Goal: Task Accomplishment & Management: Manage account settings

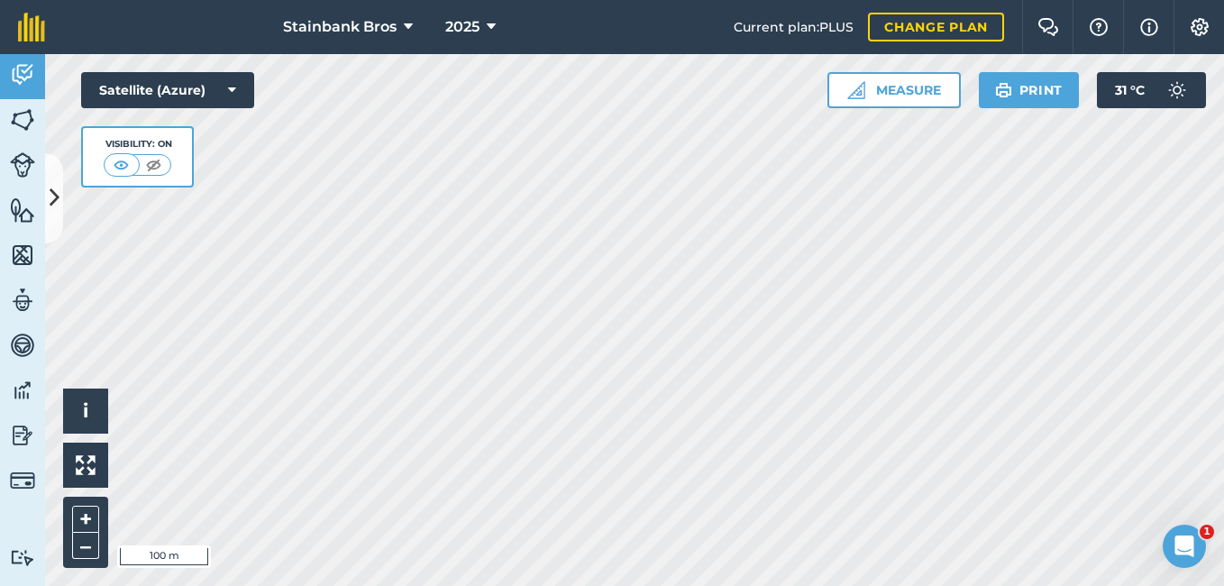
drag, startPoint x: 0, startPoint y: 0, endPoint x: 33, endPoint y: 92, distance: 97.8
click at [33, 92] on link "Activity" at bounding box center [22, 76] width 45 height 45
click at [32, 71] on img at bounding box center [22, 74] width 25 height 27
click at [53, 173] on button at bounding box center [54, 198] width 18 height 90
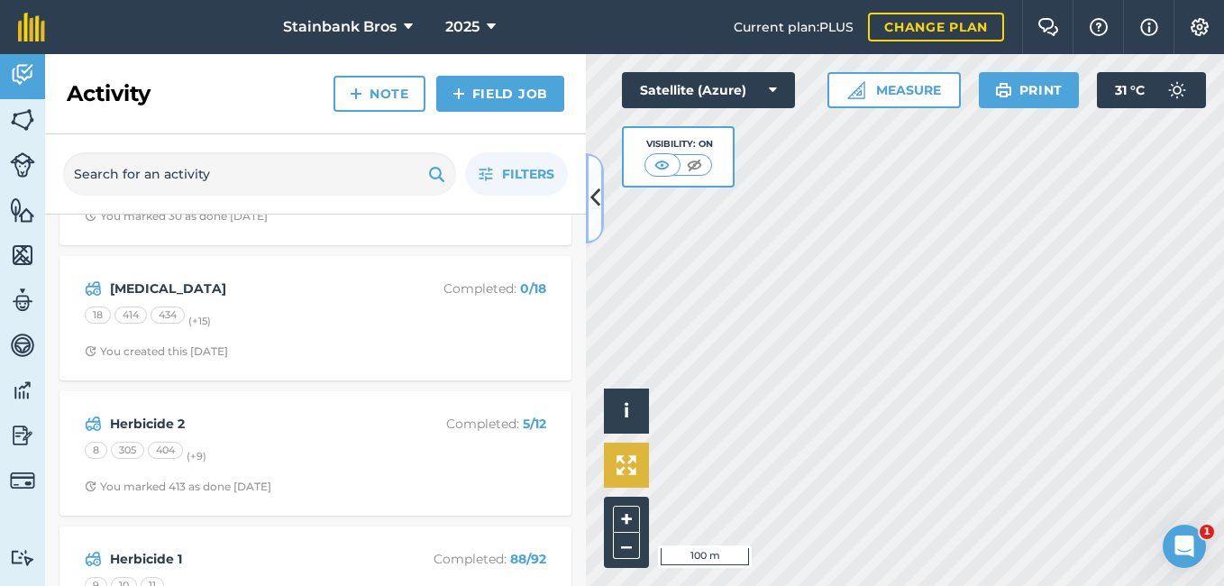
scroll to position [1057, 0]
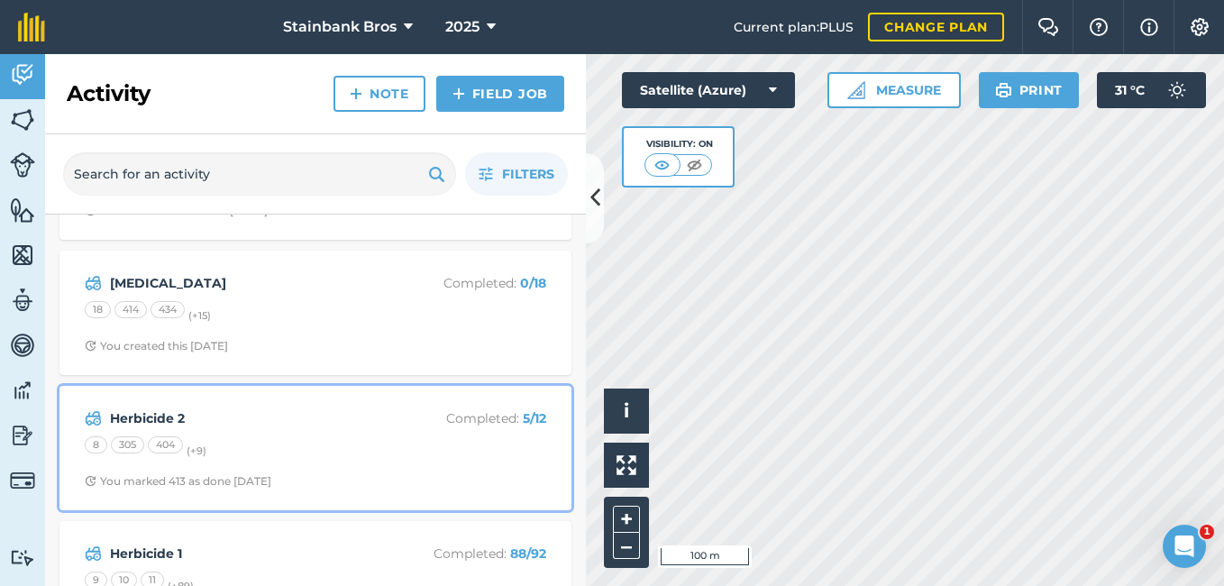
click at [418, 454] on div "8 305 404 (+ 9 )" at bounding box center [316, 447] width 462 height 23
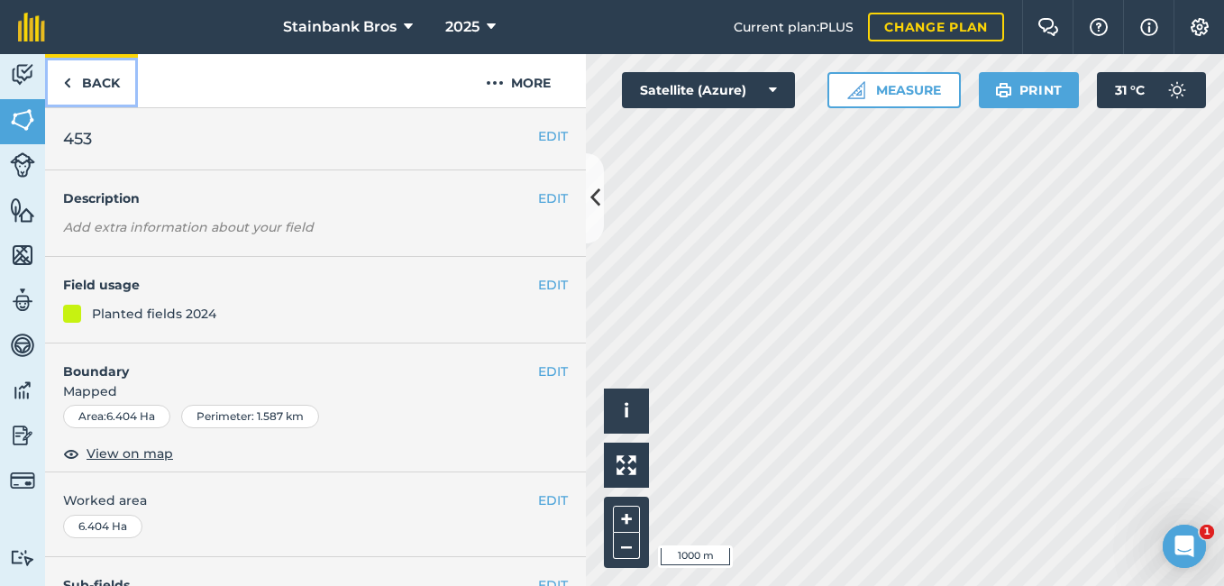
click at [71, 90] on link "Back" at bounding box center [91, 80] width 93 height 53
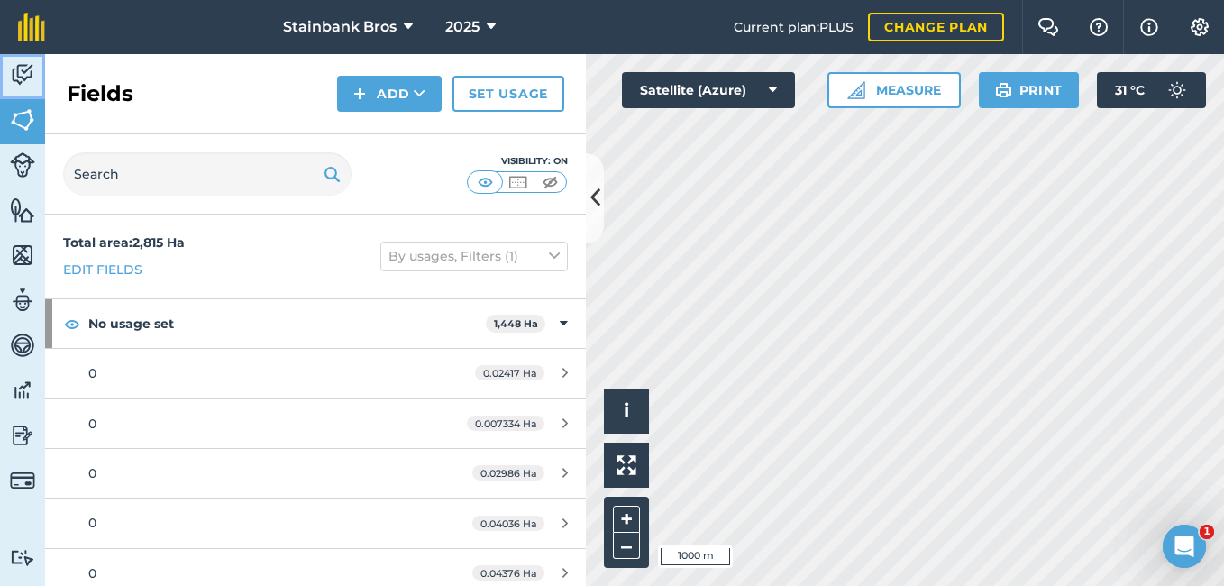
click at [23, 72] on img at bounding box center [22, 74] width 25 height 27
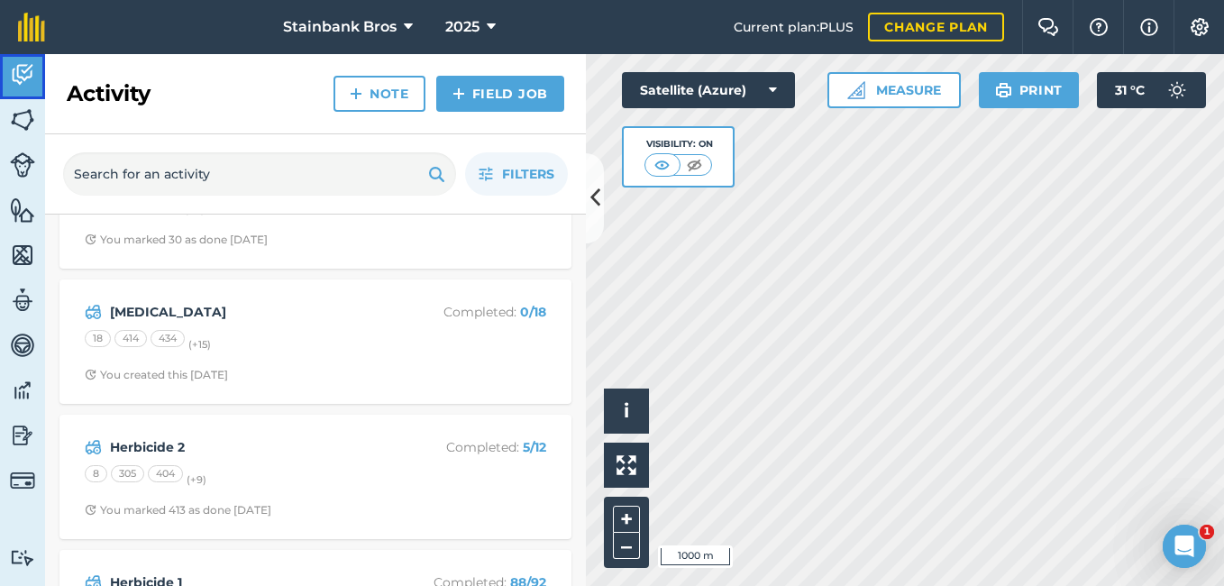
scroll to position [1051, 0]
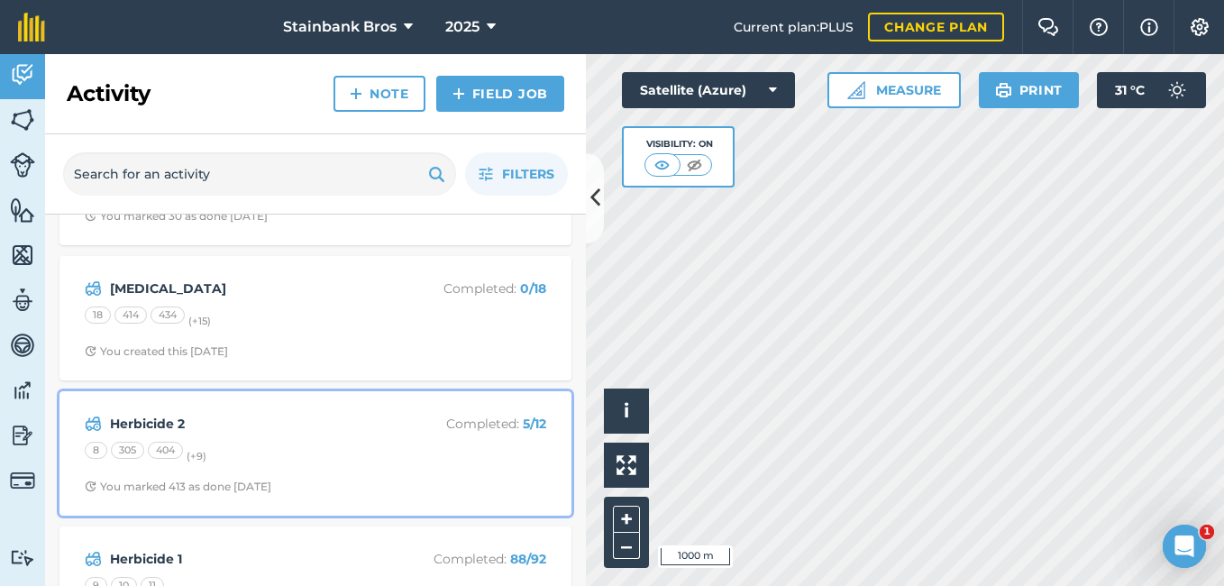
click at [233, 462] on div "8 305 404 (+ 9 )" at bounding box center [316, 453] width 462 height 23
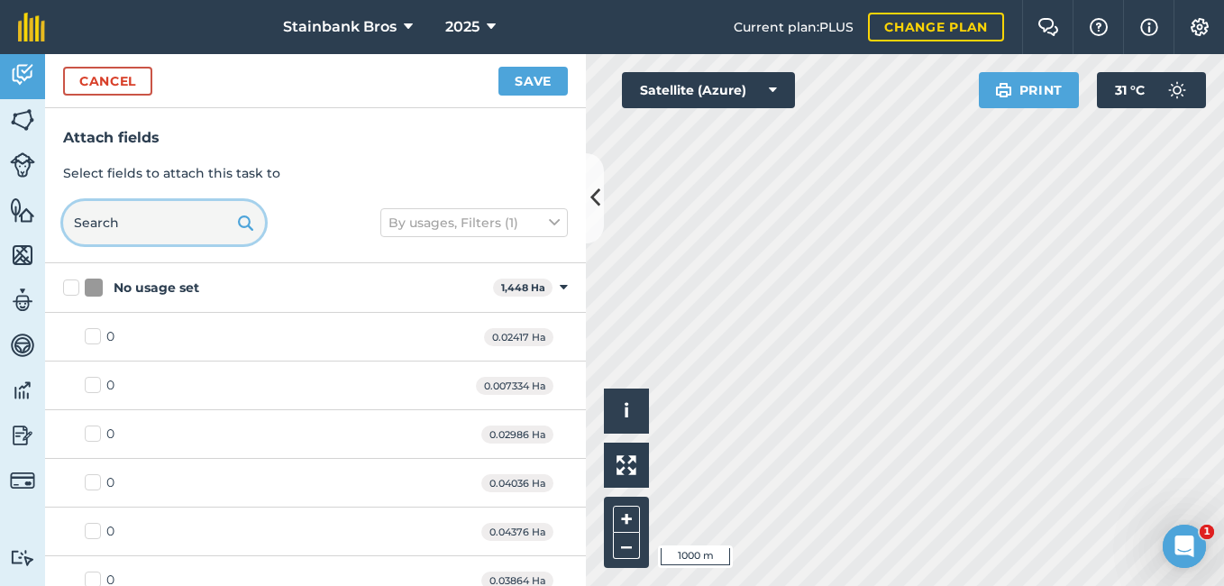
click at [183, 219] on input "text" at bounding box center [164, 222] width 202 height 43
click at [183, 212] on input "text" at bounding box center [164, 222] width 202 height 43
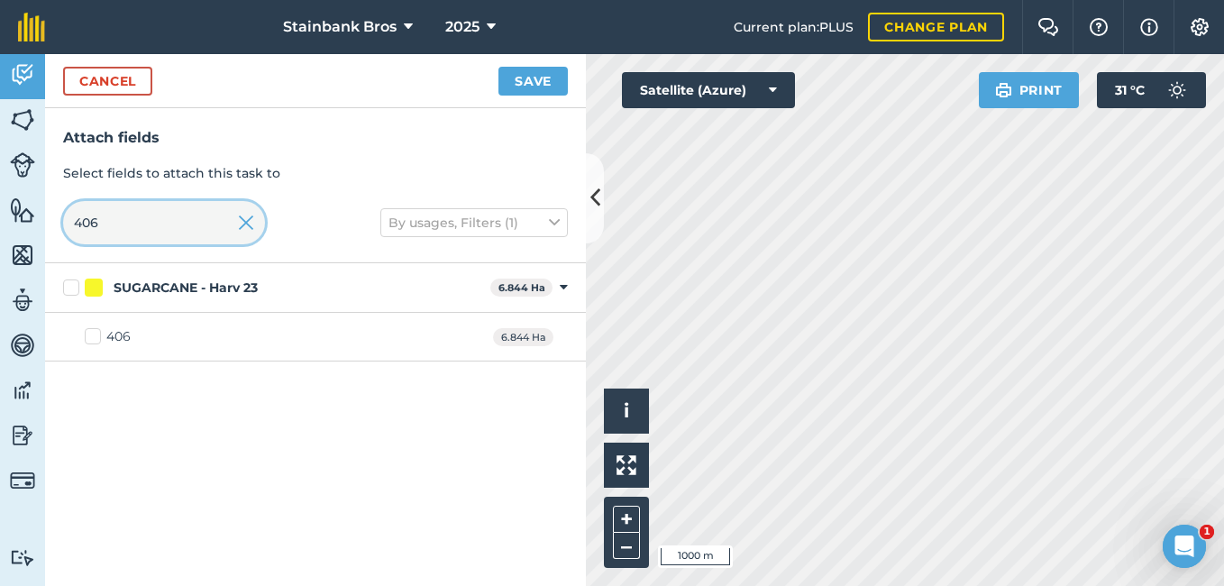
type input "406"
click at [160, 330] on div "406 6.844 Ha" at bounding box center [315, 337] width 541 height 49
click at [96, 341] on label "406" at bounding box center [108, 336] width 46 height 19
click at [96, 339] on input "406" at bounding box center [91, 333] width 12 height 12
checkbox input "true"
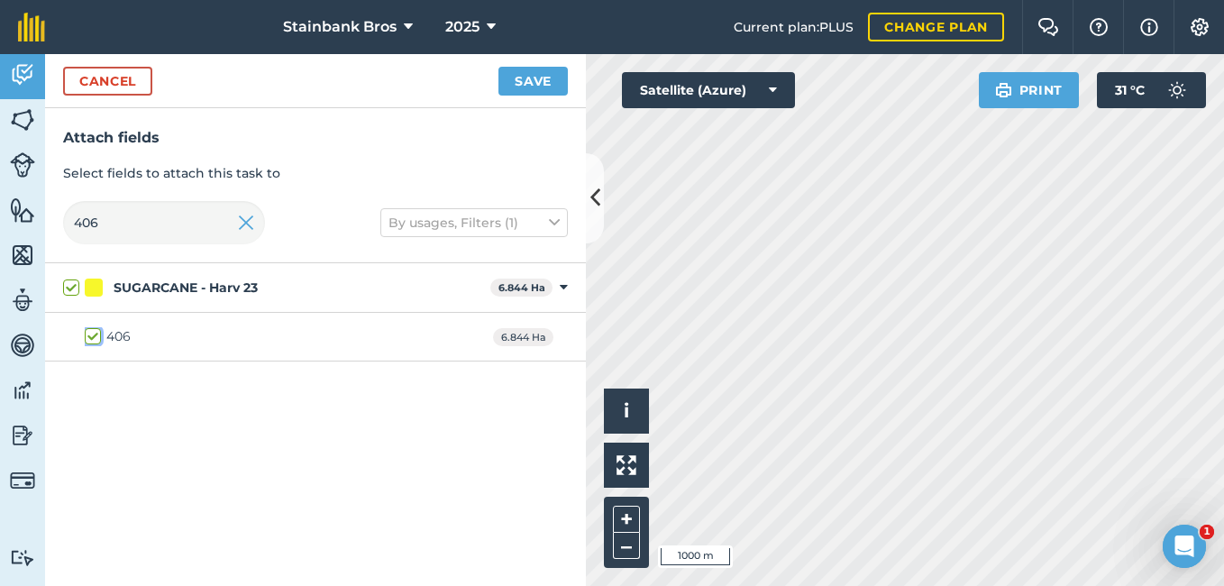
checkbox input "true"
click at [196, 332] on div "406 6.844 Ha" at bounding box center [315, 337] width 541 height 49
click at [542, 78] on button "Save" at bounding box center [533, 81] width 69 height 29
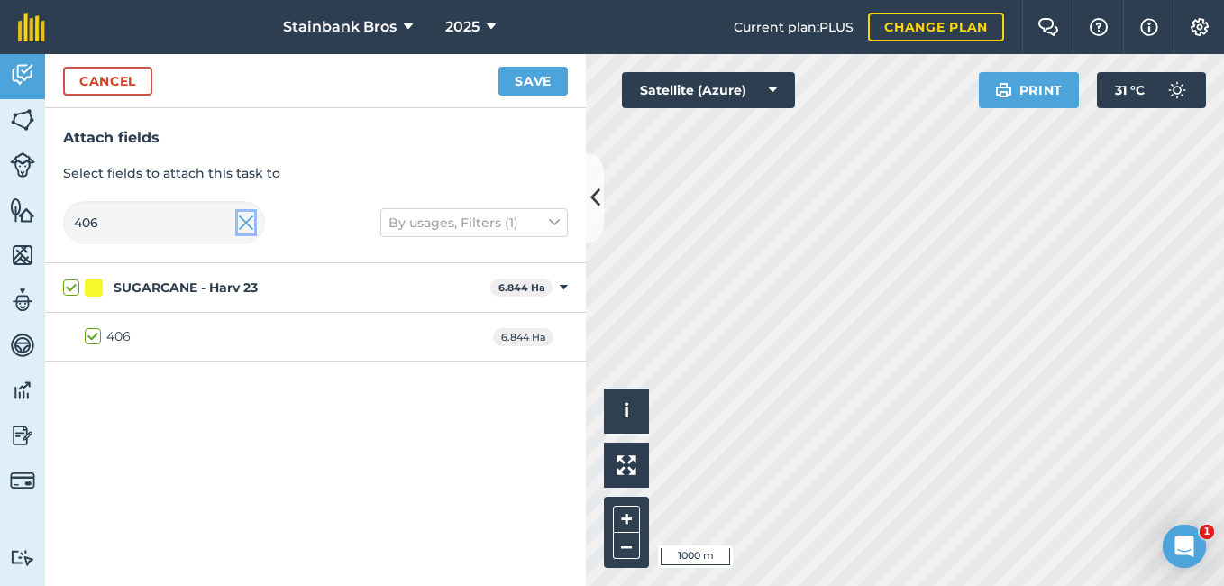
click at [245, 224] on img at bounding box center [246, 223] width 16 height 22
click at [166, 214] on input "406" at bounding box center [164, 222] width 202 height 43
checkbox input "false"
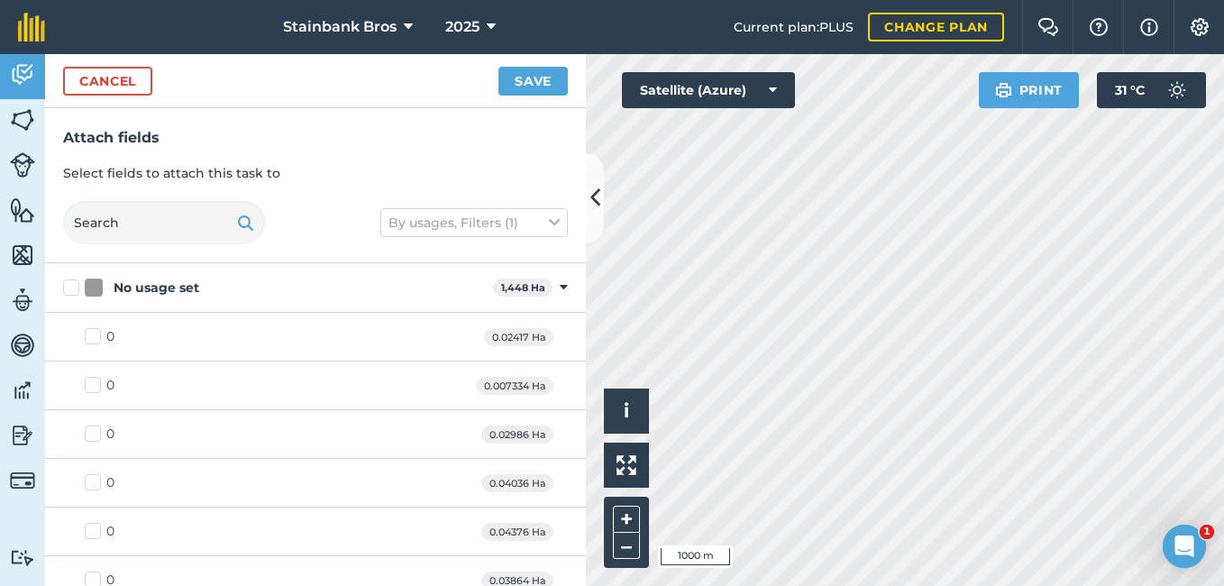
click at [243, 206] on div at bounding box center [245, 222] width 17 height 43
click at [154, 219] on input "text" at bounding box center [164, 222] width 202 height 43
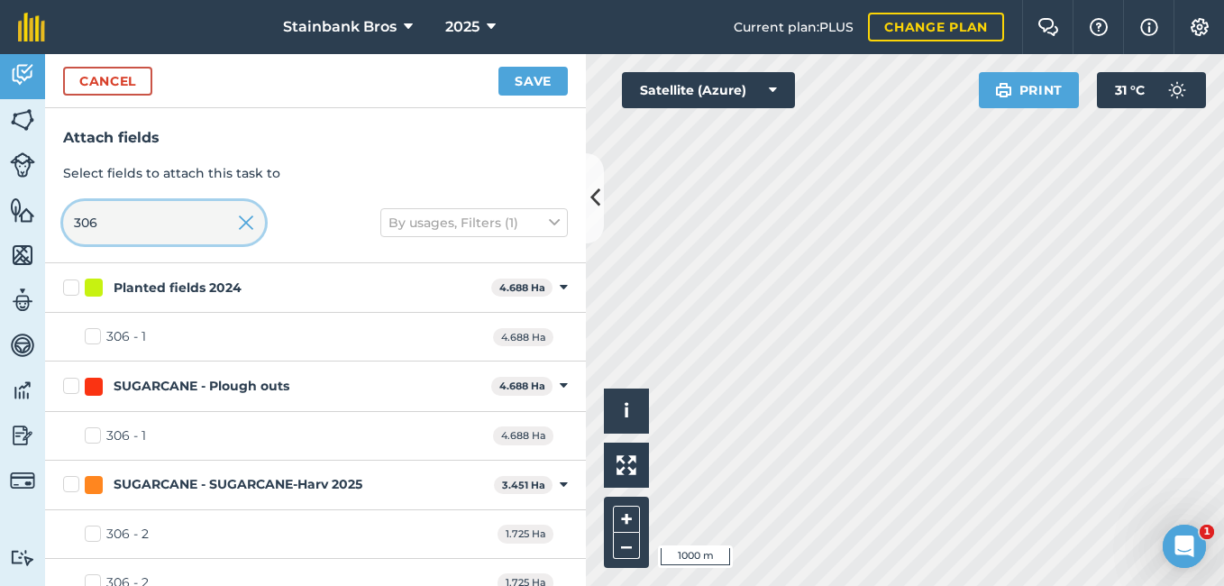
type input "306"
click at [90, 335] on label "306 - 1" at bounding box center [115, 336] width 61 height 19
click at [90, 335] on input "306 - 1" at bounding box center [91, 333] width 12 height 12
checkbox input "true"
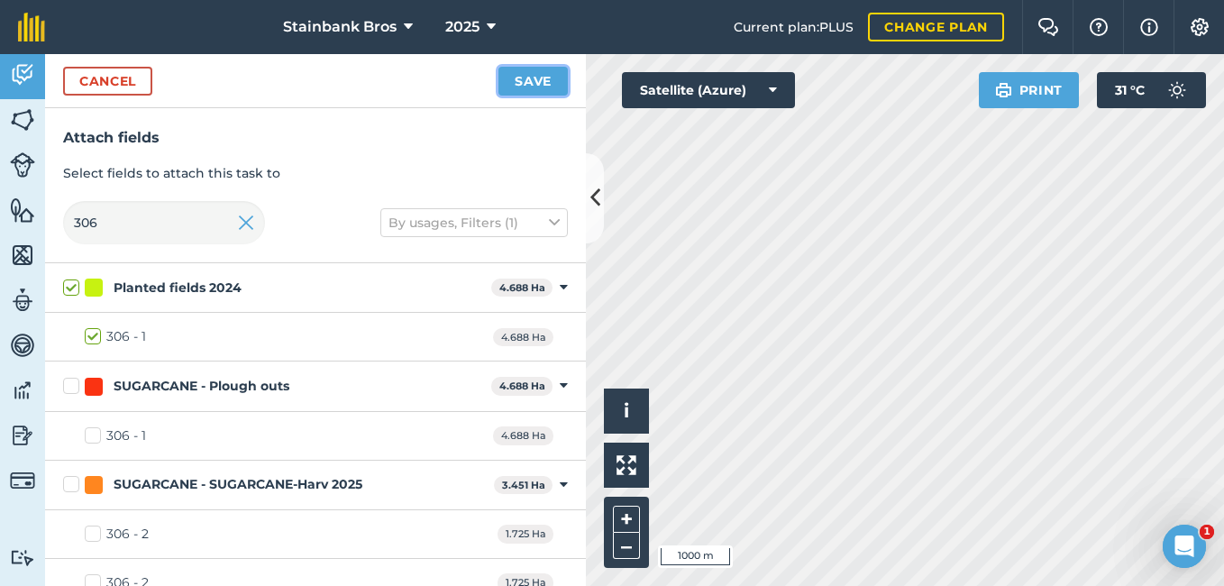
click at [531, 76] on button "Save" at bounding box center [533, 81] width 69 height 29
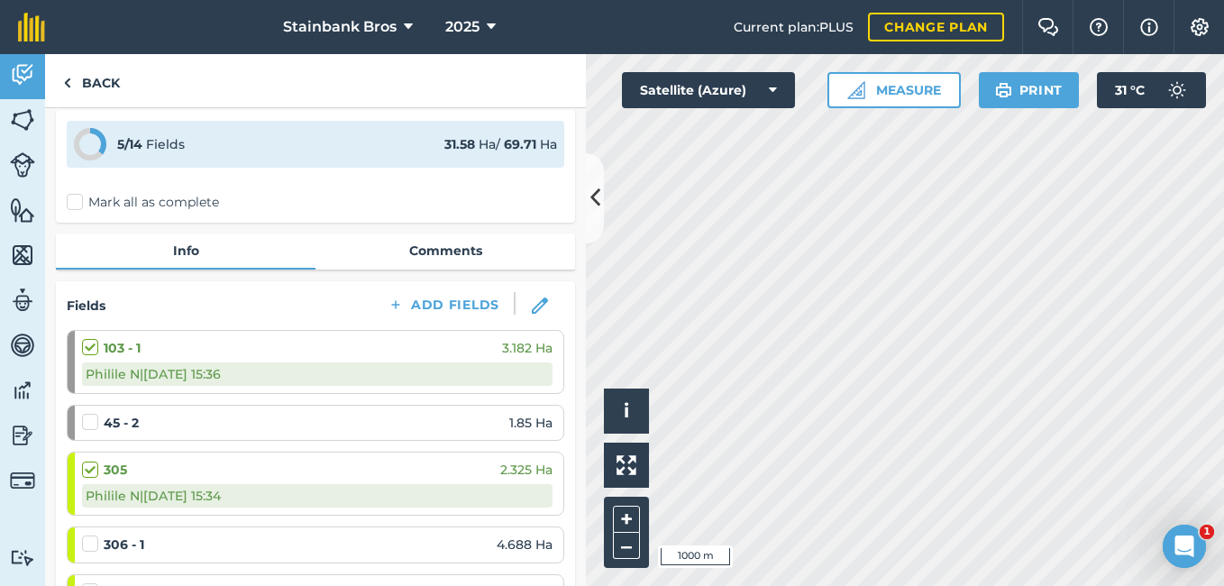
scroll to position [51, 0]
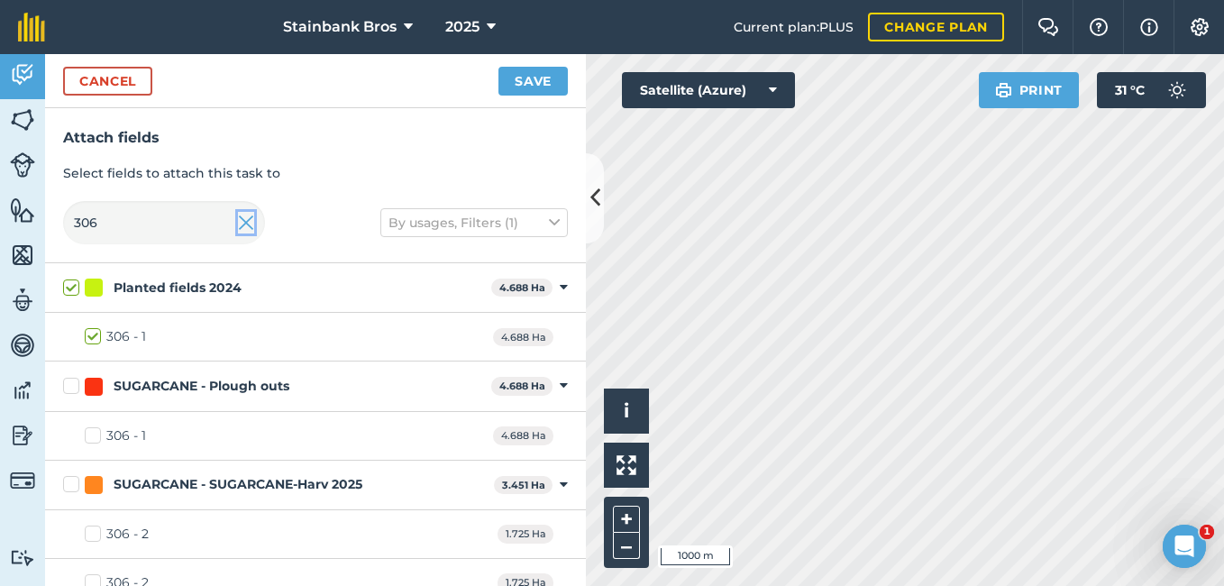
click at [241, 225] on img at bounding box center [246, 223] width 16 height 22
click at [164, 224] on input "306" at bounding box center [164, 222] width 202 height 43
checkbox input "false"
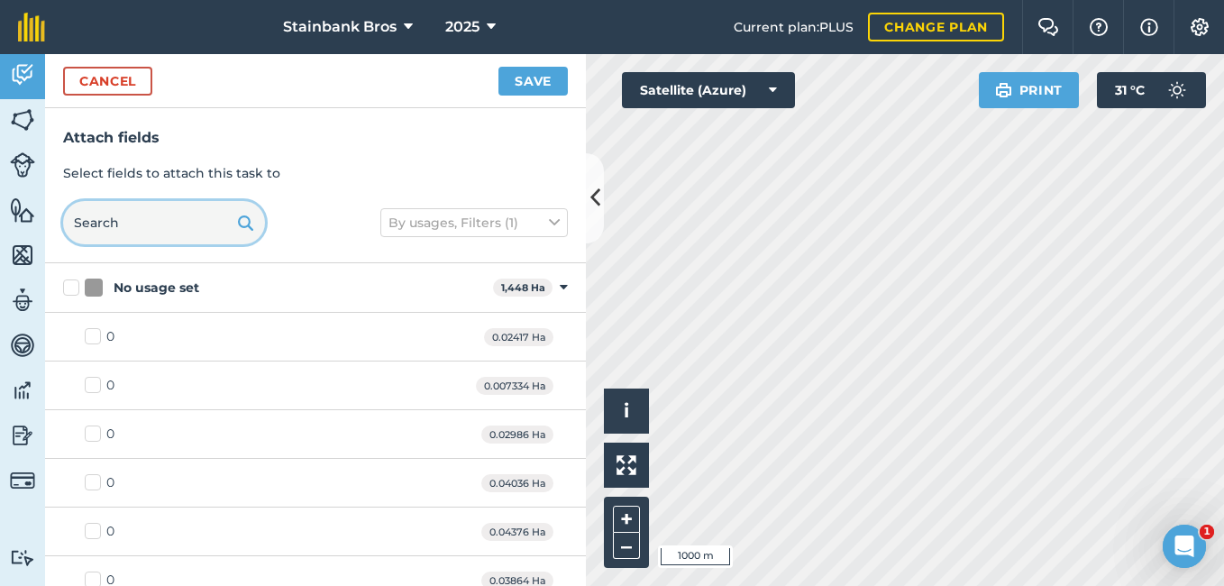
click at [164, 224] on input "text" at bounding box center [164, 222] width 202 height 43
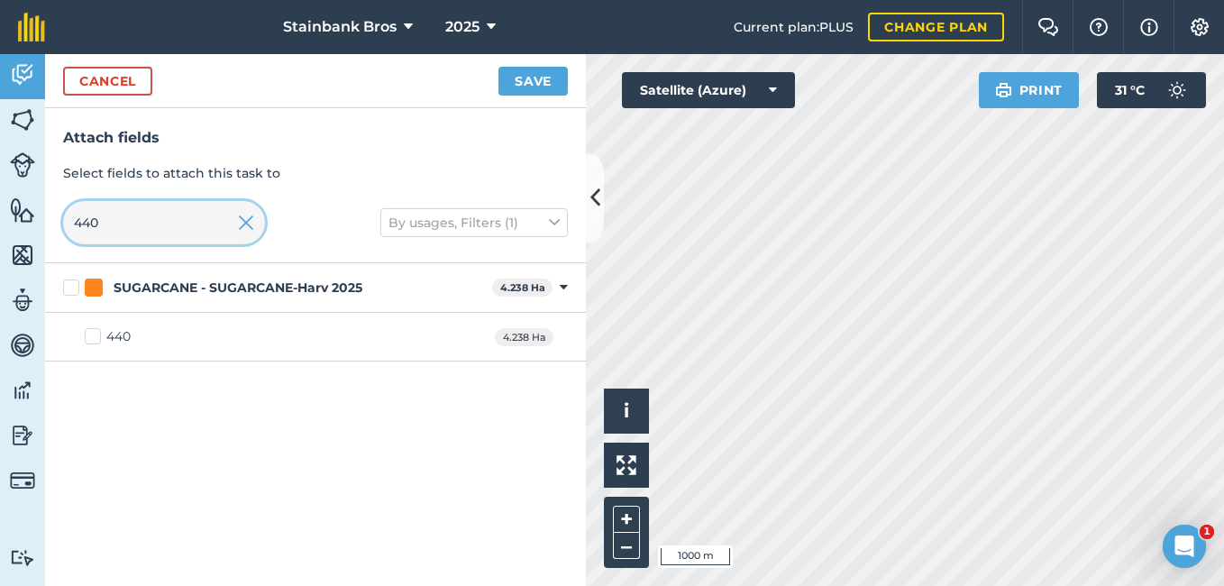
type input "440"
click at [96, 332] on label "440" at bounding box center [108, 336] width 46 height 19
click at [96, 332] on input "440" at bounding box center [91, 333] width 12 height 12
checkbox input "true"
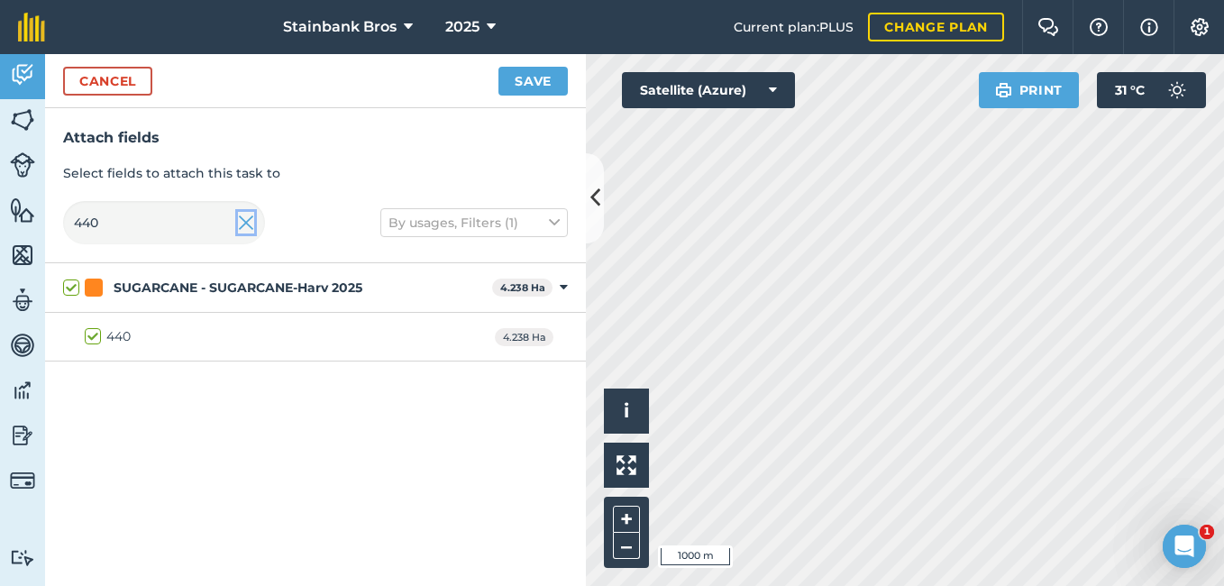
click at [250, 226] on img at bounding box center [246, 223] width 16 height 22
checkbox input "false"
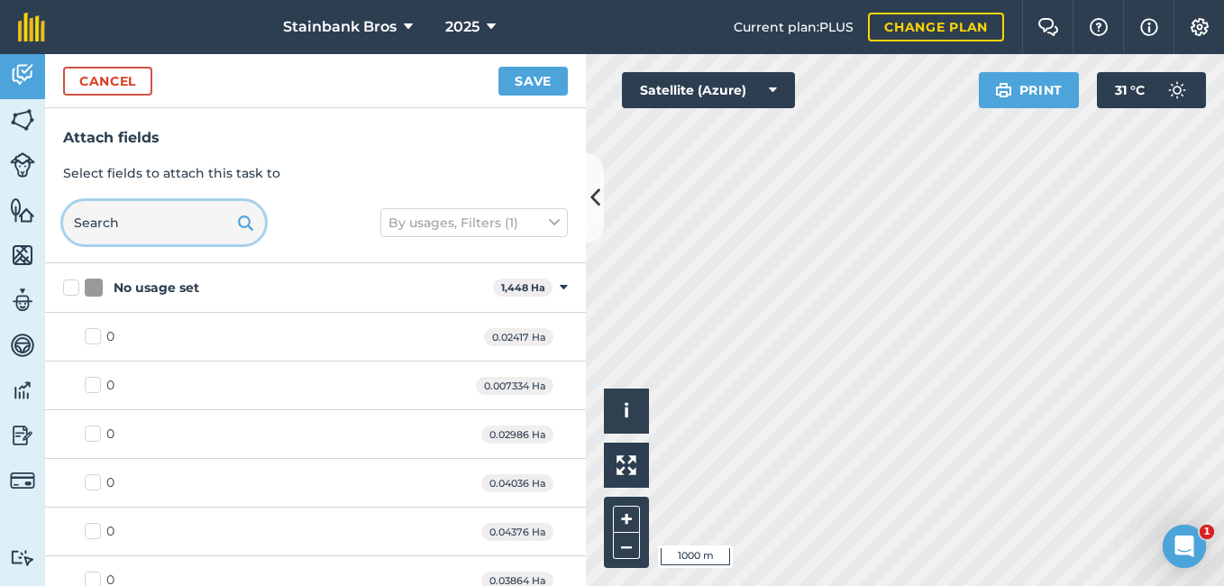
click at [205, 225] on input "text" at bounding box center [164, 222] width 202 height 43
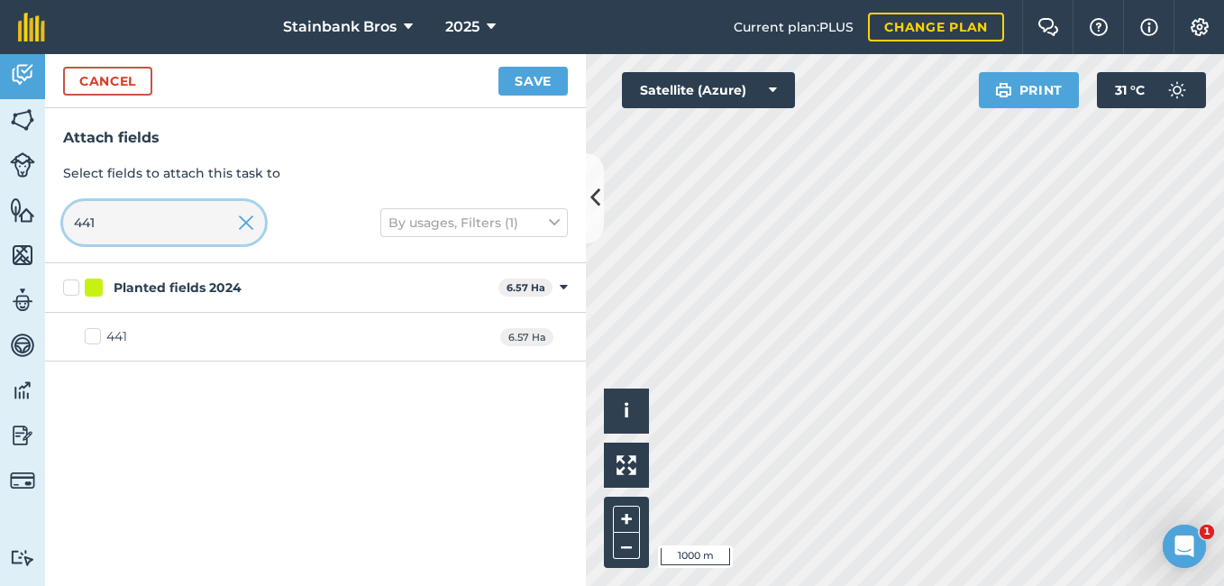
type input "441"
click at [87, 339] on label "441" at bounding box center [106, 336] width 42 height 19
click at [87, 339] on input "441" at bounding box center [91, 333] width 12 height 12
checkbox input "true"
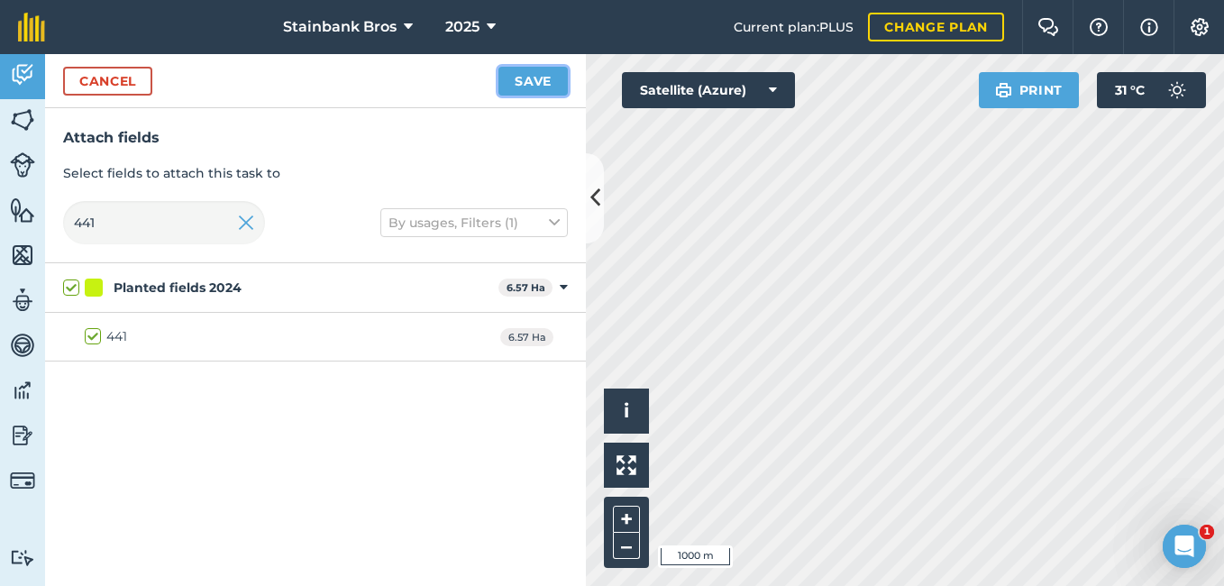
click at [526, 80] on button "Save" at bounding box center [533, 81] width 69 height 29
click at [227, 219] on input "441" at bounding box center [164, 222] width 202 height 43
type input "44"
checkbox input "false"
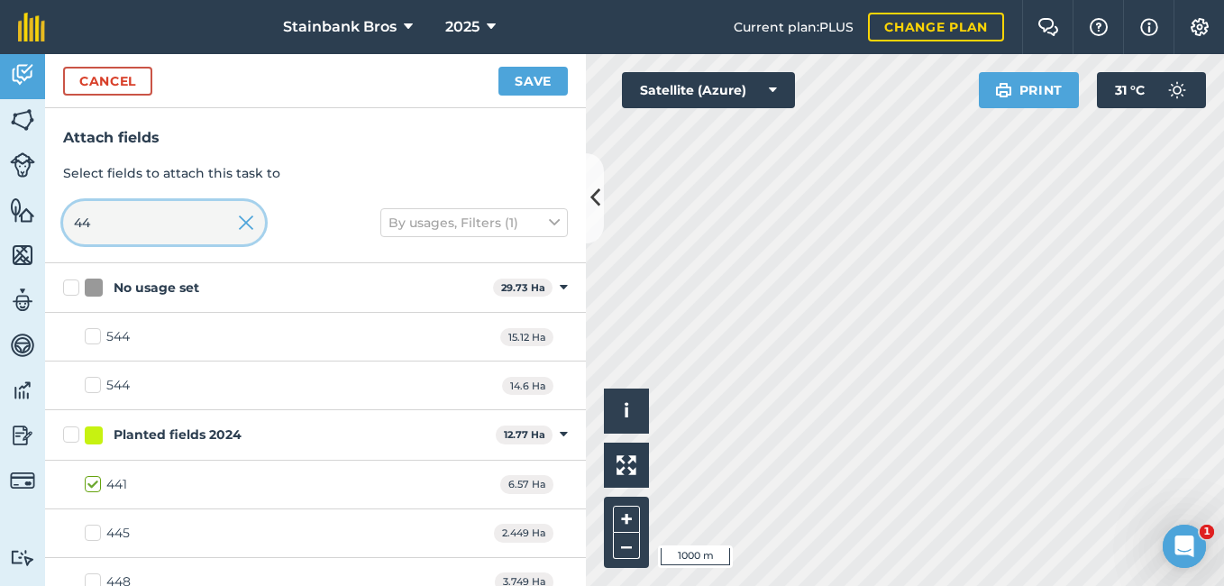
type input "4"
type input "41"
checkbox input "true"
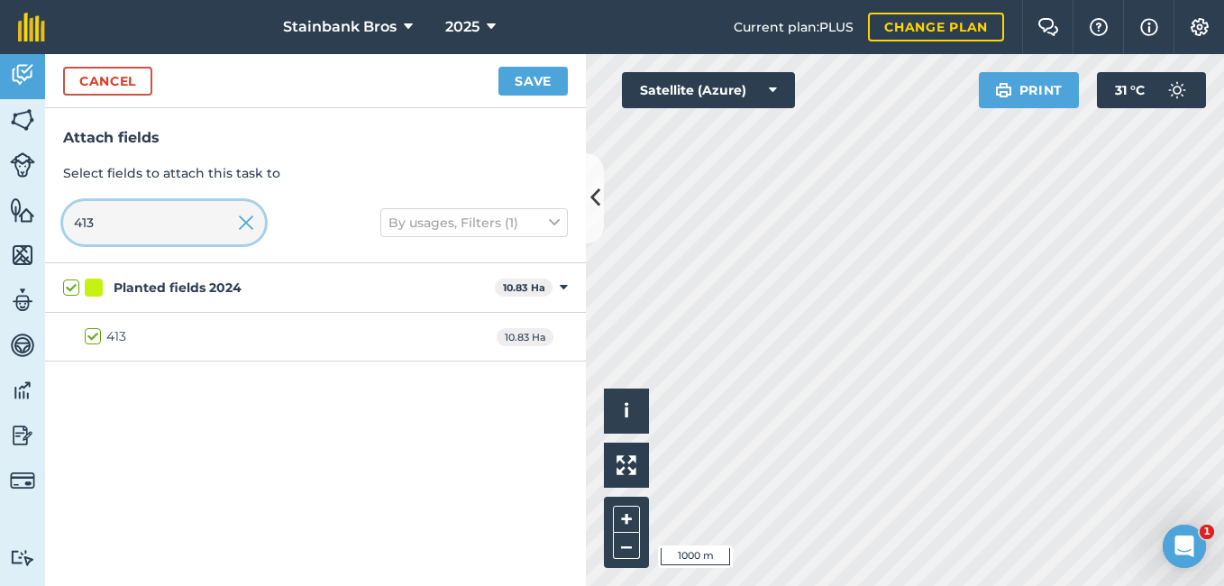
type input "413"
click at [513, 77] on button "Save" at bounding box center [533, 81] width 69 height 29
click at [219, 225] on input "413" at bounding box center [164, 222] width 202 height 43
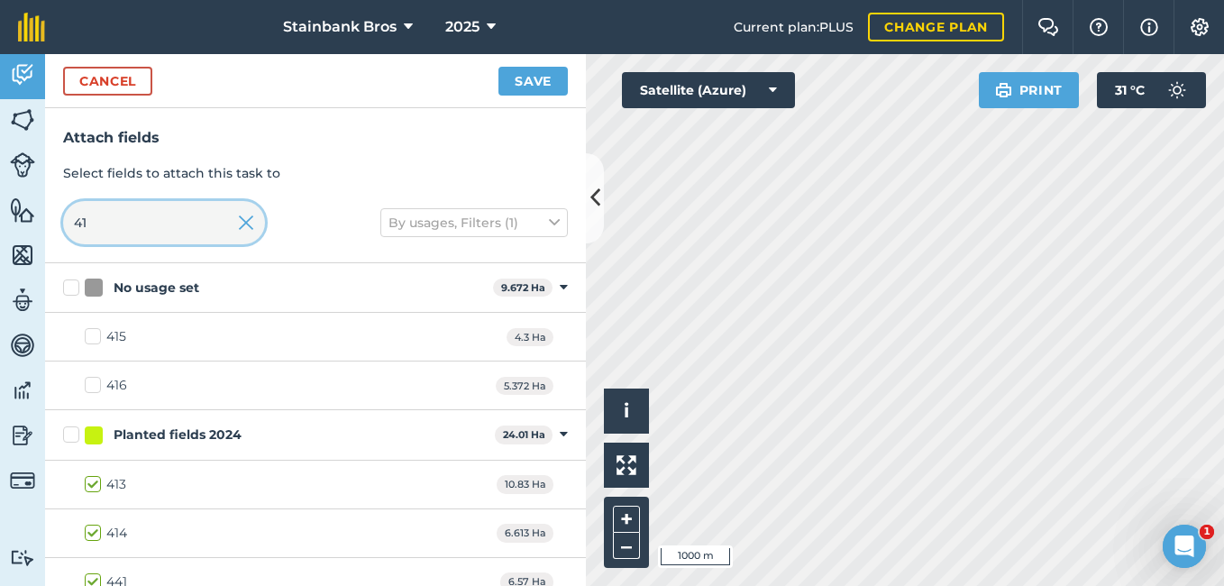
type input "4"
checkbox input "false"
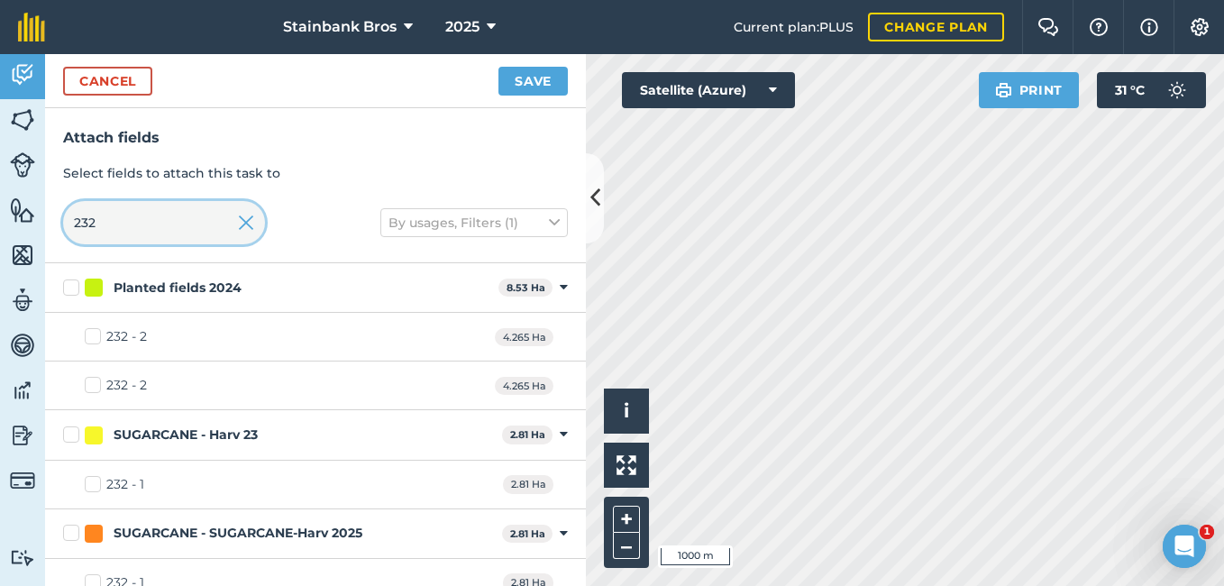
scroll to position [22, 0]
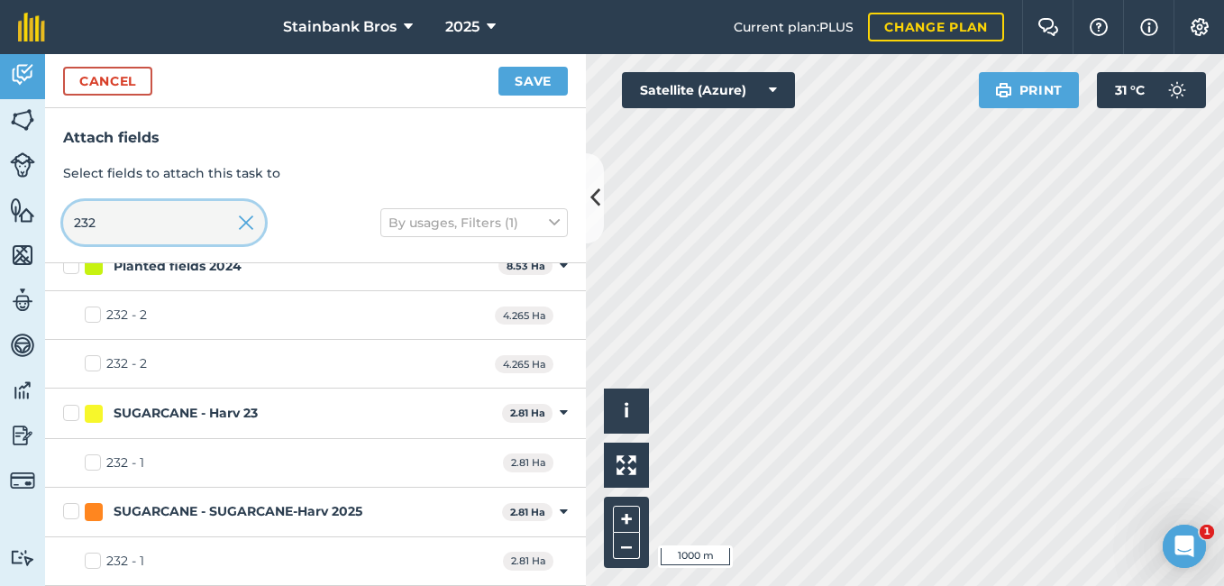
type input "232"
click at [88, 469] on label "232 - 1" at bounding box center [114, 462] width 59 height 19
click at [88, 465] on input "232 - 1" at bounding box center [91, 459] width 12 height 12
checkbox input "true"
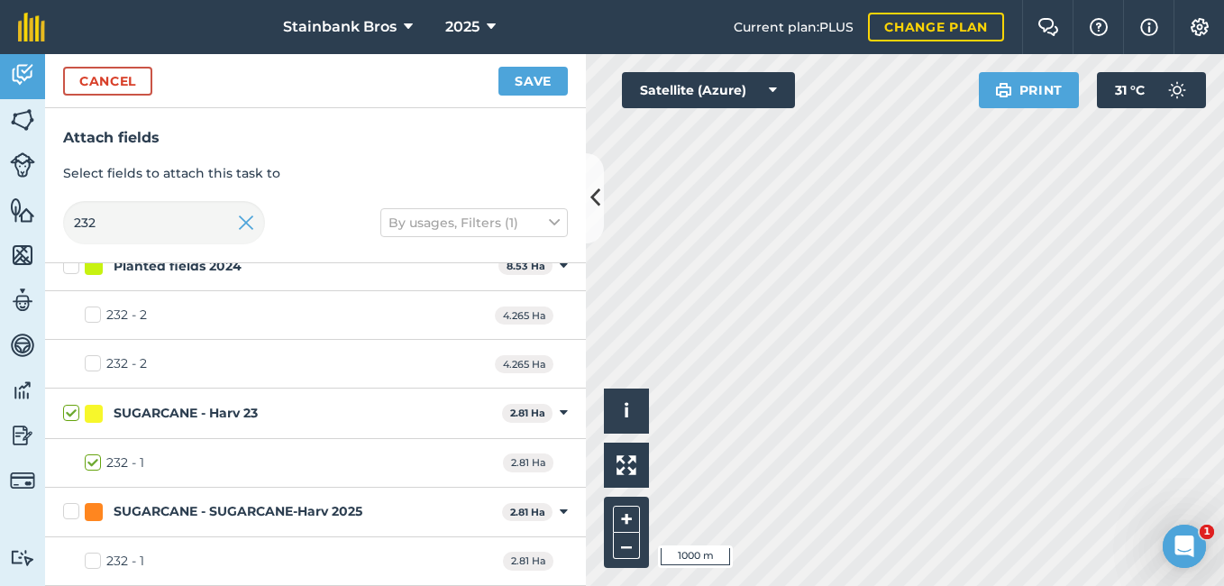
click at [96, 461] on label "232 - 1" at bounding box center [114, 462] width 59 height 19
click at [96, 461] on input "232 - 1" at bounding box center [91, 459] width 12 height 12
checkbox input "false"
click at [89, 560] on label "232 - 1" at bounding box center [114, 561] width 59 height 19
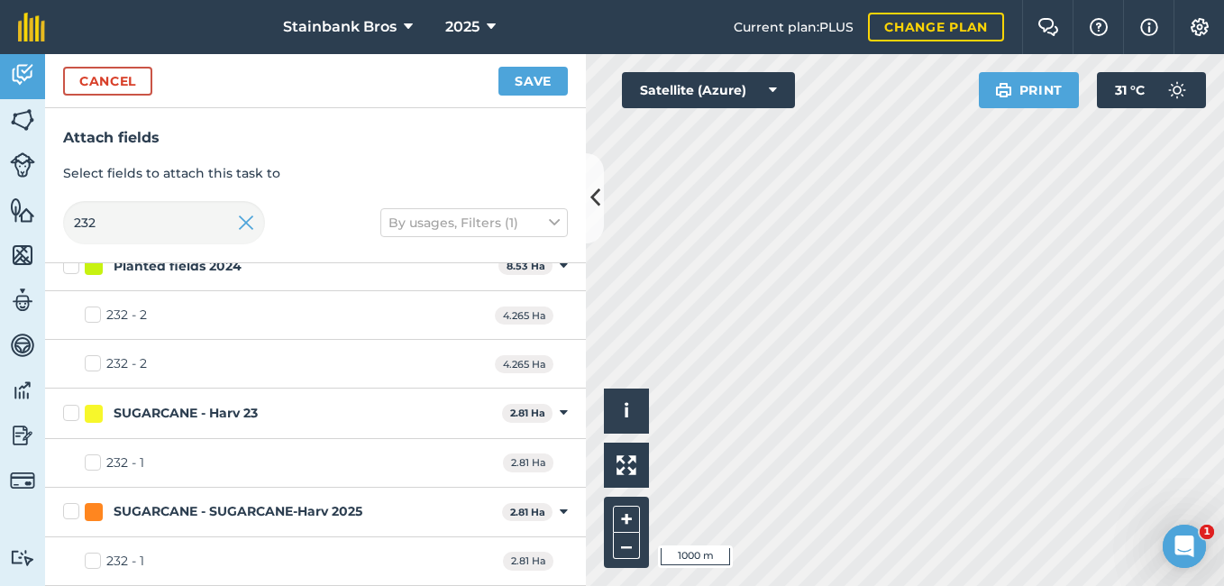
click at [89, 560] on input "232 - 1" at bounding box center [91, 558] width 12 height 12
checkbox input "true"
click at [541, 78] on button "Save" at bounding box center [533, 81] width 69 height 29
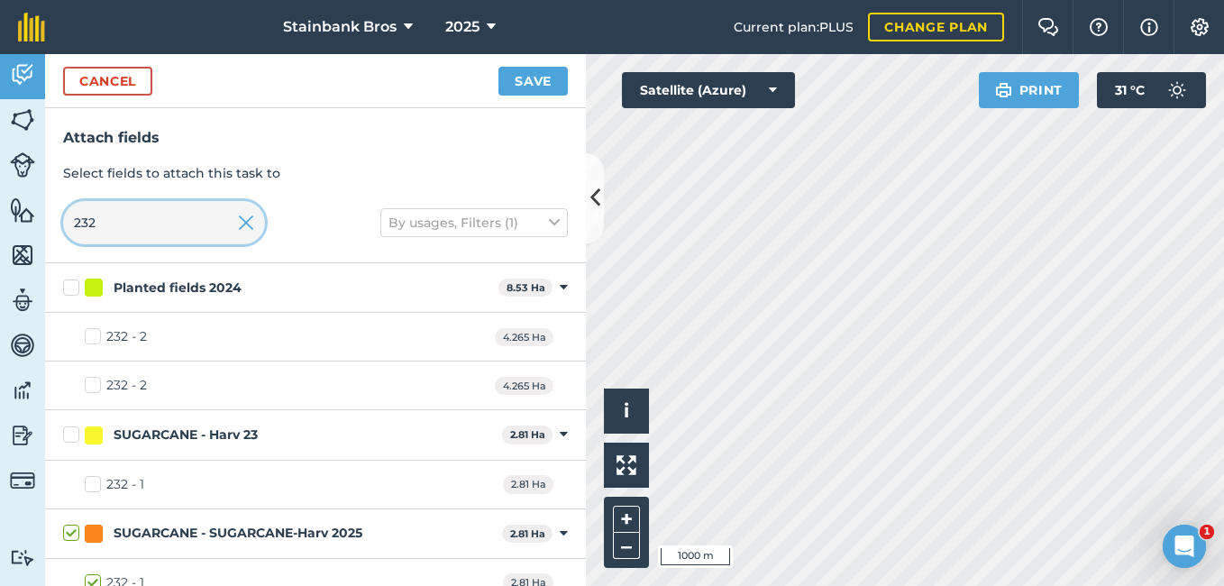
click at [169, 222] on input "232" at bounding box center [164, 222] width 202 height 43
type input "23"
checkbox input "false"
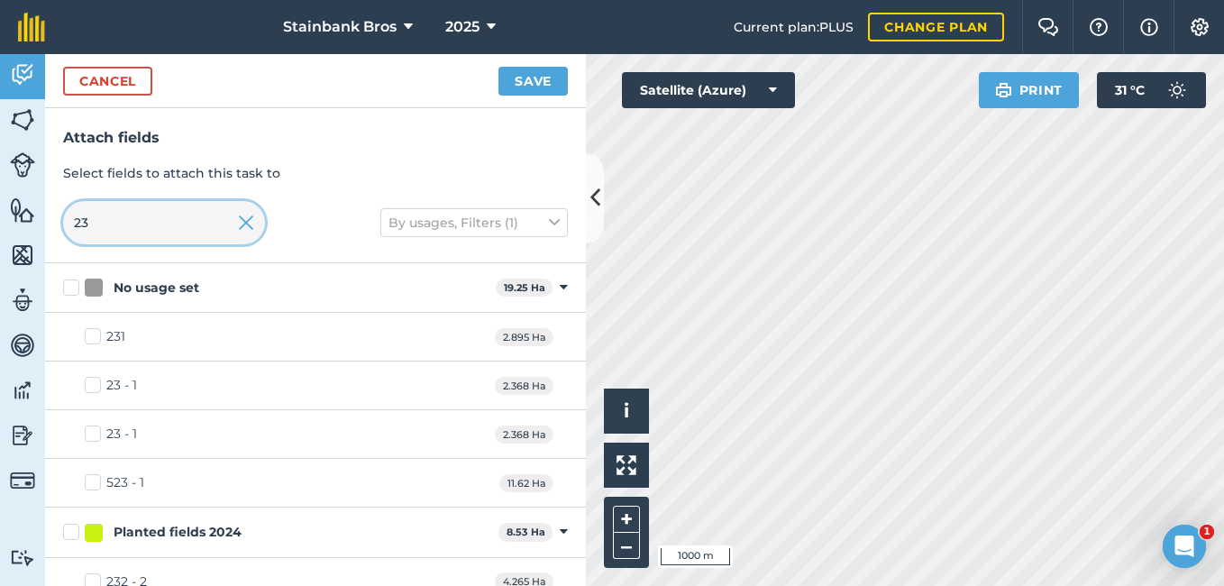
type input "2"
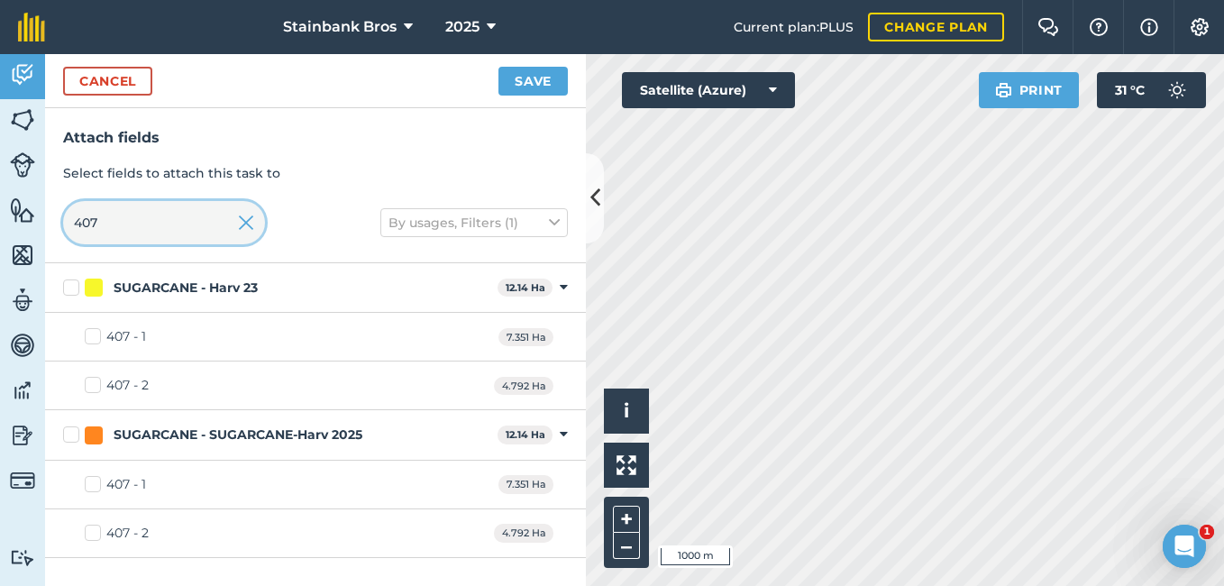
type input "407"
click at [102, 338] on label "407 - 1" at bounding box center [115, 336] width 61 height 19
click at [96, 338] on input "407 - 1" at bounding box center [91, 333] width 12 height 12
checkbox input "true"
click at [542, 77] on button "Save" at bounding box center [533, 81] width 69 height 29
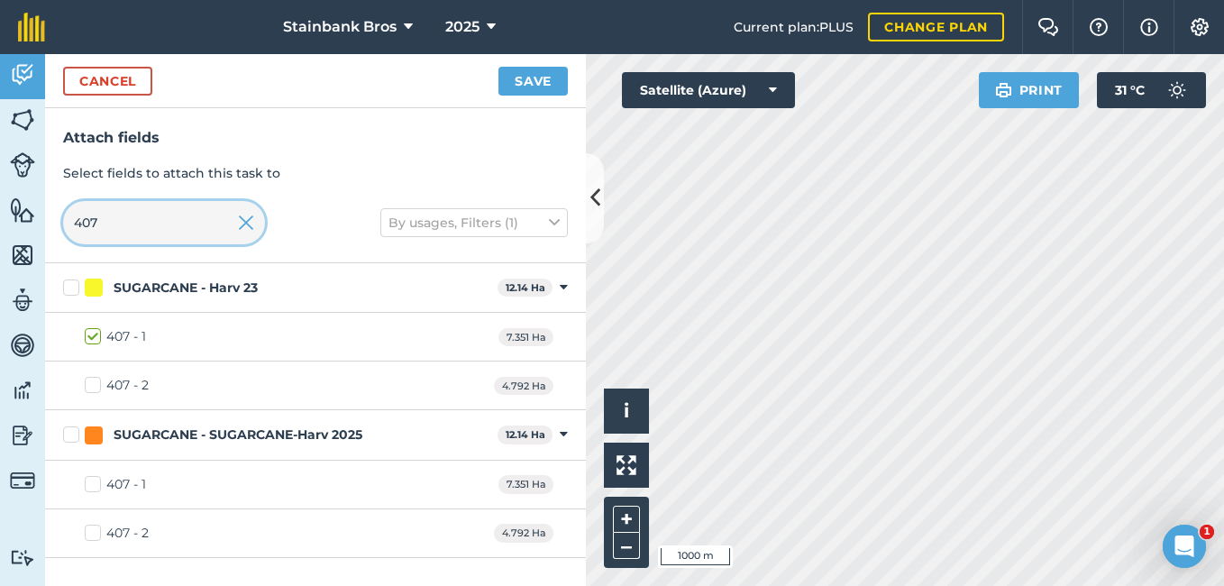
click at [218, 215] on input "407" at bounding box center [164, 222] width 202 height 43
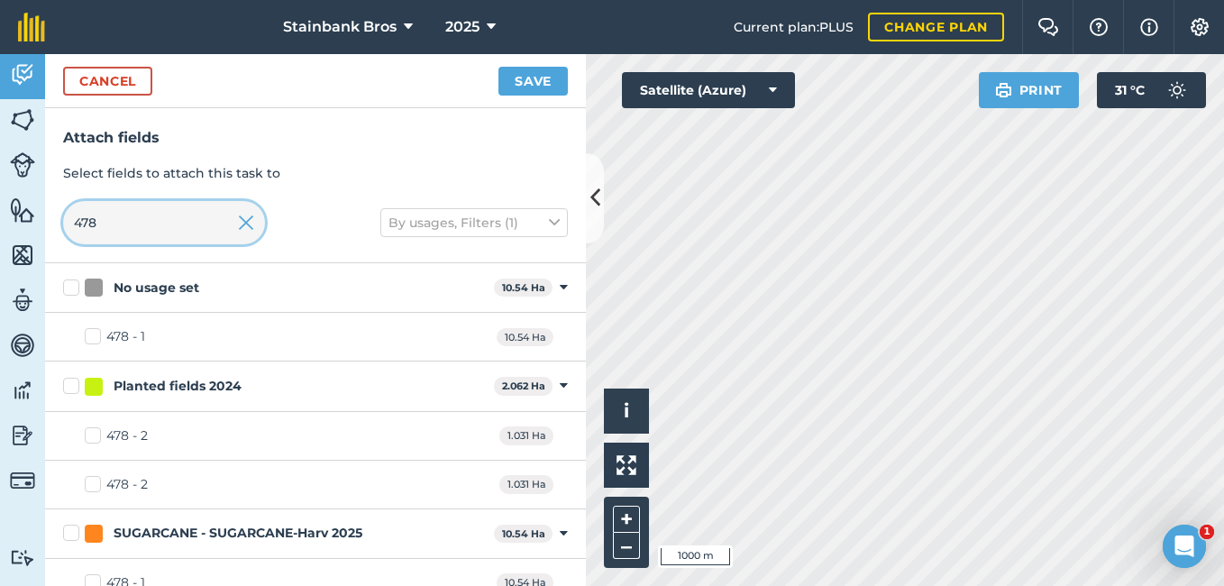
type input "478"
click at [88, 333] on label "478 - 1" at bounding box center [115, 336] width 60 height 19
click at [88, 333] on input "478 - 1" at bounding box center [91, 333] width 12 height 12
checkbox input "true"
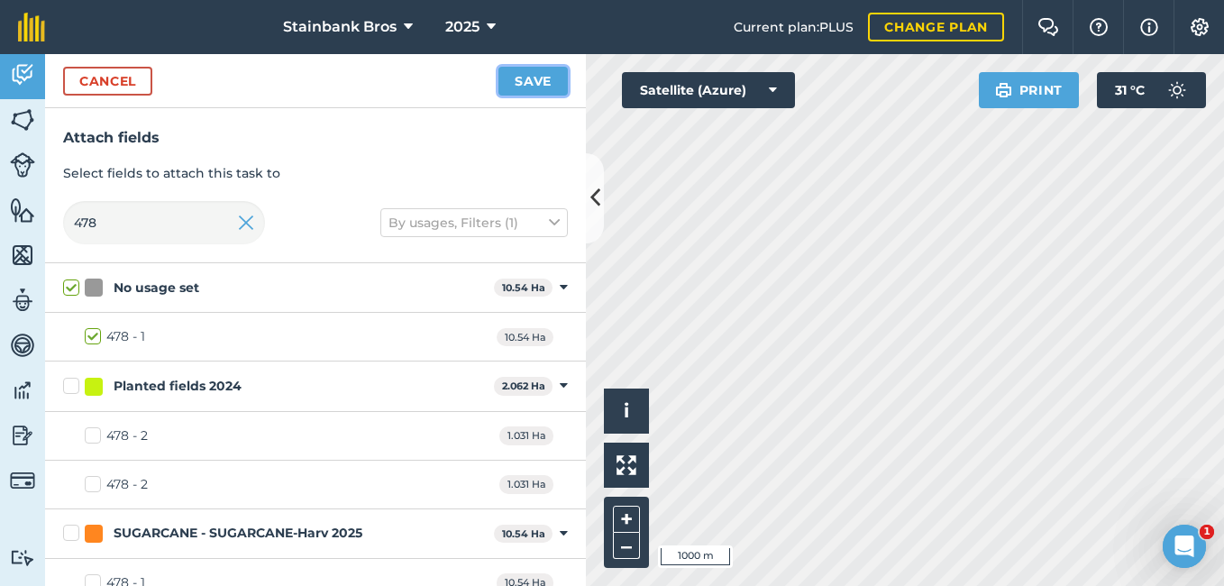
click at [524, 84] on button "Save" at bounding box center [533, 81] width 69 height 29
click at [175, 233] on input "478" at bounding box center [164, 222] width 202 height 43
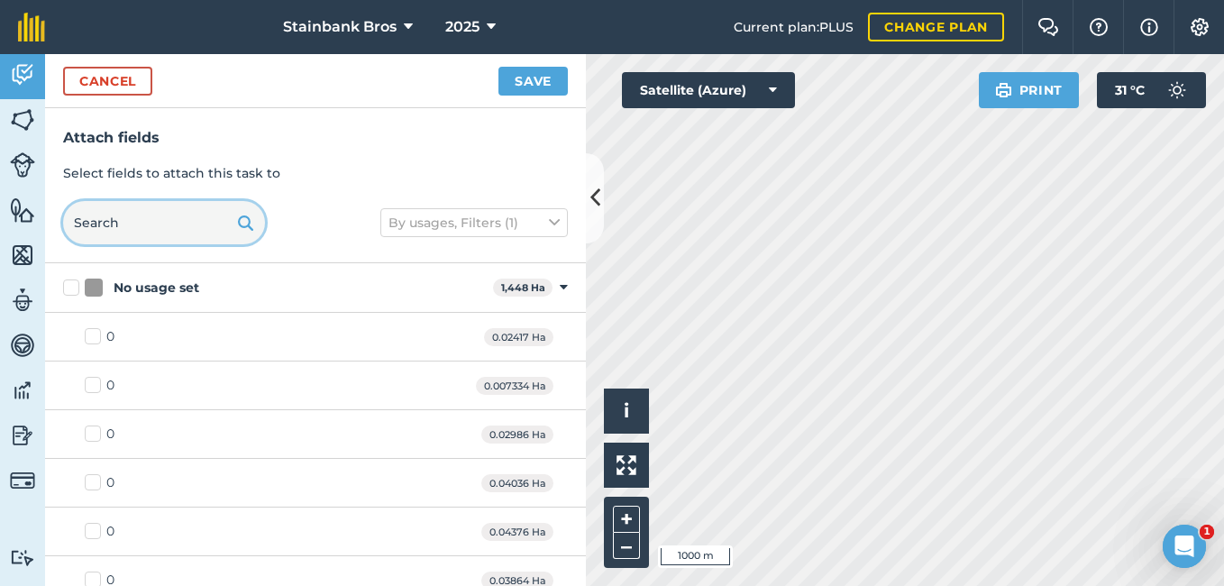
checkbox input "false"
click at [161, 223] on input "text" at bounding box center [164, 222] width 202 height 43
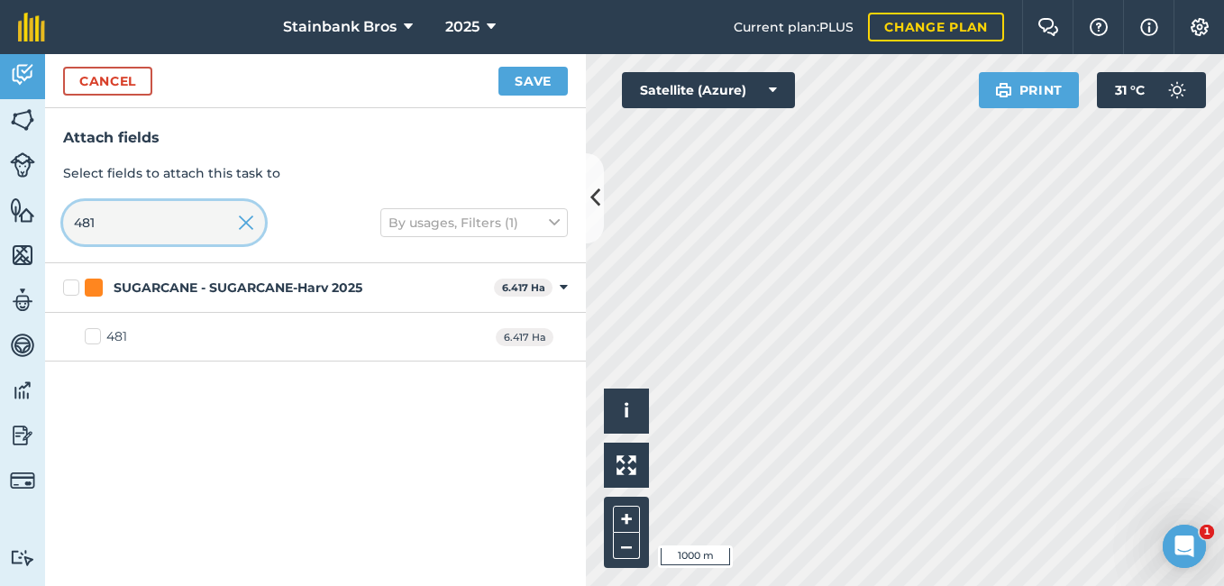
type input "481"
click at [104, 333] on label "481" at bounding box center [106, 336] width 42 height 19
click at [96, 333] on input "481" at bounding box center [91, 333] width 12 height 12
checkbox input "true"
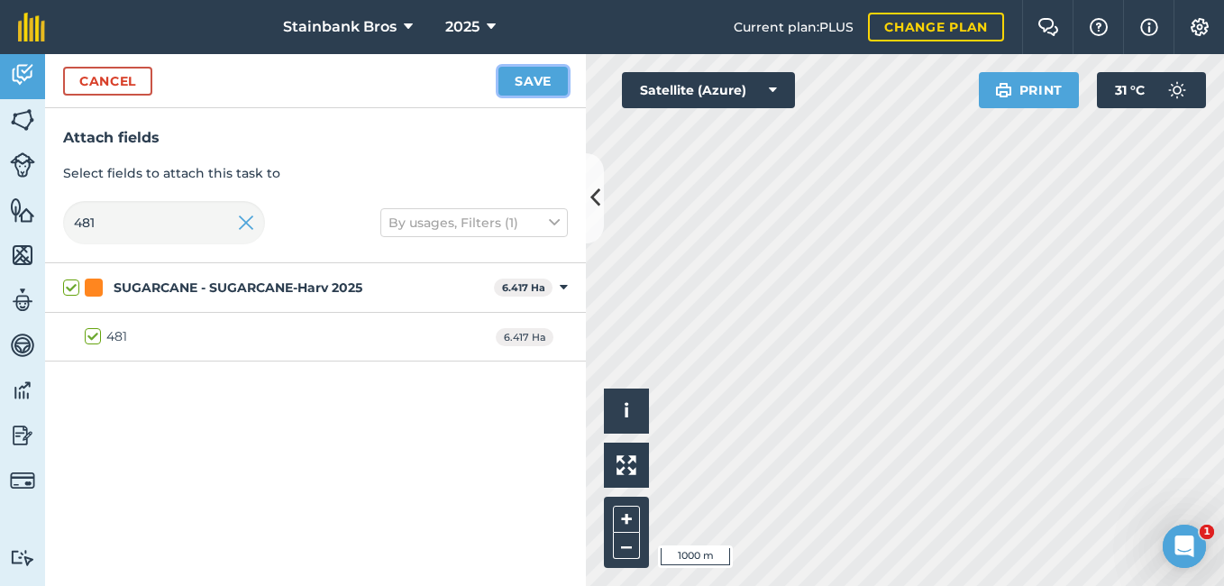
click at [535, 73] on button "Save" at bounding box center [533, 81] width 69 height 29
click at [170, 201] on input "481" at bounding box center [164, 222] width 202 height 43
type input "48"
checkbox input "false"
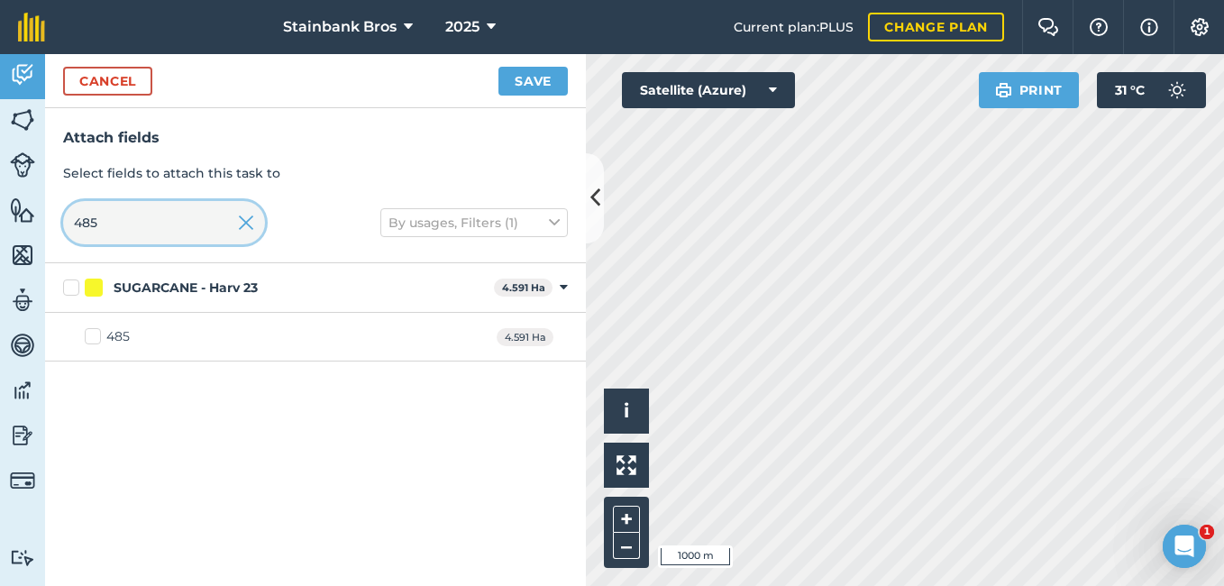
type input "485"
click at [93, 332] on label "485" at bounding box center [107, 336] width 45 height 19
click at [93, 332] on input "485" at bounding box center [91, 333] width 12 height 12
checkbox input "true"
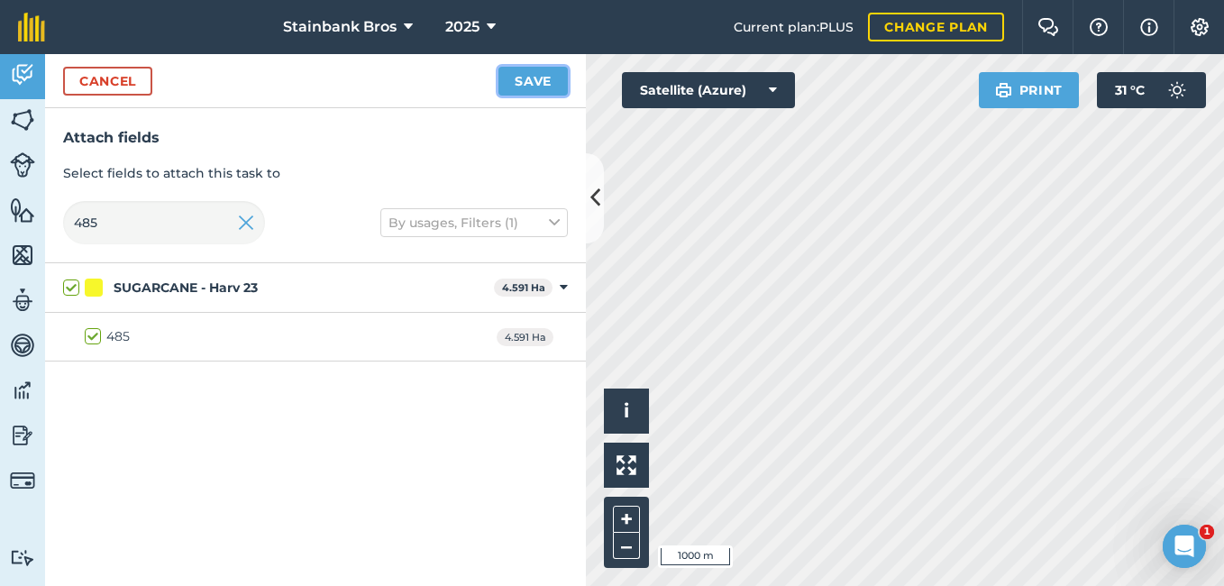
click at [523, 82] on button "Save" at bounding box center [533, 81] width 69 height 29
click at [175, 215] on input "485" at bounding box center [164, 222] width 202 height 43
type input "48"
checkbox input "false"
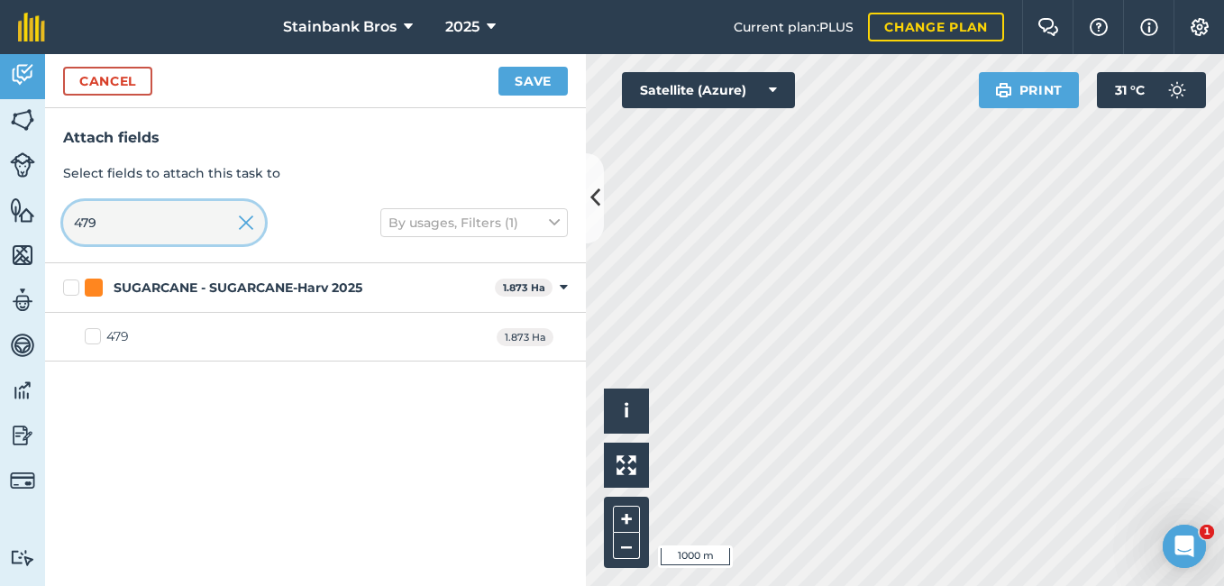
type input "479"
click at [84, 337] on div "479 1.873 Ha" at bounding box center [315, 337] width 541 height 49
click at [94, 337] on label "479" at bounding box center [107, 336] width 44 height 19
click at [94, 337] on input "479" at bounding box center [91, 333] width 12 height 12
checkbox input "true"
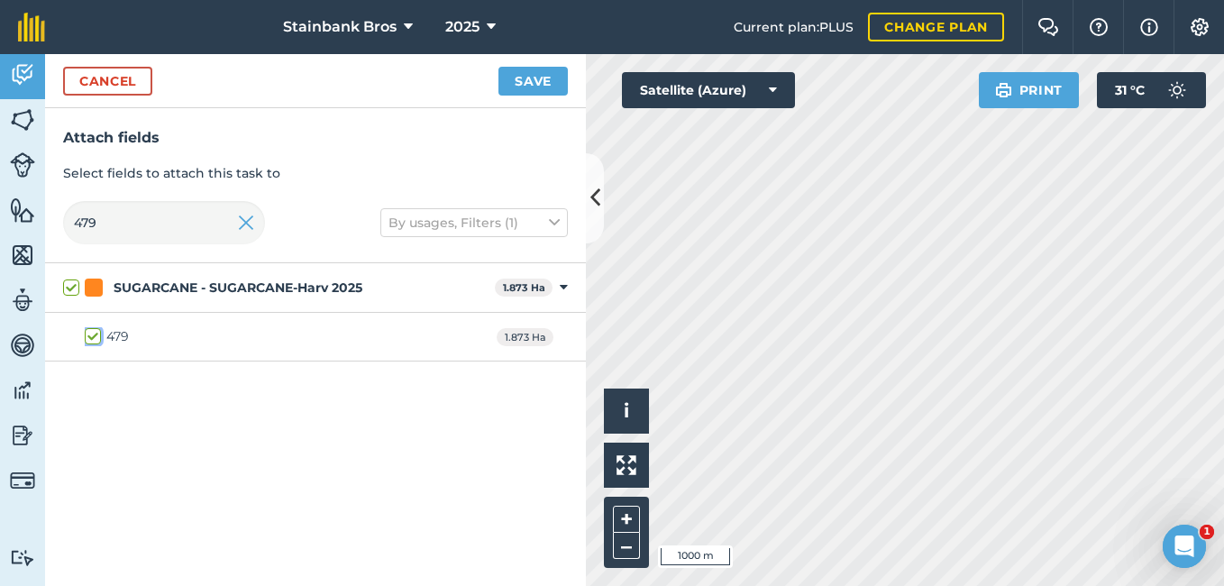
checkbox input "true"
click at [511, 89] on button "Save" at bounding box center [533, 81] width 69 height 29
click at [197, 225] on input "479" at bounding box center [164, 222] width 202 height 43
type input "47"
checkbox input "false"
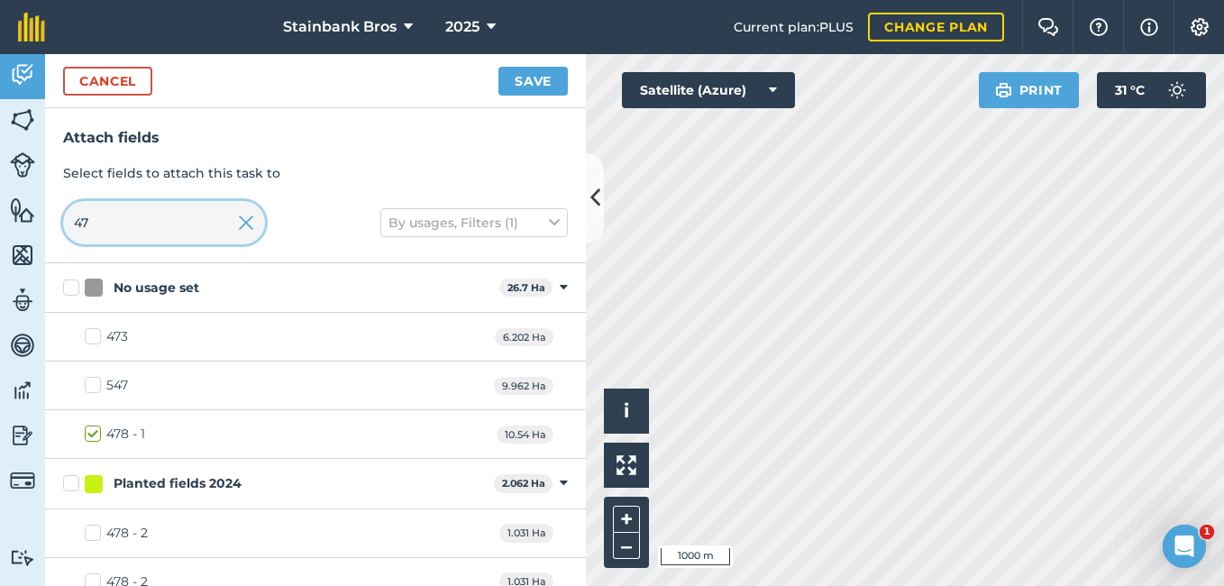
type input "4"
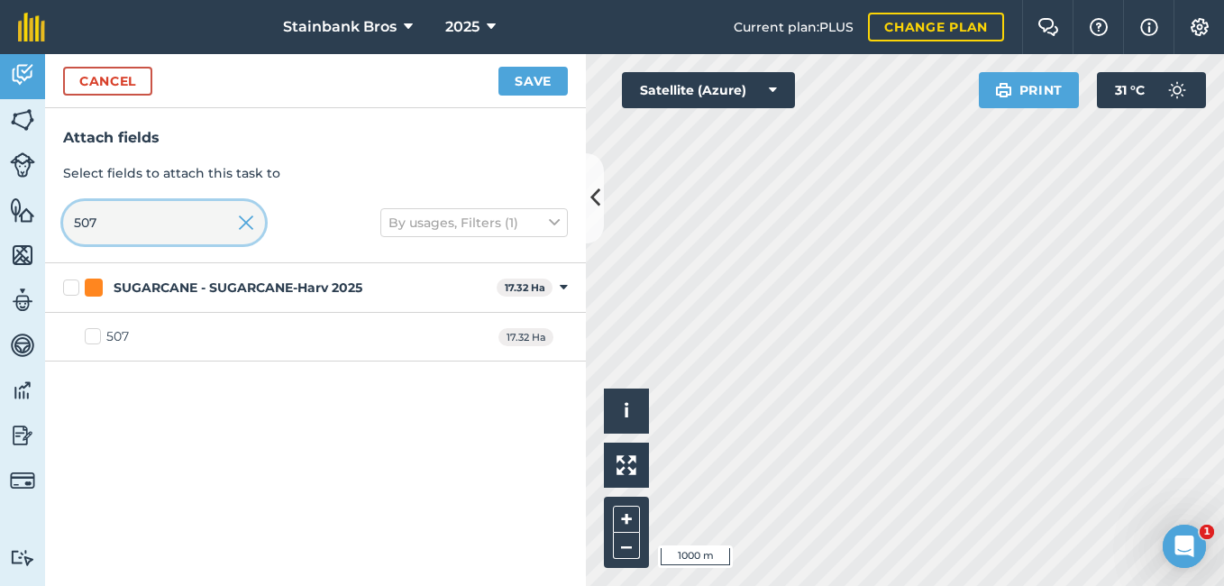
type input "507"
click at [94, 334] on label "507" at bounding box center [107, 336] width 44 height 19
click at [94, 334] on input "507" at bounding box center [91, 333] width 12 height 12
checkbox input "true"
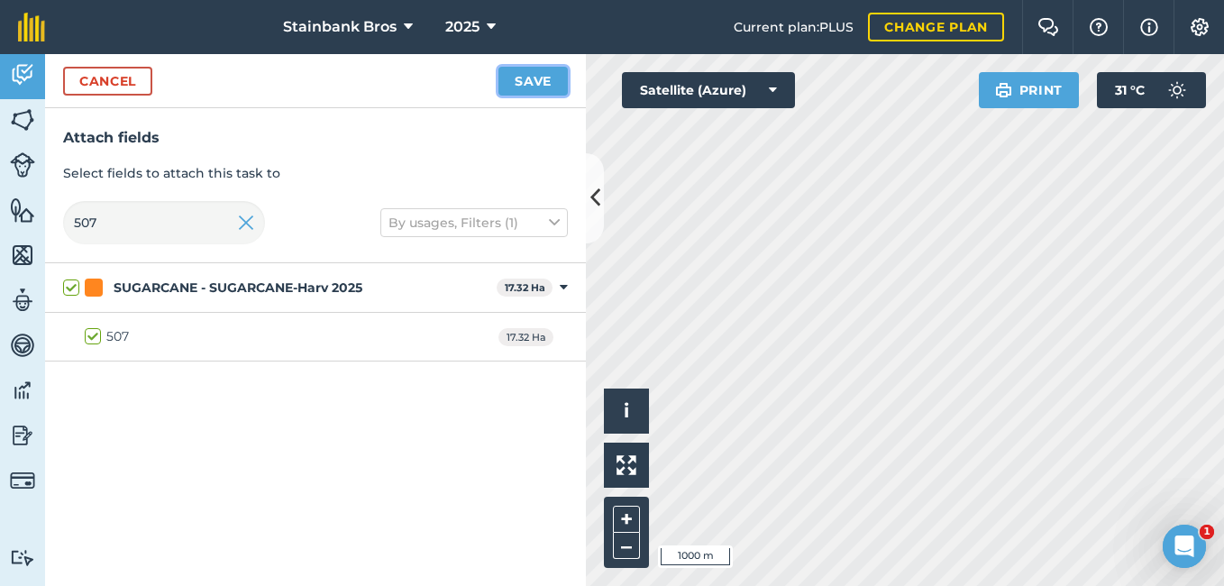
click at [530, 85] on button "Save" at bounding box center [533, 81] width 69 height 29
click at [166, 222] on input "507" at bounding box center [164, 222] width 202 height 43
type input "50"
checkbox input "false"
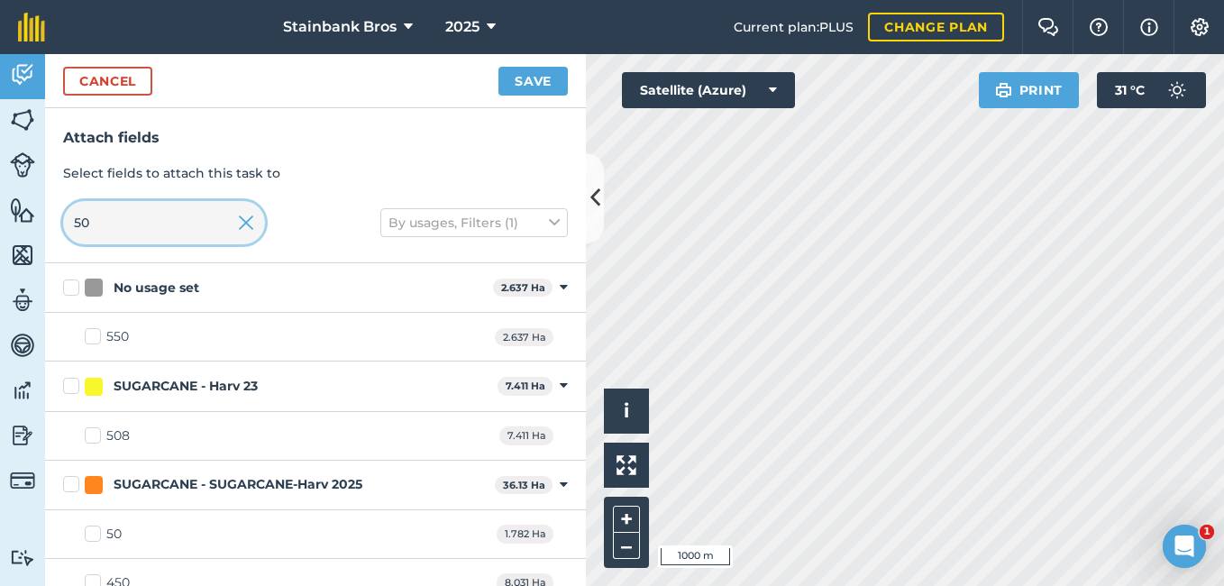
type input "5"
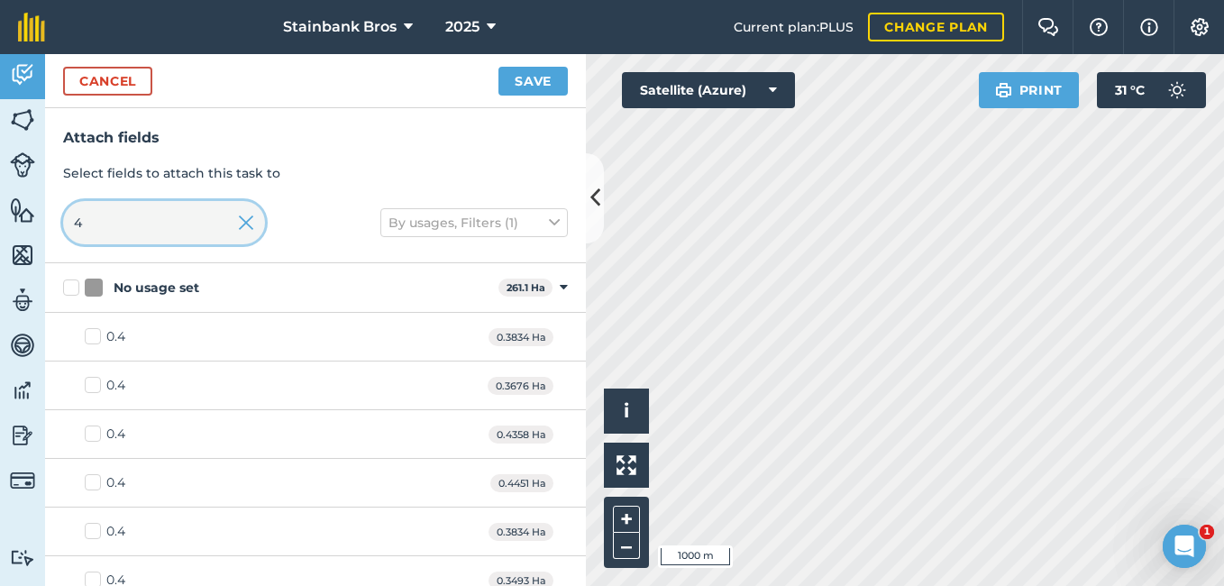
type input "46"
checkbox input "true"
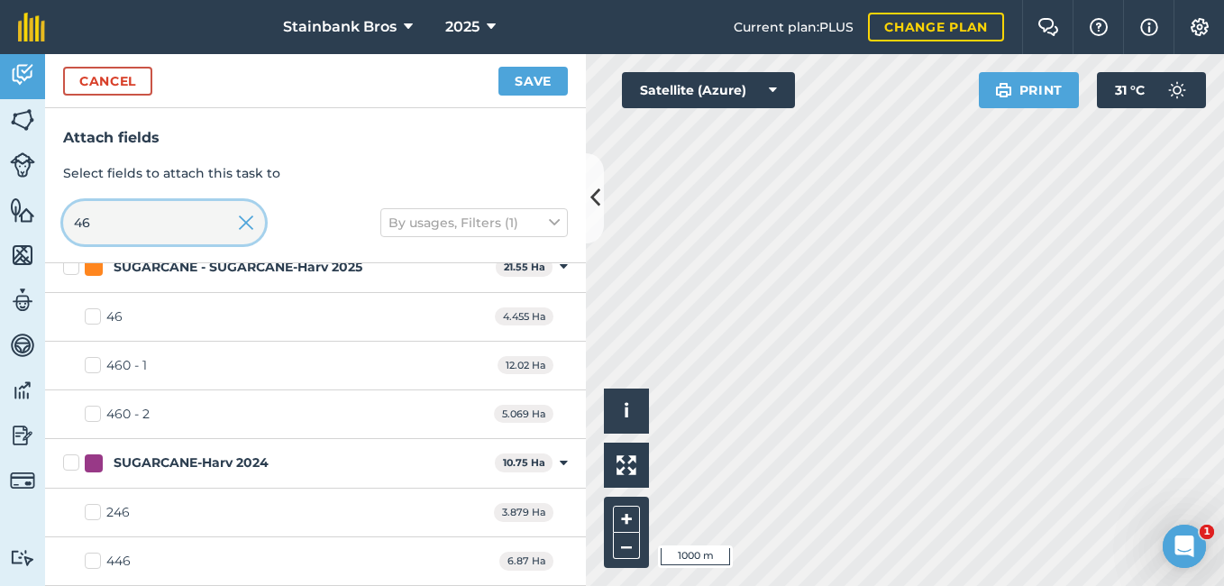
scroll to position [297, 0]
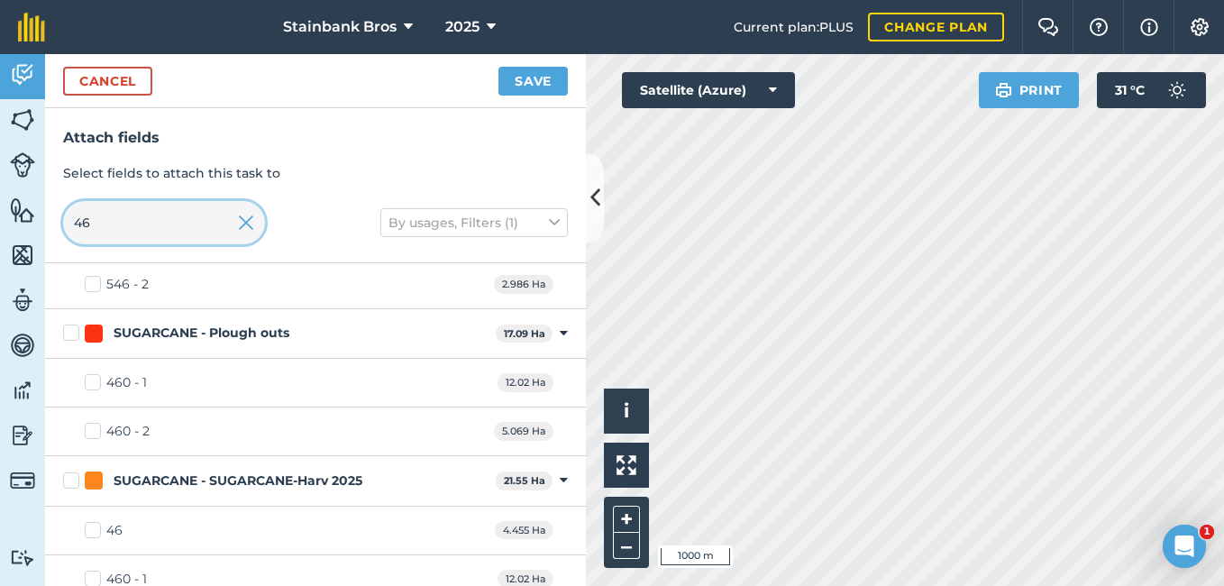
type input "46"
click at [91, 530] on label "46" at bounding box center [104, 530] width 38 height 19
click at [91, 530] on input "46" at bounding box center [91, 527] width 12 height 12
checkbox input "true"
click at [553, 84] on button "Save" at bounding box center [533, 81] width 69 height 29
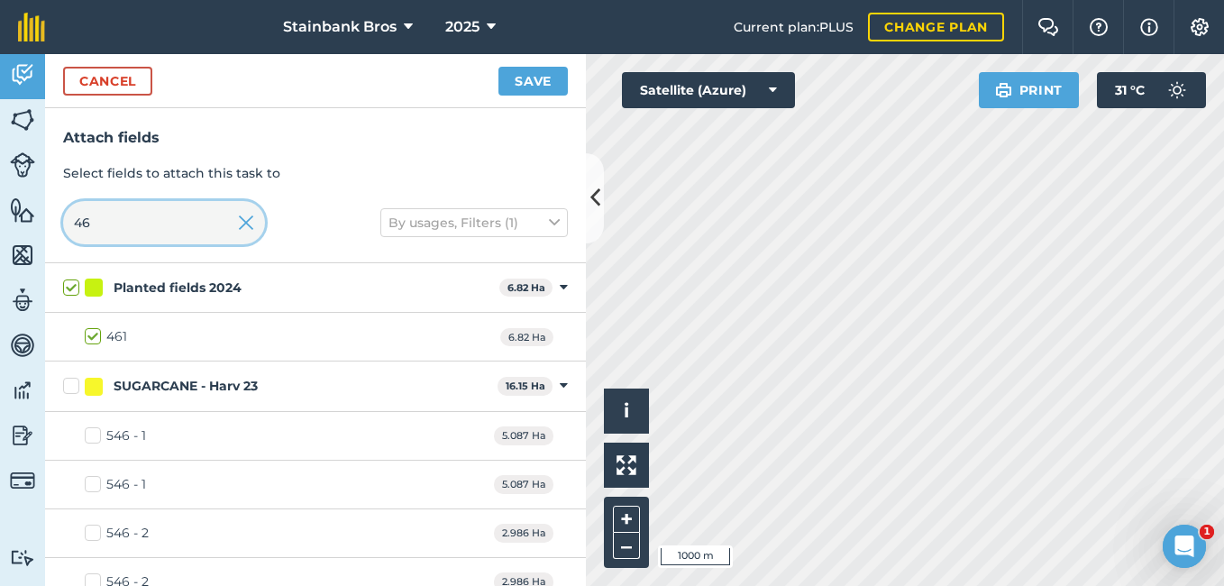
click at [190, 221] on input "46" at bounding box center [164, 222] width 202 height 43
type input "4"
checkbox input "false"
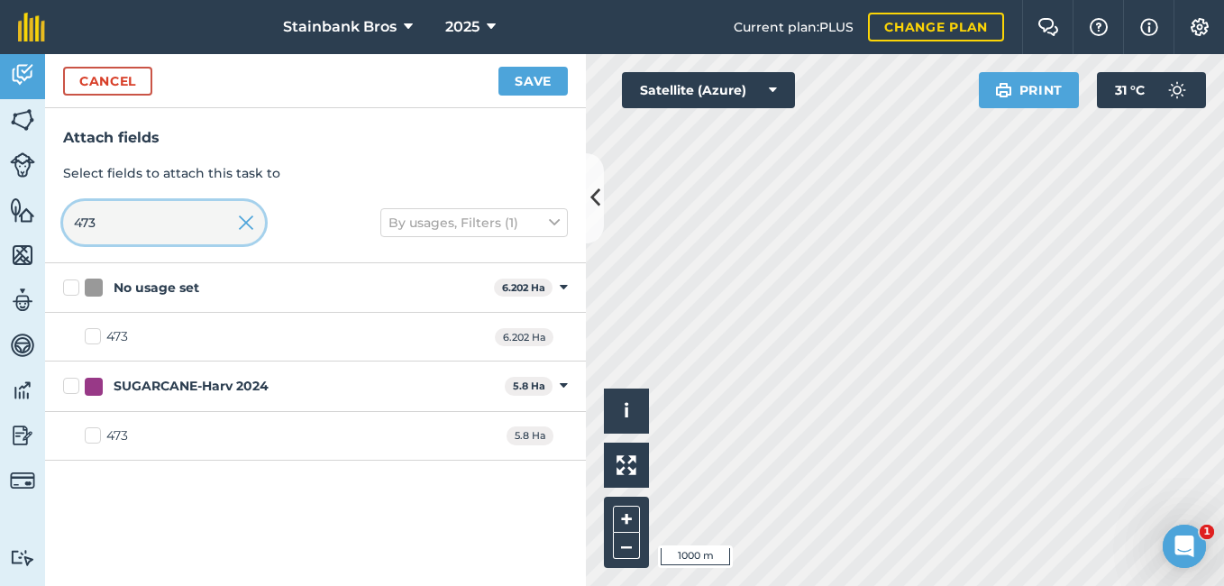
type input "473"
click at [92, 438] on label "473" at bounding box center [106, 435] width 43 height 19
click at [92, 438] on input "473" at bounding box center [91, 432] width 12 height 12
checkbox input "true"
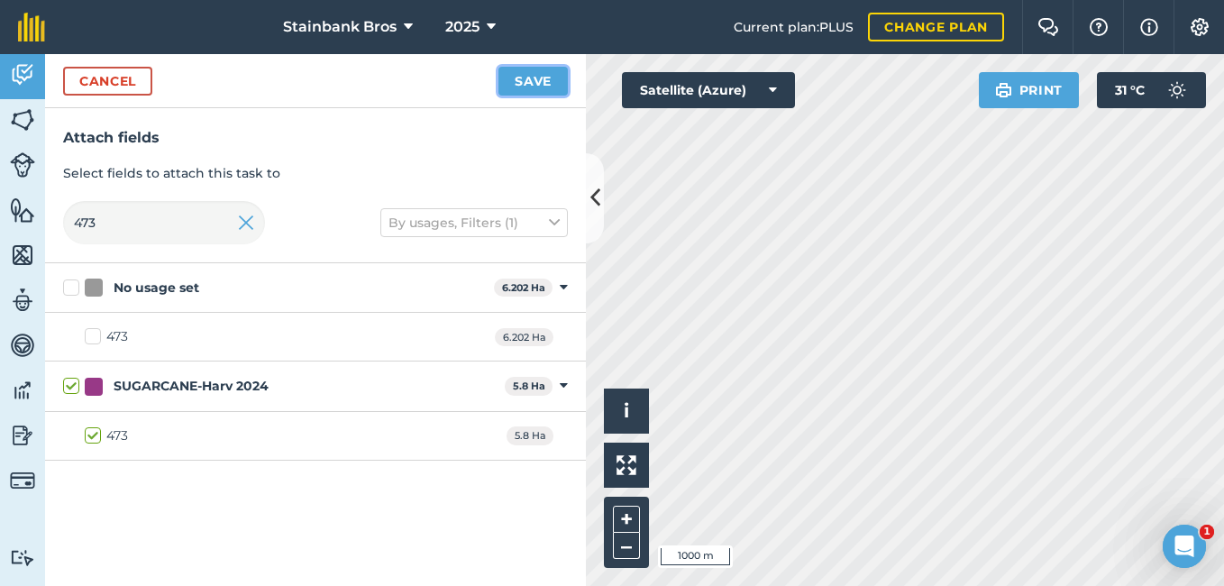
click at [530, 78] on button "Save" at bounding box center [533, 81] width 69 height 29
click at [202, 220] on input "473" at bounding box center [164, 222] width 202 height 43
type input "47"
checkbox input "false"
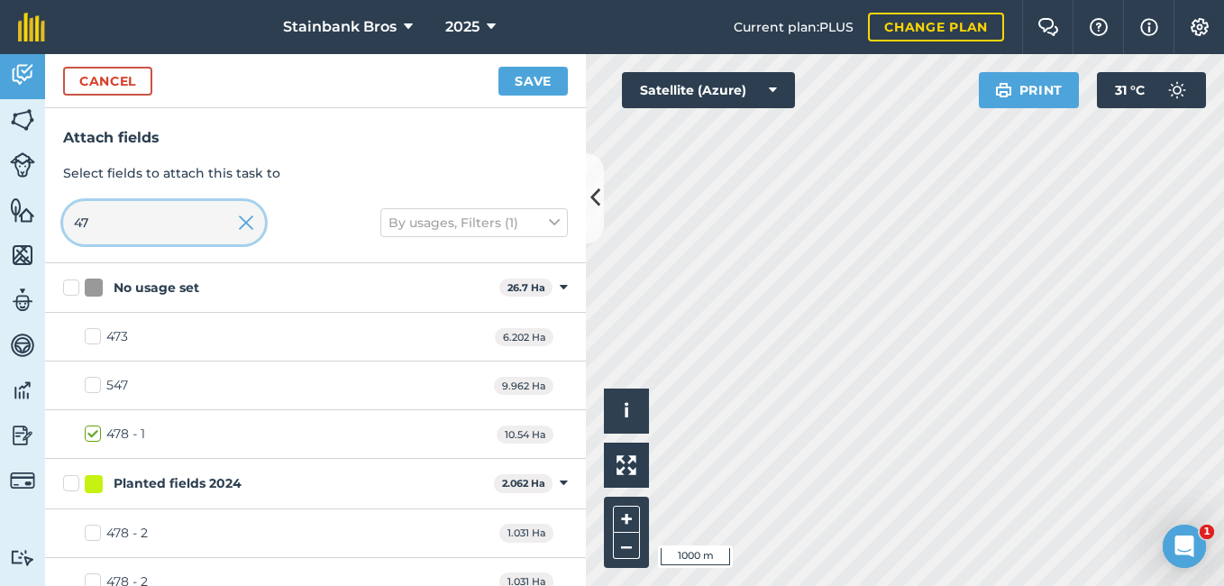
type input "4"
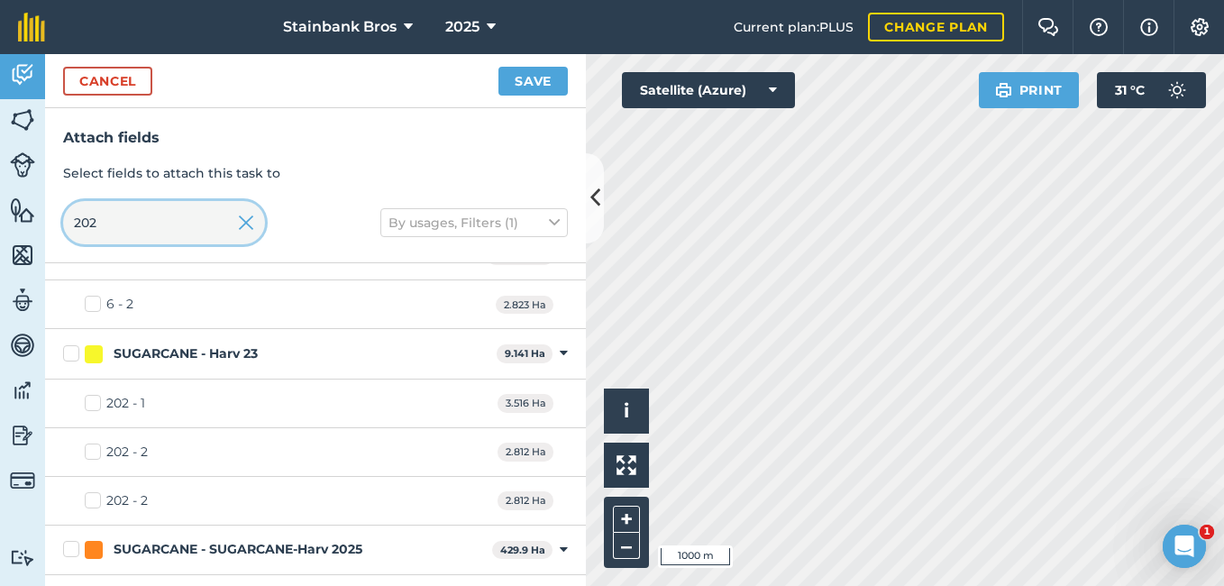
scroll to position [2125, 0]
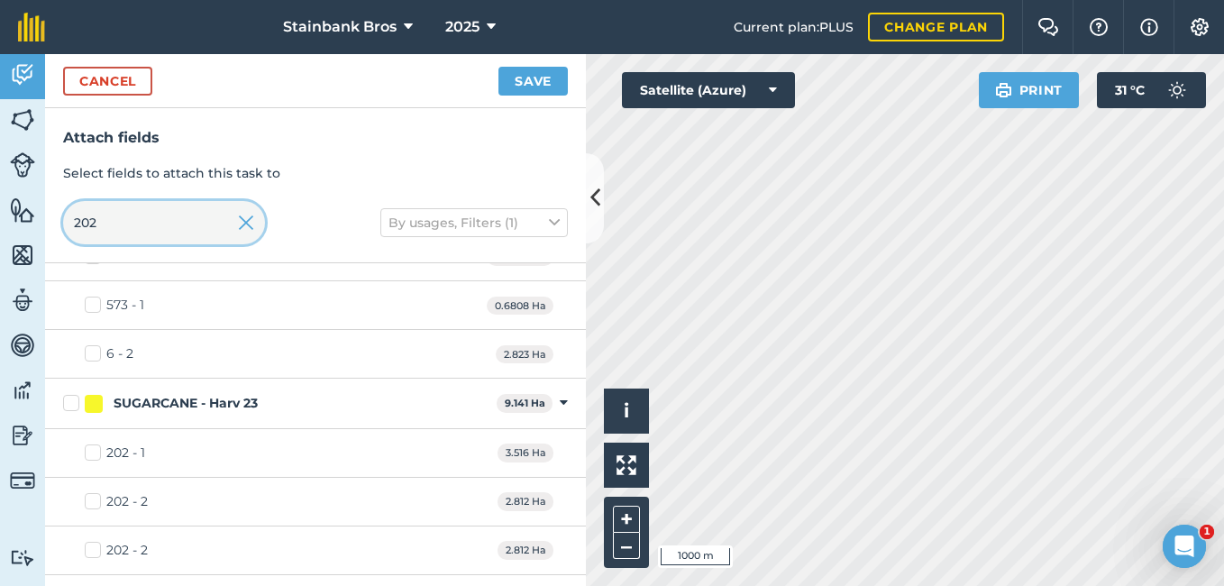
type input "202"
click at [87, 453] on label "202 - 1" at bounding box center [115, 453] width 60 height 19
click at [87, 453] on input "202 - 1" at bounding box center [91, 450] width 12 height 12
checkbox input "true"
click at [89, 498] on label "202 - 2" at bounding box center [116, 501] width 63 height 19
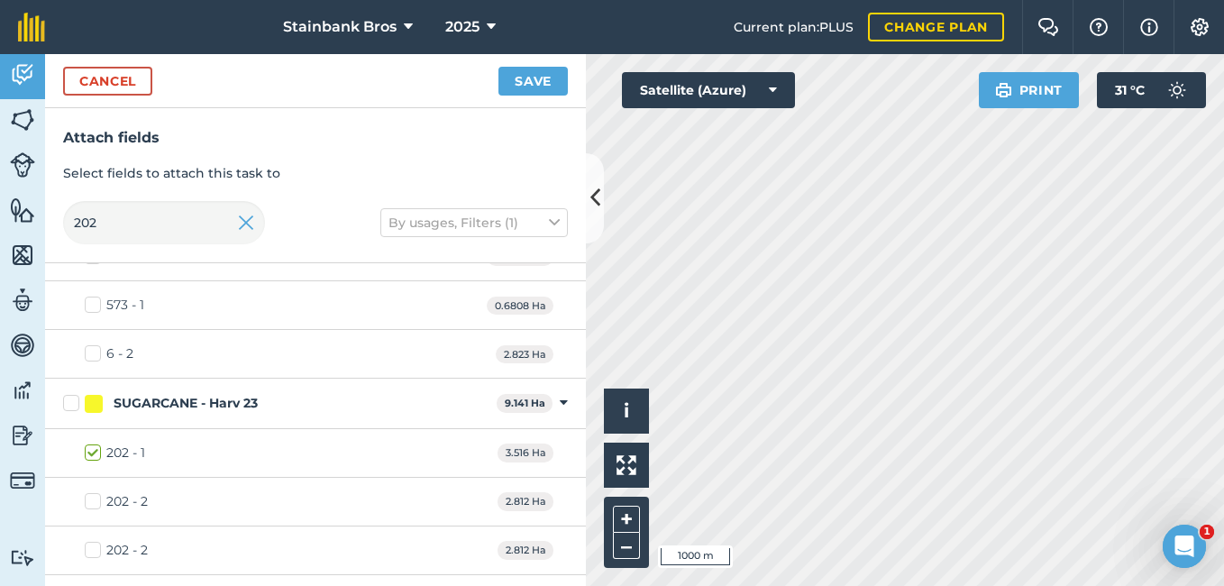
click at [89, 498] on input "202 - 2" at bounding box center [91, 498] width 12 height 12
checkbox input "true"
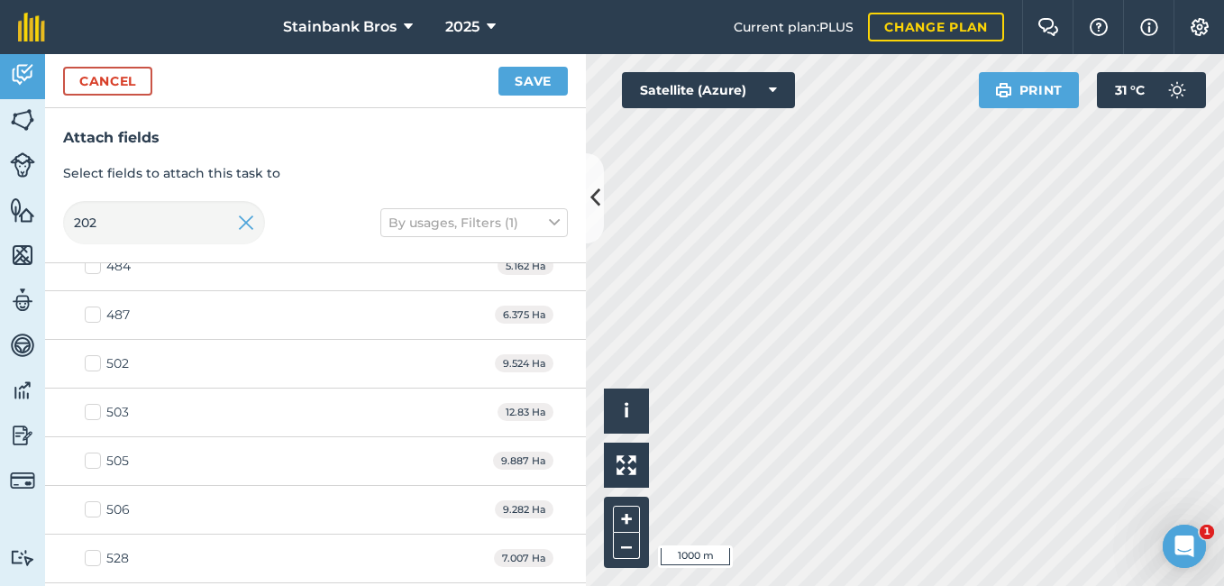
scroll to position [0, 0]
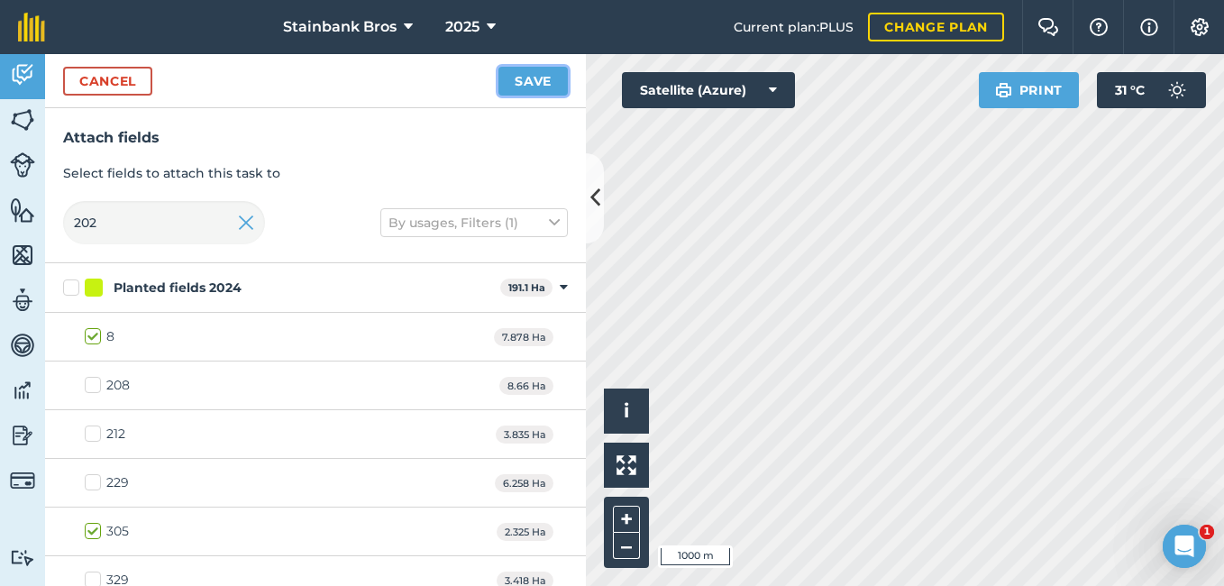
click at [548, 79] on button "Save" at bounding box center [533, 81] width 69 height 29
click at [122, 233] on input "202" at bounding box center [164, 222] width 202 height 43
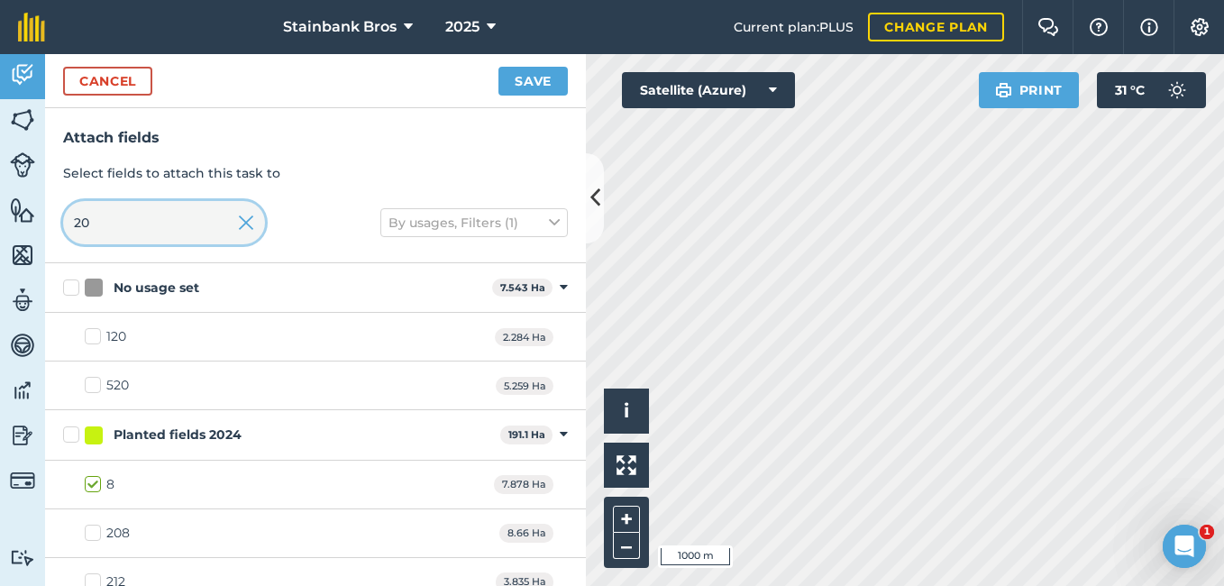
type input "2"
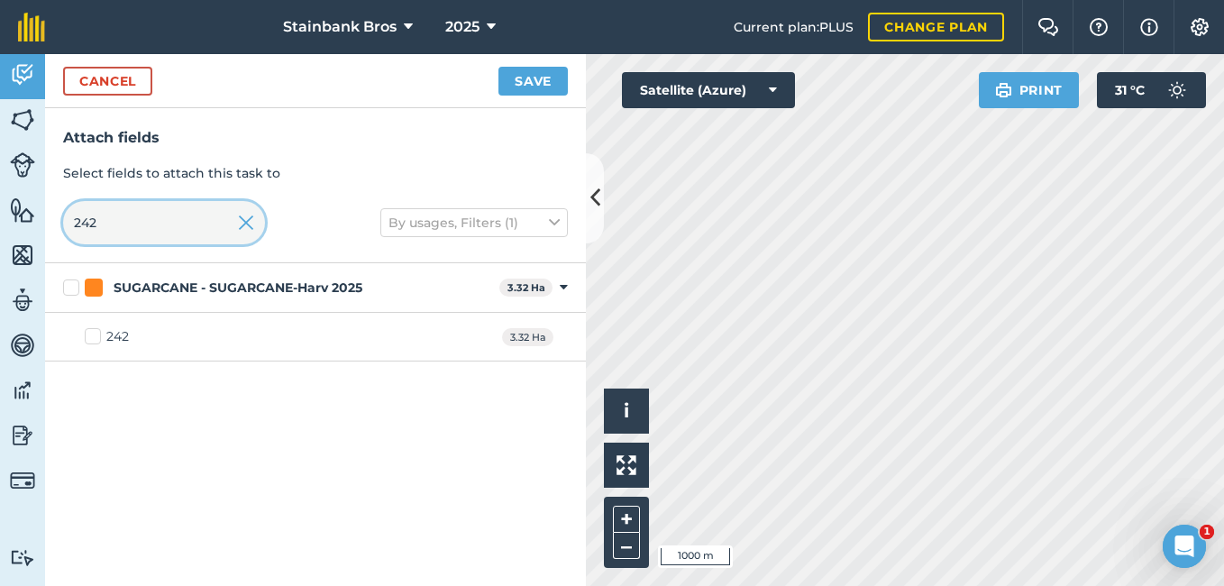
type input "242"
click at [91, 338] on label "242" at bounding box center [107, 336] width 44 height 19
click at [91, 338] on input "242" at bounding box center [91, 333] width 12 height 12
checkbox input "true"
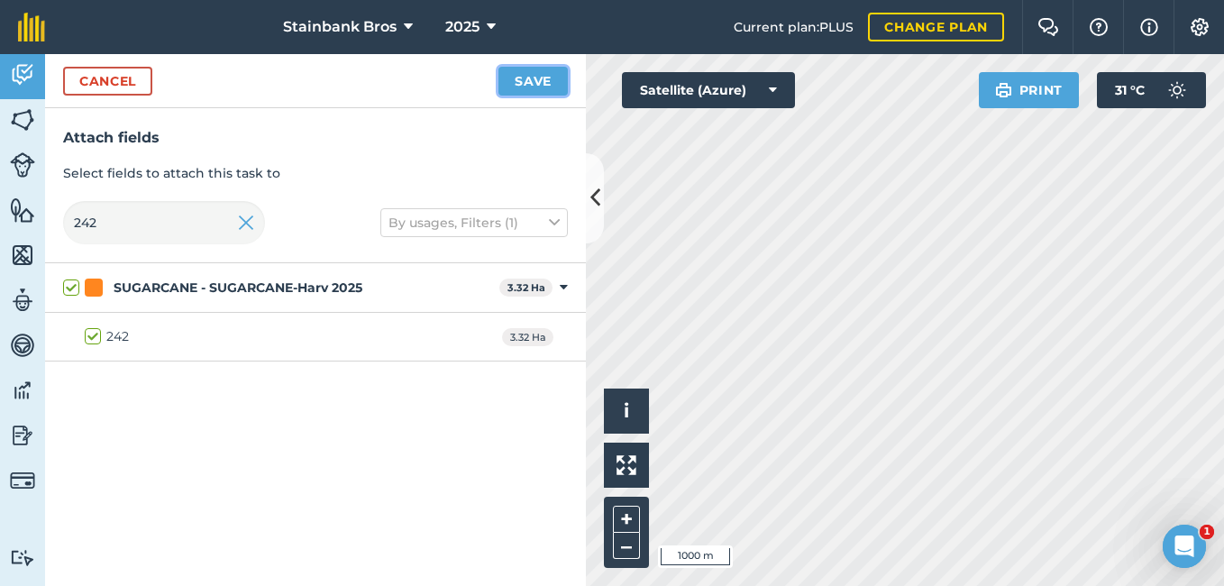
click at [539, 71] on button "Save" at bounding box center [533, 81] width 69 height 29
click at [192, 230] on input "242" at bounding box center [164, 222] width 202 height 43
type input "24"
checkbox input "false"
type input "245"
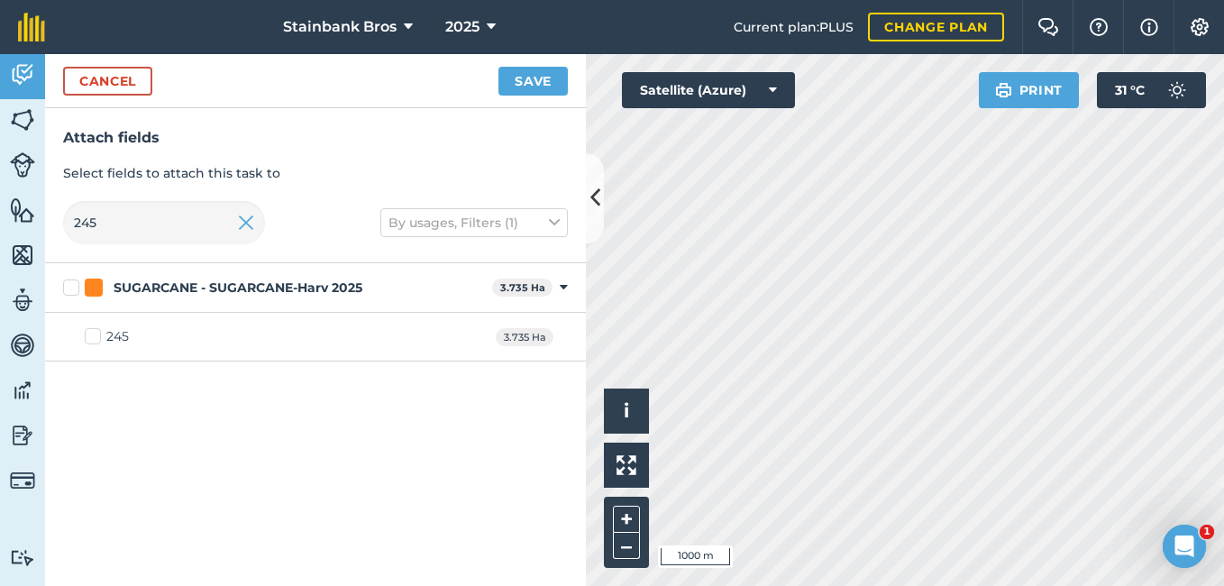
click at [88, 332] on label "245" at bounding box center [107, 336] width 44 height 19
click at [88, 332] on input "245" at bounding box center [91, 333] width 12 height 12
checkbox input "true"
click at [526, 81] on button "Save" at bounding box center [533, 81] width 69 height 29
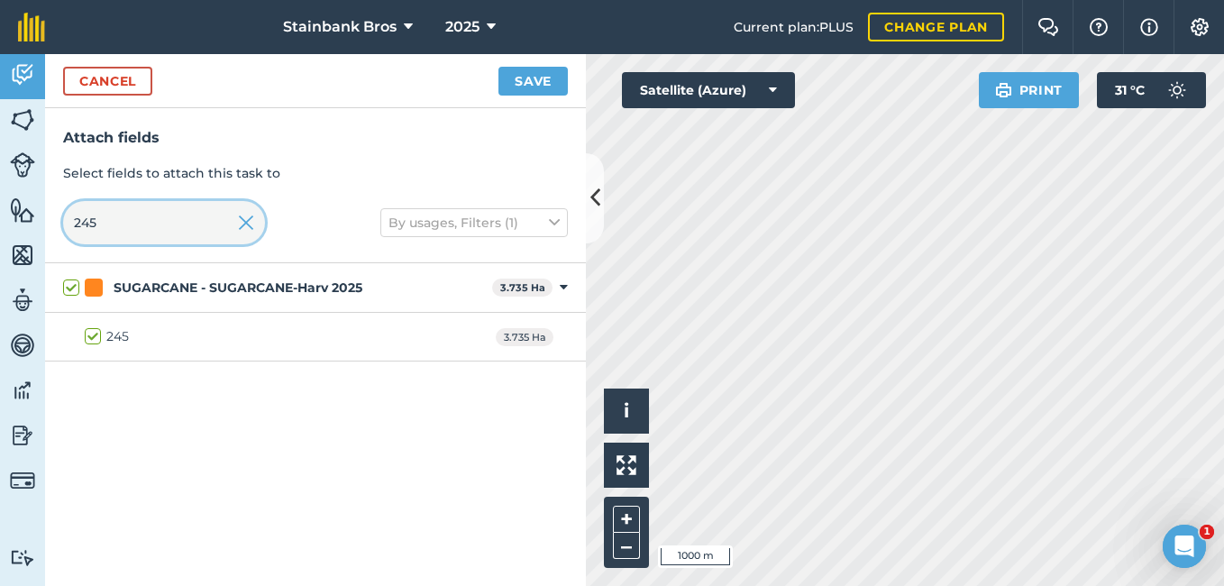
click at [166, 228] on input "245" at bounding box center [164, 222] width 202 height 43
type input "24"
checkbox input "false"
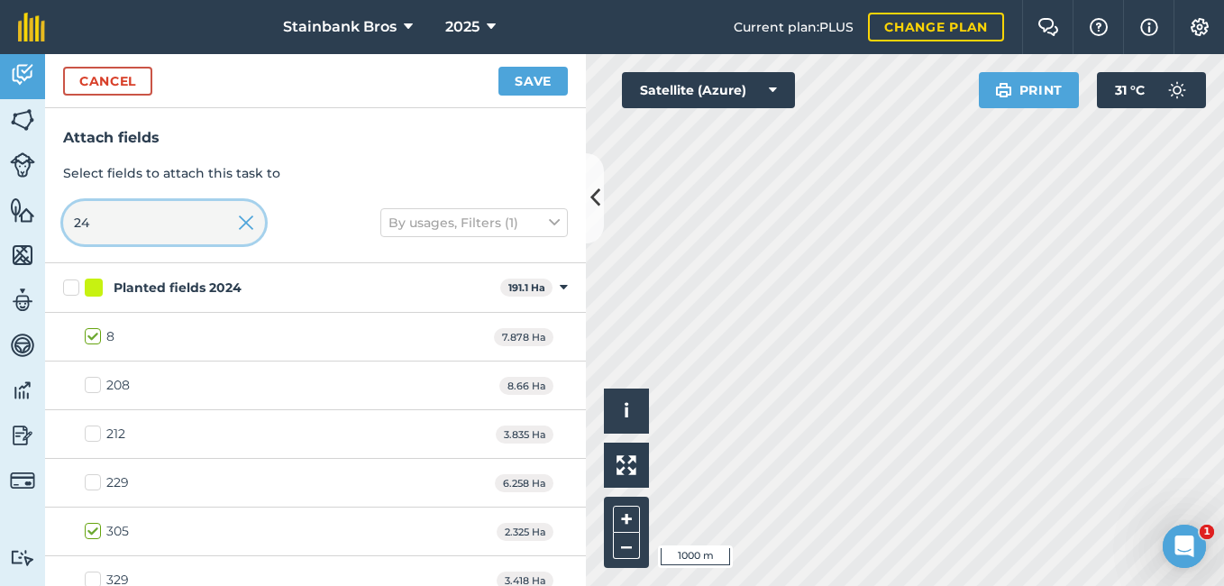
type input "2"
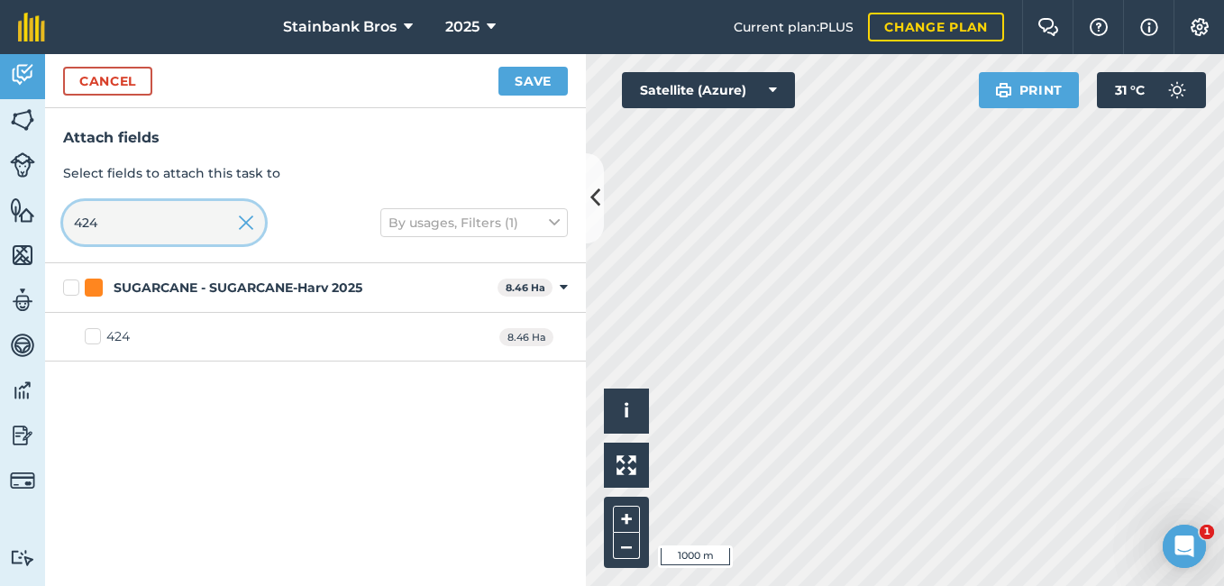
type input "424"
click at [103, 334] on label "424" at bounding box center [107, 336] width 45 height 19
click at [96, 334] on input "424" at bounding box center [91, 333] width 12 height 12
checkbox input "true"
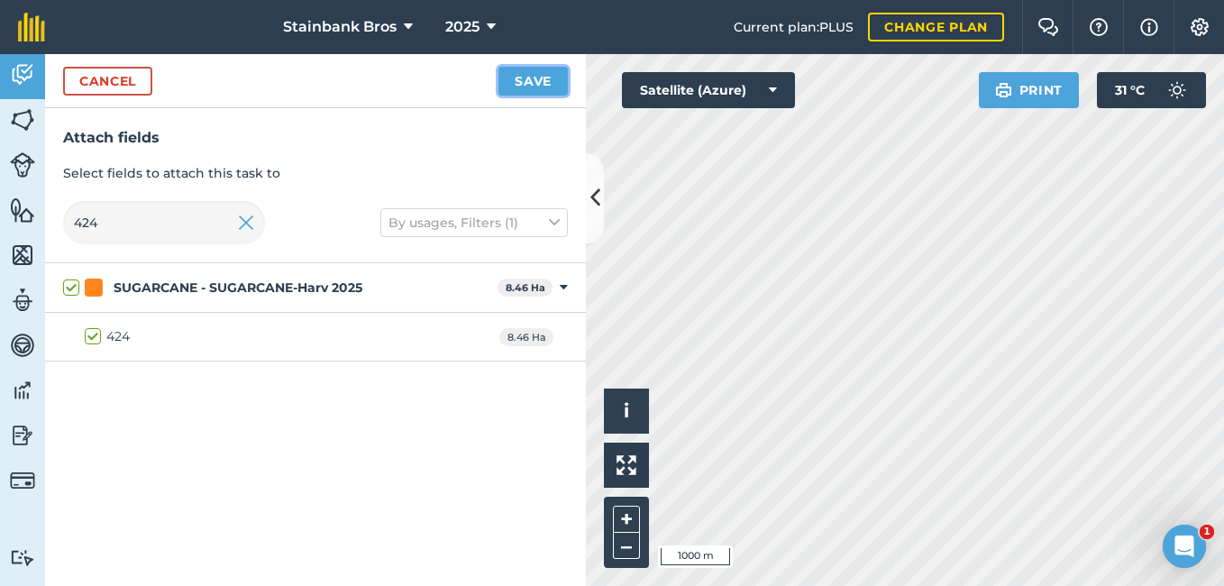
click at [556, 78] on button "Save" at bounding box center [533, 81] width 69 height 29
click at [143, 215] on input "424" at bounding box center [164, 222] width 202 height 43
type input "42"
checkbox input "false"
type input "477"
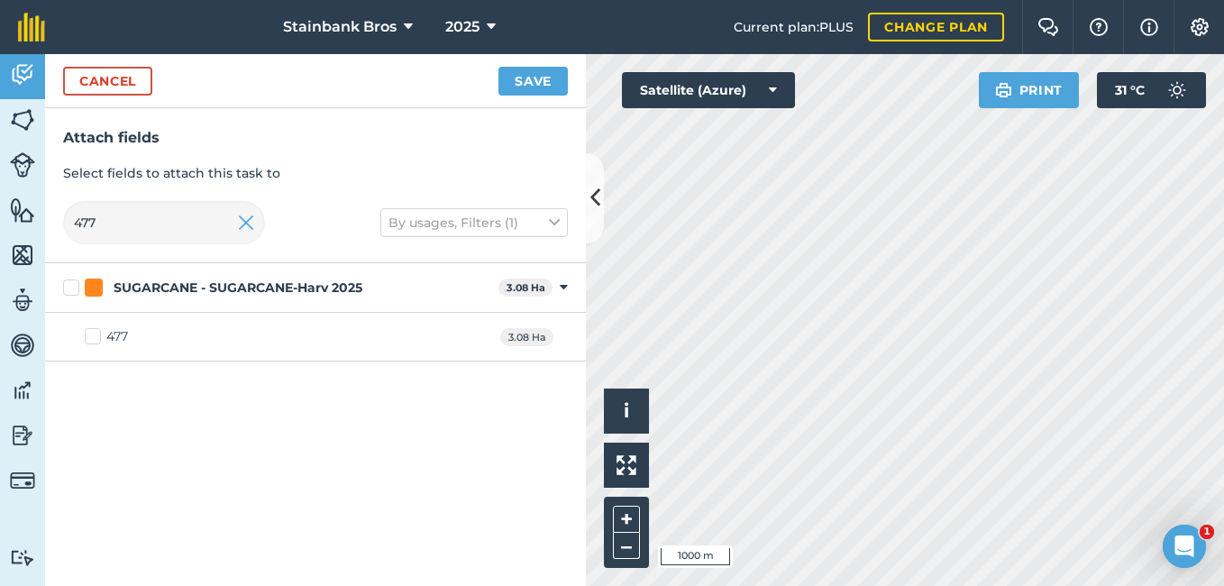
click at [92, 341] on label "477" at bounding box center [106, 336] width 43 height 19
click at [92, 339] on input "477" at bounding box center [91, 333] width 12 height 12
checkbox input "true"
click at [526, 85] on button "Save" at bounding box center [533, 81] width 69 height 29
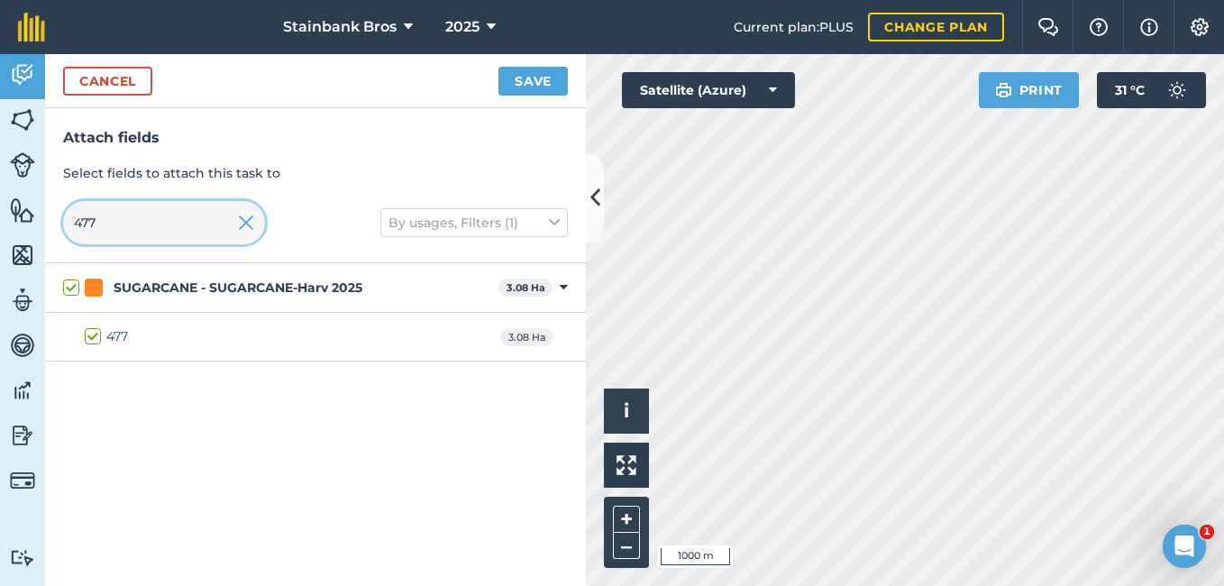
click at [189, 231] on input "477" at bounding box center [164, 222] width 202 height 43
type input "47"
checkbox input "false"
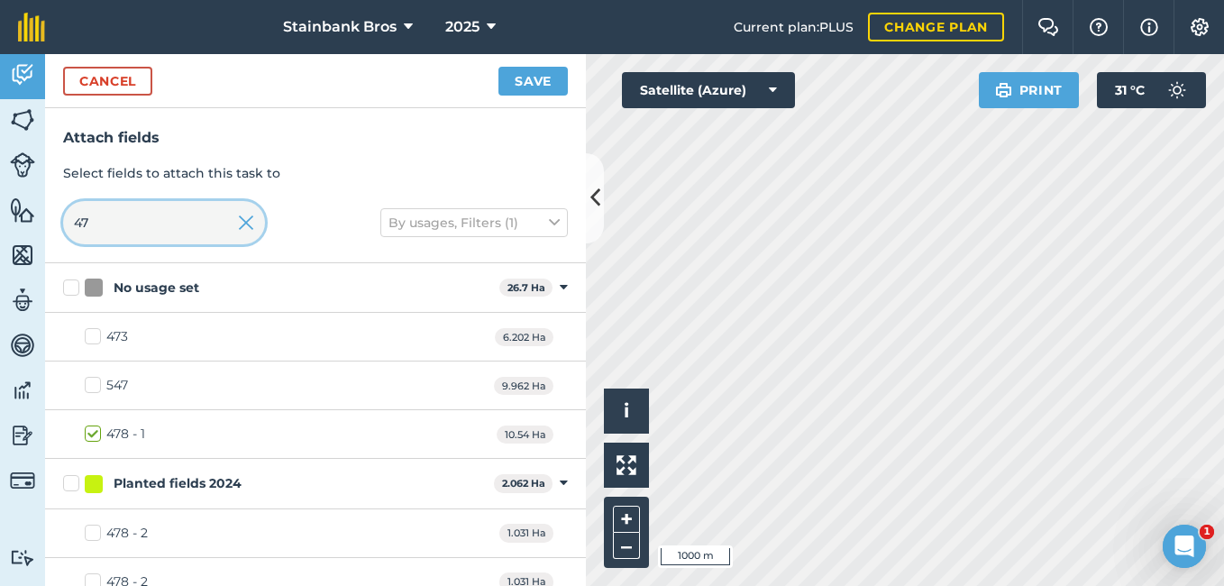
type input "4"
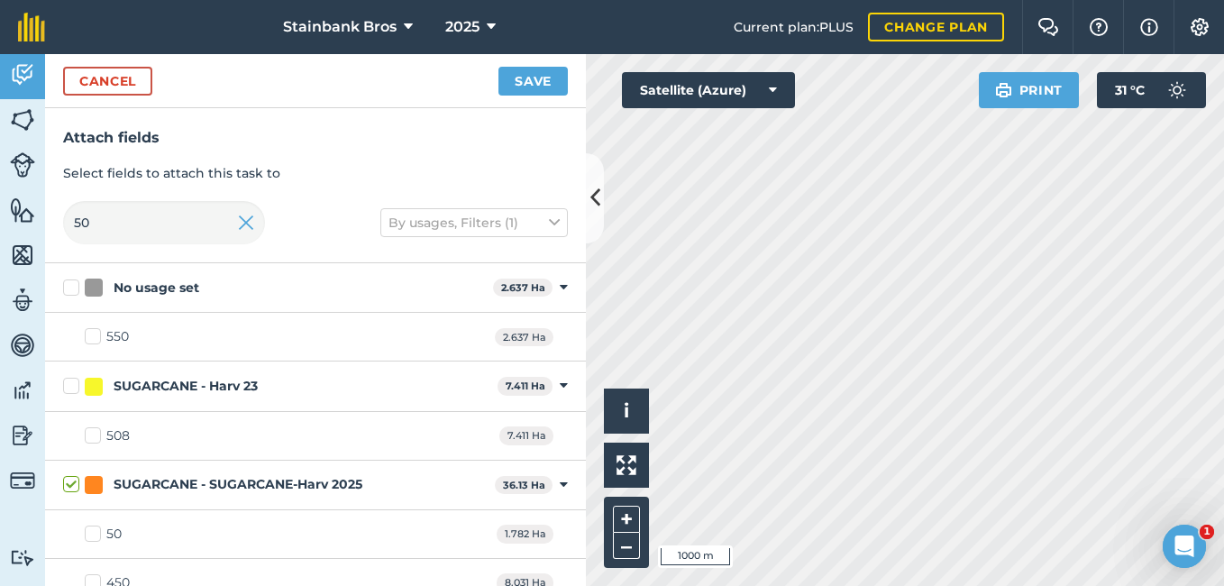
type input "507"
checkbox input "true"
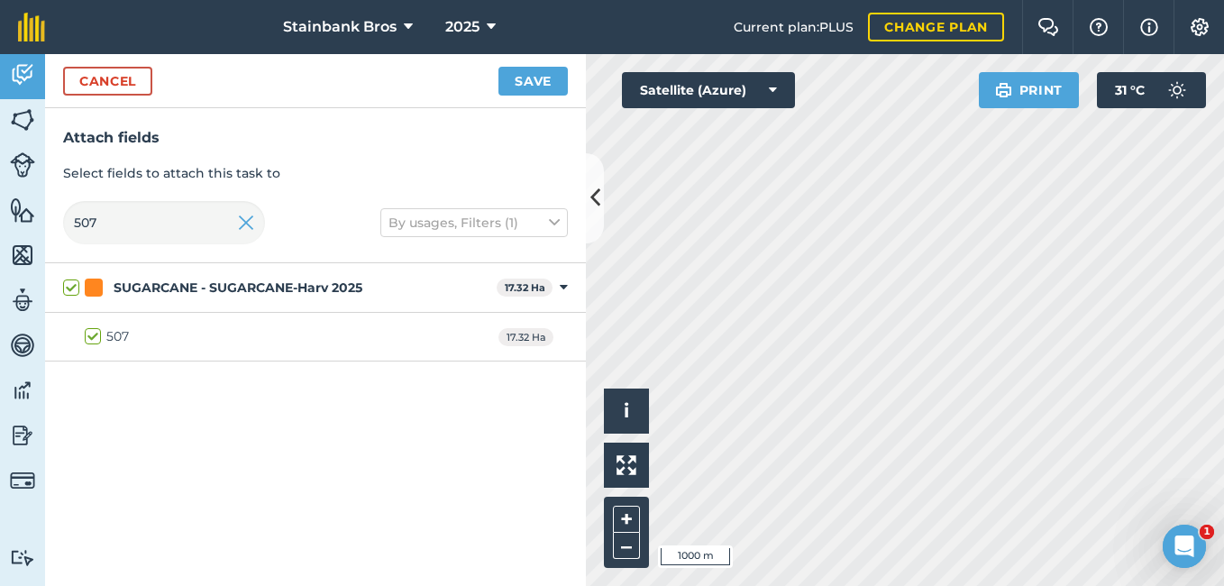
type input "507"
click at [525, 76] on button "Save" at bounding box center [533, 81] width 69 height 29
click at [249, 225] on img at bounding box center [246, 223] width 16 height 22
click at [162, 215] on input "507" at bounding box center [164, 222] width 202 height 43
checkbox input "false"
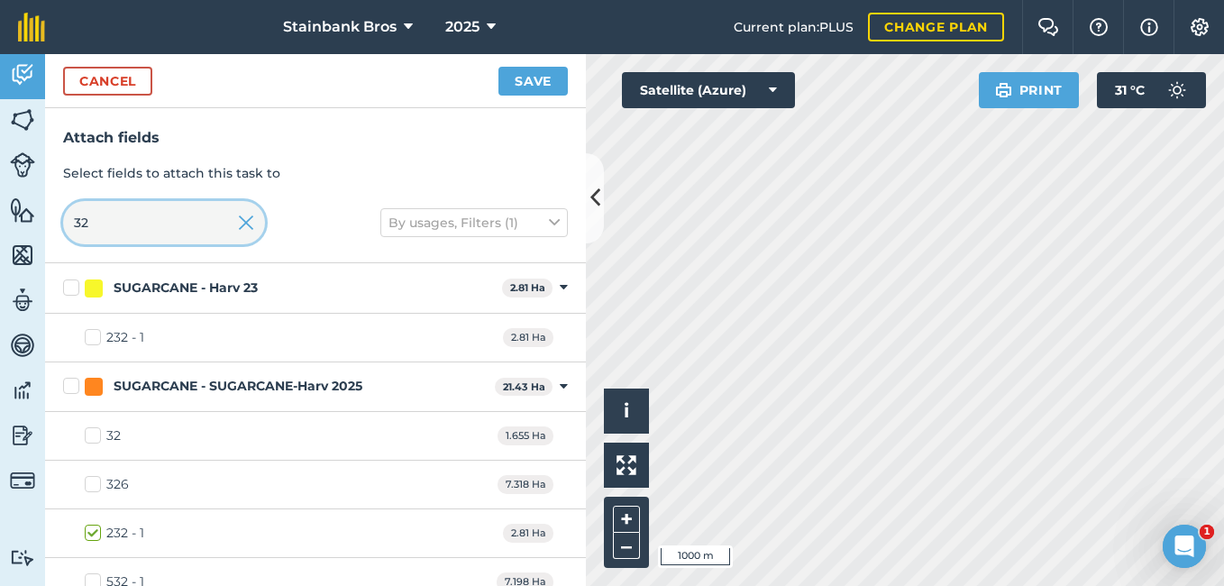
scroll to position [358, 0]
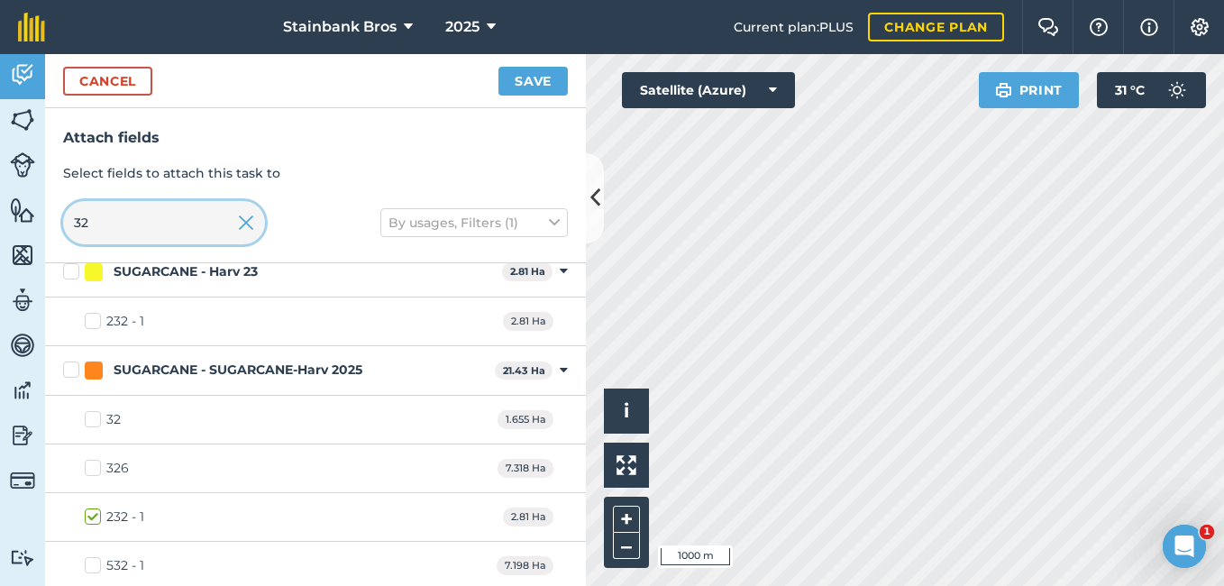
type input "32"
click at [96, 416] on label "32" at bounding box center [103, 419] width 36 height 19
click at [96, 416] on input "32" at bounding box center [91, 416] width 12 height 12
checkbox input "true"
click at [535, 89] on button "Save" at bounding box center [533, 81] width 69 height 29
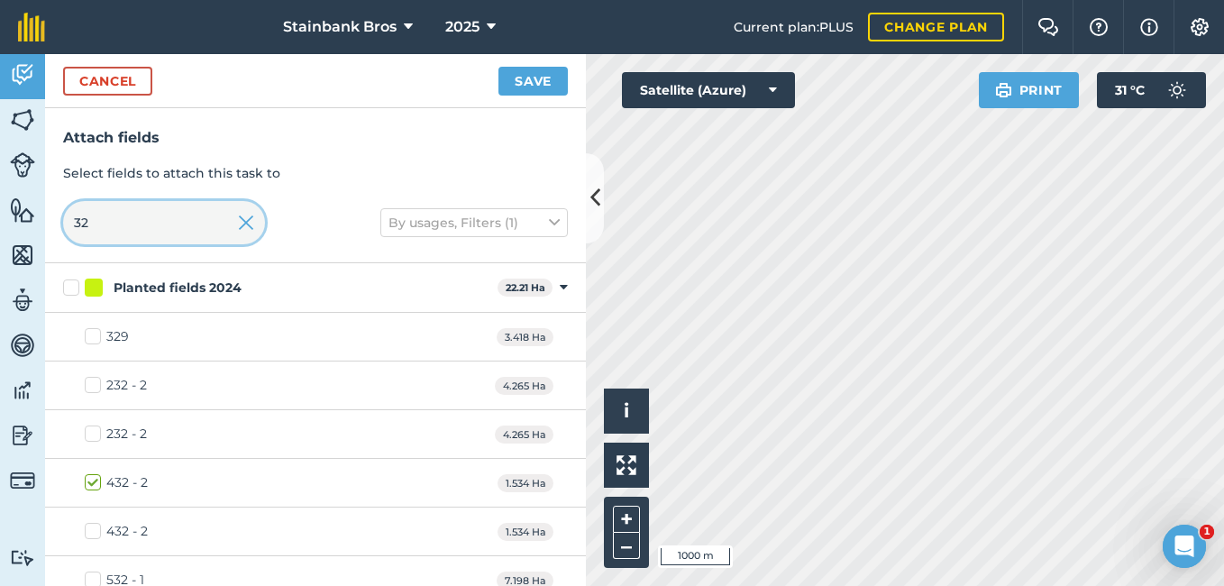
click at [141, 218] on input "32" at bounding box center [164, 222] width 202 height 43
type input "3"
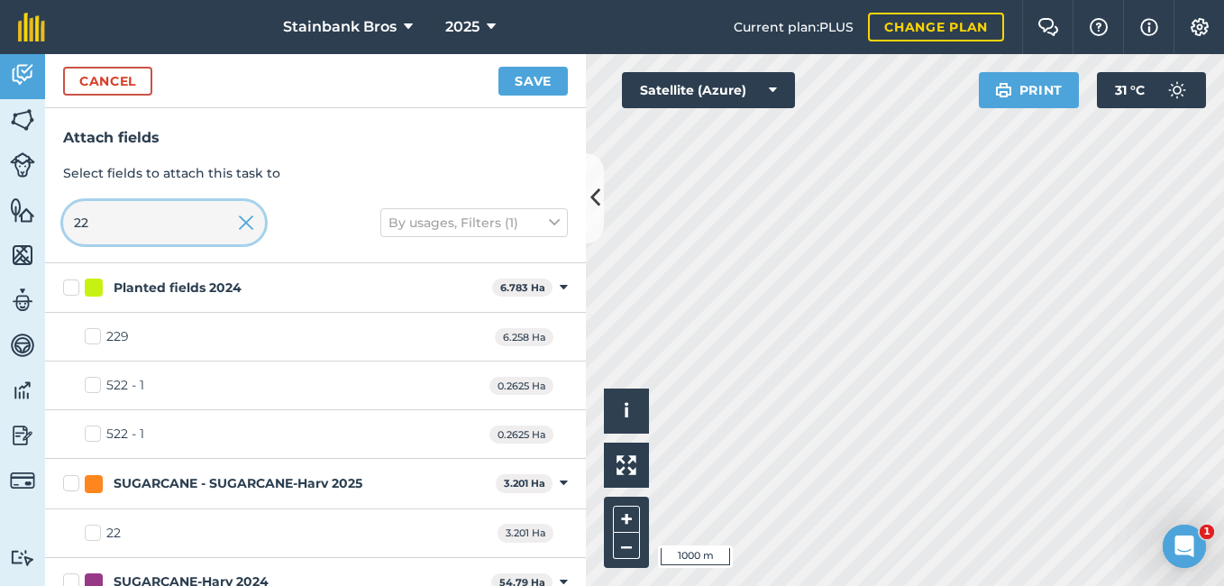
type input "22"
click at [97, 530] on label "22" at bounding box center [103, 533] width 36 height 19
click at [96, 530] on input "22" at bounding box center [91, 530] width 12 height 12
checkbox input "true"
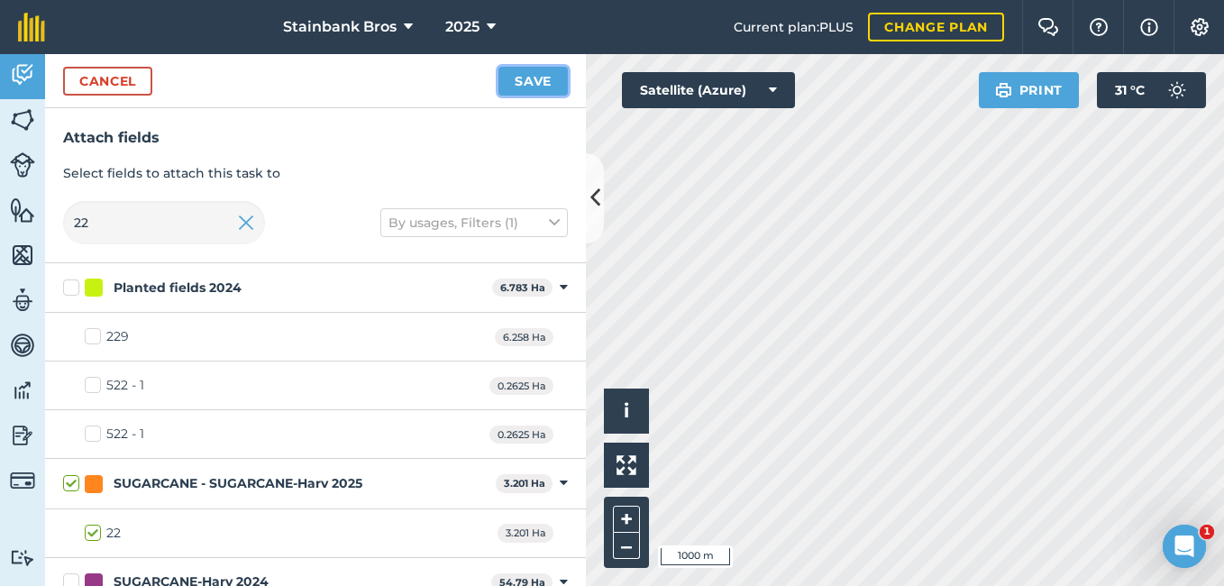
click at [551, 86] on button "Save" at bounding box center [533, 81] width 69 height 29
click at [161, 217] on input "22" at bounding box center [164, 222] width 202 height 43
type input "2"
checkbox input "false"
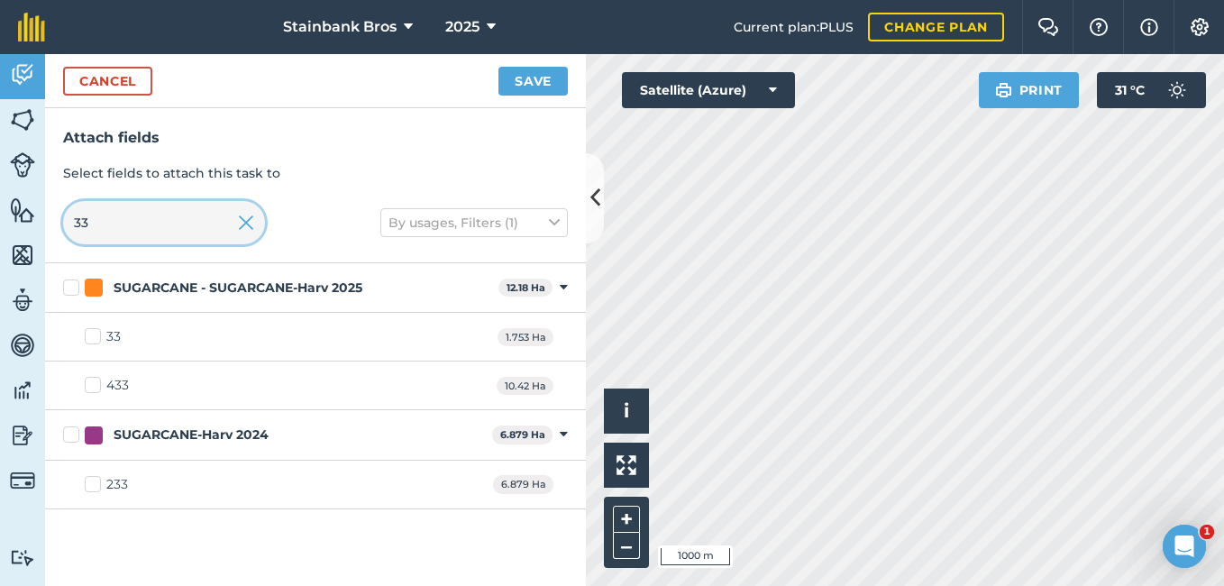
type input "33"
click at [92, 342] on label "33" at bounding box center [103, 336] width 36 height 19
click at [92, 339] on input "33" at bounding box center [91, 333] width 12 height 12
checkbox input "true"
click at [520, 76] on button "Save" at bounding box center [533, 81] width 69 height 29
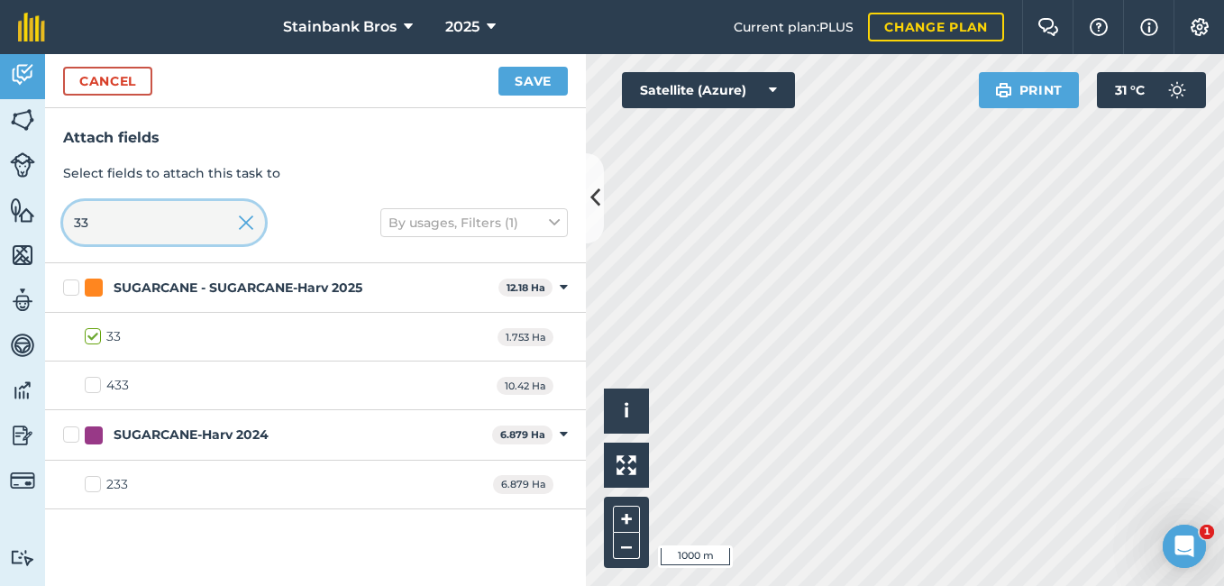
click at [177, 206] on input "33" at bounding box center [164, 222] width 202 height 43
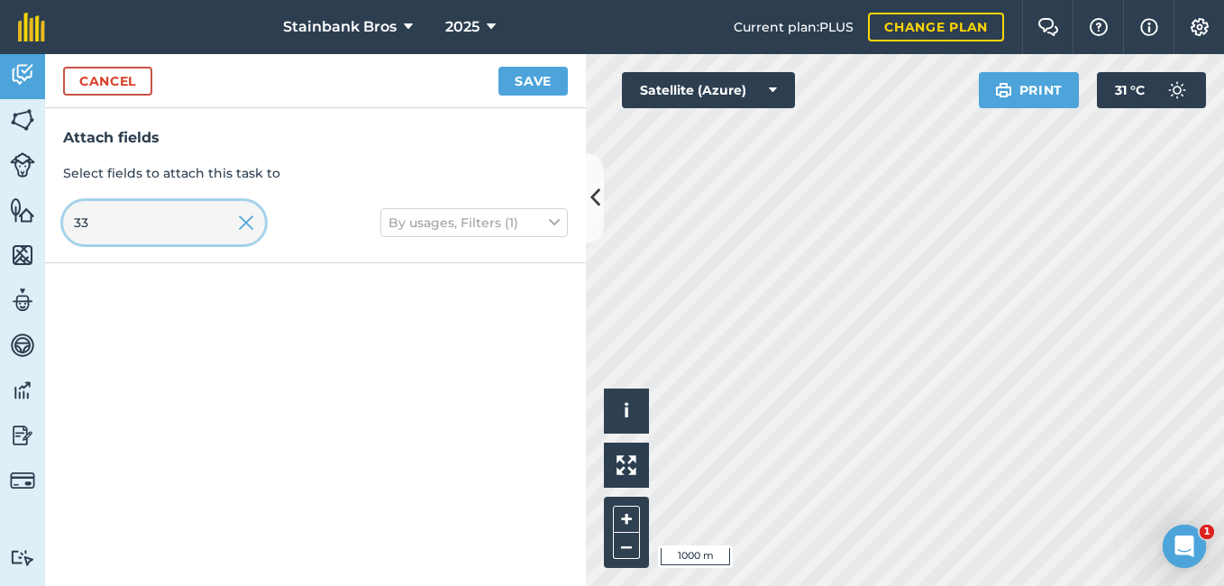
type input "3"
type input "255"
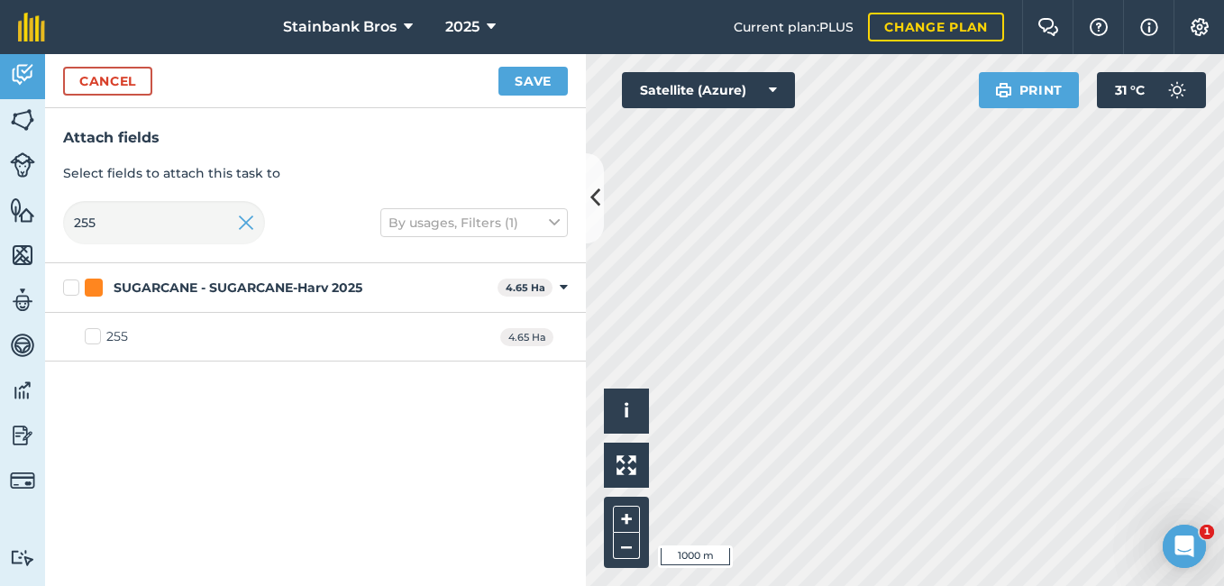
click at [86, 342] on label "255" at bounding box center [106, 336] width 43 height 19
click at [86, 339] on input "255" at bounding box center [91, 333] width 12 height 12
checkbox input "true"
click at [510, 85] on button "Save" at bounding box center [533, 81] width 69 height 29
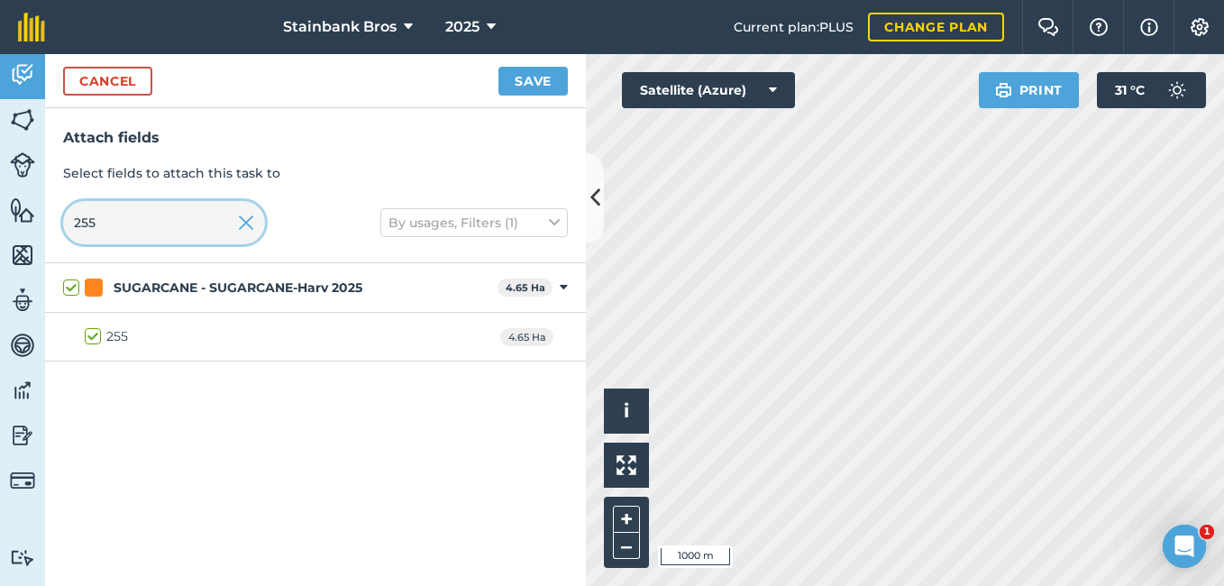
click at [184, 221] on input "255" at bounding box center [164, 222] width 202 height 43
type input "25"
checkbox input "false"
type input "2"
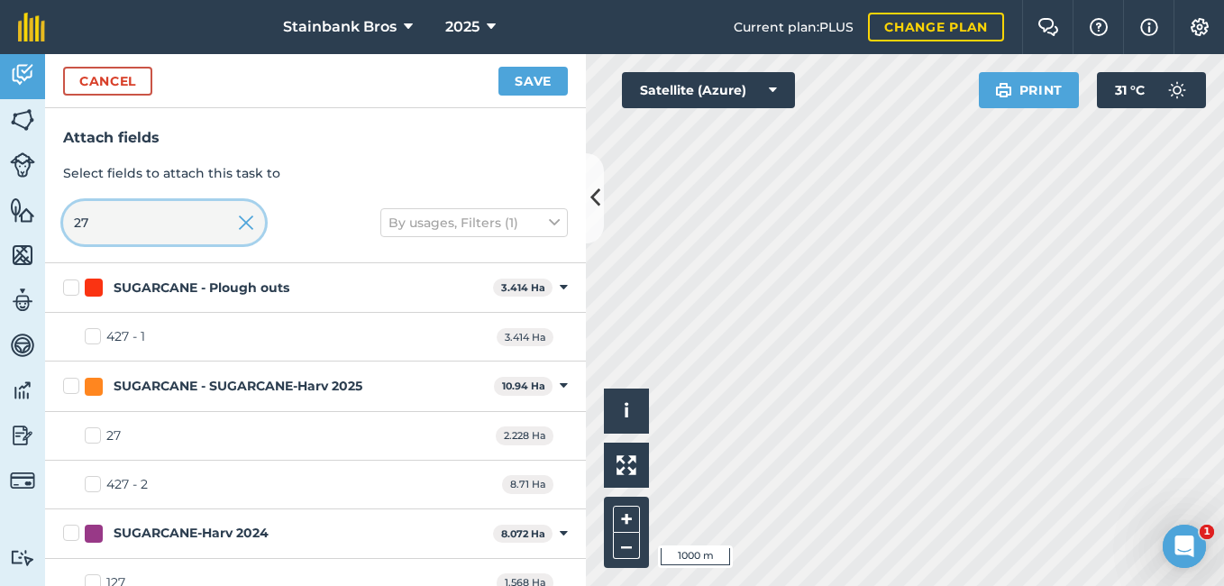
type input "27"
click at [100, 435] on label "27" at bounding box center [103, 435] width 36 height 19
click at [96, 435] on input "27" at bounding box center [91, 432] width 12 height 12
checkbox input "true"
click at [534, 87] on button "Save" at bounding box center [533, 81] width 69 height 29
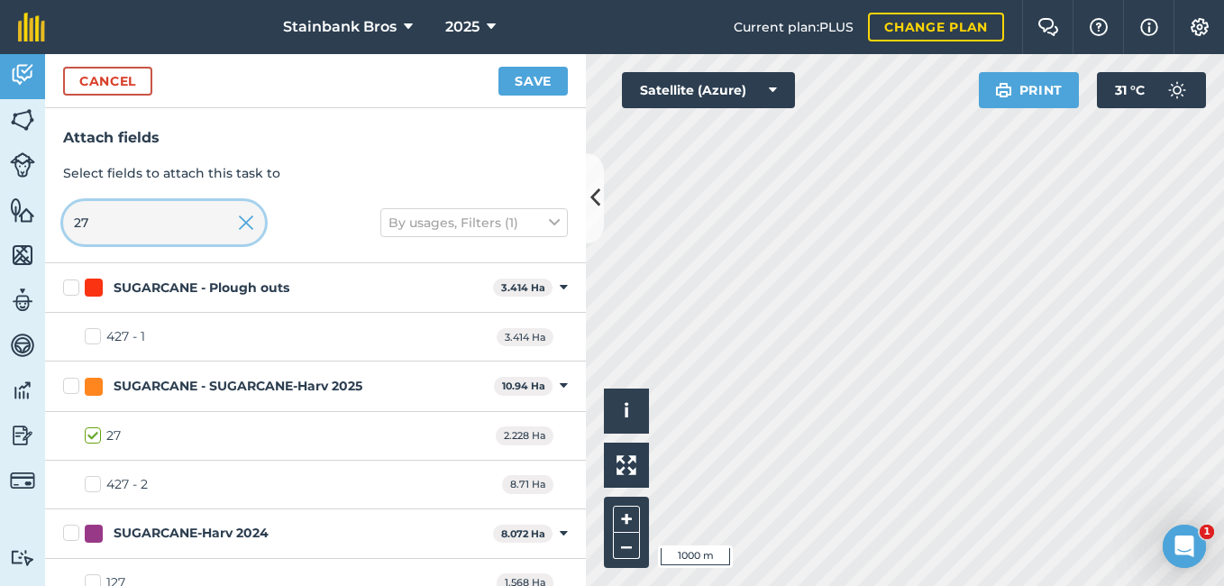
click at [188, 214] on input "27" at bounding box center [164, 222] width 202 height 43
type input "2"
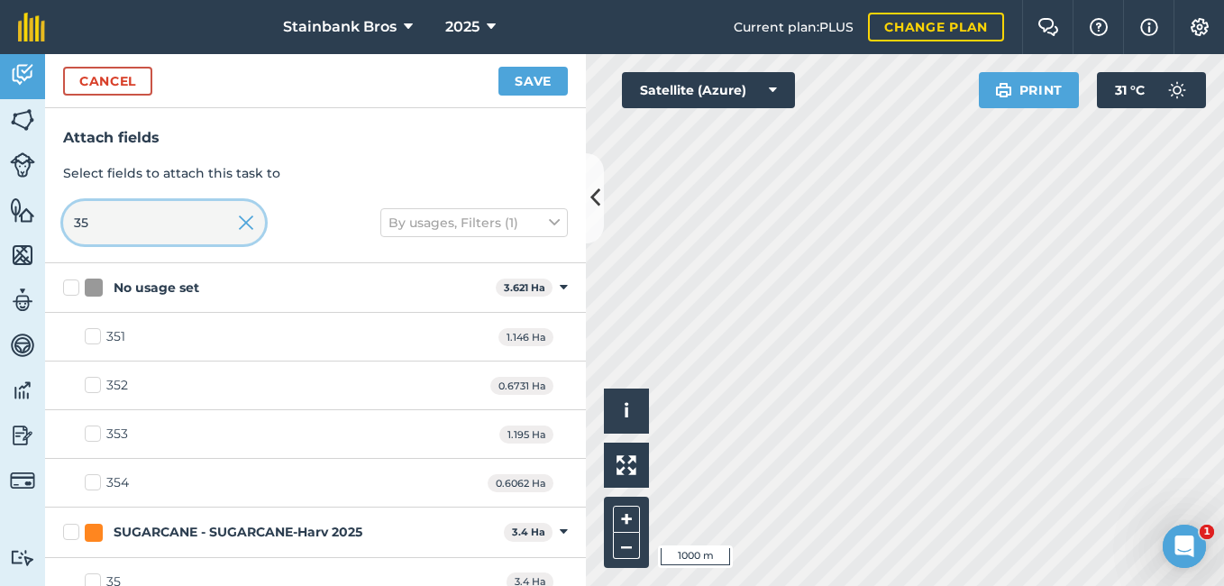
type input "35"
click at [95, 580] on label "35" at bounding box center [103, 581] width 36 height 19
click at [95, 580] on input "35" at bounding box center [91, 578] width 12 height 12
checkbox input "true"
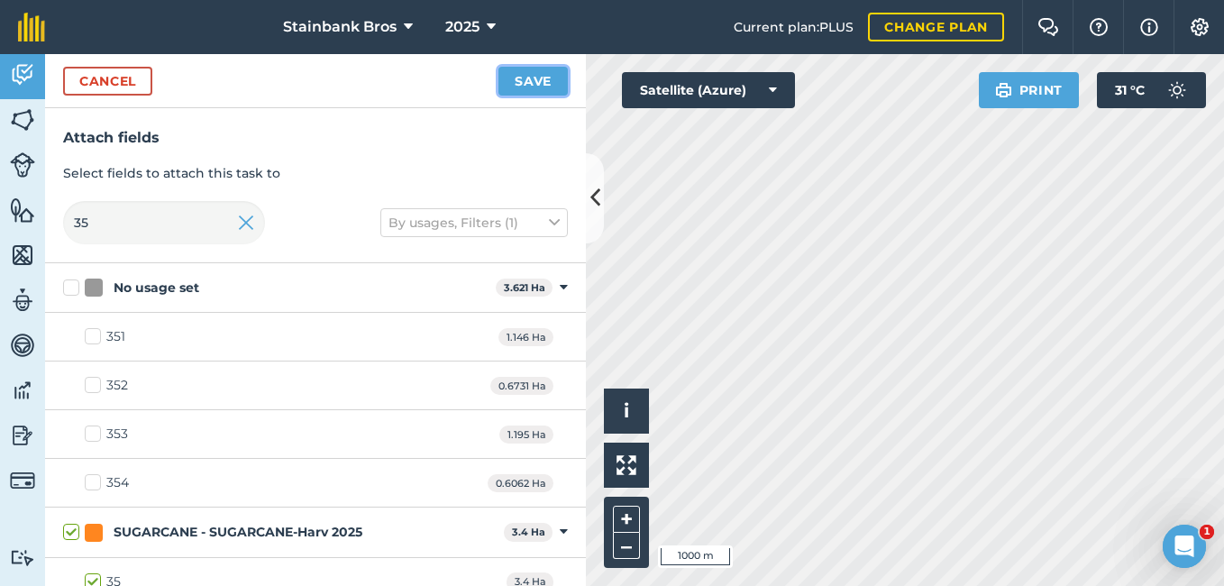
click at [539, 85] on button "Save" at bounding box center [533, 81] width 69 height 29
click at [219, 207] on input "35" at bounding box center [164, 222] width 202 height 43
type input "3"
checkbox input "false"
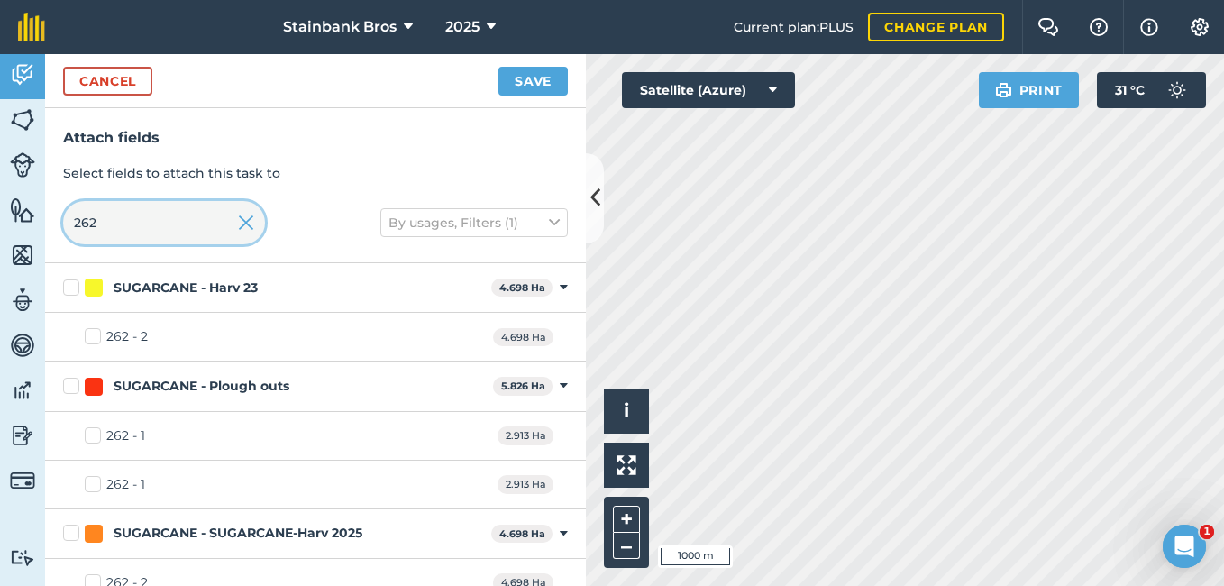
type input "262"
click at [110, 336] on div "262 - 2" at bounding box center [126, 336] width 41 height 19
click at [96, 336] on input "262 - 2" at bounding box center [91, 333] width 12 height 12
checkbox input "true"
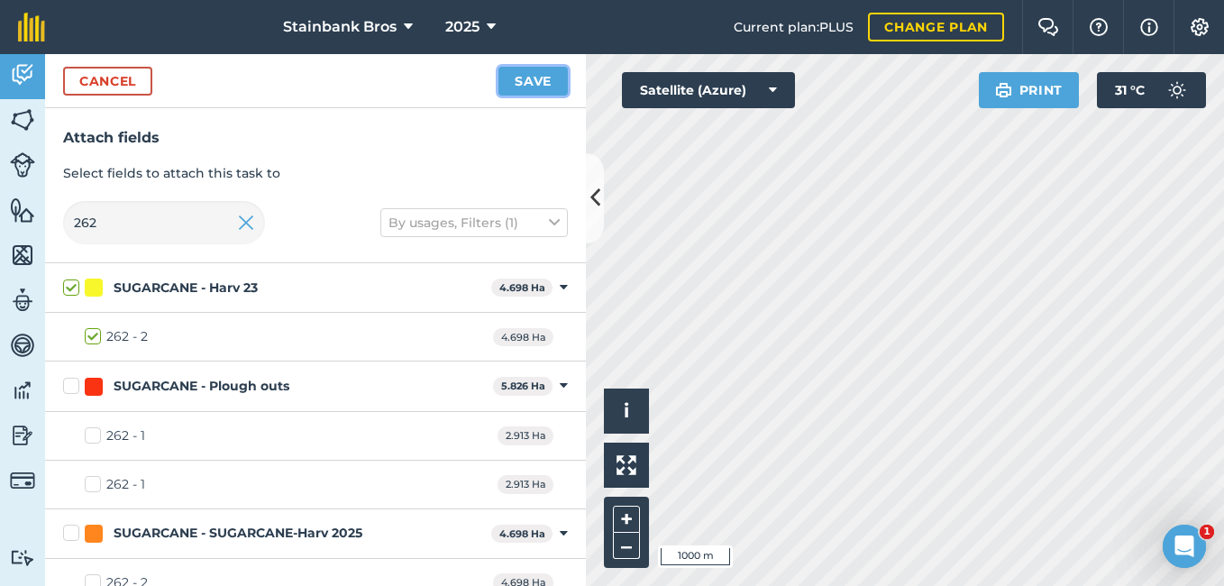
click at [512, 77] on button "Save" at bounding box center [533, 81] width 69 height 29
click at [173, 216] on input "262" at bounding box center [164, 222] width 202 height 43
type input "26"
checkbox input "false"
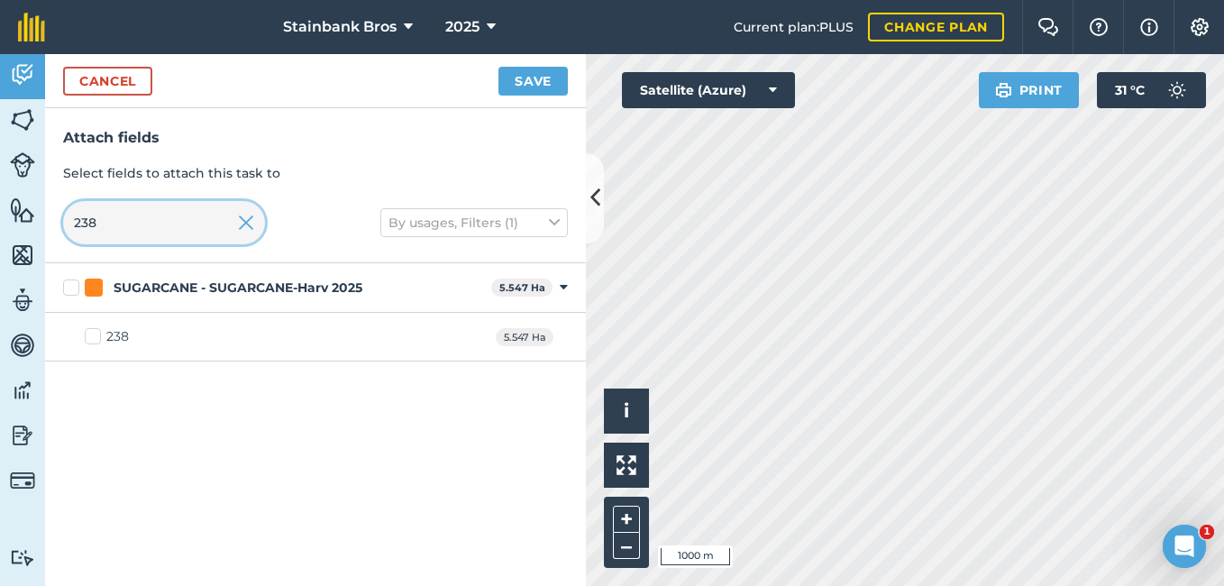
type input "238"
click at [93, 342] on label "238" at bounding box center [107, 336] width 44 height 19
click at [93, 339] on input "238" at bounding box center [91, 333] width 12 height 12
checkbox input "true"
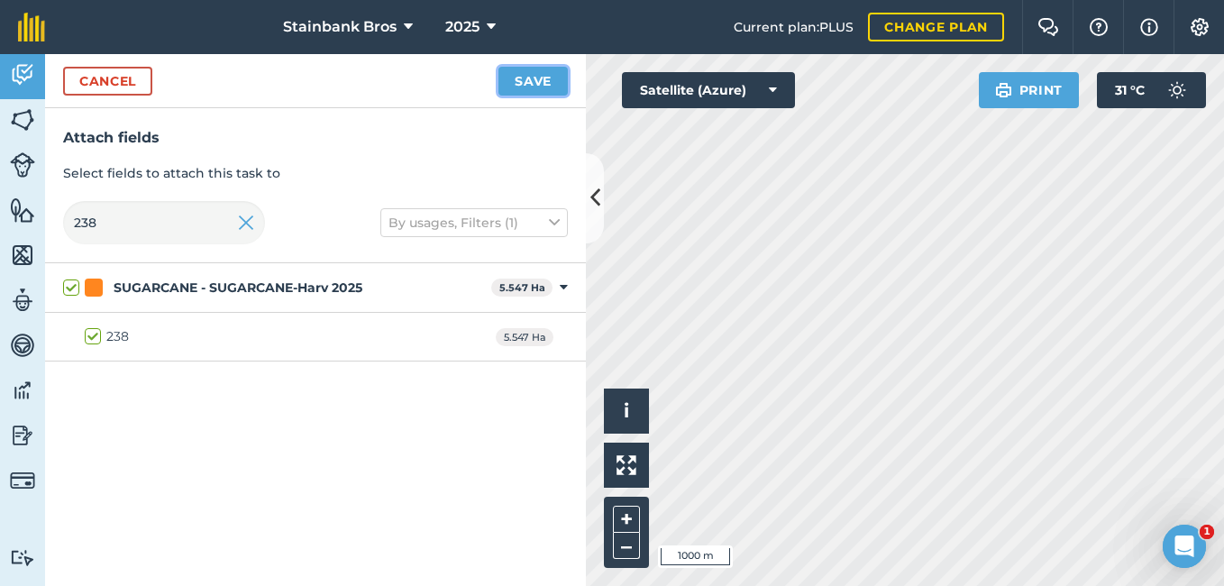
click at [508, 71] on button "Save" at bounding box center [533, 81] width 69 height 29
click at [121, 211] on input "238" at bounding box center [164, 222] width 202 height 43
type input "23"
checkbox input "false"
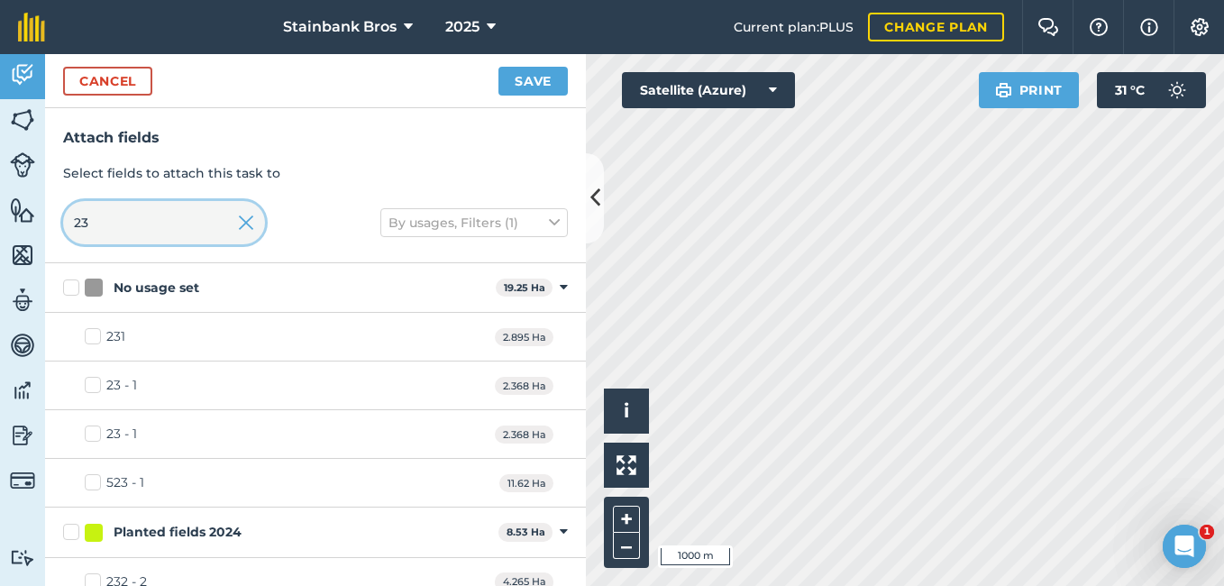
type input "2"
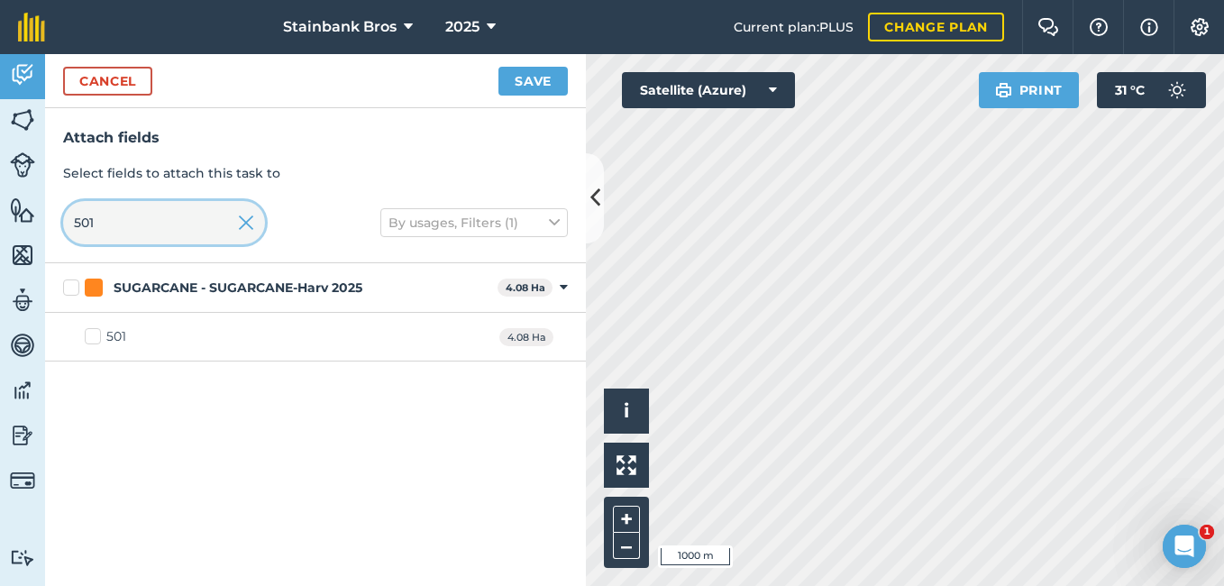
type input "501"
click at [100, 331] on label "501" at bounding box center [105, 336] width 41 height 19
click at [96, 331] on input "501" at bounding box center [91, 333] width 12 height 12
checkbox input "true"
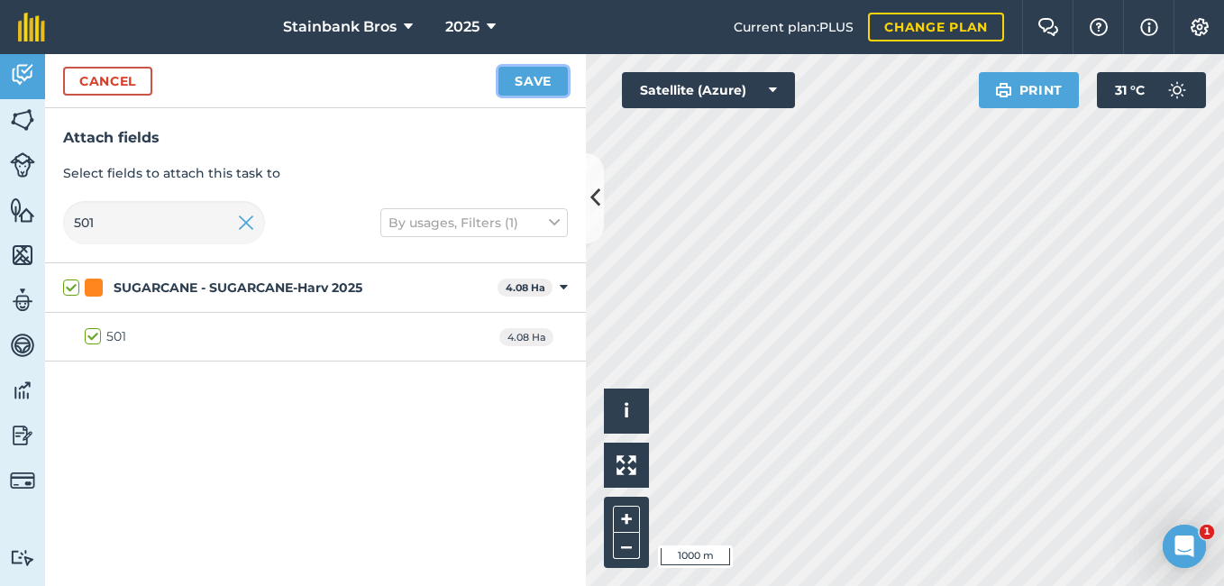
click at [528, 88] on button "Save" at bounding box center [533, 81] width 69 height 29
click at [206, 226] on input "501" at bounding box center [164, 222] width 202 height 43
type input "50"
checkbox input "false"
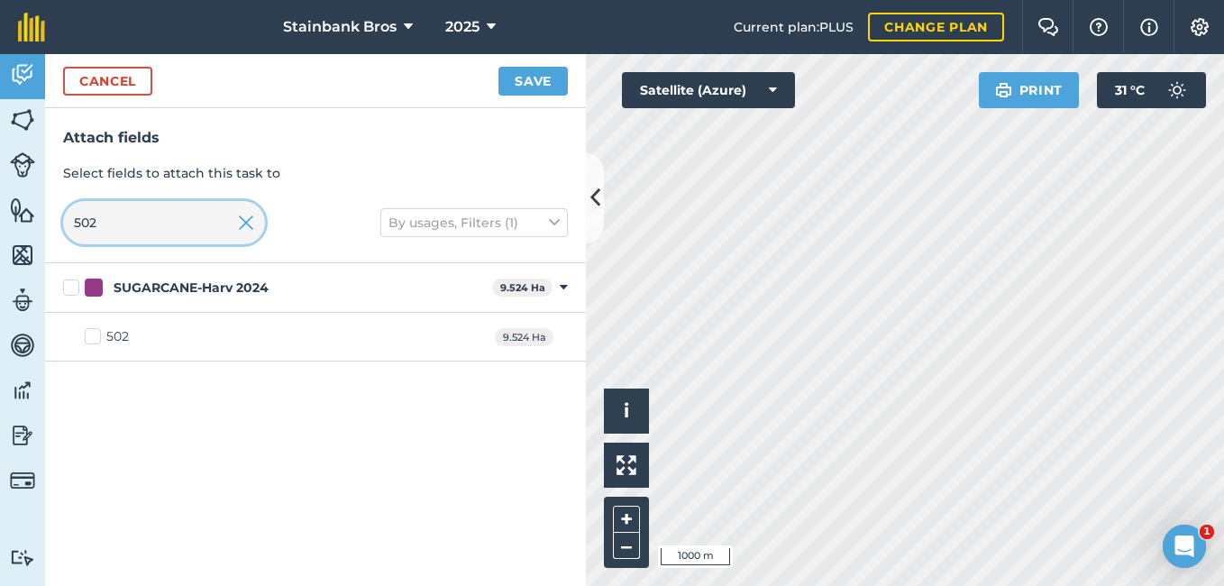
type input "502"
click at [133, 328] on div "502 9.524 Ha" at bounding box center [315, 337] width 541 height 49
click at [98, 330] on label "502" at bounding box center [107, 336] width 44 height 19
click at [96, 330] on input "502" at bounding box center [91, 333] width 12 height 12
checkbox input "true"
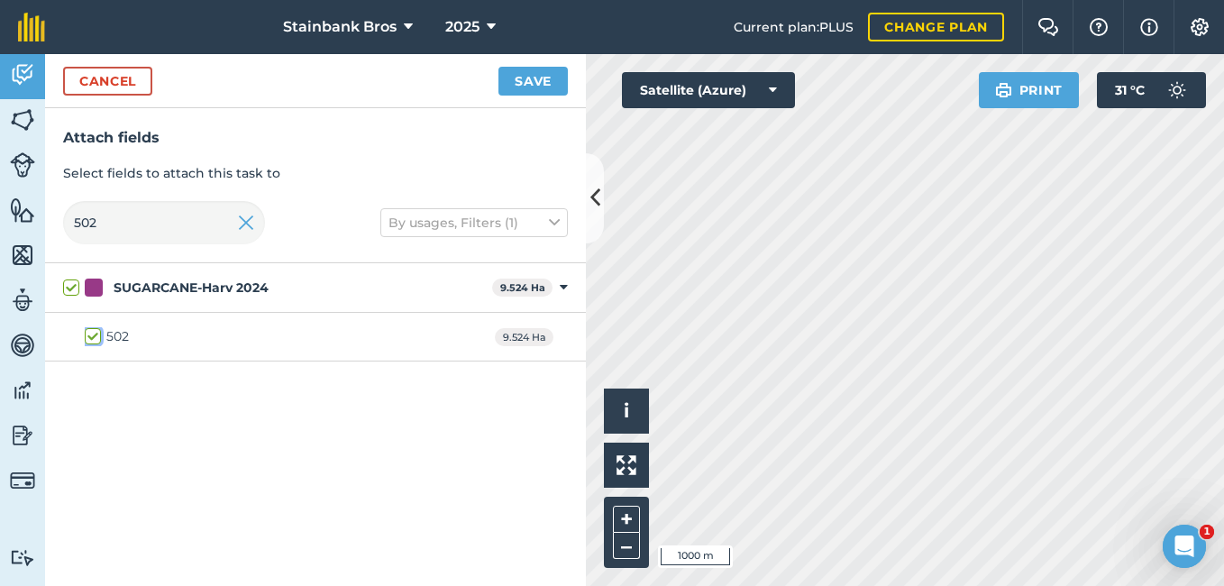
checkbox input "true"
click at [513, 89] on button "Save" at bounding box center [533, 81] width 69 height 29
click at [190, 219] on input "502" at bounding box center [164, 222] width 202 height 43
type input "50"
checkbox input "false"
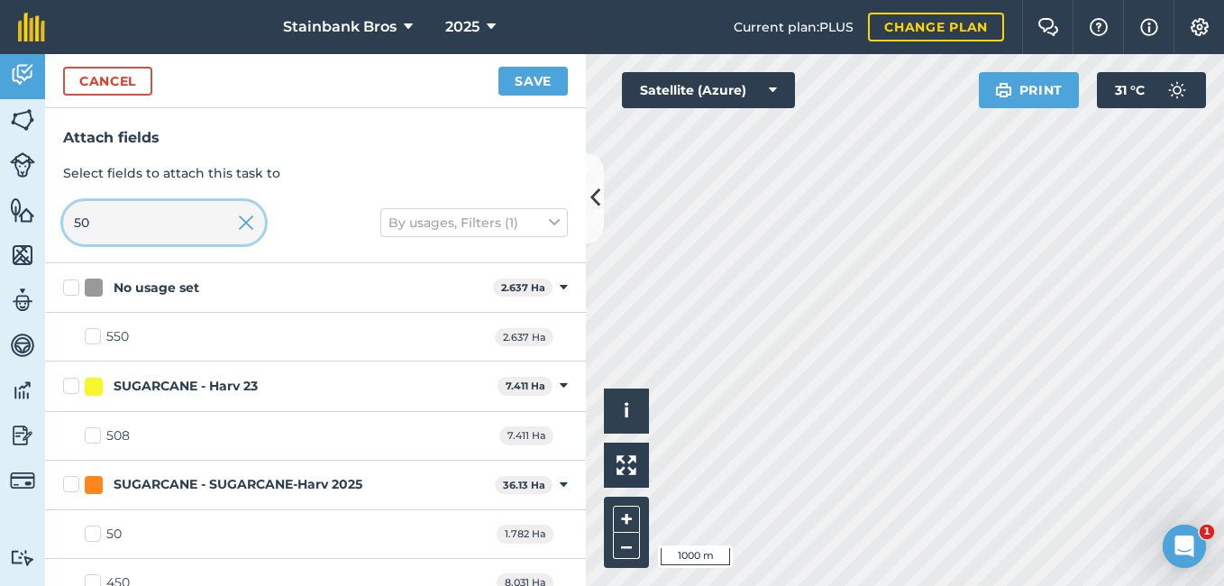
type input "5"
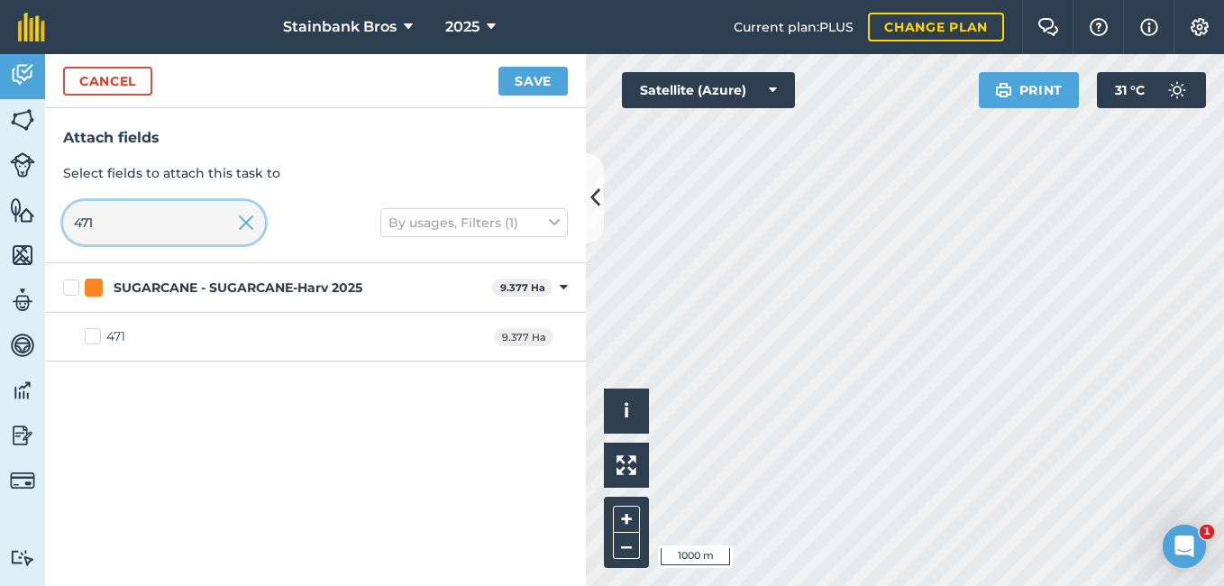
type input "471"
click at [95, 334] on label "471" at bounding box center [105, 336] width 41 height 19
click at [95, 334] on input "471" at bounding box center [91, 333] width 12 height 12
checkbox input "true"
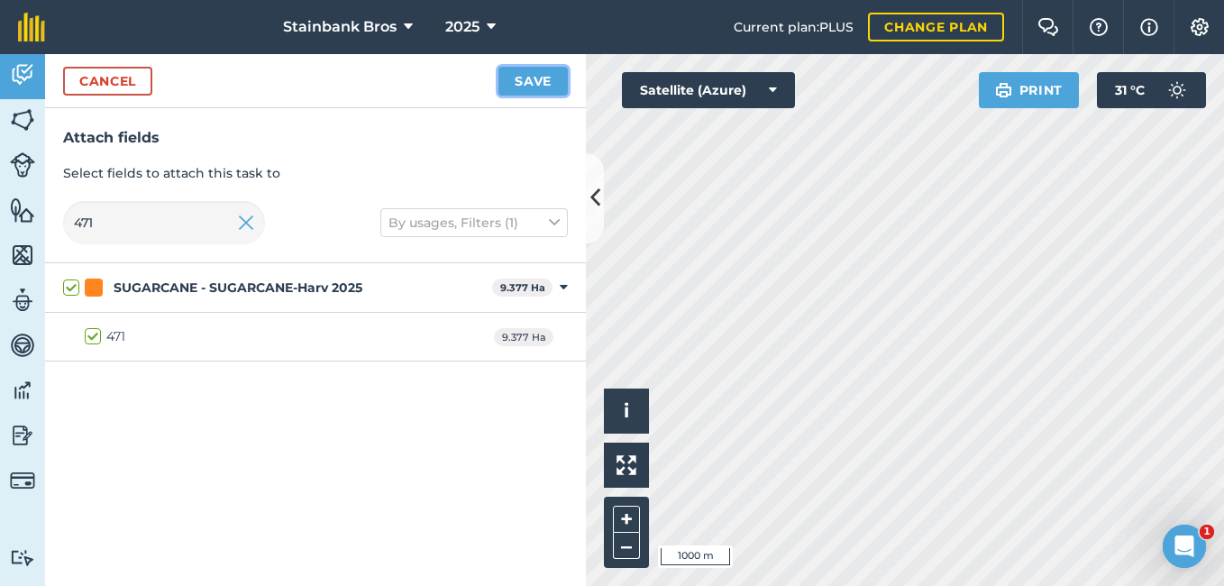
click at [540, 85] on button "Save" at bounding box center [533, 81] width 69 height 29
click at [197, 209] on input "471" at bounding box center [164, 222] width 202 height 43
type input "47"
checkbox input "false"
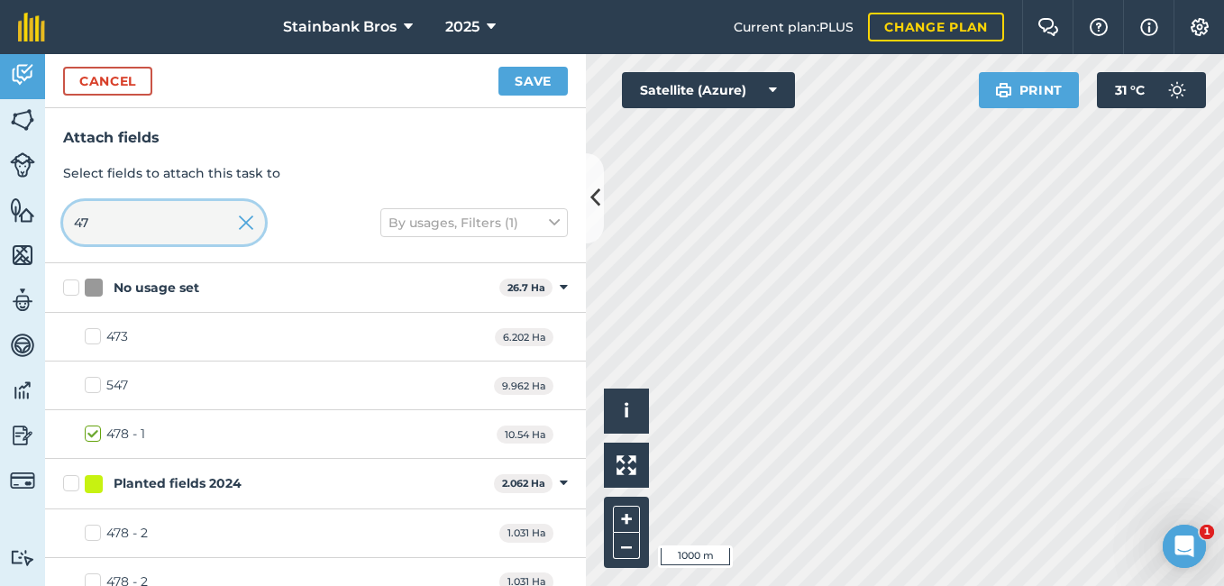
type input "4"
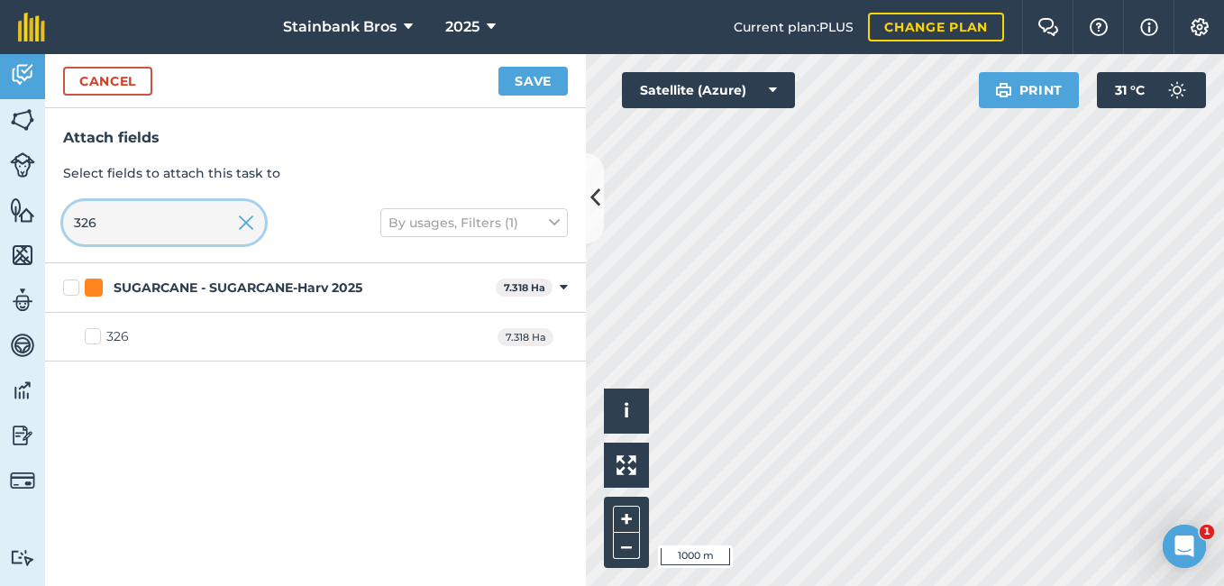
type input "326"
click at [94, 334] on label "326" at bounding box center [107, 336] width 44 height 19
click at [94, 334] on input "326" at bounding box center [91, 333] width 12 height 12
checkbox input "true"
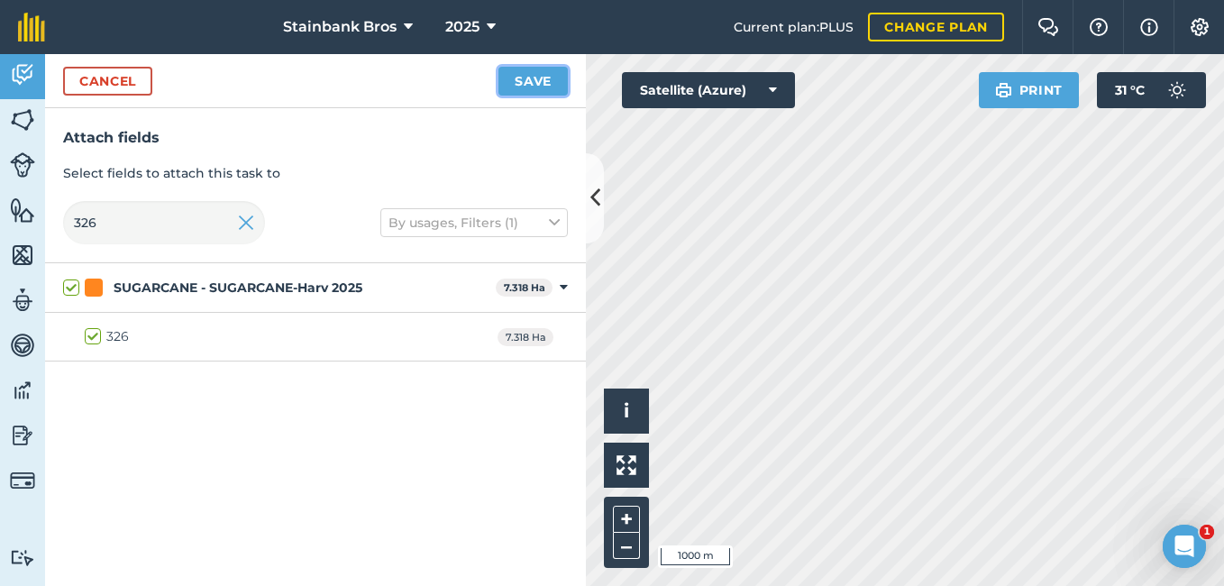
click at [538, 70] on button "Save" at bounding box center [533, 81] width 69 height 29
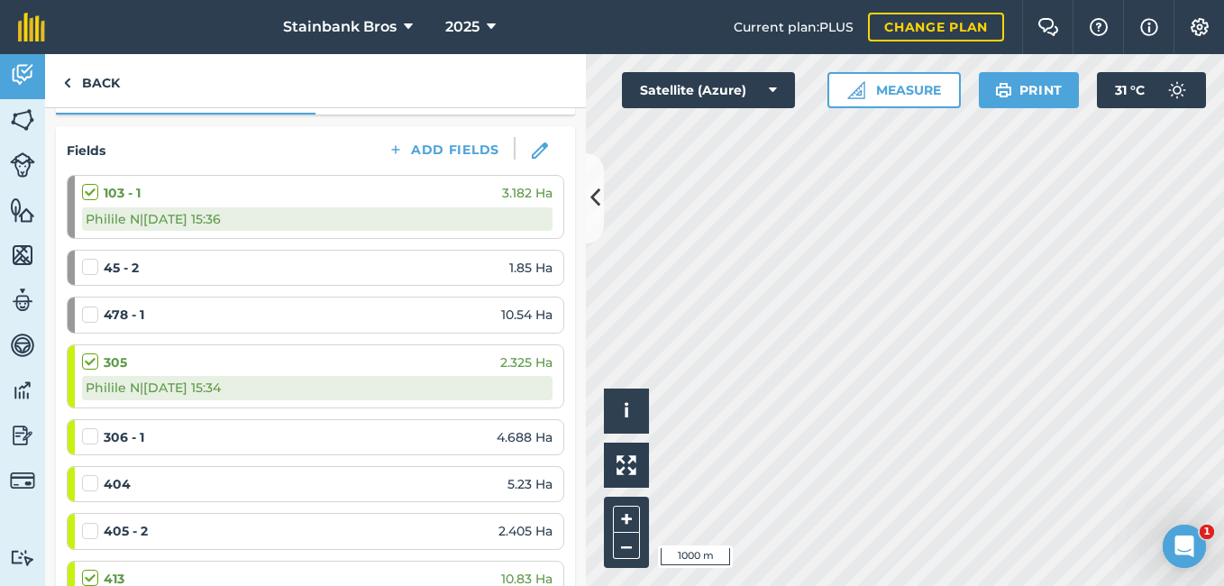
scroll to position [229, 0]
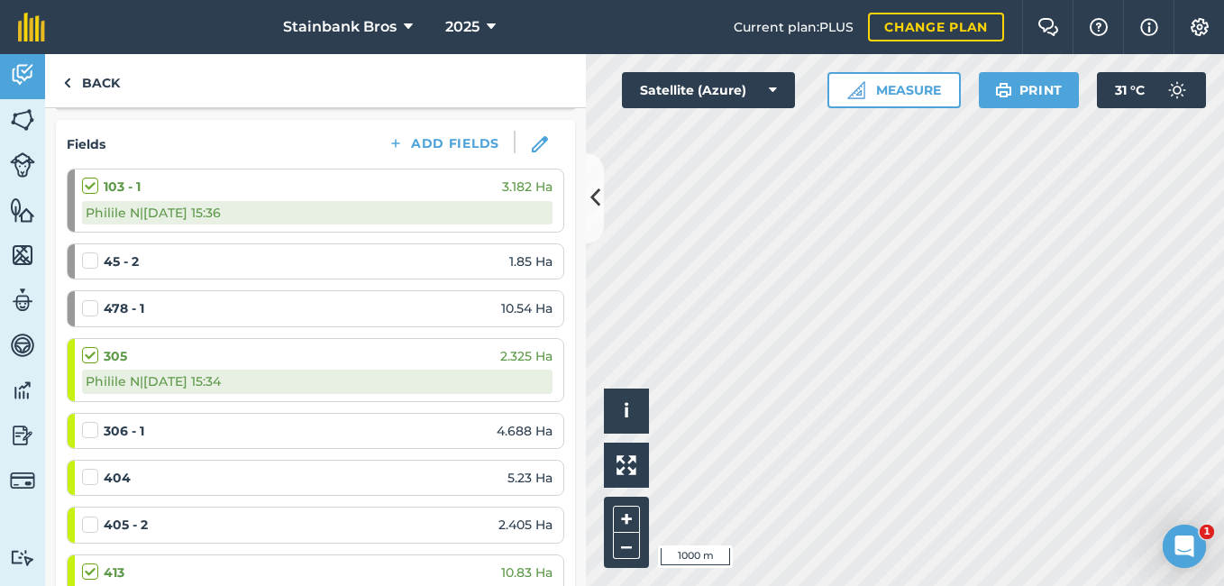
click at [82, 252] on label at bounding box center [93, 252] width 22 height 0
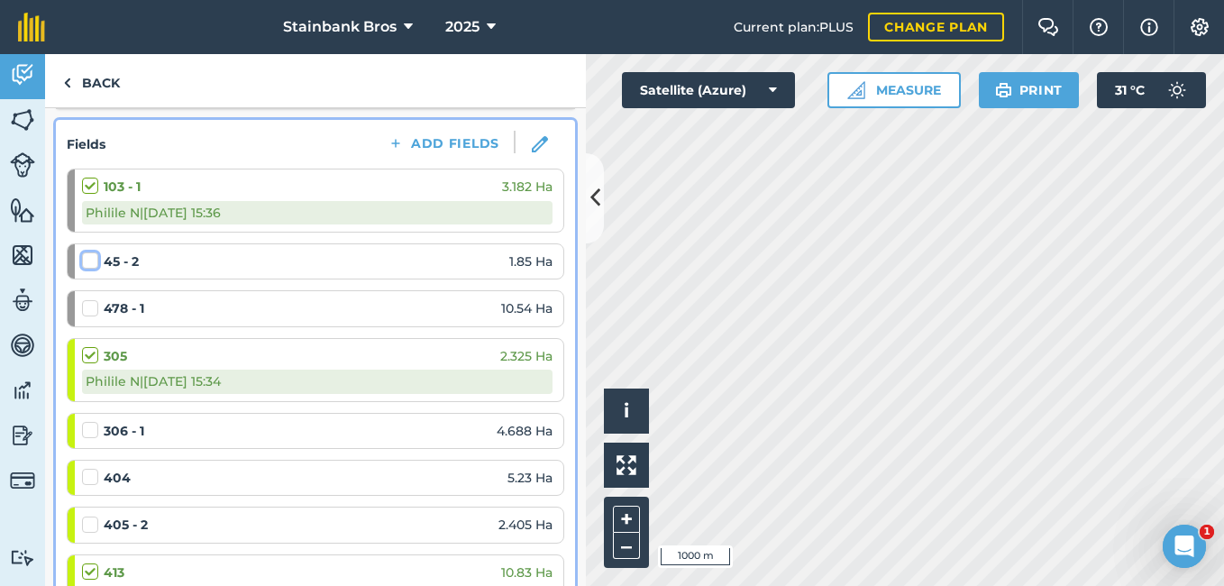
click at [82, 262] on input "checkbox" at bounding box center [88, 258] width 12 height 12
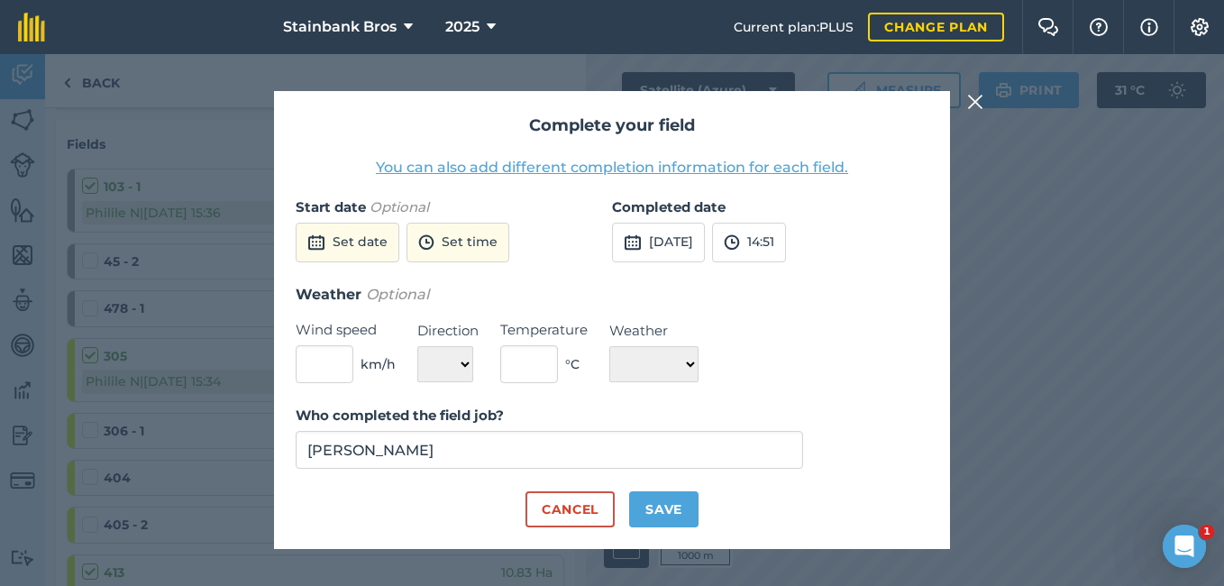
click at [974, 99] on img at bounding box center [975, 102] width 16 height 22
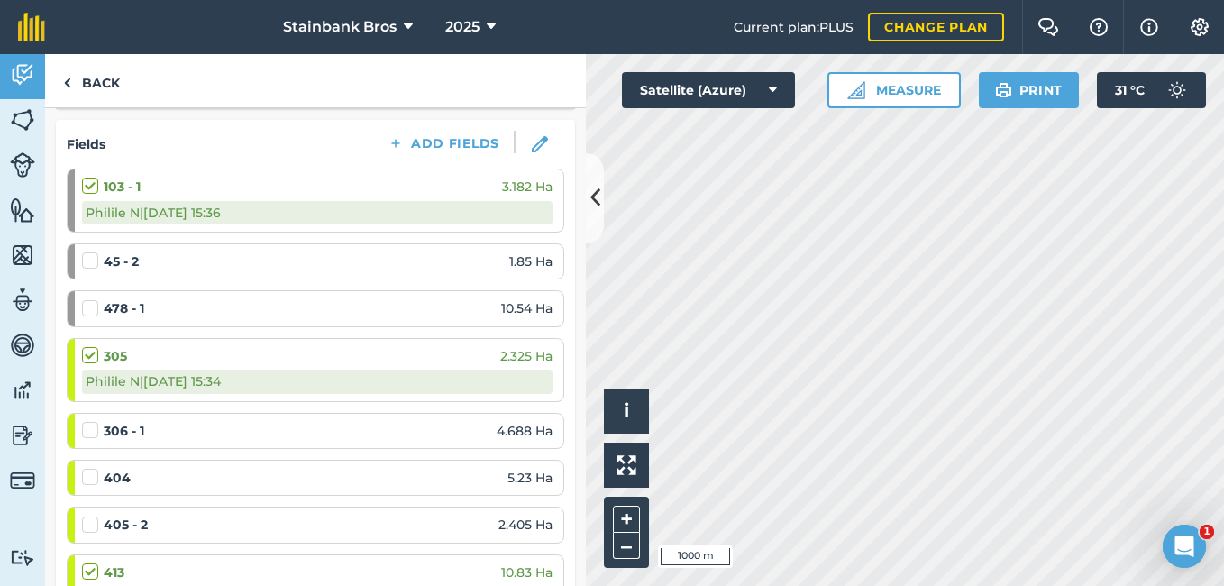
click at [91, 252] on label at bounding box center [93, 252] width 22 height 0
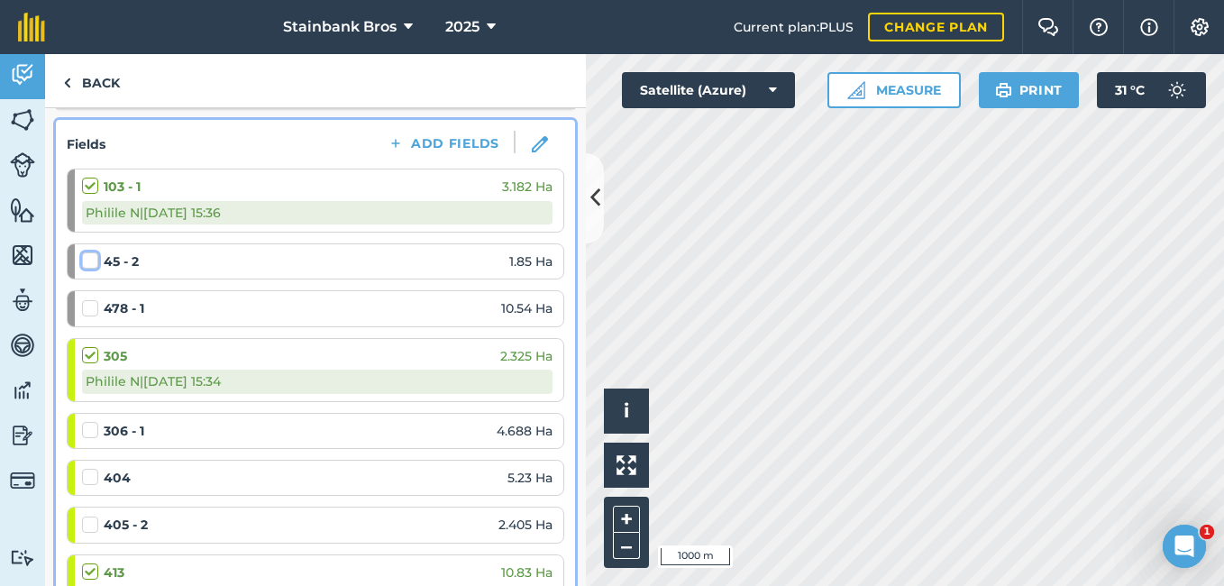
click at [91, 254] on input "checkbox" at bounding box center [88, 258] width 12 height 12
checkbox input "false"
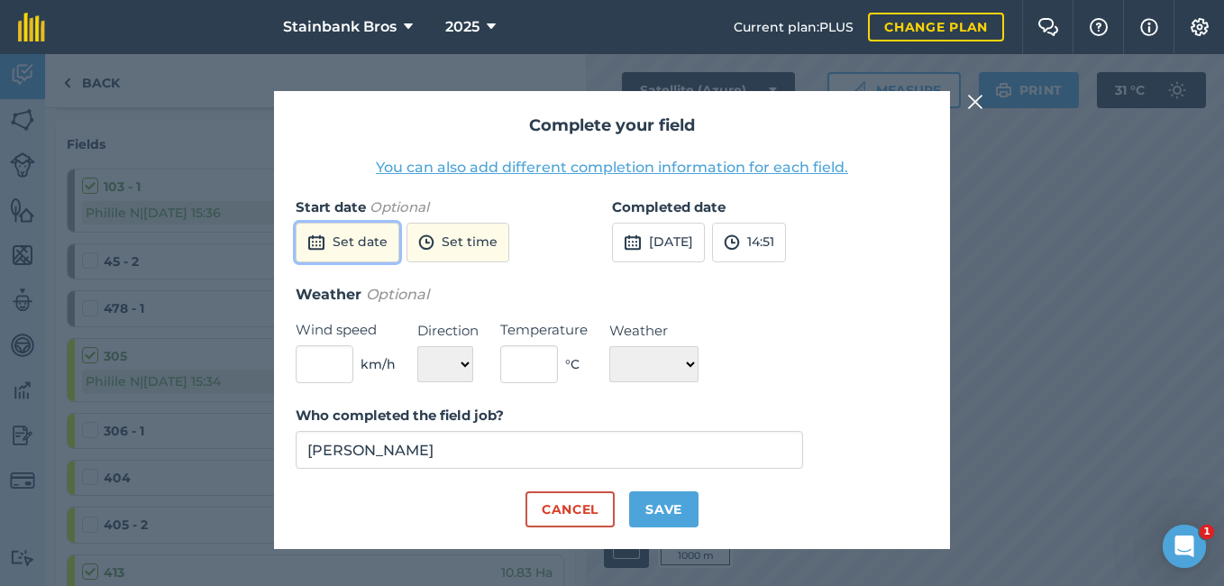
click at [376, 249] on button "Set date" at bounding box center [348, 243] width 104 height 40
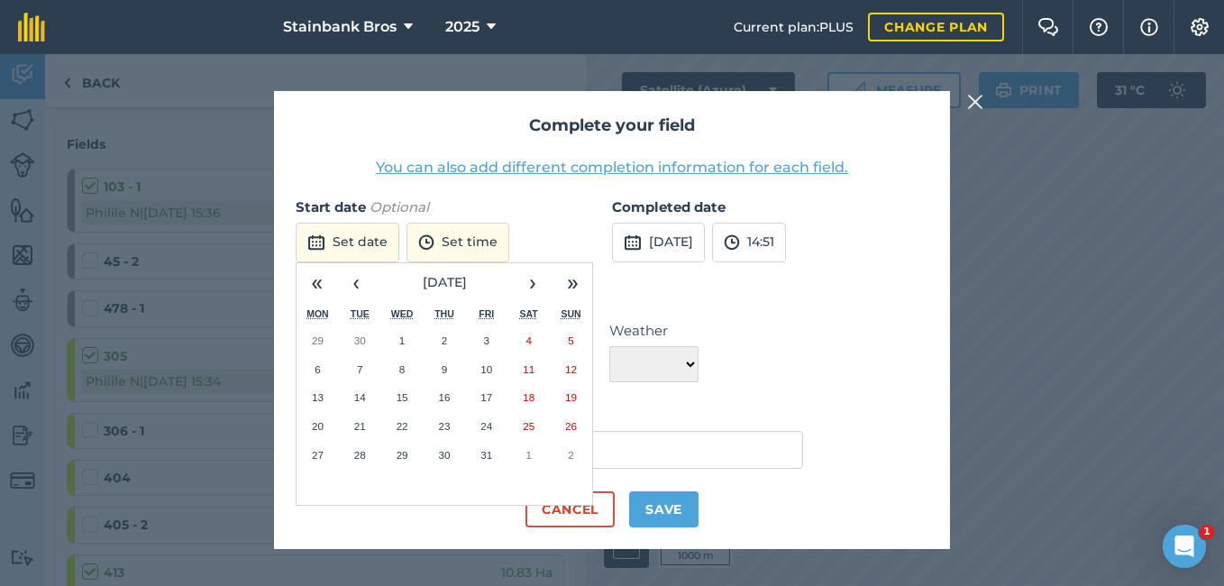
click at [981, 103] on img at bounding box center [975, 102] width 16 height 22
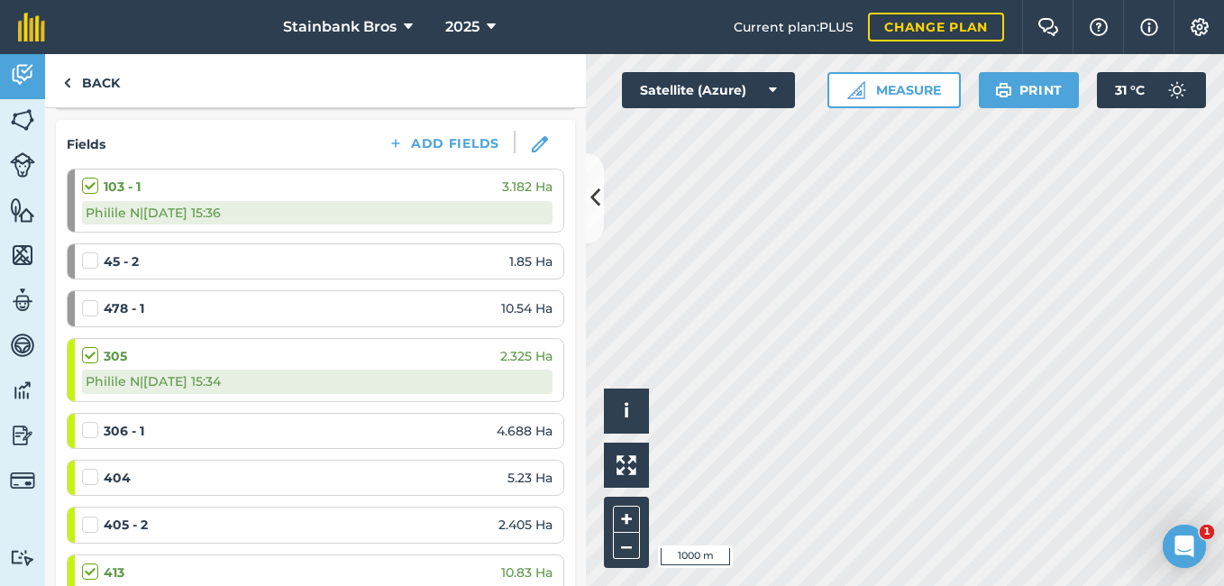
click at [93, 299] on label at bounding box center [93, 299] width 22 height 0
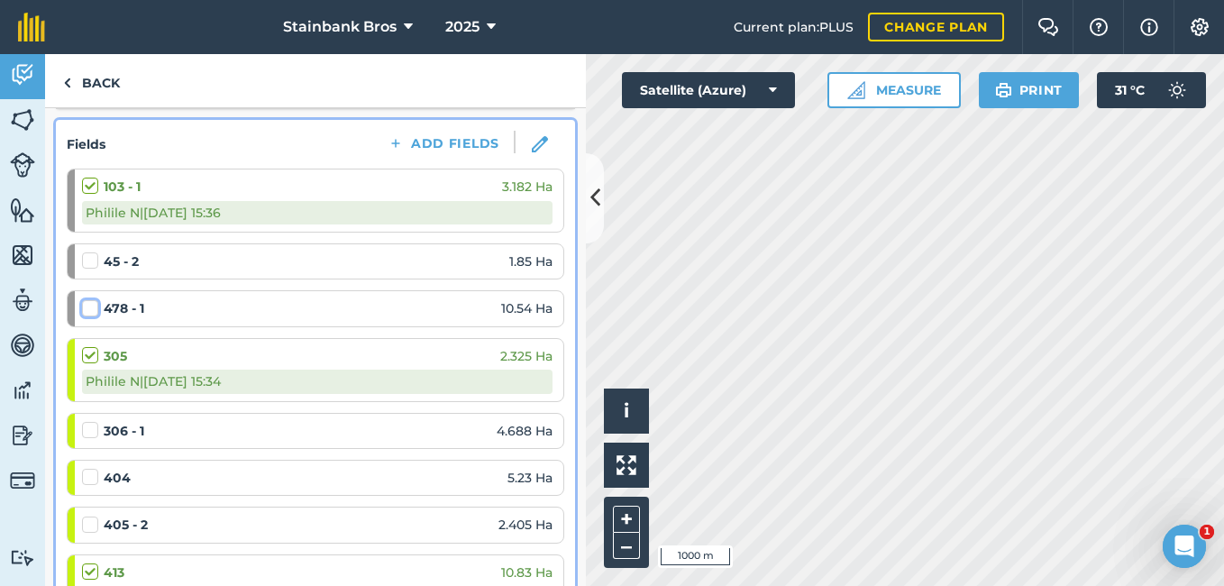
click at [93, 307] on input "checkbox" at bounding box center [88, 305] width 12 height 12
checkbox input "false"
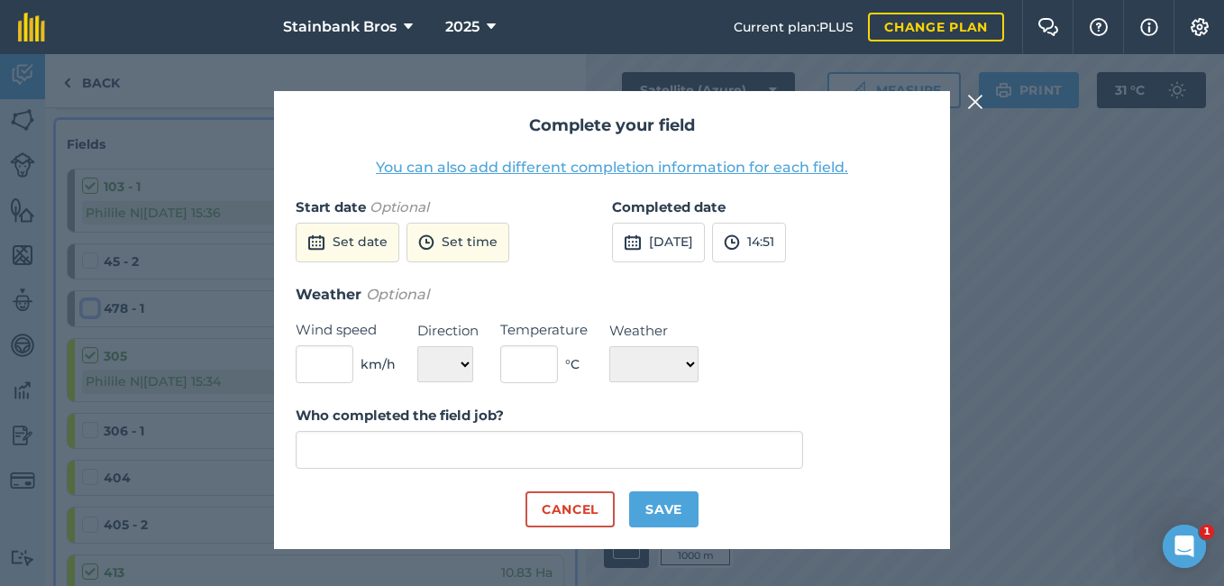
type input "[PERSON_NAME]"
click at [326, 252] on button "Set date" at bounding box center [348, 243] width 104 height 40
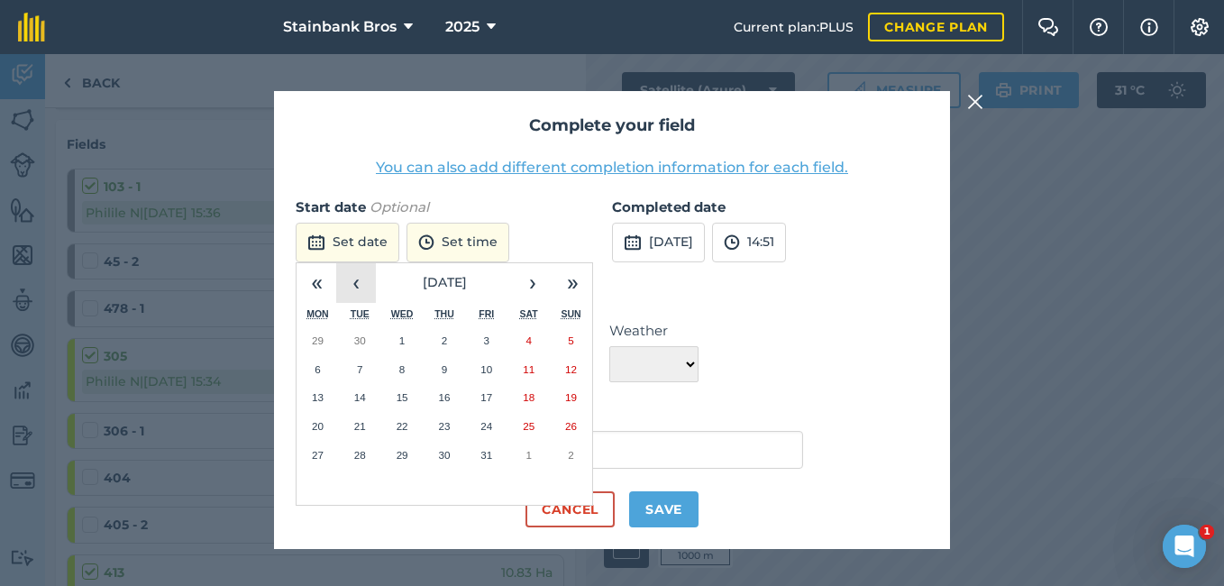
click at [363, 285] on button "‹" at bounding box center [356, 283] width 40 height 40
click at [509, 390] on button "20" at bounding box center [529, 397] width 42 height 29
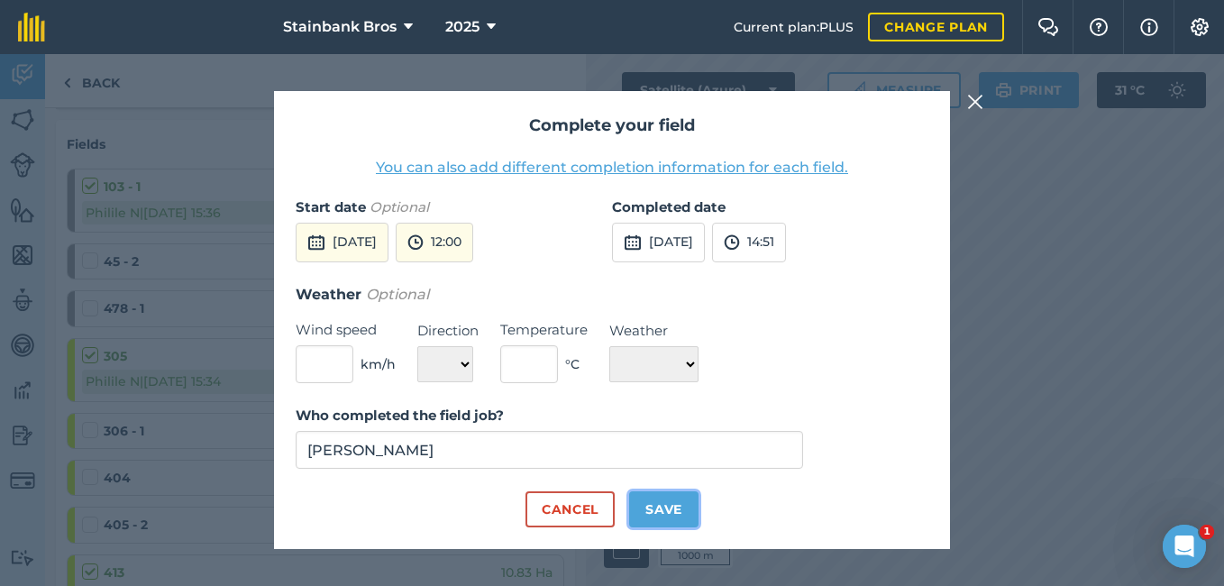
click at [640, 501] on button "Save" at bounding box center [663, 509] width 69 height 36
checkbox input "true"
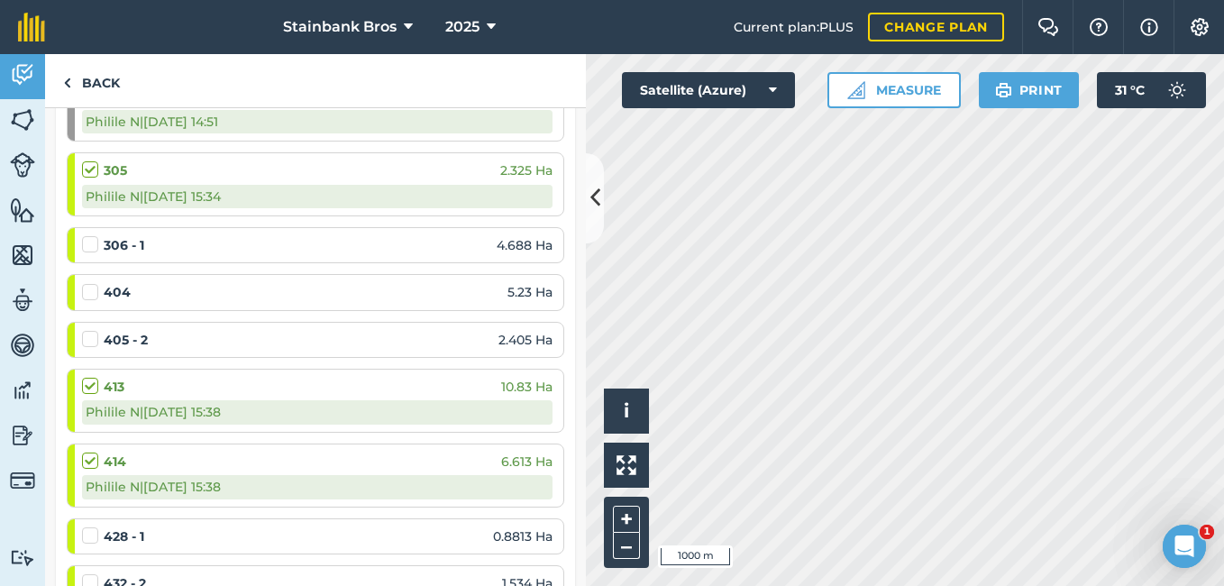
scroll to position [454, 0]
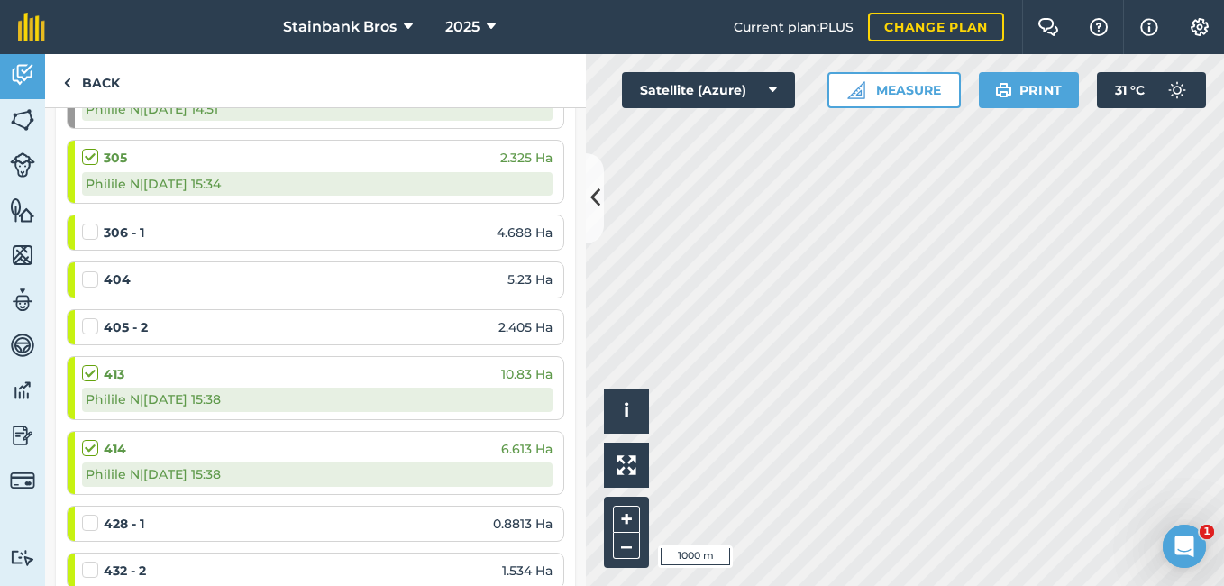
click at [96, 223] on label at bounding box center [93, 223] width 22 height 0
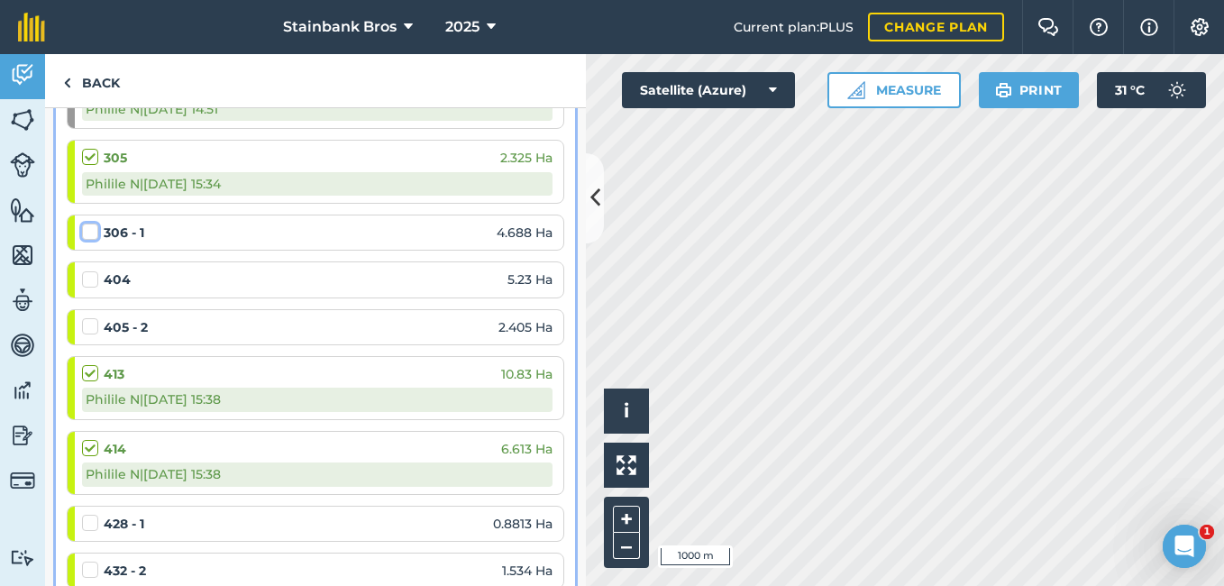
click at [94, 231] on input "checkbox" at bounding box center [88, 229] width 12 height 12
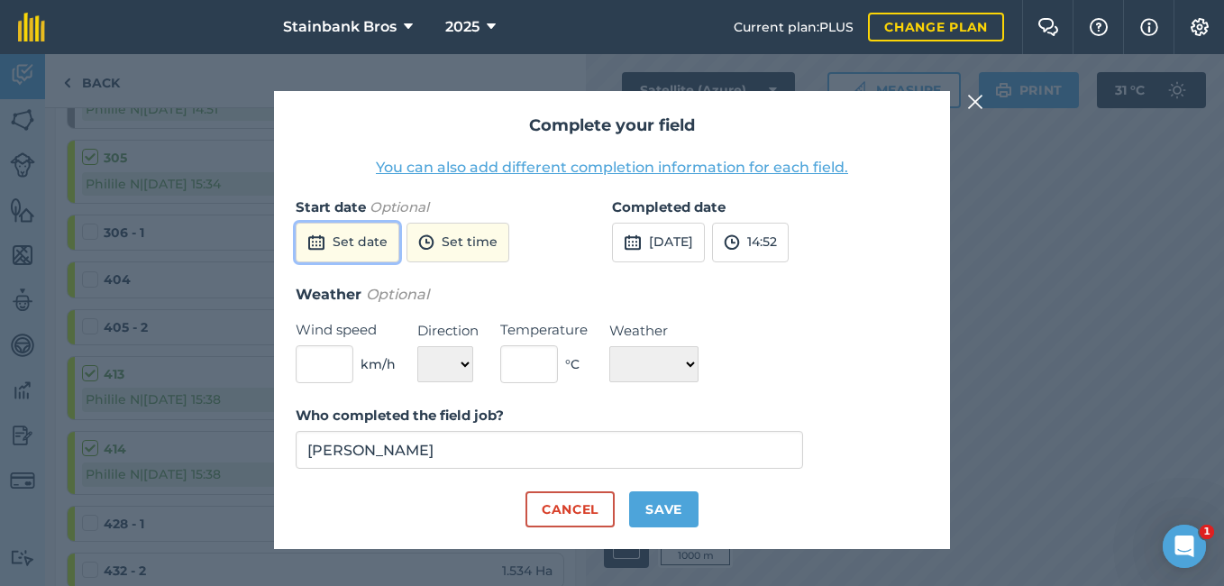
click at [332, 251] on button "Set date" at bounding box center [348, 243] width 104 height 40
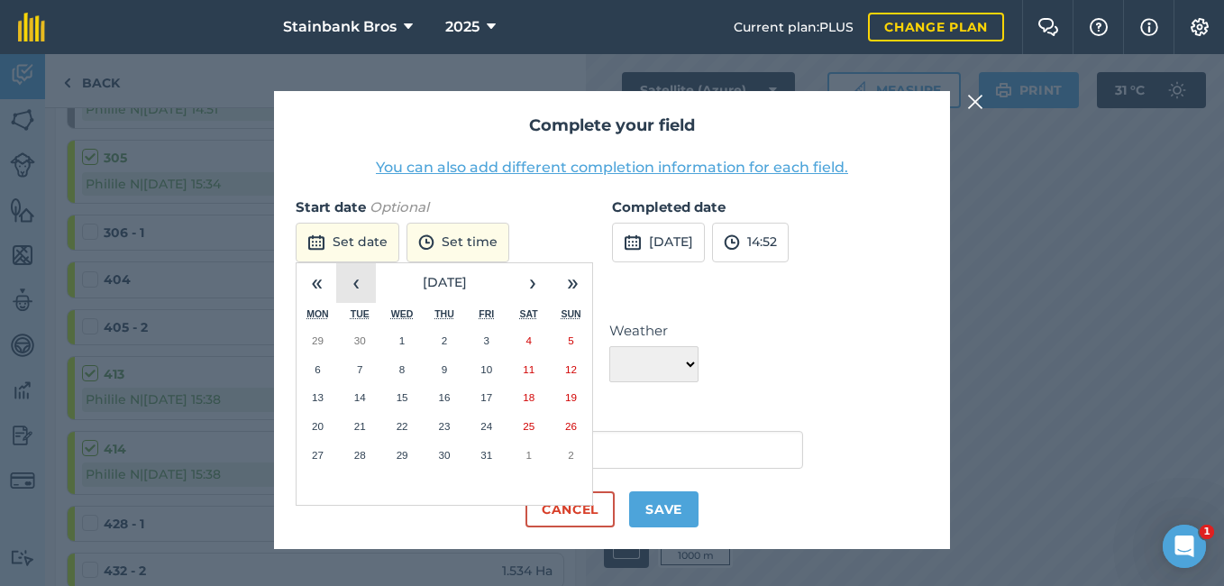
click at [368, 281] on button "‹" at bounding box center [356, 283] width 40 height 40
click at [473, 334] on button "5" at bounding box center [486, 340] width 42 height 29
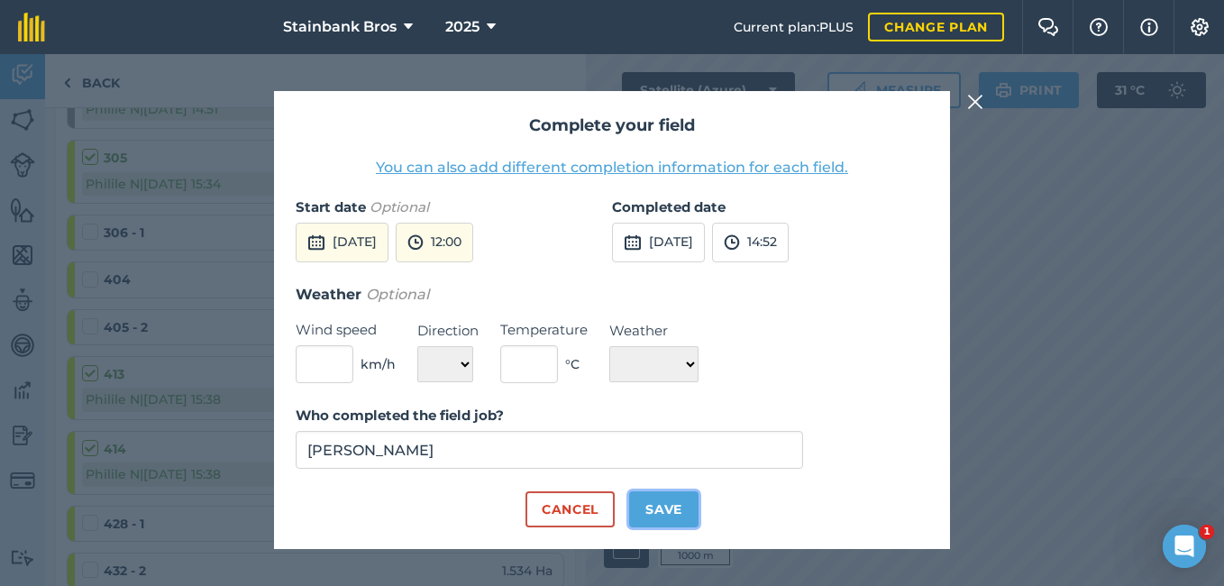
click at [661, 509] on button "Save" at bounding box center [663, 509] width 69 height 36
checkbox input "true"
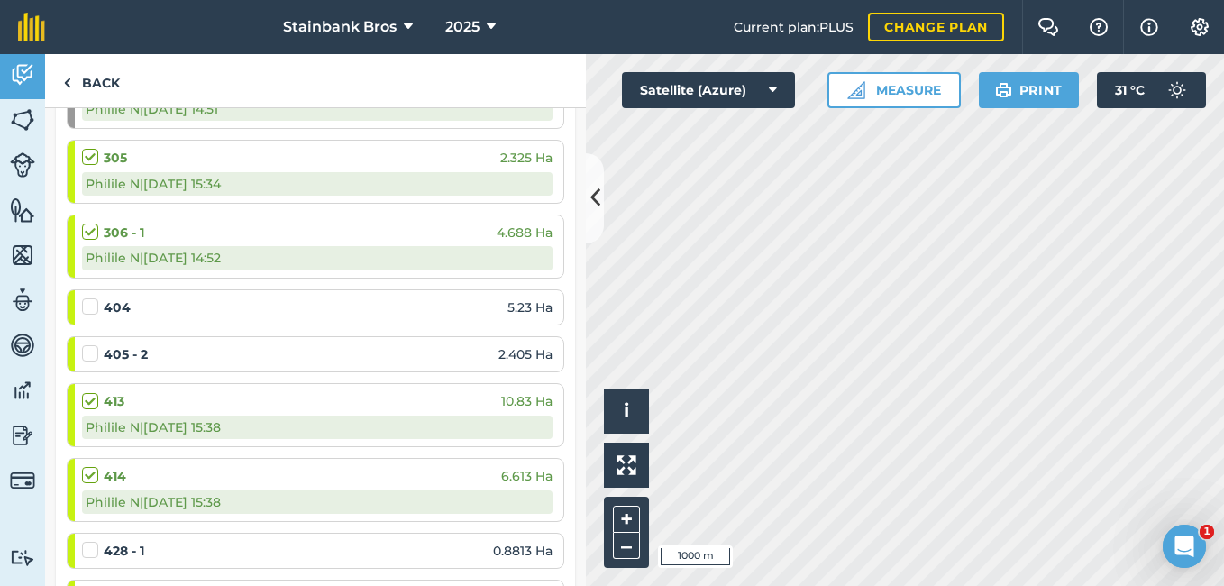
click at [94, 297] on label at bounding box center [93, 297] width 22 height 0
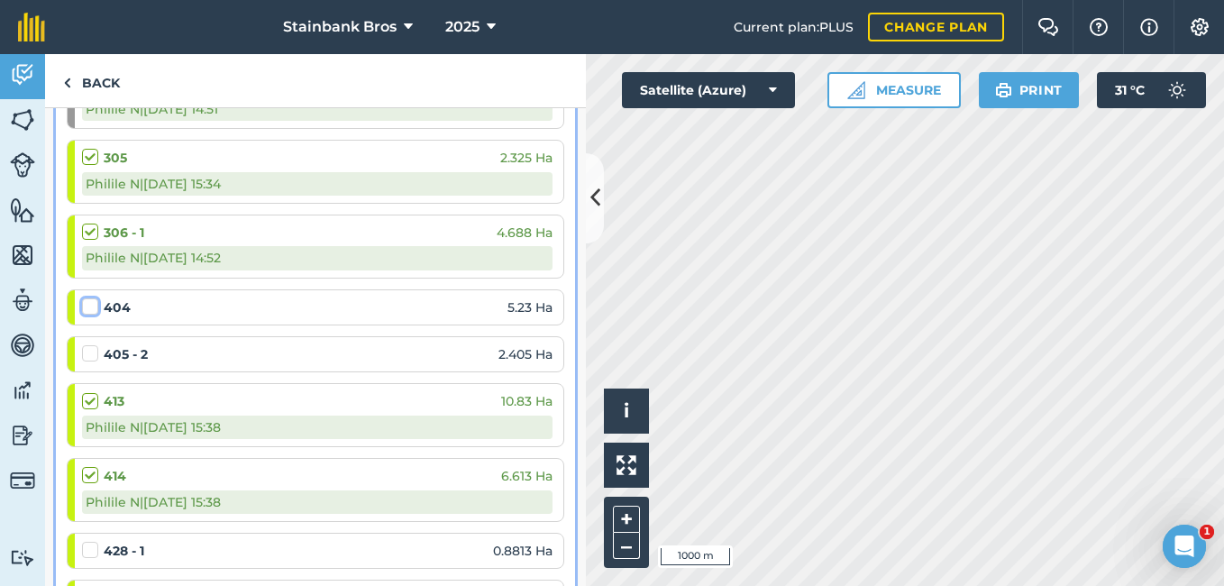
click at [94, 299] on input "checkbox" at bounding box center [88, 303] width 12 height 12
checkbox input "false"
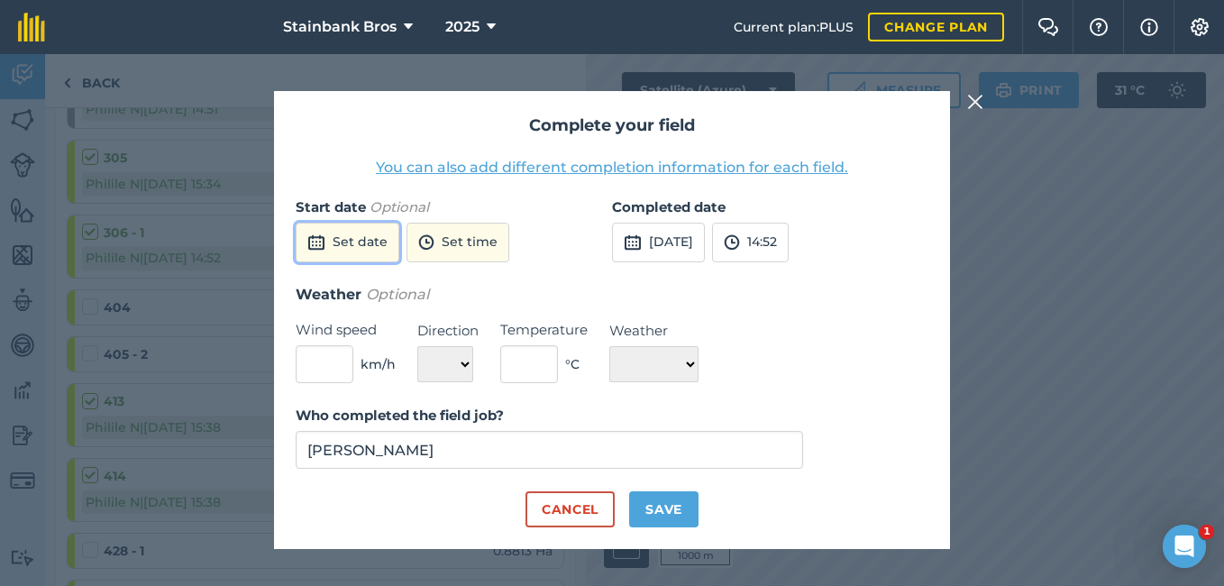
click at [325, 240] on img at bounding box center [316, 243] width 18 height 22
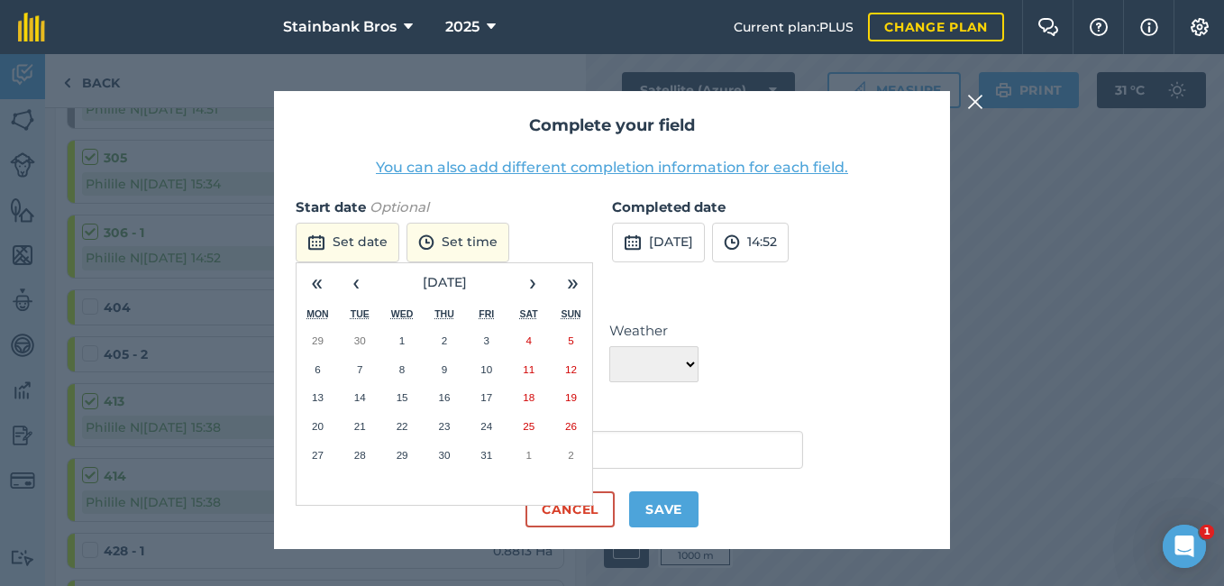
click at [227, 283] on div "Complete your field You can also add different completion information for each …" at bounding box center [612, 320] width 1224 height 532
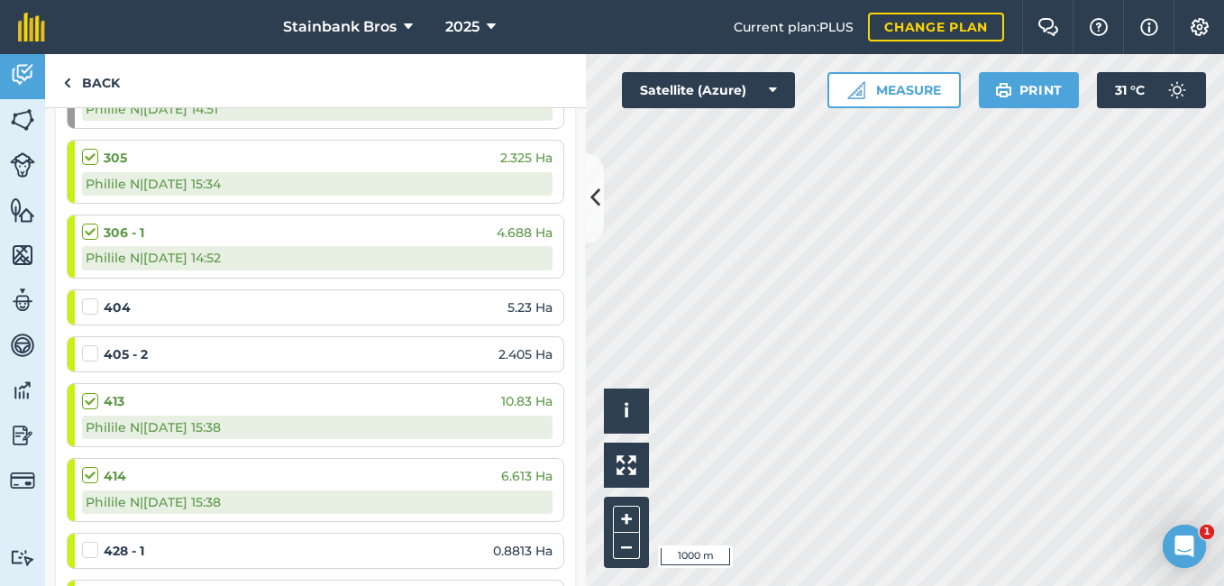
click at [81, 352] on li "405 - 2 2.405 Ha" at bounding box center [316, 354] width 498 height 36
click at [87, 344] on label at bounding box center [93, 344] width 22 height 0
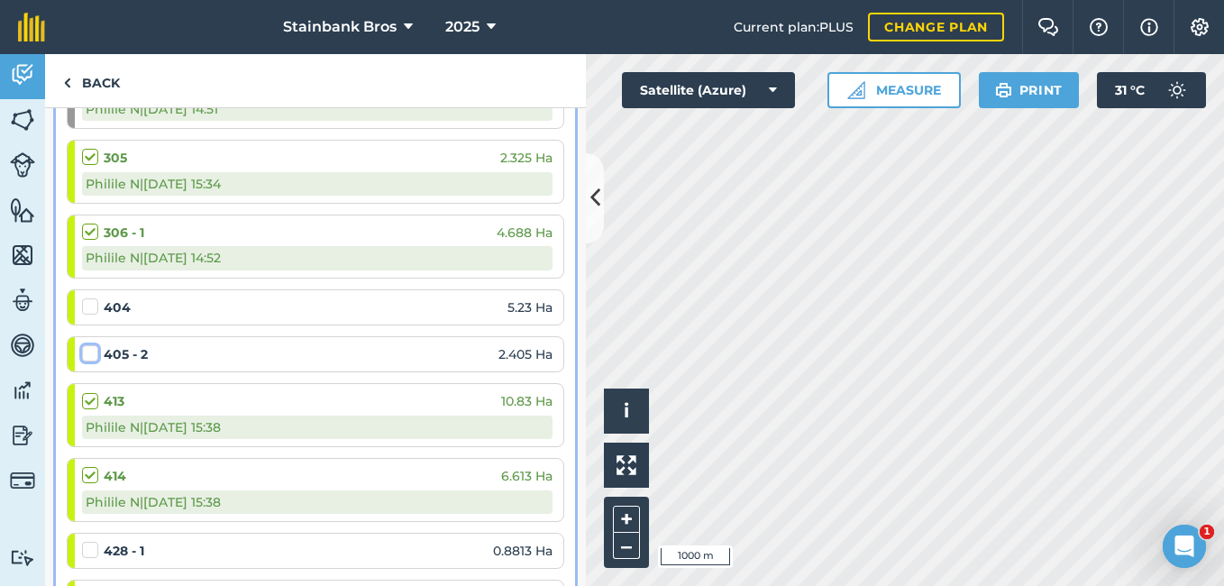
click at [87, 353] on input "checkbox" at bounding box center [88, 350] width 12 height 12
checkbox input "false"
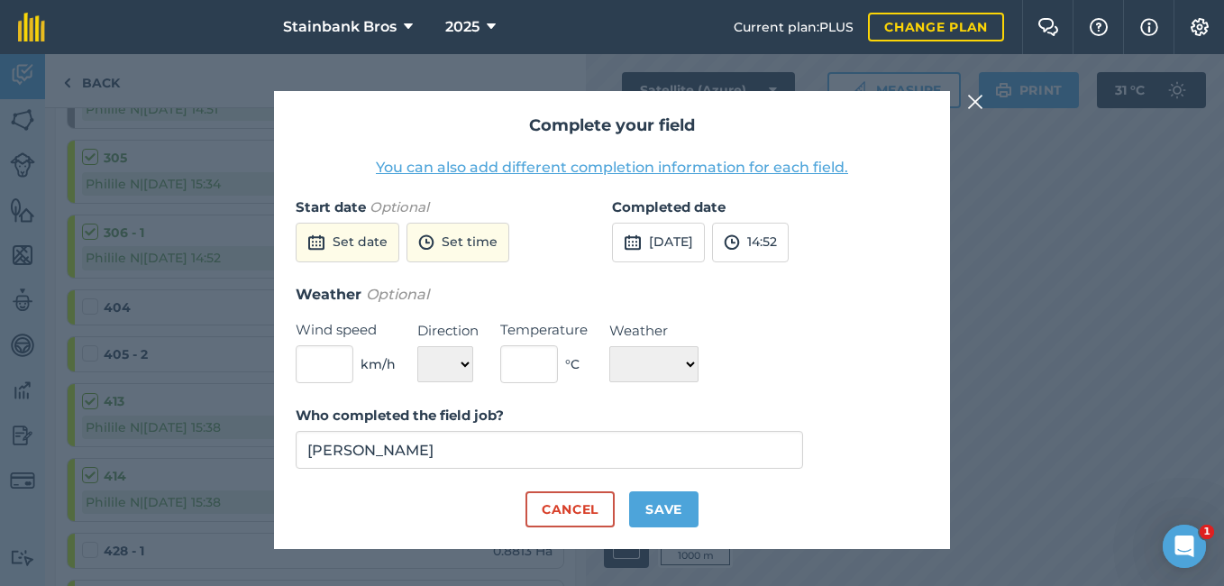
click at [166, 362] on div "Complete your field You can also add different completion information for each …" at bounding box center [612, 320] width 1224 height 532
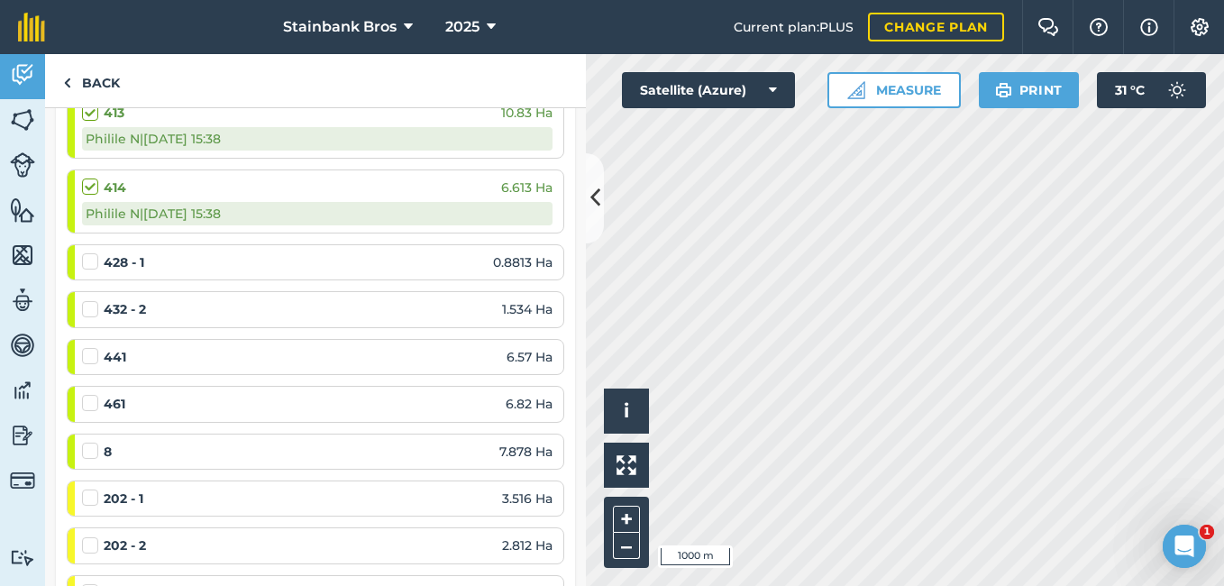
scroll to position [755, 0]
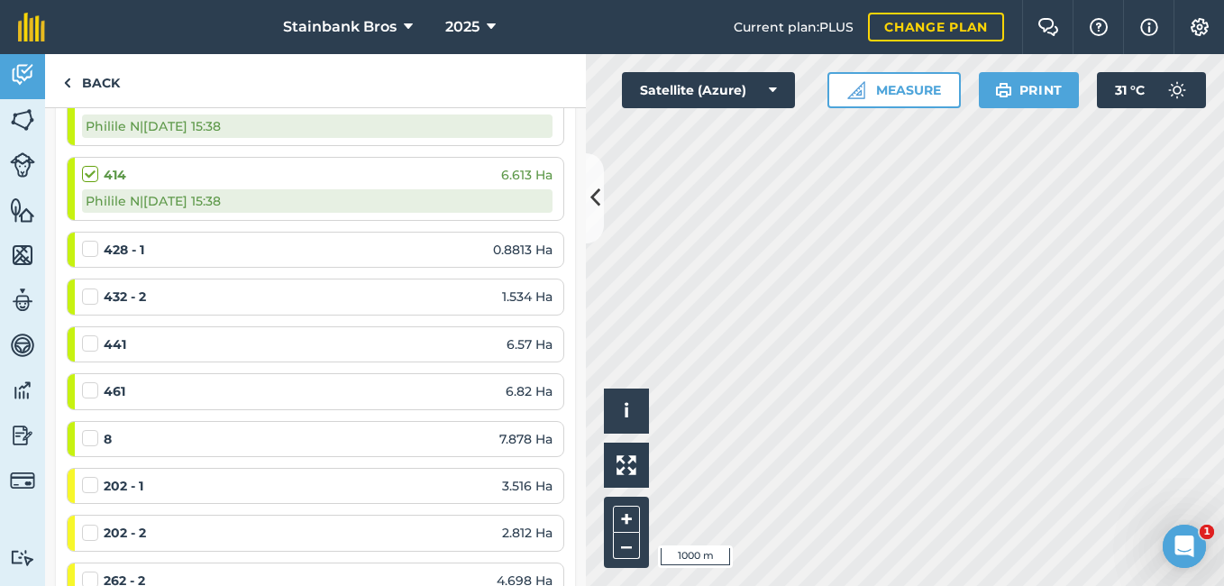
click at [87, 240] on label at bounding box center [93, 240] width 22 height 0
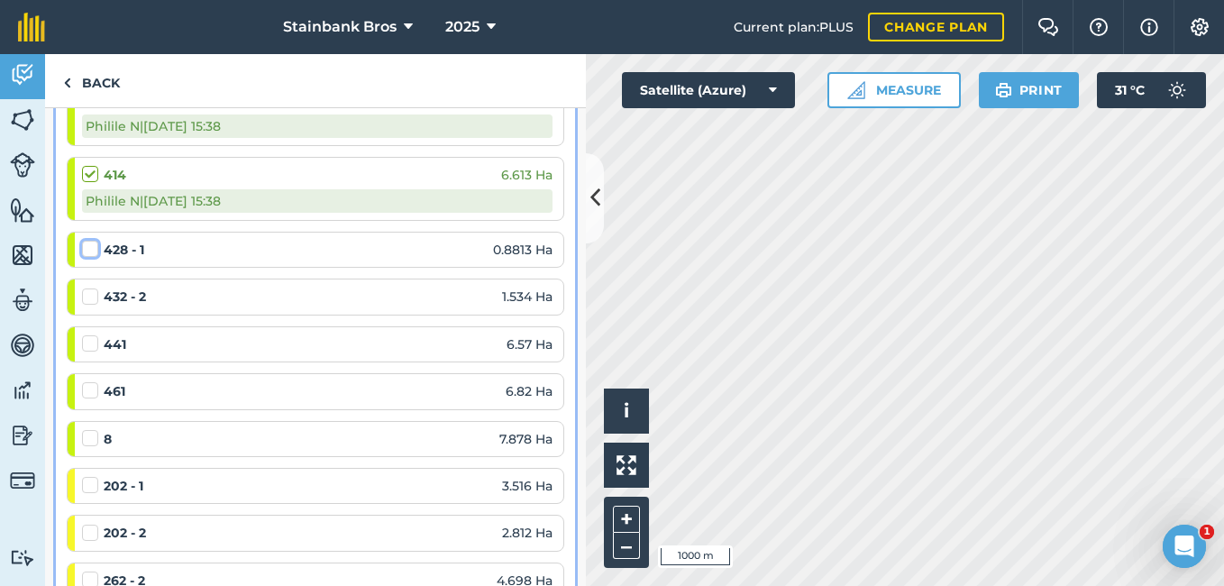
click at [87, 249] on input "checkbox" at bounding box center [88, 246] width 12 height 12
checkbox input "false"
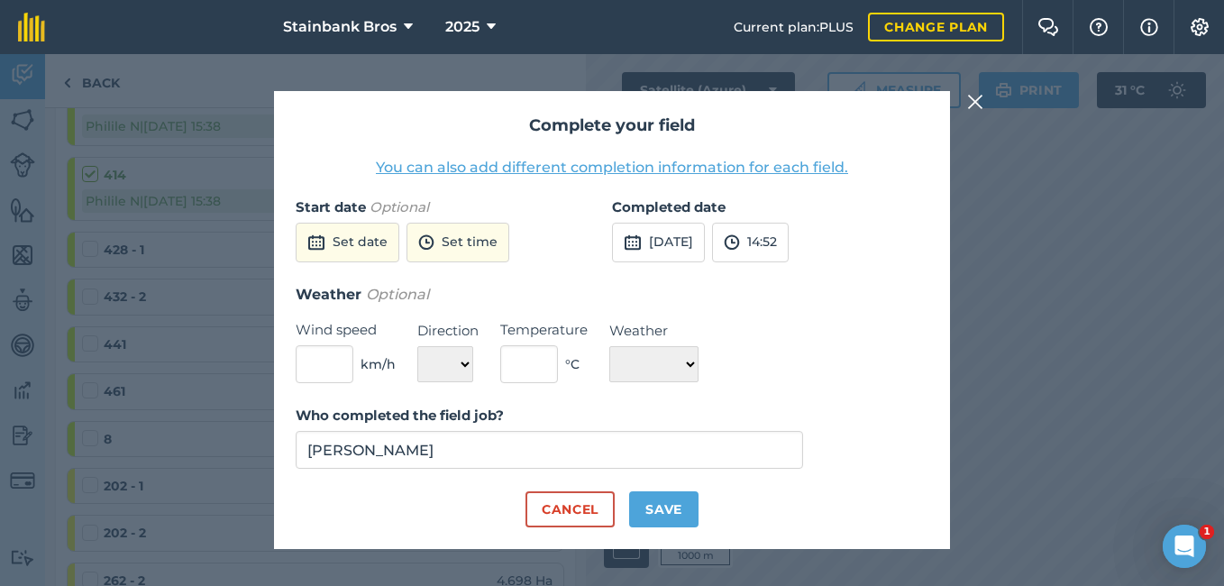
click at [86, 281] on div "Complete your field You can also add different completion information for each …" at bounding box center [612, 320] width 1224 height 532
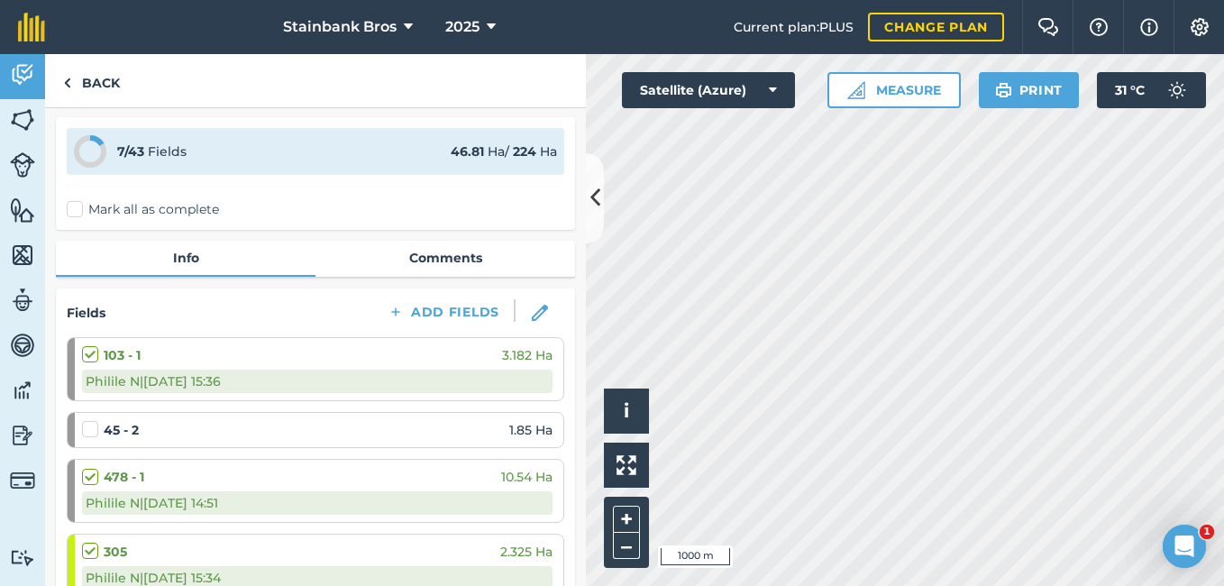
scroll to position [0, 0]
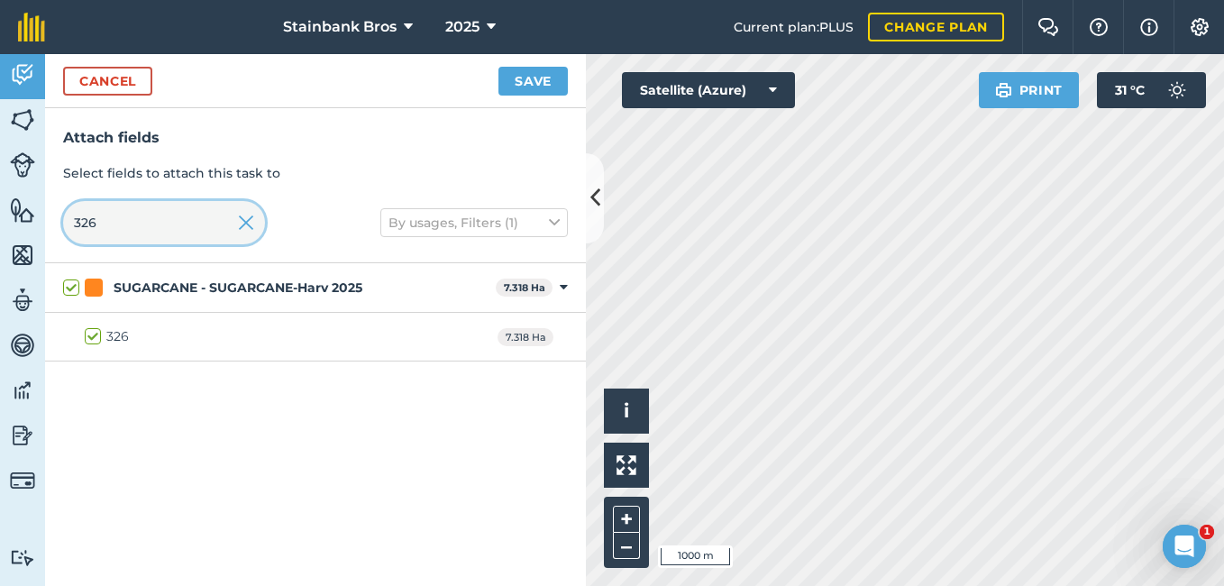
click at [106, 225] on input "326" at bounding box center [164, 222] width 202 height 43
type input "32"
checkbox input "false"
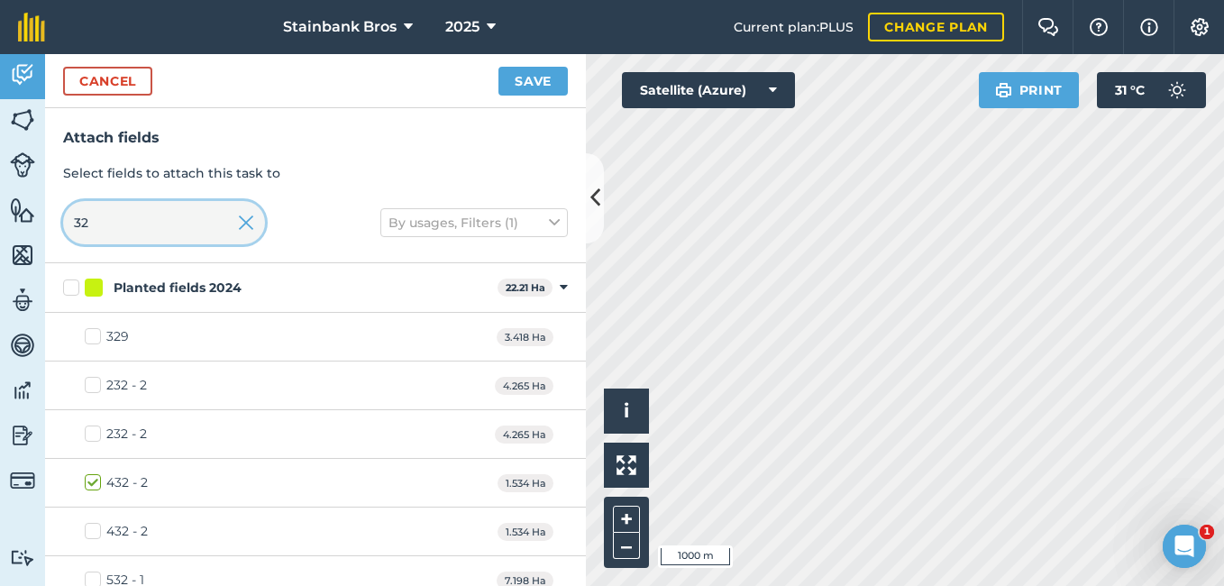
type input "3"
click at [105, 225] on input "text" at bounding box center [164, 222] width 202 height 43
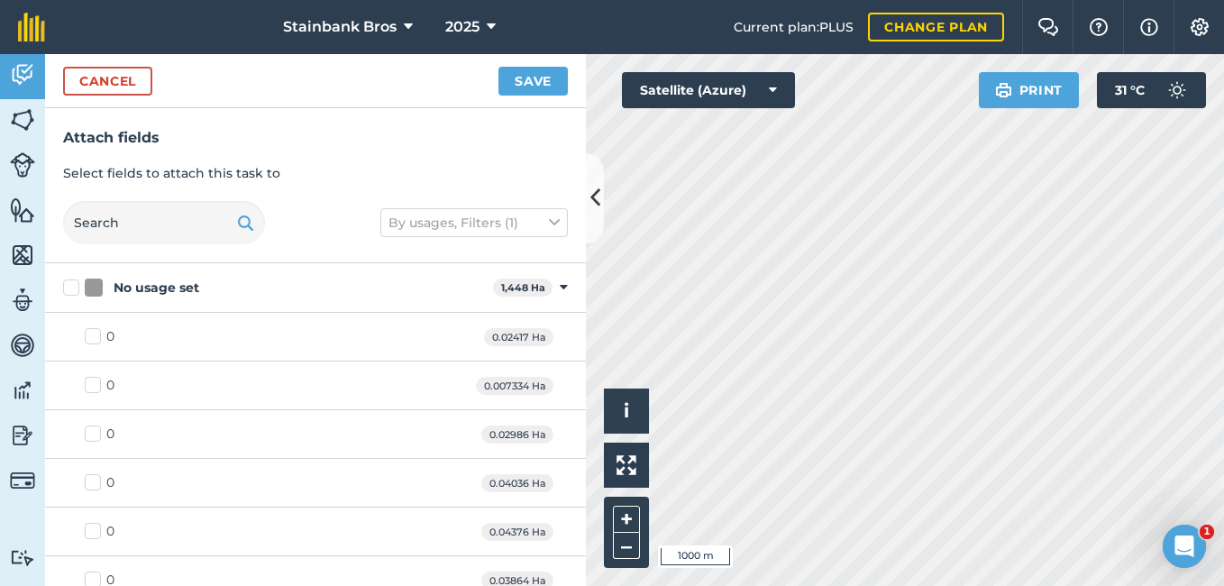
click at [112, 279] on div "No usage set" at bounding box center [285, 288] width 401 height 19
click at [75, 279] on input "No usage set" at bounding box center [69, 285] width 12 height 12
checkbox input "true"
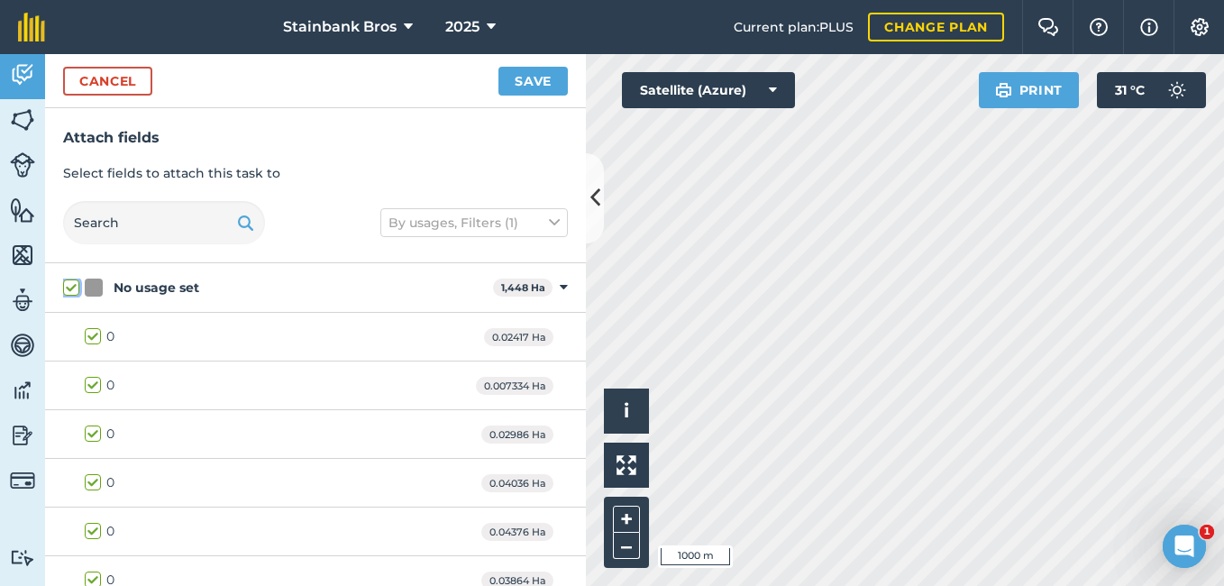
checkbox input "true"
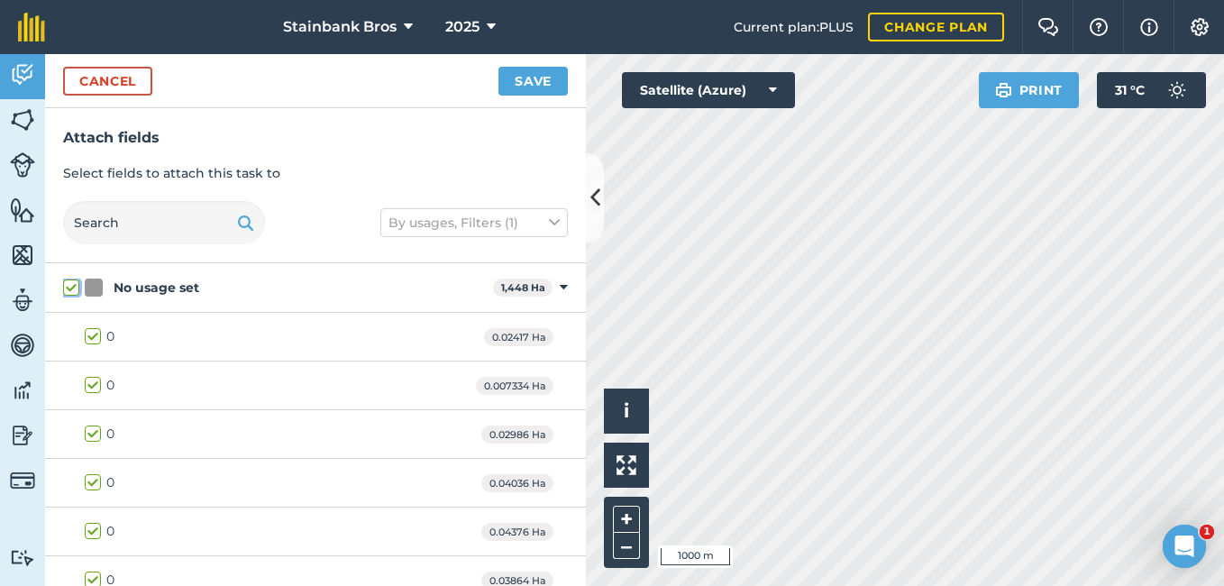
checkbox input "true"
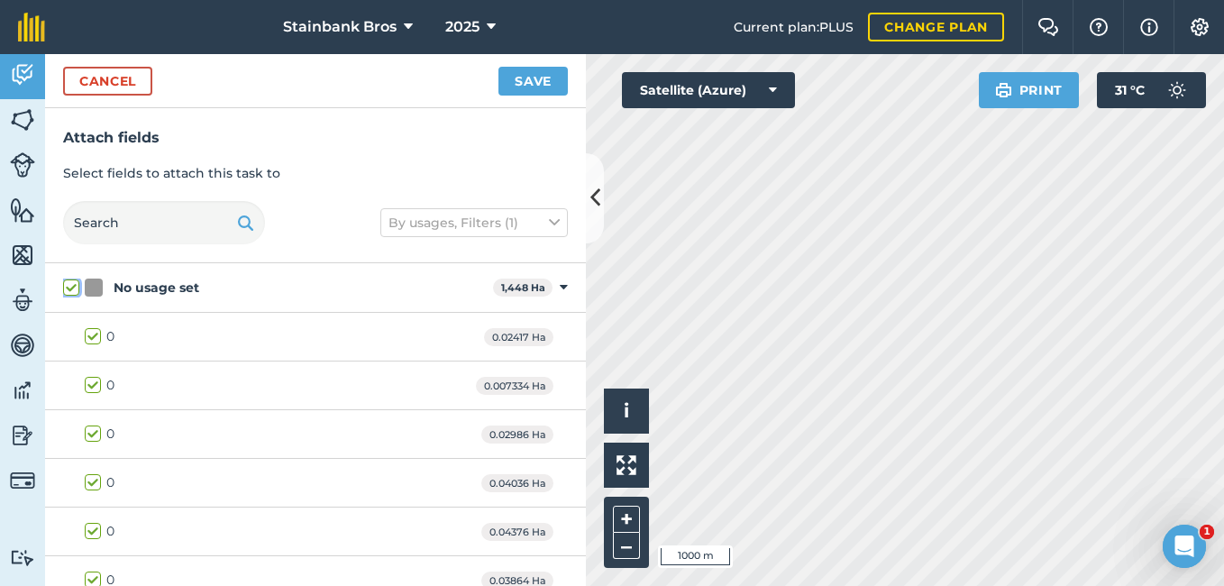
checkbox input "true"
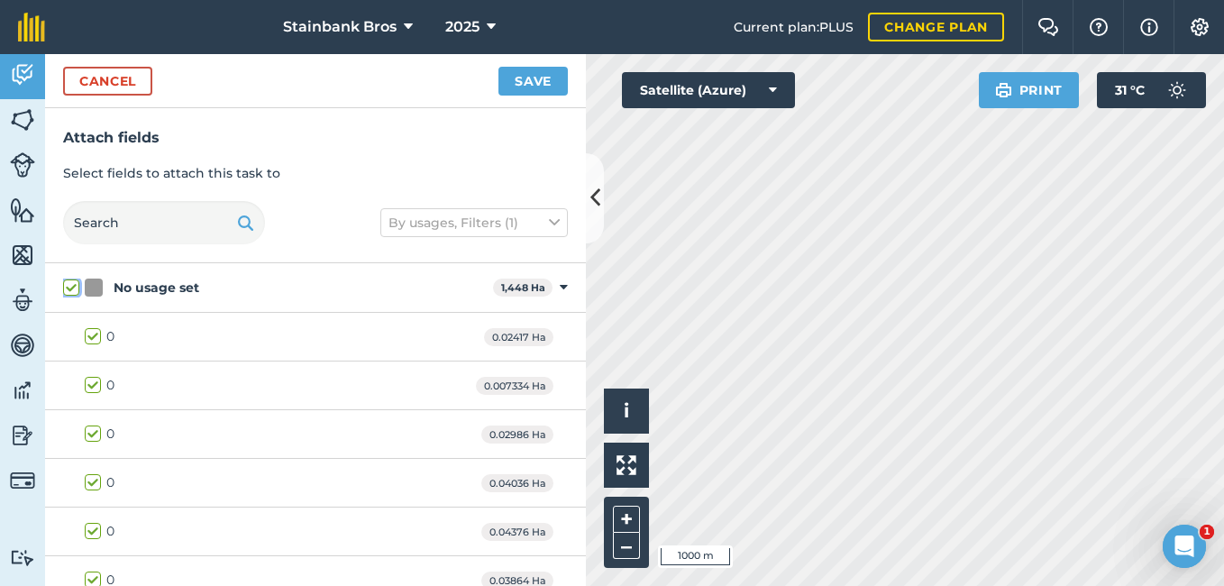
checkbox input "true"
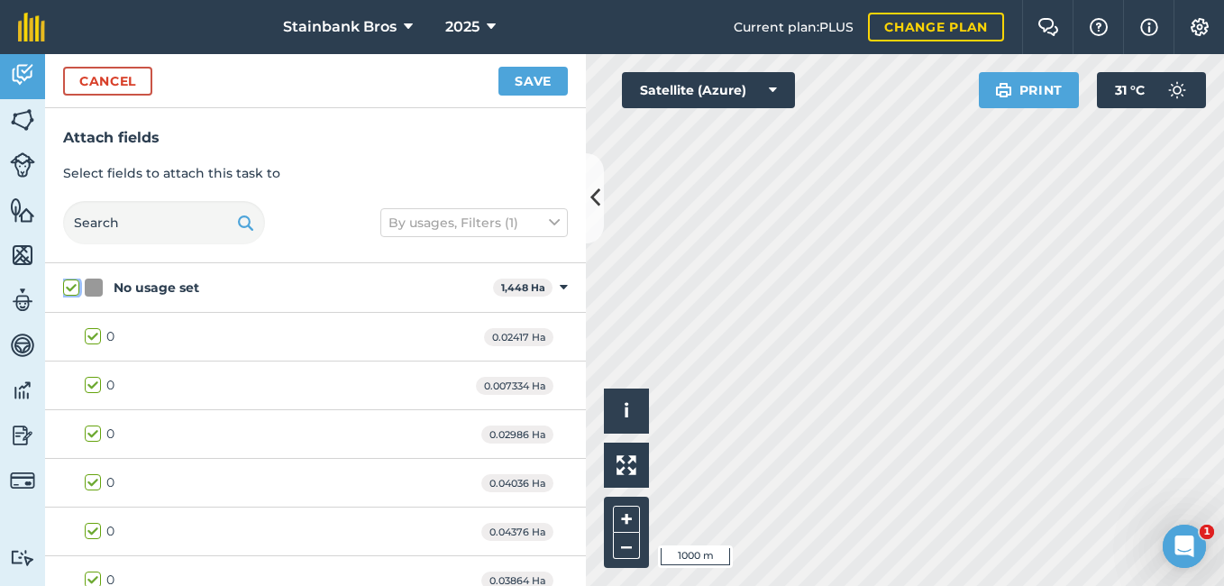
checkbox input "true"
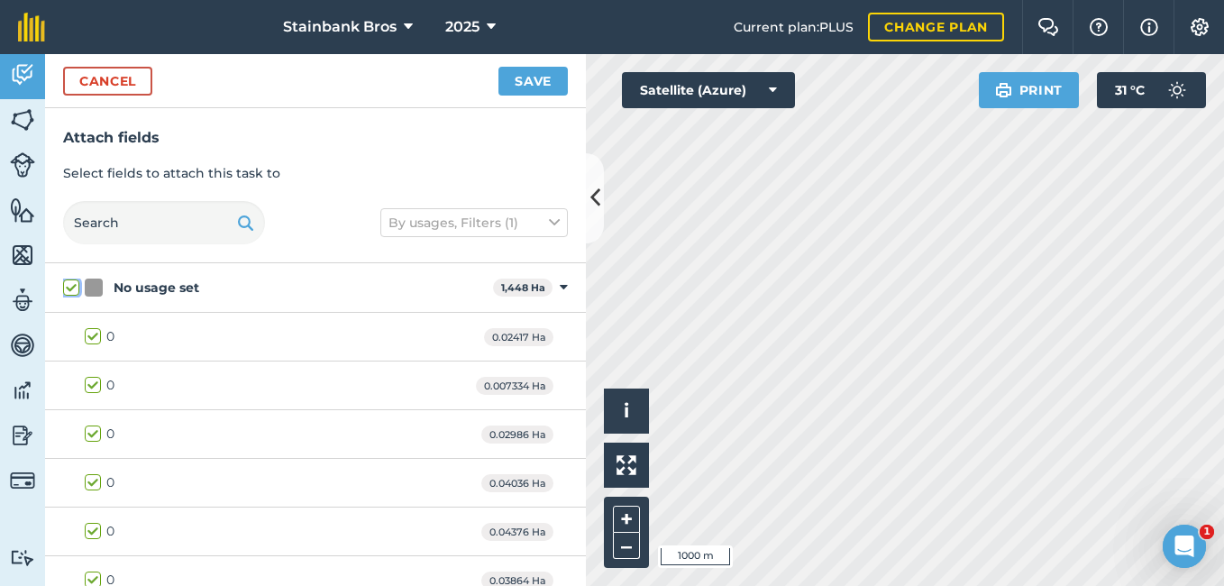
checkbox input "true"
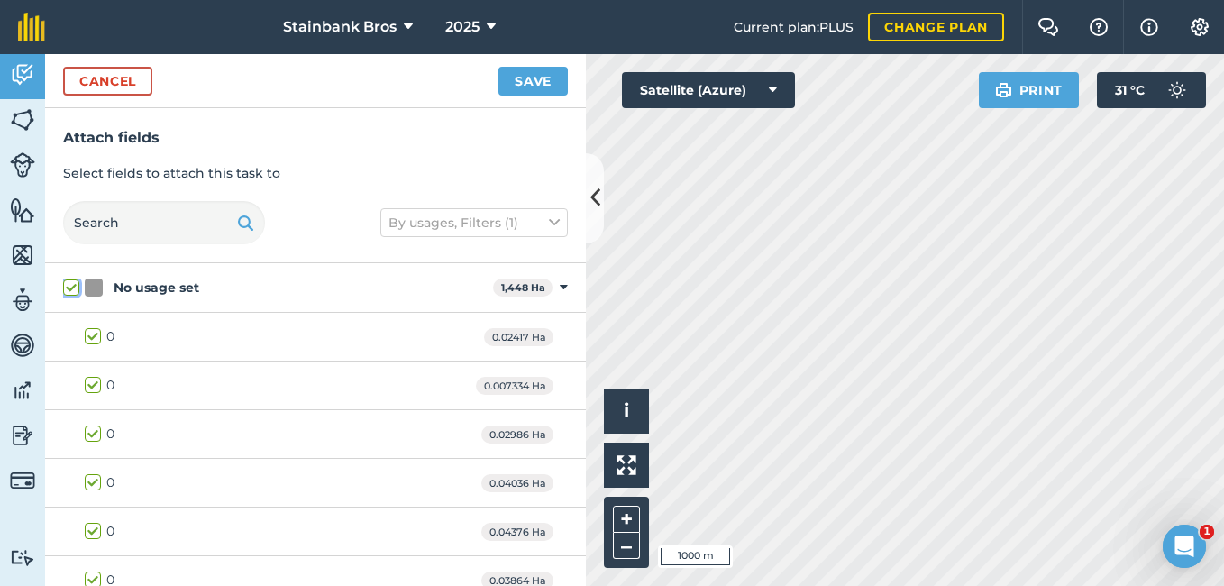
checkbox input "true"
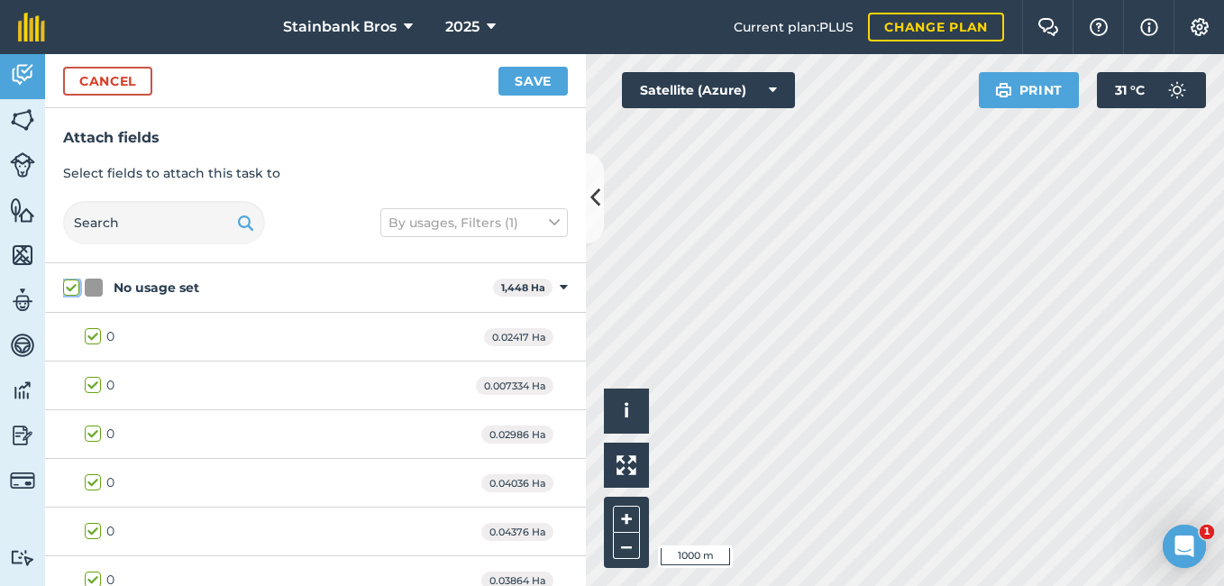
checkbox input "true"
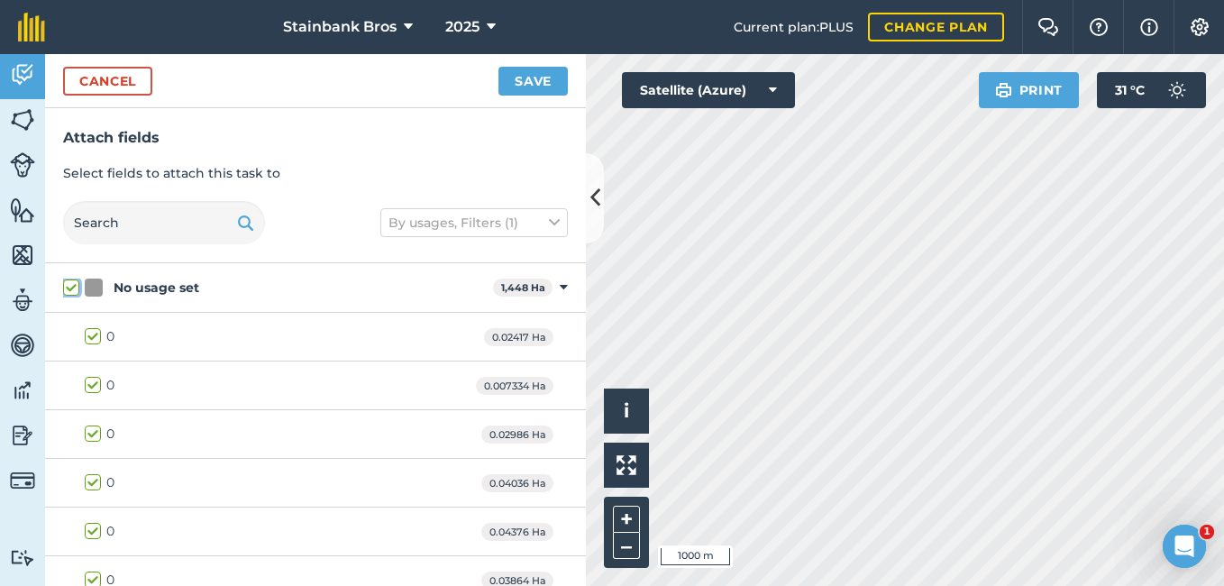
checkbox input "true"
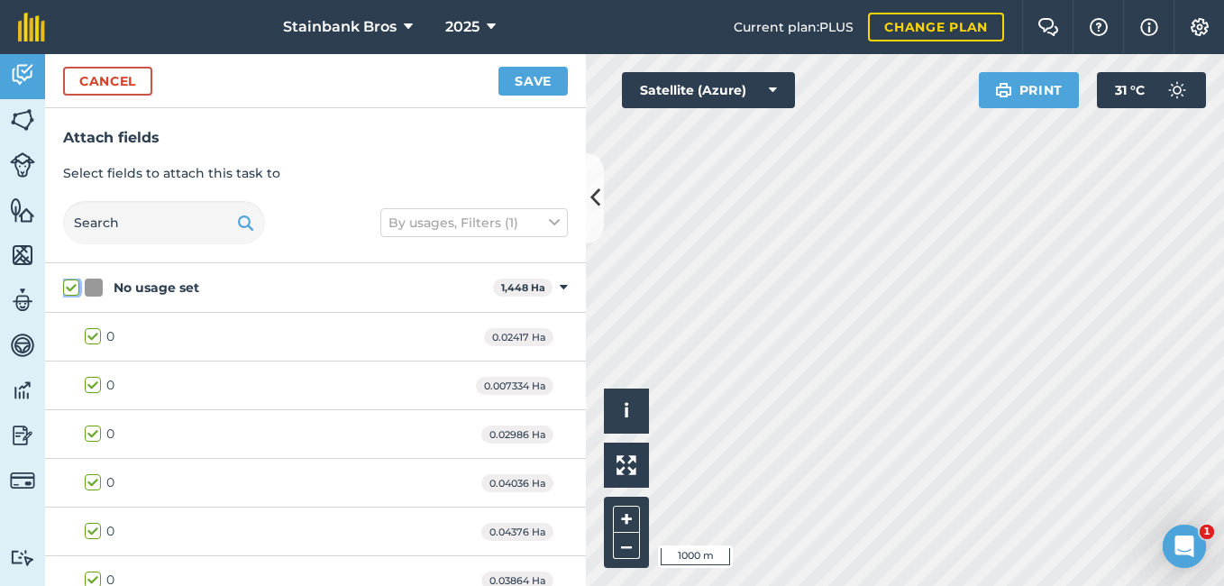
checkbox input "true"
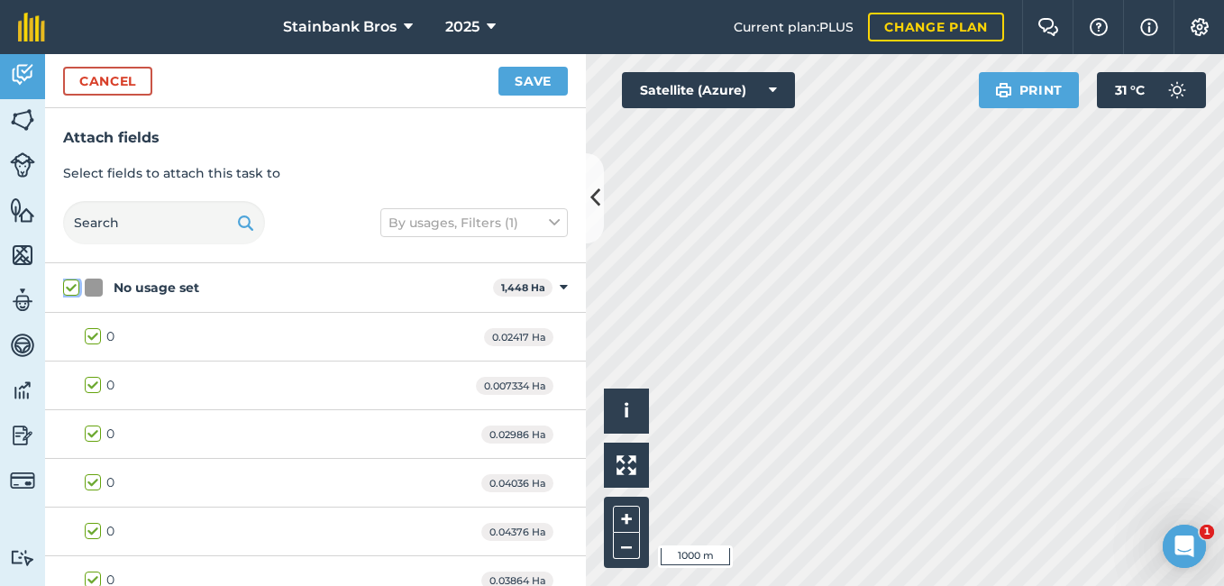
checkbox input "true"
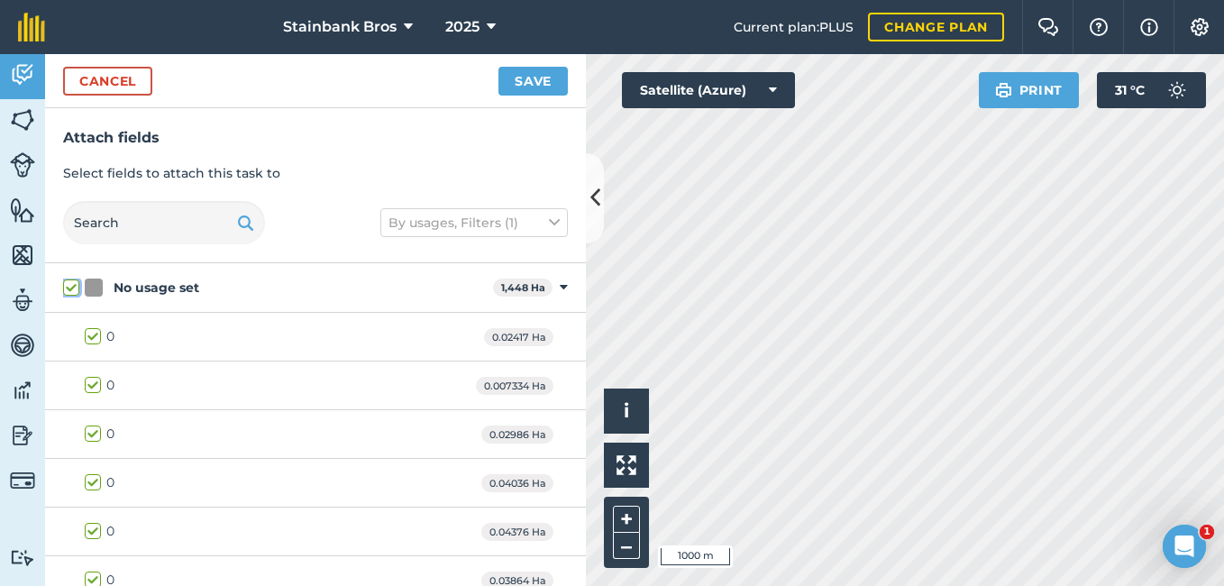
checkbox input "true"
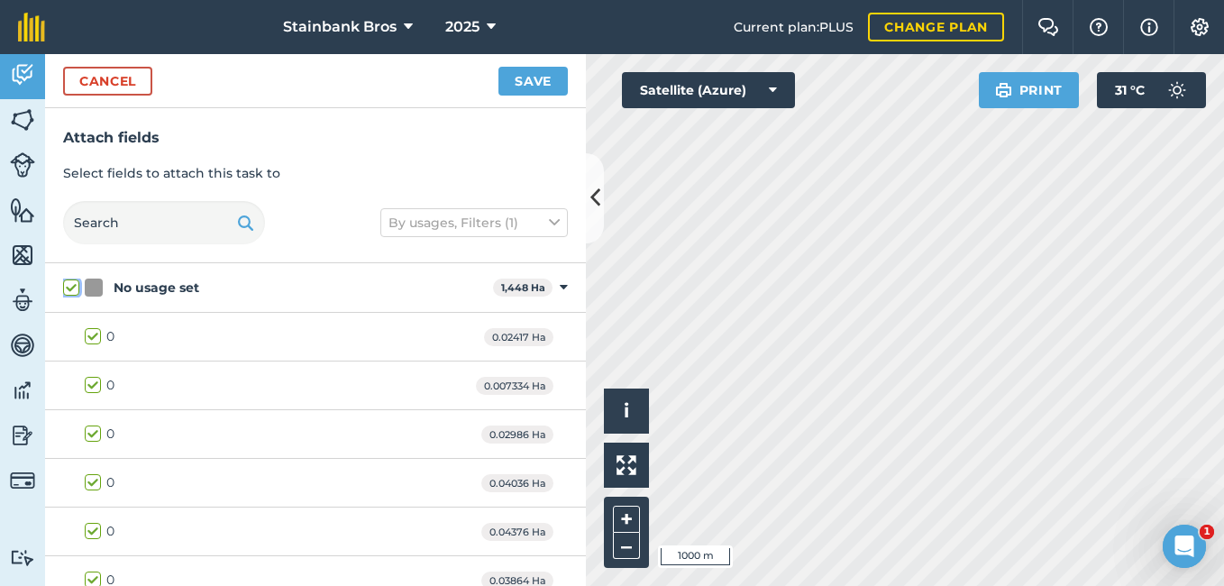
checkbox input "true"
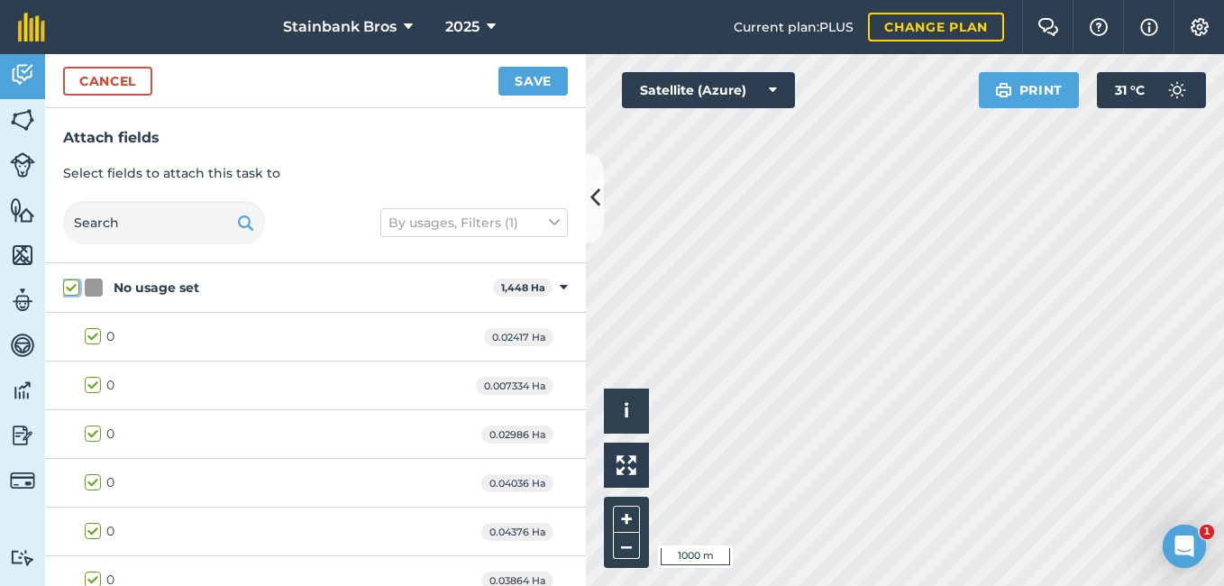
checkbox input "true"
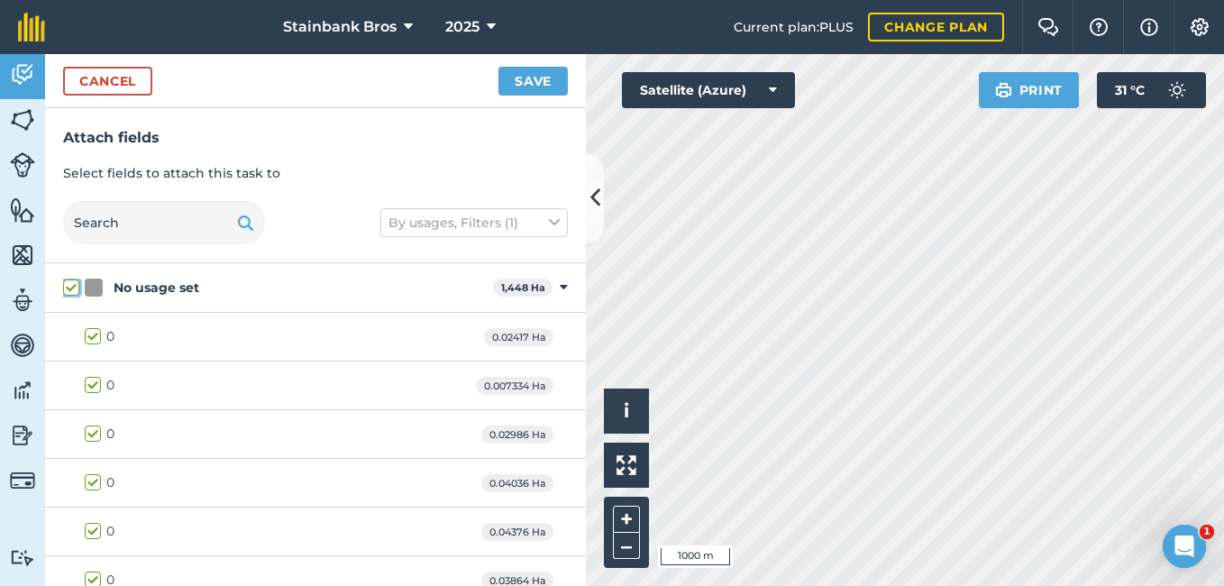
checkbox input "true"
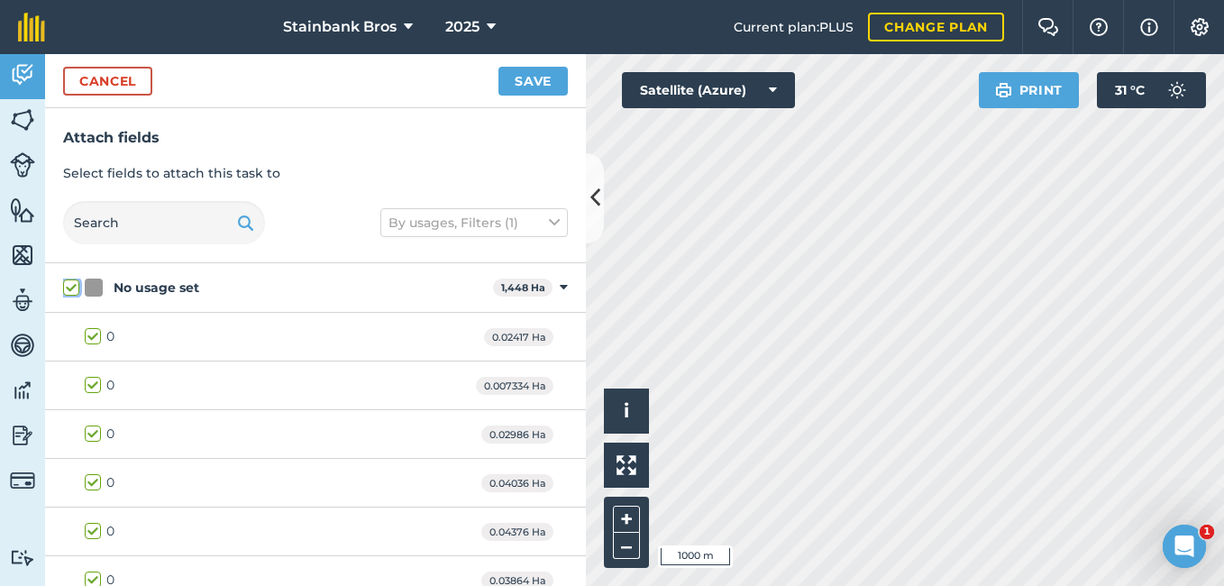
checkbox input "true"
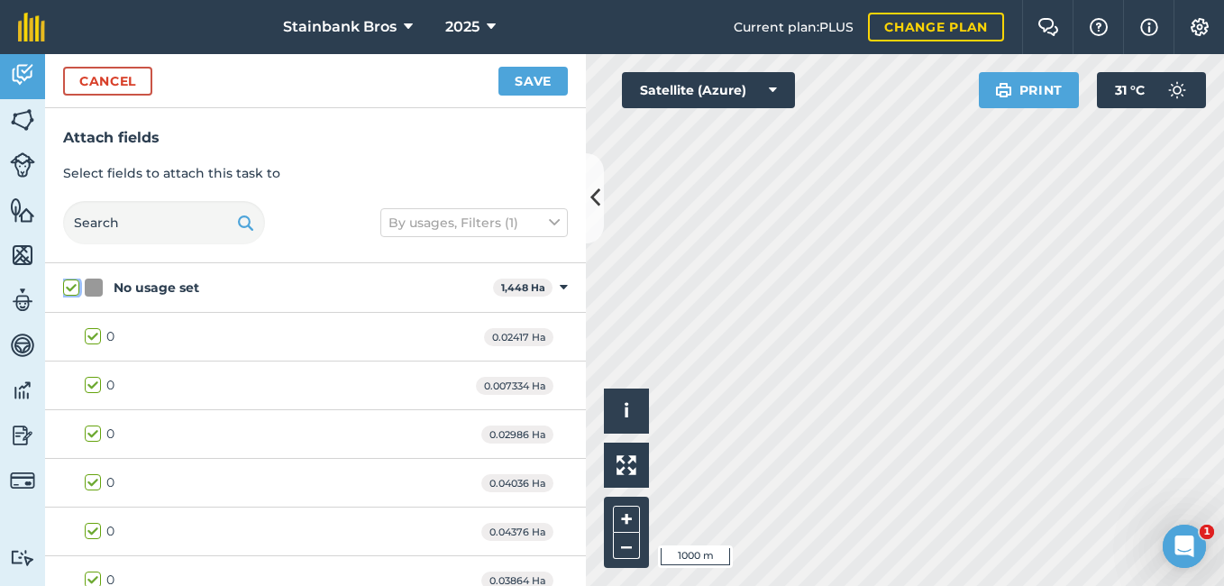
checkbox input "true"
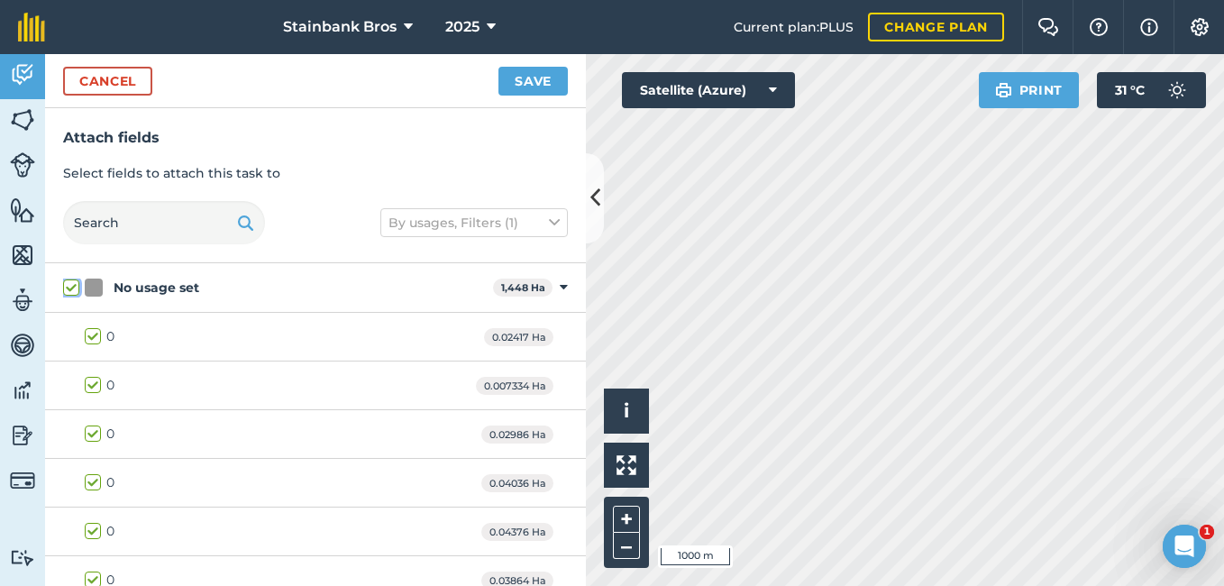
checkbox input "true"
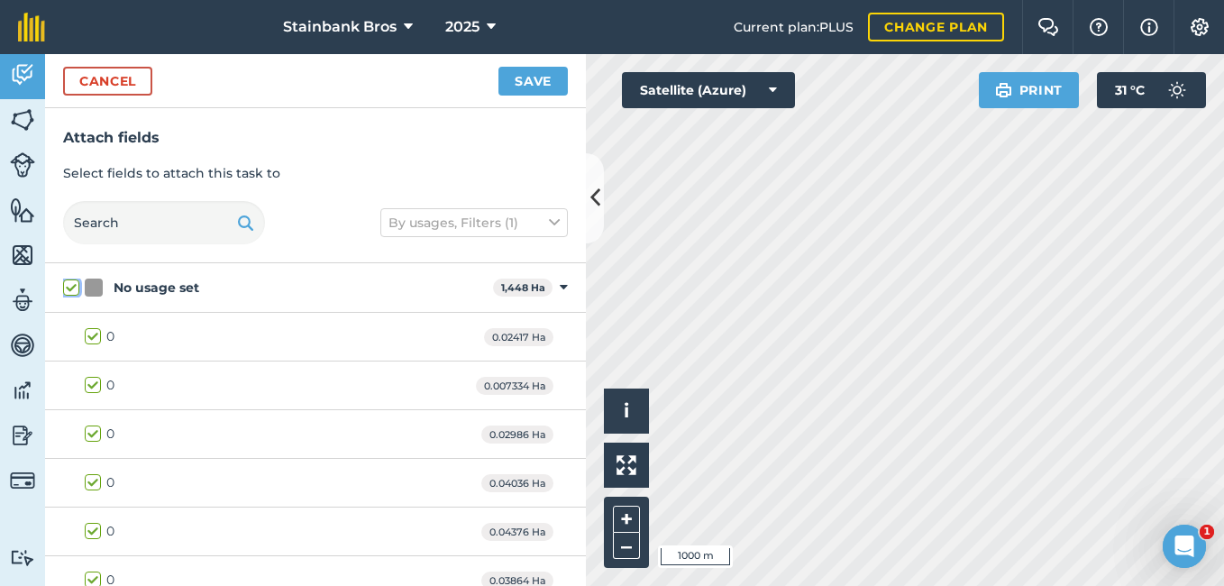
checkbox input "true"
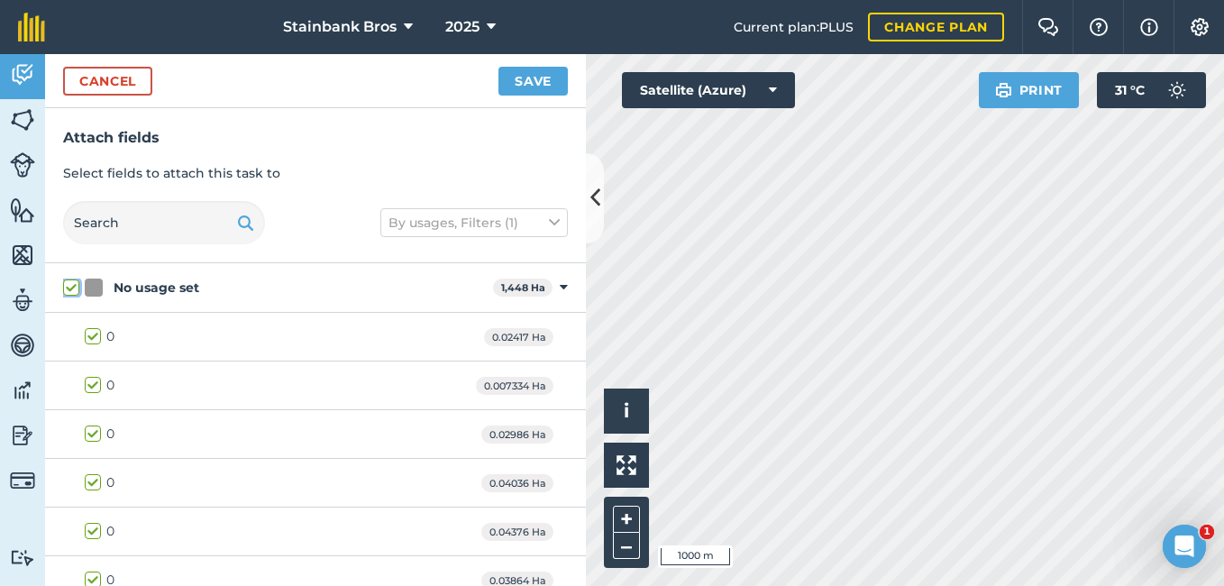
checkbox input "true"
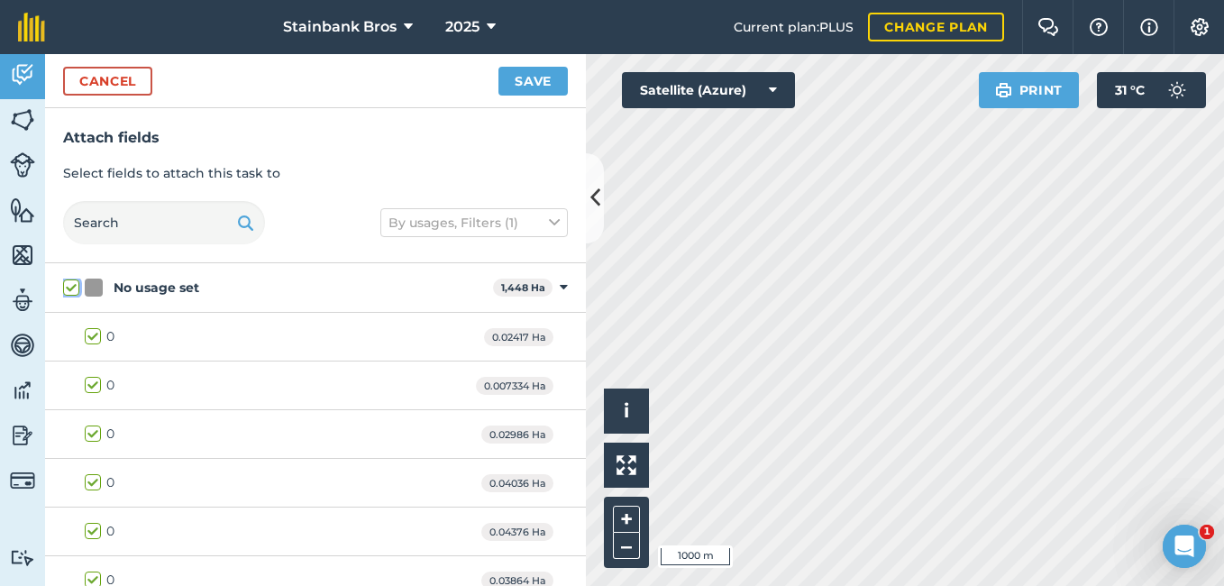
checkbox input "true"
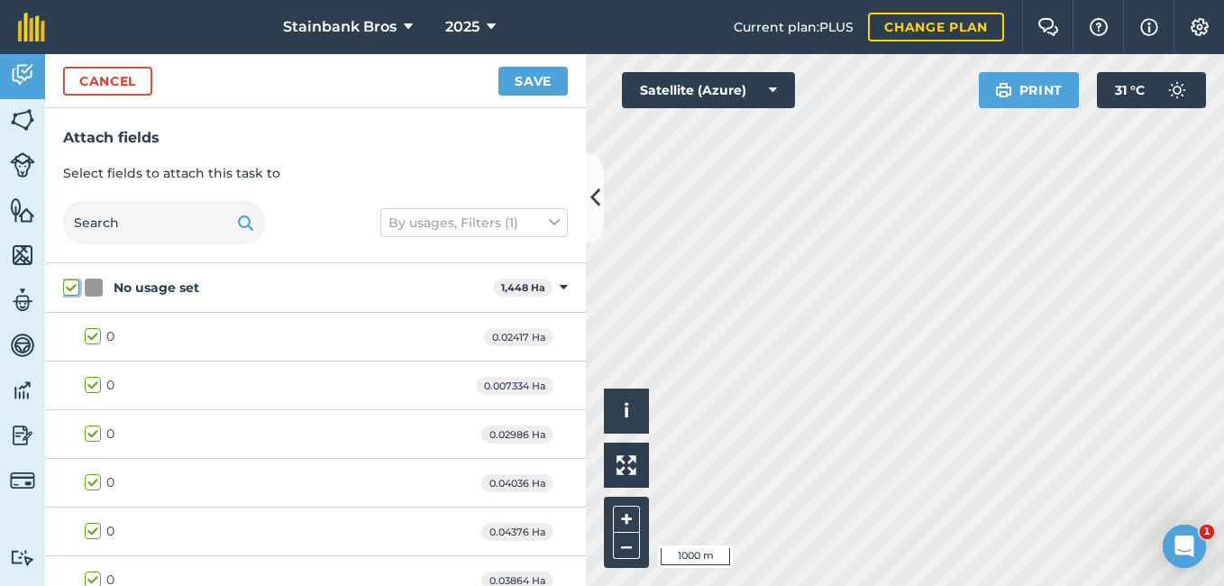
checkbox input "true"
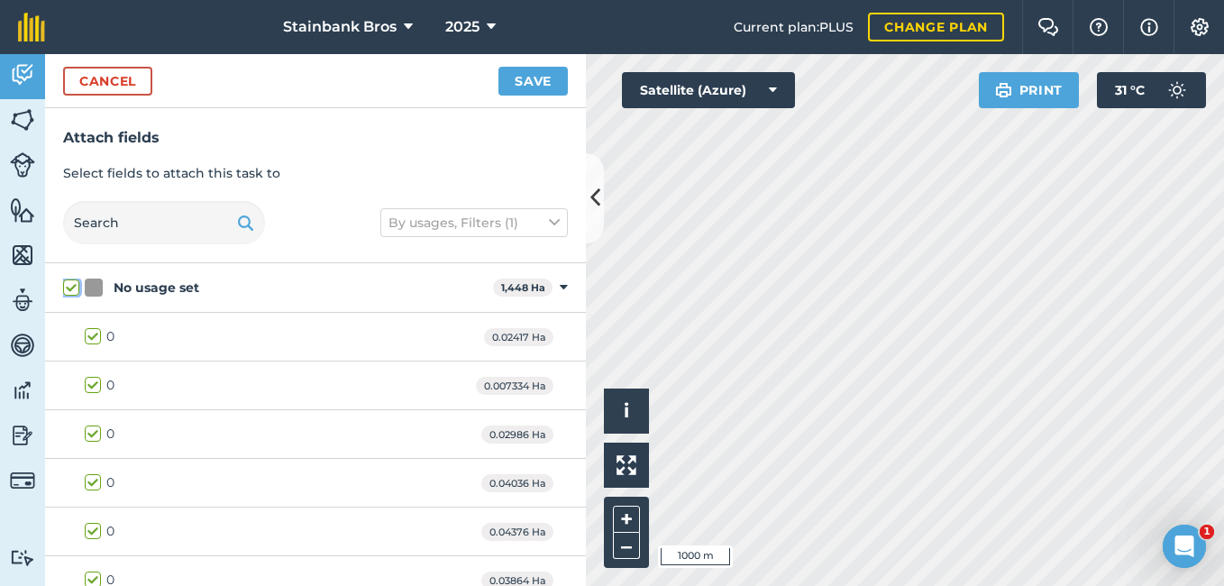
checkbox input "true"
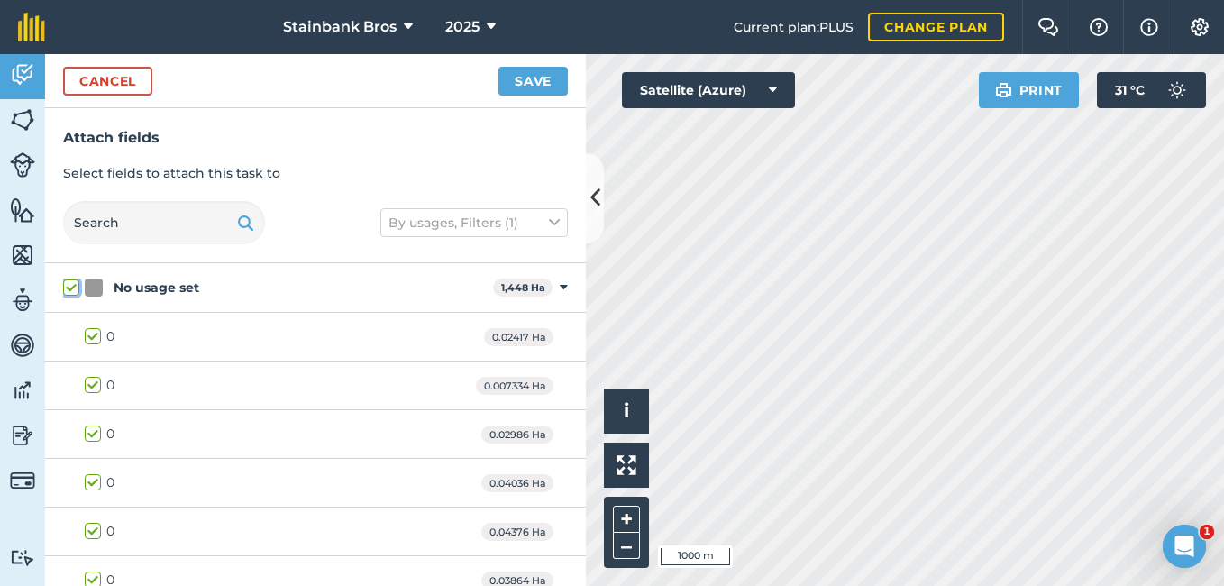
checkbox input "true"
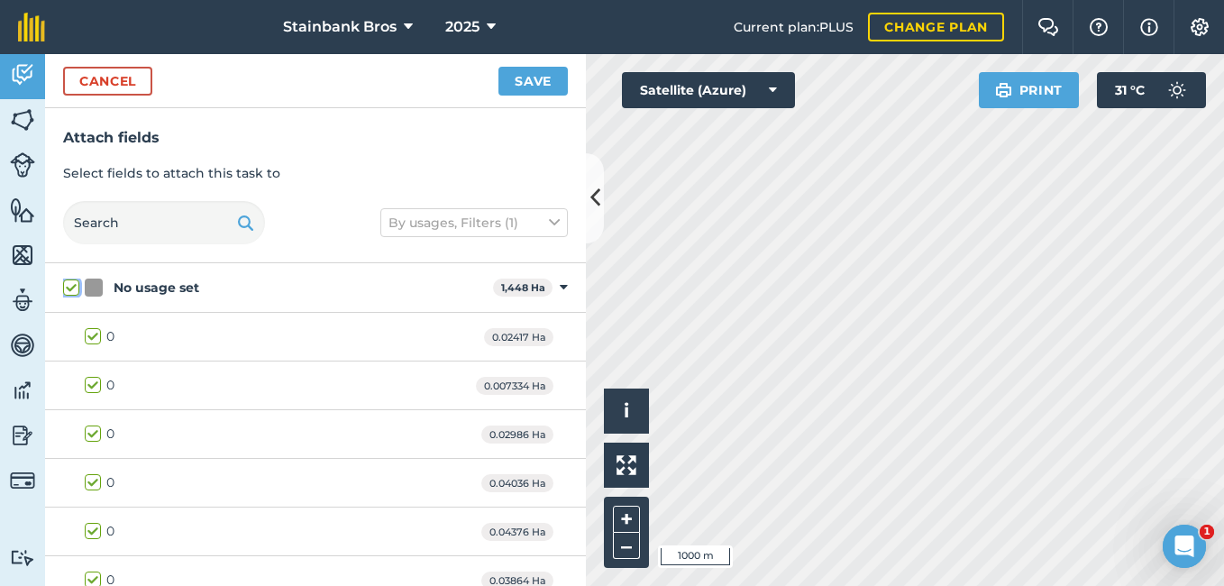
checkbox input "true"
click at [96, 219] on input "text" at bounding box center [164, 222] width 202 height 43
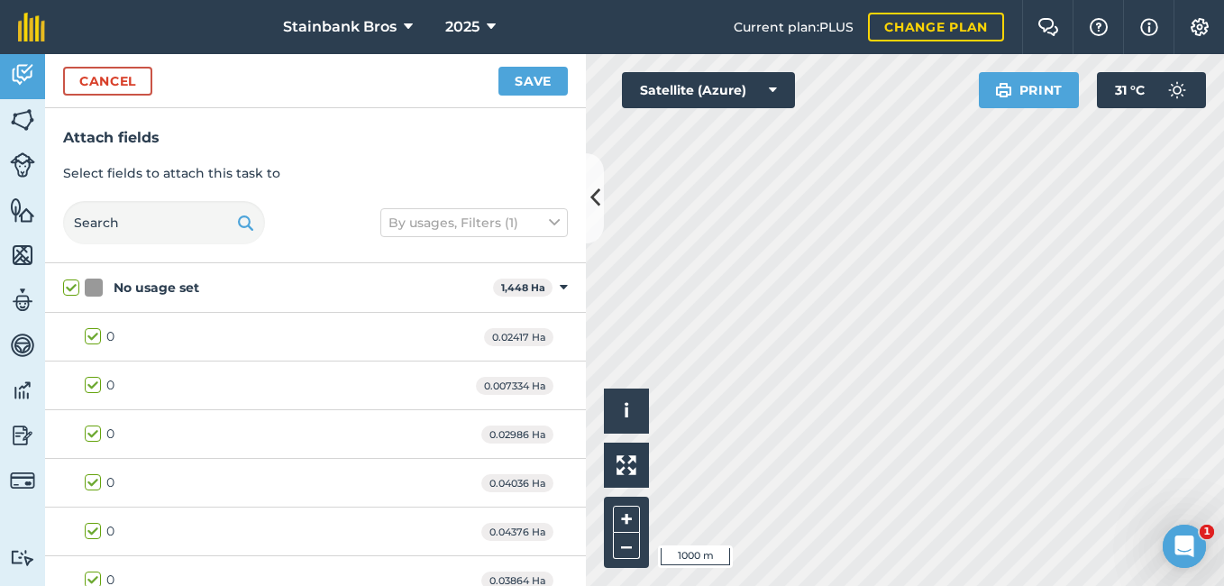
click at [75, 289] on label "No usage set" at bounding box center [274, 288] width 423 height 19
click at [75, 289] on input "No usage set" at bounding box center [69, 285] width 12 height 12
click at [126, 228] on input "text" at bounding box center [164, 222] width 202 height 43
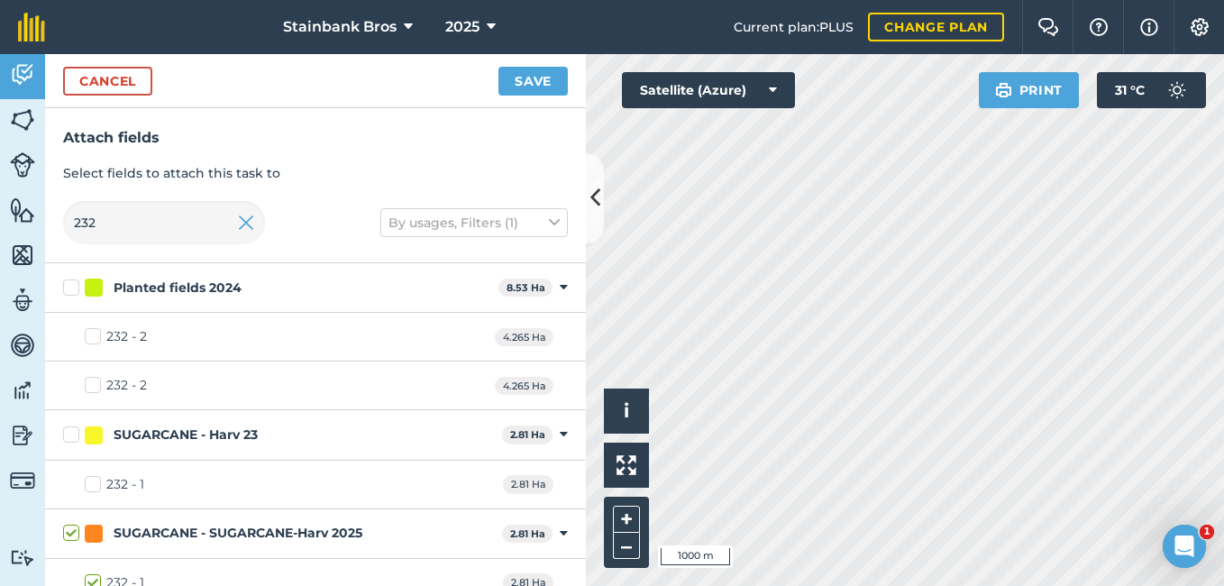
click at [90, 336] on label "232 - 2" at bounding box center [116, 336] width 62 height 19
click at [90, 336] on input "232 - 2" at bounding box center [91, 333] width 12 height 12
click at [91, 336] on label "232 - 2" at bounding box center [116, 336] width 62 height 19
click at [91, 336] on input "232 - 2" at bounding box center [91, 333] width 12 height 12
click at [124, 77] on button "Cancel" at bounding box center [107, 81] width 89 height 29
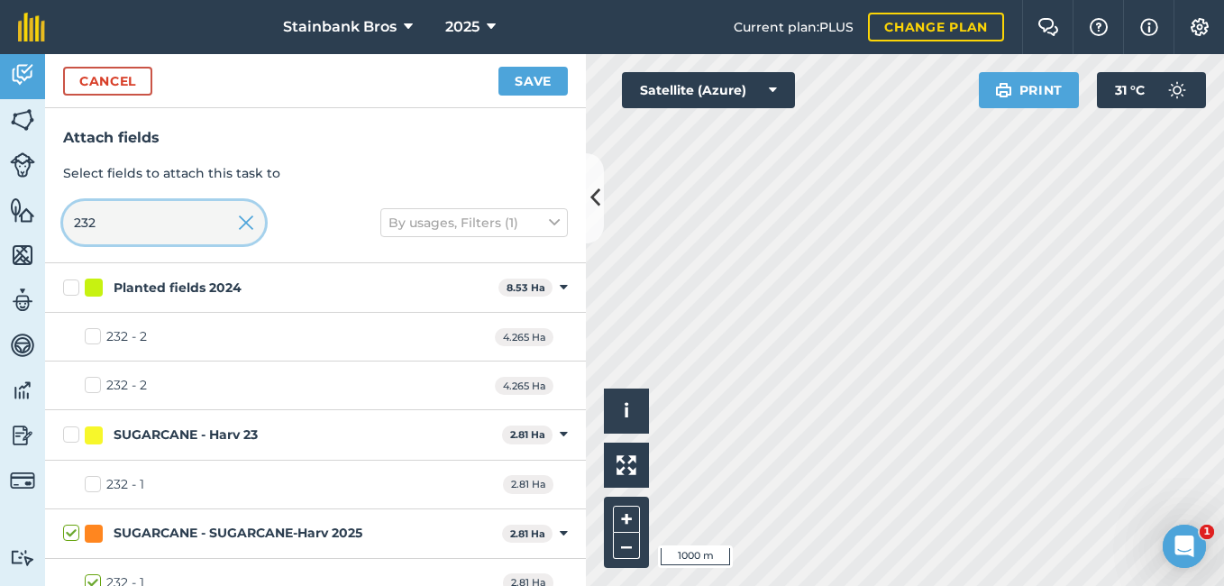
click at [130, 229] on input "232" at bounding box center [164, 222] width 202 height 43
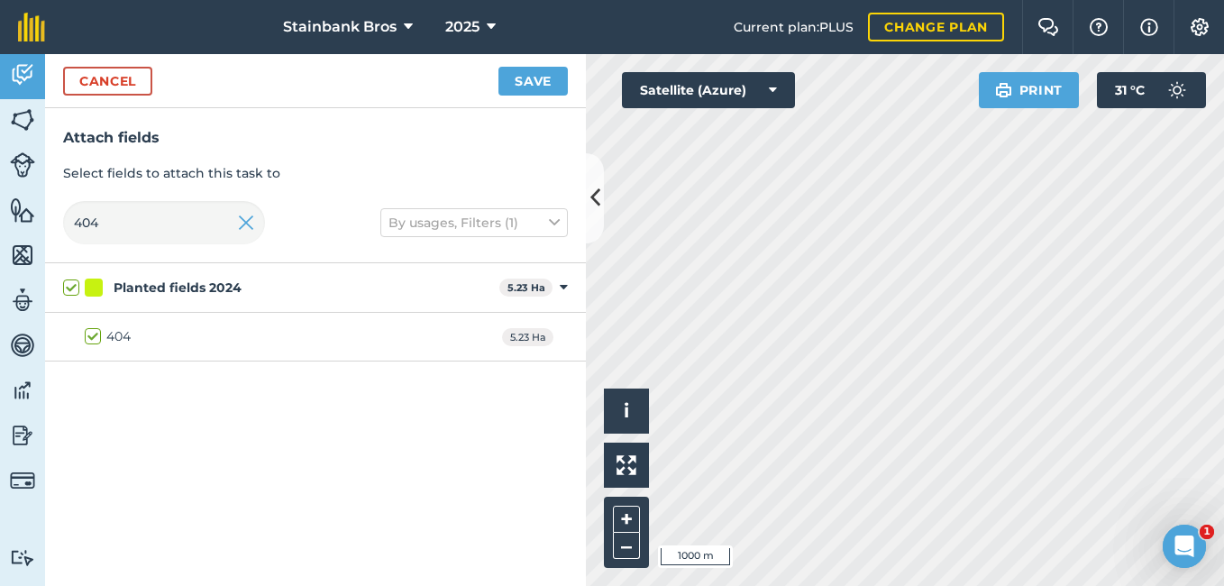
click at [74, 282] on label "Planted fields 2024" at bounding box center [277, 288] width 429 height 19
click at [74, 282] on input "Planted fields 2024" at bounding box center [69, 285] width 12 height 12
click at [512, 83] on button "Save" at bounding box center [533, 81] width 69 height 29
click at [177, 217] on input "404" at bounding box center [164, 222] width 202 height 43
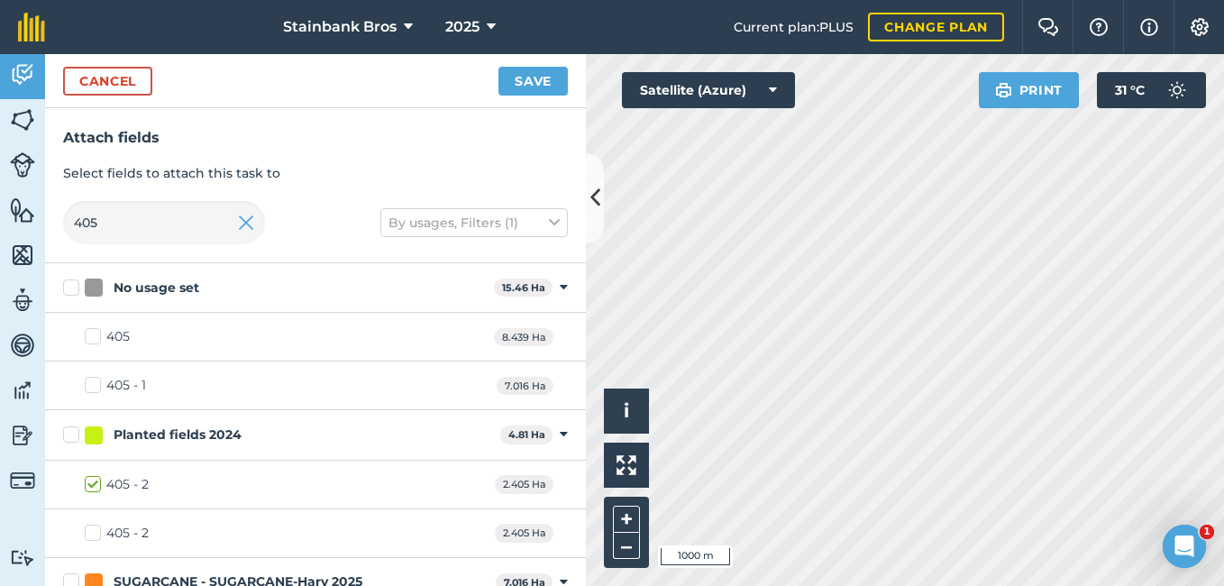
click at [91, 484] on label "405 - 2" at bounding box center [117, 484] width 64 height 19
click at [91, 484] on input "405 - 2" at bounding box center [91, 481] width 12 height 12
click at [536, 81] on button "Save" at bounding box center [533, 81] width 69 height 29
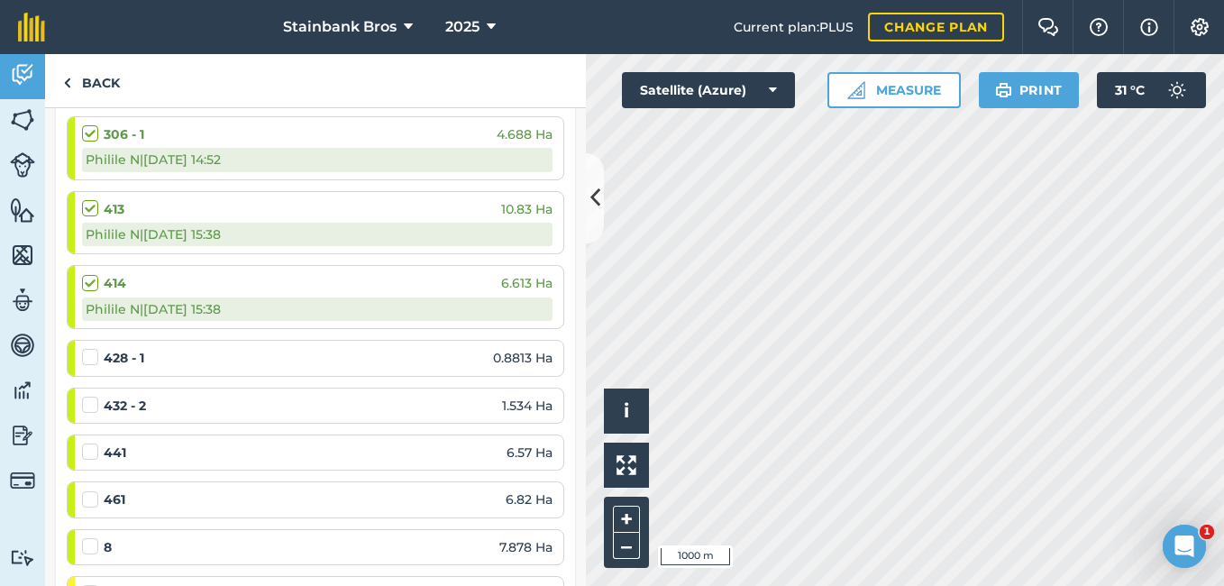
scroll to position [559, 0]
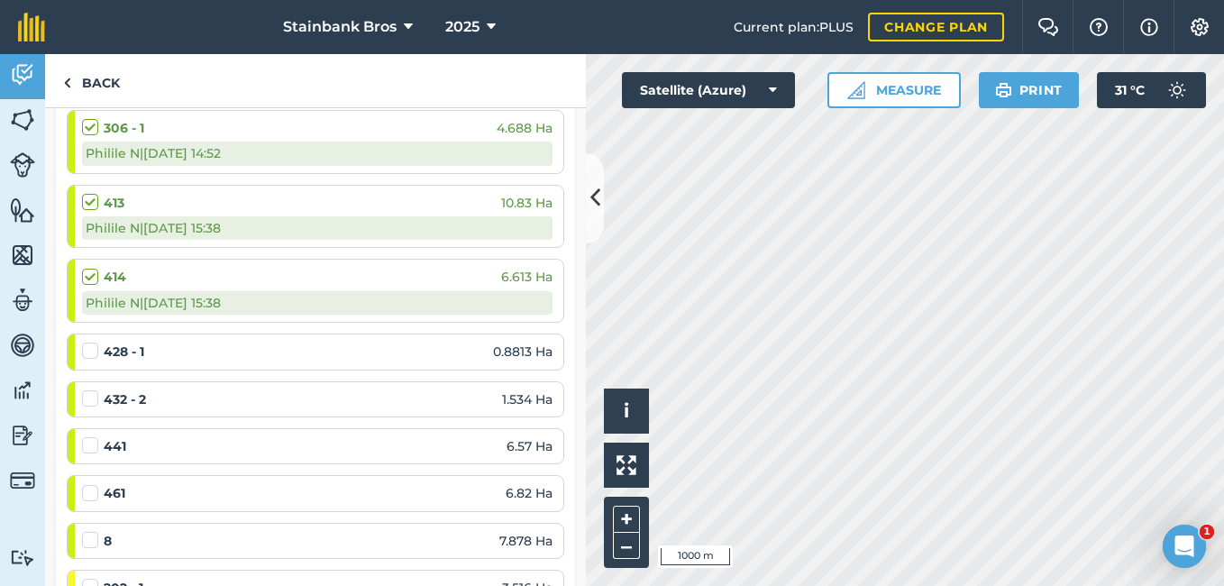
click at [91, 436] on label at bounding box center [93, 436] width 22 height 0
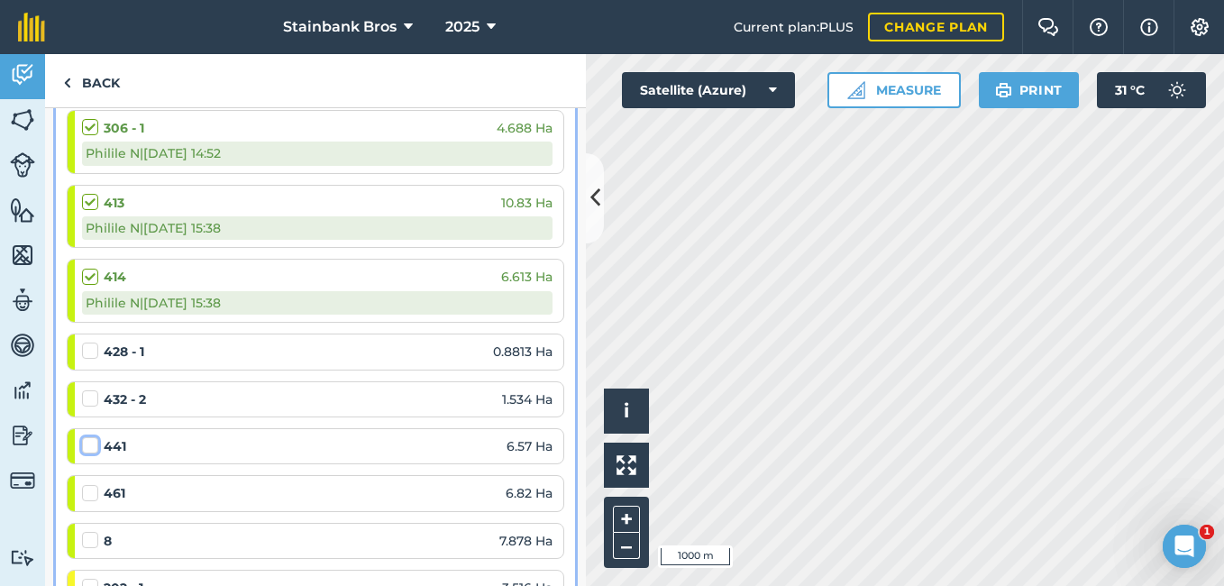
click at [91, 442] on input "checkbox" at bounding box center [88, 442] width 12 height 12
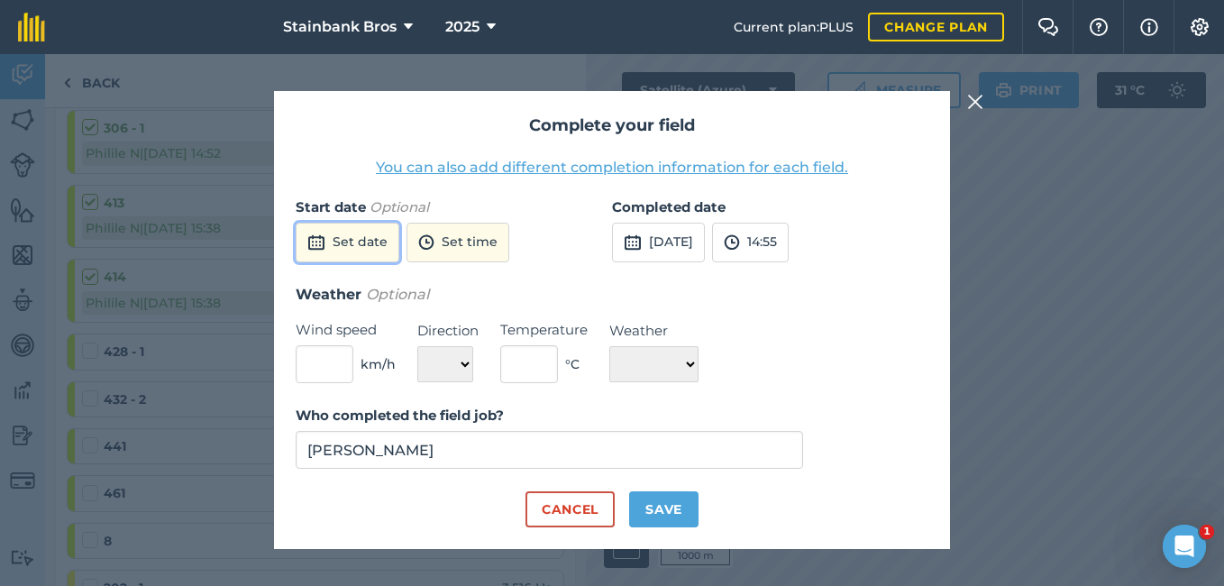
click at [359, 232] on button "Set date" at bounding box center [348, 243] width 104 height 40
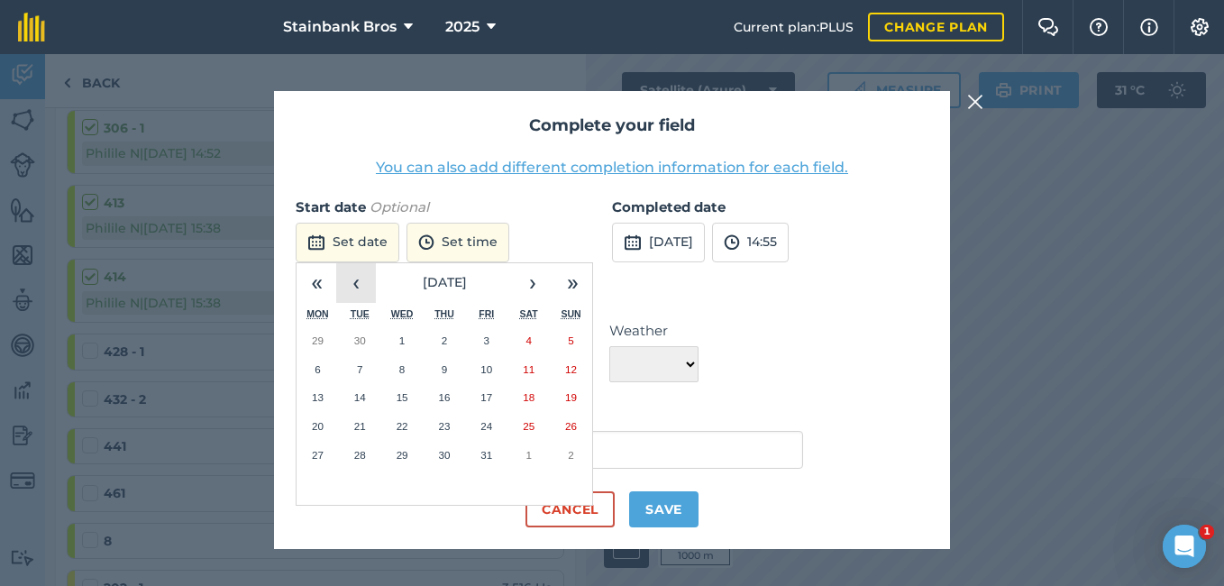
click at [362, 269] on button "‹" at bounding box center [356, 283] width 40 height 40
click at [566, 337] on button "7" at bounding box center [571, 340] width 42 height 29
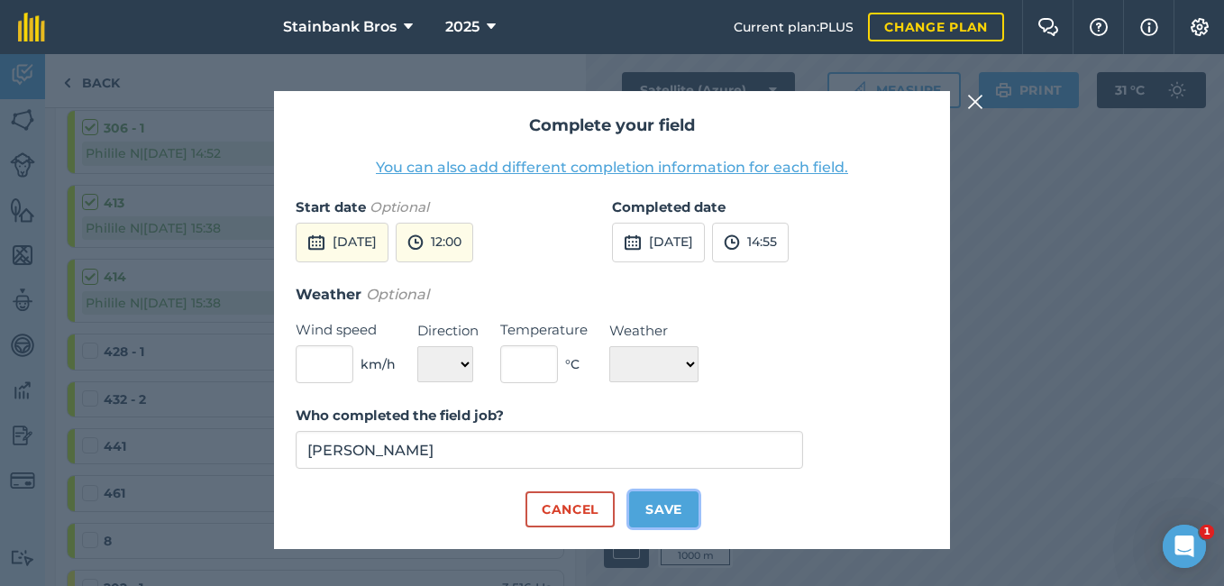
click at [663, 501] on button "Save" at bounding box center [663, 509] width 69 height 36
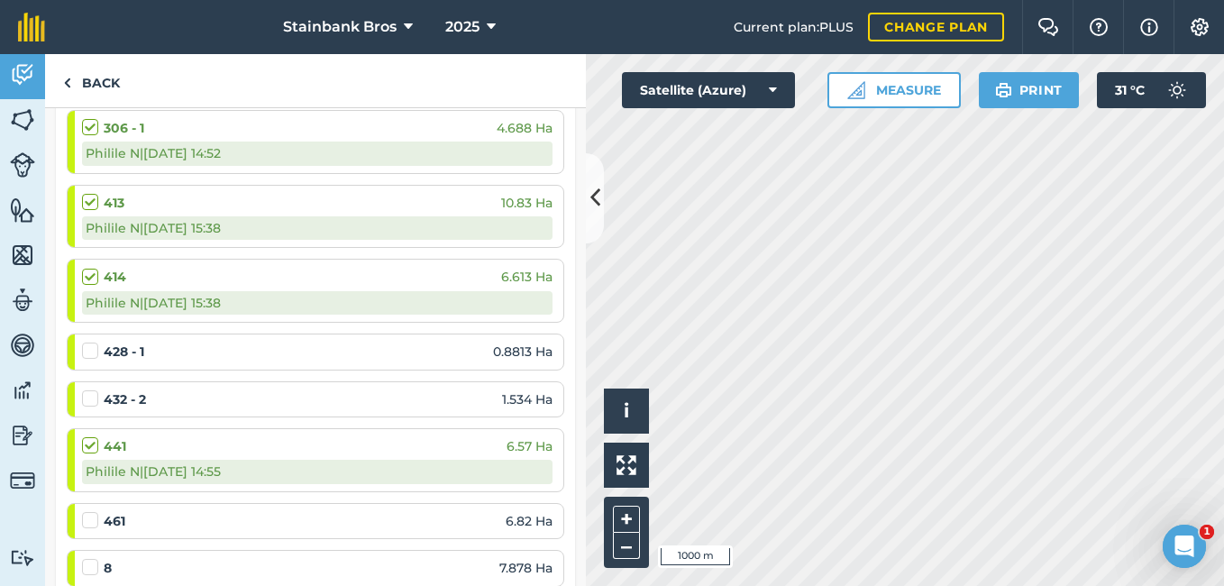
click at [541, 455] on div "Activity Fields Livestock Features Maps Team Vehicles Data Reporting Billing Tu…" at bounding box center [612, 320] width 1224 height 532
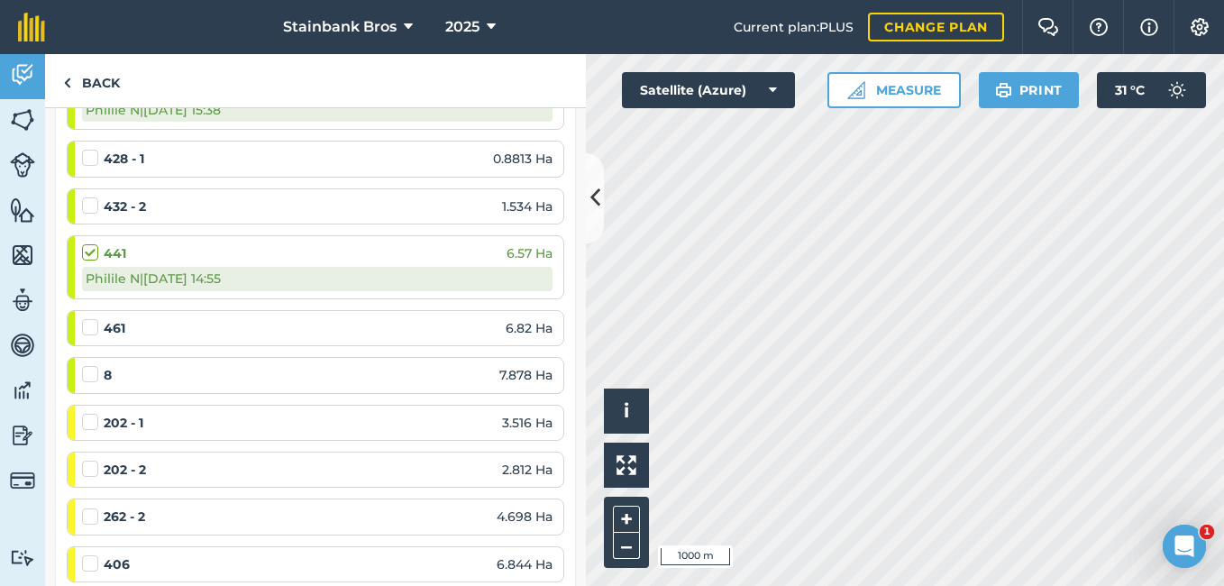
scroll to position [746, 0]
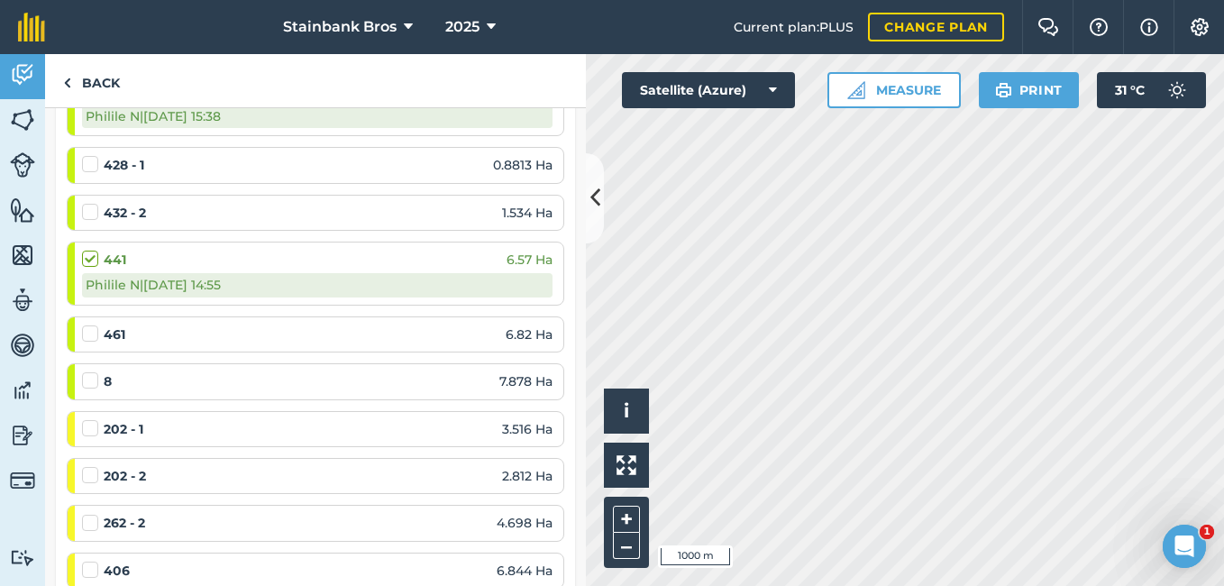
click at [93, 203] on label at bounding box center [93, 203] width 22 height 0
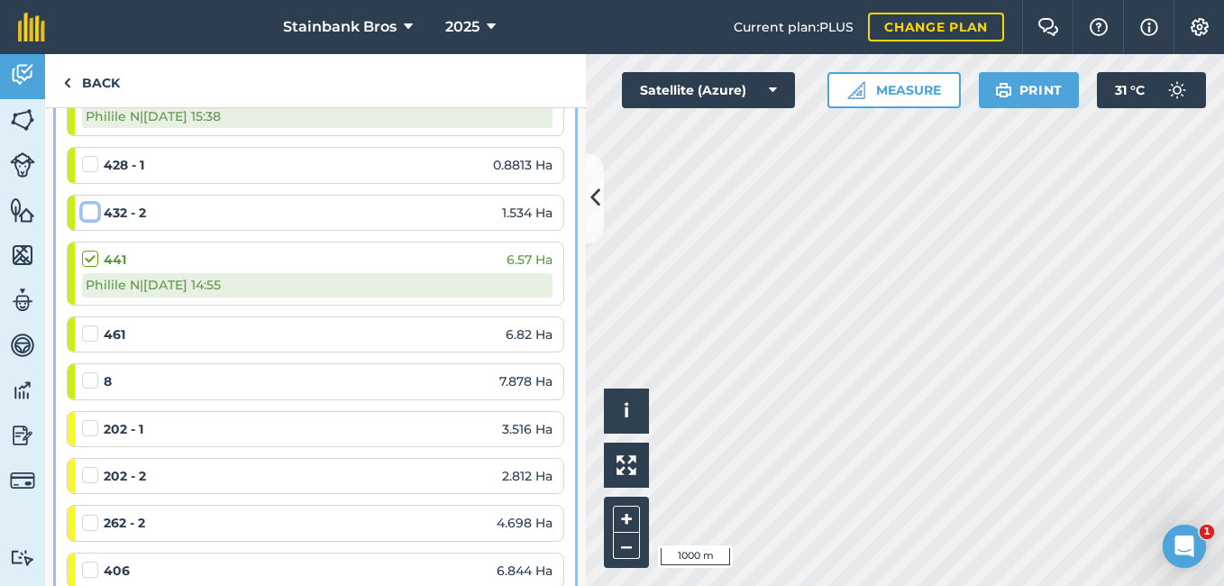
click at [93, 205] on input "checkbox" at bounding box center [88, 209] width 12 height 12
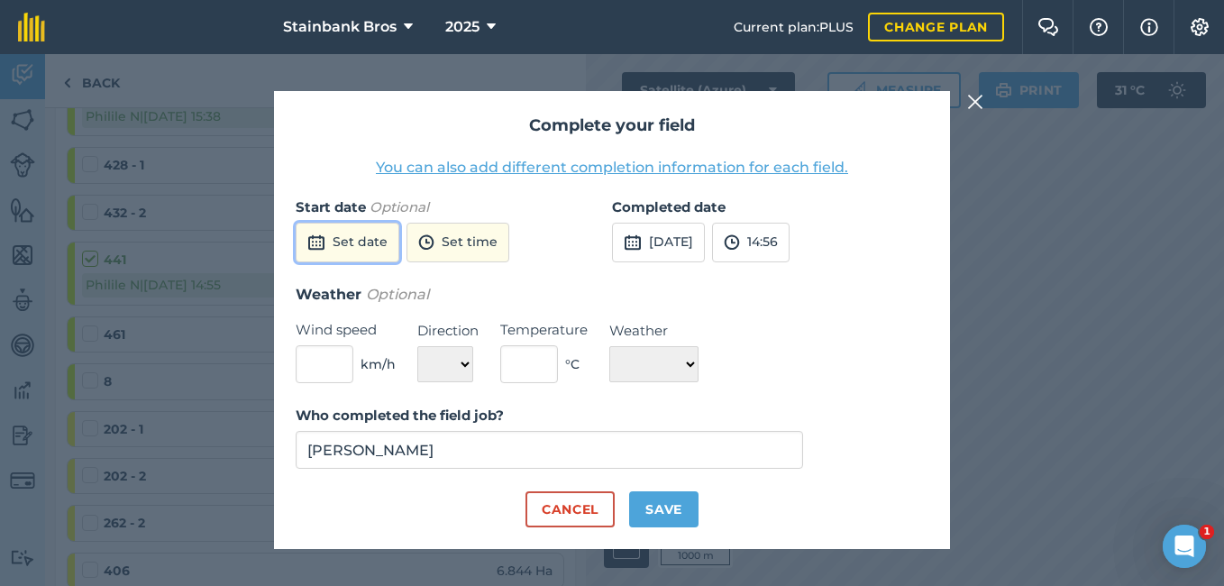
click at [328, 245] on button "Set date" at bounding box center [348, 243] width 104 height 40
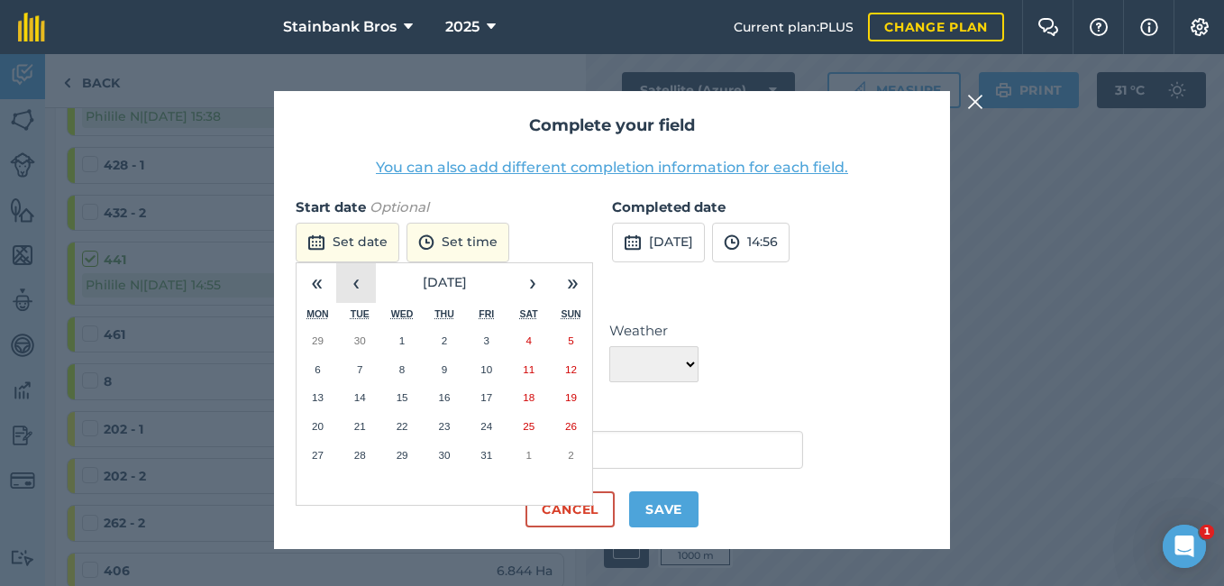
click at [364, 276] on button "‹" at bounding box center [356, 283] width 40 height 40
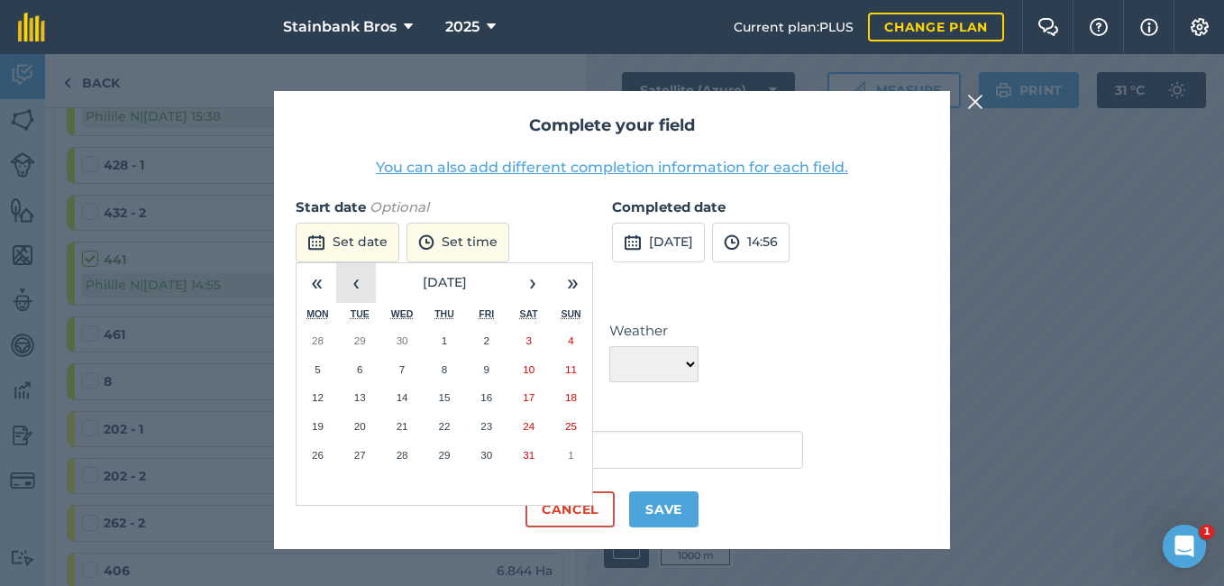
click at [364, 276] on button "‹" at bounding box center [356, 283] width 40 height 40
click at [435, 430] on button "24" at bounding box center [445, 426] width 42 height 29
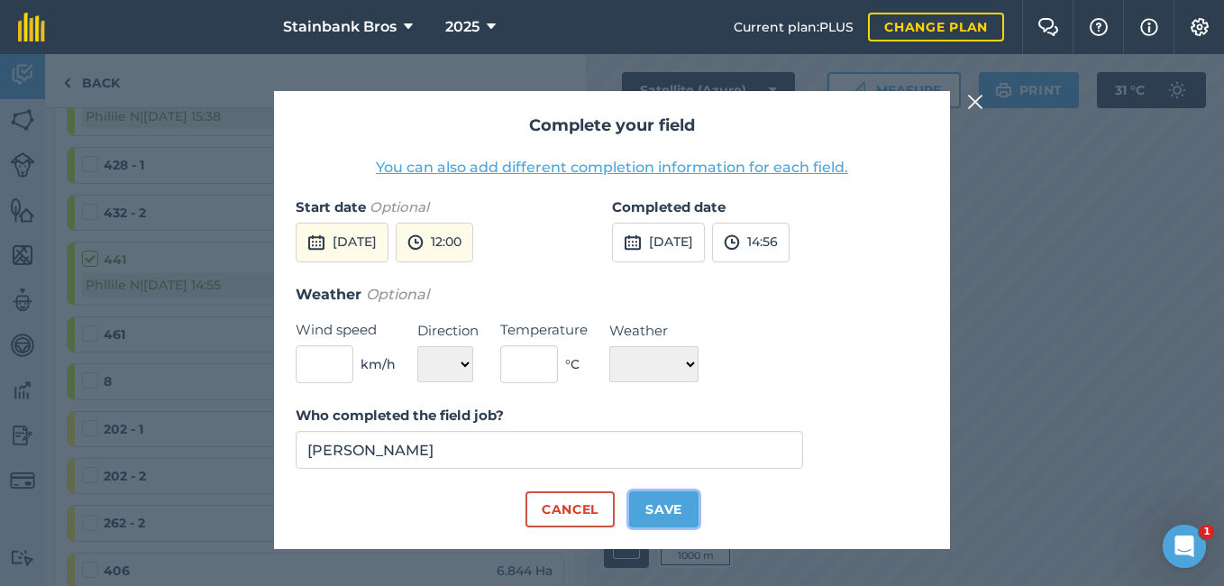
click at [658, 518] on button "Save" at bounding box center [663, 509] width 69 height 36
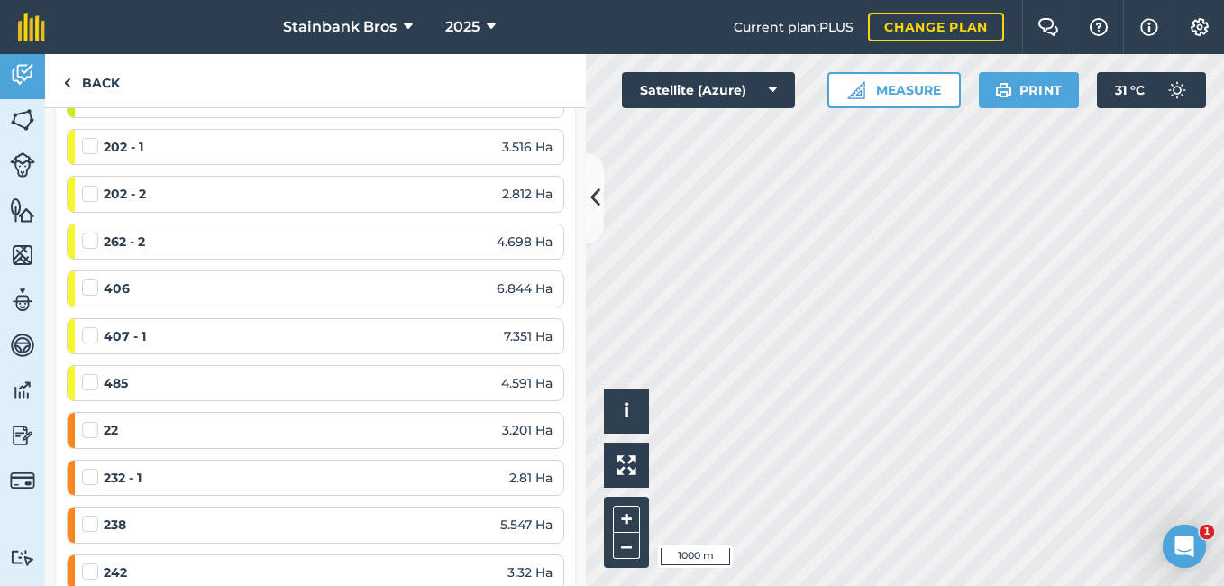
scroll to position [1067, 0]
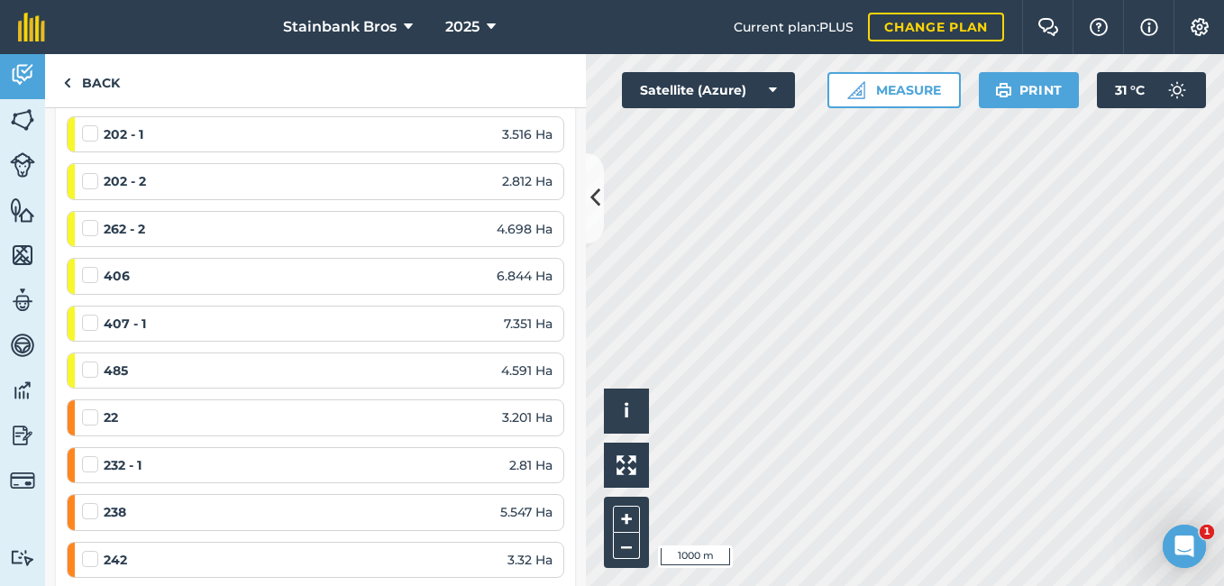
click at [96, 124] on label at bounding box center [93, 124] width 22 height 0
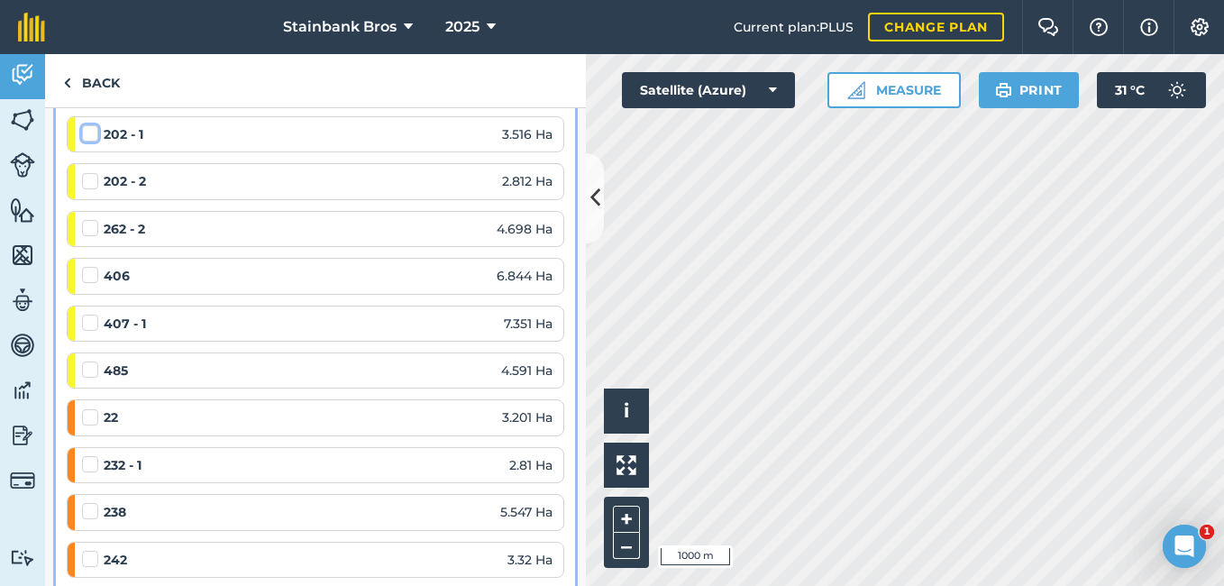
click at [94, 136] on input "checkbox" at bounding box center [88, 130] width 12 height 12
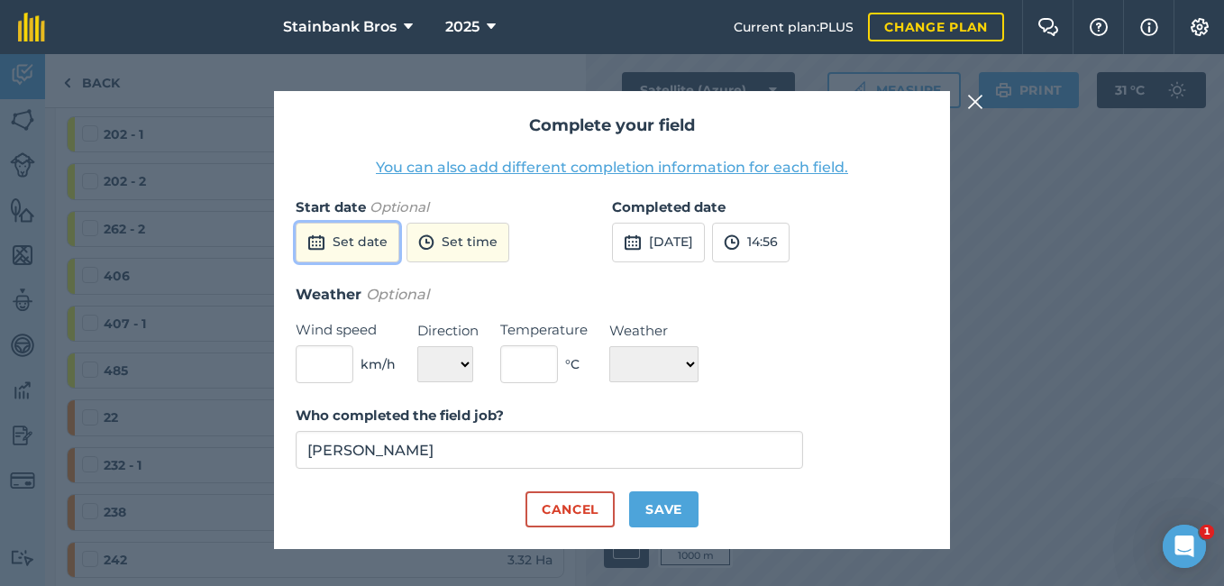
click at [326, 238] on button "Set date" at bounding box center [348, 243] width 104 height 40
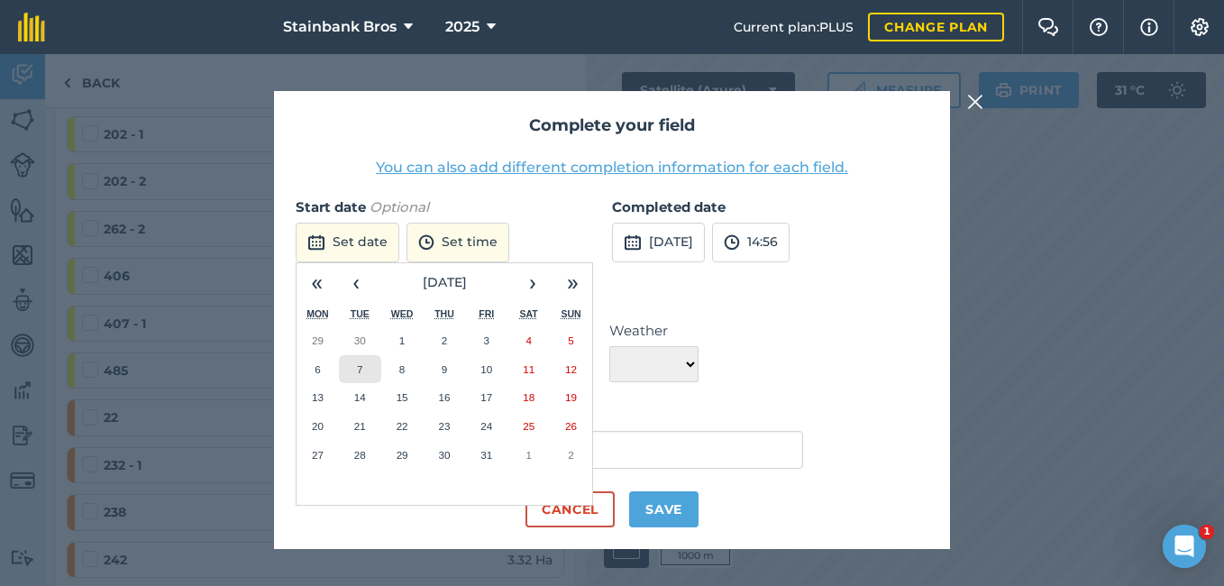
click at [369, 366] on button "7" at bounding box center [360, 369] width 42 height 29
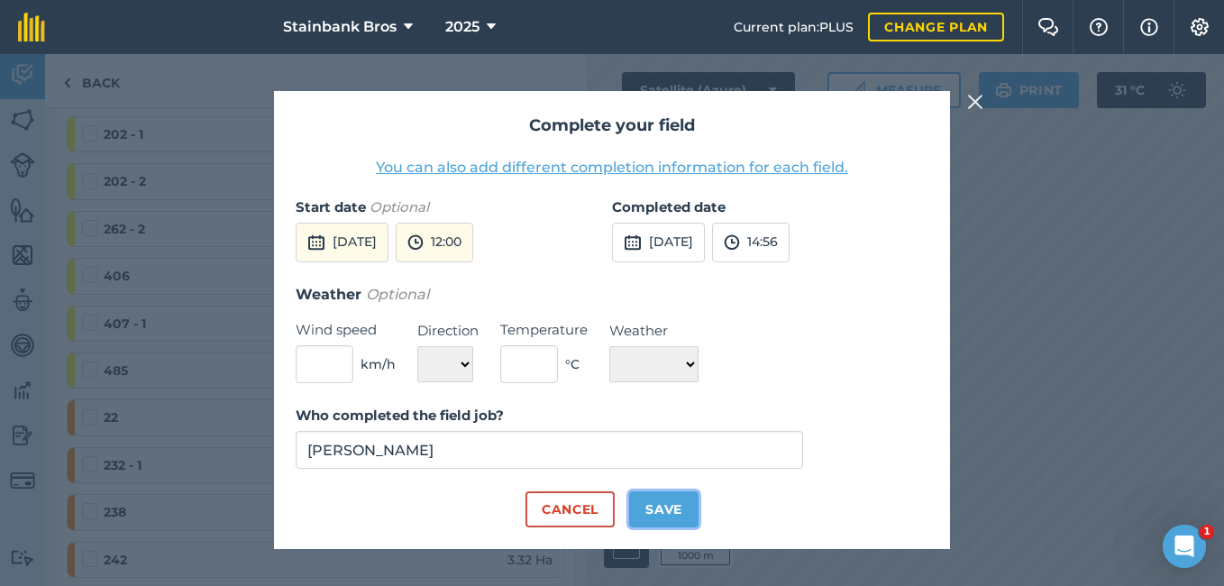
click at [669, 501] on button "Save" at bounding box center [663, 509] width 69 height 36
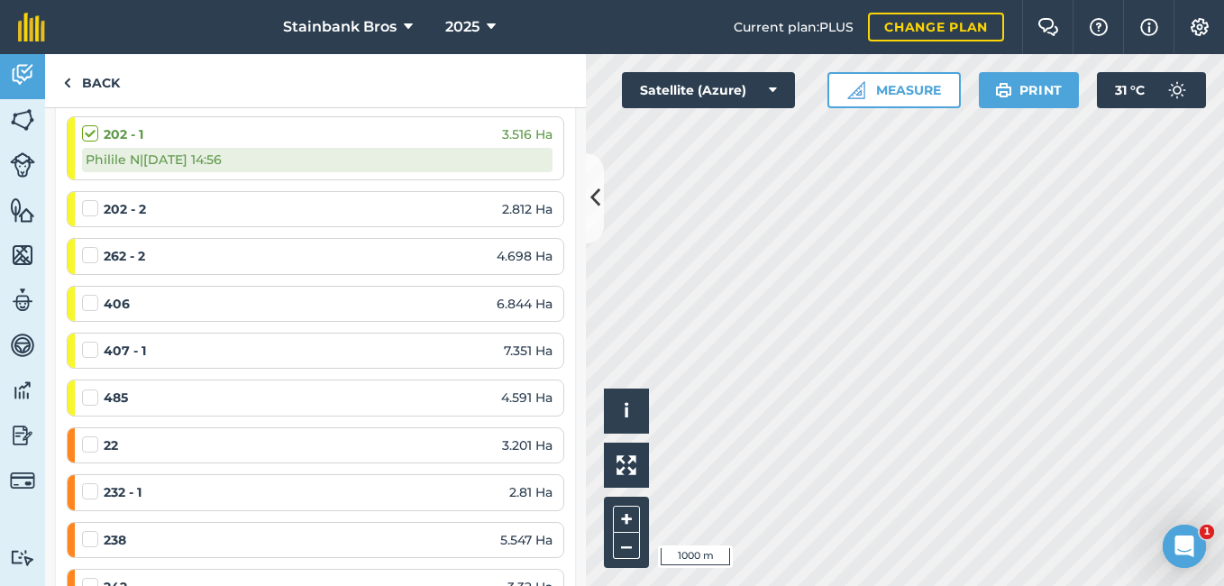
click at [95, 199] on label at bounding box center [93, 199] width 22 height 0
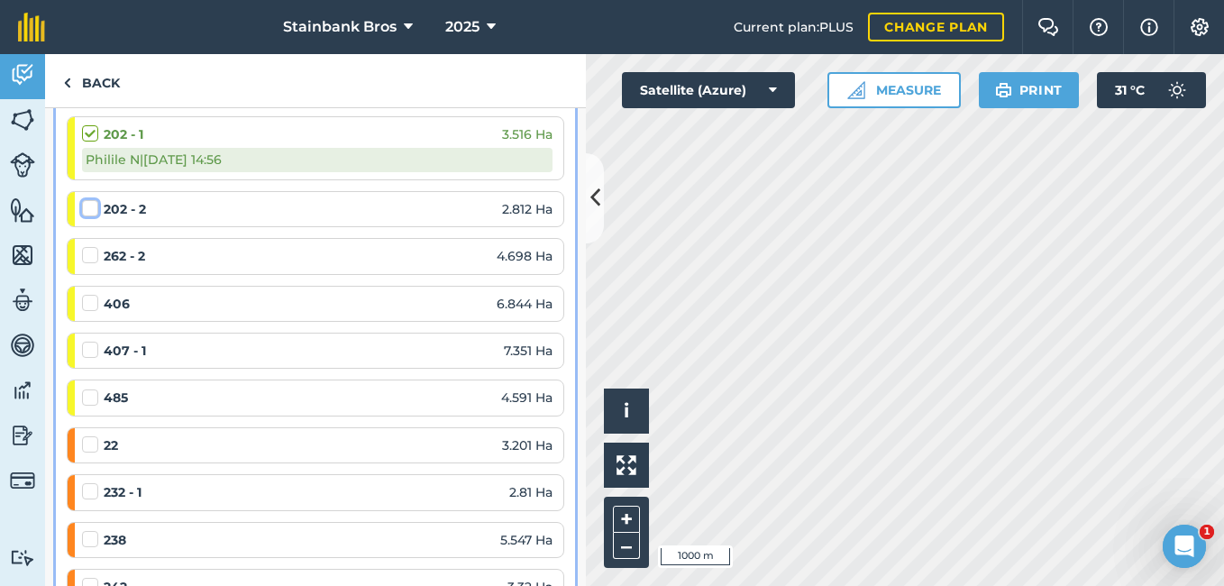
click at [94, 211] on input "checkbox" at bounding box center [88, 205] width 12 height 12
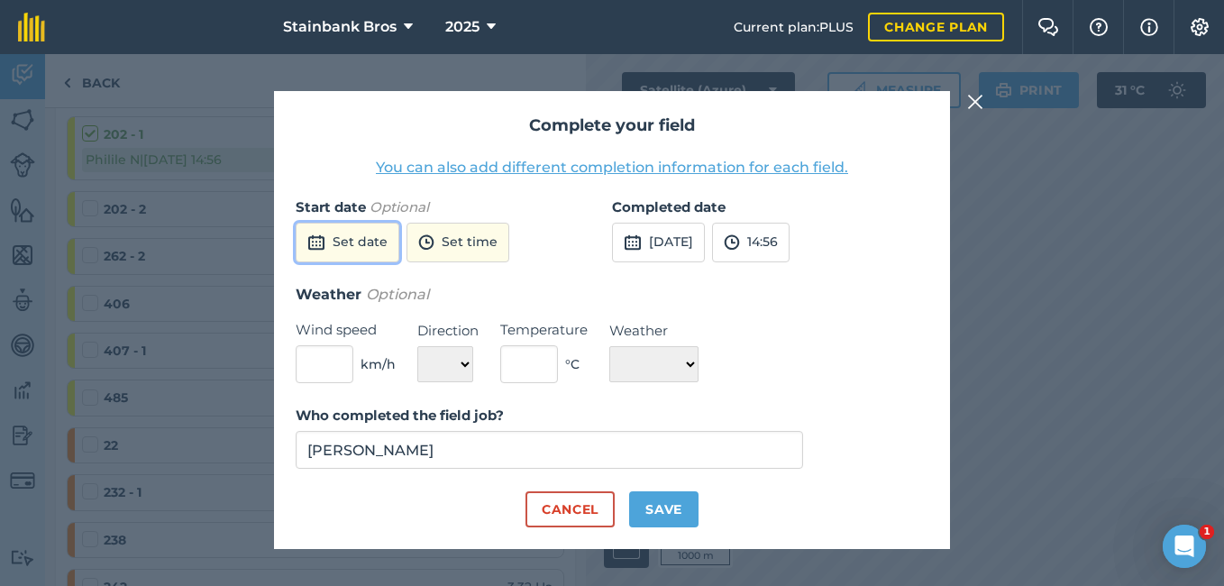
click at [362, 256] on button "Set date" at bounding box center [348, 243] width 104 height 40
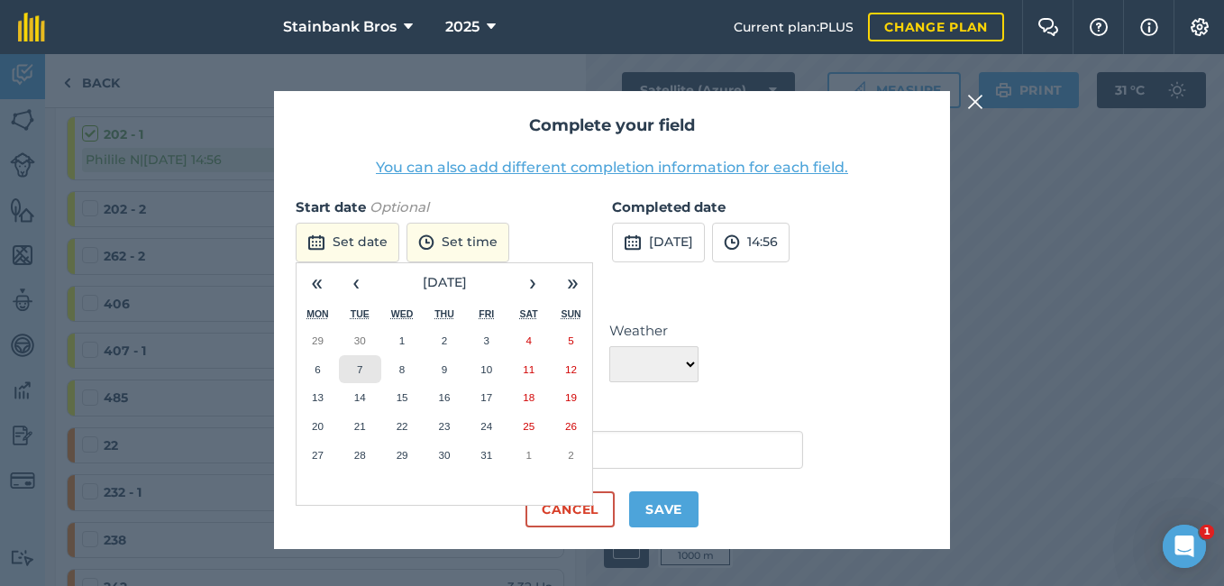
click at [371, 357] on button "7" at bounding box center [360, 369] width 42 height 29
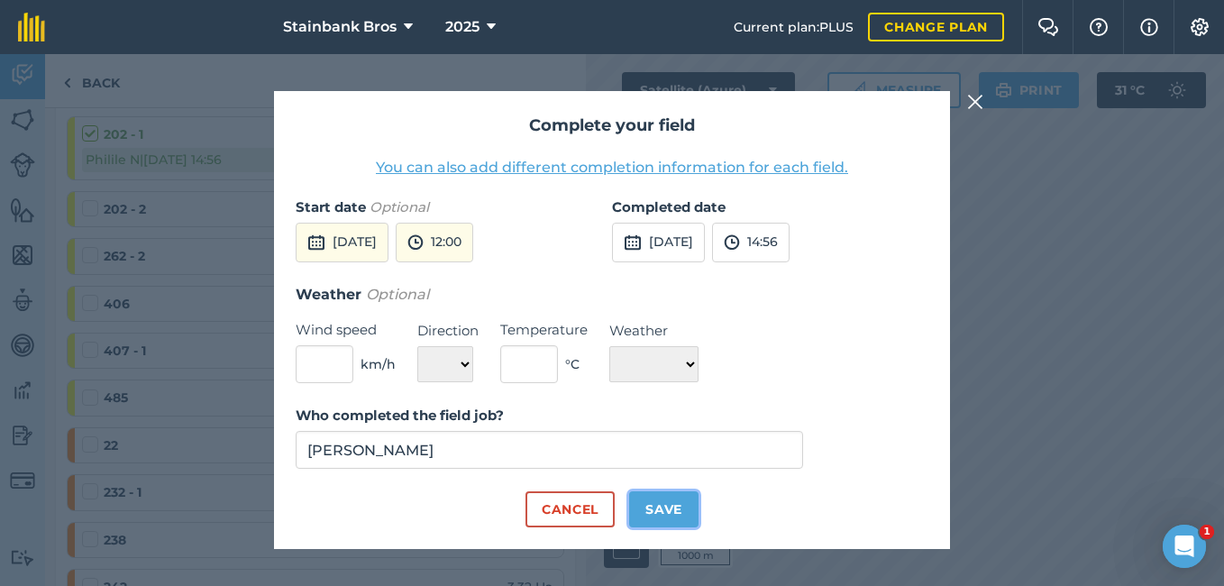
click at [643, 510] on button "Save" at bounding box center [663, 509] width 69 height 36
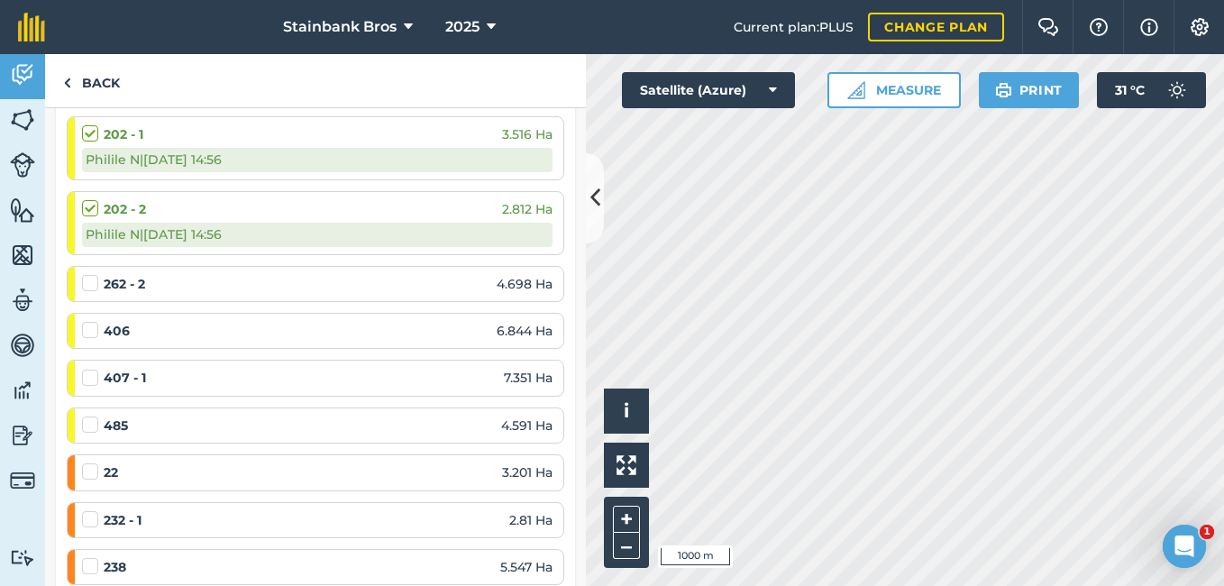
click at [87, 274] on label at bounding box center [93, 274] width 22 height 0
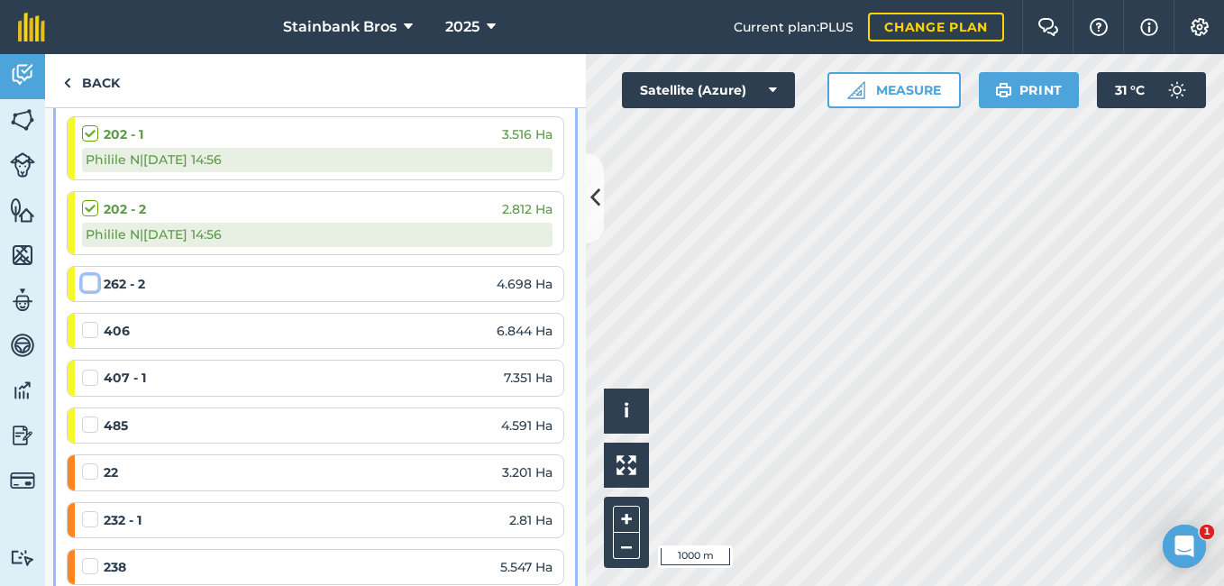
click at [87, 283] on input "checkbox" at bounding box center [88, 280] width 12 height 12
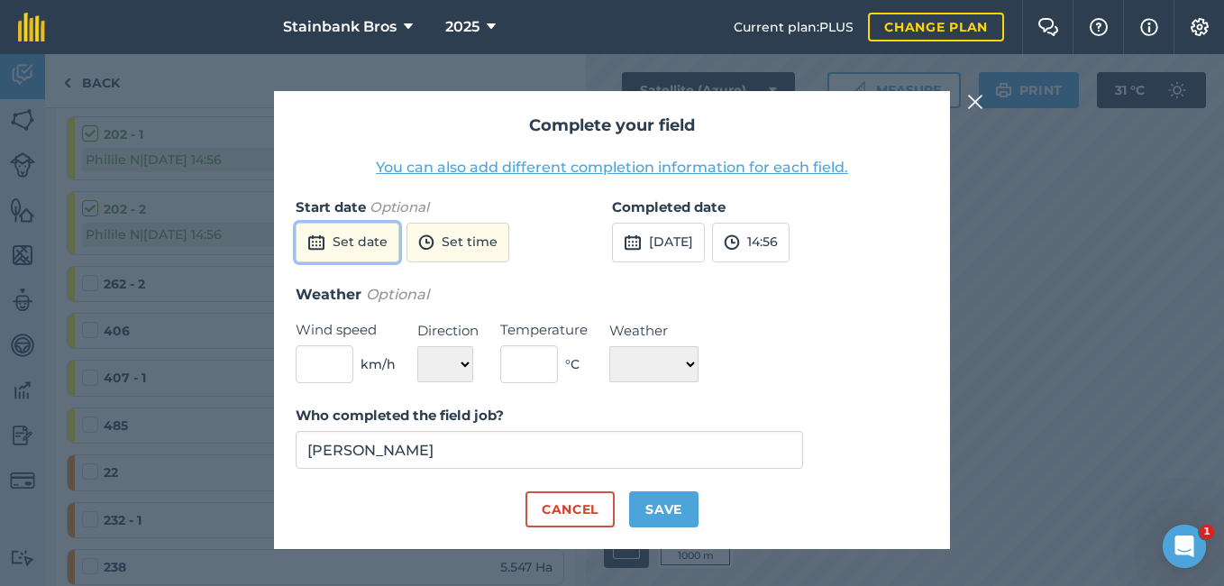
click at [327, 243] on button "Set date" at bounding box center [348, 243] width 104 height 40
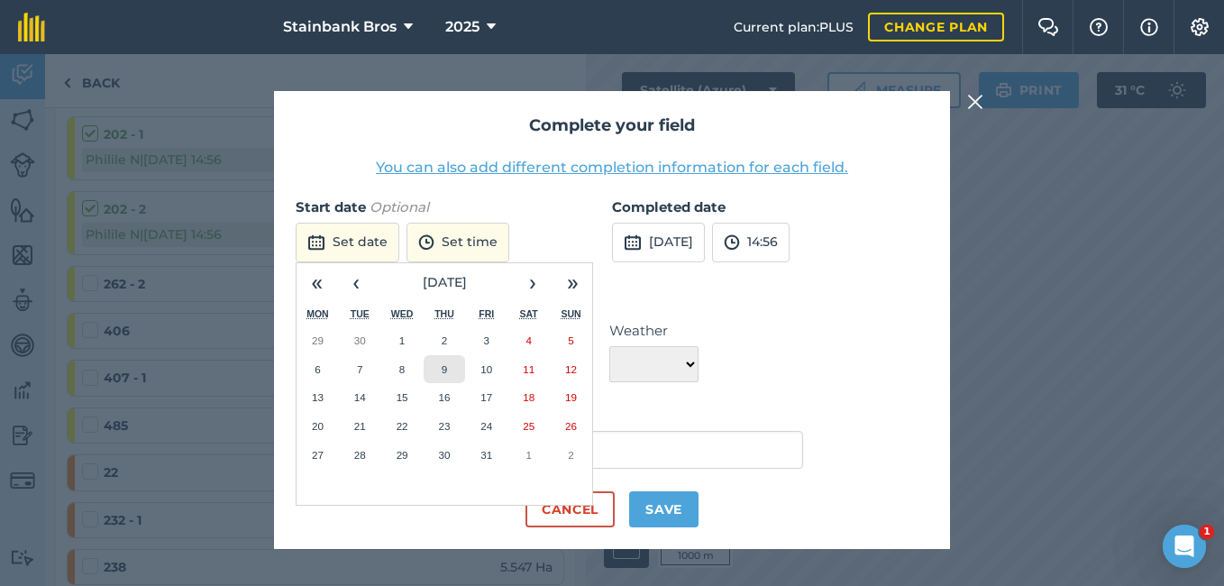
click at [437, 366] on button "9" at bounding box center [445, 369] width 42 height 29
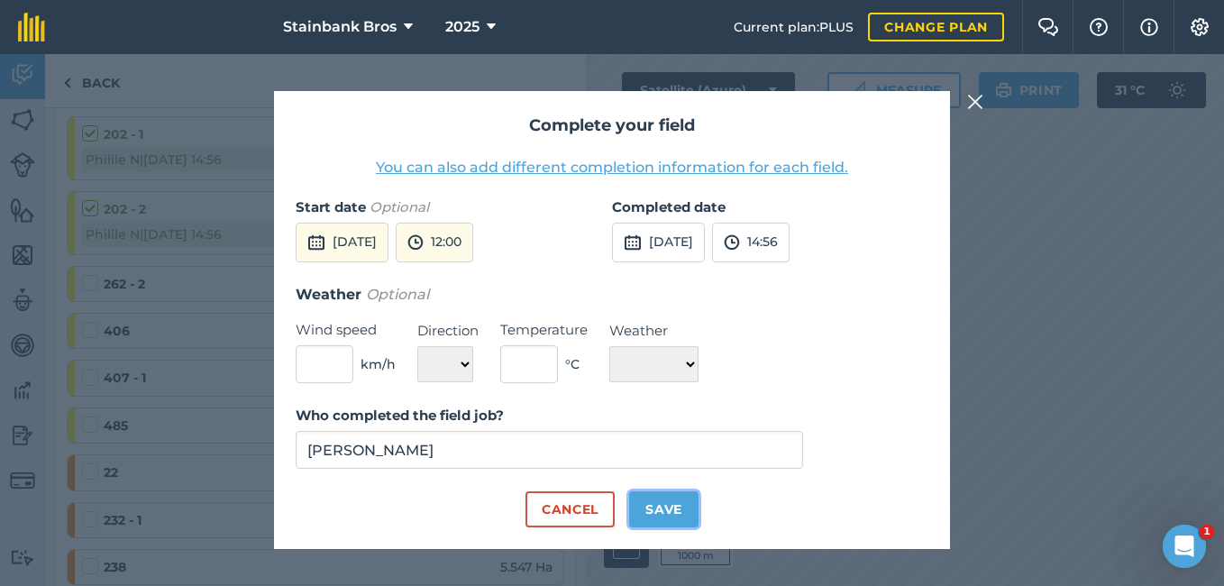
click at [649, 501] on button "Save" at bounding box center [663, 509] width 69 height 36
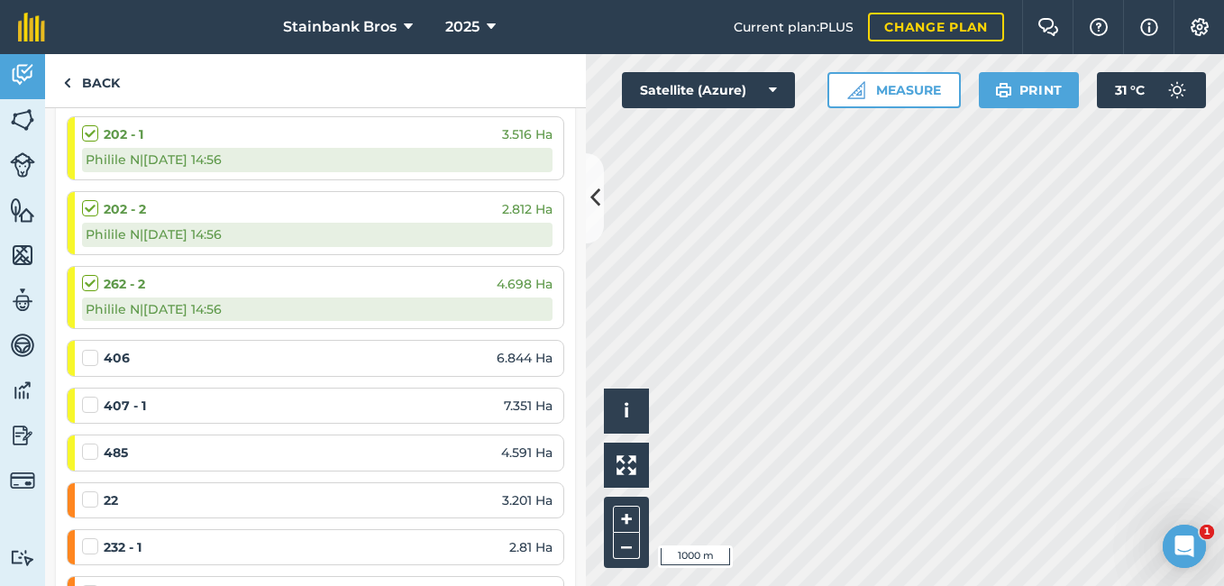
click at [87, 349] on label at bounding box center [93, 349] width 22 height 0
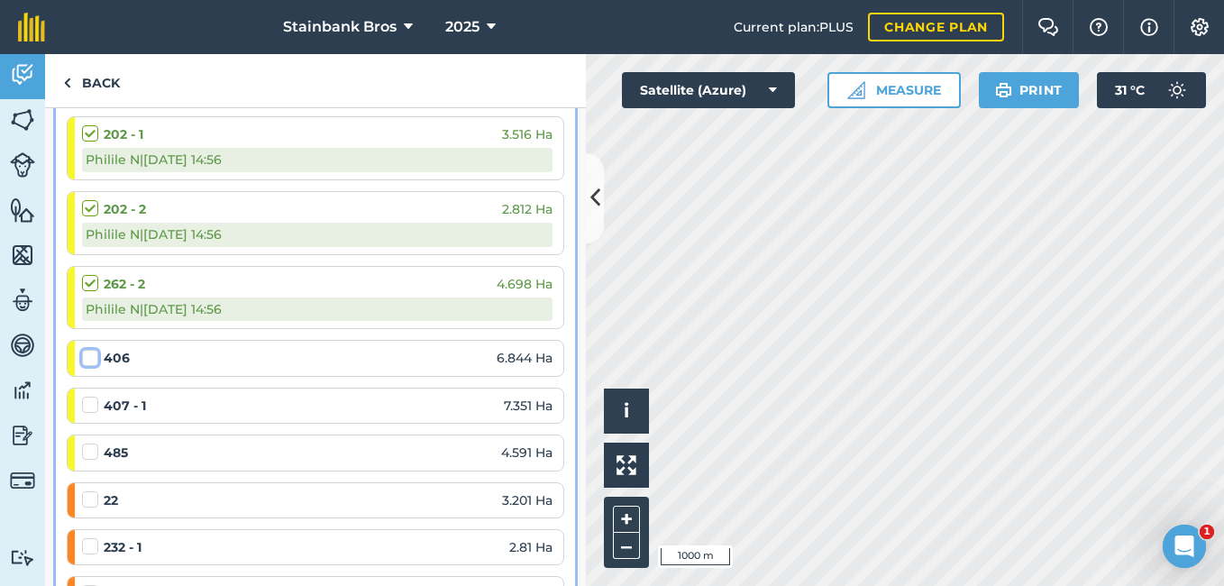
click at [87, 357] on input "checkbox" at bounding box center [88, 355] width 12 height 12
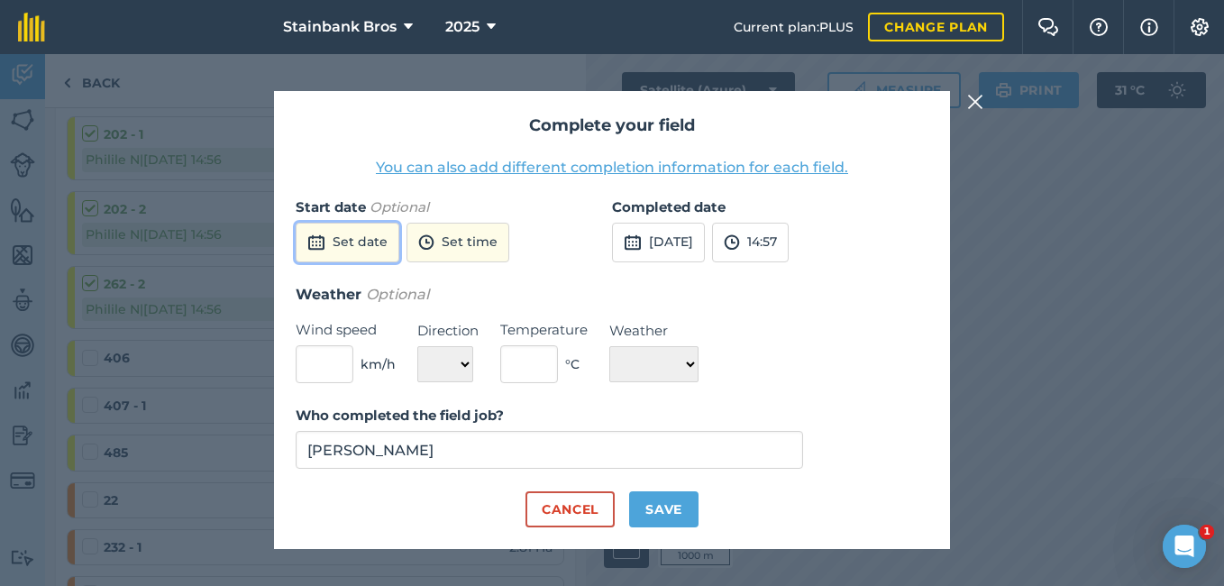
click at [357, 238] on button "Set date" at bounding box center [348, 243] width 104 height 40
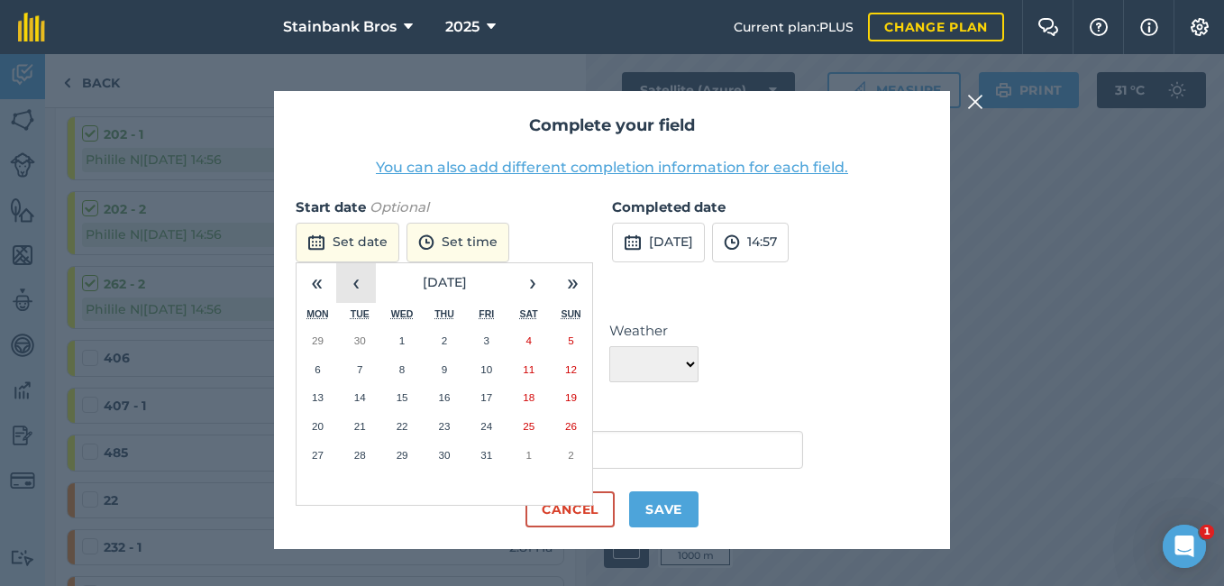
click at [371, 277] on button "‹" at bounding box center [356, 283] width 40 height 40
click at [435, 332] on button "4" at bounding box center [445, 340] width 42 height 29
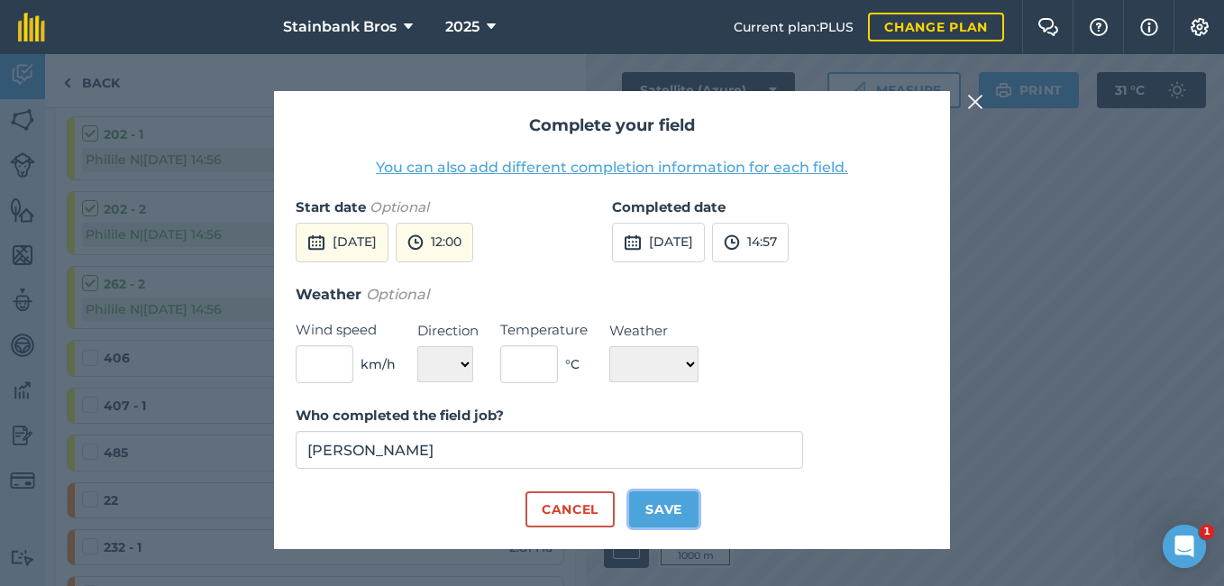
click at [664, 513] on button "Save" at bounding box center [663, 509] width 69 height 36
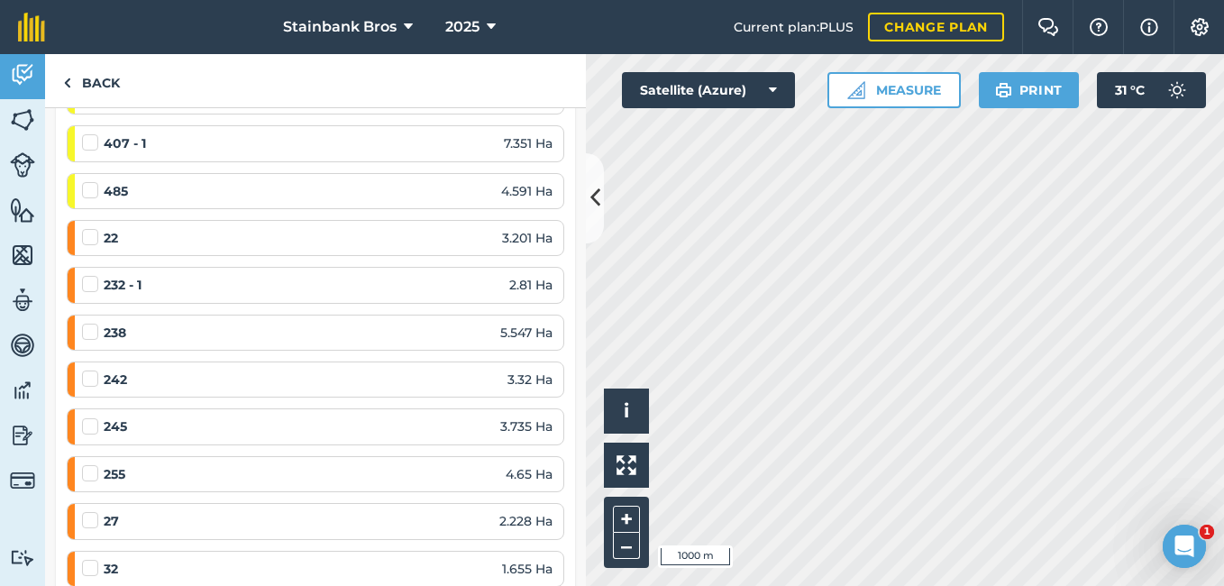
scroll to position [1376, 0]
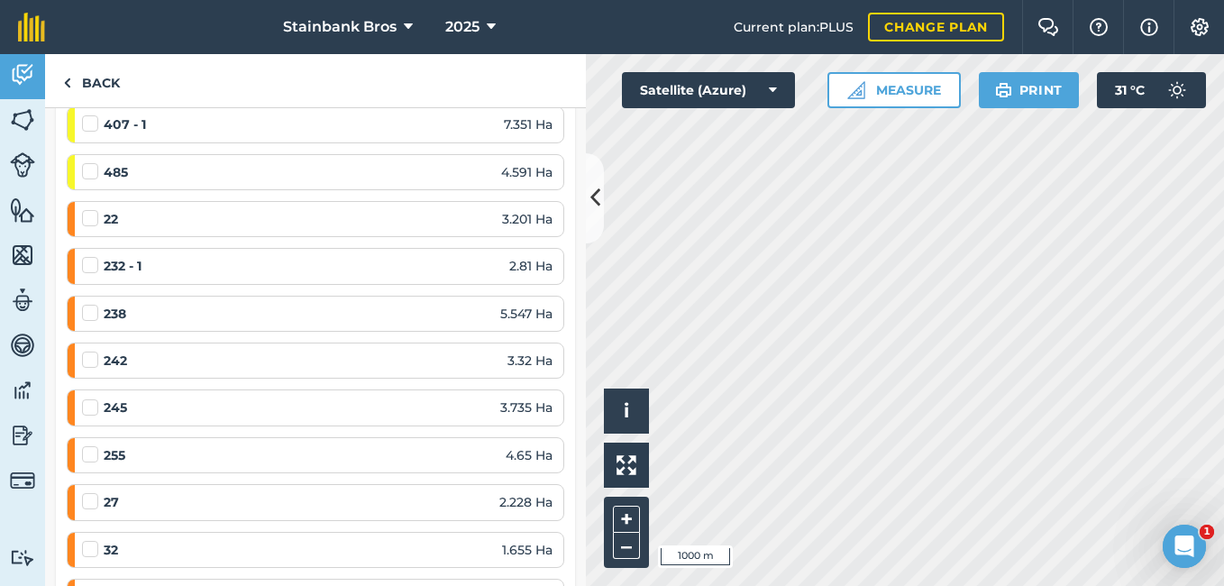
click at [87, 114] on label at bounding box center [93, 114] width 22 height 0
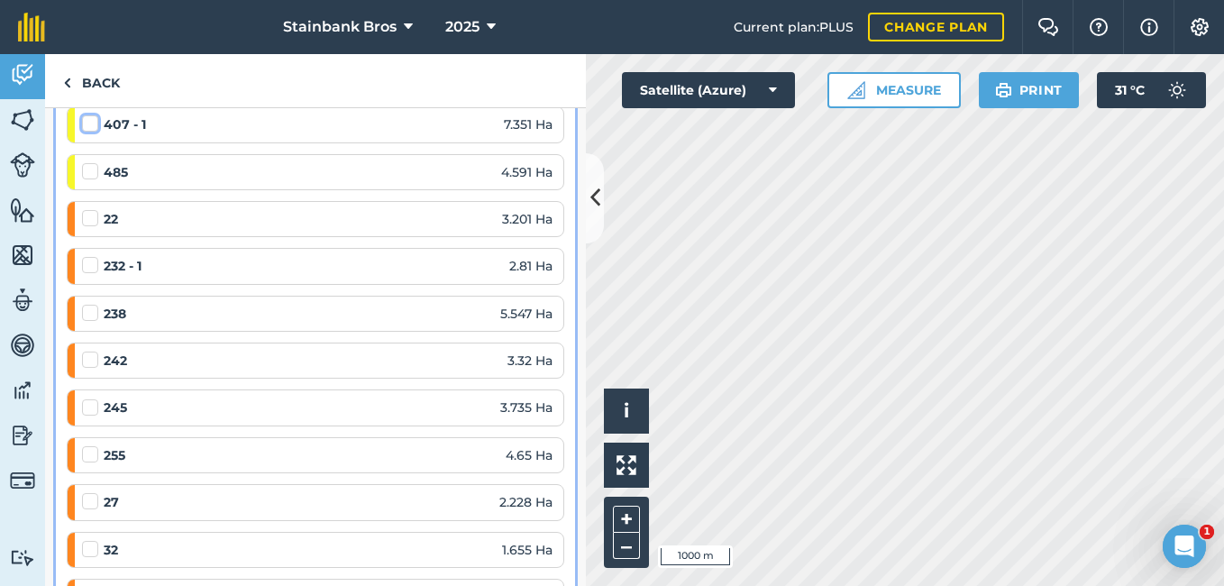
click at [87, 126] on input "checkbox" at bounding box center [88, 120] width 12 height 12
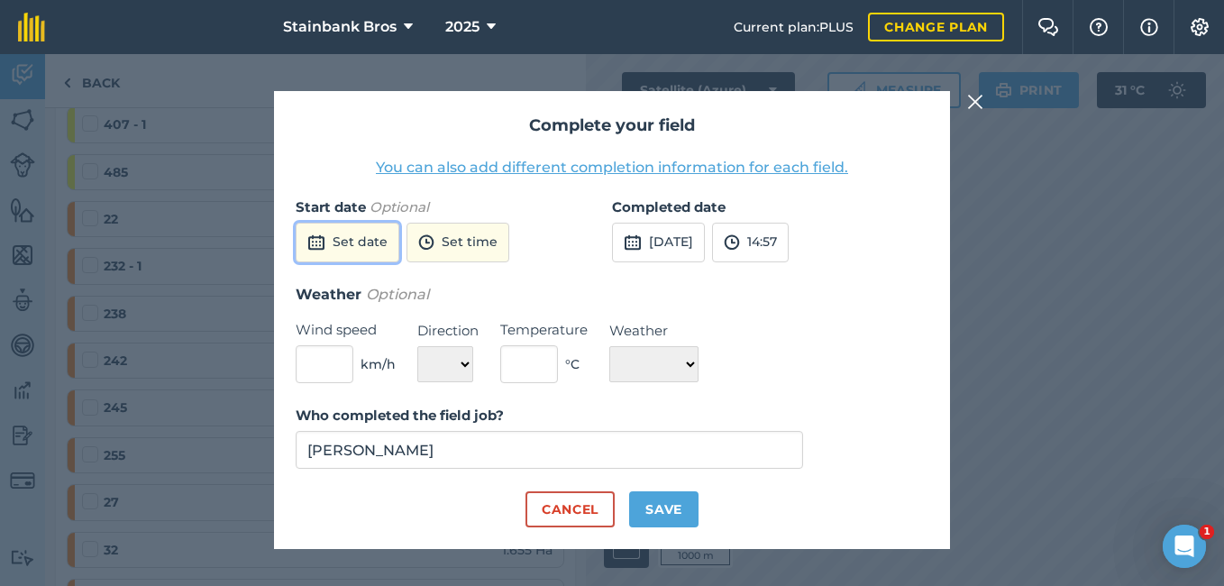
click at [371, 252] on button "Set date" at bounding box center [348, 243] width 104 height 40
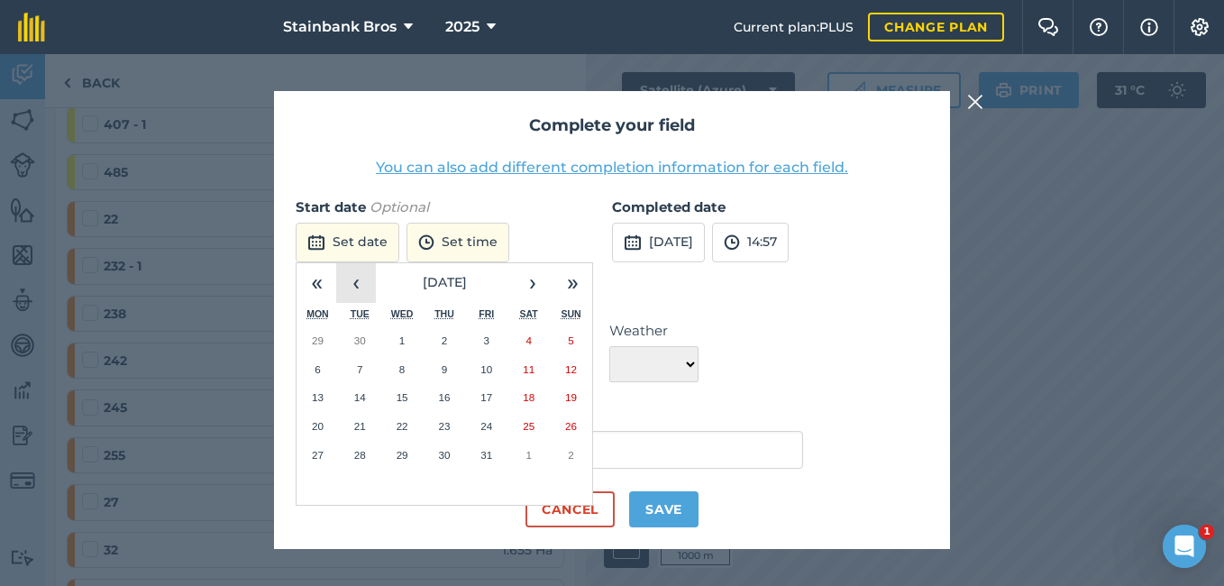
click at [362, 274] on button "‹" at bounding box center [356, 283] width 40 height 40
click at [433, 371] on button "11" at bounding box center [445, 369] width 42 height 29
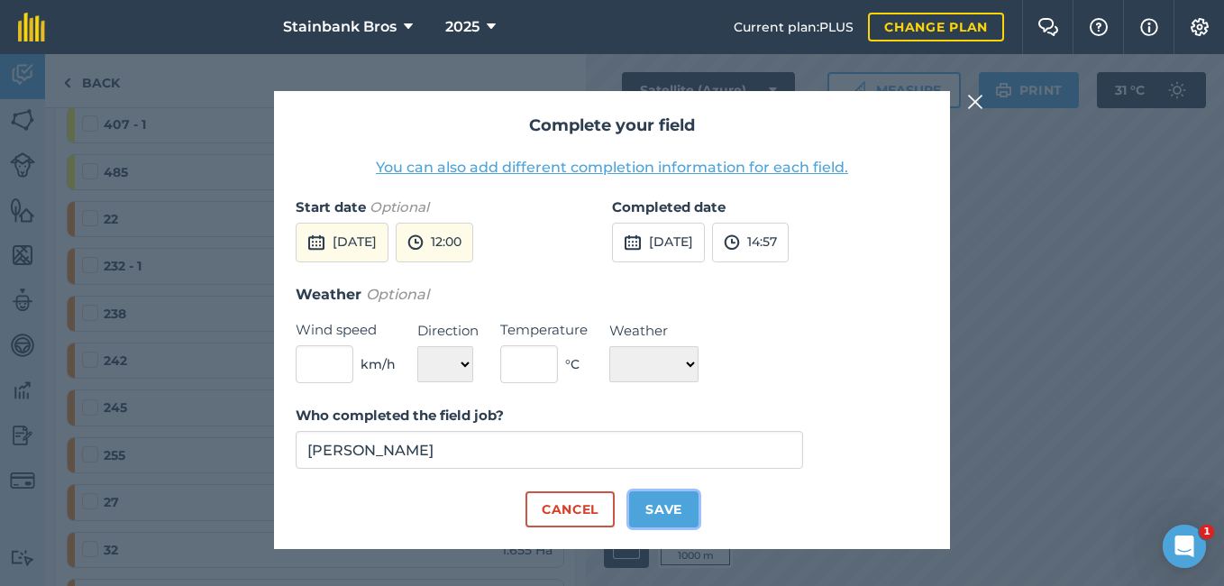
click at [654, 510] on button "Save" at bounding box center [663, 509] width 69 height 36
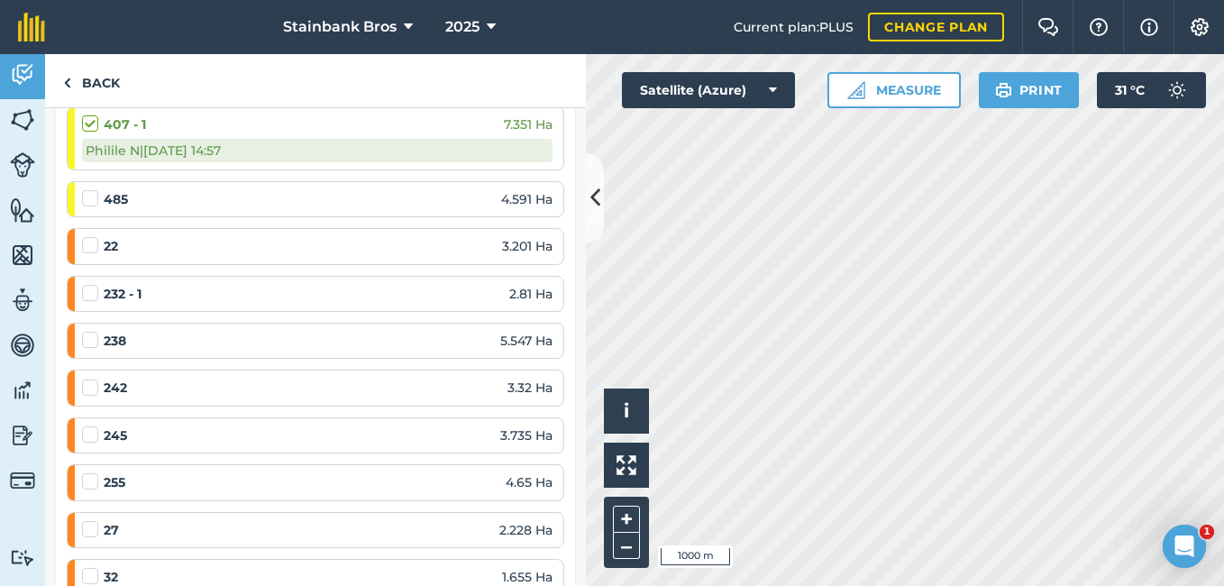
click at [92, 189] on label at bounding box center [93, 189] width 22 height 0
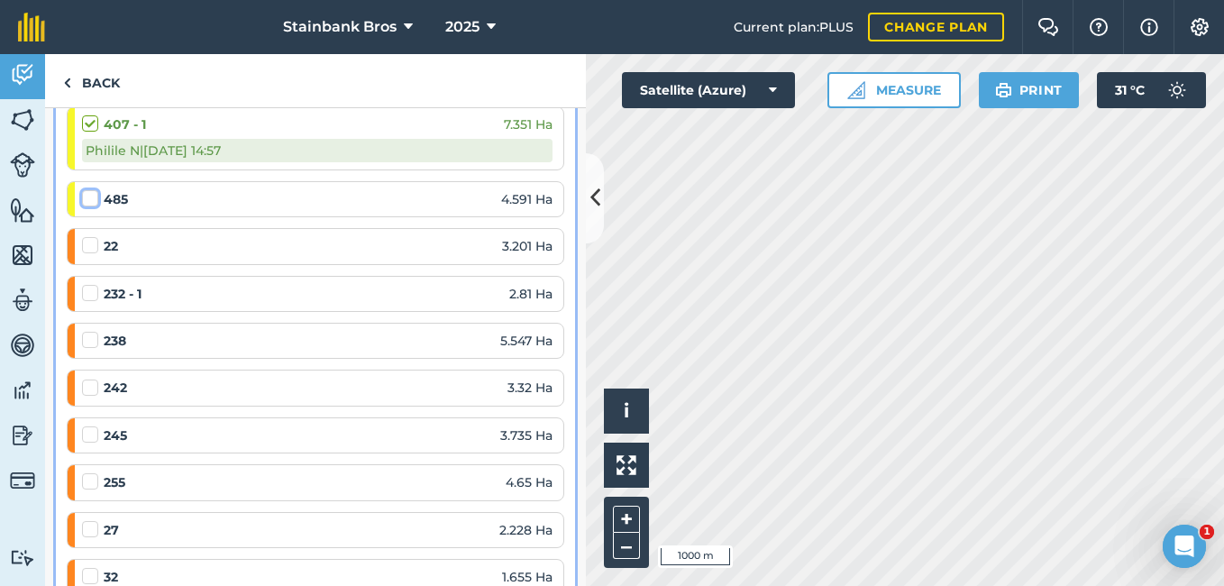
click at [92, 201] on input "checkbox" at bounding box center [88, 195] width 12 height 12
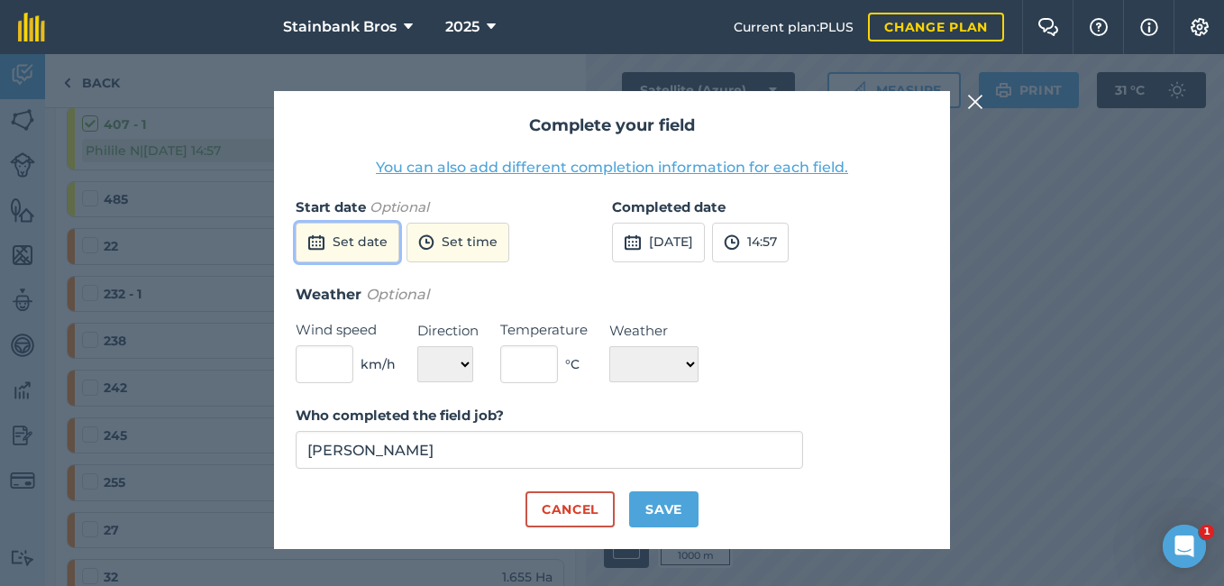
click at [320, 232] on img at bounding box center [316, 243] width 18 height 22
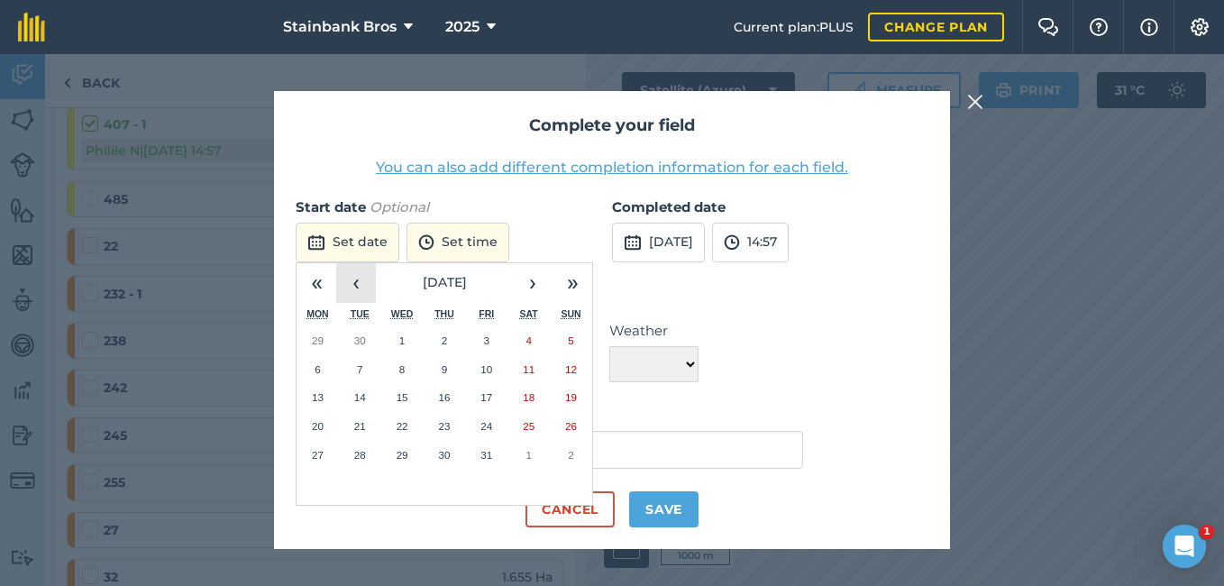
click at [354, 266] on button "‹" at bounding box center [356, 283] width 40 height 40
click at [567, 395] on abbr "21" at bounding box center [571, 397] width 12 height 12
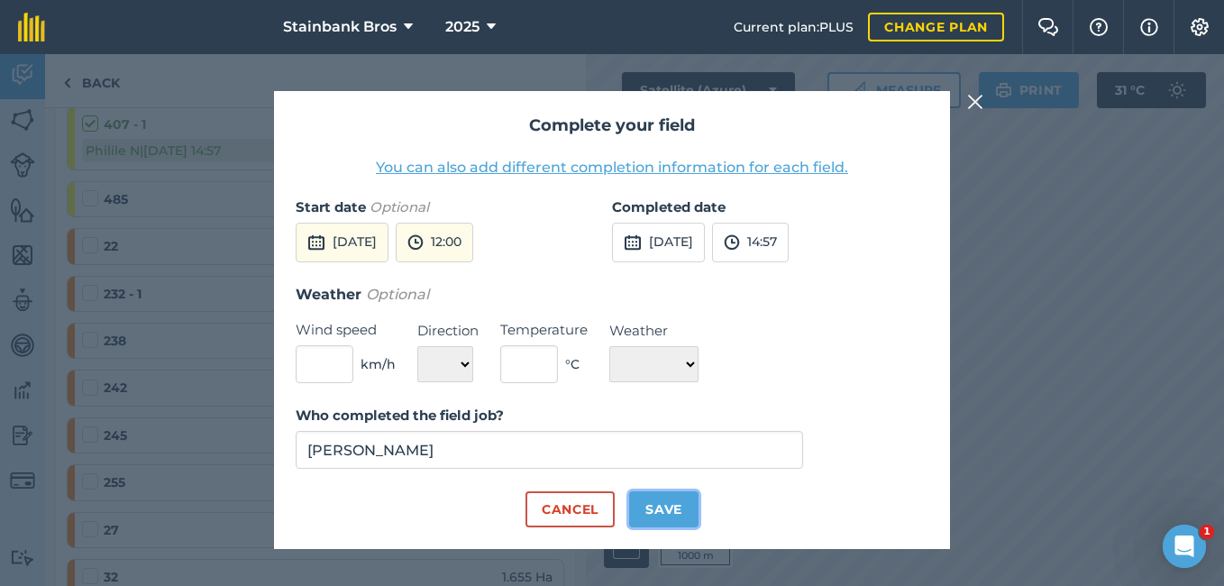
click at [653, 499] on button "Save" at bounding box center [663, 509] width 69 height 36
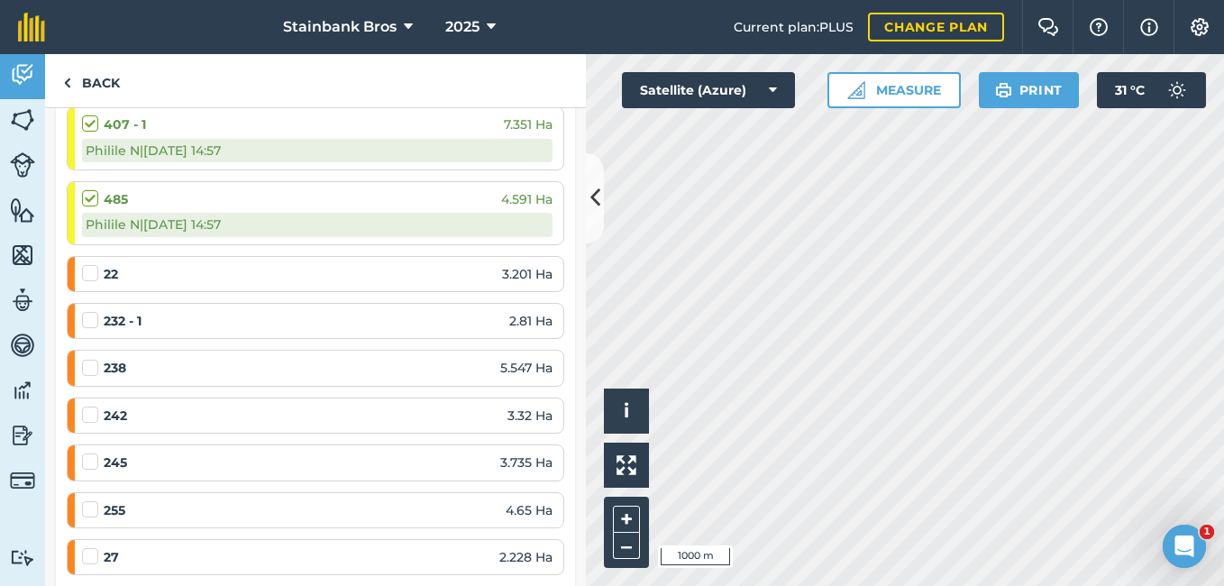
click at [94, 264] on label at bounding box center [93, 264] width 22 height 0
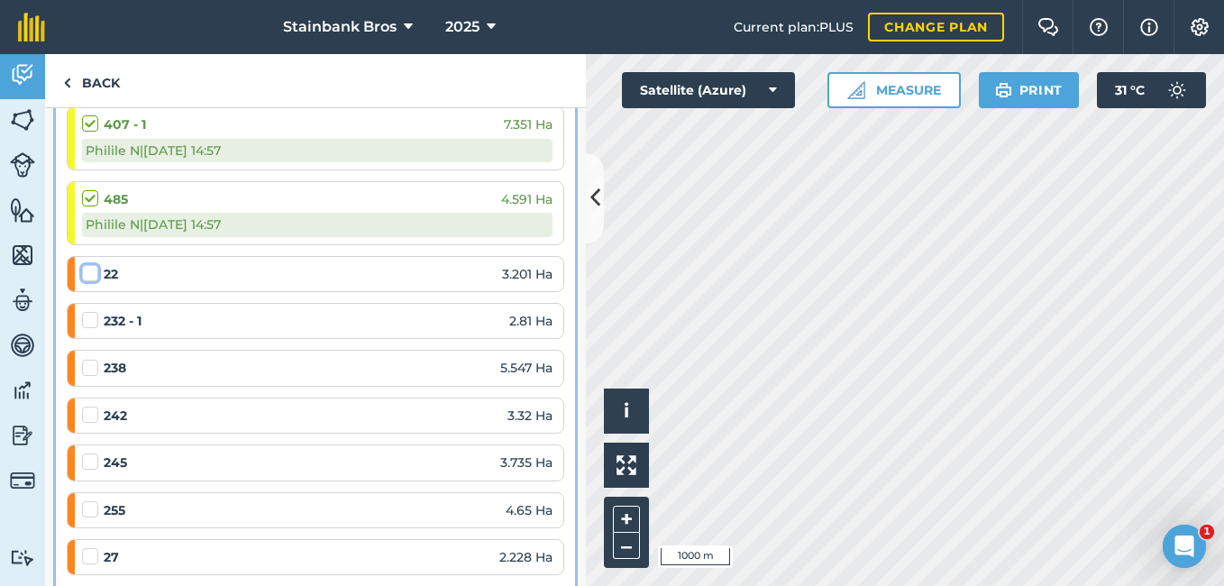
click at [94, 276] on input "checkbox" at bounding box center [88, 270] width 12 height 12
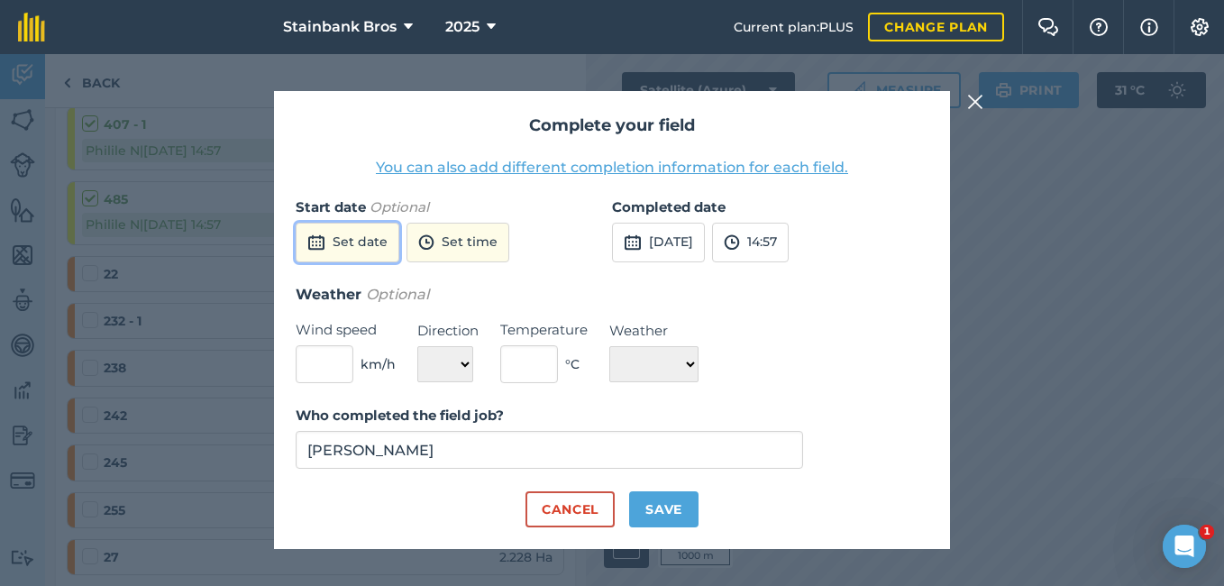
click at [332, 242] on button "Set date" at bounding box center [348, 243] width 104 height 40
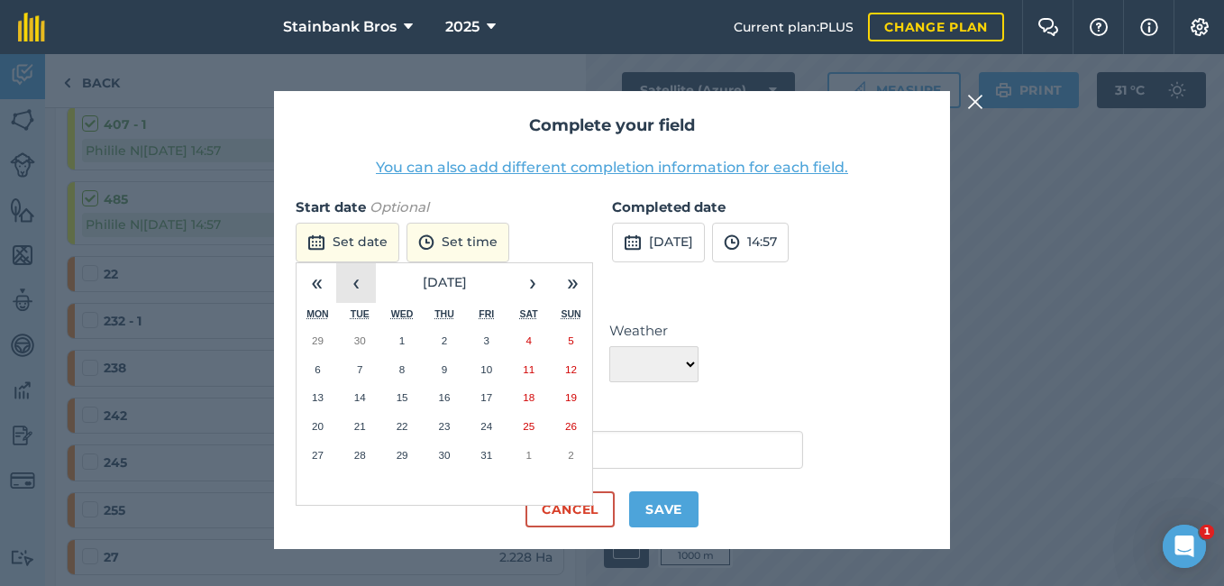
click at [368, 297] on button "‹" at bounding box center [356, 283] width 40 height 40
click at [333, 362] on button "8" at bounding box center [318, 369] width 42 height 29
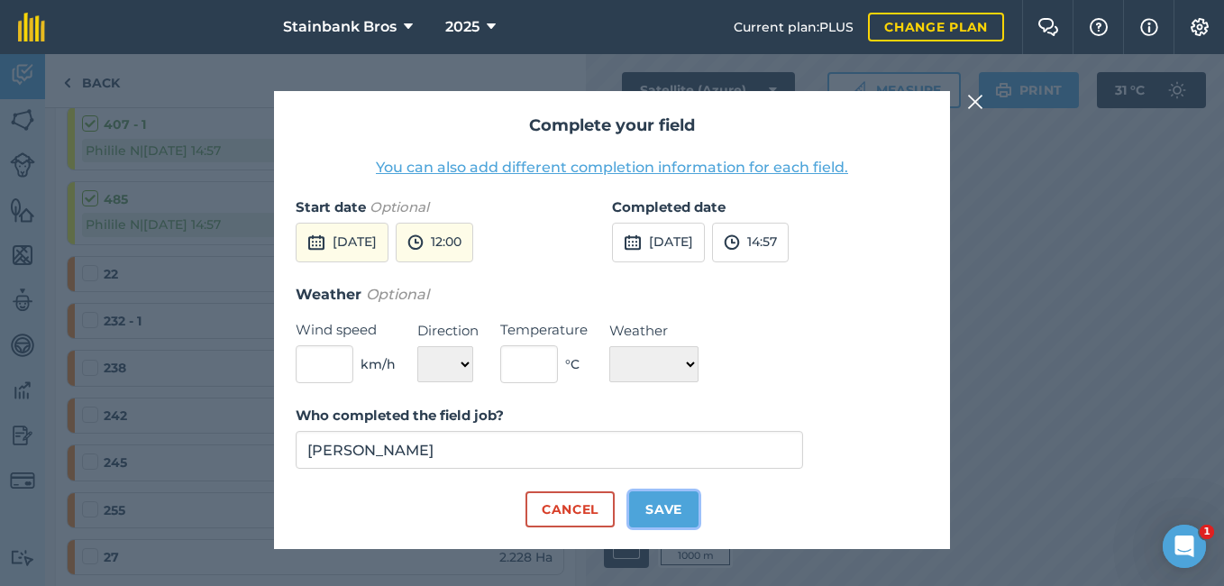
click at [632, 509] on button "Save" at bounding box center [663, 509] width 69 height 36
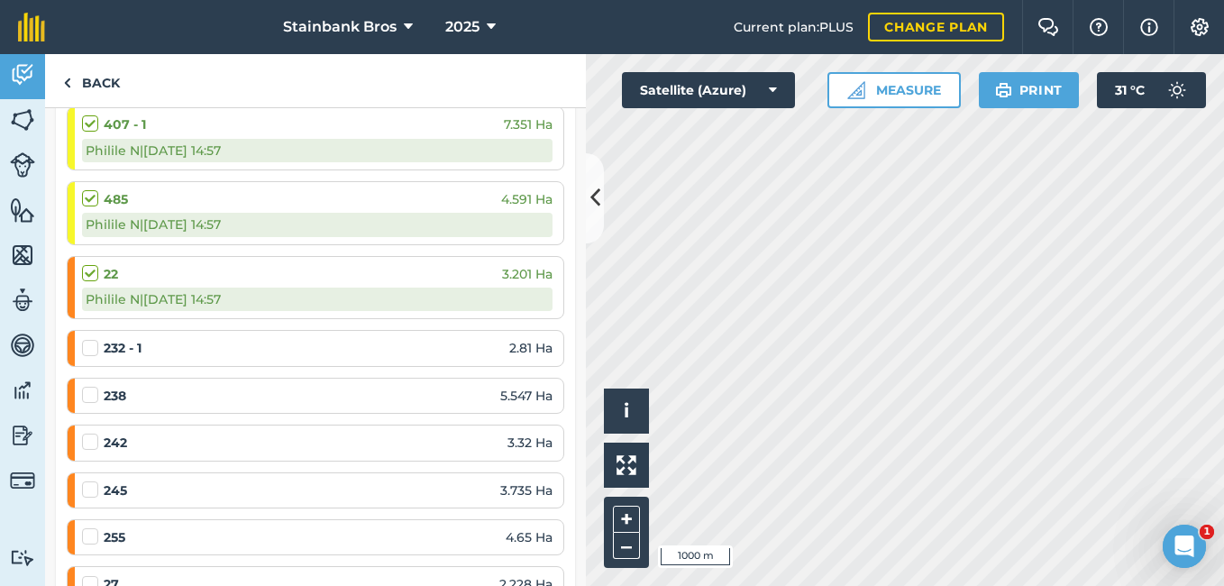
click at [96, 339] on label at bounding box center [93, 339] width 22 height 0
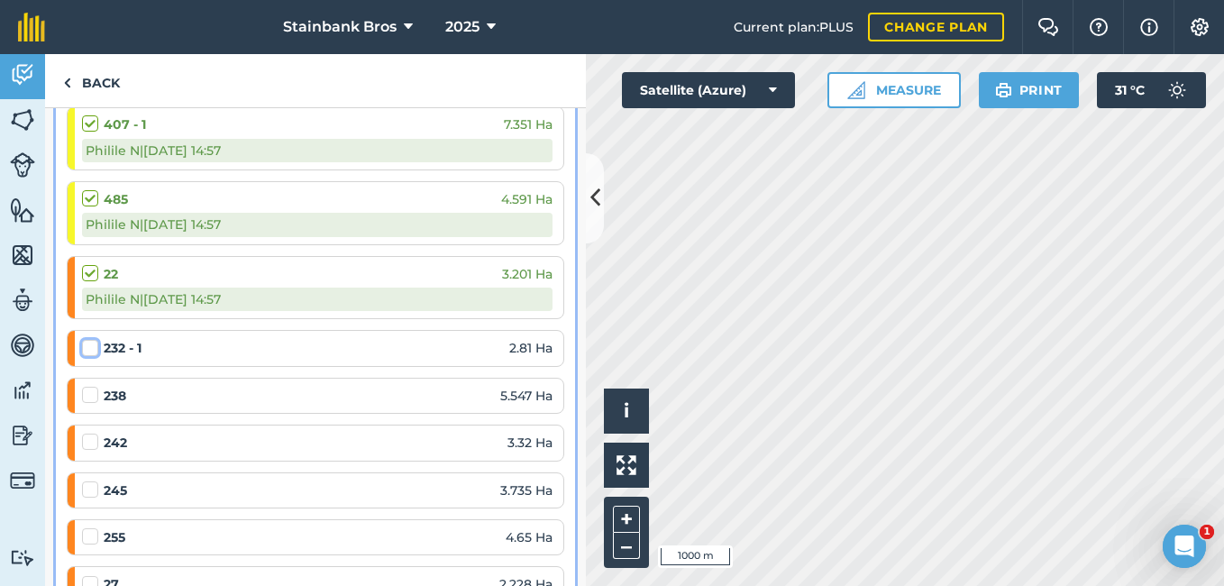
click at [94, 349] on input "checkbox" at bounding box center [88, 345] width 12 height 12
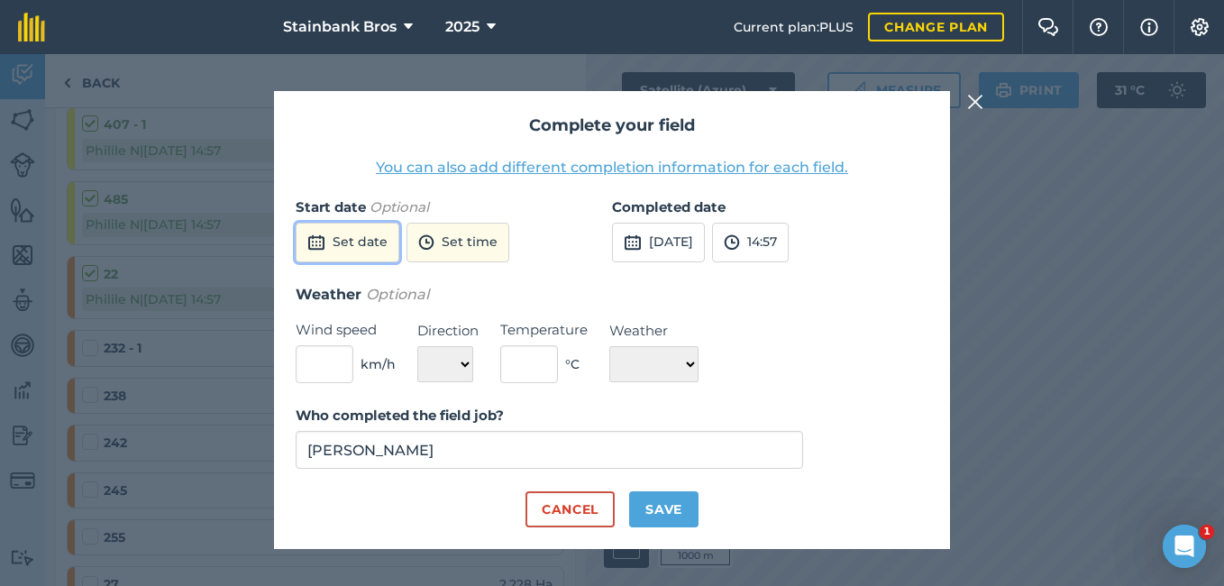
click at [332, 246] on button "Set date" at bounding box center [348, 243] width 104 height 40
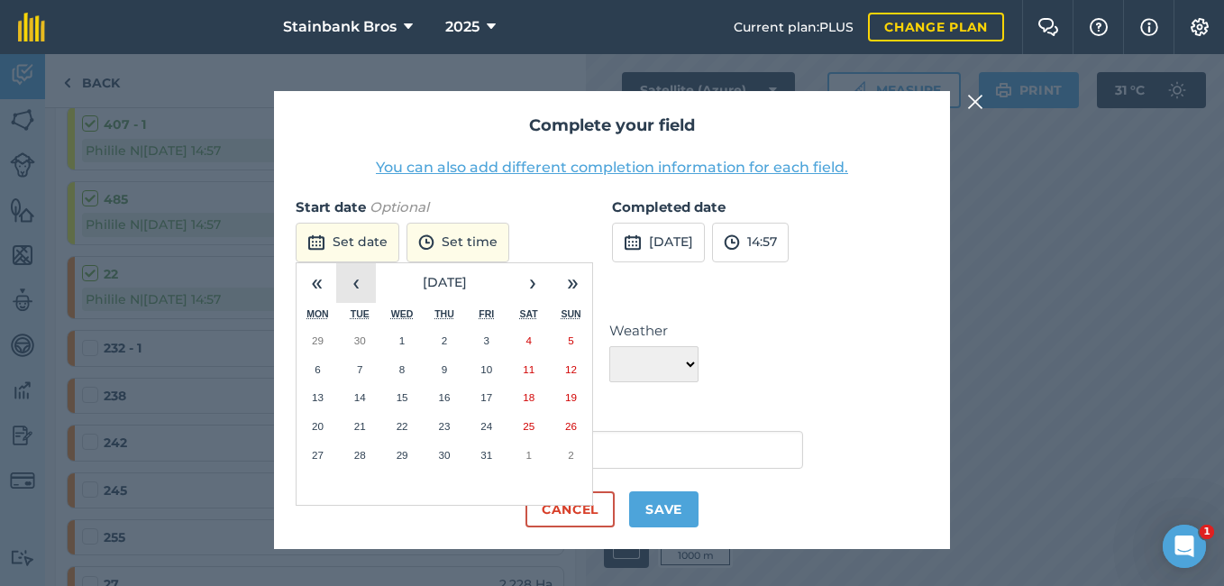
click at [356, 268] on button "‹" at bounding box center [356, 283] width 40 height 40
click at [408, 365] on button "10" at bounding box center [402, 369] width 42 height 29
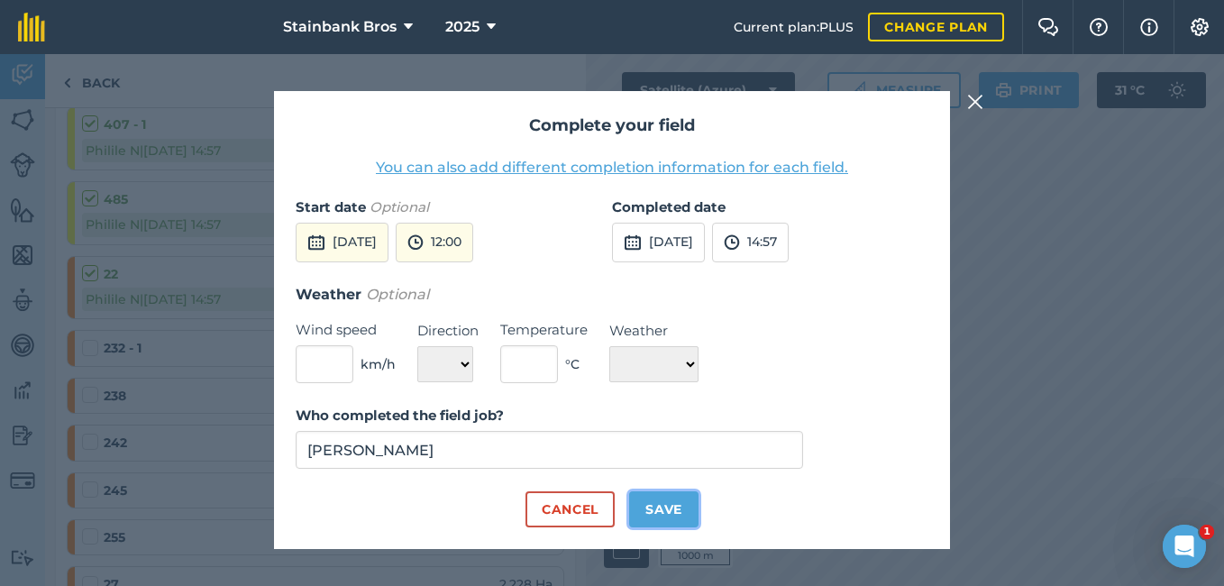
click at [649, 501] on button "Save" at bounding box center [663, 509] width 69 height 36
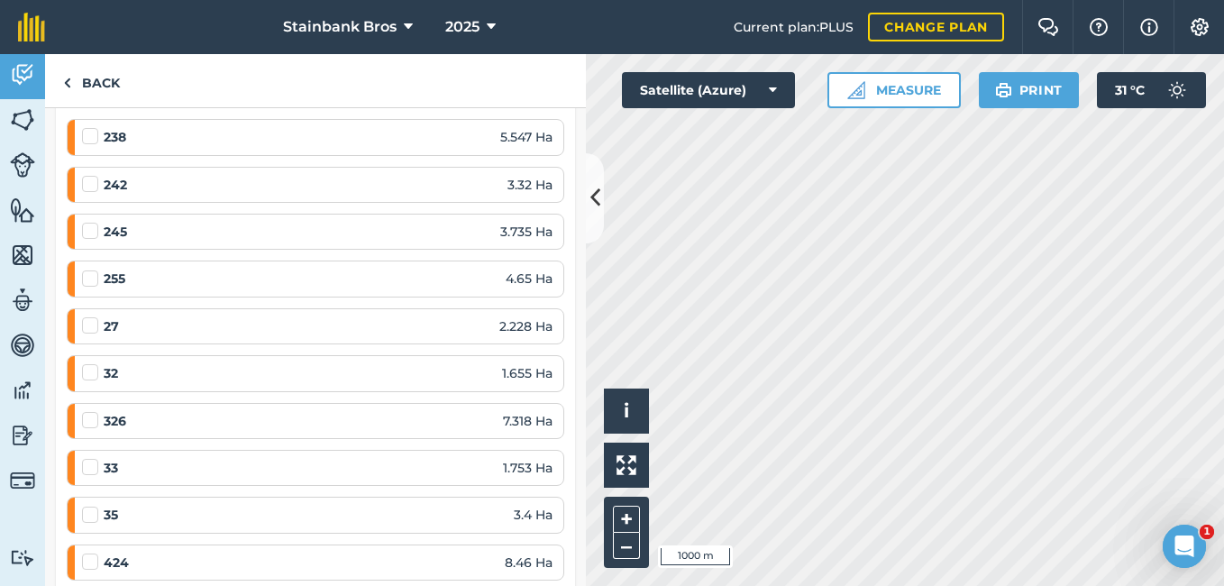
scroll to position [1669, 0]
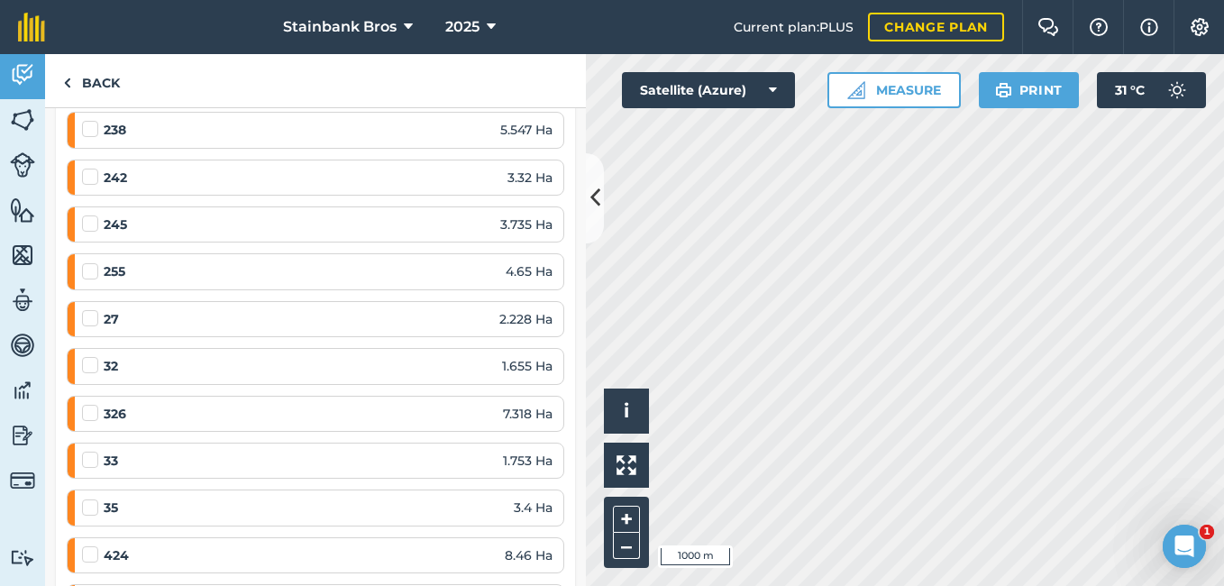
click at [96, 120] on label at bounding box center [93, 120] width 22 height 0
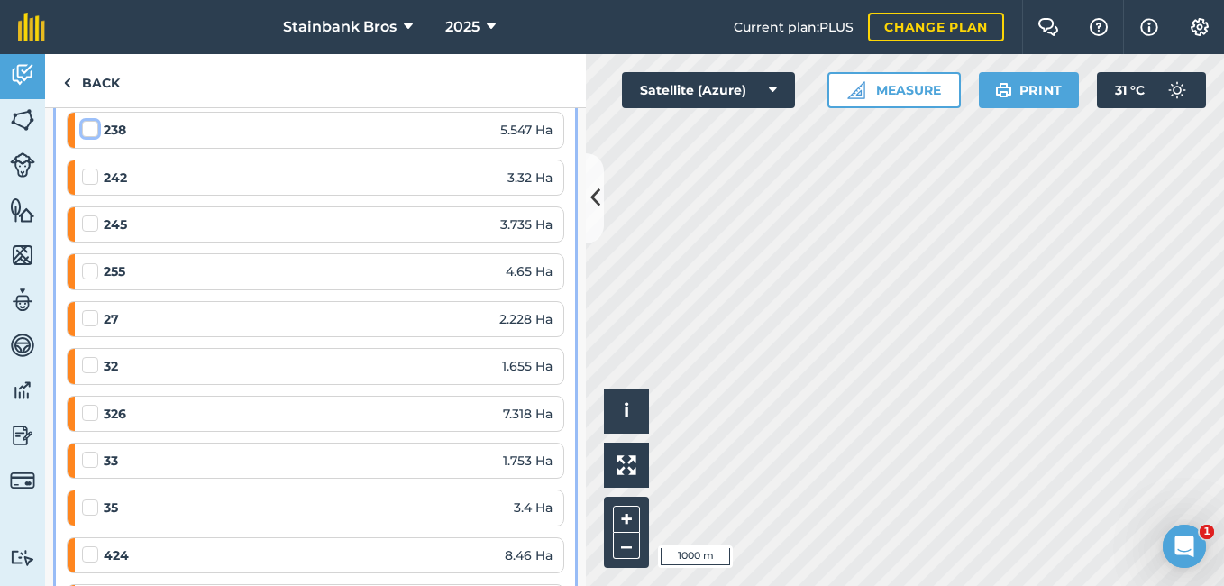
click at [94, 129] on input "checkbox" at bounding box center [88, 126] width 12 height 12
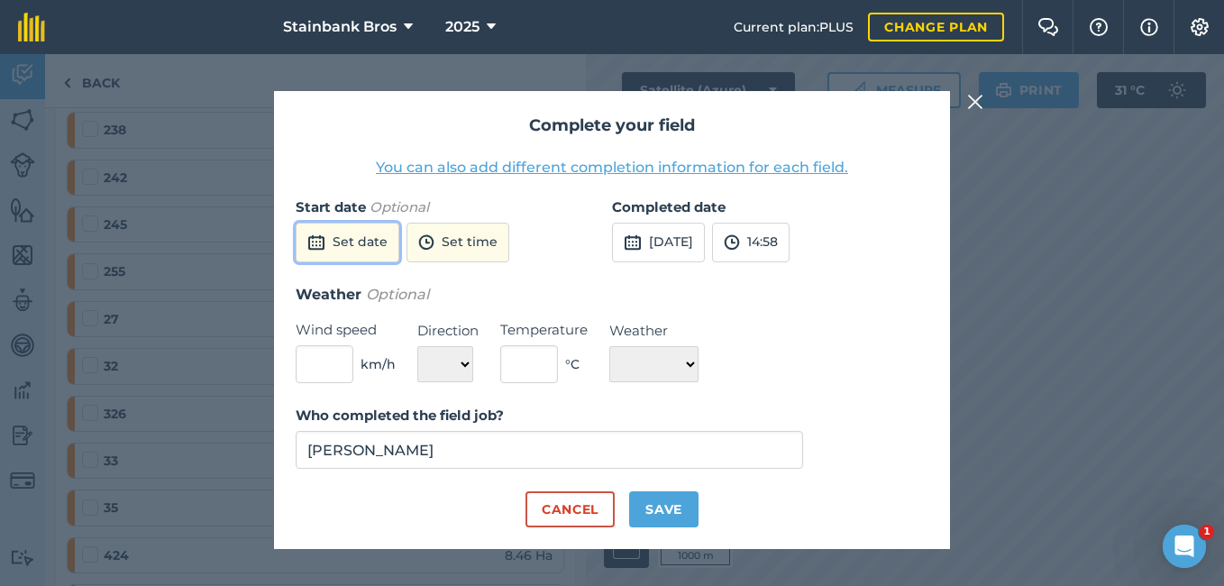
click at [352, 250] on button "Set date" at bounding box center [348, 243] width 104 height 40
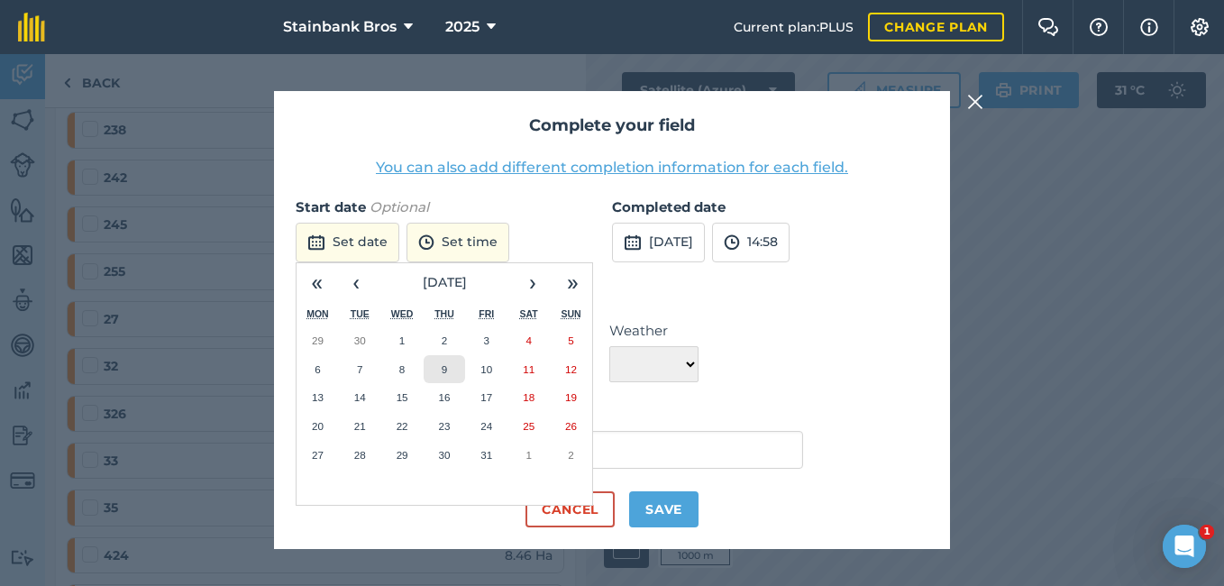
click at [438, 355] on button "9" at bounding box center [445, 369] width 42 height 29
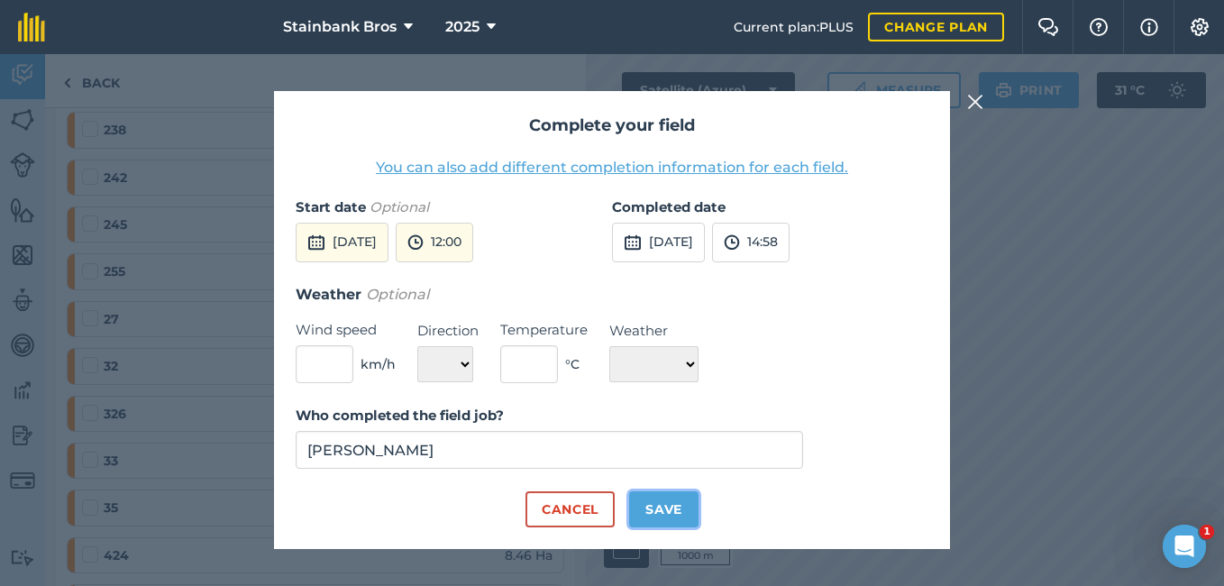
click at [634, 508] on button "Save" at bounding box center [663, 509] width 69 height 36
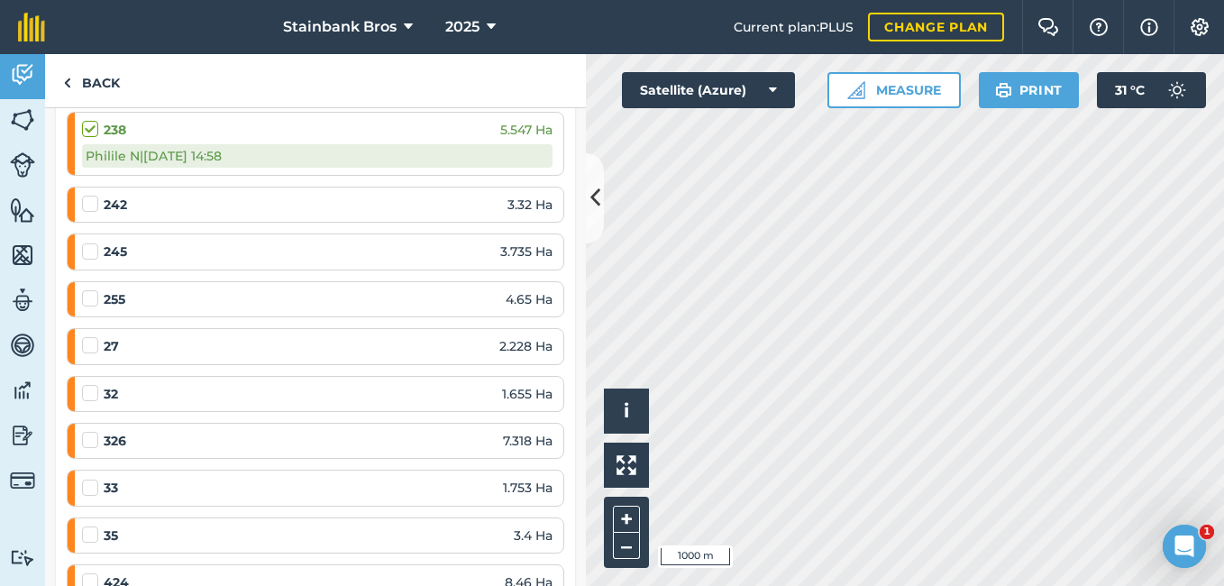
click at [90, 195] on label at bounding box center [93, 195] width 22 height 0
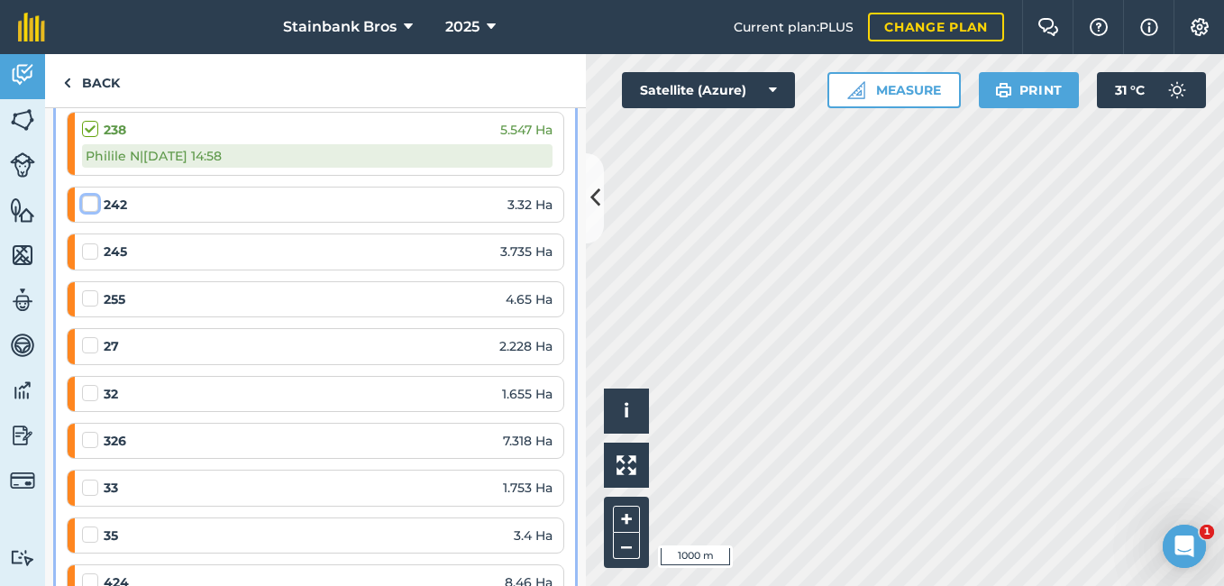
click at [90, 198] on input "checkbox" at bounding box center [88, 201] width 12 height 12
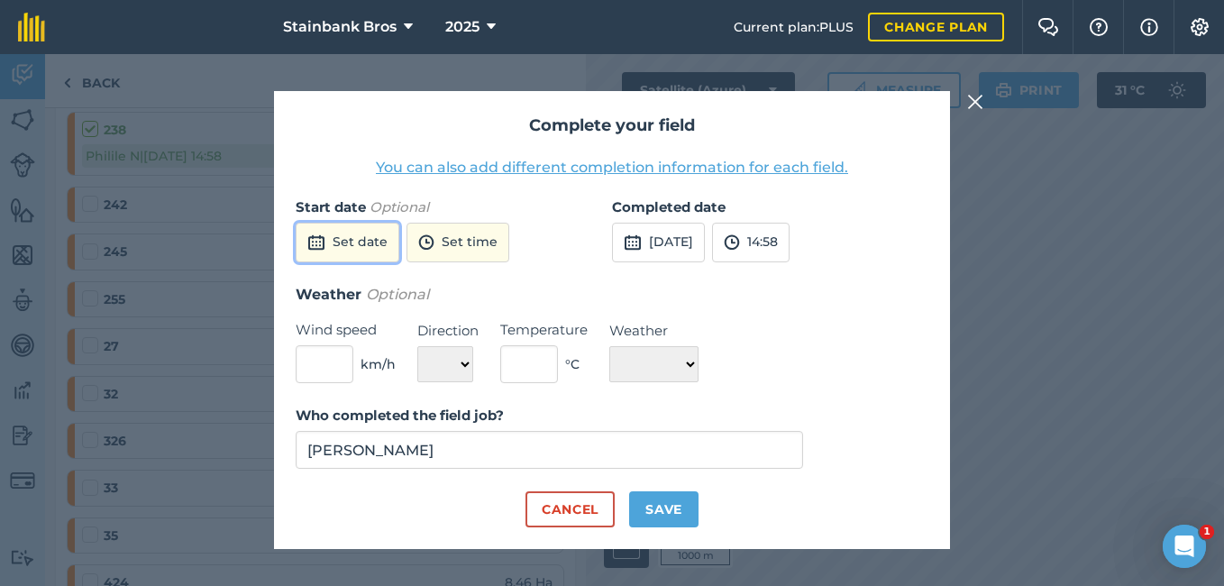
click at [325, 233] on button "Set date" at bounding box center [348, 243] width 104 height 40
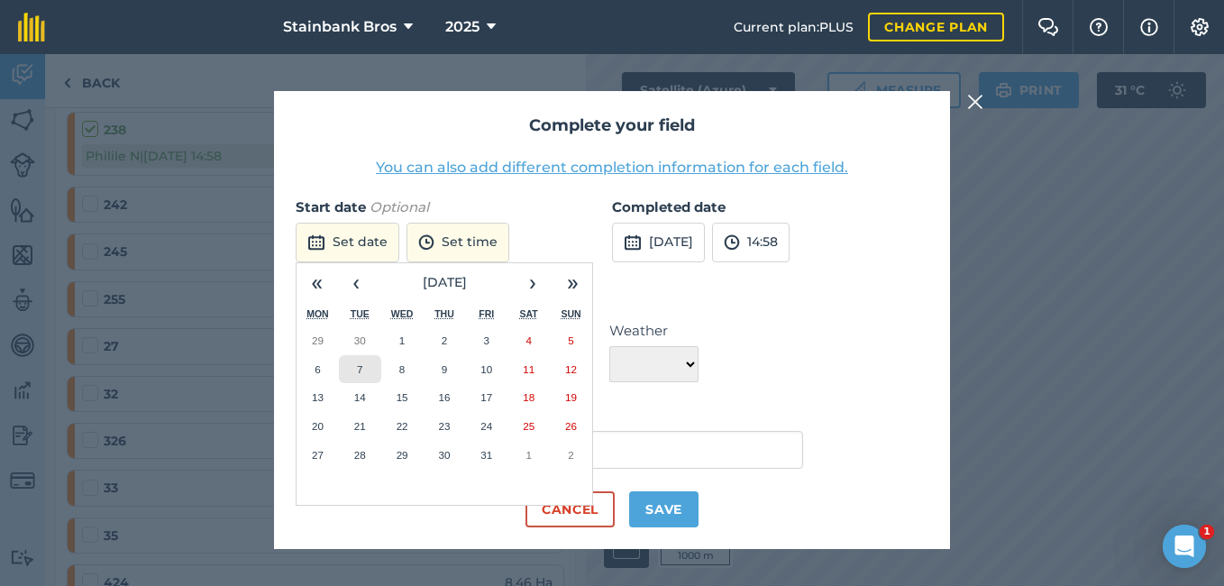
click at [355, 376] on button "7" at bounding box center [360, 369] width 42 height 29
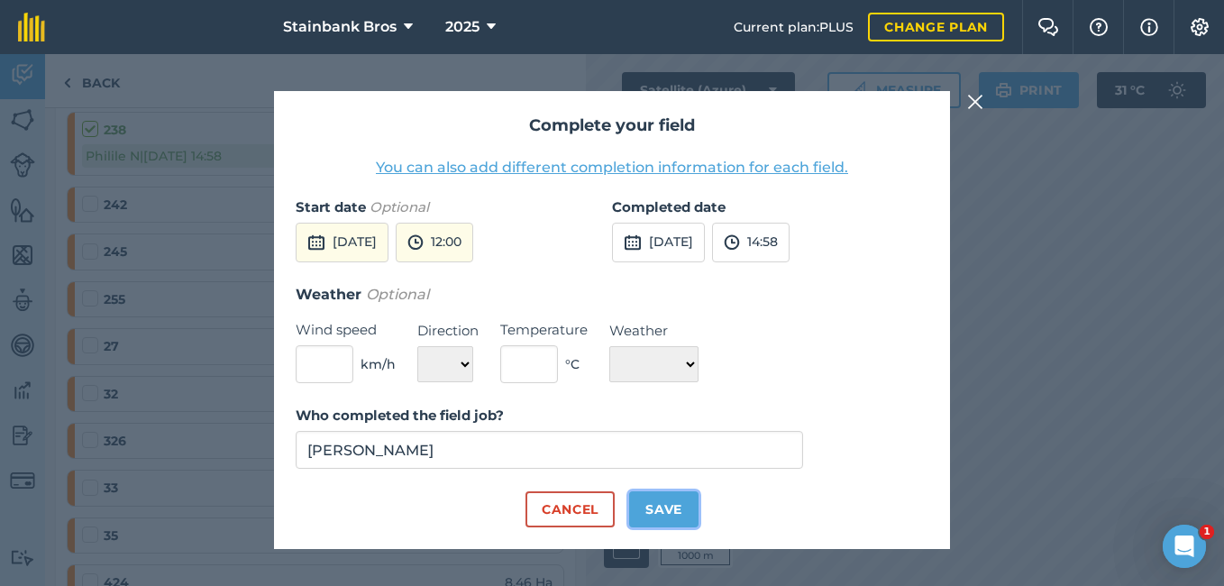
click at [685, 509] on button "Save" at bounding box center [663, 509] width 69 height 36
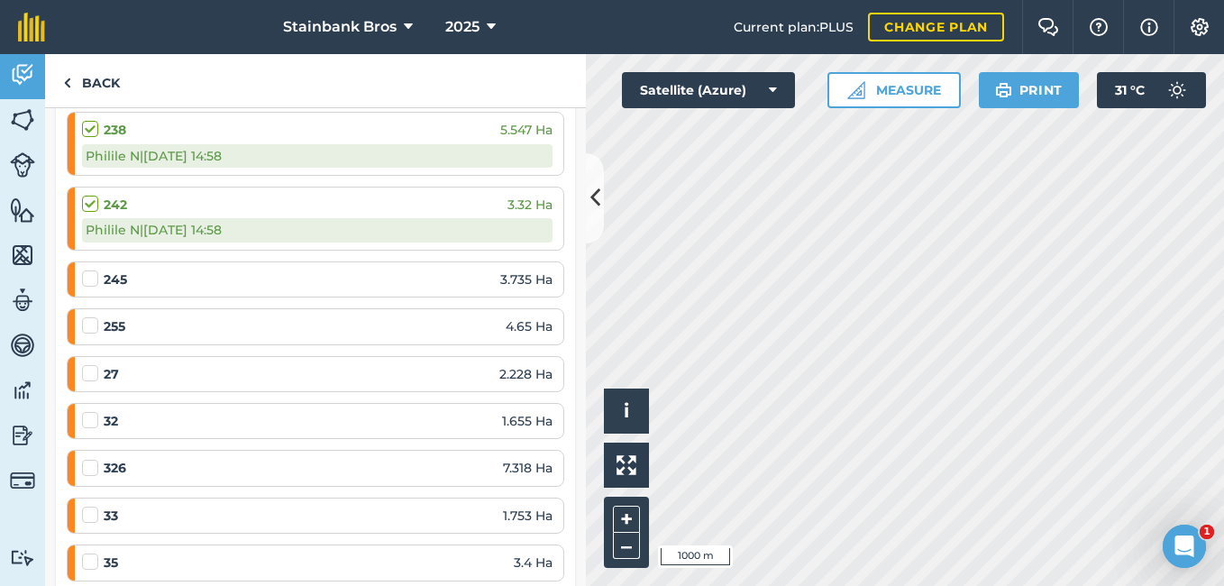
click at [94, 270] on label at bounding box center [93, 270] width 22 height 0
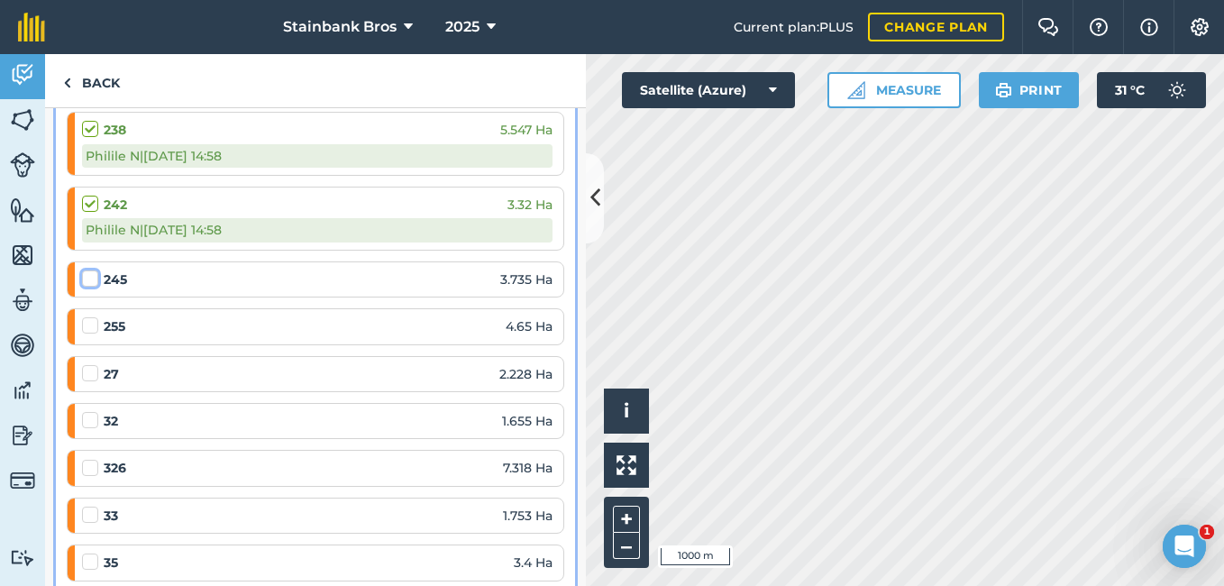
click at [94, 274] on input "checkbox" at bounding box center [88, 276] width 12 height 12
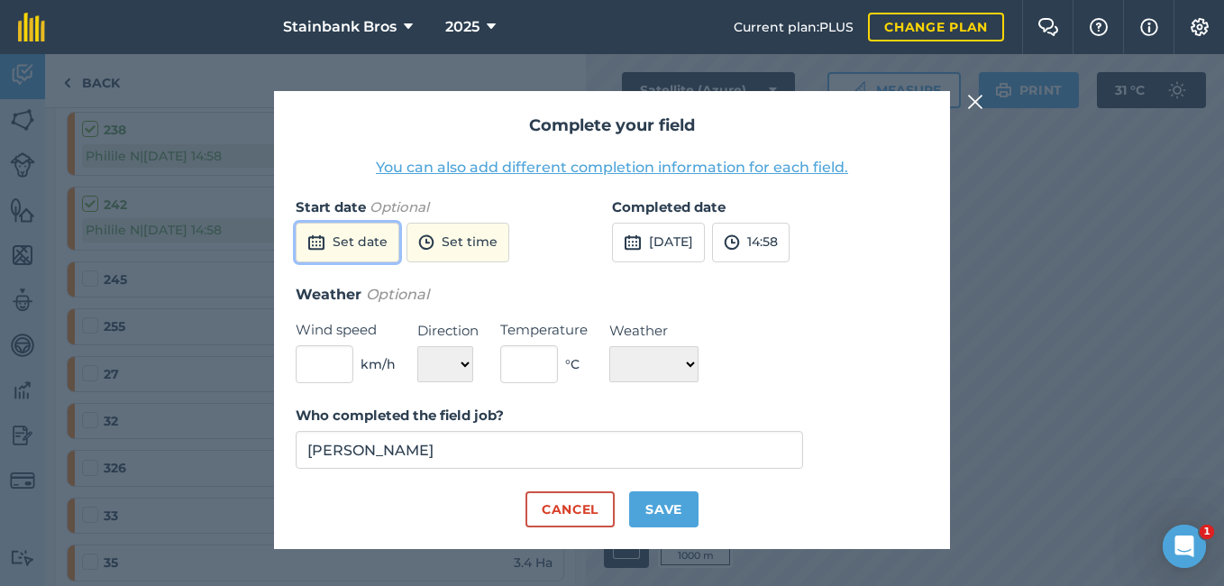
click at [342, 249] on button "Set date" at bounding box center [348, 243] width 104 height 40
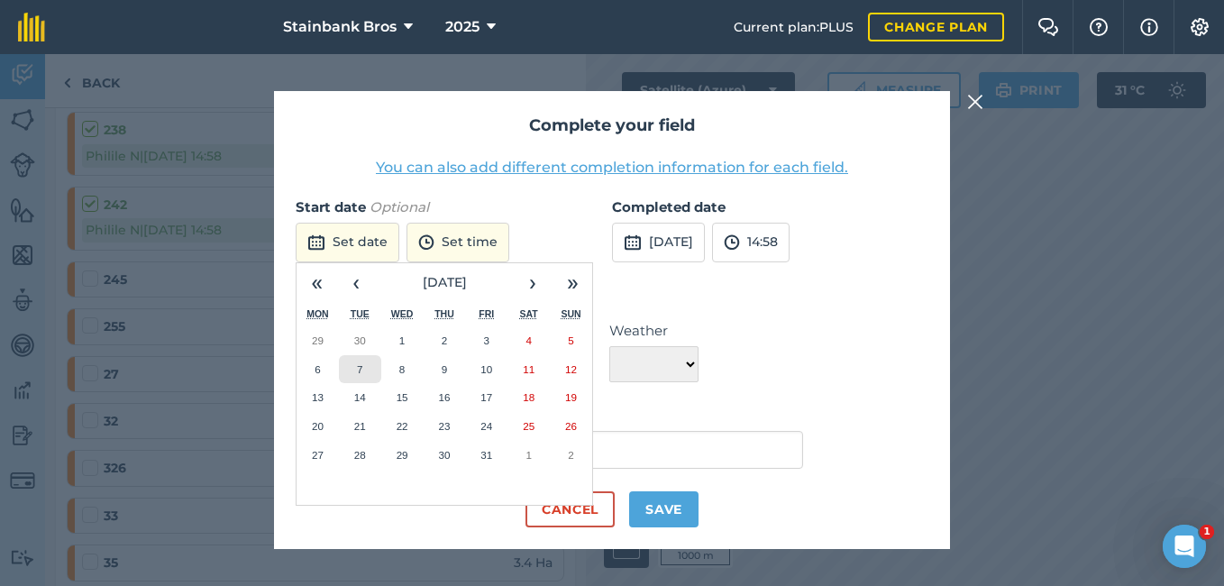
click at [376, 356] on button "7" at bounding box center [360, 369] width 42 height 29
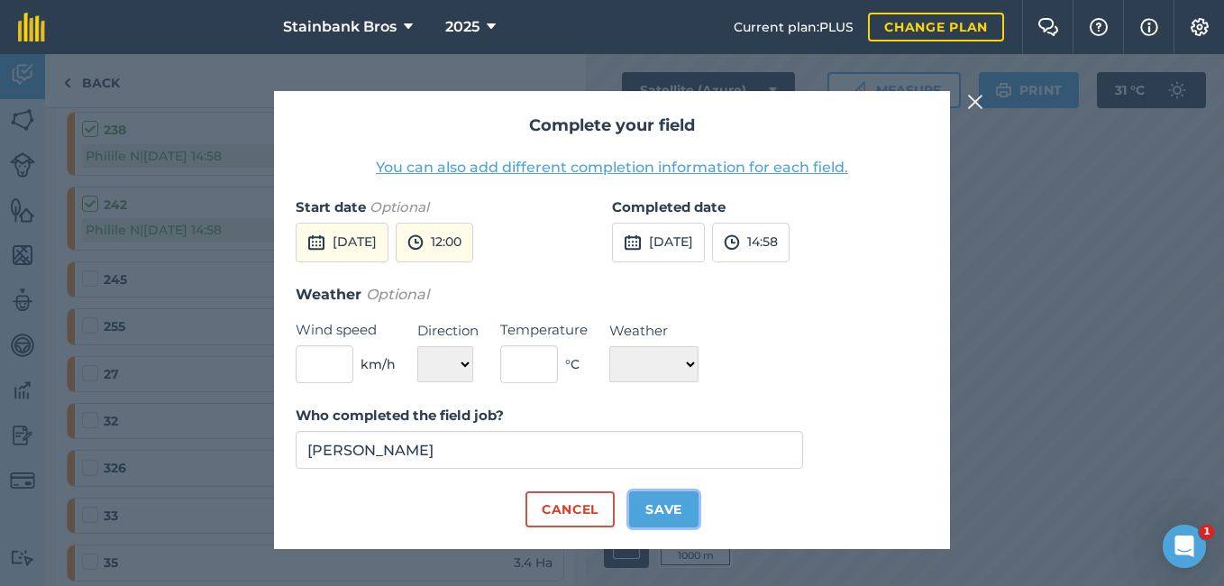
click at [656, 503] on button "Save" at bounding box center [663, 509] width 69 height 36
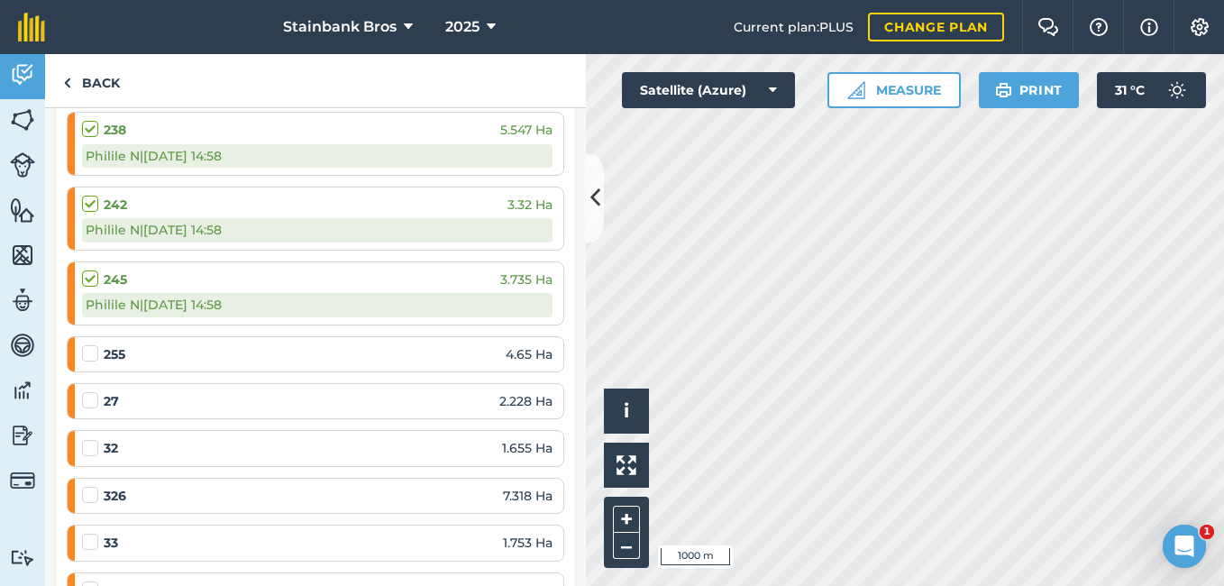
click at [92, 344] on label at bounding box center [93, 344] width 22 height 0
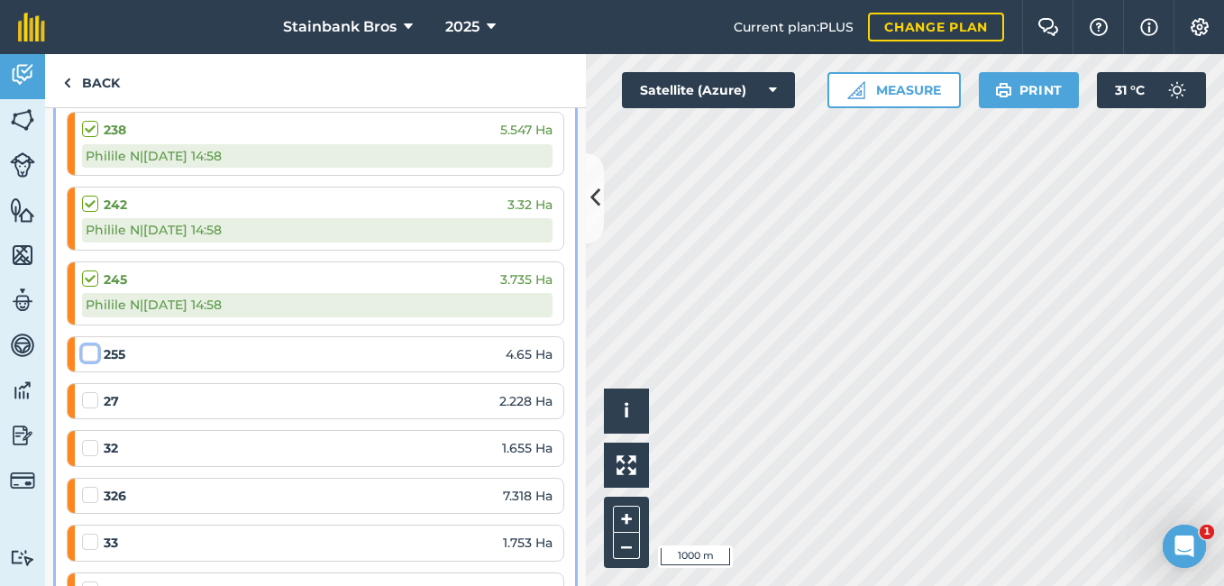
click at [92, 352] on input "checkbox" at bounding box center [88, 350] width 12 height 12
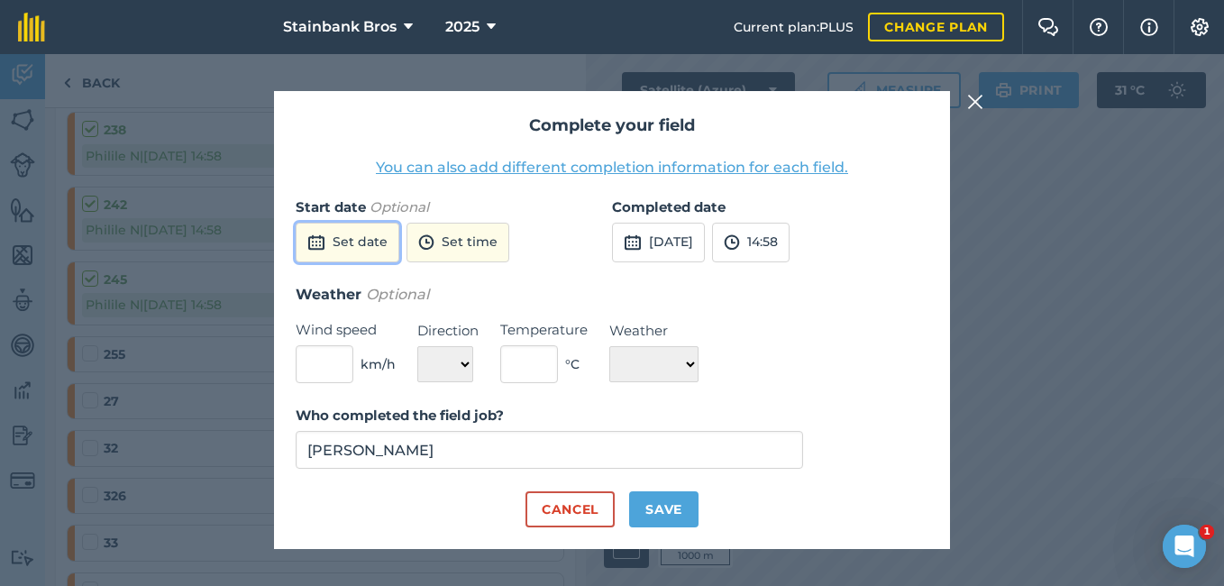
click at [351, 255] on button "Set date" at bounding box center [348, 243] width 104 height 40
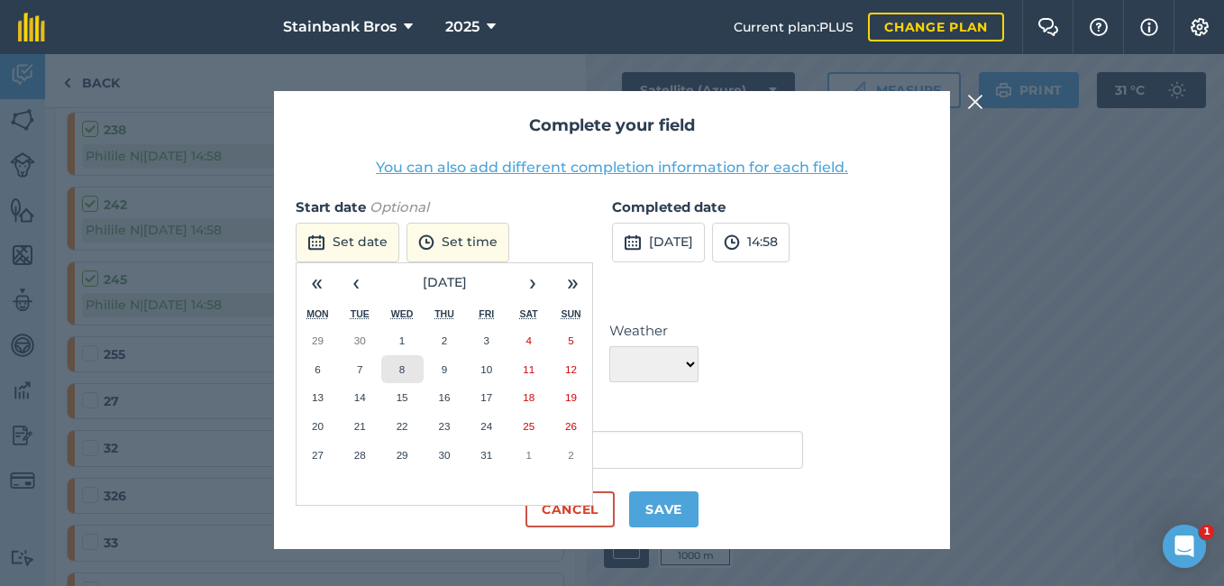
click at [399, 375] on button "8" at bounding box center [402, 369] width 42 height 29
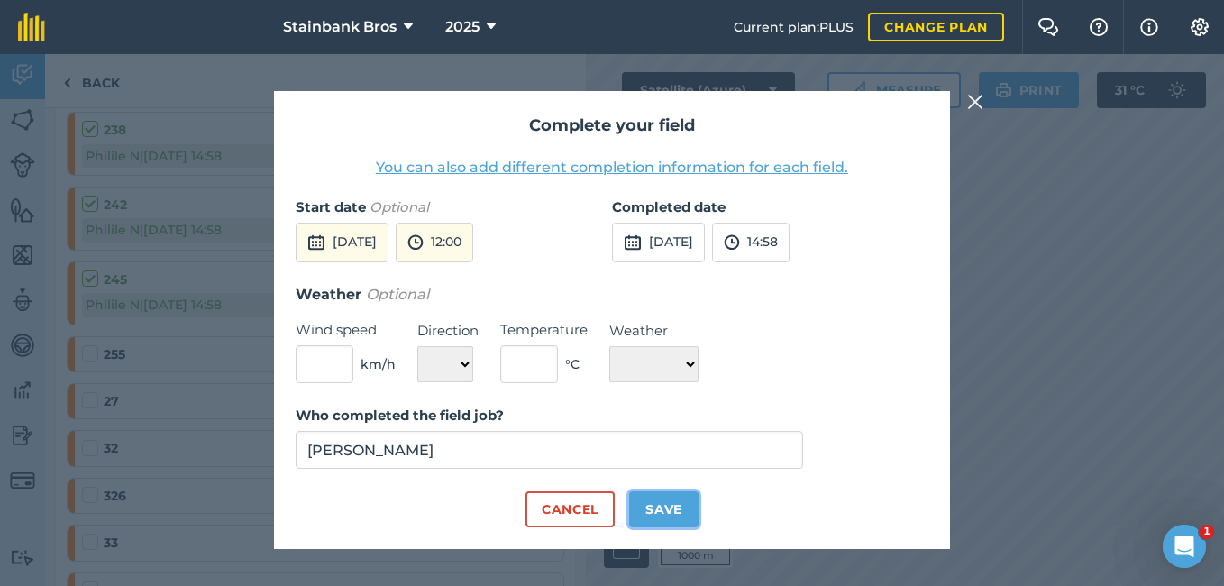
click at [642, 510] on button "Save" at bounding box center [663, 509] width 69 height 36
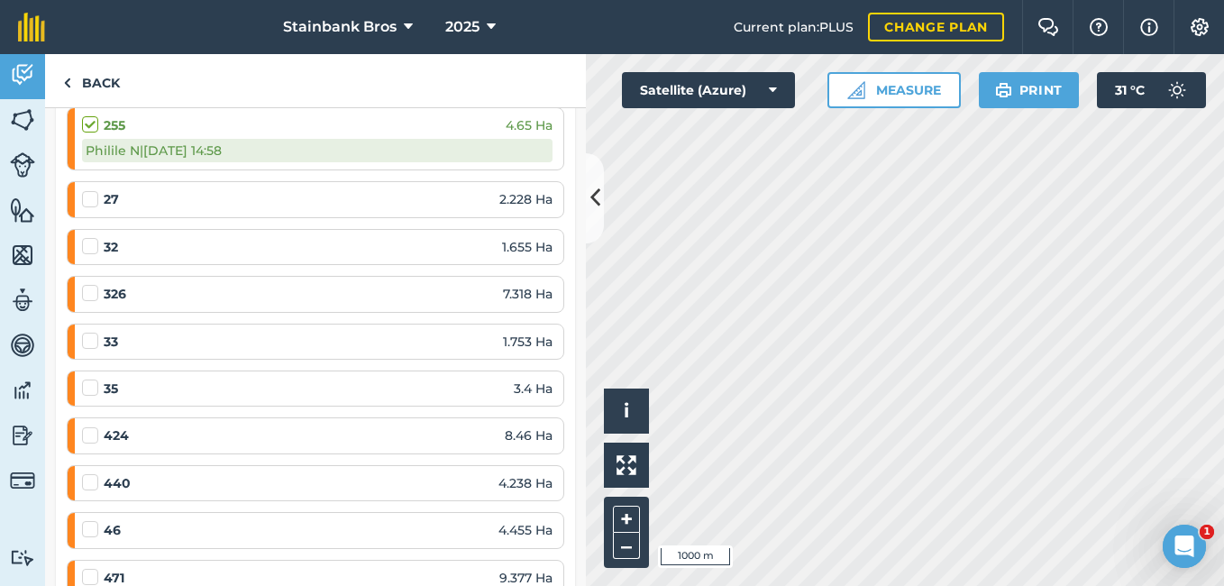
scroll to position [1904, 0]
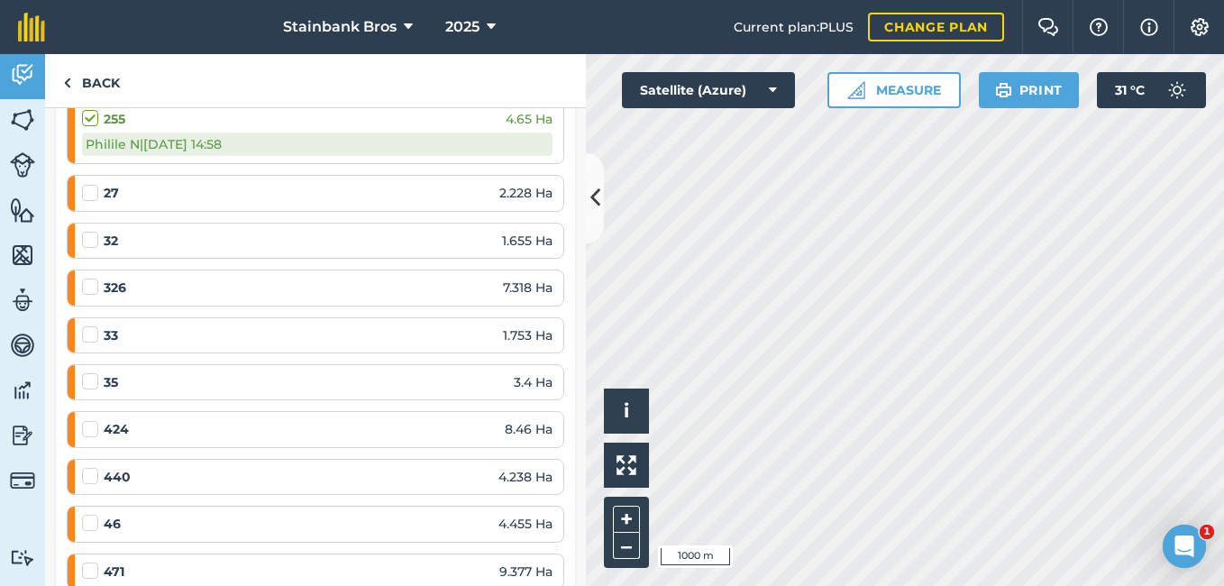
click at [85, 184] on label at bounding box center [93, 184] width 22 height 0
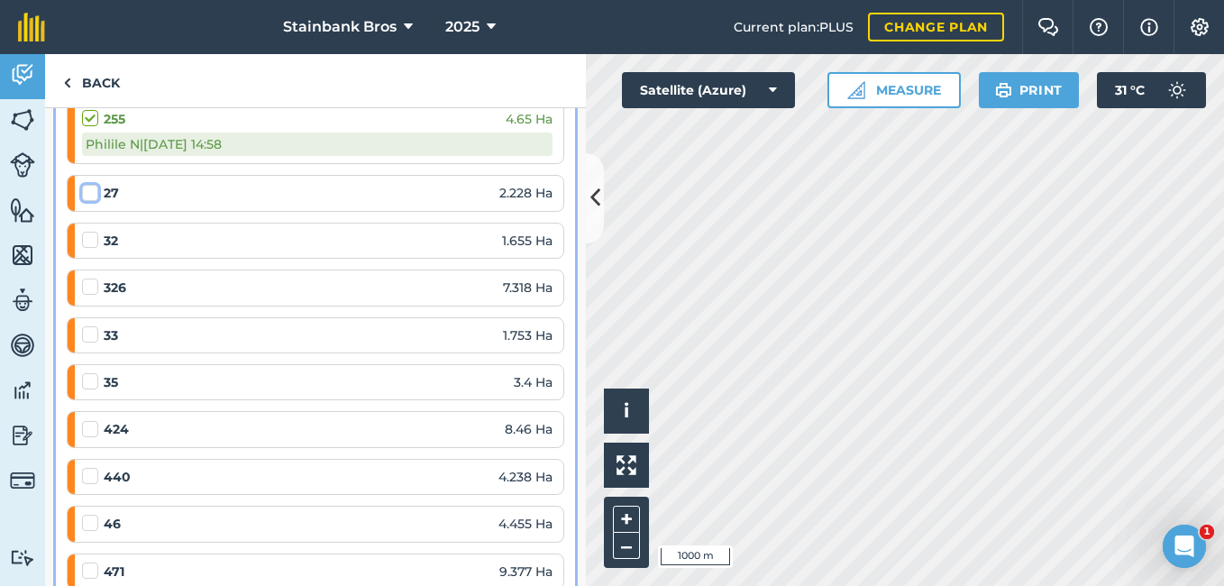
click at [85, 193] on input "checkbox" at bounding box center [88, 190] width 12 height 12
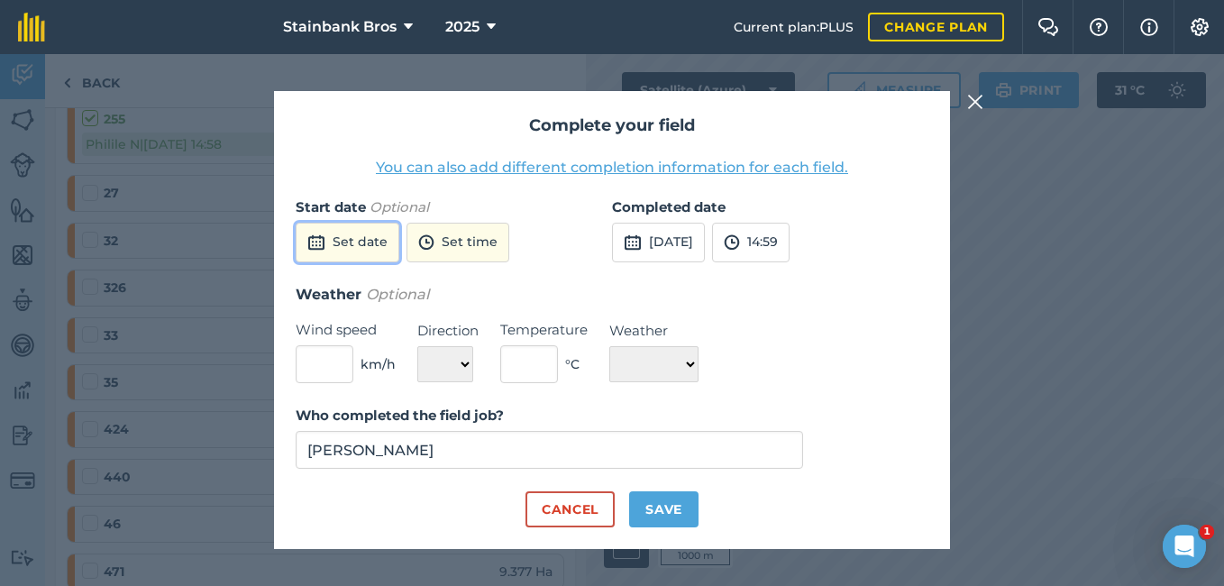
click at [379, 254] on button "Set date" at bounding box center [348, 243] width 104 height 40
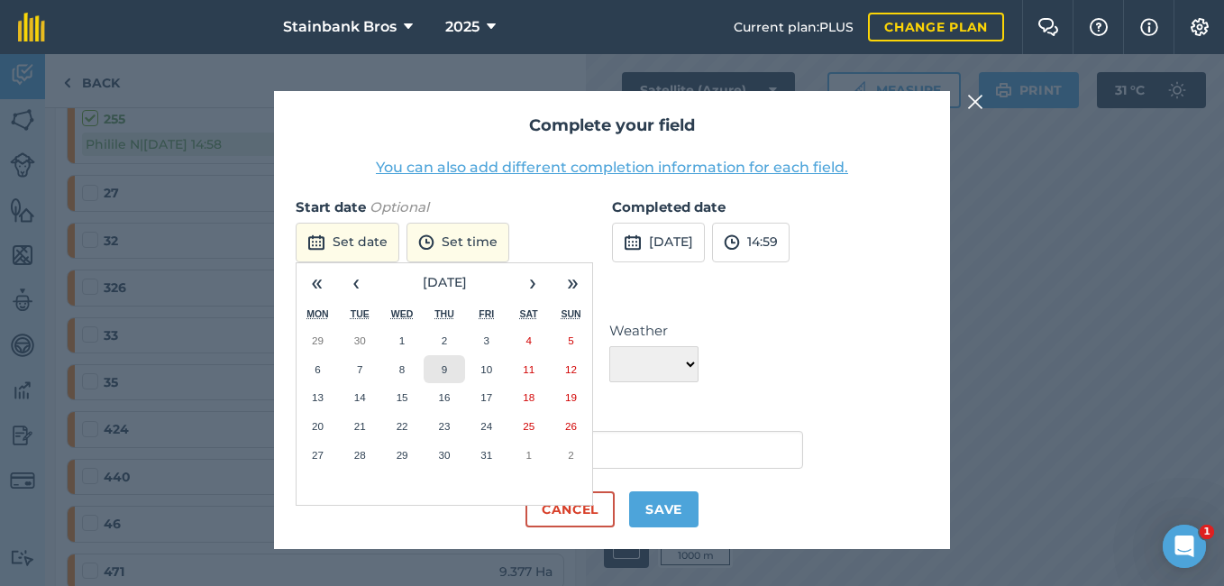
click at [438, 360] on button "9" at bounding box center [445, 369] width 42 height 29
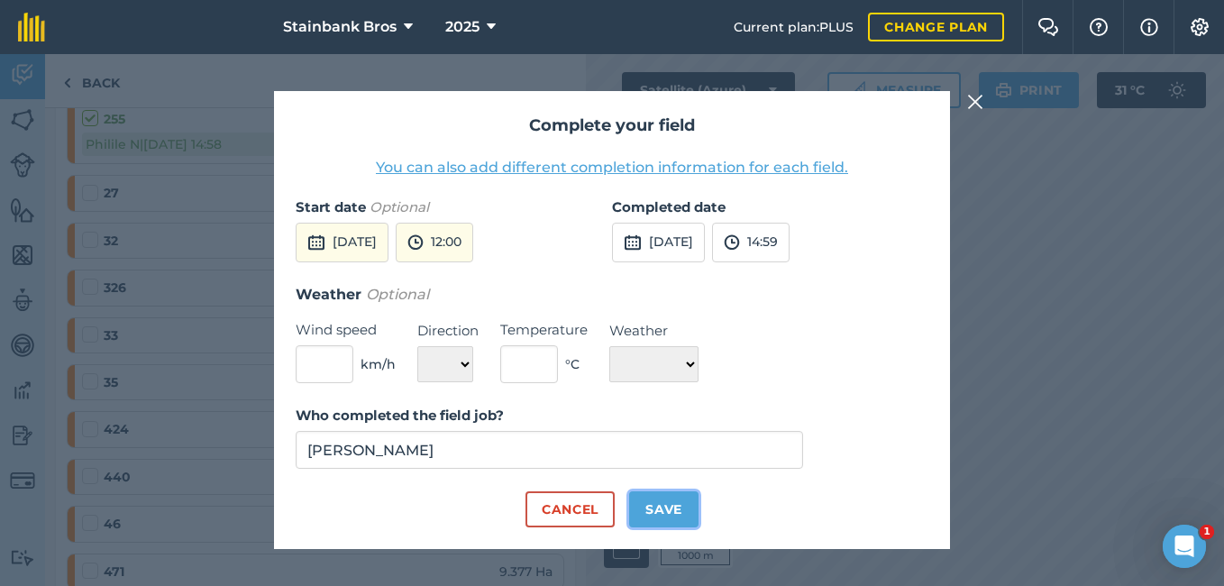
click at [638, 503] on button "Save" at bounding box center [663, 509] width 69 height 36
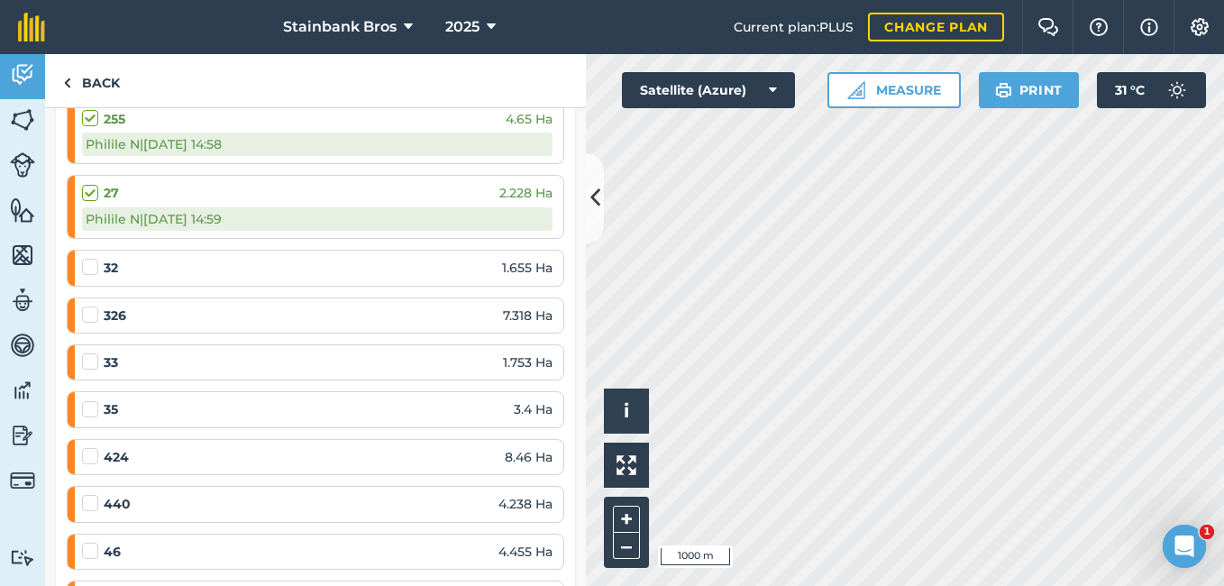
click at [96, 258] on label at bounding box center [93, 258] width 22 height 0
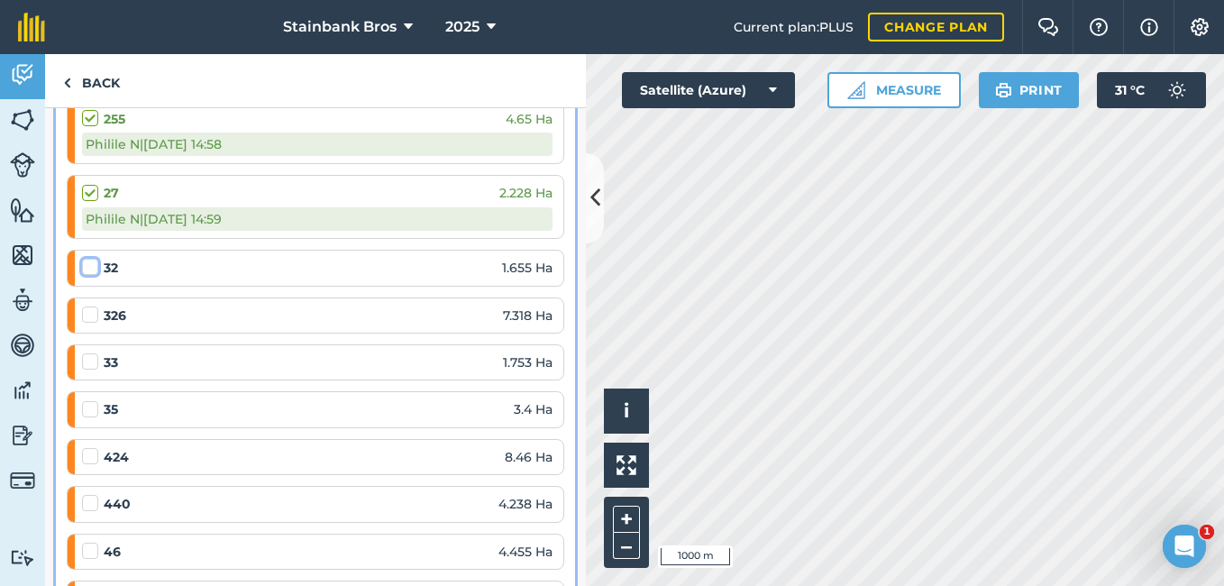
click at [94, 261] on input "checkbox" at bounding box center [88, 264] width 12 height 12
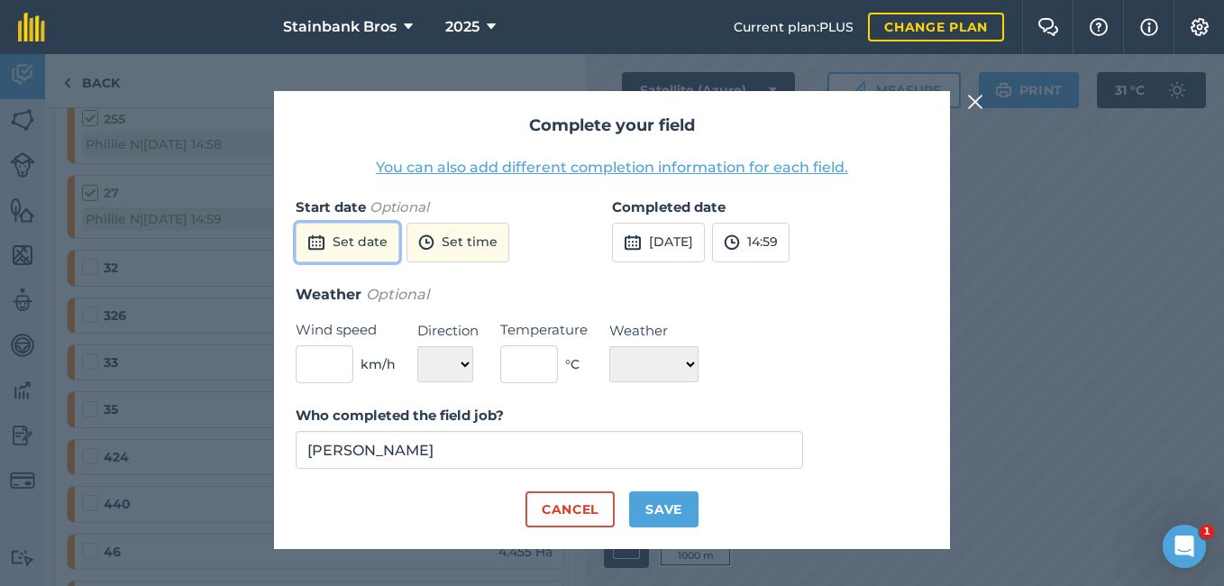
click at [333, 237] on button "Set date" at bounding box center [348, 243] width 104 height 40
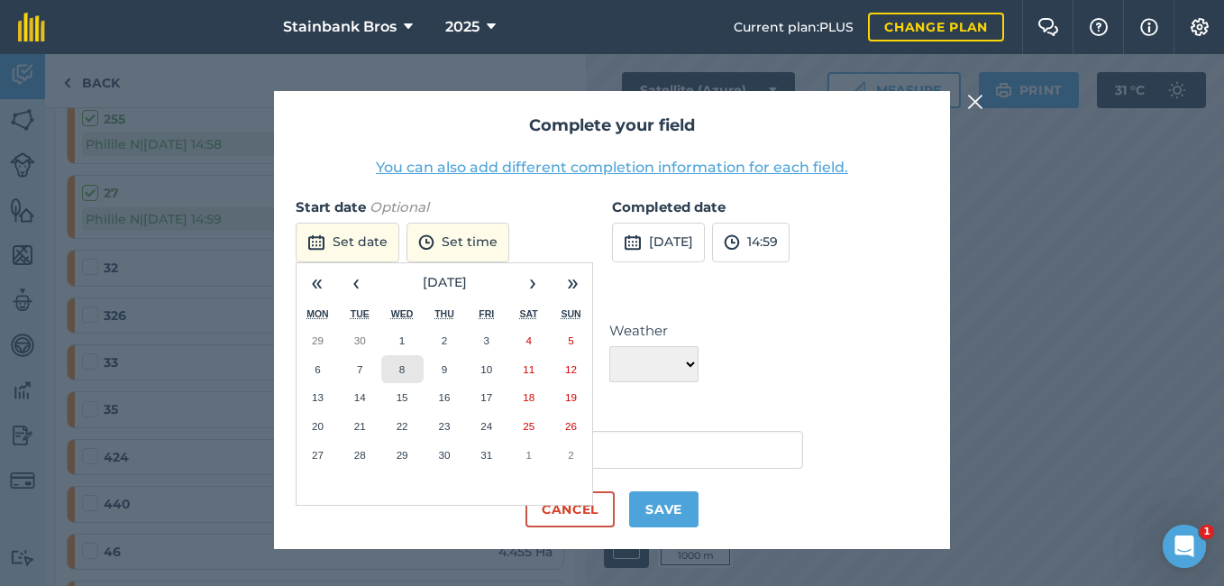
click at [416, 355] on button "8" at bounding box center [402, 369] width 42 height 29
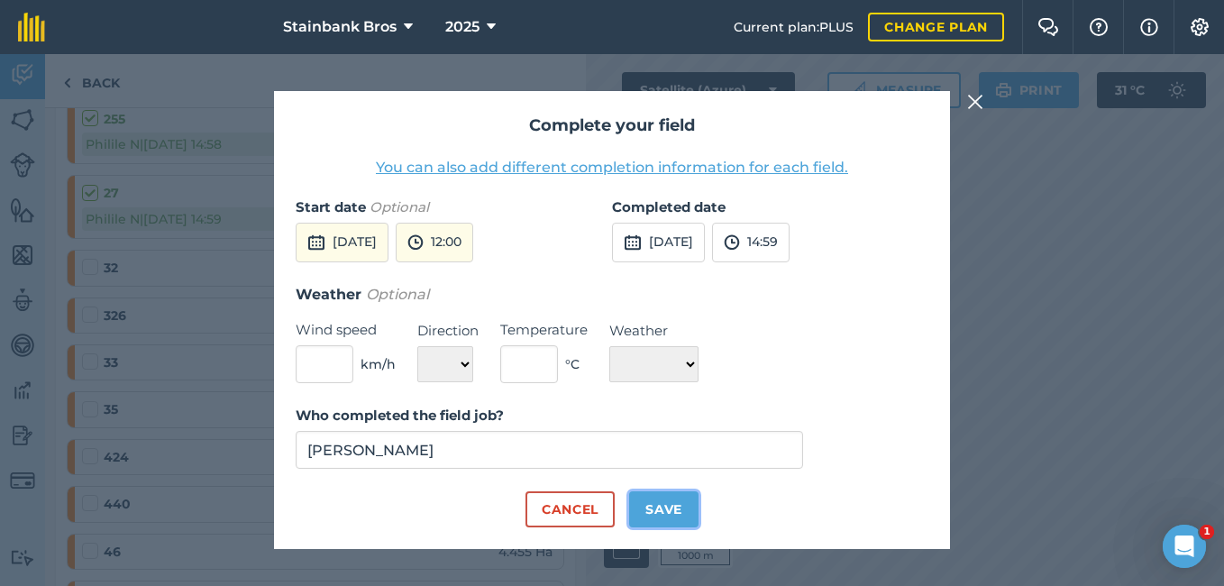
click at [678, 509] on button "Save" at bounding box center [663, 509] width 69 height 36
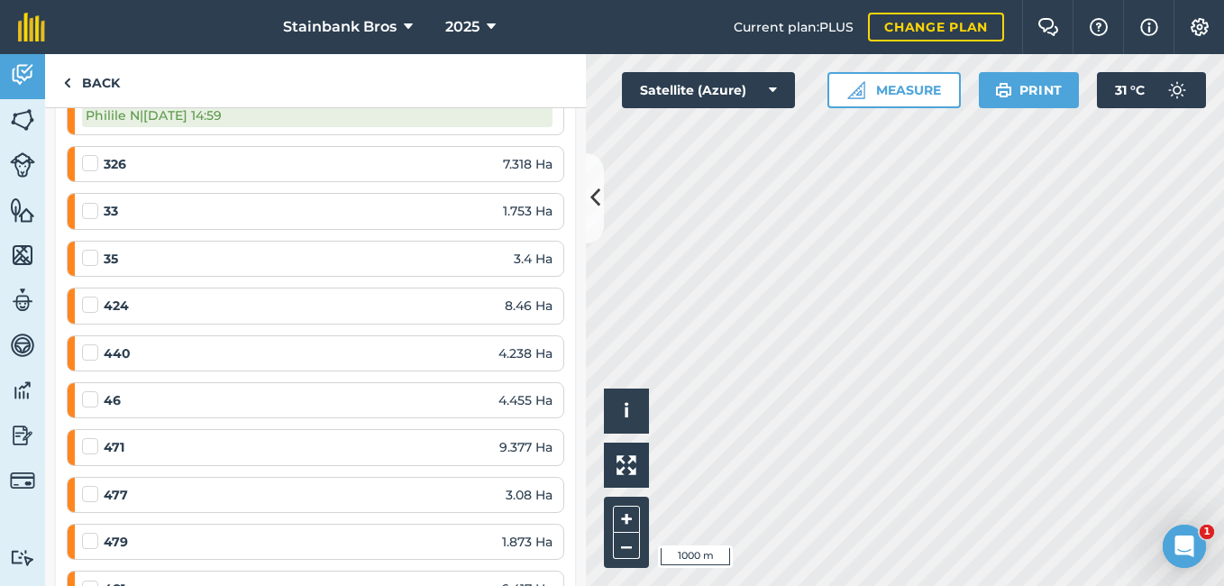
scroll to position [2090, 0]
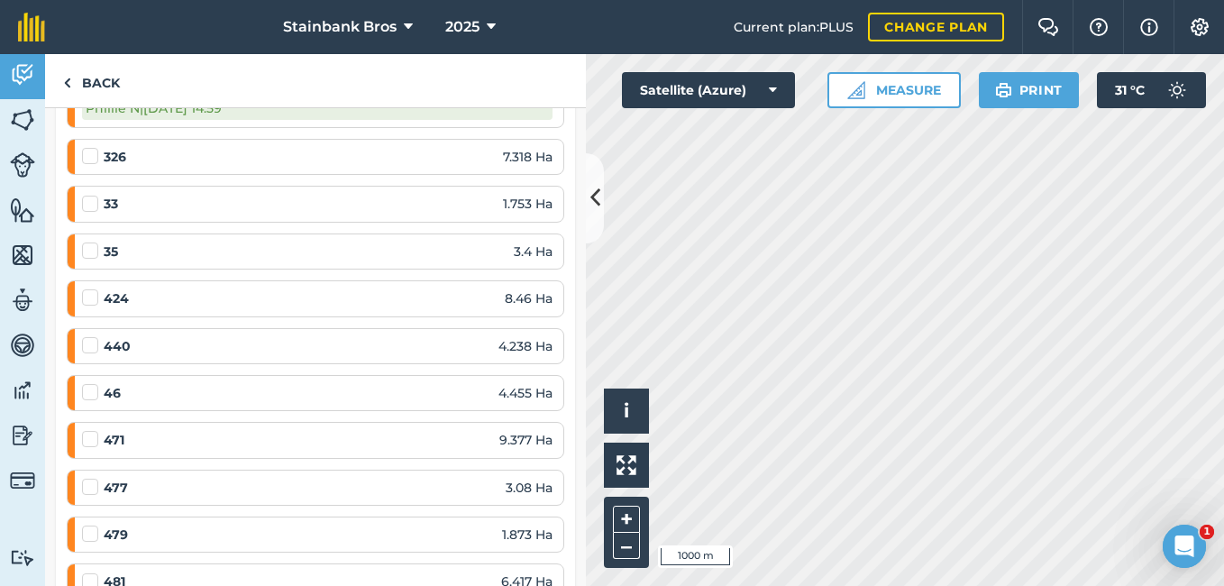
click at [96, 147] on label at bounding box center [93, 147] width 22 height 0
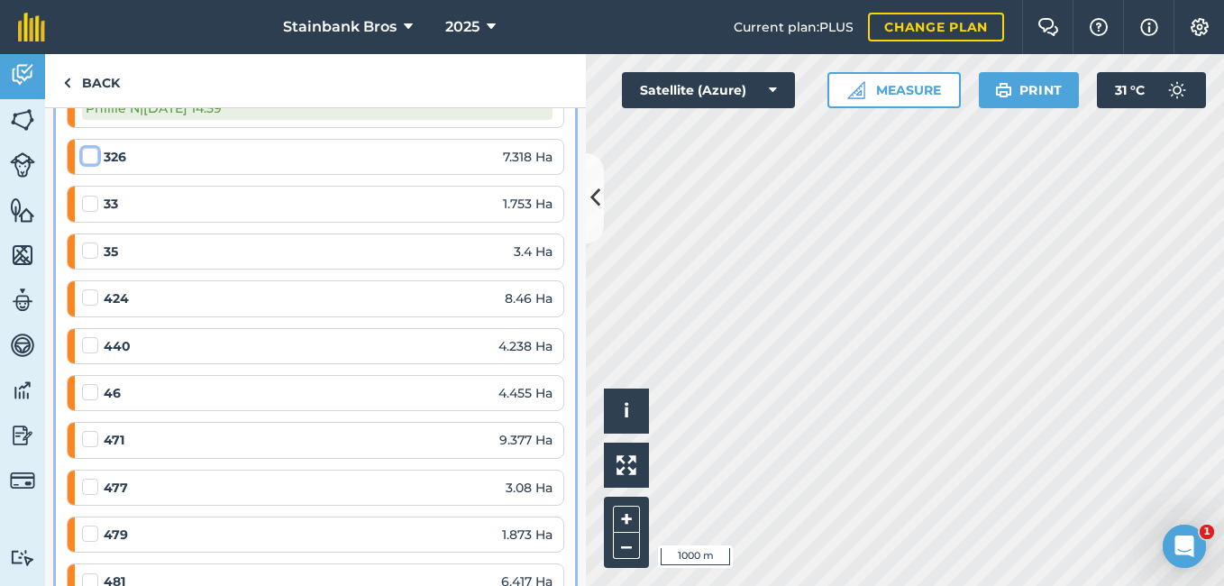
click at [94, 159] on input "checkbox" at bounding box center [88, 153] width 12 height 12
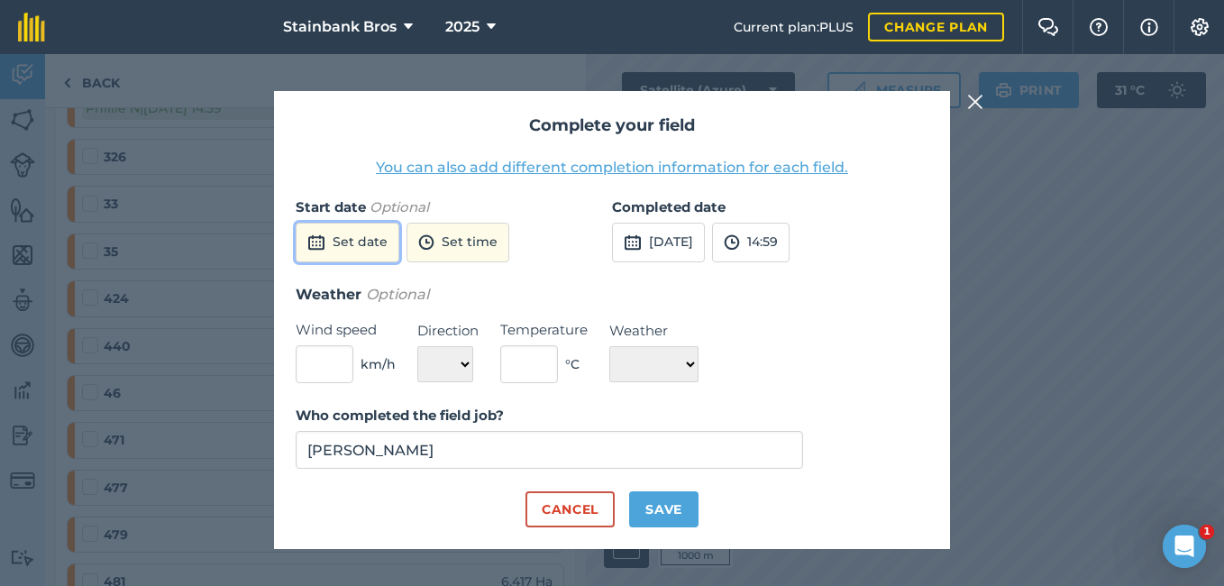
click at [318, 232] on img at bounding box center [316, 243] width 18 height 22
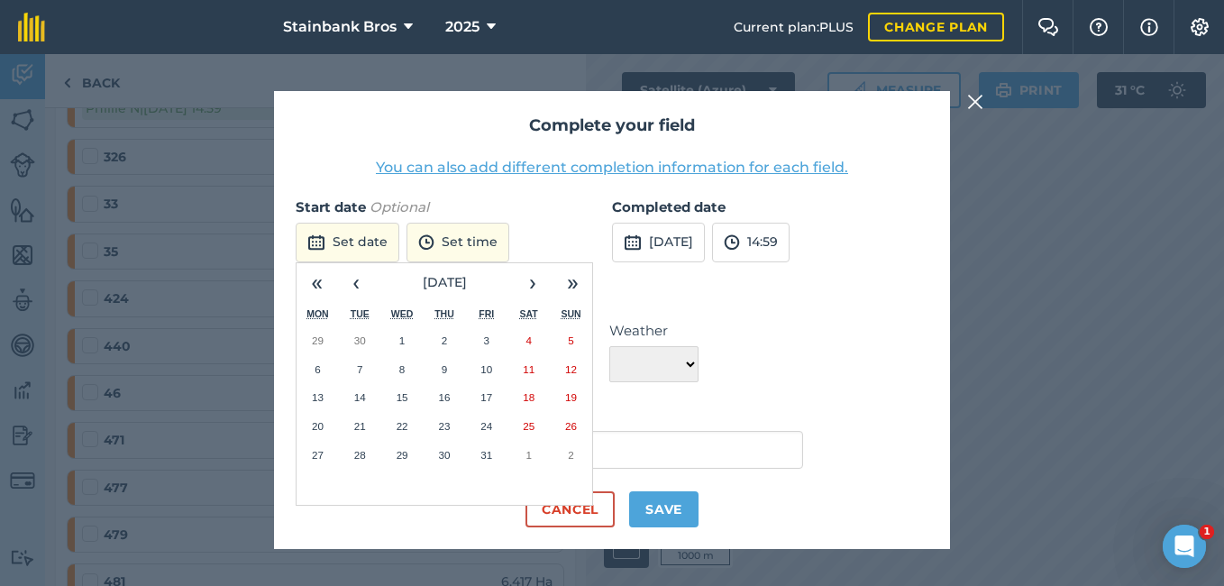
click at [490, 371] on abbr "10" at bounding box center [486, 369] width 12 height 12
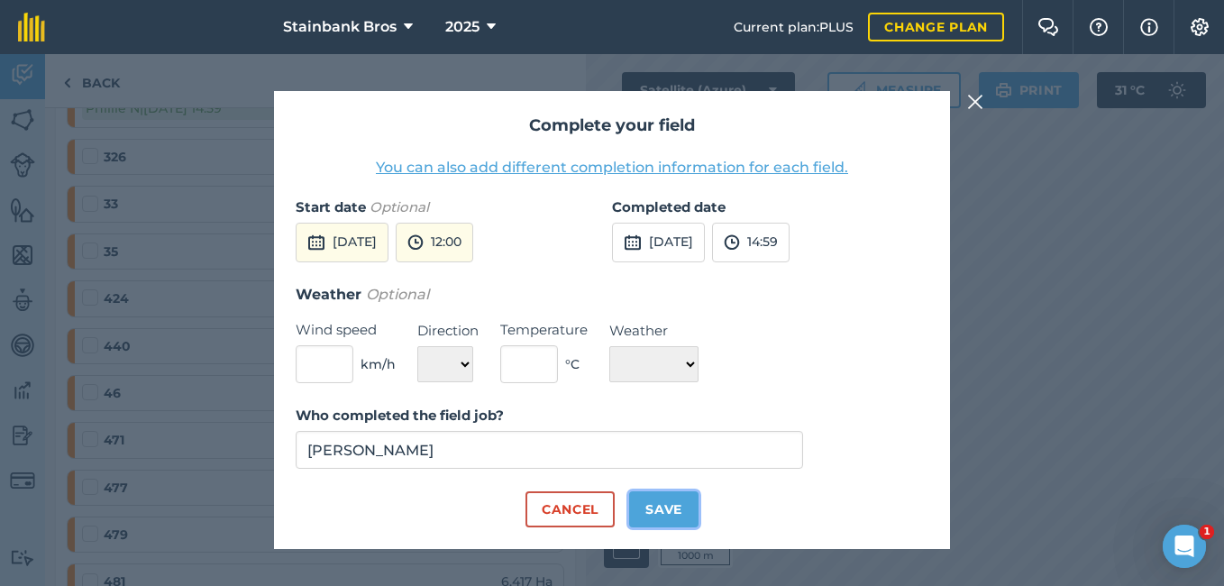
click at [659, 503] on button "Save" at bounding box center [663, 509] width 69 height 36
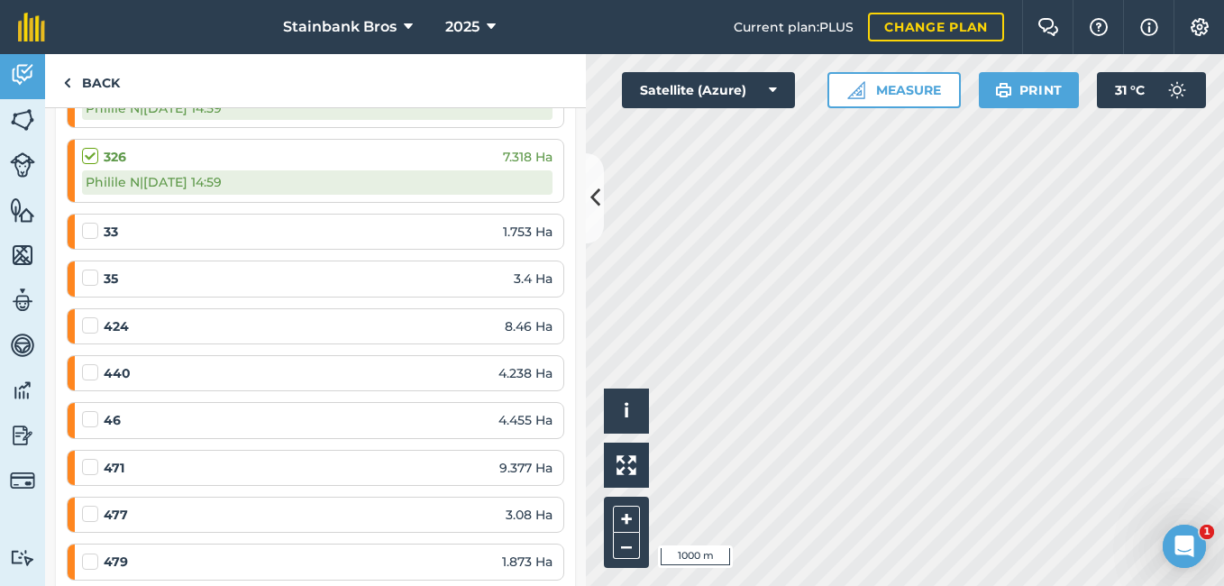
click at [94, 222] on label at bounding box center [93, 222] width 22 height 0
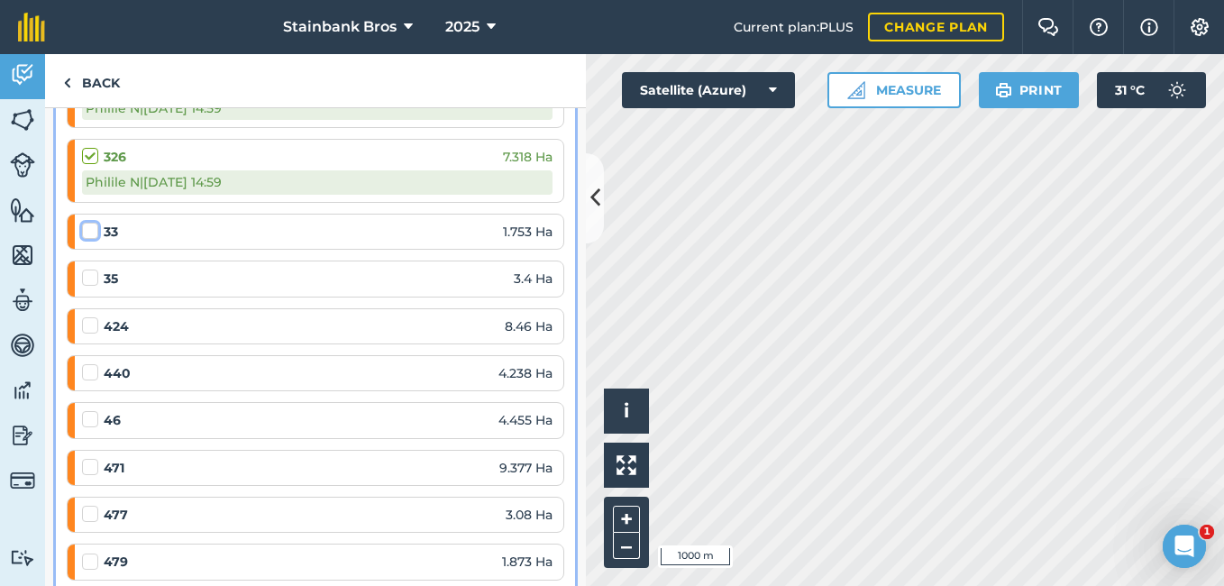
click at [94, 230] on input "checkbox" at bounding box center [88, 228] width 12 height 12
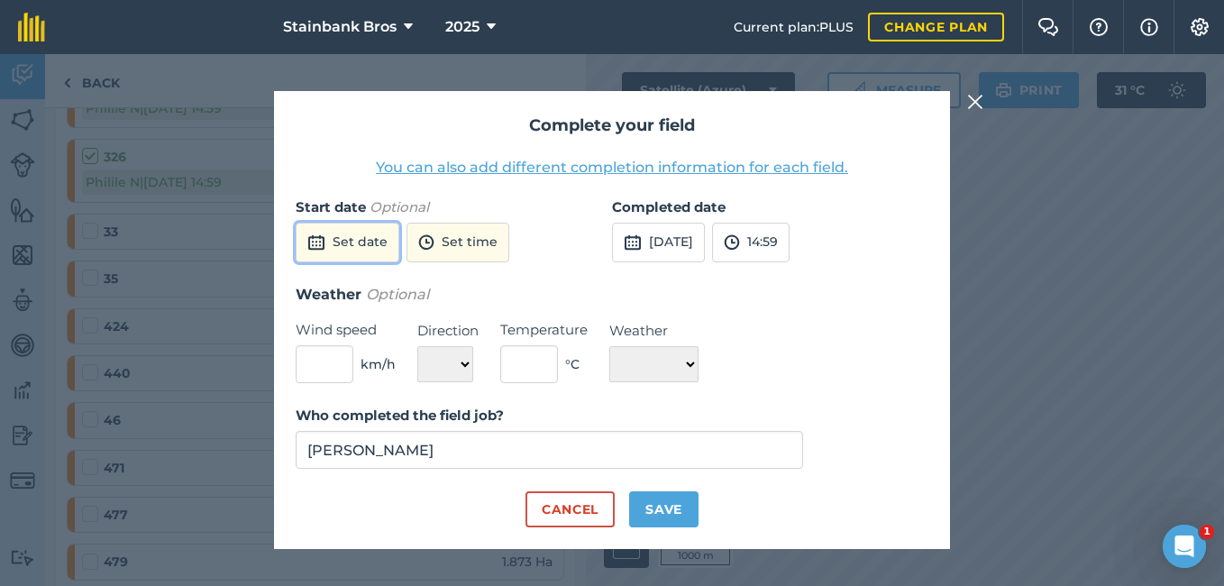
click at [330, 233] on button "Set date" at bounding box center [348, 243] width 104 height 40
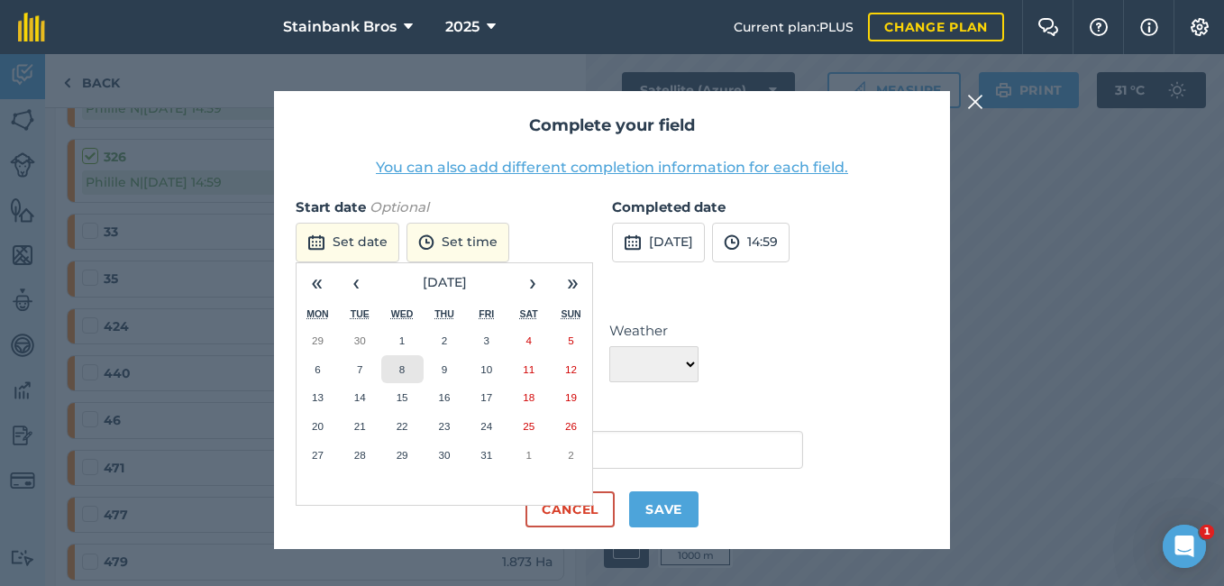
click at [398, 362] on button "8" at bounding box center [402, 369] width 42 height 29
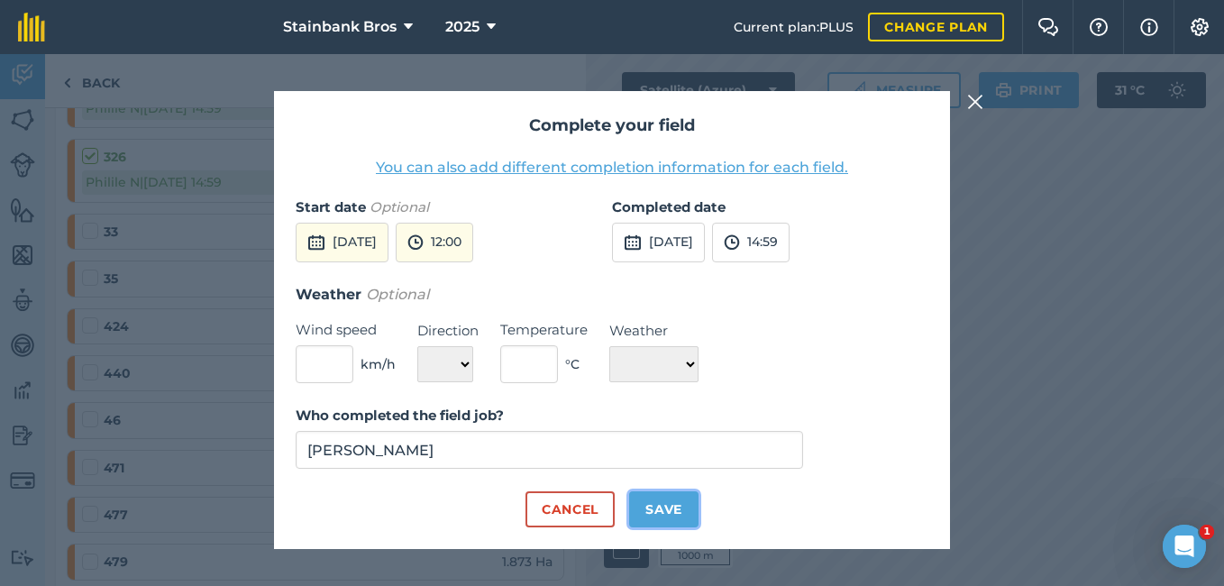
click at [686, 505] on button "Save" at bounding box center [663, 509] width 69 height 36
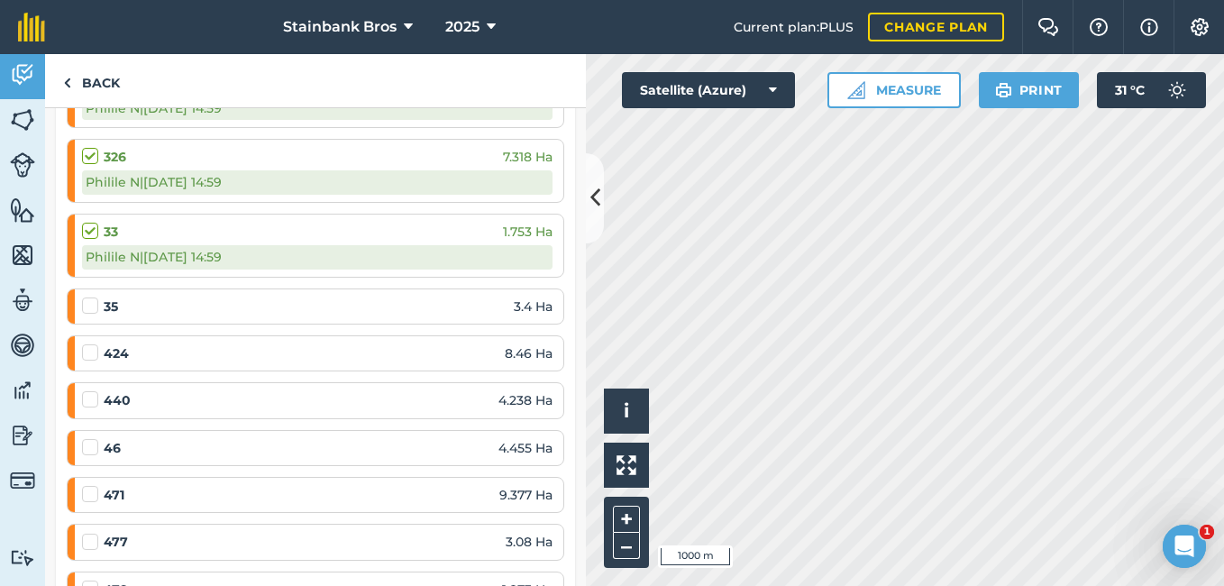
click at [82, 297] on label at bounding box center [93, 297] width 22 height 0
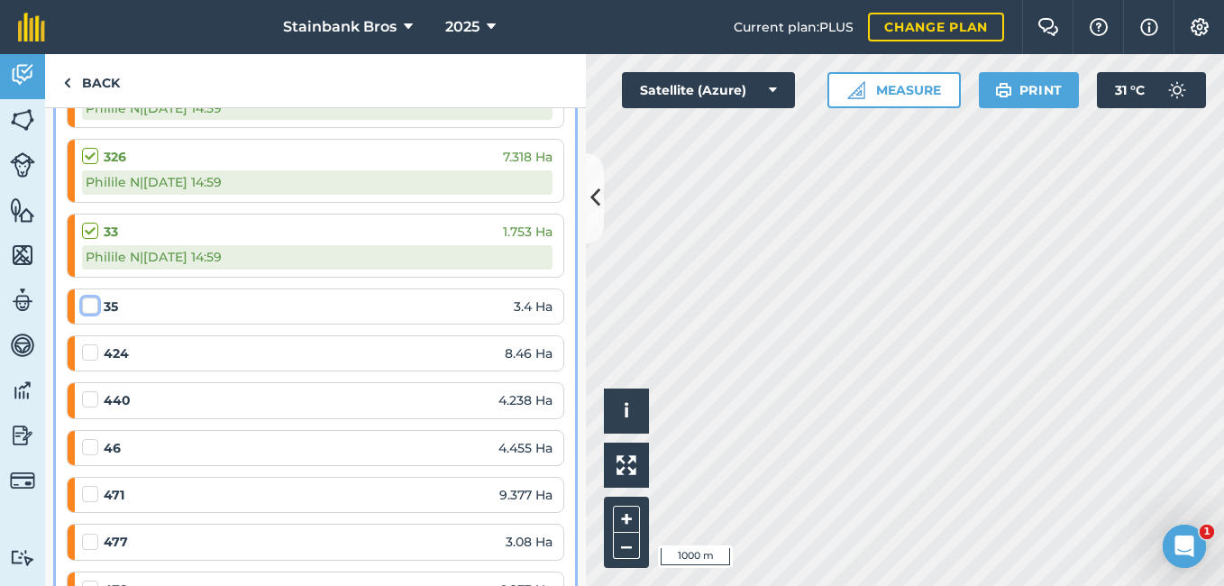
click at [82, 303] on input "checkbox" at bounding box center [88, 303] width 12 height 12
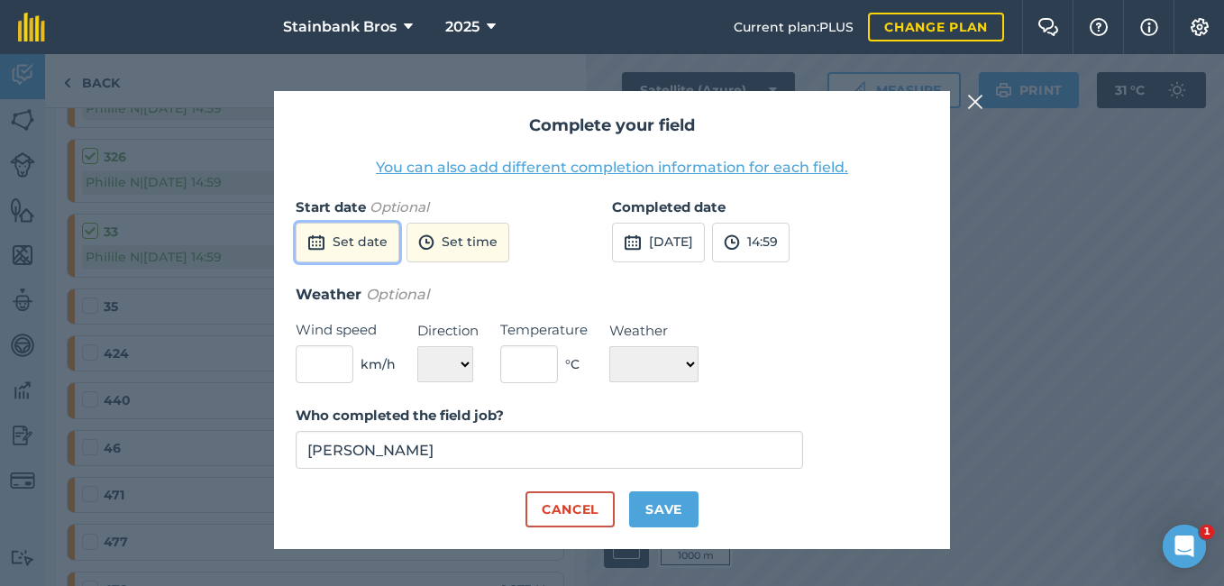
click at [314, 249] on img at bounding box center [316, 243] width 18 height 22
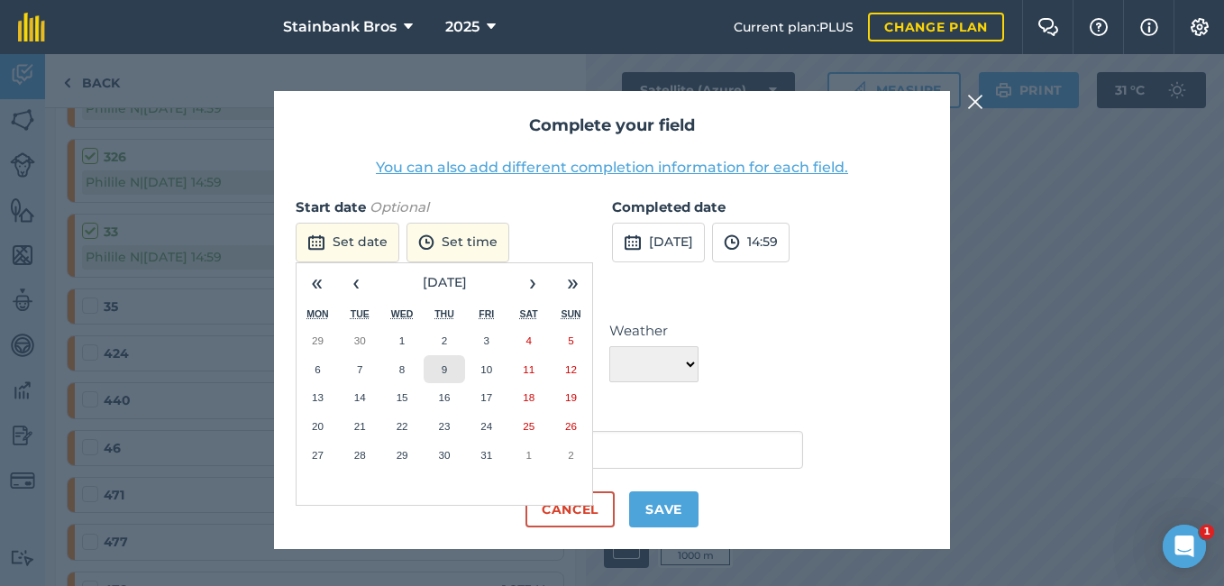
click at [432, 355] on button "9" at bounding box center [445, 369] width 42 height 29
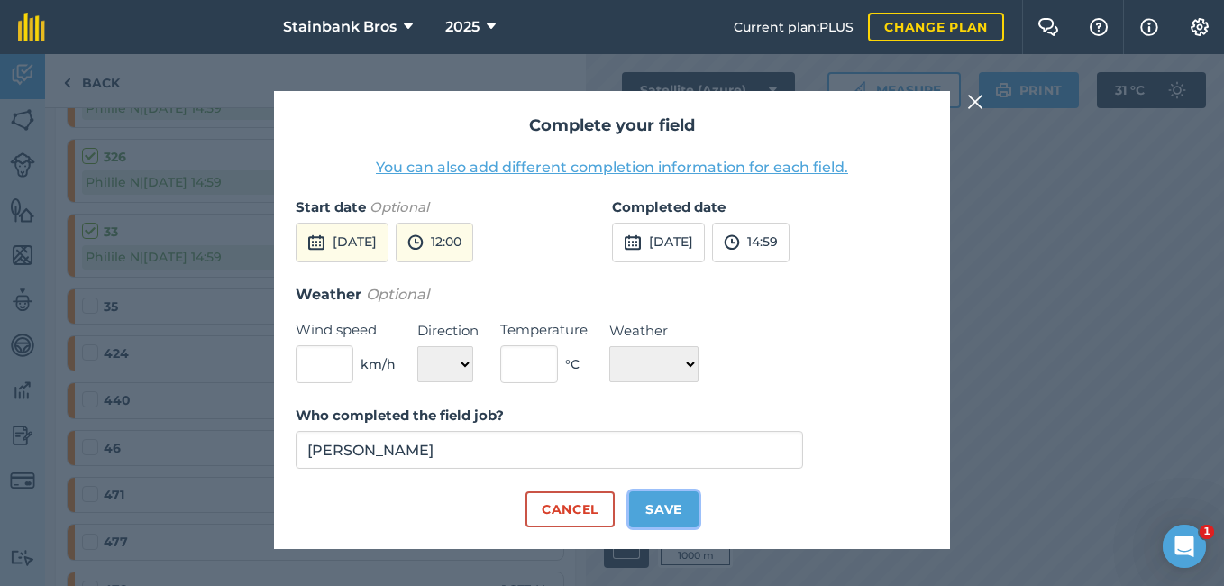
click at [645, 496] on button "Save" at bounding box center [663, 509] width 69 height 36
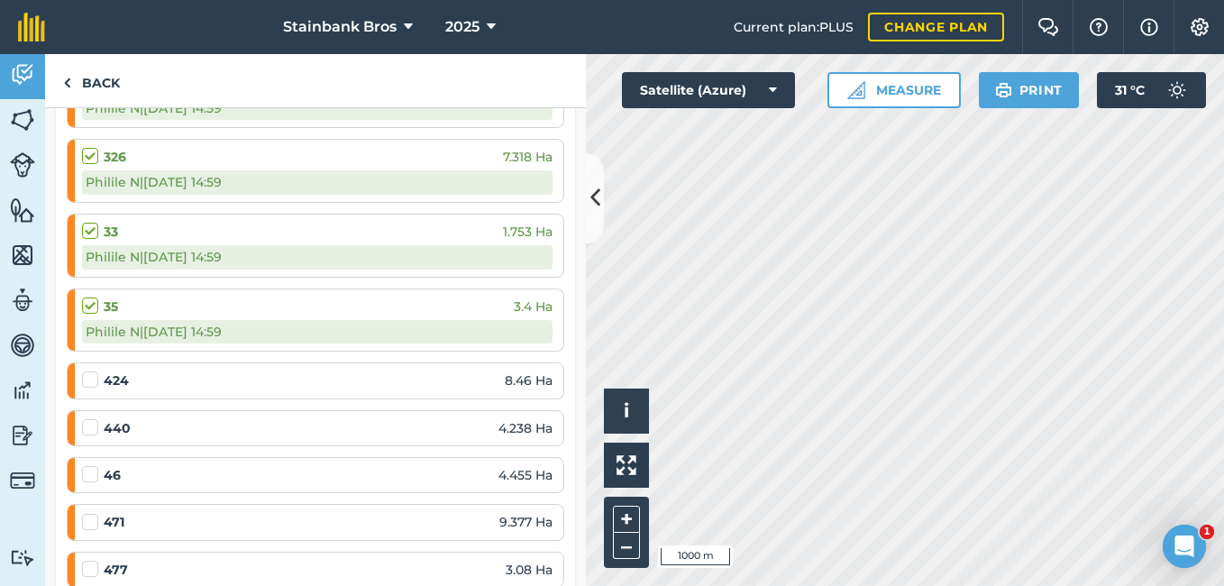
click at [88, 371] on label at bounding box center [93, 371] width 22 height 0
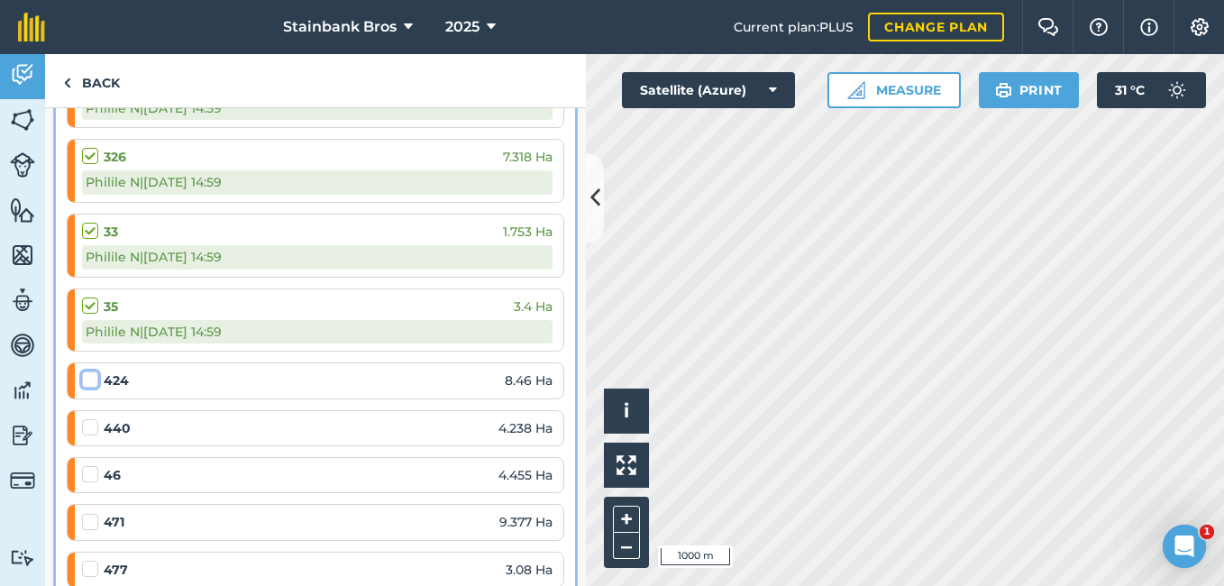
click at [88, 379] on input "checkbox" at bounding box center [88, 377] width 12 height 12
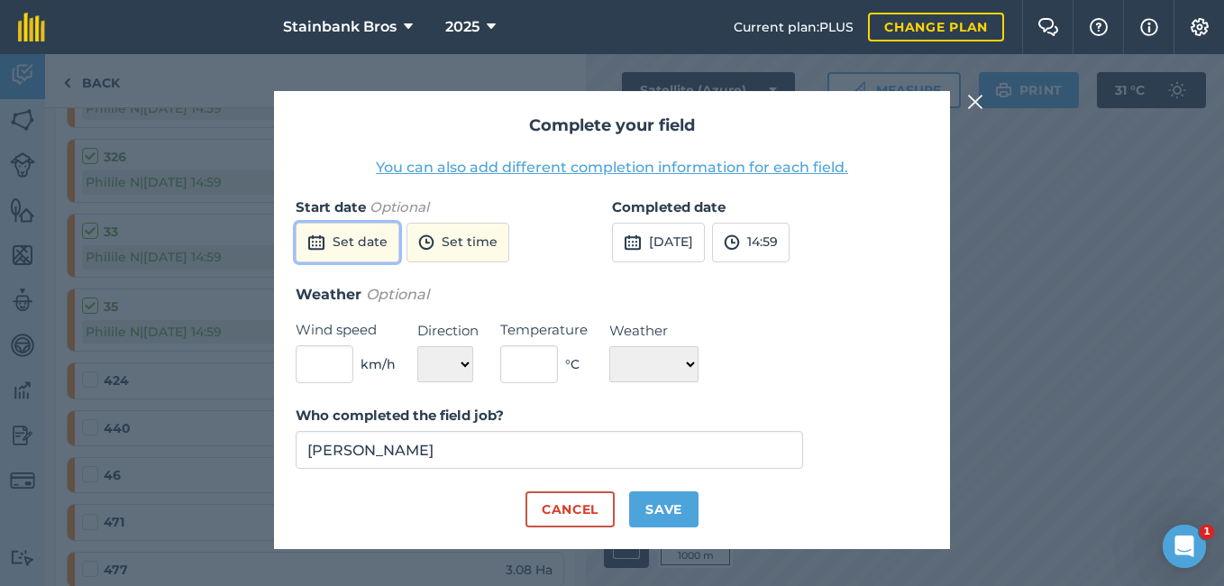
click at [374, 241] on button "Set date" at bounding box center [348, 243] width 104 height 40
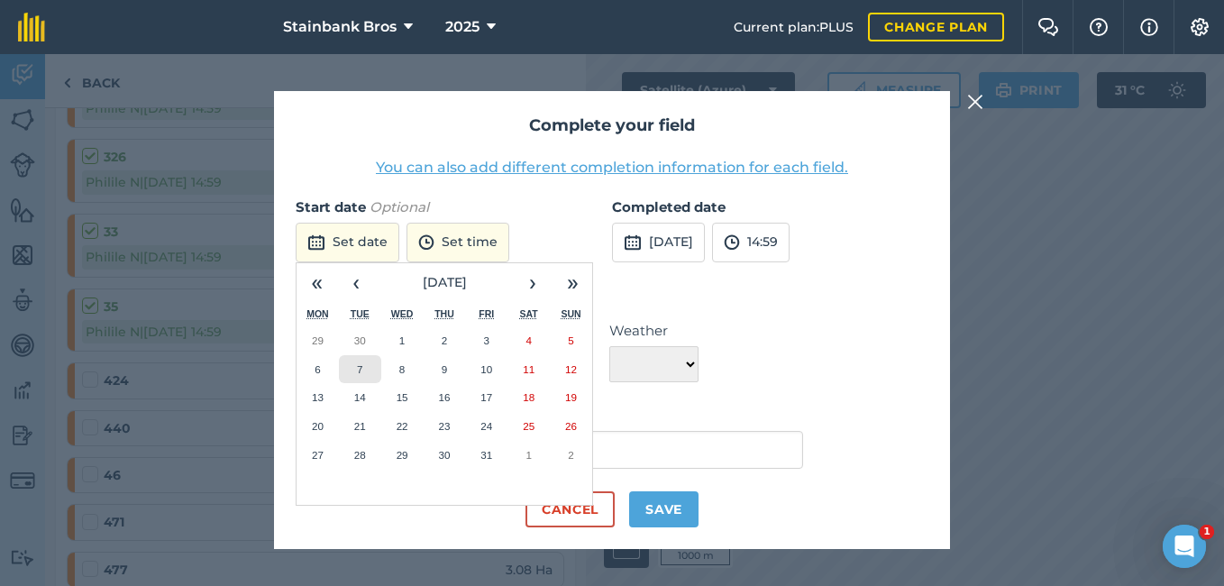
click at [358, 366] on abbr "7" at bounding box center [359, 369] width 5 height 12
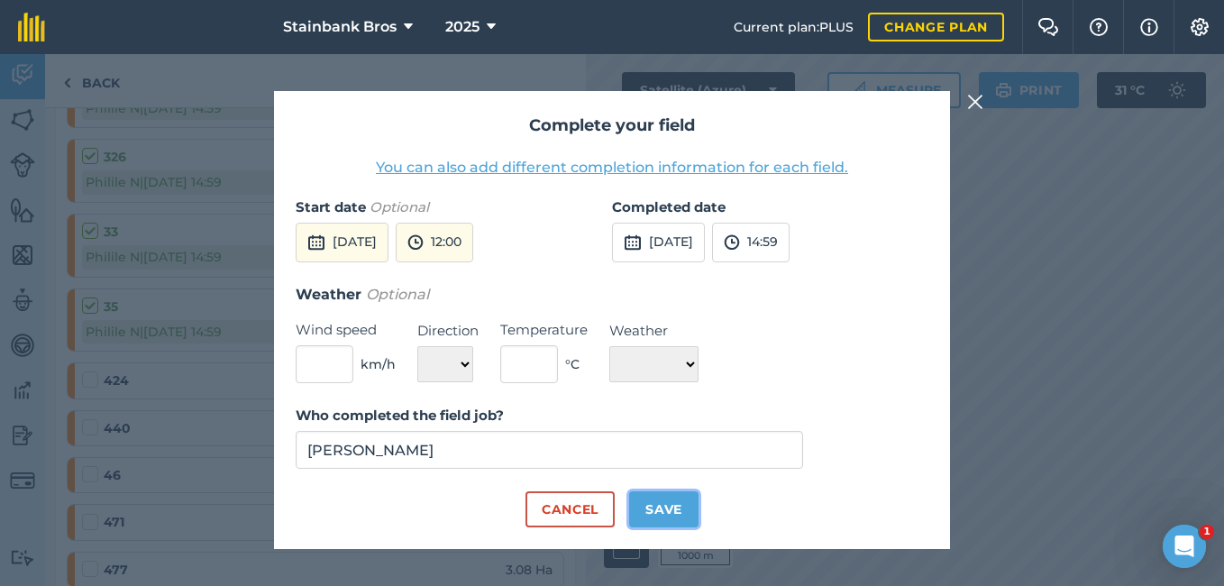
click at [649, 506] on button "Save" at bounding box center [663, 509] width 69 height 36
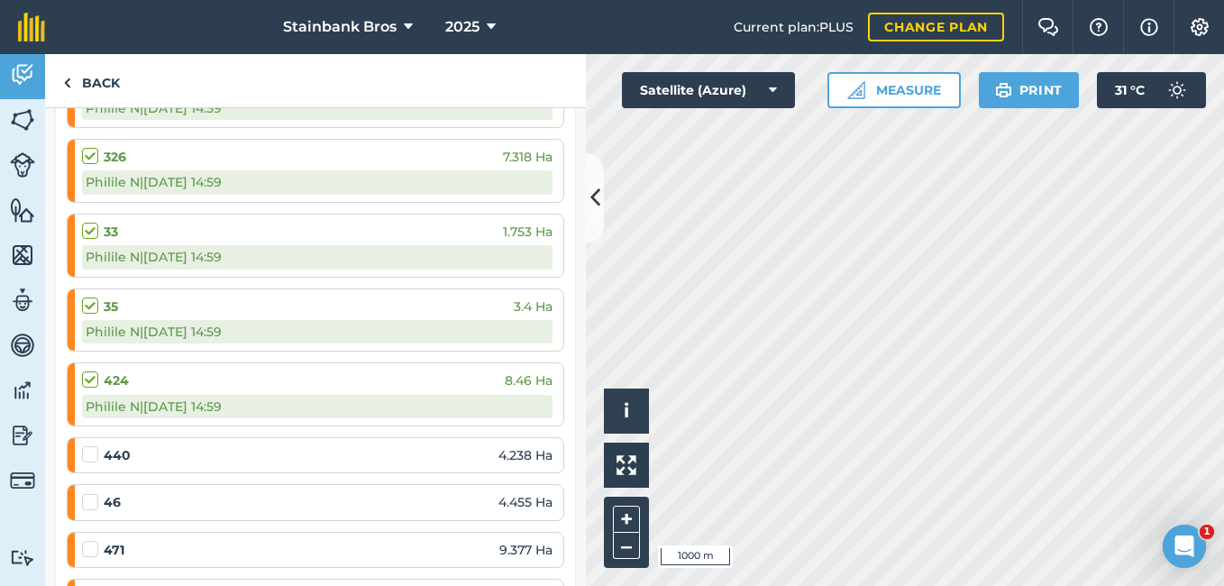
click at [94, 445] on label at bounding box center [93, 445] width 22 height 0
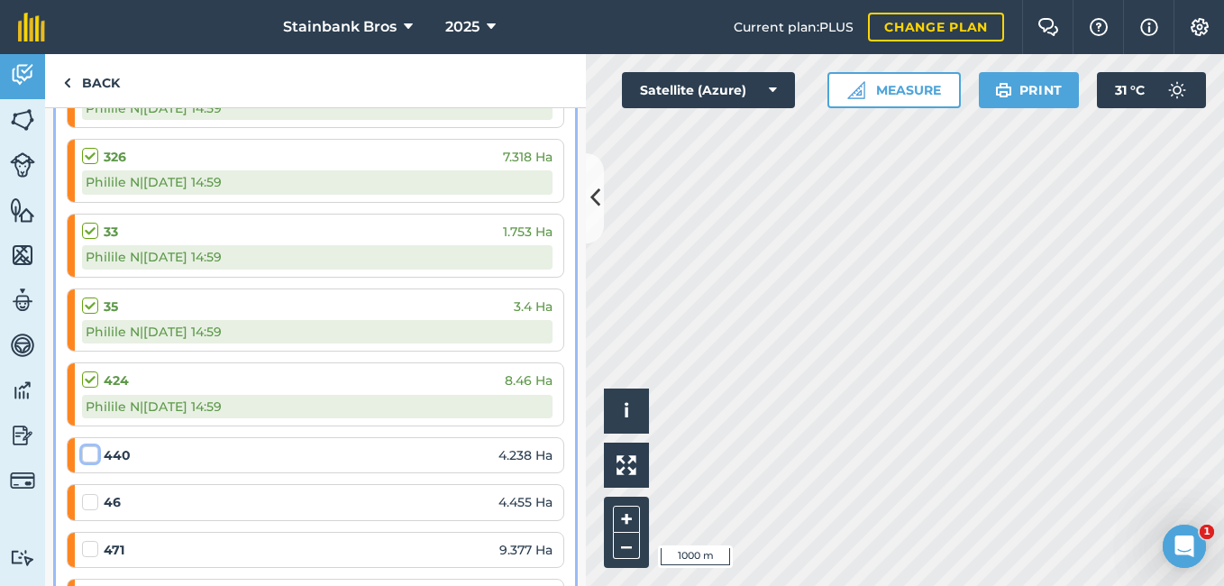
click at [94, 452] on input "checkbox" at bounding box center [88, 451] width 12 height 12
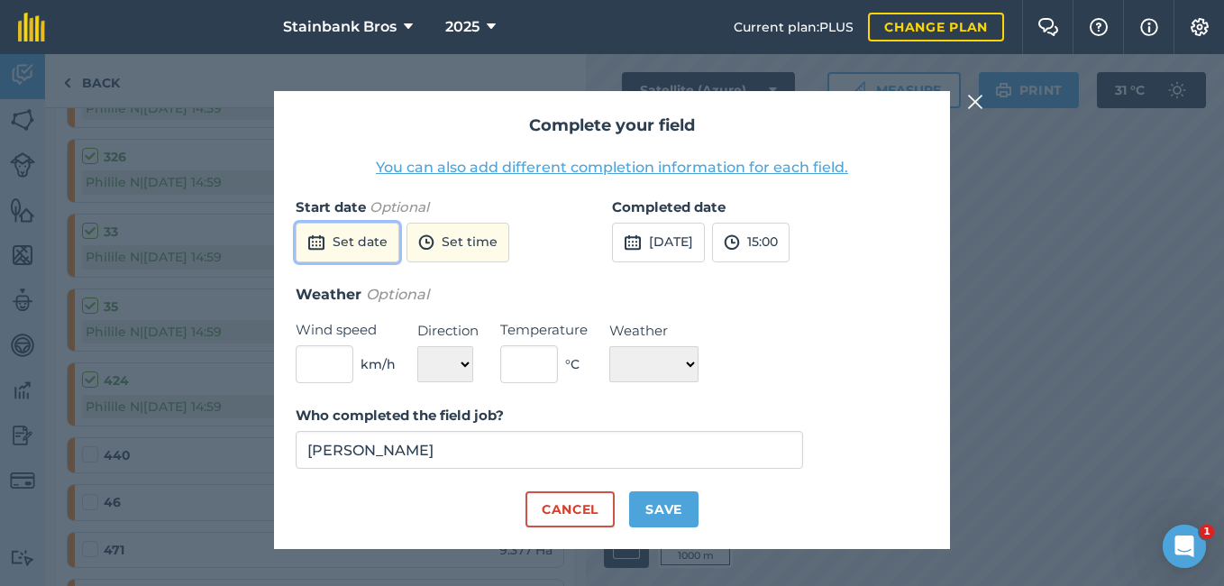
click at [363, 235] on button "Set date" at bounding box center [348, 243] width 104 height 40
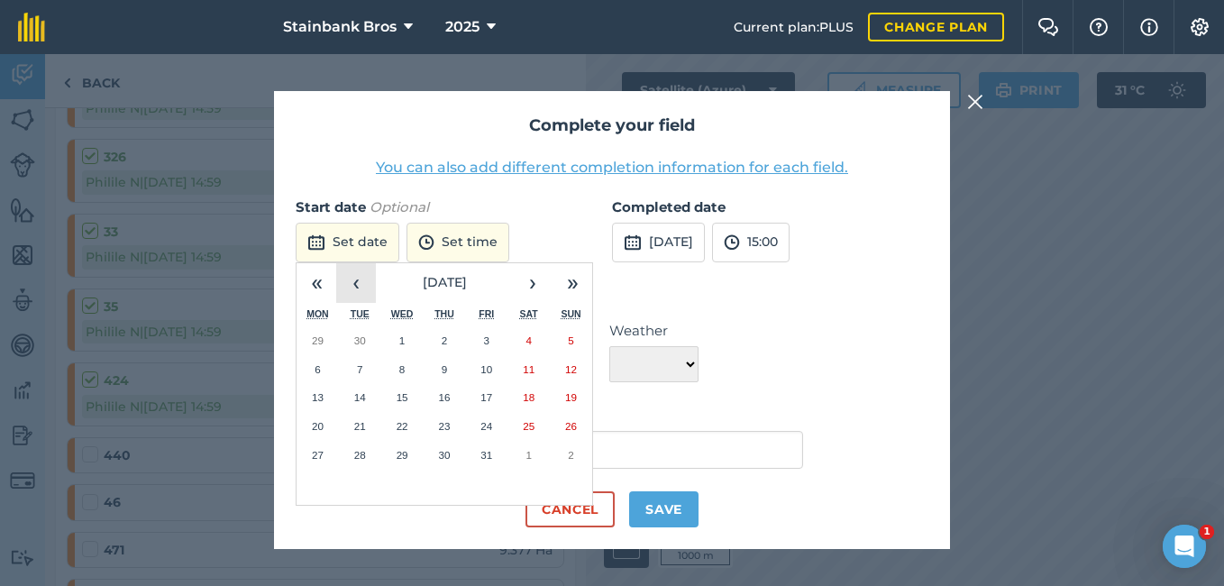
click at [361, 285] on button "‹" at bounding box center [356, 283] width 40 height 40
click at [564, 336] on button "7" at bounding box center [571, 340] width 42 height 29
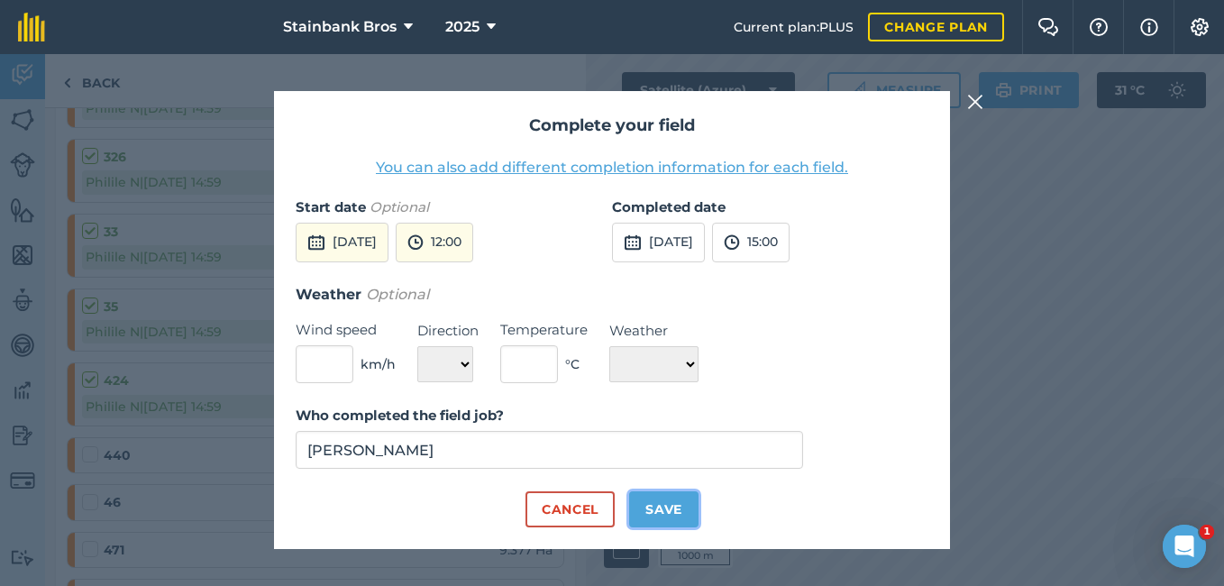
click at [664, 508] on button "Save" at bounding box center [663, 509] width 69 height 36
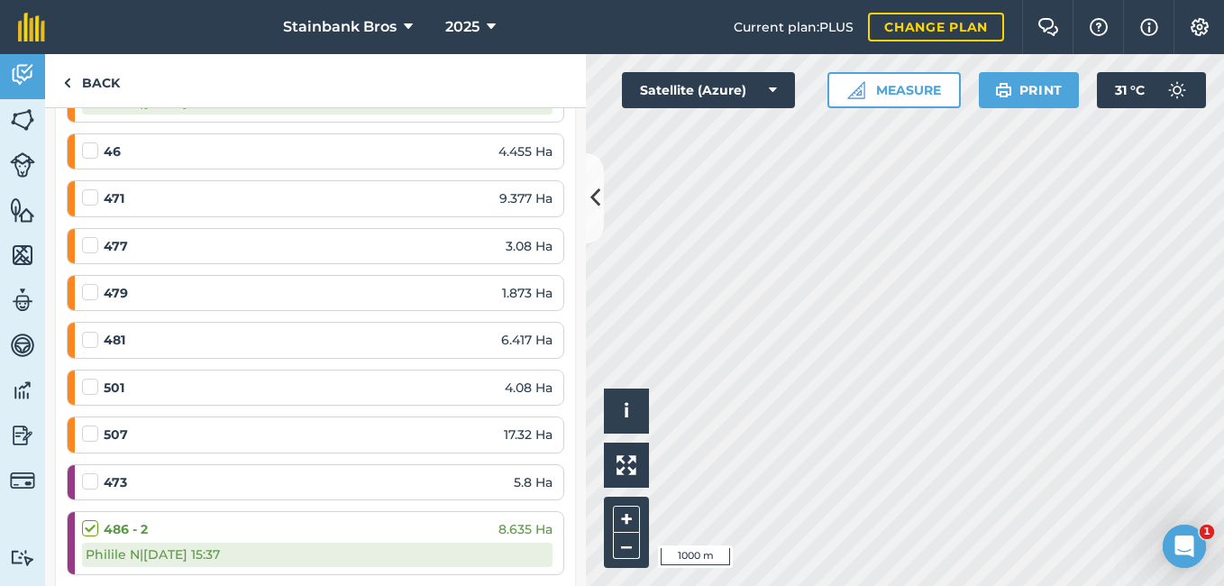
scroll to position [2476, 0]
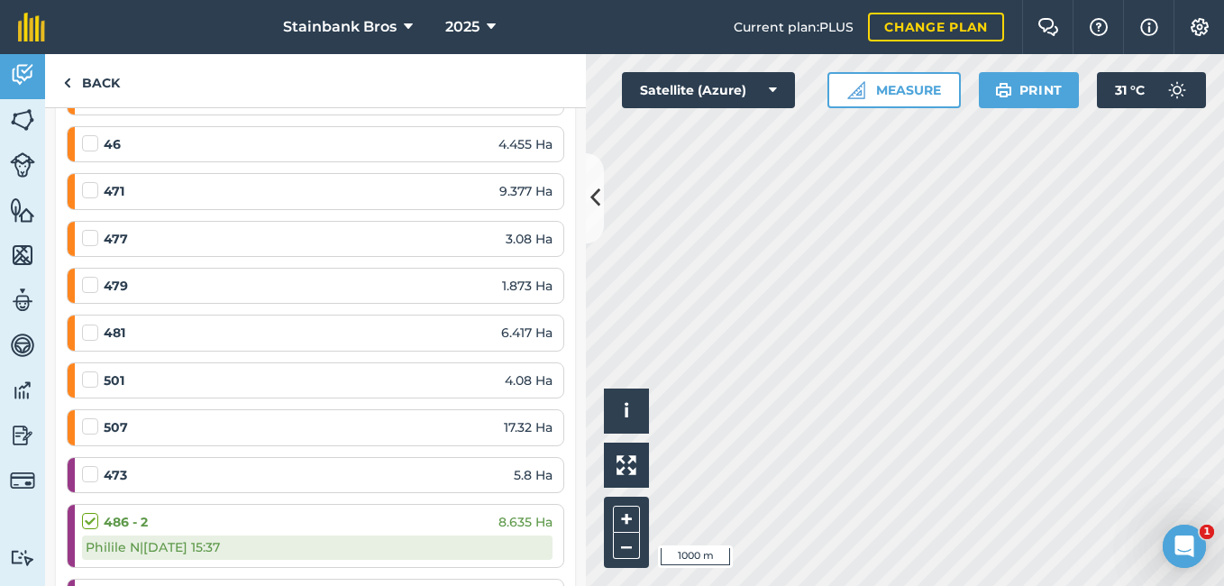
drag, startPoint x: 570, startPoint y: 485, endPoint x: 581, endPoint y: 470, distance: 18.8
click at [581, 470] on div "Other / Herbicide 2 EDIT 28 / 41 Fields 137 Ha / 216.4 [PERSON_NAME] all as com…" at bounding box center [315, 347] width 541 height 478
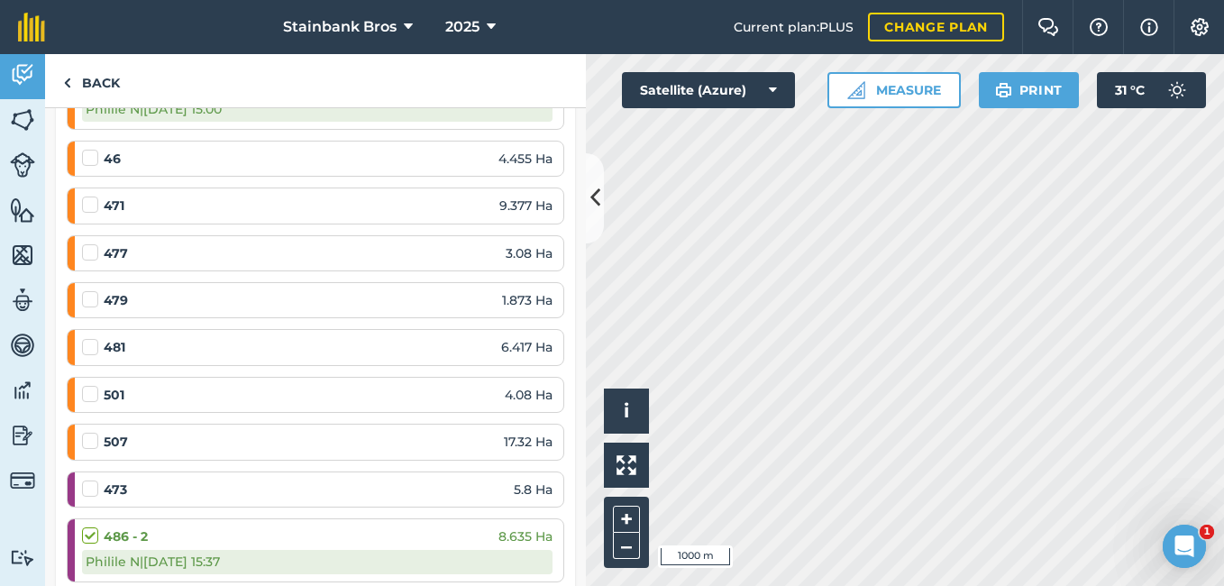
scroll to position [2468, 0]
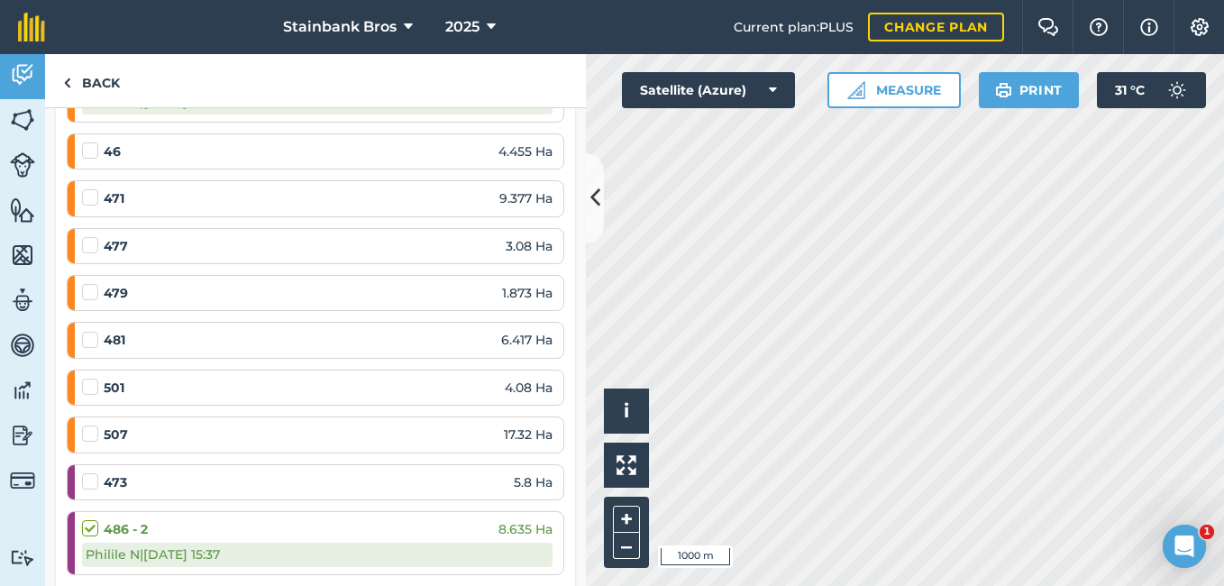
click at [87, 142] on label at bounding box center [93, 142] width 22 height 0
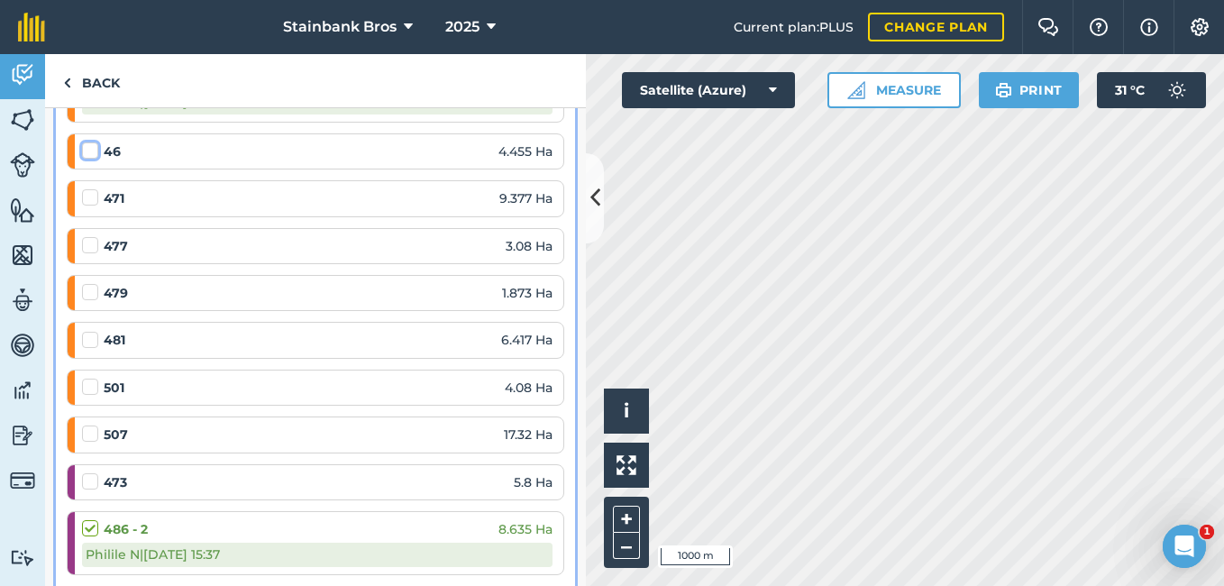
click at [87, 153] on input "checkbox" at bounding box center [88, 148] width 12 height 12
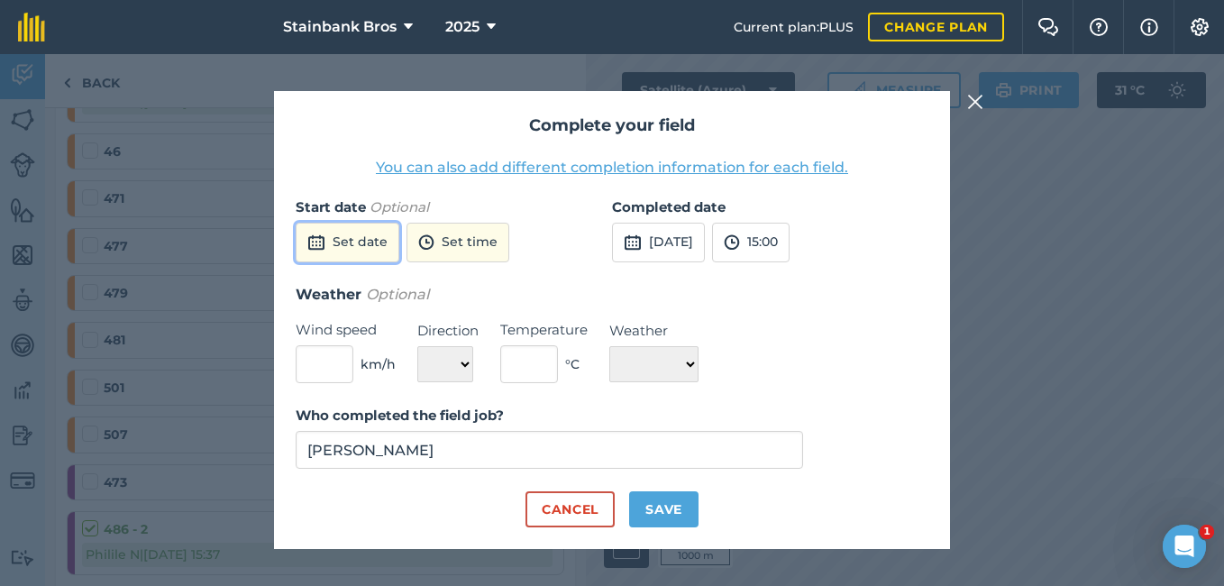
click at [352, 252] on button "Set date" at bounding box center [348, 243] width 104 height 40
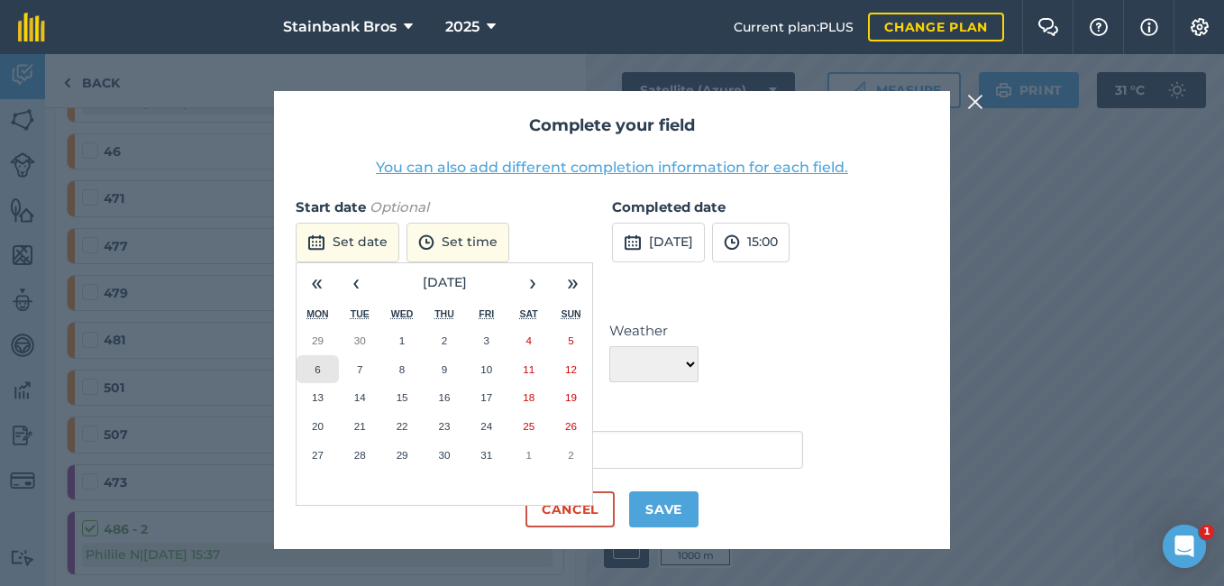
click at [331, 380] on button "6" at bounding box center [318, 369] width 42 height 29
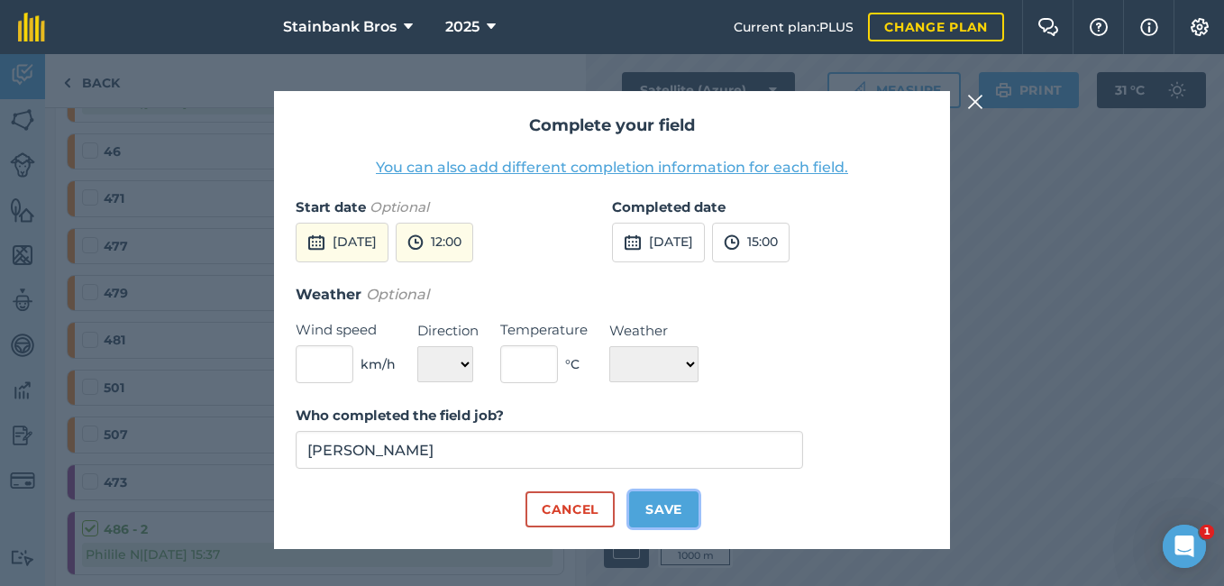
click at [673, 511] on button "Save" at bounding box center [663, 509] width 69 height 36
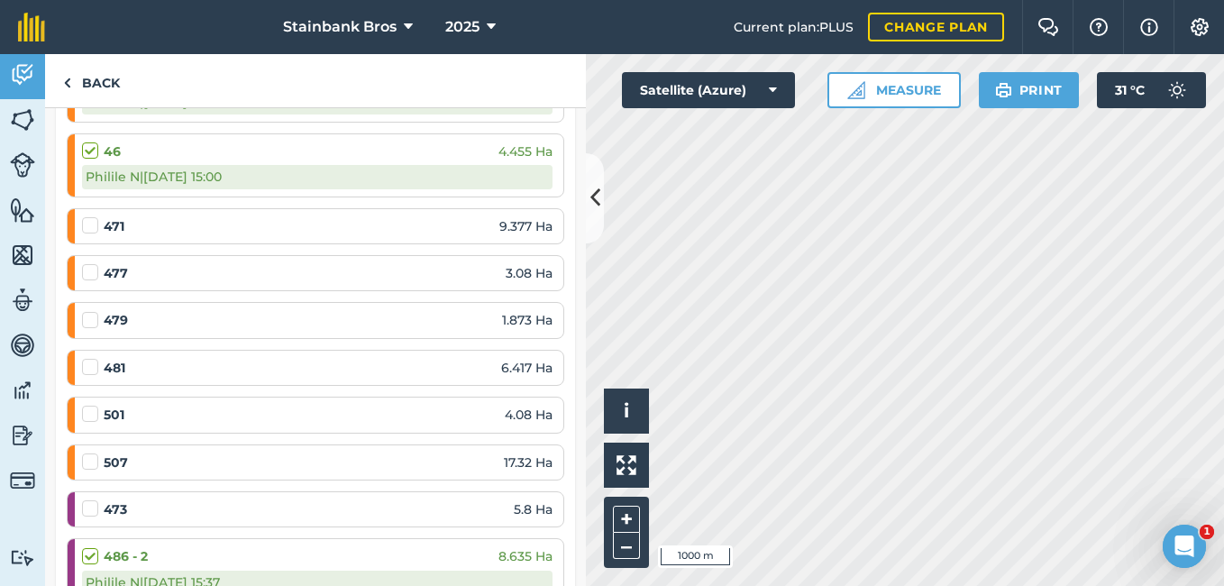
click at [94, 216] on label at bounding box center [93, 216] width 22 height 0
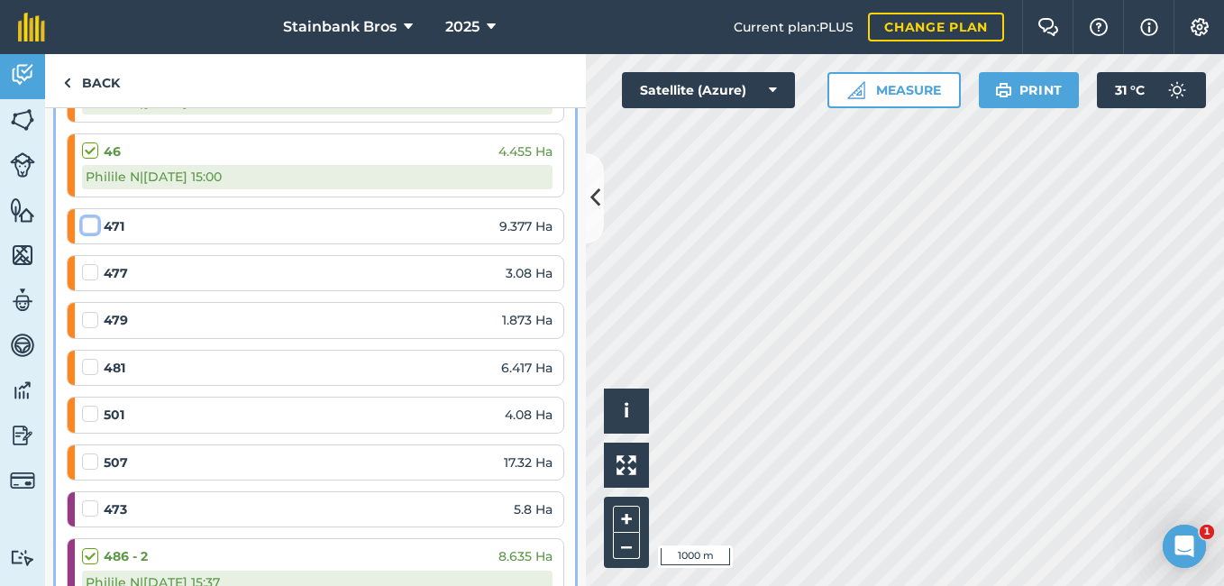
click at [94, 227] on input "checkbox" at bounding box center [88, 222] width 12 height 12
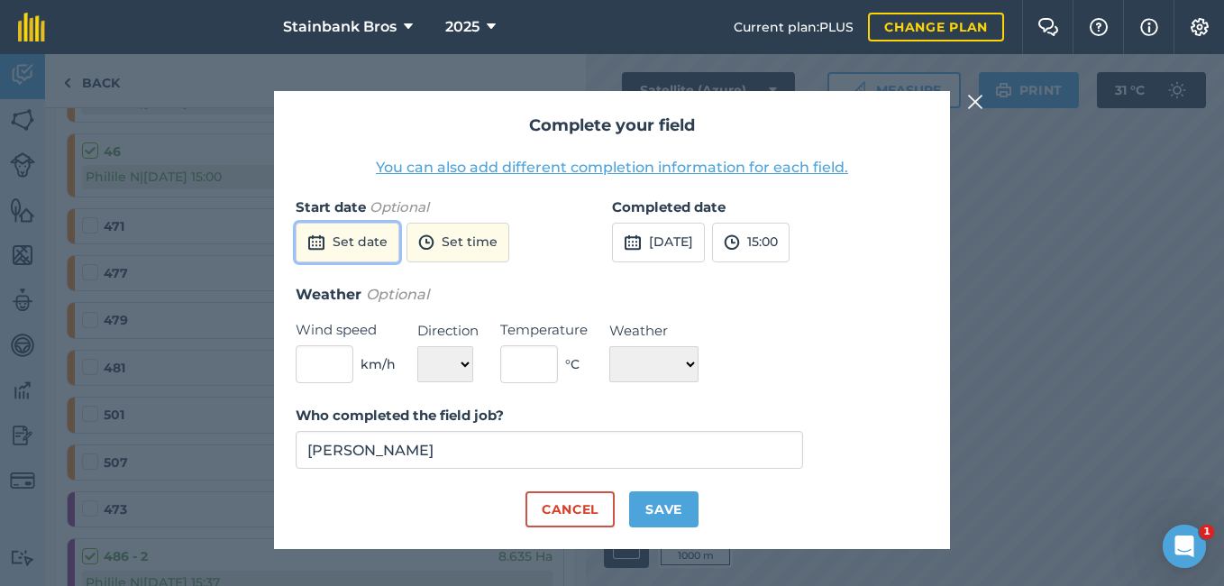
click at [320, 243] on img at bounding box center [316, 243] width 18 height 22
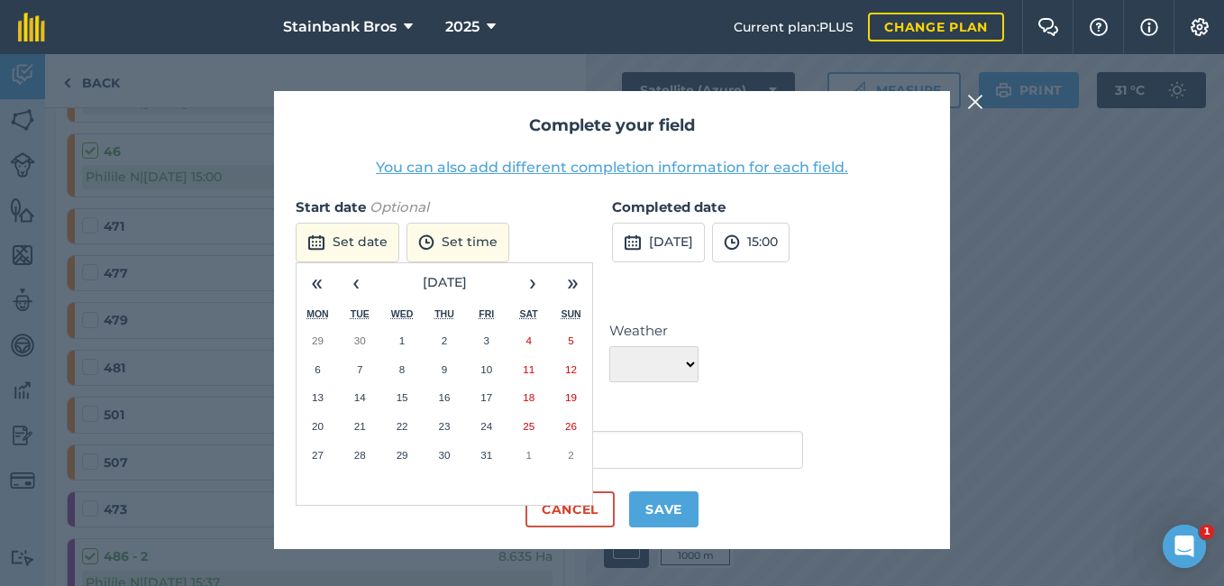
click at [477, 369] on button "10" at bounding box center [486, 369] width 42 height 29
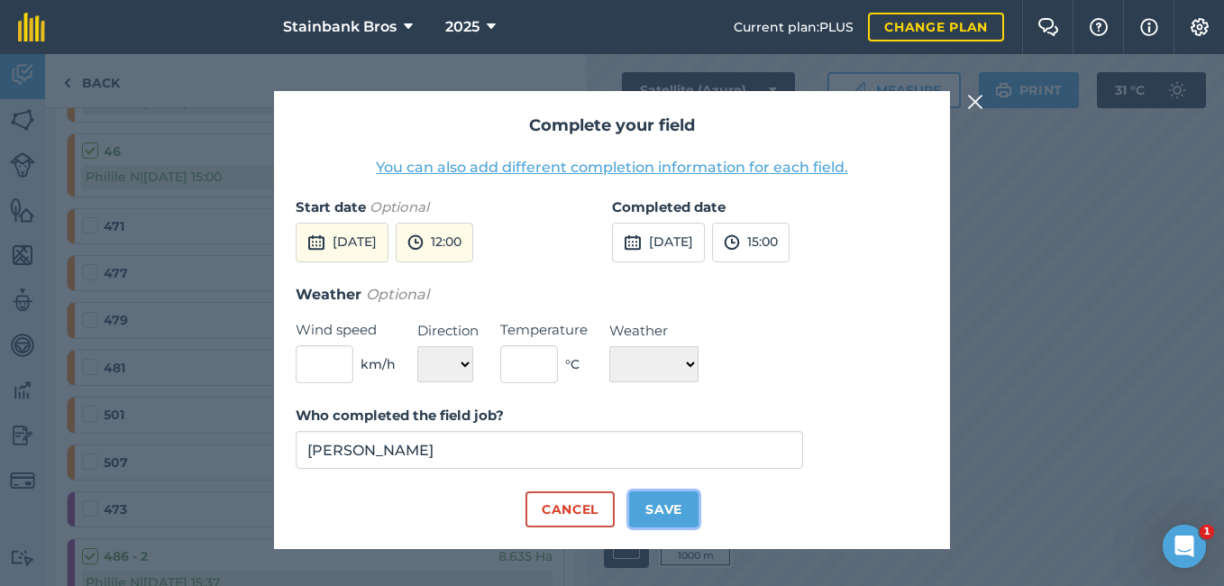
click at [655, 521] on button "Save" at bounding box center [663, 509] width 69 height 36
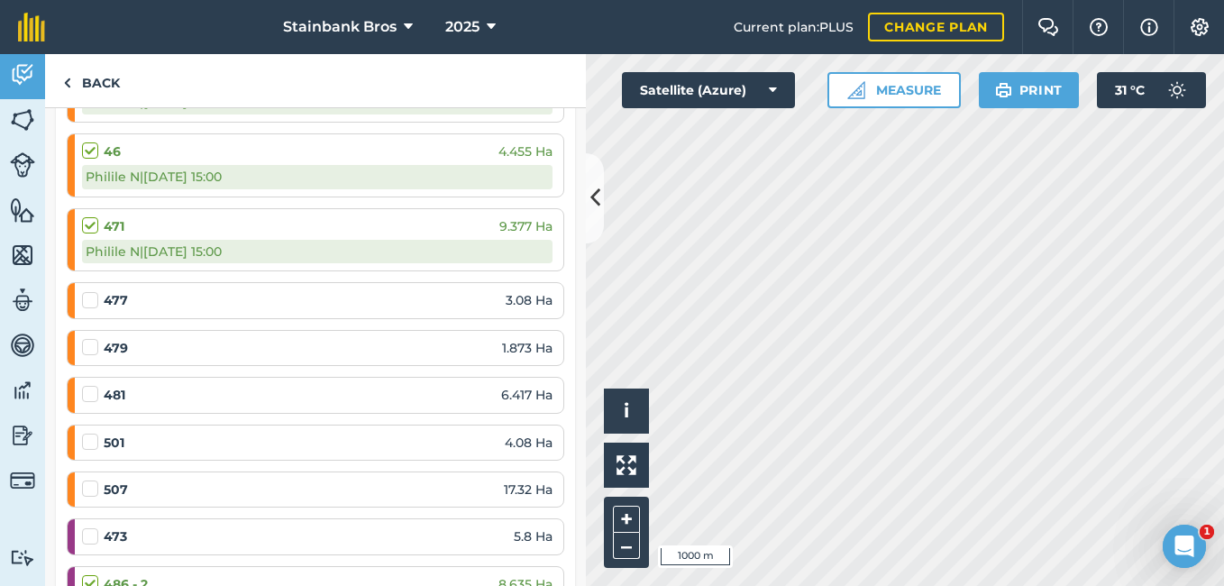
click at [92, 291] on label at bounding box center [93, 291] width 22 height 0
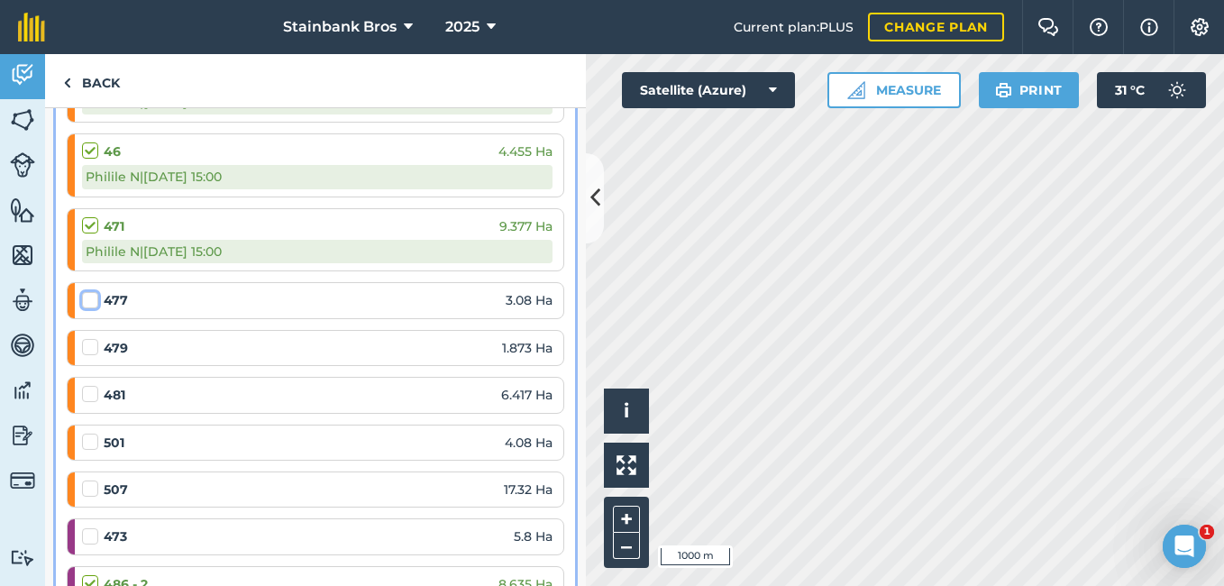
click at [92, 299] on input "checkbox" at bounding box center [88, 297] width 12 height 12
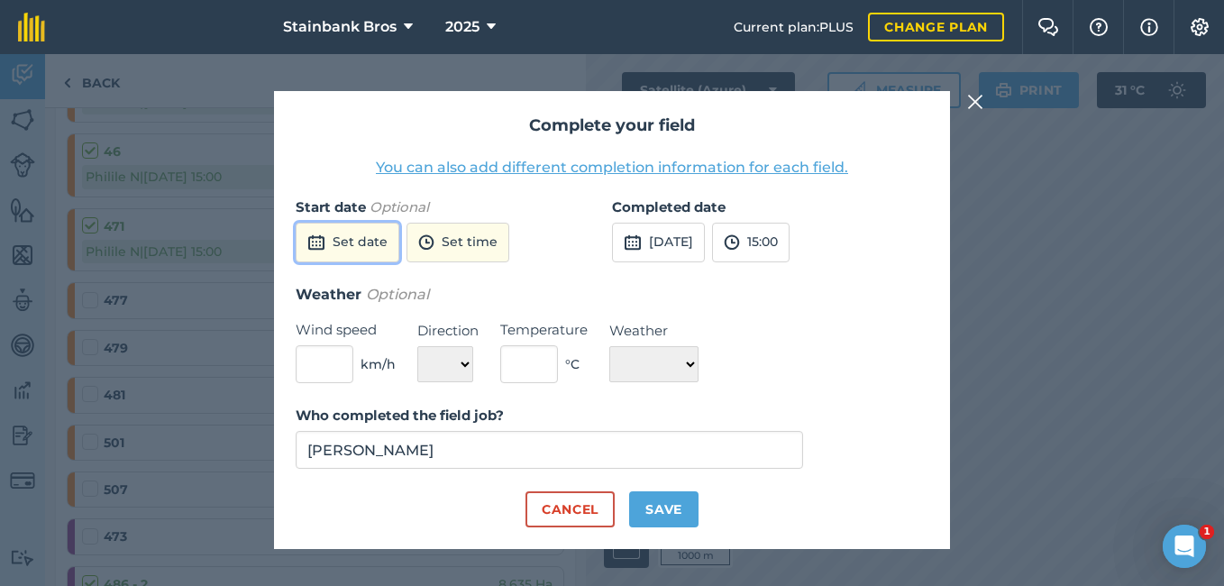
click at [314, 240] on img at bounding box center [316, 243] width 18 height 22
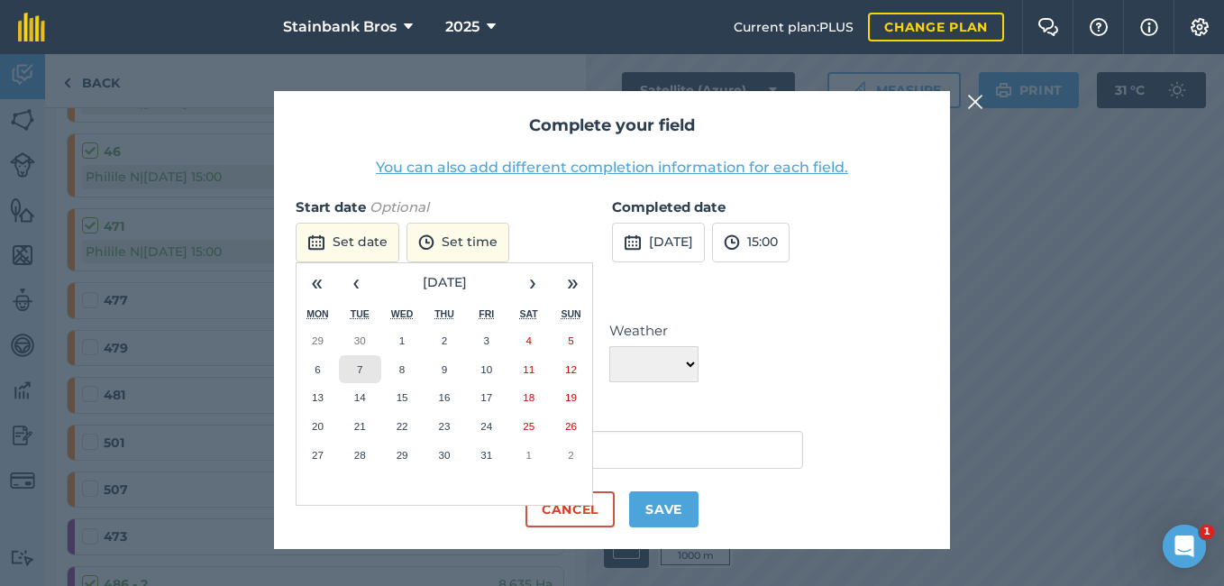
click at [362, 355] on button "7" at bounding box center [360, 369] width 42 height 29
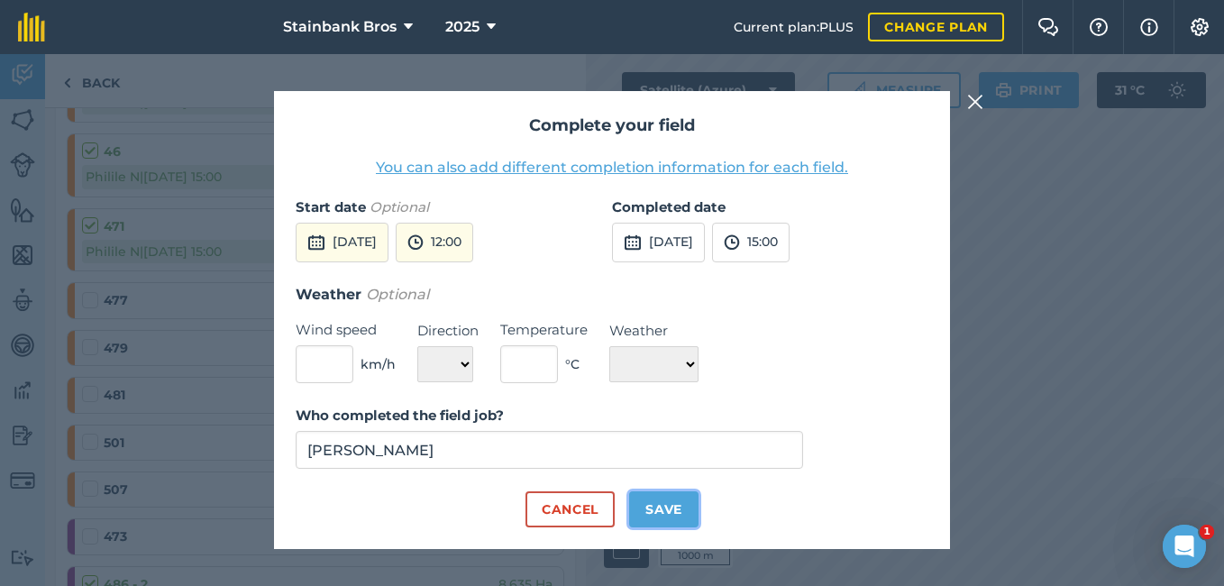
click at [648, 497] on button "Save" at bounding box center [663, 509] width 69 height 36
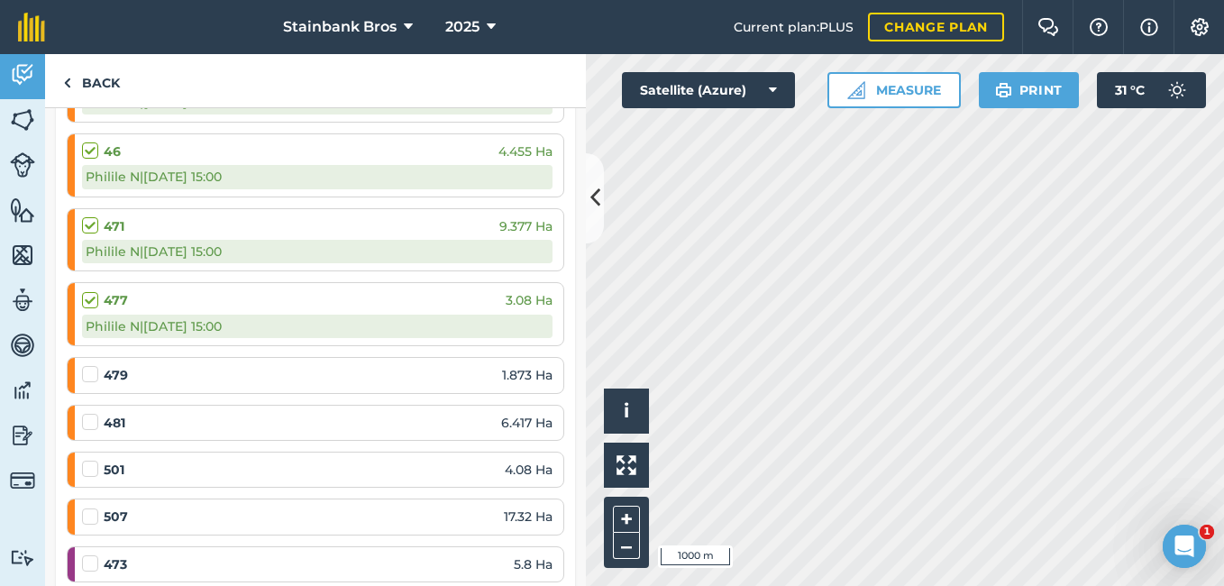
click at [96, 365] on label at bounding box center [93, 365] width 22 height 0
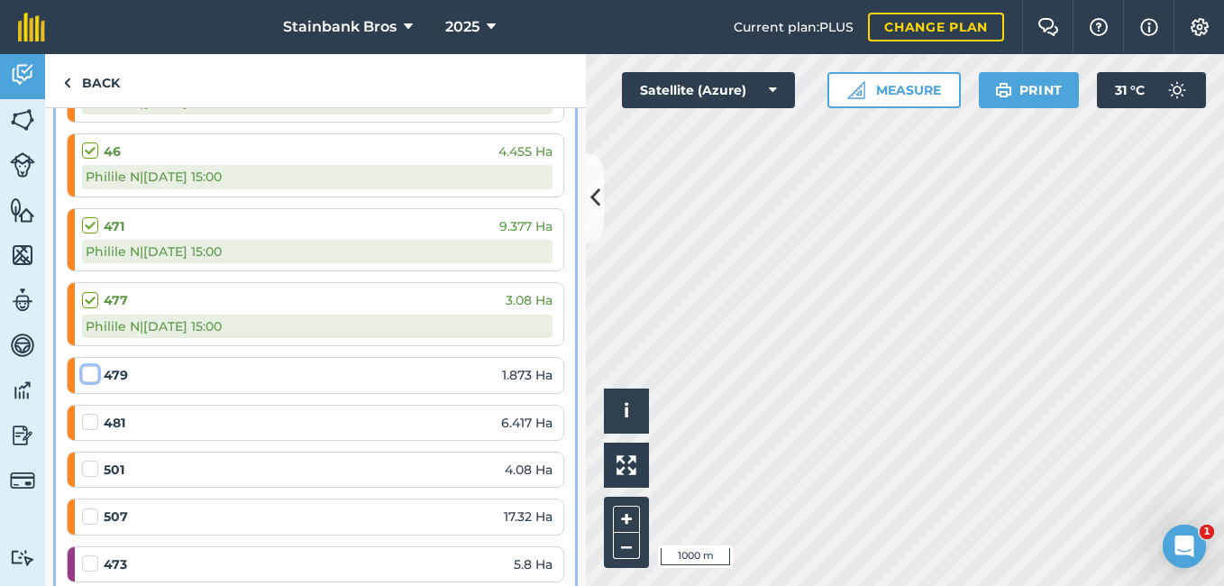
click at [94, 370] on input "checkbox" at bounding box center [88, 371] width 12 height 12
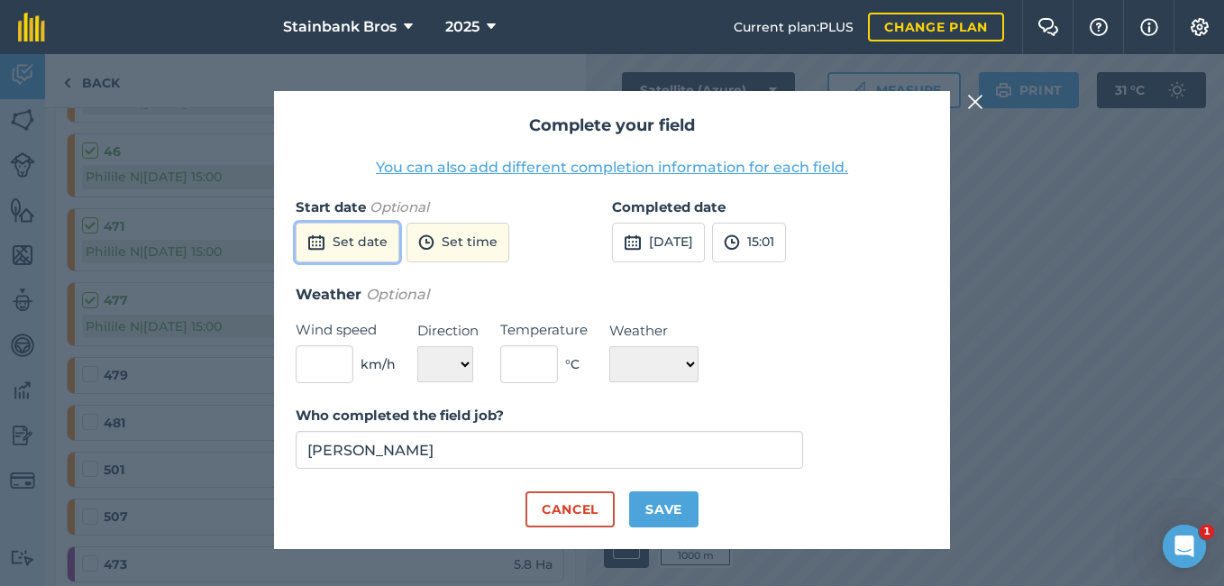
click at [347, 237] on button "Set date" at bounding box center [348, 243] width 104 height 40
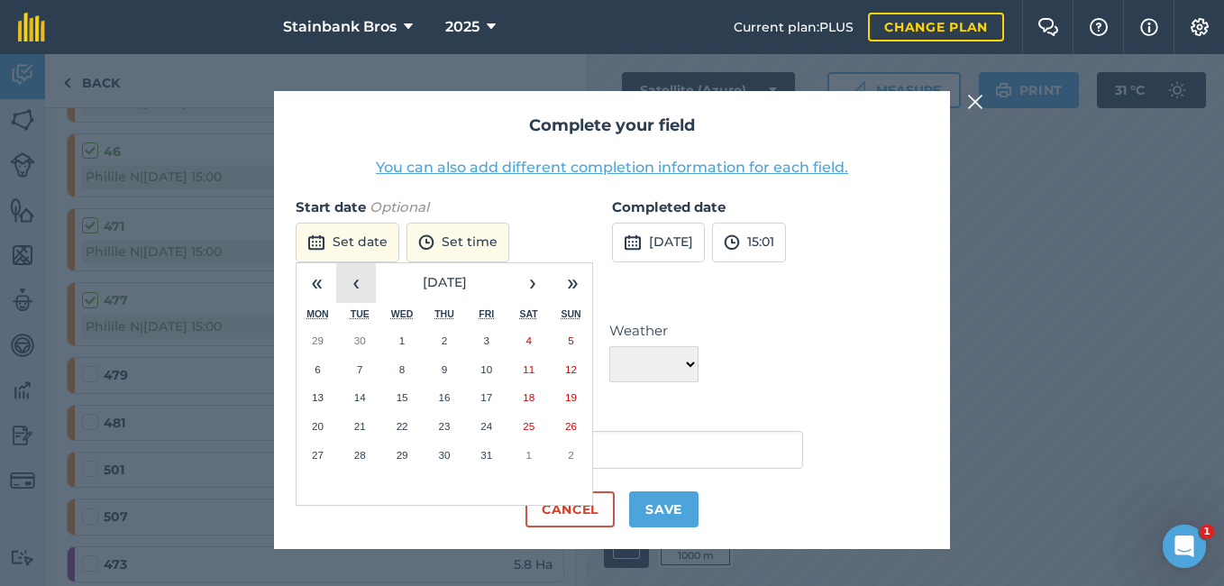
click at [367, 279] on button "‹" at bounding box center [356, 283] width 40 height 40
click at [403, 421] on abbr "24" at bounding box center [403, 426] width 12 height 12
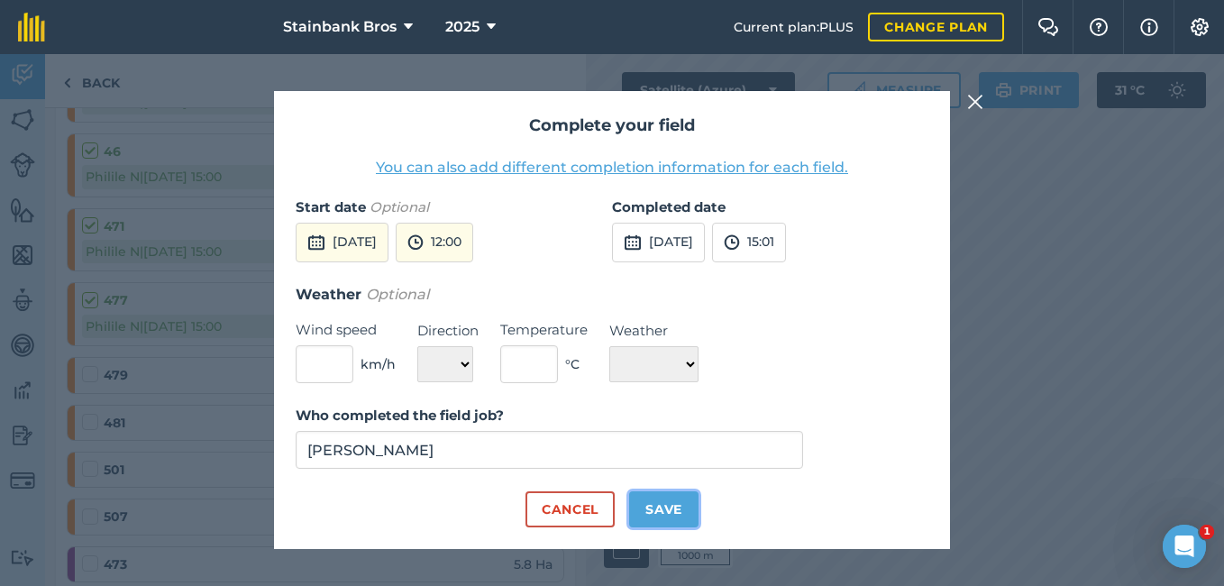
click at [683, 511] on button "Save" at bounding box center [663, 509] width 69 height 36
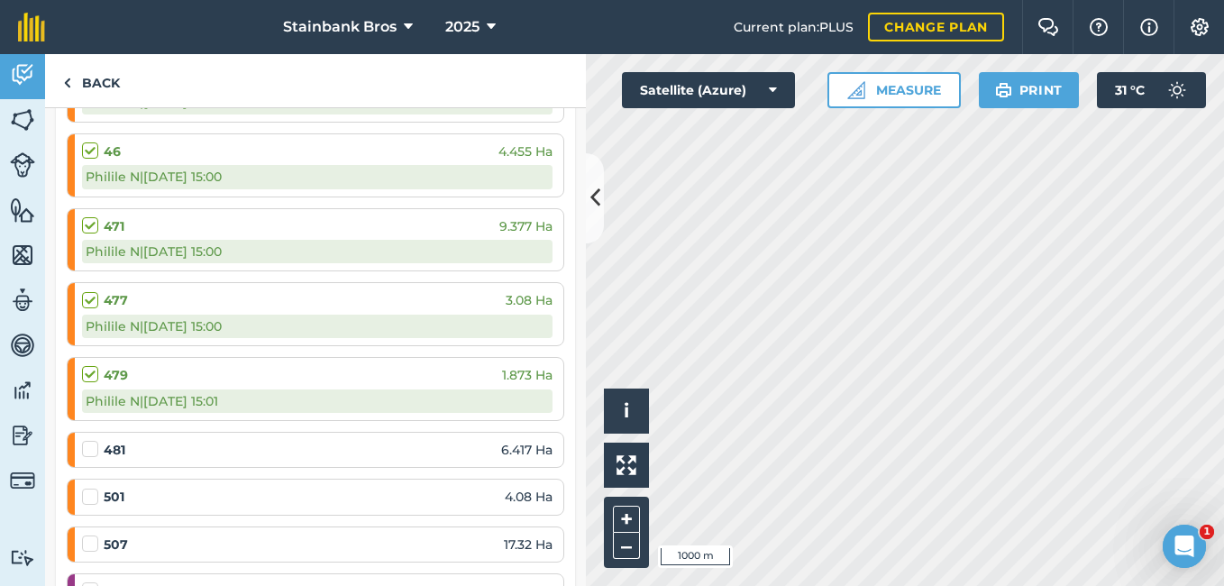
click at [92, 440] on label at bounding box center [93, 440] width 22 height 0
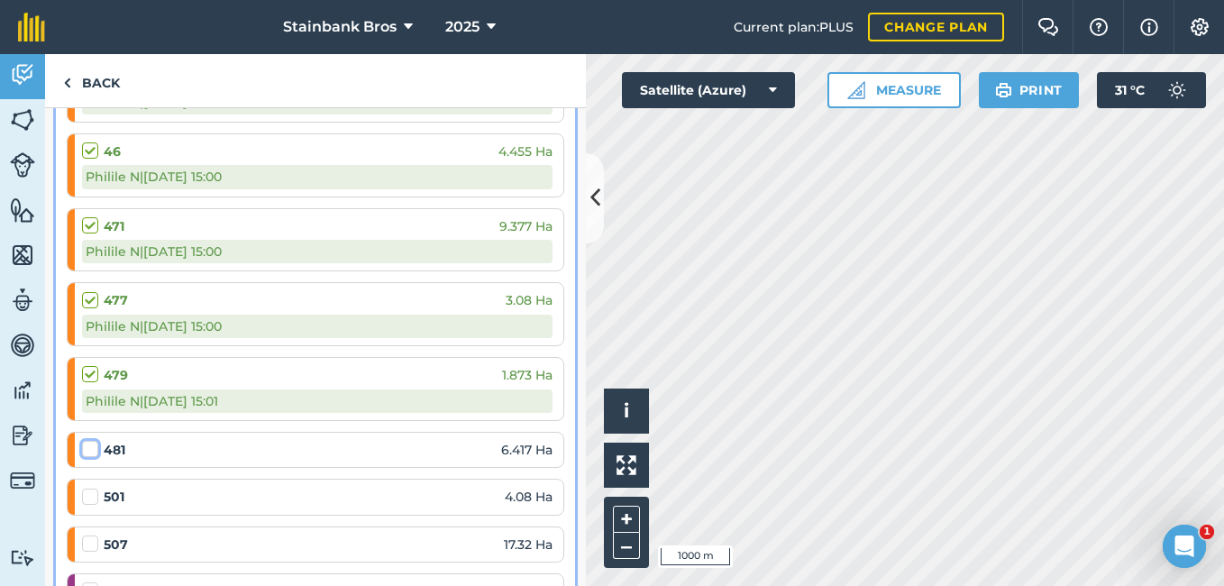
click at [92, 452] on input "checkbox" at bounding box center [88, 446] width 12 height 12
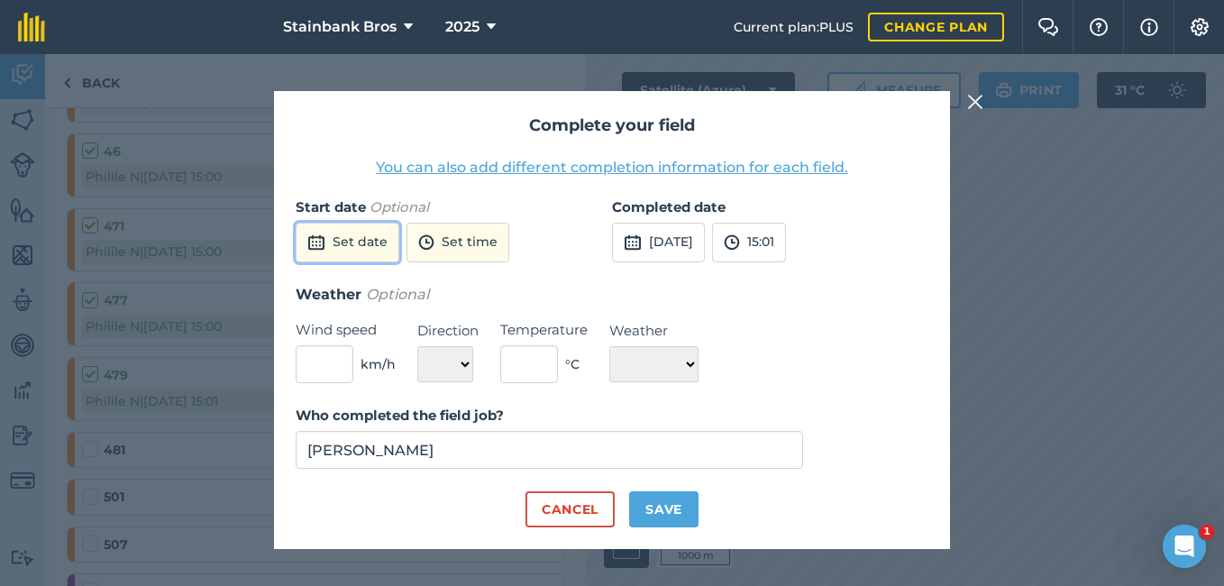
click at [377, 249] on button "Set date" at bounding box center [348, 243] width 104 height 40
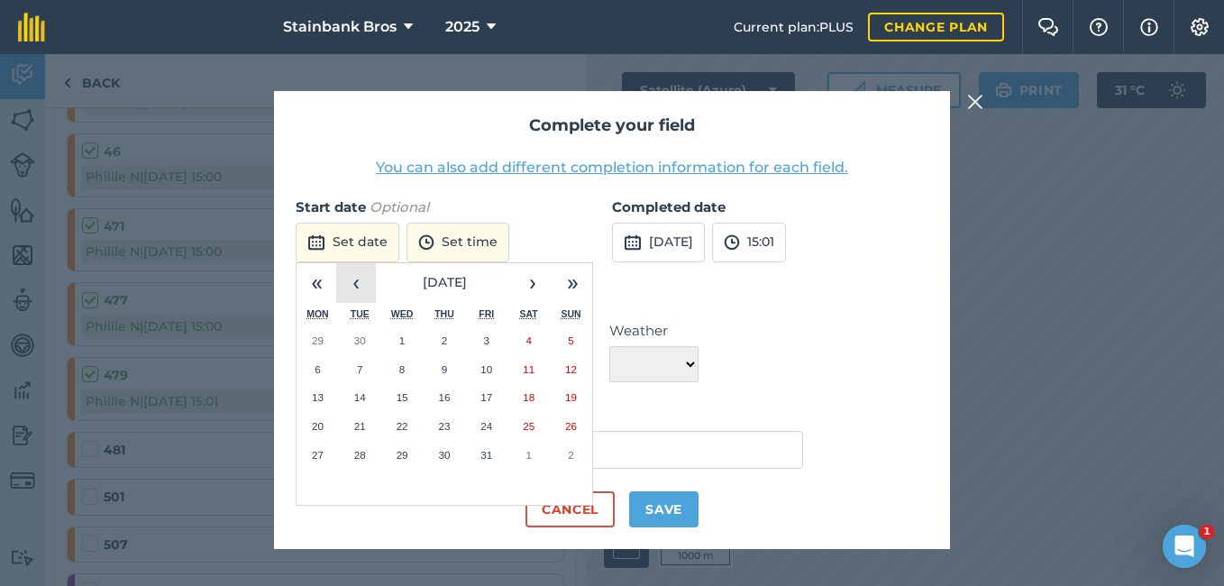
click at [366, 279] on button "‹" at bounding box center [356, 283] width 40 height 40
click at [562, 398] on button "21" at bounding box center [571, 397] width 42 height 29
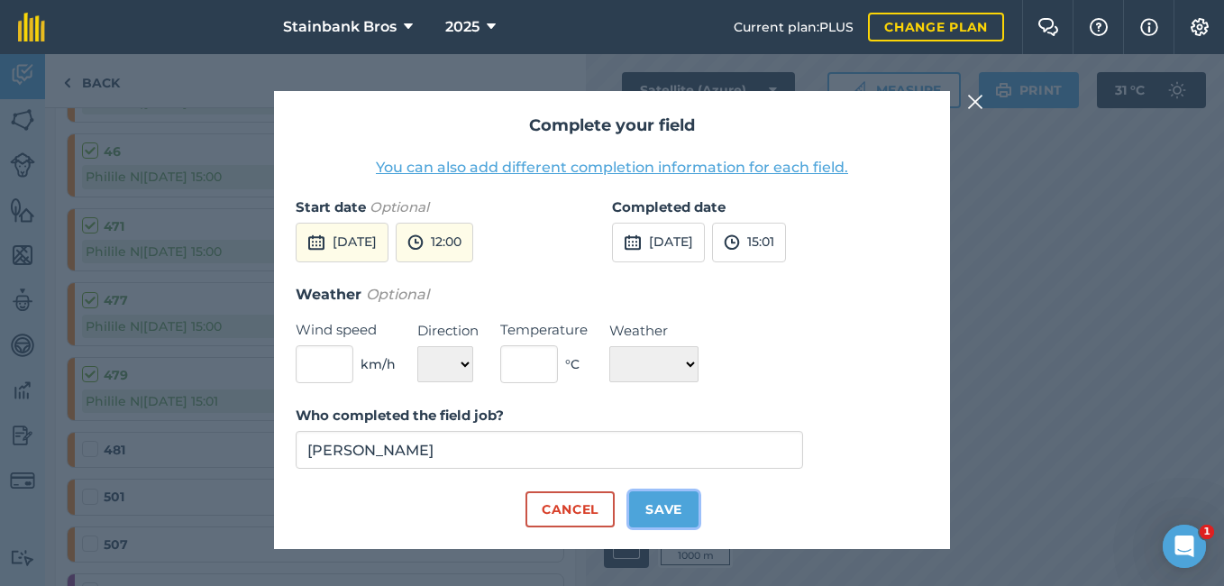
click at [667, 502] on button "Save" at bounding box center [663, 509] width 69 height 36
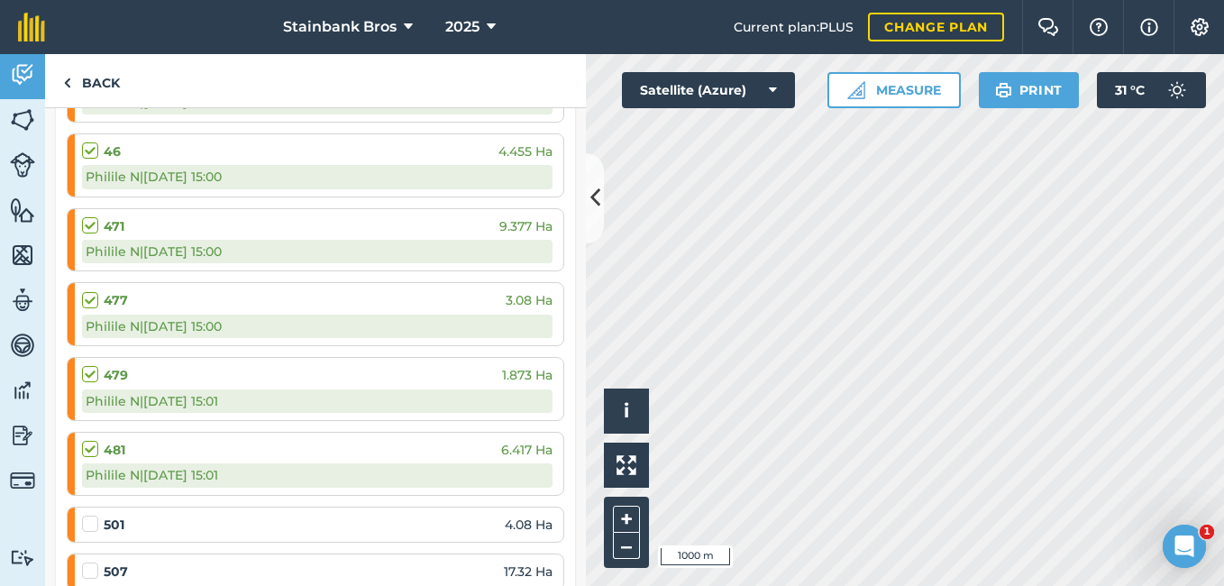
click at [456, 522] on div "501 4.08 Ha" at bounding box center [317, 525] width 471 height 20
click at [95, 515] on label at bounding box center [93, 515] width 22 height 0
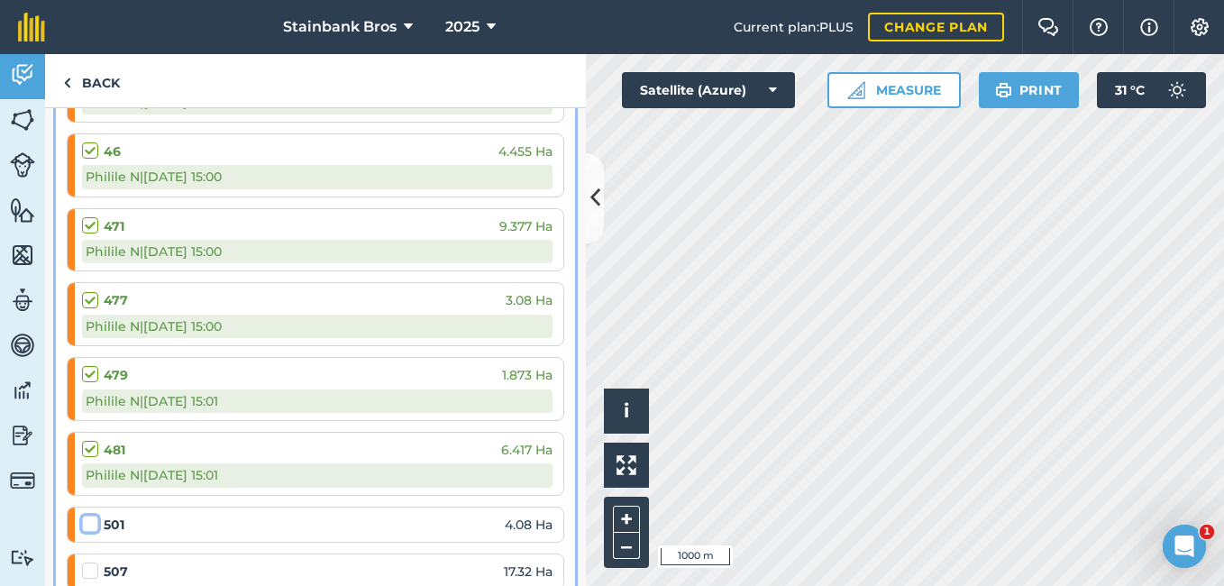
click at [94, 518] on input "checkbox" at bounding box center [88, 521] width 12 height 12
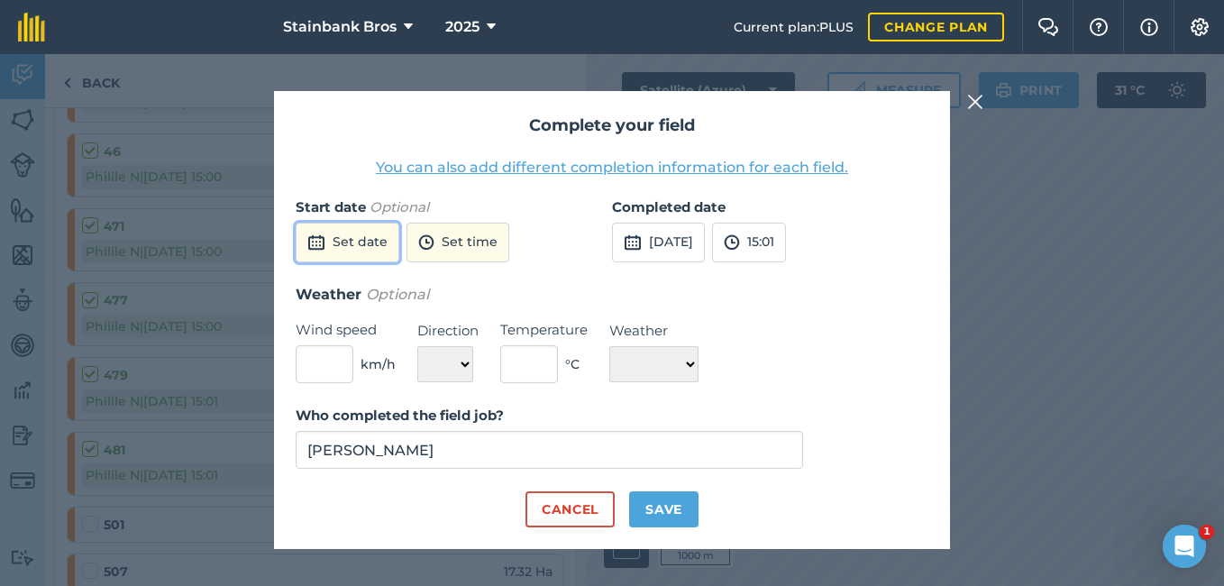
click at [356, 234] on button "Set date" at bounding box center [348, 243] width 104 height 40
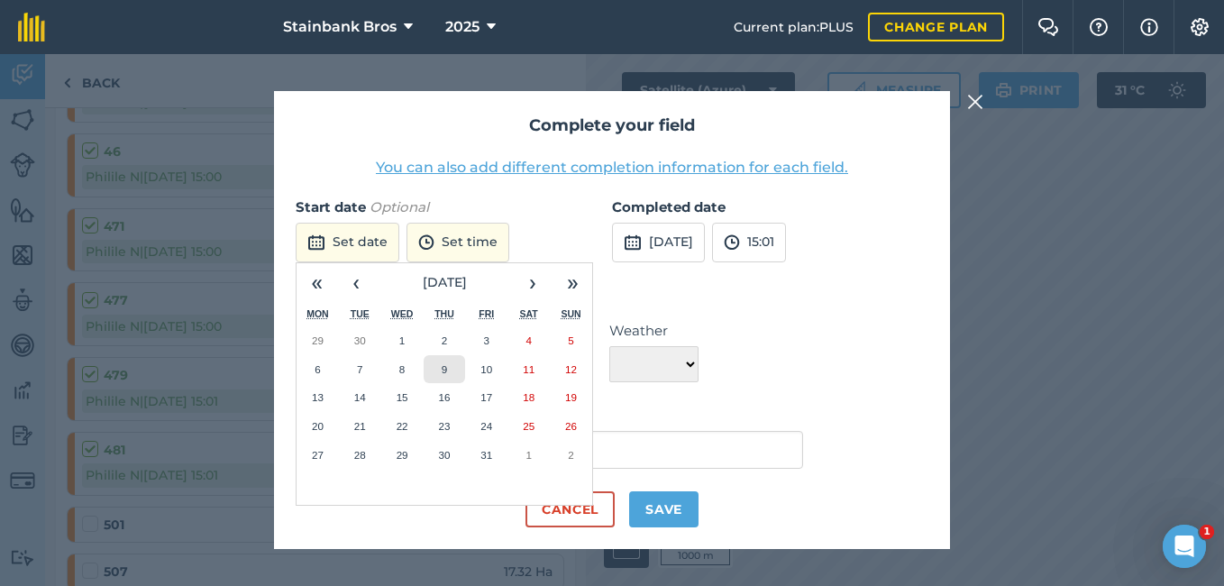
click at [453, 379] on button "9" at bounding box center [445, 369] width 42 height 29
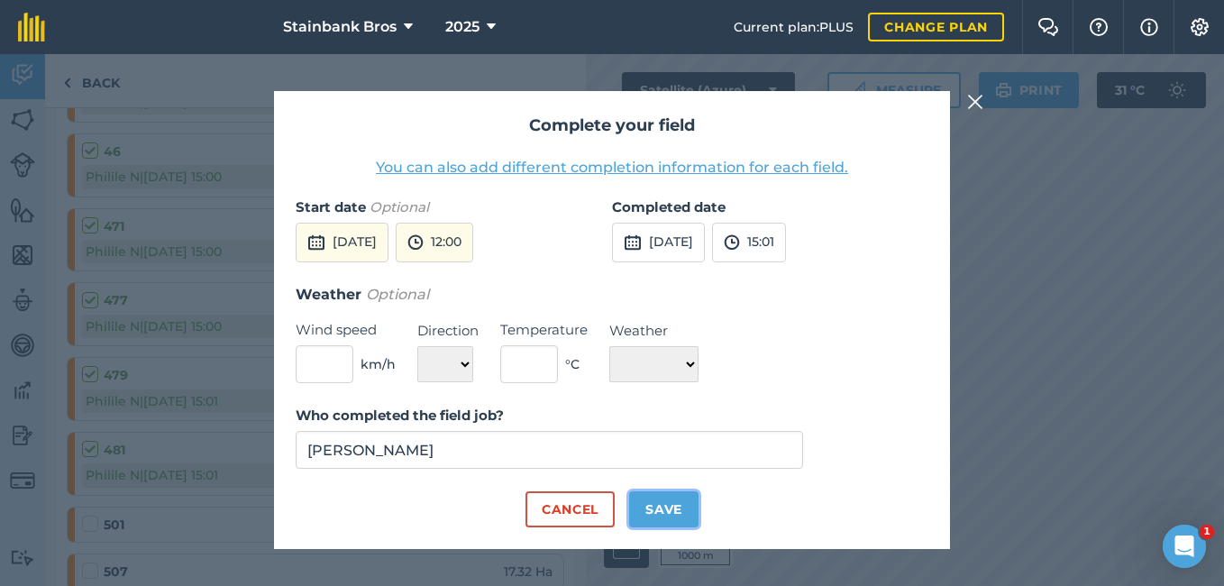
click at [643, 514] on button "Save" at bounding box center [663, 509] width 69 height 36
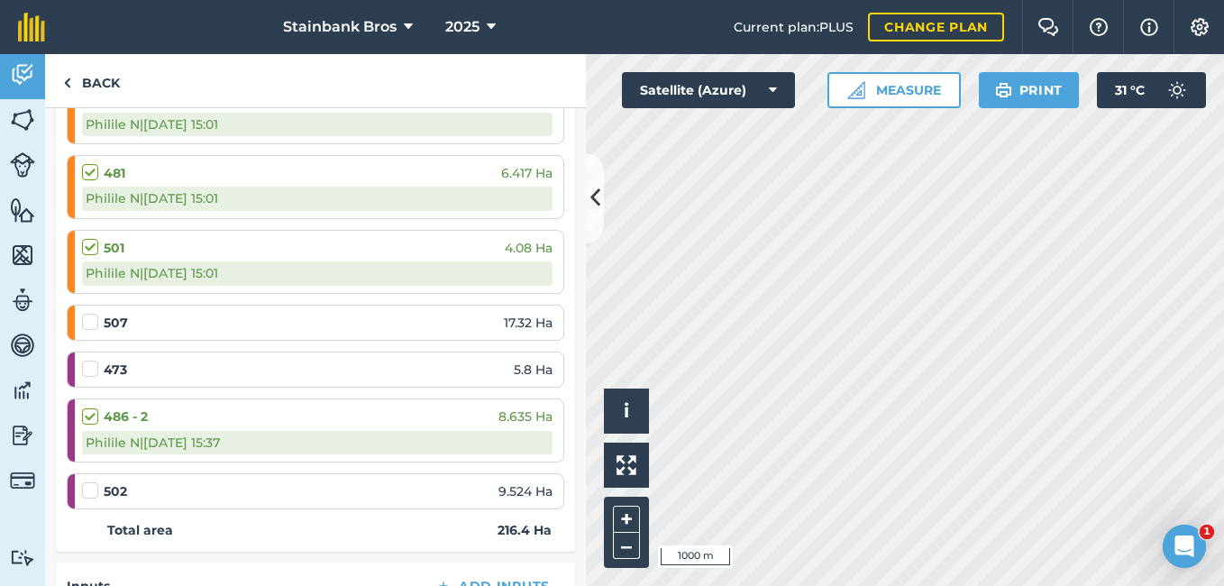
scroll to position [2759, 0]
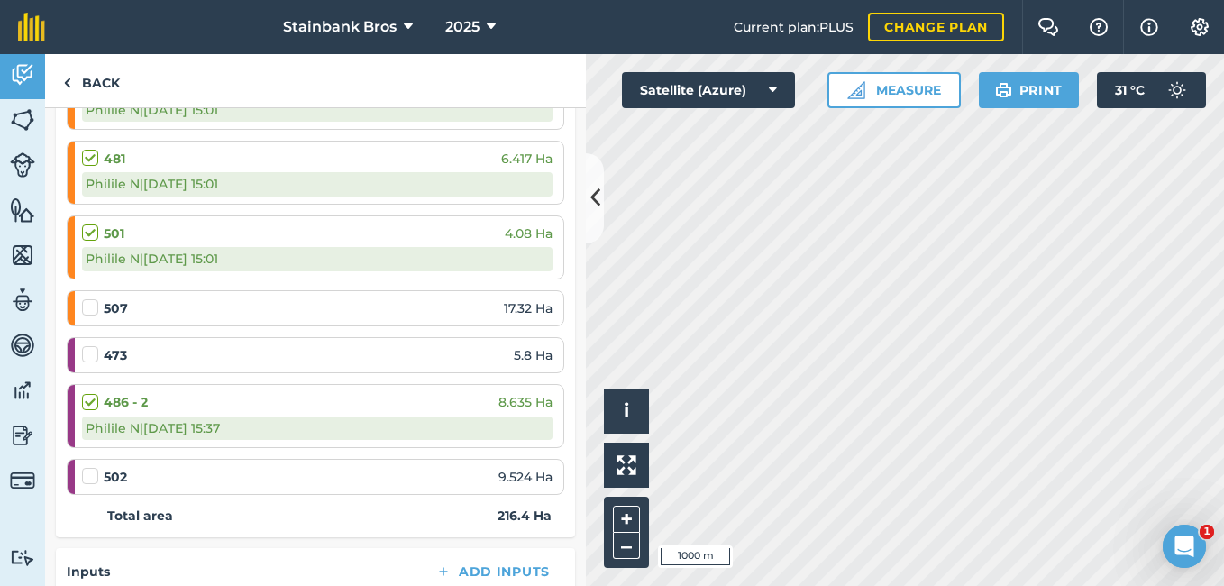
click at [92, 298] on label at bounding box center [93, 298] width 22 height 0
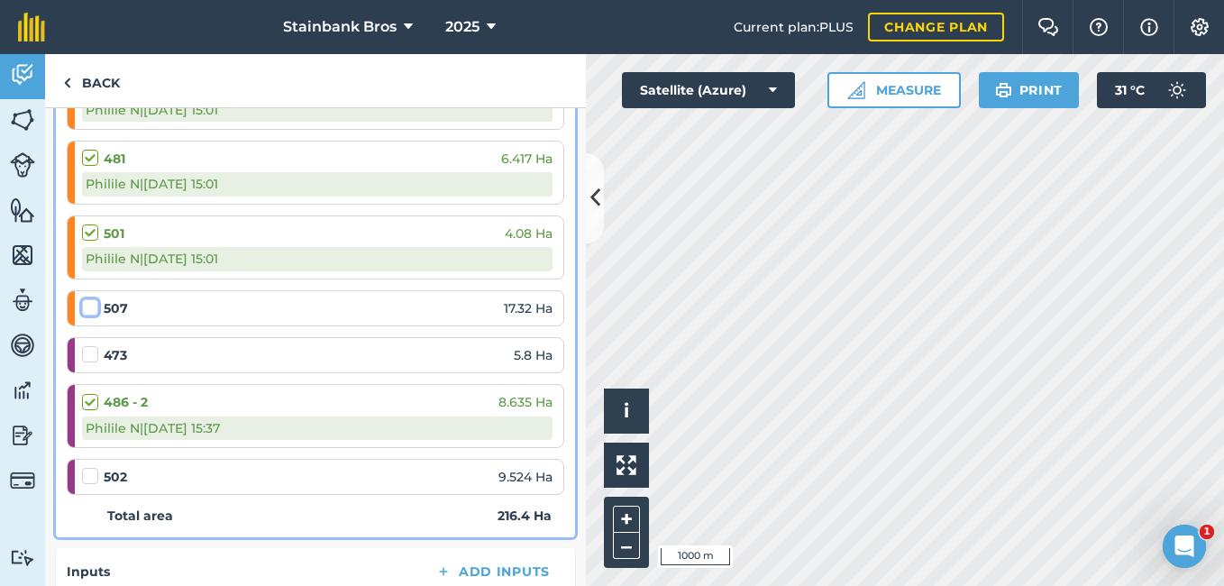
click at [92, 305] on input "checkbox" at bounding box center [88, 304] width 12 height 12
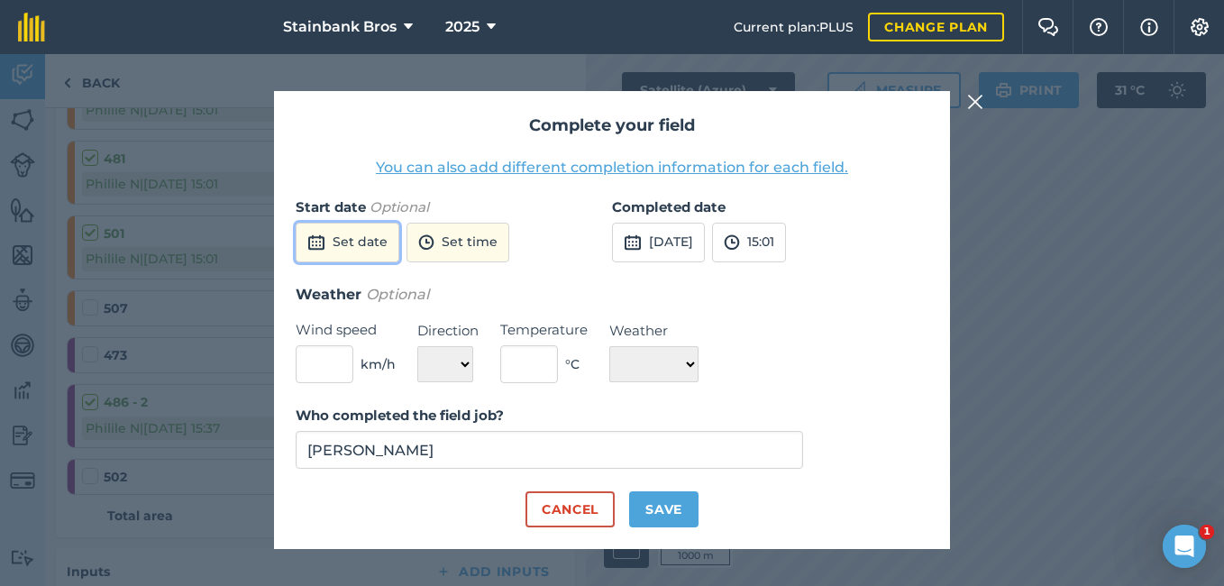
click at [317, 255] on button "Set date" at bounding box center [348, 243] width 104 height 40
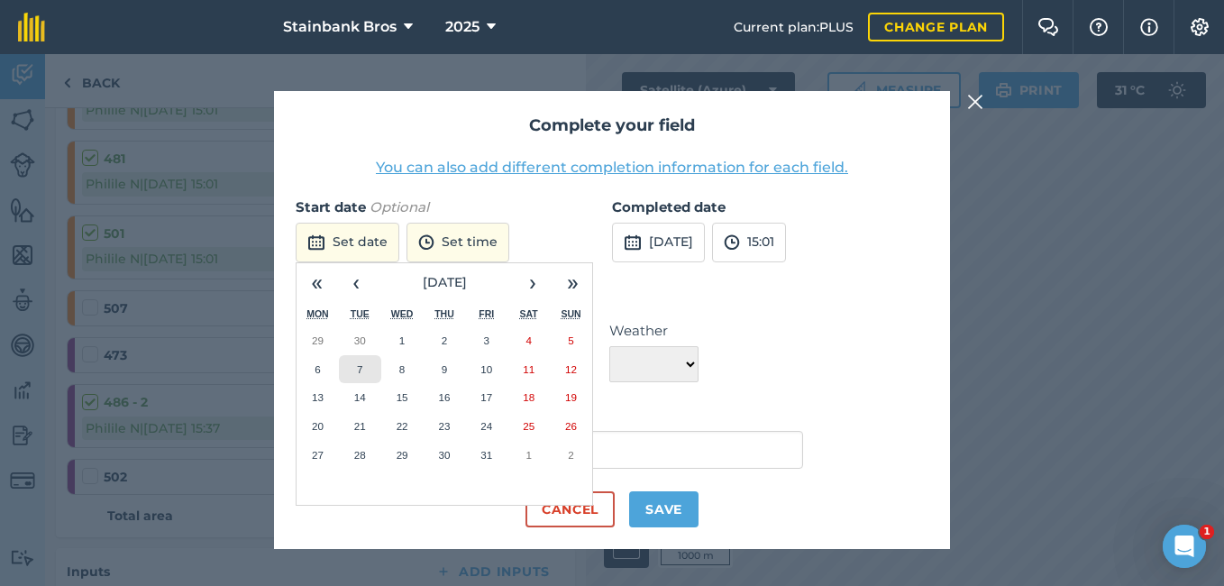
click at [363, 355] on button "7" at bounding box center [360, 369] width 42 height 29
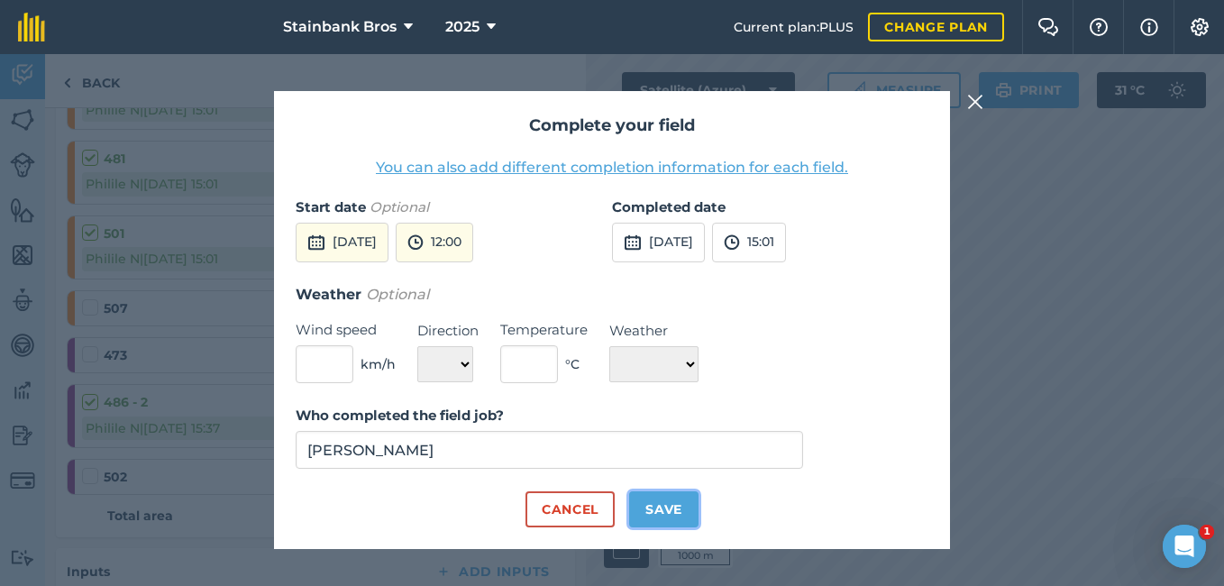
click at [660, 507] on button "Save" at bounding box center [663, 509] width 69 height 36
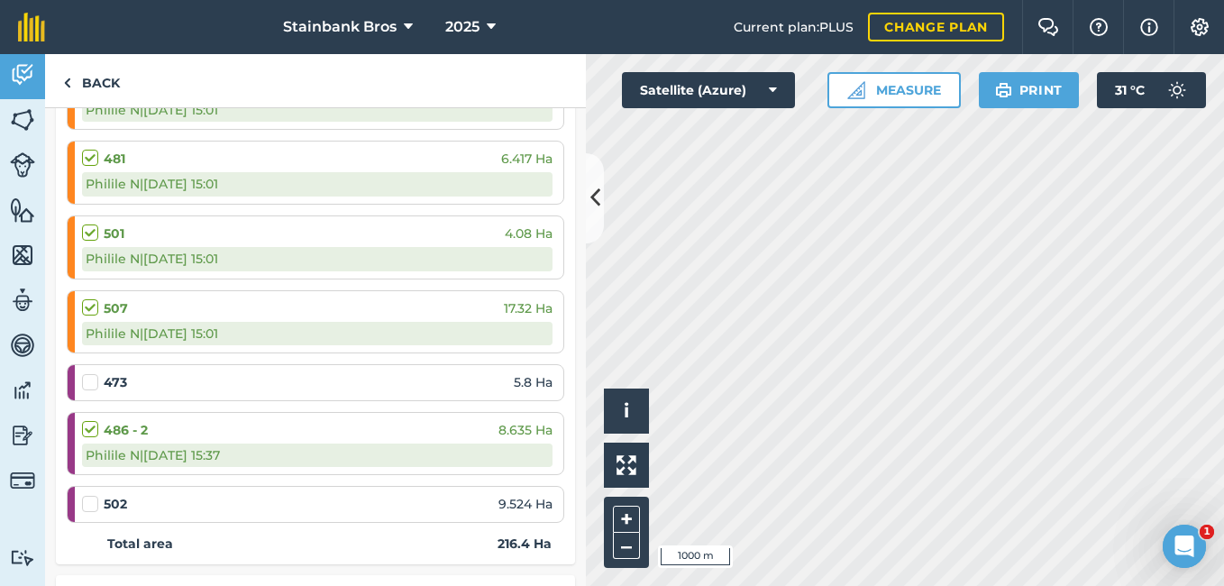
click at [93, 373] on label at bounding box center [93, 373] width 22 height 0
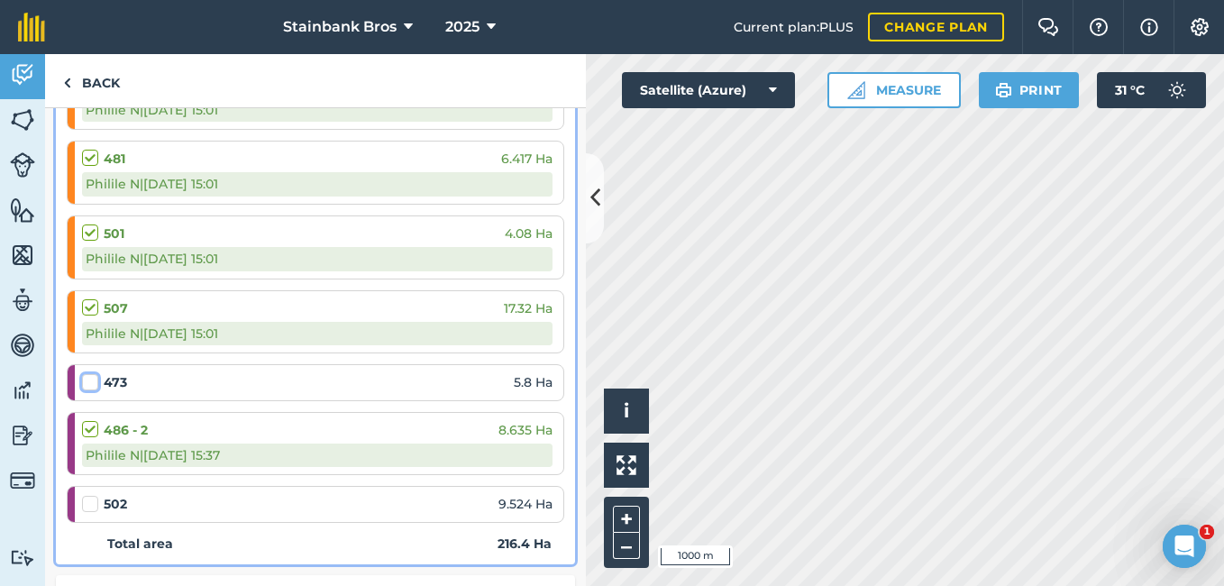
click at [93, 378] on input "checkbox" at bounding box center [88, 379] width 12 height 12
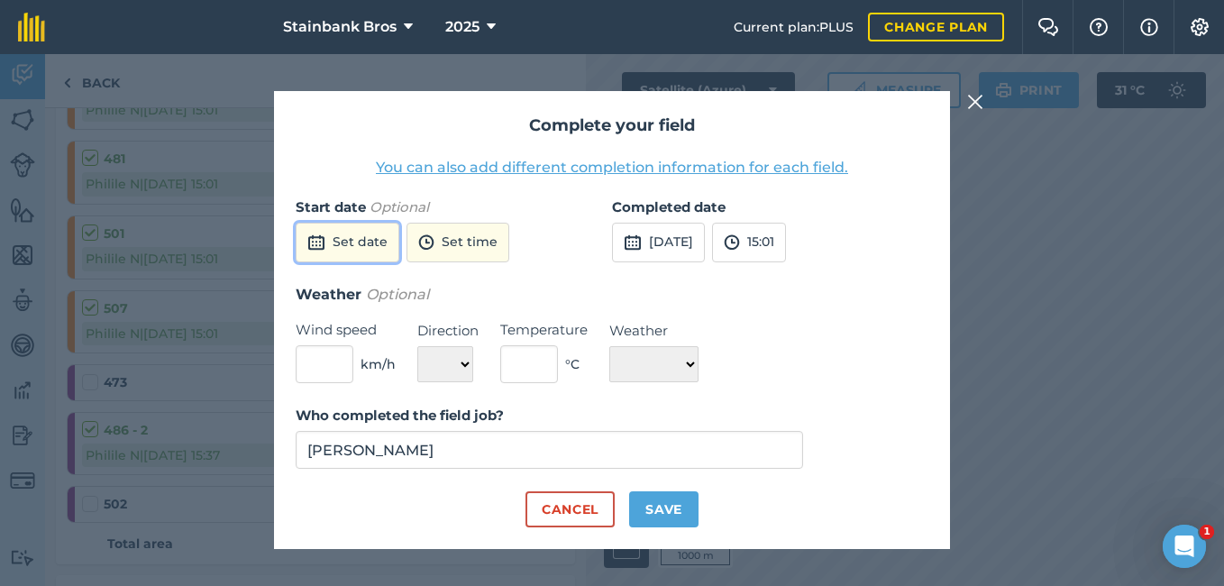
click at [337, 233] on button "Set date" at bounding box center [348, 243] width 104 height 40
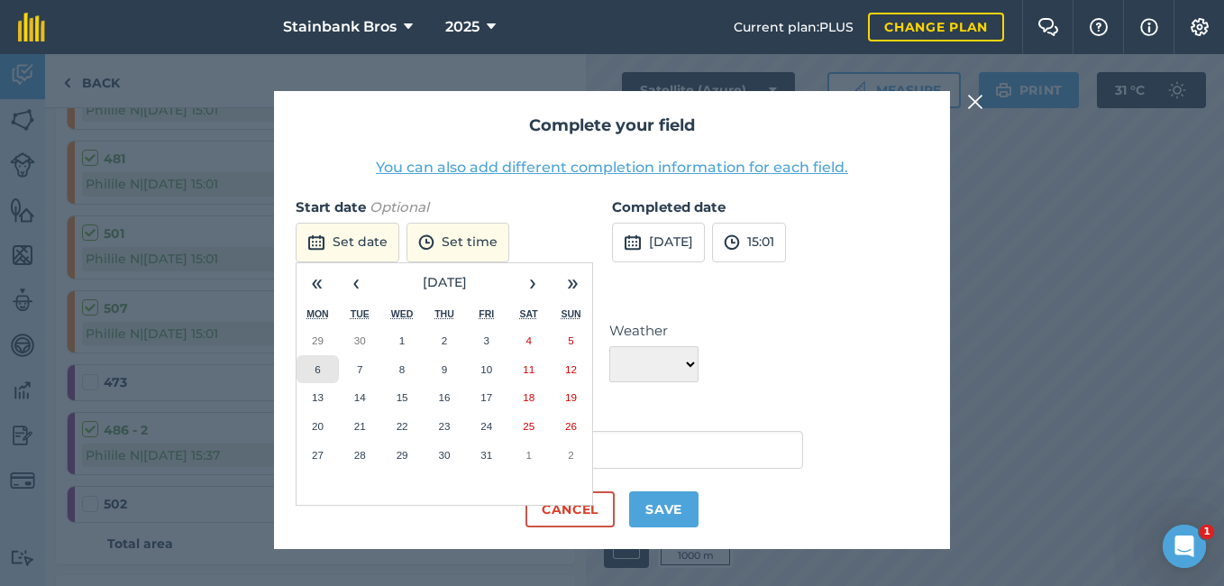
click at [308, 371] on button "6" at bounding box center [318, 369] width 42 height 29
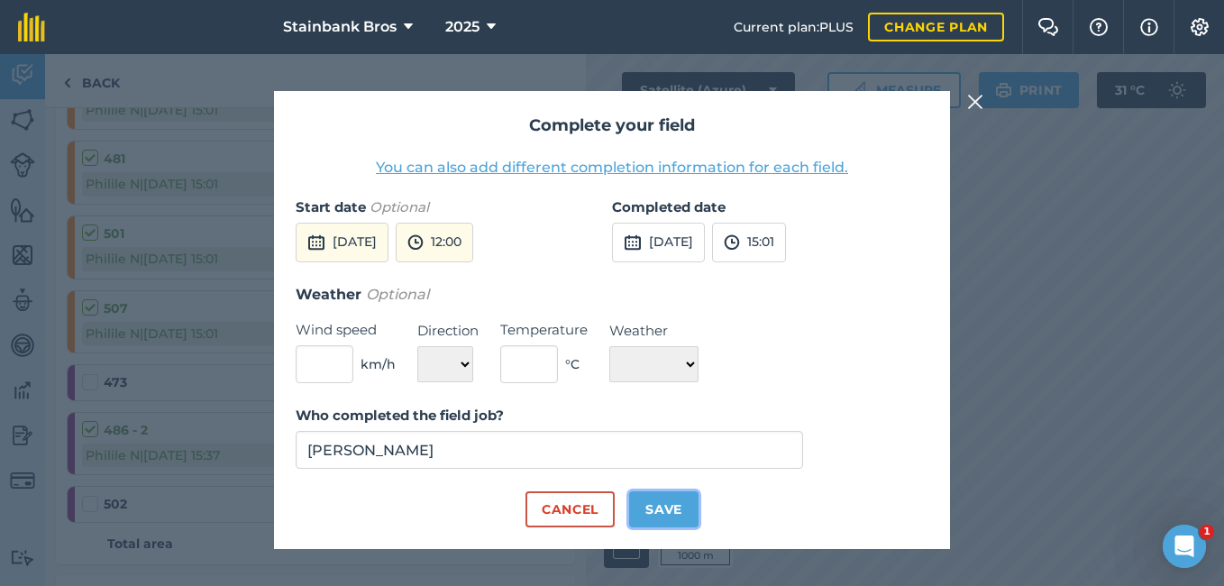
click at [664, 504] on button "Save" at bounding box center [663, 509] width 69 height 36
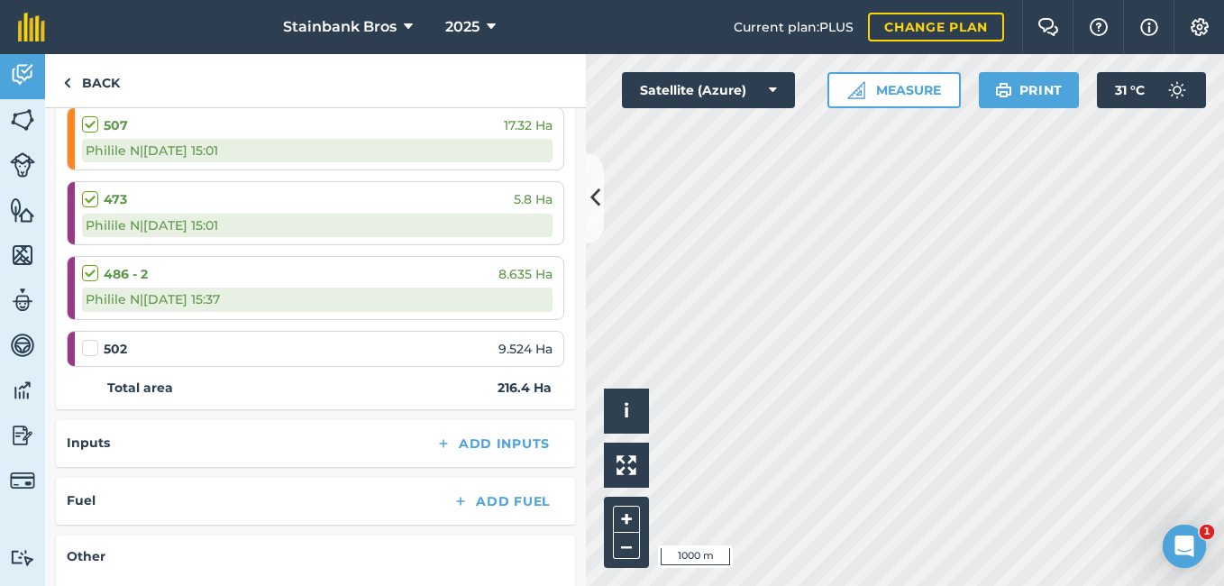
scroll to position [2950, 0]
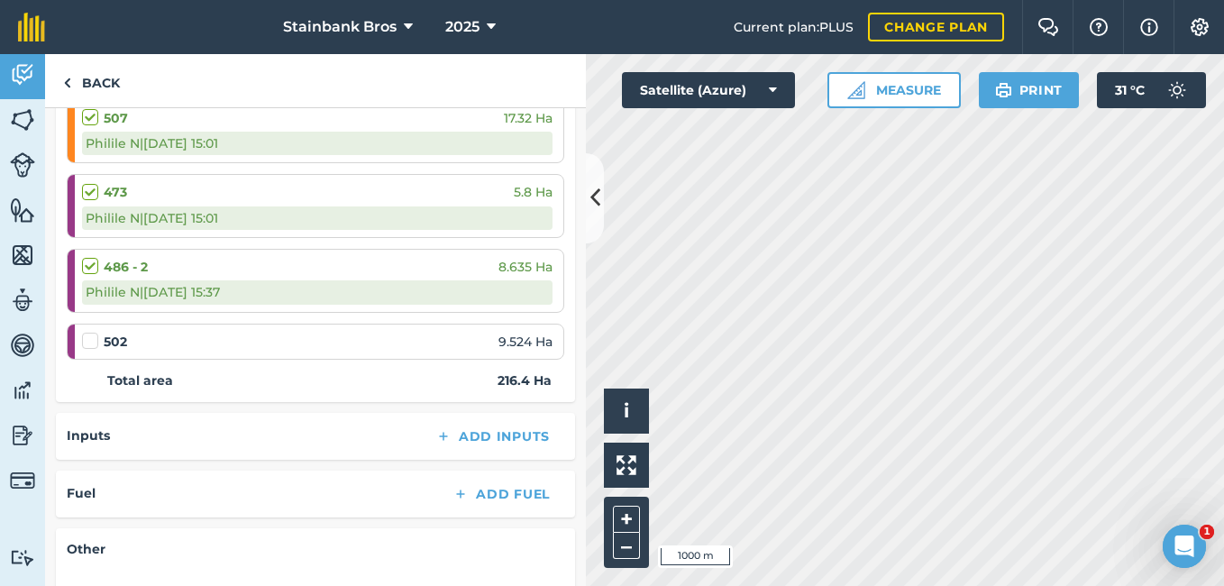
click at [87, 332] on label at bounding box center [93, 332] width 22 height 0
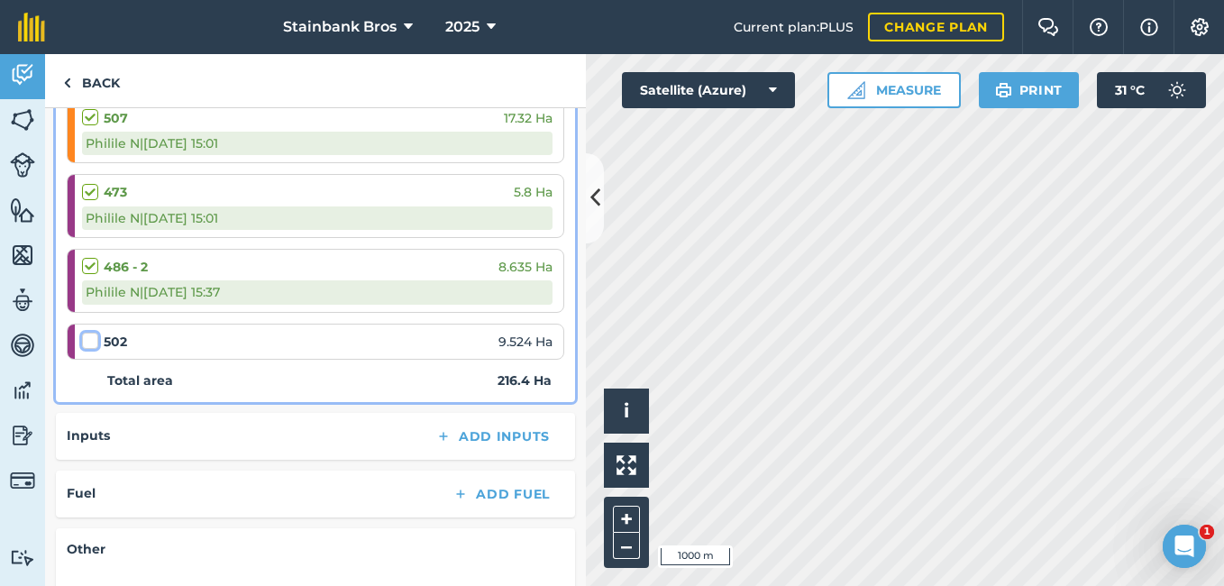
click at [87, 343] on input "checkbox" at bounding box center [88, 338] width 12 height 12
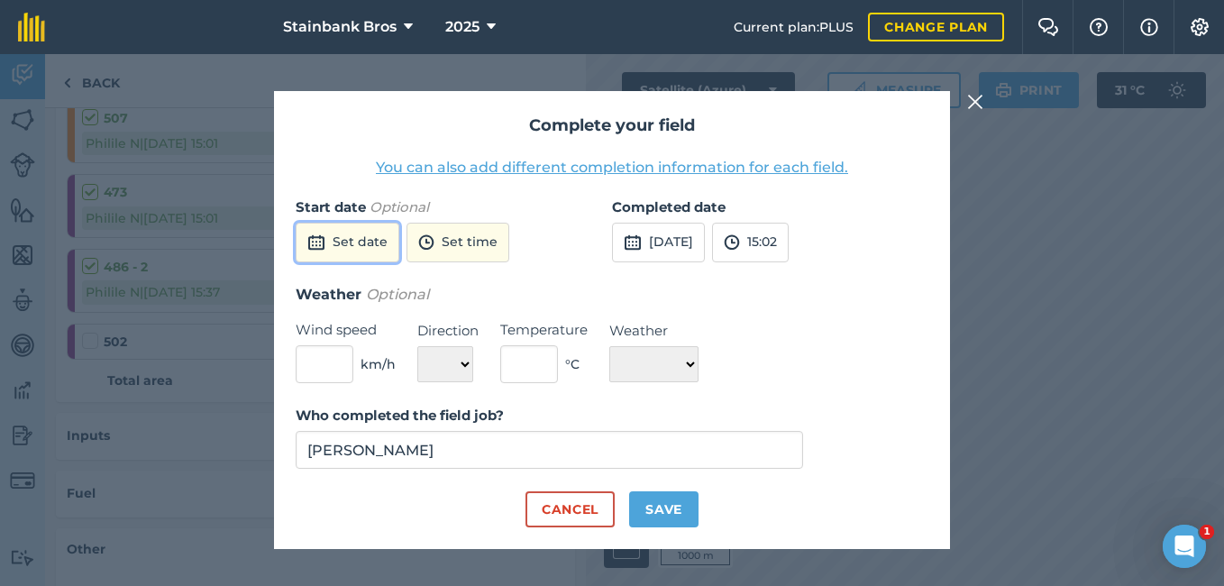
click at [331, 245] on button "Set date" at bounding box center [348, 243] width 104 height 40
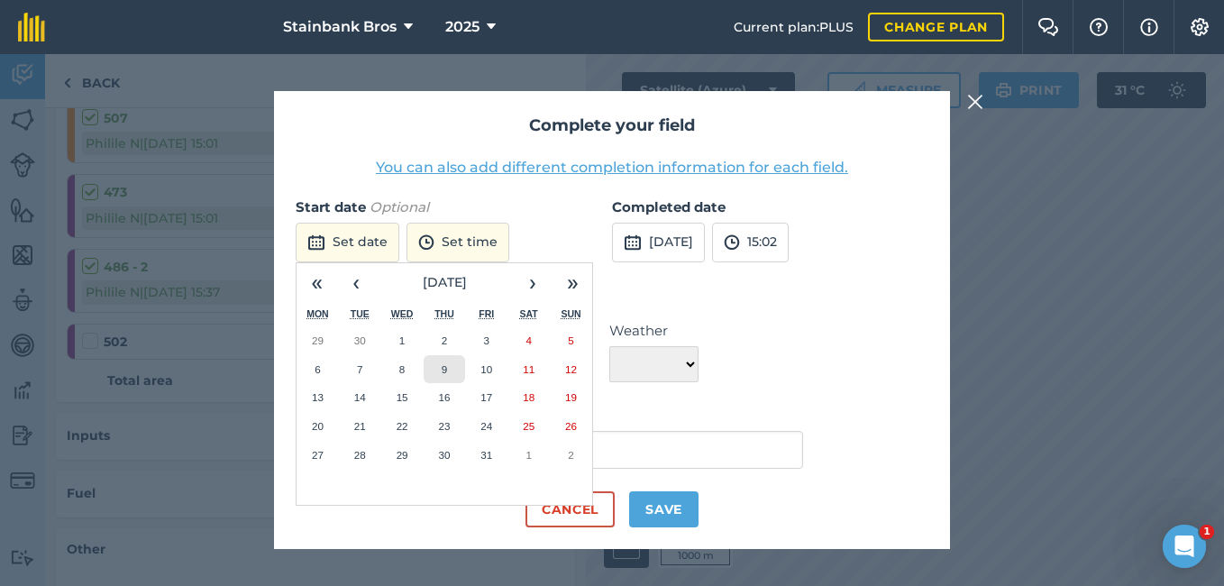
click at [448, 361] on button "9" at bounding box center [445, 369] width 42 height 29
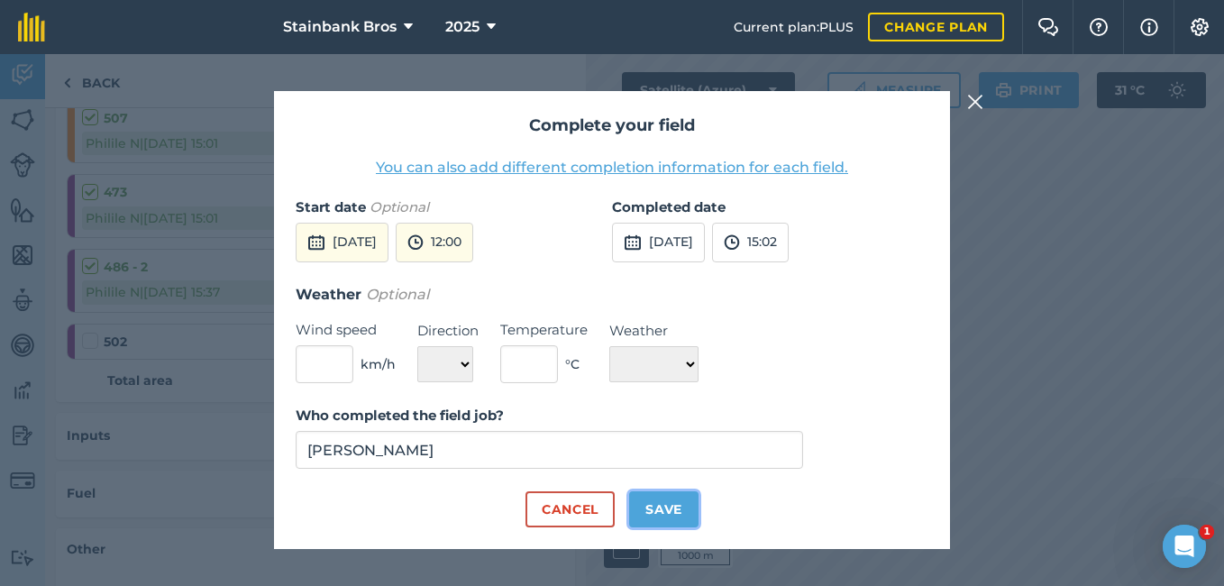
click at [654, 510] on button "Save" at bounding box center [663, 509] width 69 height 36
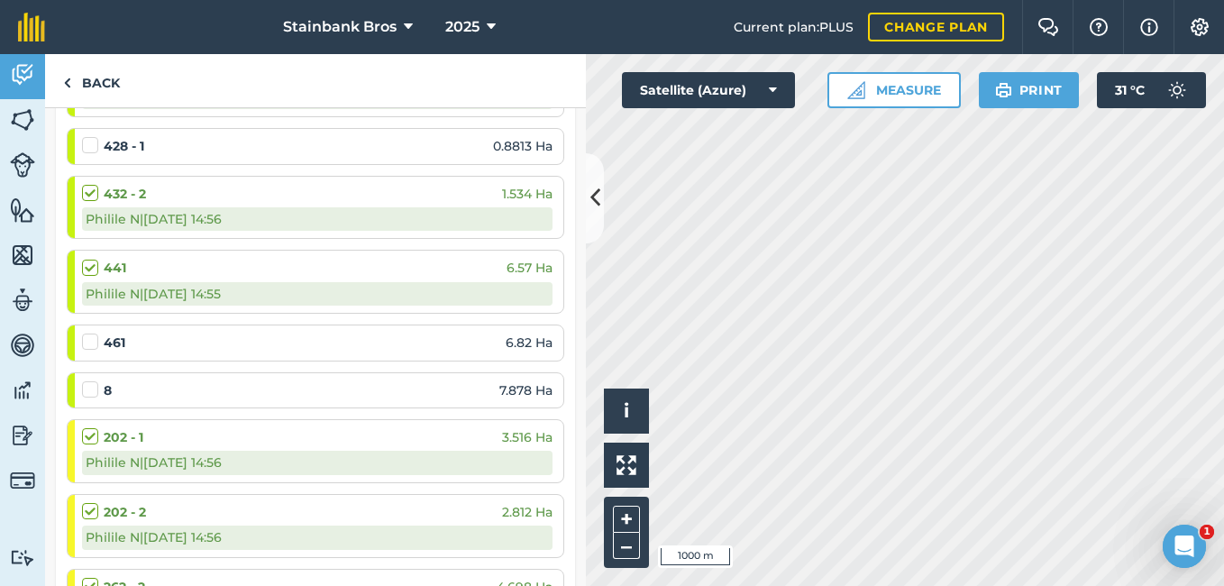
scroll to position [741, 0]
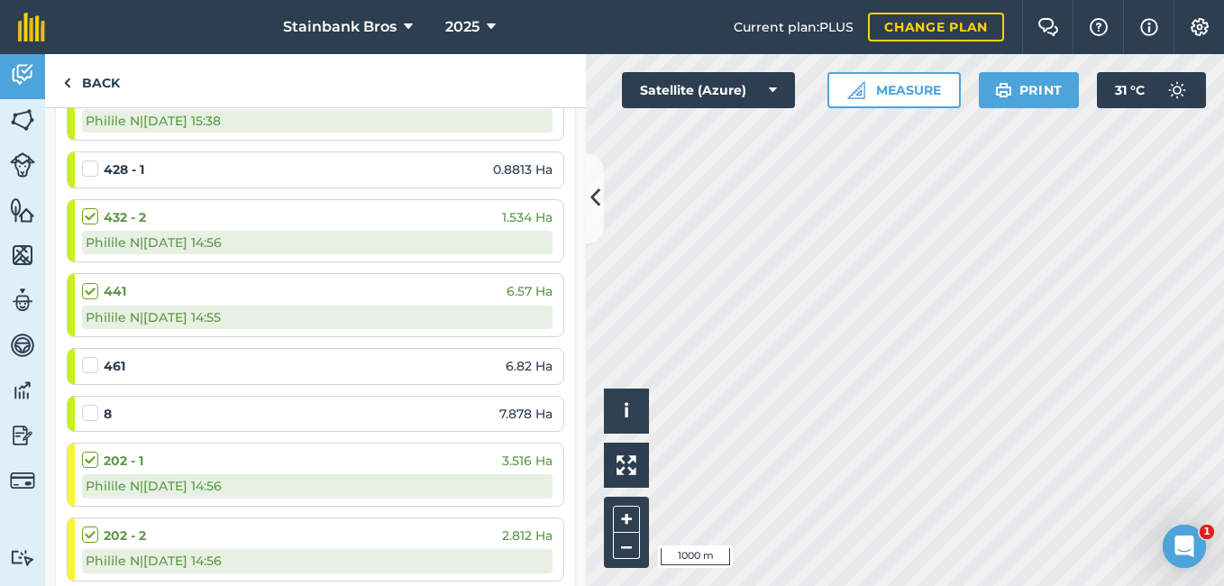
click at [599, 237] on div "Activity Fields Livestock Features Maps Team Vehicles Data Reporting Billing Tu…" at bounding box center [612, 320] width 1224 height 532
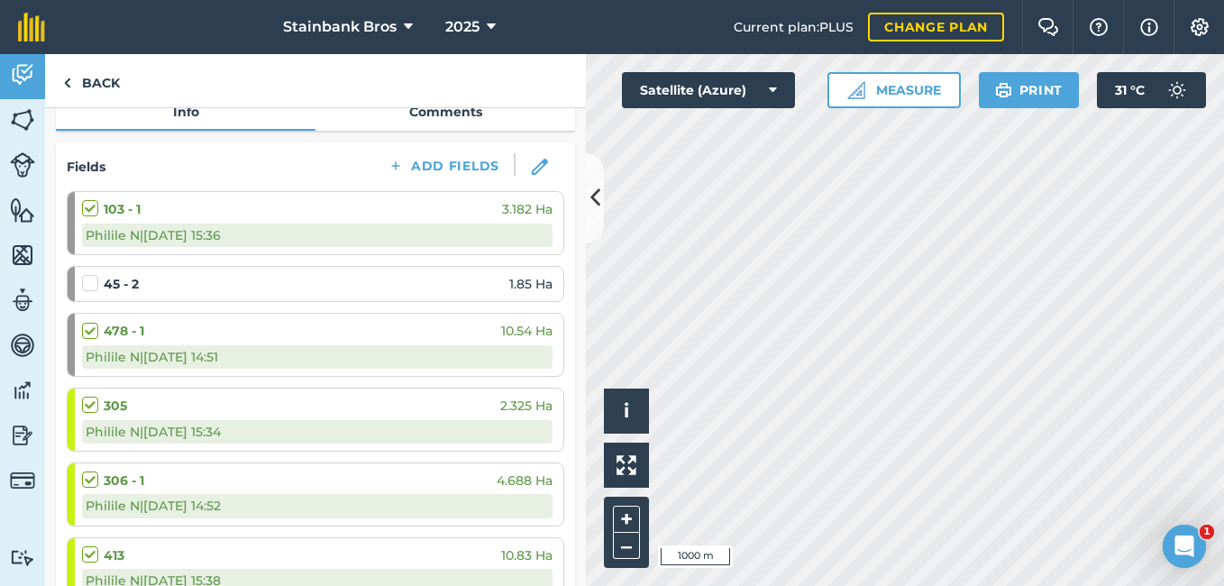
scroll to position [214, 0]
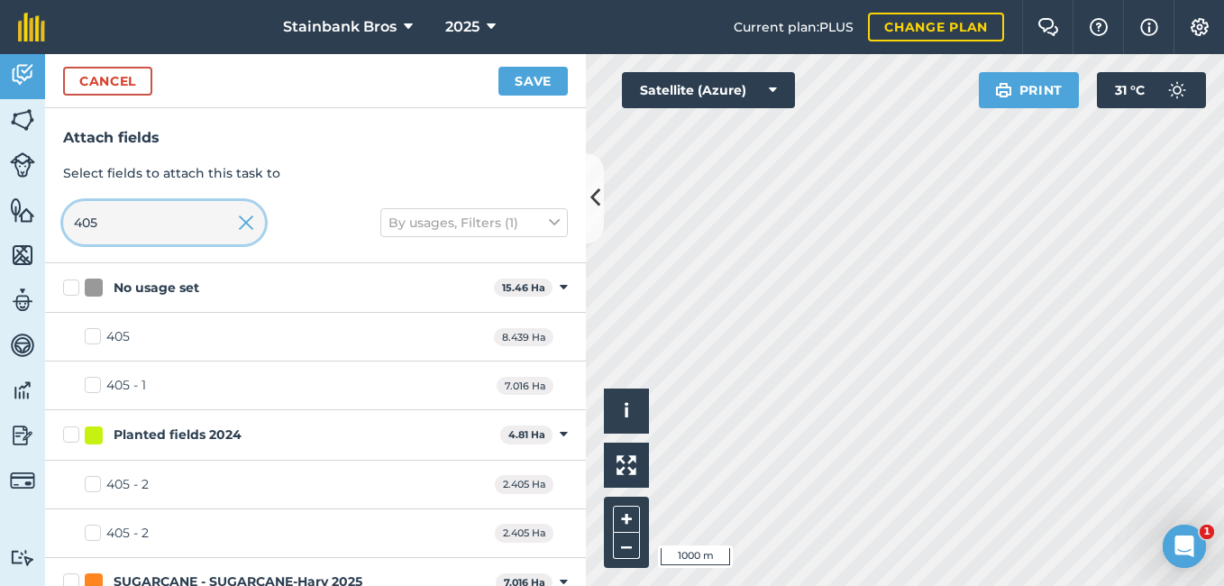
click at [228, 223] on input "405" at bounding box center [164, 222] width 202 height 43
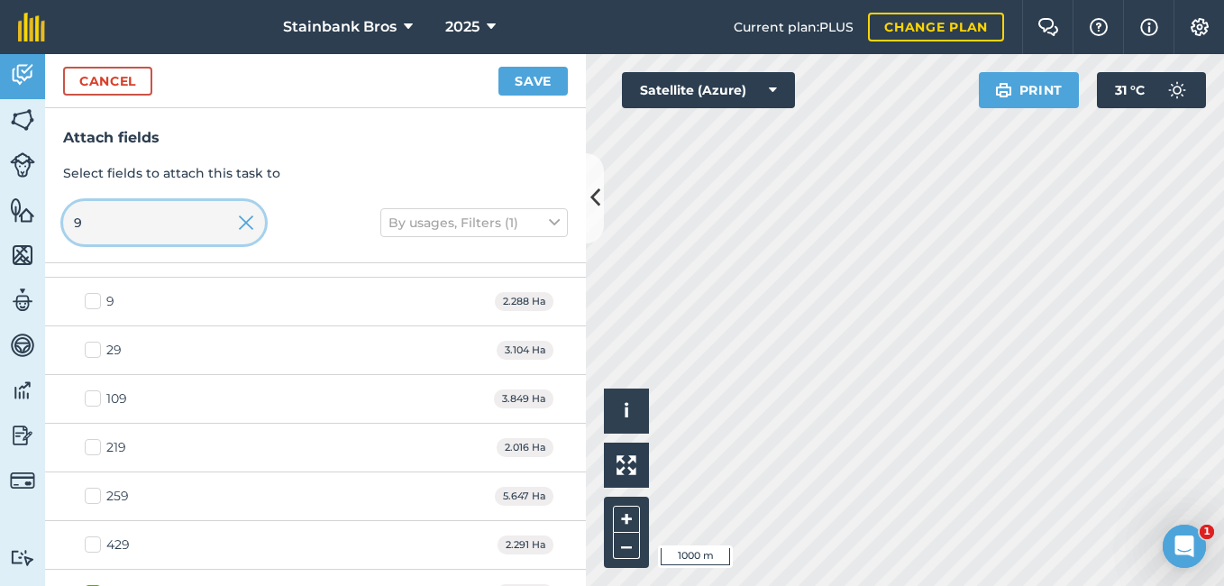
scroll to position [5514, 0]
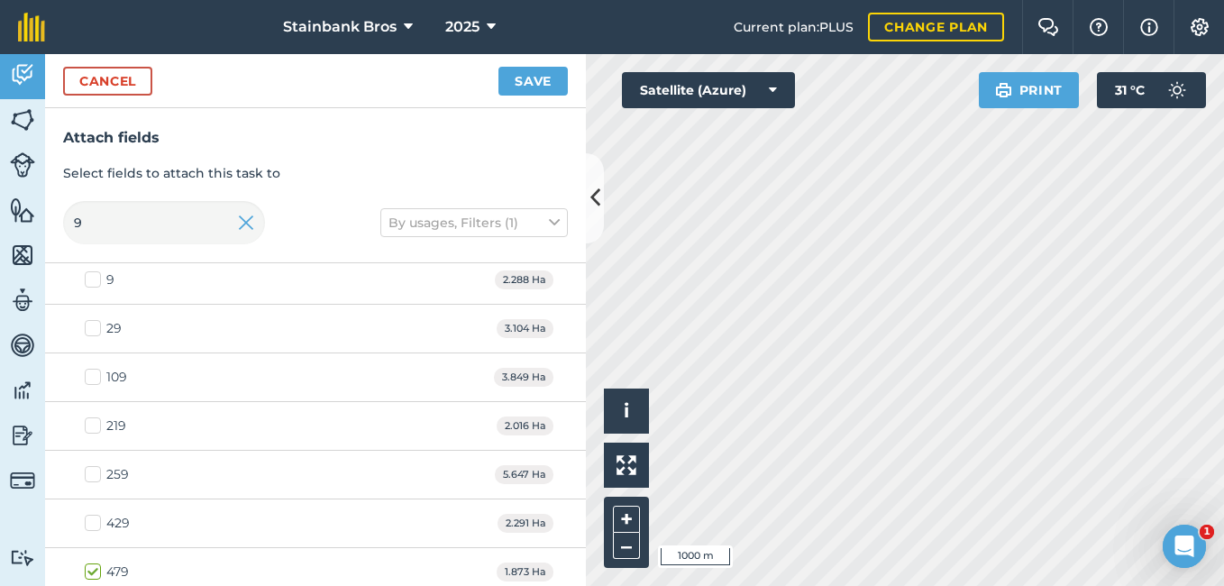
click at [91, 280] on label "9" at bounding box center [100, 279] width 30 height 19
click at [91, 280] on input "9" at bounding box center [91, 276] width 12 height 12
click at [541, 74] on button "Save" at bounding box center [533, 81] width 69 height 29
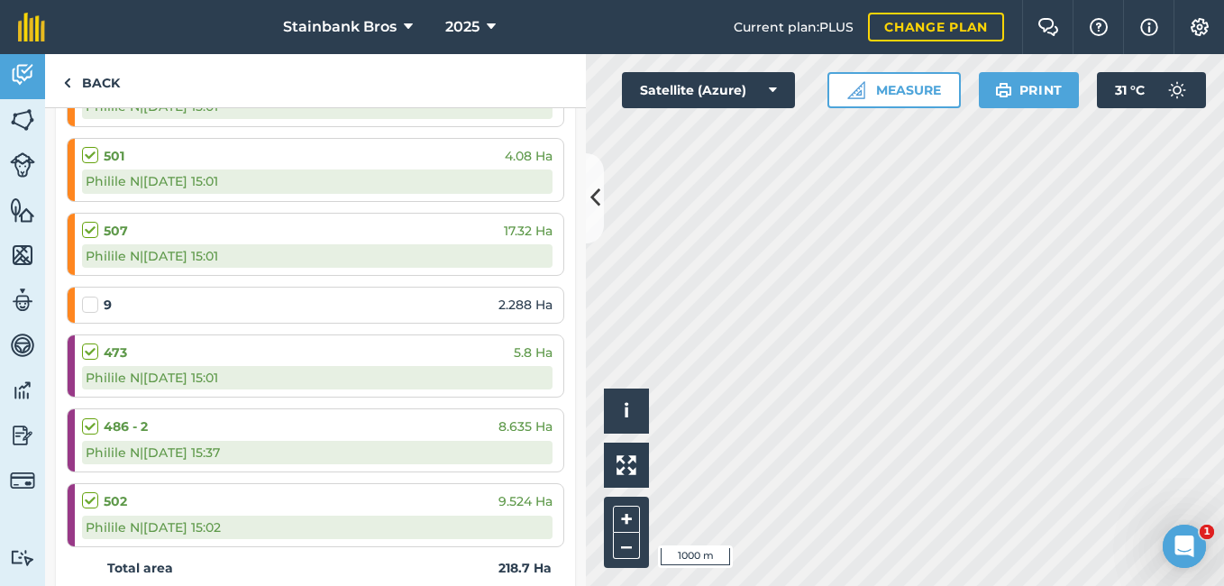
scroll to position [2822, 0]
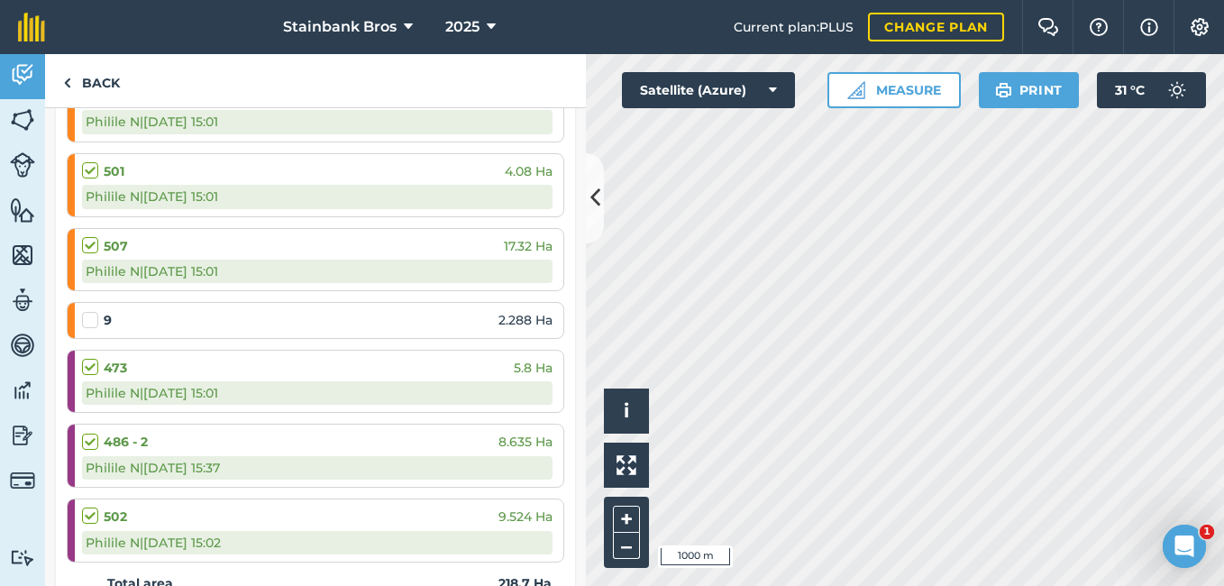
click at [95, 311] on label at bounding box center [93, 311] width 22 height 0
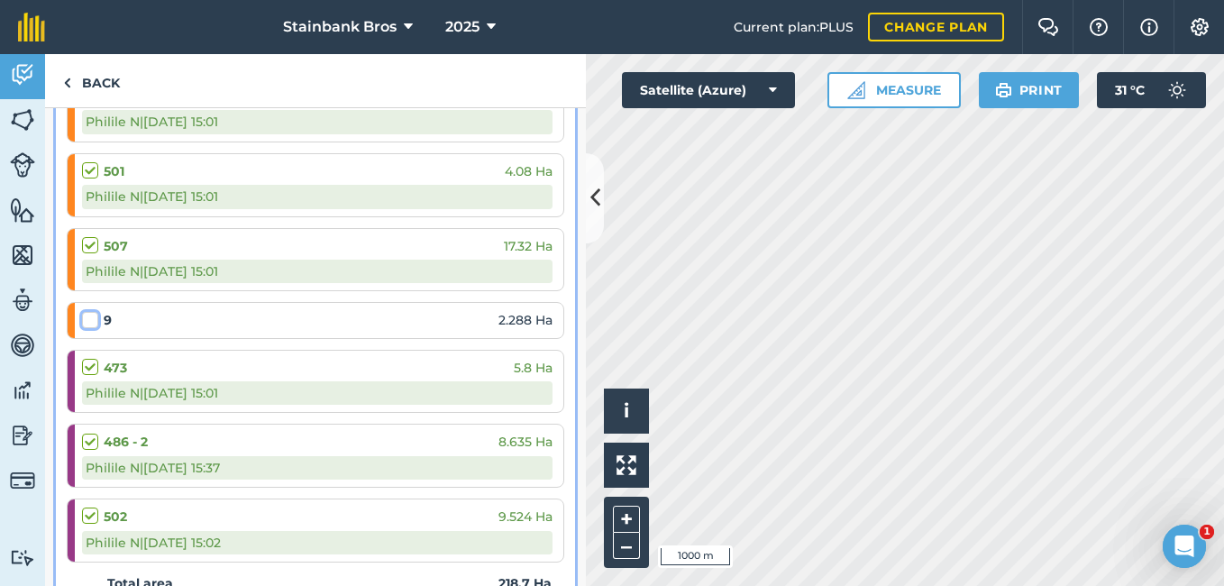
click at [94, 317] on input "checkbox" at bounding box center [88, 317] width 12 height 12
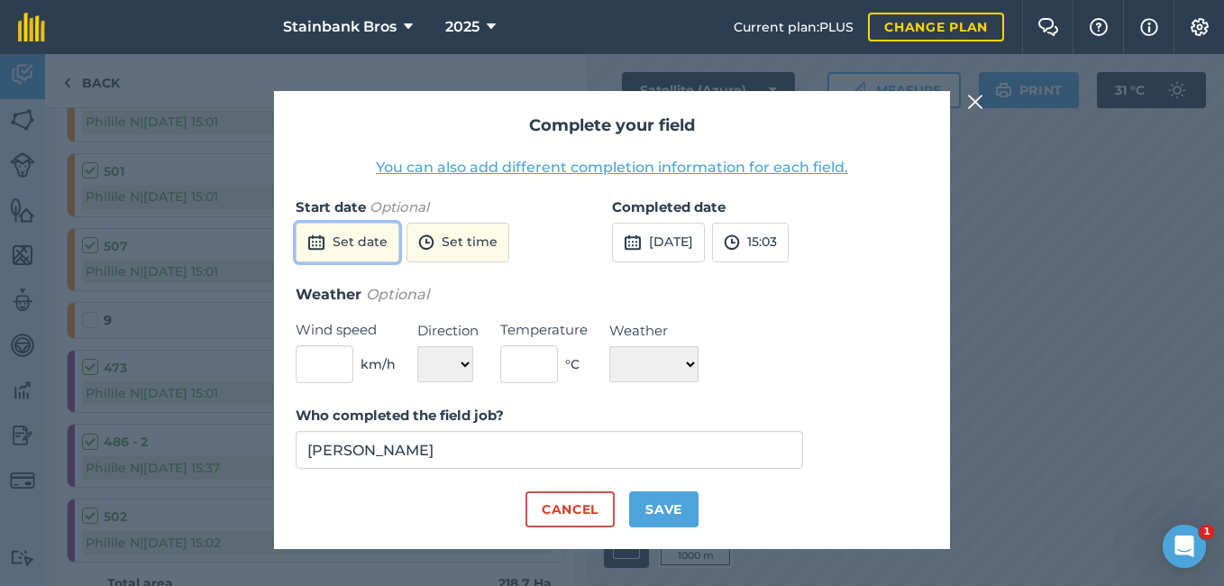
click at [331, 249] on button "Set date" at bounding box center [348, 243] width 104 height 40
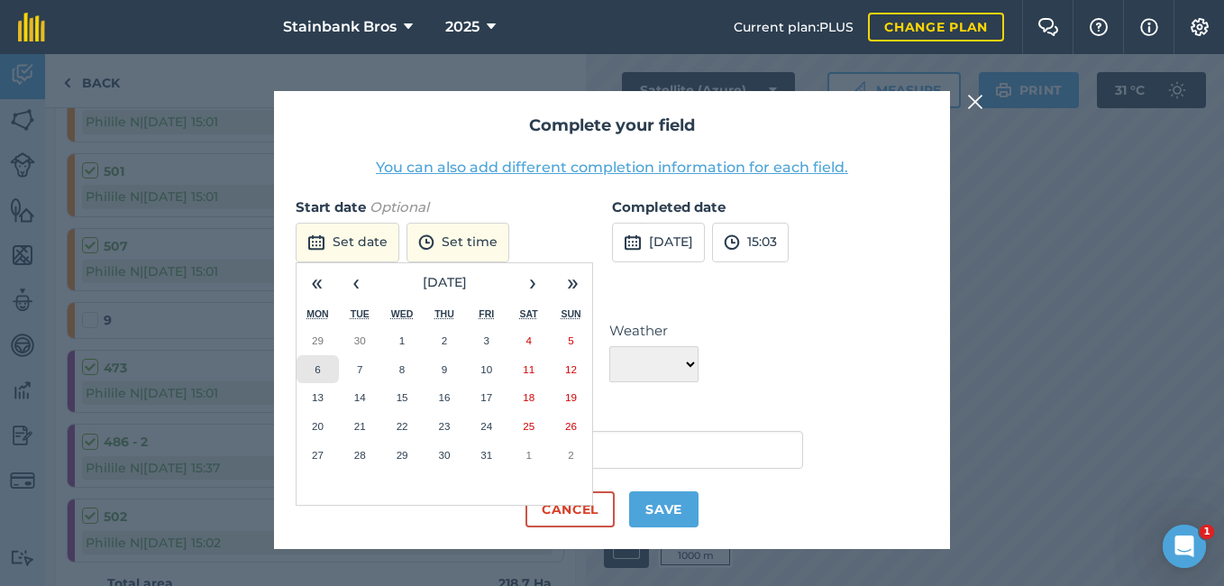
click at [323, 377] on button "6" at bounding box center [318, 369] width 42 height 29
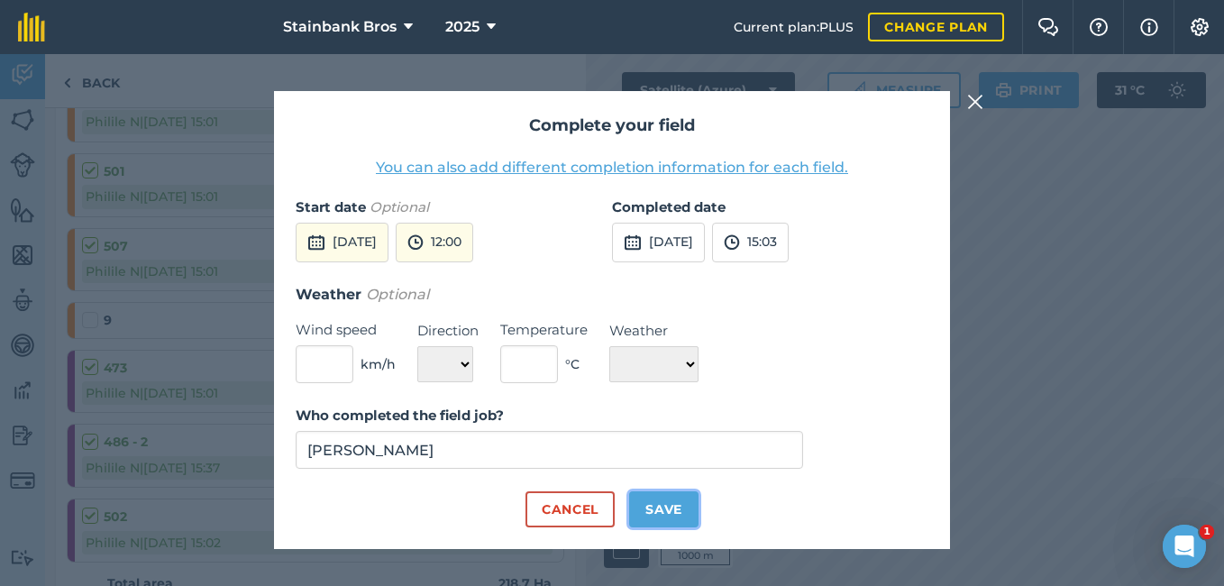
click at [665, 525] on button "Save" at bounding box center [663, 509] width 69 height 36
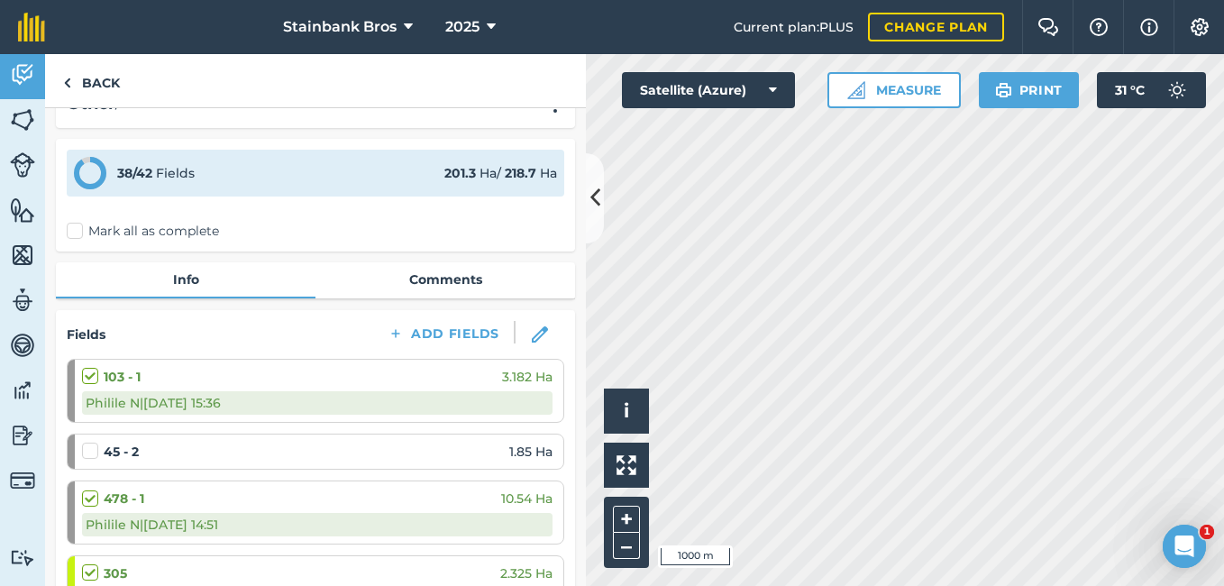
scroll to position [0, 0]
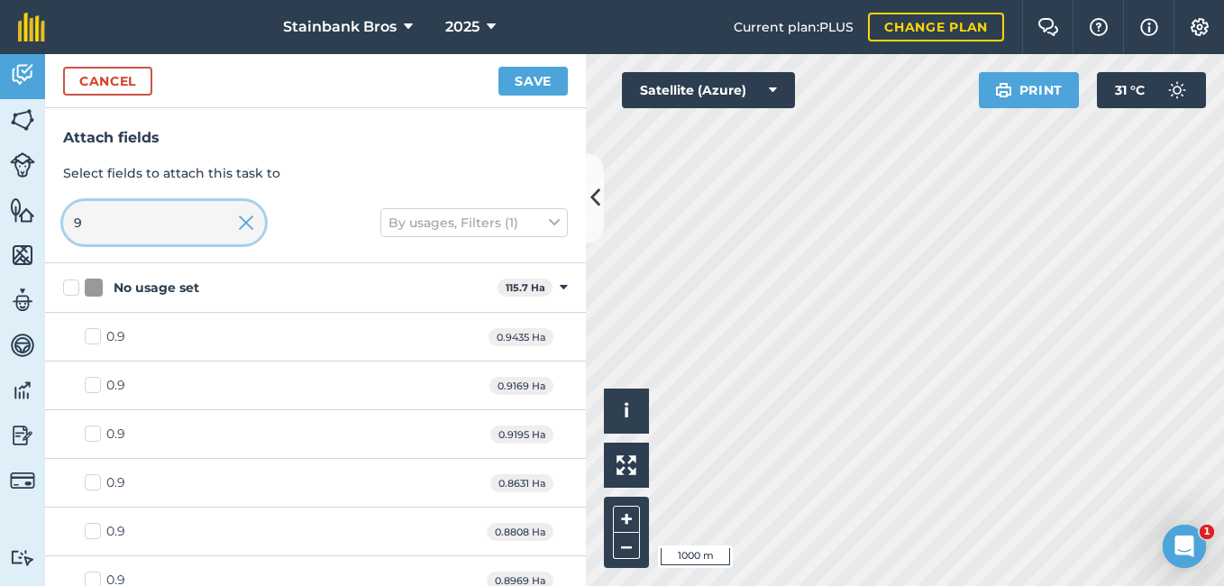
click at [73, 226] on input "9" at bounding box center [164, 222] width 202 height 43
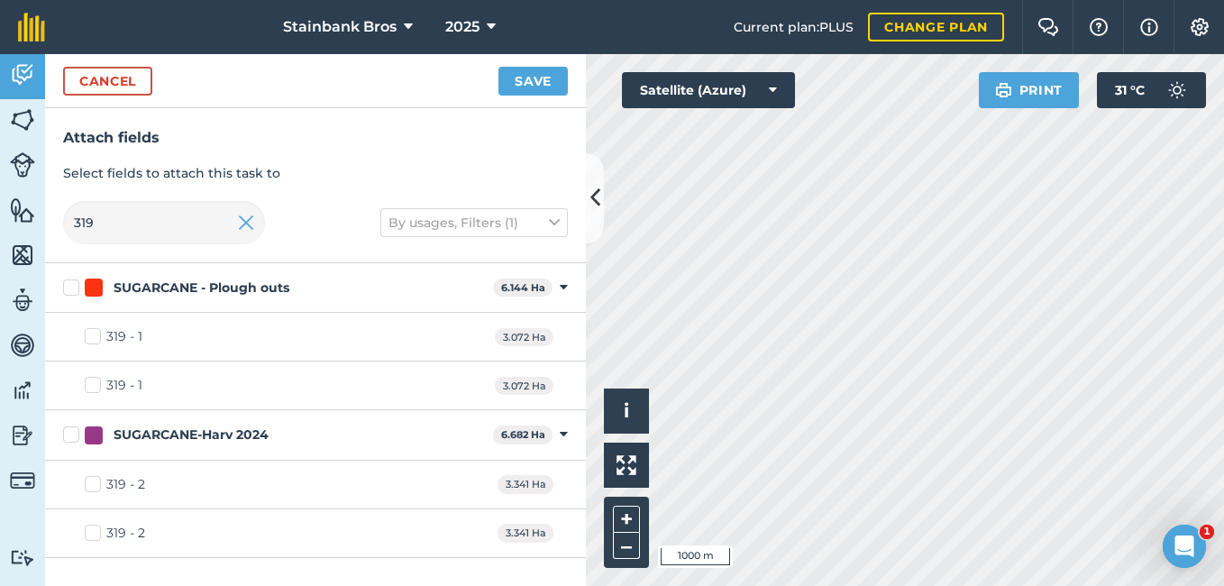
click at [93, 333] on label "319 - 1" at bounding box center [114, 336] width 58 height 19
click at [93, 333] on input "319 - 1" at bounding box center [91, 333] width 12 height 12
click at [537, 67] on button "Save" at bounding box center [533, 81] width 69 height 29
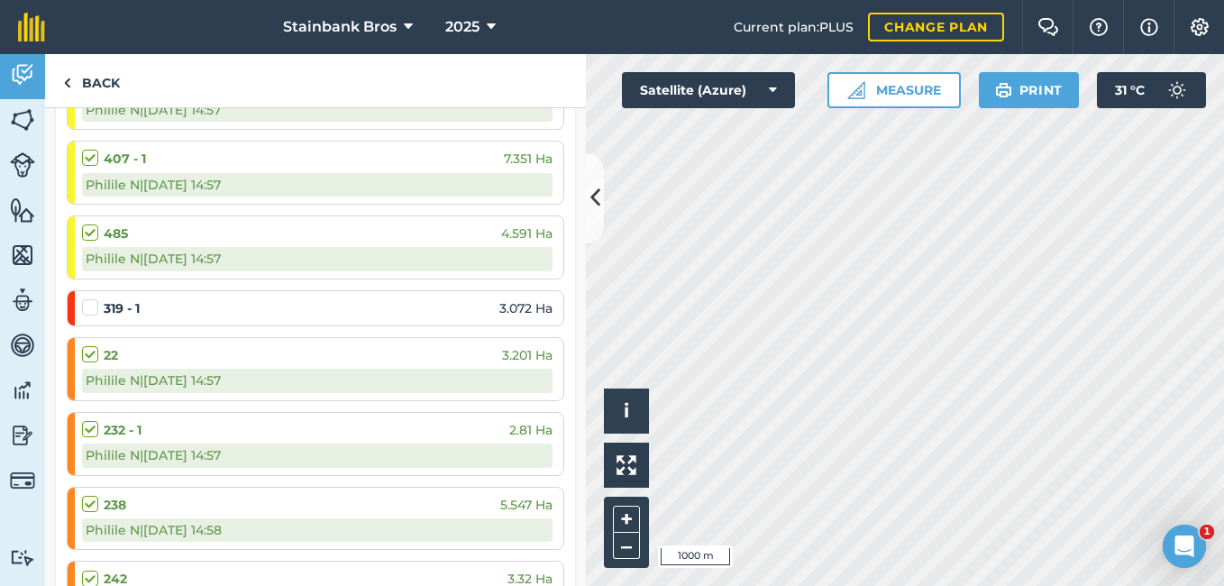
scroll to position [1263, 0]
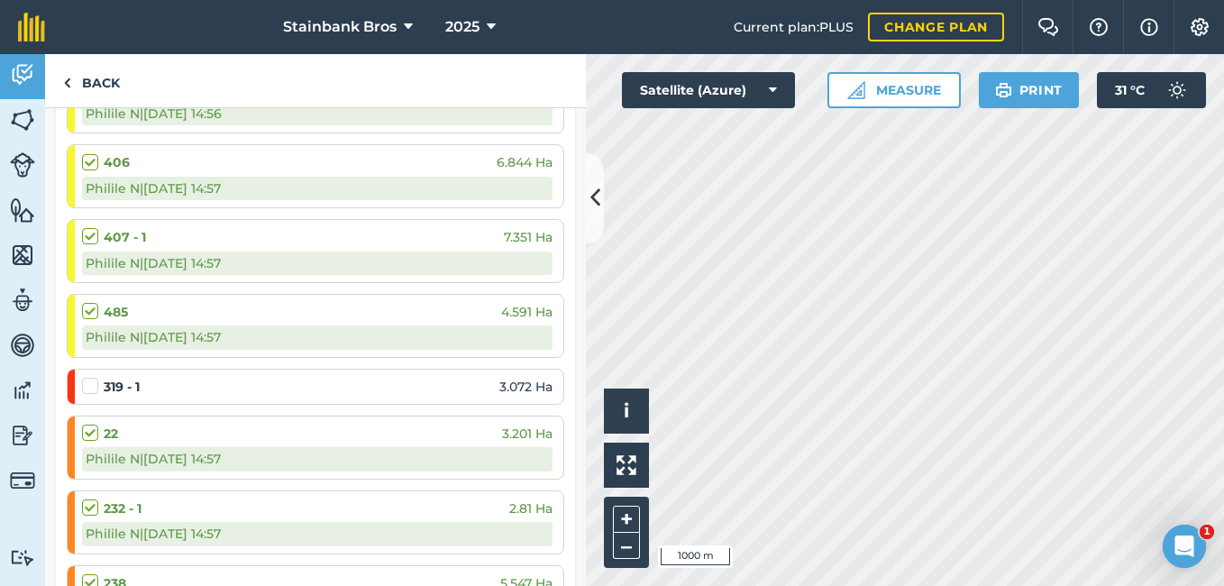
click at [73, 383] on li "319 - 1 3.072 Ha" at bounding box center [316, 387] width 498 height 36
click at [97, 377] on label at bounding box center [93, 377] width 22 height 0
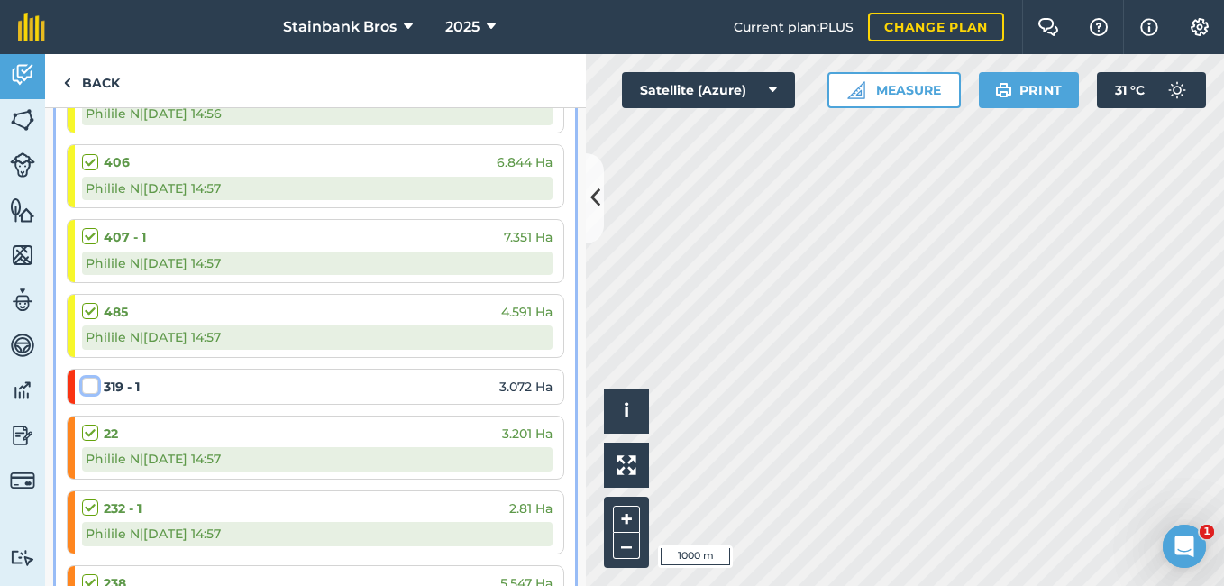
click at [94, 382] on input "checkbox" at bounding box center [88, 383] width 12 height 12
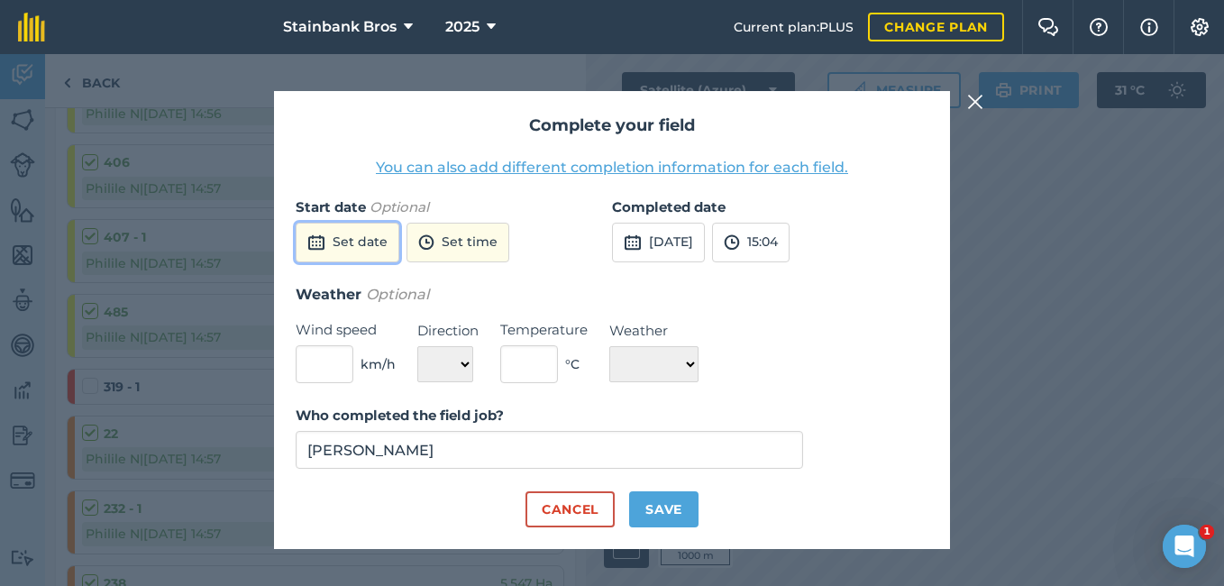
click at [357, 247] on button "Set date" at bounding box center [348, 243] width 104 height 40
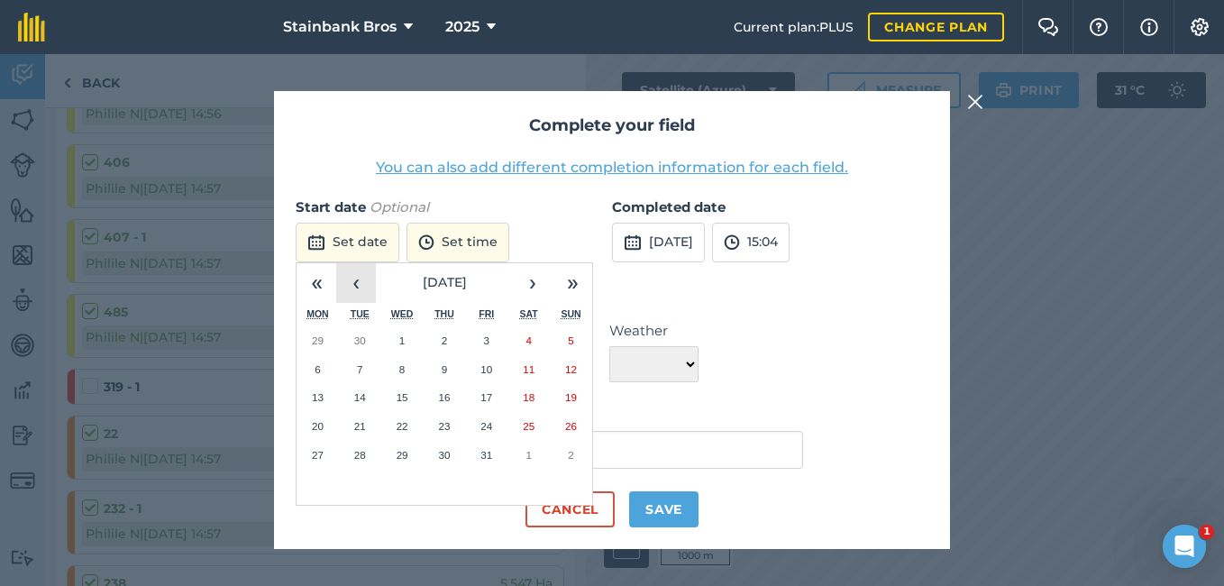
click at [367, 292] on button "‹" at bounding box center [356, 283] width 40 height 40
click at [488, 338] on abbr "5" at bounding box center [486, 340] width 5 height 12
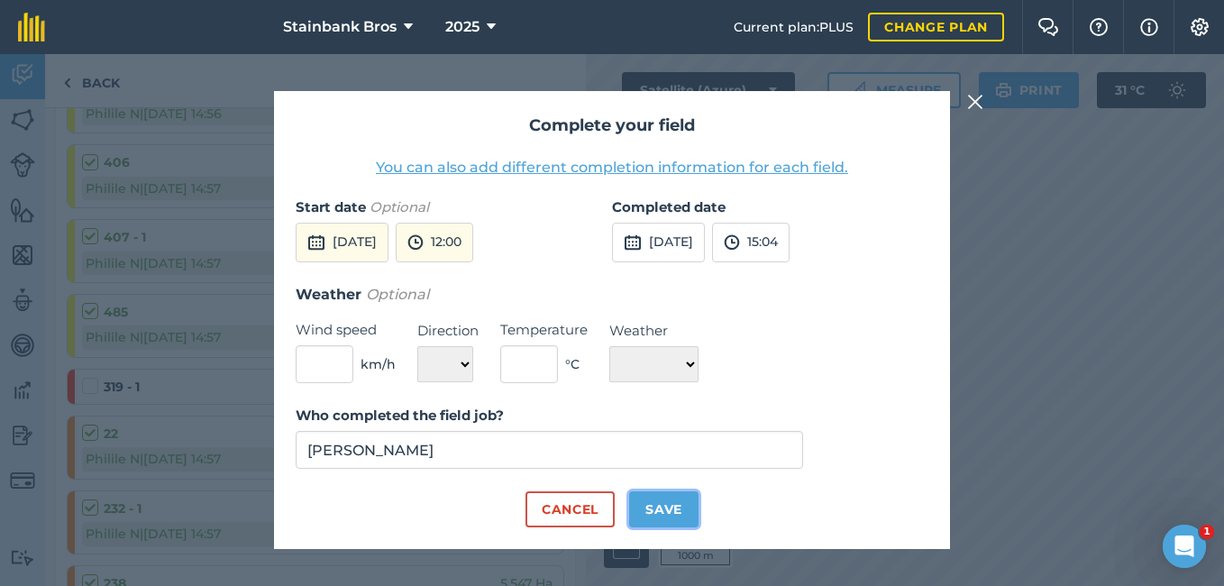
click at [650, 511] on button "Save" at bounding box center [663, 509] width 69 height 36
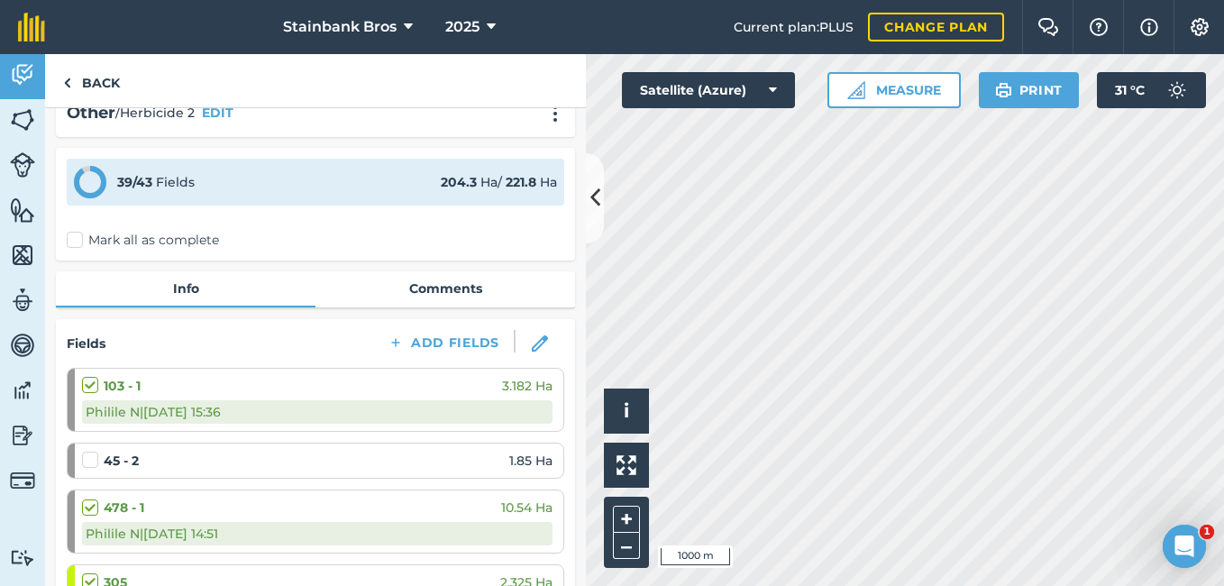
scroll to position [0, 0]
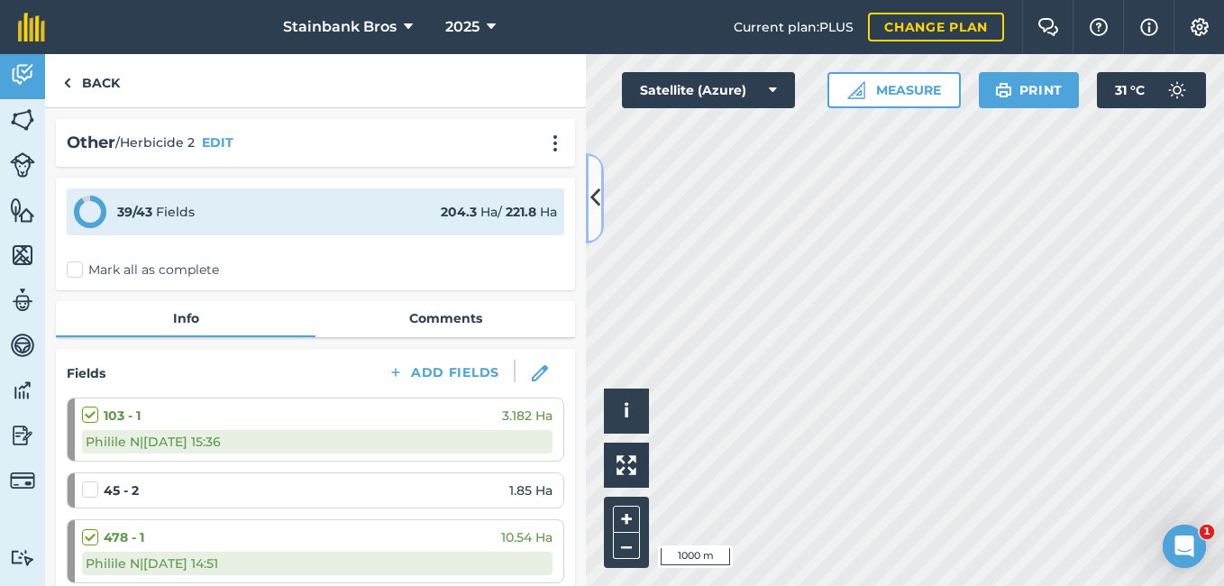
click at [599, 172] on button at bounding box center [595, 198] width 18 height 90
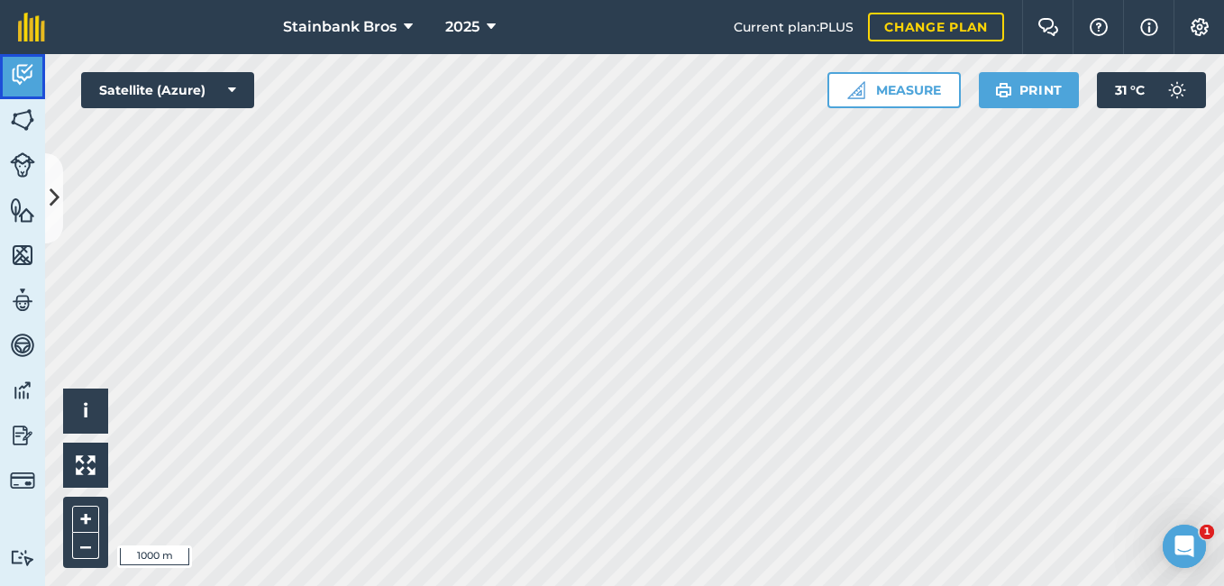
click at [26, 75] on img at bounding box center [22, 74] width 25 height 27
click at [54, 178] on button at bounding box center [54, 198] width 18 height 90
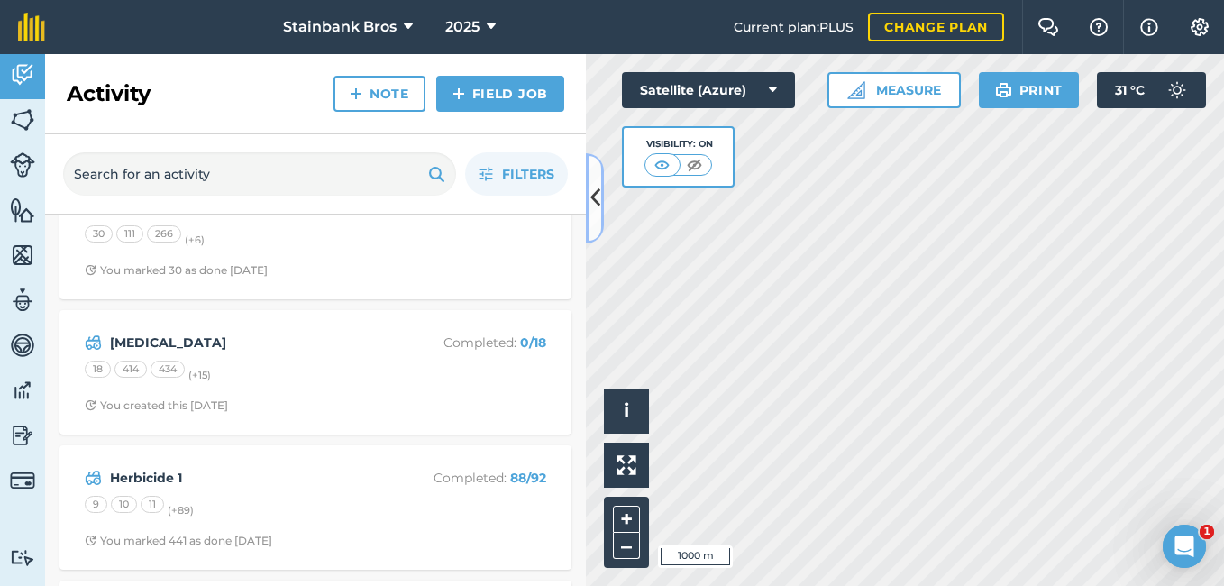
scroll to position [1137, 0]
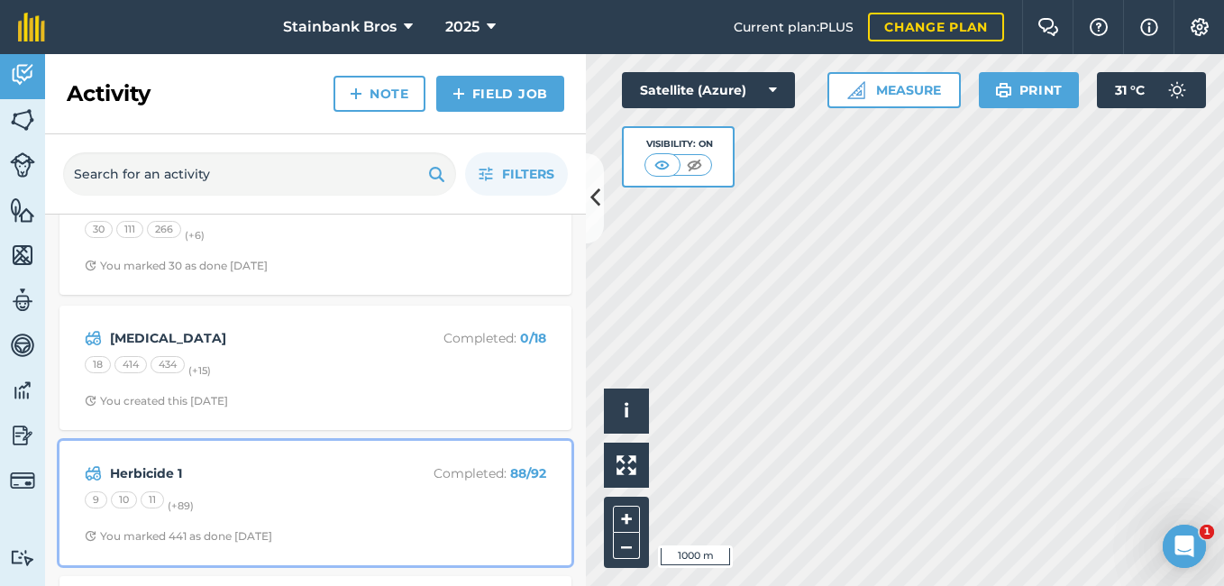
click at [388, 470] on div "Herbicide 1 Completed : 88 / 92" at bounding box center [316, 473] width 462 height 22
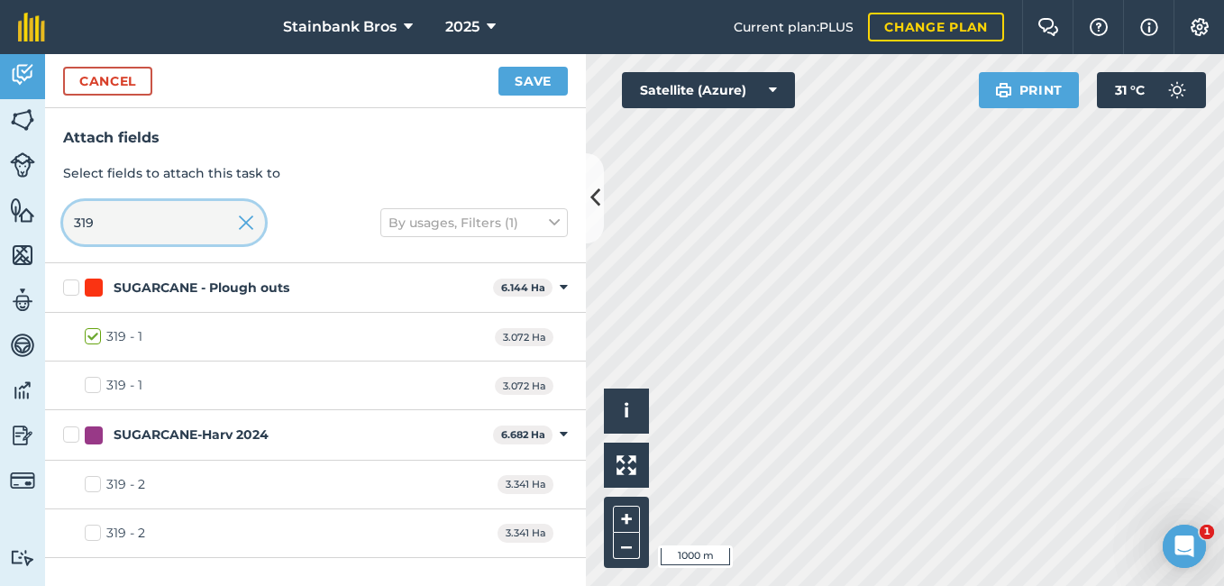
click at [188, 208] on input "319" at bounding box center [164, 222] width 202 height 43
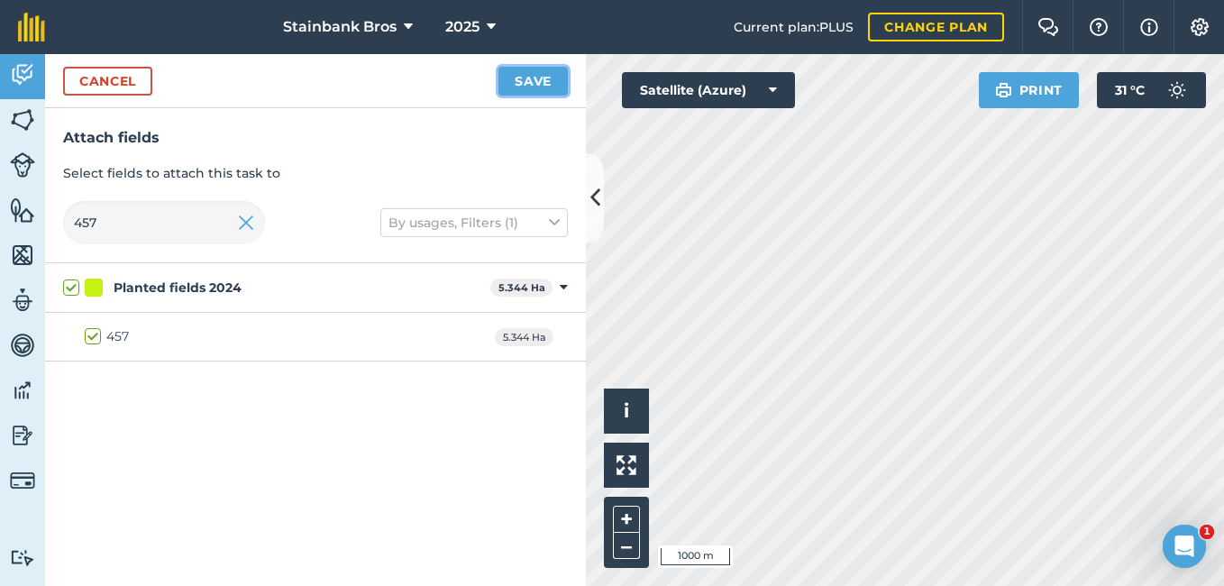
click at [530, 75] on button "Save" at bounding box center [533, 81] width 69 height 29
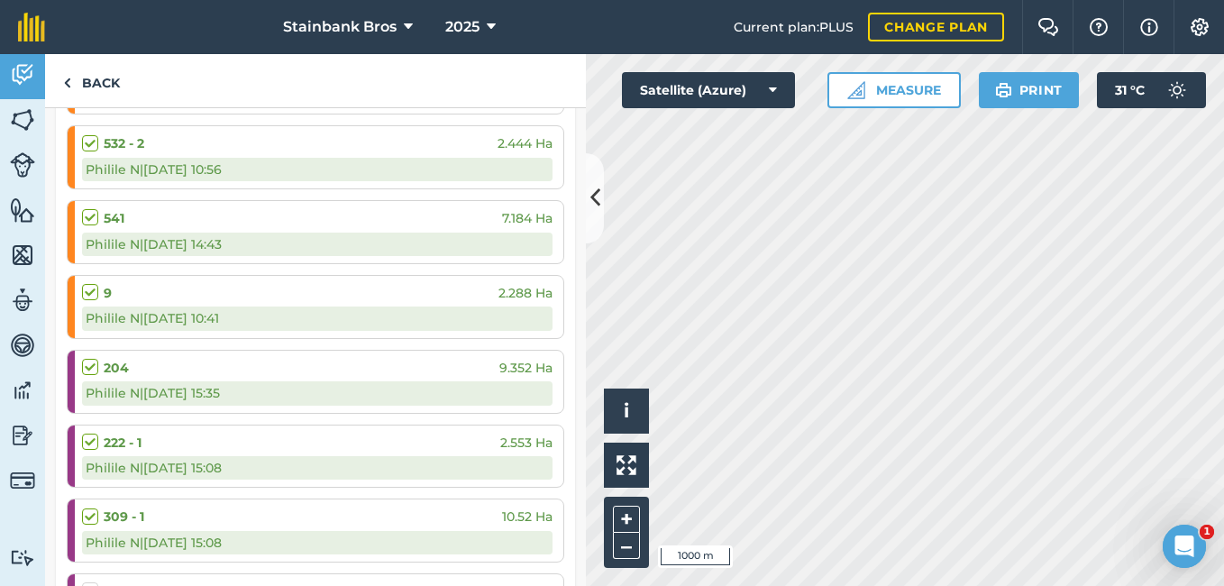
scroll to position [6890, 0]
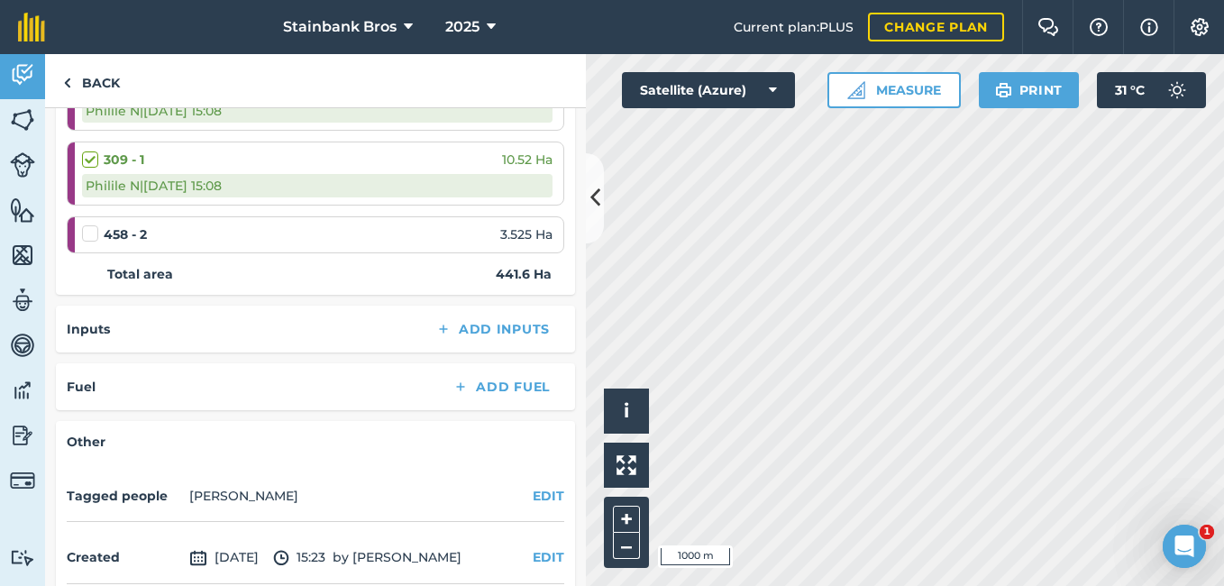
click at [90, 224] on label at bounding box center [93, 224] width 22 height 0
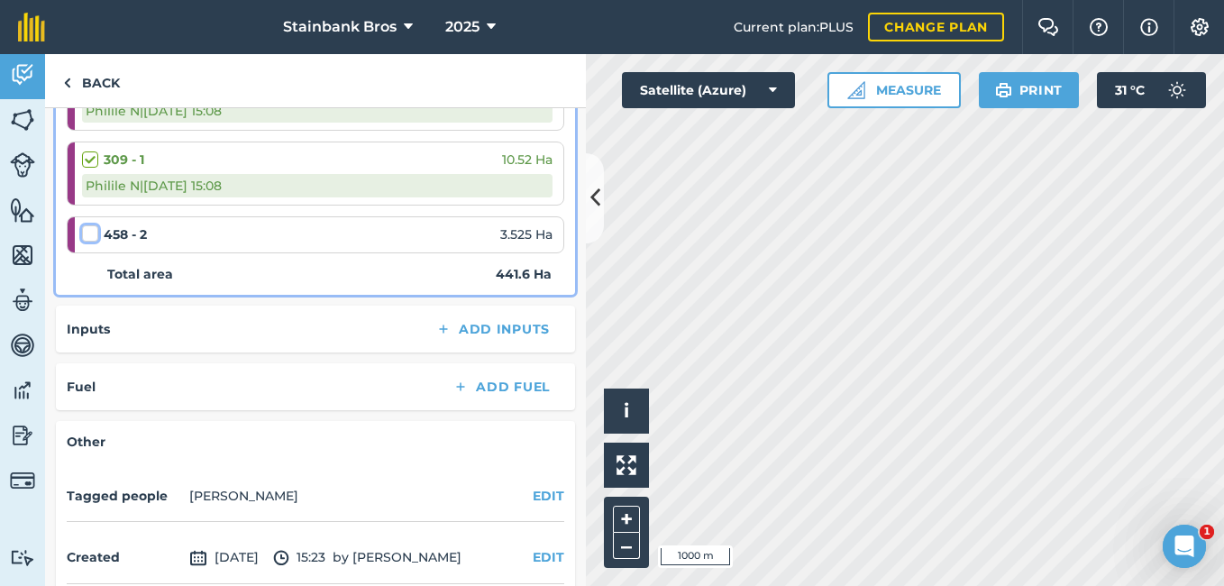
click at [90, 233] on input "checkbox" at bounding box center [88, 230] width 12 height 12
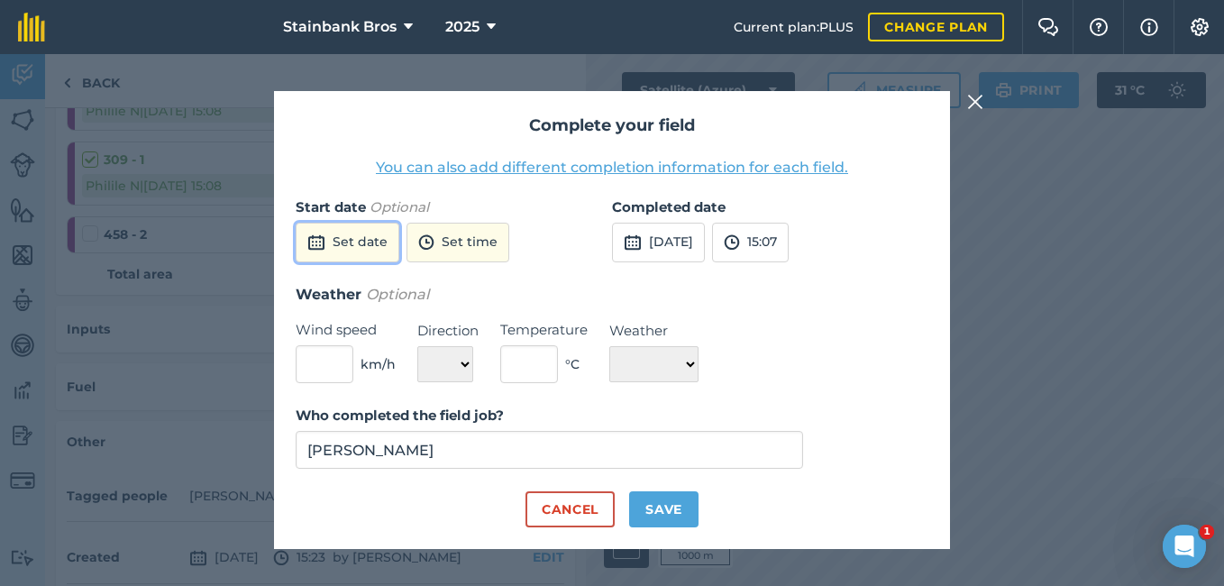
click at [367, 248] on button "Set date" at bounding box center [348, 243] width 104 height 40
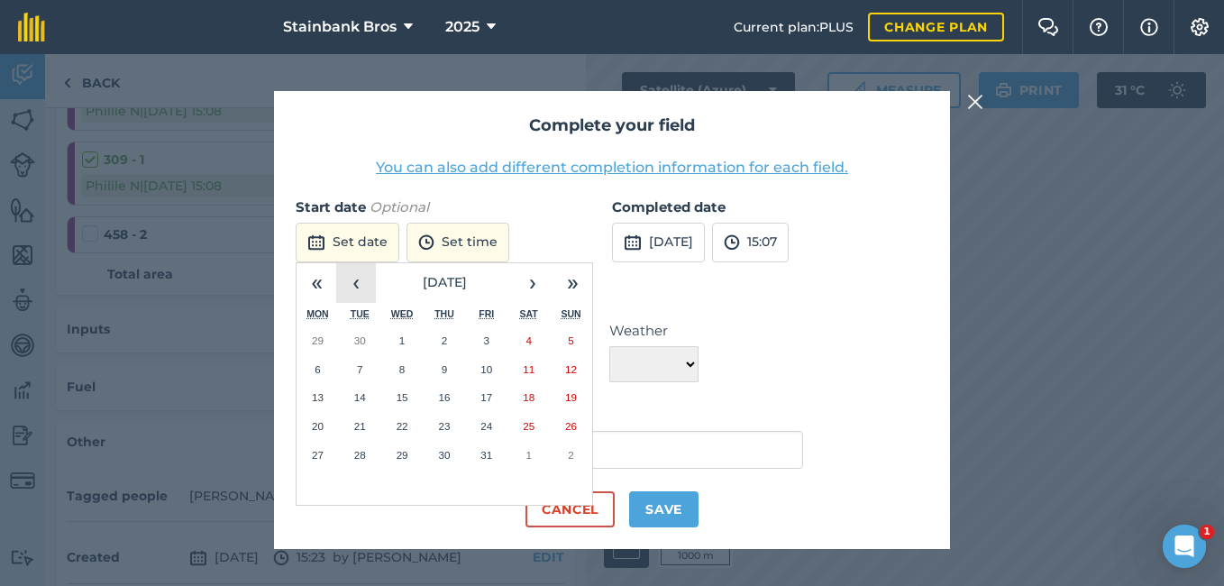
click at [370, 284] on button "‹" at bounding box center [356, 283] width 40 height 40
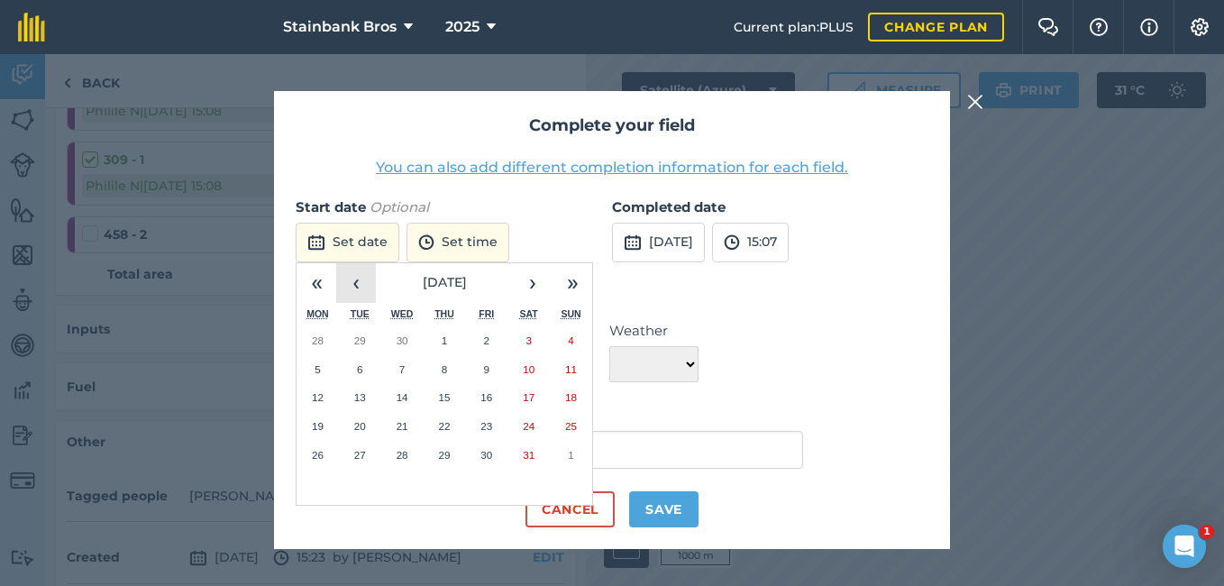
click at [370, 284] on button "‹" at bounding box center [356, 283] width 40 height 40
click at [319, 461] on button "24" at bounding box center [318, 455] width 42 height 29
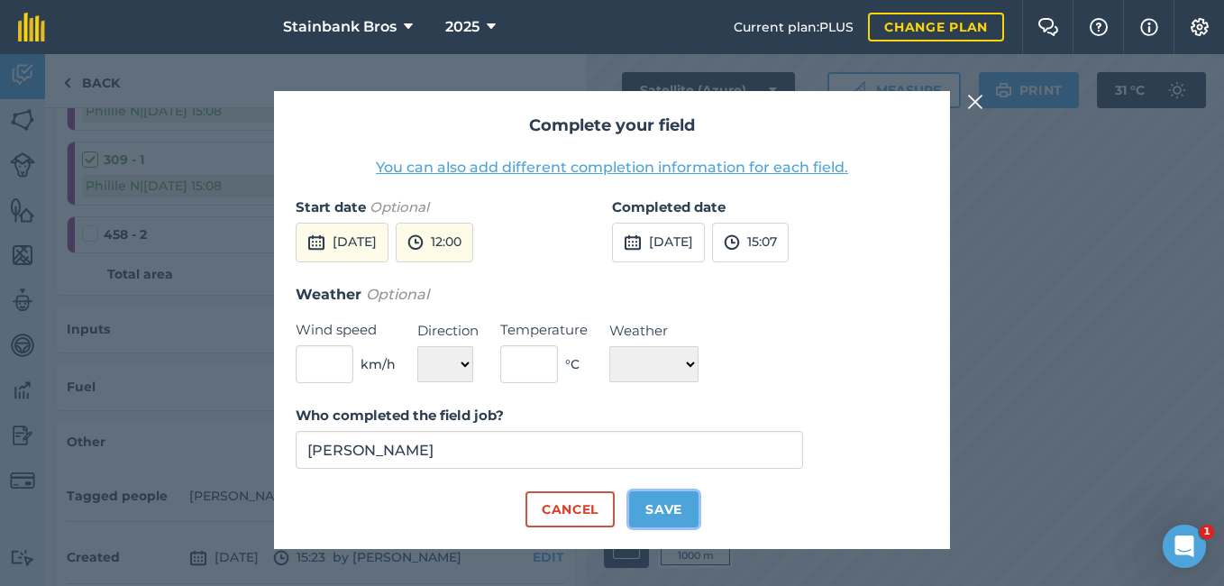
click at [672, 517] on button "Save" at bounding box center [663, 509] width 69 height 36
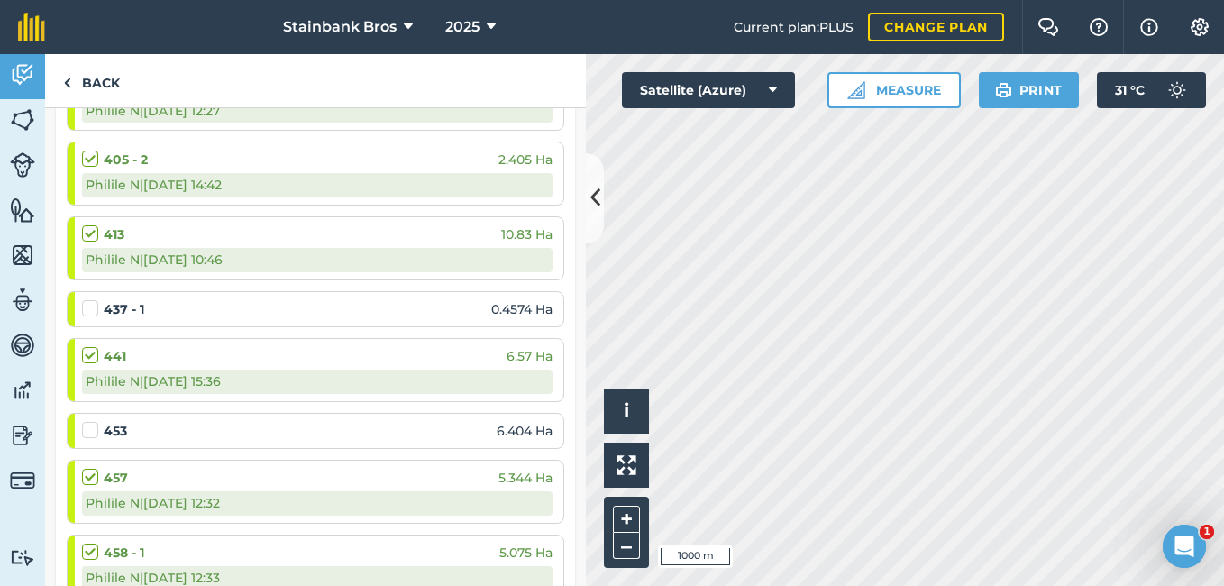
scroll to position [284, 0]
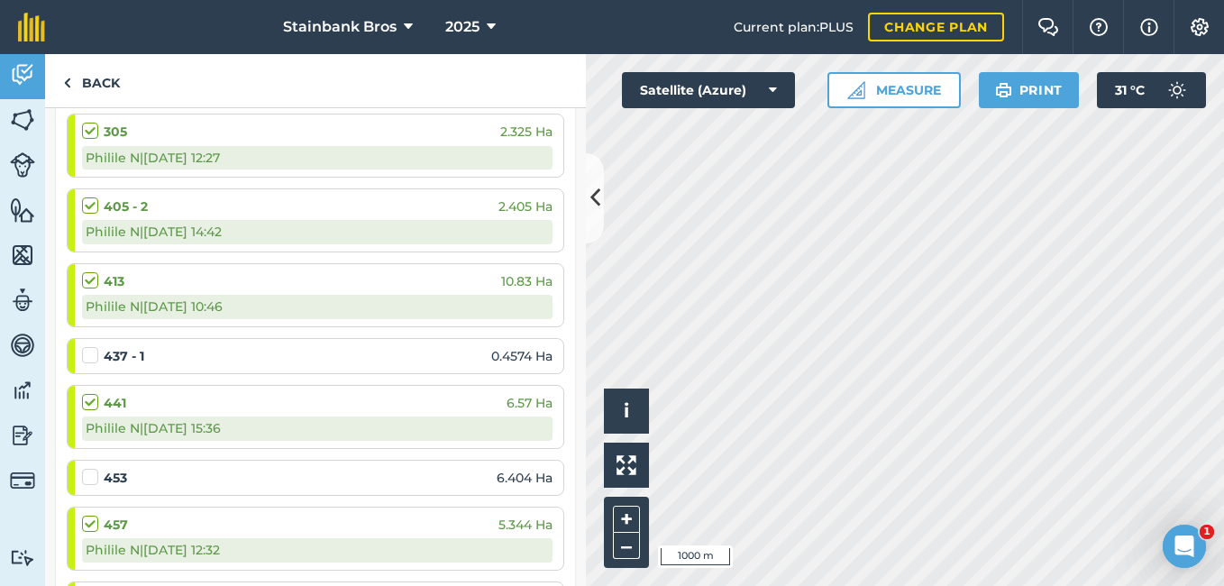
click at [95, 346] on label at bounding box center [93, 346] width 22 height 0
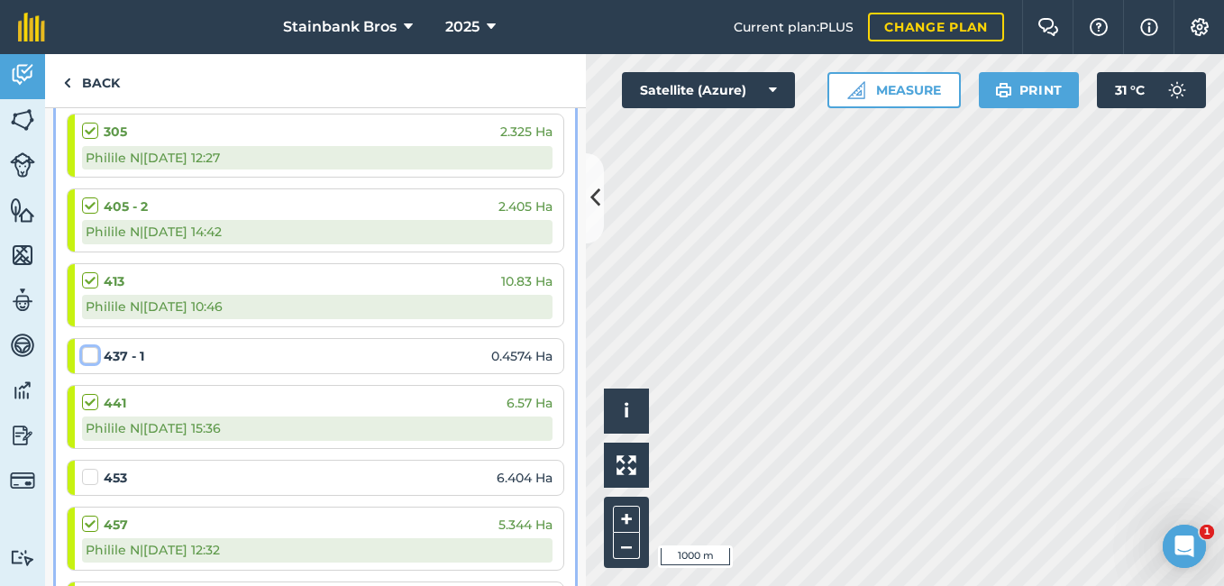
click at [94, 352] on input "checkbox" at bounding box center [88, 352] width 12 height 12
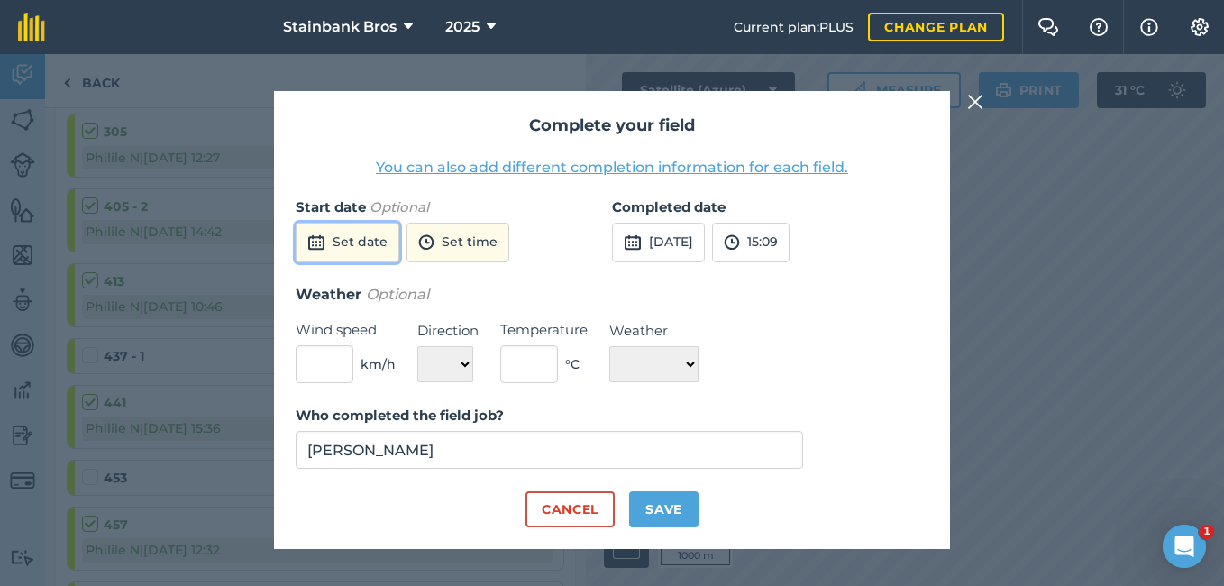
click at [382, 239] on button "Set date" at bounding box center [348, 243] width 104 height 40
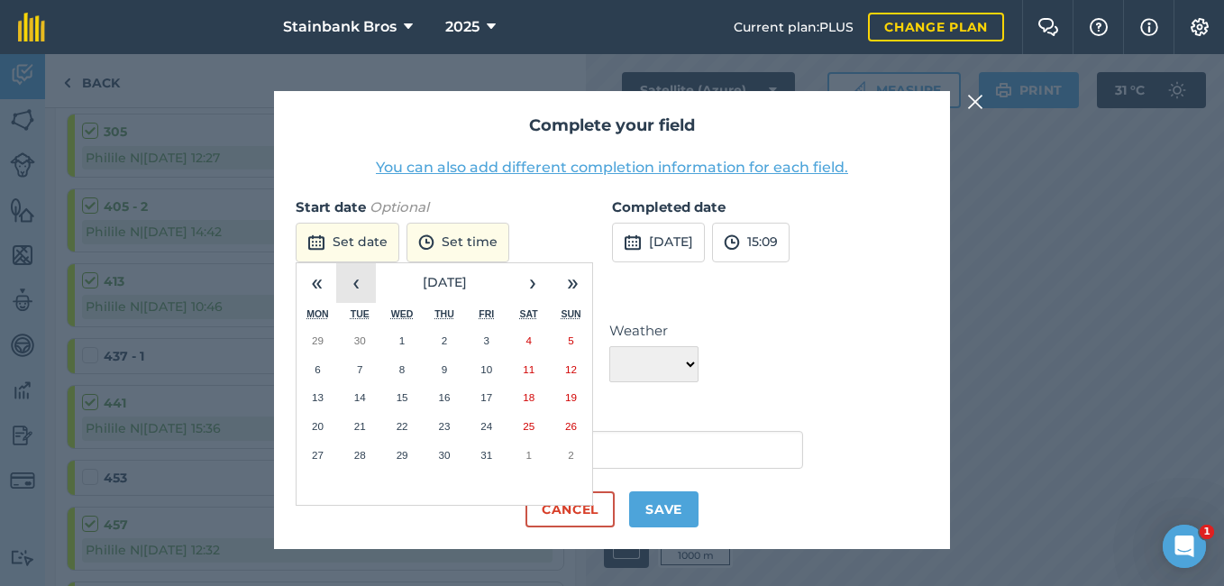
click at [368, 280] on button "‹" at bounding box center [356, 283] width 40 height 40
click at [523, 288] on button "›" at bounding box center [533, 283] width 40 height 40
click at [482, 424] on abbr "22" at bounding box center [486, 426] width 12 height 12
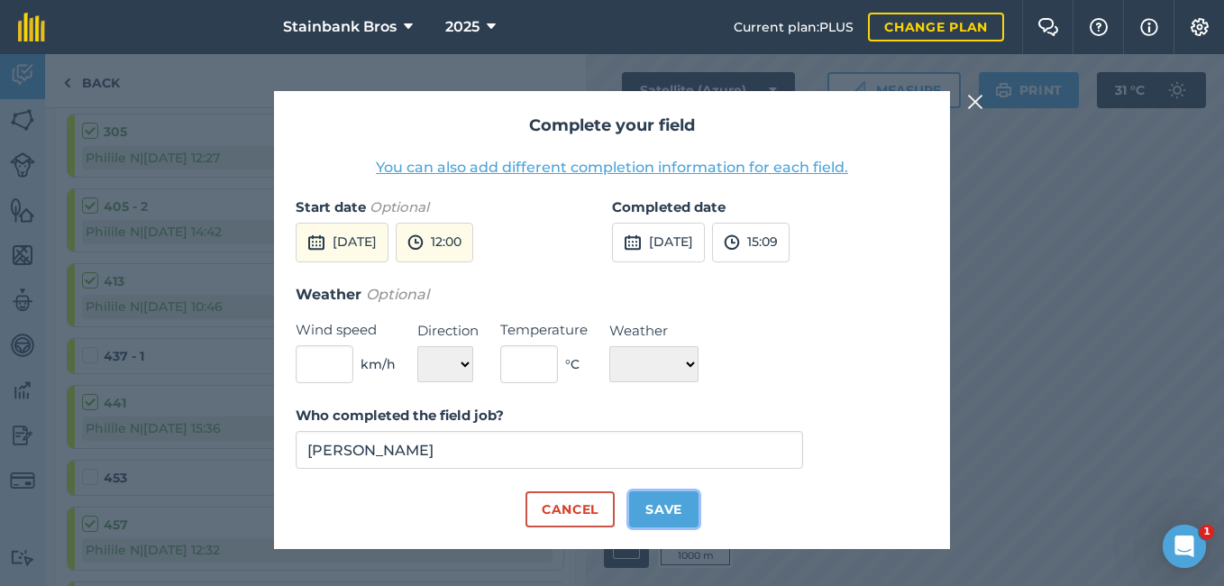
click at [664, 500] on button "Save" at bounding box center [663, 509] width 69 height 36
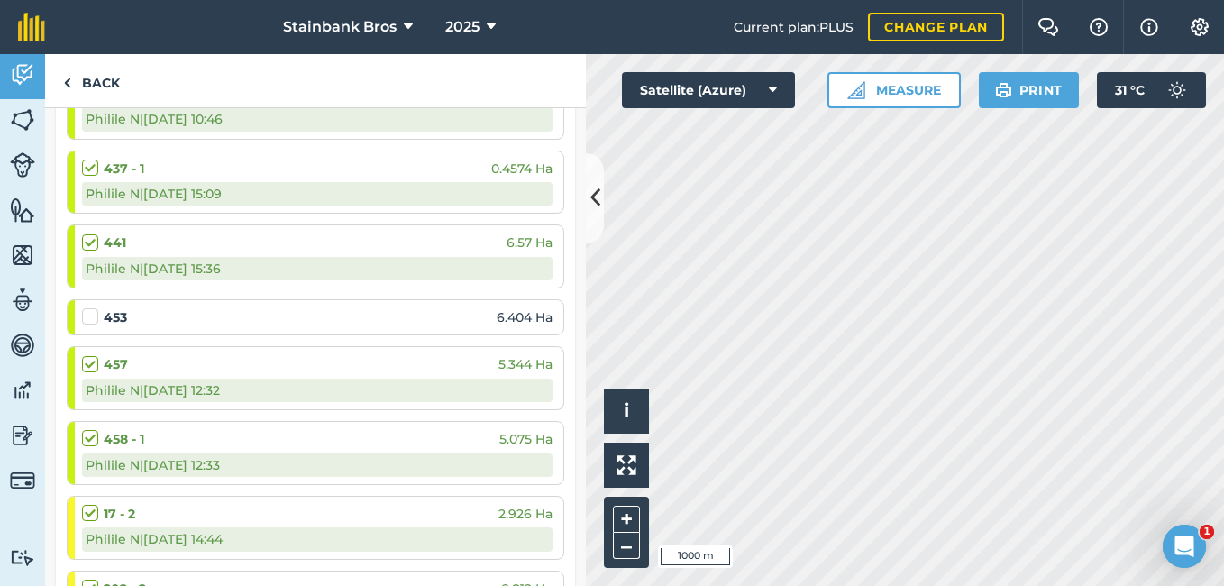
scroll to position [503, 0]
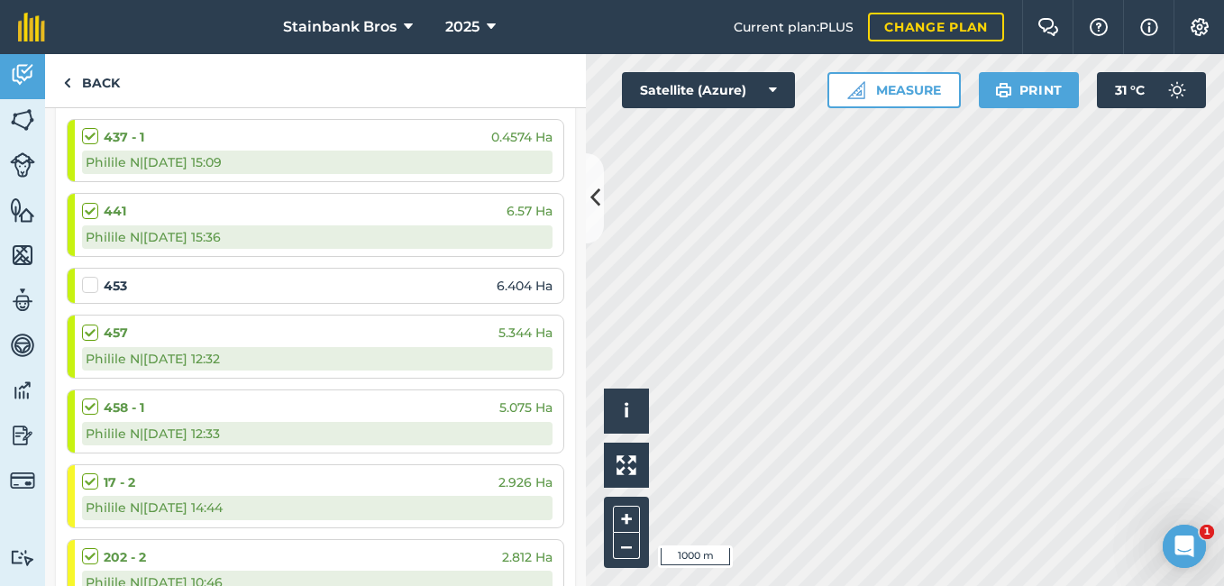
click at [90, 276] on label at bounding box center [93, 276] width 22 height 0
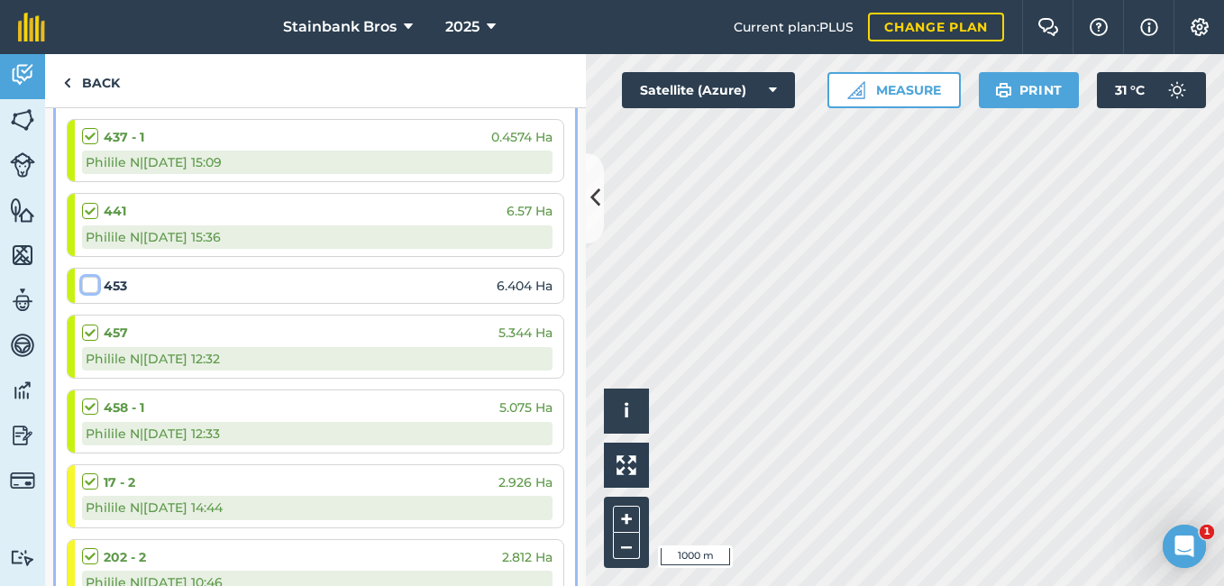
click at [90, 283] on input "checkbox" at bounding box center [88, 282] width 12 height 12
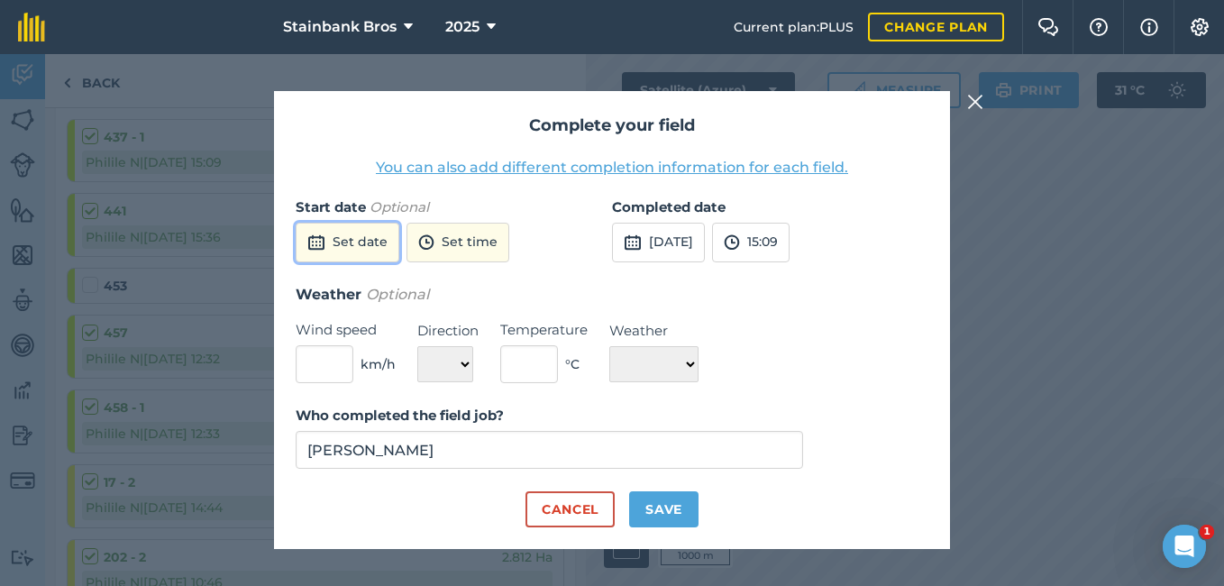
click at [358, 244] on button "Set date" at bounding box center [348, 243] width 104 height 40
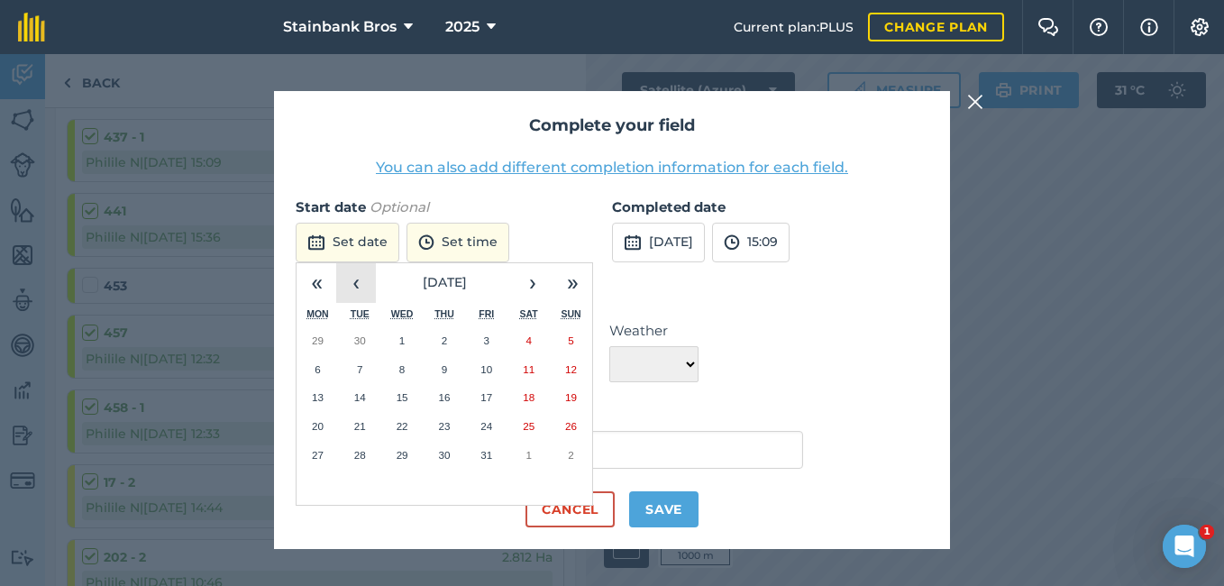
click at [352, 289] on button "‹" at bounding box center [356, 283] width 40 height 40
click at [407, 400] on abbr "13" at bounding box center [403, 397] width 12 height 12
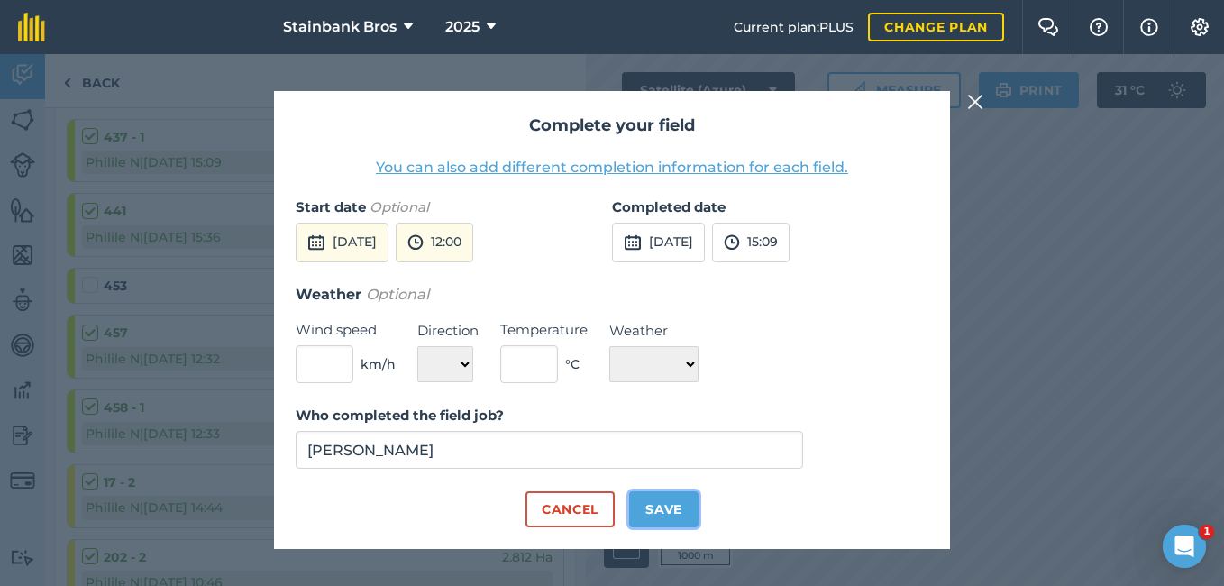
click at [664, 500] on button "Save" at bounding box center [663, 509] width 69 height 36
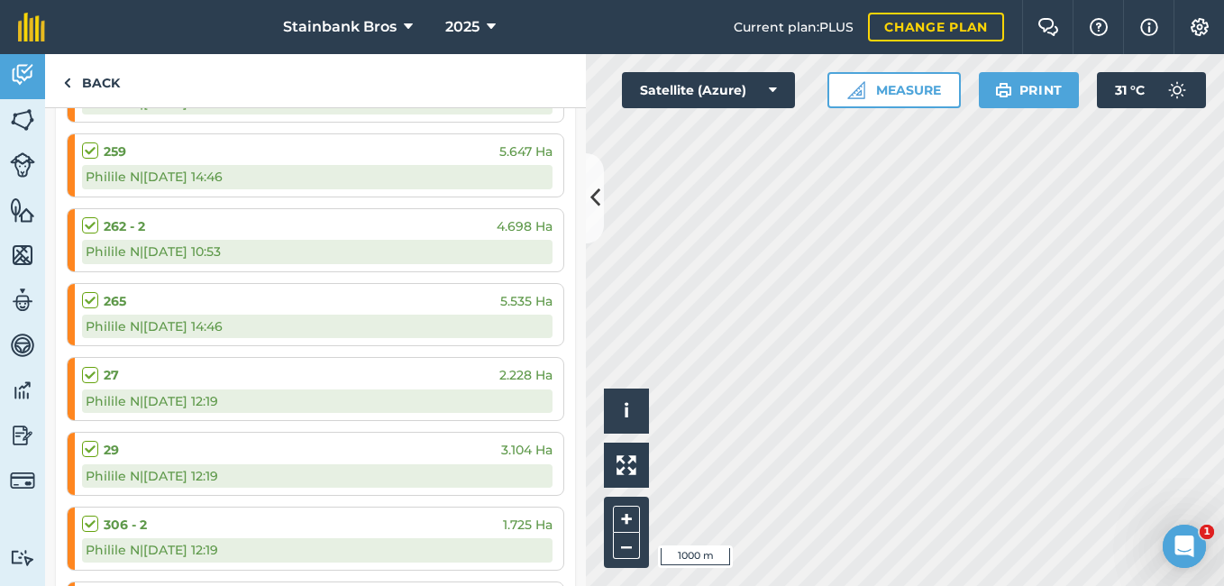
scroll to position [127, 0]
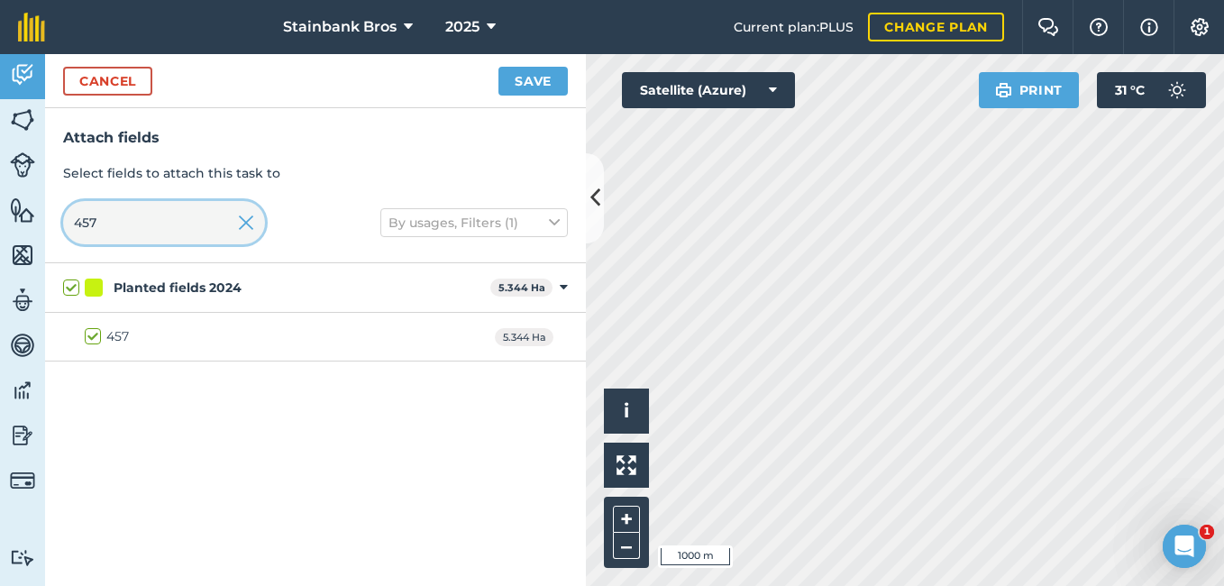
click at [202, 216] on input "457" at bounding box center [164, 222] width 202 height 43
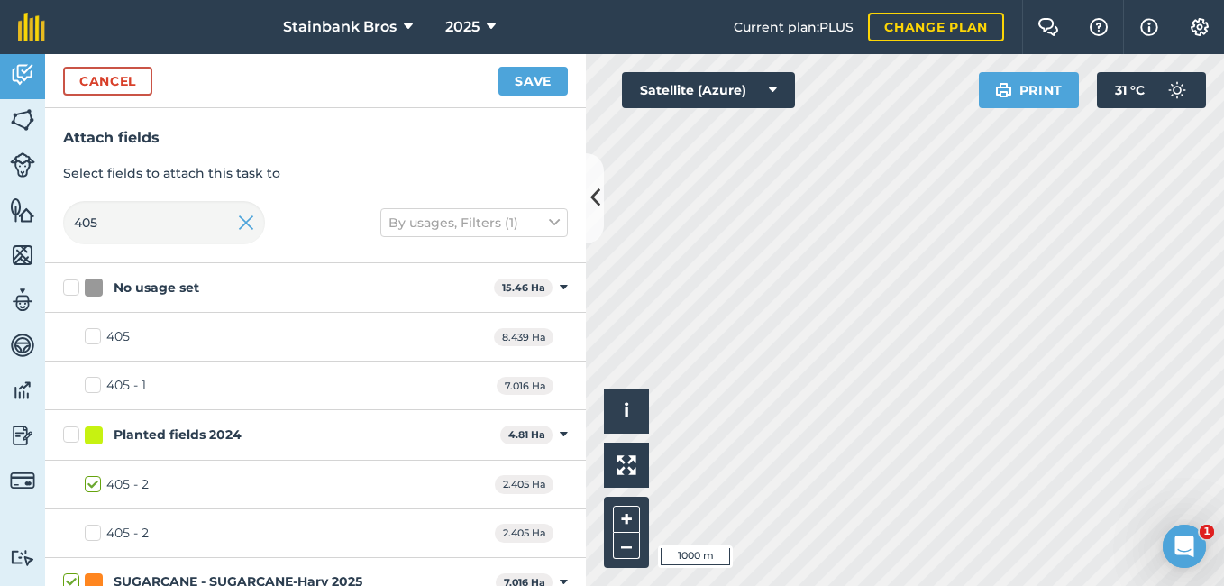
click at [101, 487] on label "405 - 2" at bounding box center [117, 484] width 64 height 19
click at [96, 487] on input "405 - 2" at bounding box center [91, 481] width 12 height 12
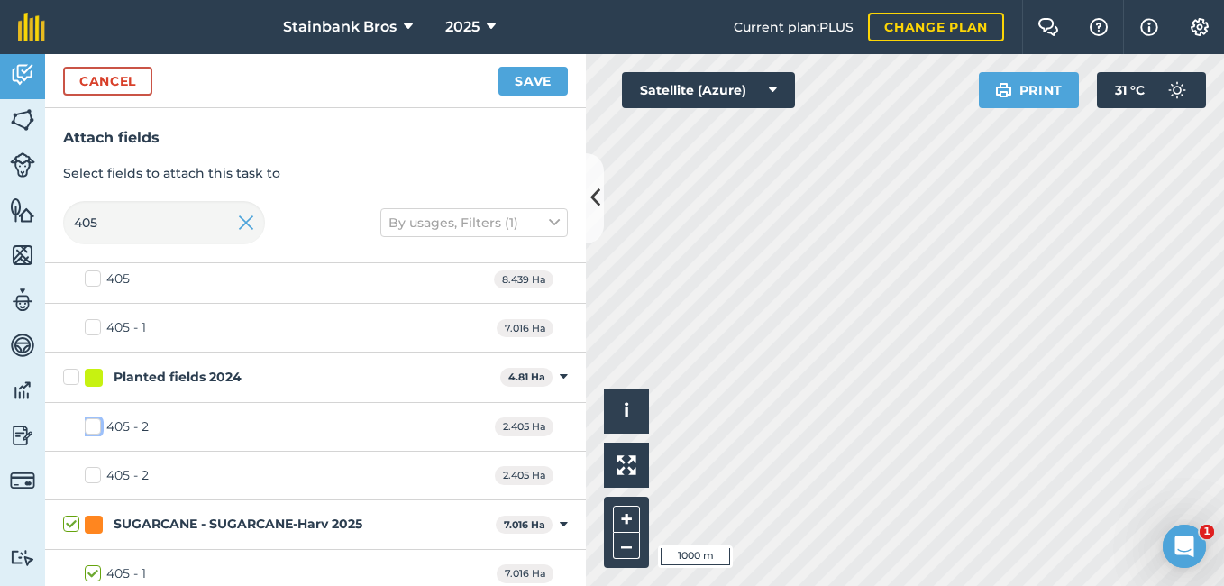
scroll to position [70, 0]
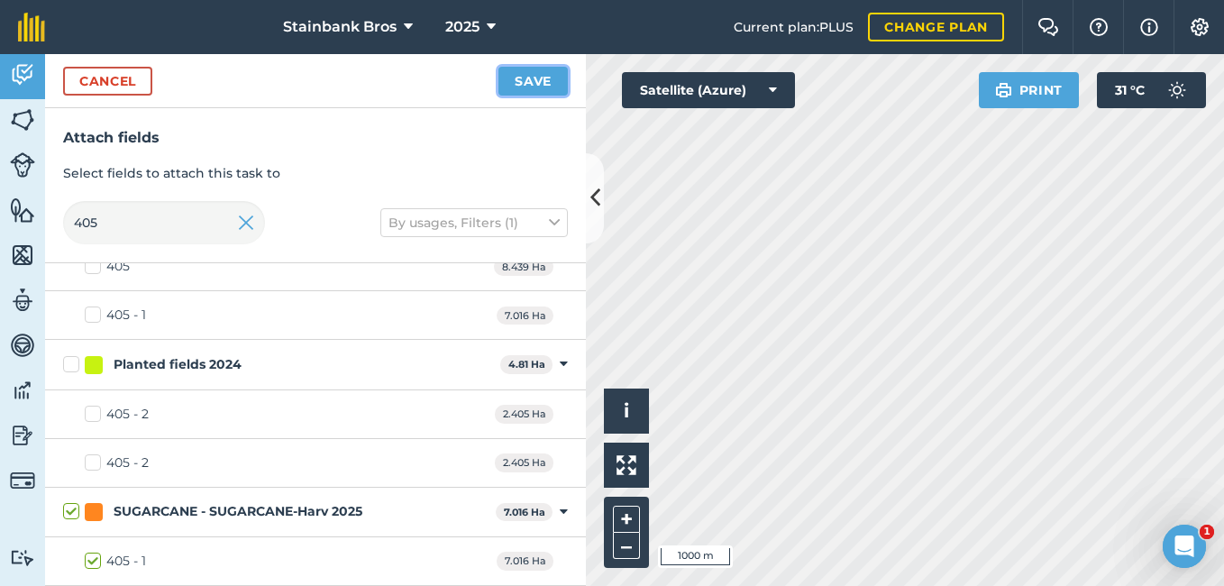
click at [523, 67] on button "Save" at bounding box center [533, 81] width 69 height 29
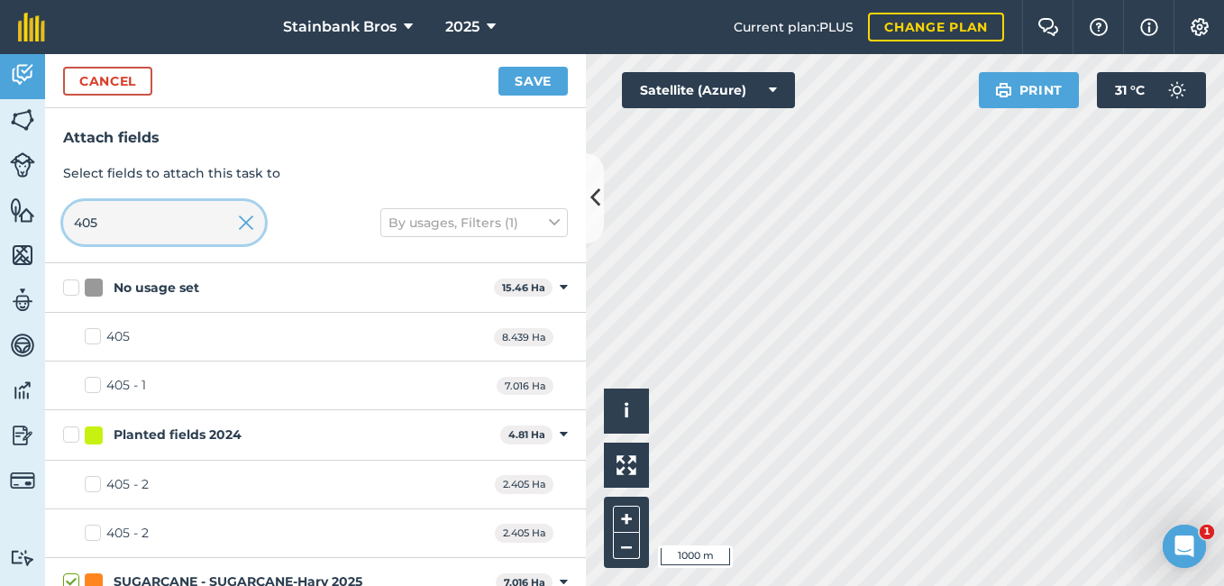
click at [229, 221] on input "405" at bounding box center [164, 222] width 202 height 43
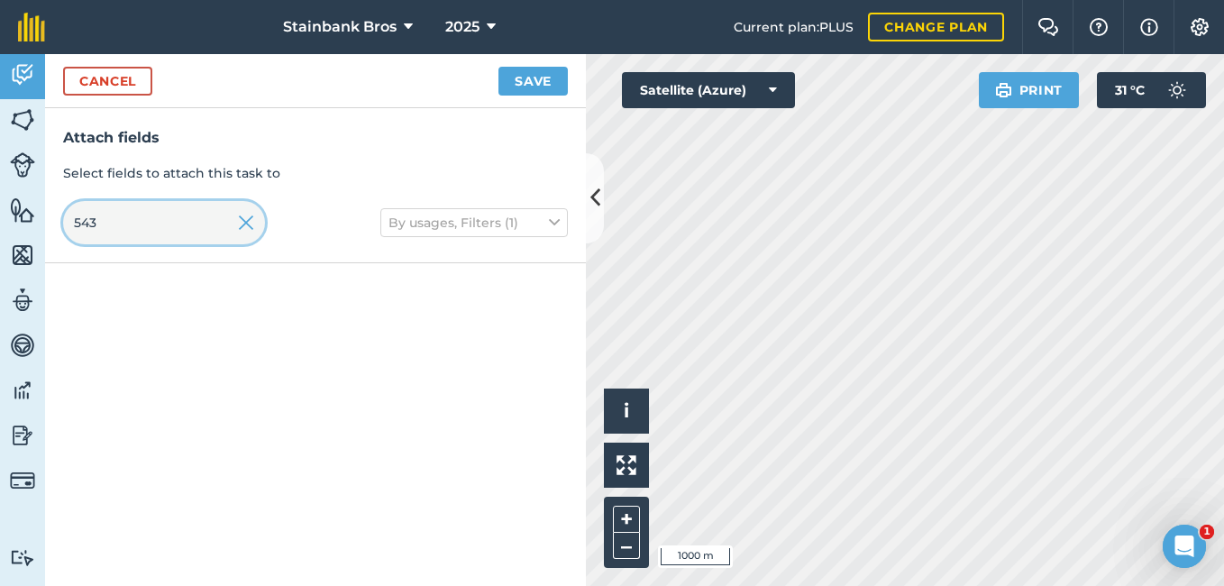
click at [94, 231] on input "543" at bounding box center [164, 222] width 202 height 43
click at [118, 205] on input "543" at bounding box center [164, 222] width 202 height 43
click at [121, 216] on input "543" at bounding box center [164, 222] width 202 height 43
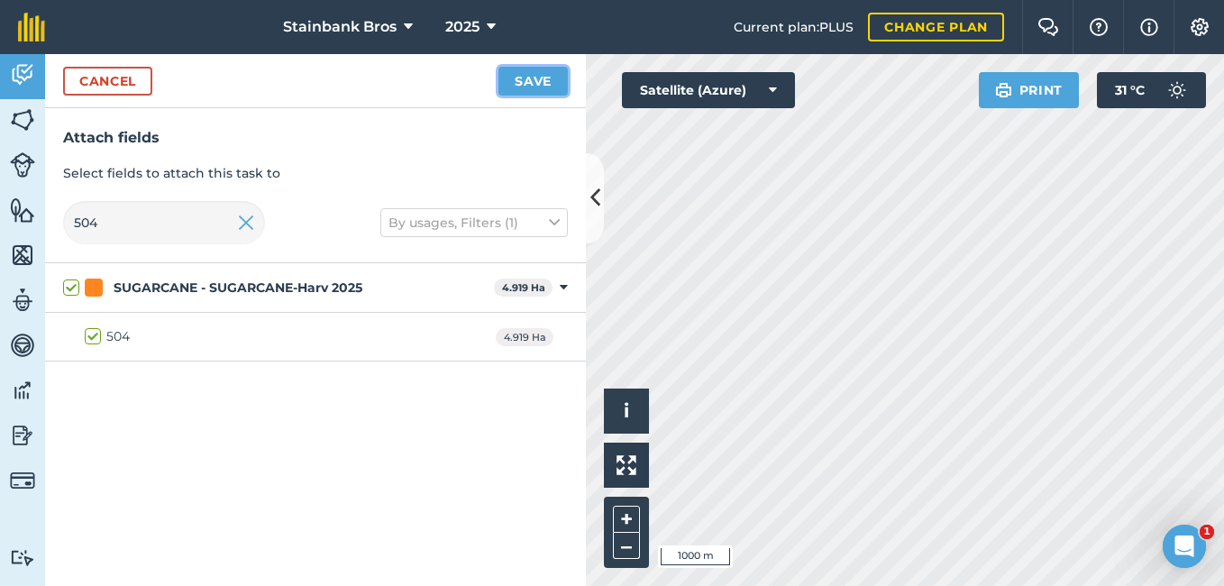
click at [541, 87] on button "Save" at bounding box center [533, 81] width 69 height 29
click at [96, 219] on input "504" at bounding box center [164, 222] width 202 height 43
click at [96, 332] on label "206" at bounding box center [107, 336] width 45 height 19
click at [96, 332] on input "206" at bounding box center [91, 333] width 12 height 12
click at [503, 87] on button "Save" at bounding box center [533, 81] width 69 height 29
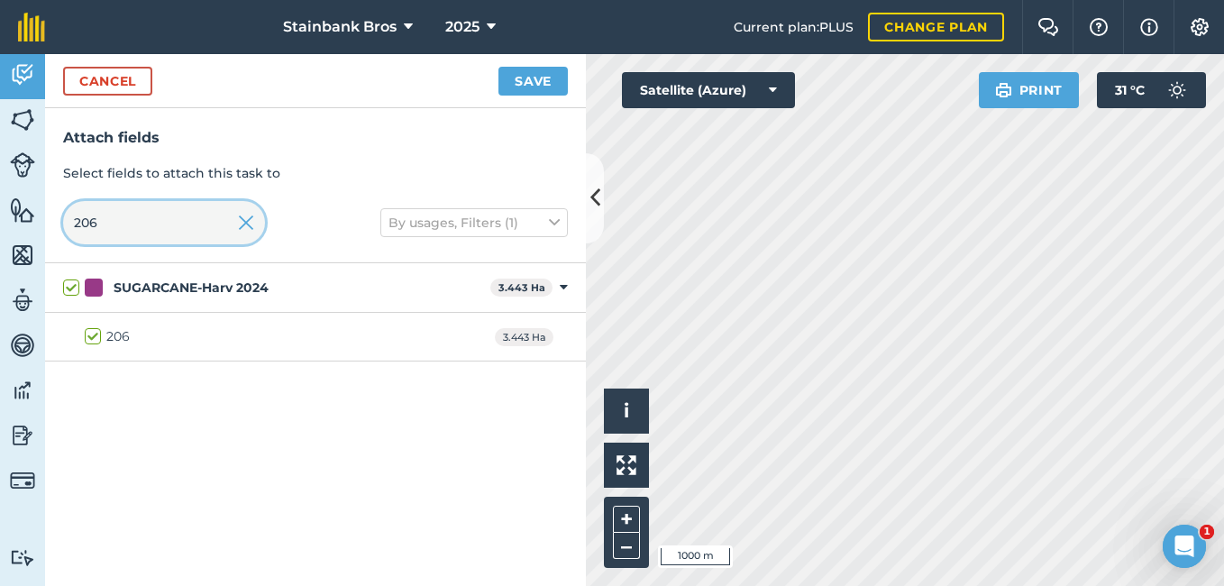
click at [187, 221] on input "206" at bounding box center [164, 222] width 202 height 43
click at [95, 335] on label "101" at bounding box center [104, 336] width 39 height 19
click at [95, 335] on input "101" at bounding box center [91, 333] width 12 height 12
click at [539, 70] on button "Save" at bounding box center [533, 81] width 69 height 29
click at [183, 214] on input "101" at bounding box center [164, 222] width 202 height 43
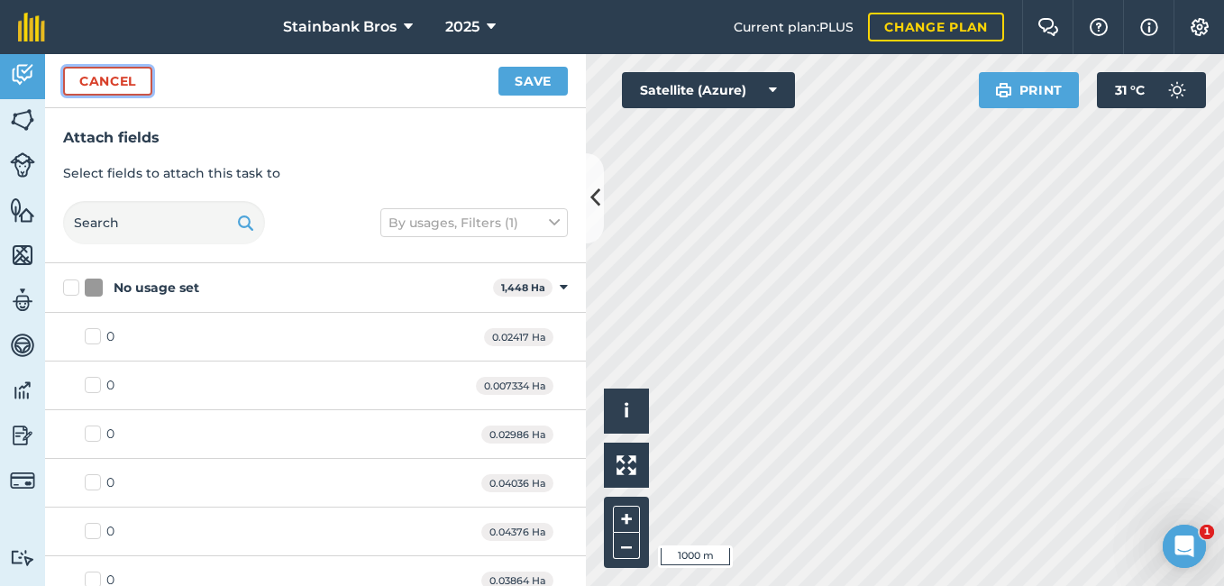
click at [139, 82] on button "Cancel" at bounding box center [107, 81] width 89 height 29
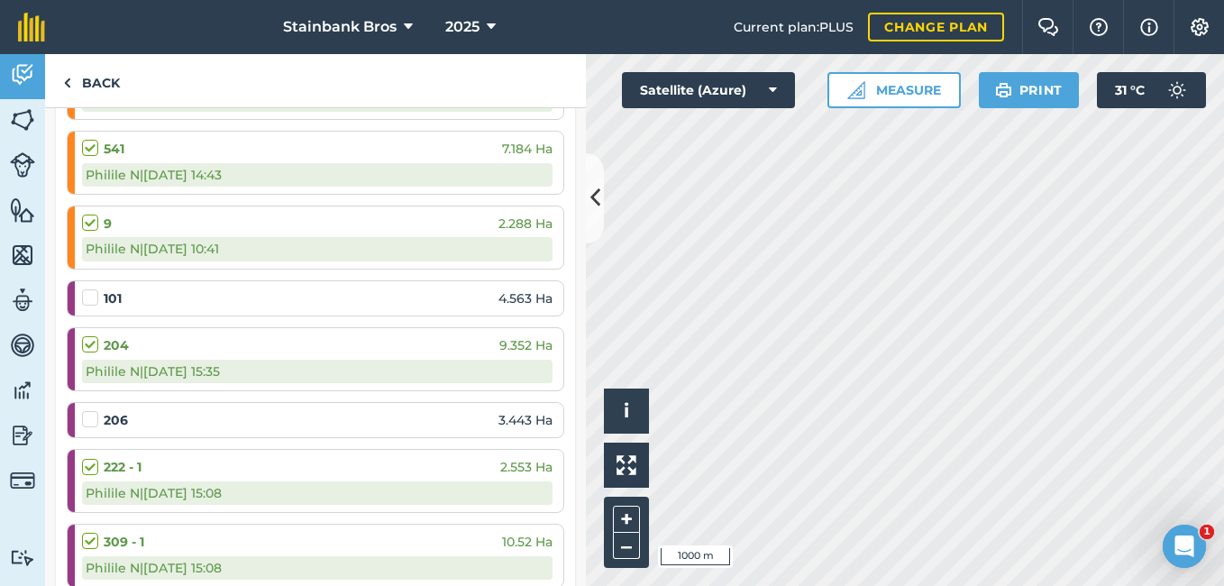
scroll to position [6598, 0]
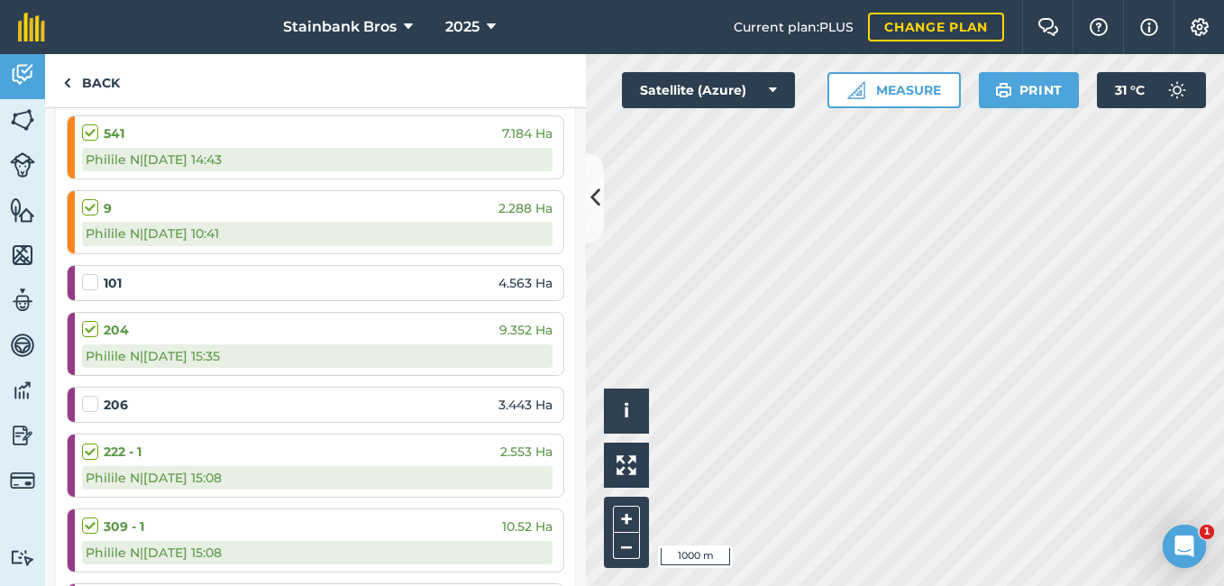
click at [89, 395] on label at bounding box center [93, 395] width 22 height 0
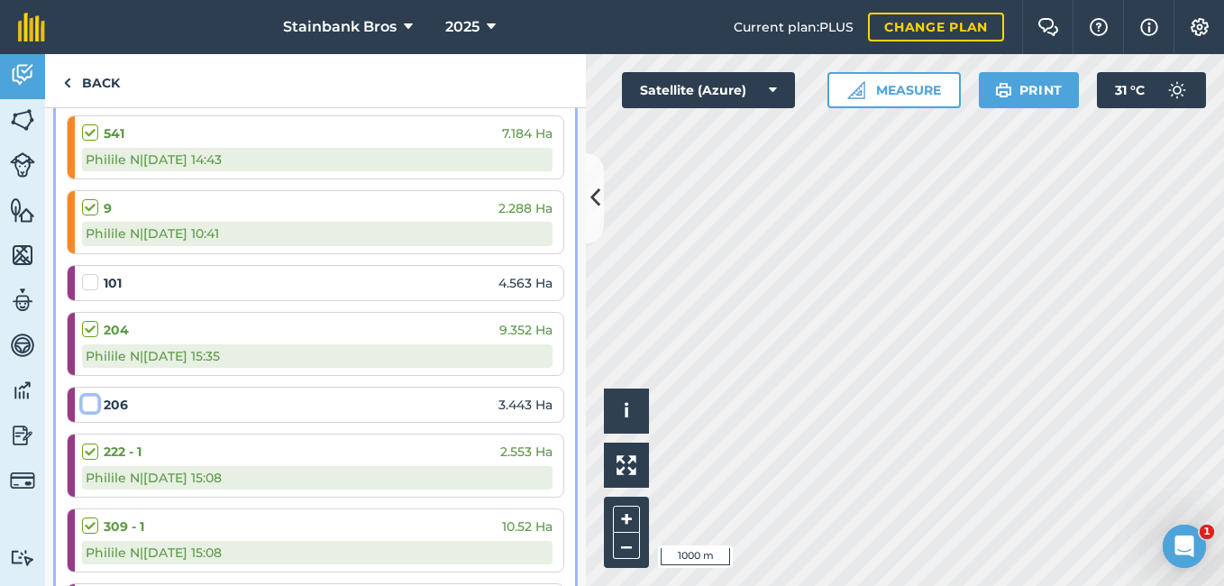
click at [89, 407] on input "checkbox" at bounding box center [88, 401] width 12 height 12
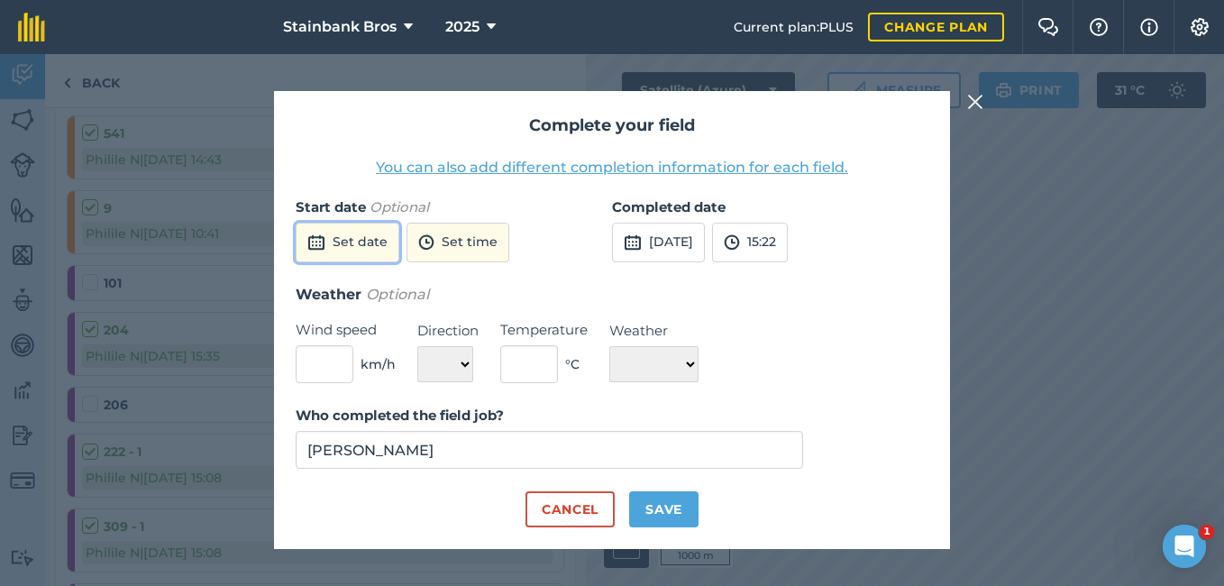
click at [347, 255] on button "Set date" at bounding box center [348, 243] width 104 height 40
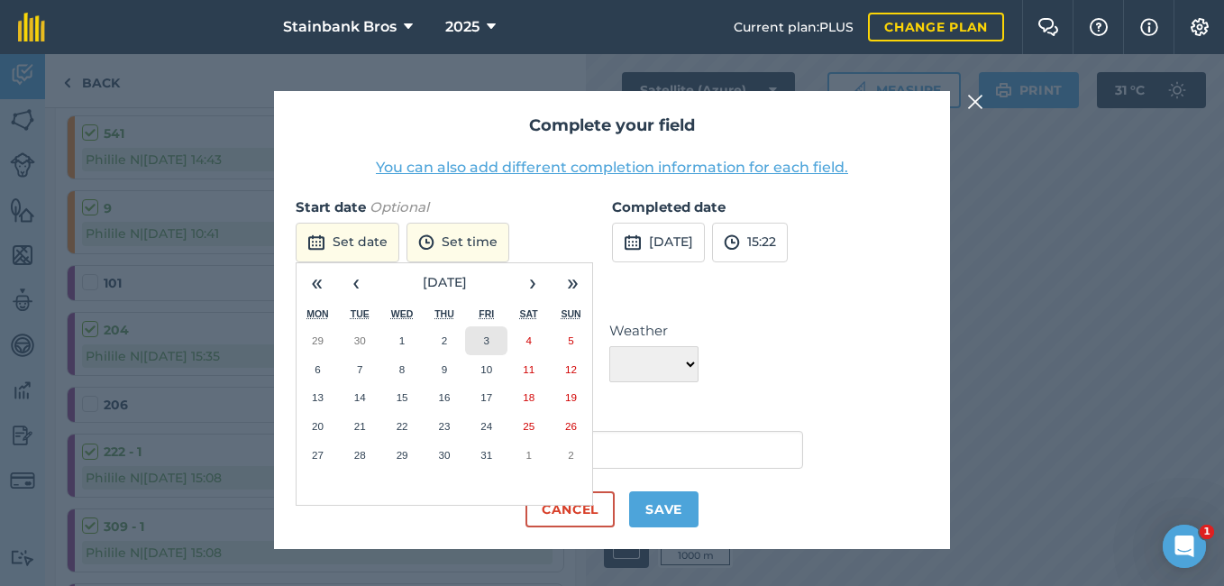
click at [474, 345] on button "3" at bounding box center [486, 340] width 42 height 29
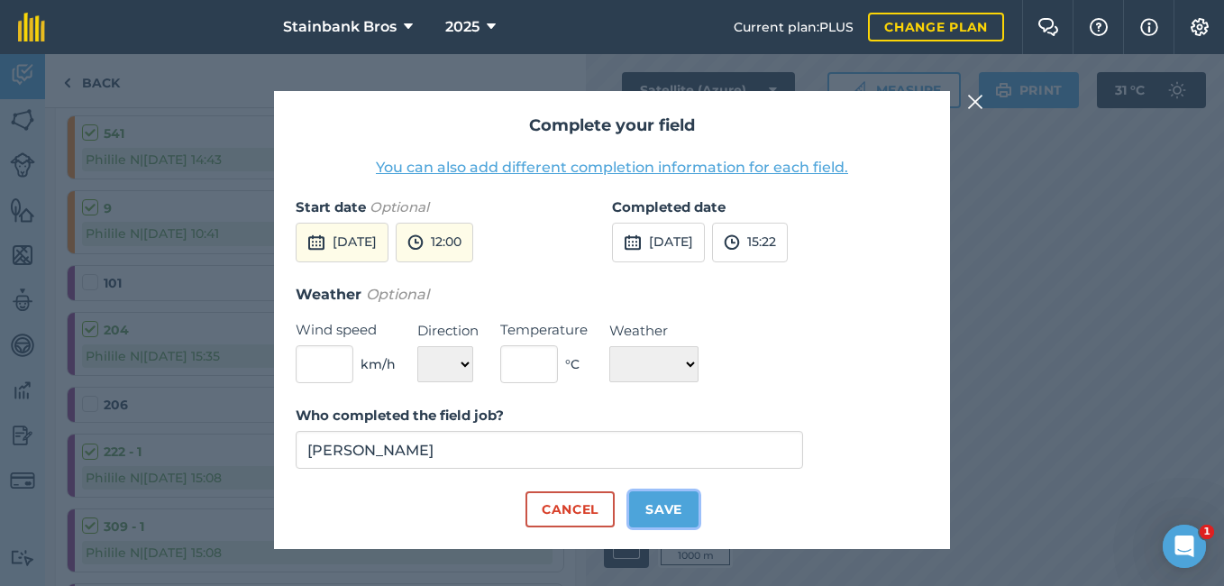
click at [641, 503] on button "Save" at bounding box center [663, 509] width 69 height 36
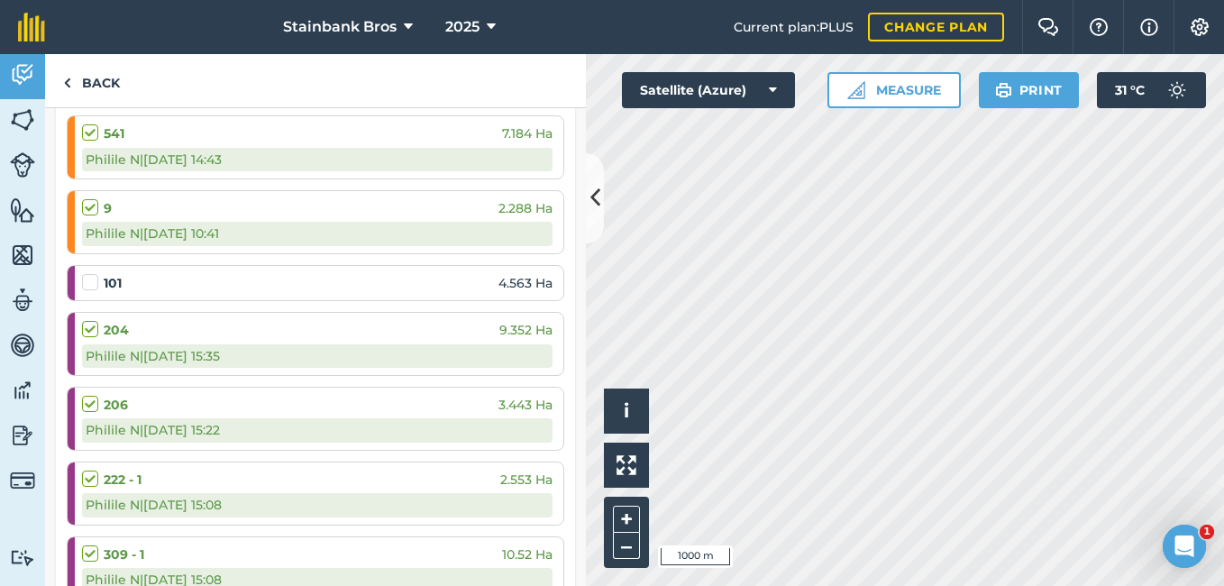
click at [92, 273] on label at bounding box center [93, 273] width 22 height 0
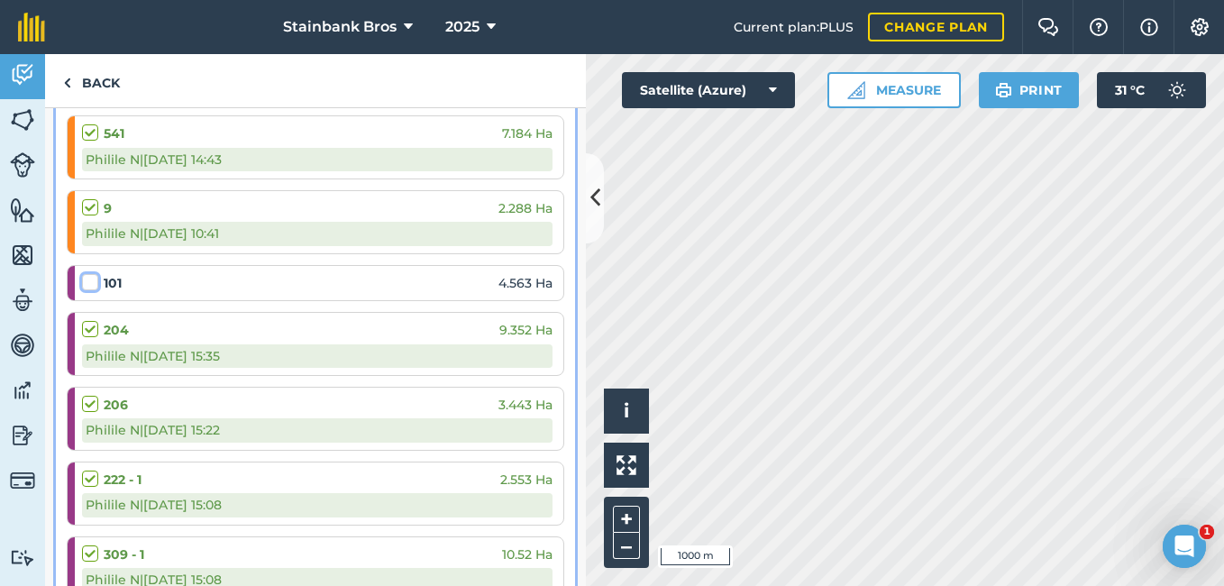
click at [92, 284] on input "checkbox" at bounding box center [88, 279] width 12 height 12
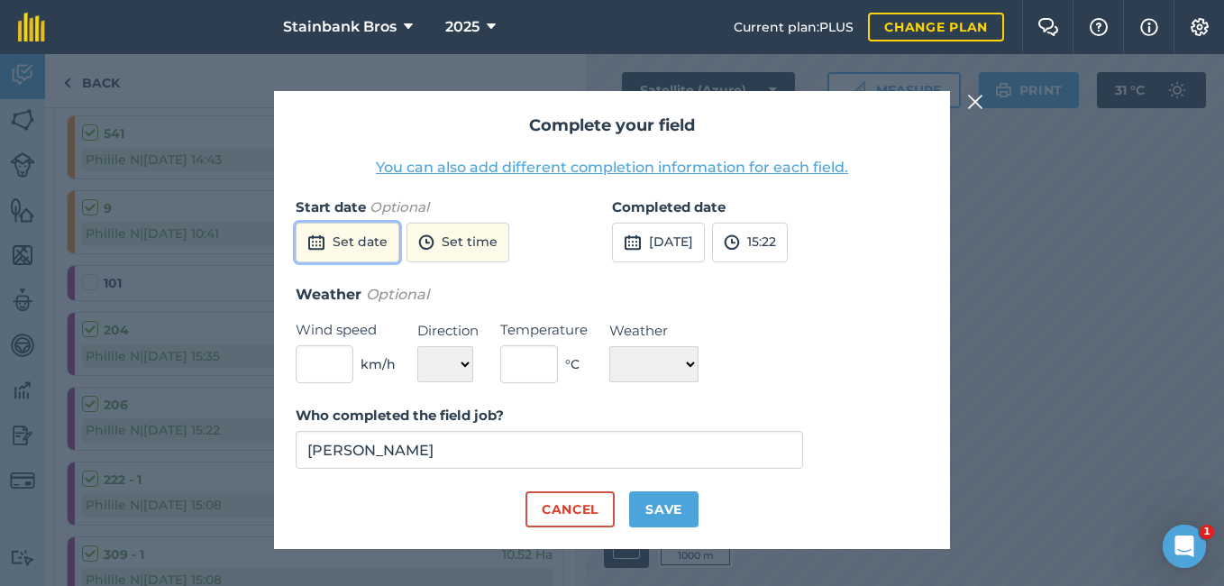
click at [343, 245] on button "Set date" at bounding box center [348, 243] width 104 height 40
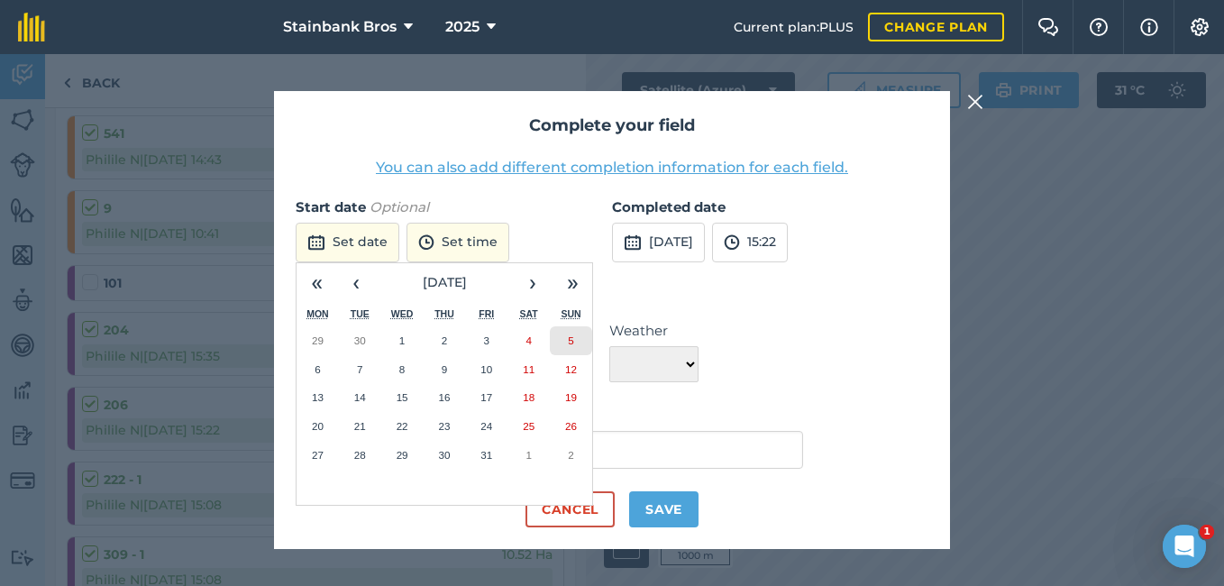
click at [571, 343] on abbr "5" at bounding box center [570, 340] width 5 height 12
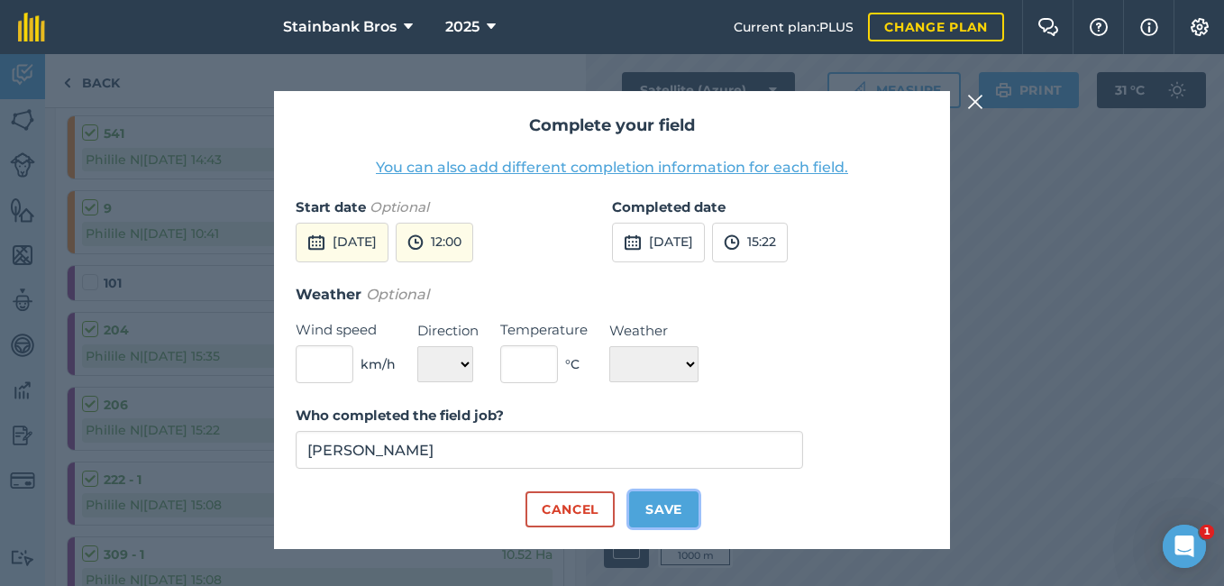
click at [673, 514] on button "Save" at bounding box center [663, 509] width 69 height 36
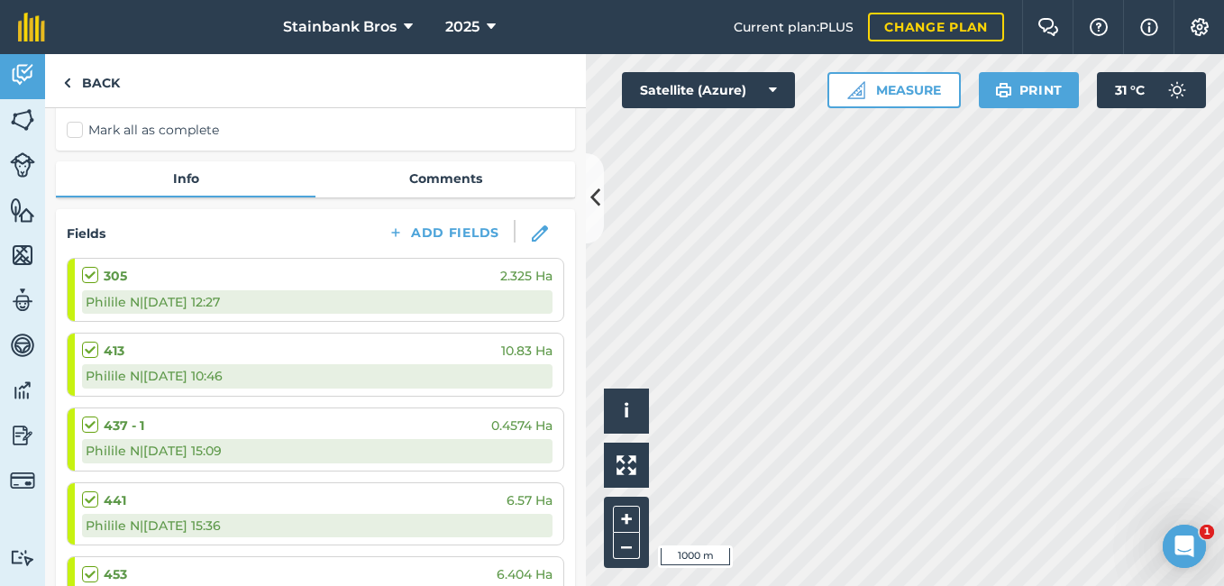
scroll to position [0, 0]
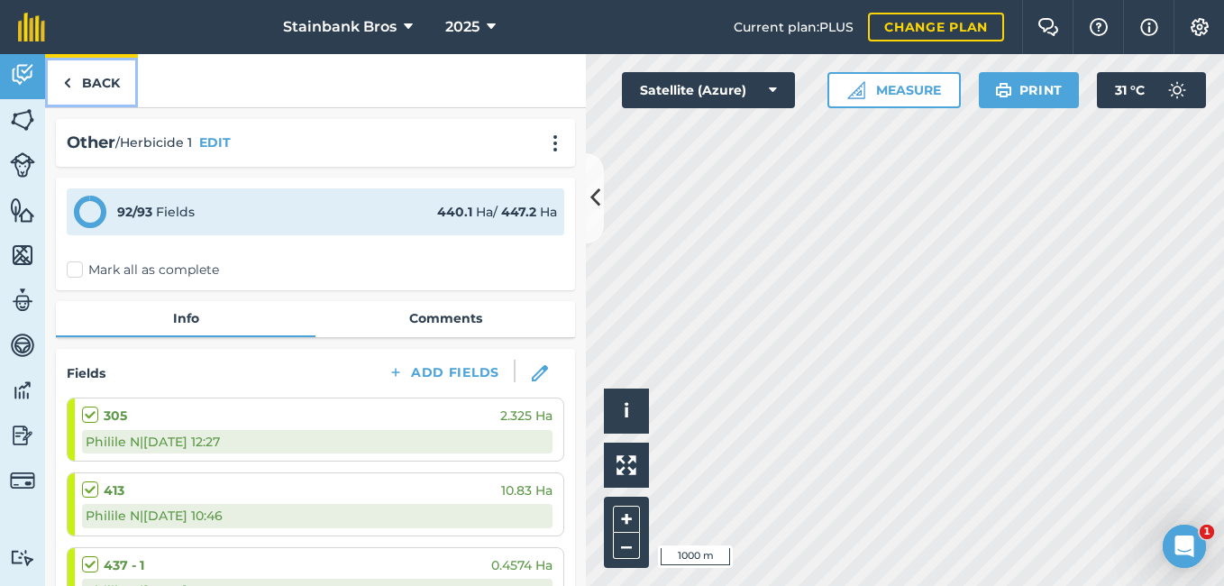
click at [70, 78] on img at bounding box center [67, 83] width 8 height 22
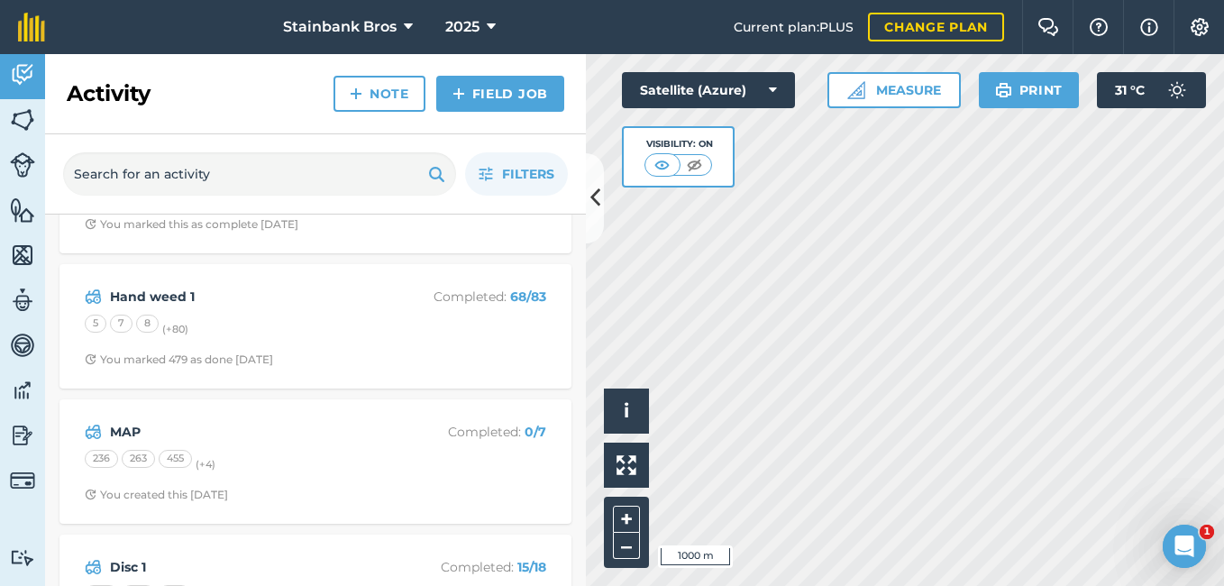
scroll to position [507, 0]
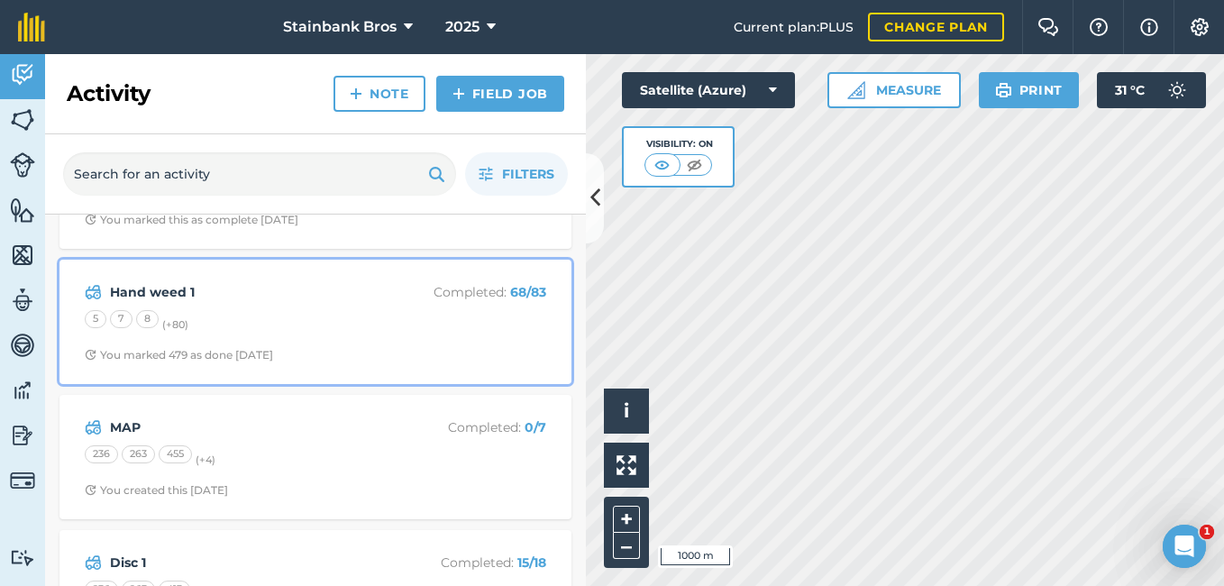
click at [253, 353] on div "You marked 479 as done [DATE]" at bounding box center [179, 355] width 188 height 14
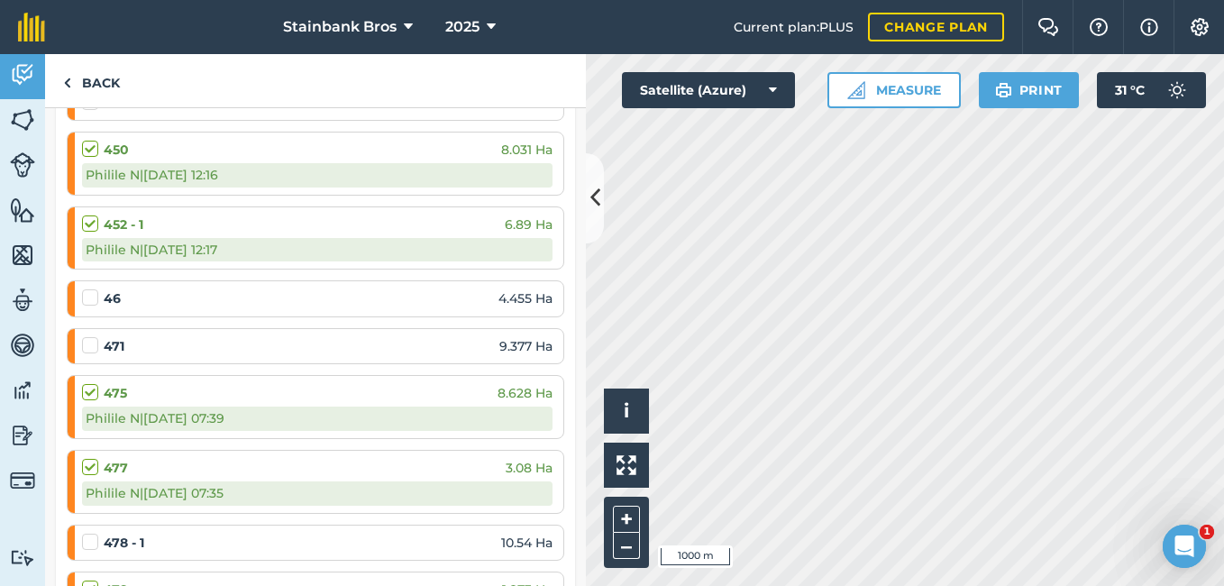
scroll to position [4519, 0]
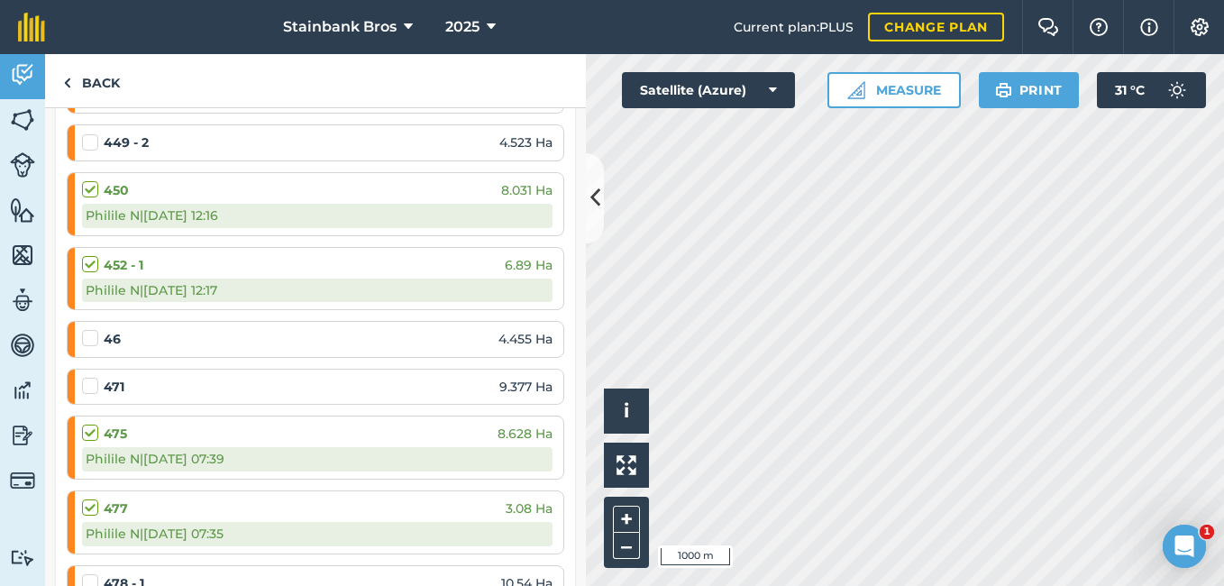
click at [92, 329] on label at bounding box center [93, 329] width 22 height 0
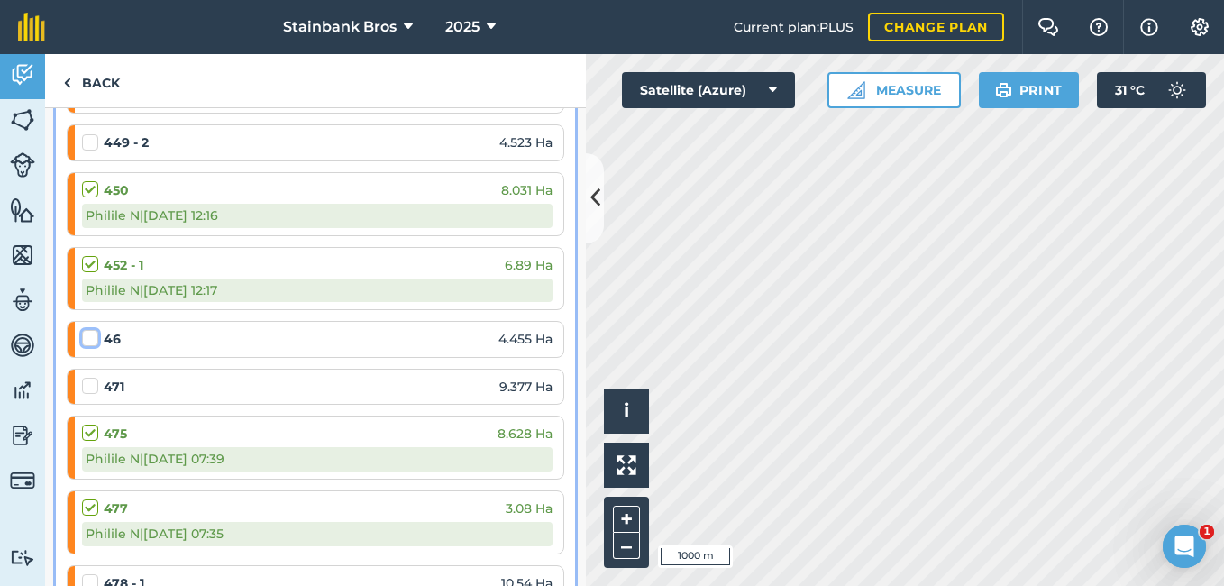
click at [92, 337] on input "checkbox" at bounding box center [88, 335] width 12 height 12
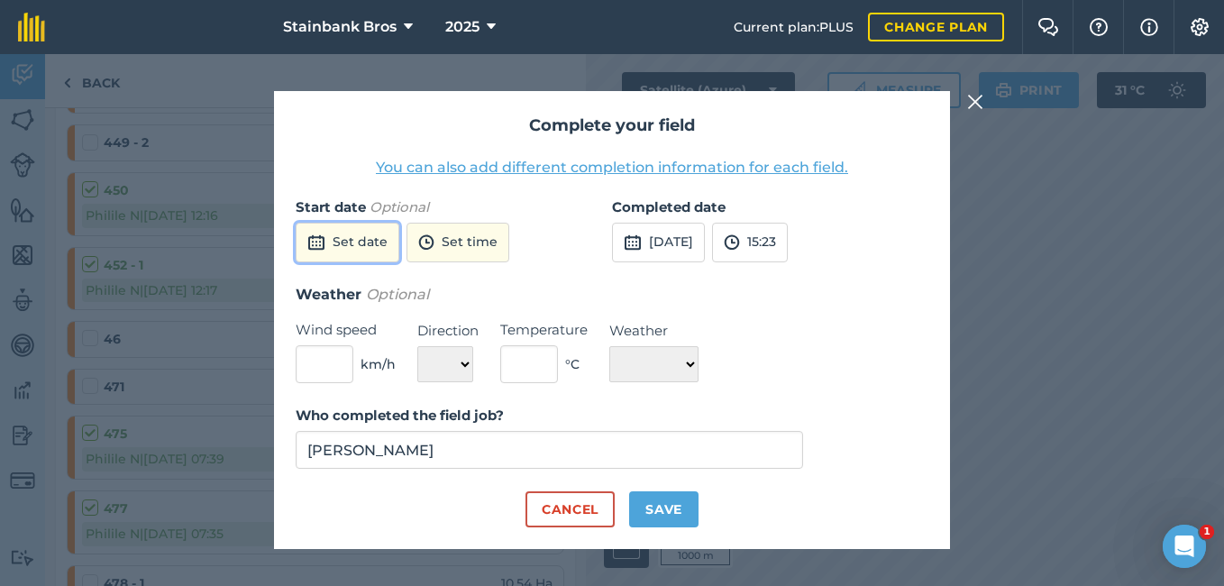
click at [338, 253] on button "Set date" at bounding box center [348, 243] width 104 height 40
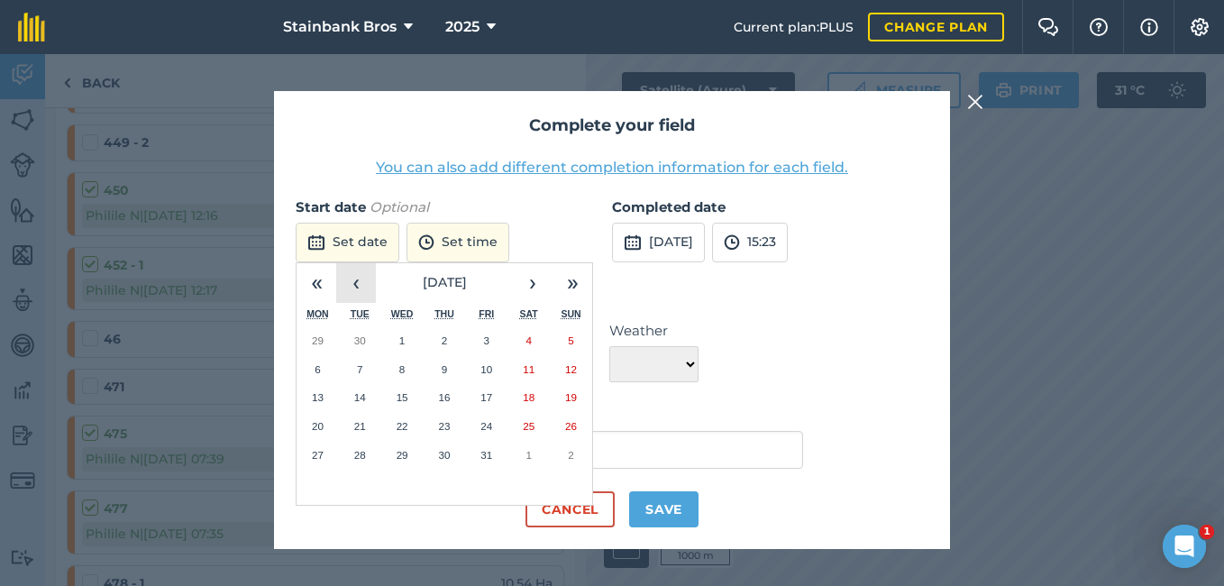
click at [345, 284] on button "‹" at bounding box center [356, 283] width 40 height 40
click at [363, 372] on button "3" at bounding box center [360, 369] width 42 height 29
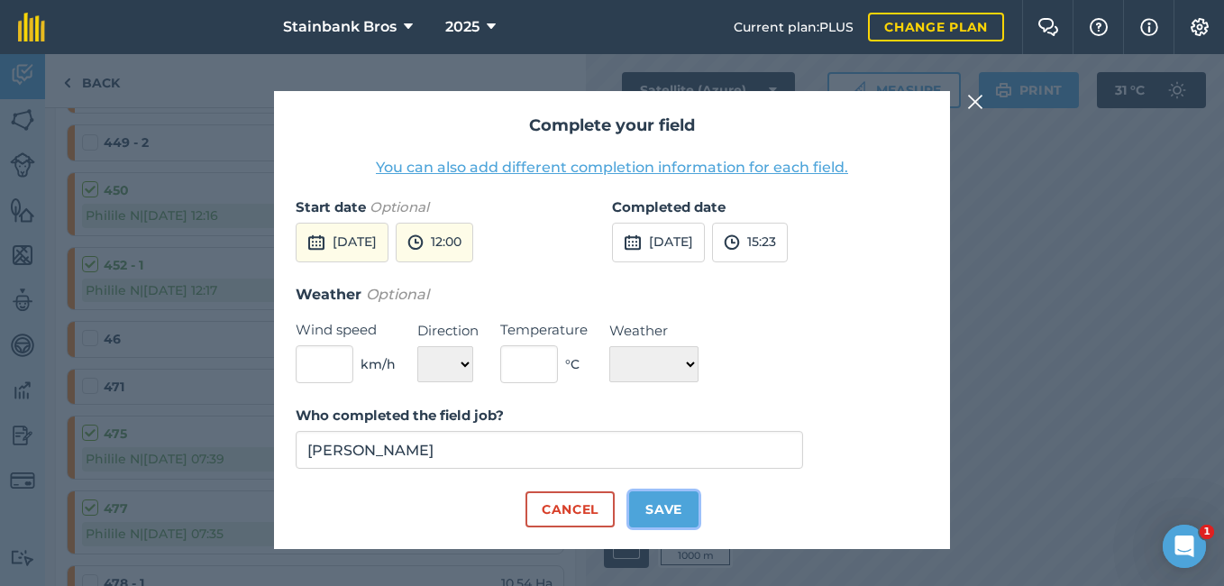
click at [636, 506] on button "Save" at bounding box center [663, 509] width 69 height 36
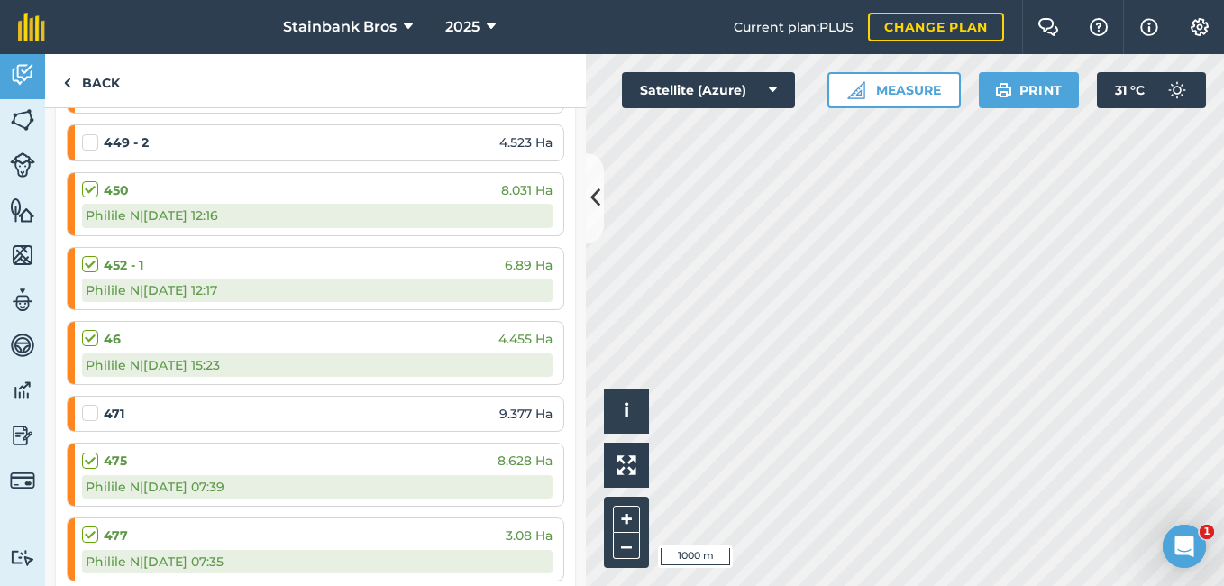
click at [93, 404] on label at bounding box center [93, 404] width 22 height 0
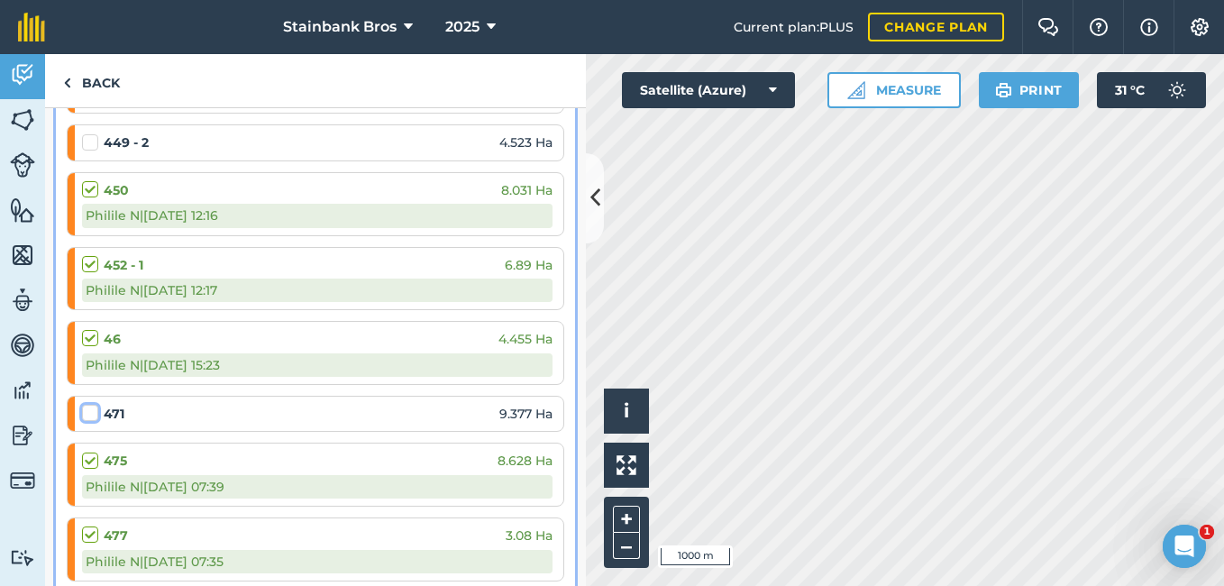
click at [93, 407] on input "checkbox" at bounding box center [88, 410] width 12 height 12
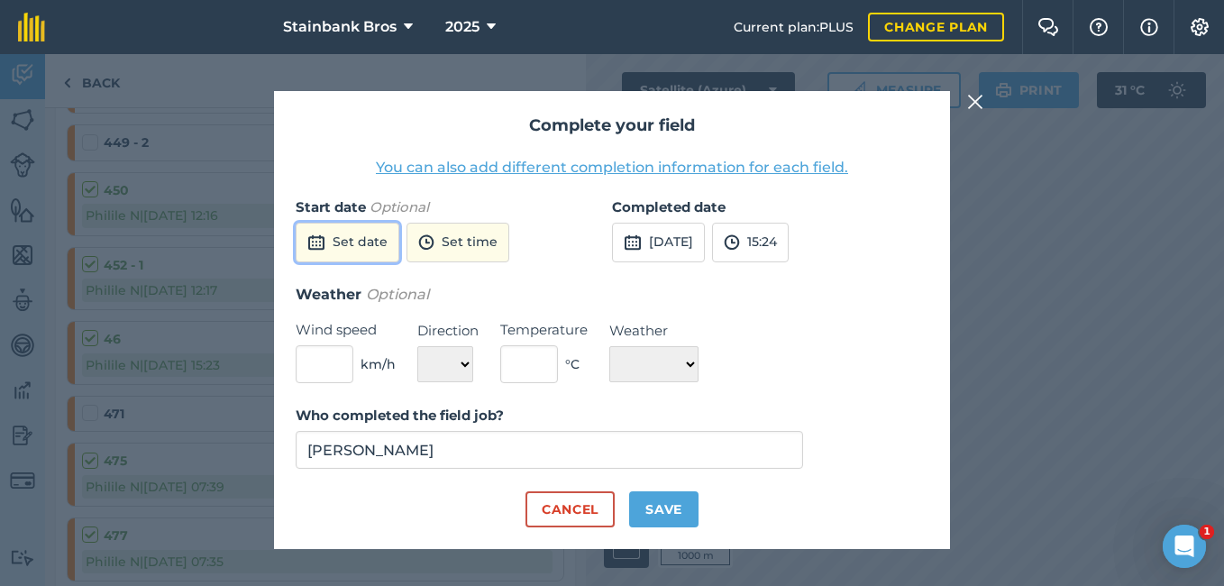
click at [345, 238] on button "Set date" at bounding box center [348, 243] width 104 height 40
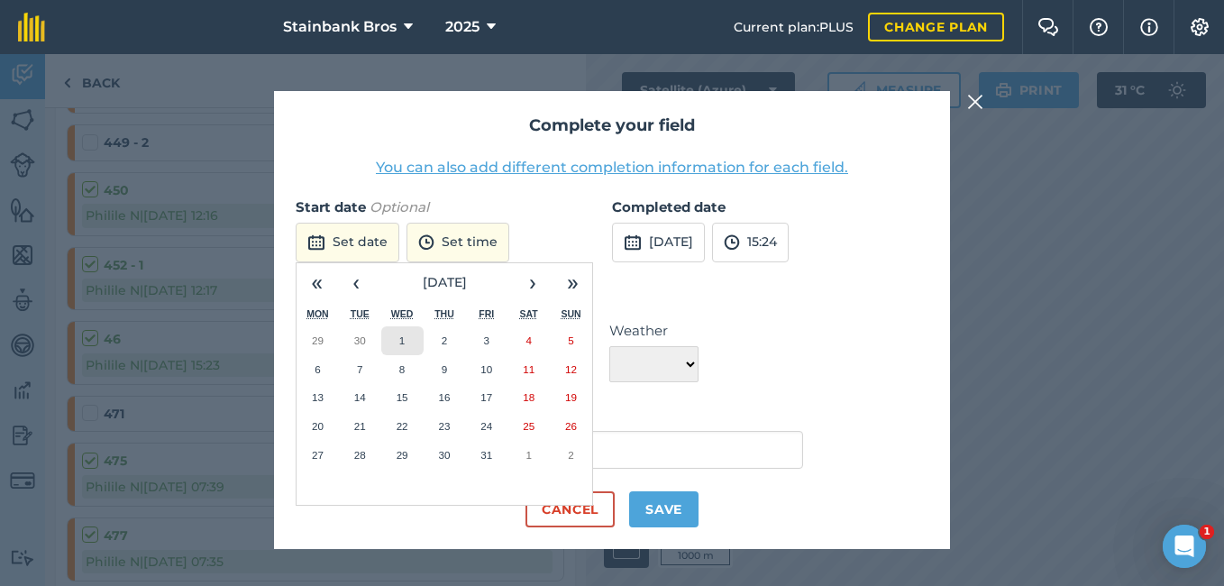
click at [408, 338] on button "1" at bounding box center [402, 340] width 42 height 29
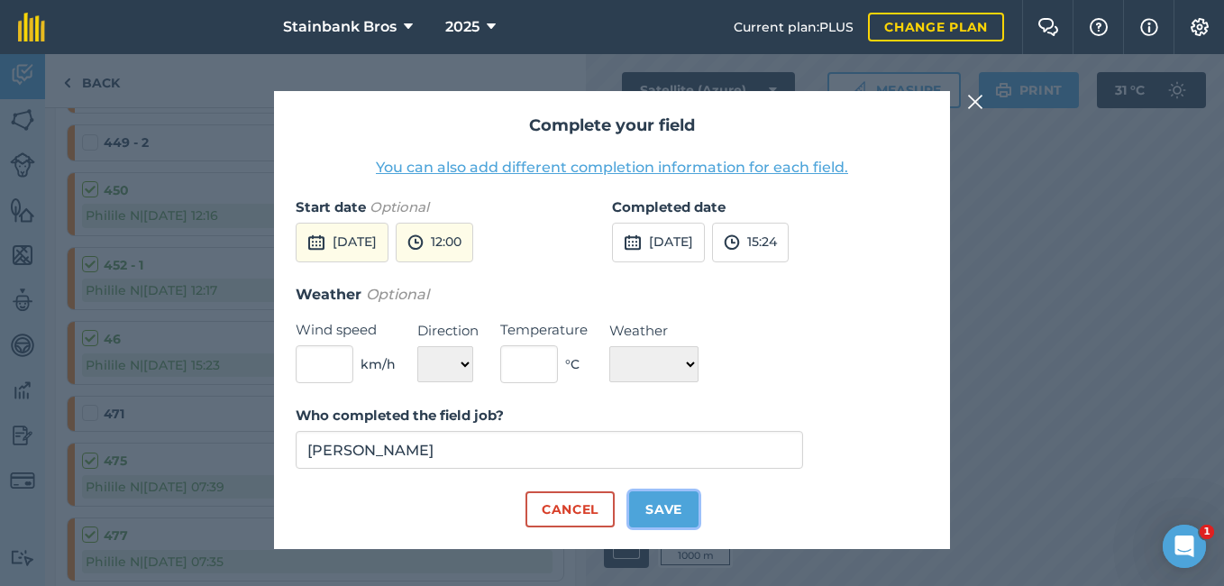
click at [662, 507] on button "Save" at bounding box center [663, 509] width 69 height 36
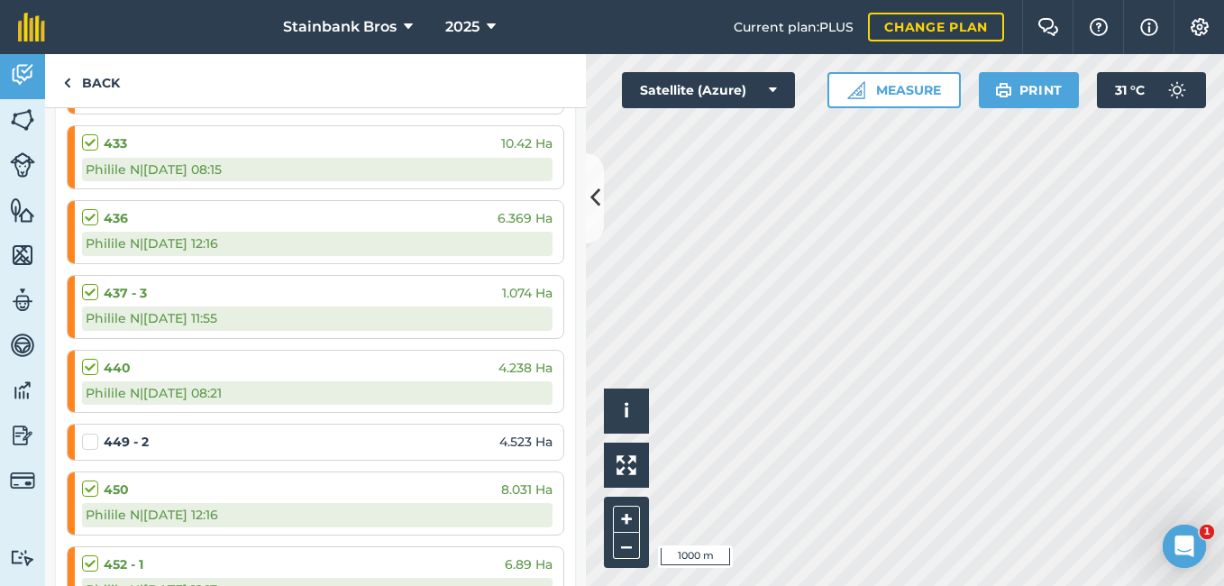
scroll to position [4206, 0]
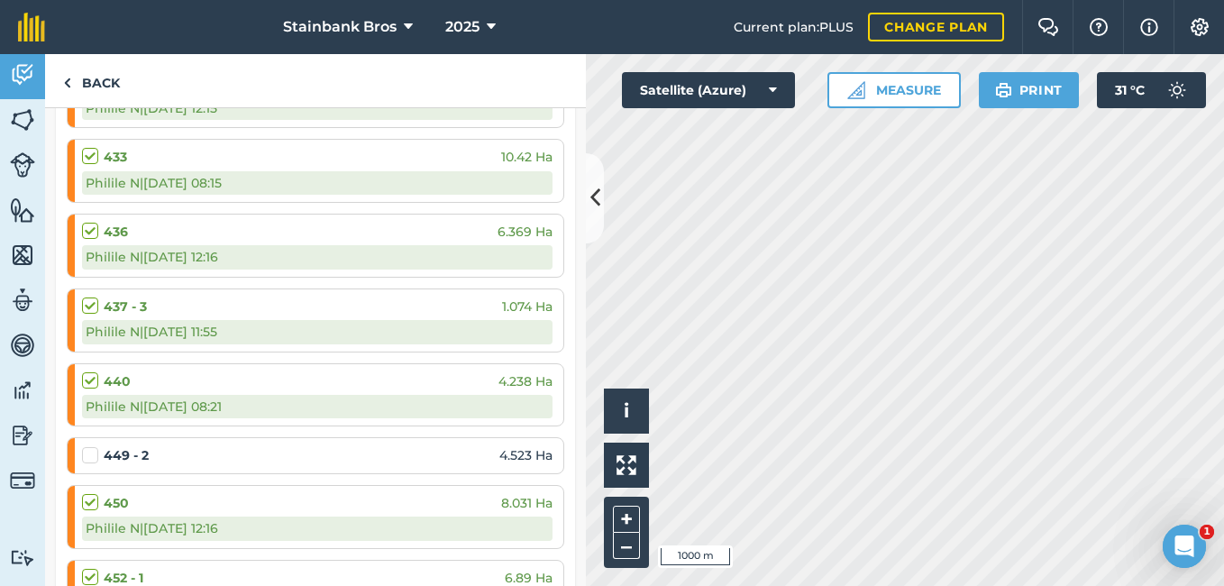
click at [92, 446] on label at bounding box center [93, 446] width 22 height 0
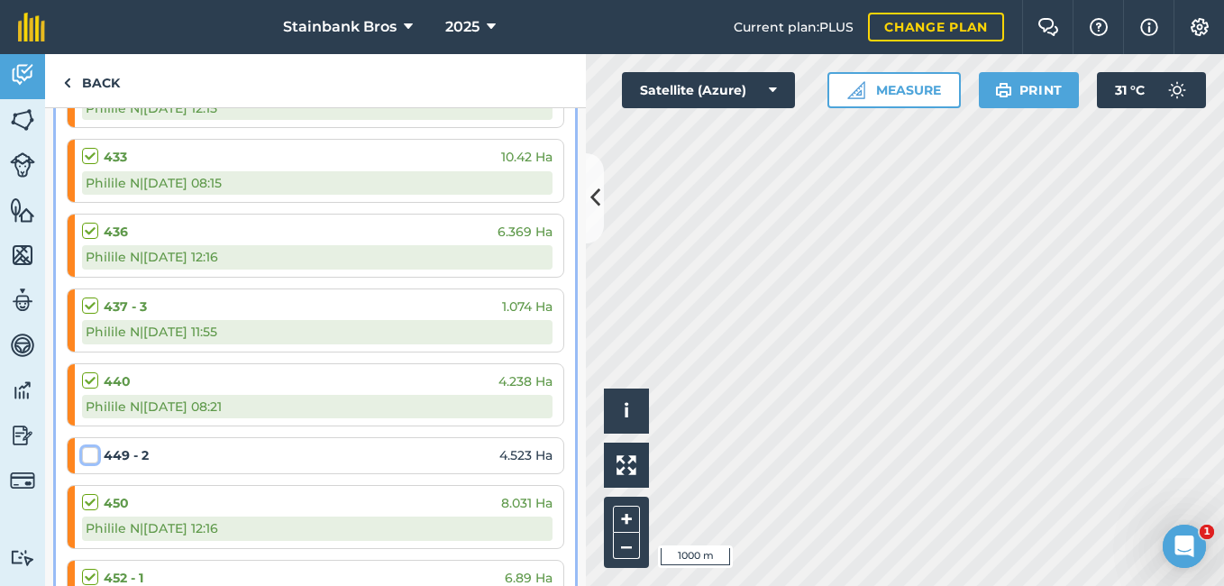
click at [92, 458] on input "checkbox" at bounding box center [88, 452] width 12 height 12
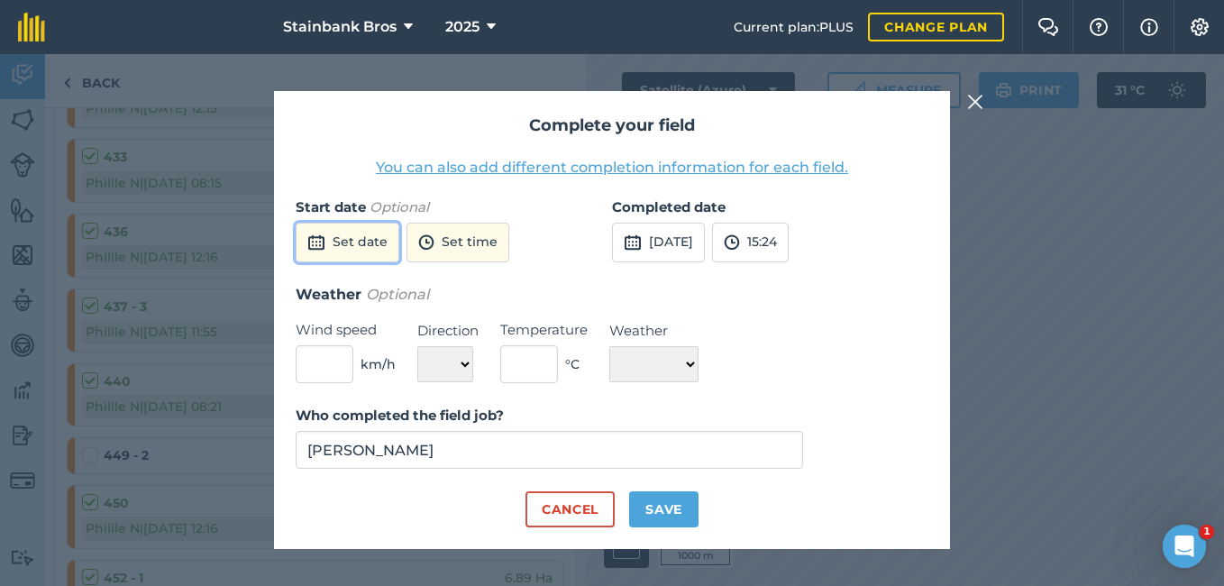
click at [338, 252] on button "Set date" at bounding box center [348, 243] width 104 height 40
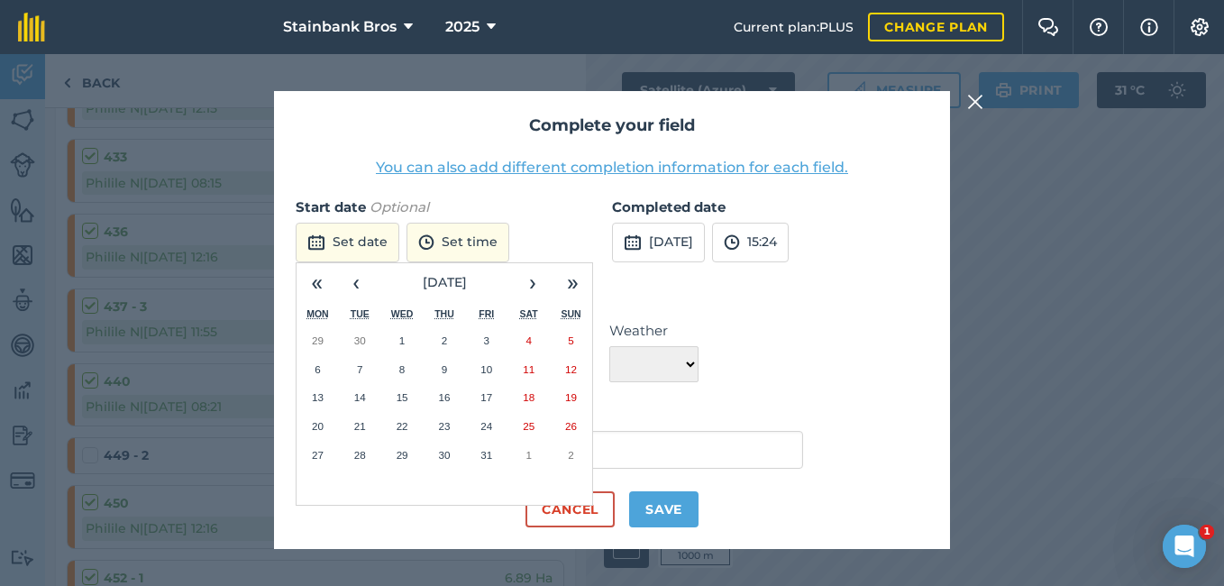
click at [580, 500] on div "« ‹ [DATE] › » Mon Tue Wed Thu Fri Sat Sun 29 30 1 2 3 4 5 6 7 8 9 10 11 12 13 …" at bounding box center [444, 383] width 297 height 243
click at [978, 96] on img at bounding box center [975, 102] width 16 height 22
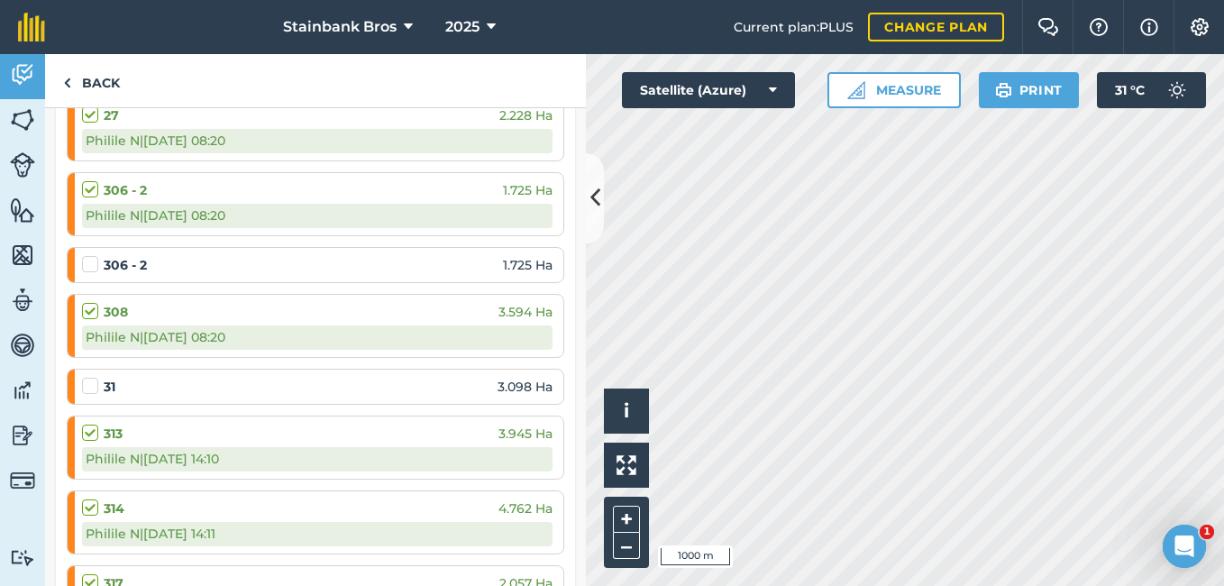
scroll to position [2777, 0]
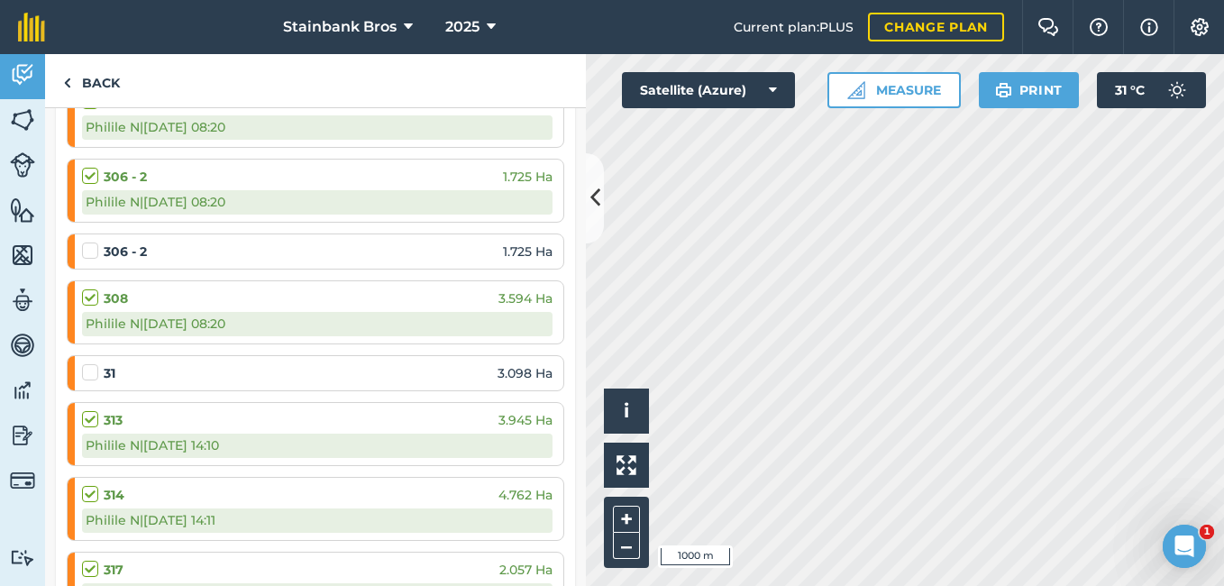
click at [87, 242] on label at bounding box center [93, 242] width 22 height 0
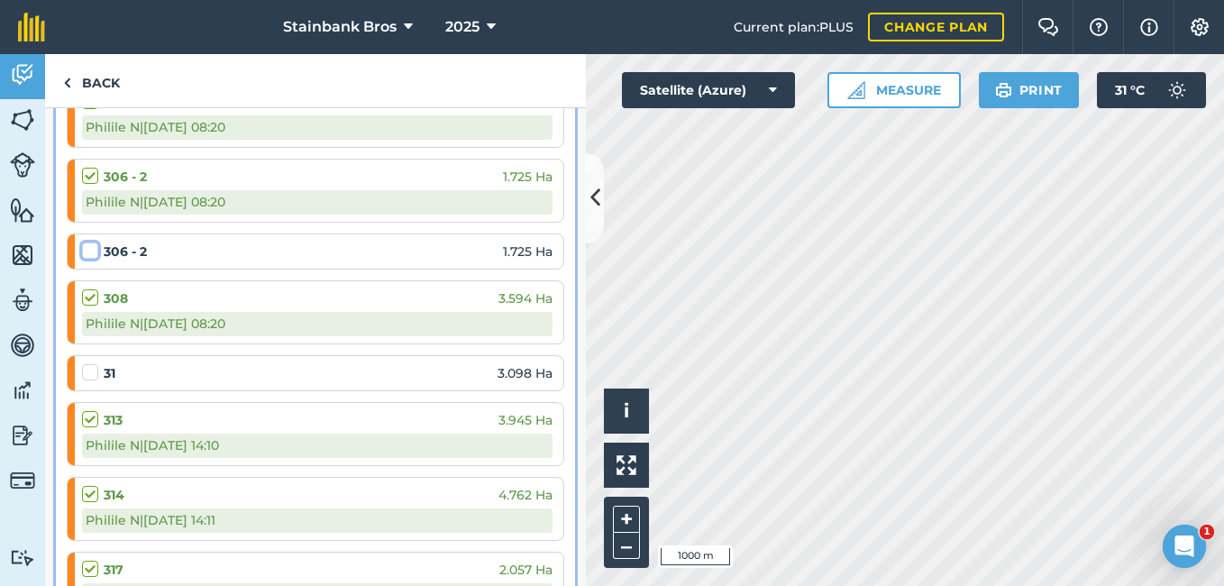
click at [87, 250] on input "checkbox" at bounding box center [88, 248] width 12 height 12
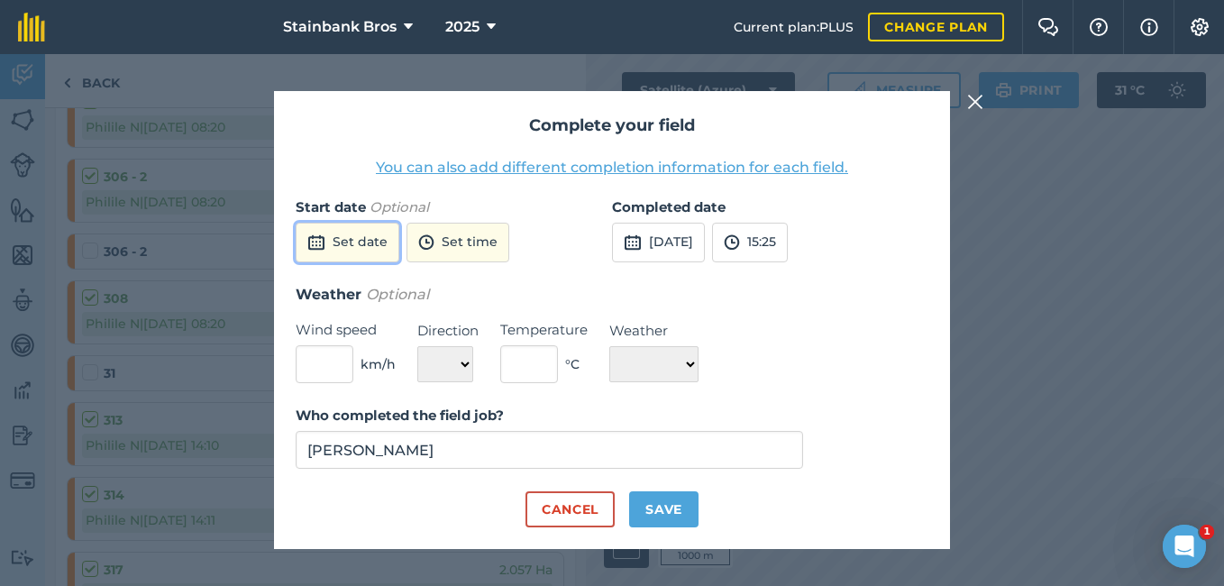
click at [342, 248] on button "Set date" at bounding box center [348, 243] width 104 height 40
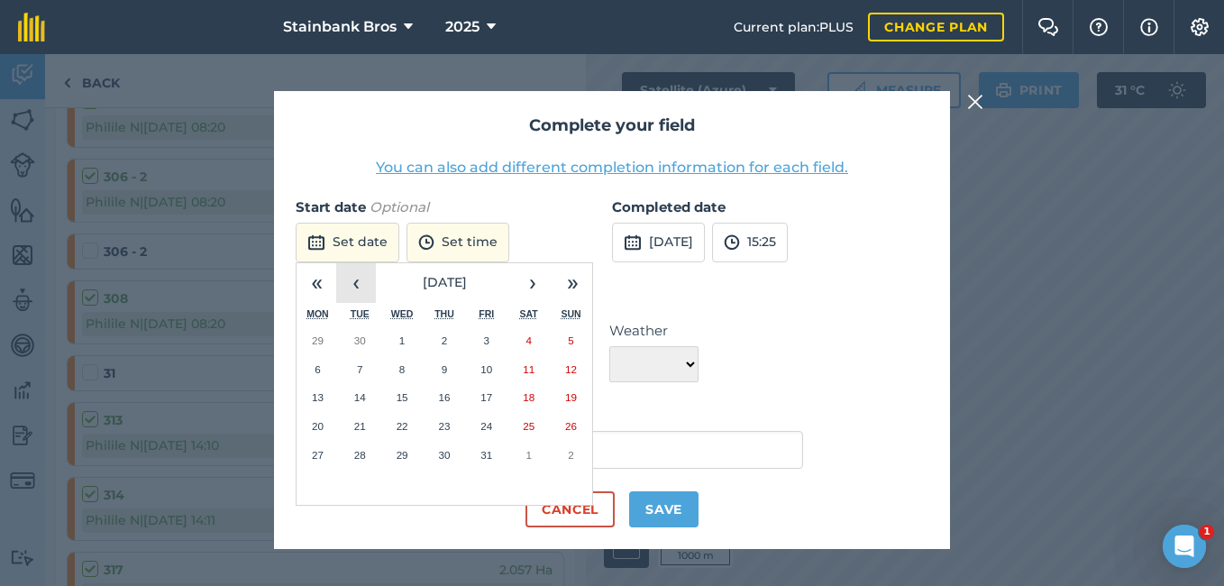
click at [354, 292] on button "‹" at bounding box center [356, 283] width 40 height 40
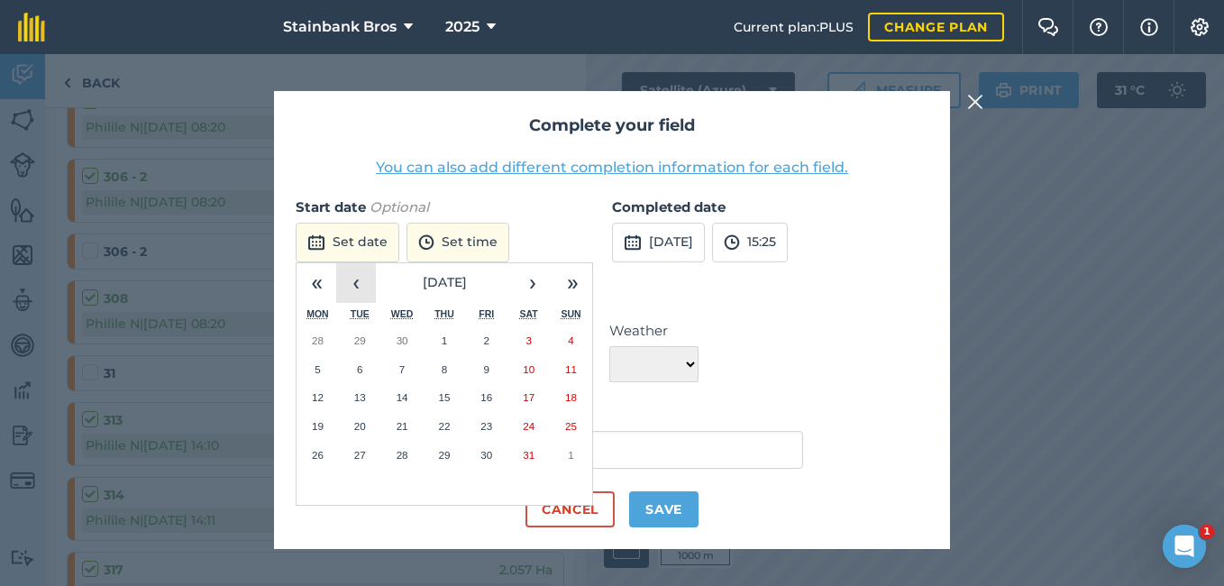
click at [354, 292] on button "‹" at bounding box center [356, 283] width 40 height 40
click at [406, 395] on abbr "16" at bounding box center [403, 397] width 12 height 12
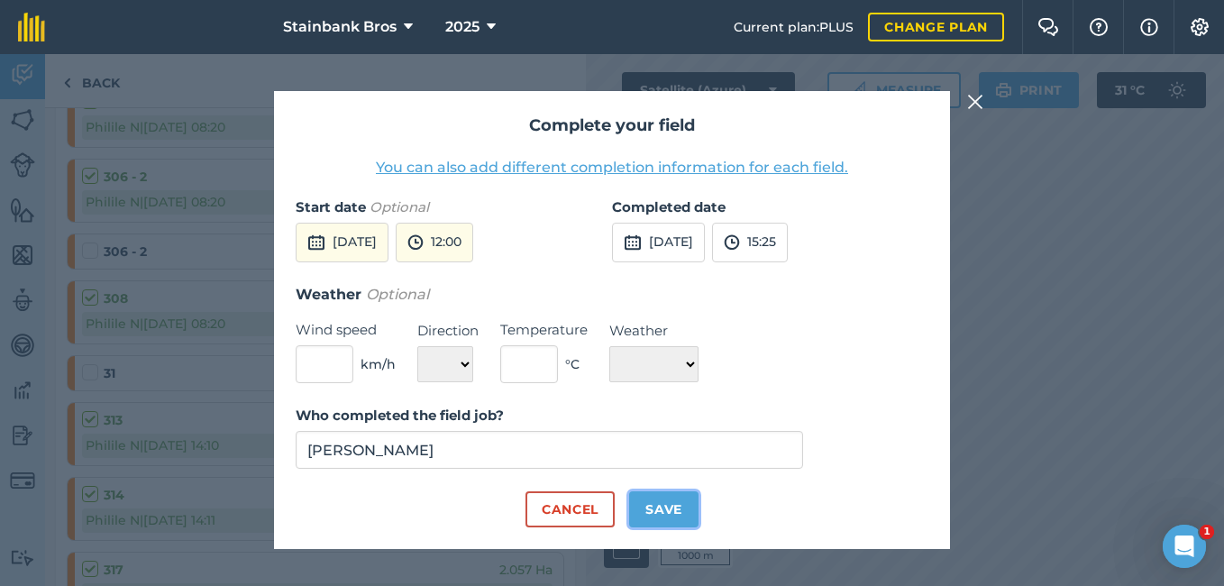
click at [636, 514] on button "Save" at bounding box center [663, 509] width 69 height 36
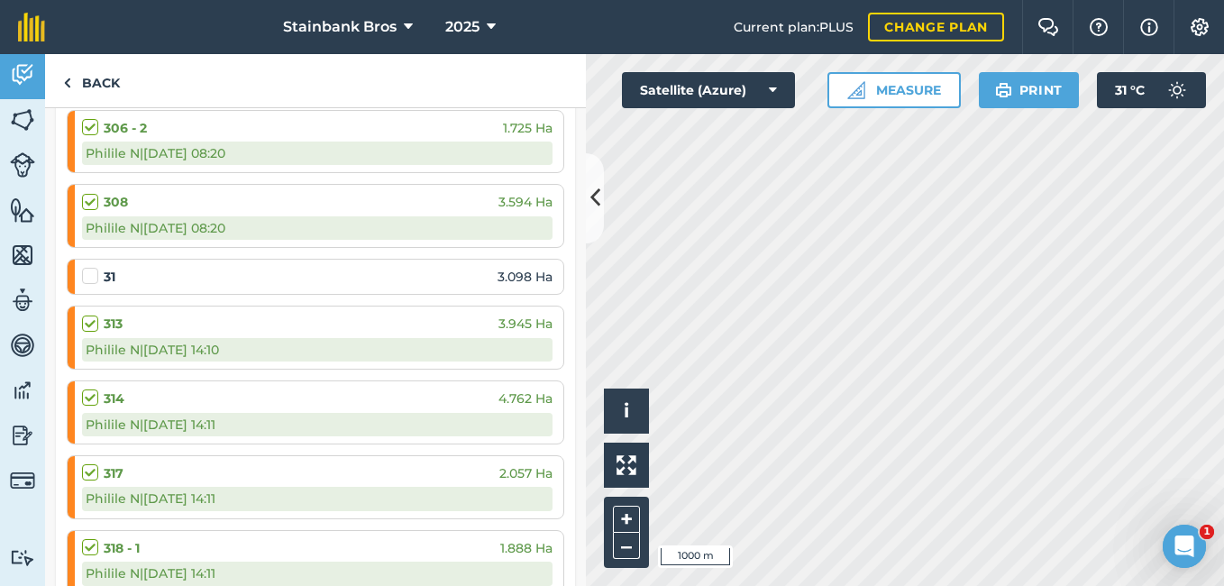
scroll to position [2872, 0]
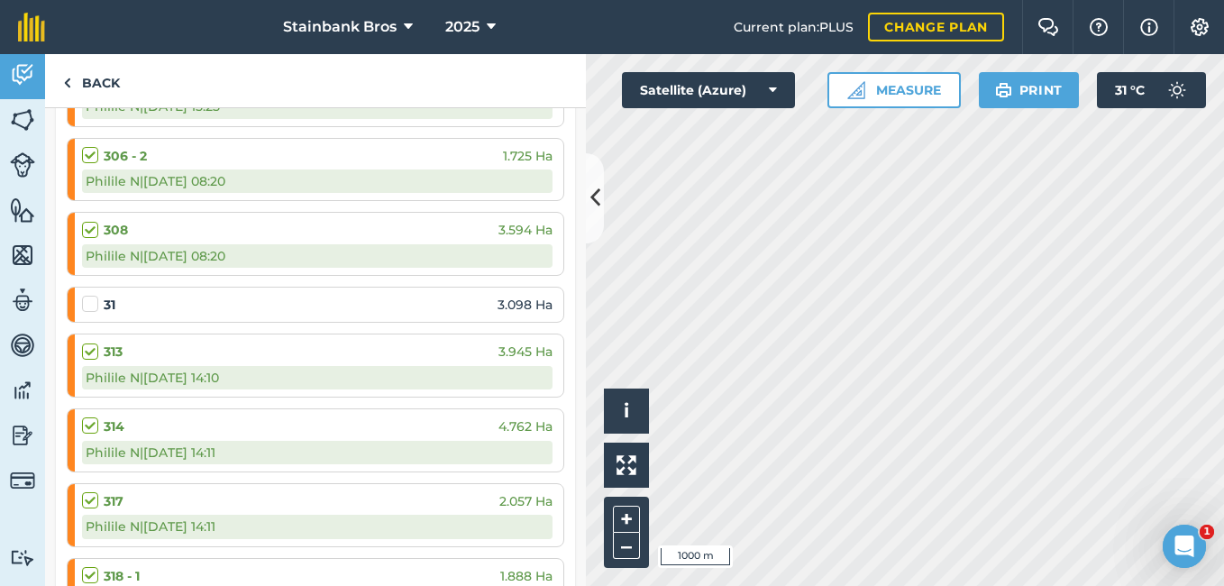
click at [87, 295] on label at bounding box center [93, 295] width 22 height 0
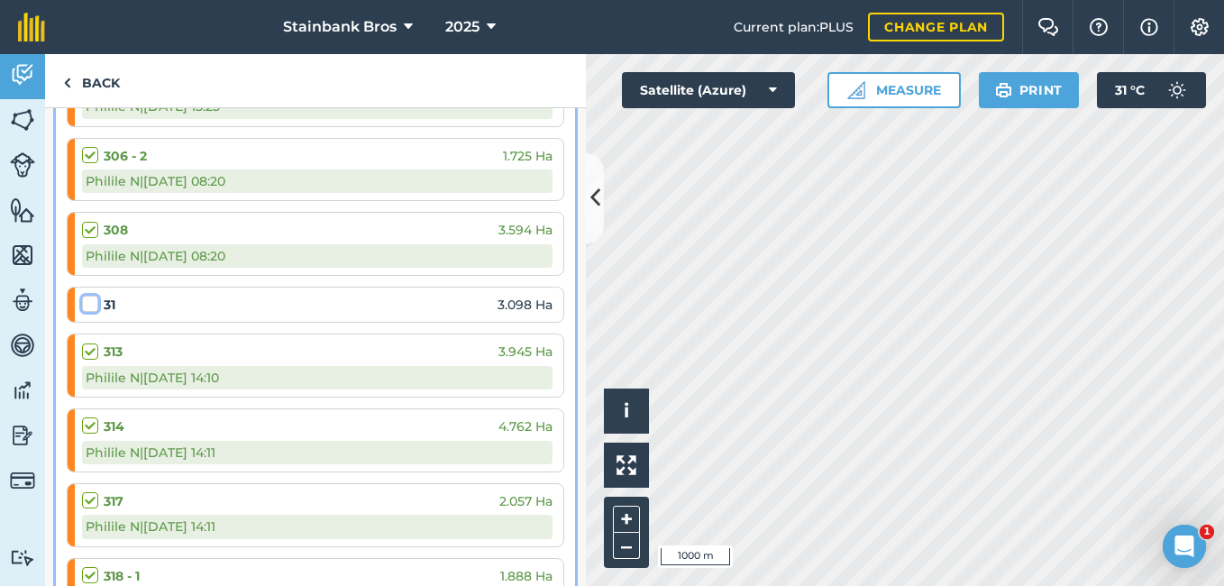
click at [87, 307] on input "checkbox" at bounding box center [88, 301] width 12 height 12
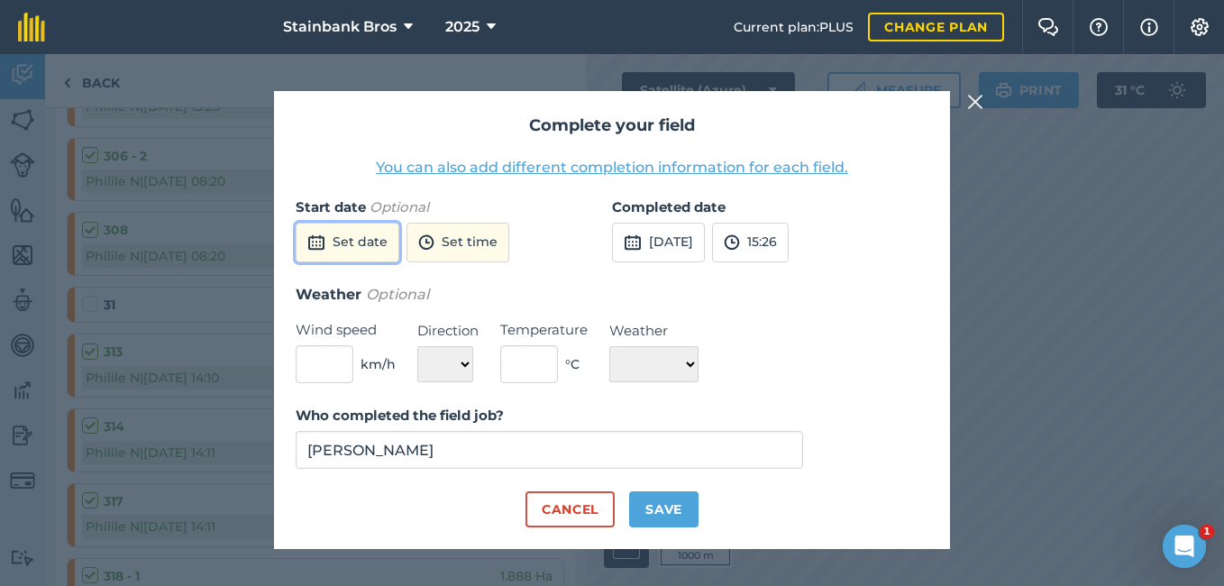
click at [354, 235] on button "Set date" at bounding box center [348, 243] width 104 height 40
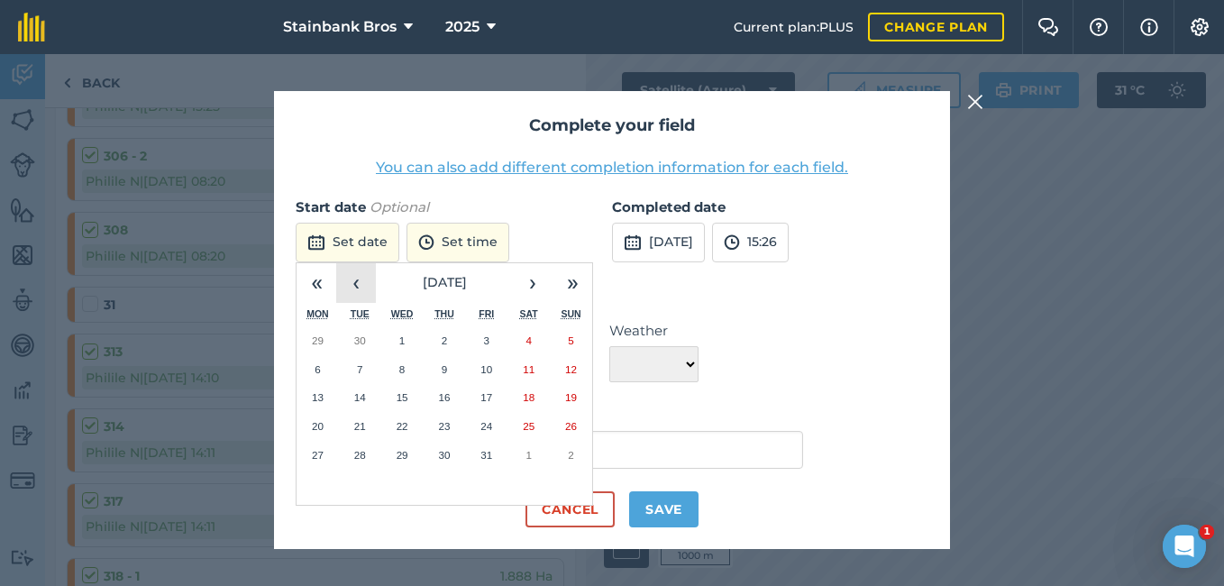
click at [365, 279] on button "‹" at bounding box center [356, 283] width 40 height 40
click at [430, 342] on button "4" at bounding box center [445, 340] width 42 height 29
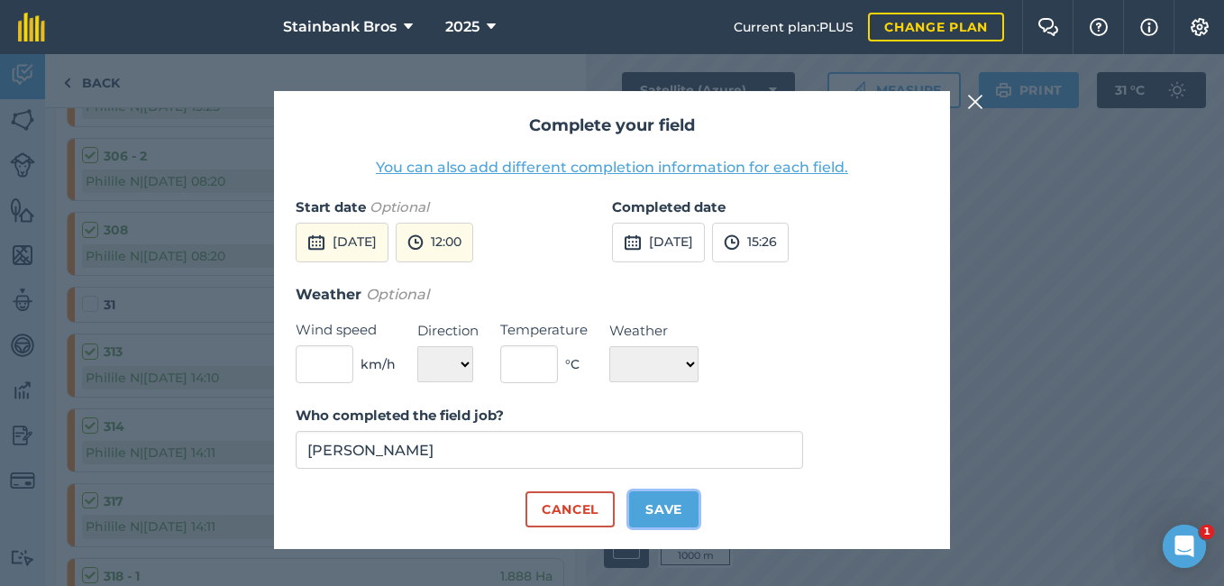
click at [669, 499] on button "Save" at bounding box center [663, 509] width 69 height 36
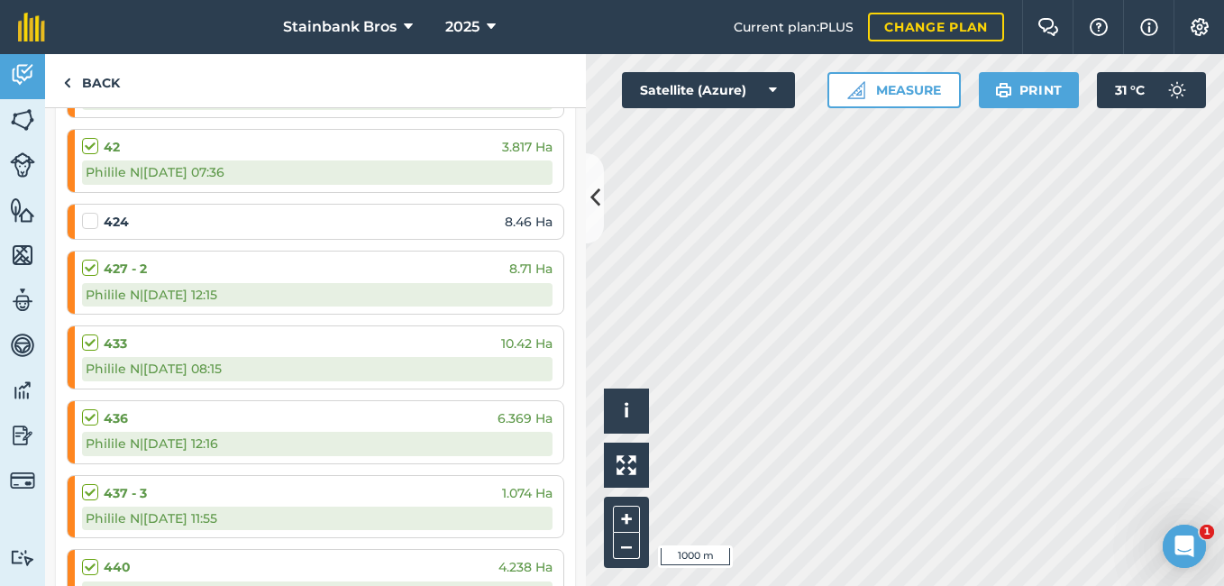
scroll to position [4089, 0]
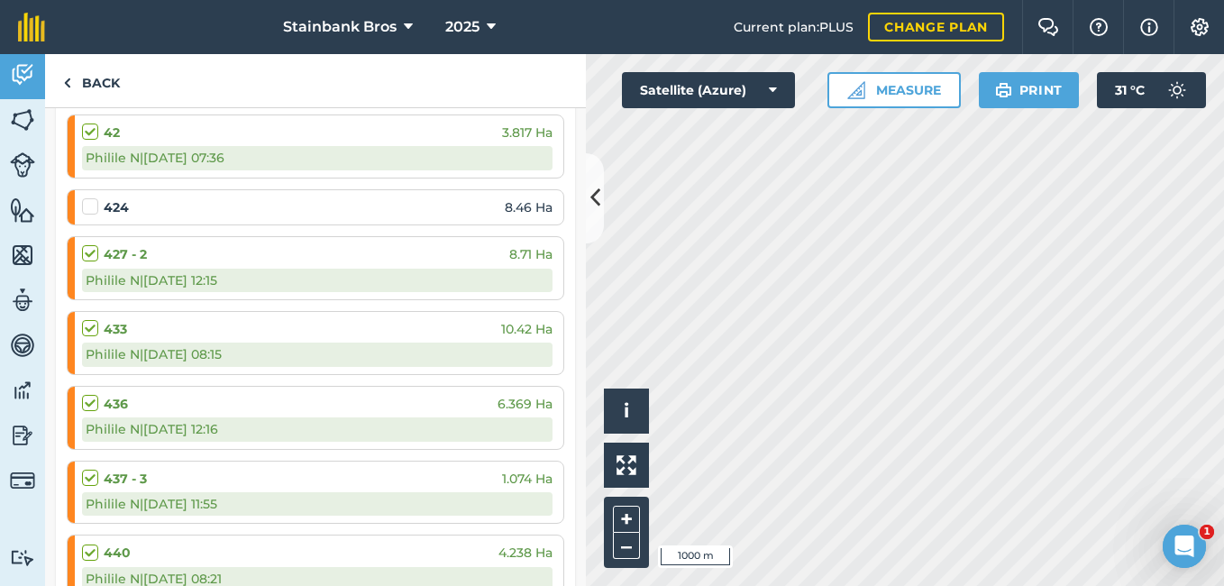
click at [93, 197] on label at bounding box center [93, 197] width 22 height 0
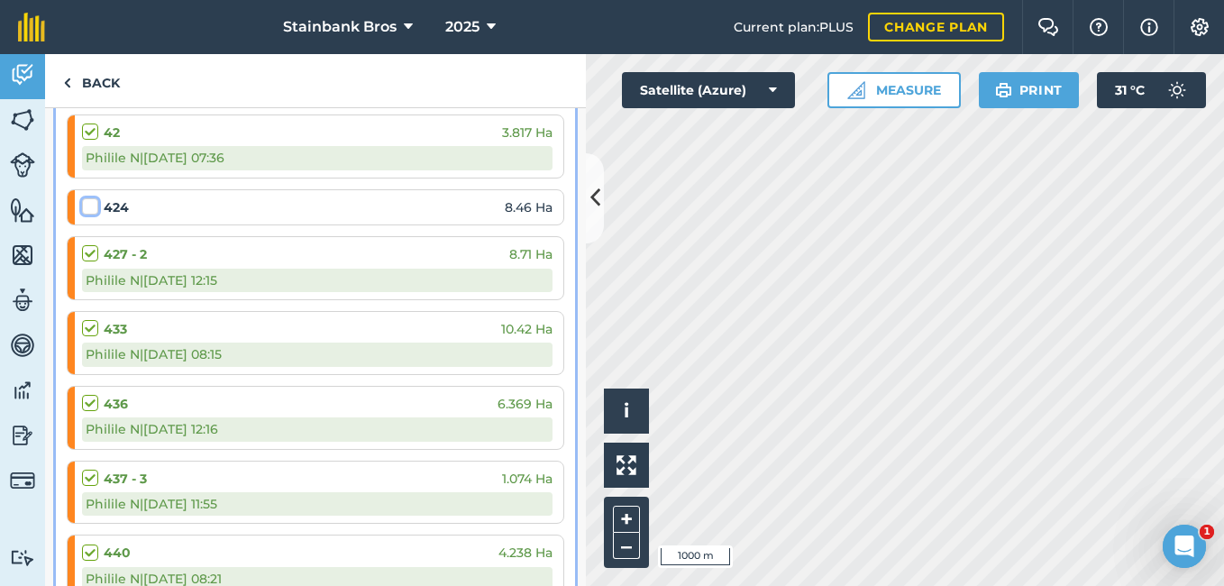
click at [93, 205] on input "checkbox" at bounding box center [88, 203] width 12 height 12
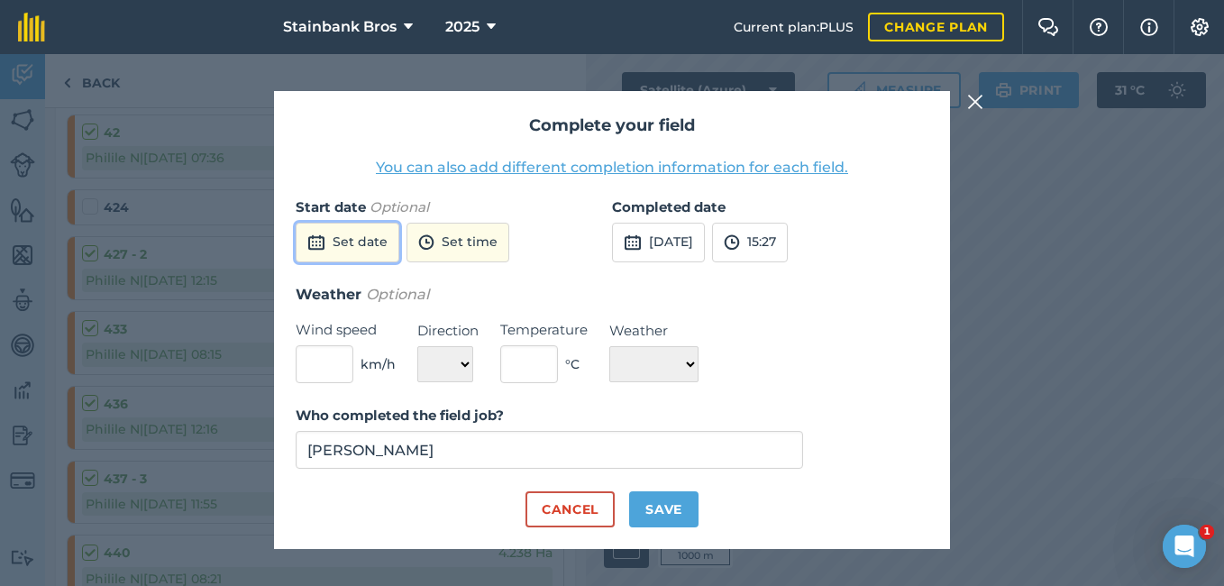
click at [340, 251] on button "Set date" at bounding box center [348, 243] width 104 height 40
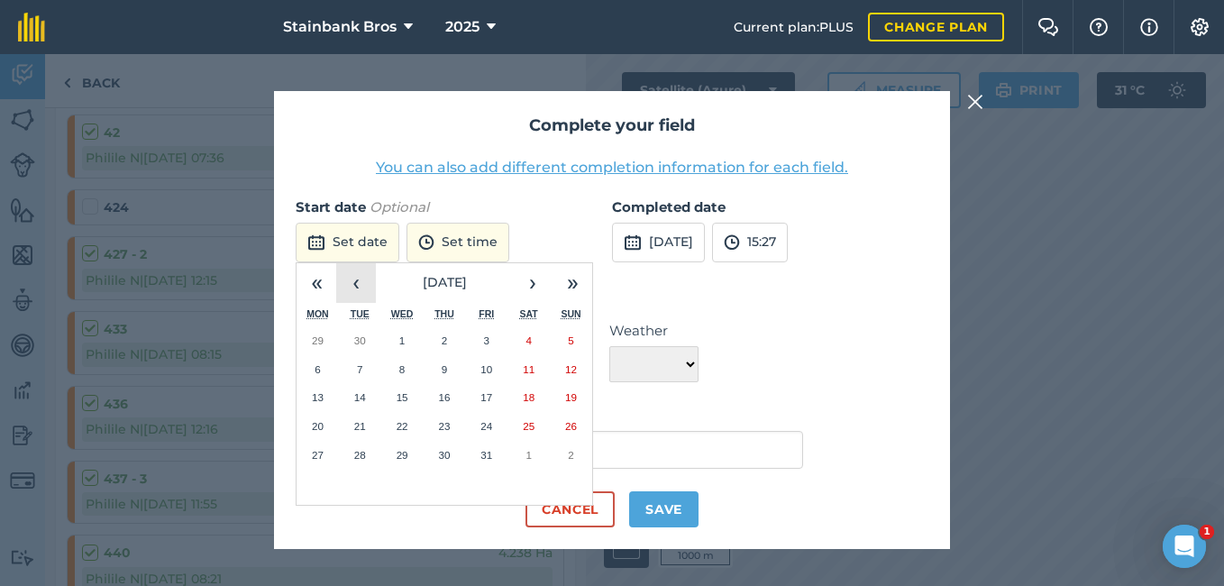
click at [351, 293] on button "‹" at bounding box center [356, 283] width 40 height 40
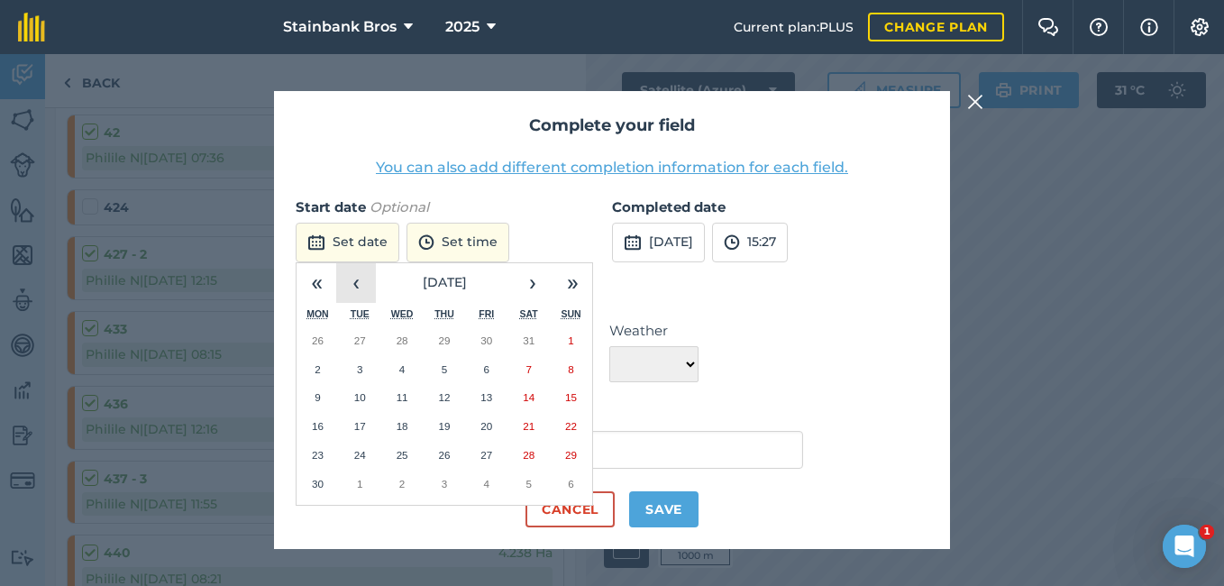
click at [351, 293] on button "‹" at bounding box center [356, 283] width 40 height 40
click at [521, 281] on button "›" at bounding box center [533, 283] width 40 height 40
click at [332, 452] on button "28" at bounding box center [318, 455] width 42 height 29
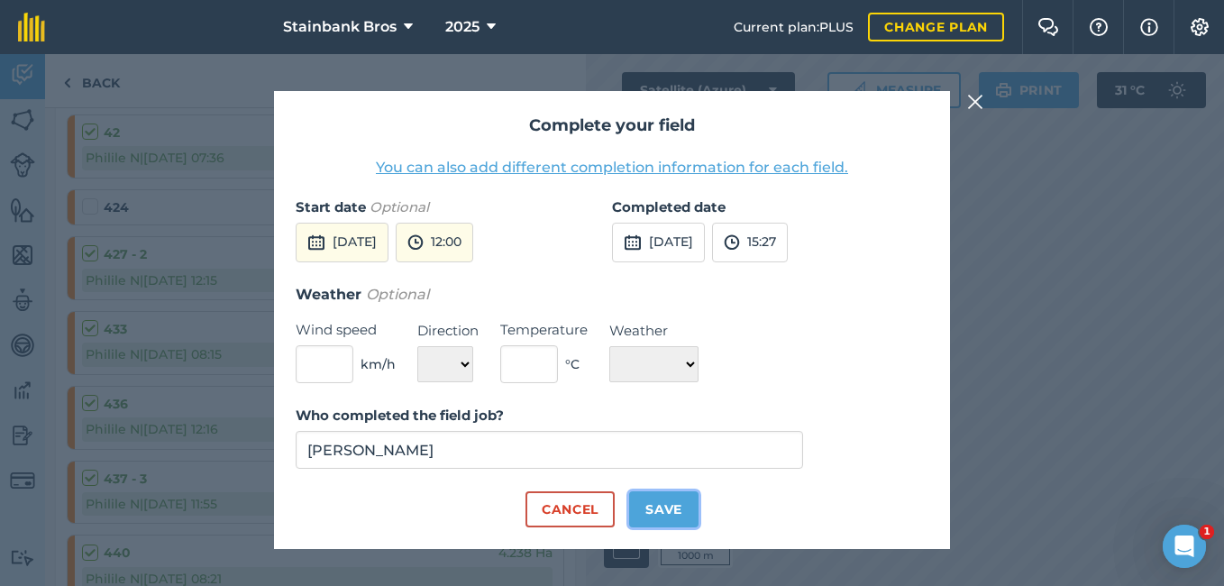
click at [682, 500] on button "Save" at bounding box center [663, 509] width 69 height 36
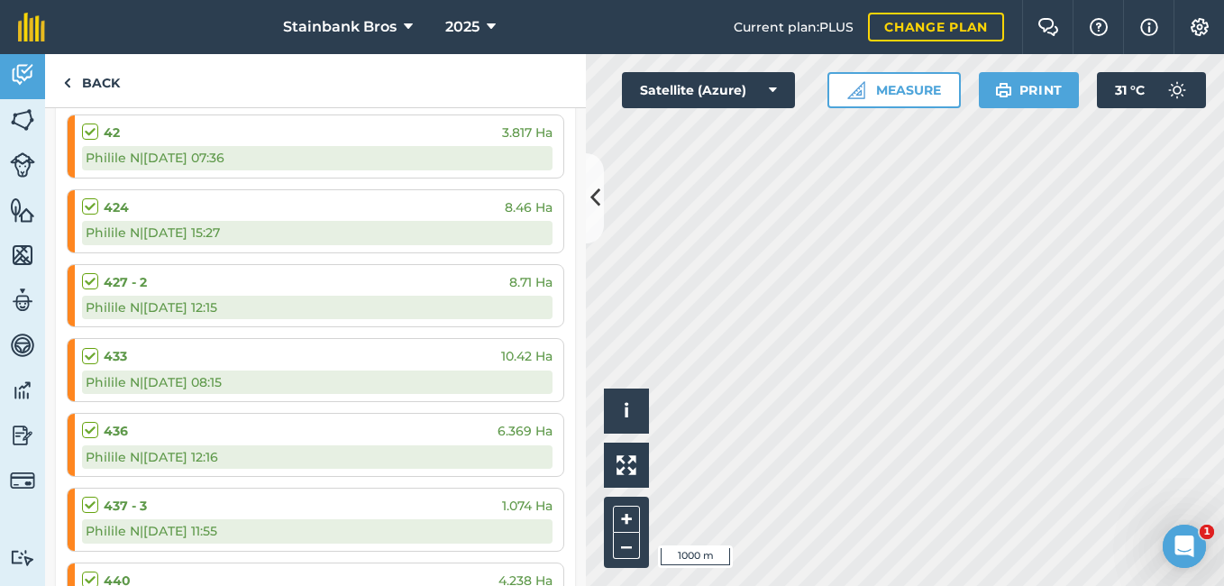
click at [577, 417] on div "Other / Hand weed 1 EDIT 73 / 83 Fields 366.9 Ha / 431.1 [PERSON_NAME] all as c…" at bounding box center [315, 347] width 541 height 478
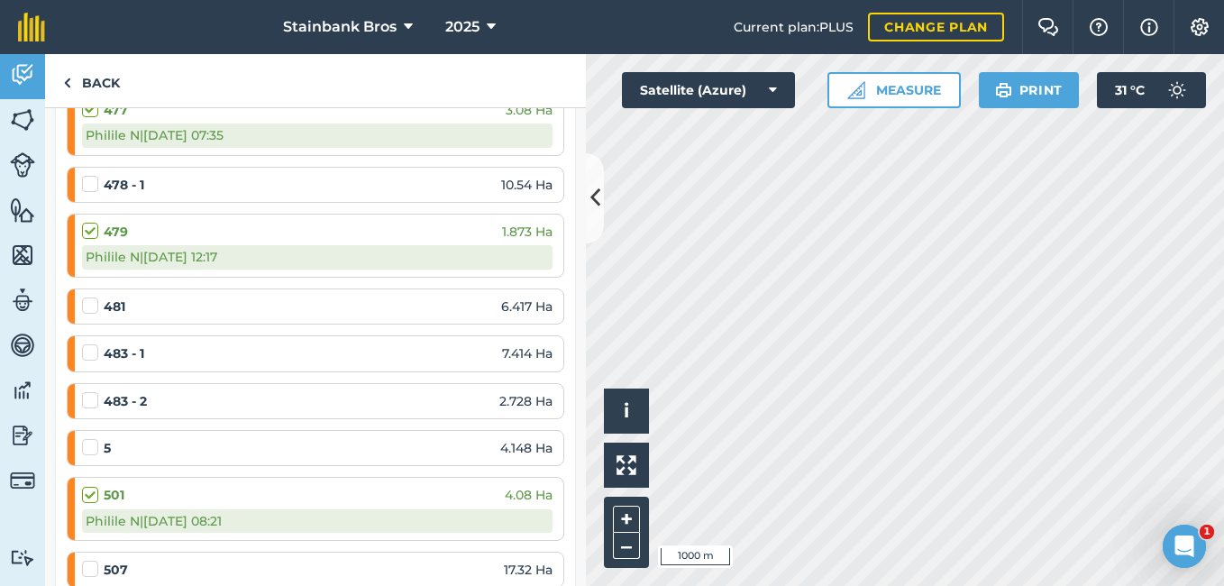
scroll to position [5068, 0]
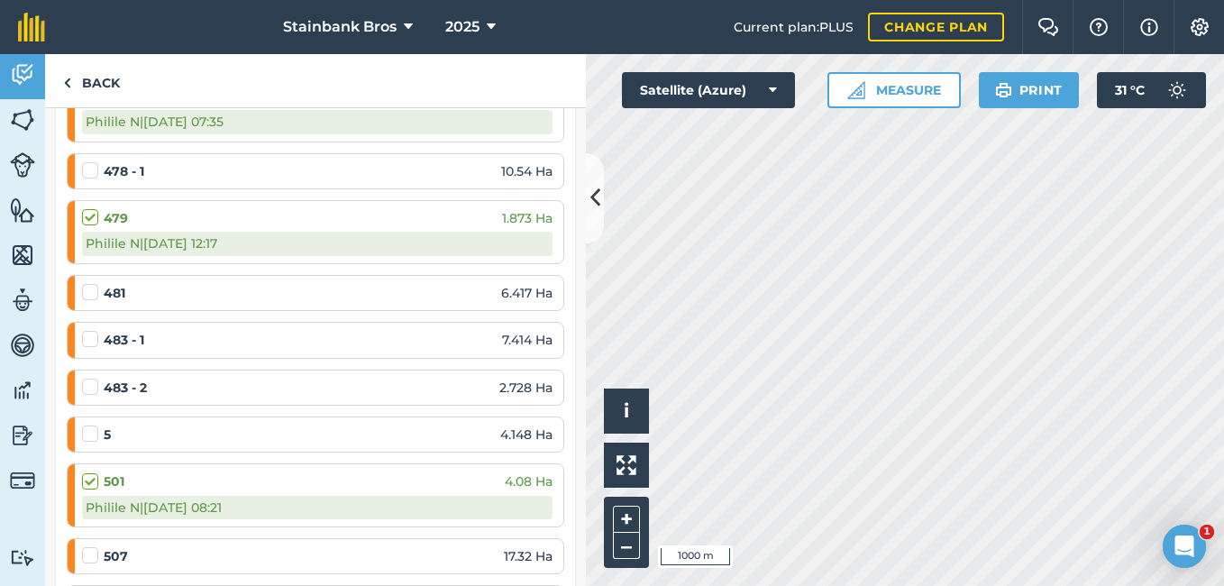
click at [87, 161] on label at bounding box center [93, 161] width 22 height 0
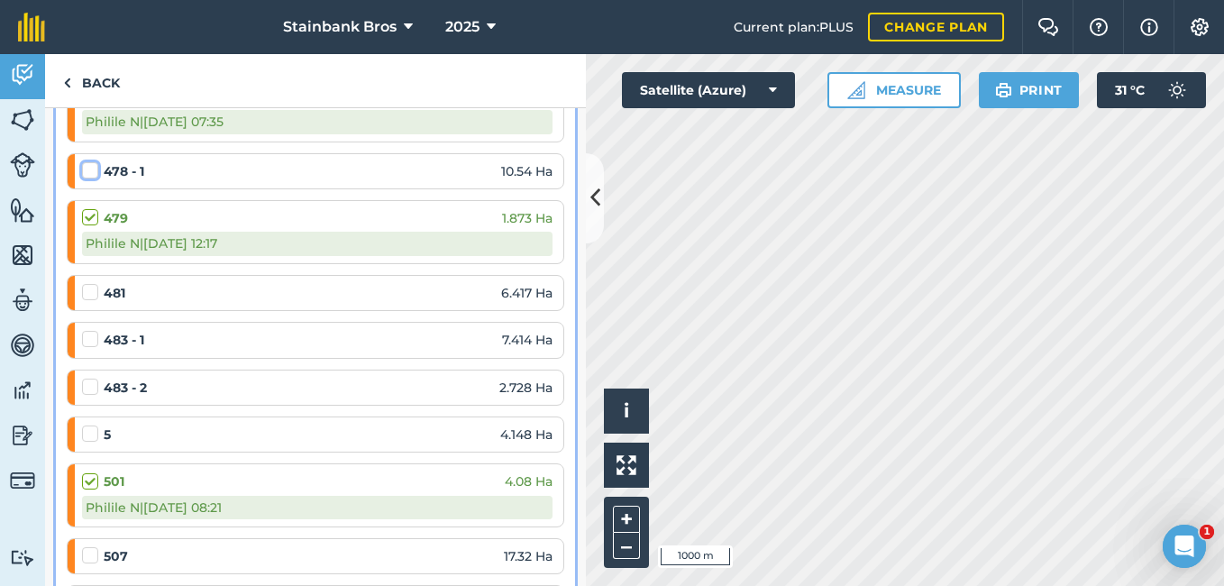
click at [87, 169] on input "checkbox" at bounding box center [88, 167] width 12 height 12
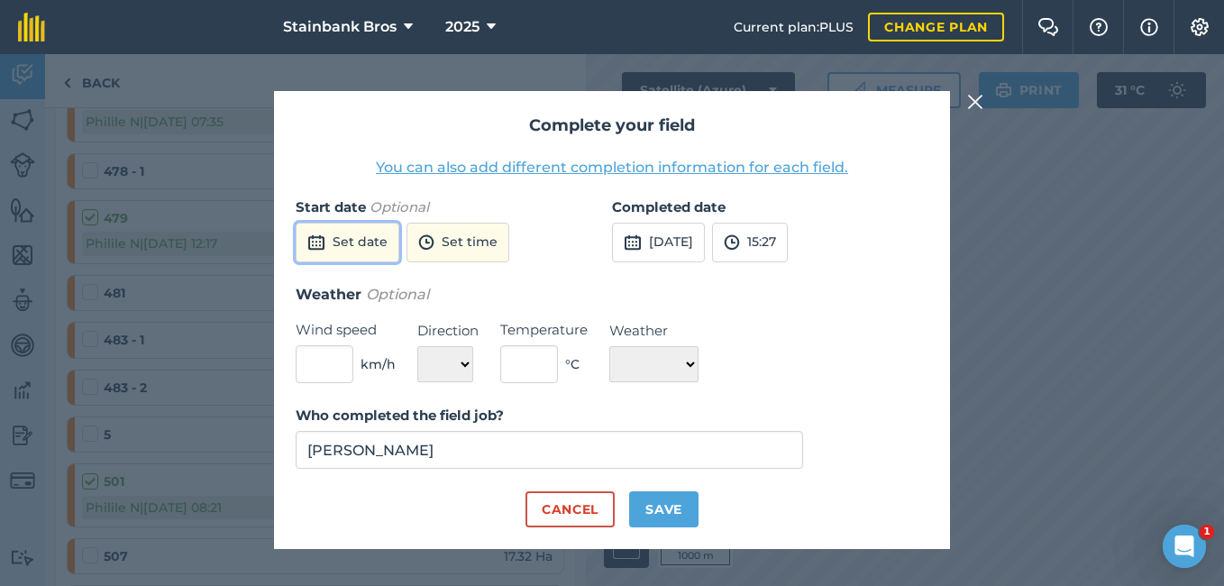
click at [313, 258] on button "Set date" at bounding box center [348, 243] width 104 height 40
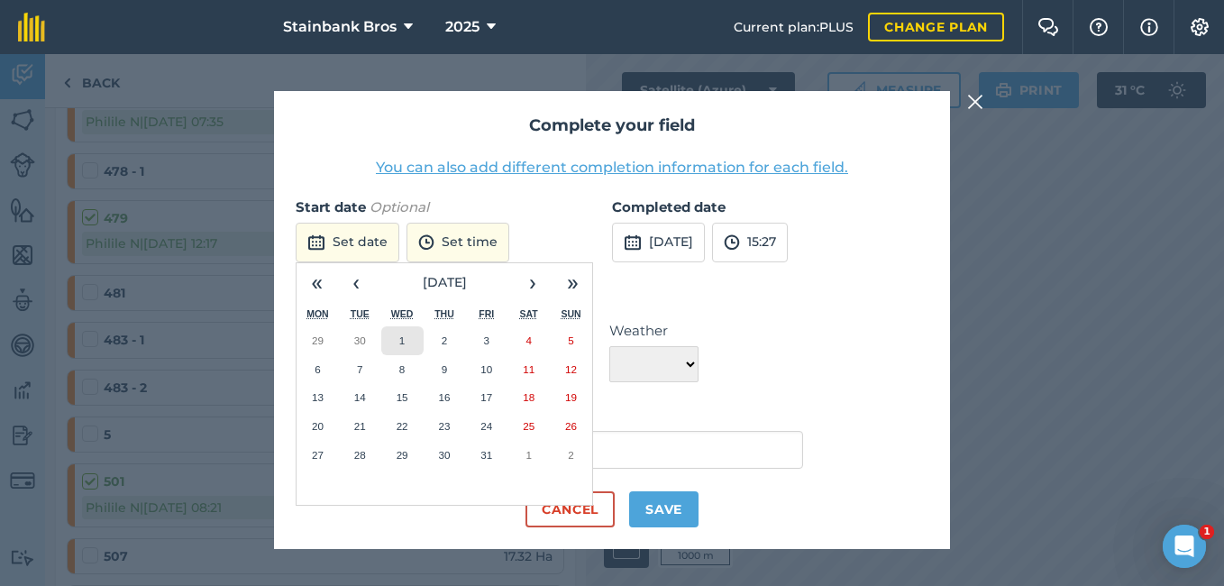
click at [406, 336] on button "1" at bounding box center [402, 340] width 42 height 29
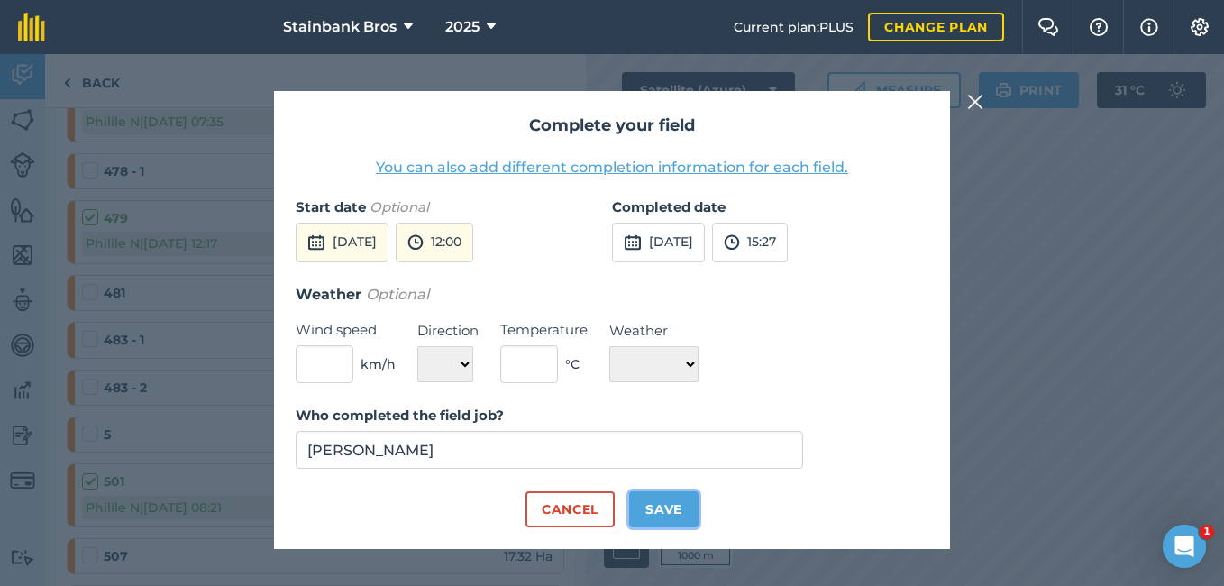
click at [641, 498] on button "Save" at bounding box center [663, 509] width 69 height 36
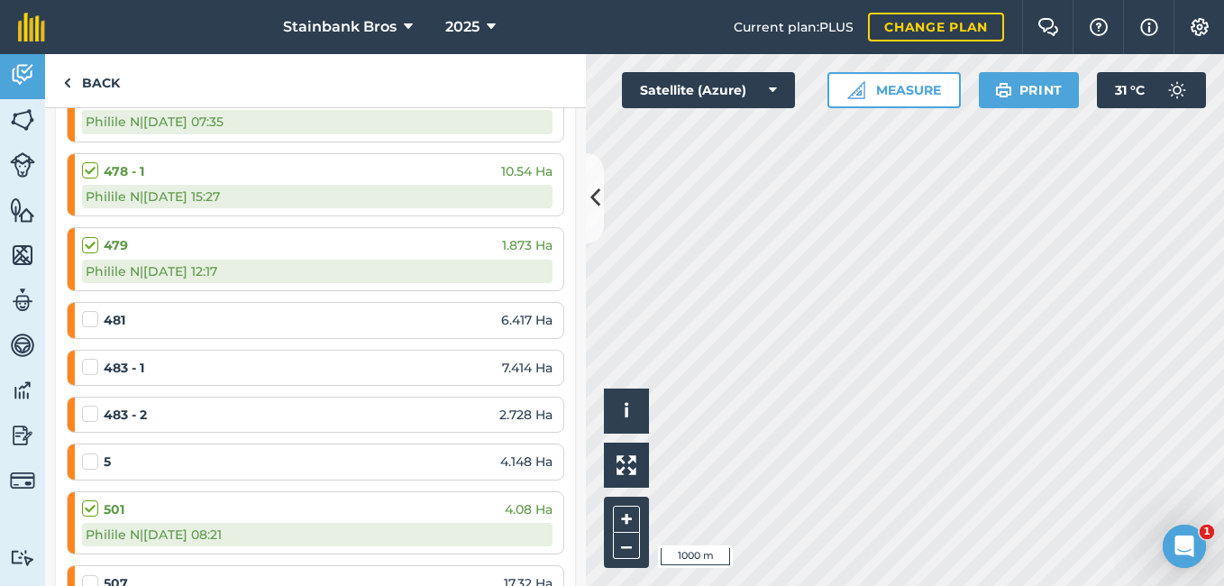
click at [97, 310] on label at bounding box center [93, 310] width 22 height 0
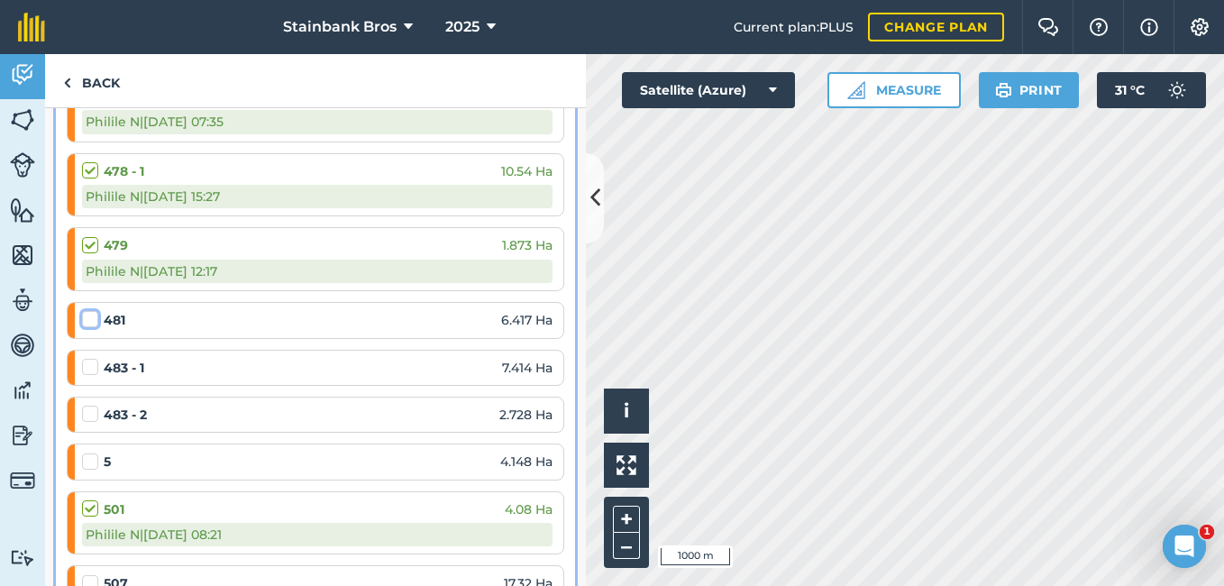
click at [94, 320] on input "checkbox" at bounding box center [88, 316] width 12 height 12
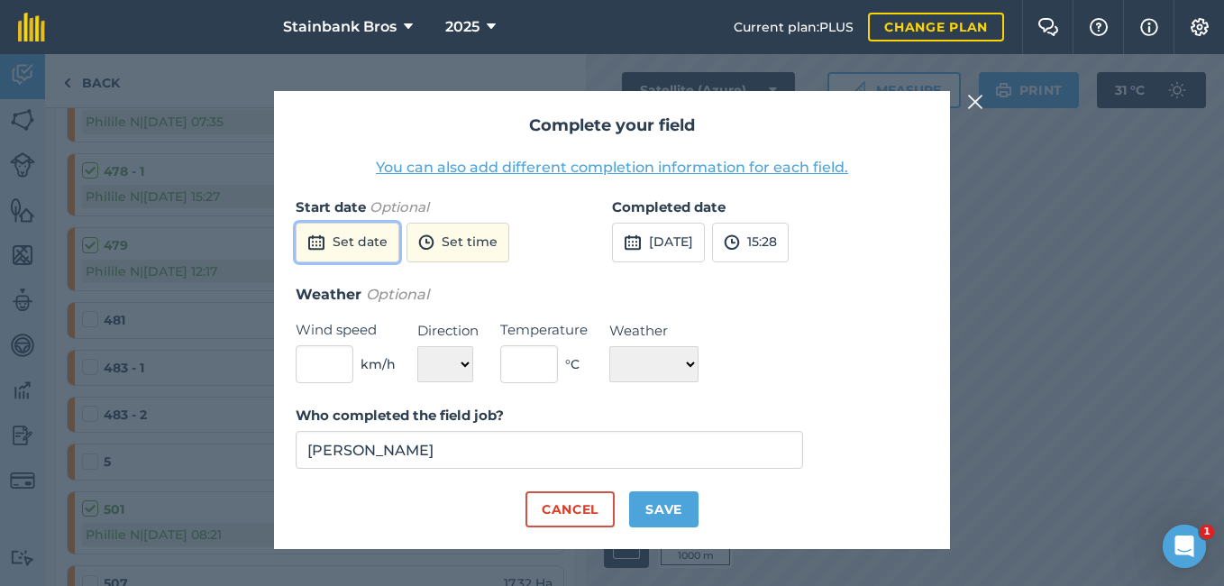
click at [334, 242] on button "Set date" at bounding box center [348, 243] width 104 height 40
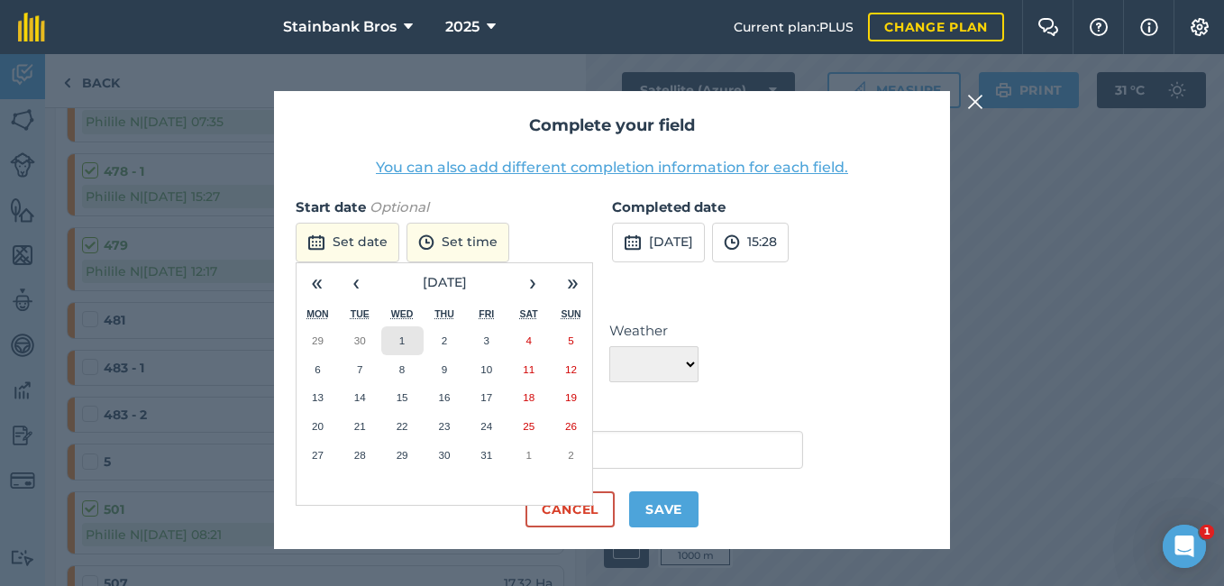
click at [407, 331] on button "1" at bounding box center [402, 340] width 42 height 29
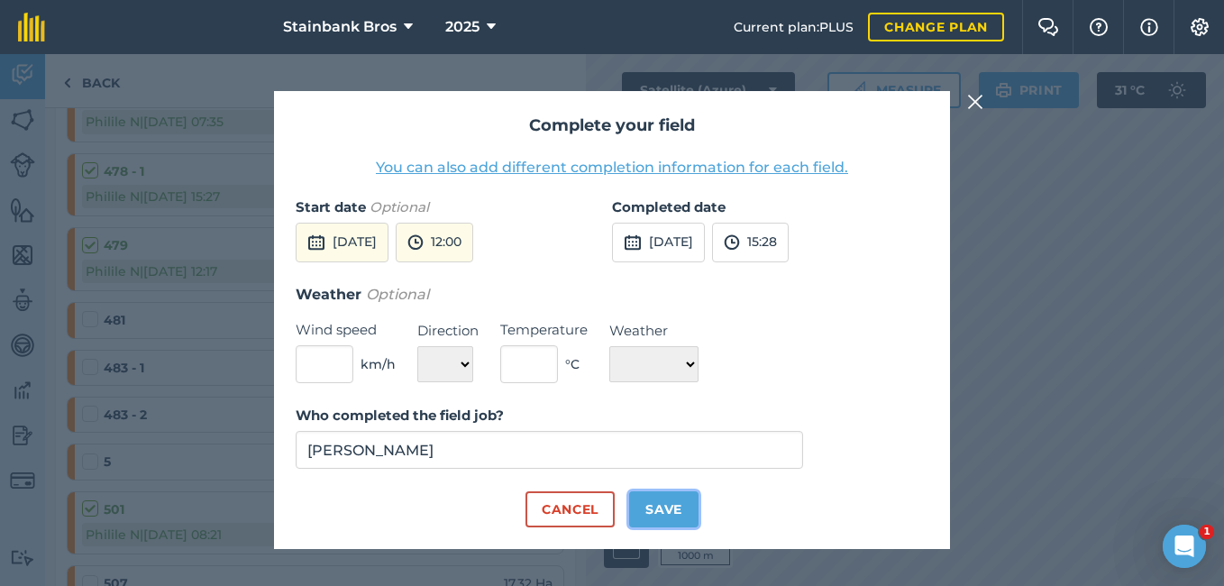
click at [653, 502] on button "Save" at bounding box center [663, 509] width 69 height 36
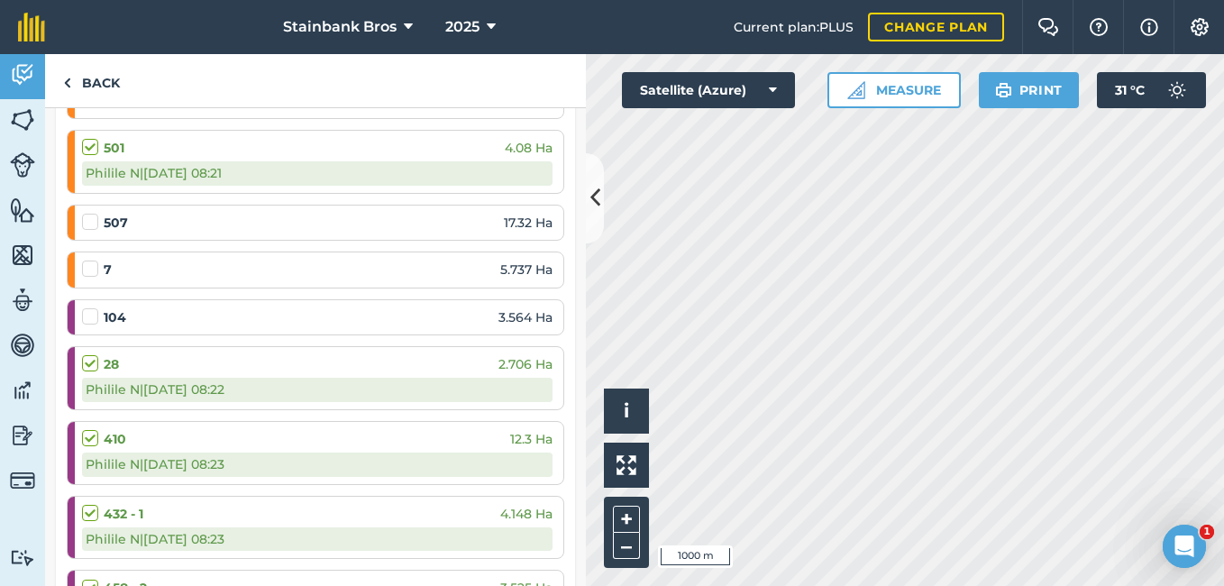
scroll to position [5443, 0]
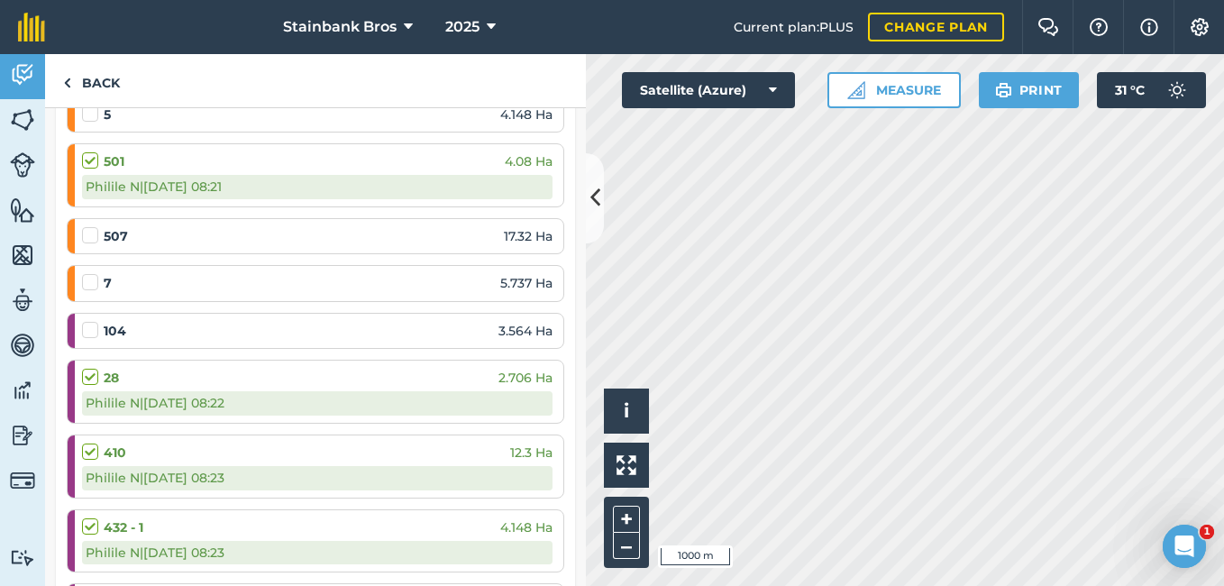
click at [93, 105] on label at bounding box center [93, 105] width 22 height 0
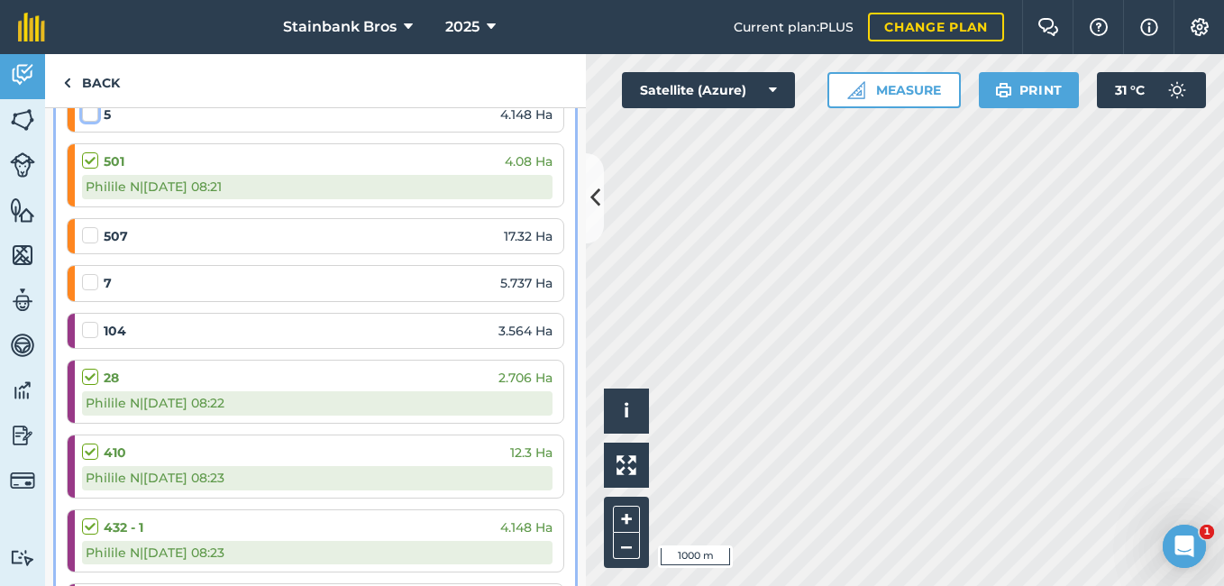
click at [93, 114] on input "checkbox" at bounding box center [88, 111] width 12 height 12
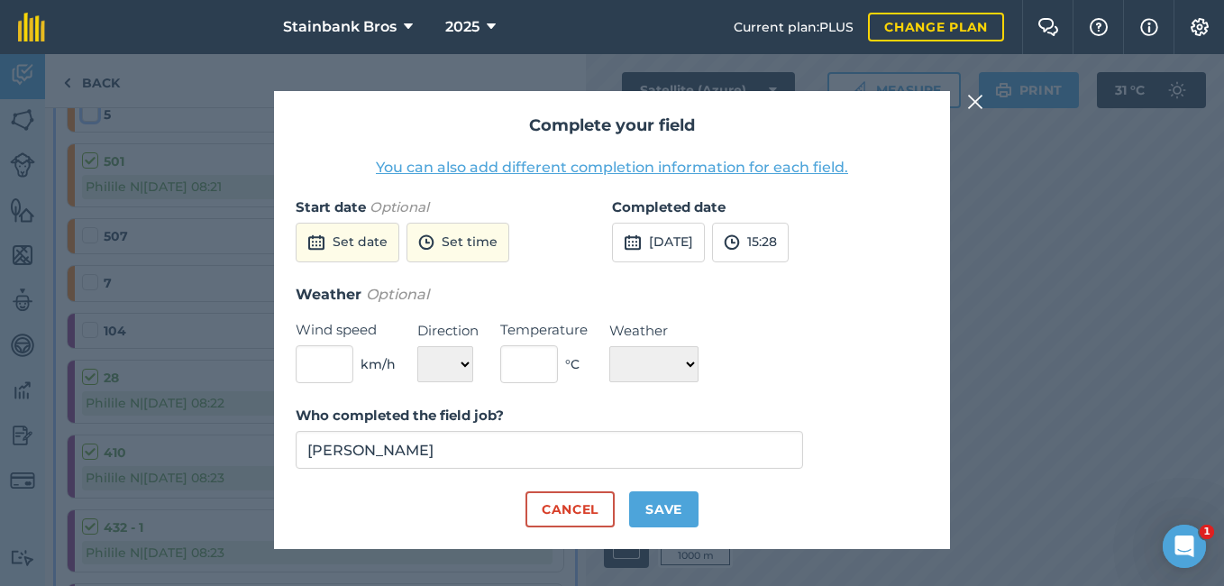
scroll to position [5440, 0]
click at [324, 241] on img at bounding box center [316, 243] width 18 height 22
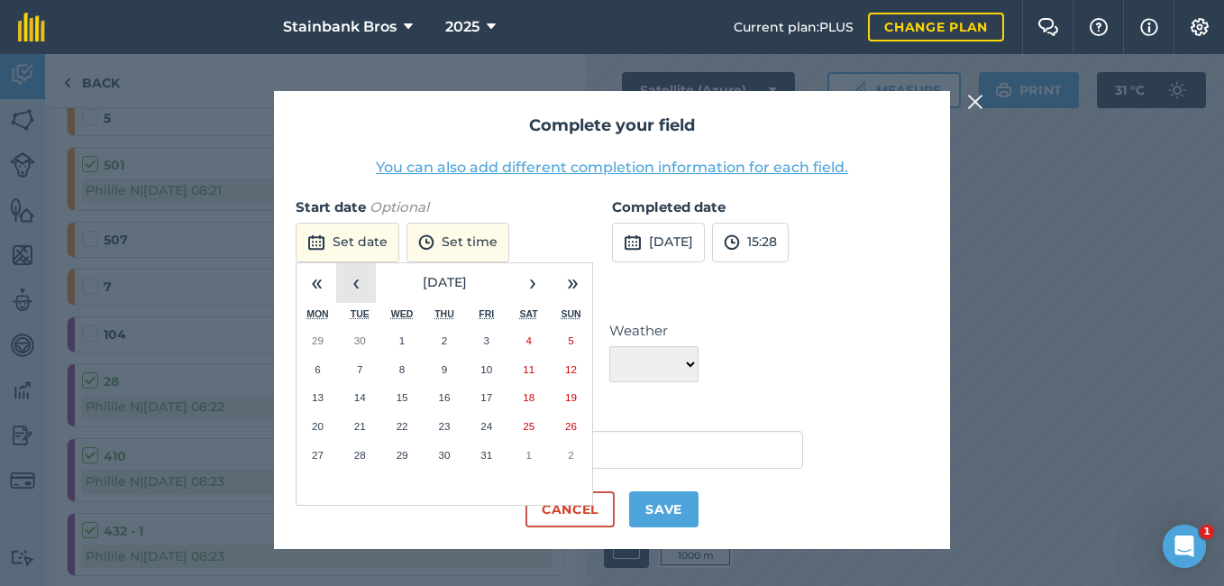
click at [348, 279] on button "‹" at bounding box center [356, 283] width 40 height 40
click at [398, 391] on abbr "13" at bounding box center [403, 397] width 12 height 12
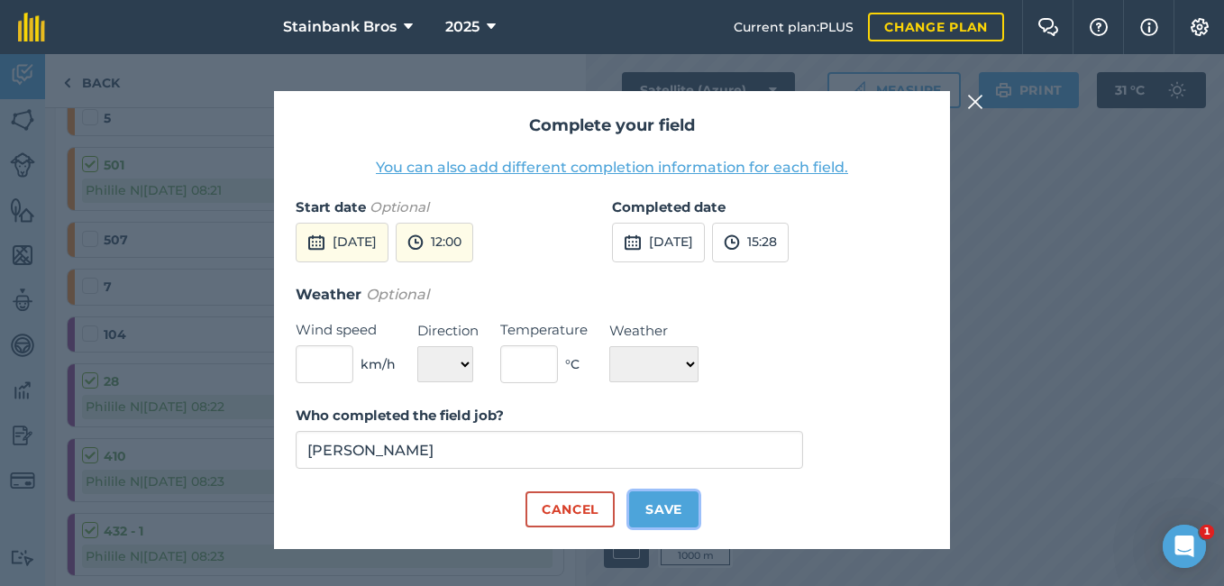
click at [663, 499] on button "Save" at bounding box center [663, 509] width 69 height 36
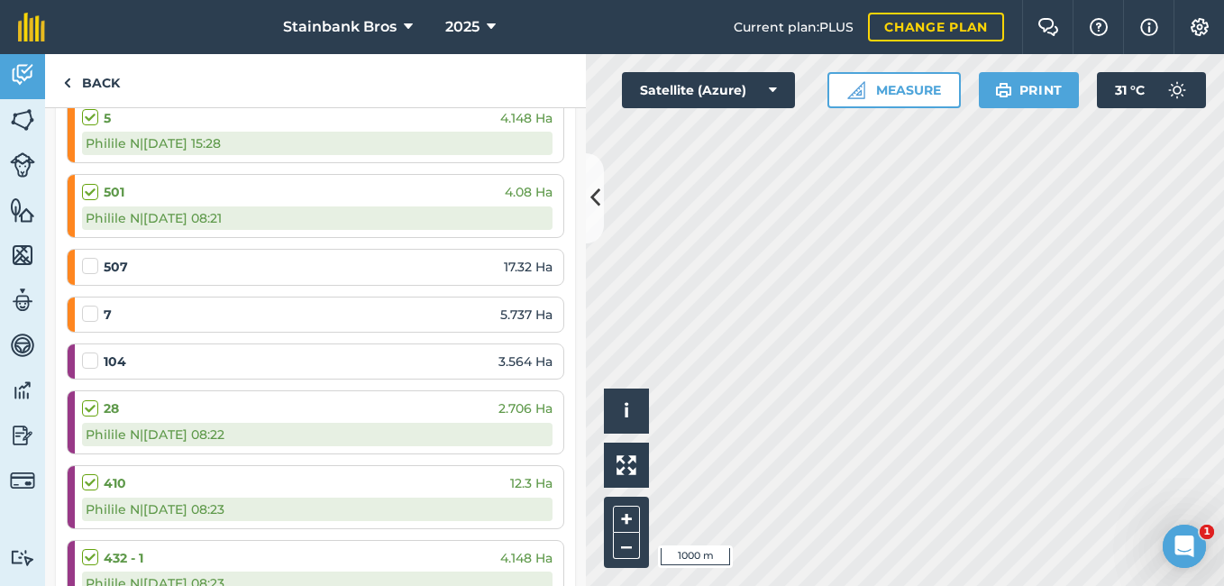
click at [90, 257] on label at bounding box center [93, 257] width 22 height 0
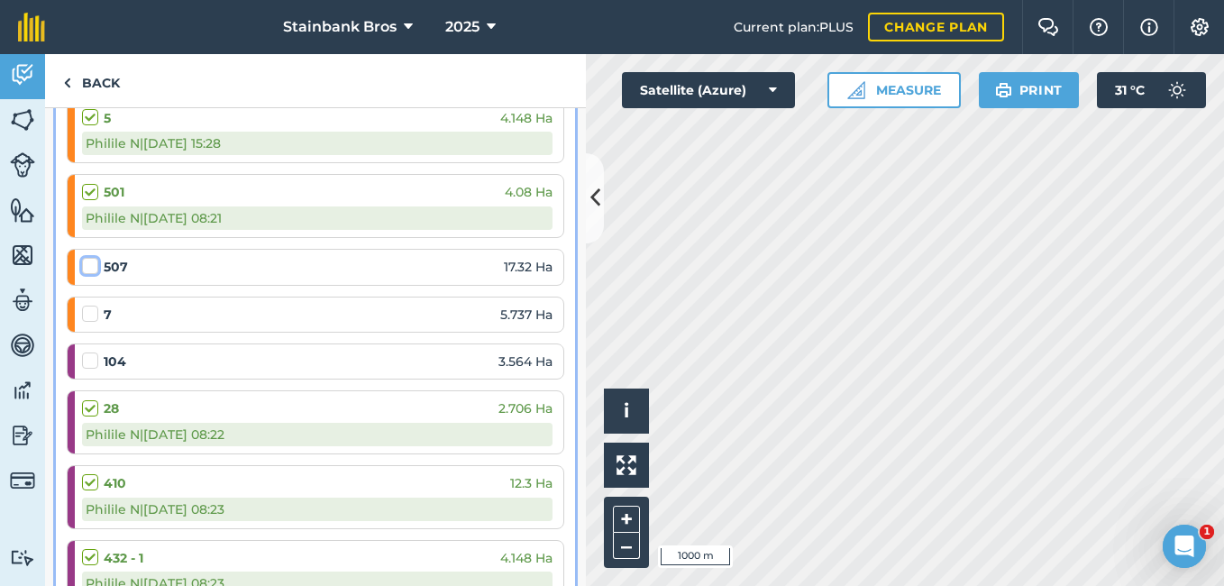
click at [90, 269] on input "checkbox" at bounding box center [88, 263] width 12 height 12
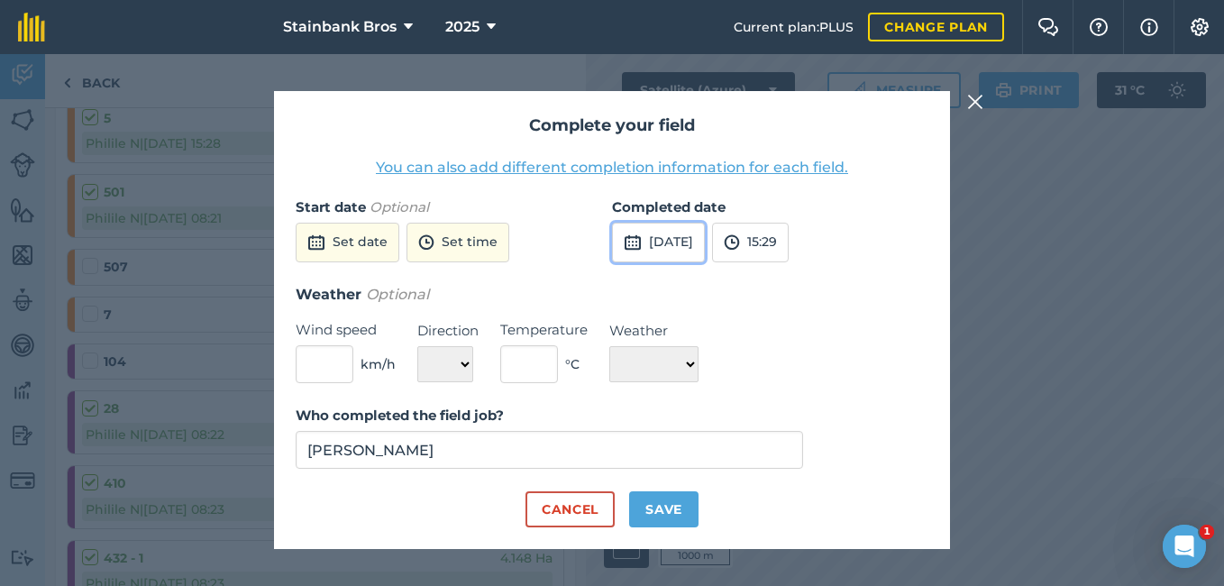
click at [682, 246] on button "[DATE]" at bounding box center [658, 243] width 93 height 40
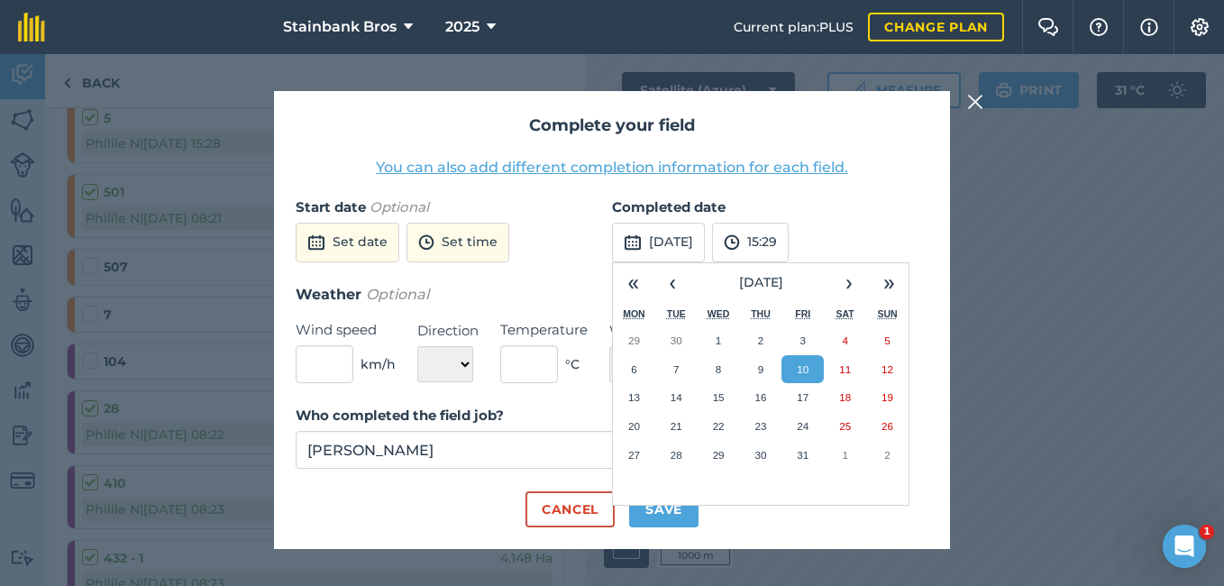
click at [977, 105] on img at bounding box center [975, 102] width 16 height 22
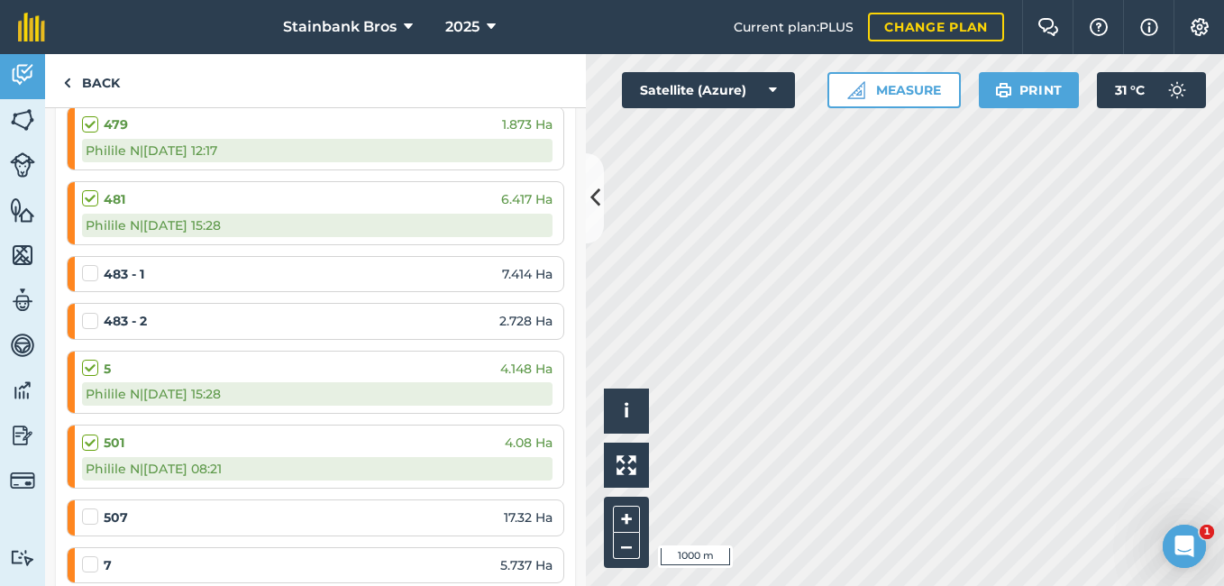
scroll to position [5175, 0]
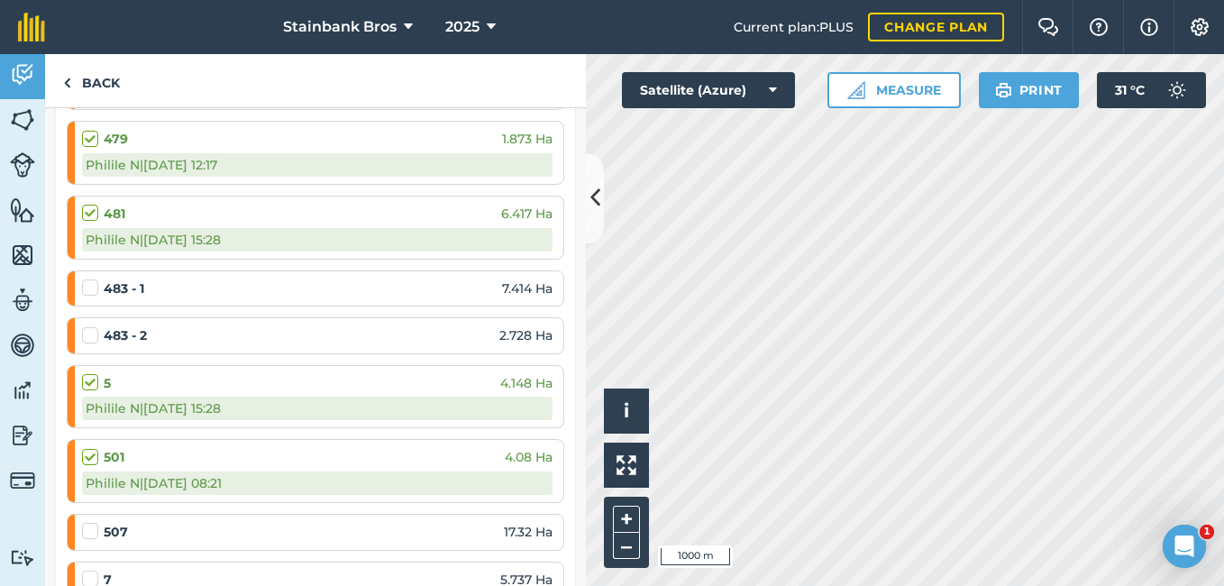
click at [95, 373] on label at bounding box center [93, 373] width 22 height 0
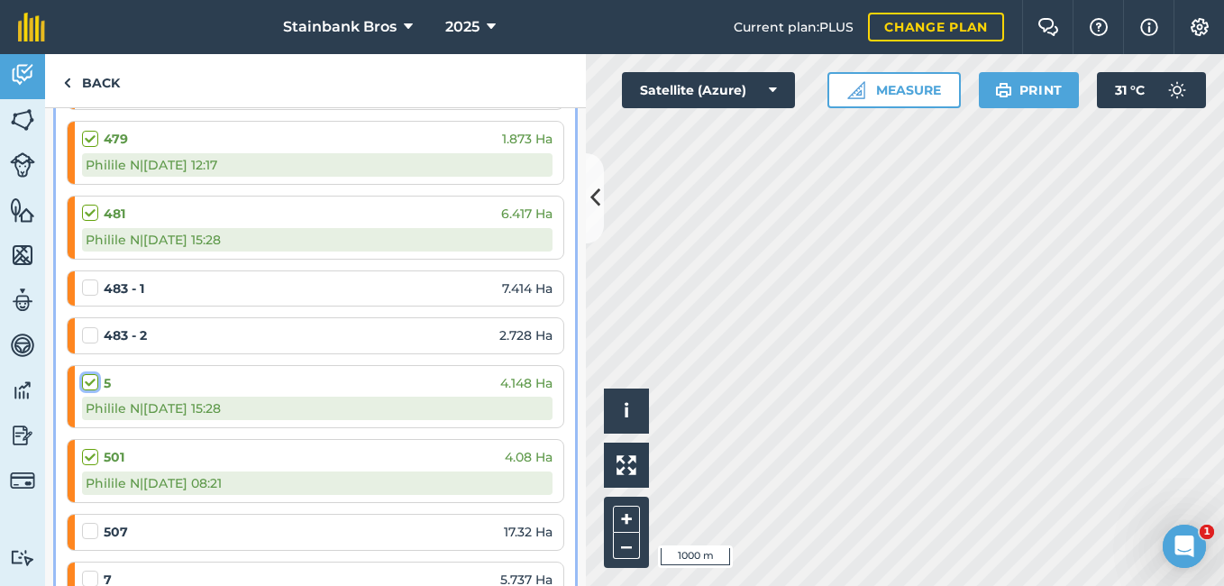
click at [94, 385] on input "checkbox" at bounding box center [88, 379] width 12 height 12
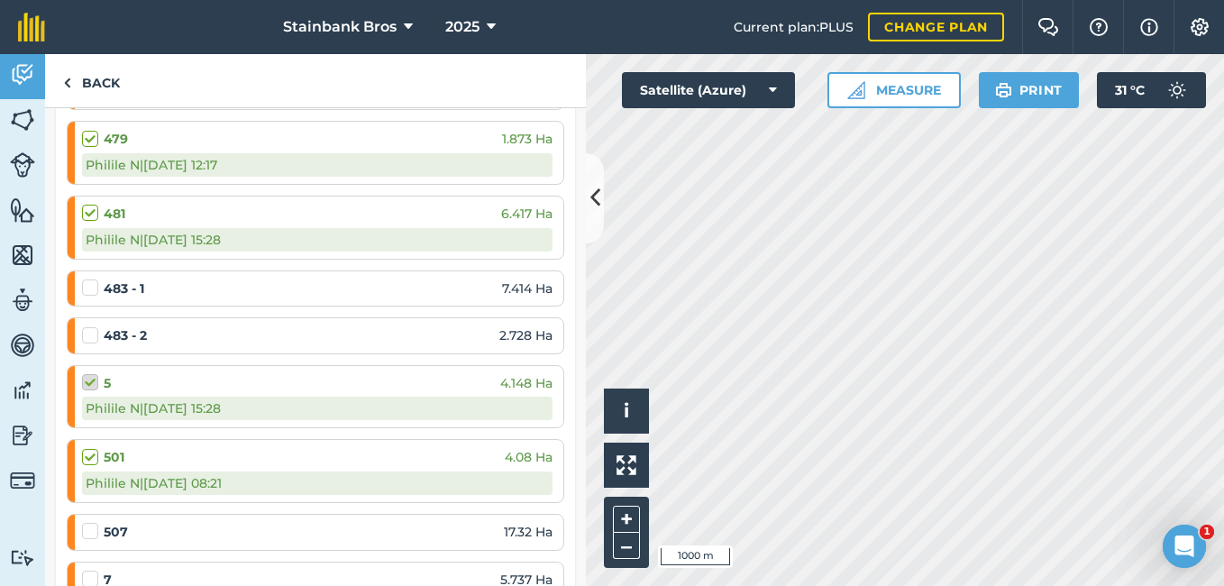
click at [92, 373] on label at bounding box center [93, 373] width 22 height 0
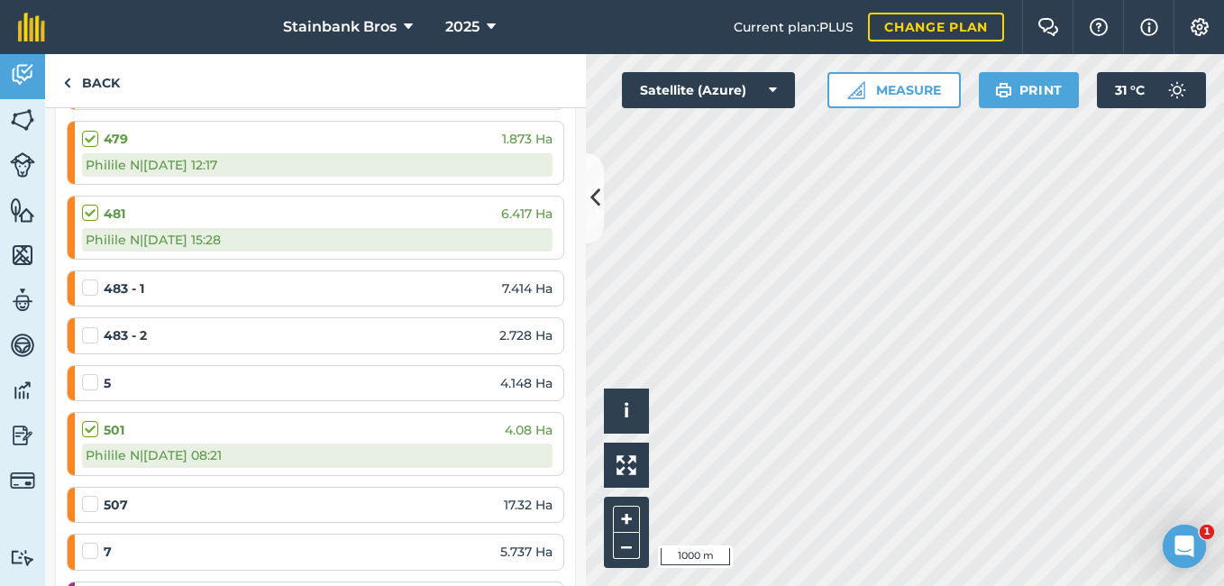
click at [92, 373] on label at bounding box center [93, 373] width 22 height 0
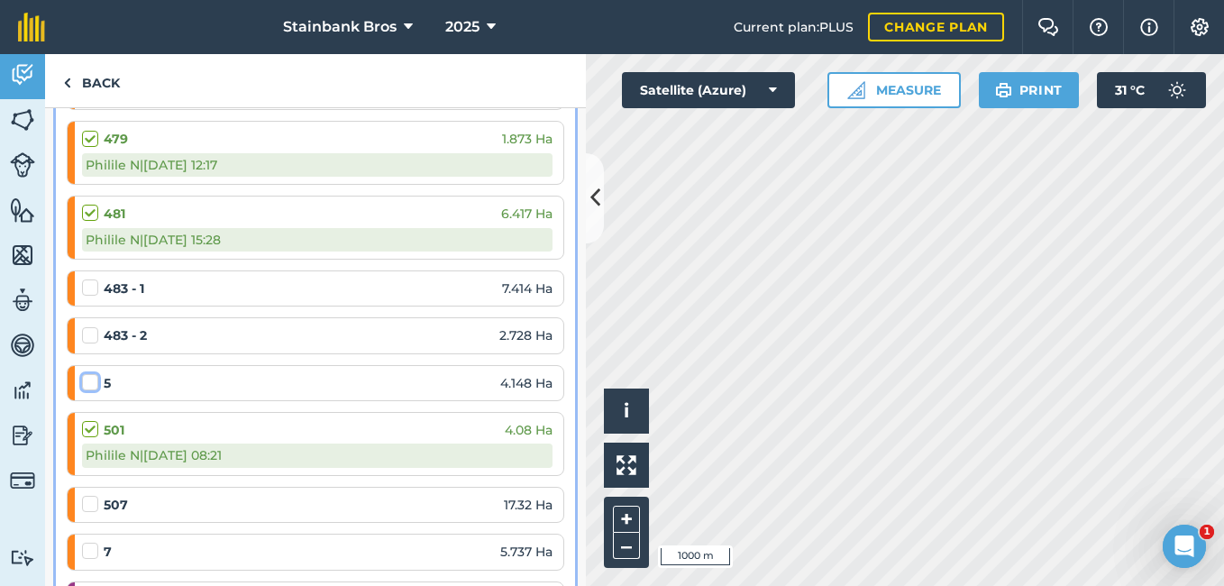
click at [92, 385] on input "checkbox" at bounding box center [88, 379] width 12 height 12
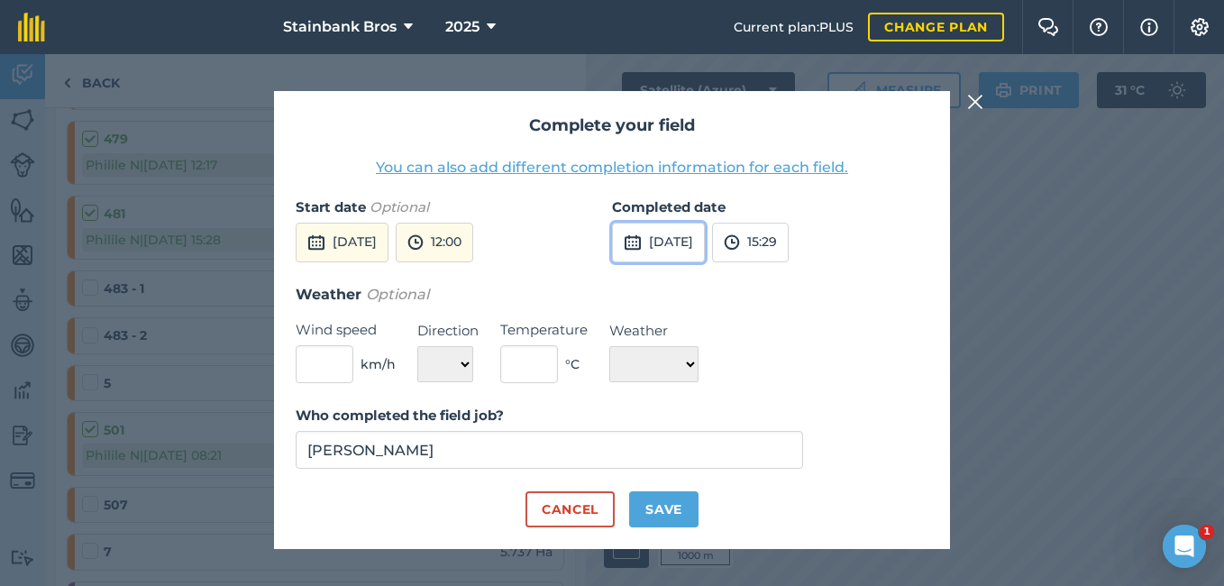
click at [694, 237] on button "[DATE]" at bounding box center [658, 243] width 93 height 40
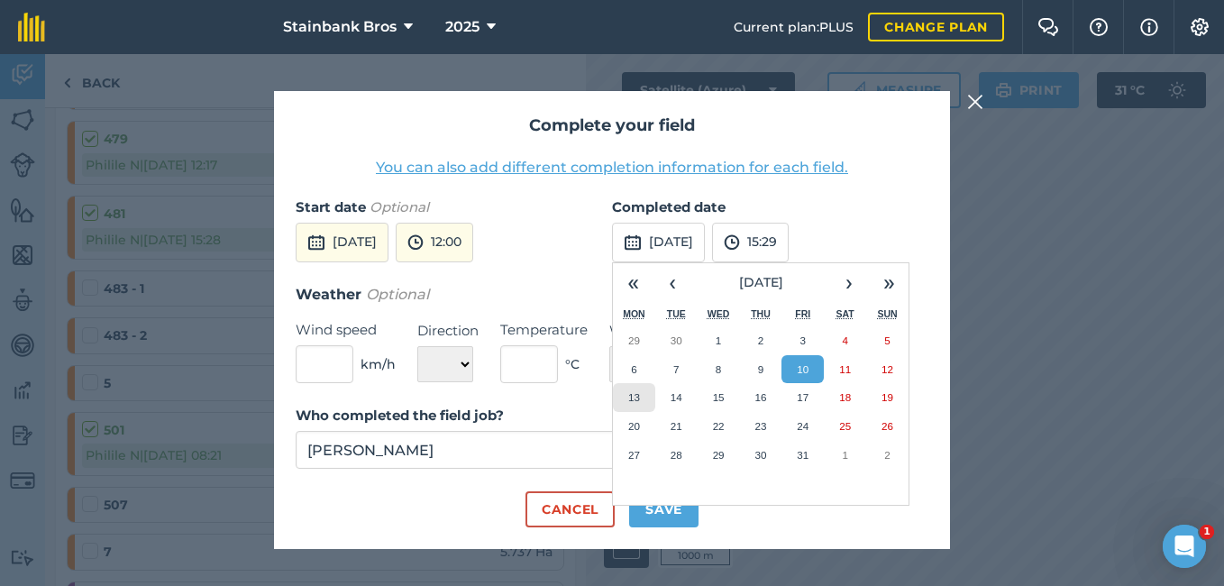
click at [620, 389] on button "13" at bounding box center [634, 397] width 42 height 29
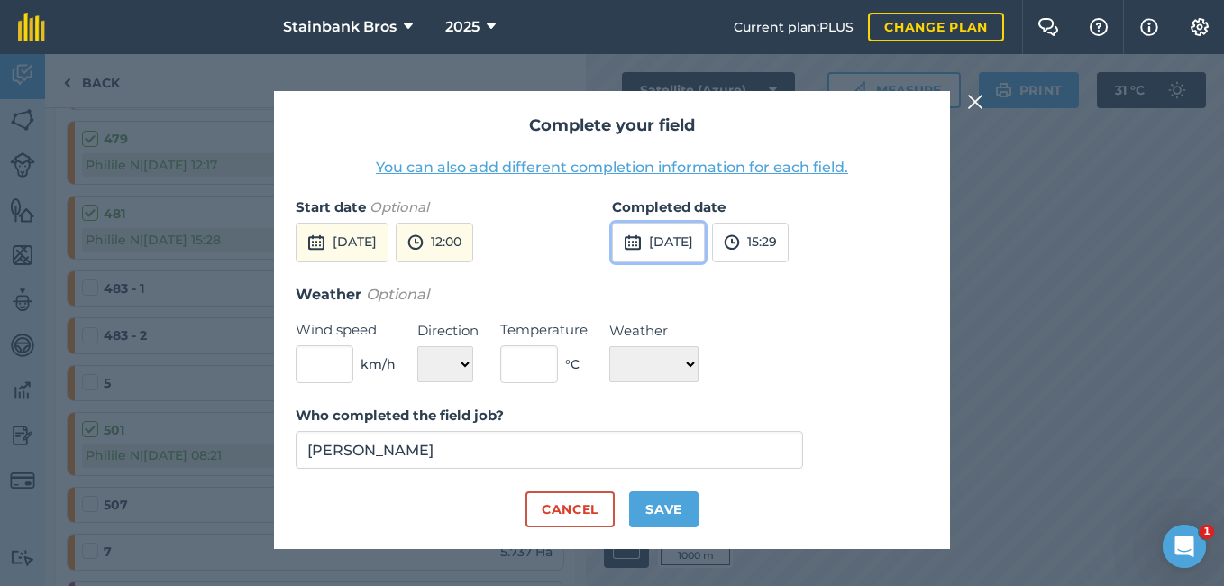
click at [701, 256] on button "[DATE]" at bounding box center [658, 243] width 93 height 40
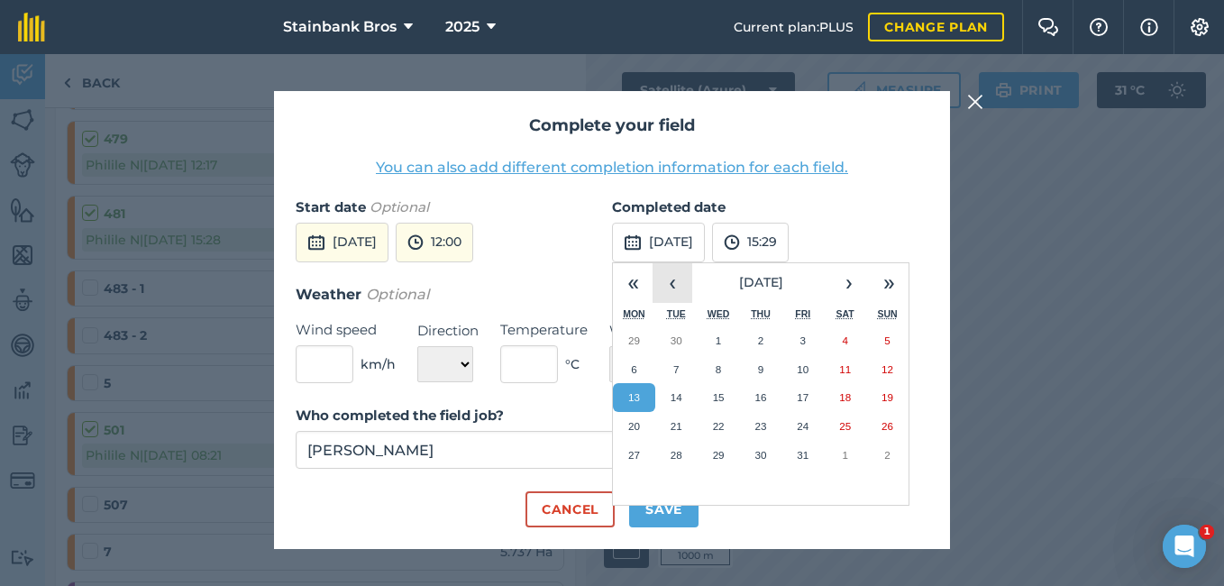
click at [674, 288] on button "‹" at bounding box center [673, 283] width 40 height 40
click at [839, 270] on button "›" at bounding box center [849, 283] width 40 height 40
click at [709, 388] on button "13" at bounding box center [719, 397] width 42 height 29
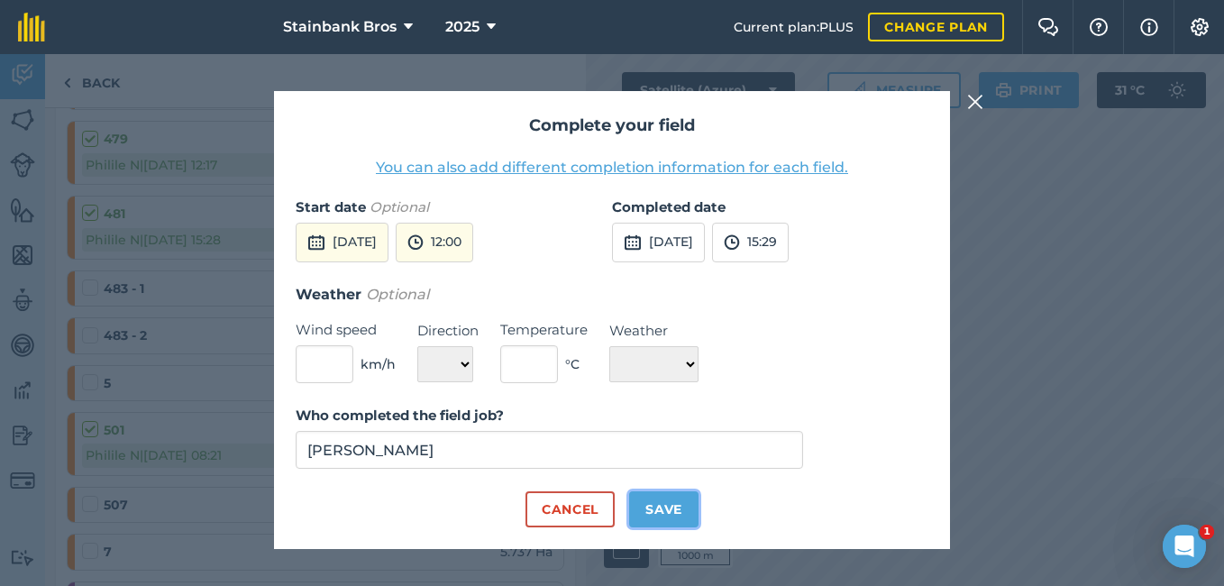
click at [664, 504] on button "Save" at bounding box center [663, 509] width 69 height 36
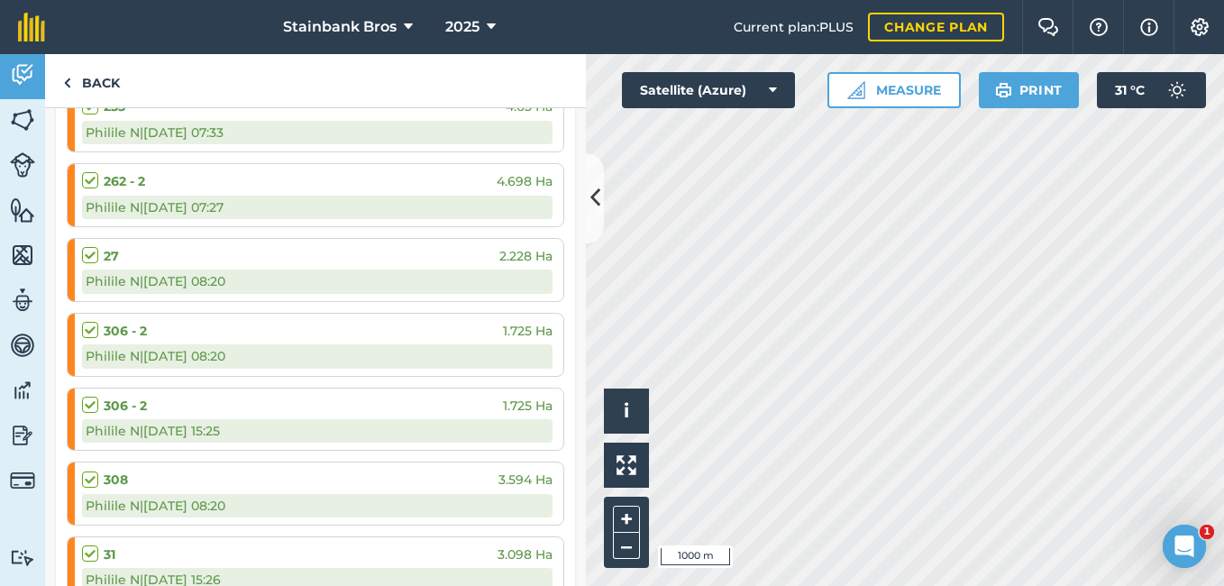
scroll to position [2636, 0]
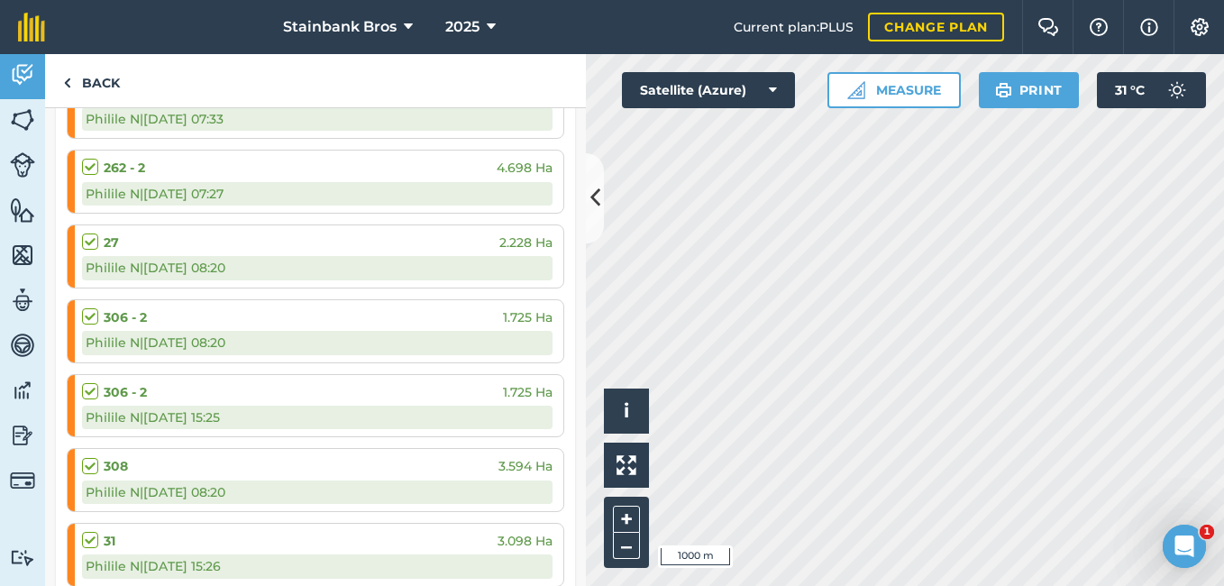
click at [87, 382] on label at bounding box center [93, 382] width 22 height 0
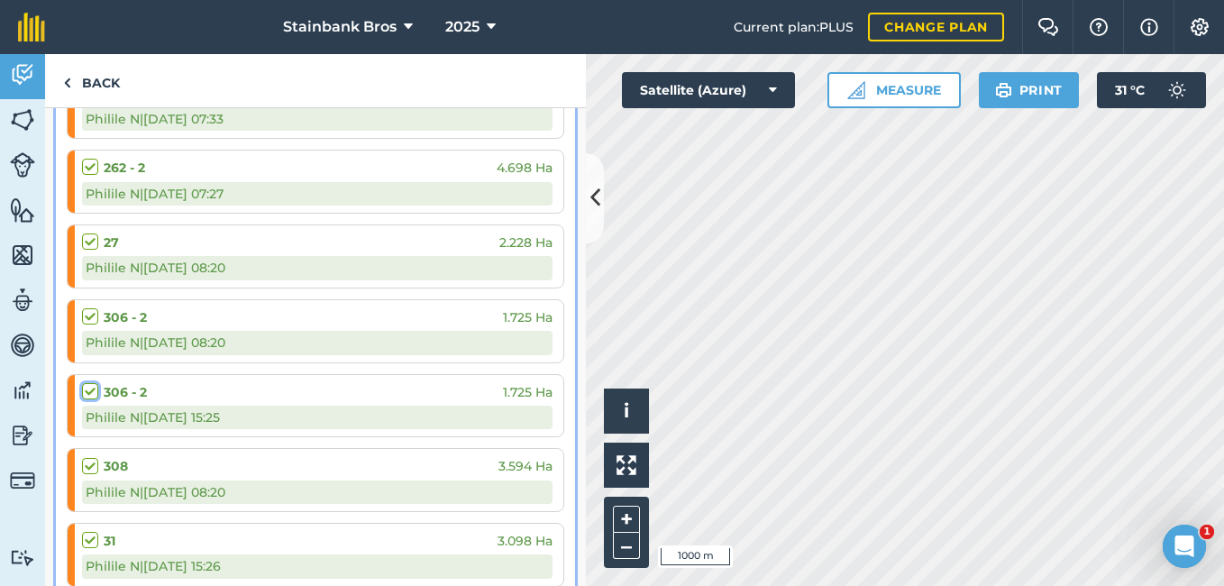
click at [87, 392] on input "checkbox" at bounding box center [88, 388] width 12 height 12
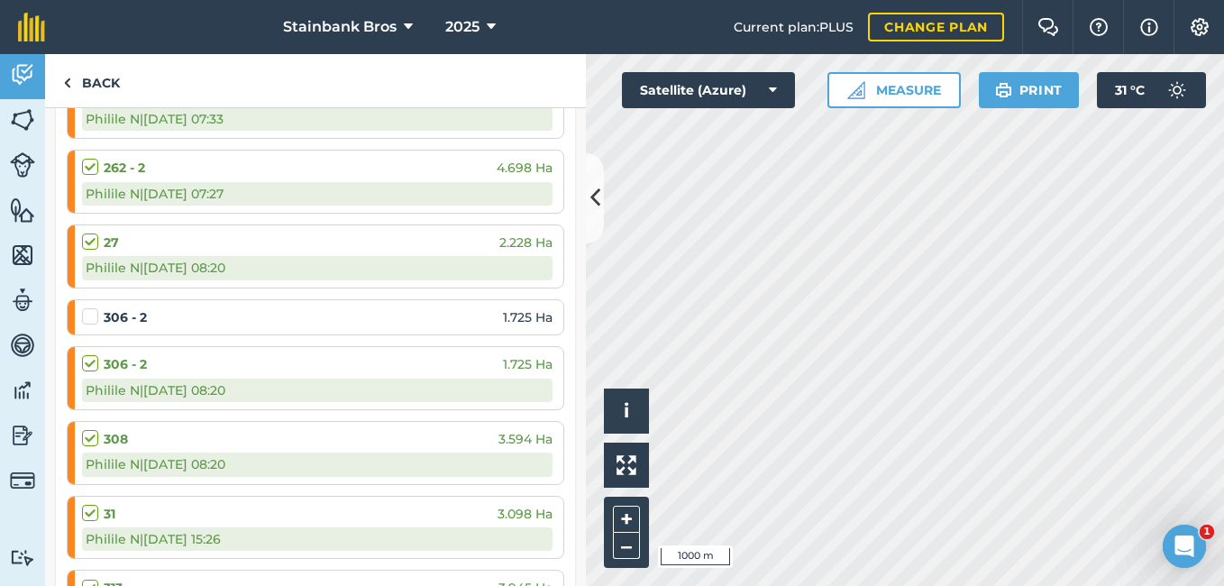
click at [90, 307] on label at bounding box center [93, 307] width 22 height 0
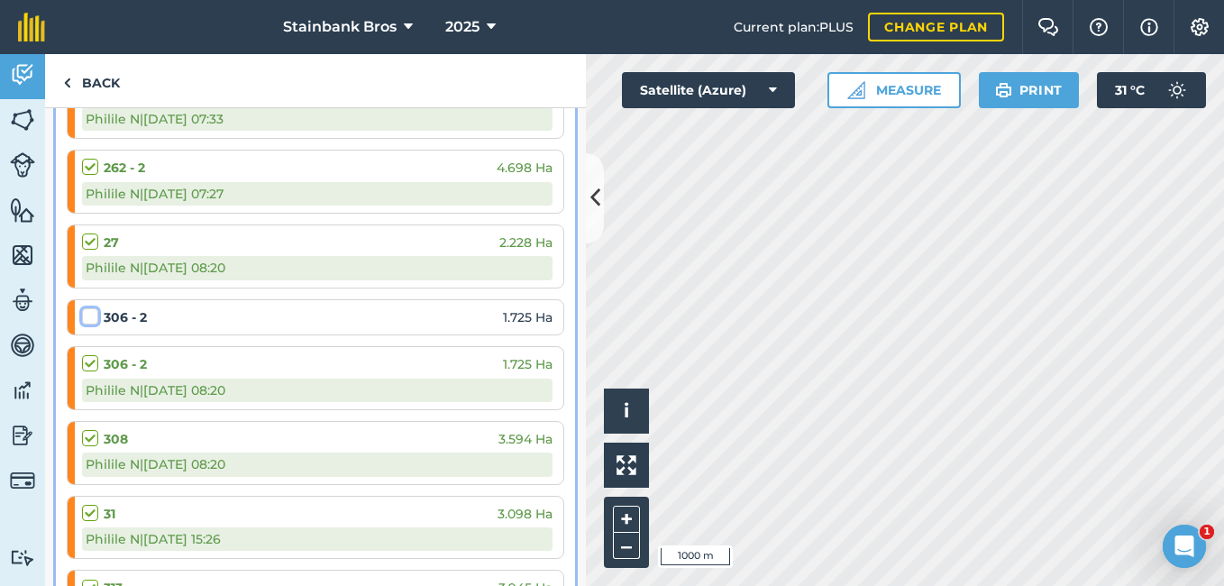
click at [90, 316] on input "checkbox" at bounding box center [88, 313] width 12 height 12
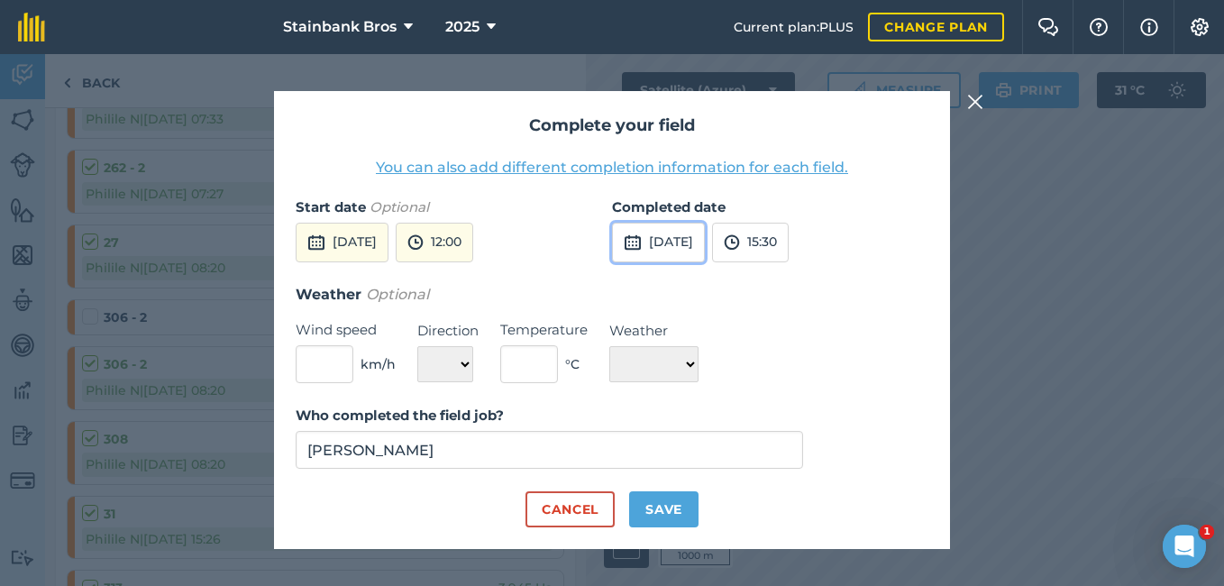
click at [691, 235] on button "[DATE]" at bounding box center [658, 243] width 93 height 40
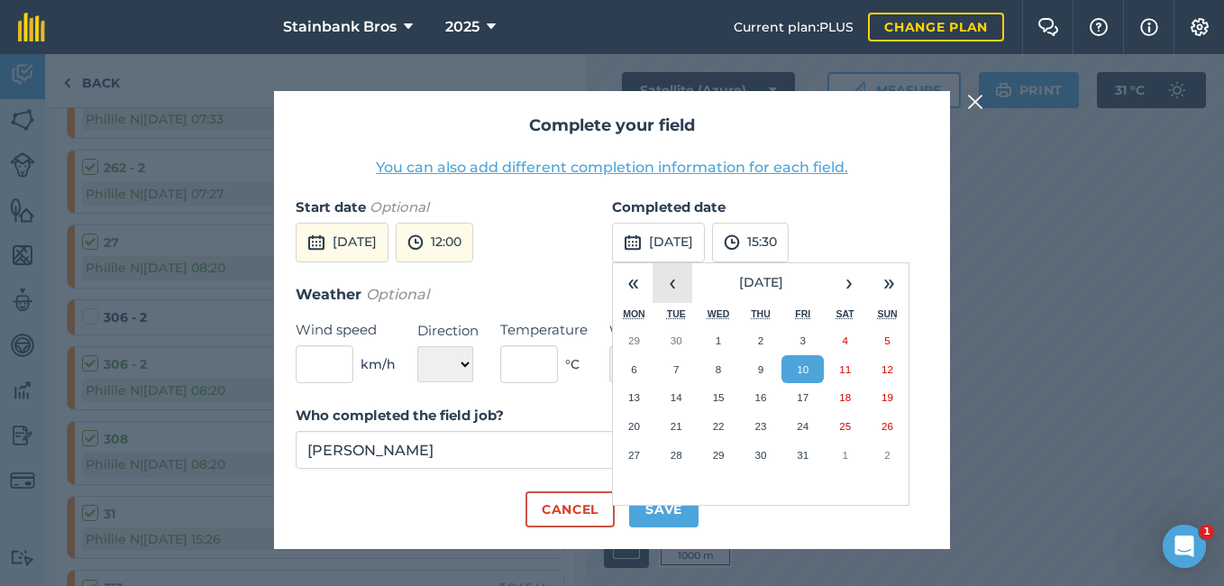
click at [681, 284] on button "‹" at bounding box center [673, 283] width 40 height 40
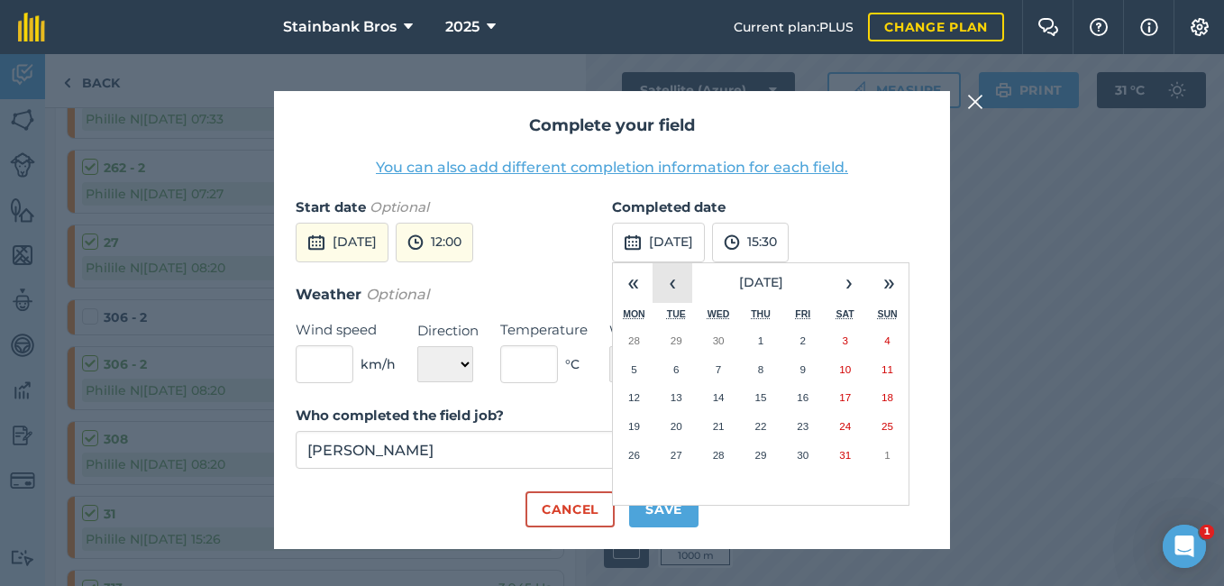
click at [681, 284] on button "‹" at bounding box center [673, 283] width 40 height 40
click at [709, 400] on button "16" at bounding box center [719, 397] width 42 height 29
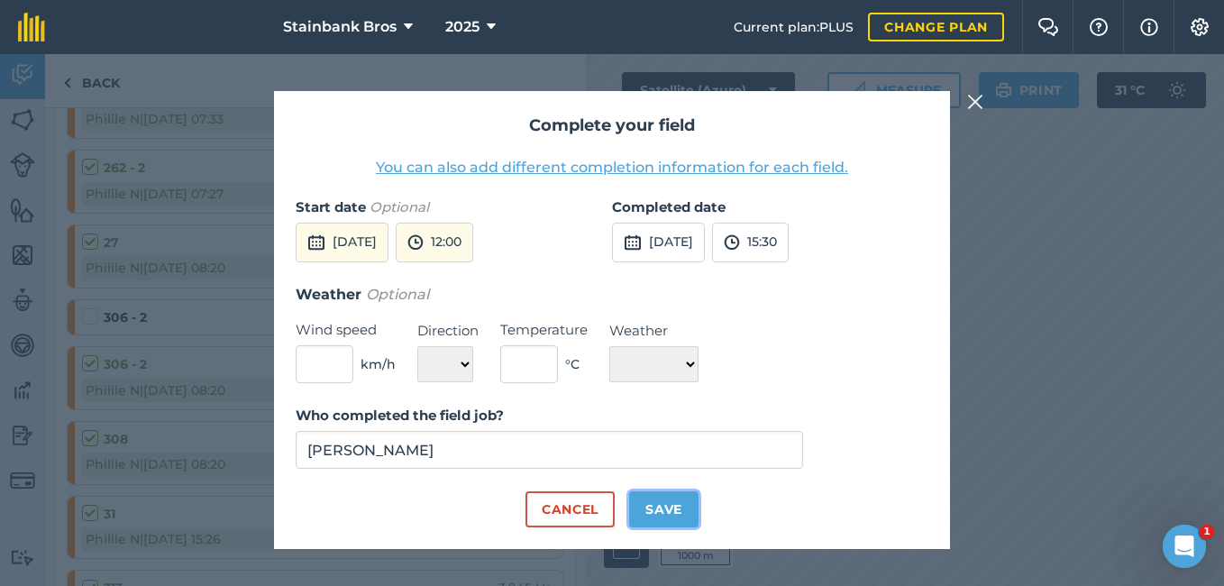
click at [674, 499] on button "Save" at bounding box center [663, 509] width 69 height 36
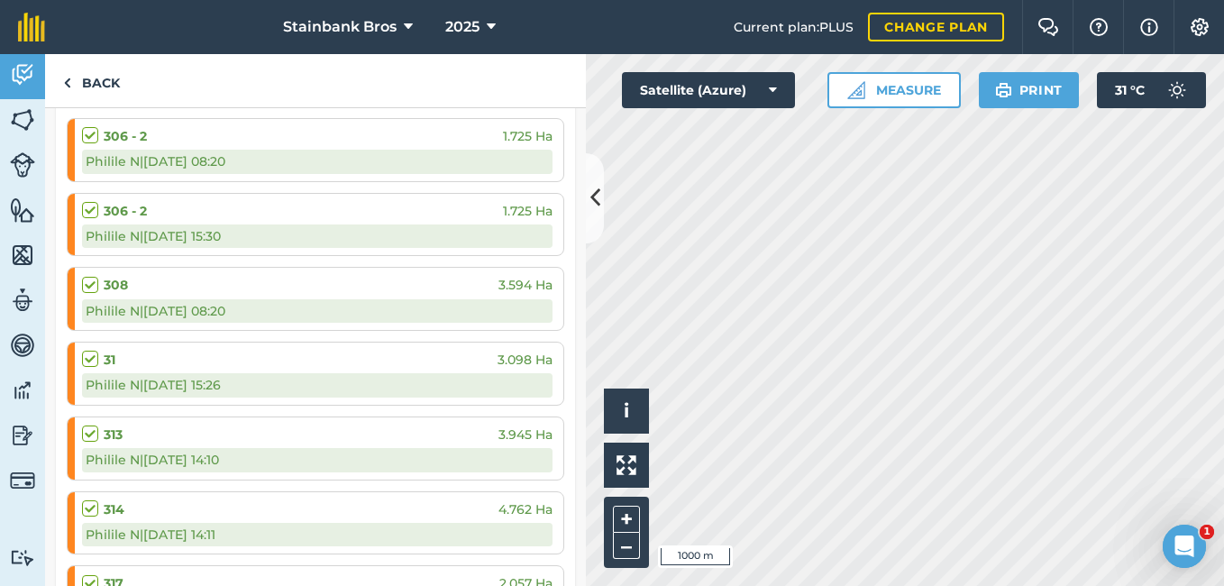
scroll to position [2832, 0]
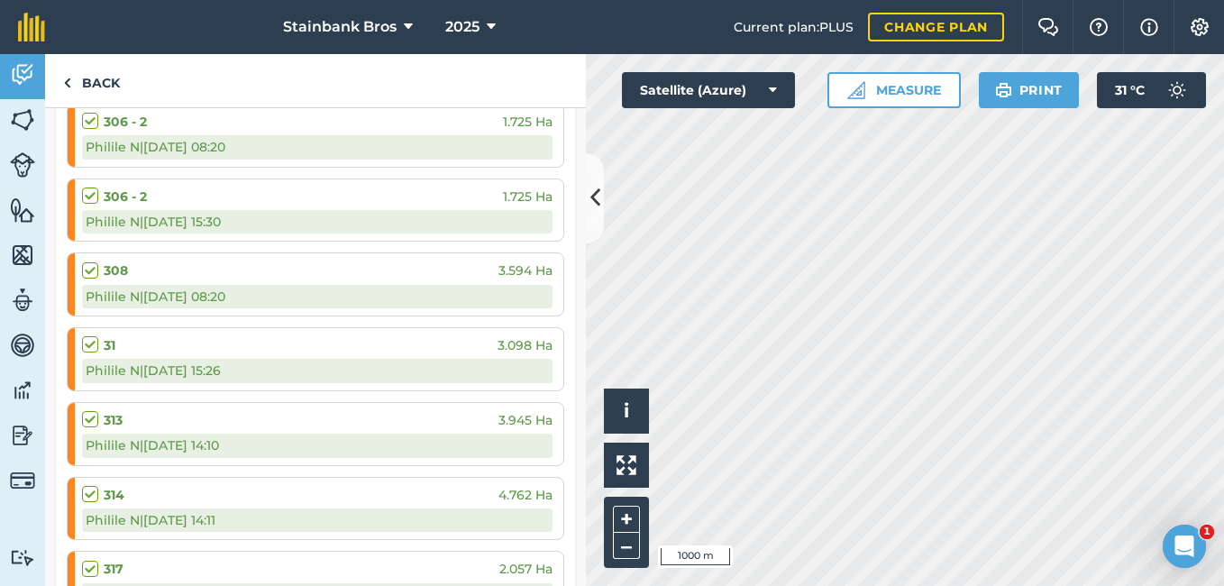
click at [92, 335] on label at bounding box center [93, 335] width 22 height 0
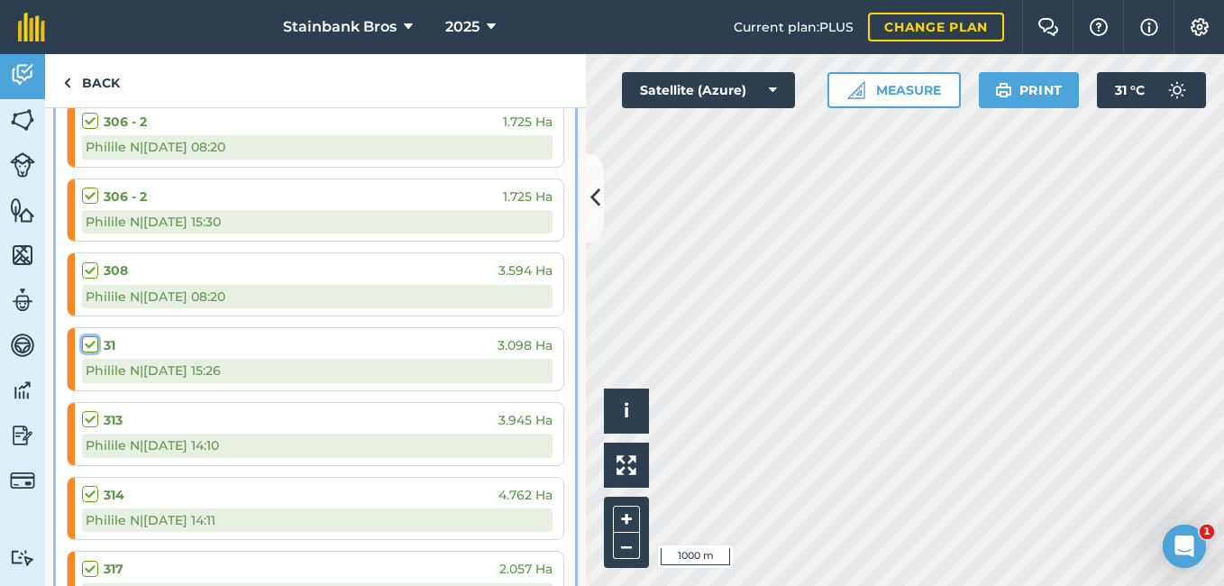
click at [92, 342] on input "checkbox" at bounding box center [88, 341] width 12 height 12
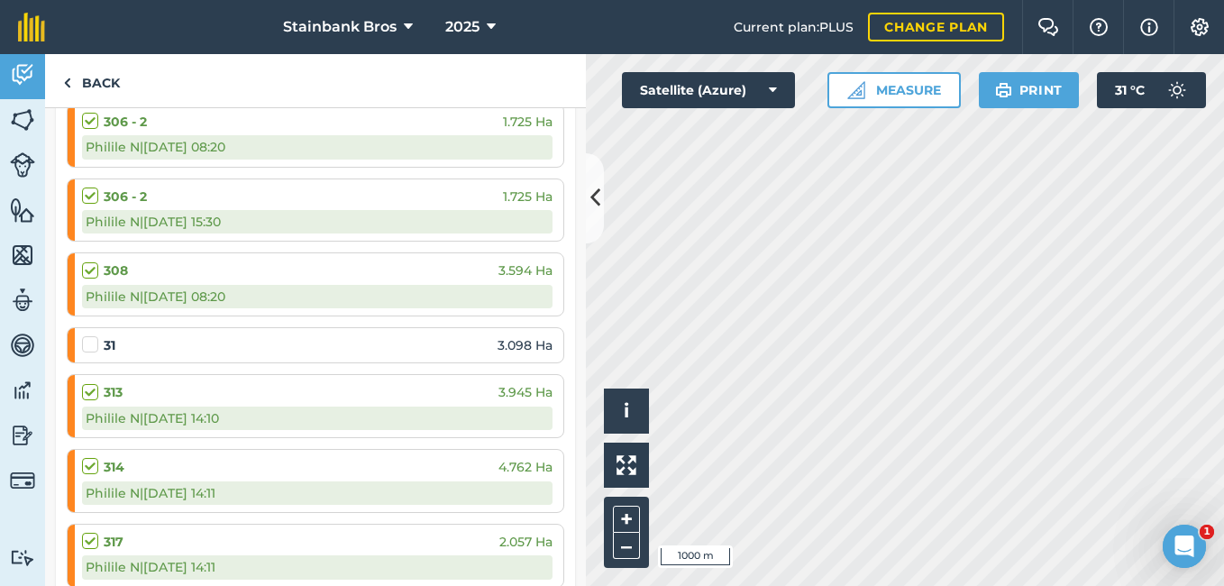
click at [96, 335] on label at bounding box center [93, 335] width 22 height 0
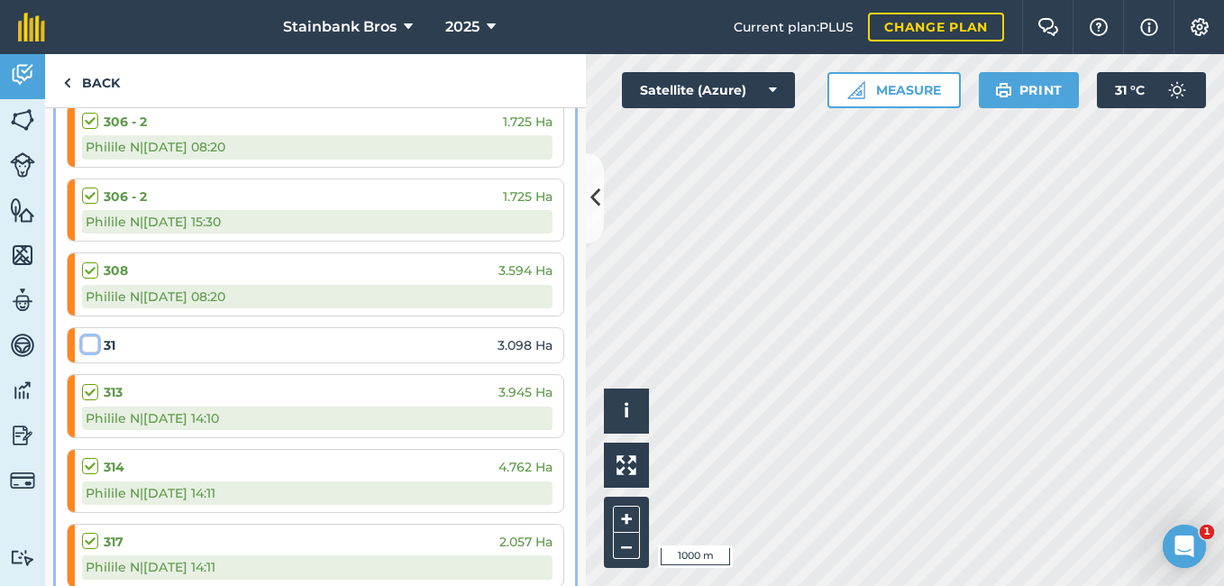
click at [94, 345] on input "checkbox" at bounding box center [88, 341] width 12 height 12
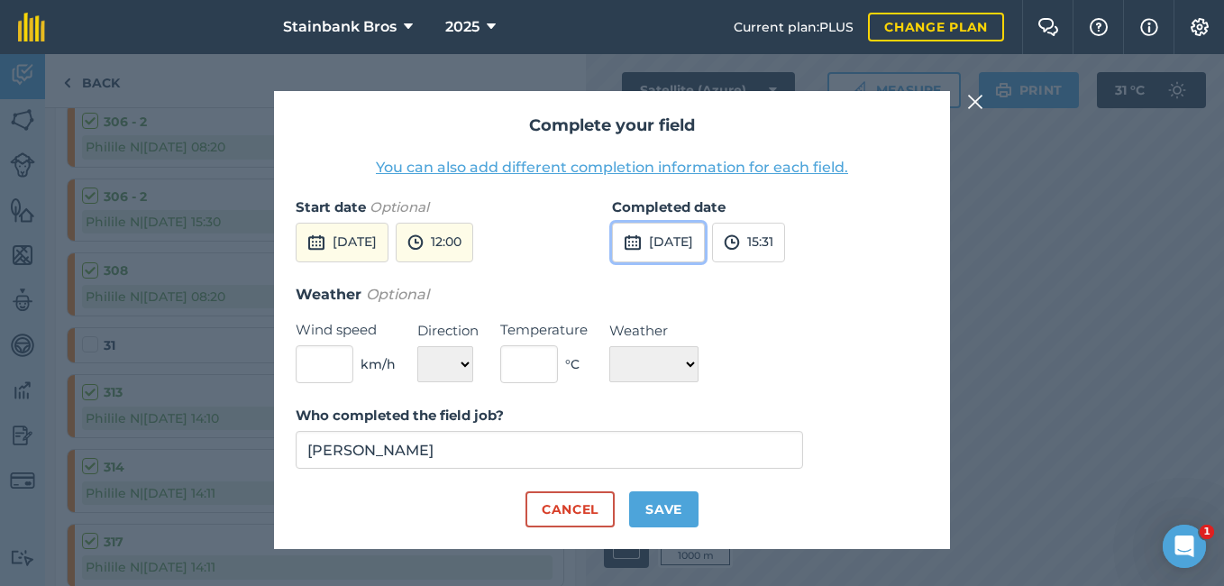
click at [705, 235] on button "[DATE]" at bounding box center [658, 243] width 93 height 40
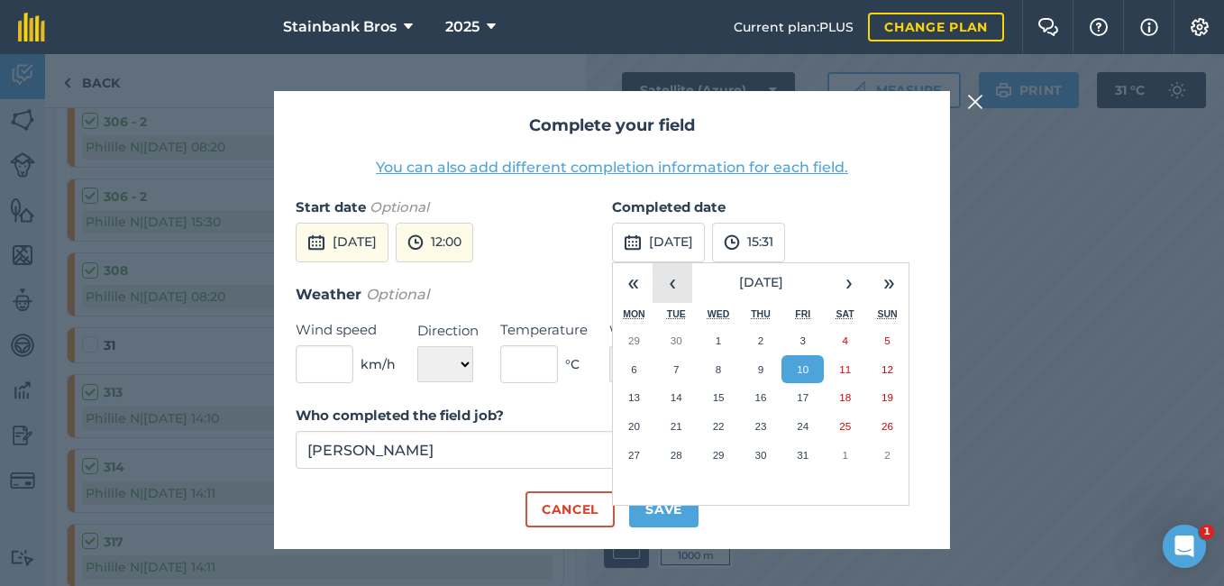
click at [676, 277] on button "‹" at bounding box center [673, 283] width 40 height 40
click at [760, 344] on abbr "4" at bounding box center [760, 340] width 5 height 12
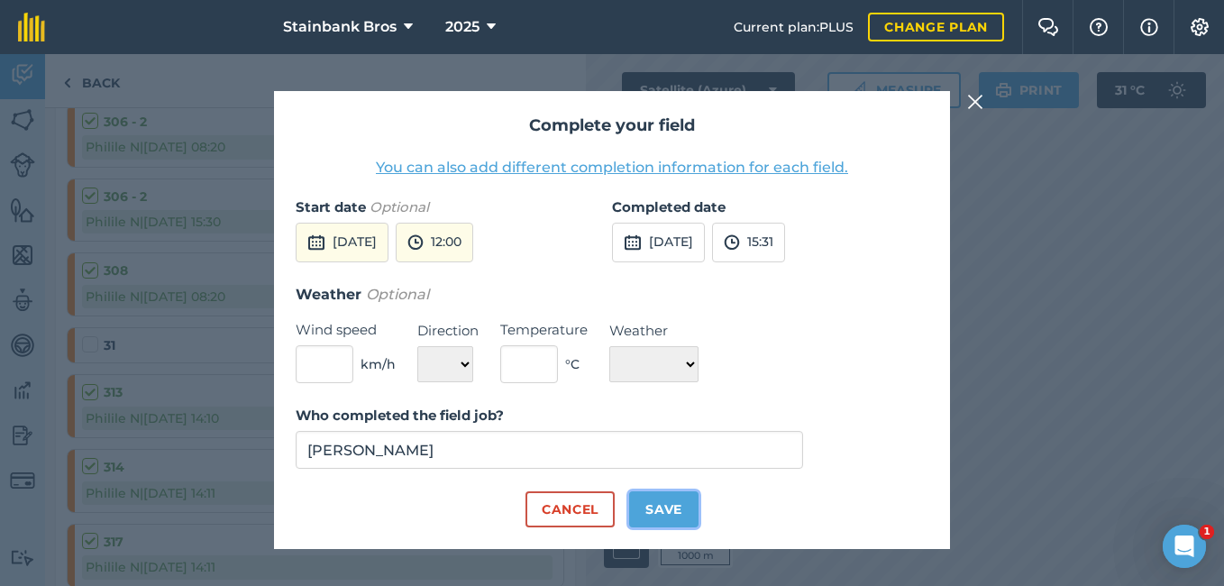
click at [655, 507] on button "Save" at bounding box center [663, 509] width 69 height 36
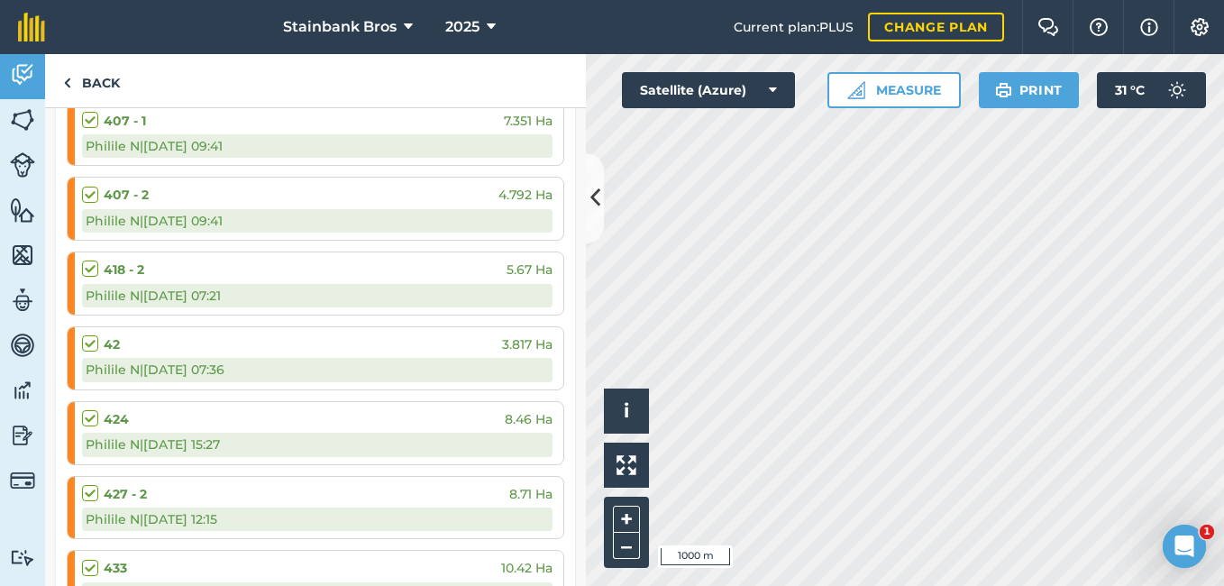
scroll to position [3905, 0]
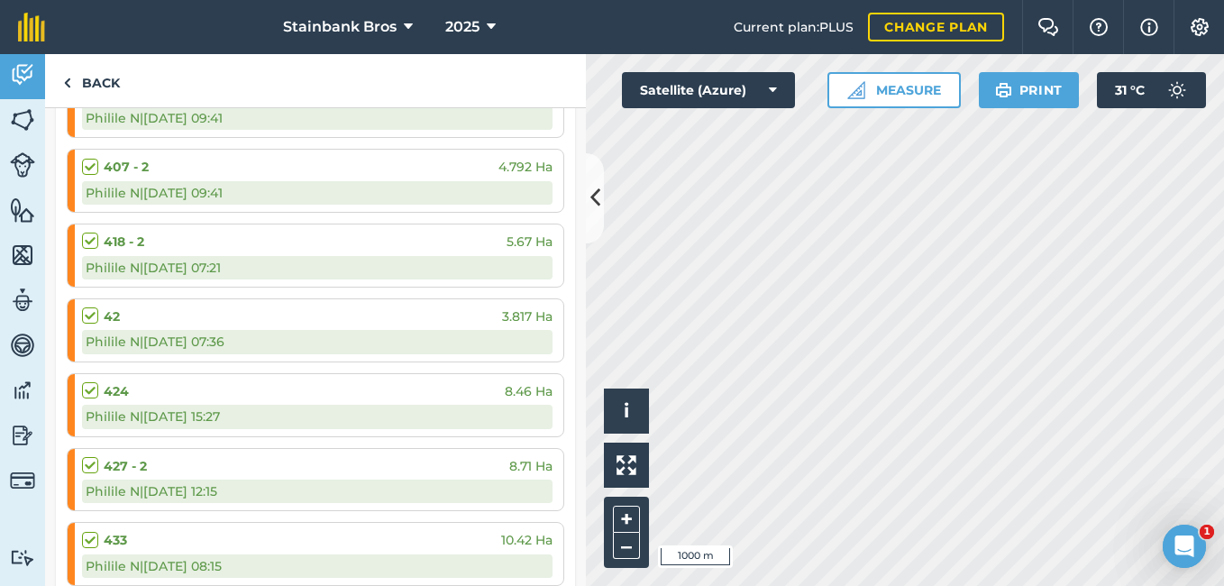
click at [87, 381] on label at bounding box center [93, 381] width 22 height 0
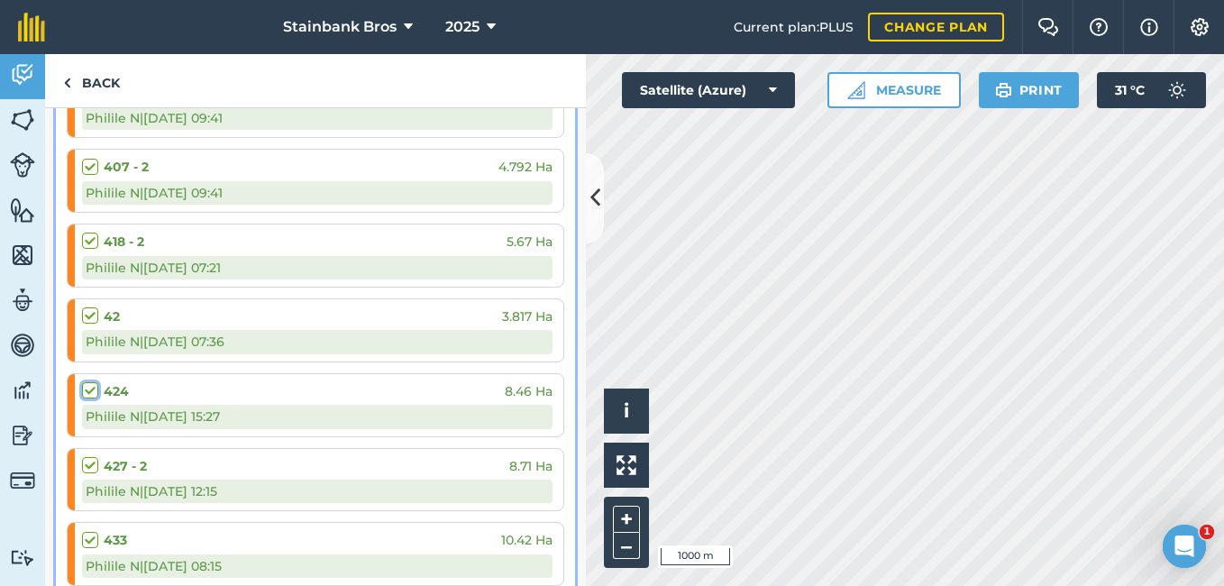
click at [87, 393] on input "checkbox" at bounding box center [88, 387] width 12 height 12
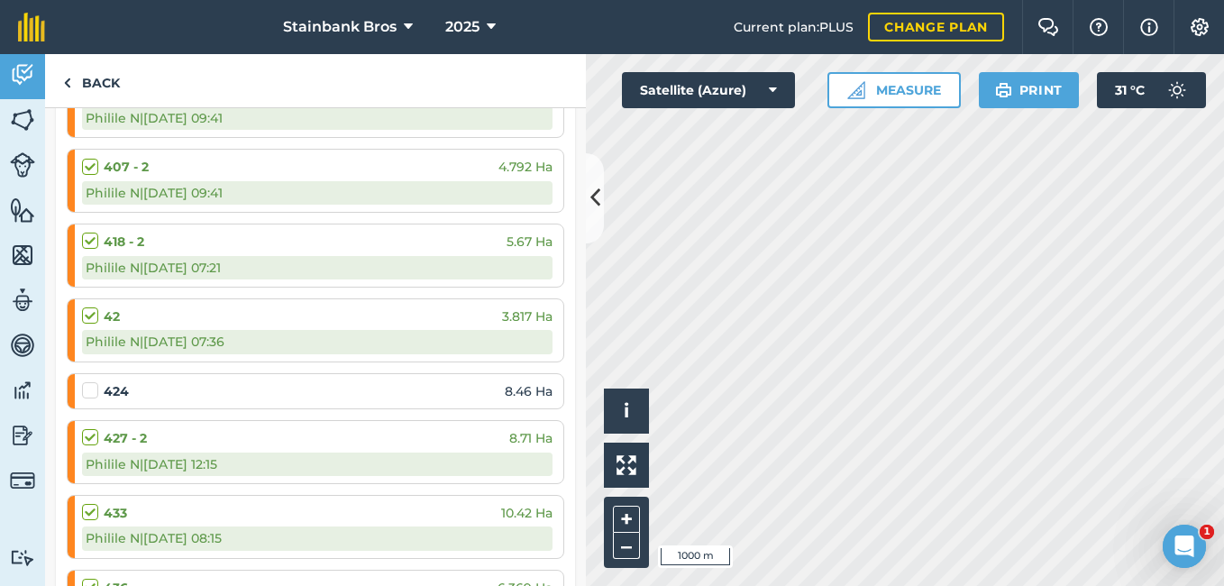
click at [89, 381] on label at bounding box center [93, 381] width 22 height 0
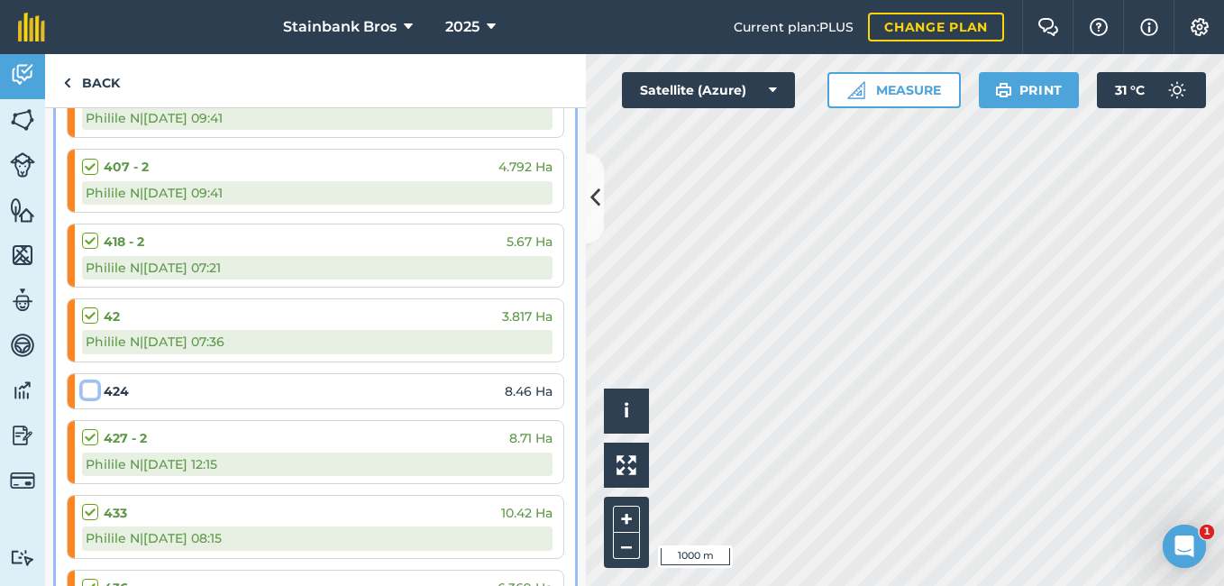
click at [89, 392] on input "checkbox" at bounding box center [88, 387] width 12 height 12
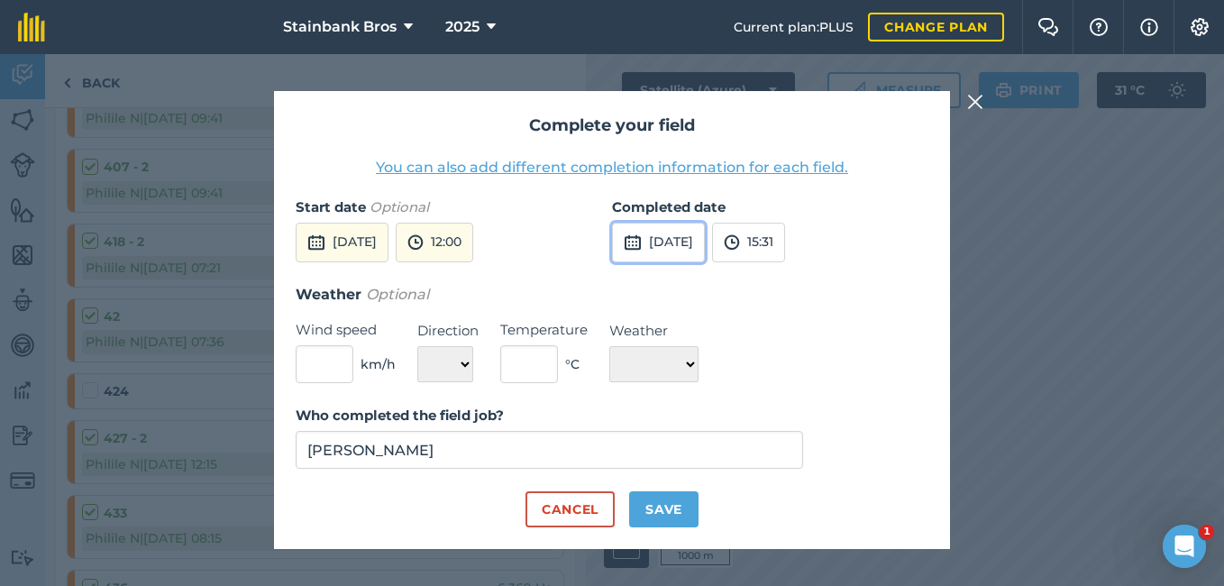
click at [671, 245] on button "[DATE]" at bounding box center [658, 243] width 93 height 40
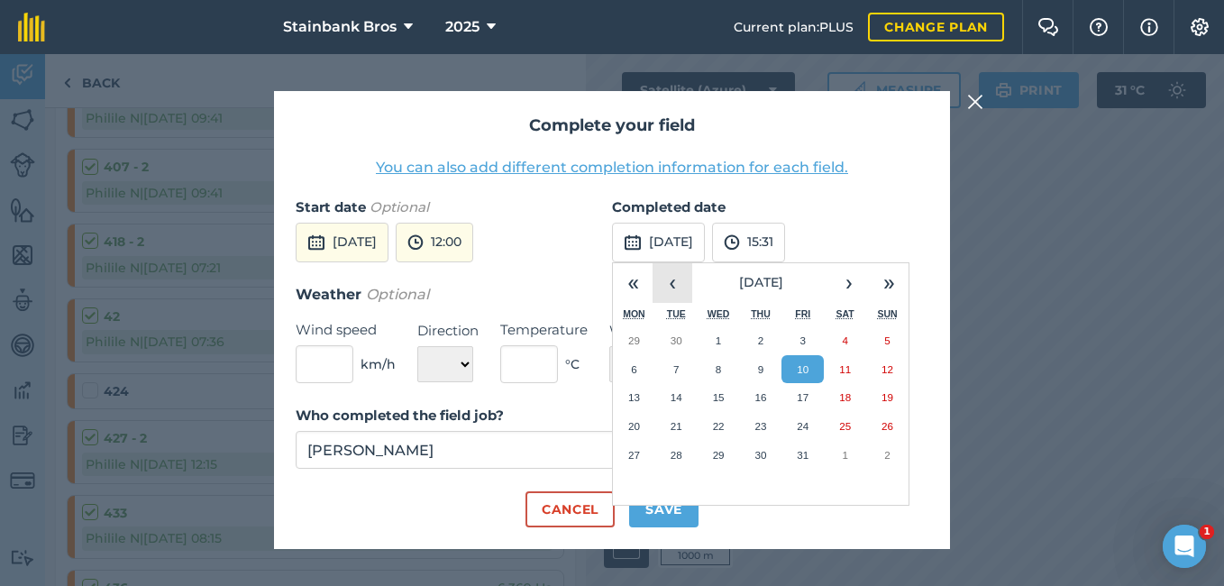
click at [669, 277] on button "‹" at bounding box center [673, 283] width 40 height 40
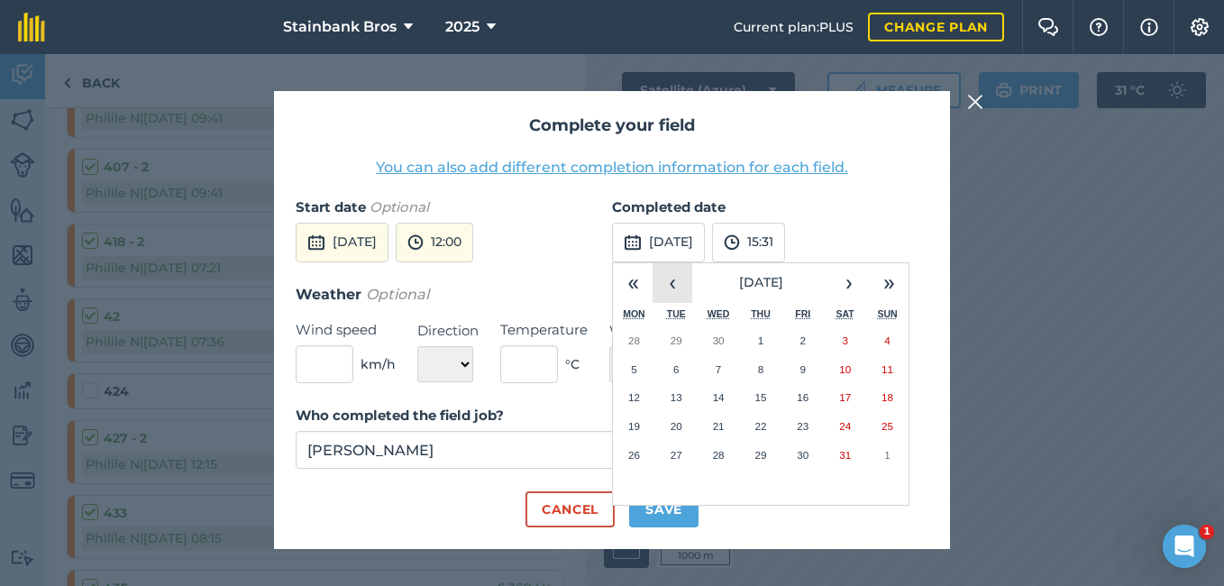
click at [669, 277] on button "‹" at bounding box center [673, 283] width 40 height 40
click at [640, 453] on button "28" at bounding box center [634, 455] width 42 height 29
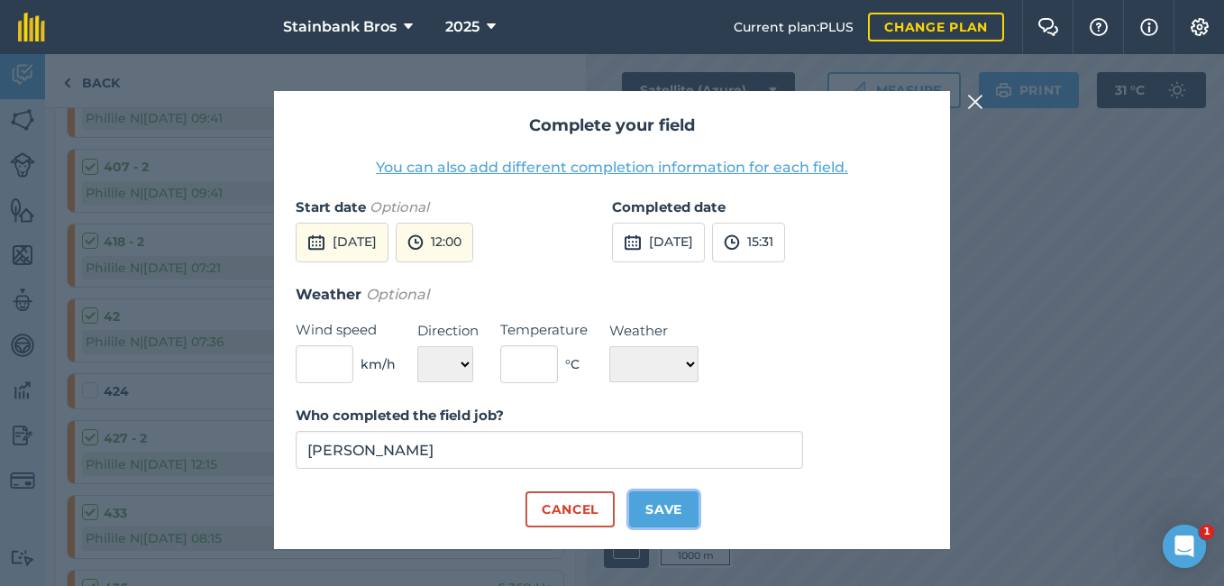
click at [650, 511] on button "Save" at bounding box center [663, 509] width 69 height 36
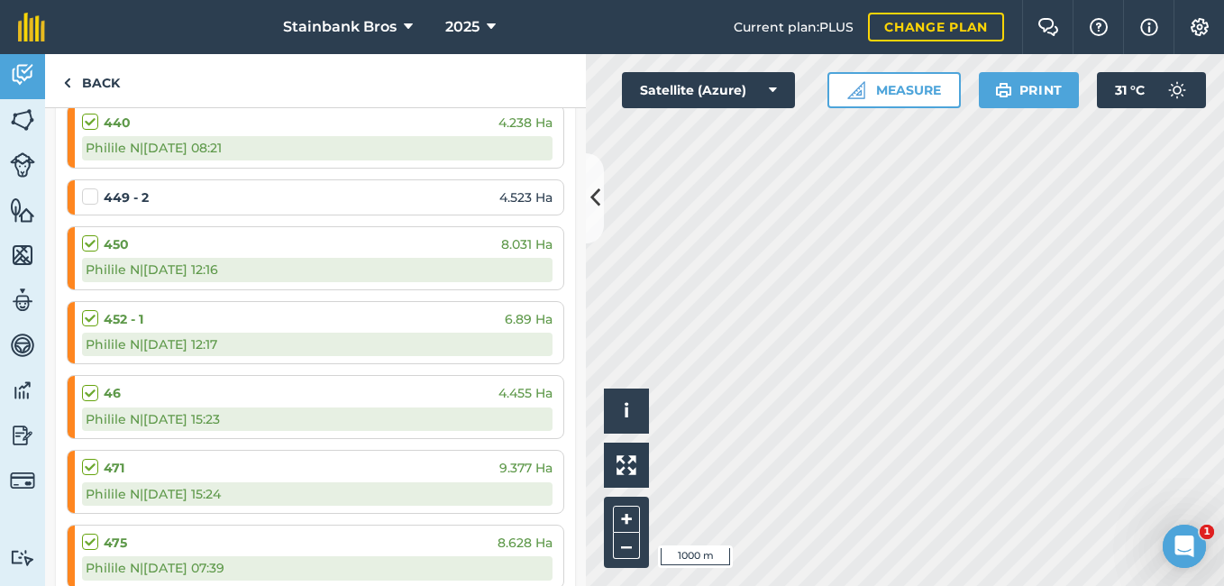
scroll to position [4561, 0]
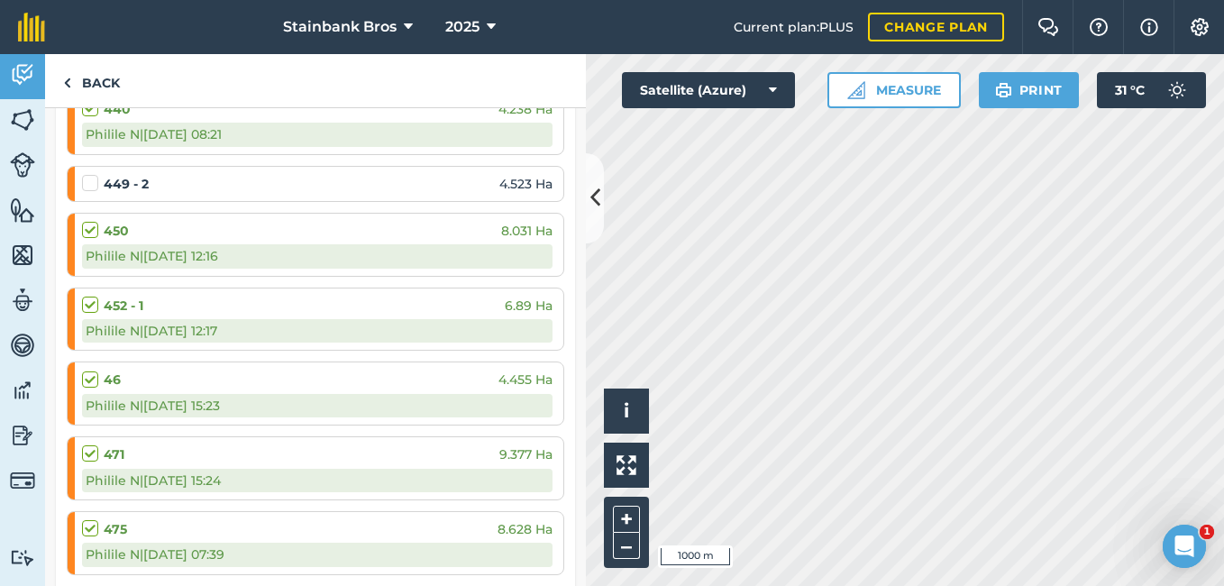
click at [91, 371] on label at bounding box center [93, 371] width 22 height 0
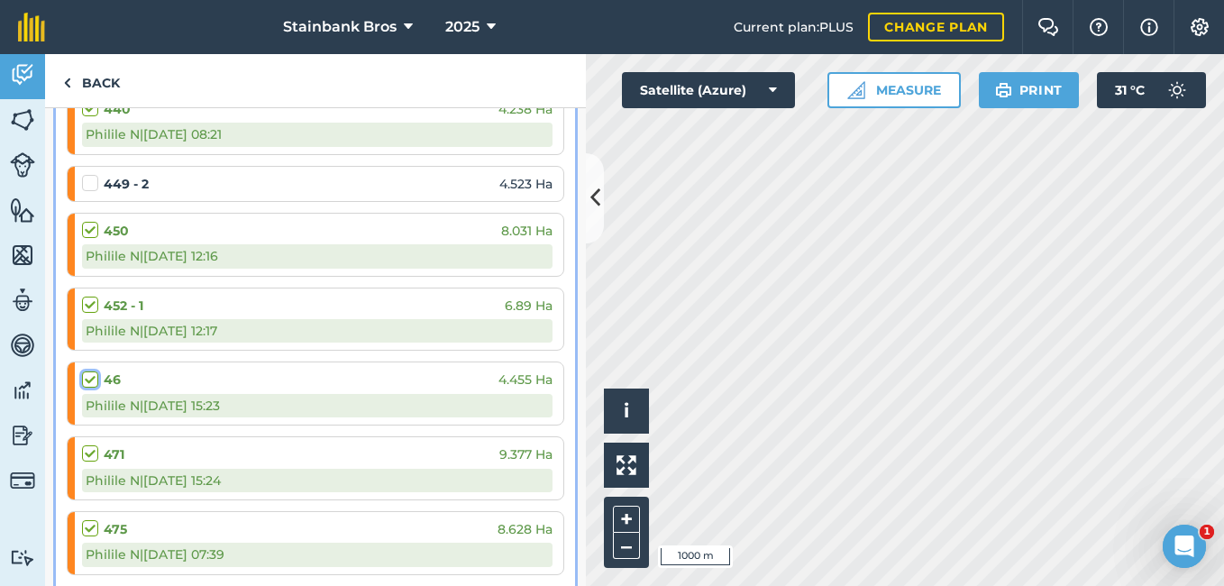
click at [91, 381] on input "checkbox" at bounding box center [88, 377] width 12 height 12
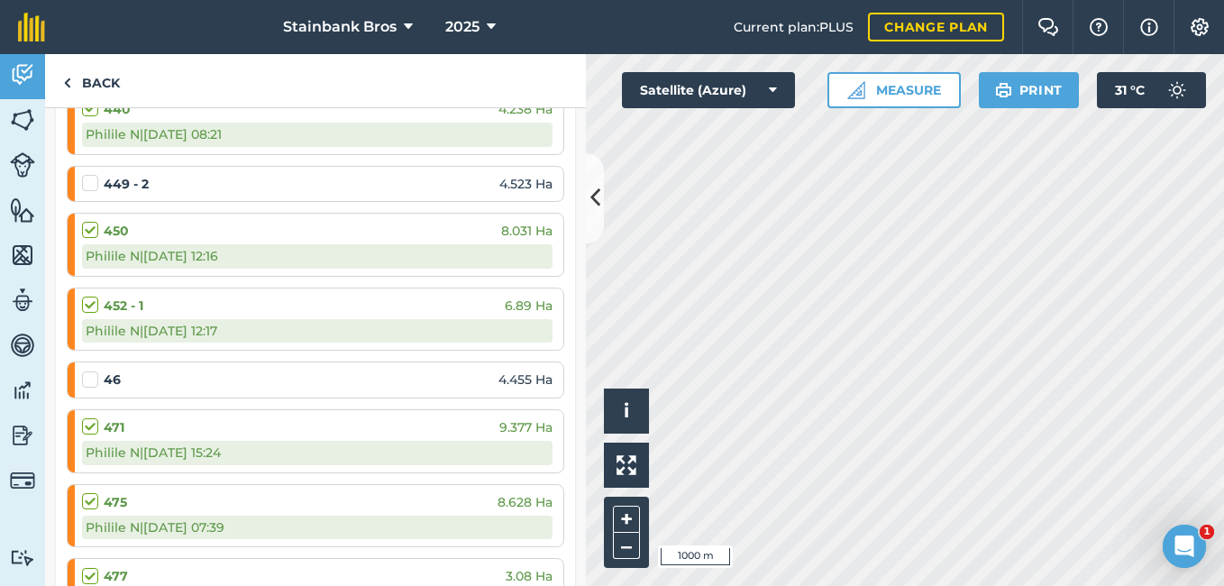
click at [91, 371] on label at bounding box center [93, 371] width 22 height 0
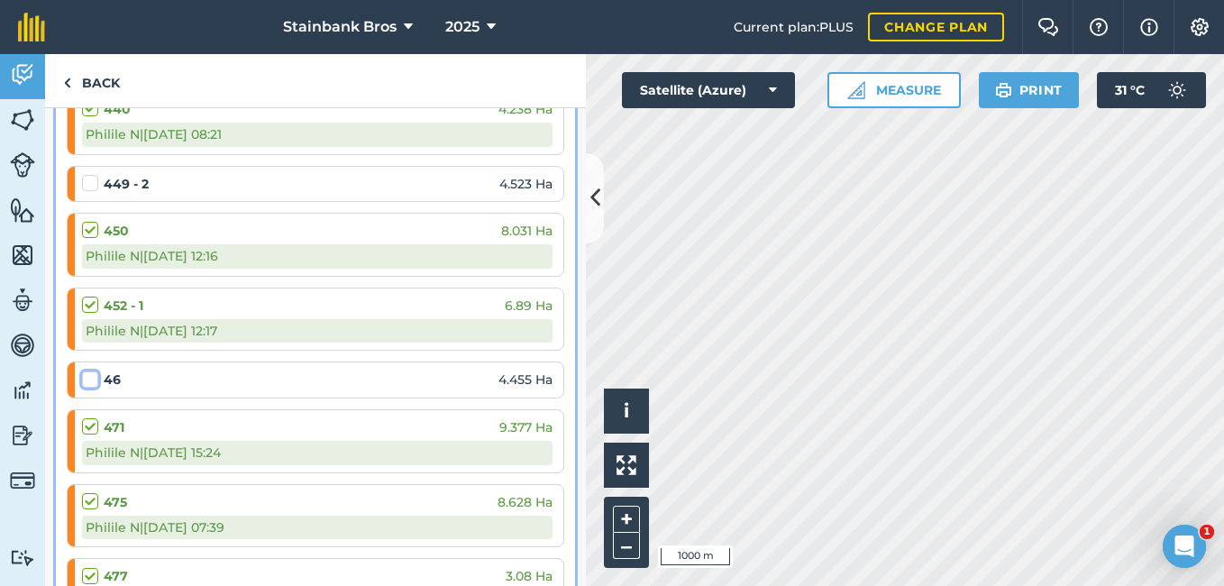
click at [91, 381] on input "checkbox" at bounding box center [88, 377] width 12 height 12
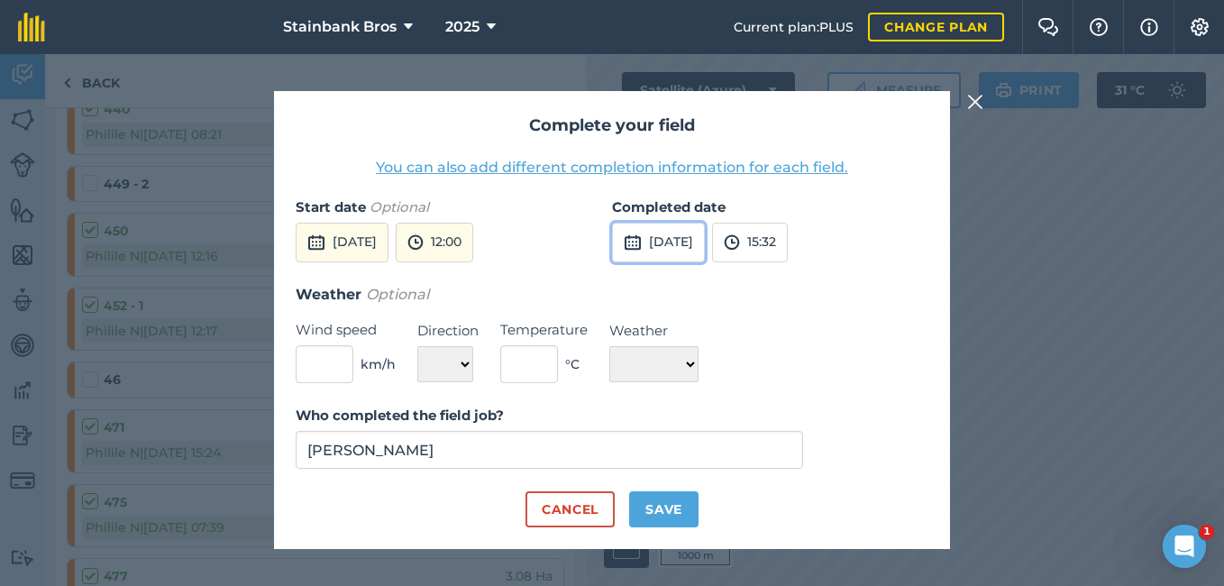
click at [705, 251] on button "[DATE]" at bounding box center [658, 243] width 93 height 40
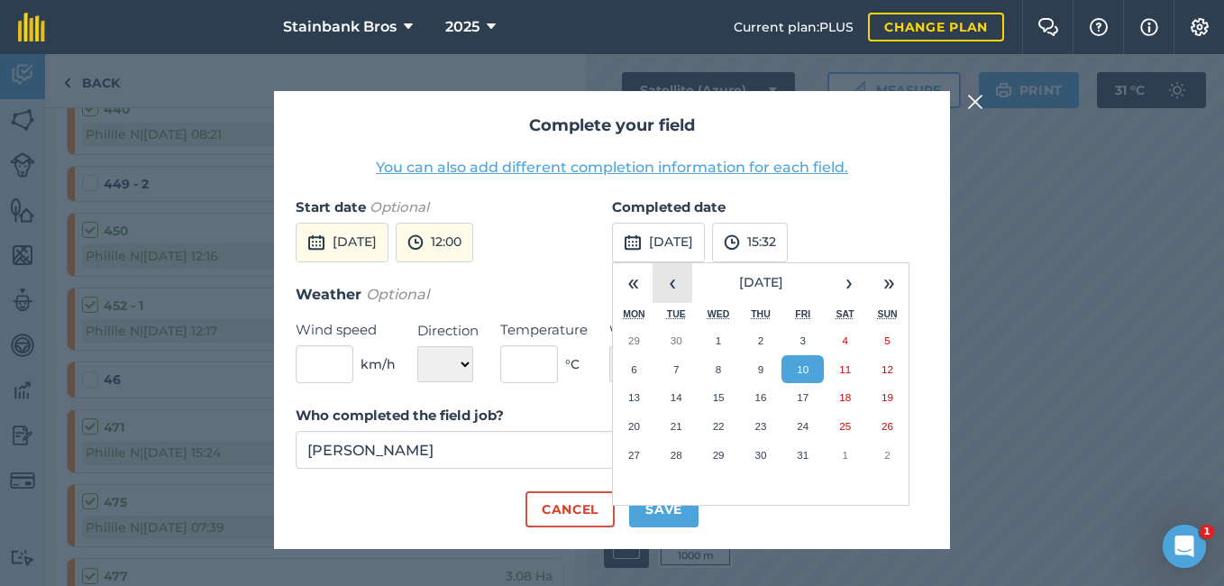
click at [687, 289] on button "‹" at bounding box center [673, 283] width 40 height 40
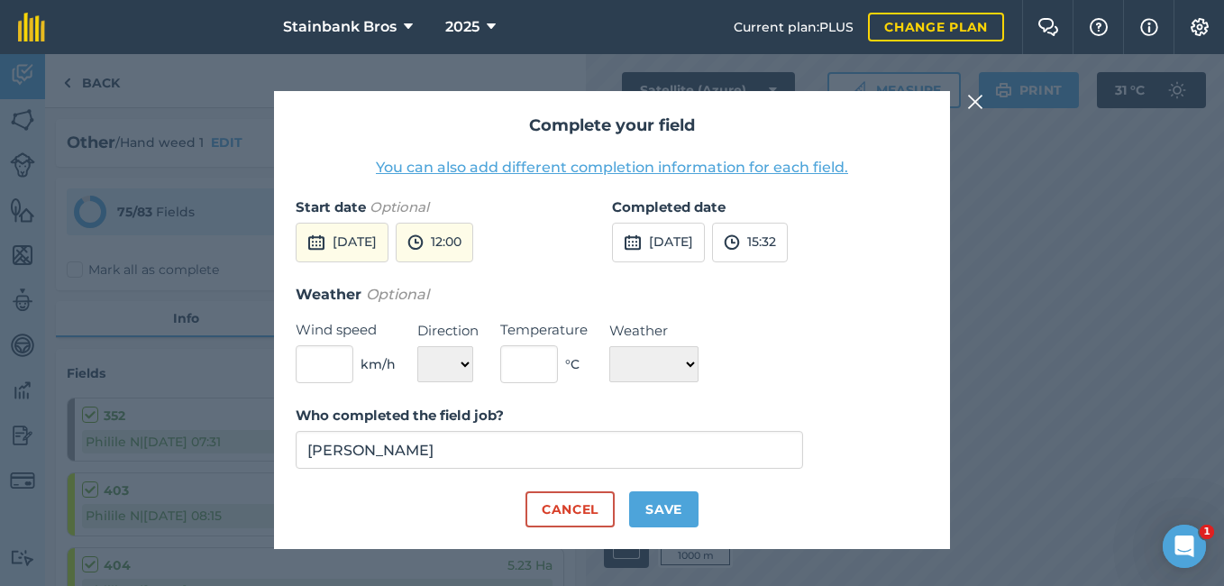
scroll to position [4561, 0]
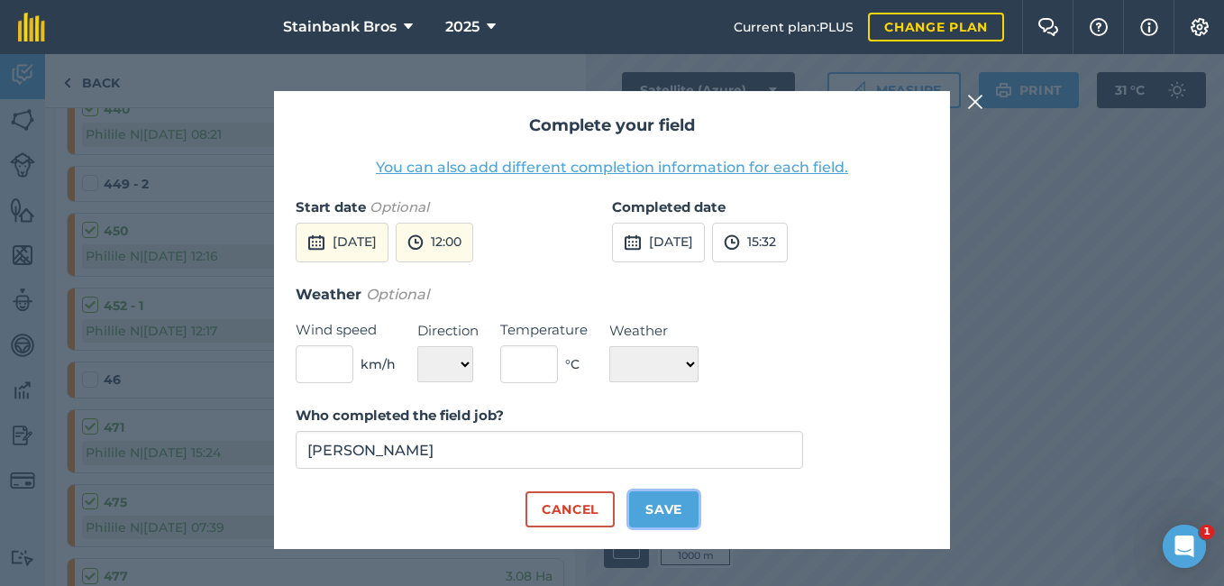
click at [664, 508] on button "Save" at bounding box center [663, 509] width 69 height 36
checkbox input "true"
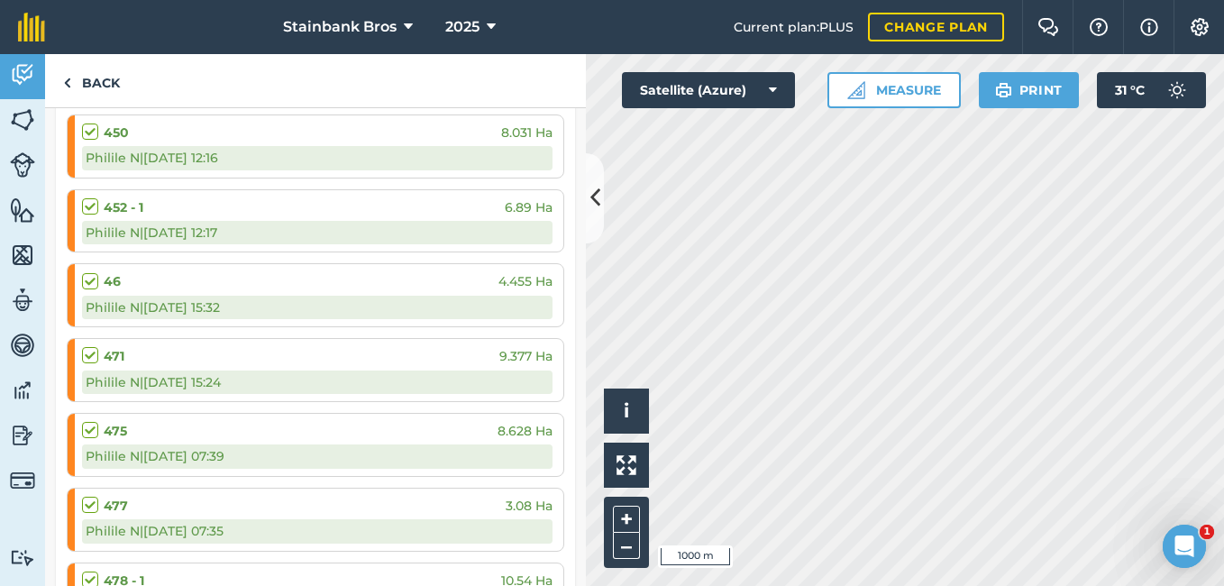
scroll to position [4700, 0]
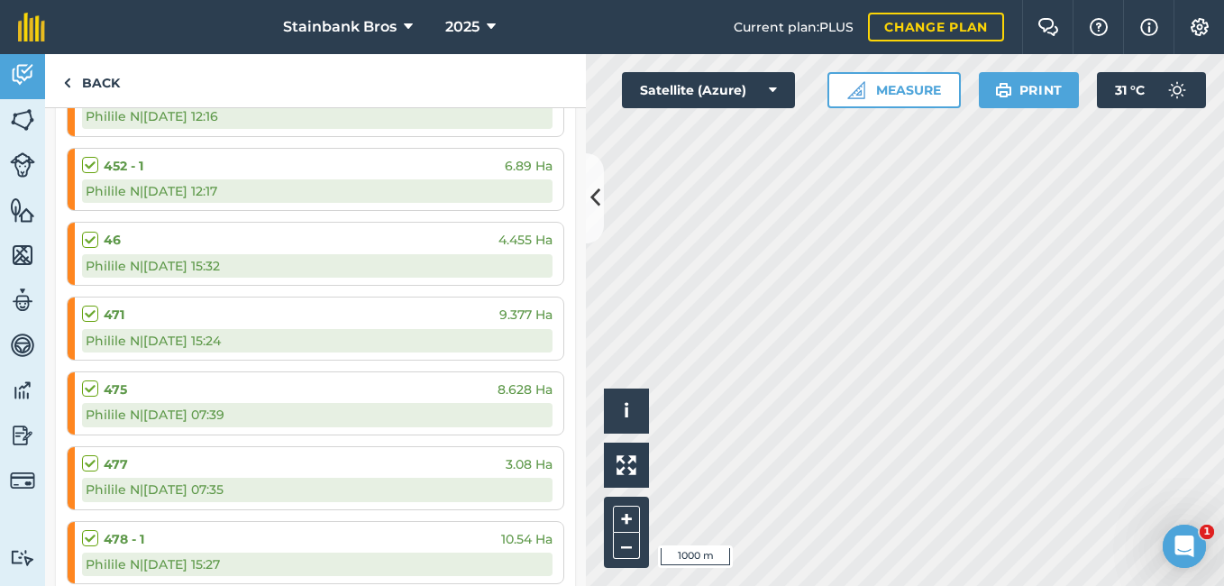
click at [92, 305] on label at bounding box center [93, 305] width 22 height 0
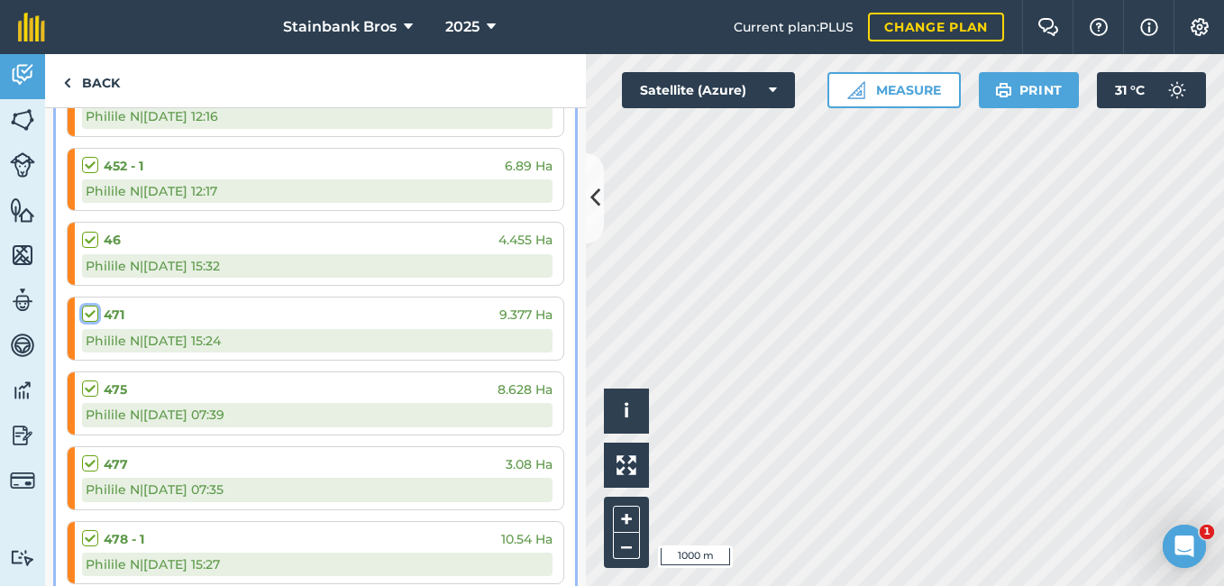
click at [92, 307] on input "checkbox" at bounding box center [88, 311] width 12 height 12
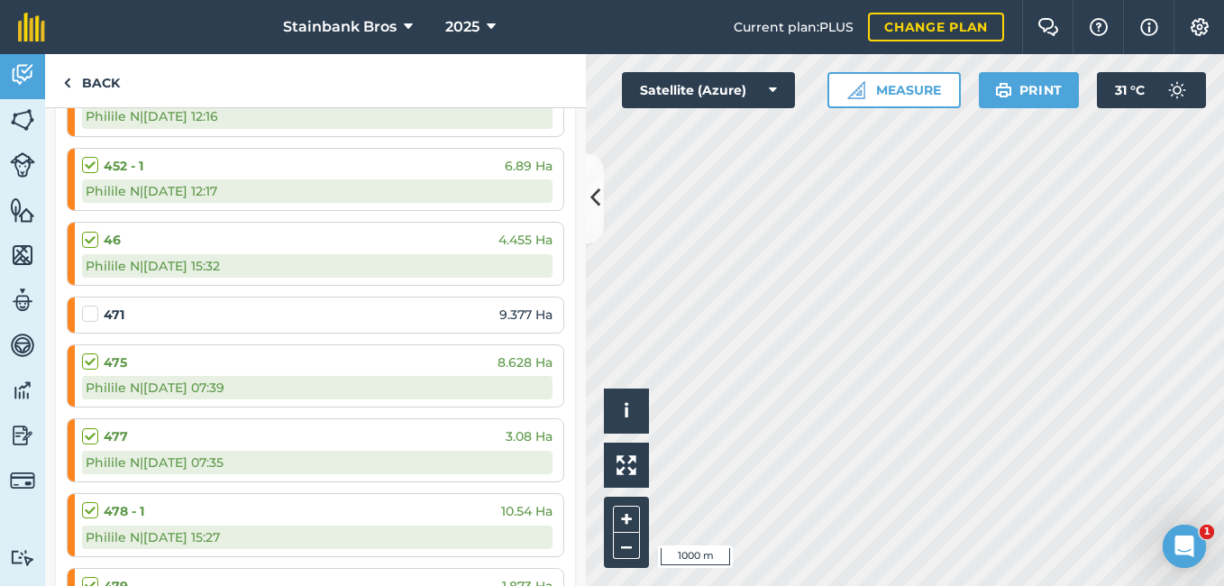
click at [92, 305] on label at bounding box center [93, 305] width 22 height 0
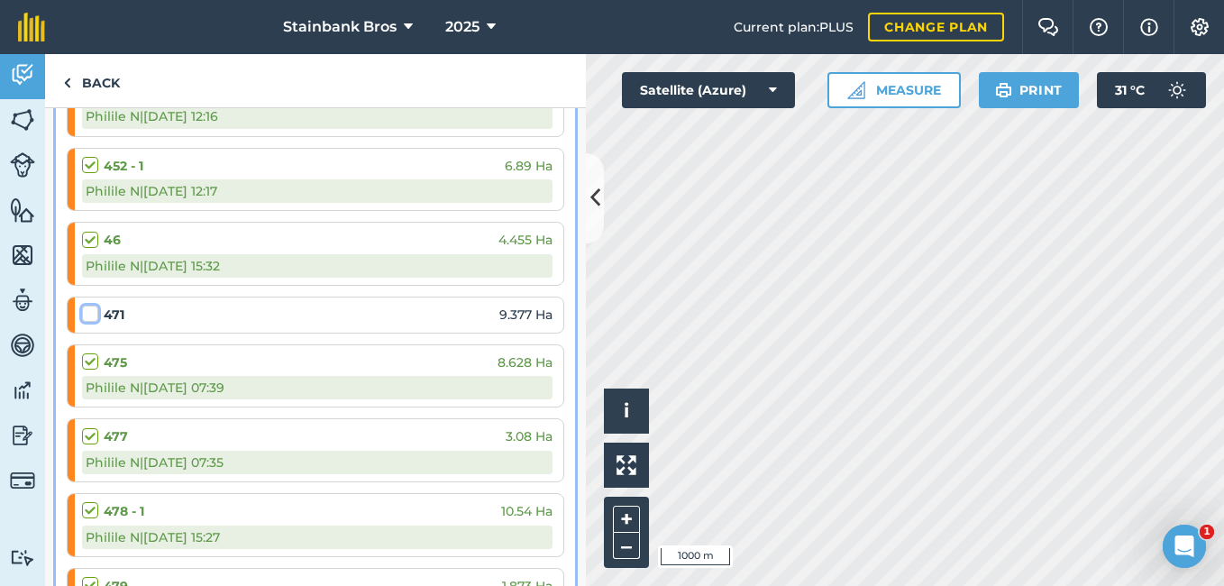
click at [92, 307] on input "checkbox" at bounding box center [88, 311] width 12 height 12
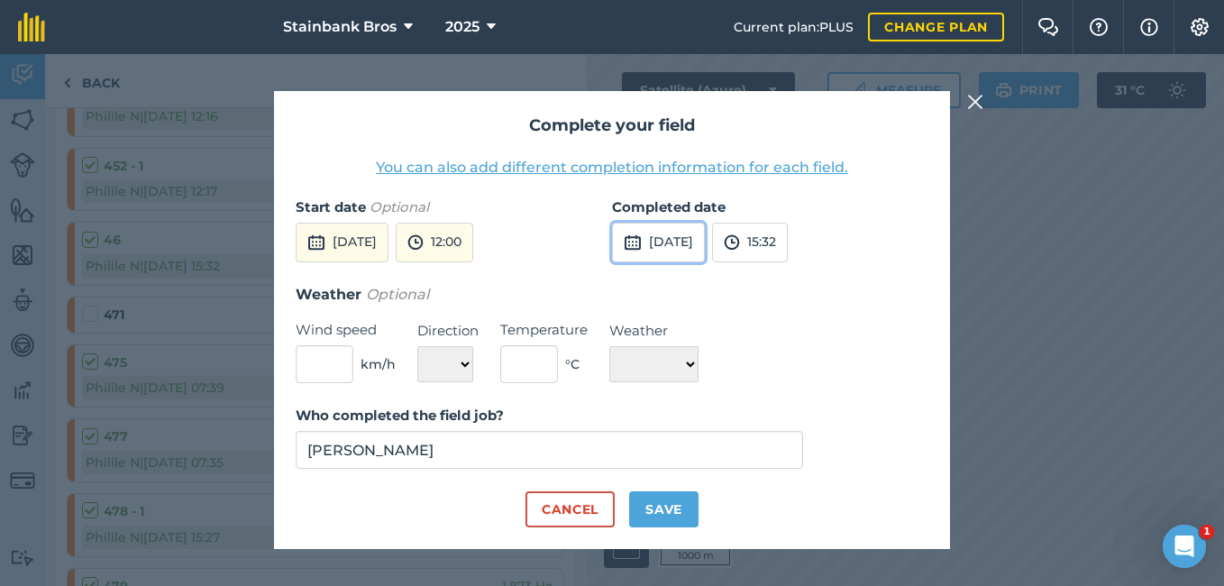
click at [648, 234] on button "[DATE]" at bounding box center [658, 243] width 93 height 40
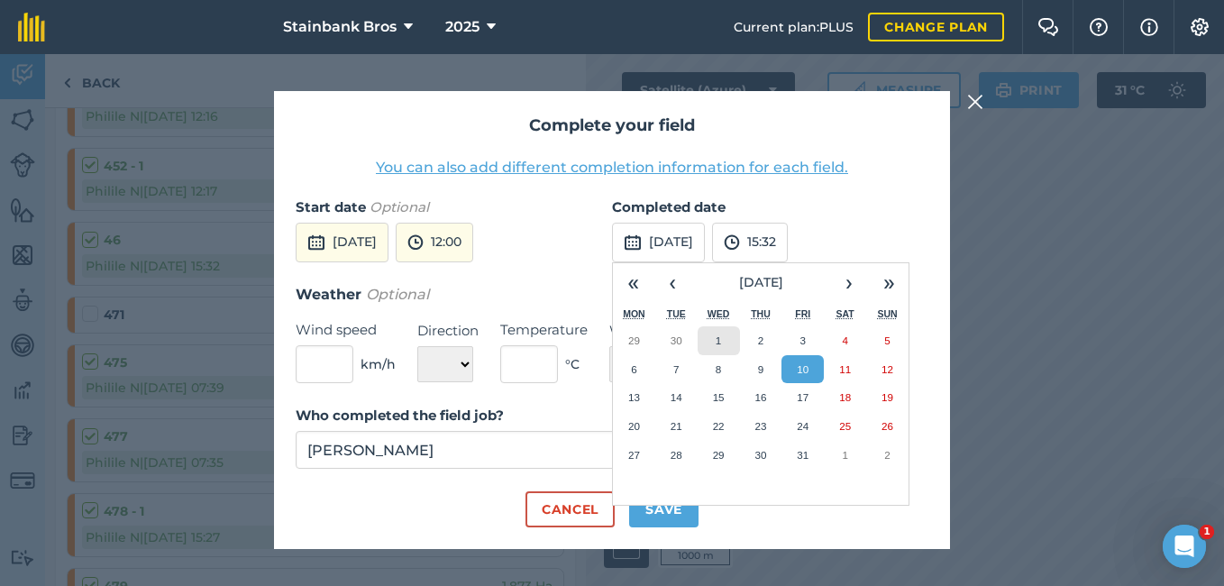
click at [716, 340] on abbr "1" at bounding box center [718, 340] width 5 height 12
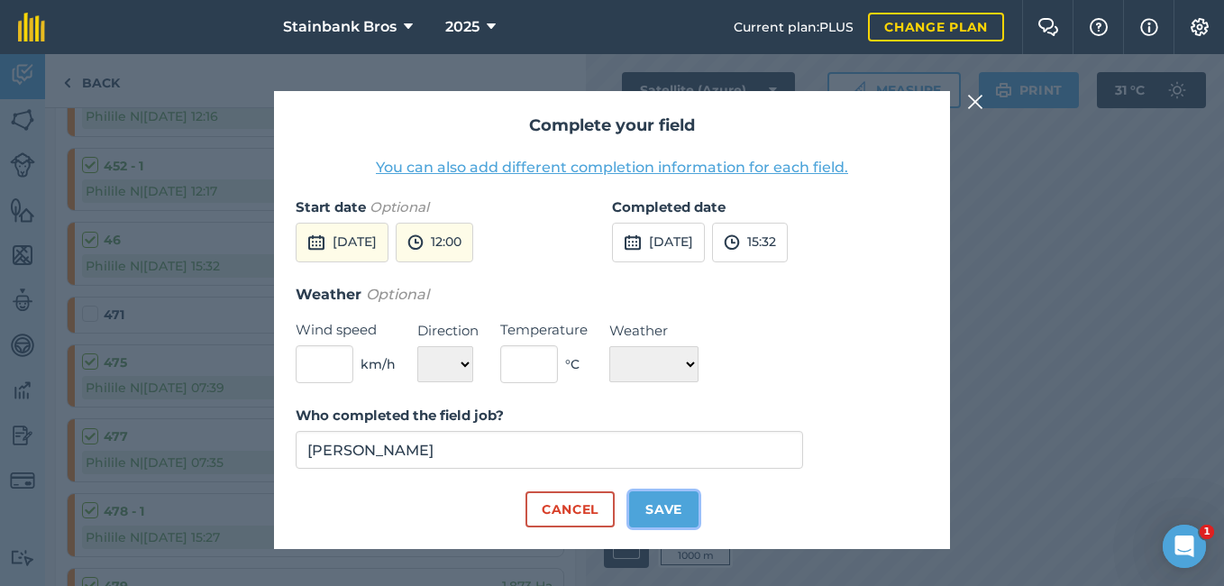
click at [679, 497] on button "Save" at bounding box center [663, 509] width 69 height 36
checkbox input "true"
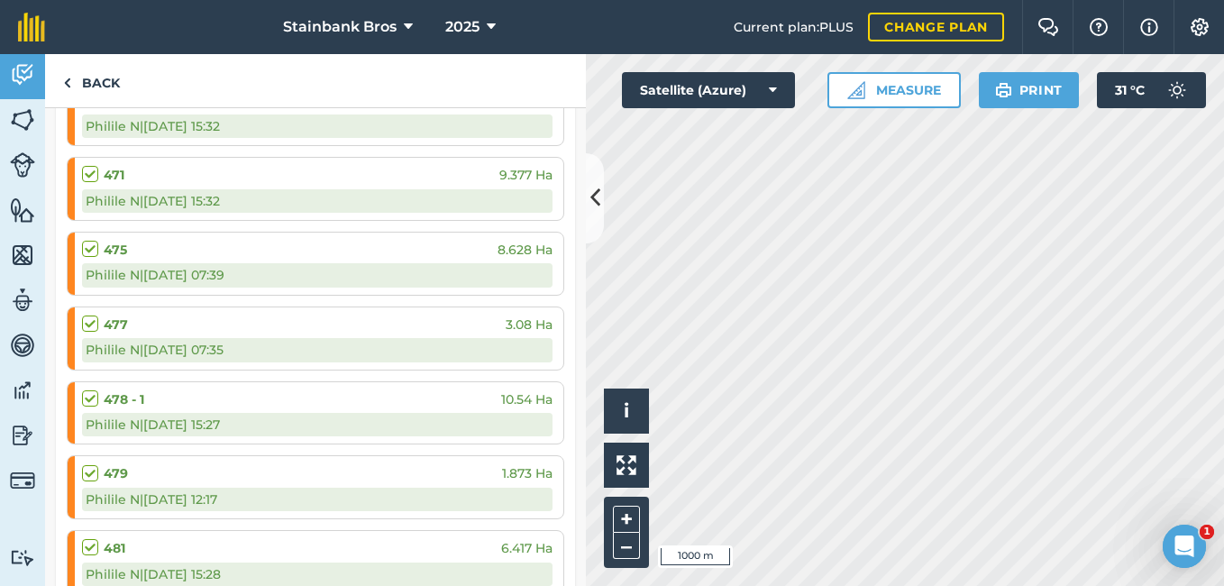
scroll to position [4896, 0]
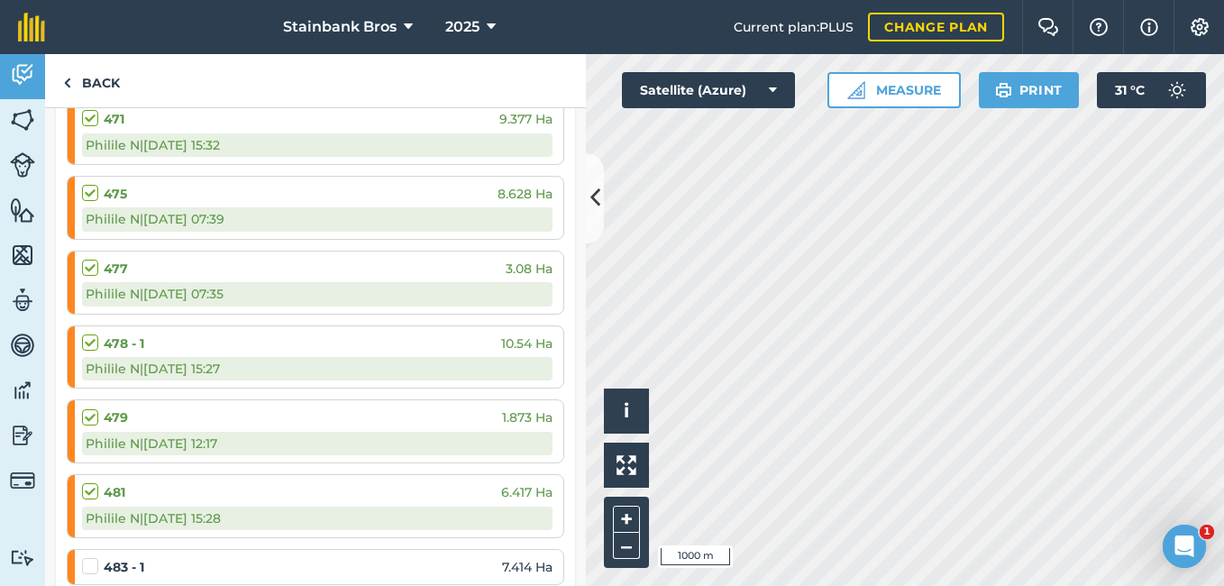
click at [88, 334] on label at bounding box center [93, 334] width 22 height 0
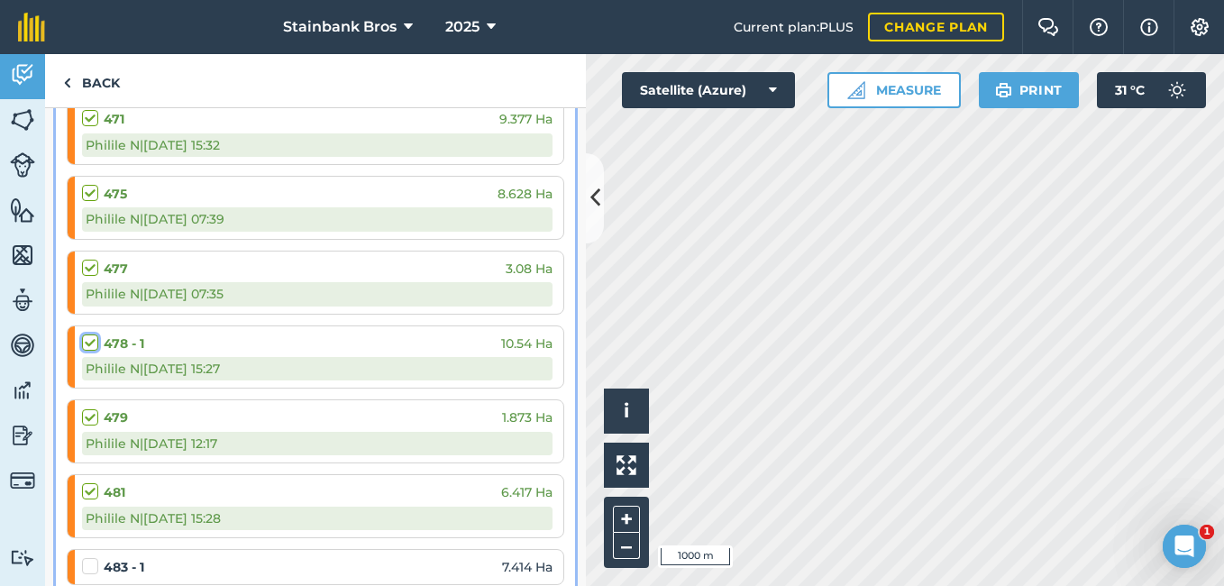
click at [88, 345] on input "checkbox" at bounding box center [88, 340] width 12 height 12
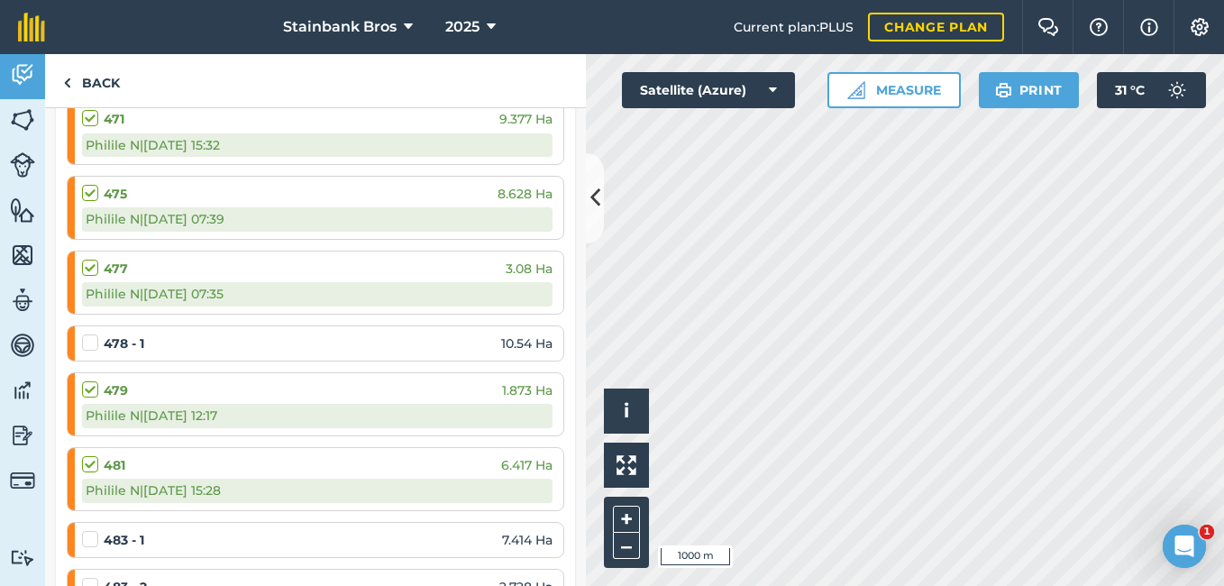
click at [88, 334] on label at bounding box center [93, 334] width 22 height 0
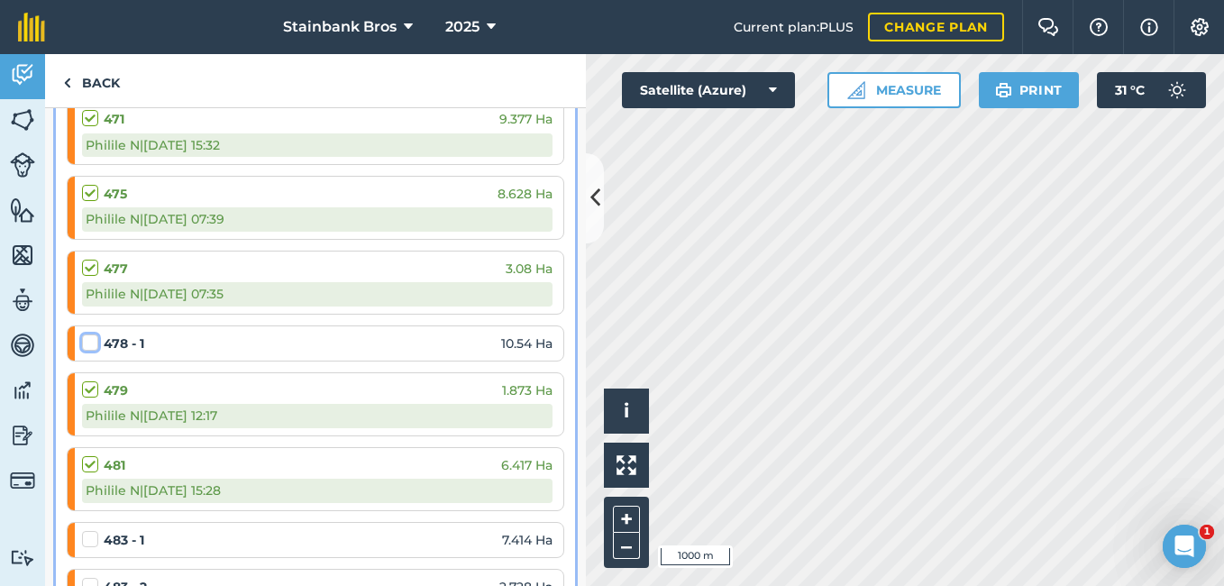
click at [88, 345] on input "checkbox" at bounding box center [88, 340] width 12 height 12
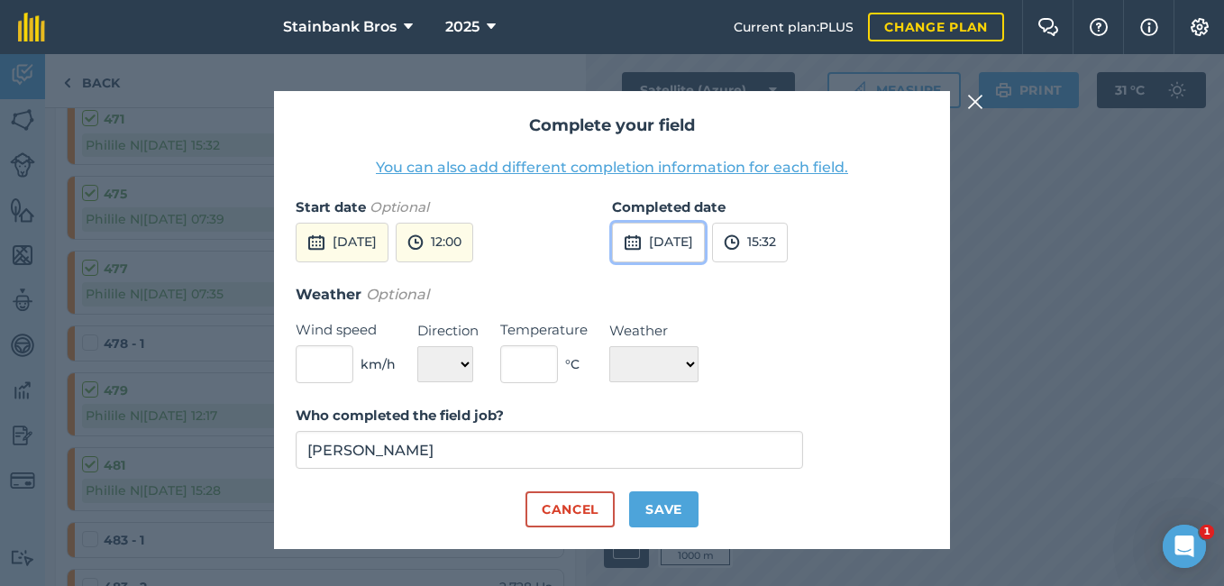
click at [645, 230] on button "[DATE]" at bounding box center [658, 243] width 93 height 40
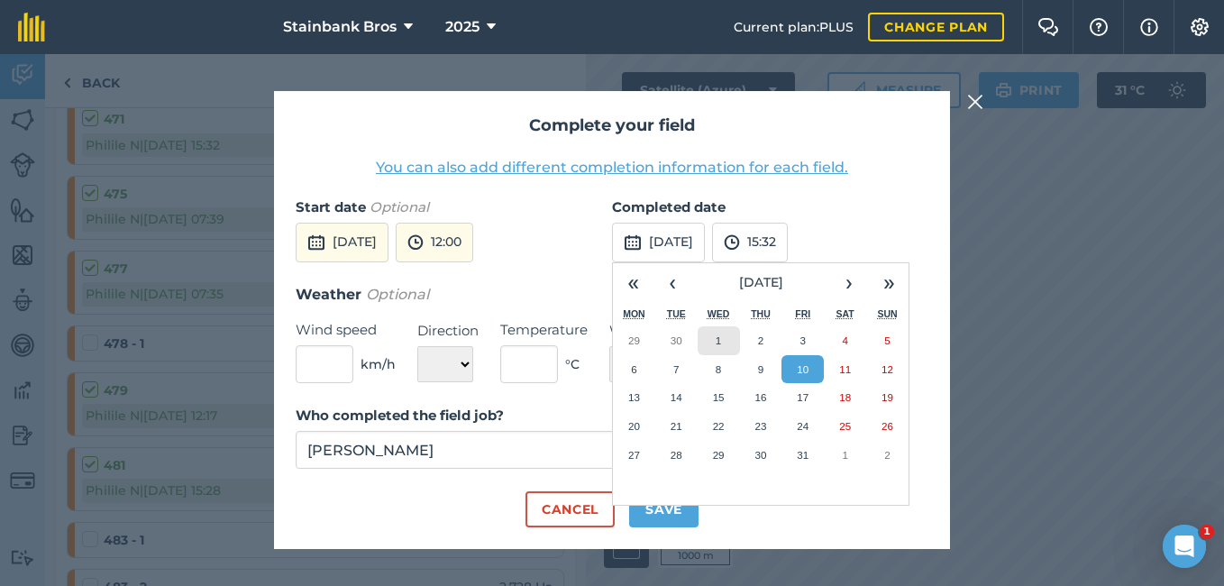
click at [709, 334] on button "1" at bounding box center [719, 340] width 42 height 29
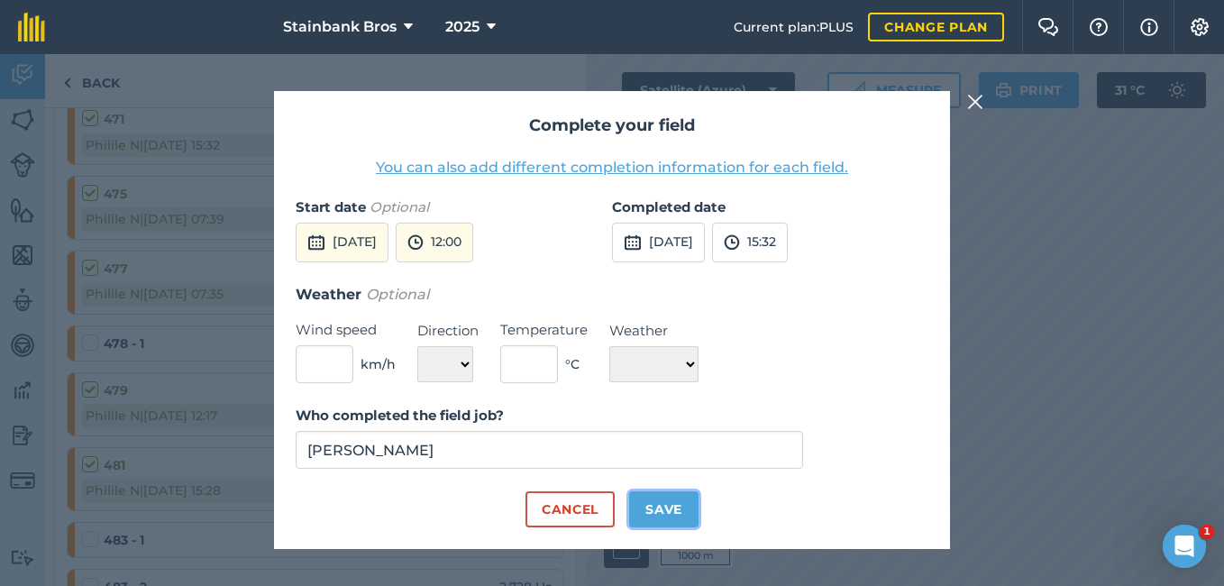
click at [671, 498] on button "Save" at bounding box center [663, 509] width 69 height 36
checkbox input "true"
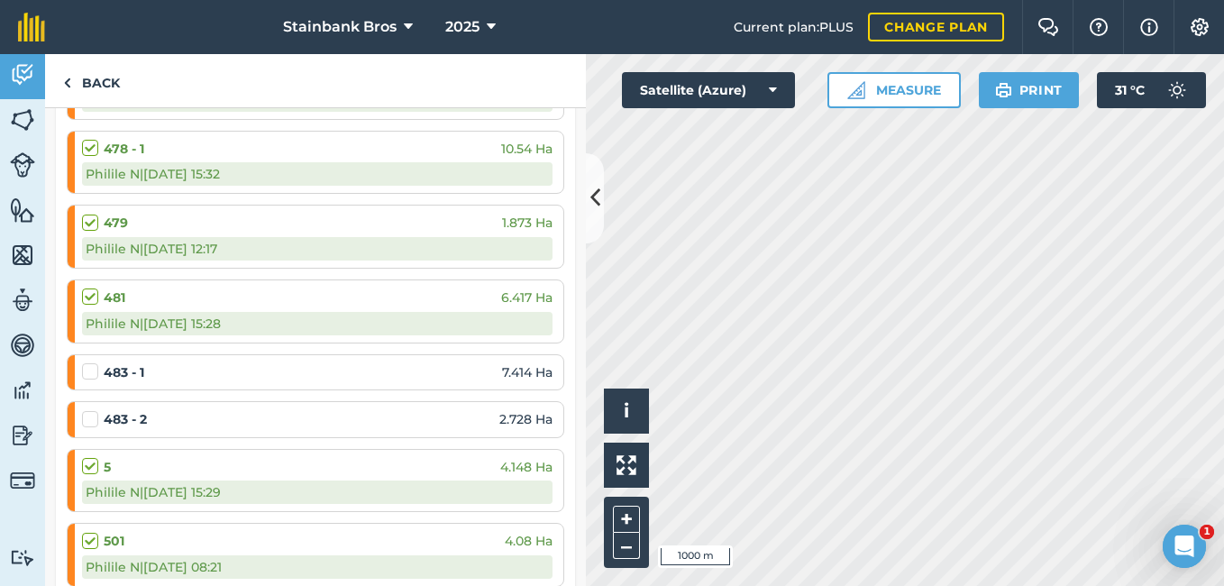
scroll to position [5105, 0]
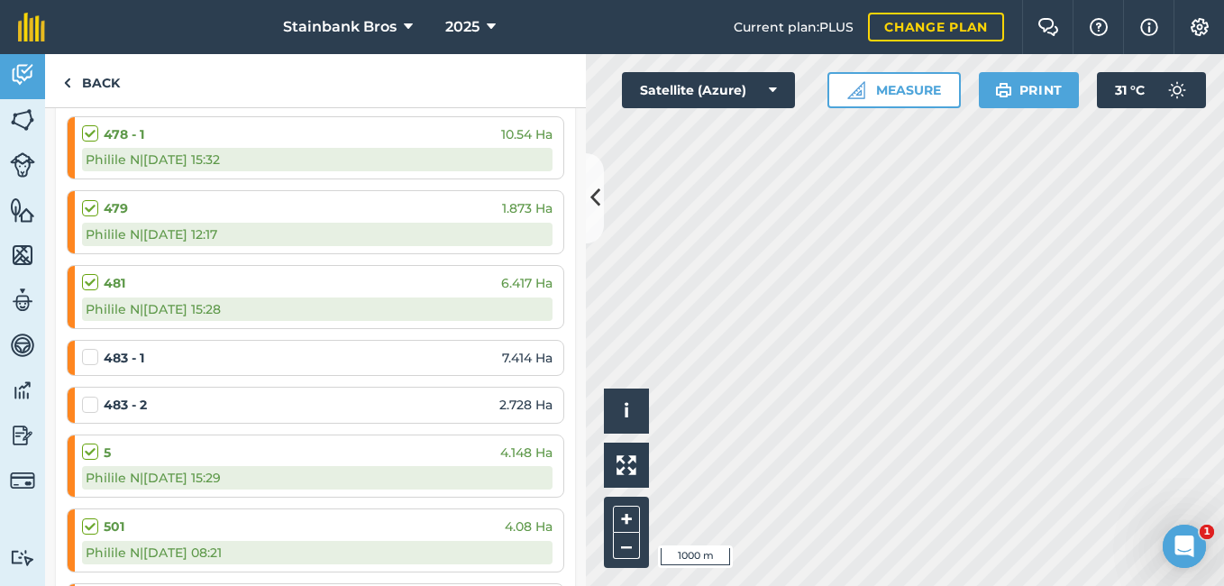
click at [93, 273] on label at bounding box center [93, 273] width 22 height 0
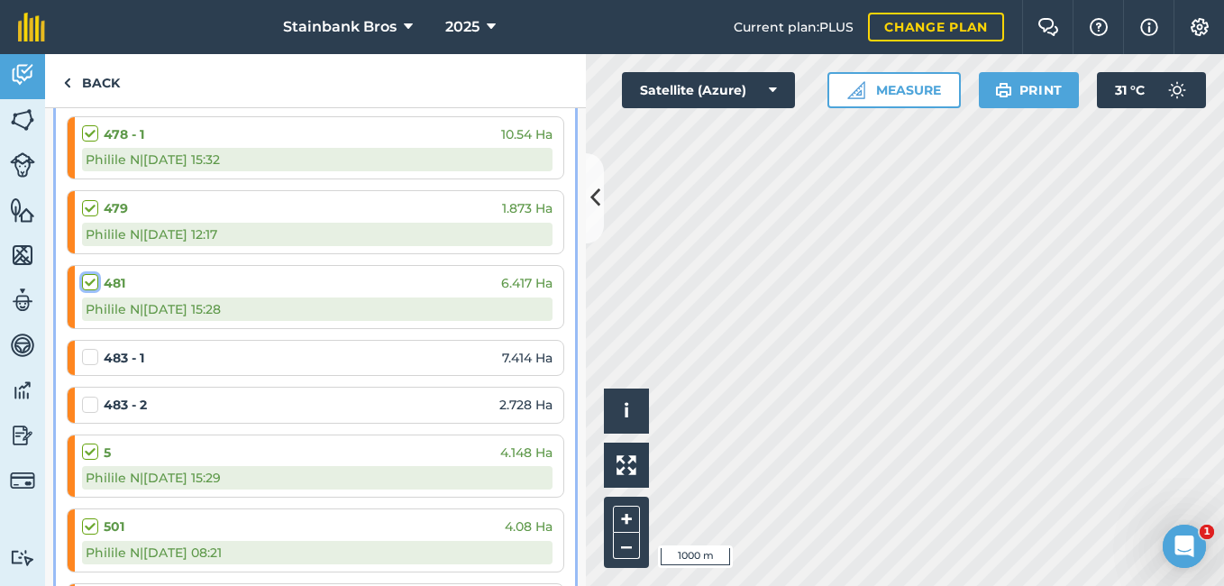
click at [93, 280] on input "checkbox" at bounding box center [88, 279] width 12 height 12
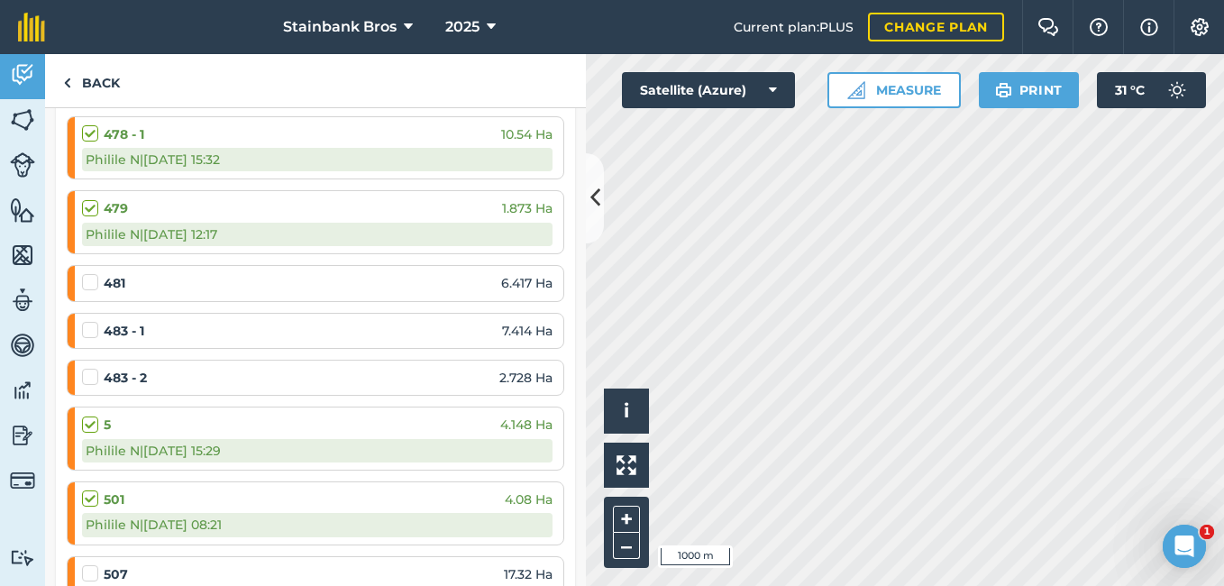
click at [93, 273] on label at bounding box center [93, 273] width 22 height 0
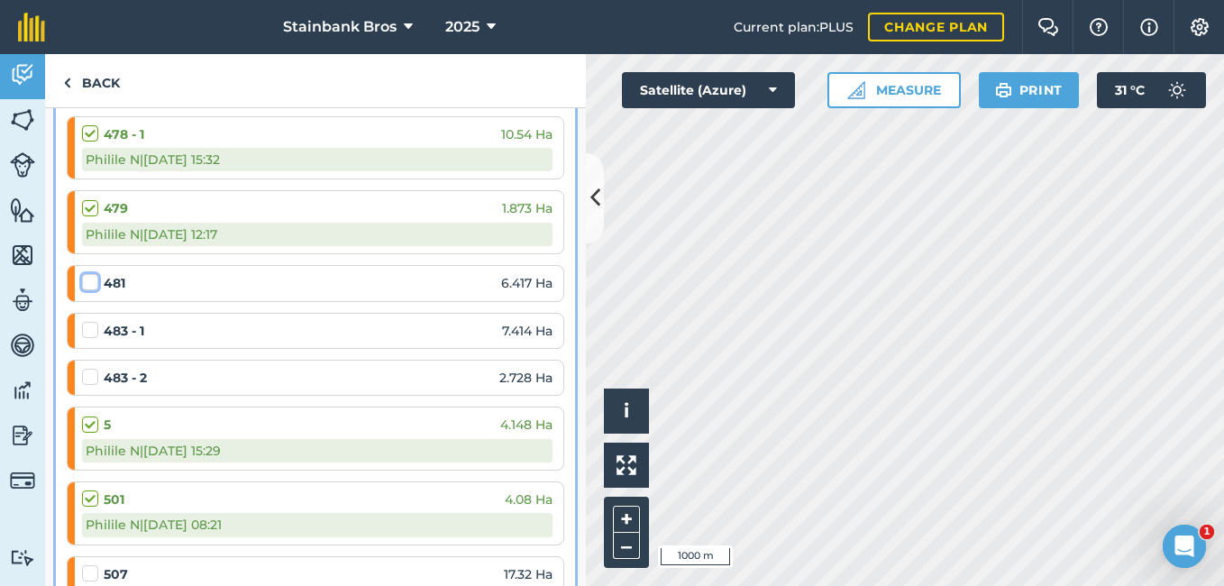
click at [93, 280] on input "checkbox" at bounding box center [88, 279] width 12 height 12
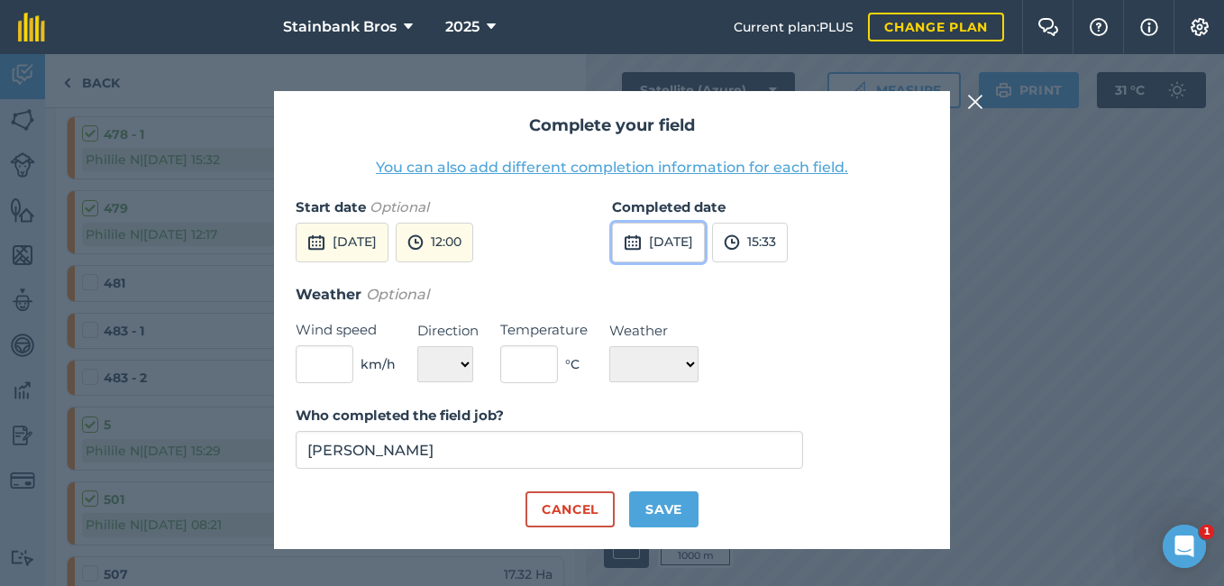
click at [657, 249] on button "[DATE]" at bounding box center [658, 243] width 93 height 40
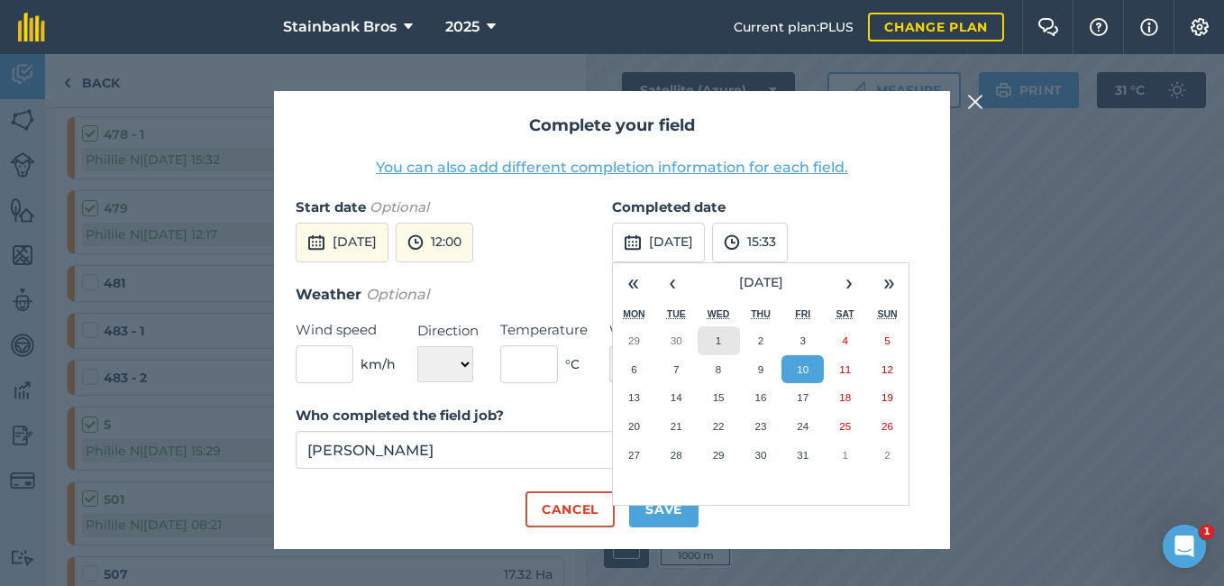
click at [710, 330] on button "1" at bounding box center [719, 340] width 42 height 29
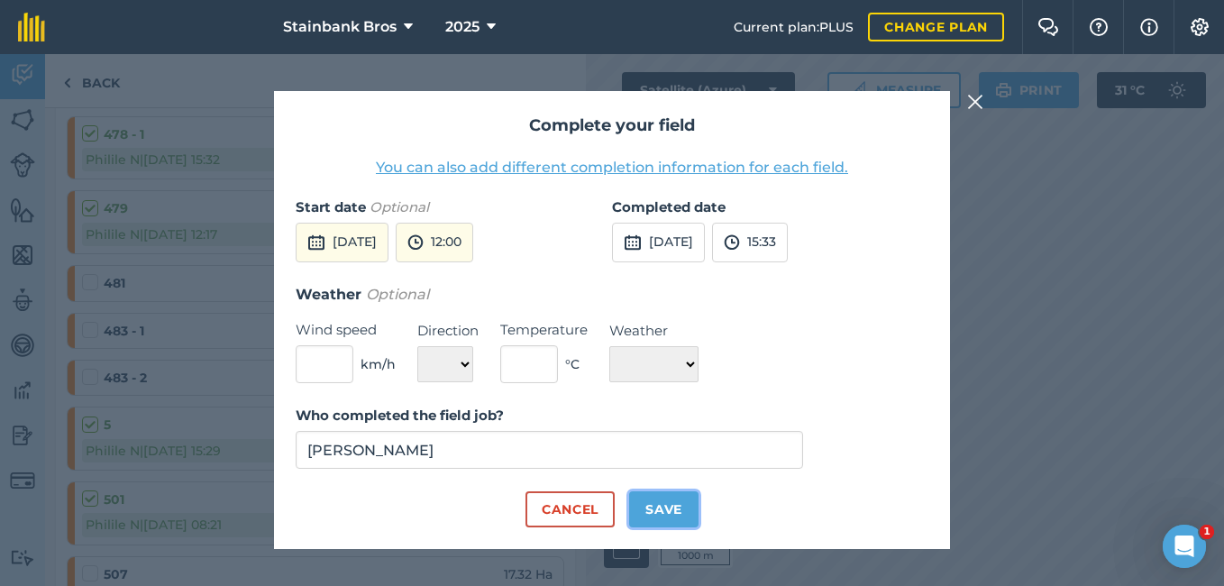
click at [678, 501] on button "Save" at bounding box center [663, 509] width 69 height 36
checkbox input "true"
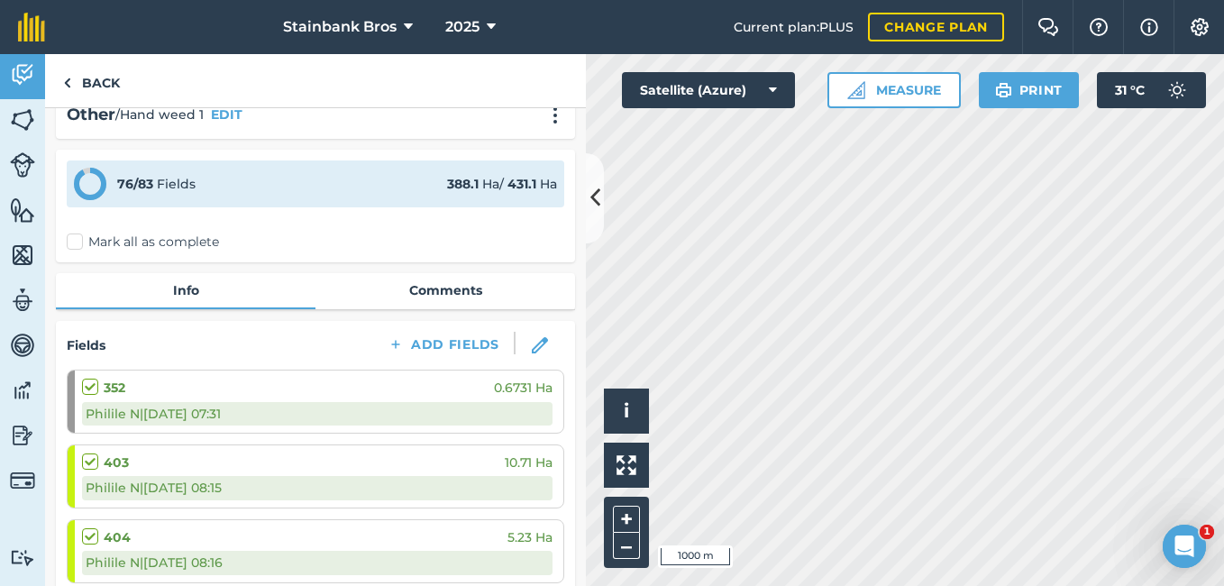
scroll to position [0, 0]
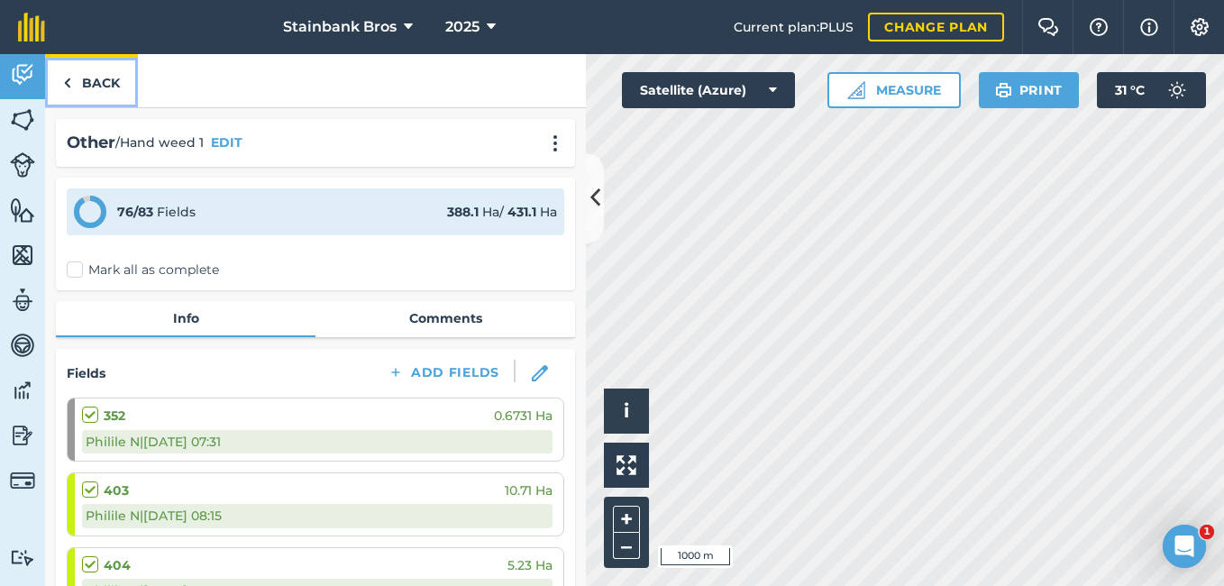
click at [74, 83] on link "Back" at bounding box center [91, 80] width 93 height 53
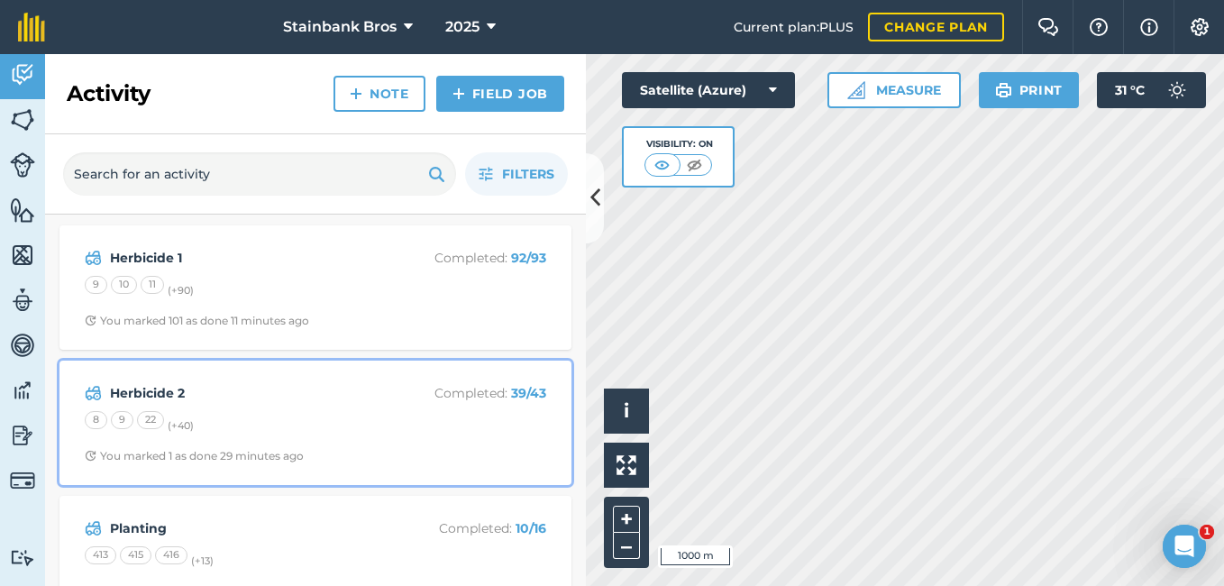
click at [232, 417] on div "8 9 22 (+ 40 )" at bounding box center [316, 422] width 462 height 23
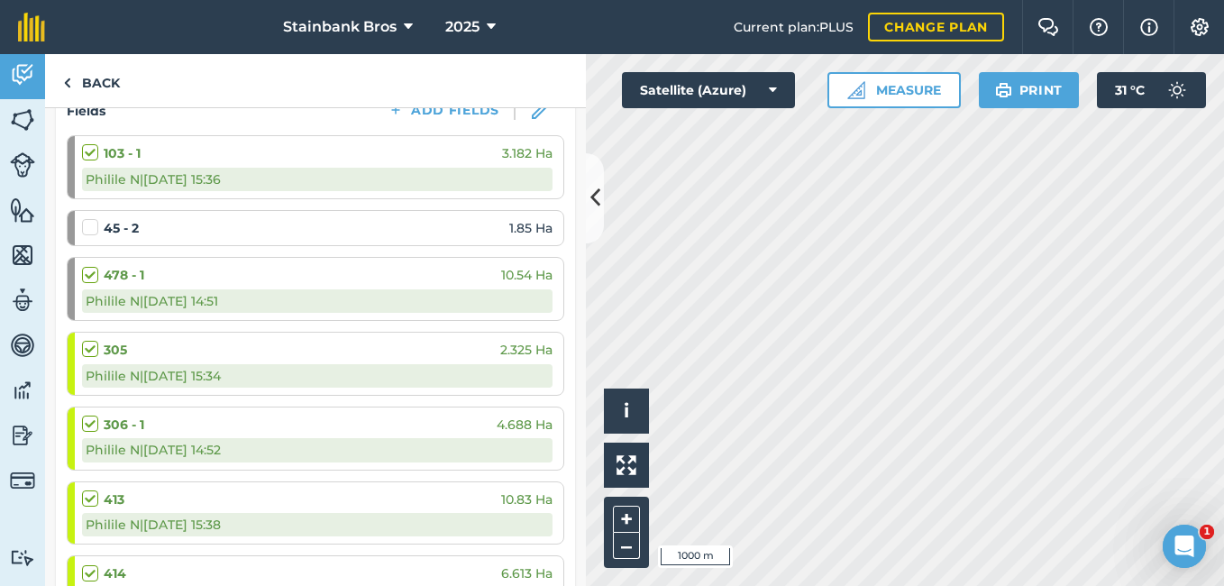
scroll to position [270, 0]
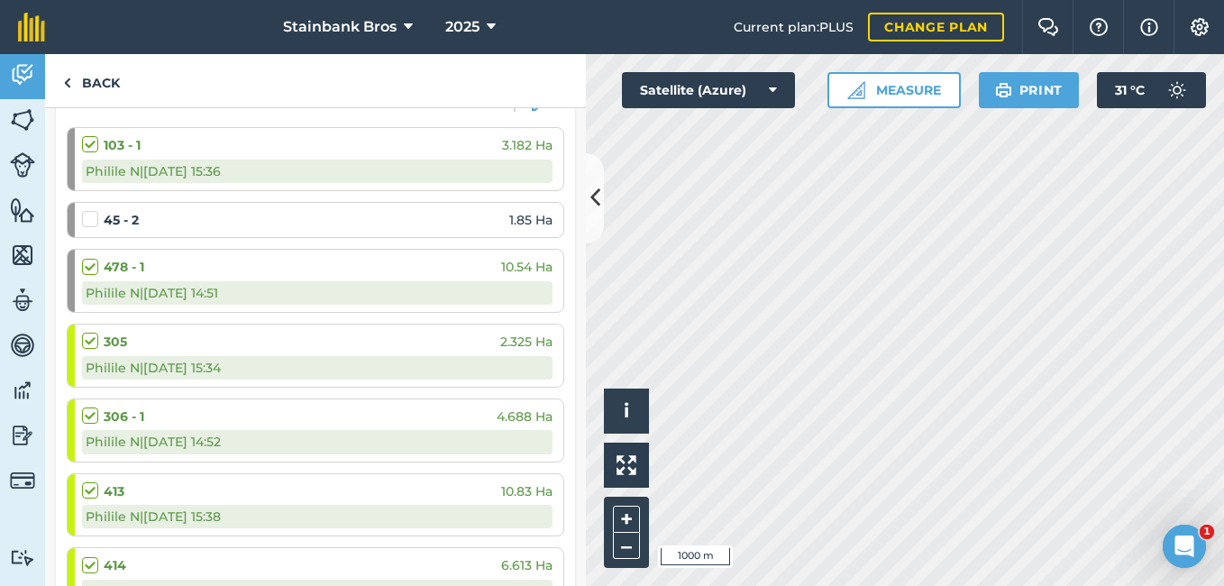
click at [93, 258] on label at bounding box center [93, 258] width 22 height 0
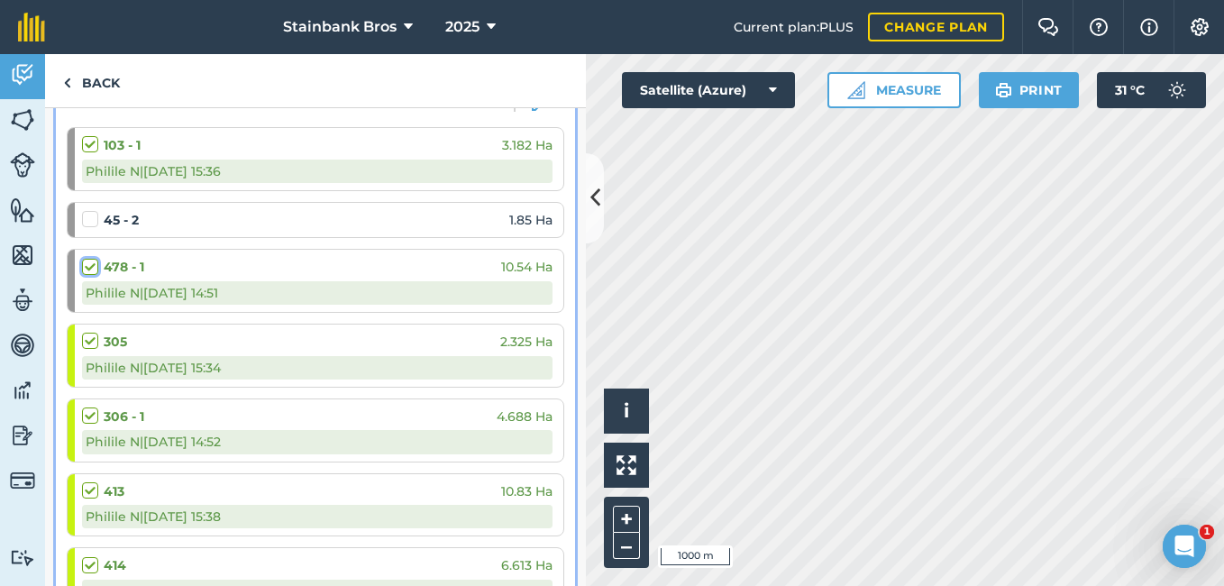
click at [93, 269] on input "checkbox" at bounding box center [88, 264] width 12 height 12
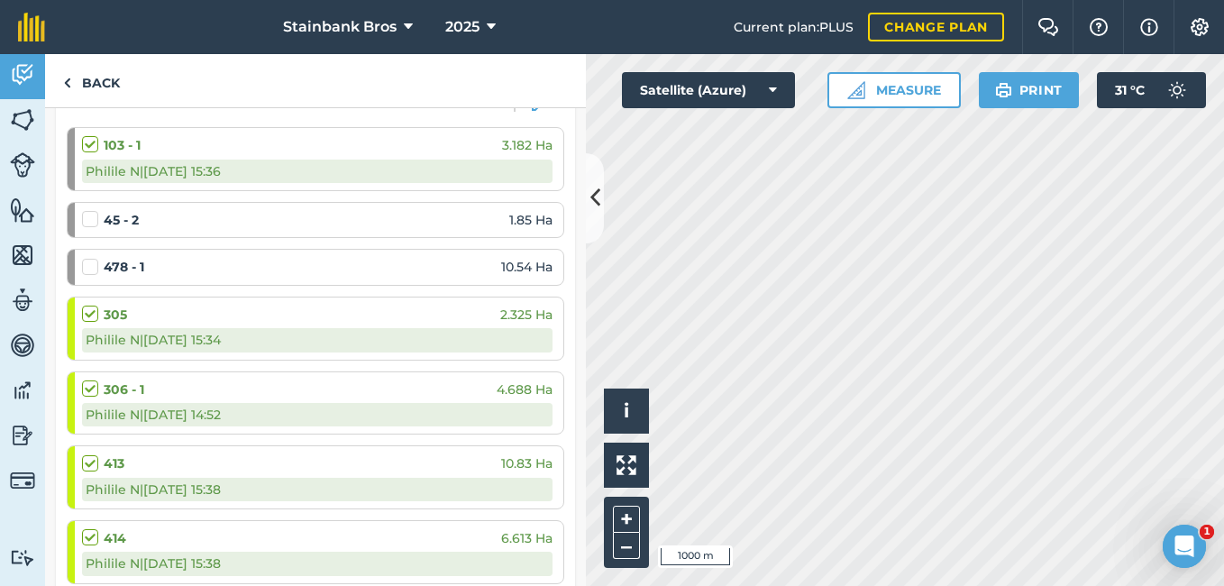
click at [93, 258] on label at bounding box center [93, 258] width 22 height 0
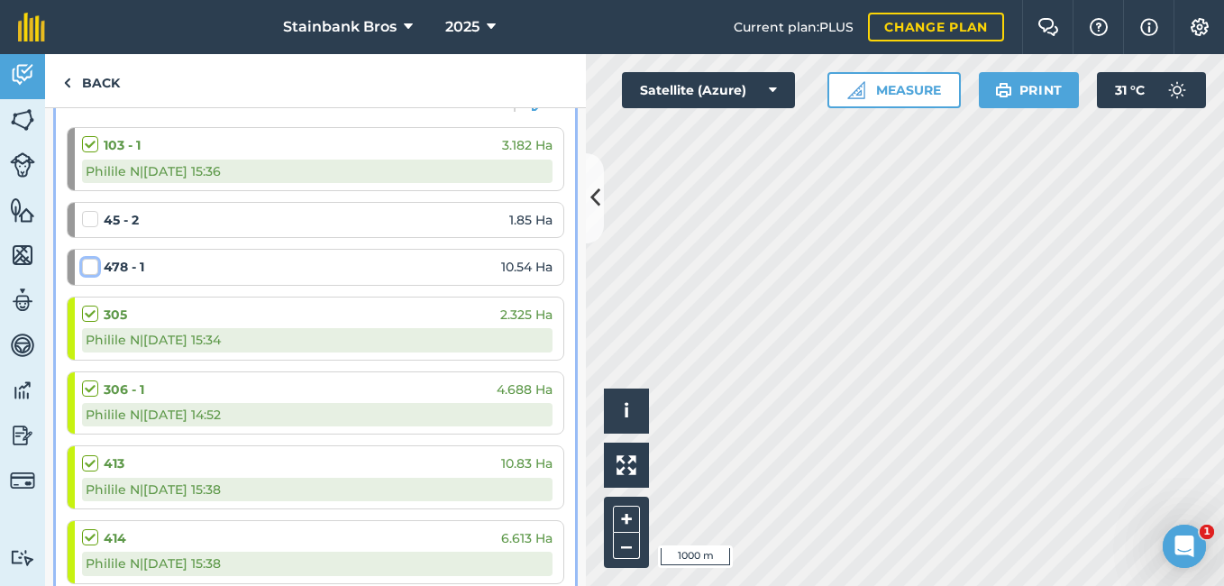
click at [93, 269] on input "checkbox" at bounding box center [88, 264] width 12 height 12
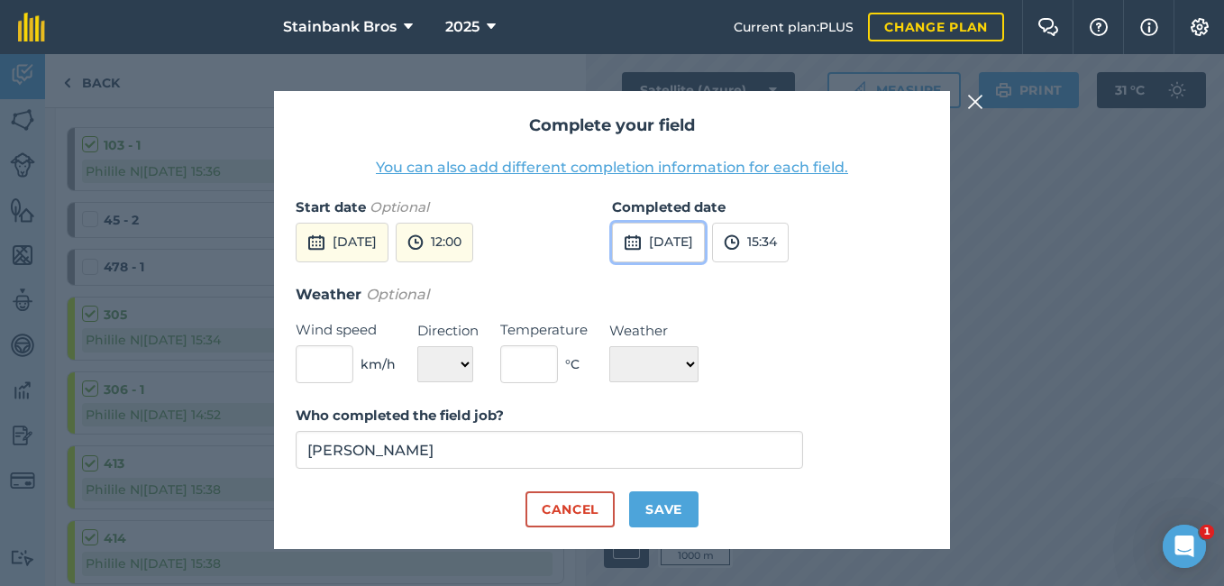
click at [643, 246] on button "[DATE]" at bounding box center [658, 243] width 93 height 40
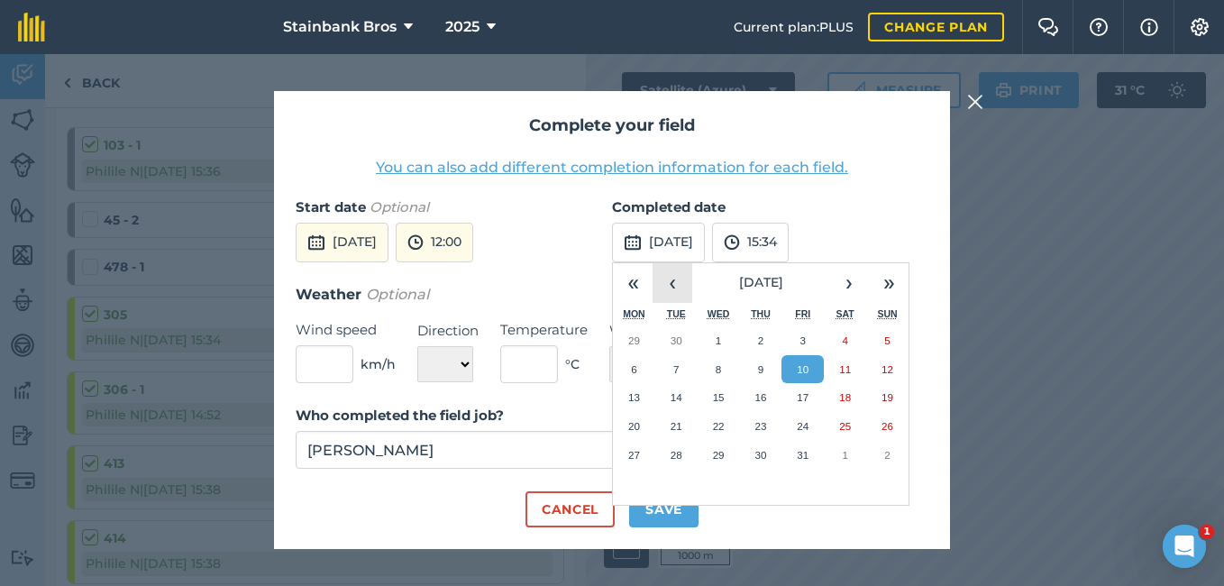
click at [673, 283] on button "‹" at bounding box center [673, 283] width 40 height 40
click at [846, 394] on abbr "20" at bounding box center [845, 397] width 12 height 12
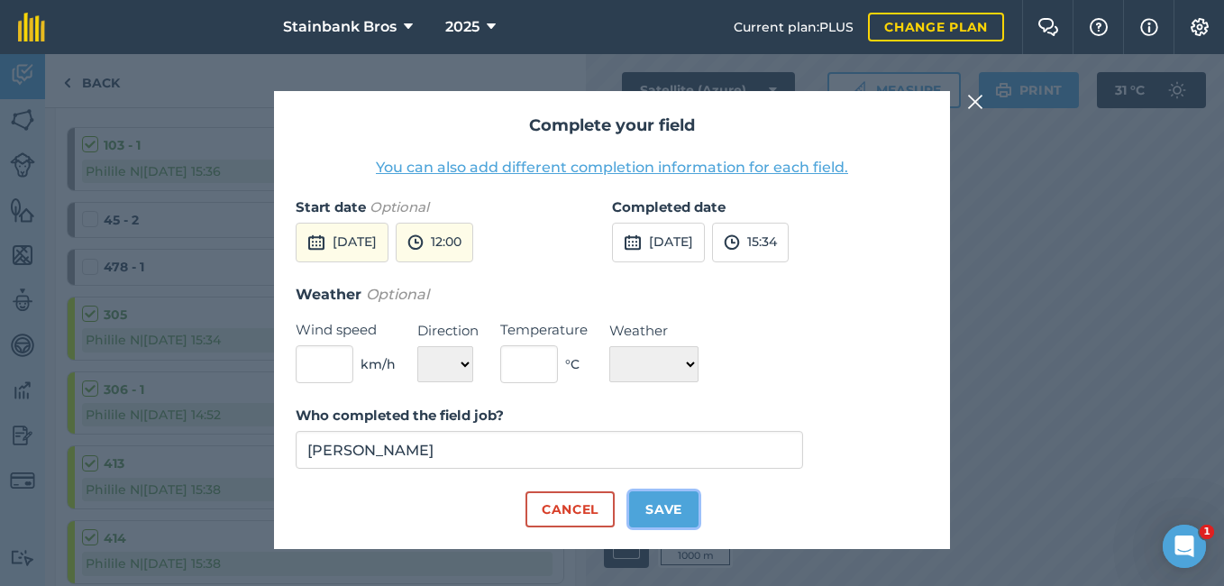
click at [663, 510] on button "Save" at bounding box center [663, 509] width 69 height 36
checkbox input "true"
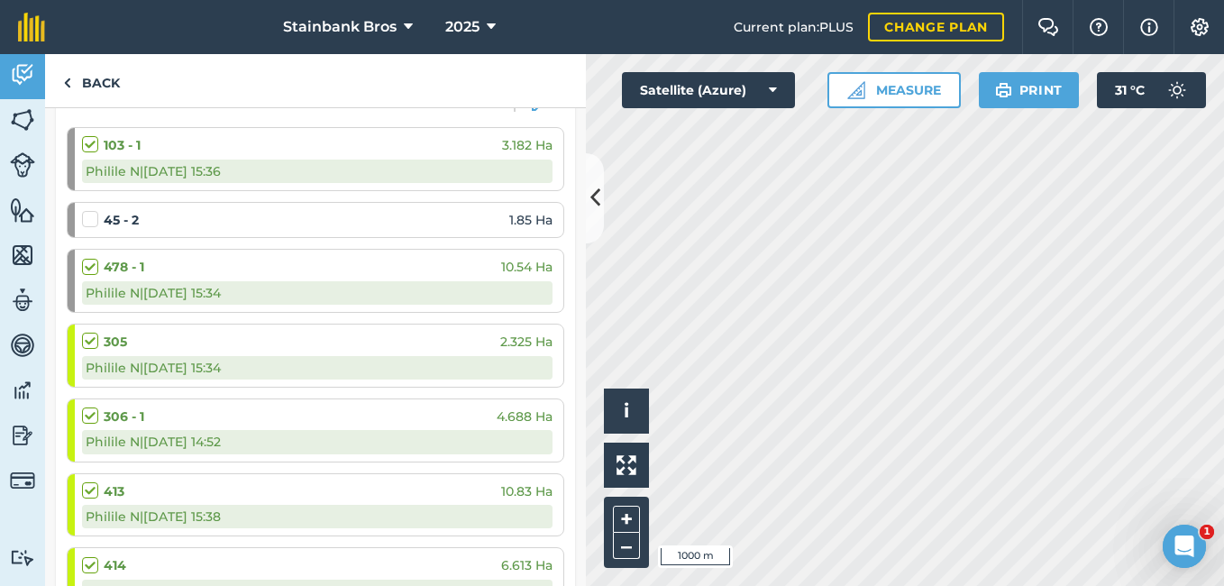
click at [91, 407] on label at bounding box center [93, 407] width 22 height 0
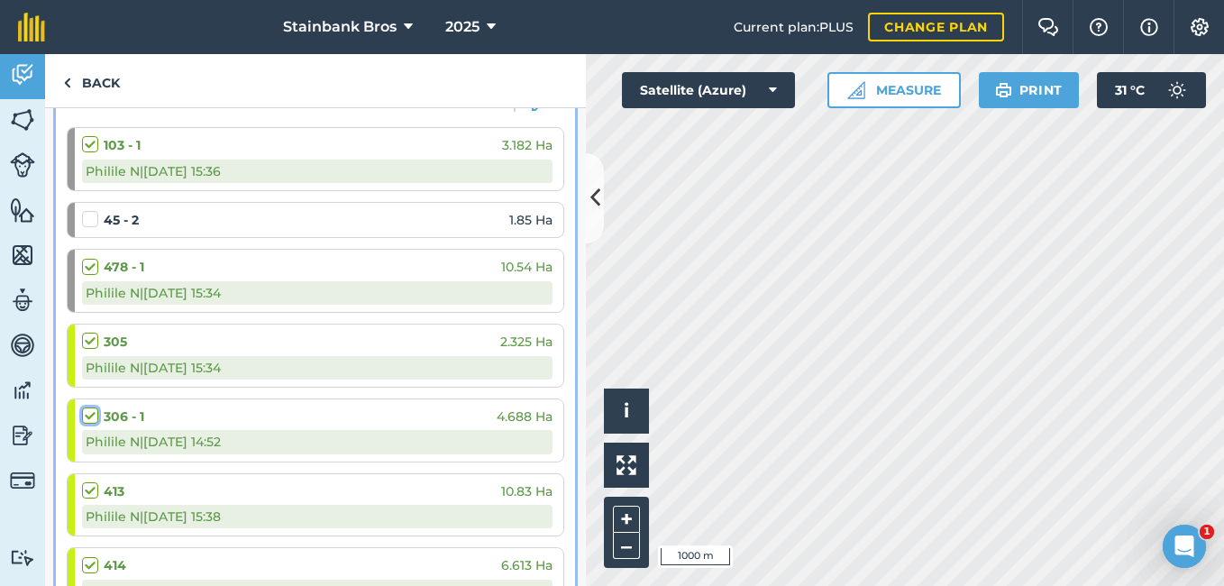
click at [91, 416] on input "checkbox" at bounding box center [88, 413] width 12 height 12
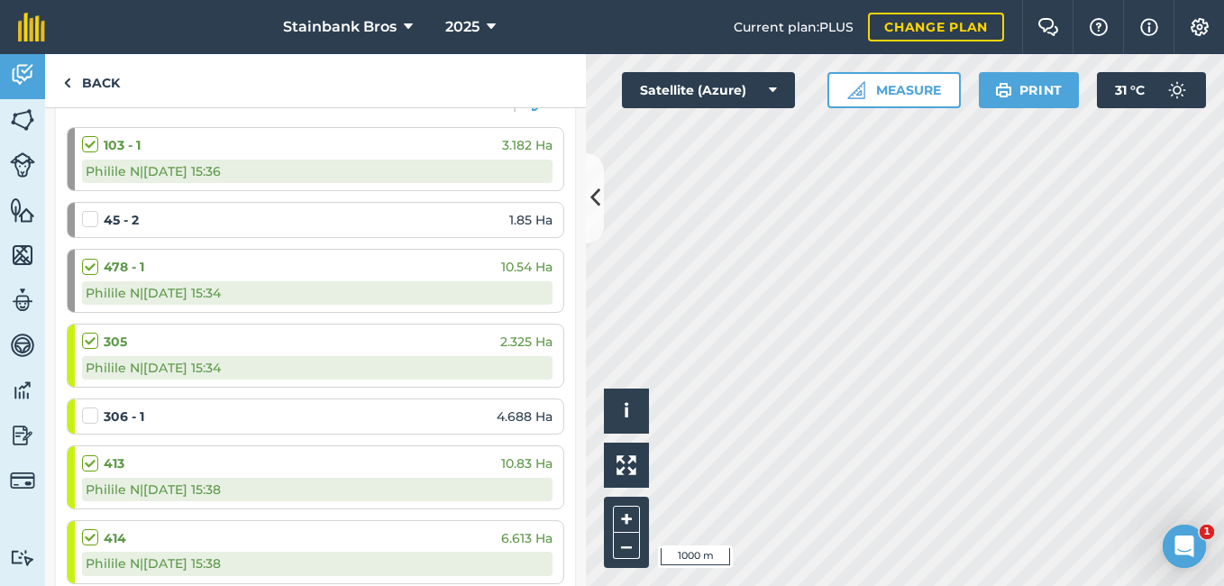
click at [88, 407] on label at bounding box center [93, 407] width 22 height 0
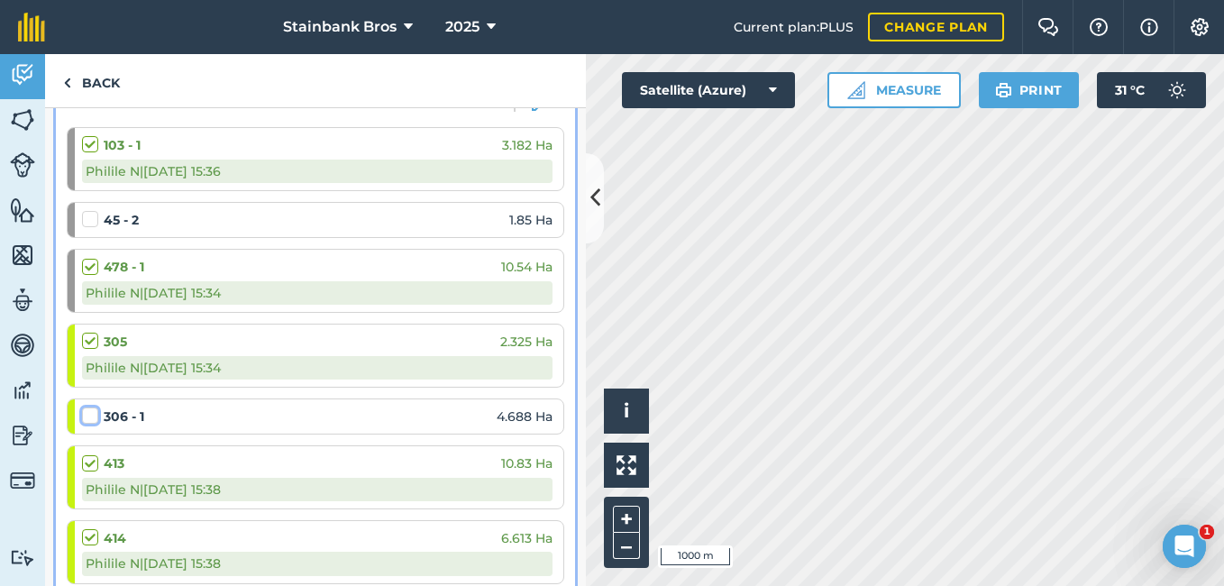
click at [88, 415] on input "checkbox" at bounding box center [88, 413] width 12 height 12
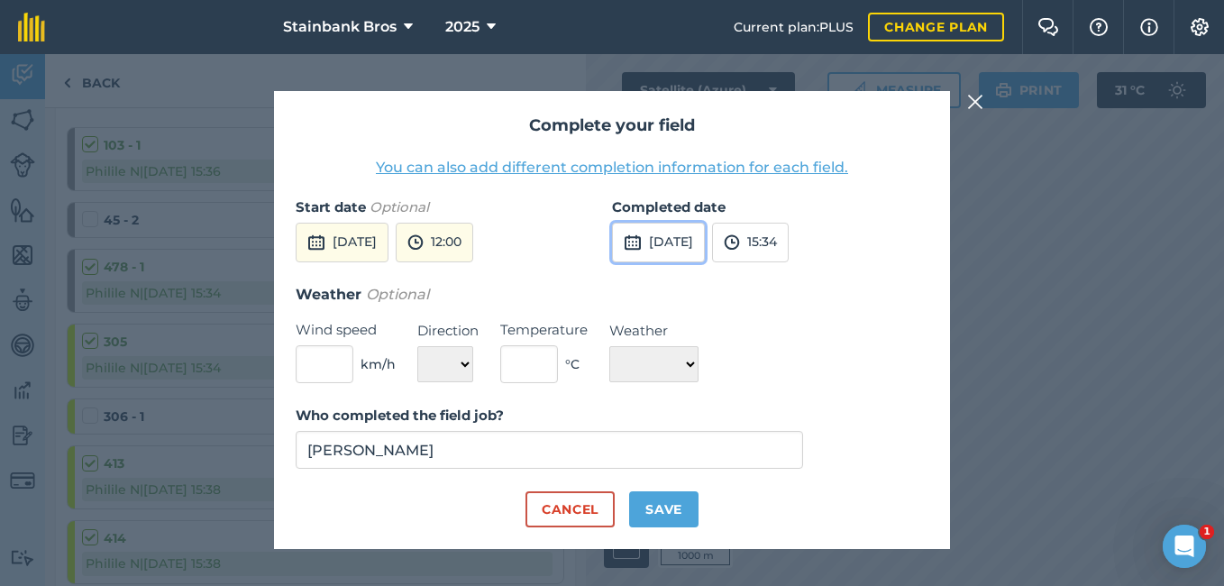
click at [695, 233] on button "[DATE]" at bounding box center [658, 243] width 93 height 40
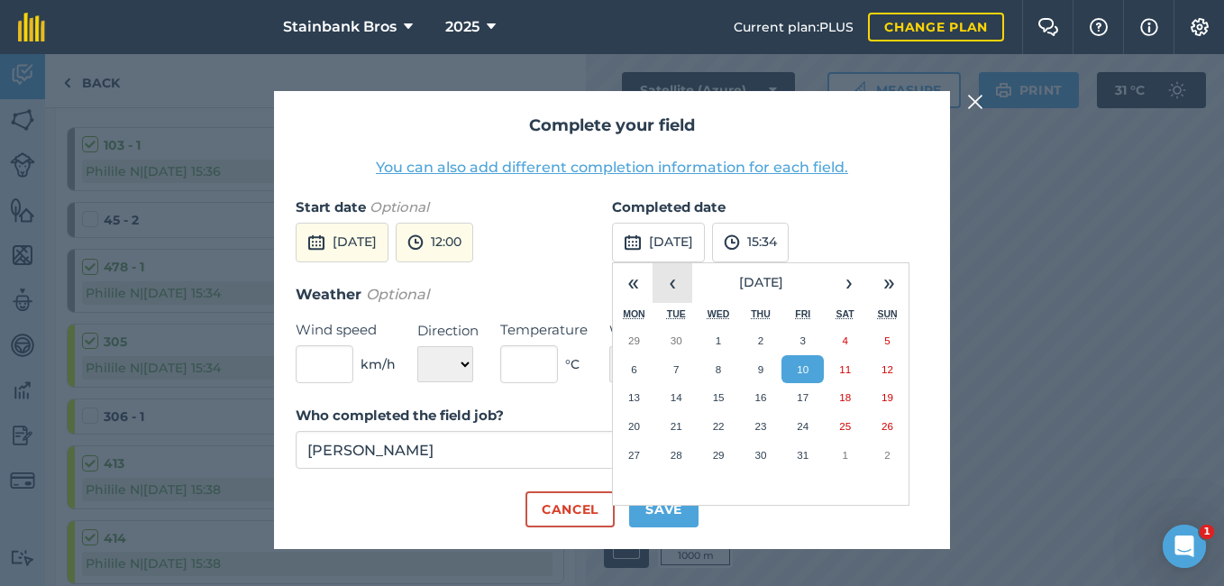
click at [679, 282] on button "‹" at bounding box center [673, 283] width 40 height 40
click at [785, 349] on button "5" at bounding box center [803, 340] width 42 height 29
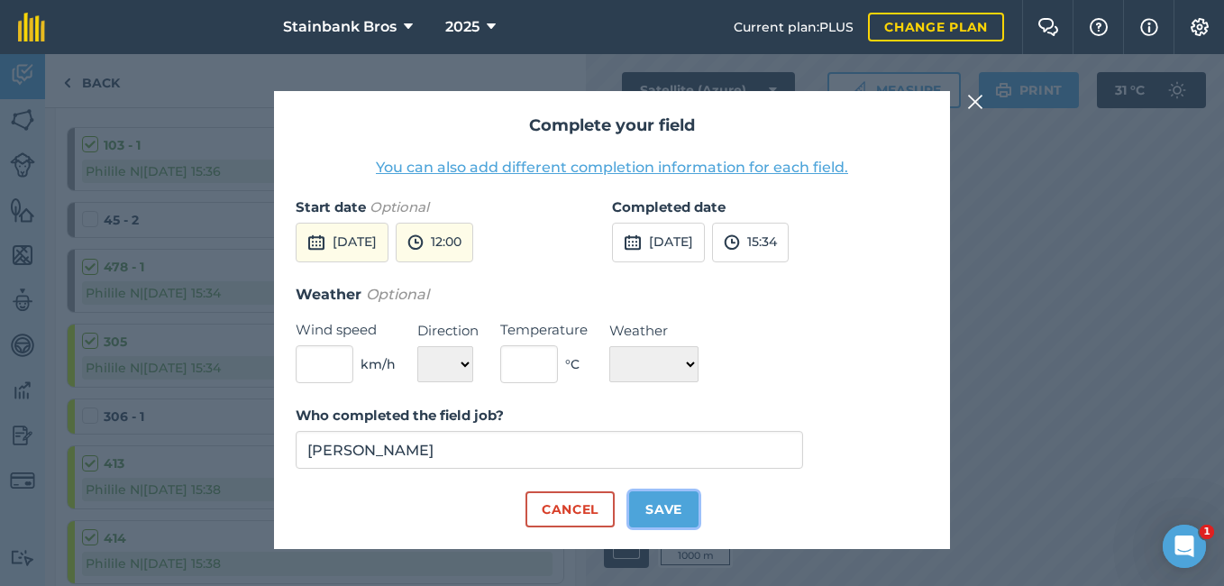
click at [671, 510] on button "Save" at bounding box center [663, 509] width 69 height 36
checkbox input "true"
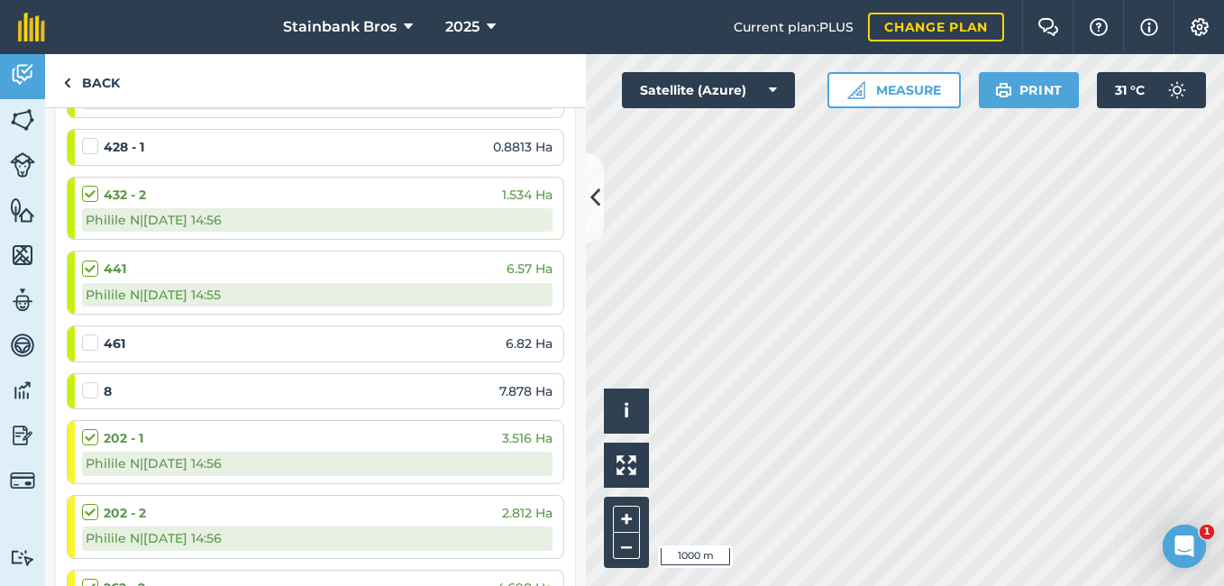
scroll to position [811, 0]
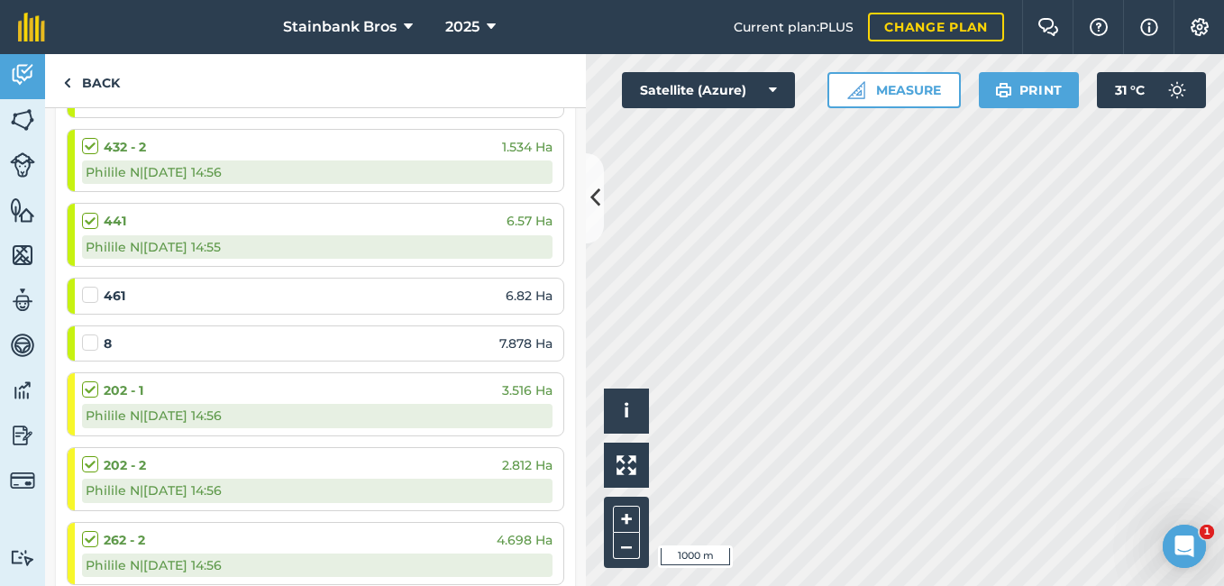
click at [97, 137] on label at bounding box center [93, 137] width 22 height 0
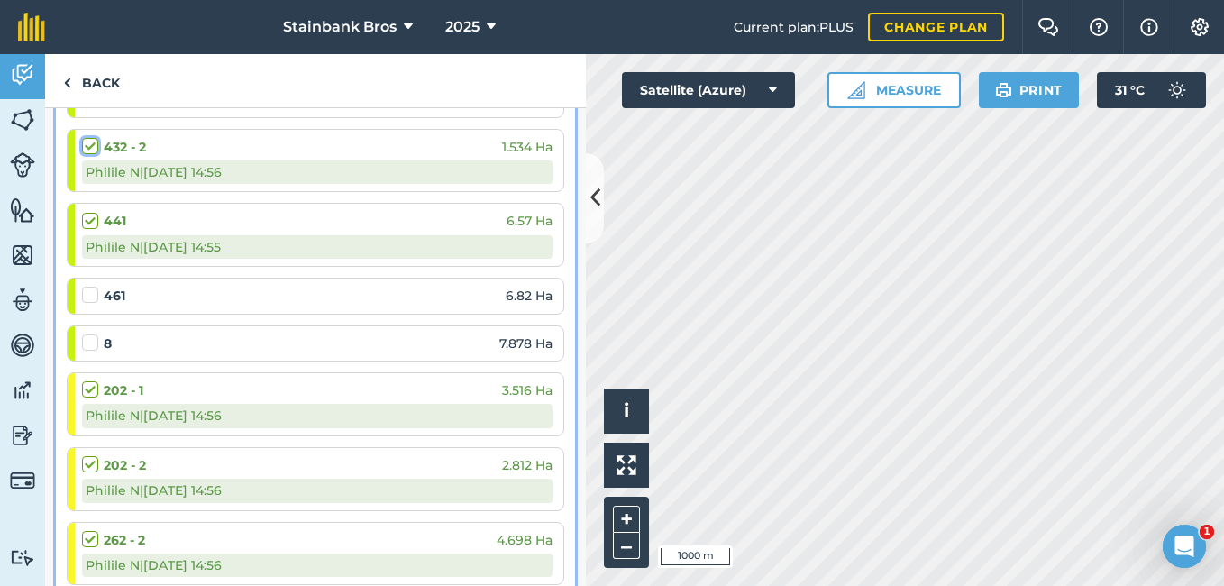
click at [94, 142] on input "checkbox" at bounding box center [88, 143] width 12 height 12
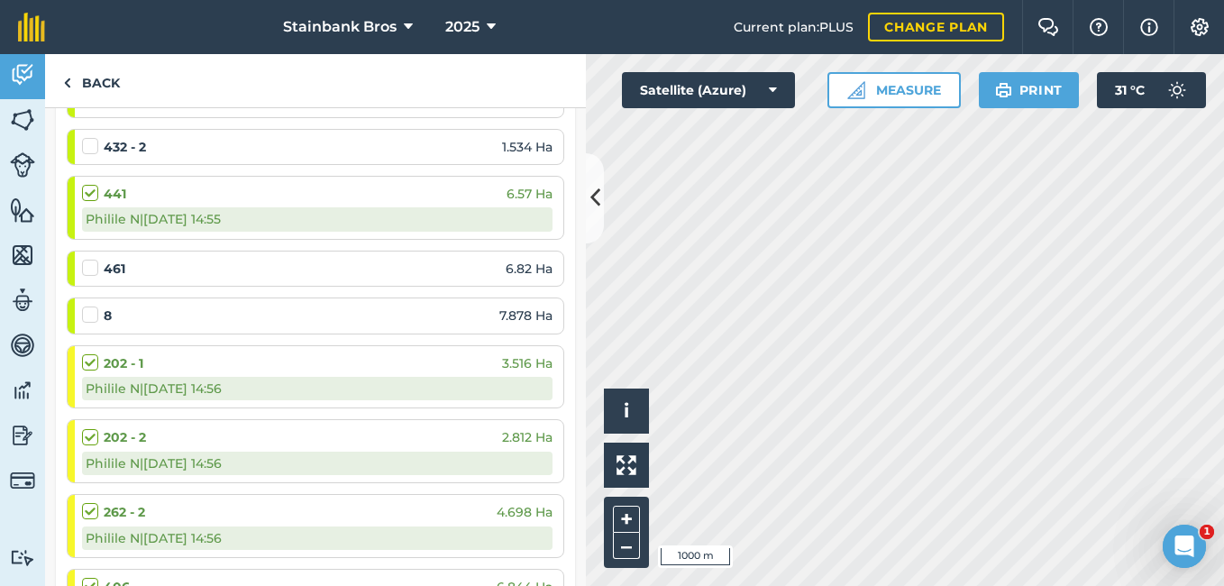
click at [97, 137] on label at bounding box center [93, 137] width 22 height 0
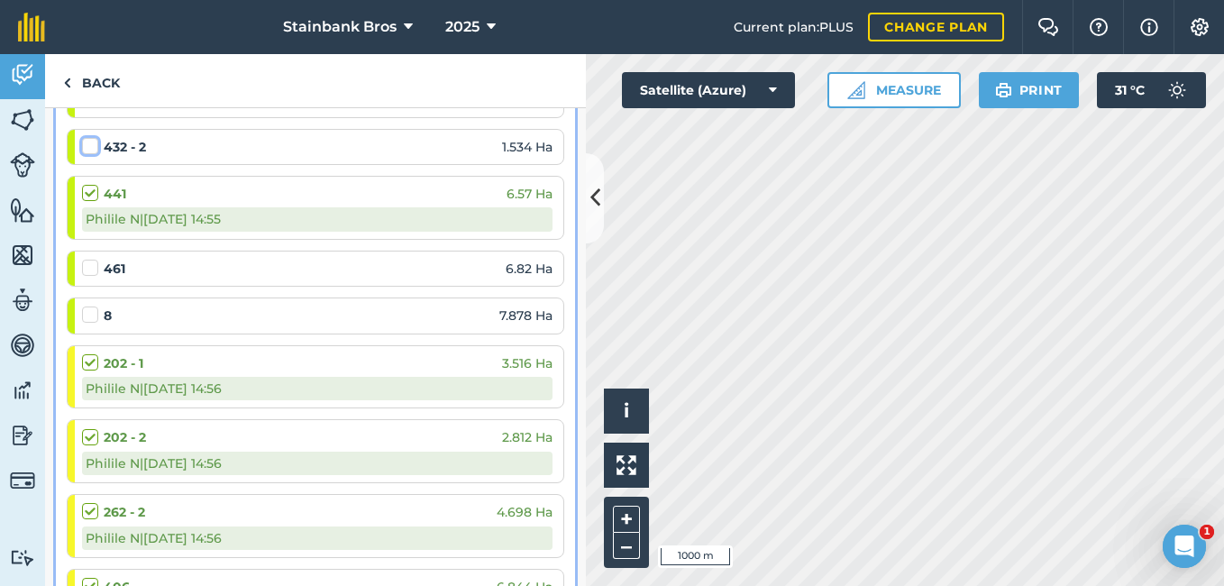
click at [94, 142] on input "checkbox" at bounding box center [88, 143] width 12 height 12
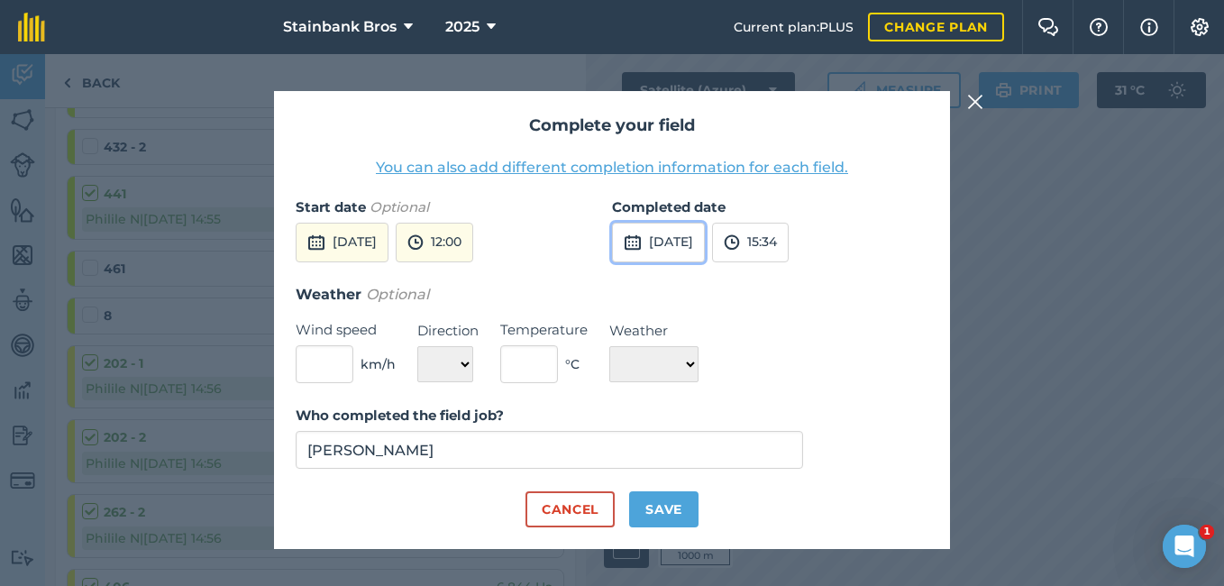
click at [689, 244] on button "[DATE]" at bounding box center [658, 243] width 93 height 40
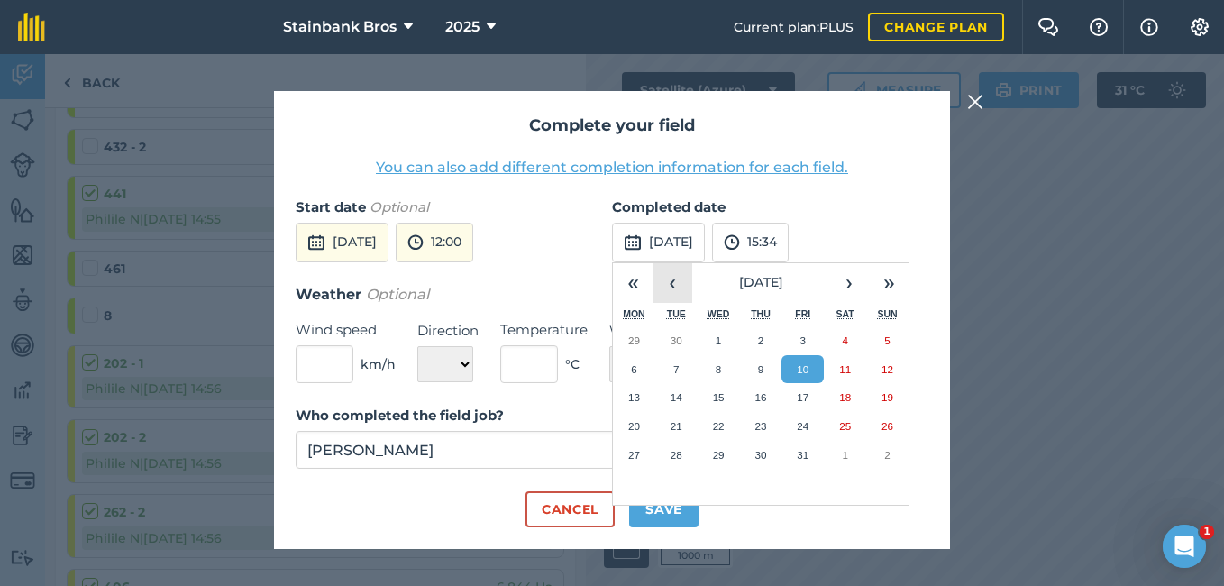
click at [682, 293] on button "‹" at bounding box center [673, 283] width 40 height 40
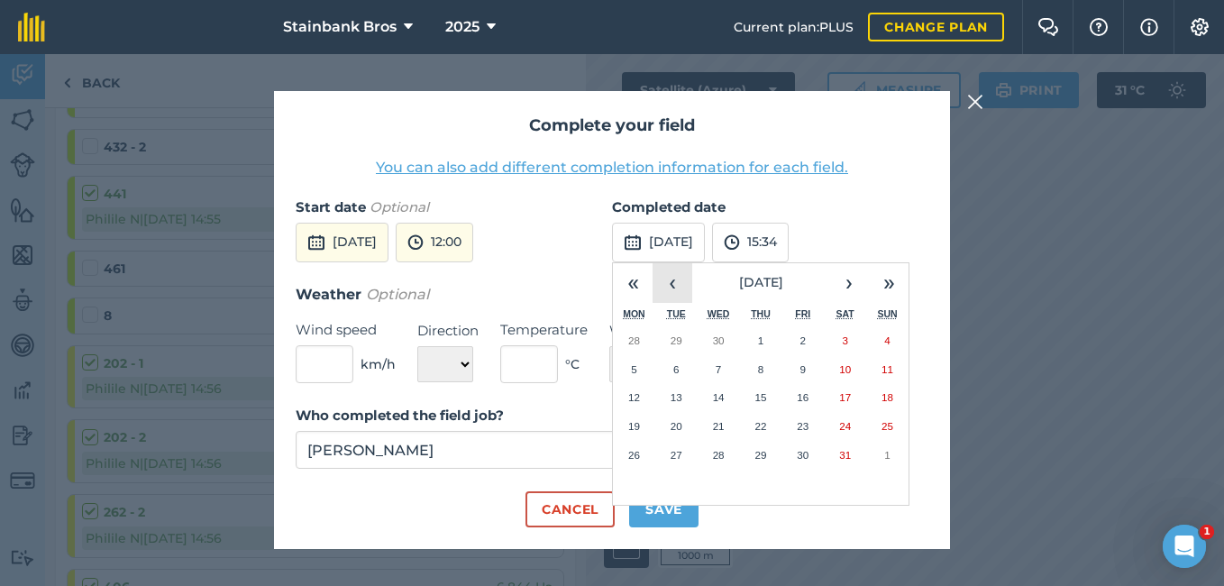
click at [682, 293] on button "‹" at bounding box center [673, 283] width 40 height 40
click at [764, 414] on button "24" at bounding box center [761, 426] width 42 height 29
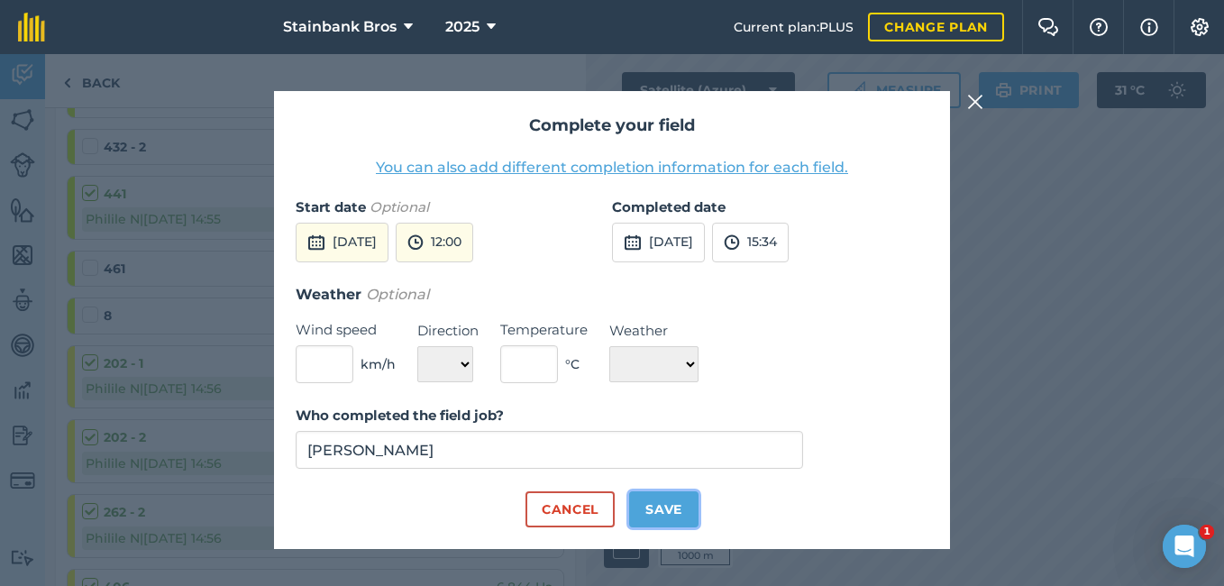
click at [668, 500] on button "Save" at bounding box center [663, 509] width 69 height 36
checkbox input "true"
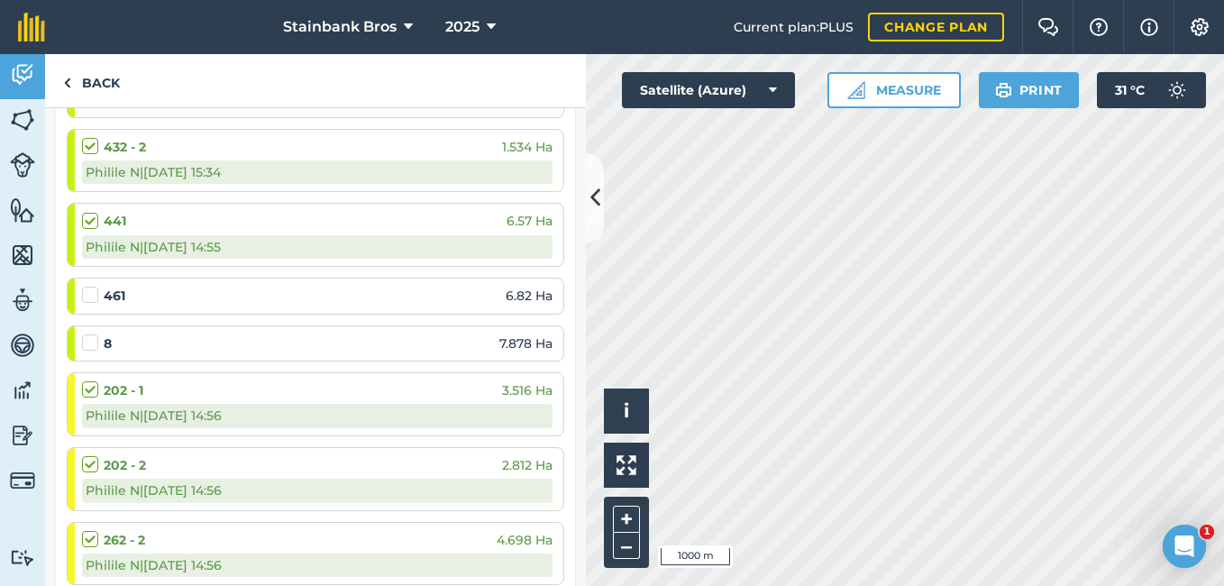
click at [85, 212] on label at bounding box center [93, 212] width 22 height 0
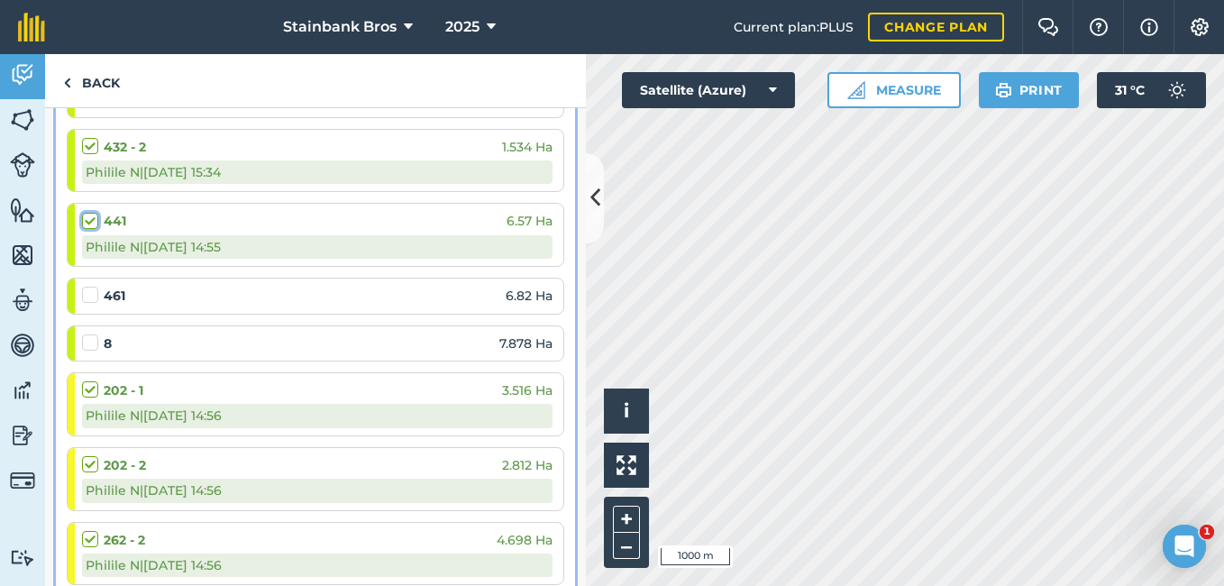
click at [85, 215] on input "checkbox" at bounding box center [88, 218] width 12 height 12
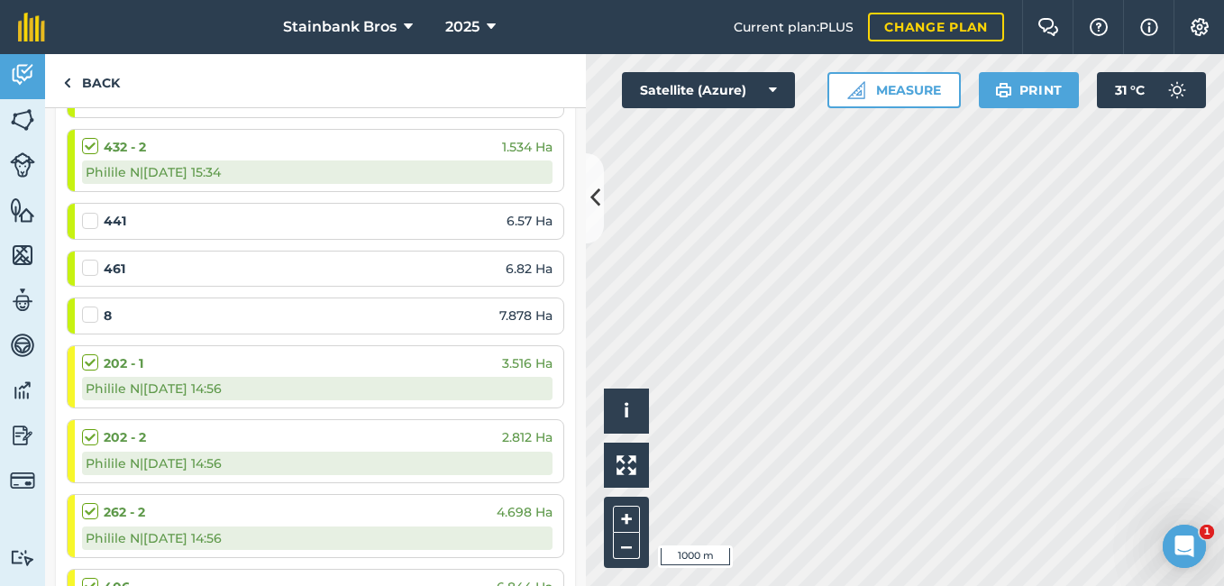
click at [85, 212] on label at bounding box center [93, 212] width 22 height 0
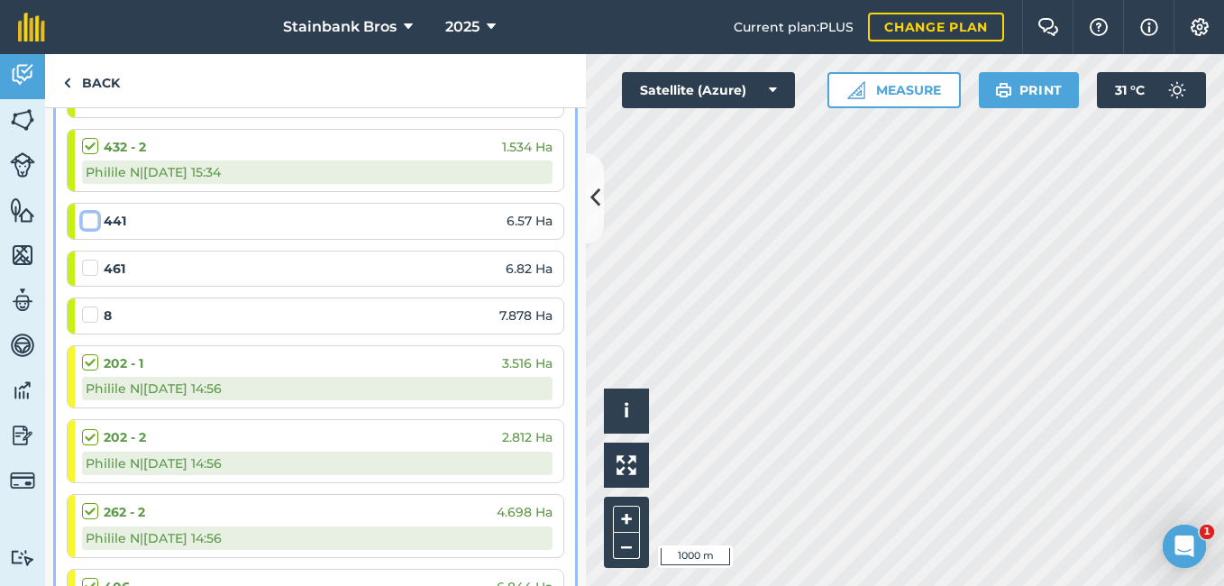
click at [85, 215] on input "checkbox" at bounding box center [88, 218] width 12 height 12
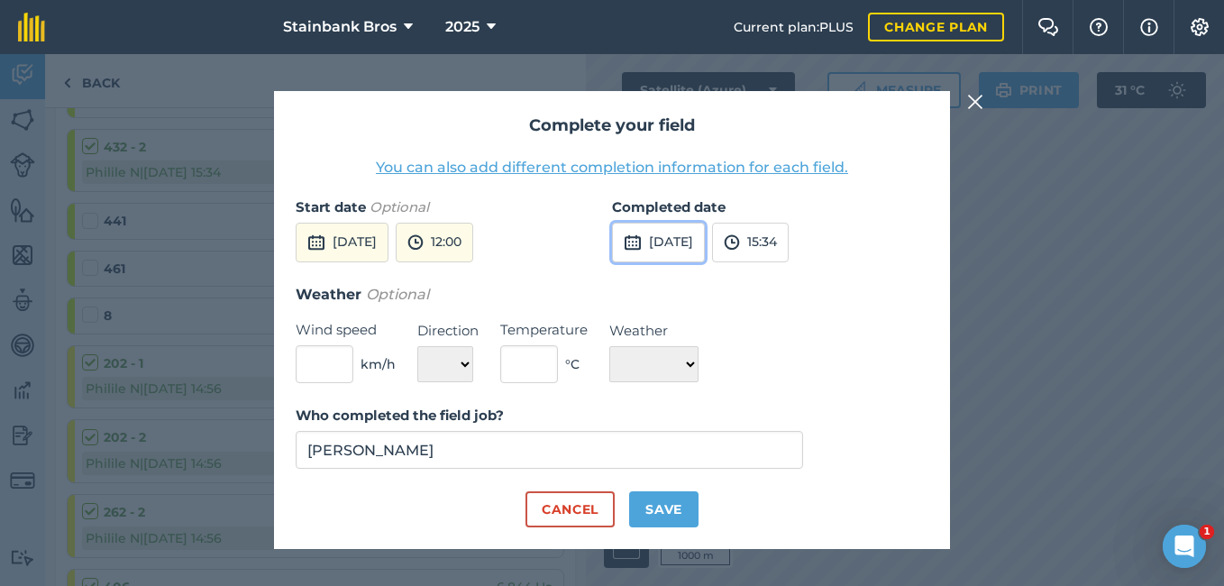
click at [693, 237] on button "[DATE]" at bounding box center [658, 243] width 93 height 40
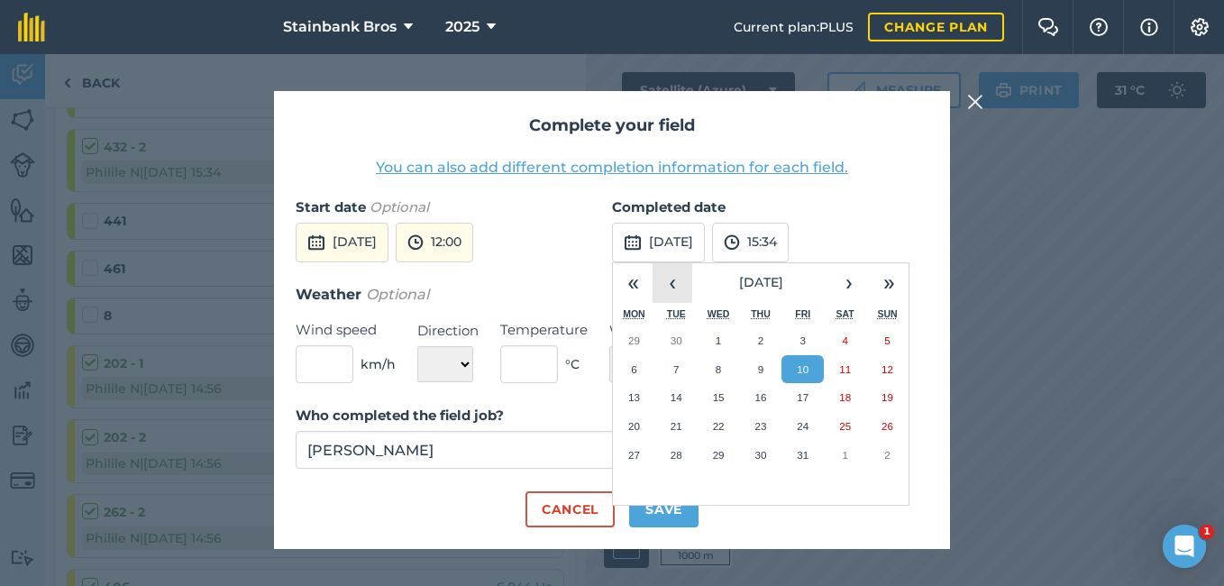
click at [671, 270] on button "‹" at bounding box center [673, 283] width 40 height 40
click at [881, 338] on button "7" at bounding box center [887, 340] width 42 height 29
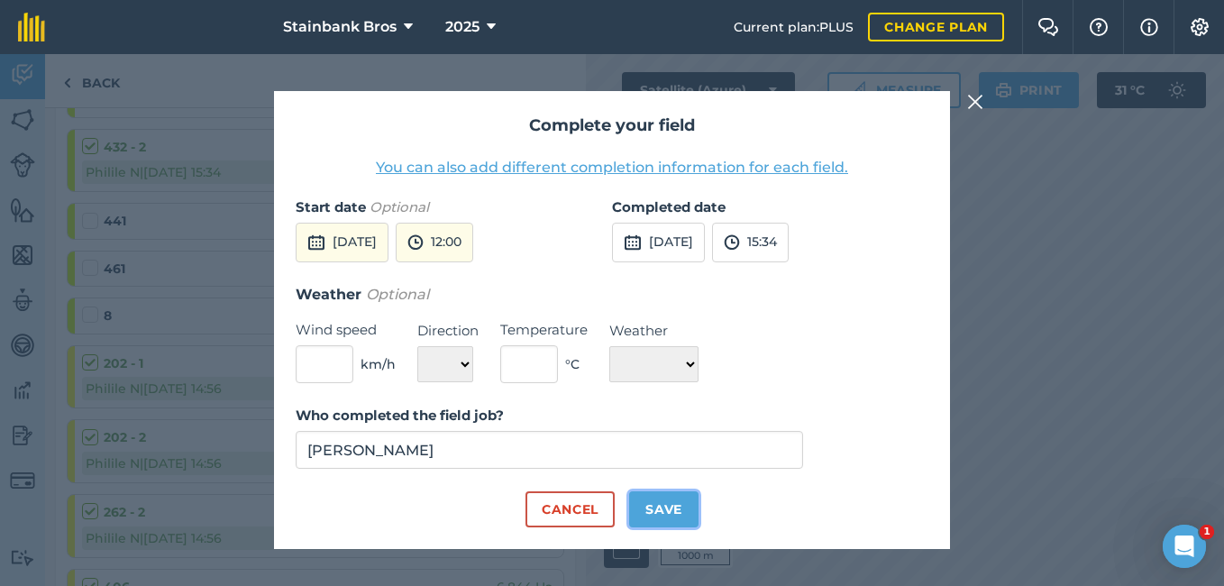
click at [671, 515] on button "Save" at bounding box center [663, 509] width 69 height 36
checkbox input "true"
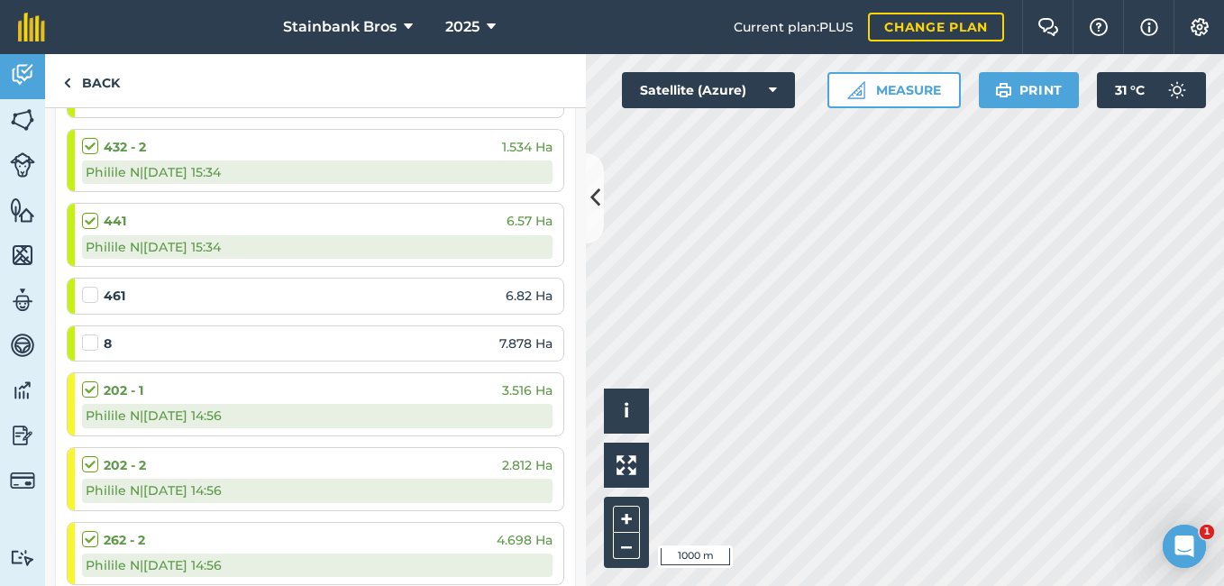
click at [94, 380] on label at bounding box center [93, 380] width 22 height 0
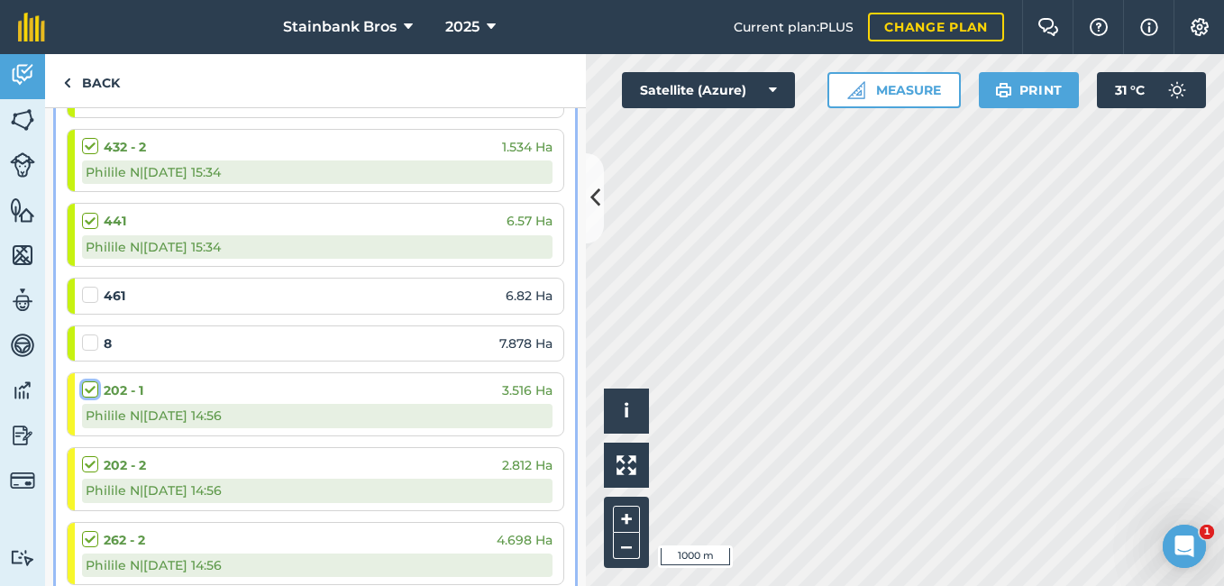
click at [94, 390] on input "checkbox" at bounding box center [88, 386] width 12 height 12
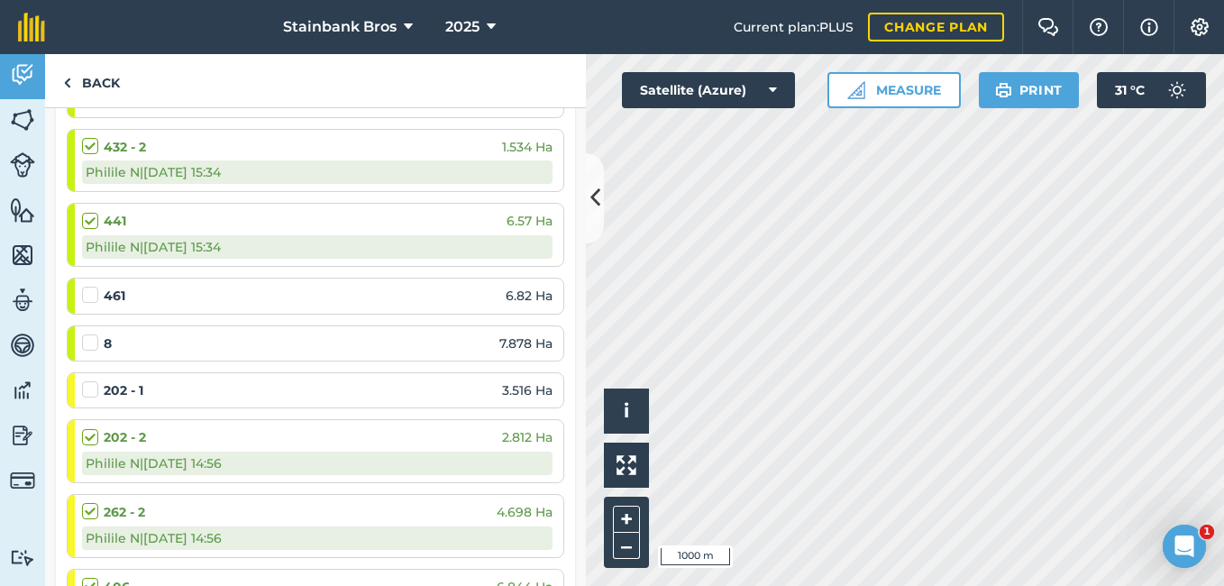
click at [94, 380] on label at bounding box center [93, 380] width 22 height 0
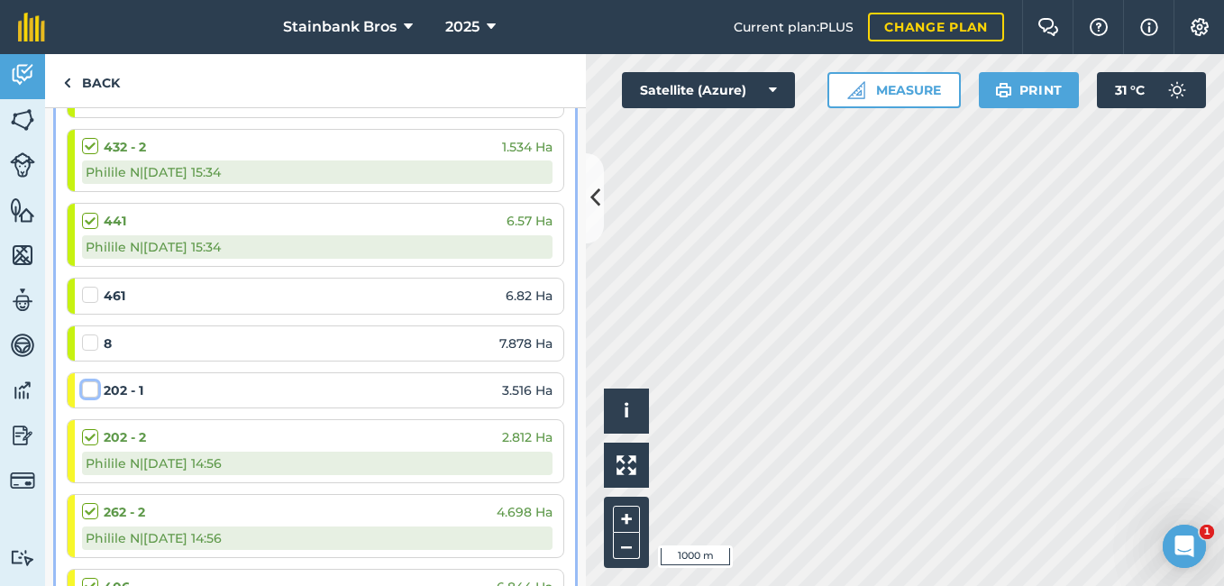
click at [94, 390] on input "checkbox" at bounding box center [88, 386] width 12 height 12
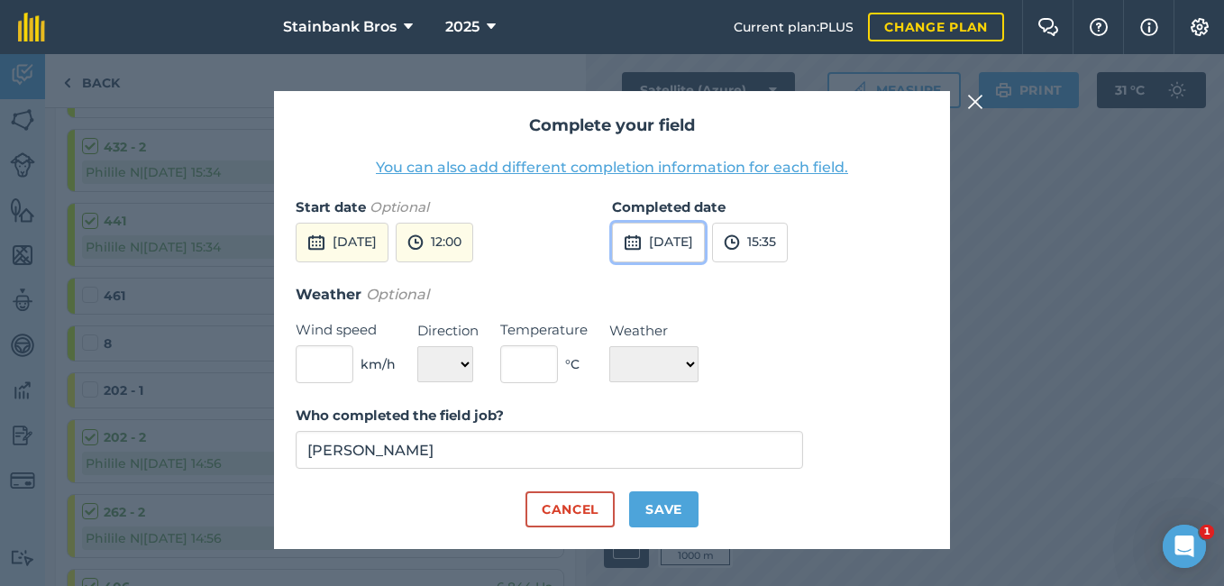
click at [668, 248] on button "[DATE]" at bounding box center [658, 243] width 93 height 40
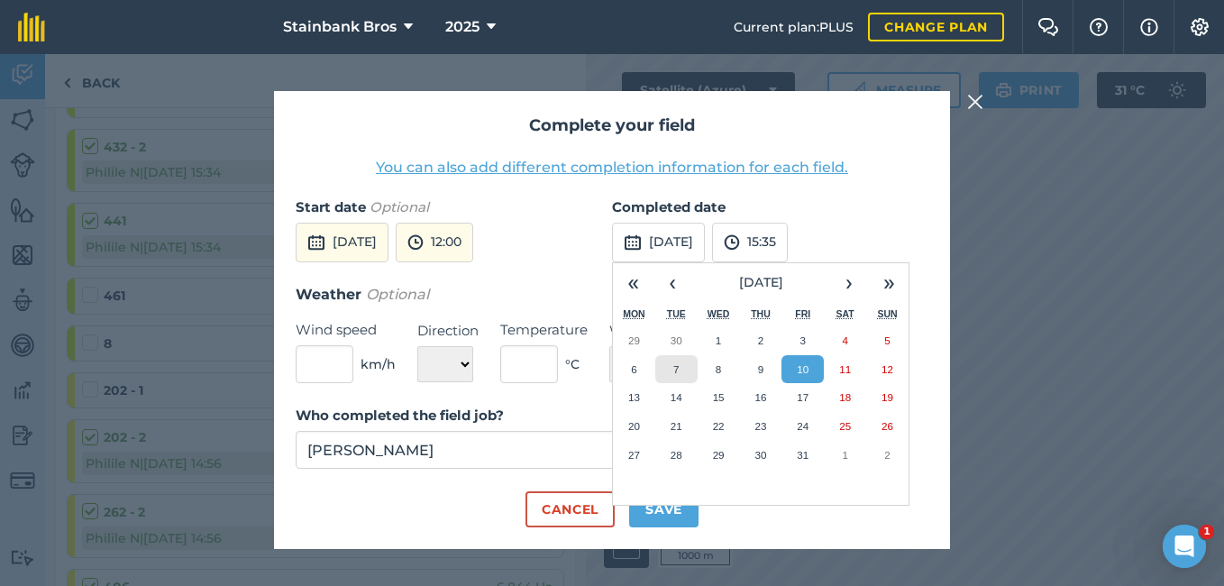
click at [684, 363] on button "7" at bounding box center [676, 369] width 42 height 29
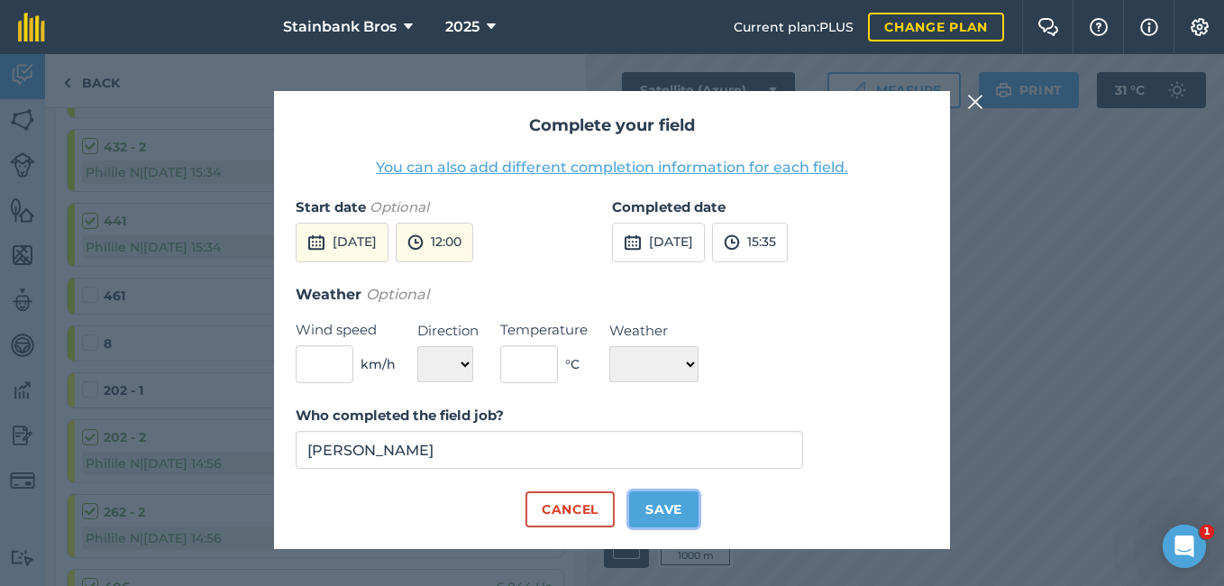
click at [678, 498] on button "Save" at bounding box center [663, 509] width 69 height 36
checkbox input "true"
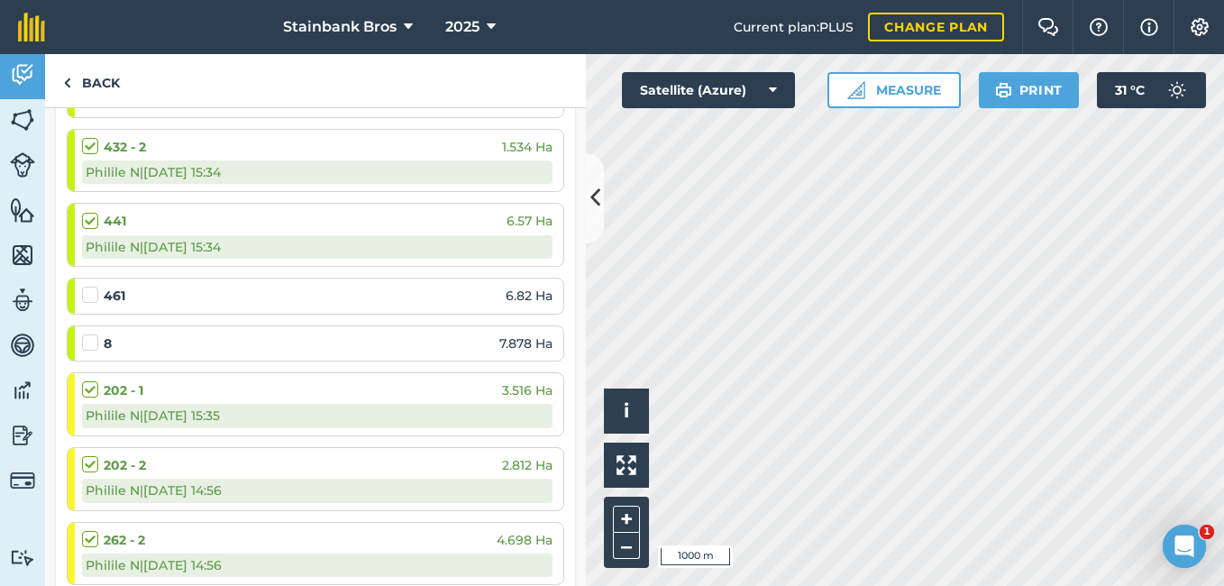
click at [91, 455] on label at bounding box center [93, 455] width 22 height 0
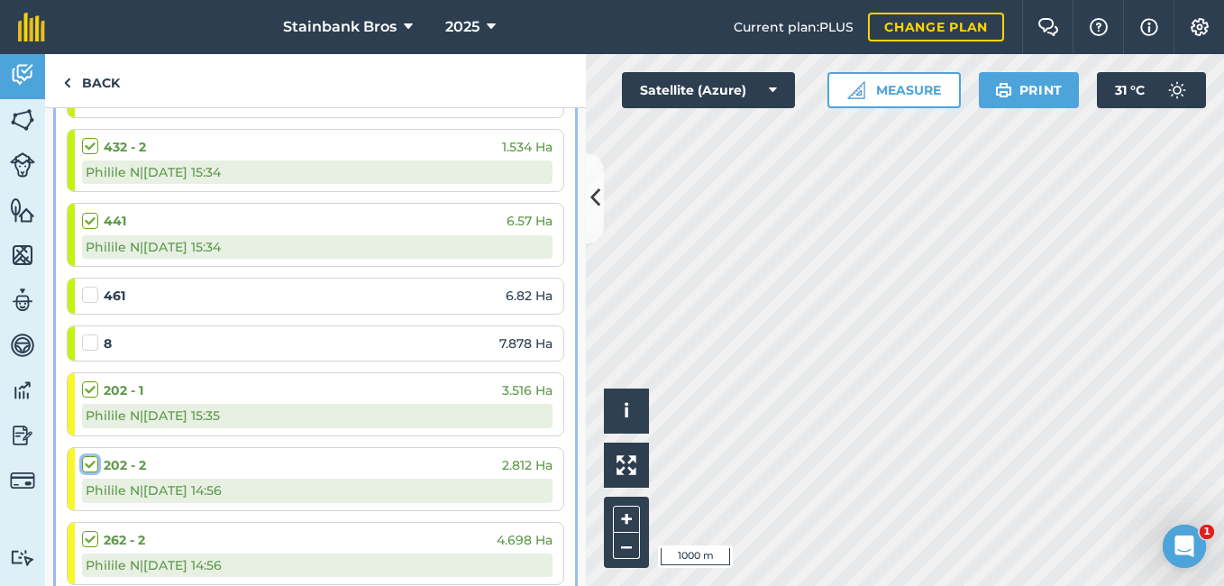
click at [91, 460] on input "checkbox" at bounding box center [88, 461] width 12 height 12
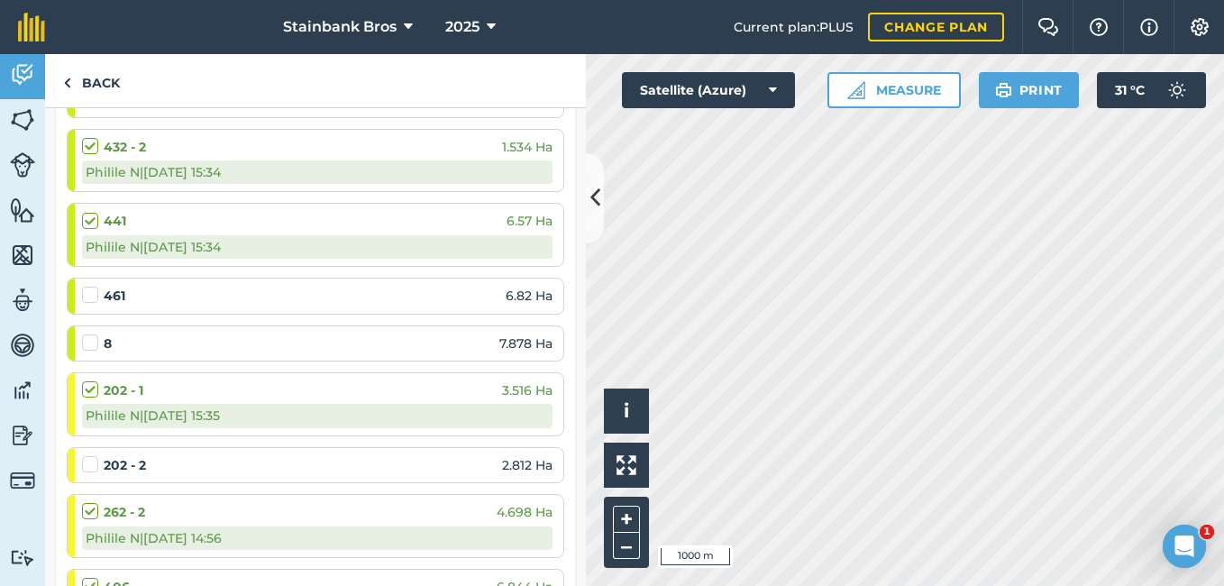
click at [91, 455] on label at bounding box center [93, 455] width 22 height 0
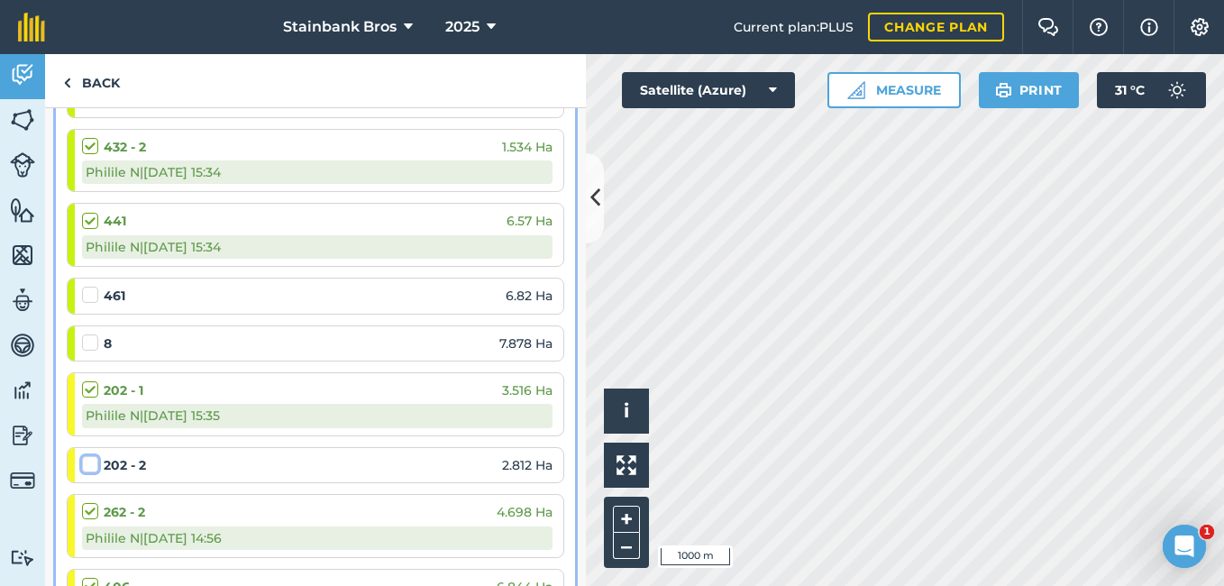
click at [91, 460] on input "checkbox" at bounding box center [88, 461] width 12 height 12
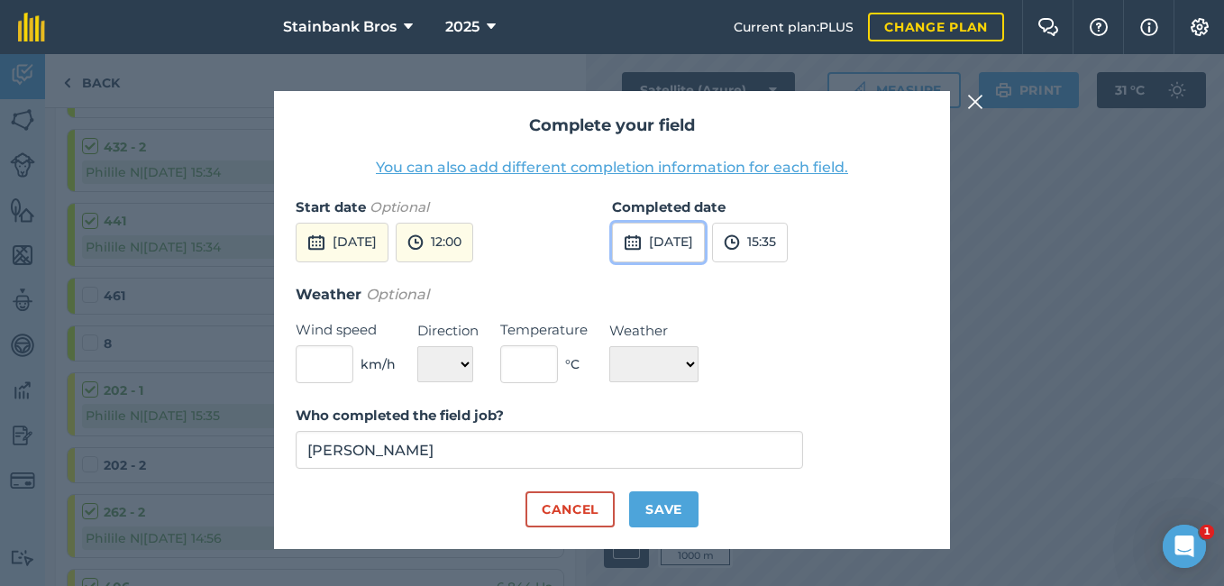
click at [681, 238] on button "[DATE]" at bounding box center [658, 243] width 93 height 40
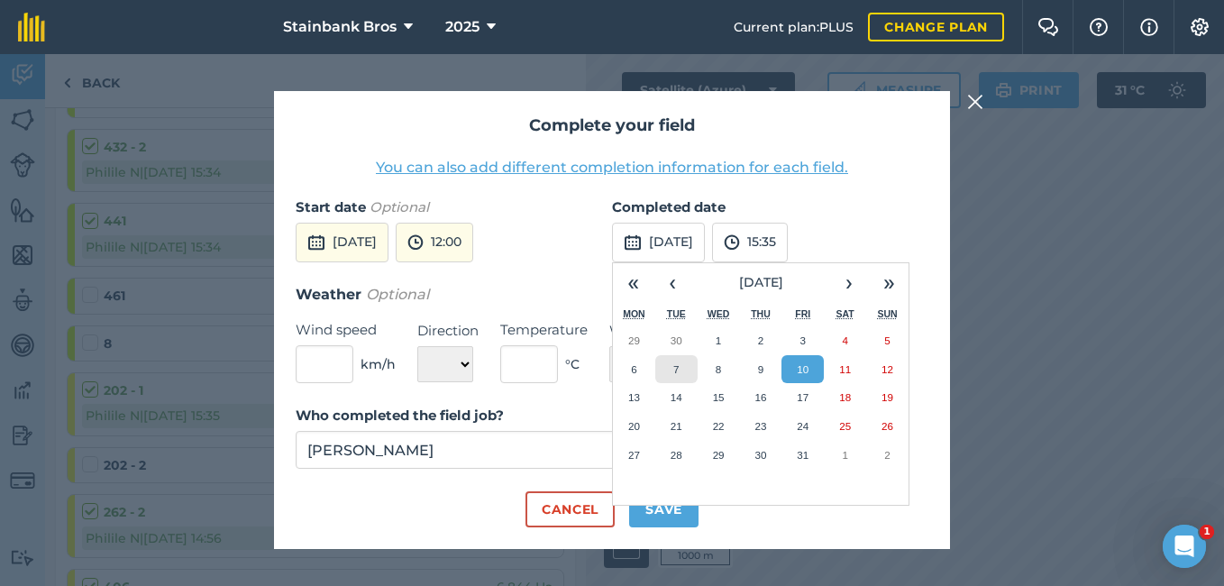
click at [686, 355] on button "7" at bounding box center [676, 369] width 42 height 29
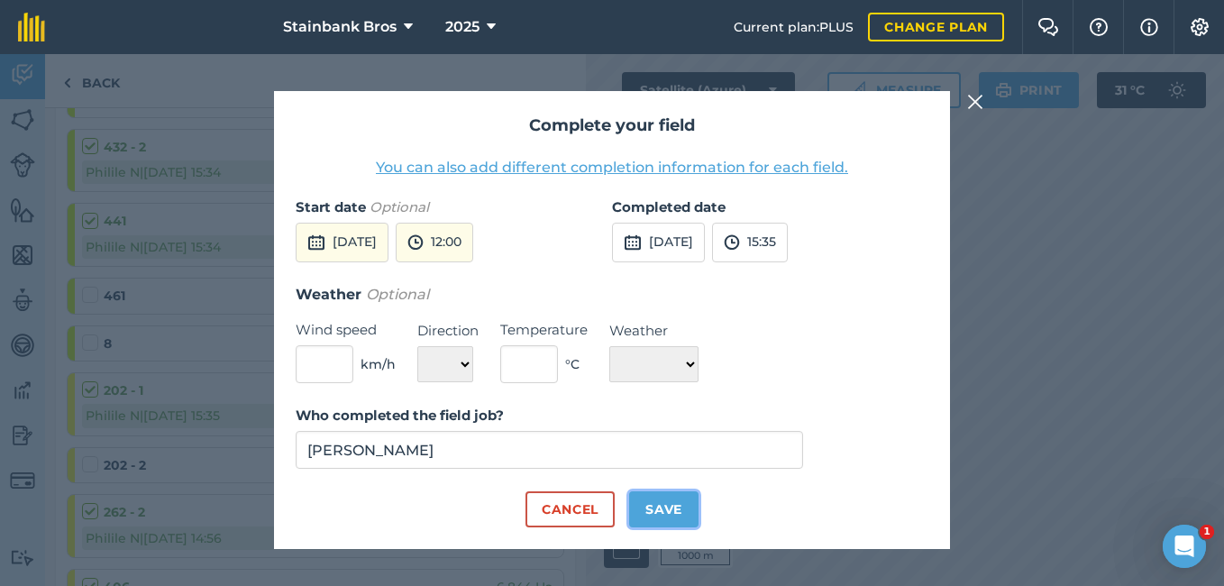
click at [677, 505] on button "Save" at bounding box center [663, 509] width 69 height 36
checkbox input "true"
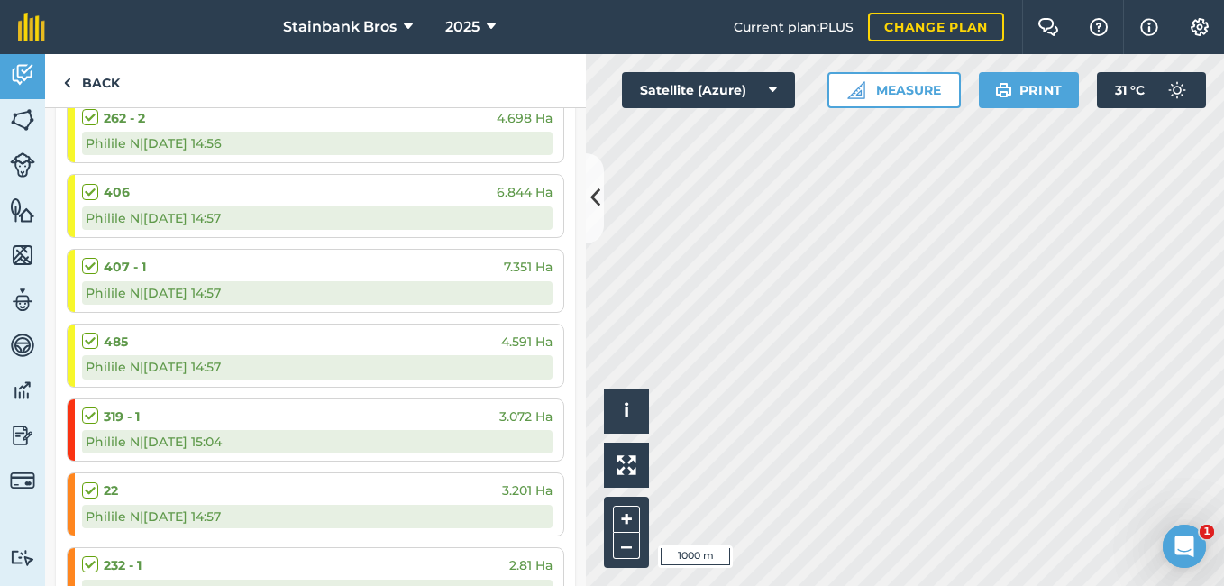
scroll to position [1241, 0]
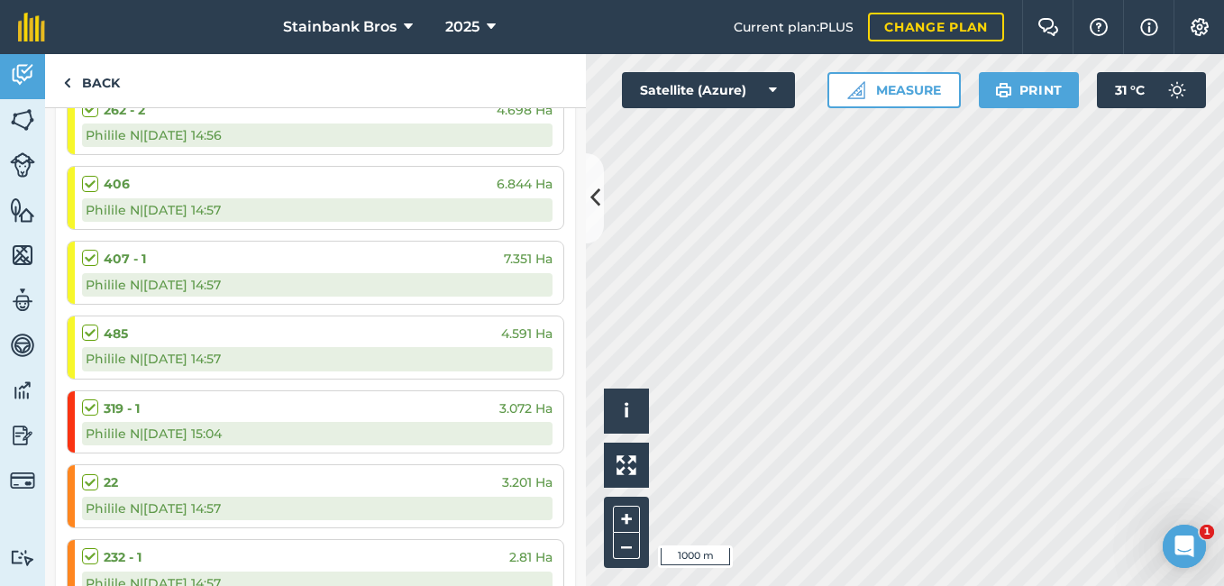
click at [90, 100] on label at bounding box center [93, 100] width 22 height 0
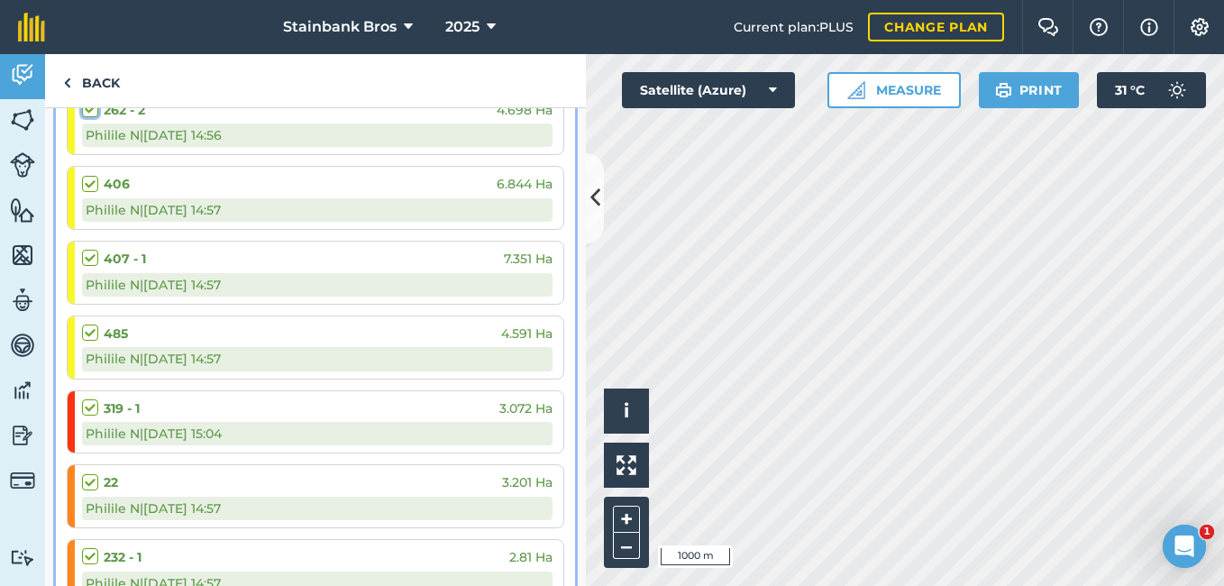
click at [90, 111] on input "checkbox" at bounding box center [88, 106] width 12 height 12
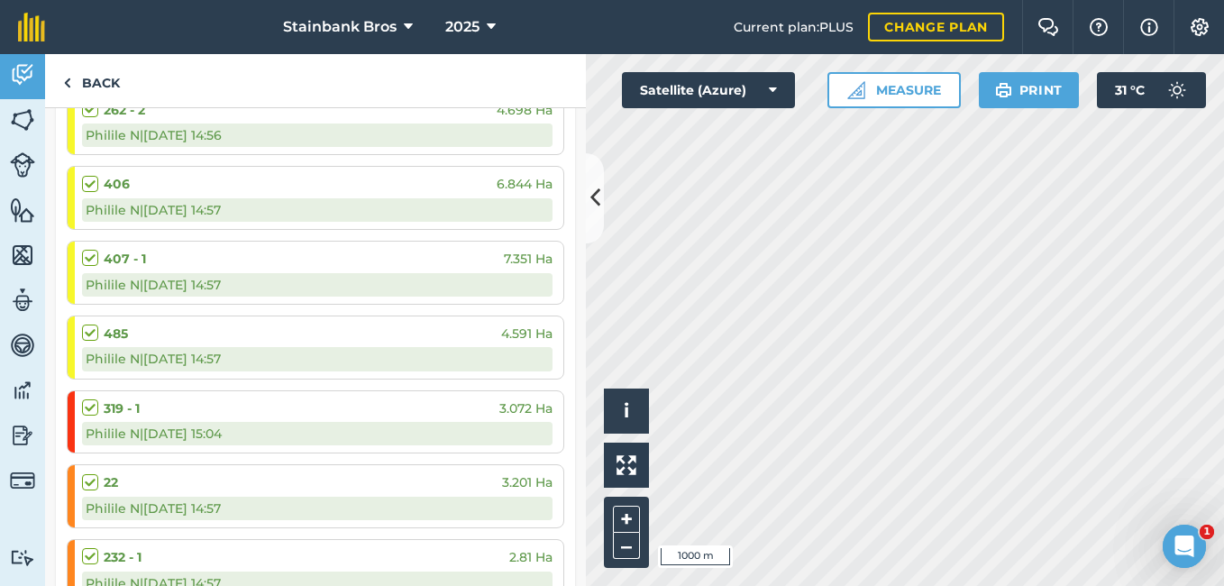
scroll to position [1233, 0]
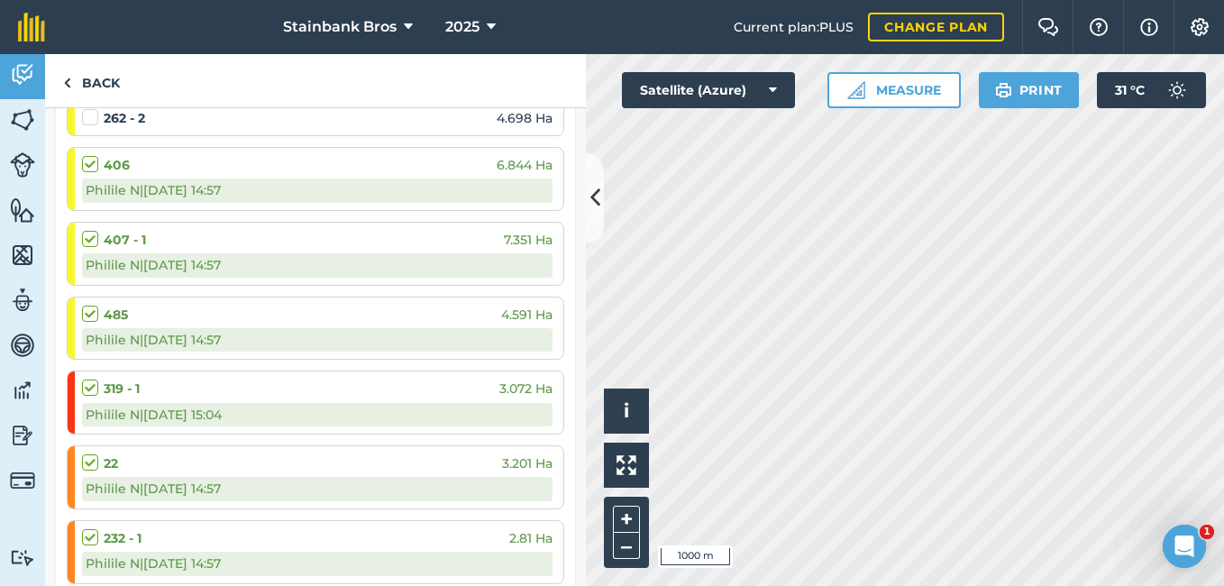
click at [90, 108] on label at bounding box center [93, 108] width 22 height 0
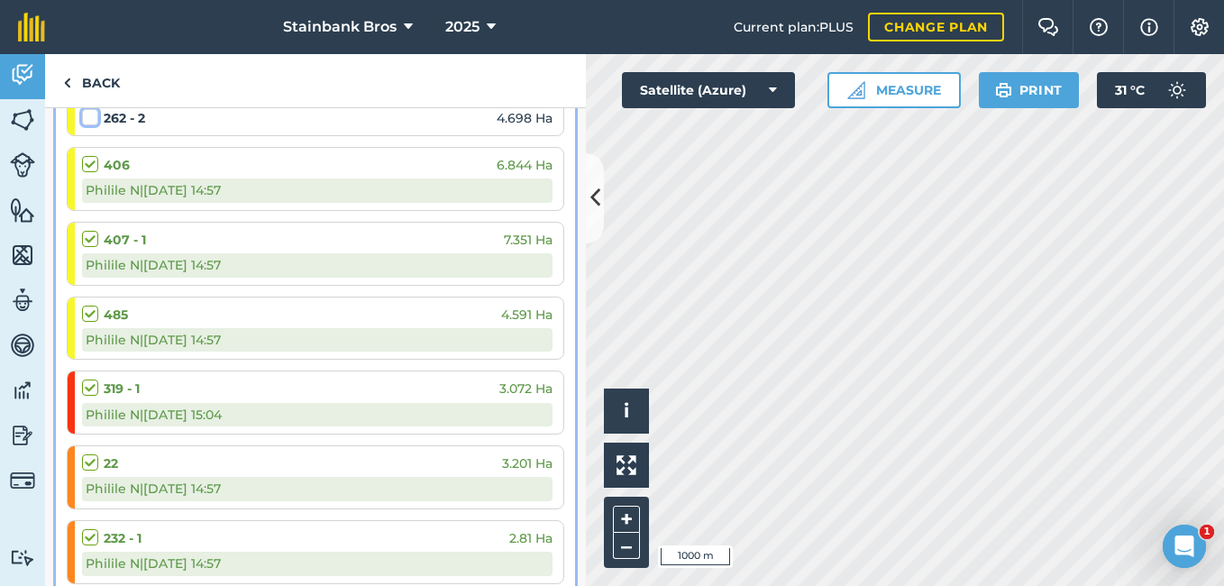
click at [90, 111] on input "checkbox" at bounding box center [88, 114] width 12 height 12
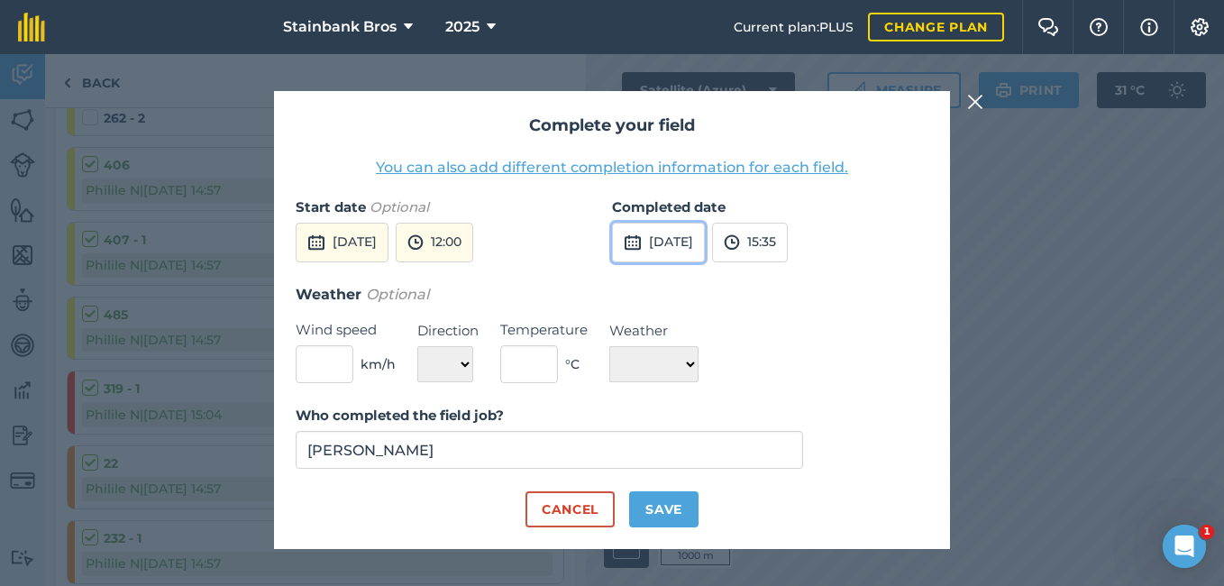
click at [673, 232] on button "[DATE]" at bounding box center [658, 243] width 93 height 40
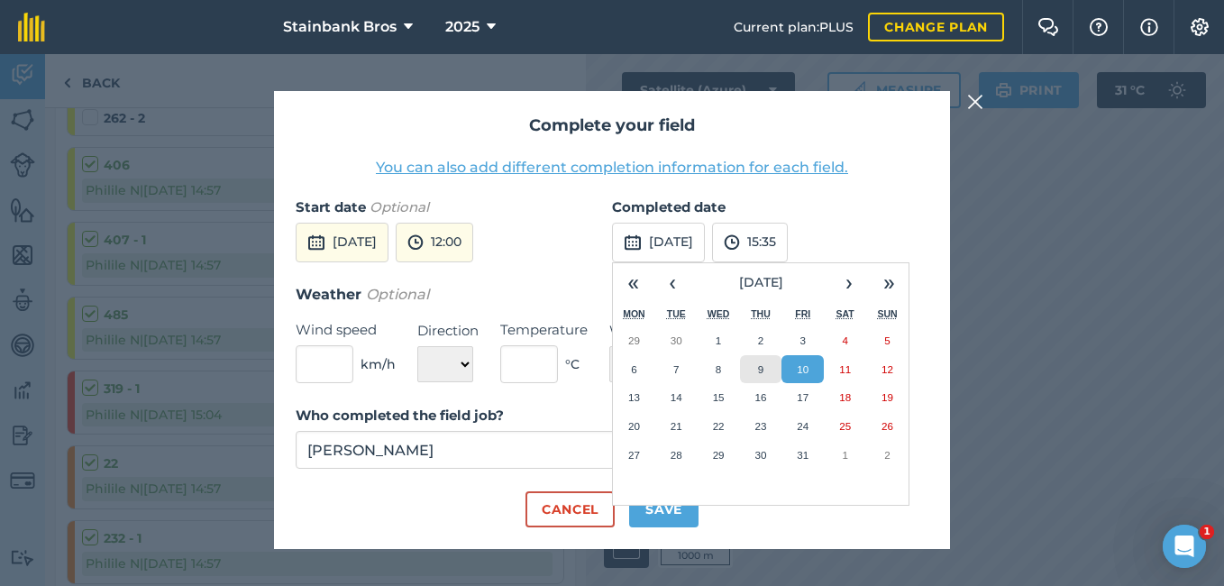
click at [764, 377] on button "9" at bounding box center [761, 369] width 42 height 29
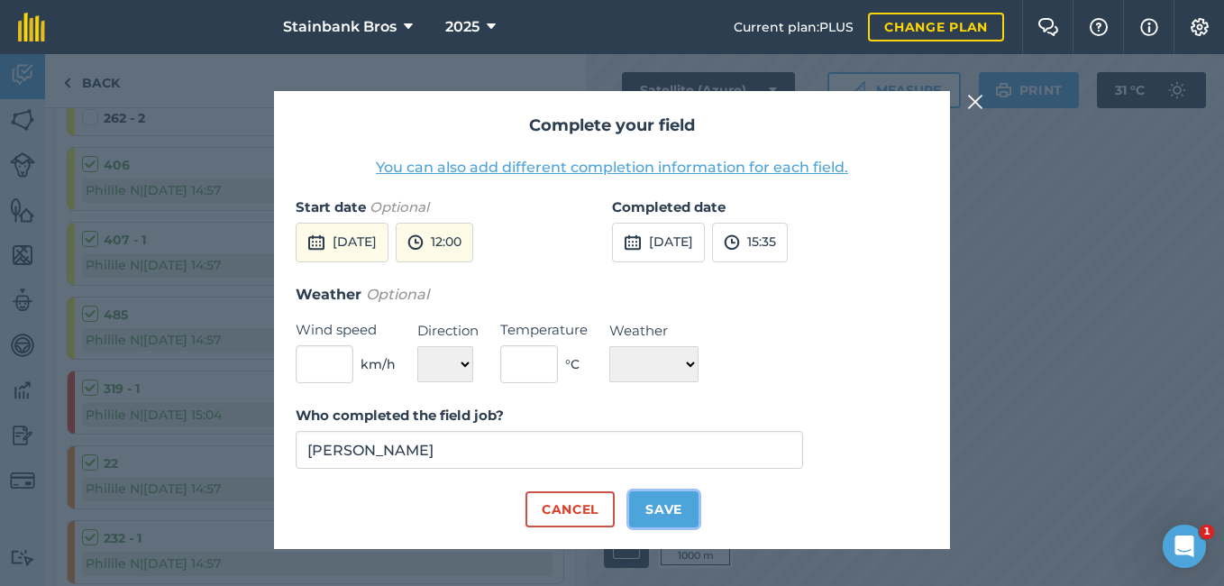
click at [664, 507] on button "Save" at bounding box center [663, 509] width 69 height 36
checkbox input "true"
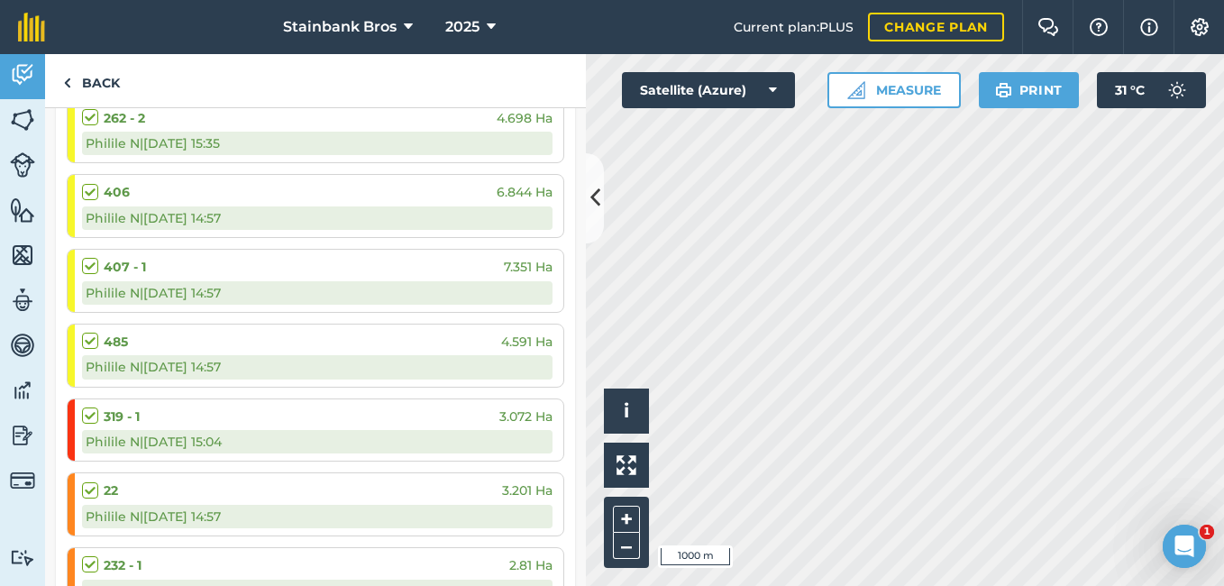
click at [90, 183] on label at bounding box center [93, 183] width 22 height 0
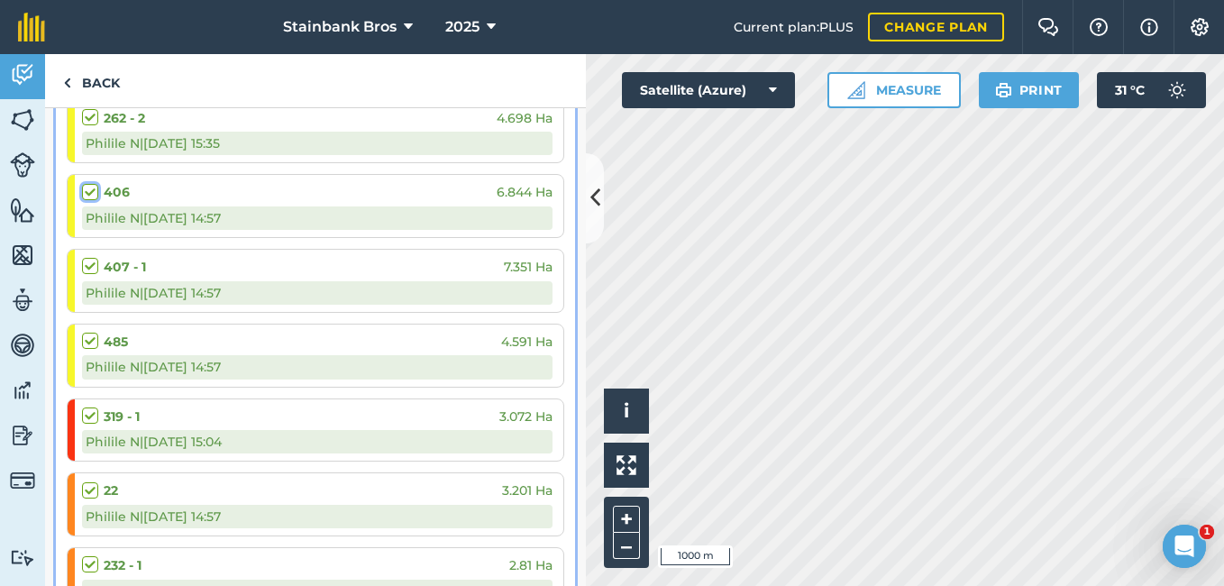
click at [90, 190] on input "checkbox" at bounding box center [88, 189] width 12 height 12
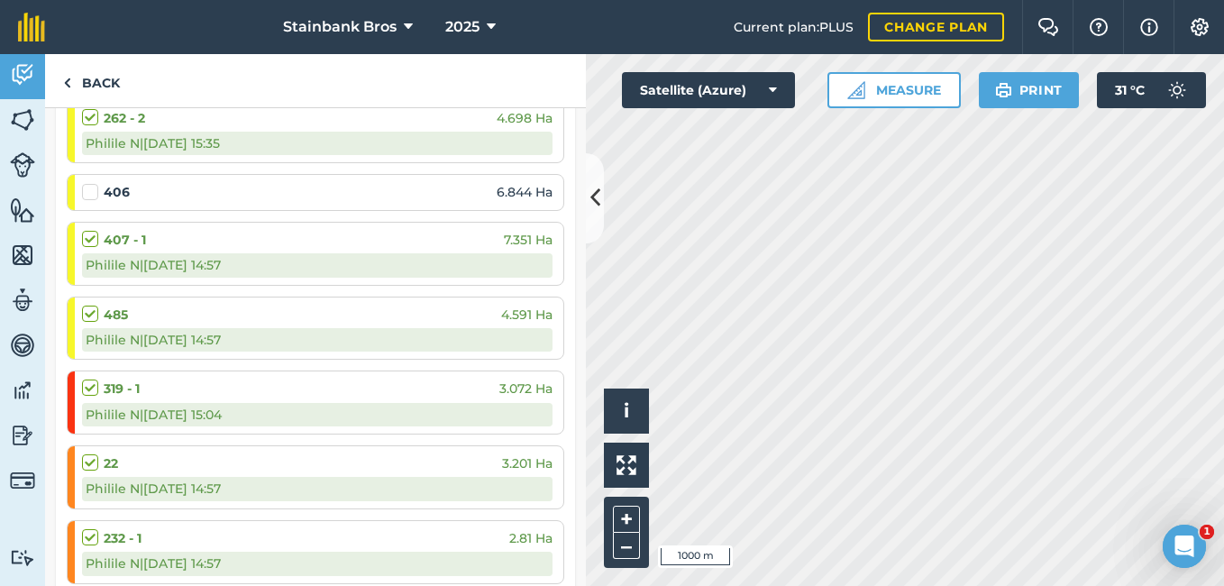
click at [90, 183] on label at bounding box center [93, 183] width 22 height 0
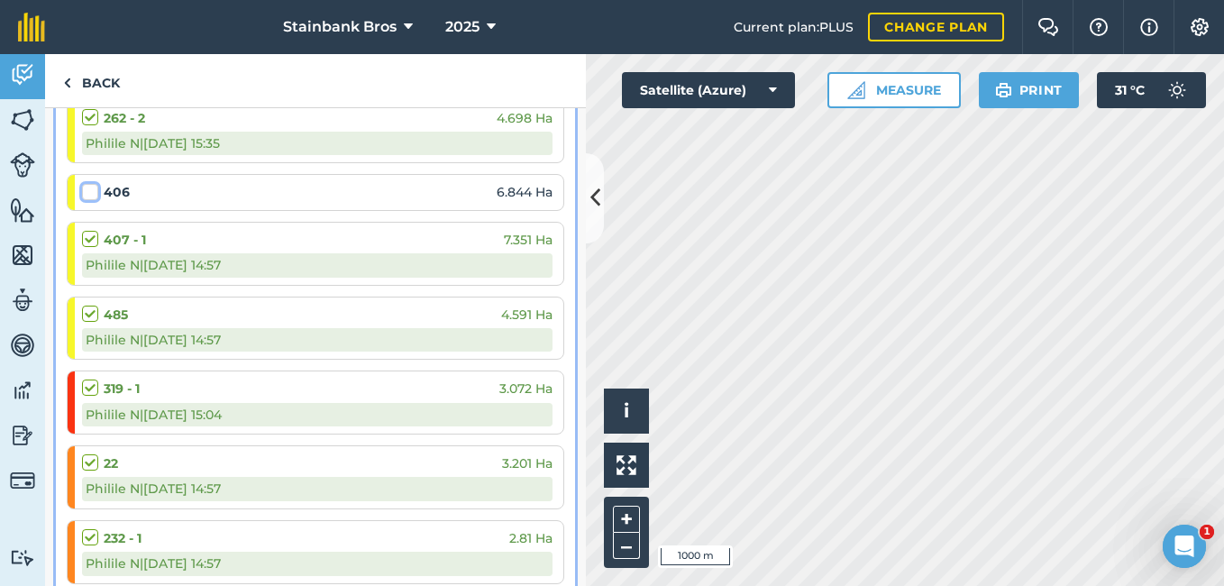
click at [90, 190] on input "checkbox" at bounding box center [88, 189] width 12 height 12
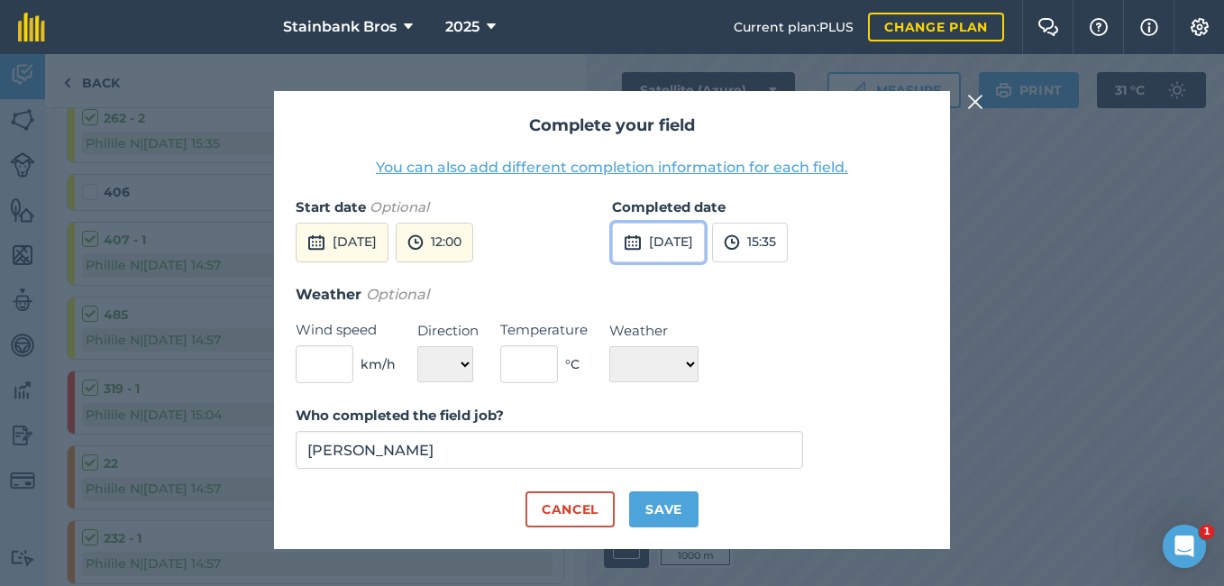
click at [661, 233] on button "[DATE]" at bounding box center [658, 243] width 93 height 40
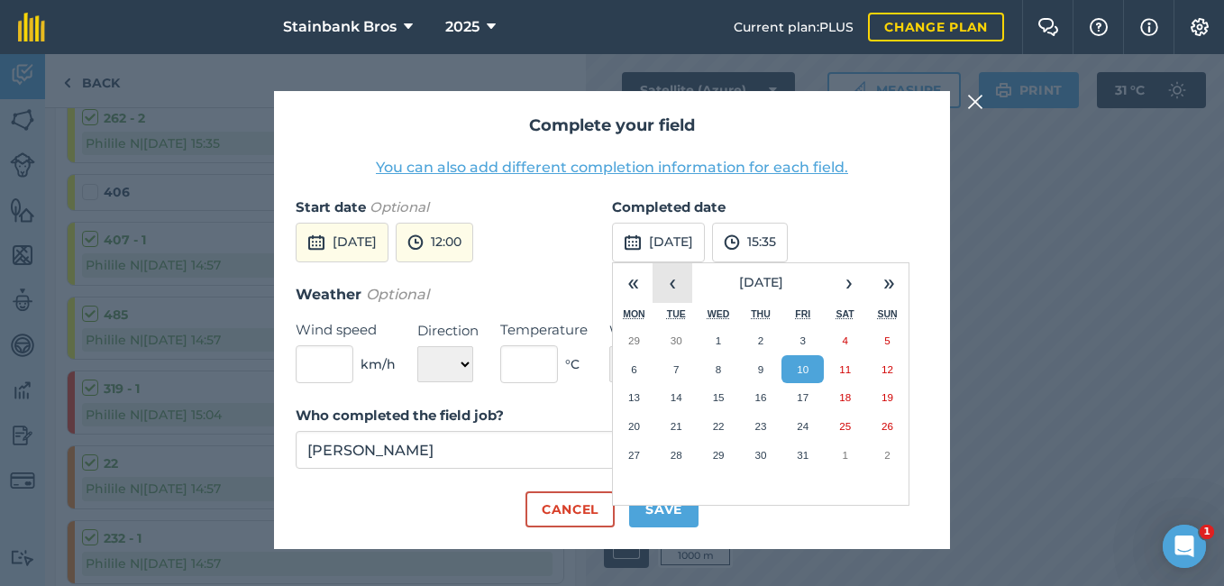
click at [683, 270] on button "‹" at bounding box center [673, 283] width 40 height 40
click at [764, 343] on abbr "4" at bounding box center [760, 340] width 5 height 12
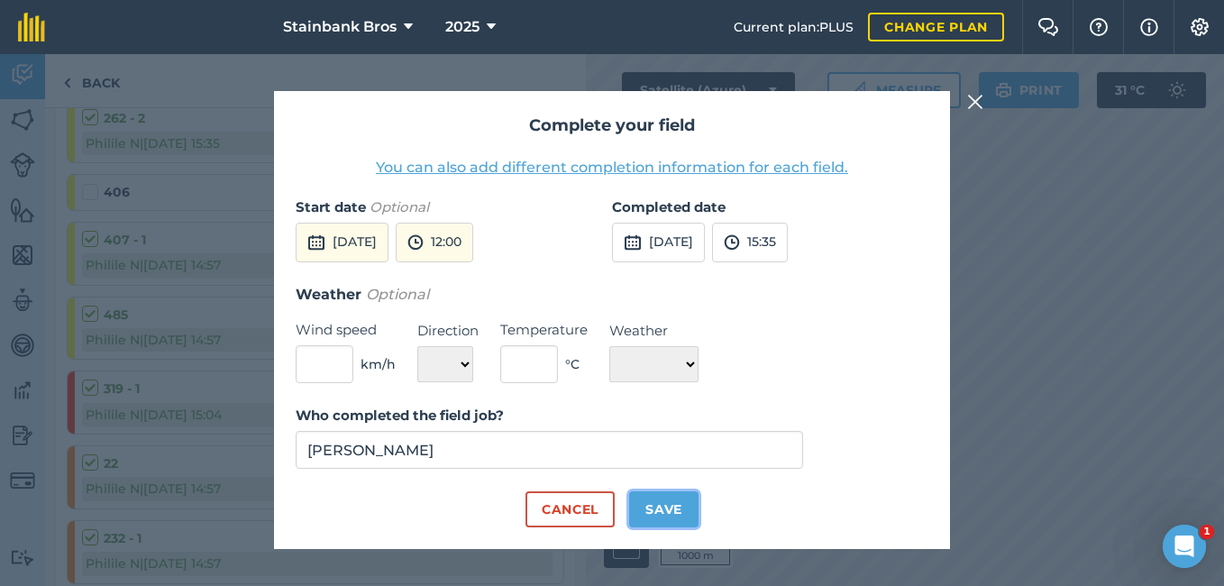
click at [670, 500] on button "Save" at bounding box center [663, 509] width 69 height 36
checkbox input "true"
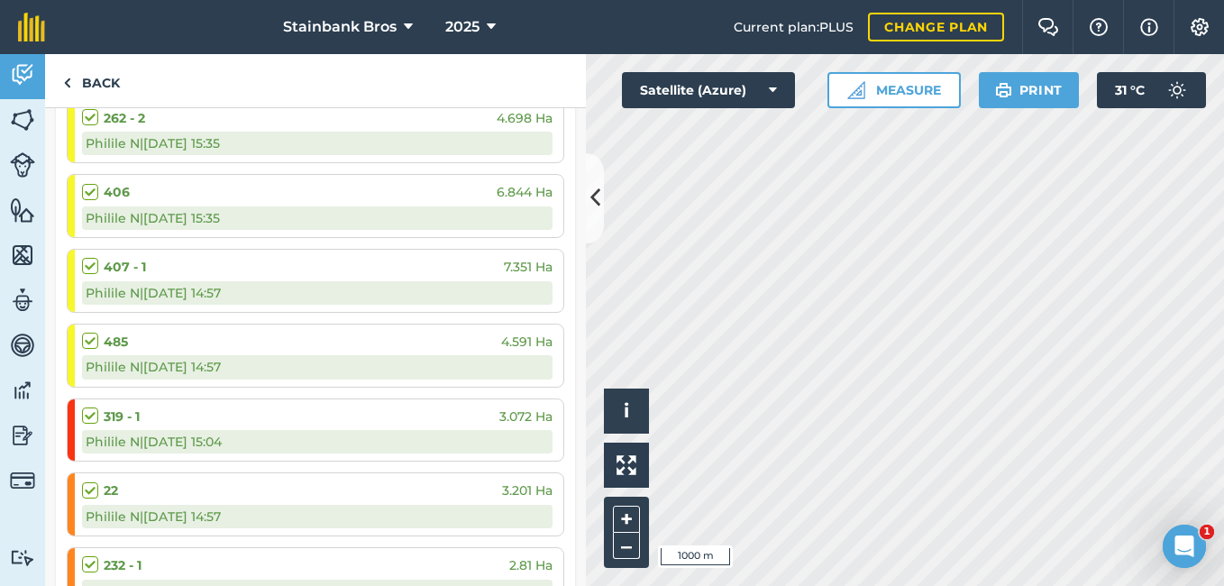
click at [95, 257] on label at bounding box center [93, 257] width 22 height 0
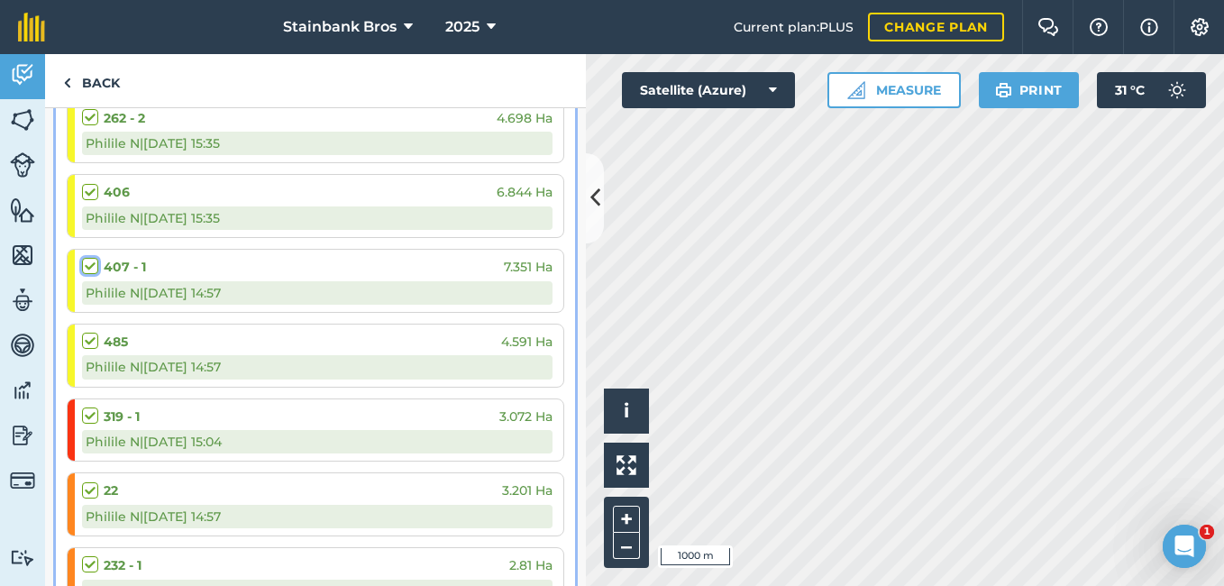
click at [94, 261] on input "checkbox" at bounding box center [88, 263] width 12 height 12
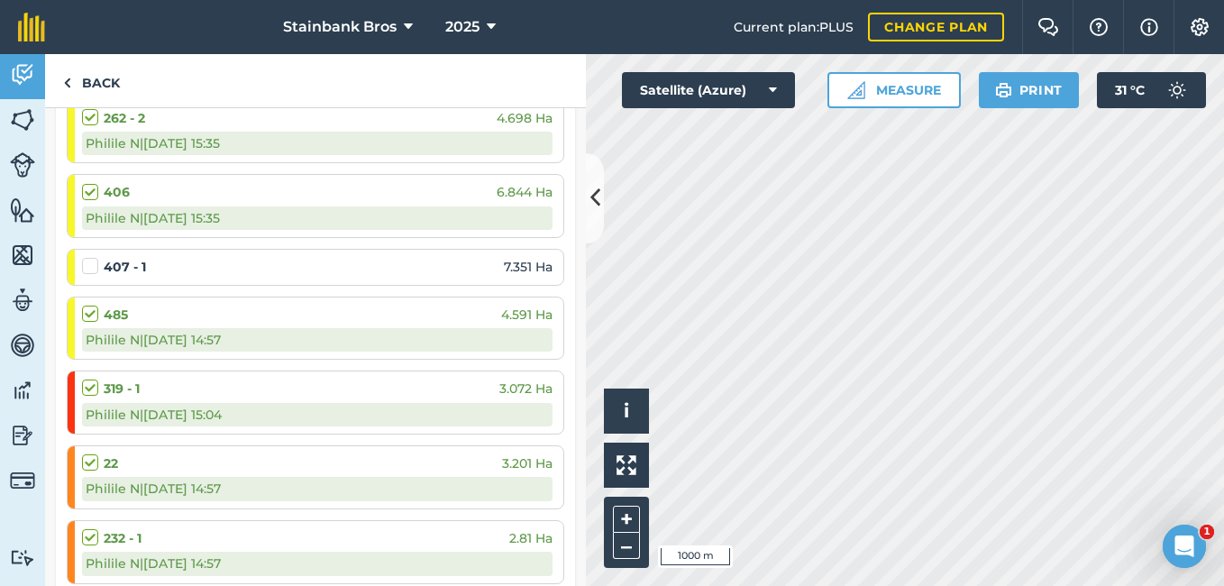
click at [95, 257] on label at bounding box center [93, 257] width 22 height 0
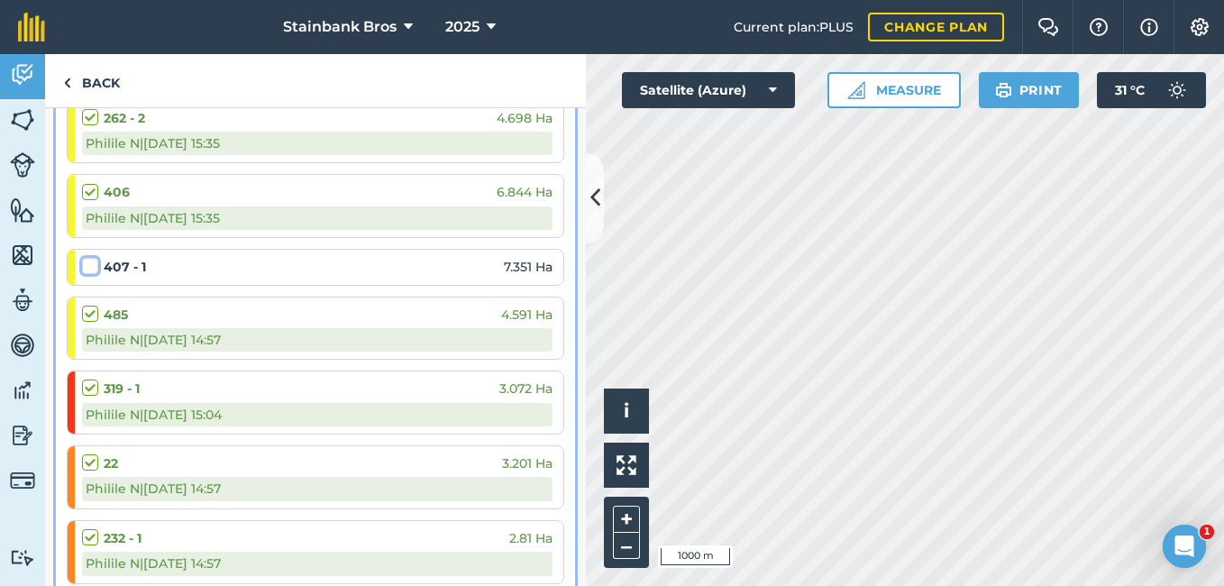
click at [94, 261] on input "checkbox" at bounding box center [88, 263] width 12 height 12
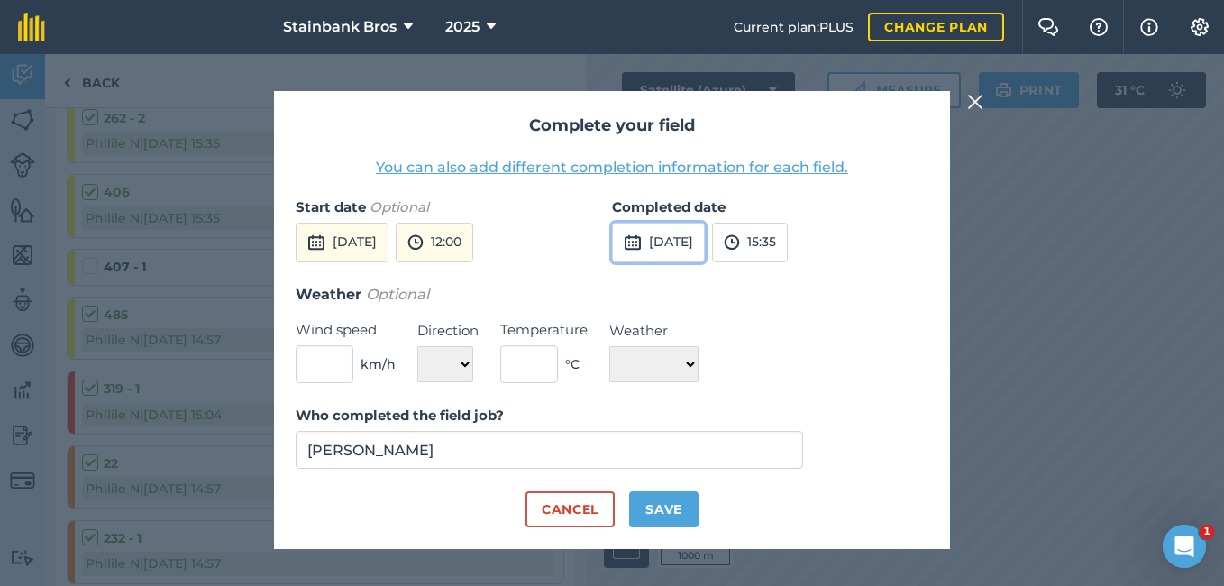
click at [640, 233] on img at bounding box center [633, 243] width 18 height 22
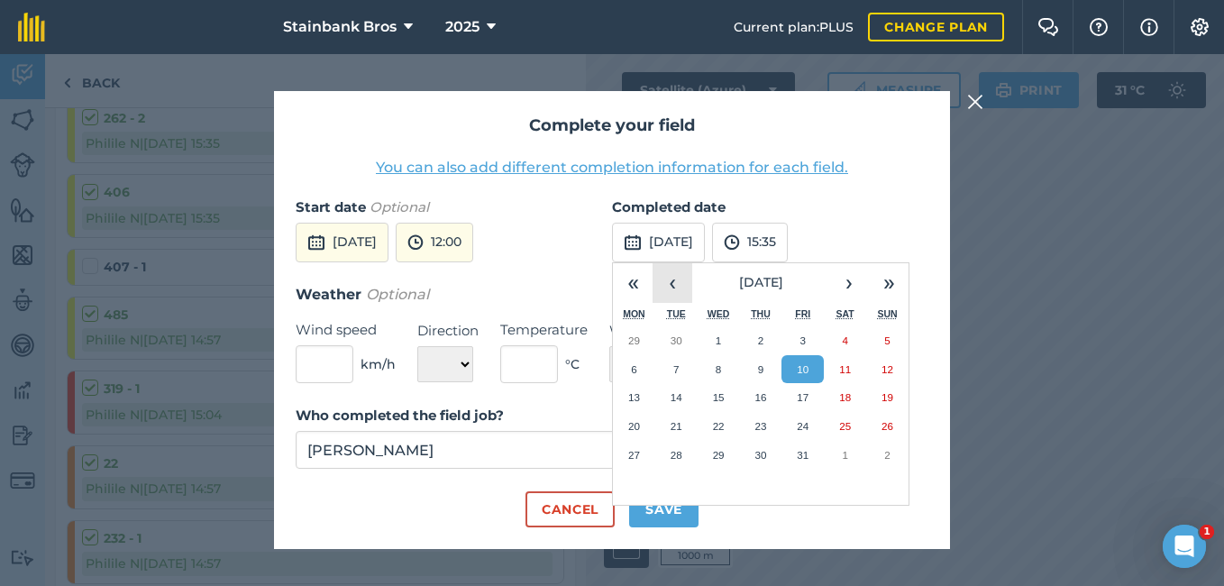
click at [664, 279] on button "‹" at bounding box center [673, 283] width 40 height 40
click at [771, 371] on button "11" at bounding box center [761, 369] width 42 height 29
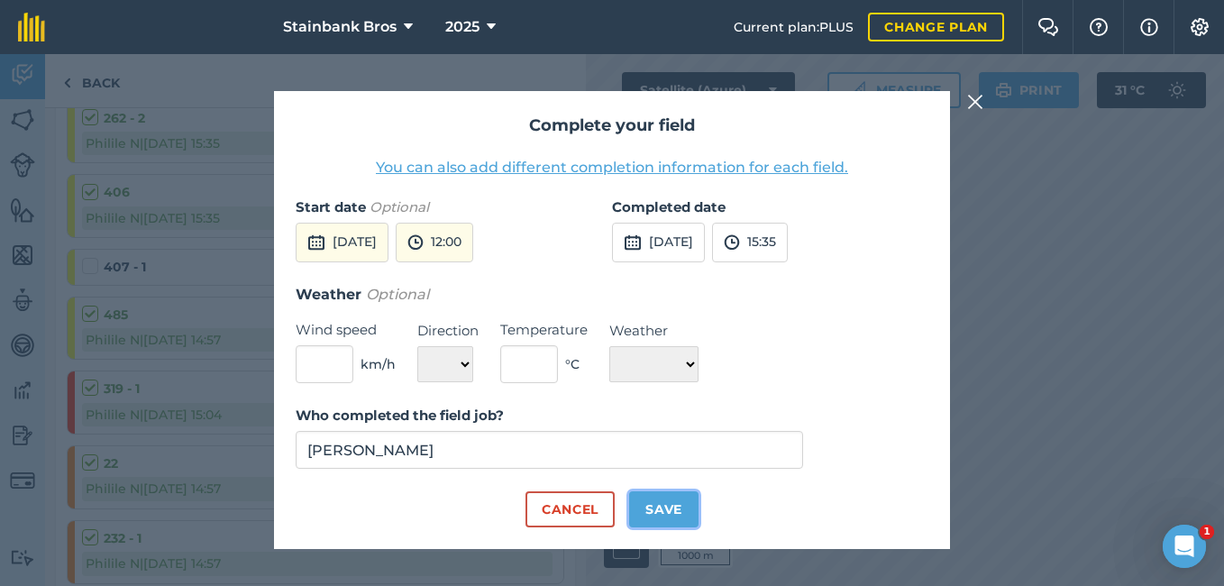
click at [663, 510] on button "Save" at bounding box center [663, 509] width 69 height 36
checkbox input "true"
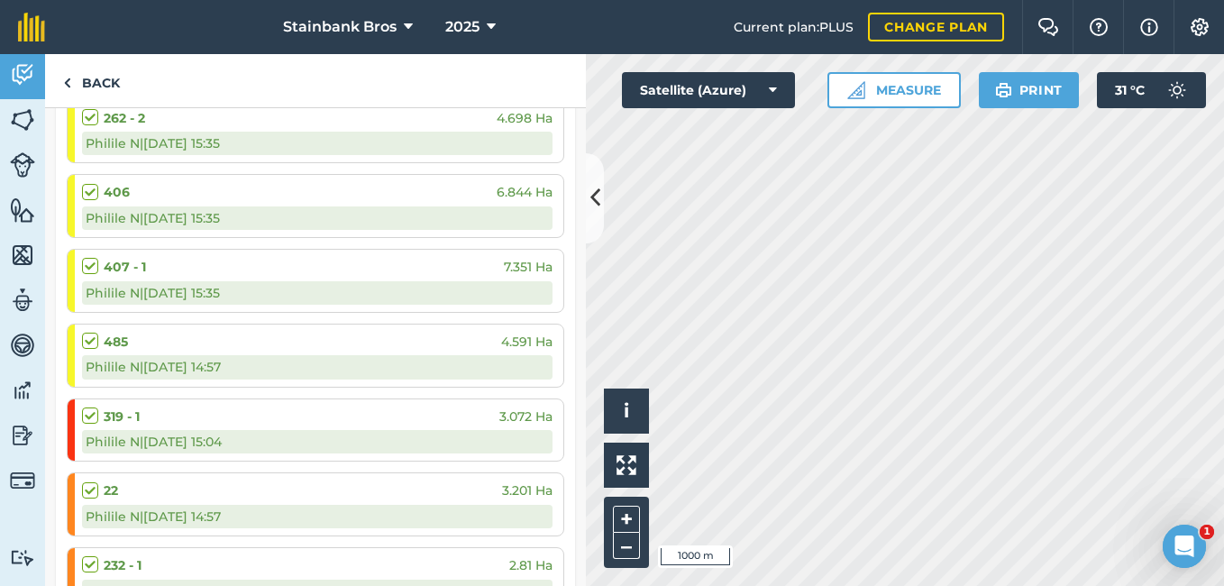
click at [88, 332] on label at bounding box center [93, 332] width 22 height 0
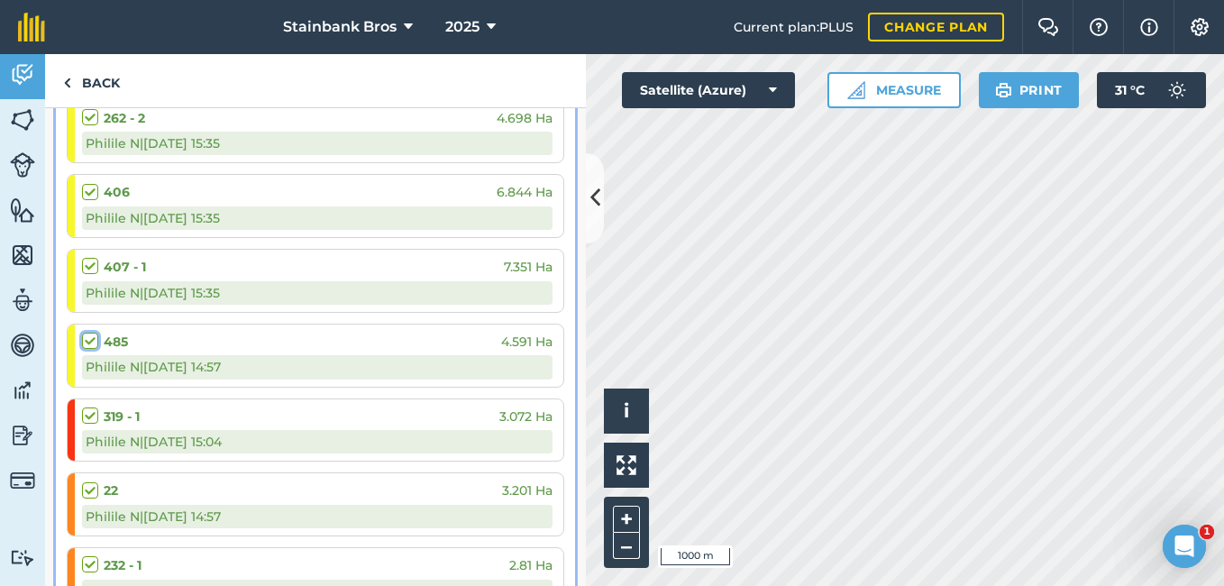
click at [88, 340] on input "checkbox" at bounding box center [88, 338] width 12 height 12
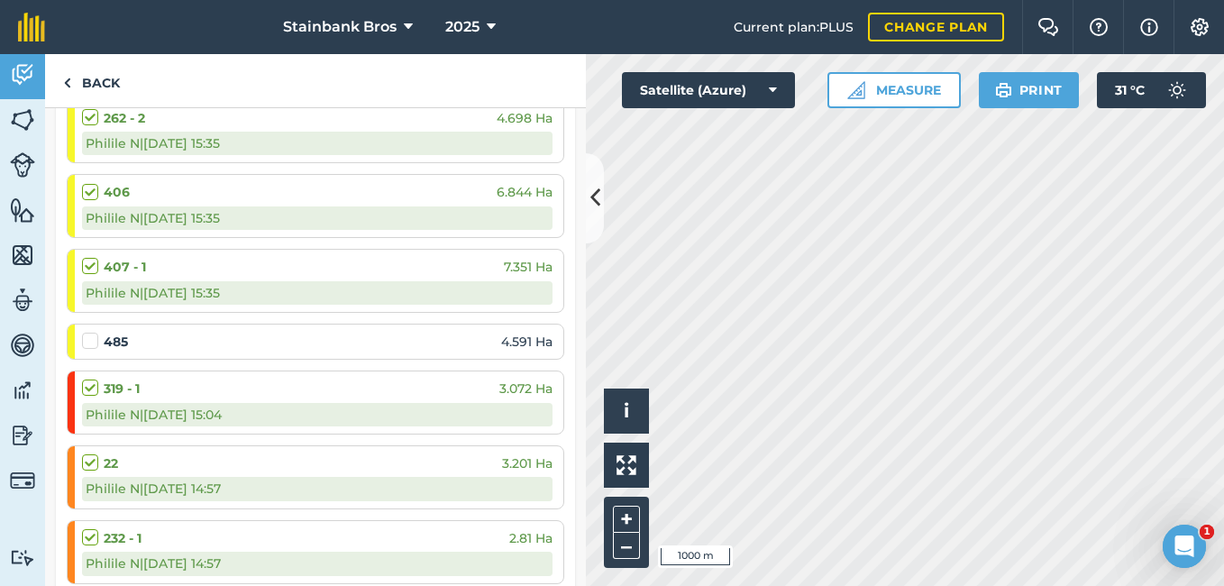
click at [88, 332] on label at bounding box center [93, 332] width 22 height 0
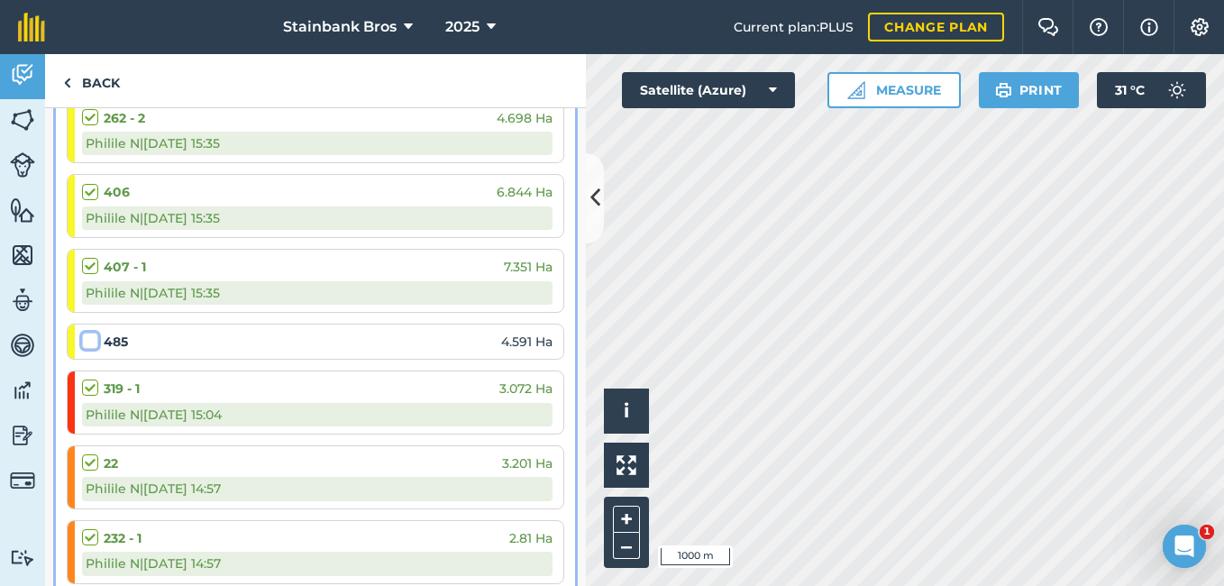
click at [88, 340] on input "checkbox" at bounding box center [88, 338] width 12 height 12
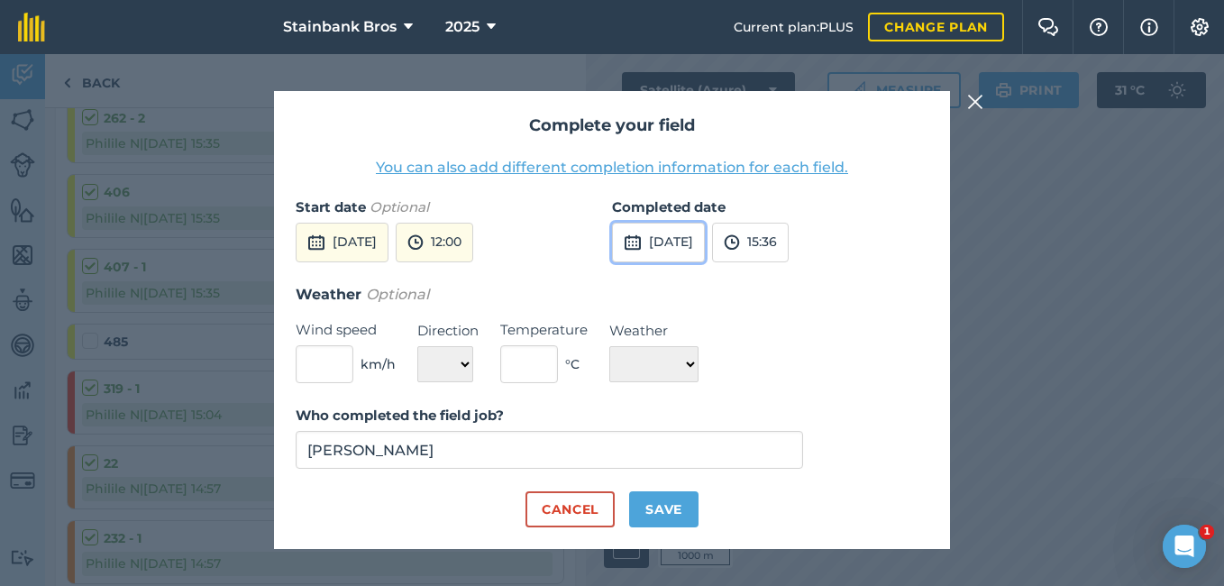
click at [658, 245] on button "[DATE]" at bounding box center [658, 243] width 93 height 40
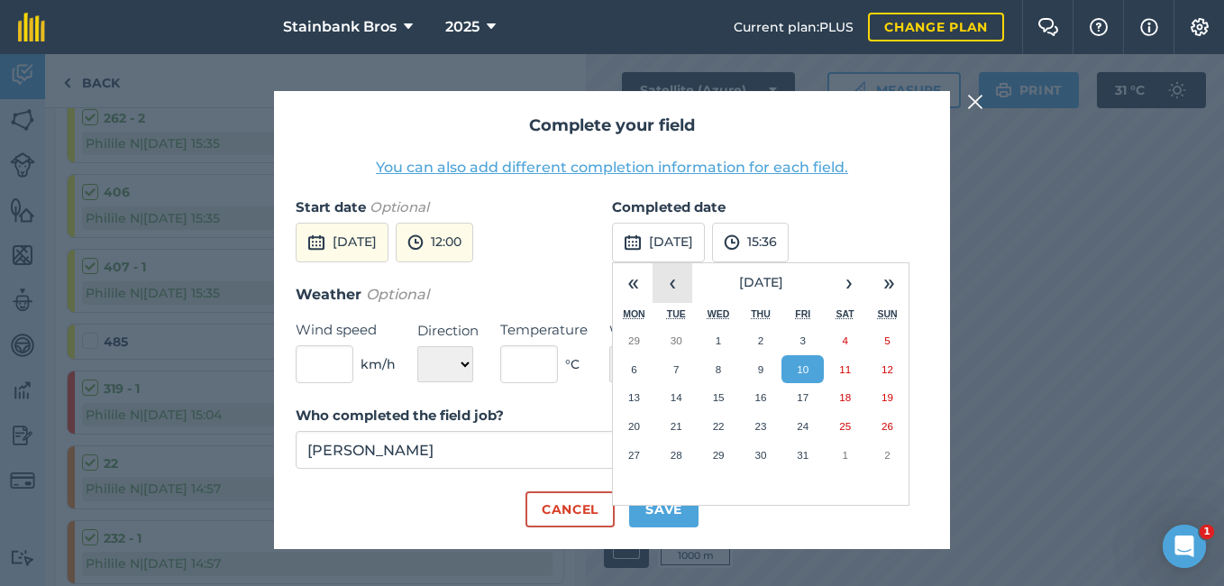
click at [658, 299] on button "‹" at bounding box center [673, 283] width 40 height 40
click at [879, 399] on button "21" at bounding box center [887, 397] width 42 height 29
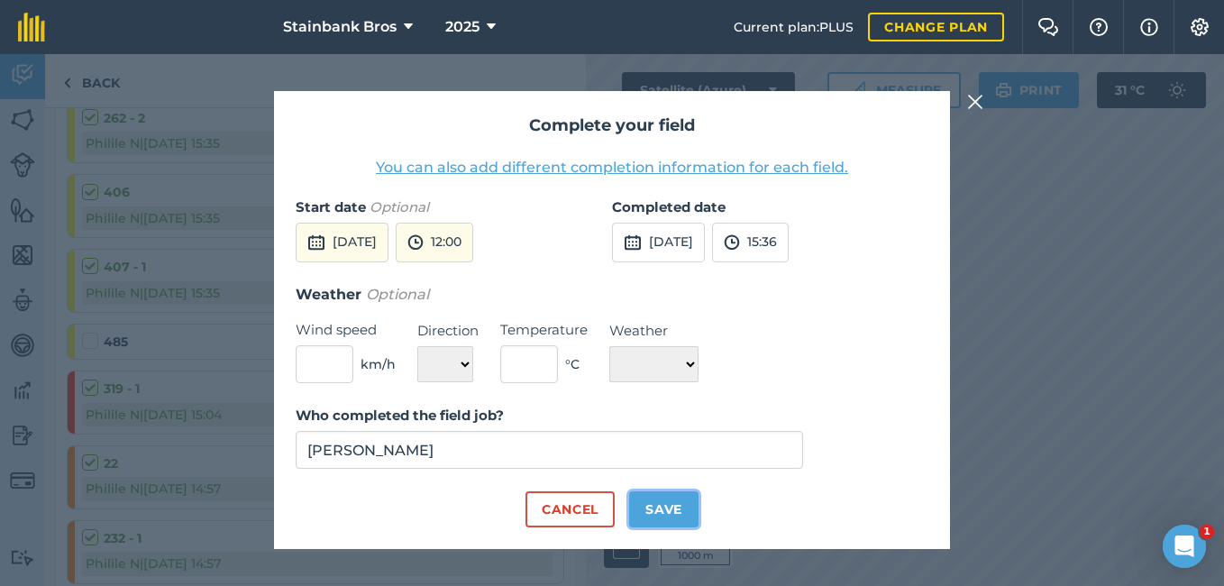
click at [673, 511] on button "Save" at bounding box center [663, 509] width 69 height 36
checkbox input "true"
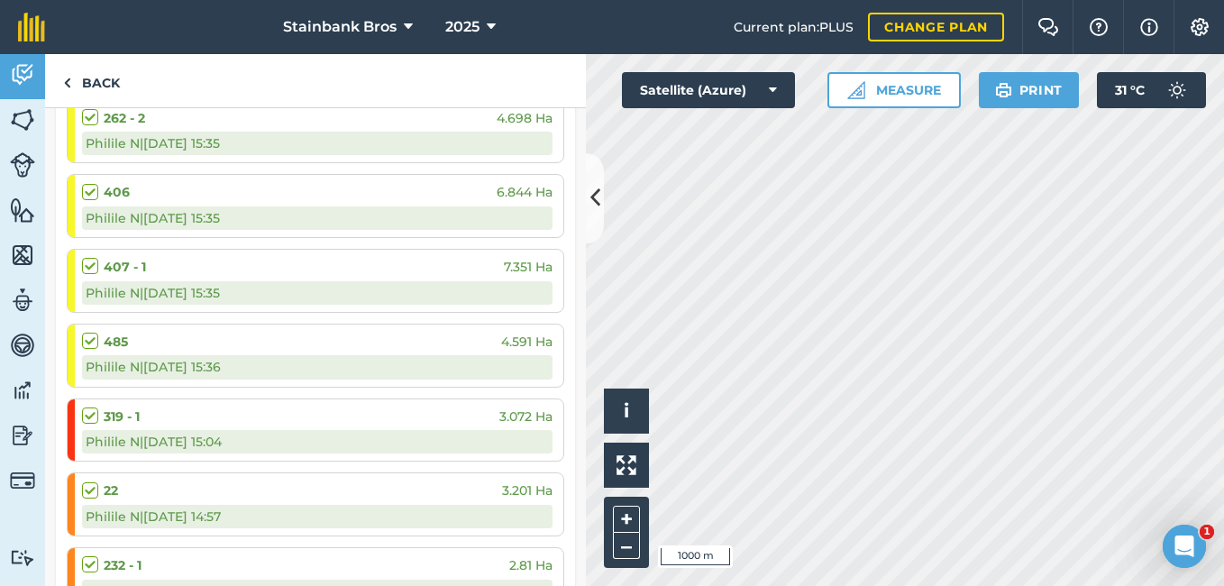
click at [85, 407] on label at bounding box center [93, 407] width 22 height 0
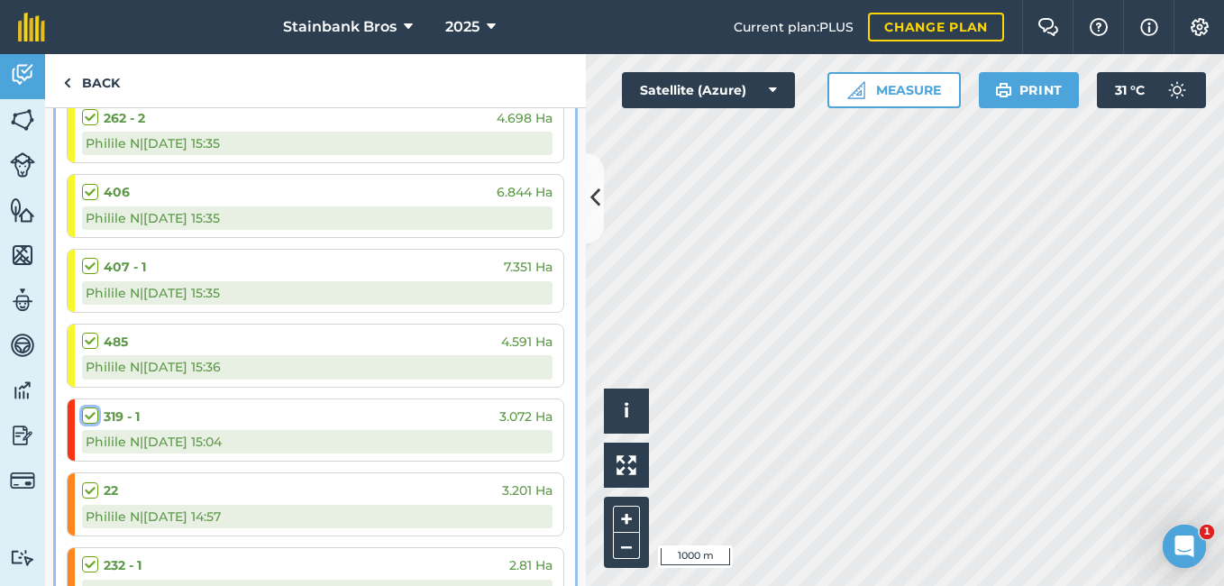
click at [85, 418] on input "checkbox" at bounding box center [88, 413] width 12 height 12
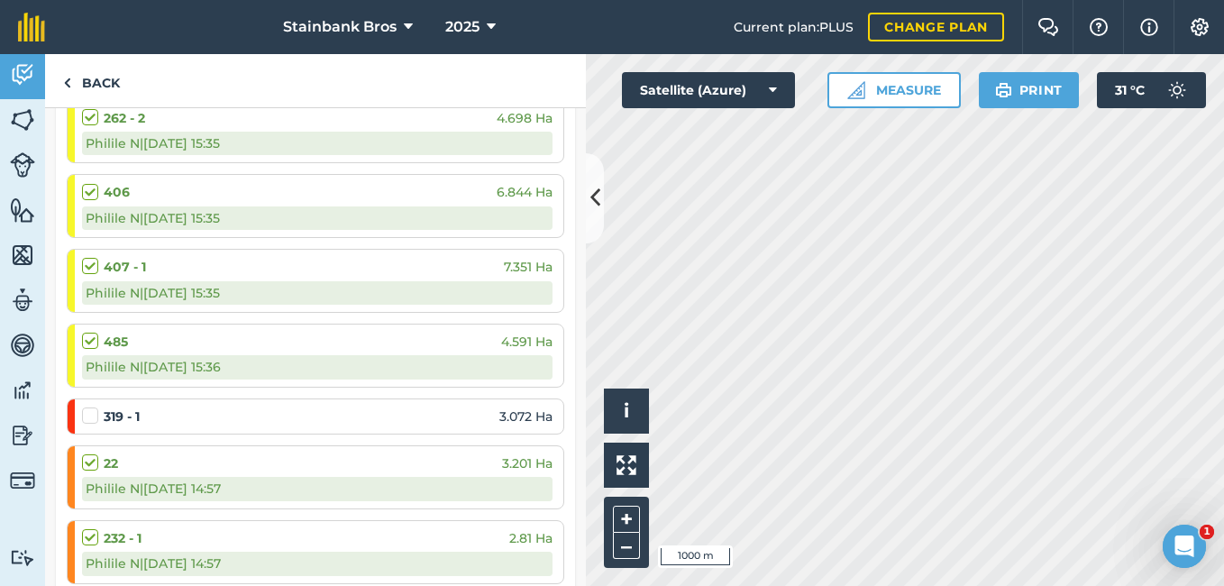
click at [85, 407] on label at bounding box center [93, 407] width 22 height 0
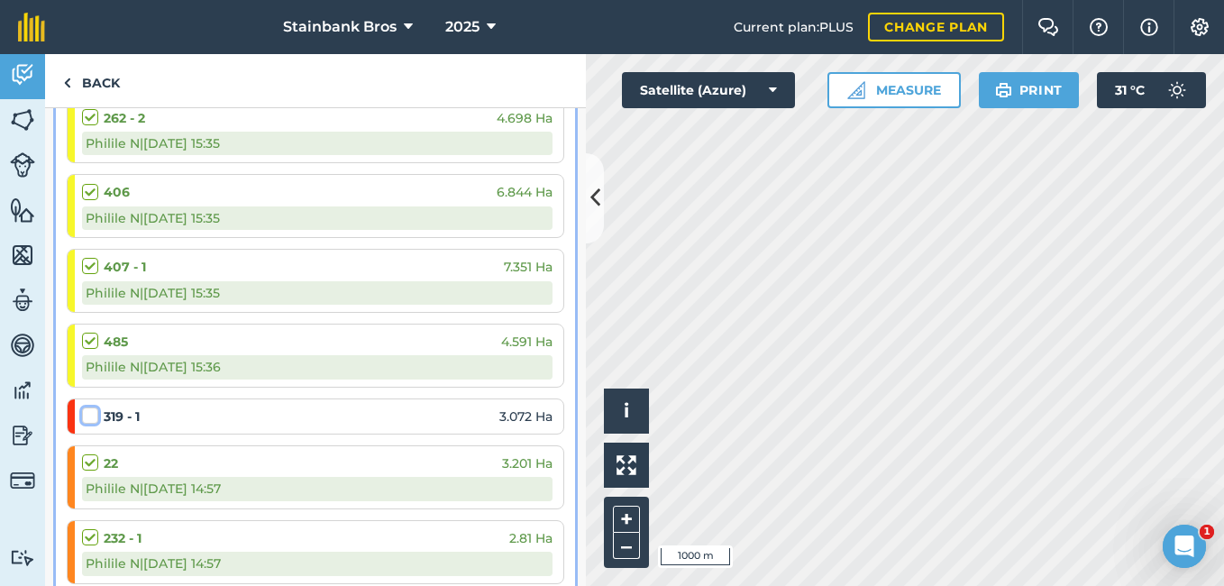
click at [85, 418] on input "checkbox" at bounding box center [88, 413] width 12 height 12
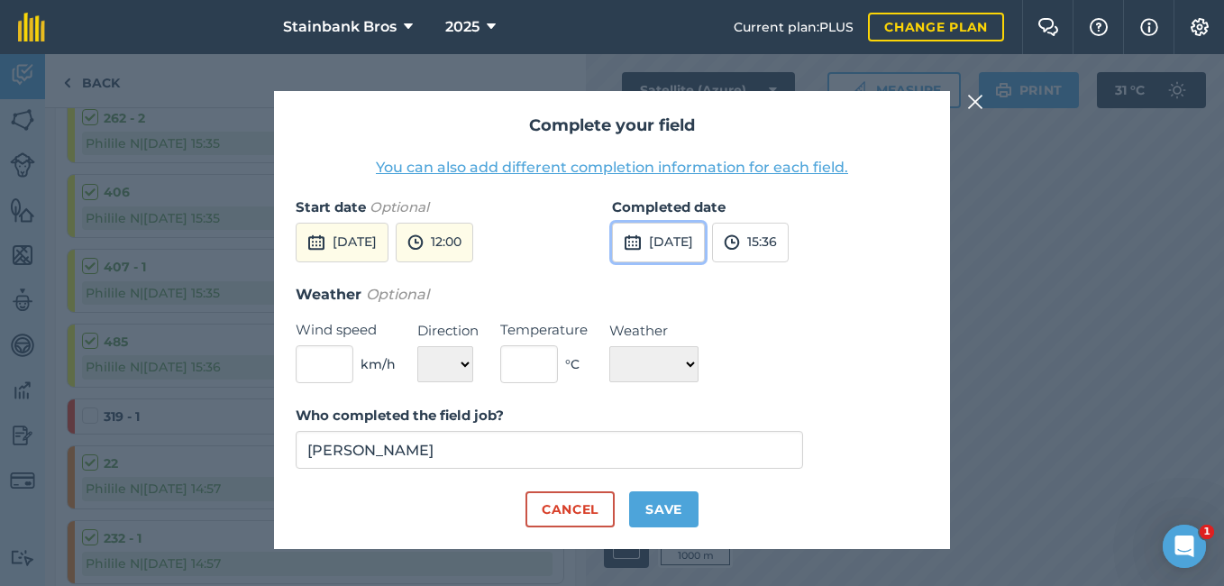
click at [685, 242] on button "[DATE]" at bounding box center [658, 243] width 93 height 40
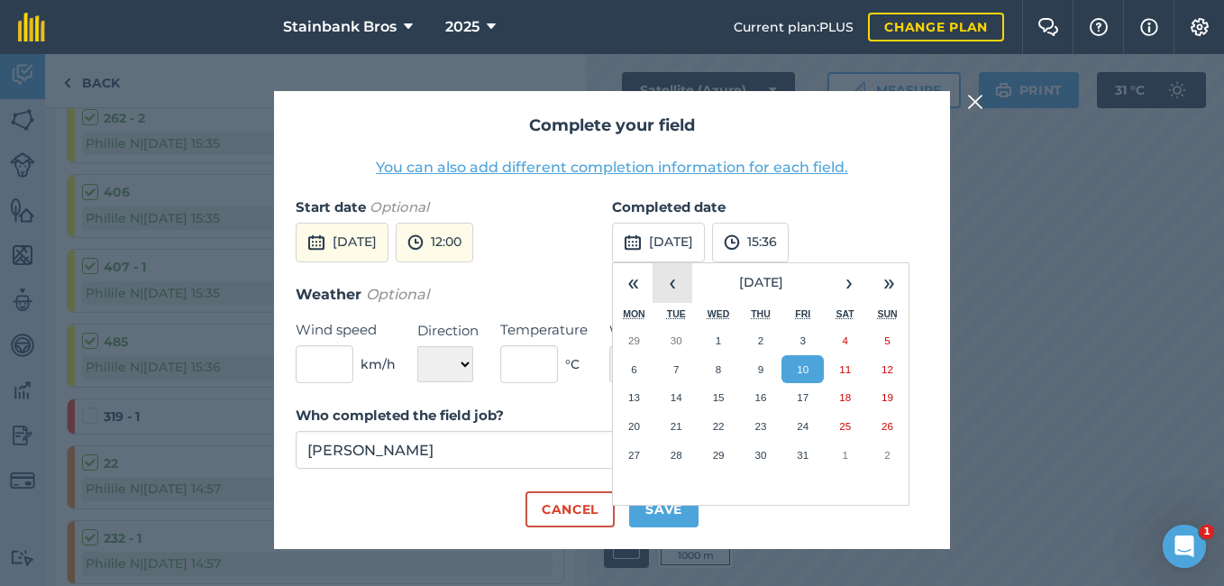
click at [673, 288] on button "‹" at bounding box center [673, 283] width 40 height 40
click at [798, 330] on button "5" at bounding box center [803, 340] width 42 height 29
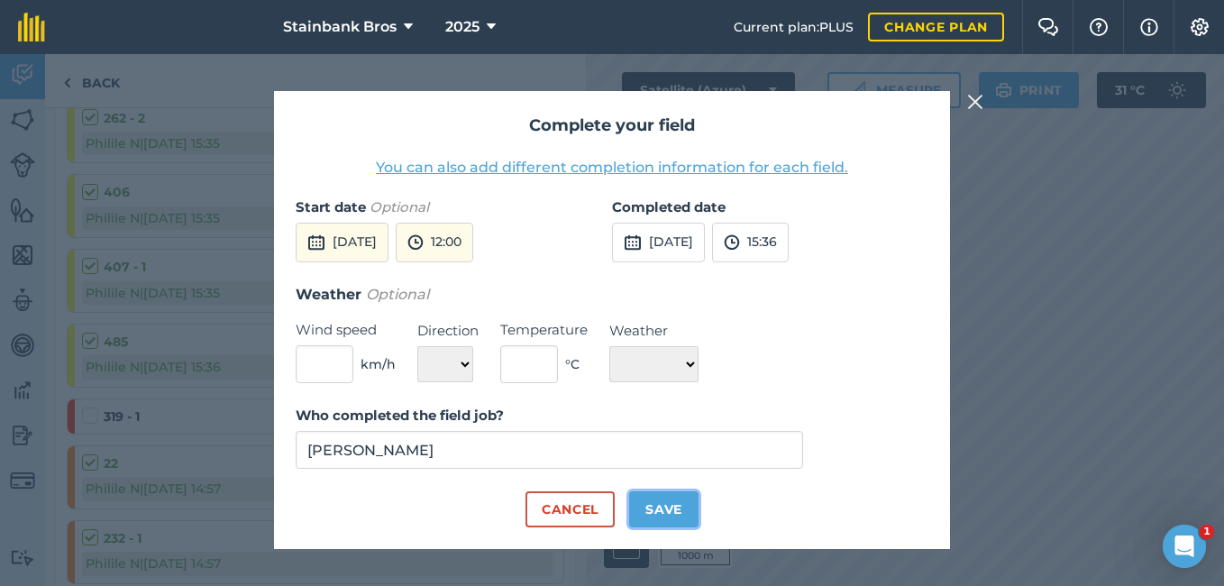
click at [670, 511] on button "Save" at bounding box center [663, 509] width 69 height 36
checkbox input "true"
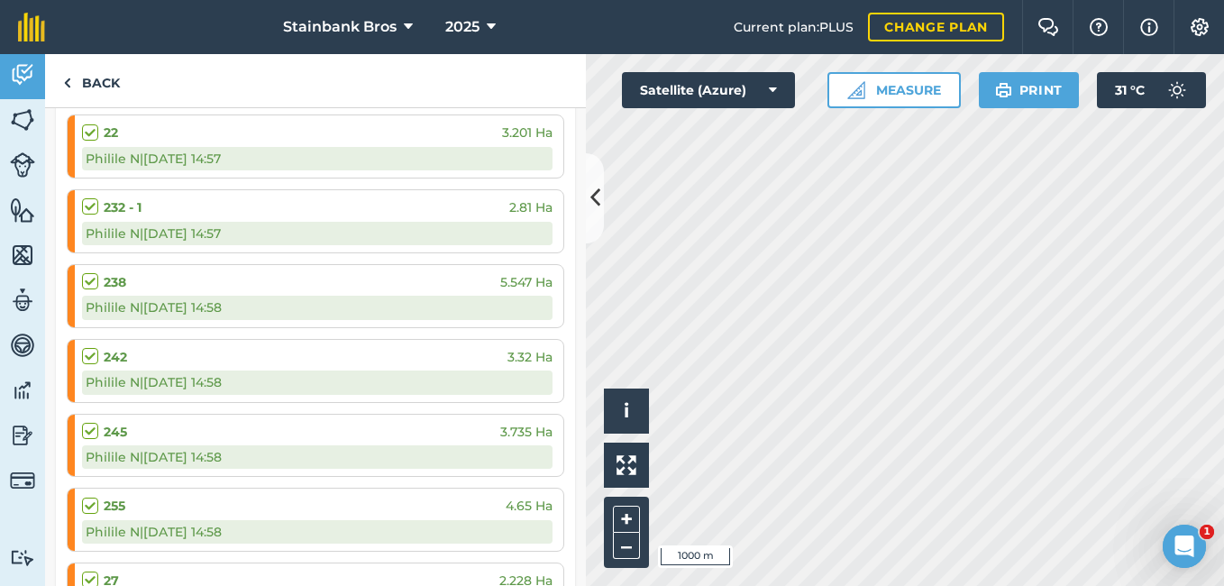
scroll to position [1583, 0]
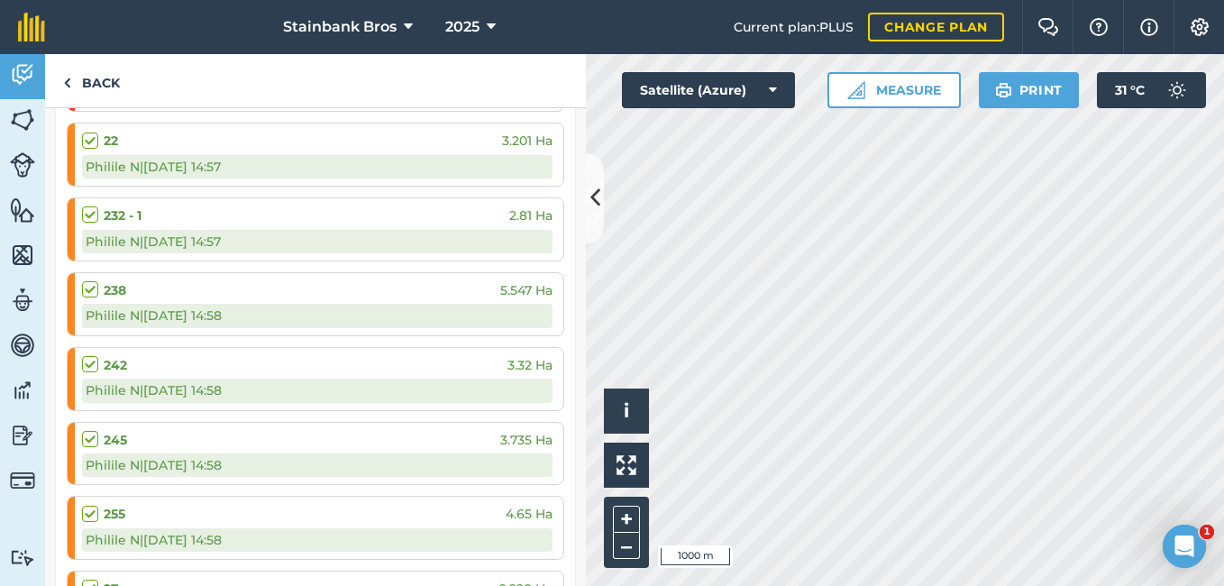
click at [94, 132] on label at bounding box center [93, 132] width 22 height 0
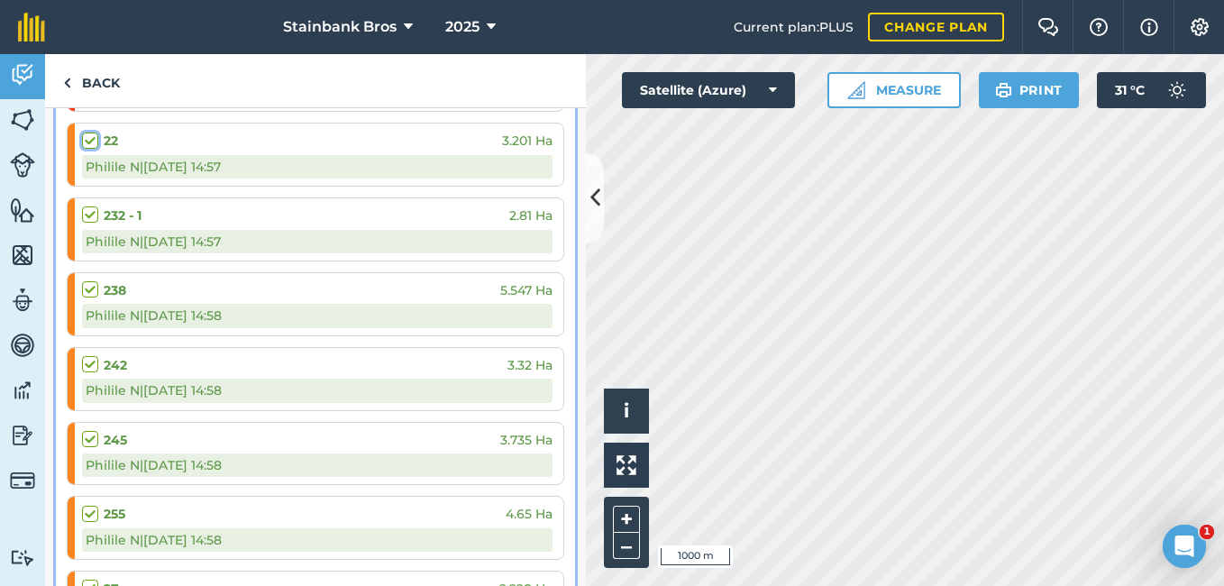
click at [94, 142] on input "checkbox" at bounding box center [88, 138] width 12 height 12
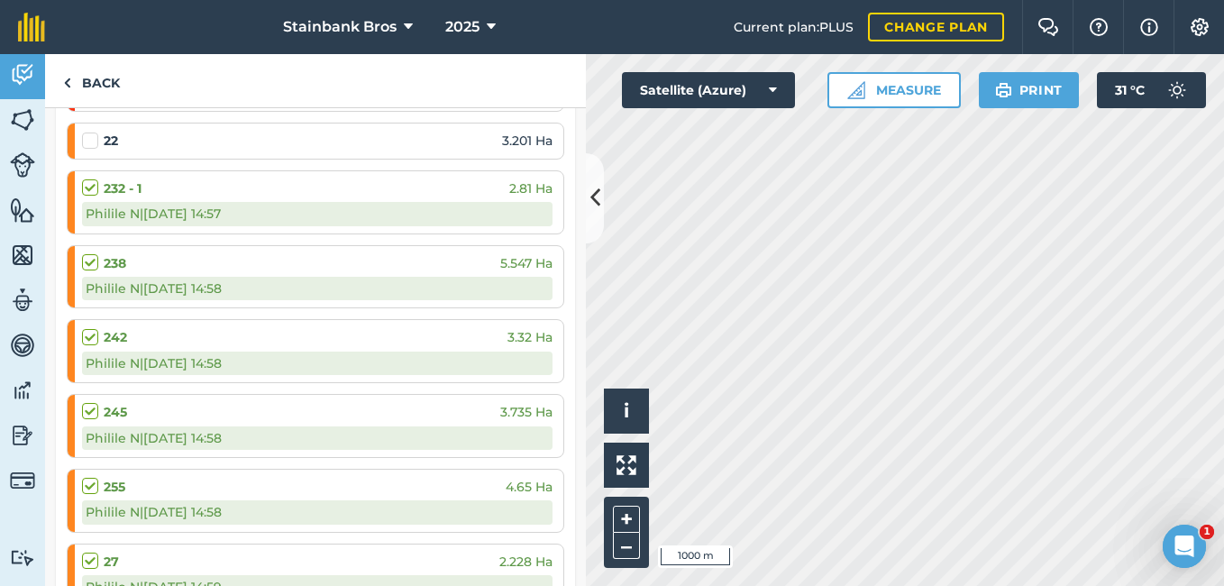
click at [94, 132] on label at bounding box center [93, 132] width 22 height 0
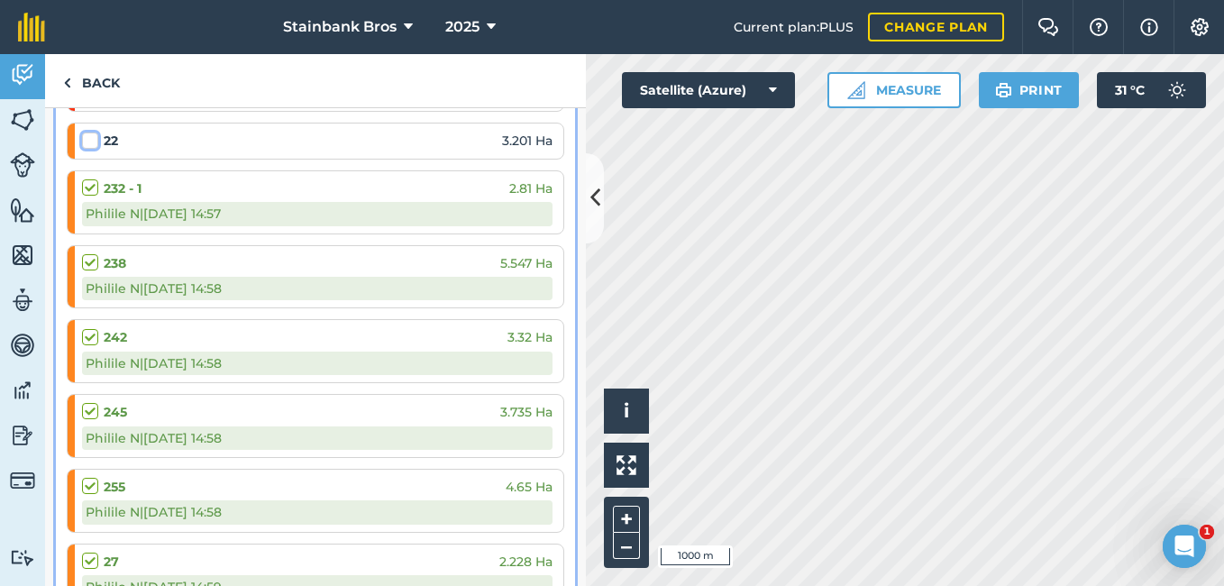
click at [94, 142] on input "checkbox" at bounding box center [88, 138] width 12 height 12
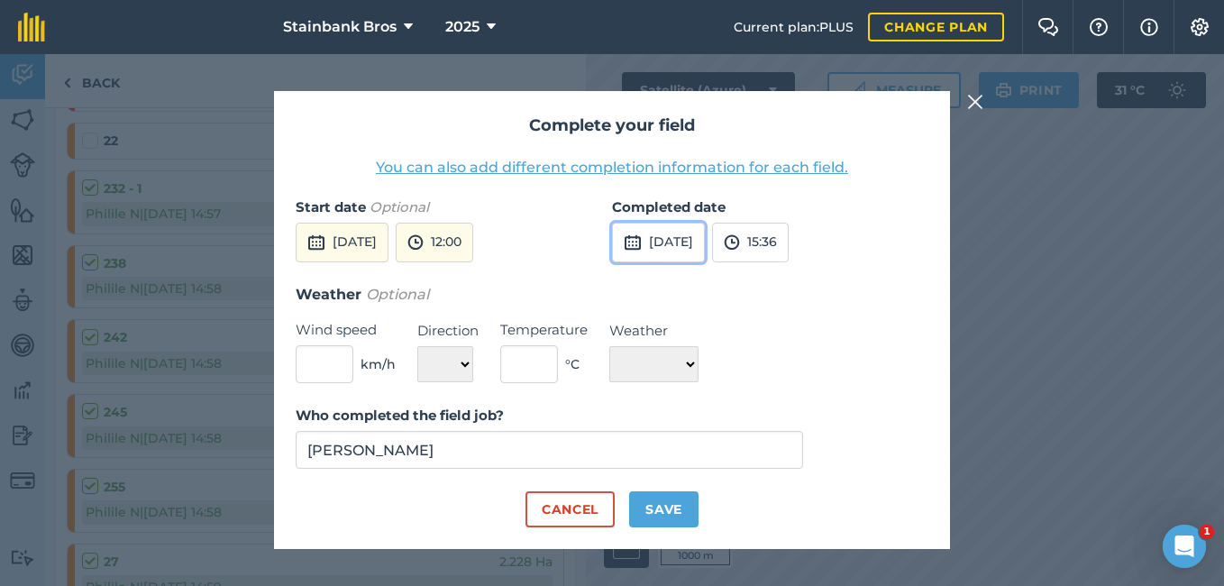
click at [690, 233] on button "[DATE]" at bounding box center [658, 243] width 93 height 40
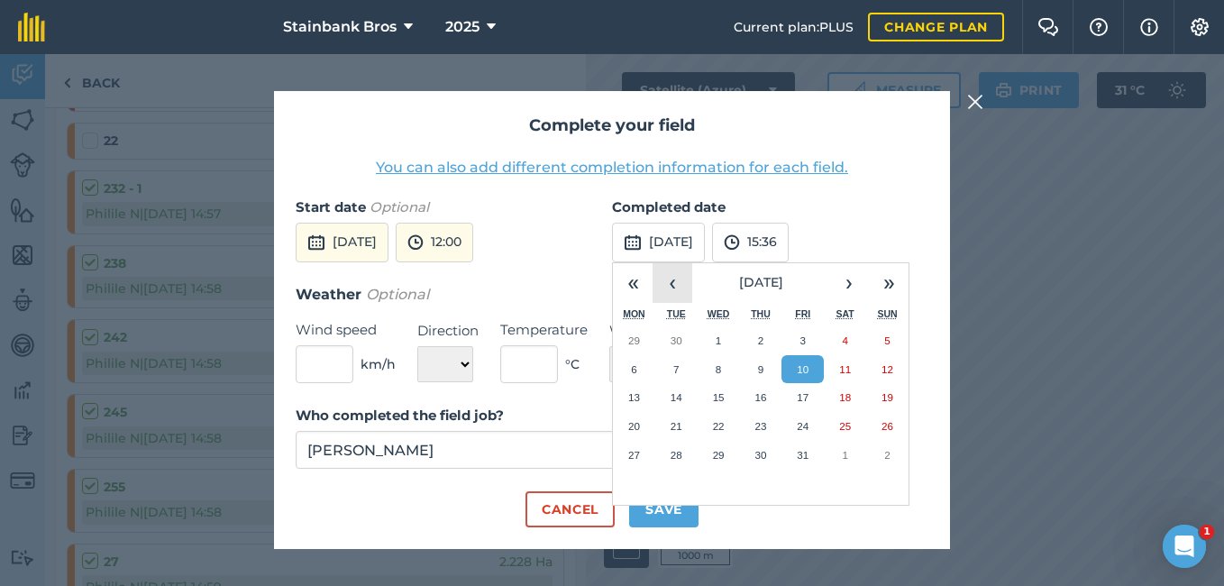
click at [683, 282] on button "‹" at bounding box center [673, 283] width 40 height 40
click at [647, 363] on button "8" at bounding box center [634, 369] width 42 height 29
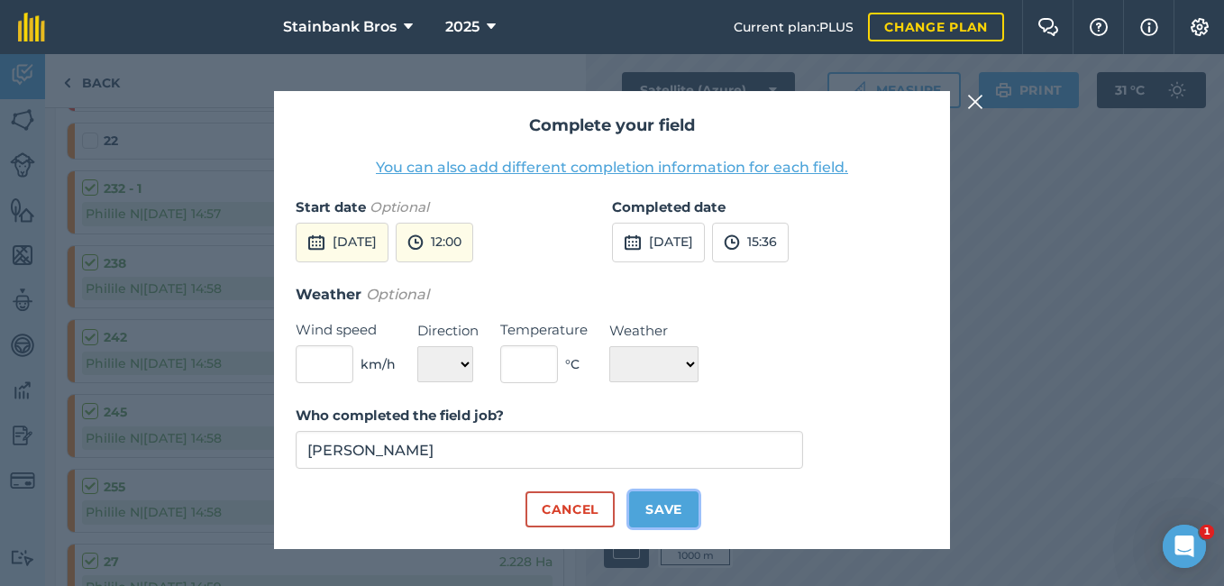
click at [667, 496] on button "Save" at bounding box center [663, 509] width 69 height 36
checkbox input "true"
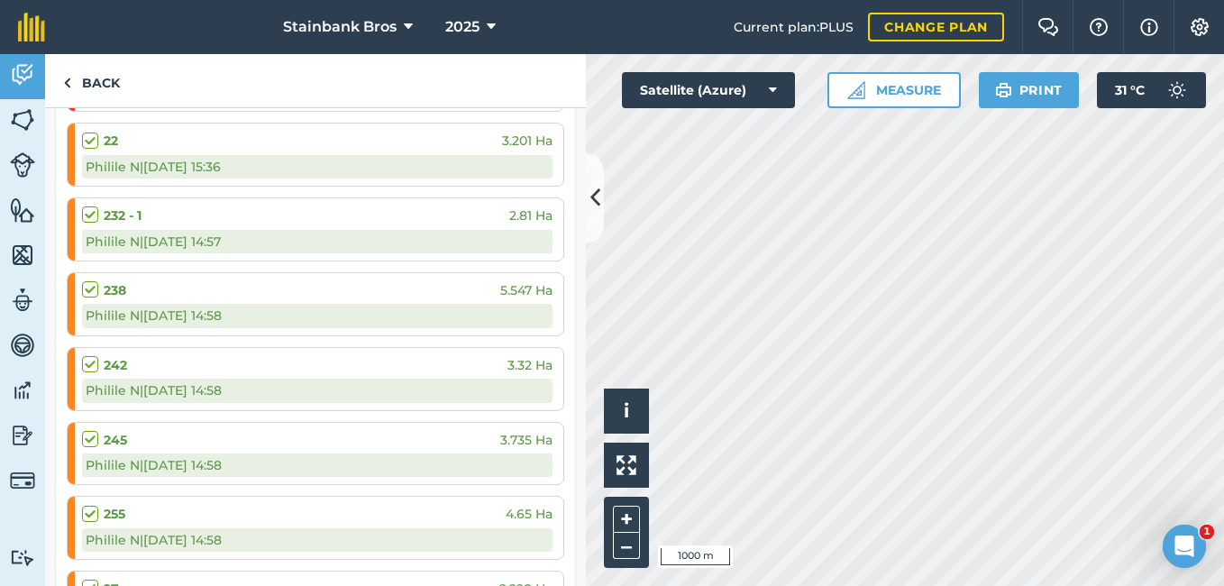
click at [85, 206] on label at bounding box center [93, 206] width 22 height 0
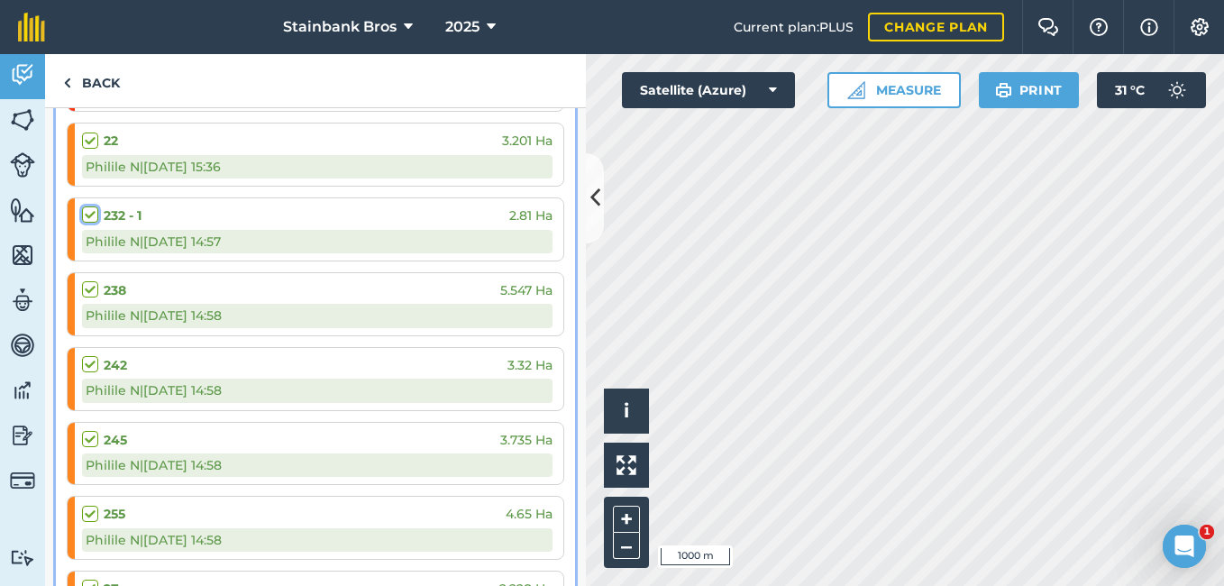
click at [85, 212] on input "checkbox" at bounding box center [88, 212] width 12 height 12
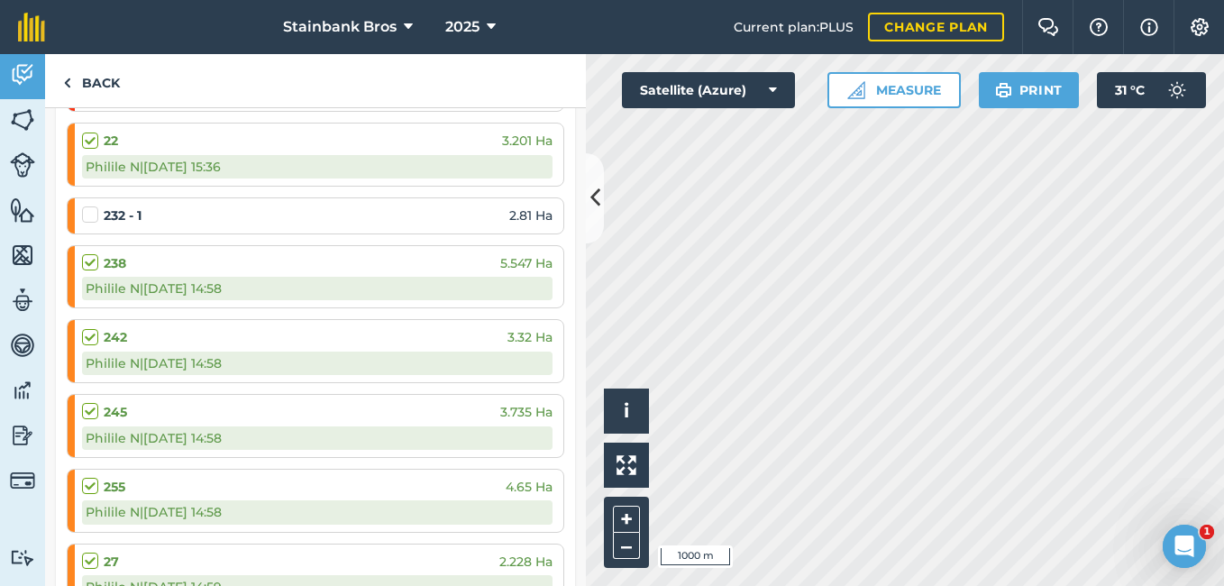
click at [85, 206] on label at bounding box center [93, 206] width 22 height 0
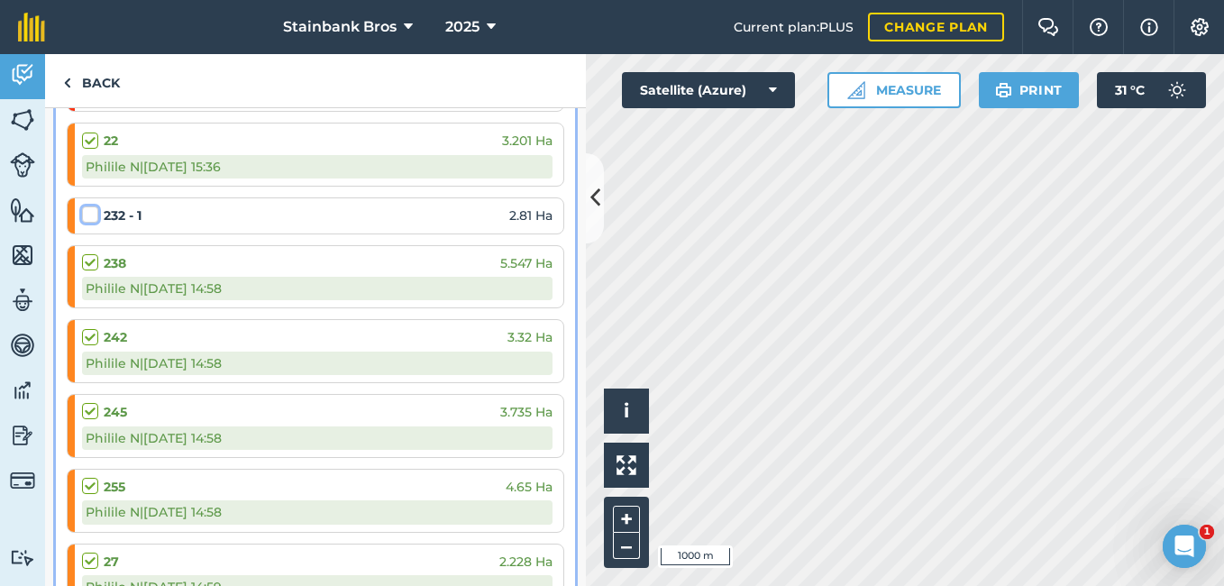
click at [85, 212] on input "checkbox" at bounding box center [88, 212] width 12 height 12
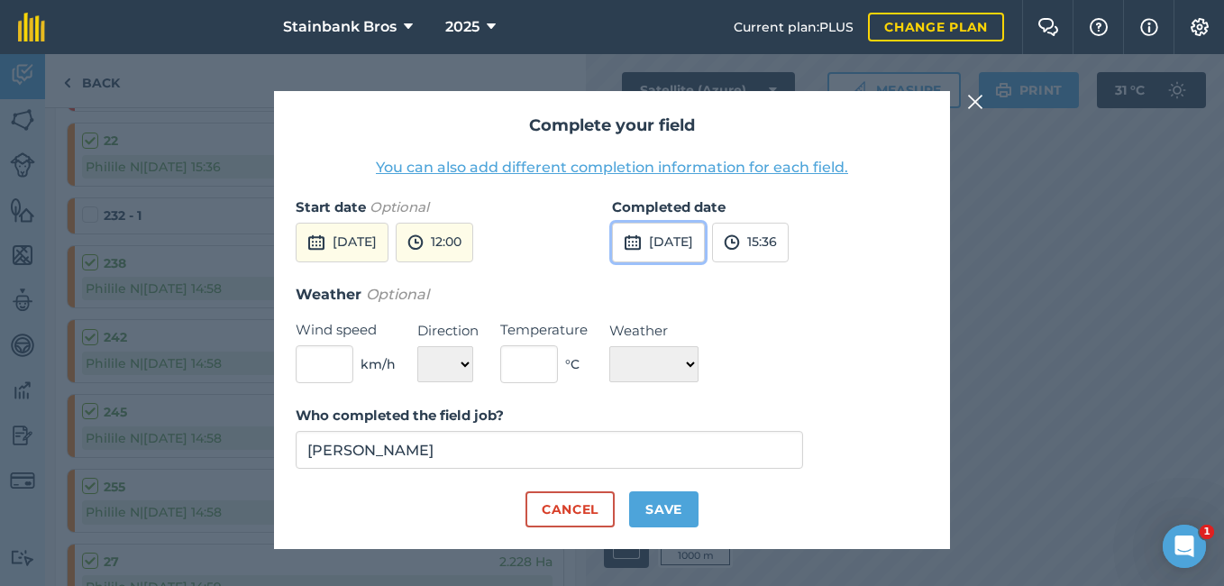
click at [677, 230] on button "[DATE]" at bounding box center [658, 243] width 93 height 40
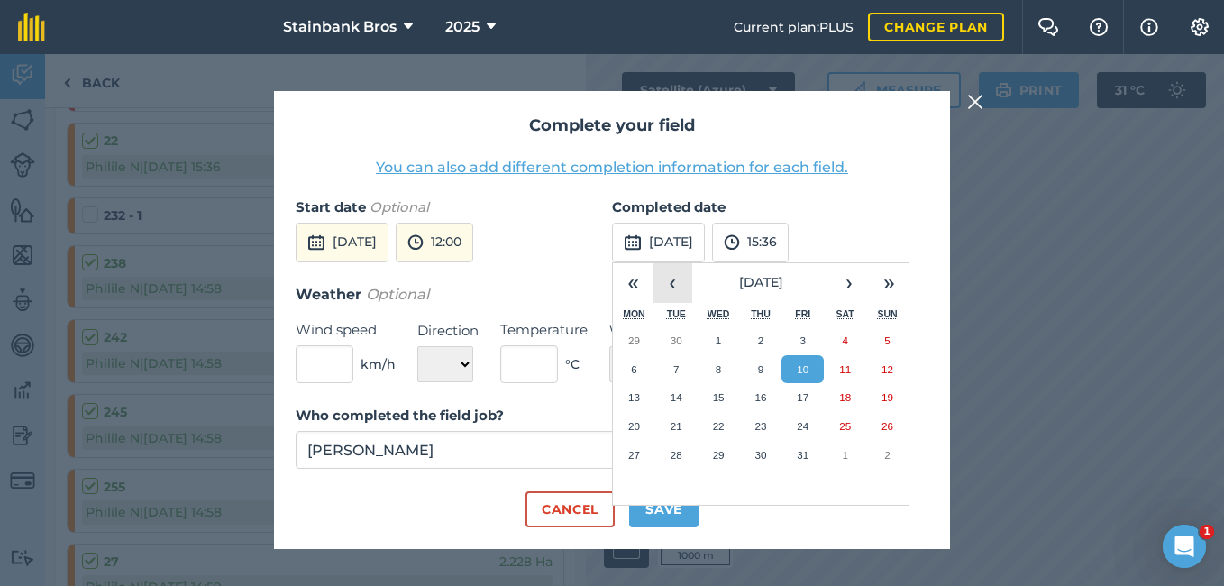
click at [691, 272] on button "‹" at bounding box center [673, 283] width 40 height 40
click at [728, 356] on button "10" at bounding box center [719, 369] width 42 height 29
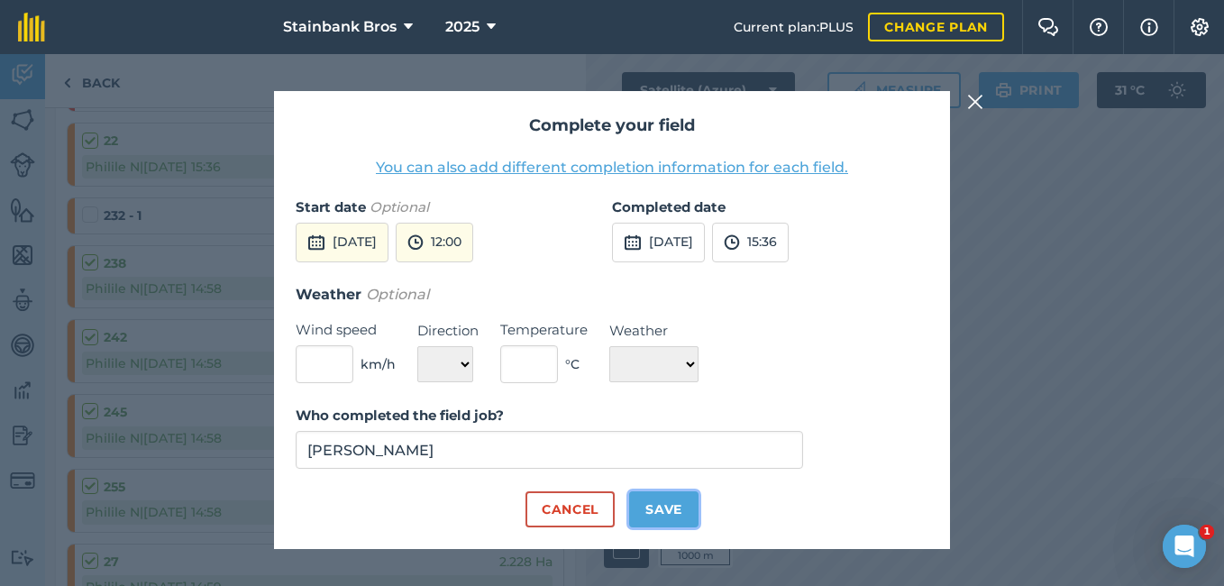
click at [679, 511] on button "Save" at bounding box center [663, 509] width 69 height 36
checkbox input "true"
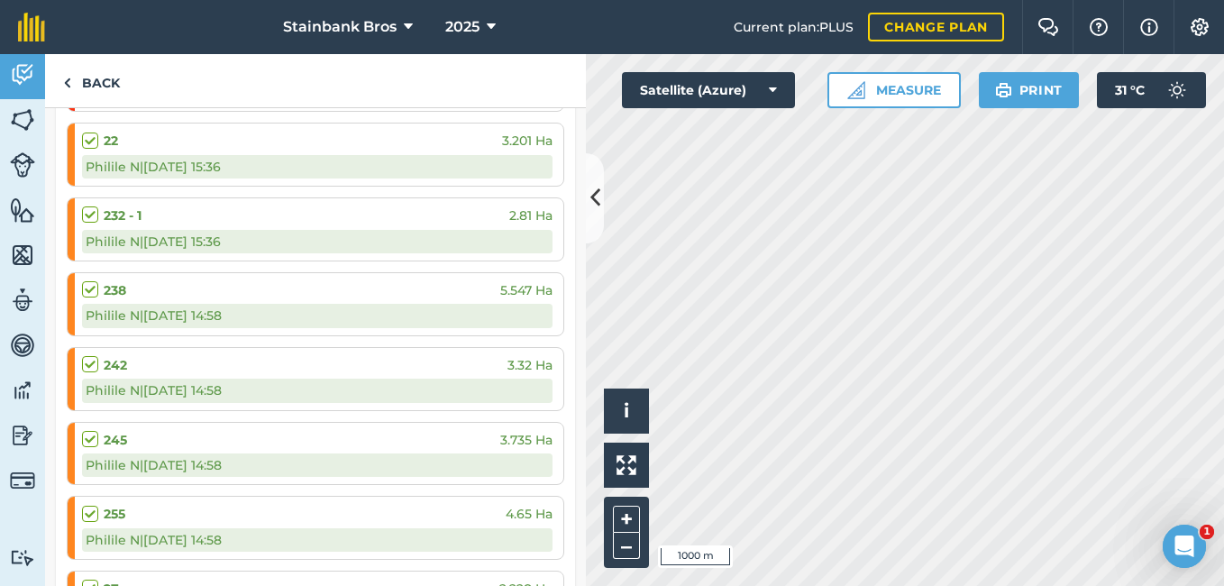
click at [91, 280] on label at bounding box center [93, 280] width 22 height 0
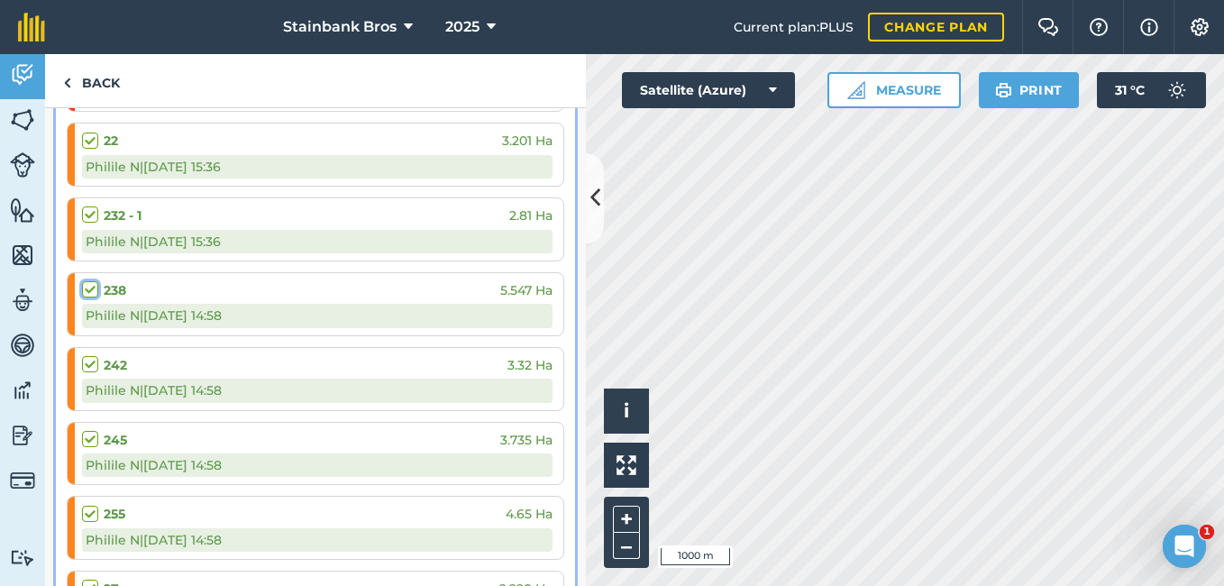
click at [91, 290] on input "checkbox" at bounding box center [88, 286] width 12 height 12
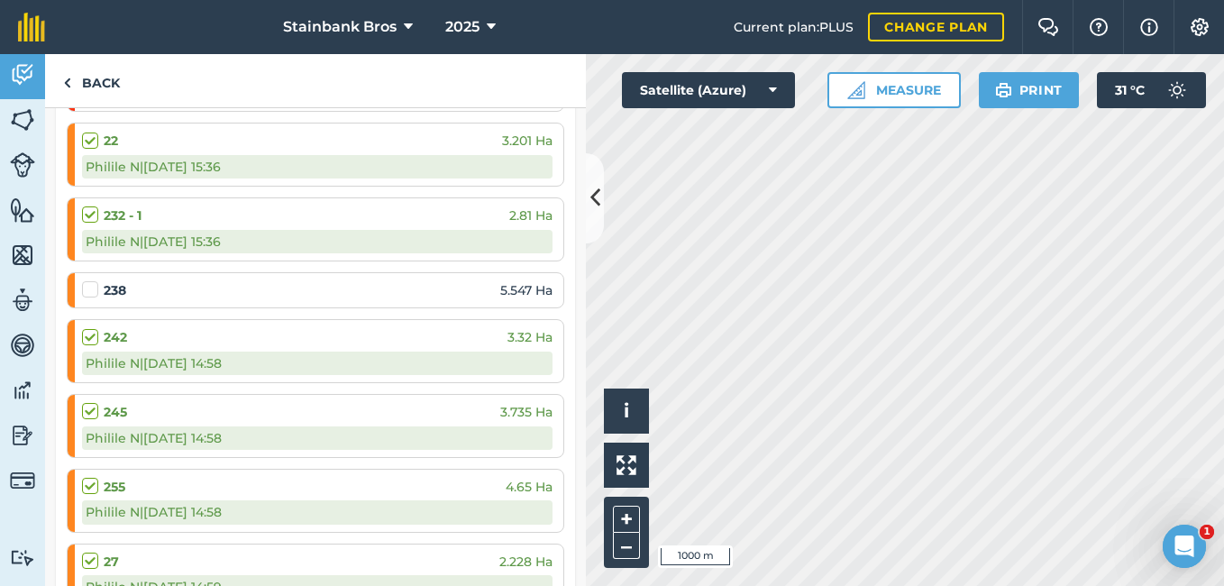
click at [91, 280] on label at bounding box center [93, 280] width 22 height 0
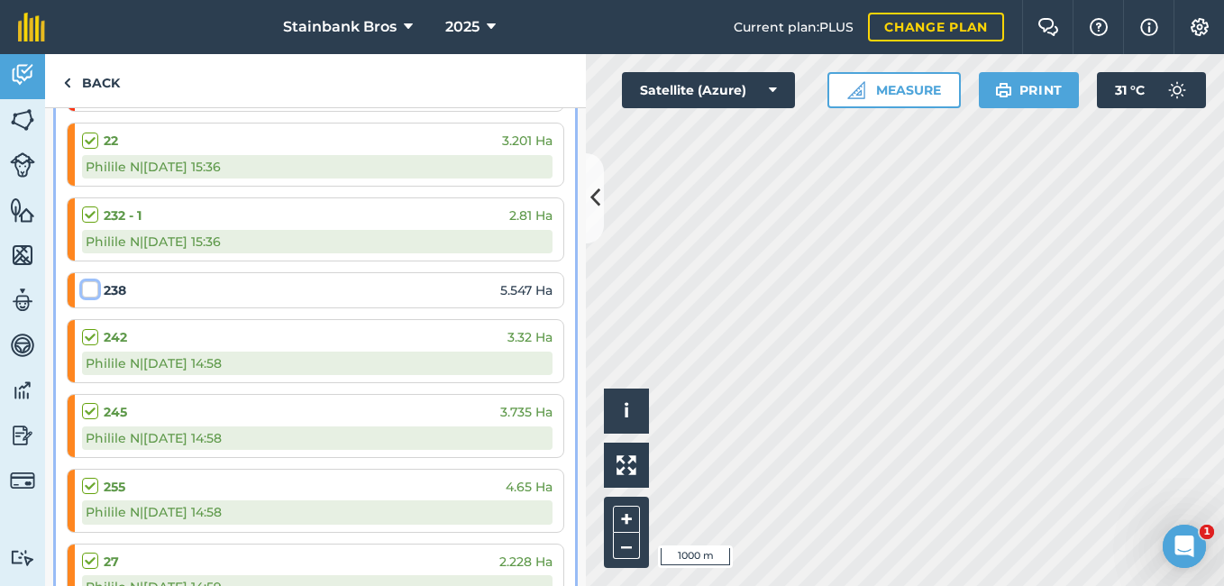
click at [91, 290] on input "checkbox" at bounding box center [88, 286] width 12 height 12
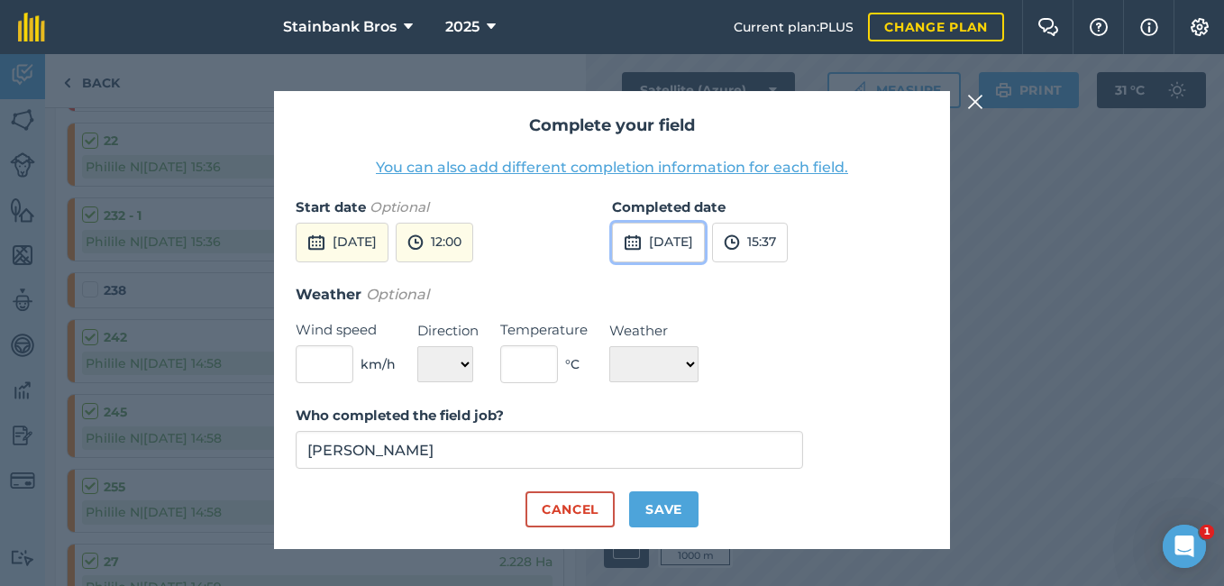
click at [685, 229] on button "[DATE]" at bounding box center [658, 243] width 93 height 40
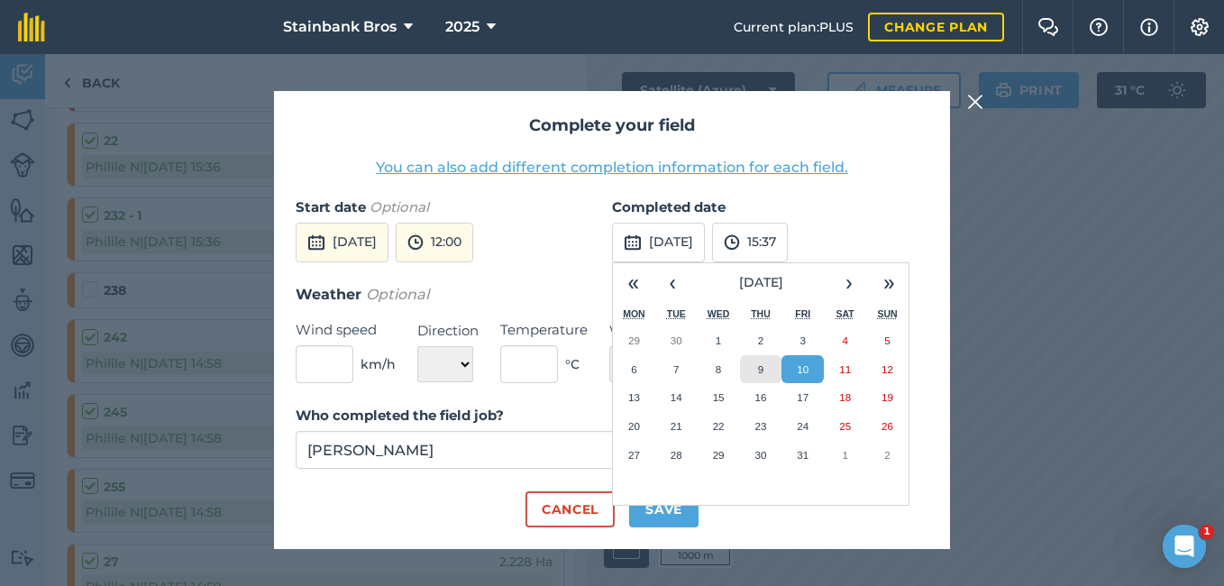
click at [775, 367] on button "9" at bounding box center [761, 369] width 42 height 29
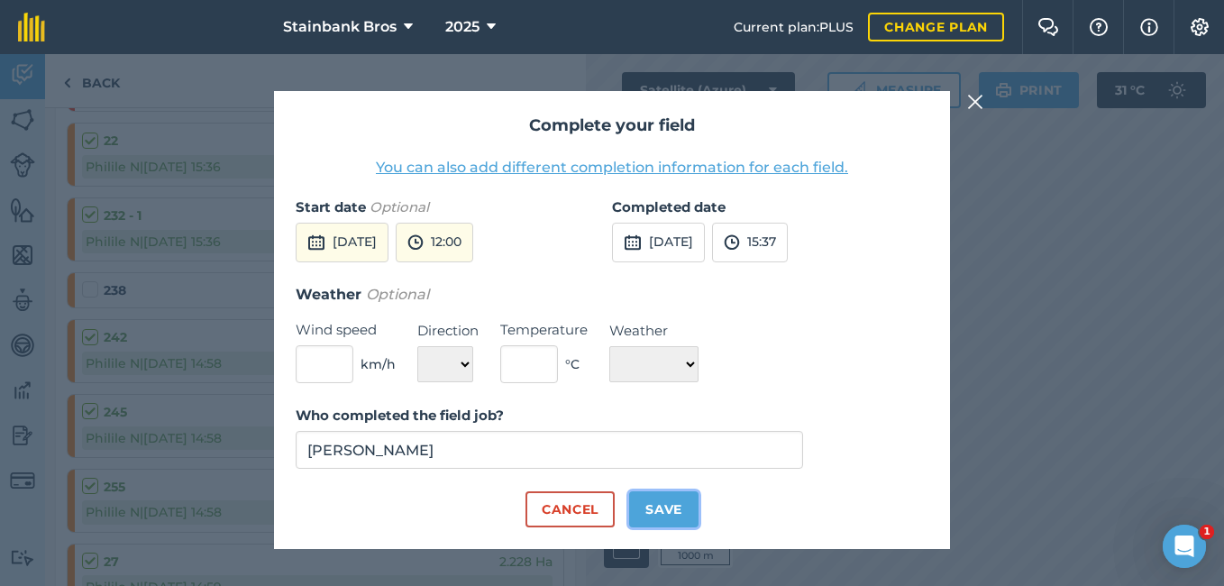
click at [666, 513] on button "Save" at bounding box center [663, 509] width 69 height 36
checkbox input "true"
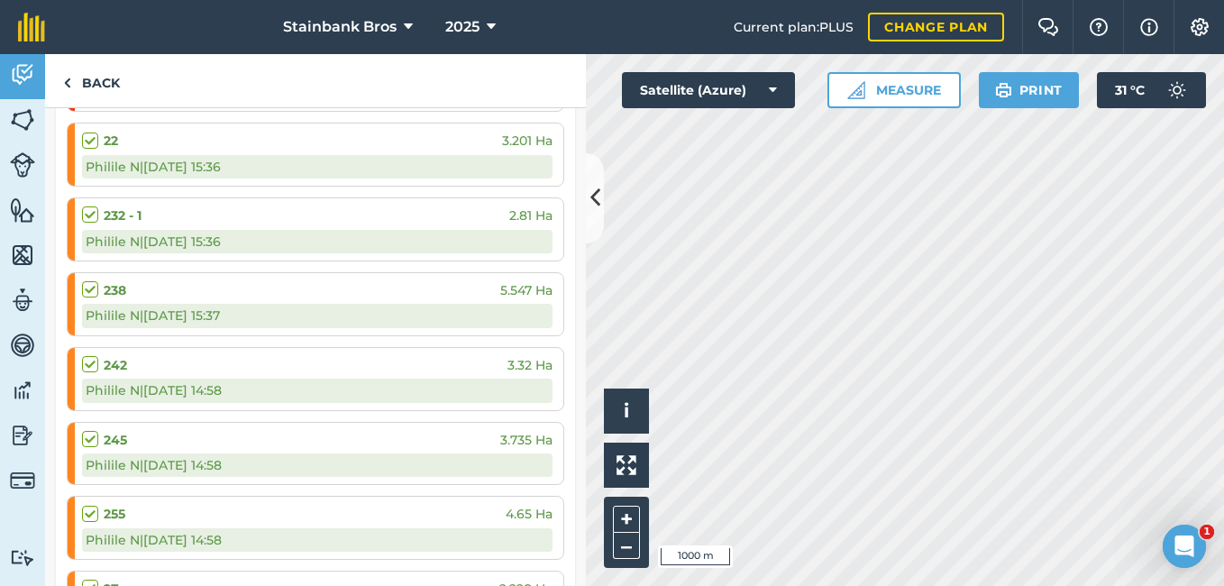
click at [93, 355] on label at bounding box center [93, 355] width 22 height 0
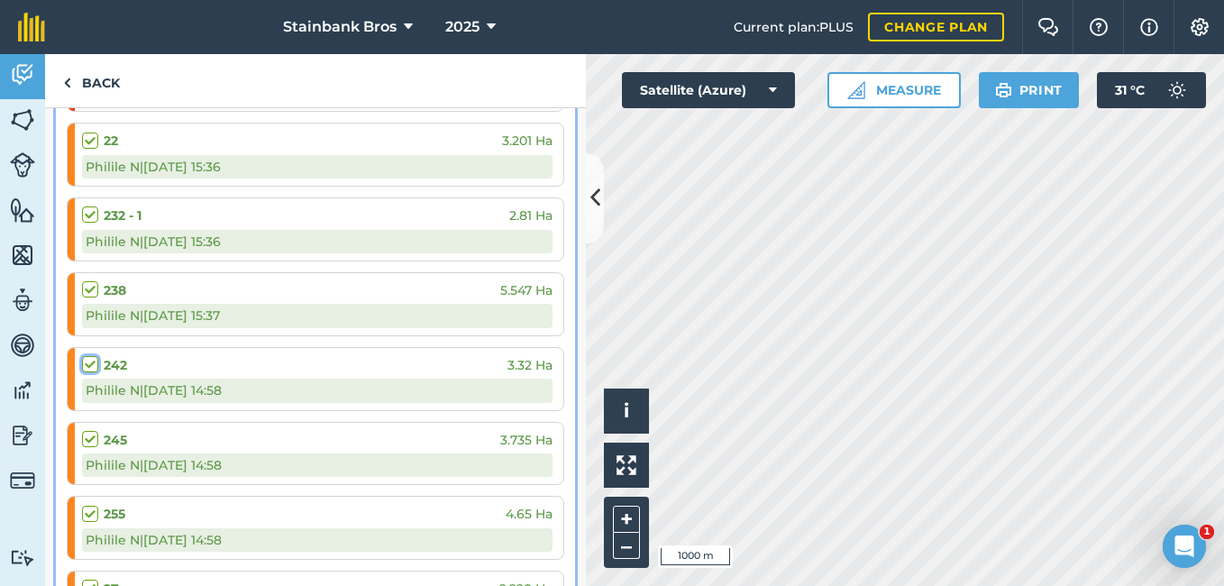
click at [93, 367] on input "checkbox" at bounding box center [88, 361] width 12 height 12
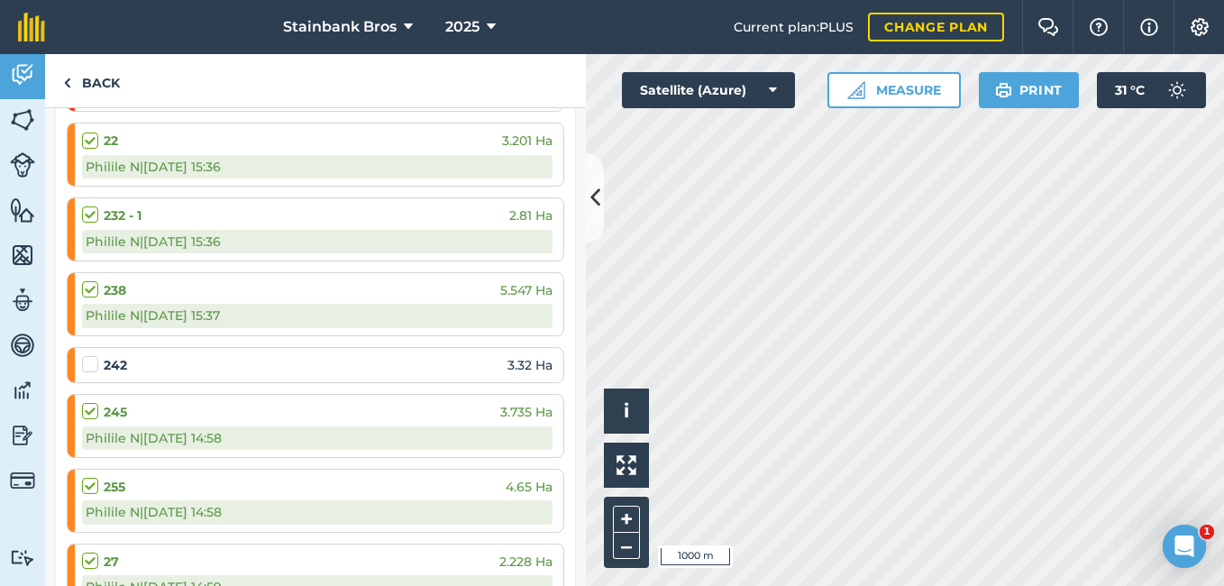
click at [93, 355] on label at bounding box center [93, 355] width 22 height 0
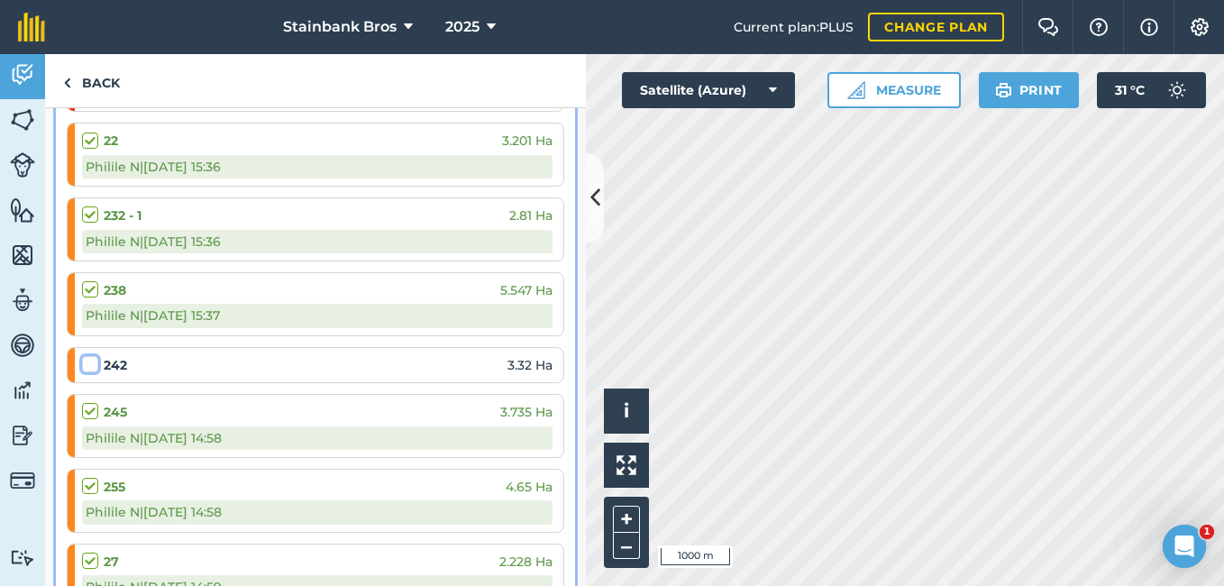
click at [93, 367] on input "checkbox" at bounding box center [88, 361] width 12 height 12
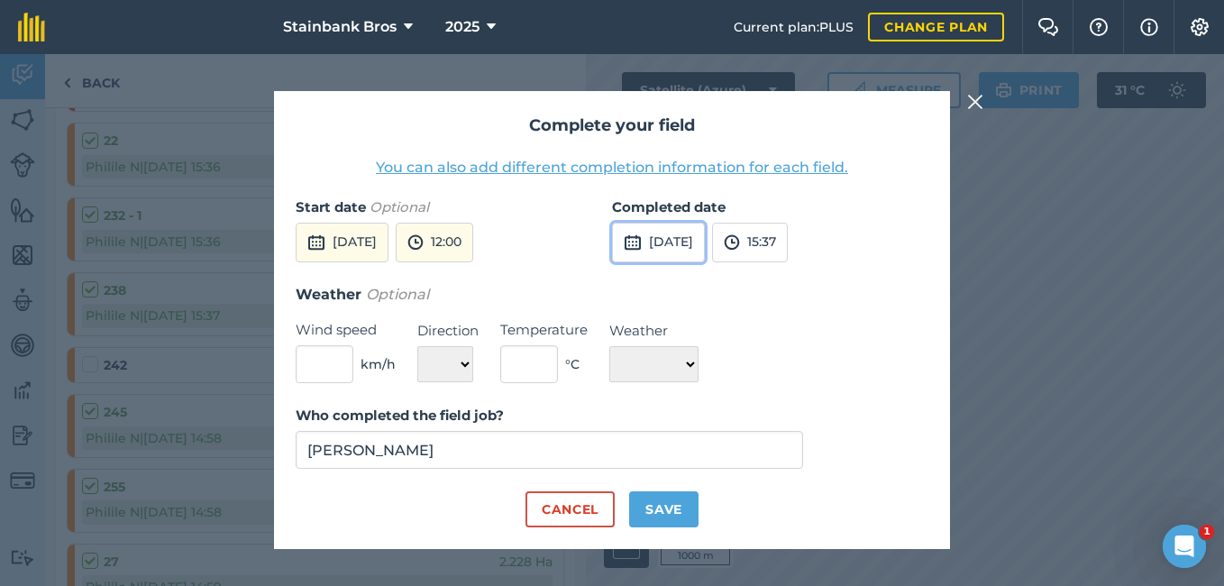
click at [658, 243] on button "[DATE]" at bounding box center [658, 243] width 93 height 40
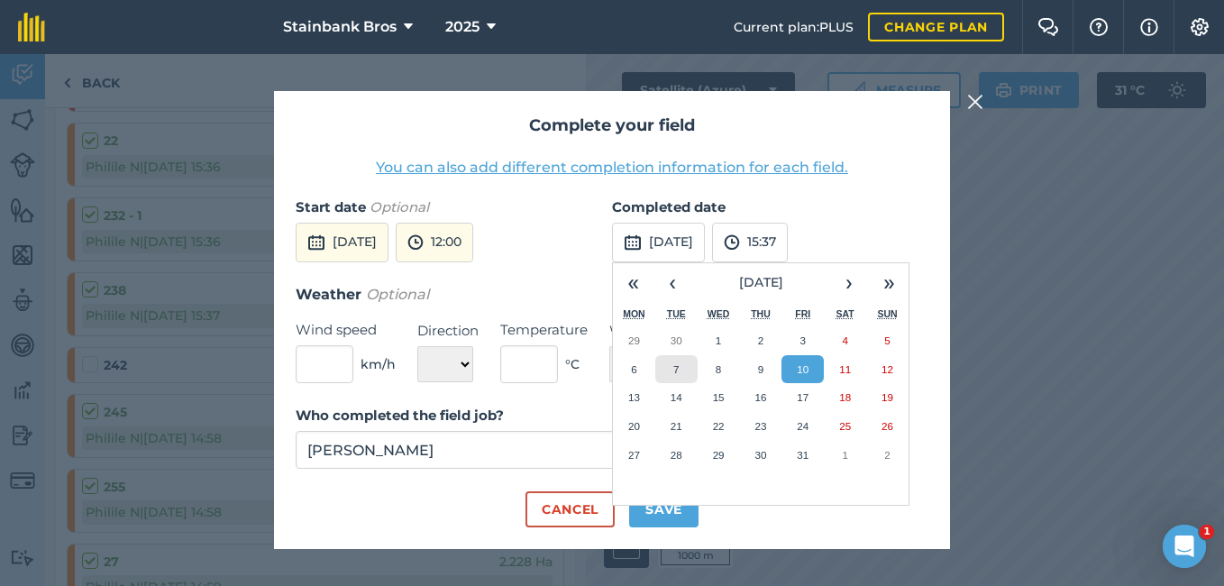
click at [681, 358] on button "7" at bounding box center [676, 369] width 42 height 29
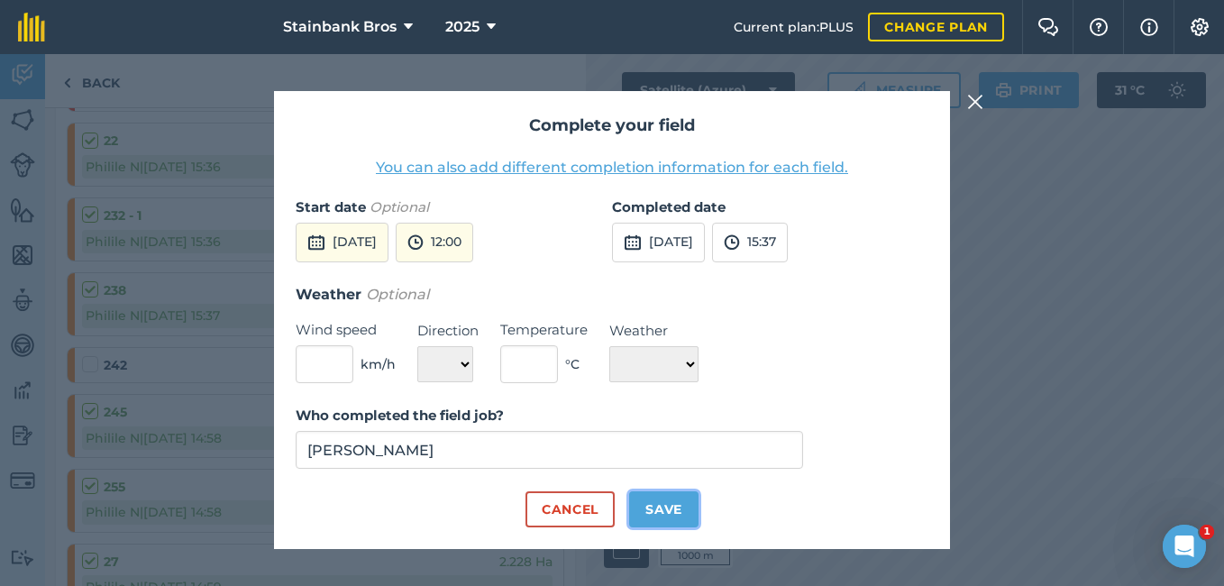
click at [662, 520] on button "Save" at bounding box center [663, 509] width 69 height 36
checkbox input "true"
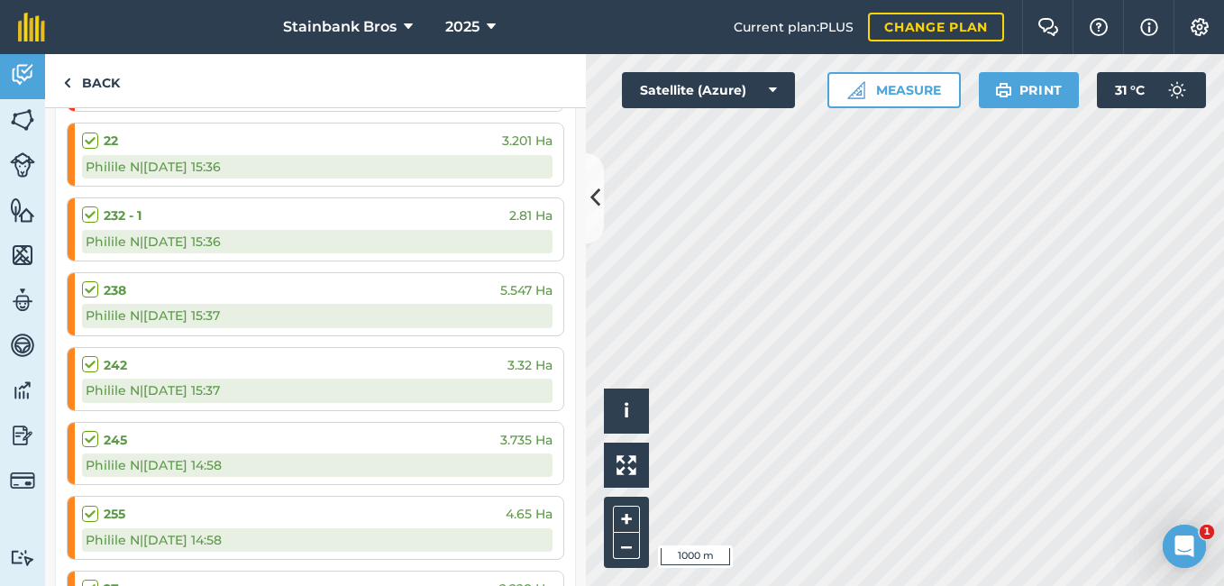
click at [88, 430] on label at bounding box center [93, 430] width 22 height 0
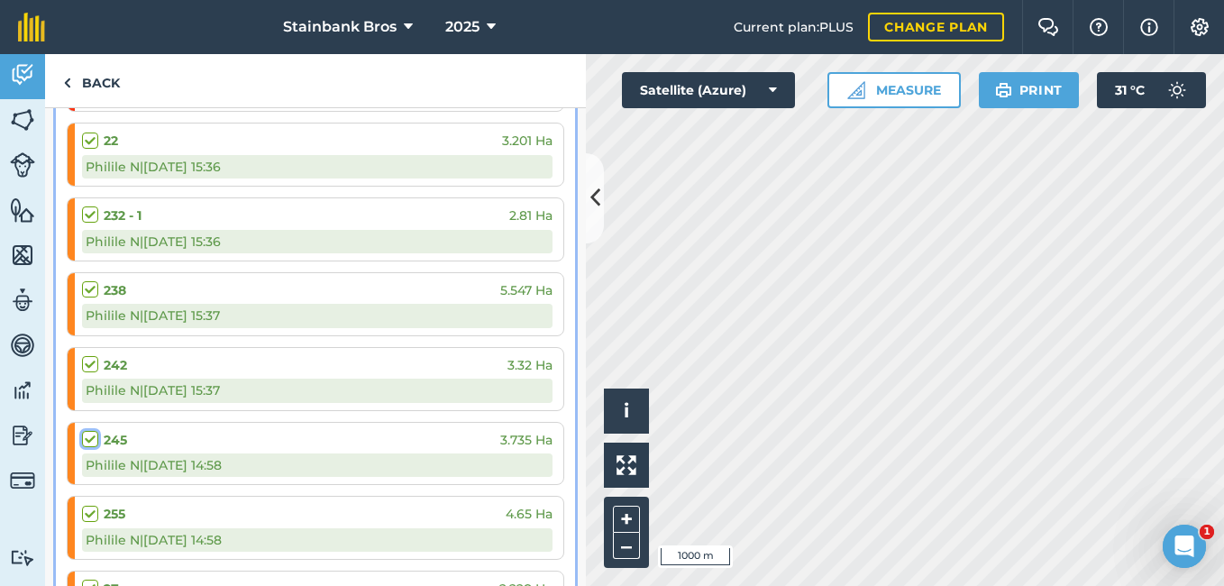
click at [88, 434] on input "checkbox" at bounding box center [88, 436] width 12 height 12
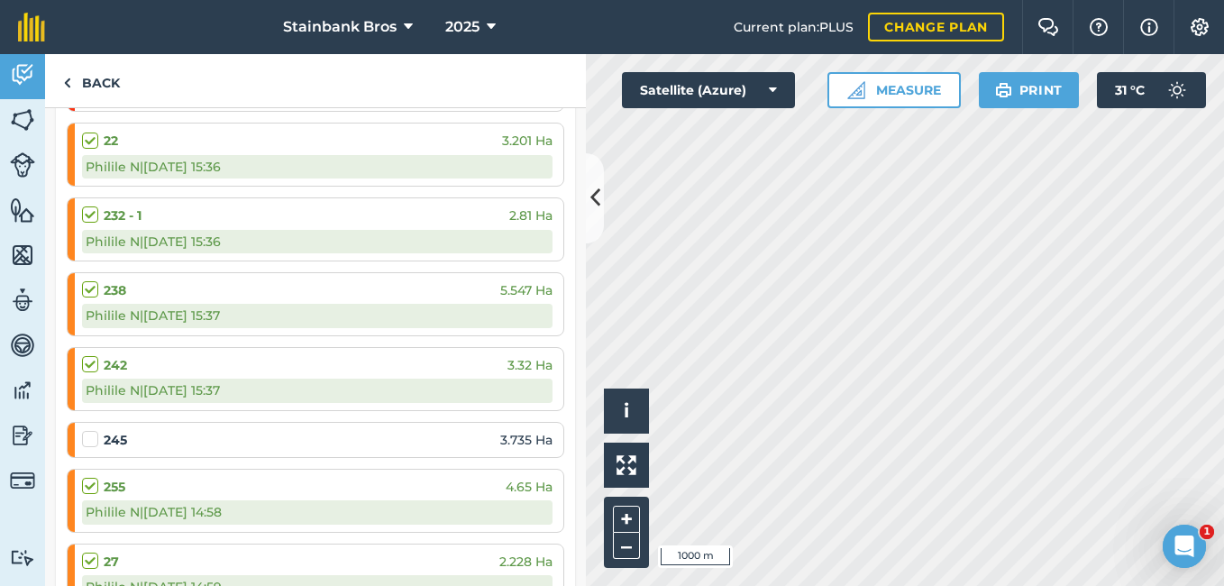
click at [88, 430] on label at bounding box center [93, 430] width 22 height 0
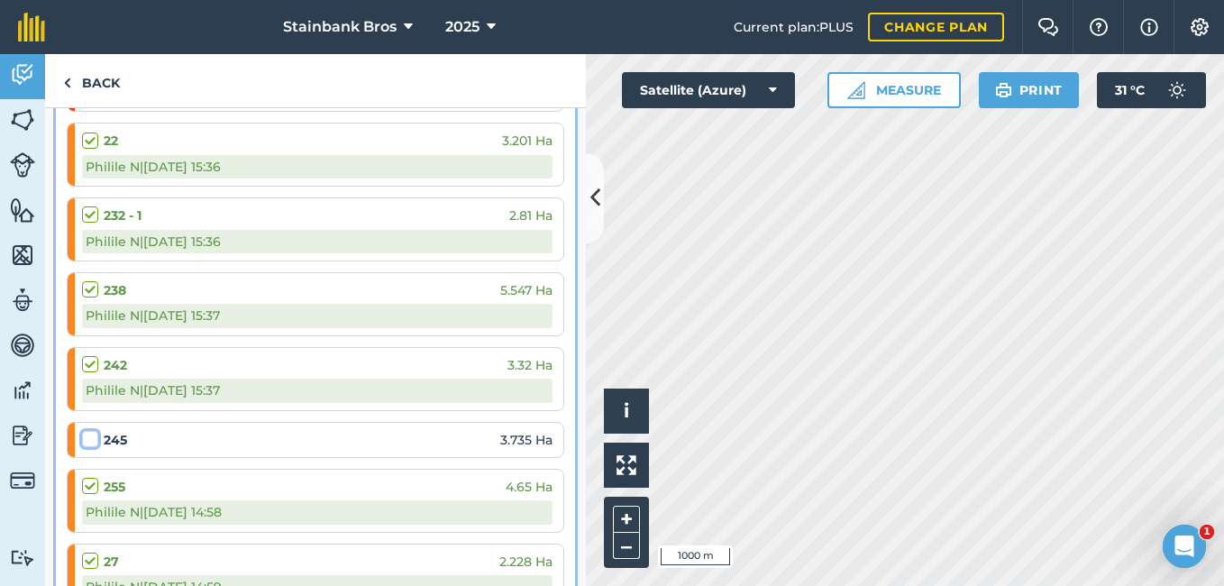
click at [88, 434] on input "checkbox" at bounding box center [88, 436] width 12 height 12
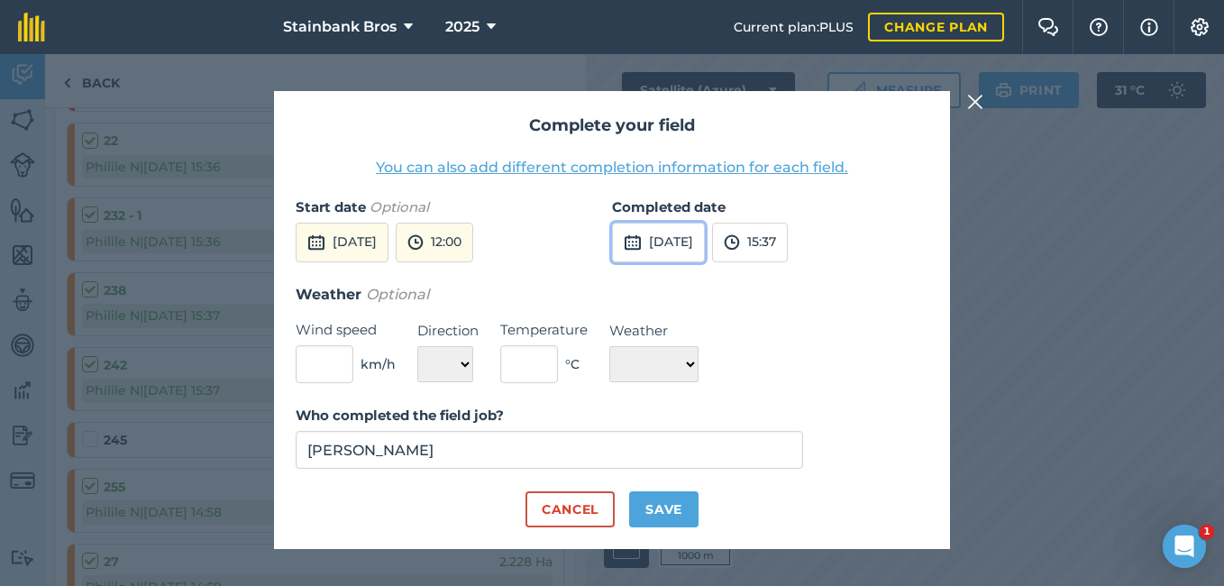
click at [670, 243] on button "[DATE]" at bounding box center [658, 243] width 93 height 40
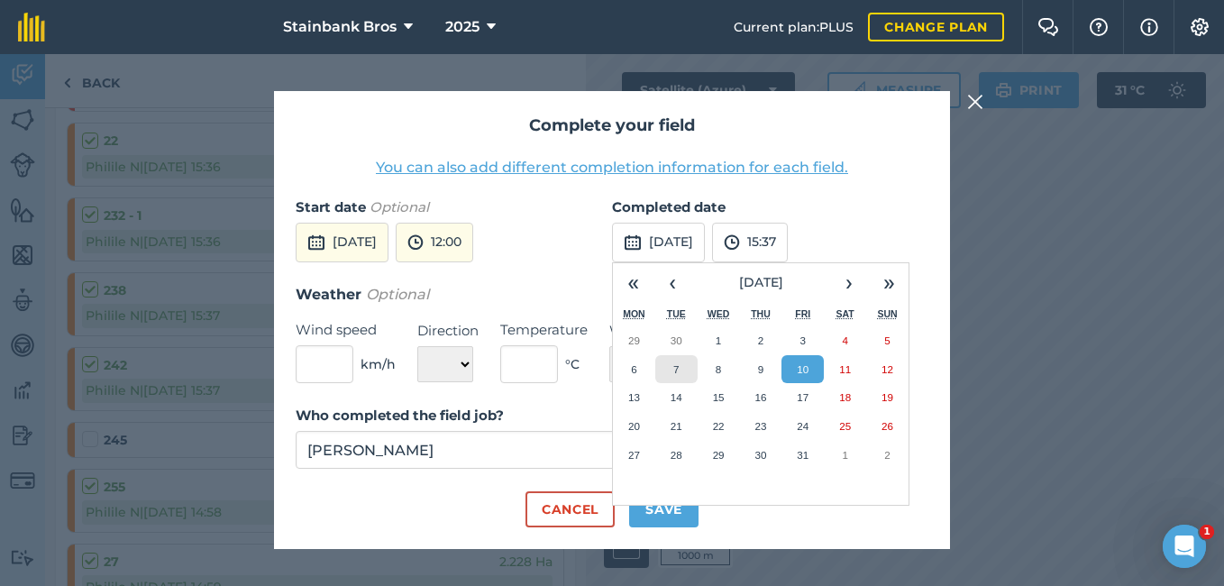
click at [677, 372] on abbr "7" at bounding box center [675, 369] width 5 height 12
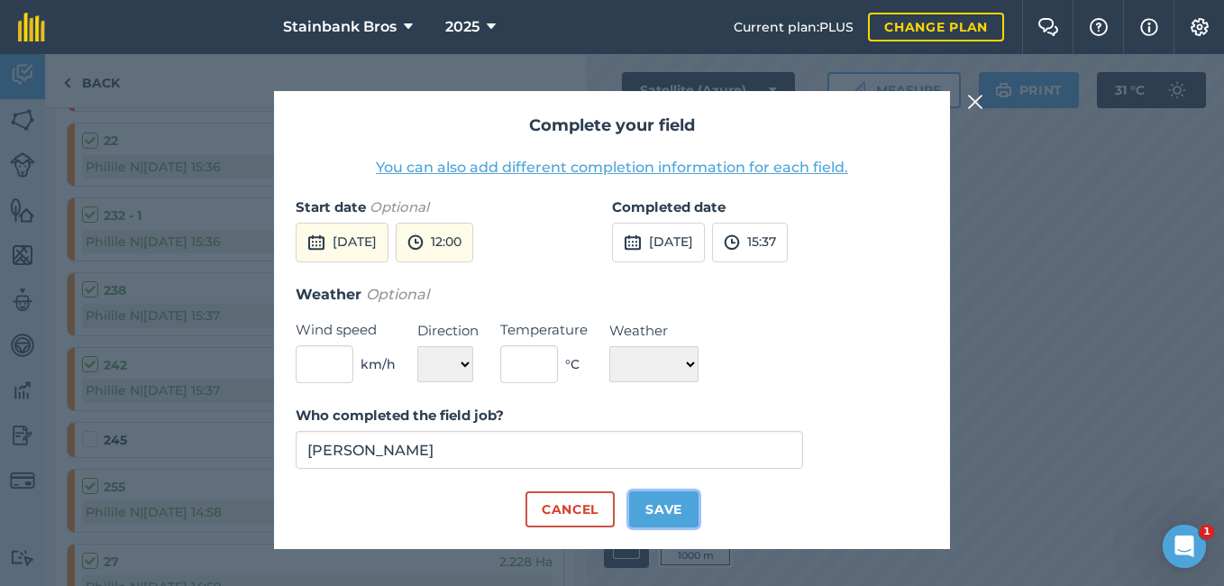
click at [680, 507] on button "Save" at bounding box center [663, 509] width 69 height 36
checkbox input "true"
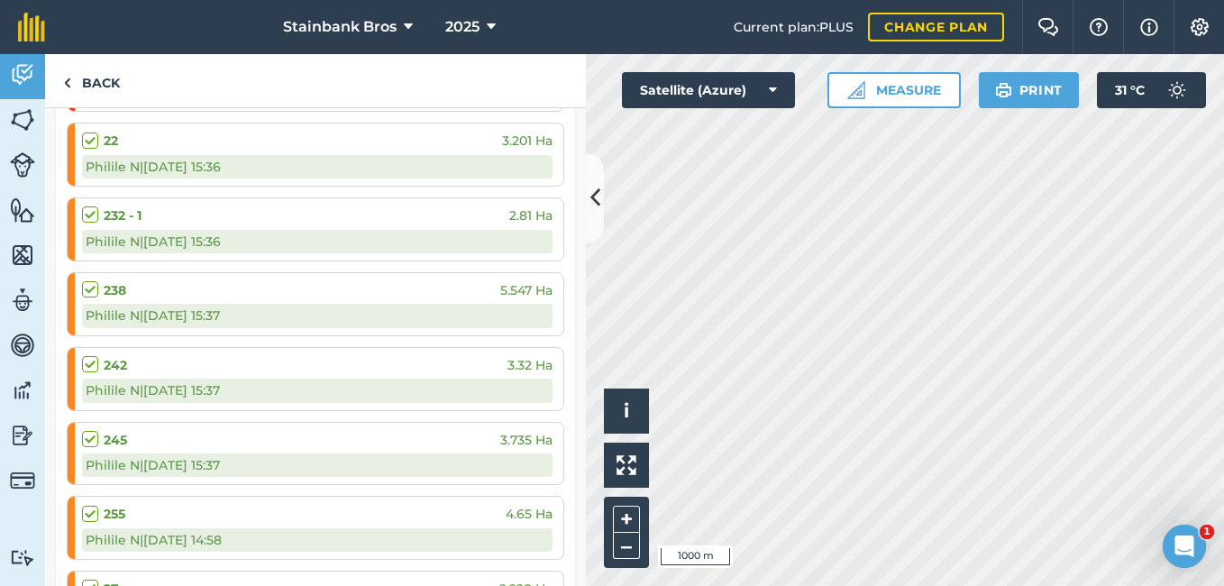
click at [88, 505] on label at bounding box center [93, 505] width 22 height 0
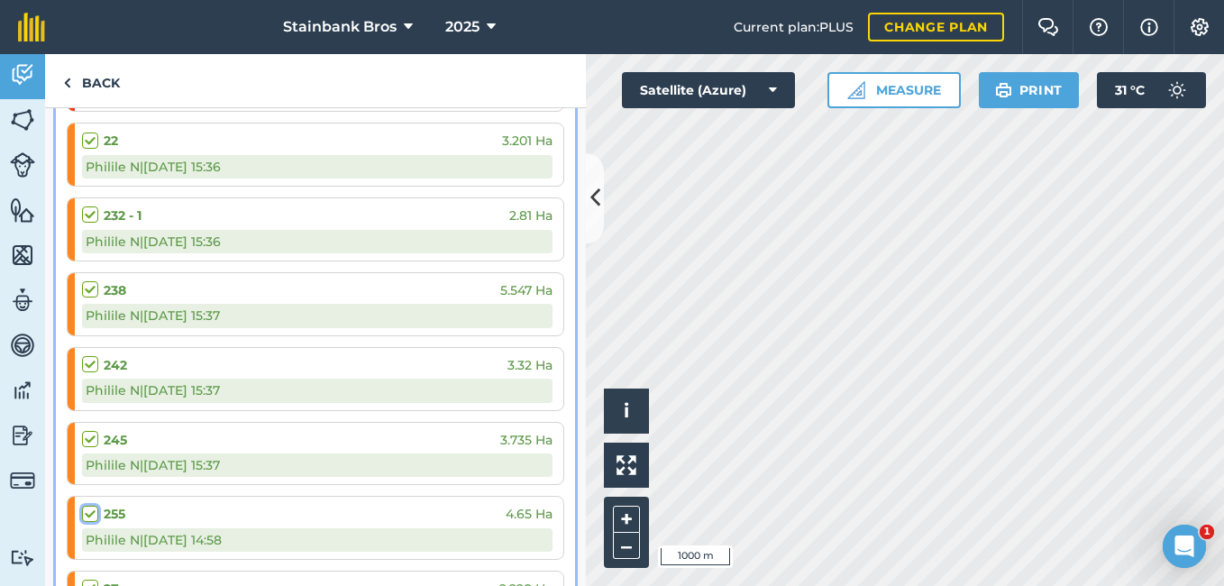
click at [88, 516] on input "checkbox" at bounding box center [88, 511] width 12 height 12
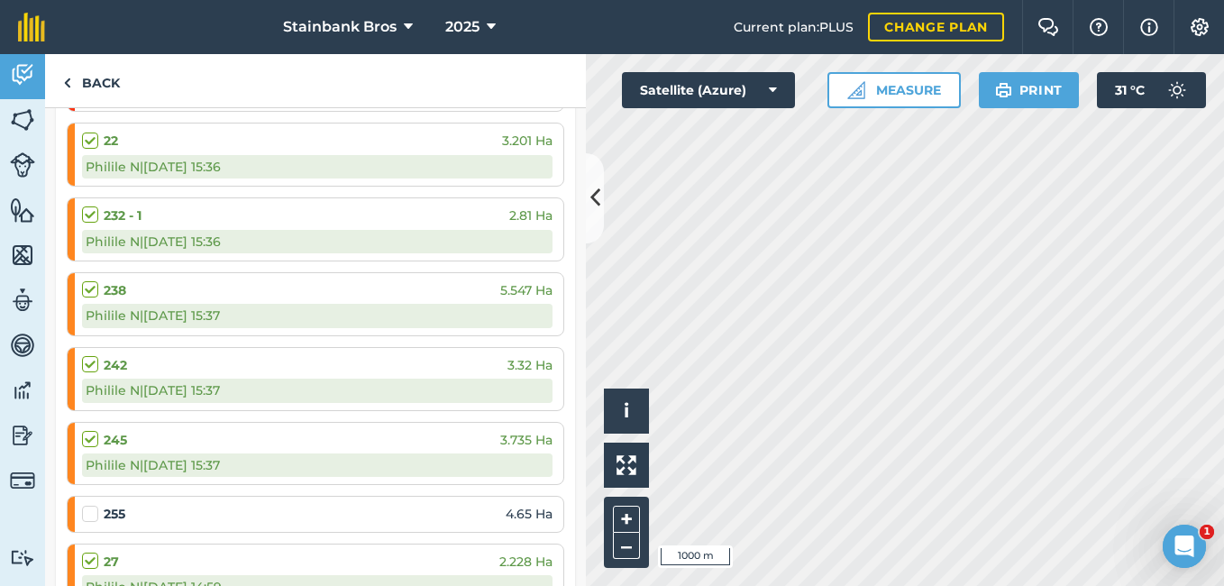
click at [88, 505] on label at bounding box center [93, 505] width 22 height 0
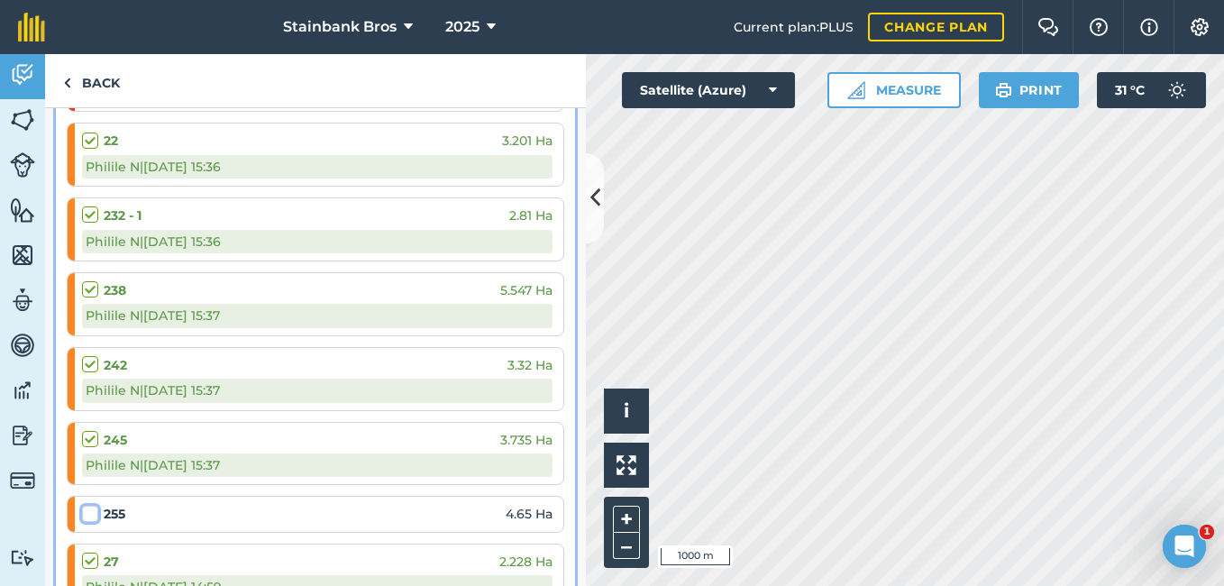
click at [88, 516] on input "checkbox" at bounding box center [88, 511] width 12 height 12
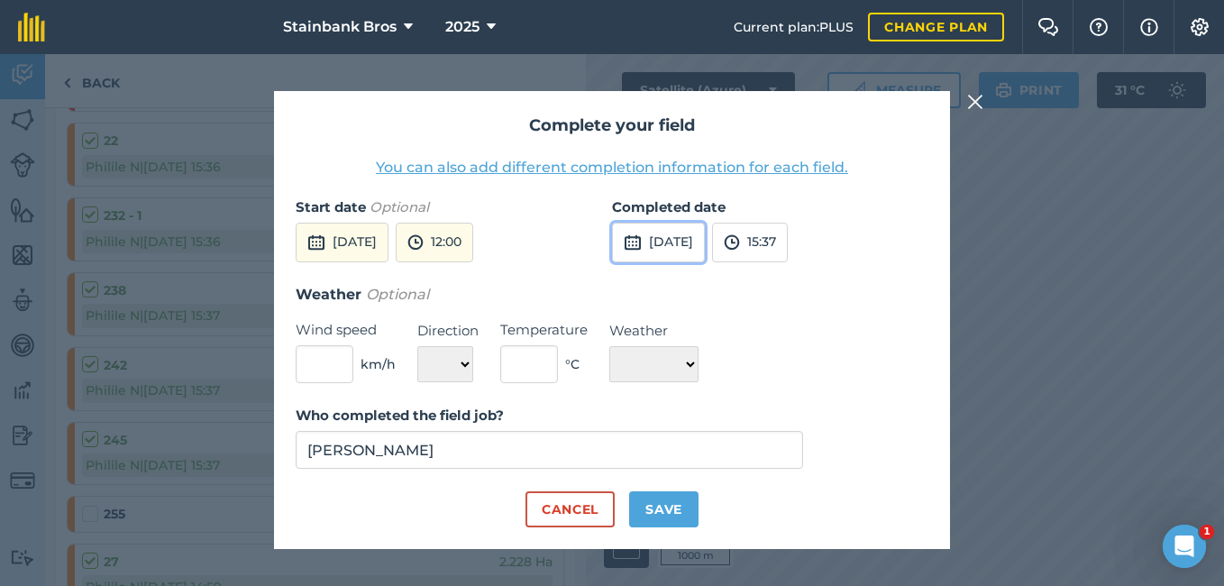
click at [641, 243] on img at bounding box center [633, 243] width 18 height 22
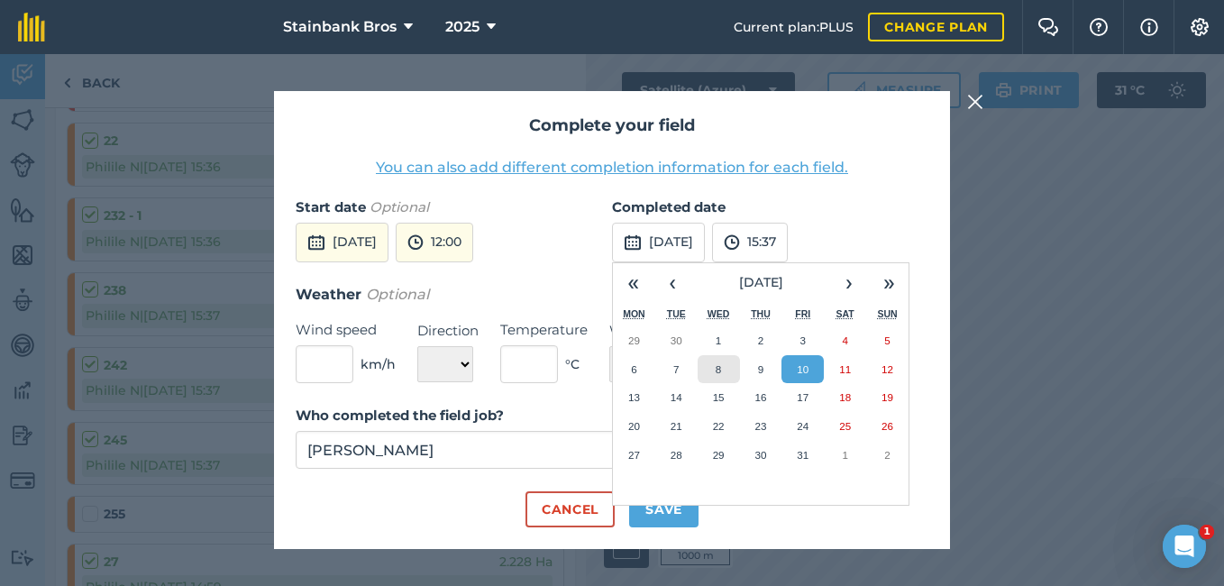
click at [727, 361] on button "8" at bounding box center [719, 369] width 42 height 29
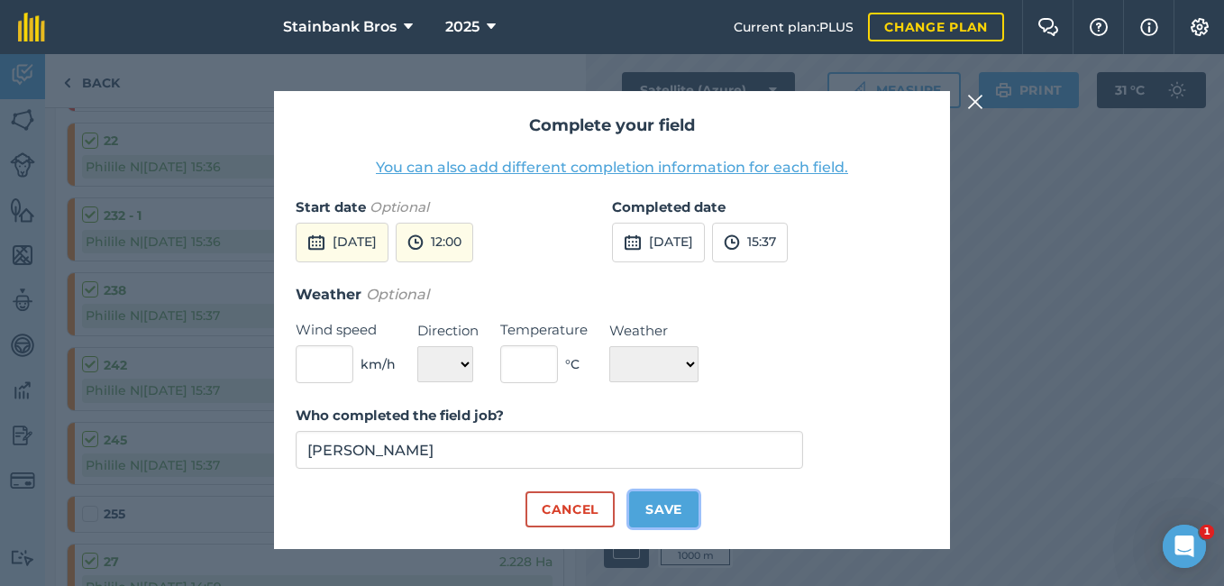
click at [667, 514] on button "Save" at bounding box center [663, 509] width 69 height 36
checkbox input "true"
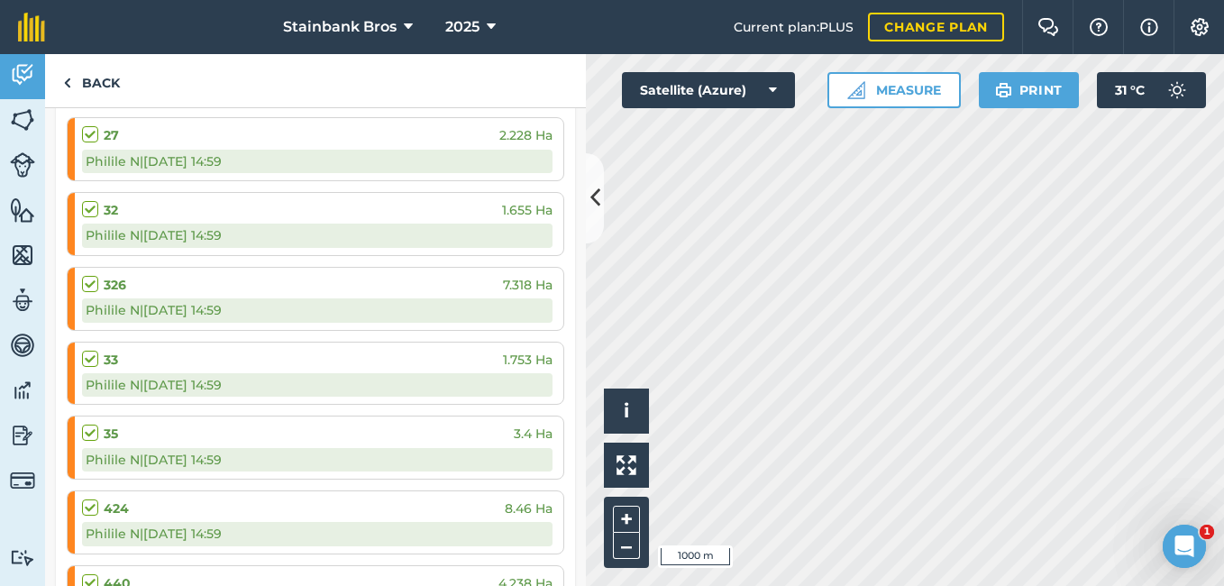
scroll to position [2053, 0]
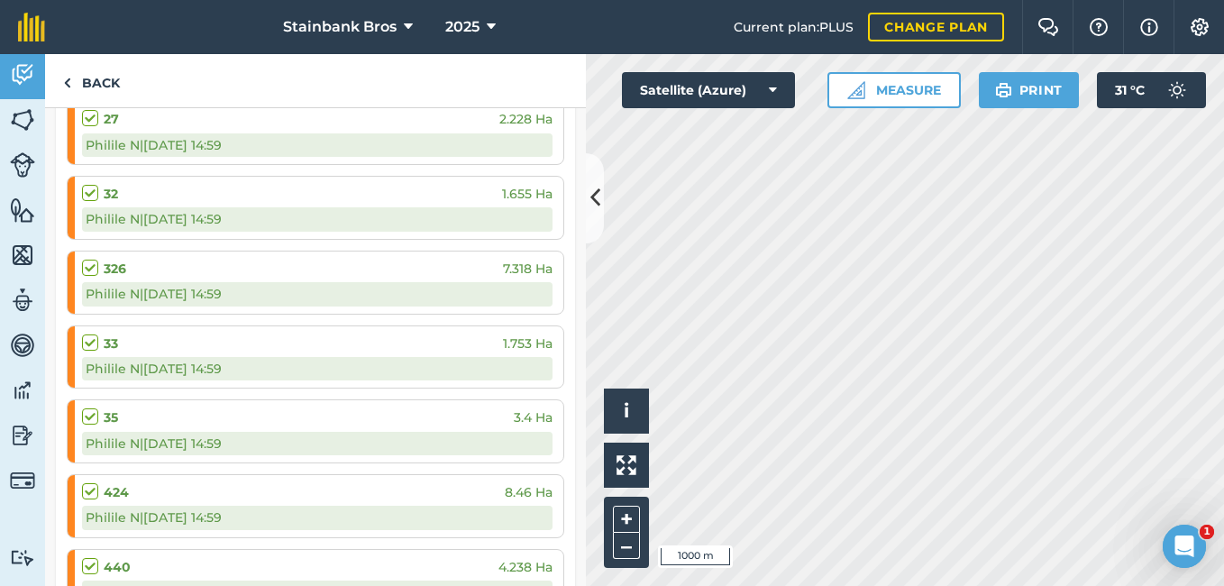
click at [87, 109] on label at bounding box center [93, 109] width 22 height 0
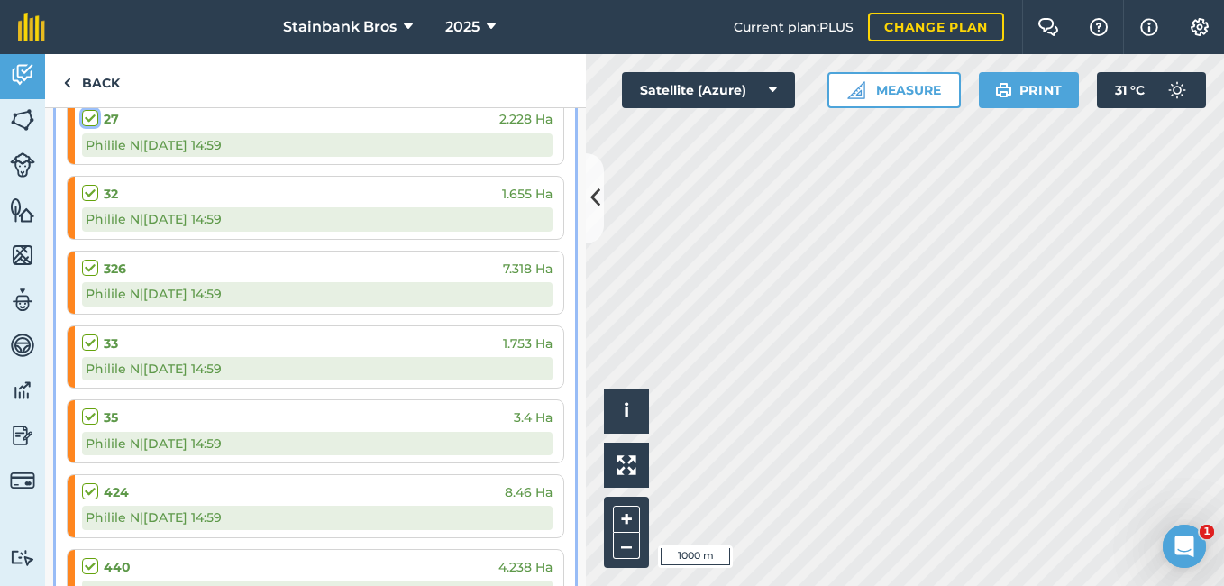
click at [87, 121] on input "checkbox" at bounding box center [88, 115] width 12 height 12
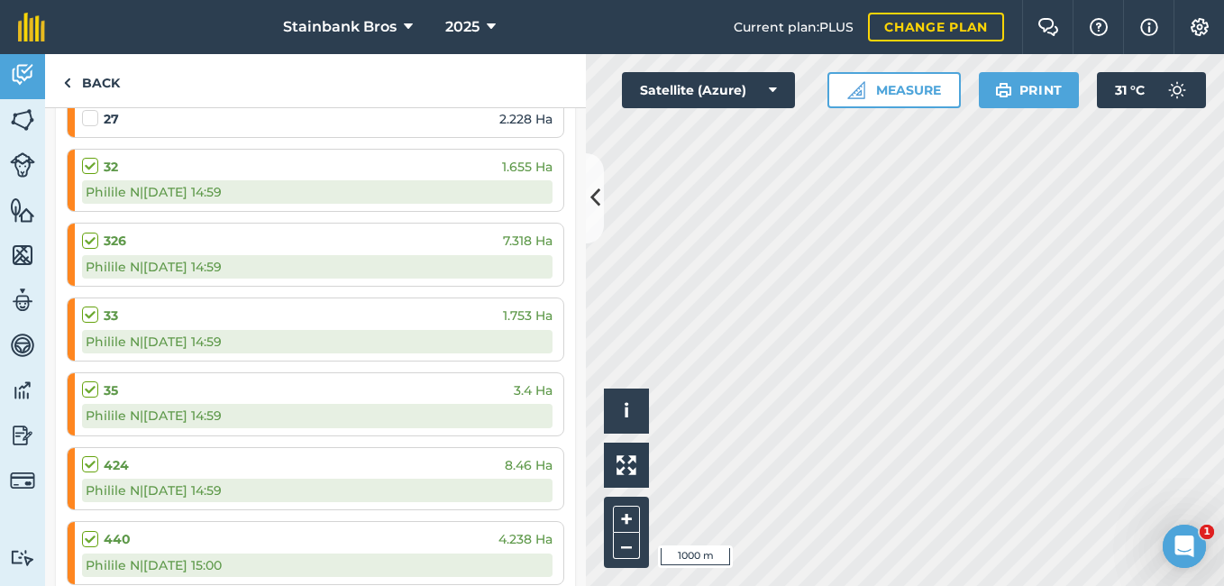
click at [87, 109] on label at bounding box center [93, 109] width 22 height 0
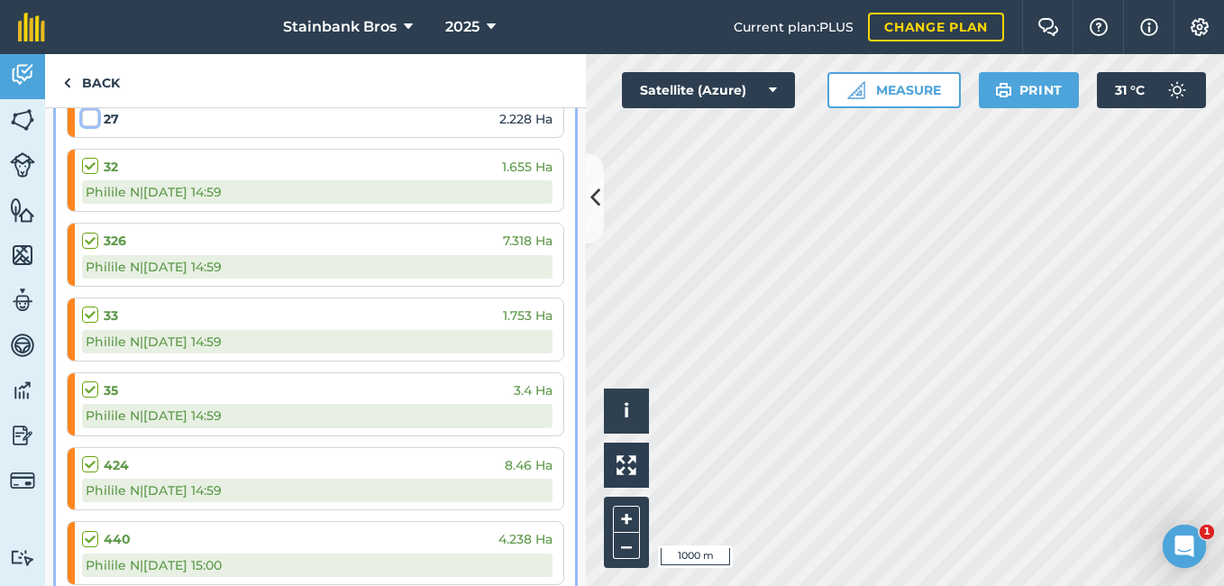
click at [87, 121] on input "checkbox" at bounding box center [88, 115] width 12 height 12
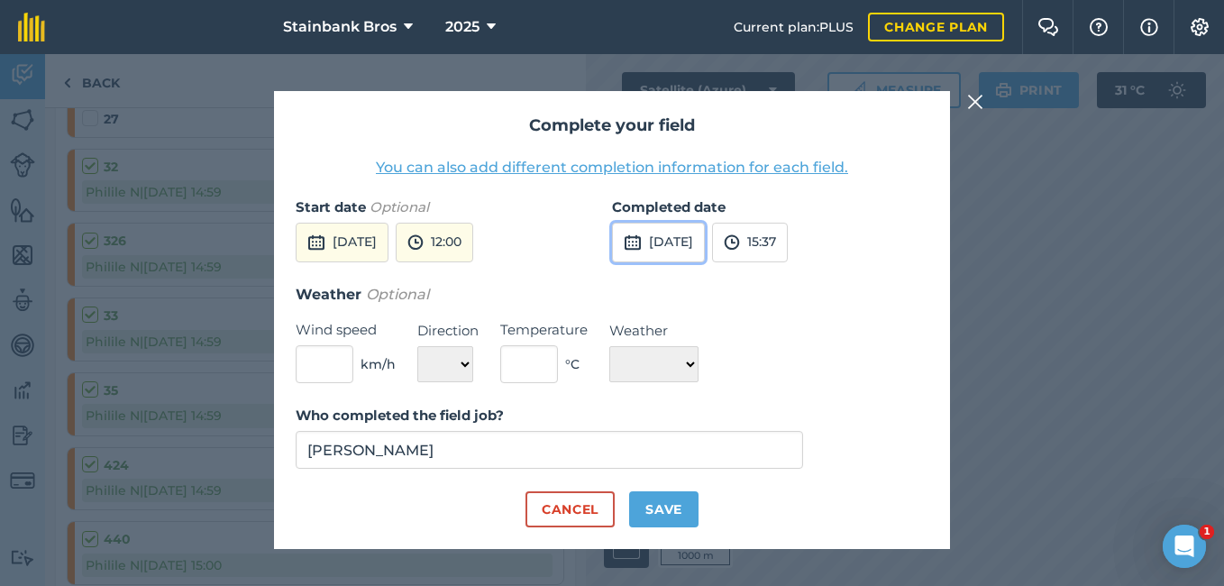
click at [705, 252] on button "[DATE]" at bounding box center [658, 243] width 93 height 40
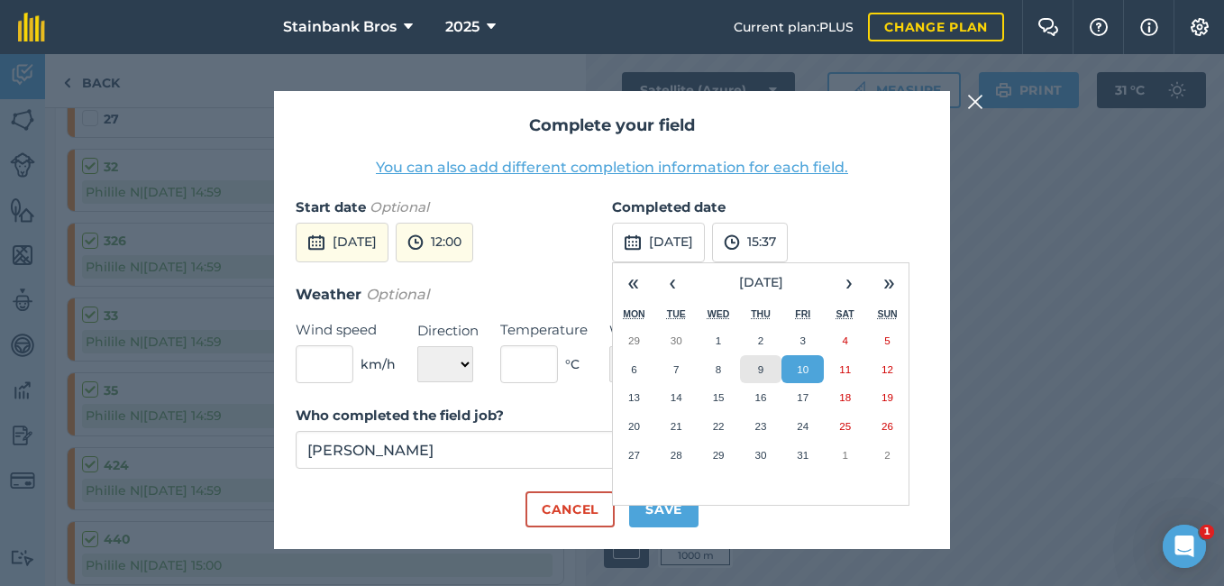
click at [764, 372] on abbr "9" at bounding box center [760, 369] width 5 height 12
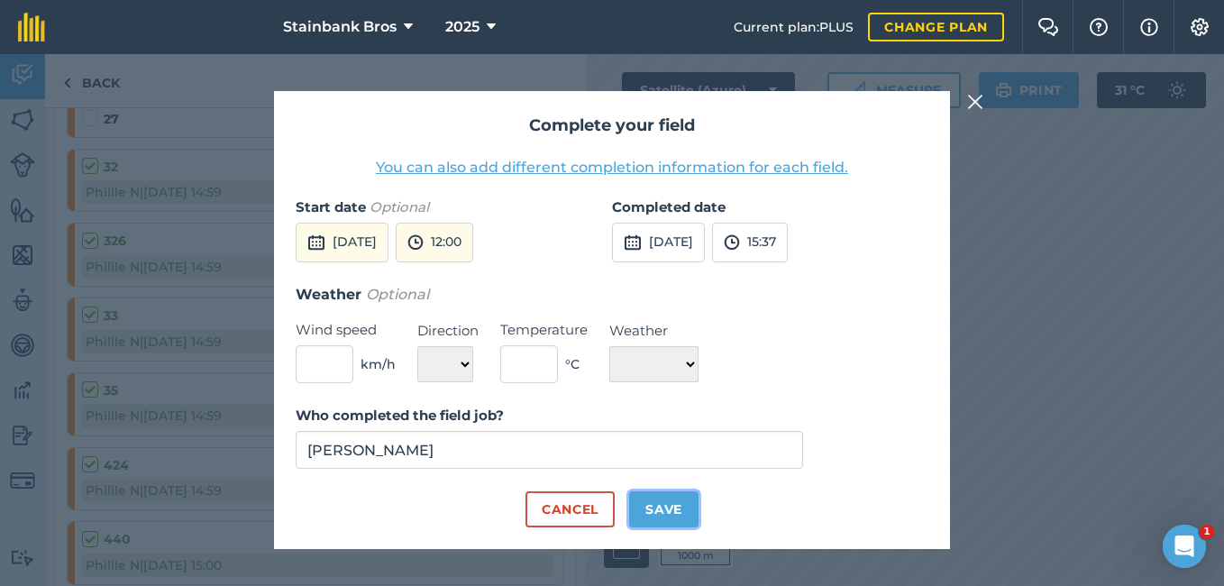
click at [679, 514] on button "Save" at bounding box center [663, 509] width 69 height 36
checkbox input "true"
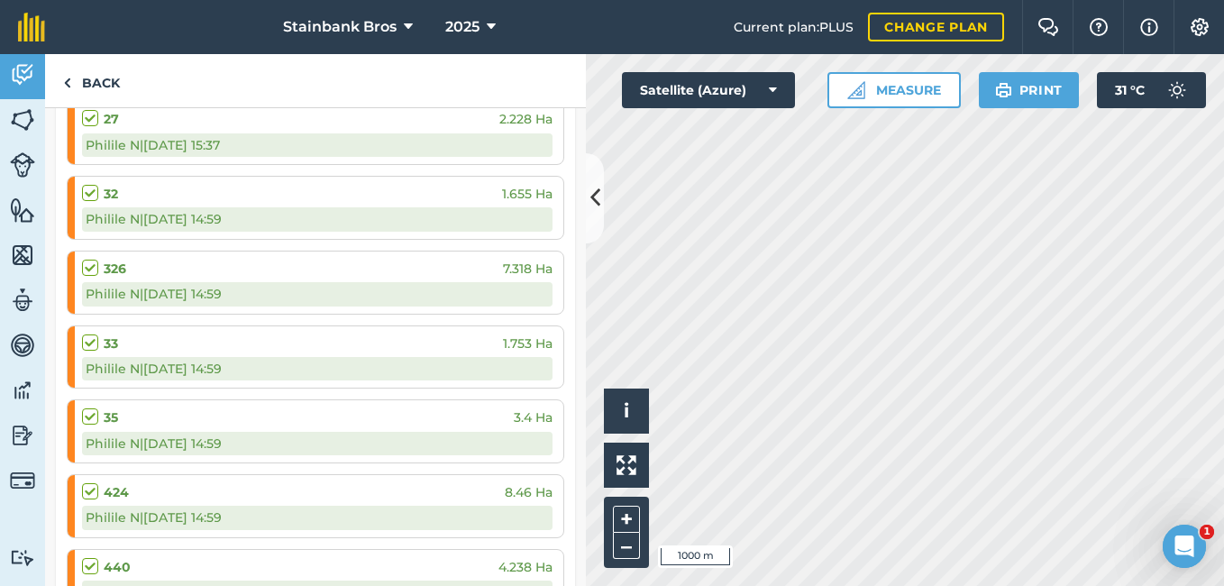
click at [92, 184] on label at bounding box center [93, 184] width 22 height 0
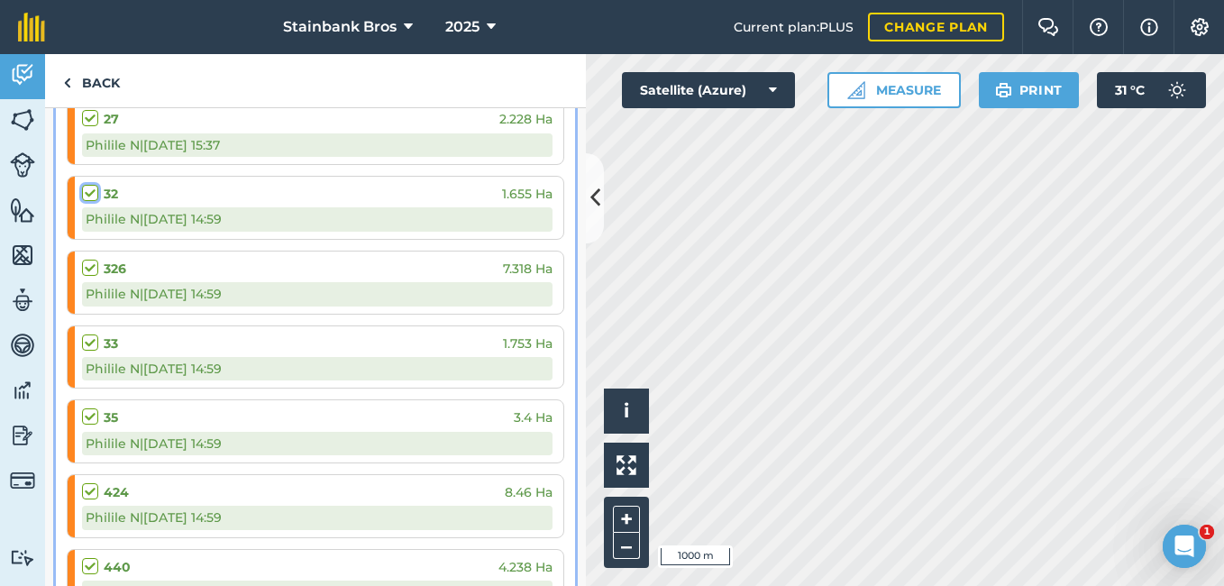
click at [92, 196] on input "checkbox" at bounding box center [88, 190] width 12 height 12
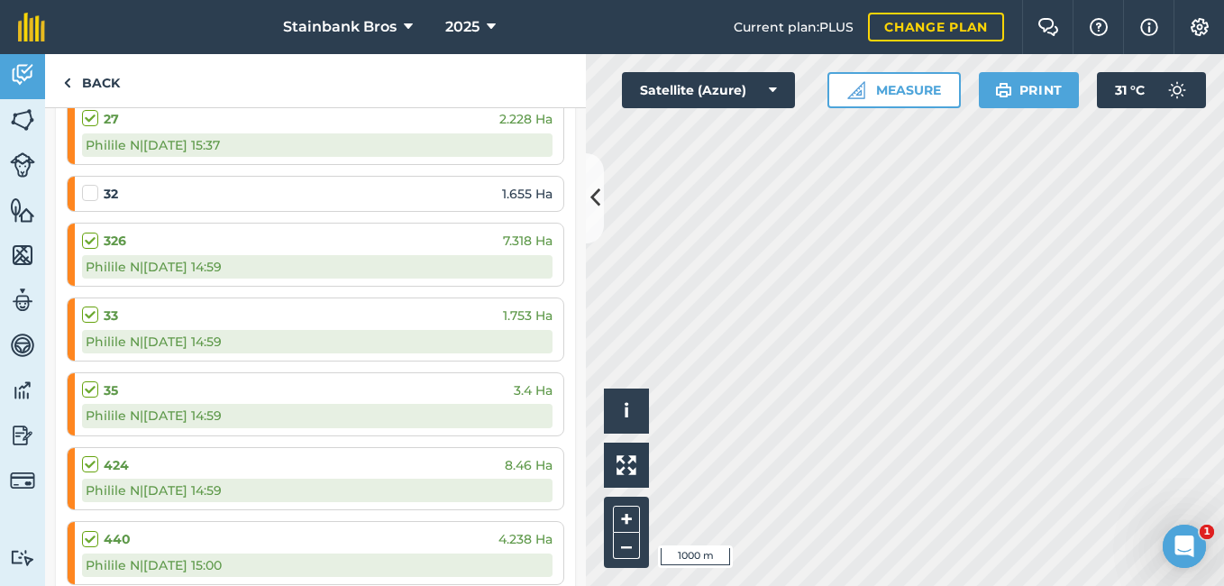
click at [92, 184] on label at bounding box center [93, 184] width 22 height 0
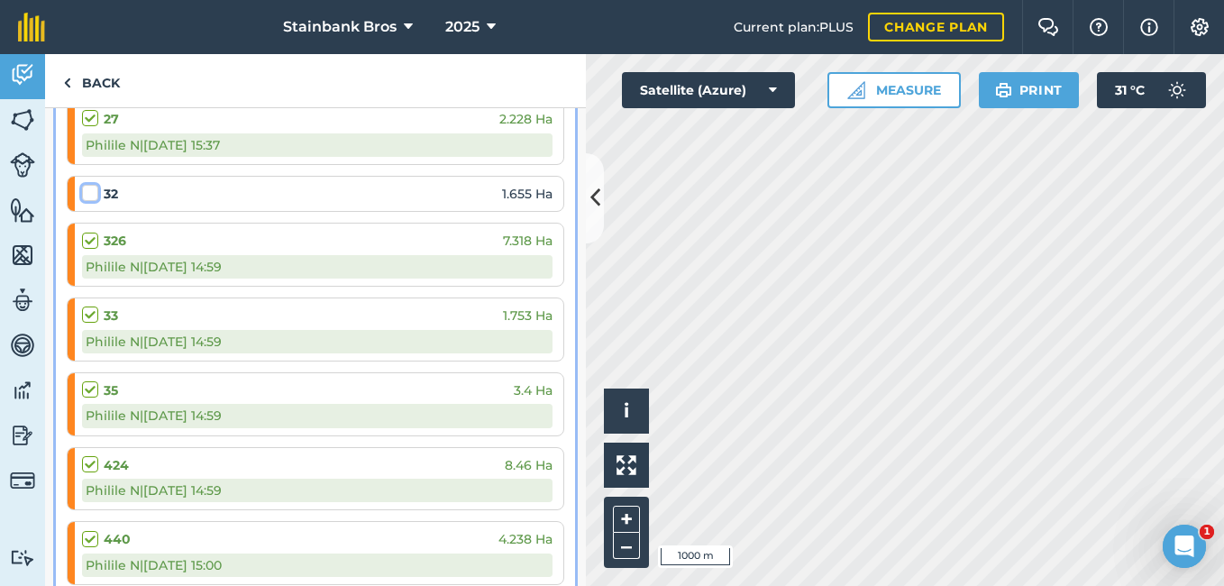
click at [92, 196] on input "checkbox" at bounding box center [88, 190] width 12 height 12
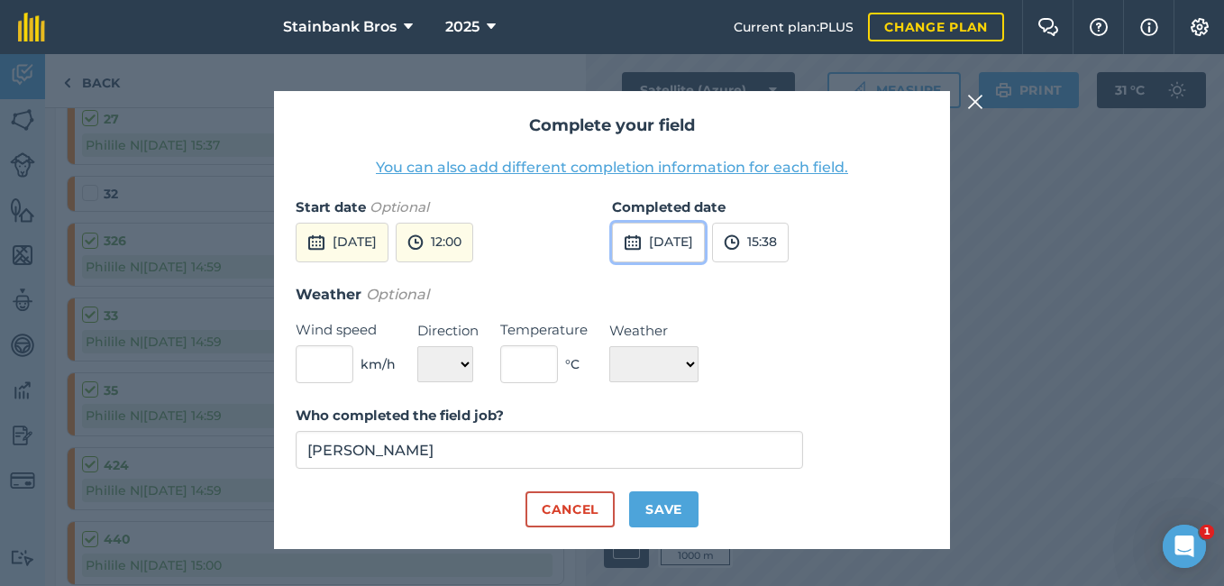
click at [649, 230] on button "[DATE]" at bounding box center [658, 243] width 93 height 40
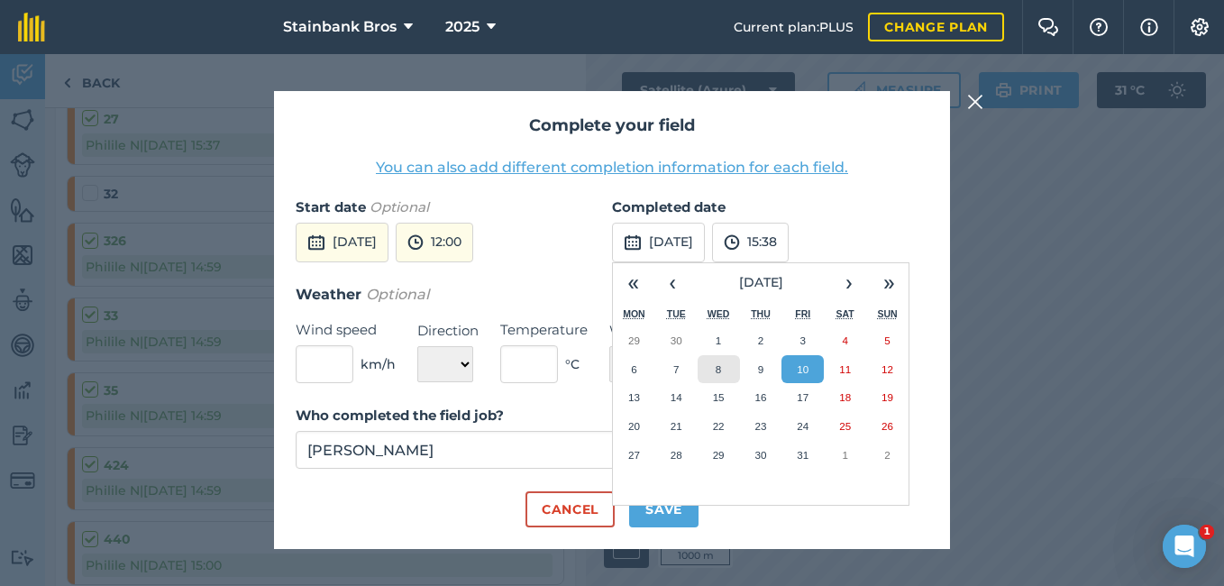
click at [728, 375] on button "8" at bounding box center [719, 369] width 42 height 29
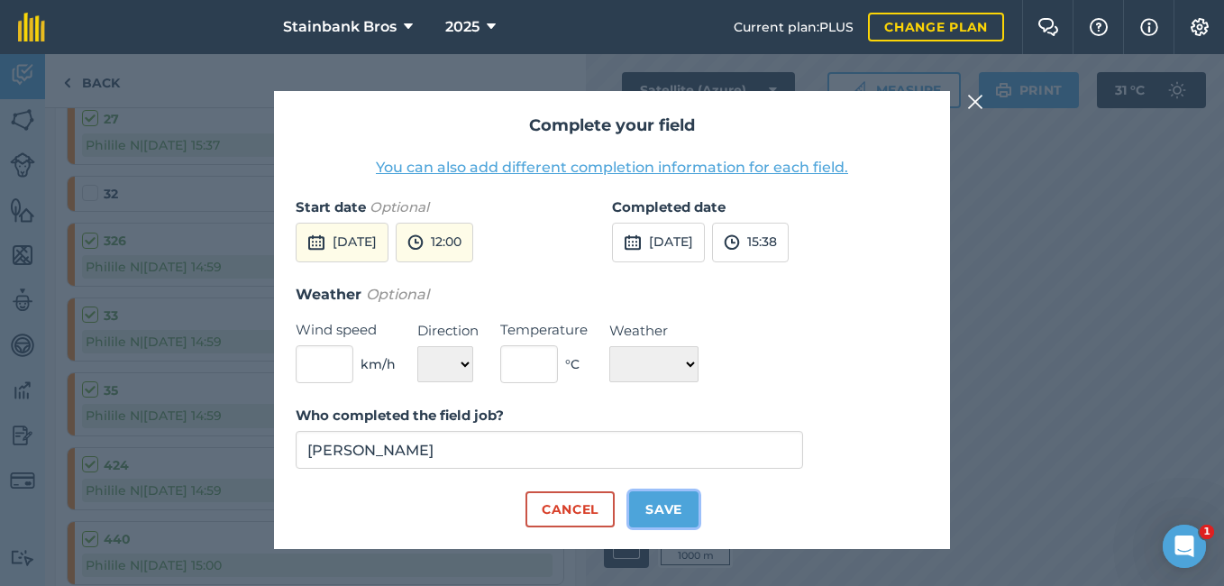
click at [653, 518] on button "Save" at bounding box center [663, 509] width 69 height 36
checkbox input "true"
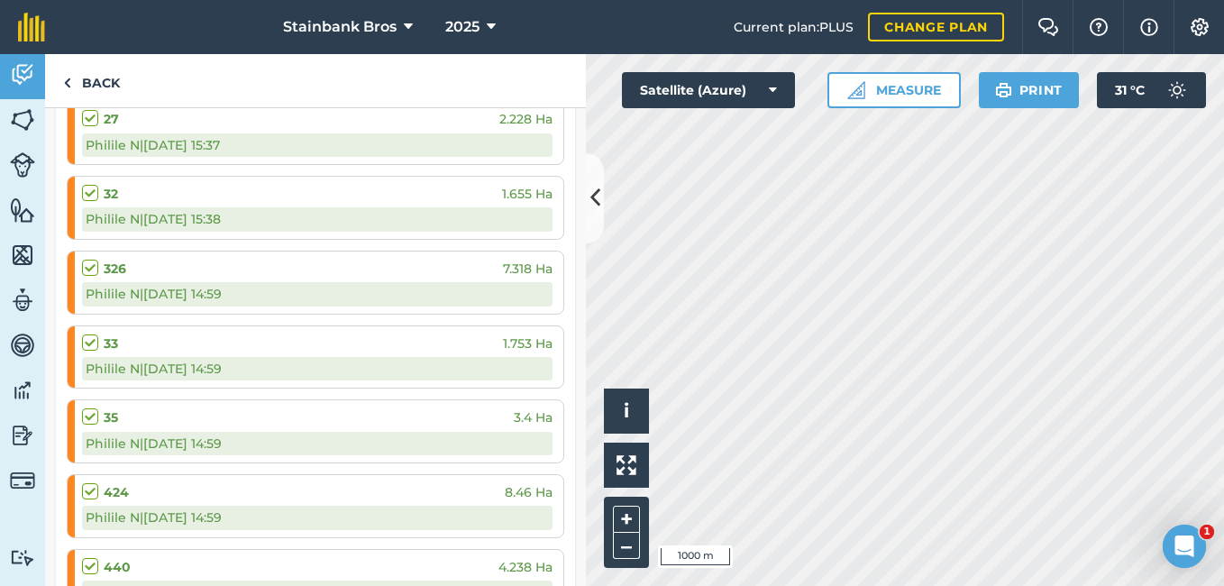
click at [91, 259] on label at bounding box center [93, 259] width 22 height 0
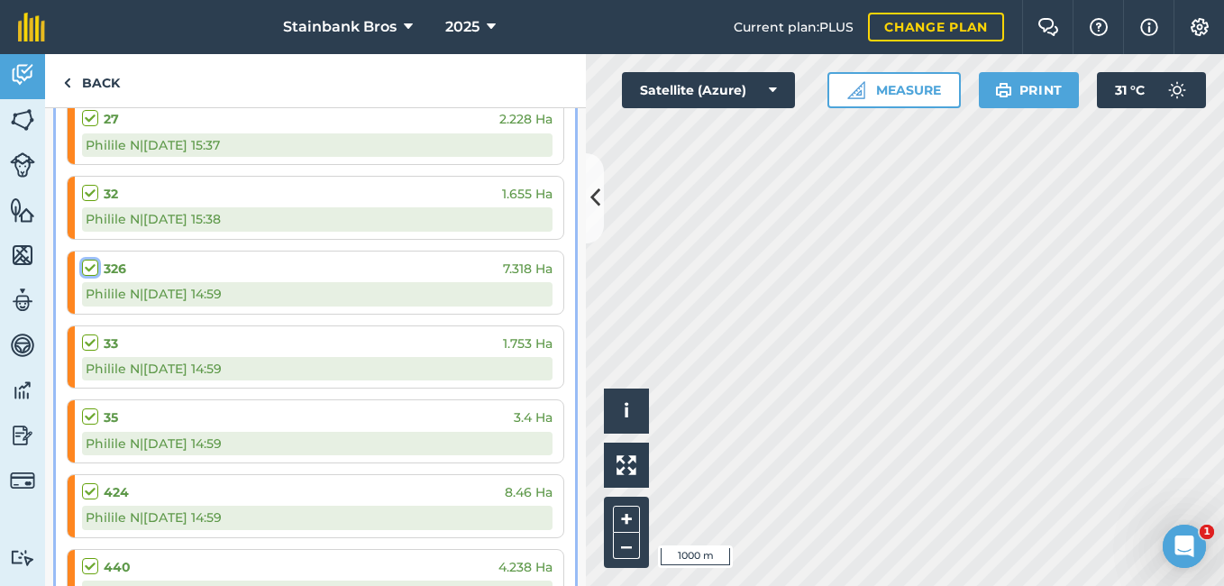
click at [91, 267] on input "checkbox" at bounding box center [88, 265] width 12 height 12
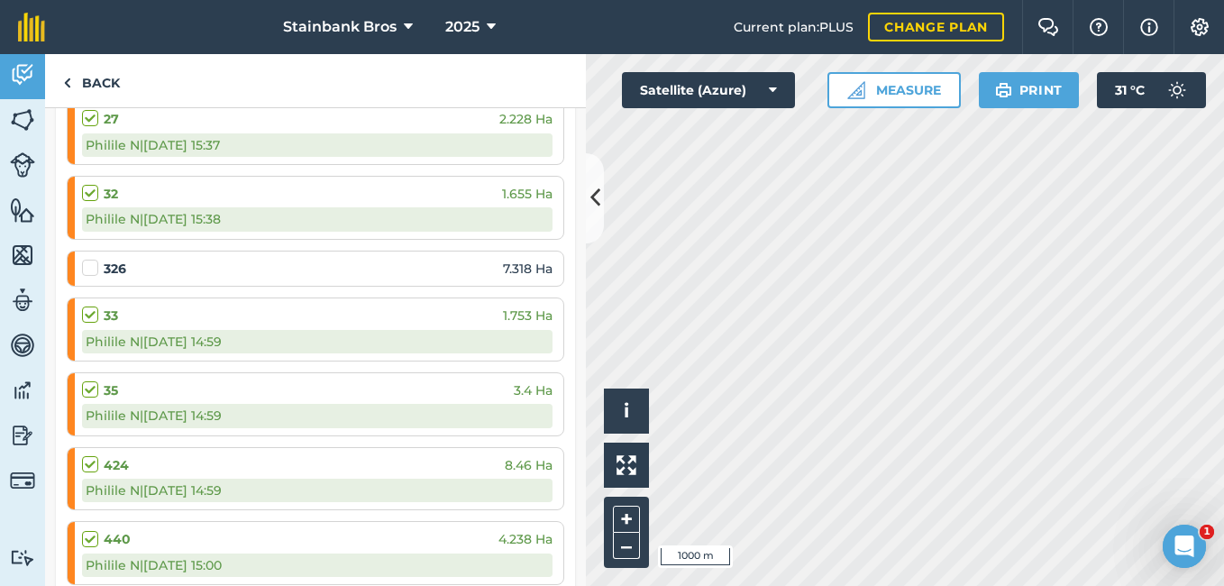
click at [91, 259] on label at bounding box center [93, 259] width 22 height 0
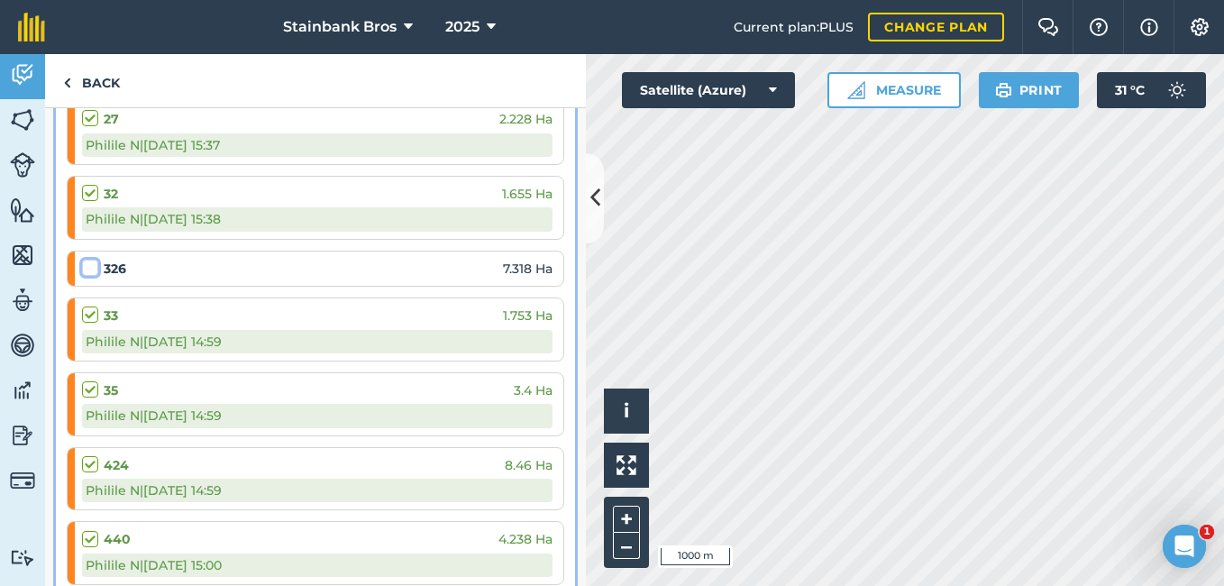
click at [91, 267] on input "checkbox" at bounding box center [88, 265] width 12 height 12
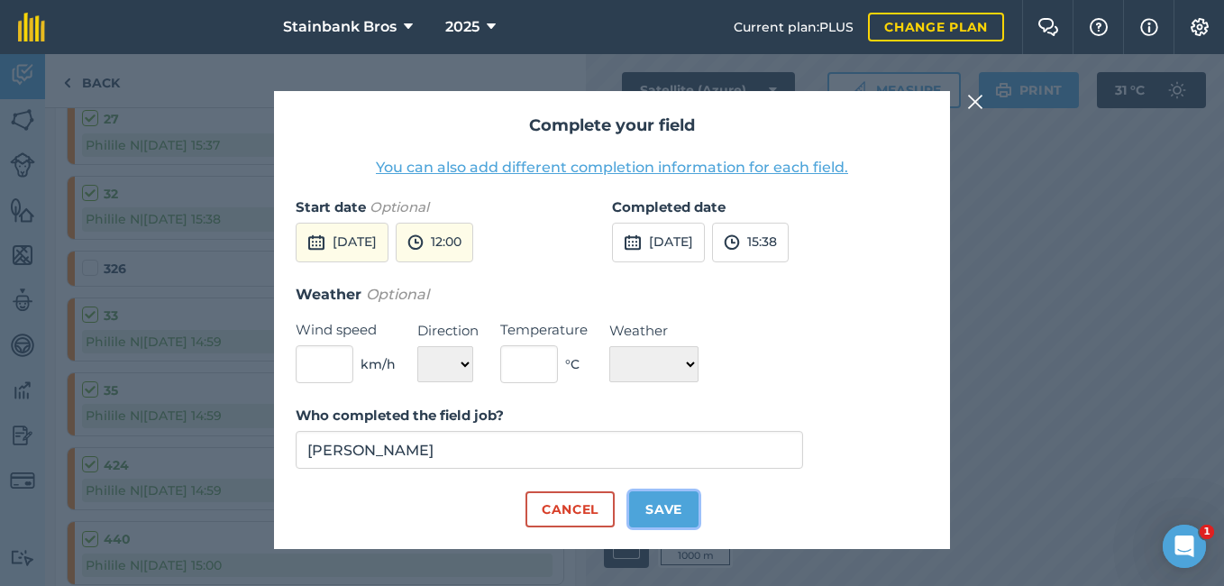
click at [673, 521] on button "Save" at bounding box center [663, 509] width 69 height 36
checkbox input "true"
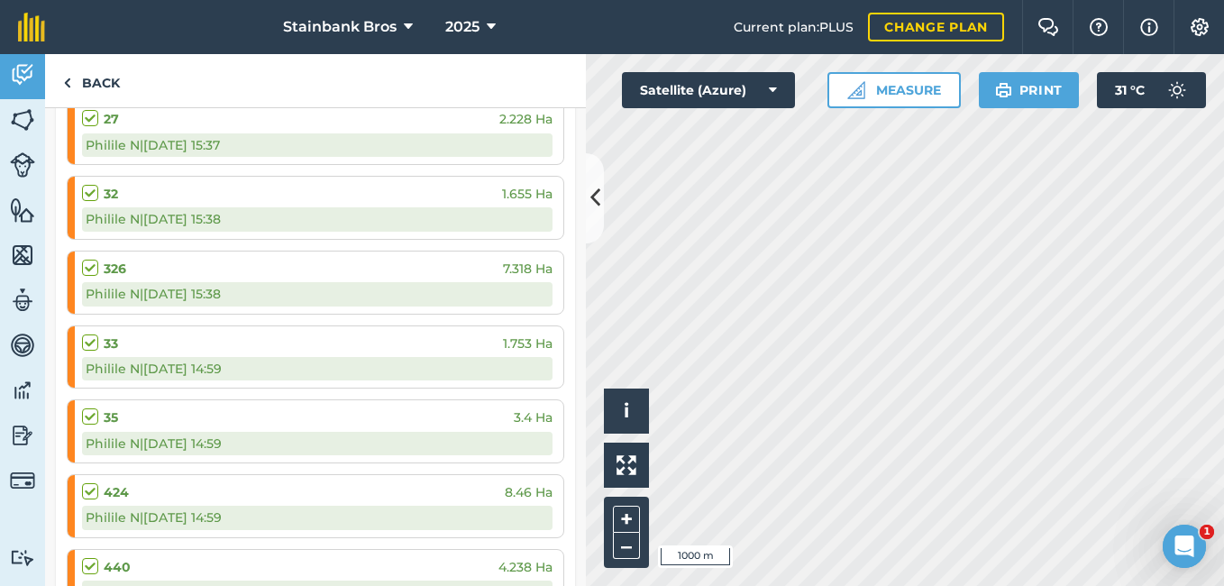
click at [84, 334] on label at bounding box center [93, 334] width 22 height 0
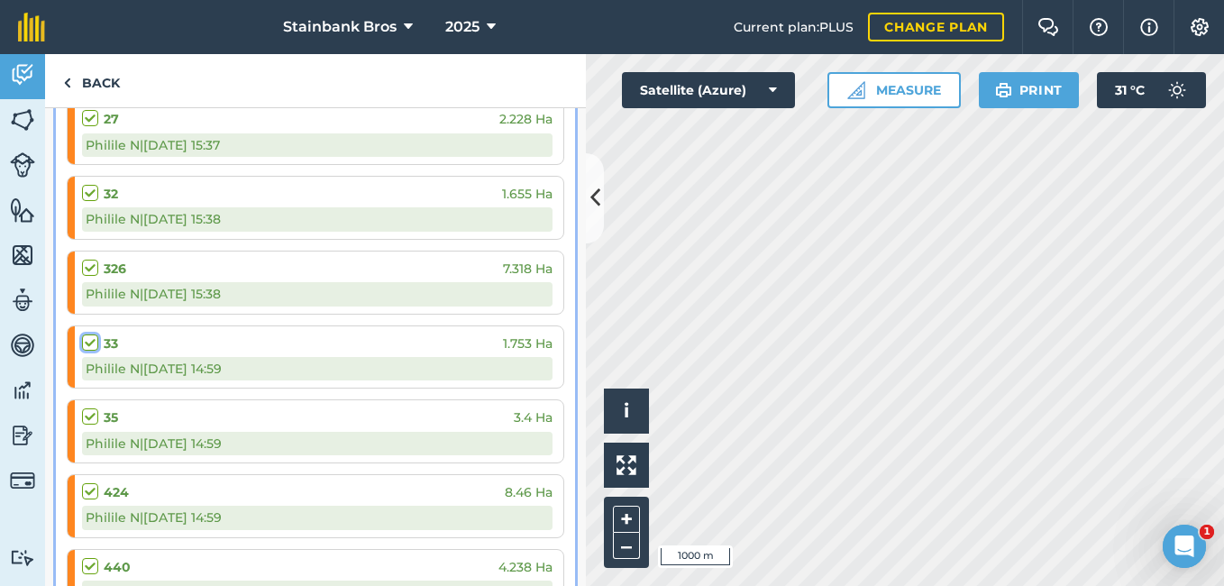
click at [84, 342] on input "checkbox" at bounding box center [88, 340] width 12 height 12
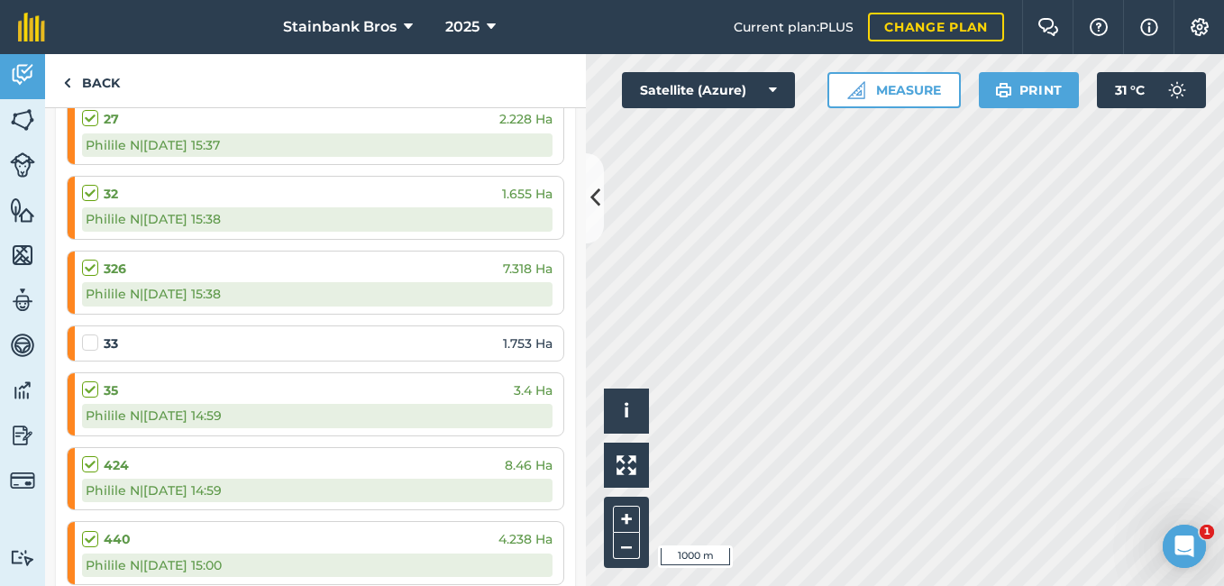
click at [84, 334] on label at bounding box center [93, 334] width 22 height 0
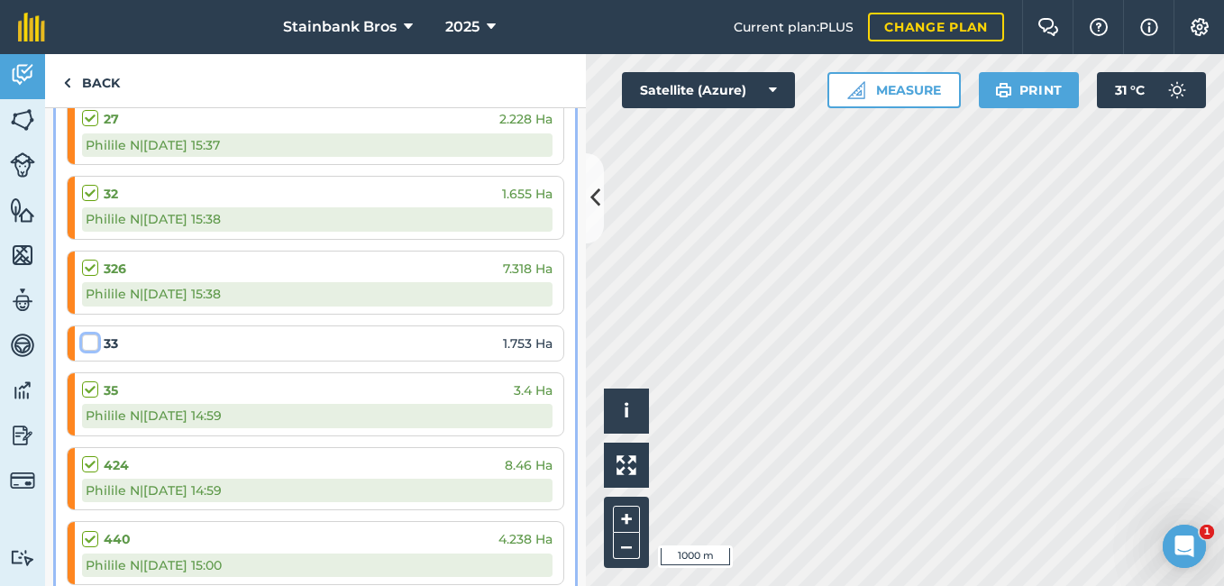
click at [84, 342] on input "checkbox" at bounding box center [88, 340] width 12 height 12
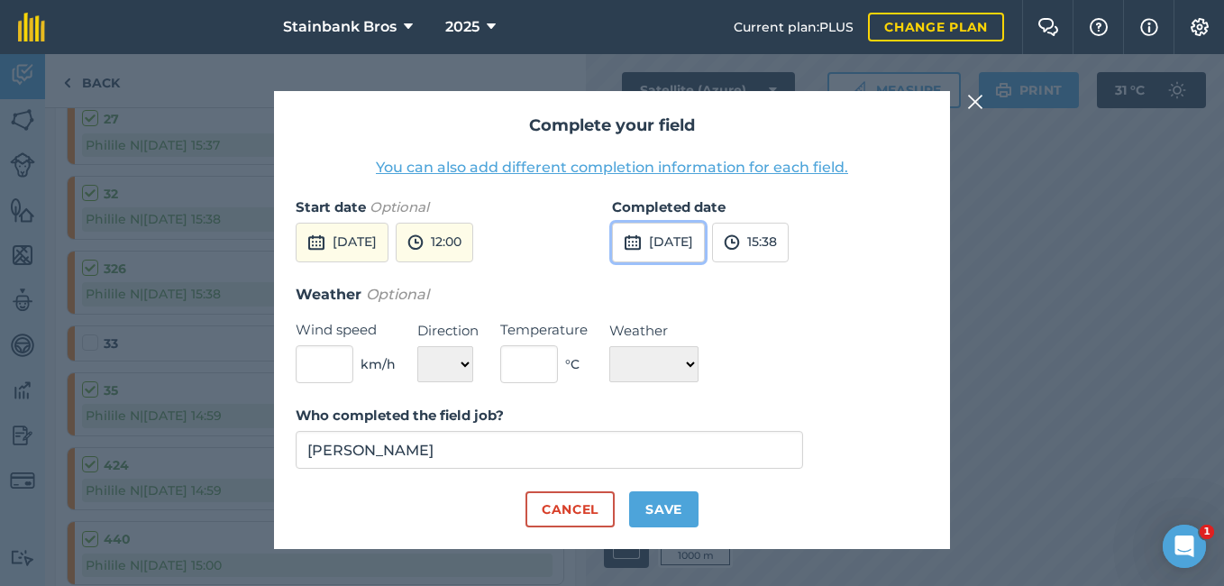
click at [655, 226] on button "[DATE]" at bounding box center [658, 243] width 93 height 40
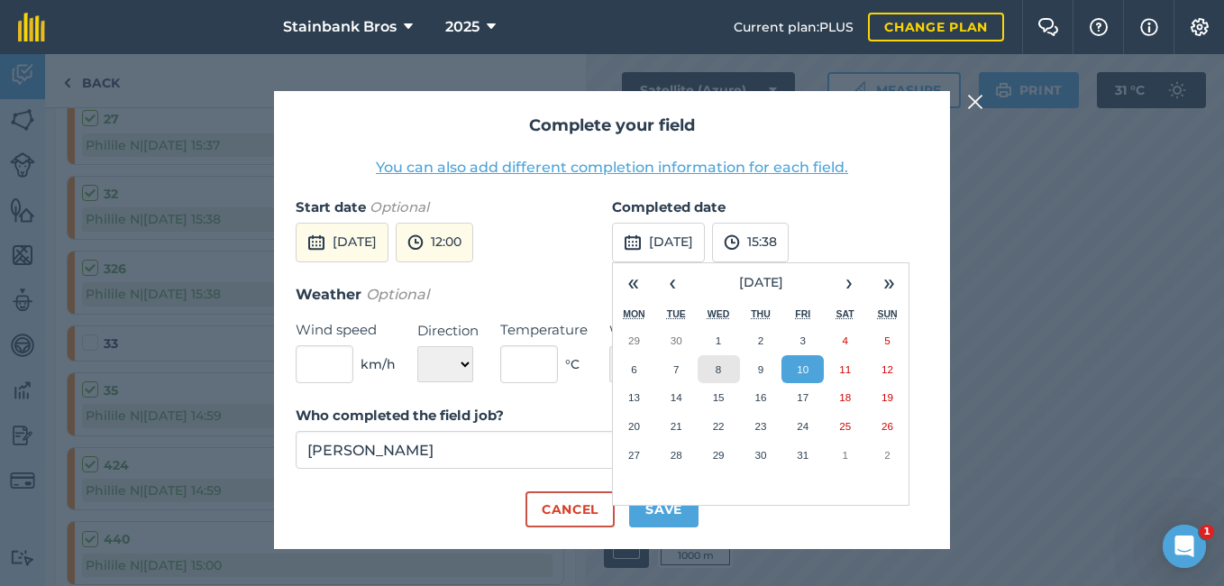
click at [718, 363] on abbr "8" at bounding box center [718, 369] width 5 height 12
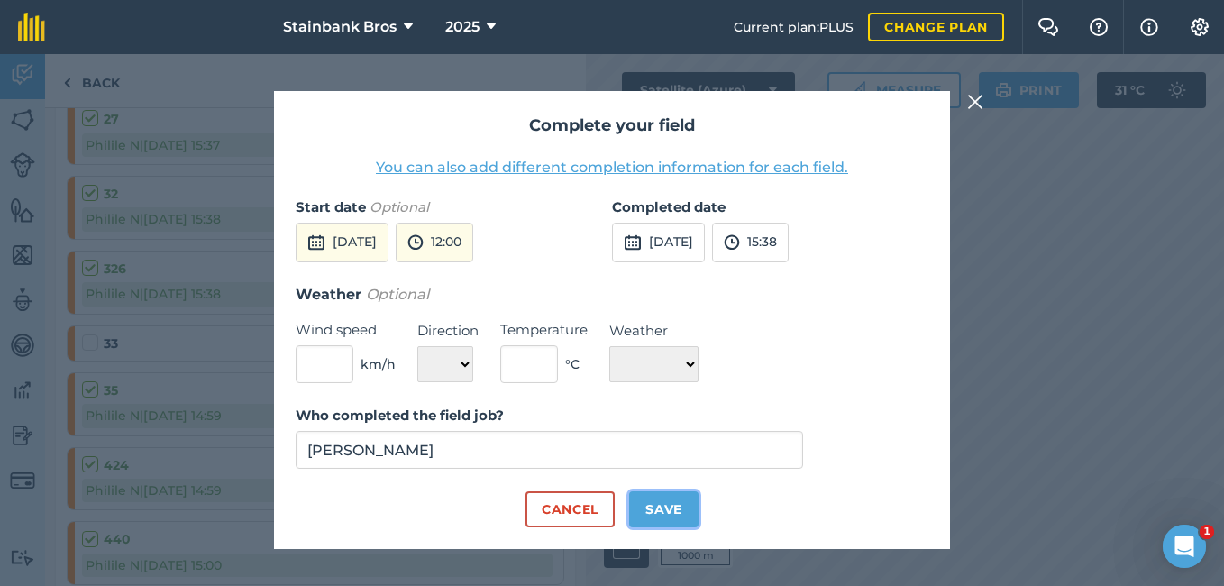
click at [687, 501] on button "Save" at bounding box center [663, 509] width 69 height 36
checkbox input "true"
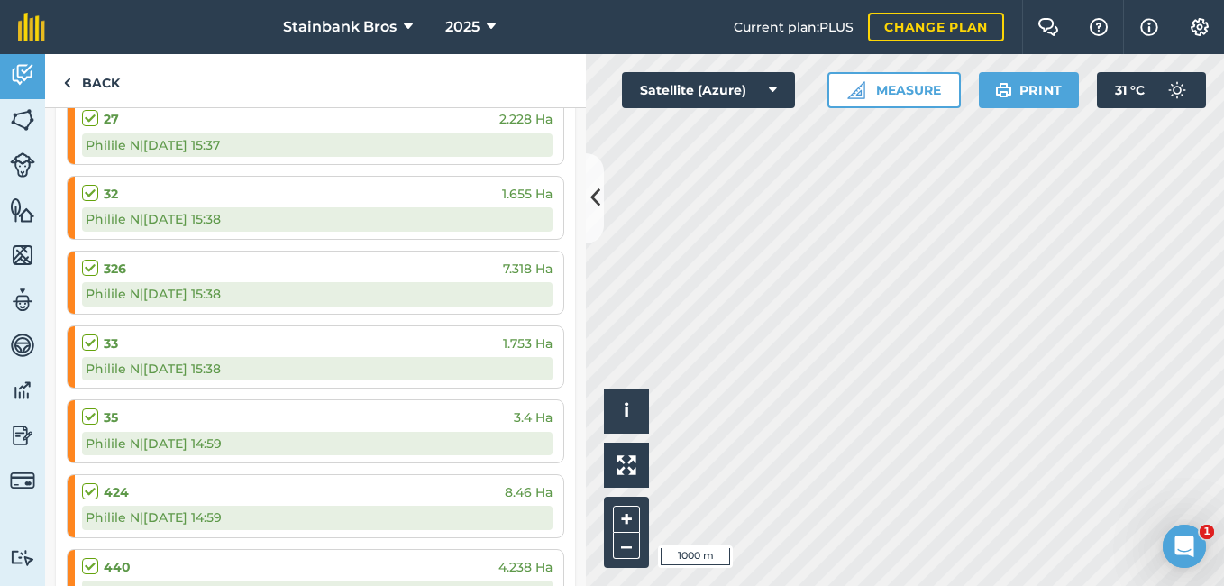
click at [86, 407] on label at bounding box center [93, 407] width 22 height 0
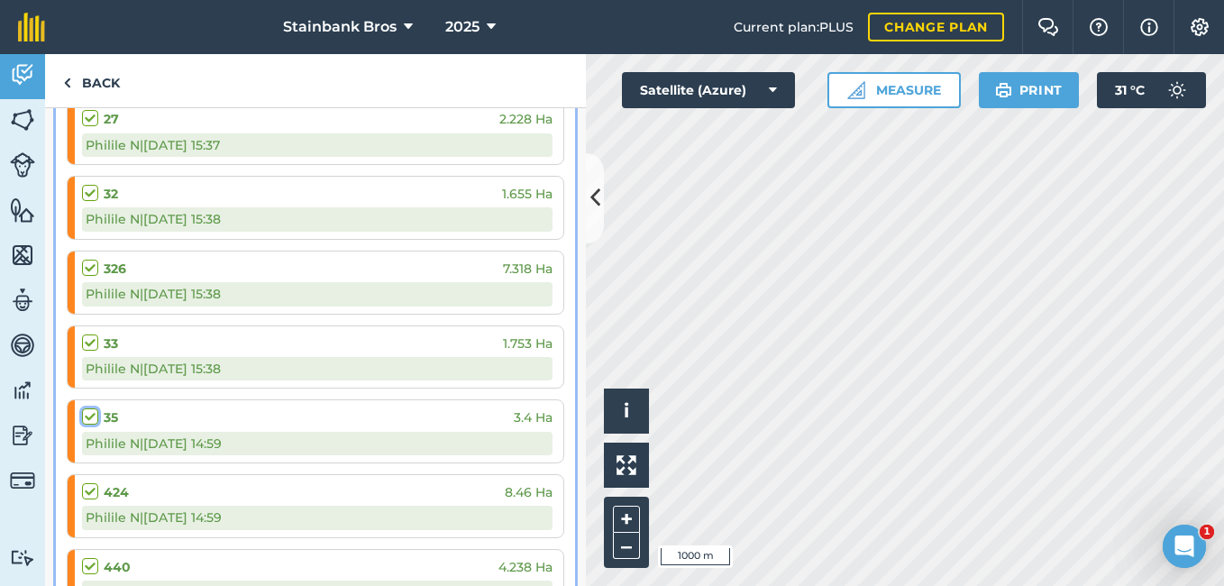
click at [86, 415] on input "checkbox" at bounding box center [88, 413] width 12 height 12
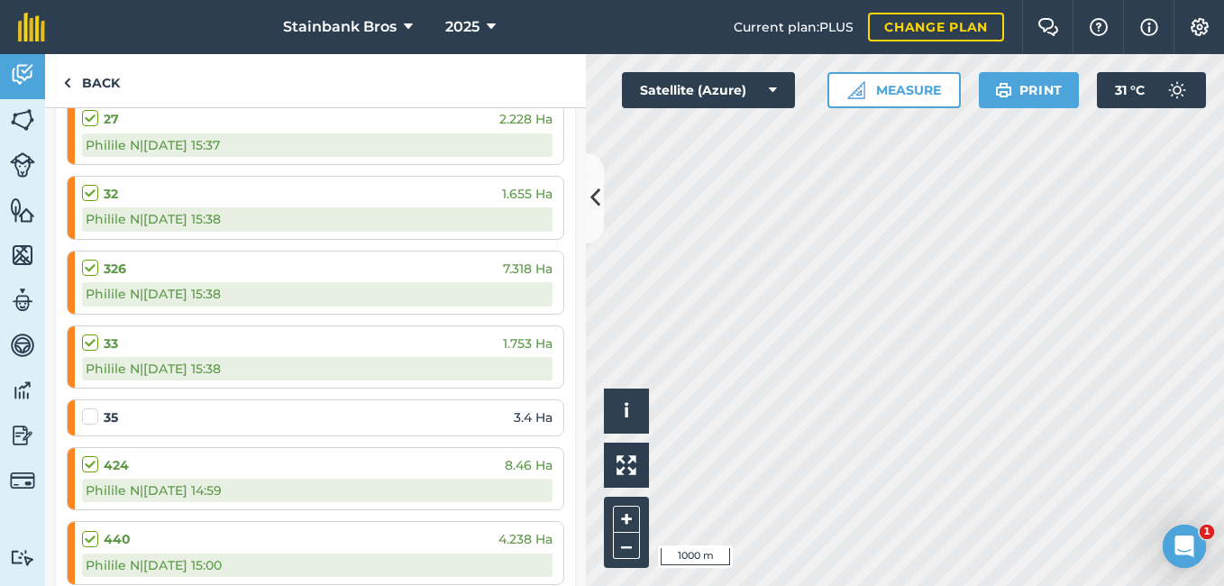
click at [86, 407] on label at bounding box center [93, 407] width 22 height 0
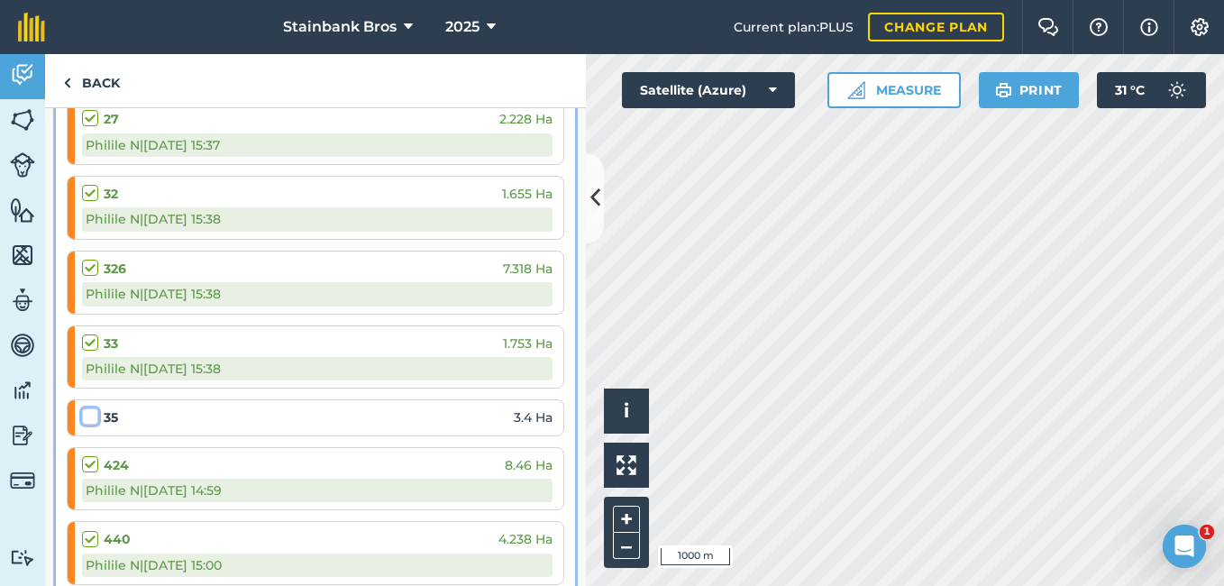
click at [86, 415] on input "checkbox" at bounding box center [88, 413] width 12 height 12
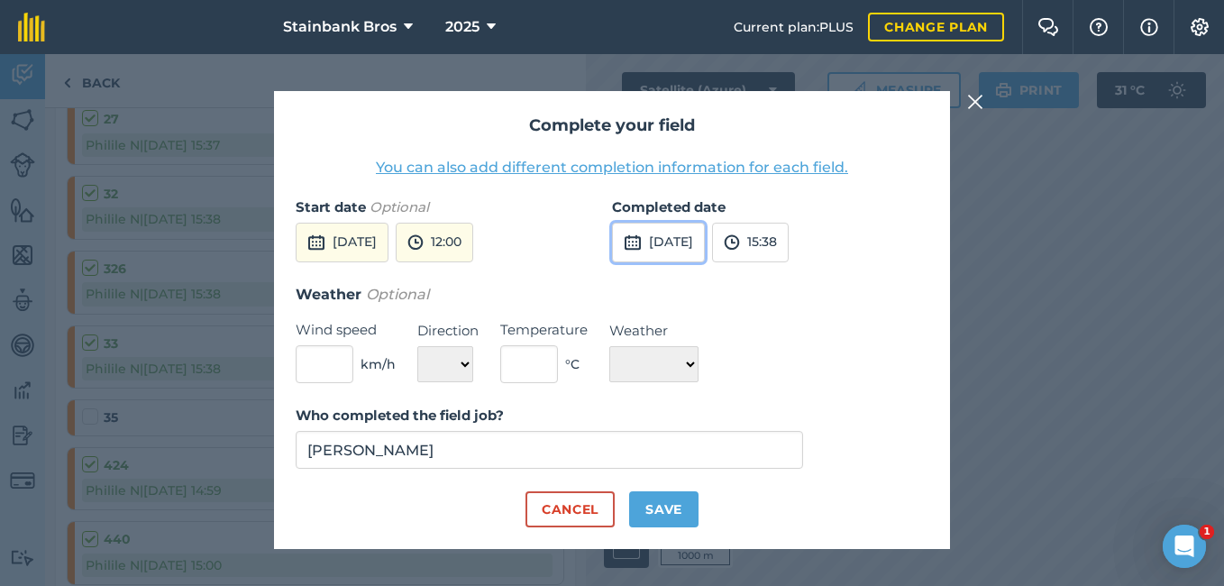
click at [623, 241] on button "[DATE]" at bounding box center [658, 243] width 93 height 40
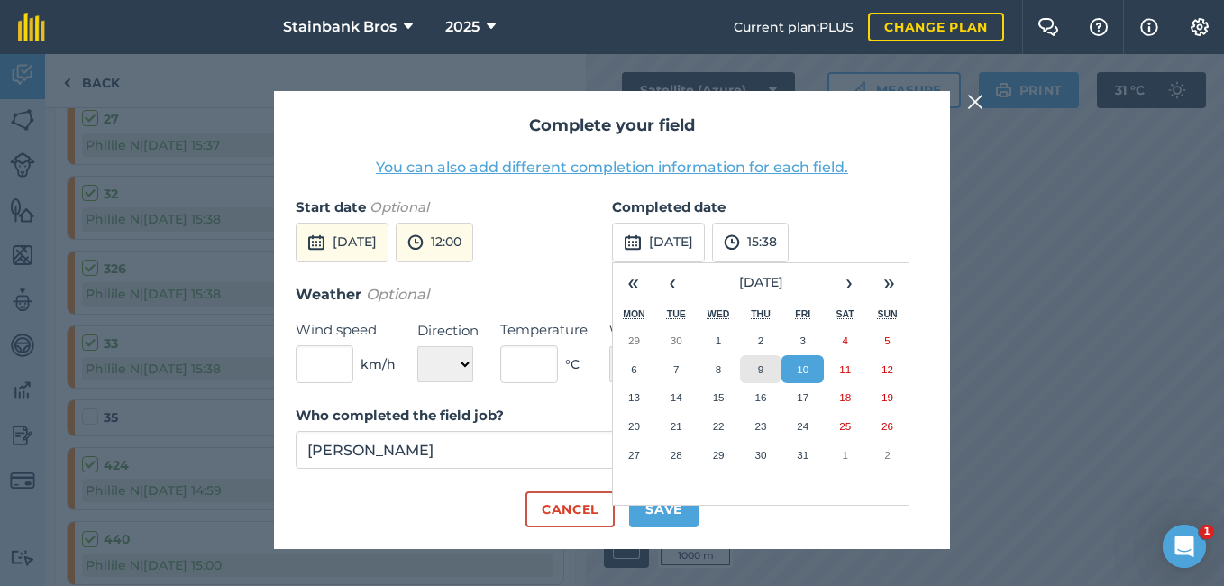
click at [749, 363] on button "9" at bounding box center [761, 369] width 42 height 29
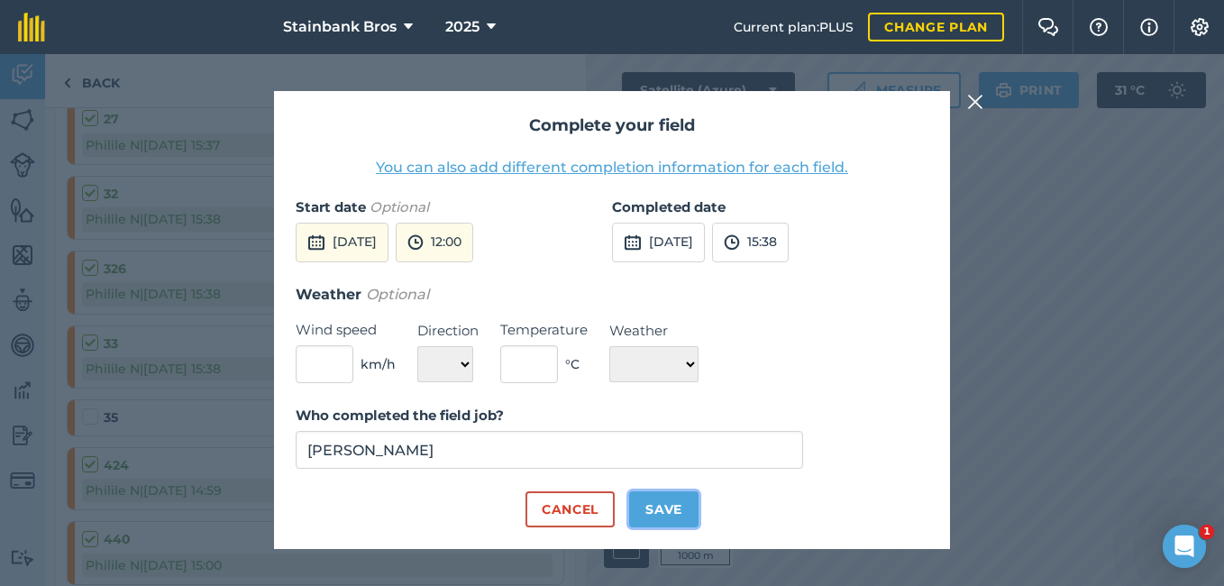
click at [662, 506] on button "Save" at bounding box center [663, 509] width 69 height 36
checkbox input "true"
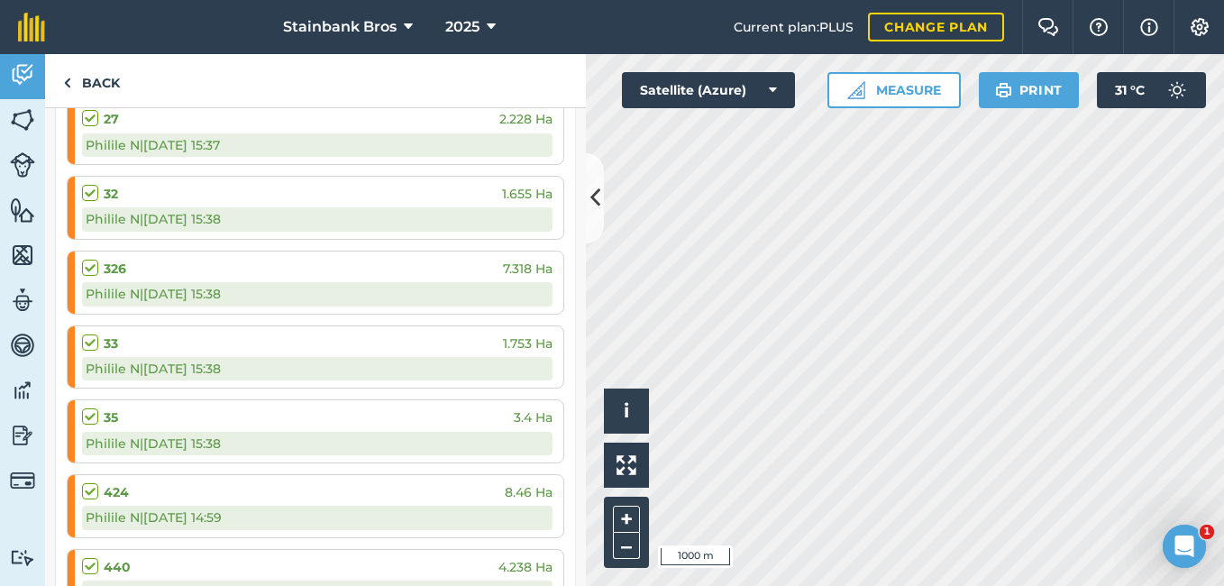
click at [92, 482] on label at bounding box center [93, 482] width 22 height 0
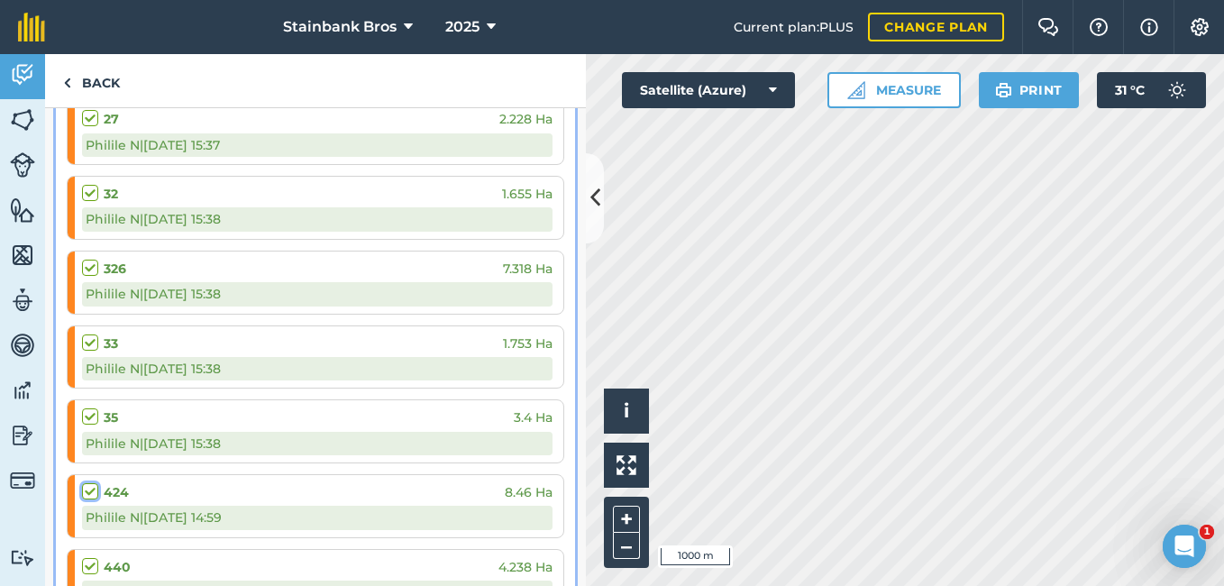
click at [92, 491] on input "checkbox" at bounding box center [88, 488] width 12 height 12
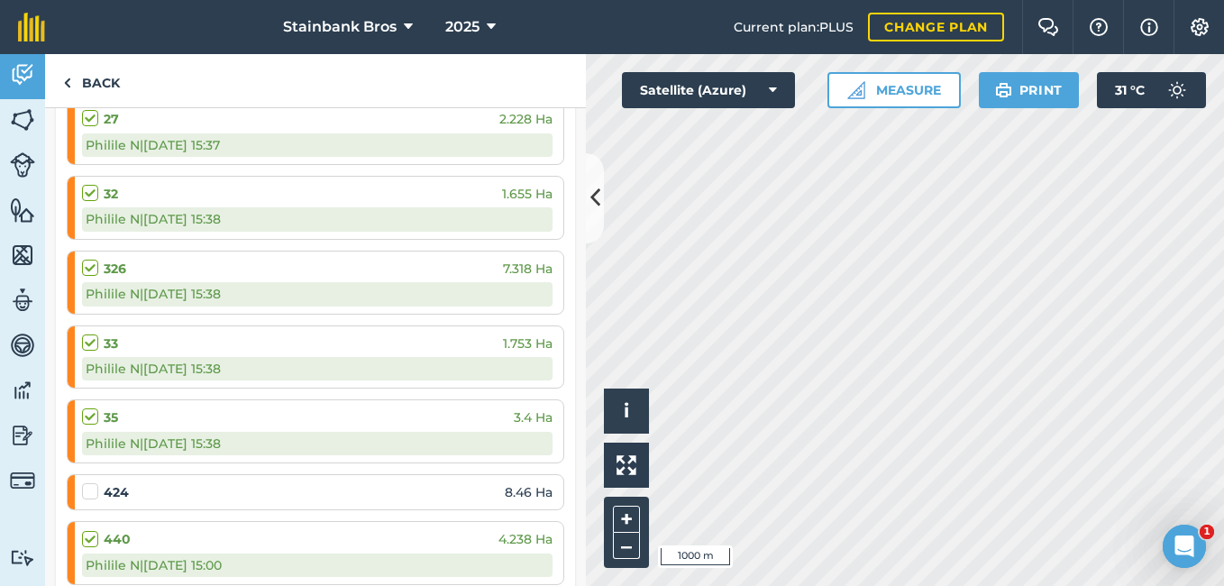
click at [92, 482] on label at bounding box center [93, 482] width 22 height 0
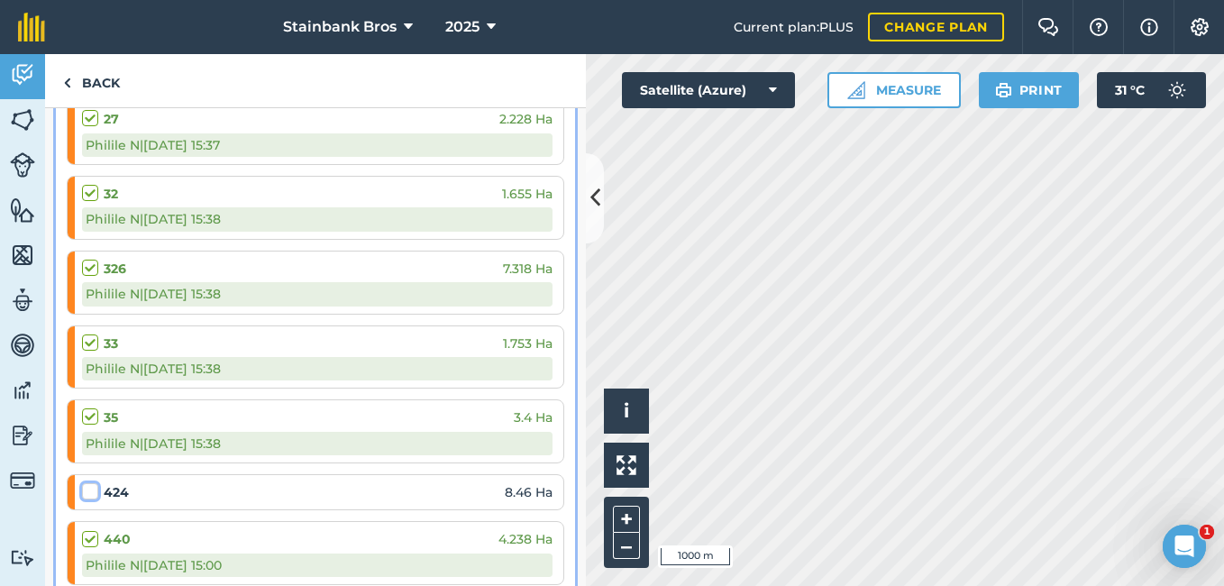
click at [92, 491] on input "checkbox" at bounding box center [88, 488] width 12 height 12
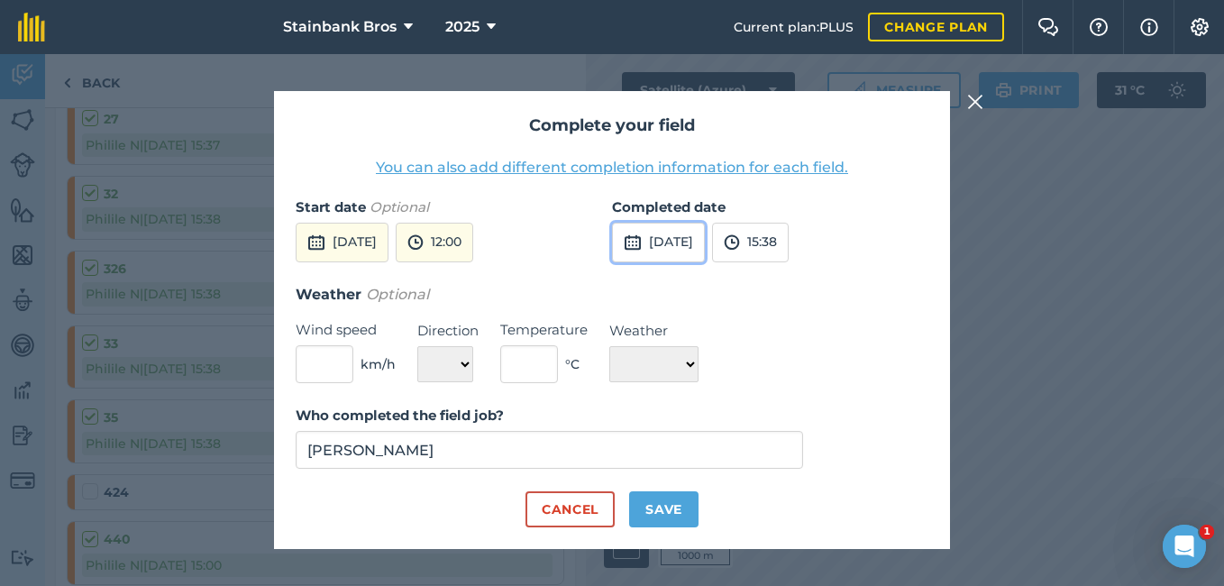
click at [675, 250] on button "[DATE]" at bounding box center [658, 243] width 93 height 40
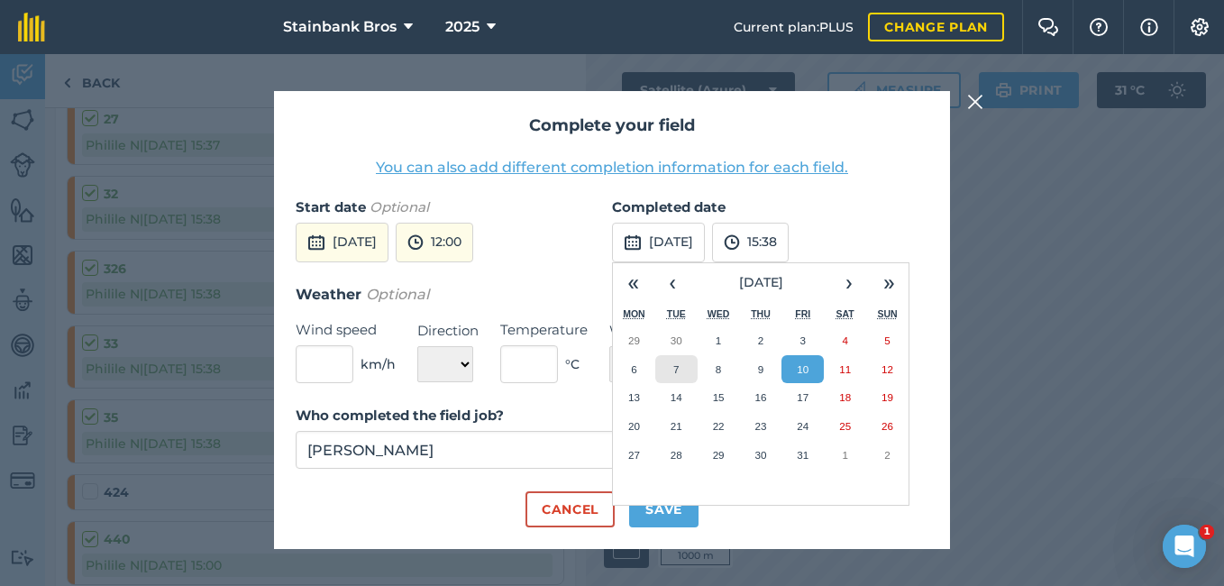
click at [686, 357] on button "7" at bounding box center [676, 369] width 42 height 29
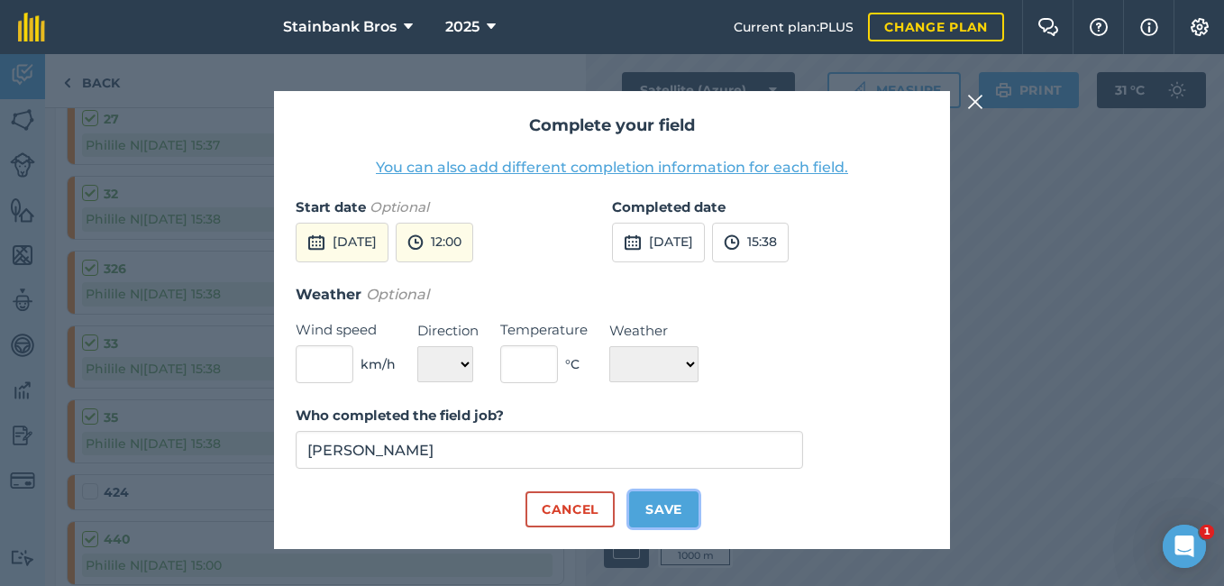
click at [694, 512] on button "Save" at bounding box center [663, 509] width 69 height 36
checkbox input "true"
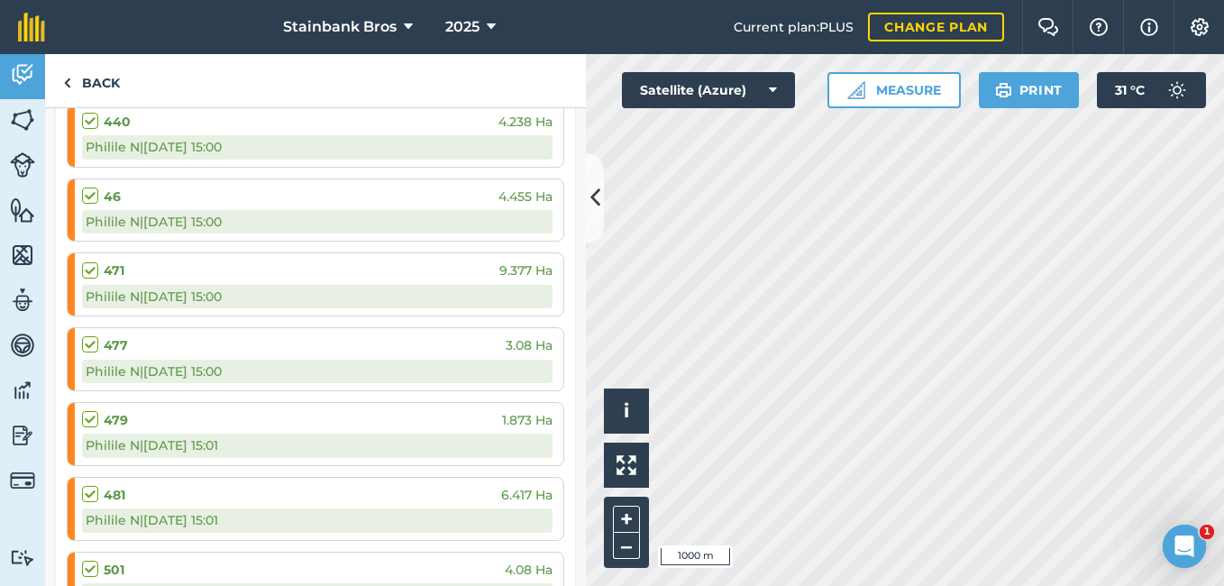
scroll to position [2506, 0]
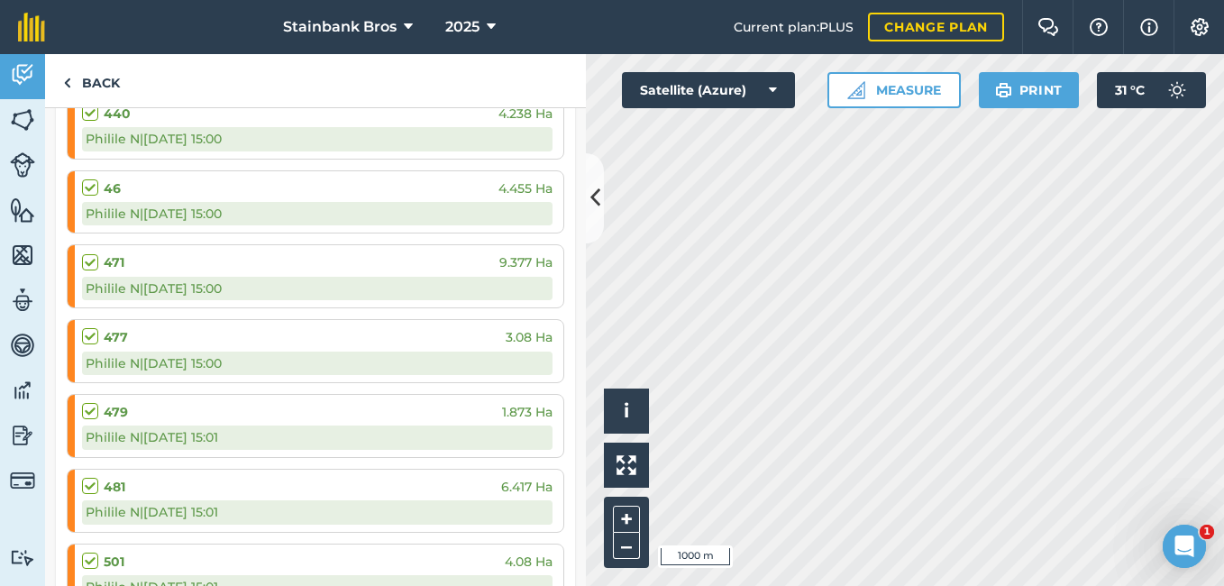
click at [89, 104] on label at bounding box center [93, 104] width 22 height 0
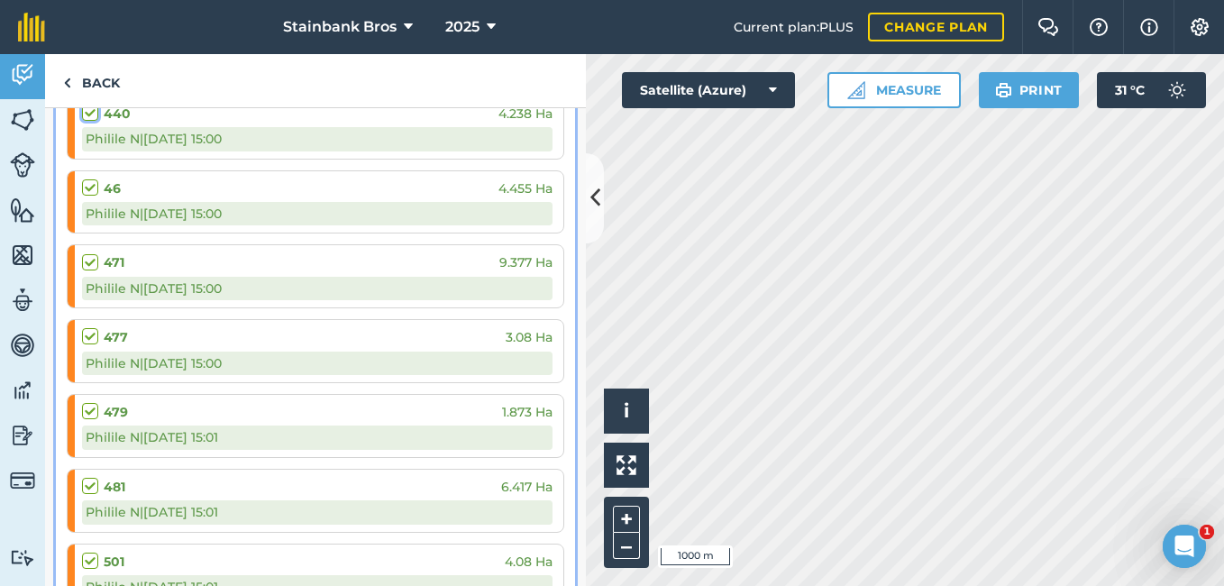
click at [89, 115] on input "checkbox" at bounding box center [88, 110] width 12 height 12
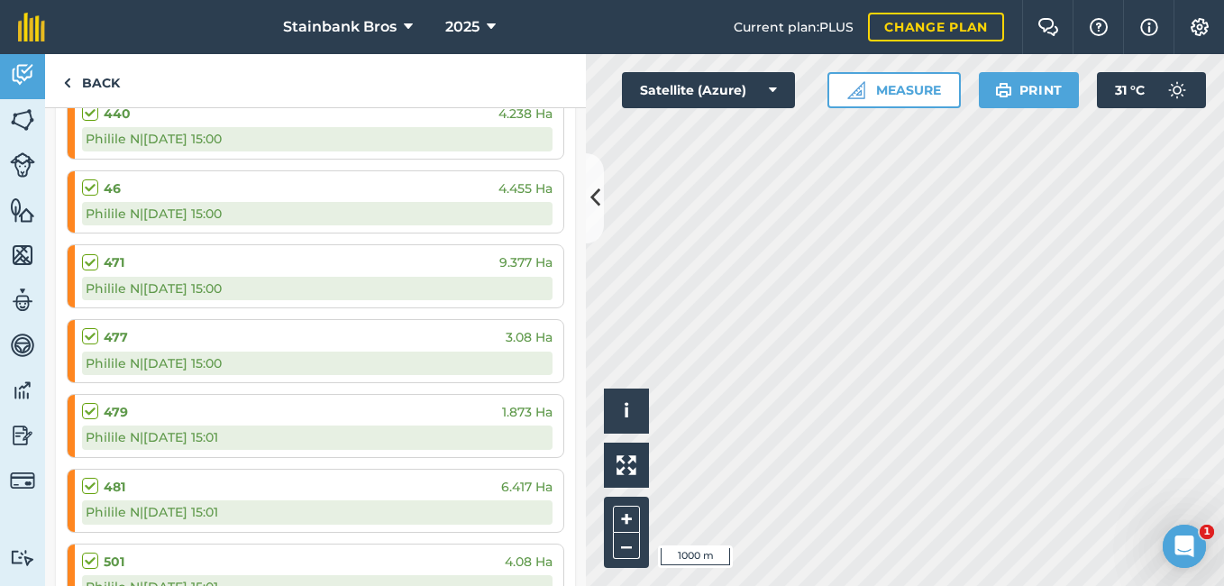
scroll to position [2502, 0]
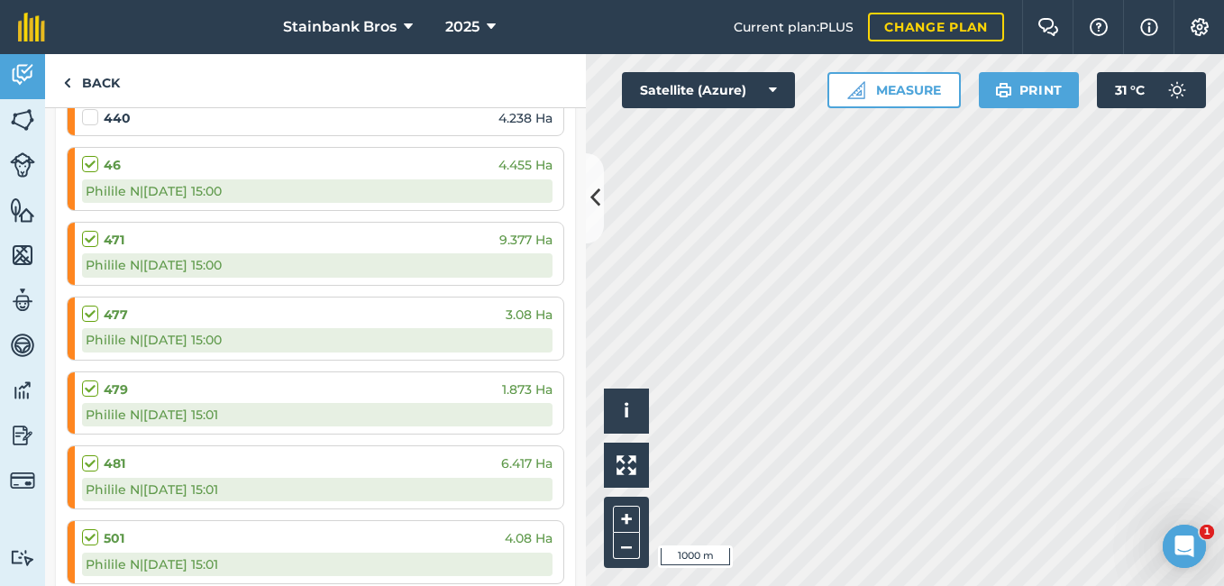
click at [89, 108] on label at bounding box center [93, 108] width 22 height 0
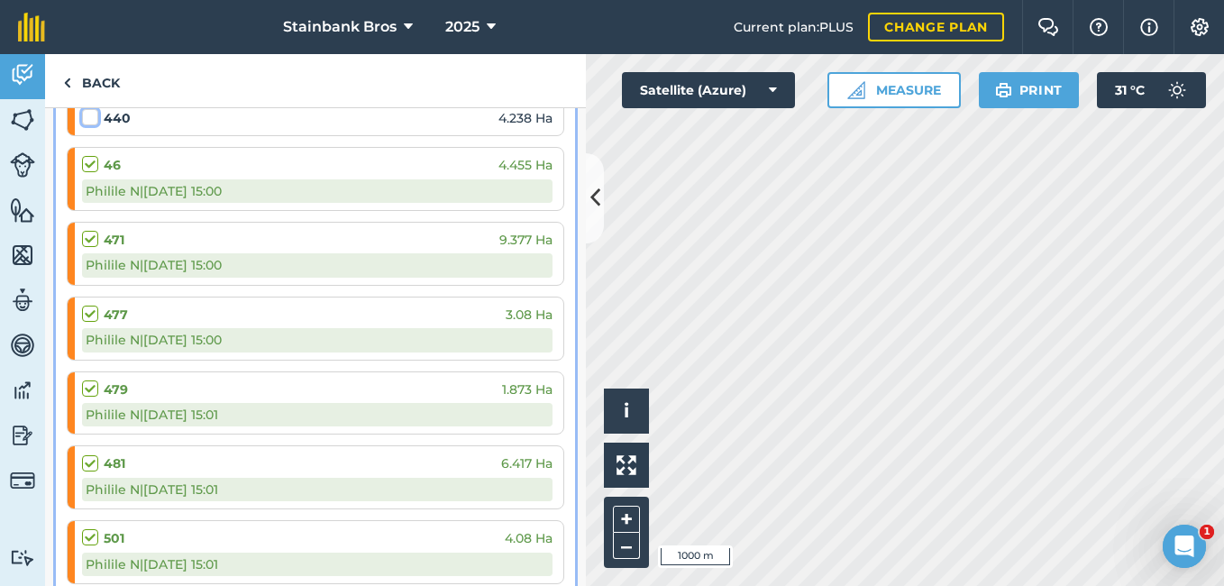
click at [89, 119] on input "checkbox" at bounding box center [88, 114] width 12 height 12
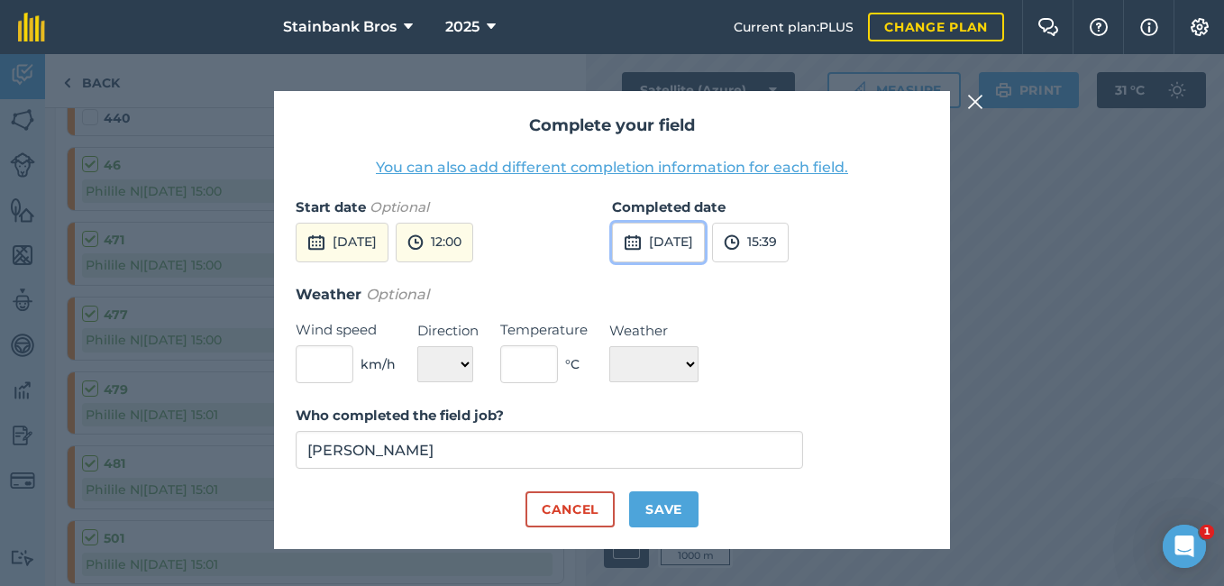
click at [679, 242] on button "[DATE]" at bounding box center [658, 243] width 93 height 40
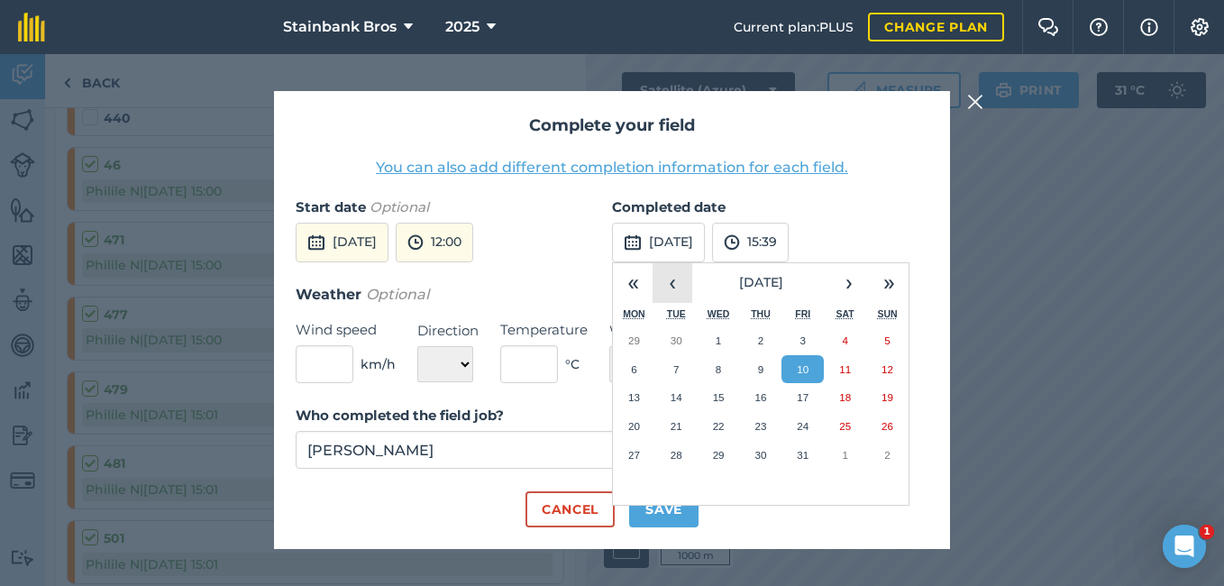
click at [667, 288] on button "‹" at bounding box center [673, 283] width 40 height 40
click at [875, 337] on button "7" at bounding box center [887, 340] width 42 height 29
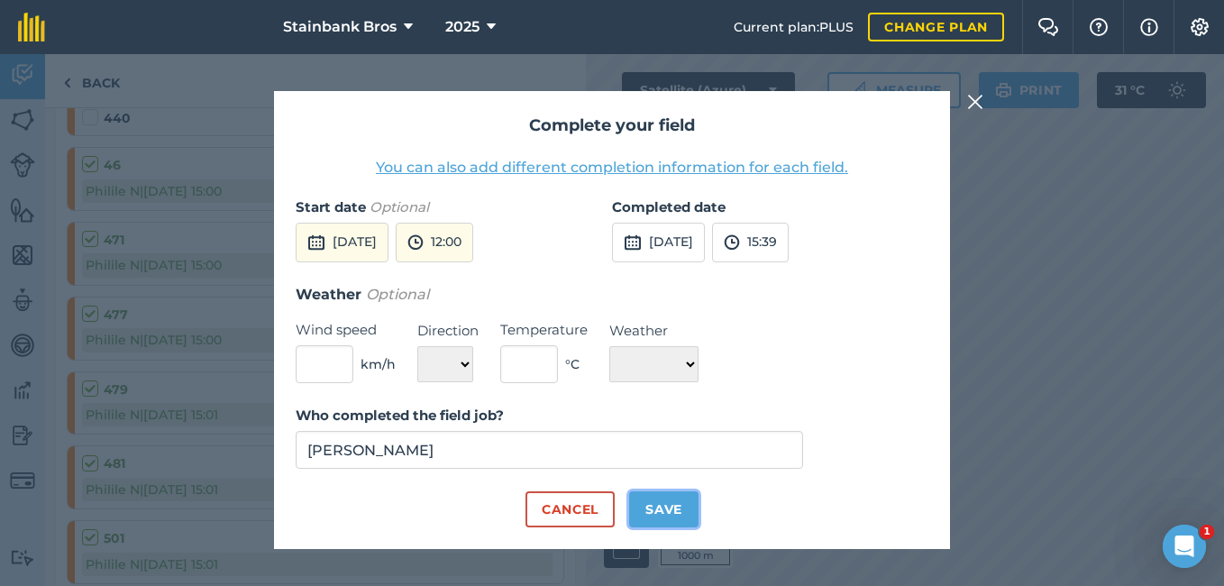
click at [663, 503] on button "Save" at bounding box center [663, 509] width 69 height 36
checkbox input "true"
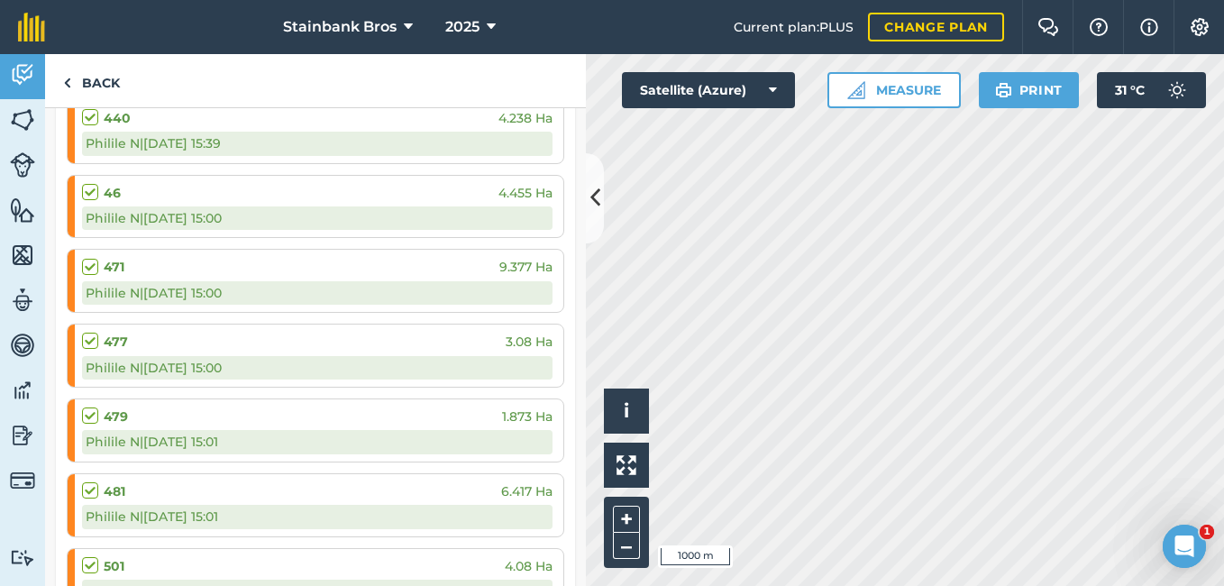
click at [96, 183] on label at bounding box center [93, 183] width 22 height 0
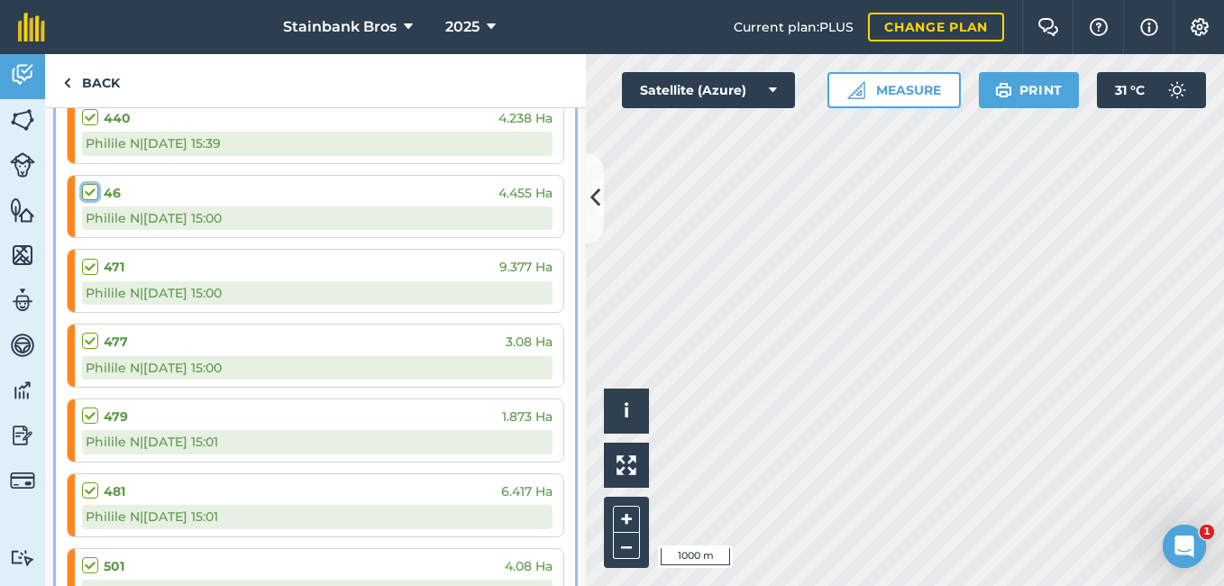
click at [94, 194] on input "checkbox" at bounding box center [88, 189] width 12 height 12
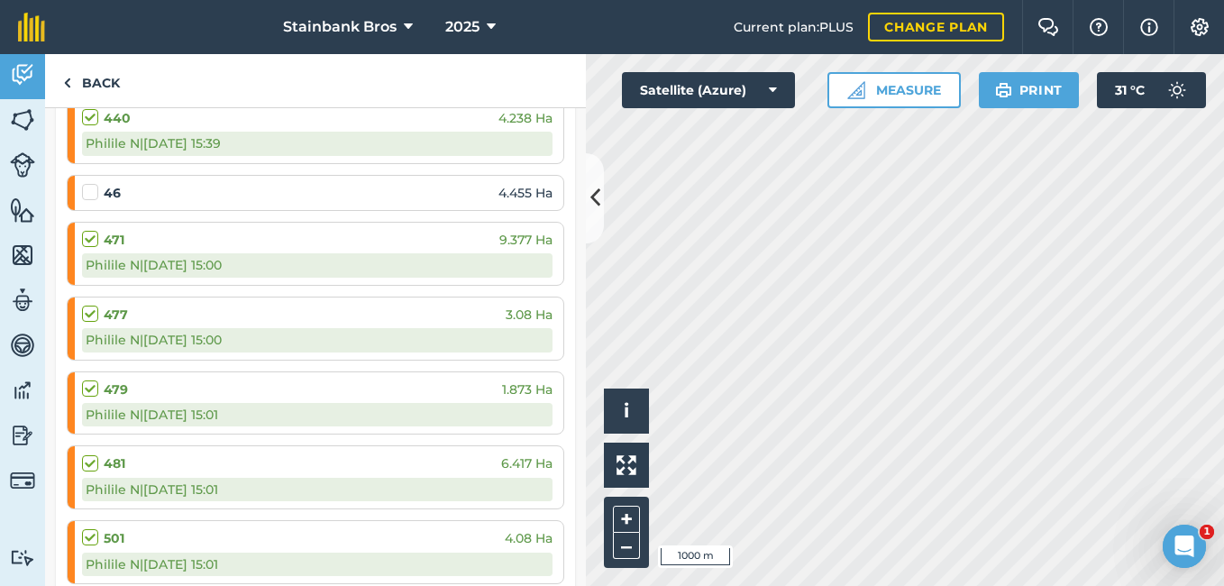
click at [96, 183] on label at bounding box center [93, 183] width 22 height 0
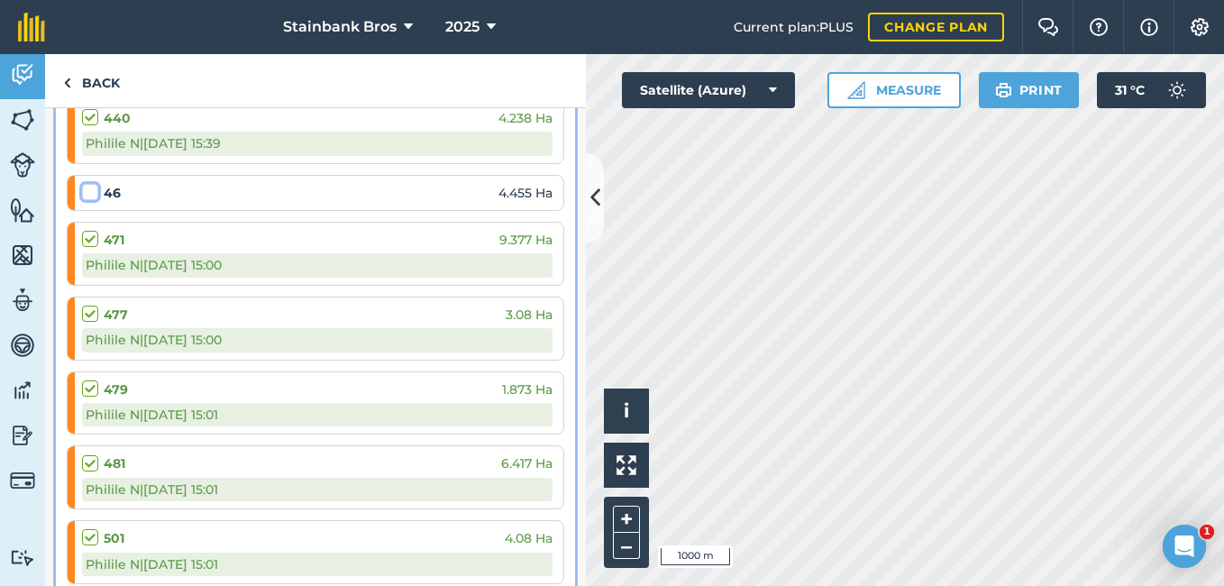
click at [94, 194] on input "checkbox" at bounding box center [88, 189] width 12 height 12
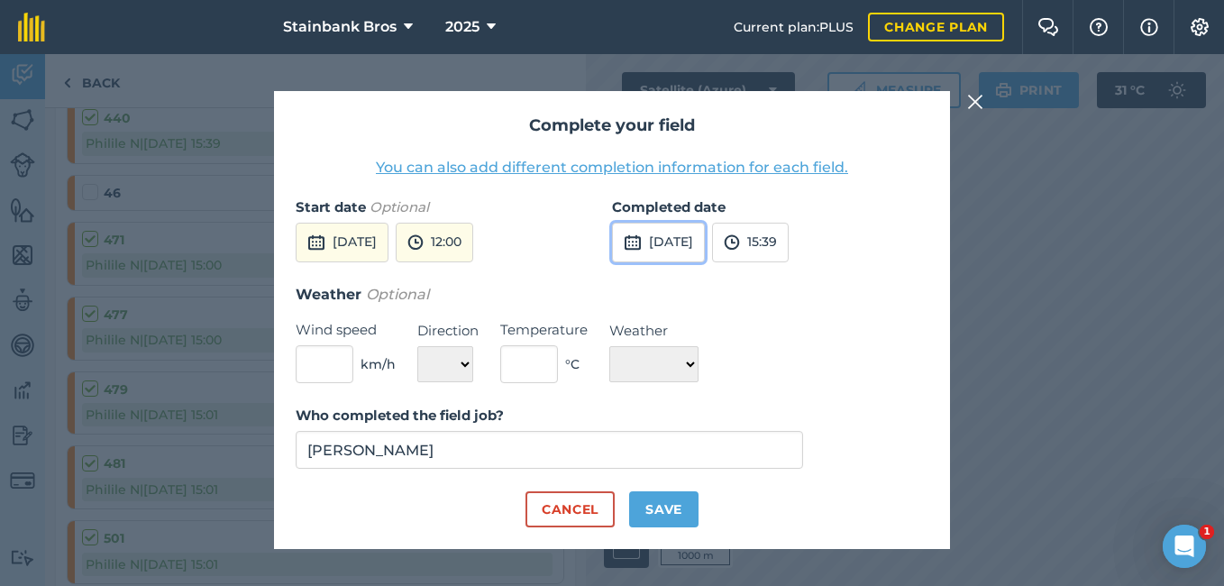
click at [705, 246] on button "[DATE]" at bounding box center [658, 243] width 93 height 40
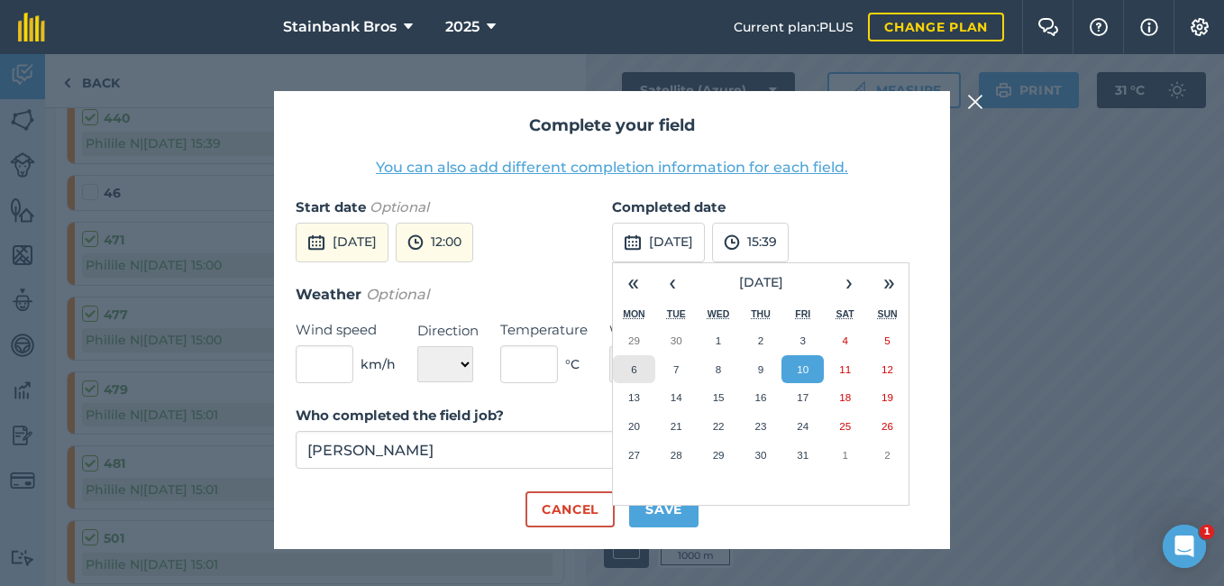
click at [636, 371] on abbr "6" at bounding box center [633, 369] width 5 height 12
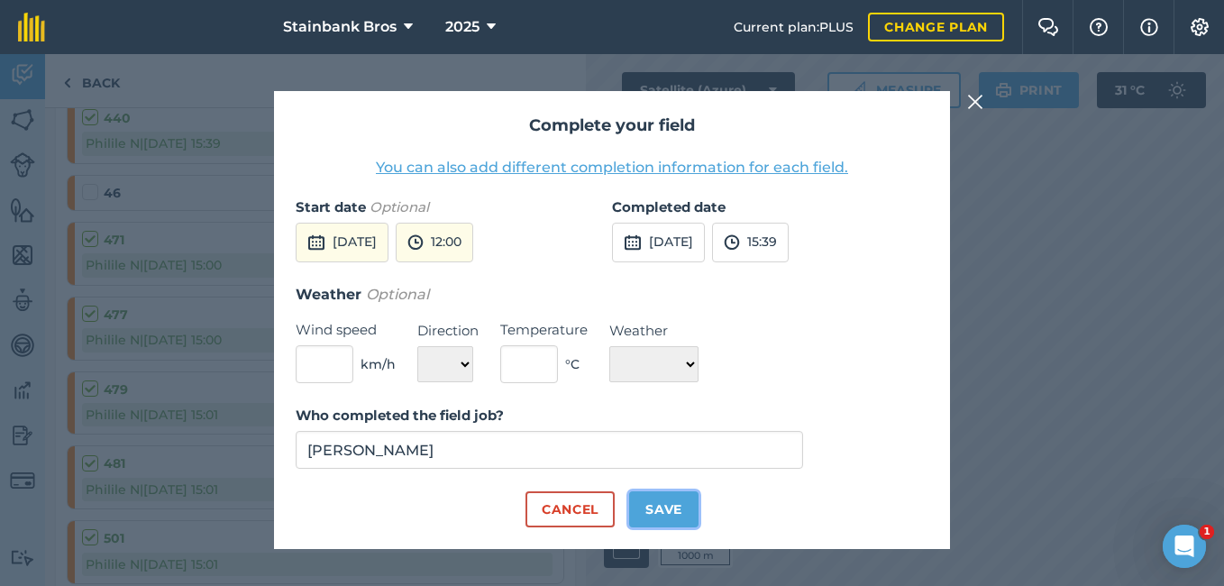
click at [668, 506] on button "Save" at bounding box center [663, 509] width 69 height 36
checkbox input "true"
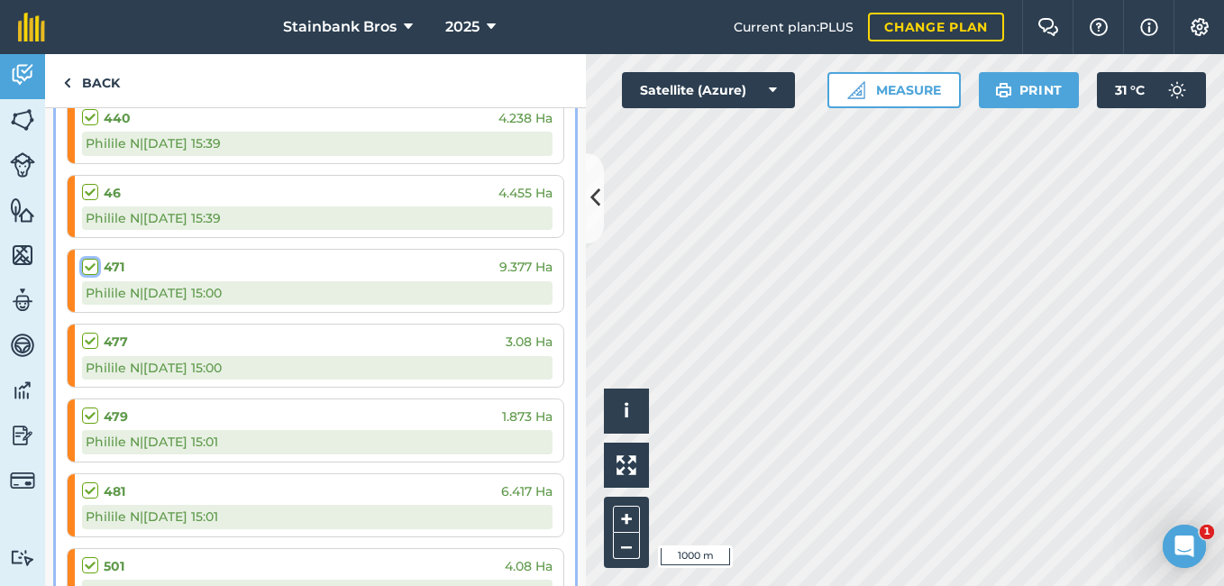
click at [92, 258] on input "checkbox" at bounding box center [88, 264] width 12 height 12
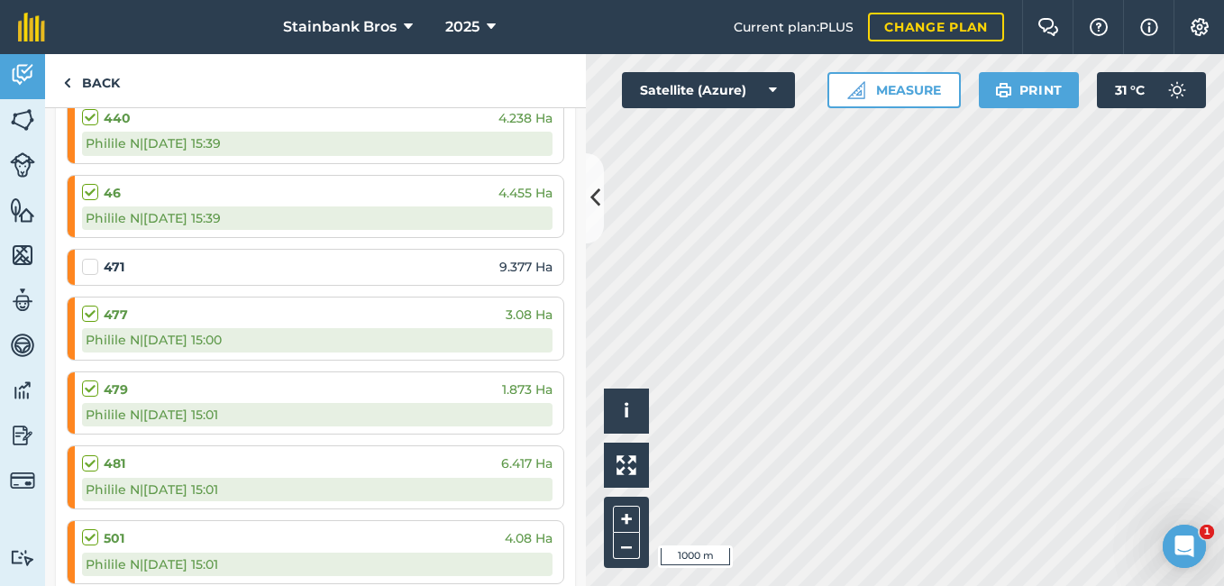
click at [97, 258] on label at bounding box center [93, 258] width 22 height 0
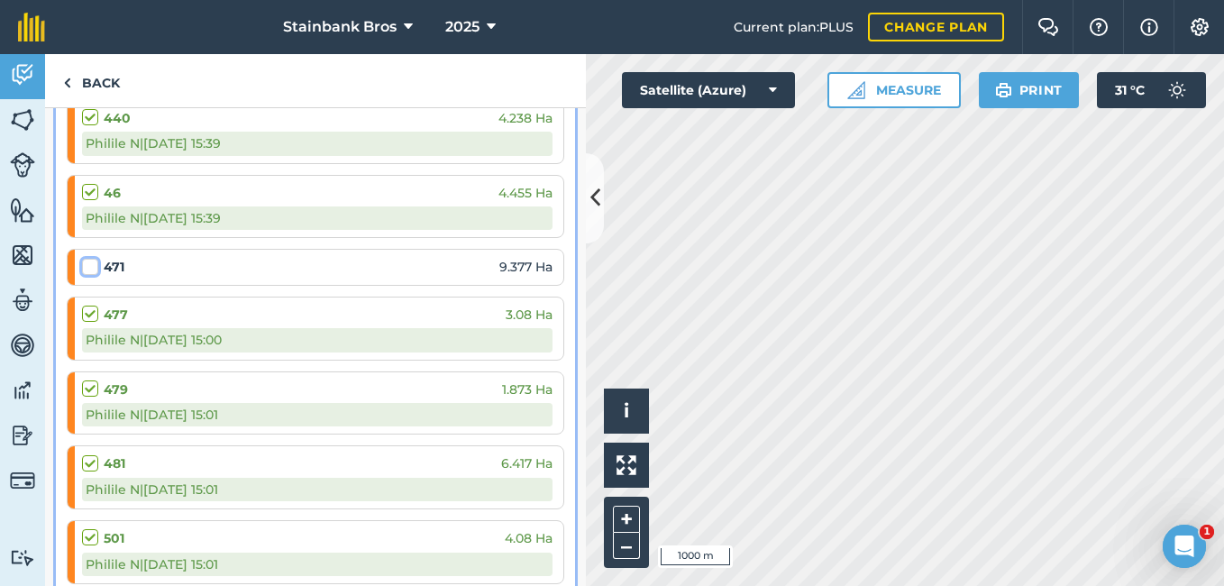
click at [94, 266] on input "checkbox" at bounding box center [88, 264] width 12 height 12
checkbox input "false"
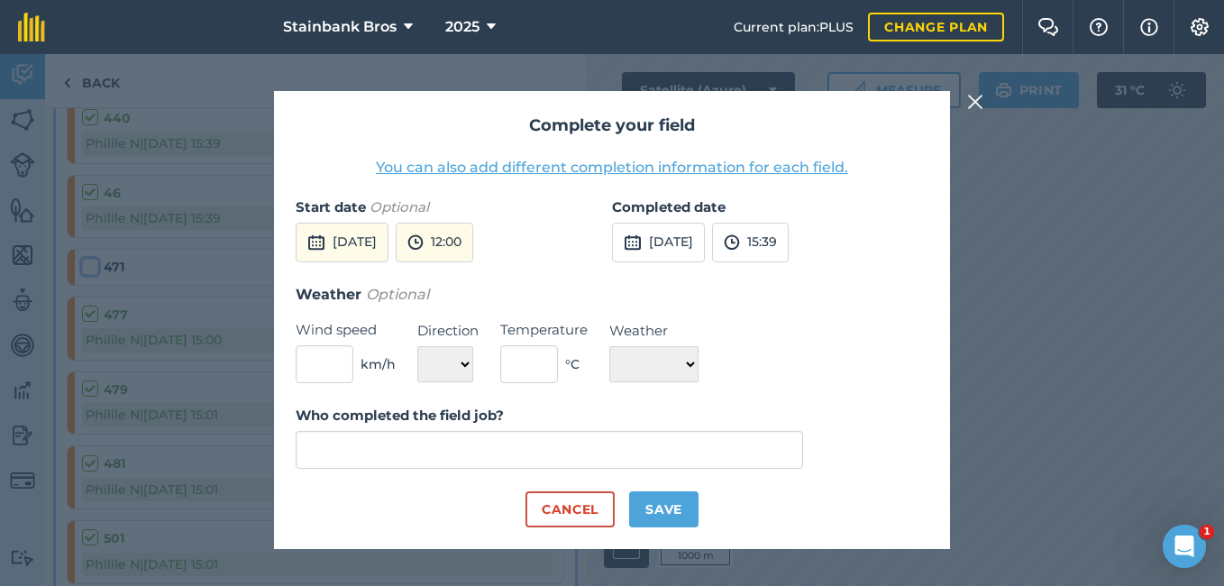
type input "[PERSON_NAME]"
click at [664, 509] on button "Save" at bounding box center [663, 509] width 69 height 36
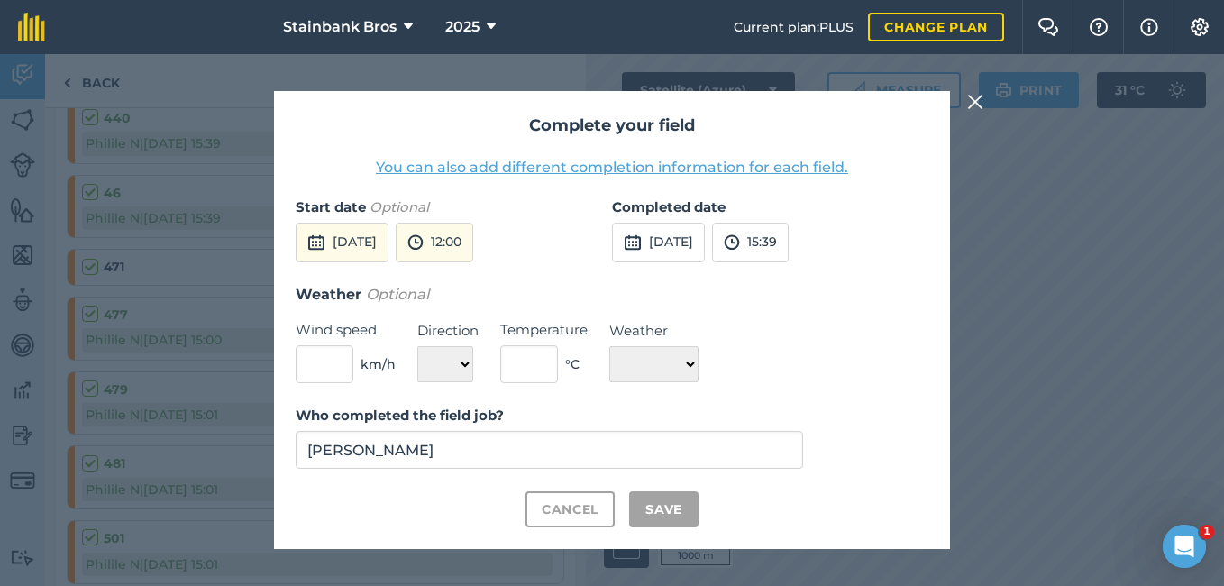
checkbox input "true"
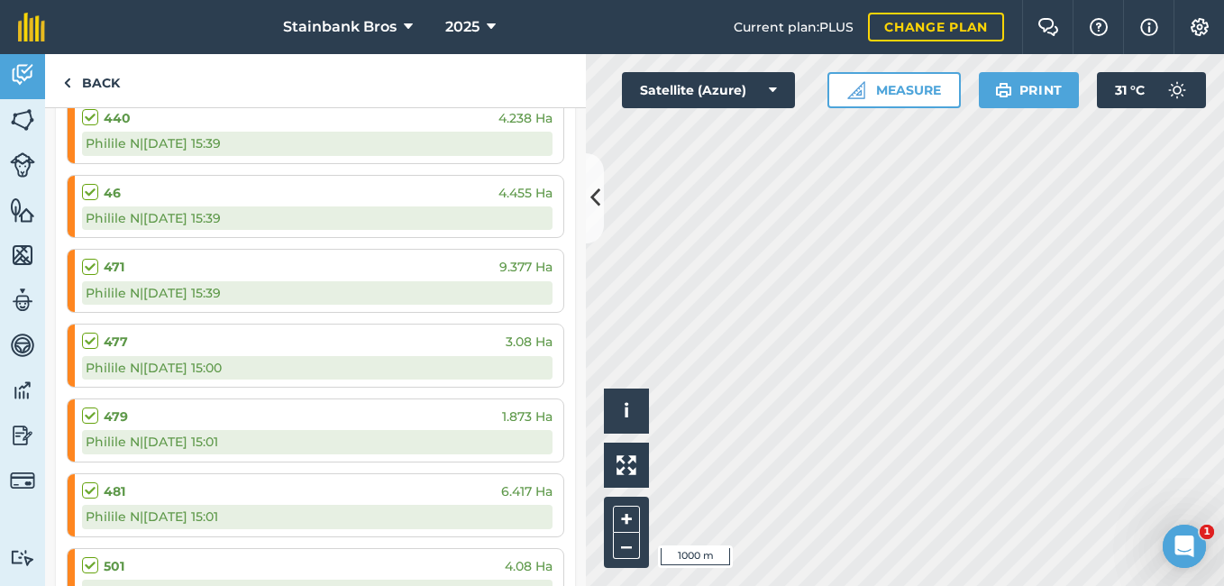
click at [83, 332] on label at bounding box center [93, 332] width 22 height 0
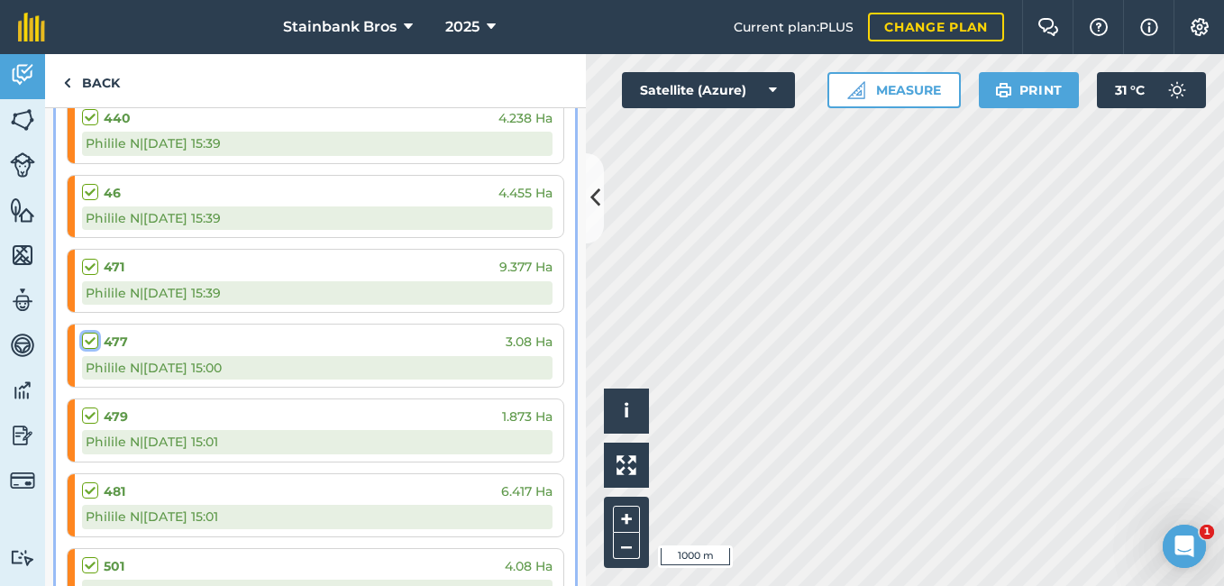
click at [83, 343] on input "checkbox" at bounding box center [88, 338] width 12 height 12
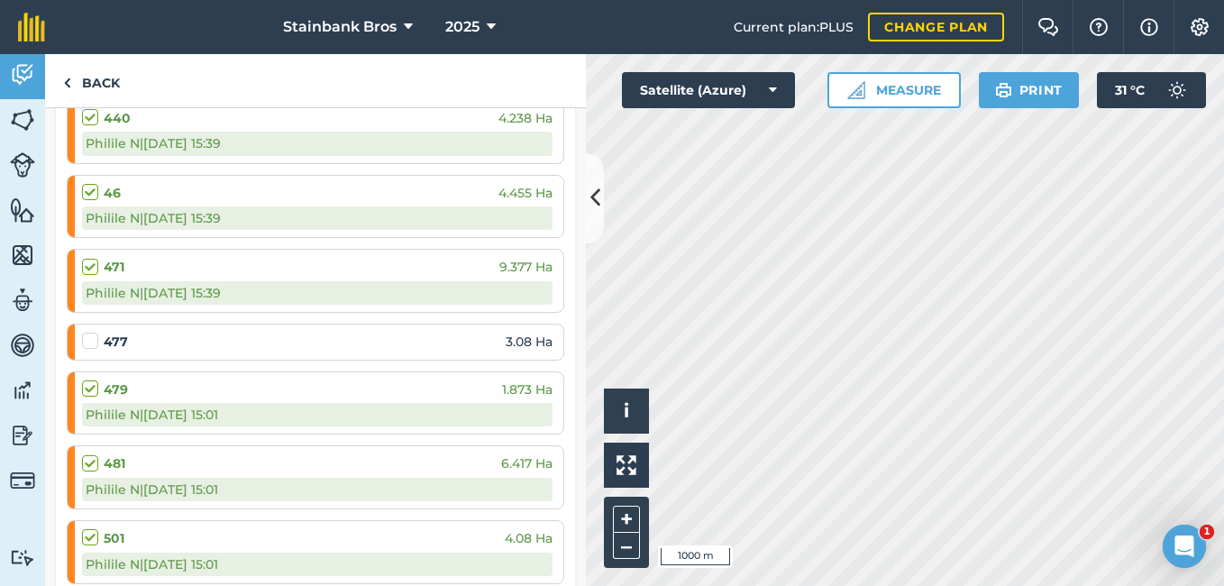
click at [83, 332] on label at bounding box center [93, 332] width 22 height 0
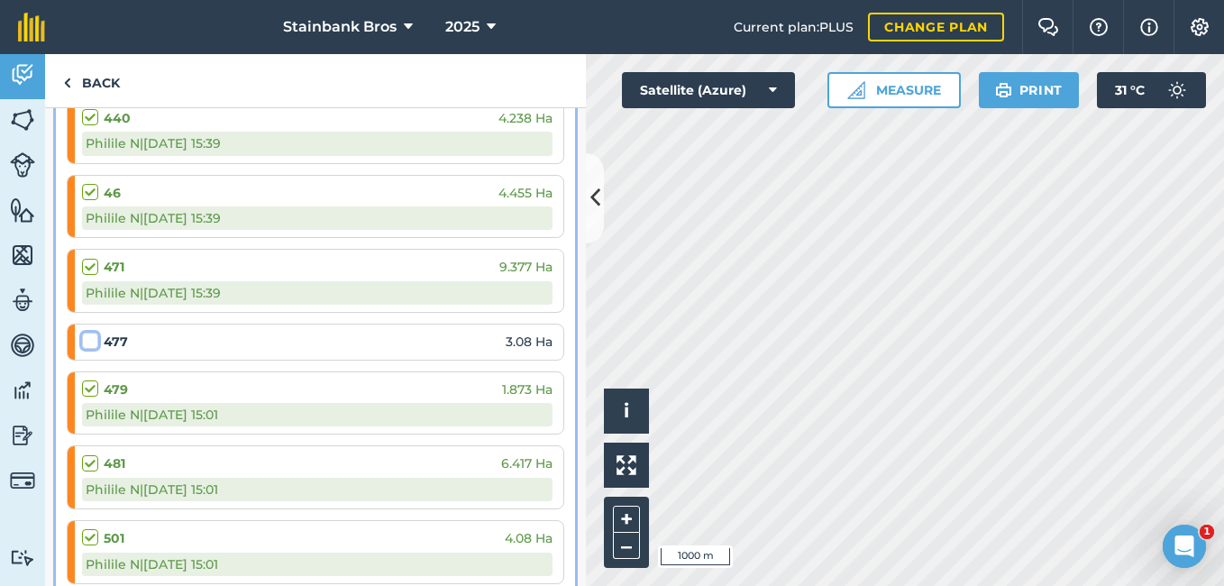
click at [83, 343] on input "checkbox" at bounding box center [88, 338] width 12 height 12
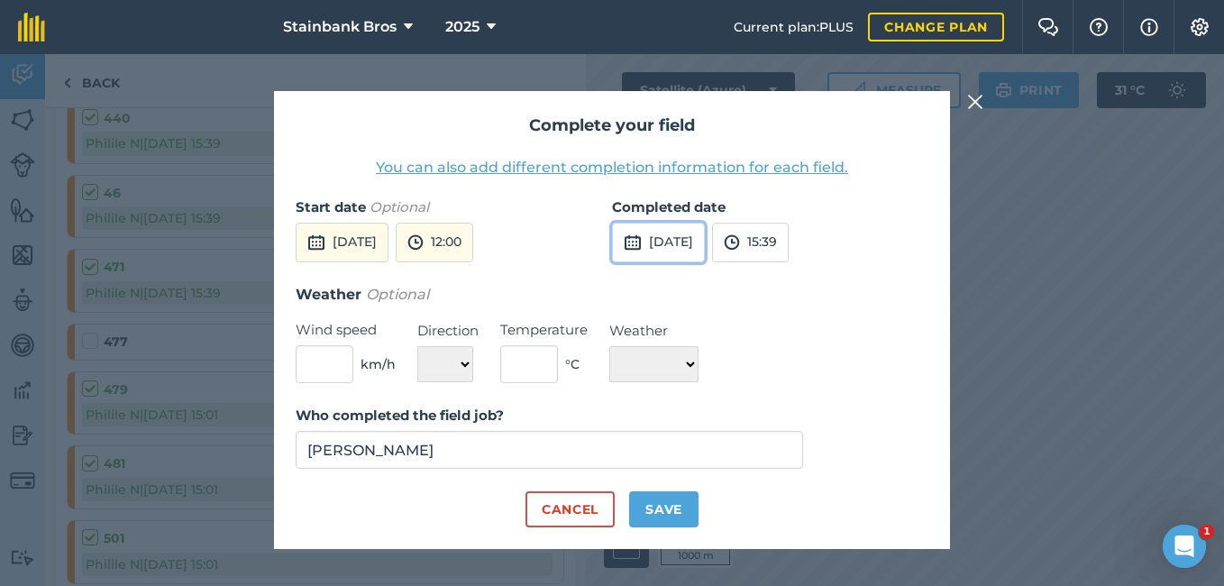
click at [679, 236] on button "[DATE]" at bounding box center [658, 243] width 93 height 40
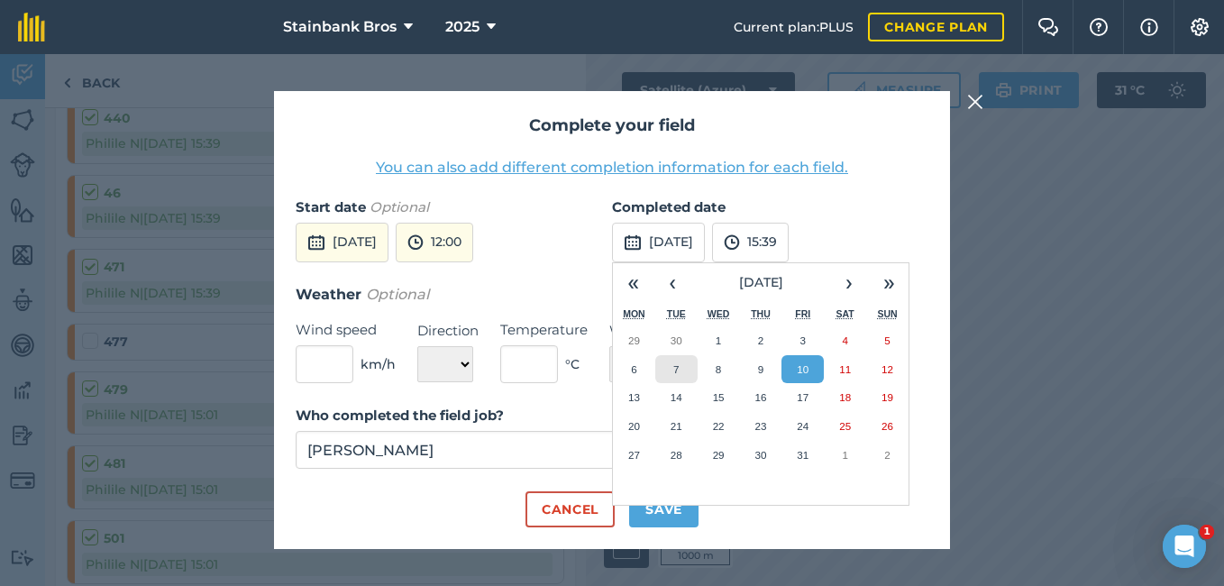
click at [684, 371] on button "7" at bounding box center [676, 369] width 42 height 29
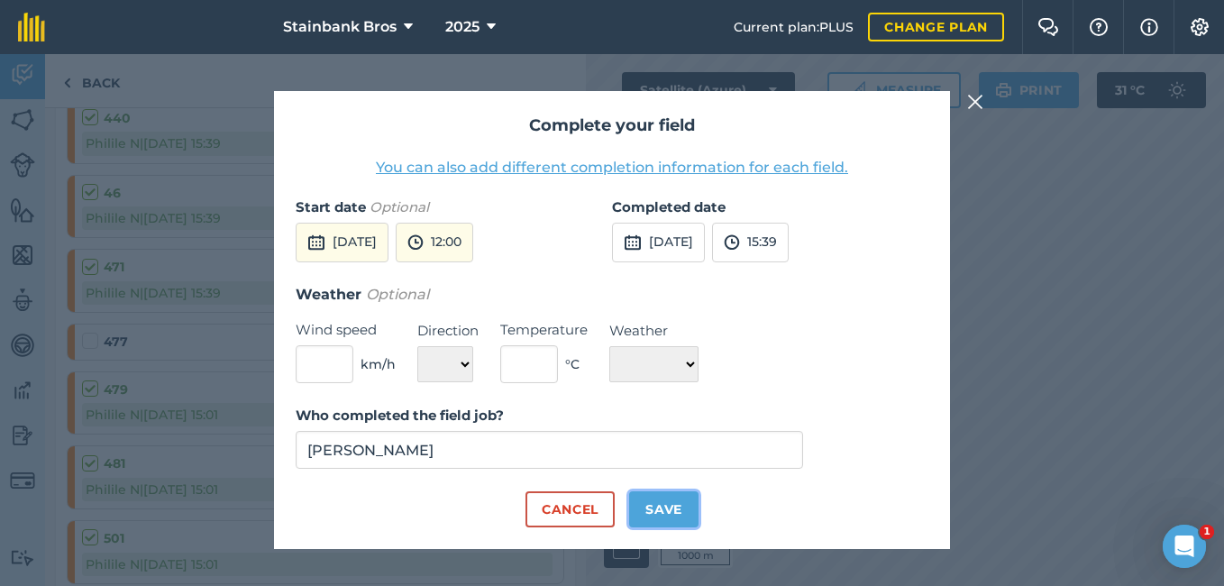
click at [673, 498] on button "Save" at bounding box center [663, 509] width 69 height 36
checkbox input "true"
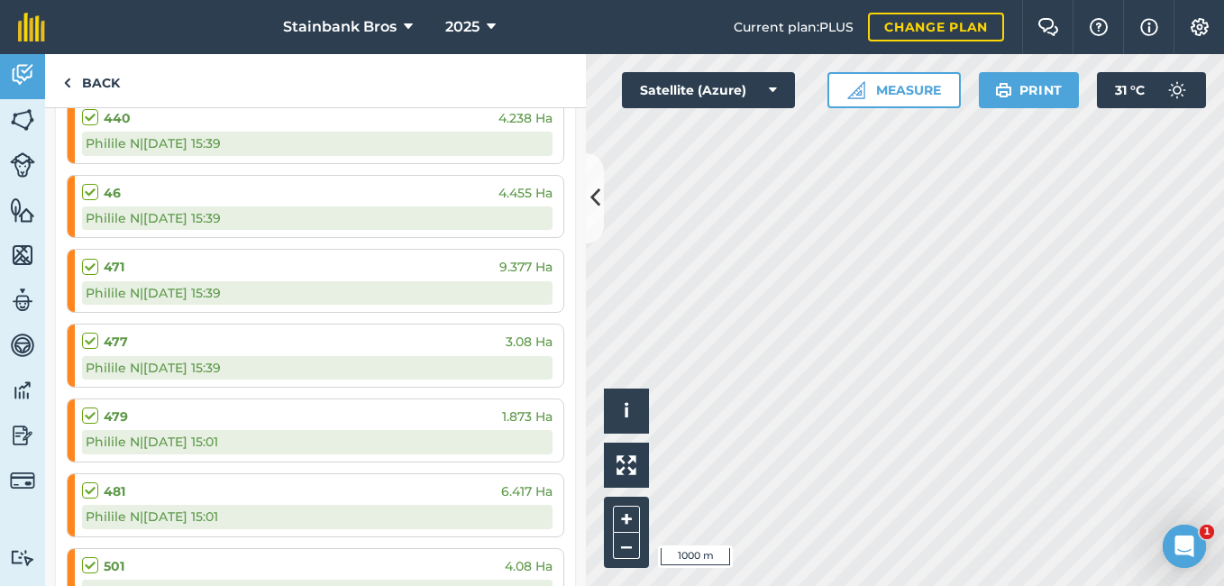
click at [87, 407] on label at bounding box center [93, 407] width 22 height 0
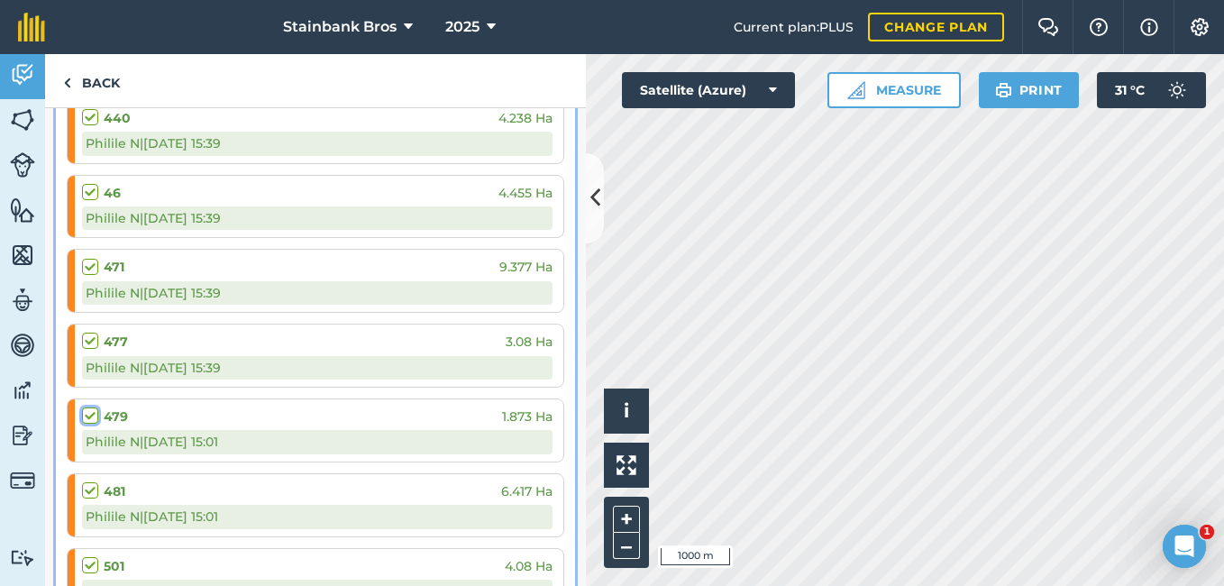
click at [87, 418] on input "checkbox" at bounding box center [88, 413] width 12 height 12
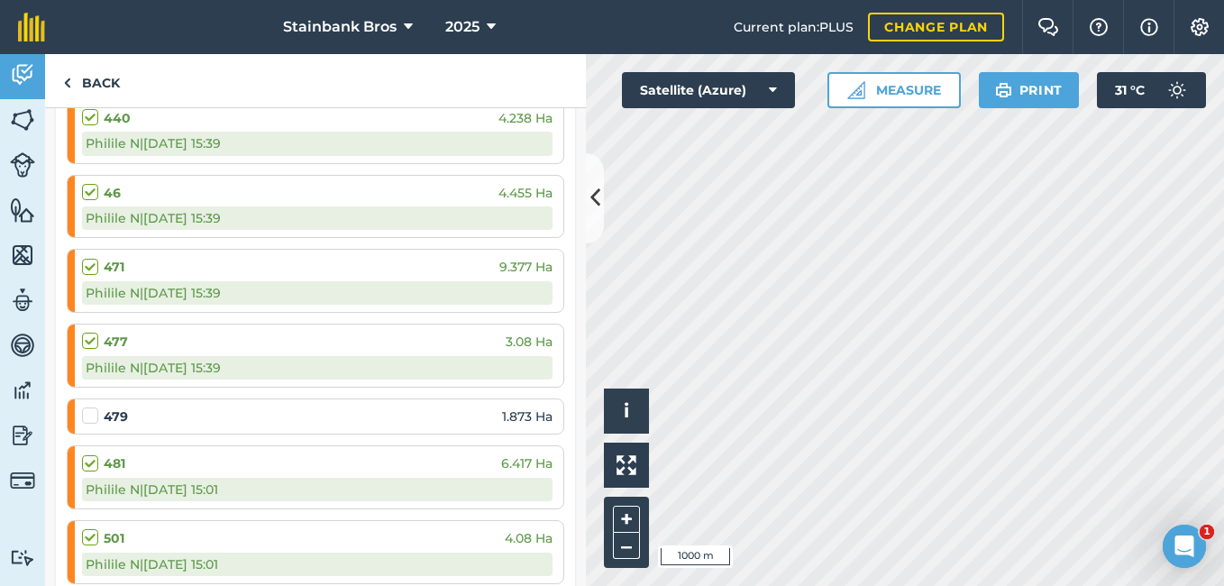
click at [87, 407] on label at bounding box center [93, 407] width 22 height 0
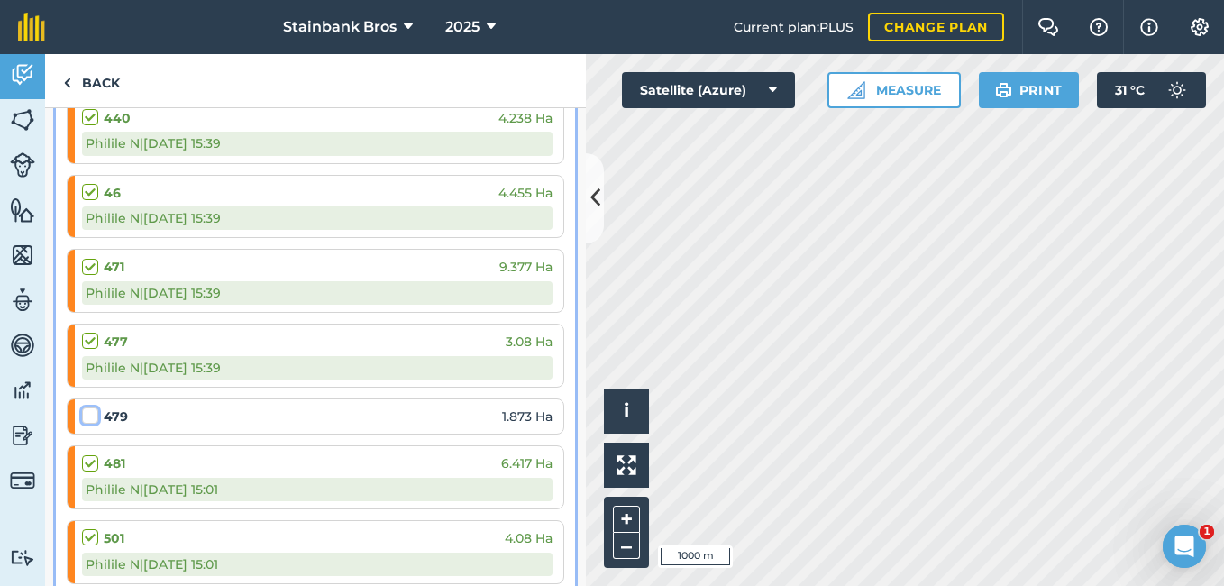
click at [87, 418] on input "checkbox" at bounding box center [88, 413] width 12 height 12
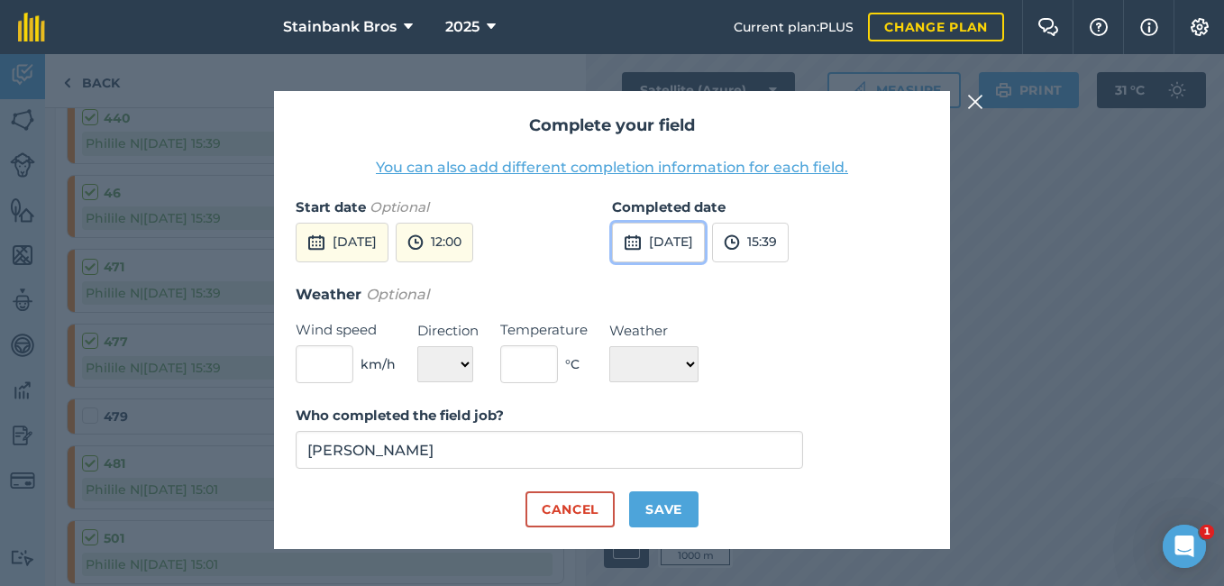
click at [701, 241] on button "[DATE]" at bounding box center [658, 243] width 93 height 40
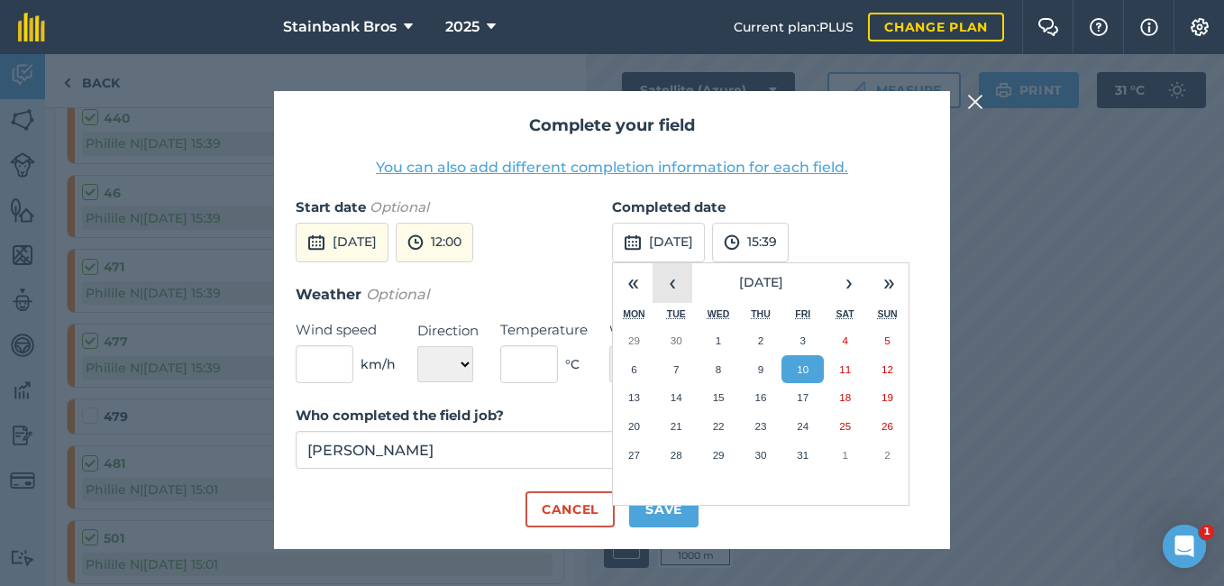
click at [677, 289] on button "‹" at bounding box center [673, 283] width 40 height 40
click at [722, 412] on button "24" at bounding box center [719, 426] width 42 height 29
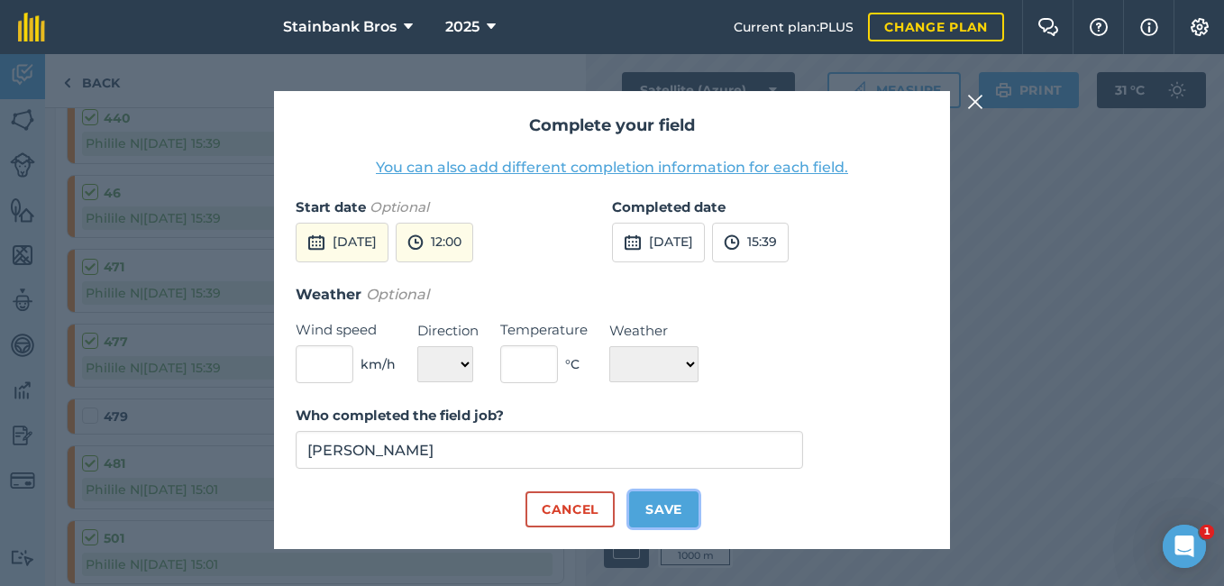
click at [673, 508] on button "Save" at bounding box center [663, 509] width 69 height 36
checkbox input "true"
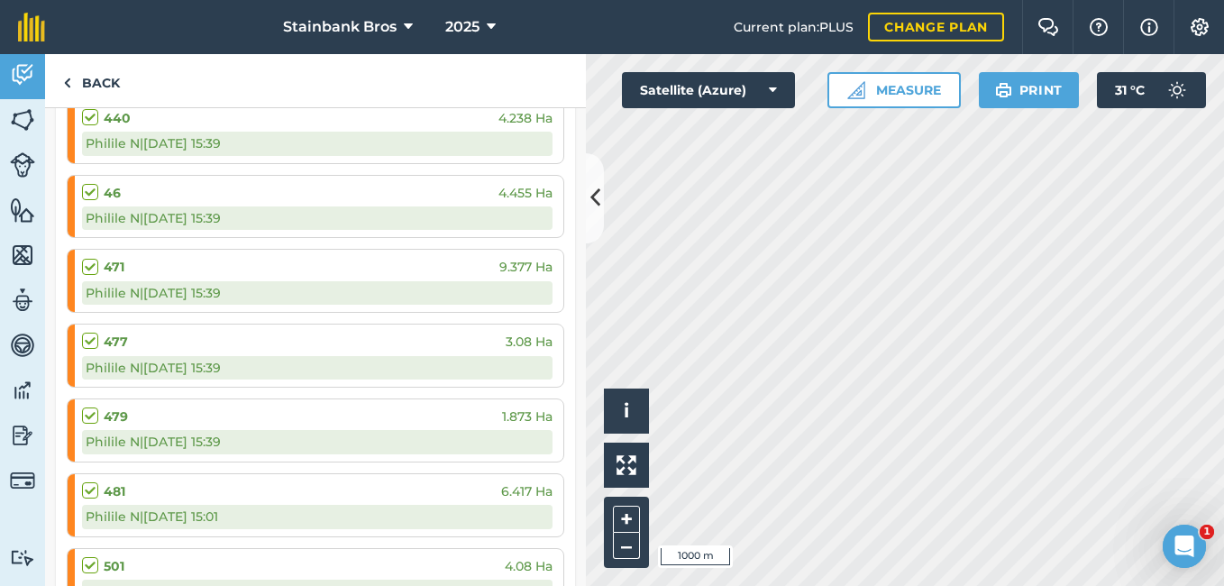
click at [96, 481] on label at bounding box center [93, 481] width 22 height 0
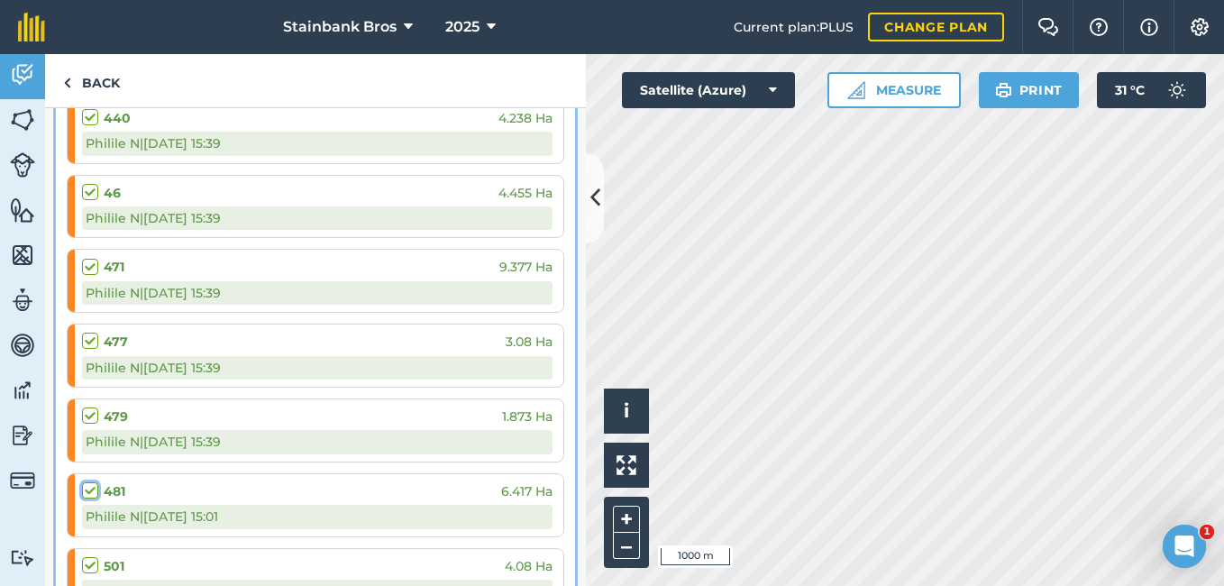
click at [94, 490] on input "checkbox" at bounding box center [88, 487] width 12 height 12
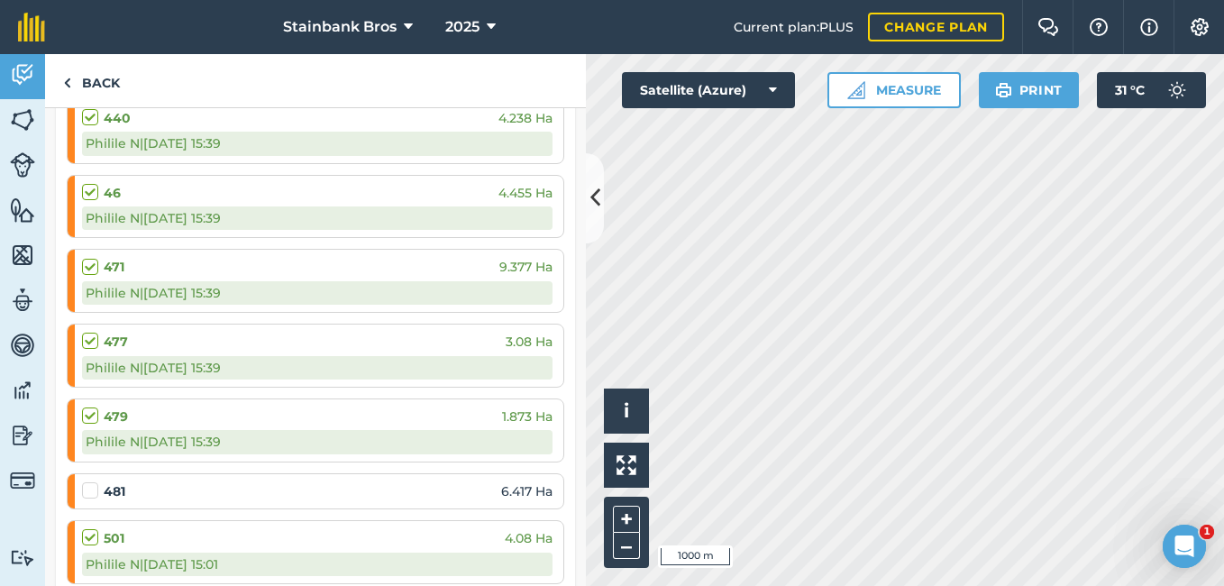
click at [96, 481] on label at bounding box center [93, 481] width 22 height 0
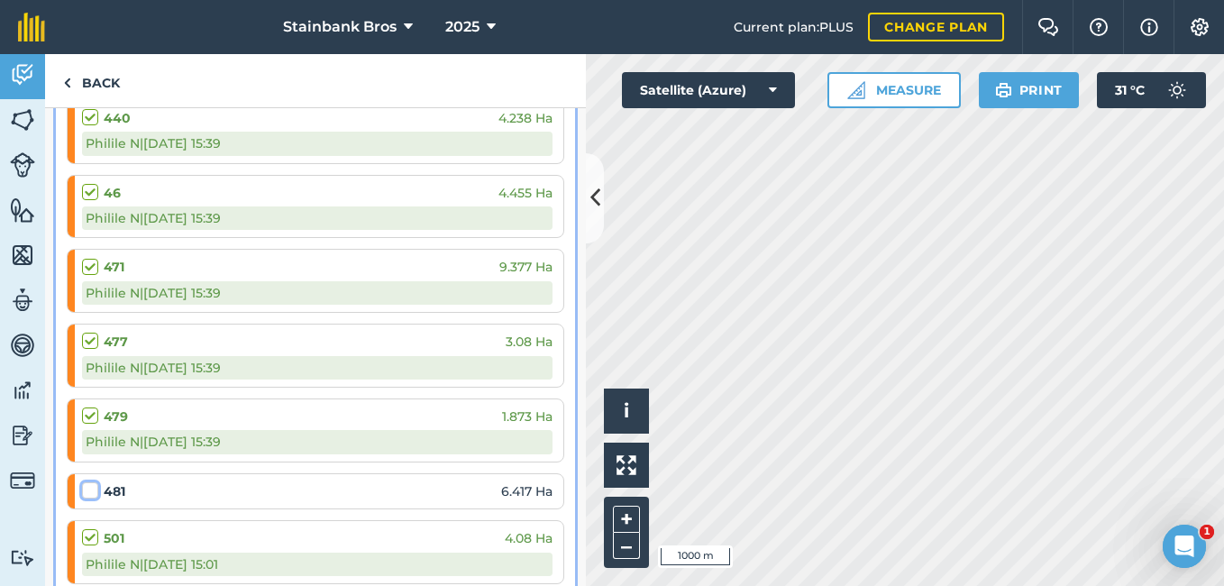
click at [94, 490] on input "checkbox" at bounding box center [88, 487] width 12 height 12
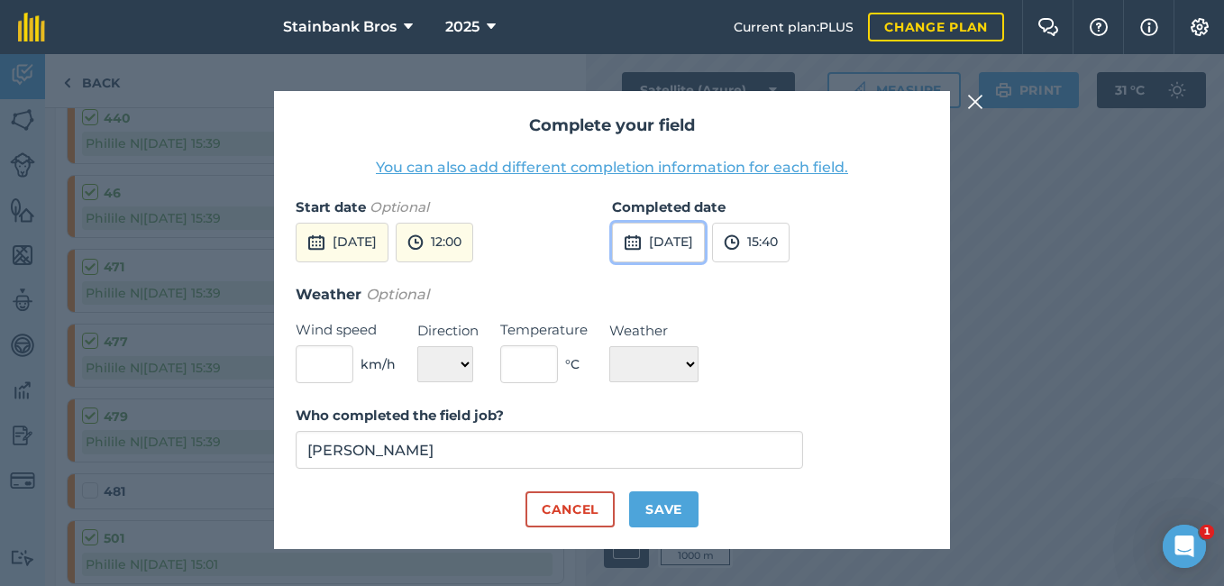
click at [664, 230] on button "[DATE]" at bounding box center [658, 243] width 93 height 40
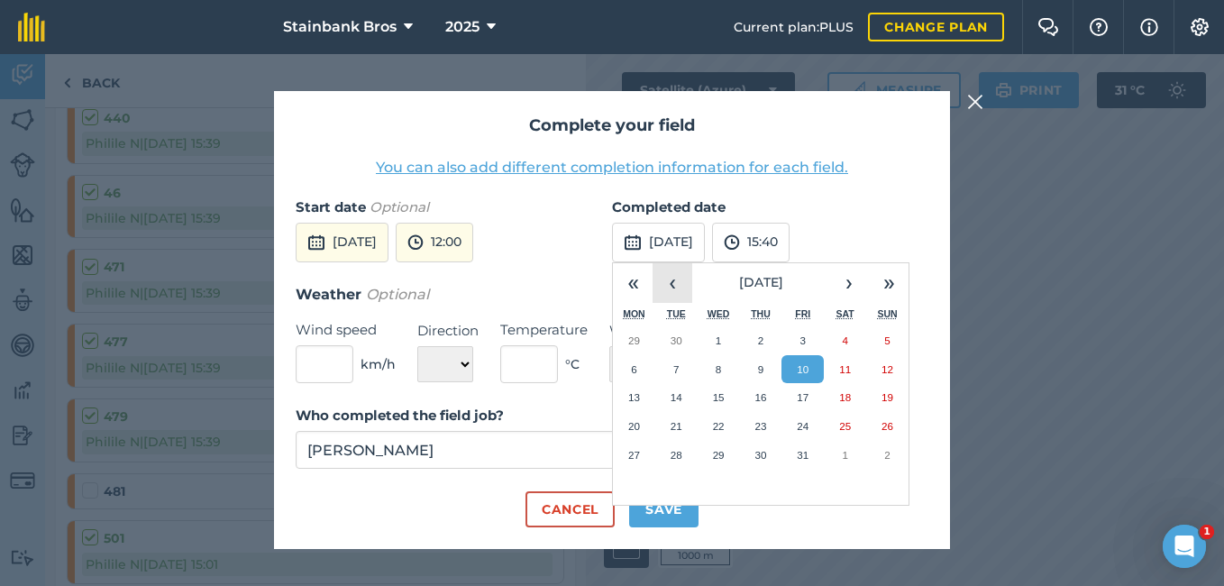
click at [670, 287] on button "‹" at bounding box center [673, 283] width 40 height 40
click at [882, 398] on abbr "21" at bounding box center [888, 397] width 12 height 12
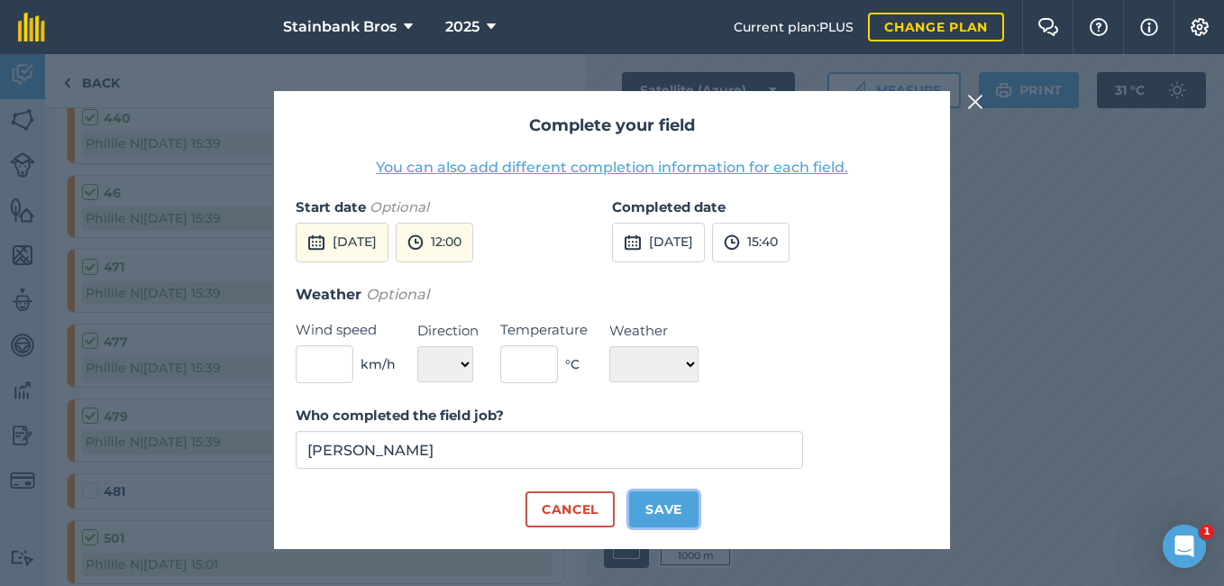
click at [637, 515] on button "Save" at bounding box center [663, 509] width 69 height 36
checkbox input "true"
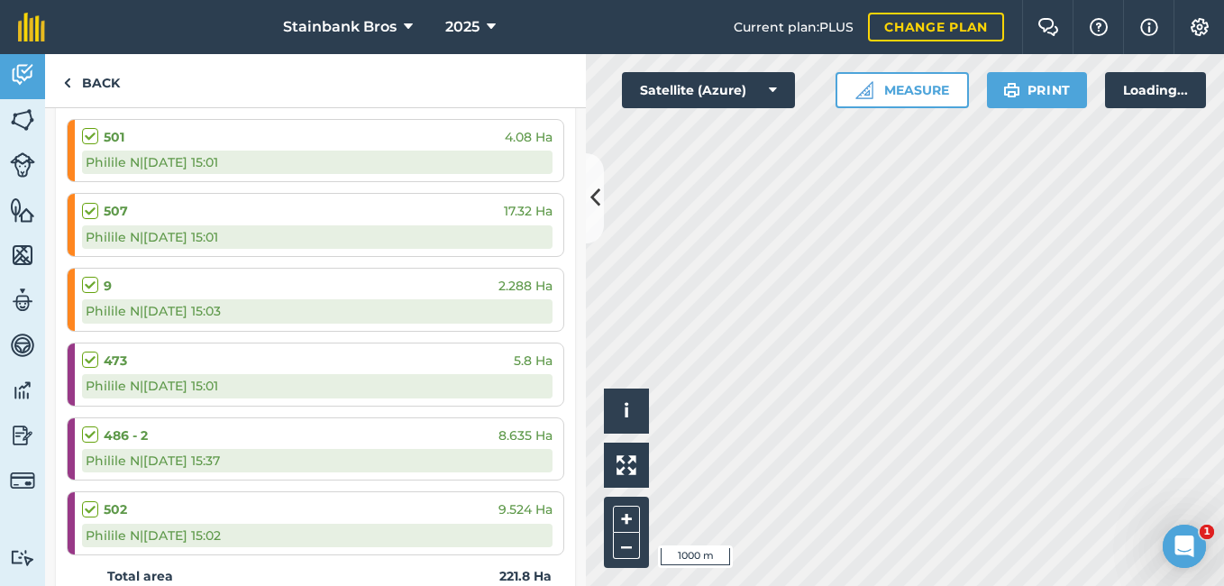
scroll to position [2939, 0]
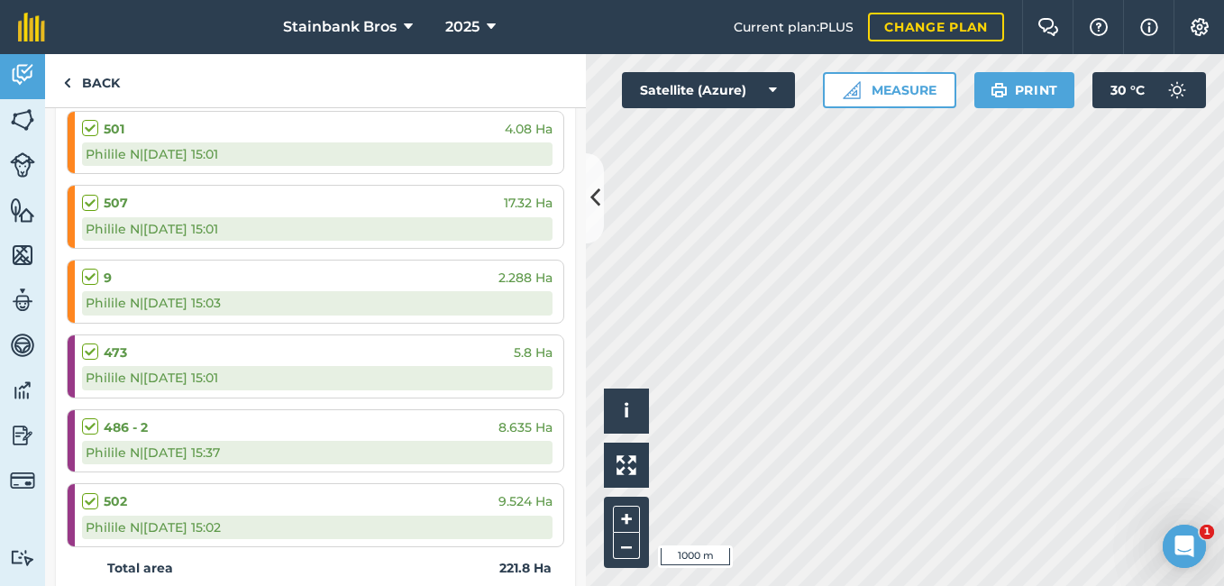
click at [88, 119] on label at bounding box center [93, 119] width 22 height 0
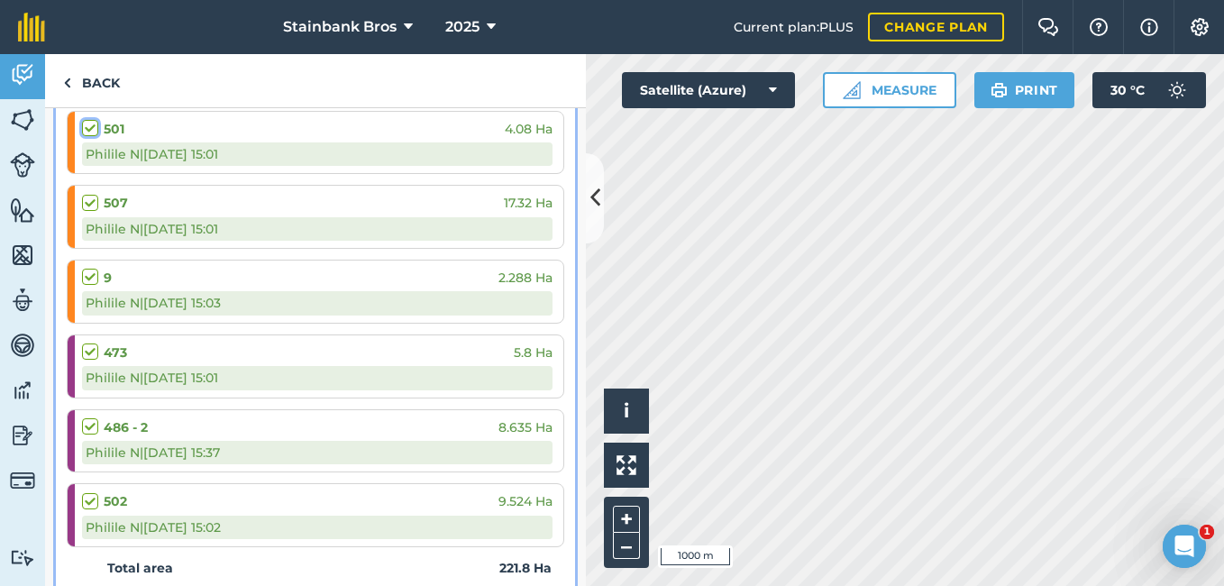
click at [88, 127] on input "checkbox" at bounding box center [88, 125] width 12 height 12
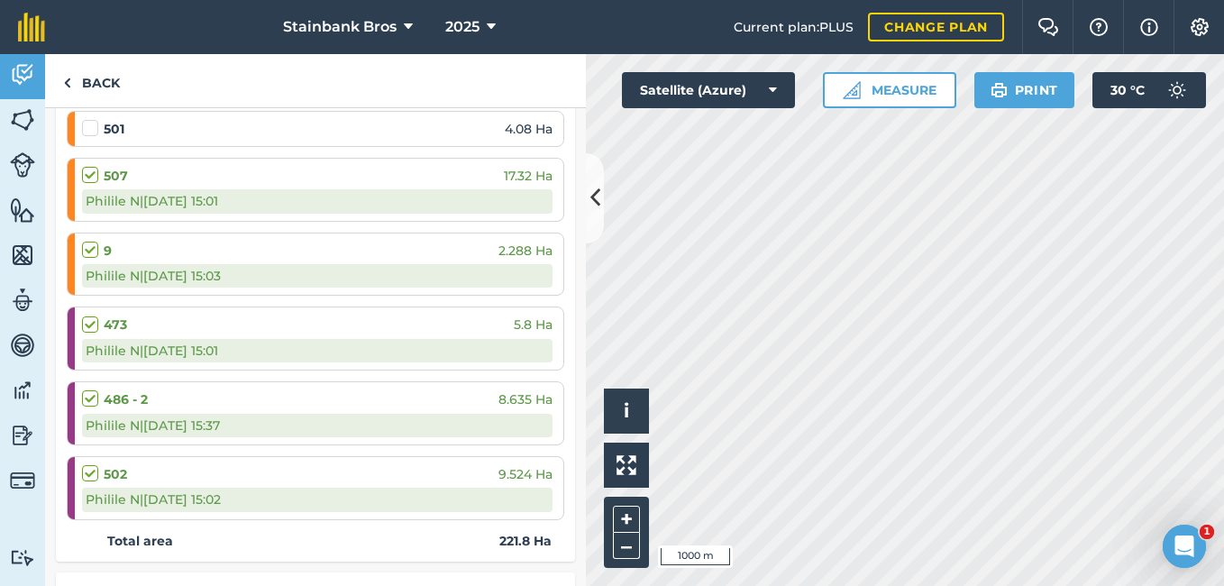
click at [88, 119] on label at bounding box center [93, 119] width 22 height 0
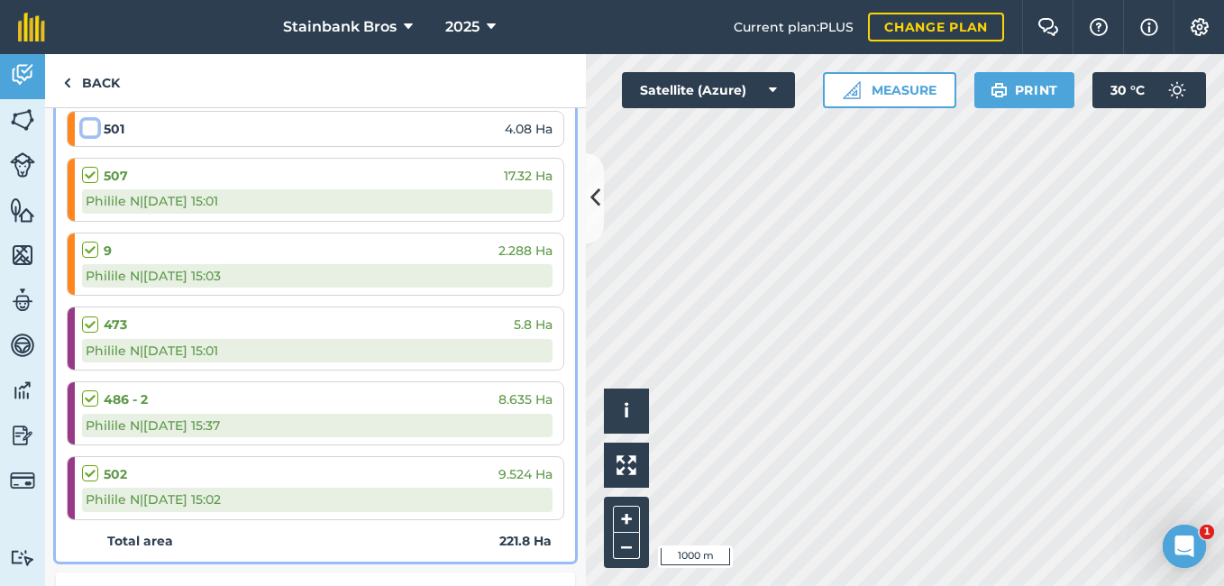
click at [88, 127] on input "checkbox" at bounding box center [88, 125] width 12 height 12
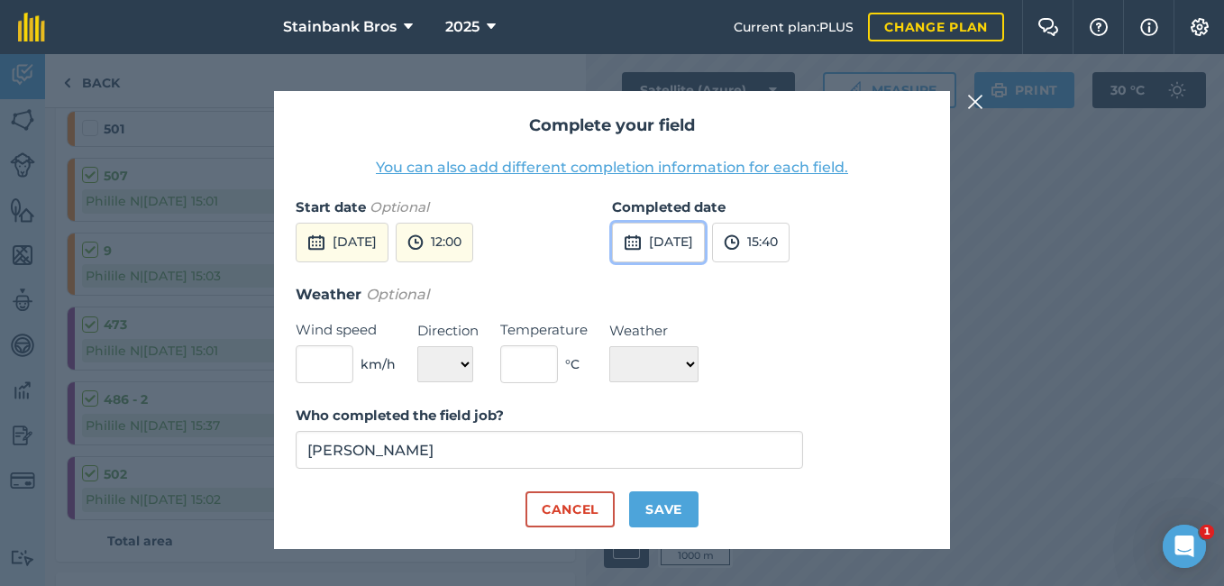
click at [666, 243] on button "[DATE]" at bounding box center [658, 243] width 93 height 40
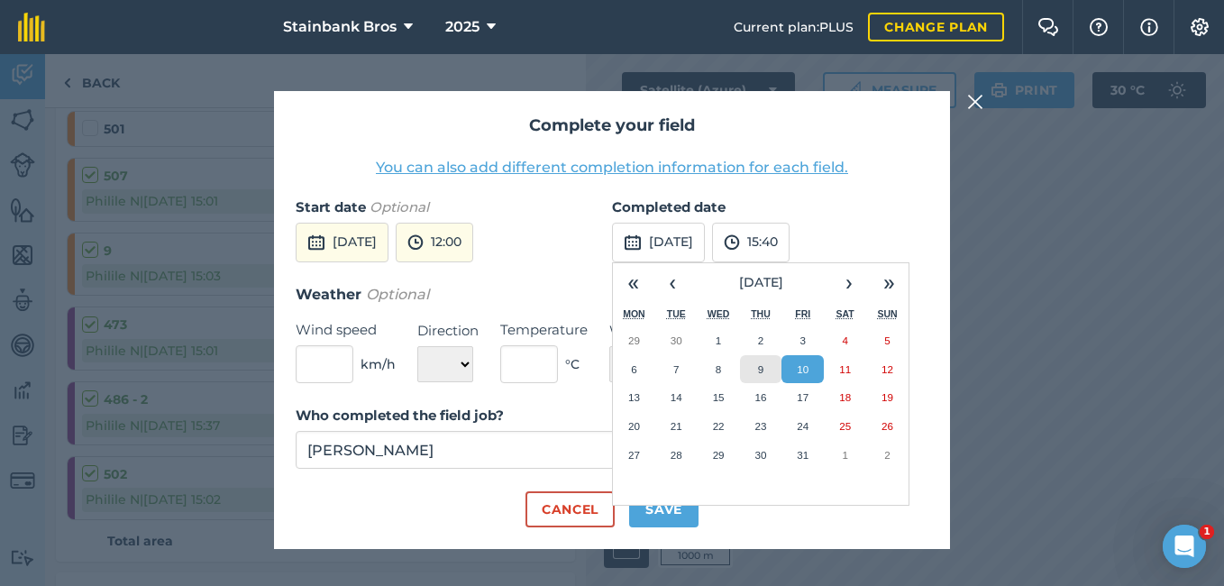
click at [772, 370] on button "9" at bounding box center [761, 369] width 42 height 29
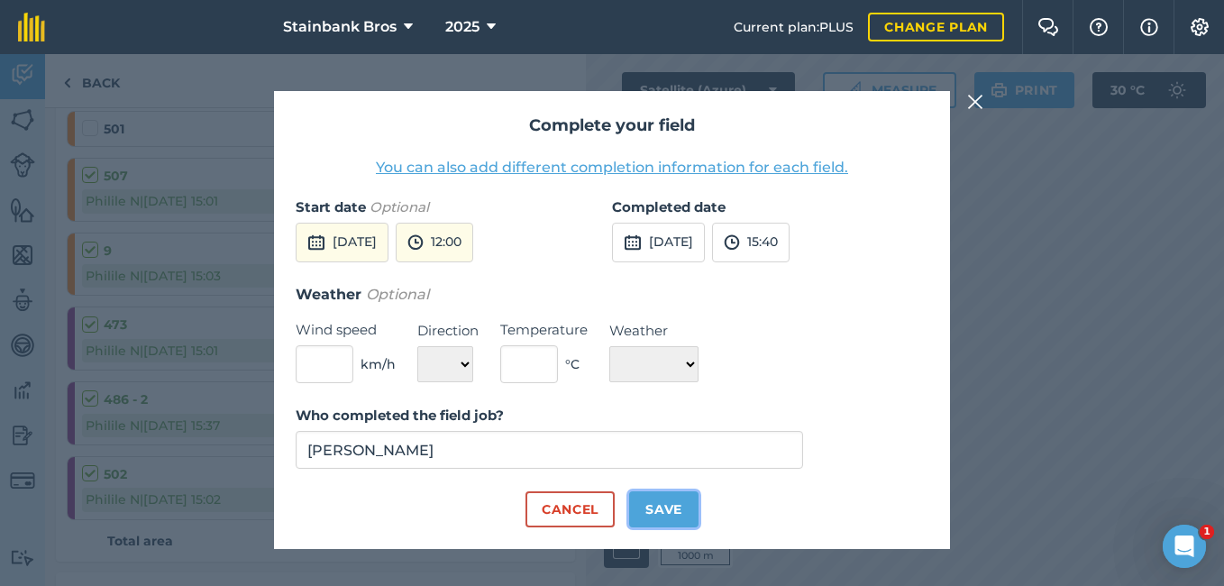
click at [649, 507] on button "Save" at bounding box center [663, 509] width 69 height 36
checkbox input "true"
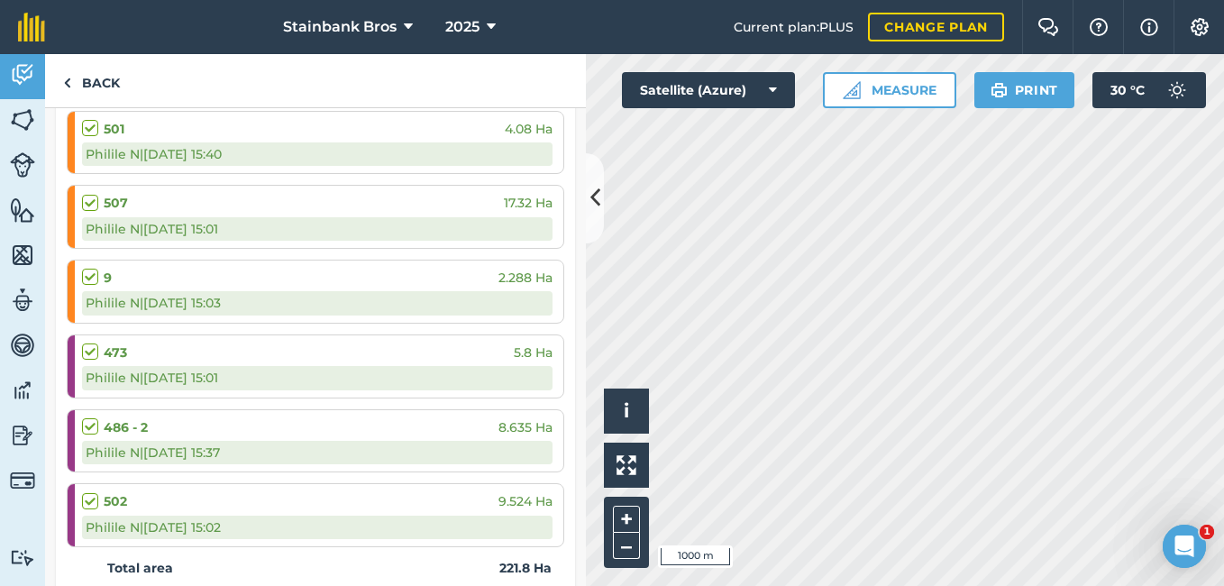
click at [91, 194] on label at bounding box center [93, 194] width 22 height 0
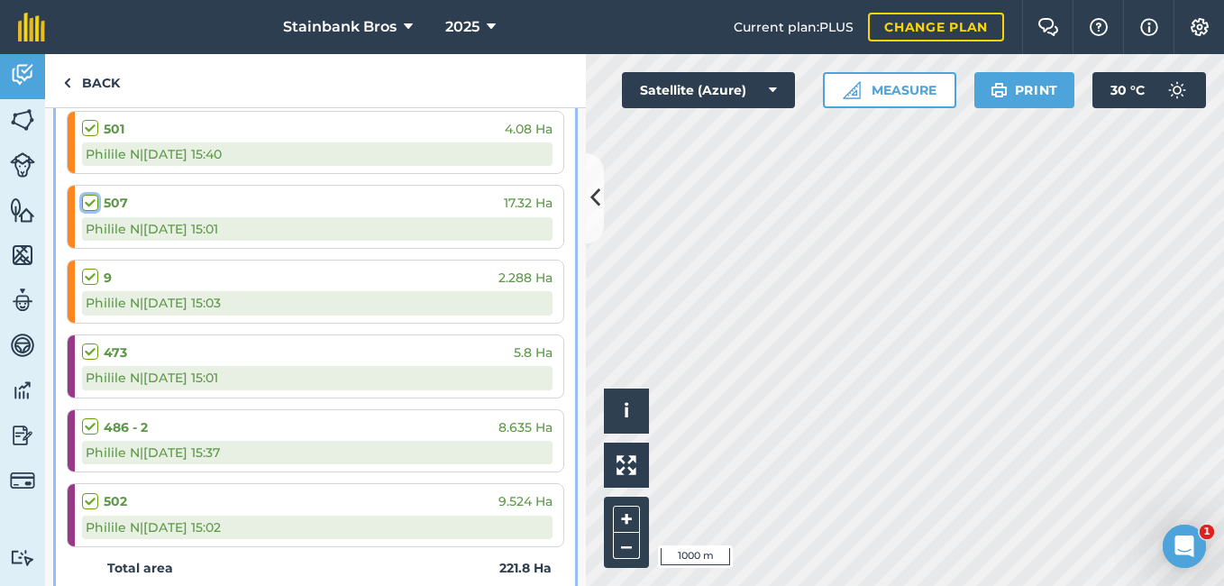
click at [91, 200] on input "checkbox" at bounding box center [88, 200] width 12 height 12
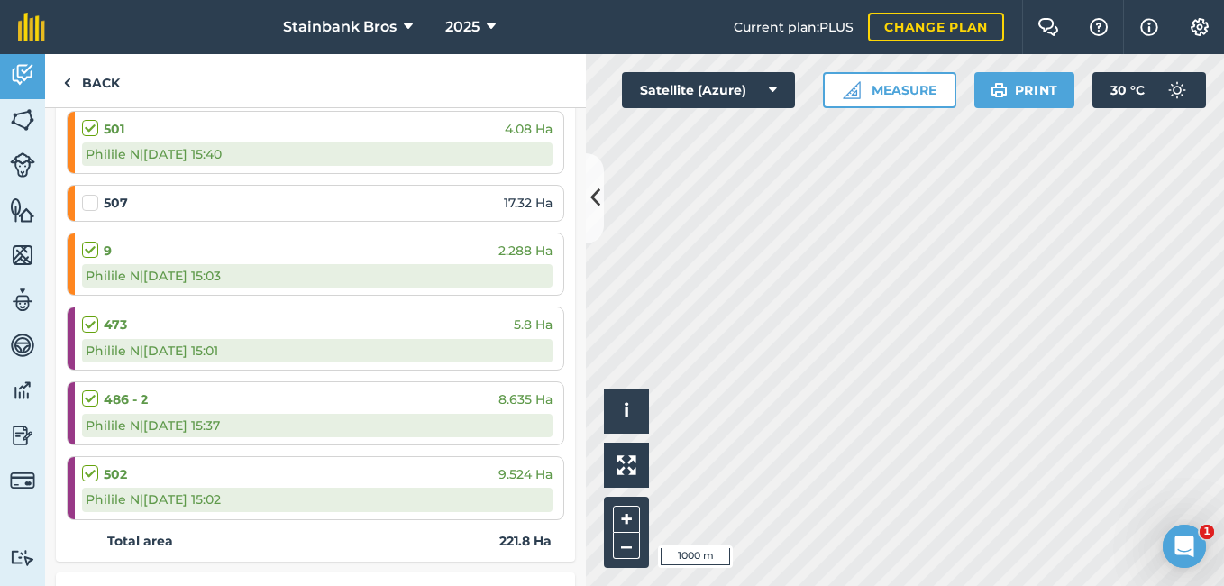
click at [91, 194] on label at bounding box center [93, 194] width 22 height 0
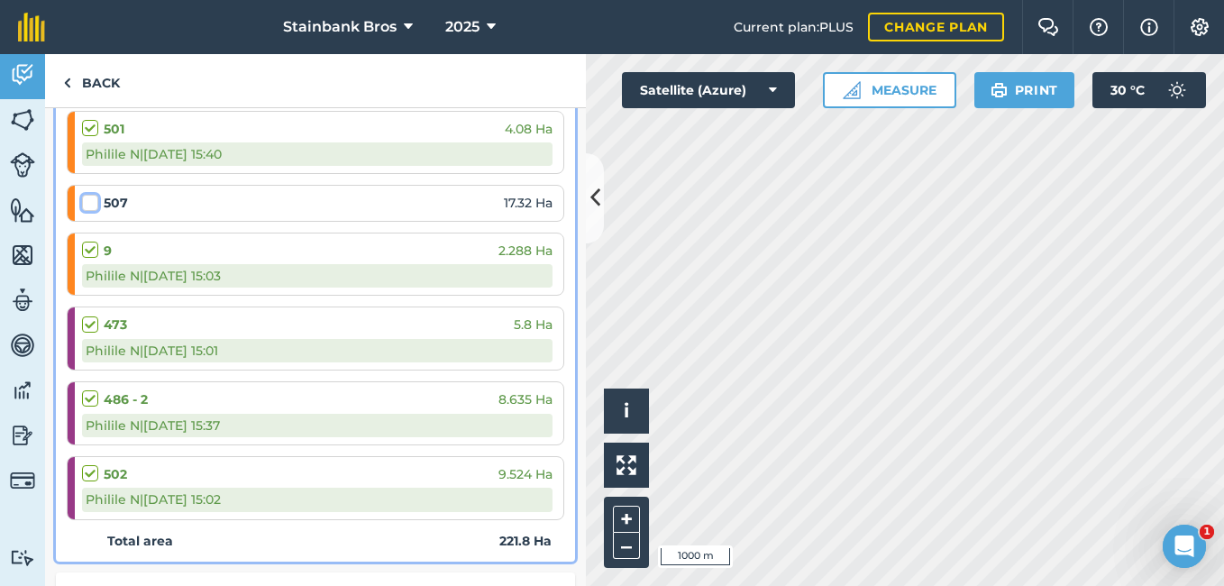
click at [91, 200] on input "checkbox" at bounding box center [88, 200] width 12 height 12
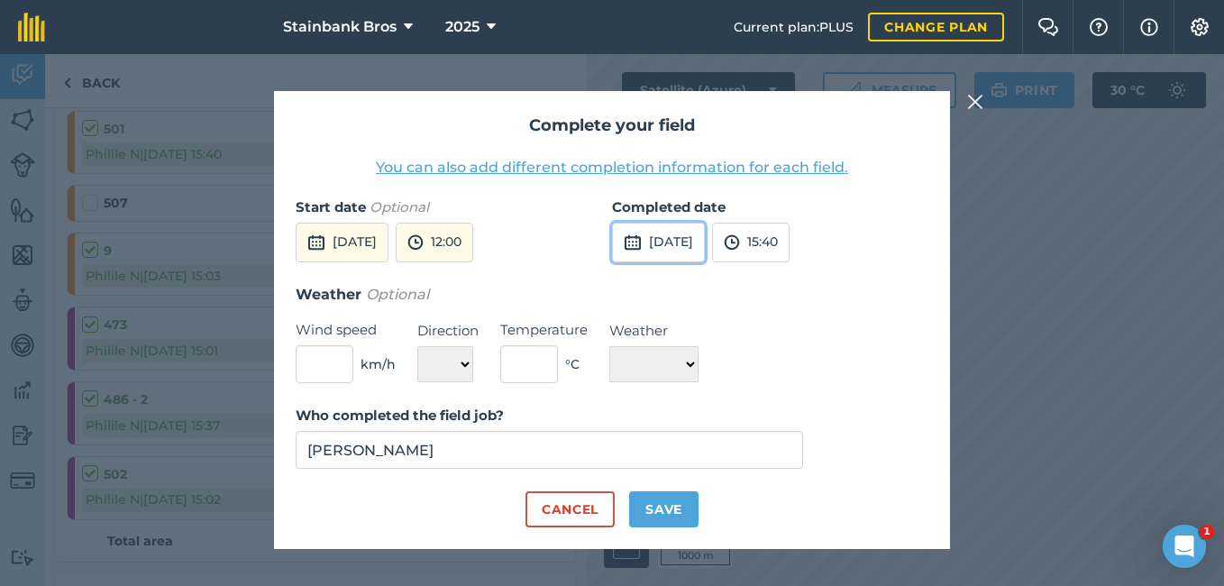
click at [688, 234] on button "[DATE]" at bounding box center [658, 243] width 93 height 40
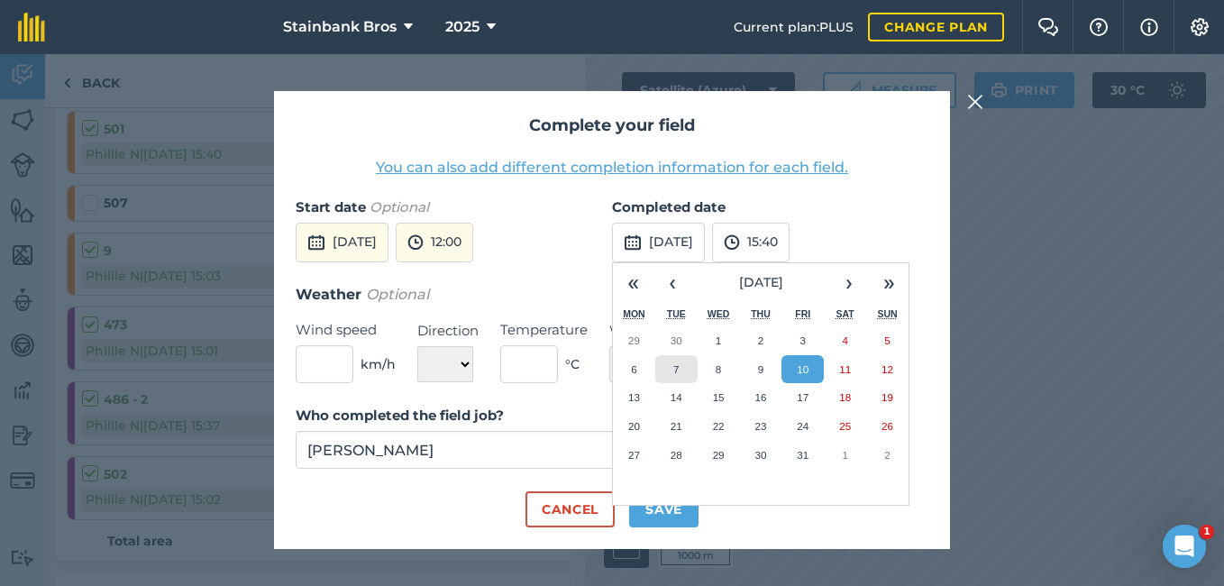
click at [667, 366] on button "7" at bounding box center [676, 369] width 42 height 29
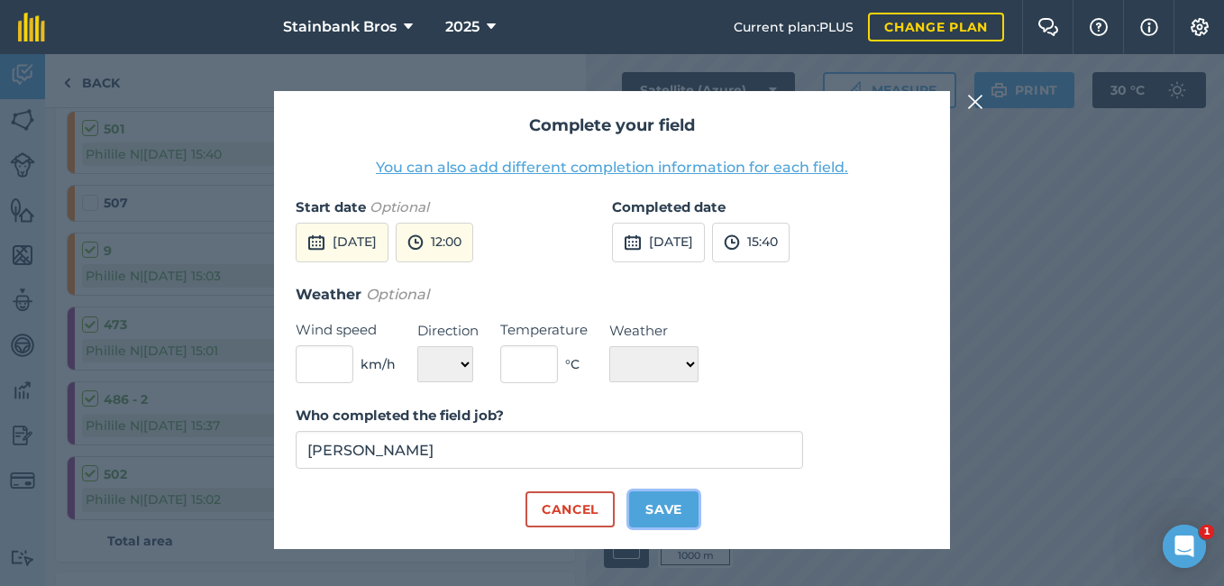
click at [668, 503] on button "Save" at bounding box center [663, 509] width 69 height 36
checkbox input "true"
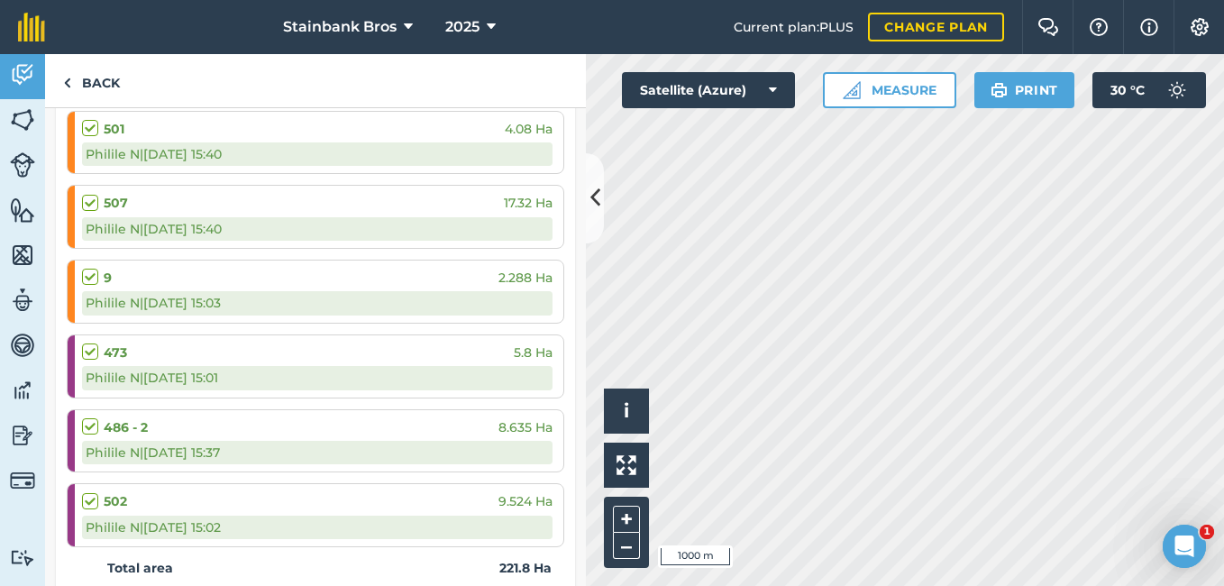
click at [90, 268] on label at bounding box center [93, 268] width 22 height 0
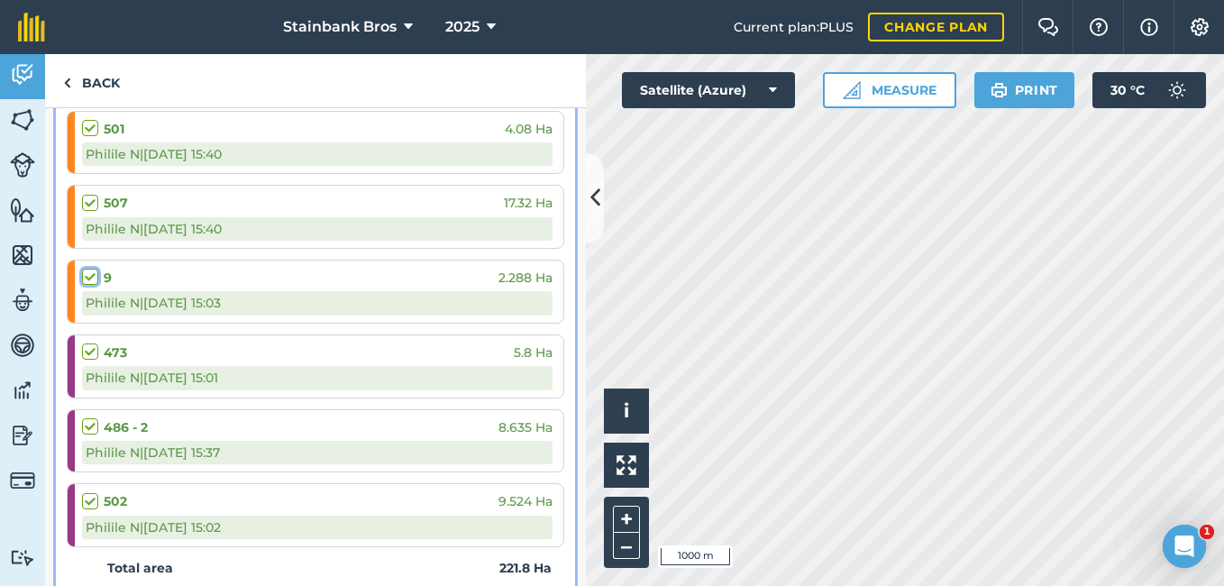
click at [90, 279] on input "checkbox" at bounding box center [88, 274] width 12 height 12
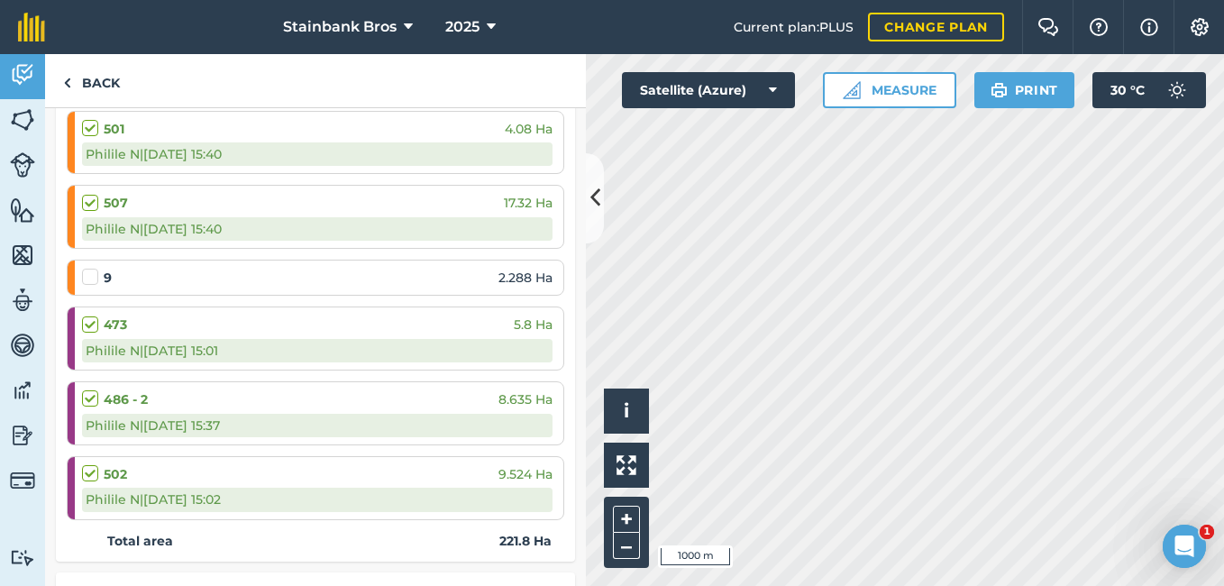
click at [90, 268] on label at bounding box center [93, 268] width 22 height 0
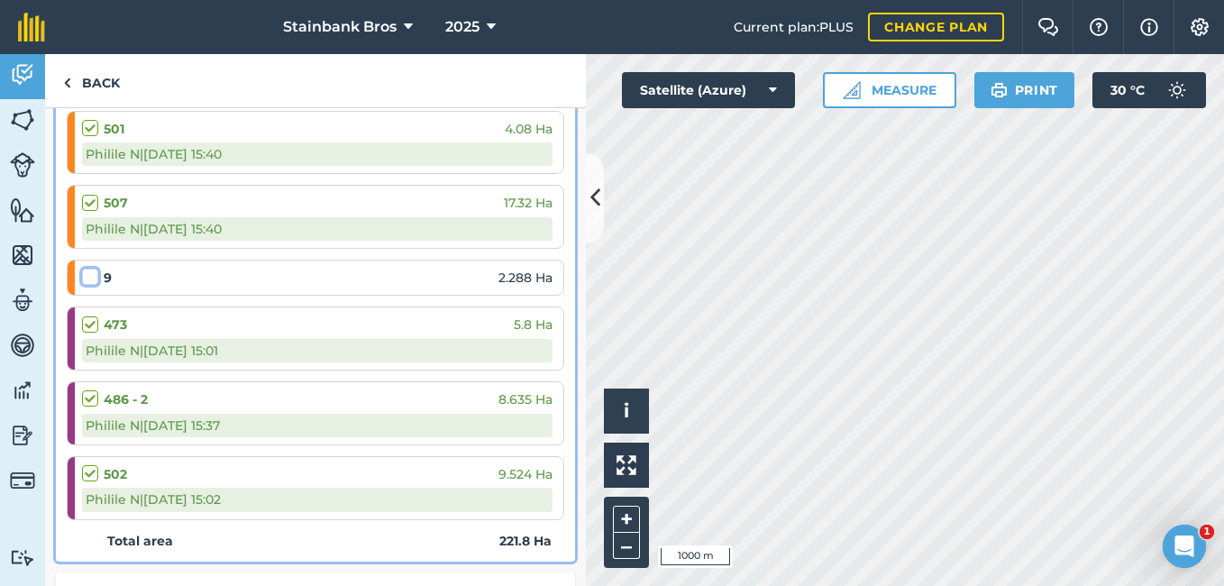
click at [90, 279] on input "checkbox" at bounding box center [88, 274] width 12 height 12
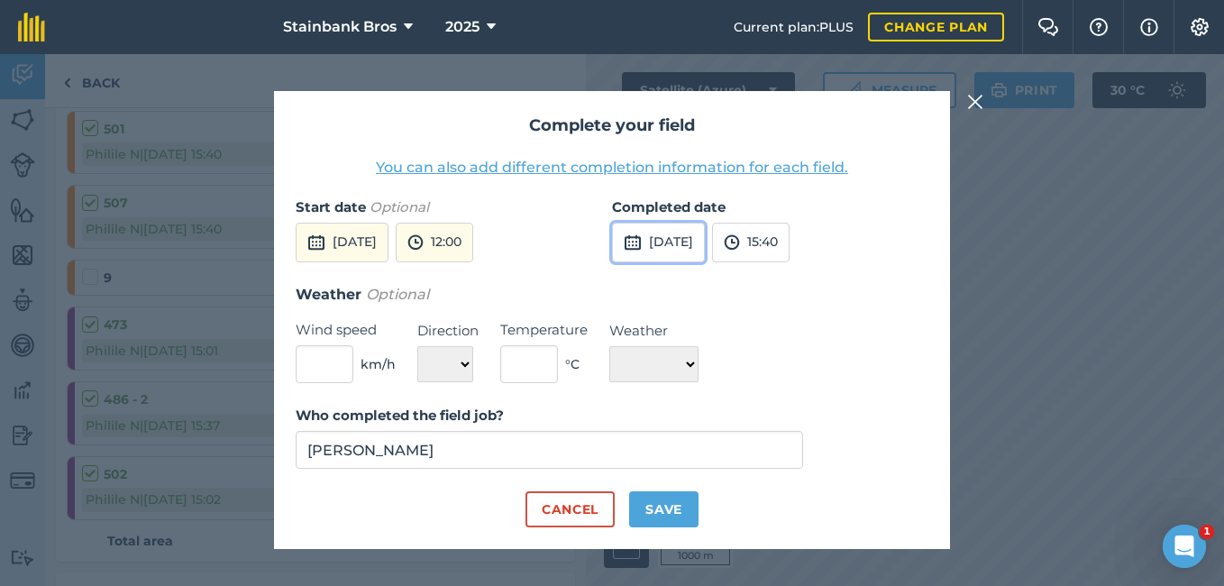
click at [660, 249] on button "[DATE]" at bounding box center [658, 243] width 93 height 40
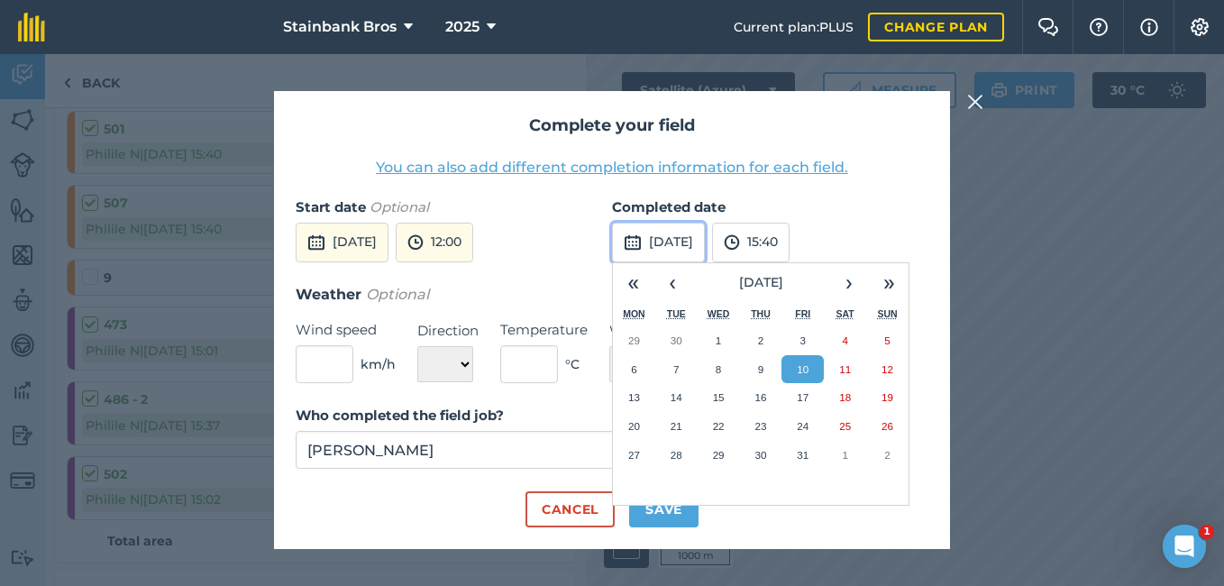
click at [660, 249] on button "[DATE]" at bounding box center [658, 243] width 93 height 40
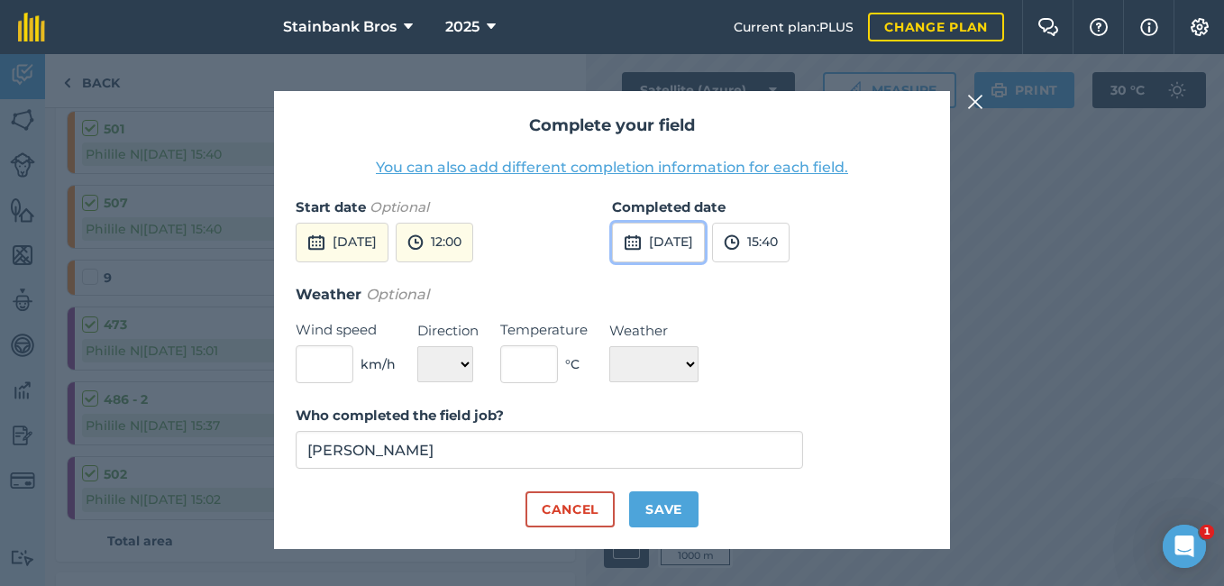
click at [675, 252] on button "[DATE]" at bounding box center [658, 243] width 93 height 40
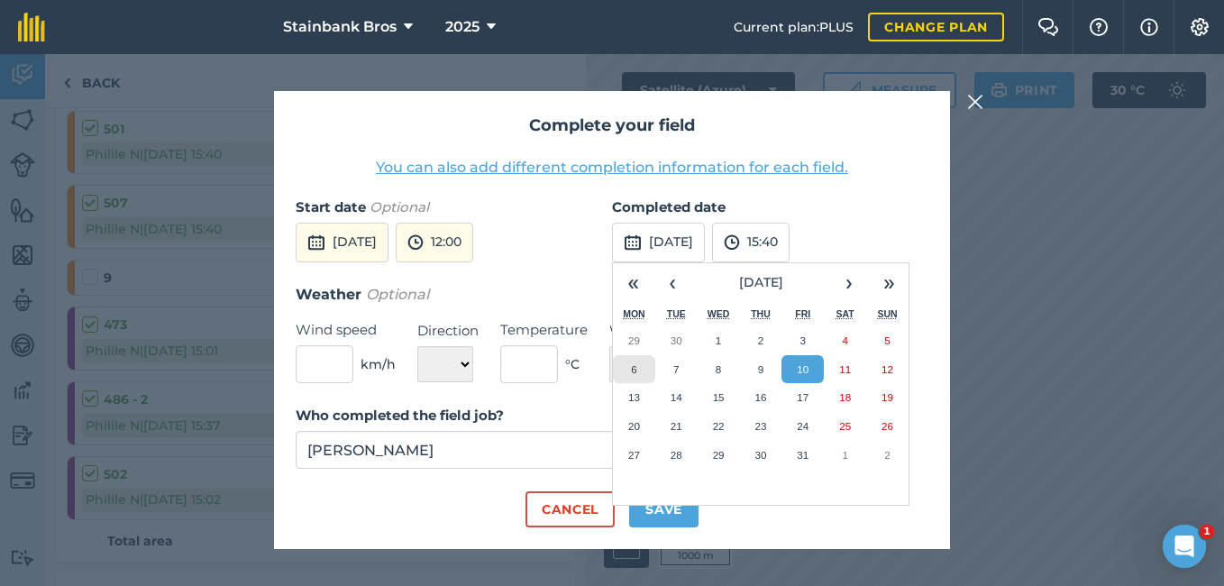
click at [643, 373] on button "6" at bounding box center [634, 369] width 42 height 29
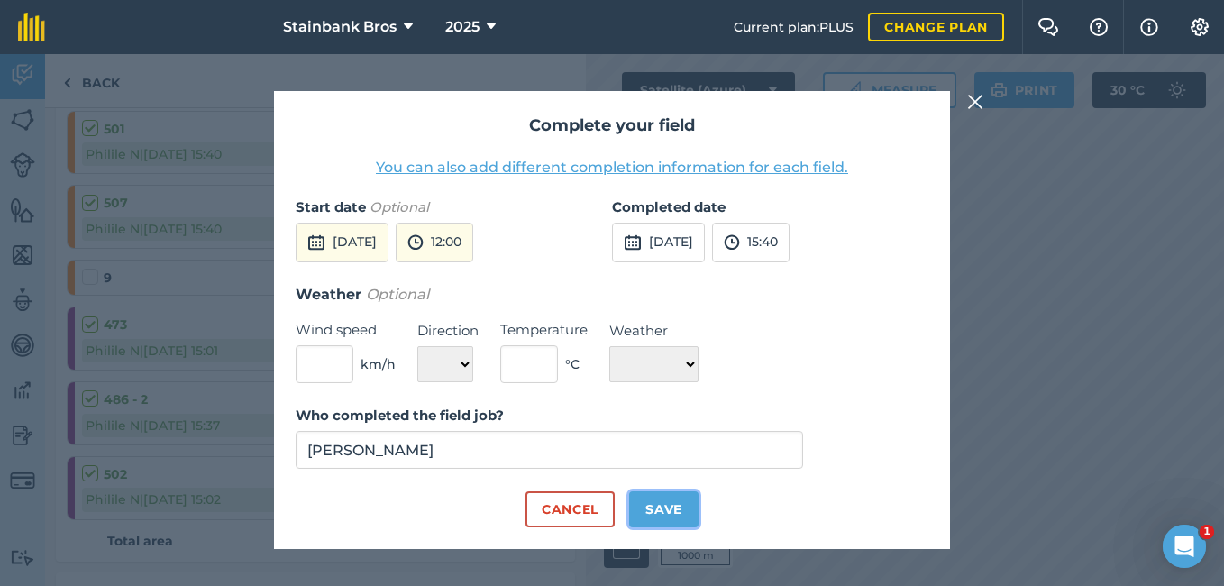
click at [662, 507] on button "Save" at bounding box center [663, 509] width 69 height 36
checkbox input "true"
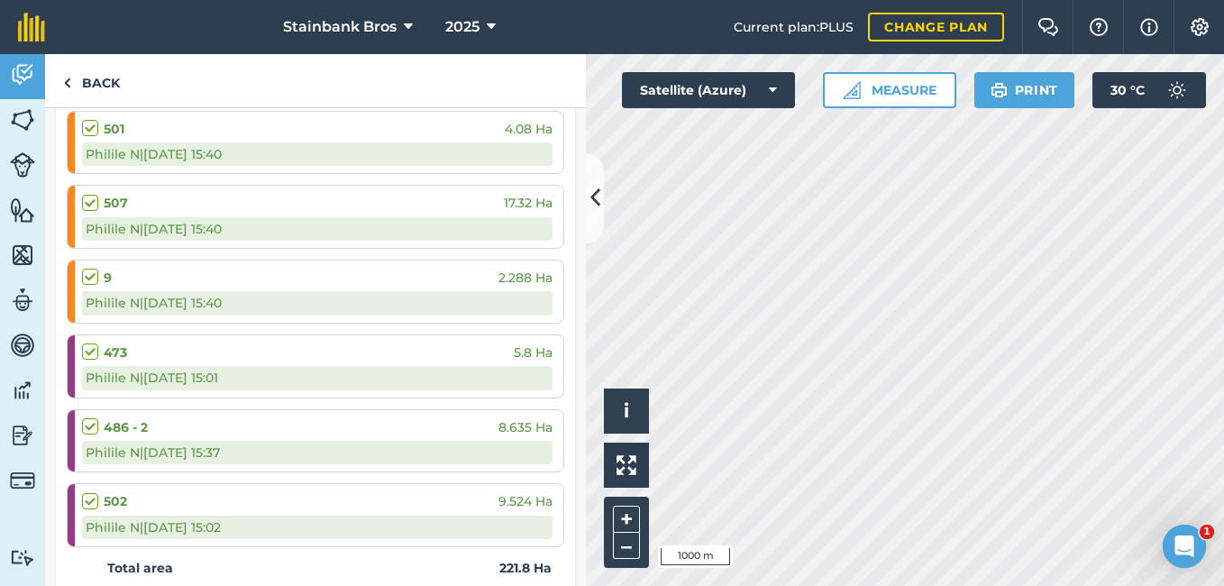
click at [87, 343] on label at bounding box center [93, 343] width 22 height 0
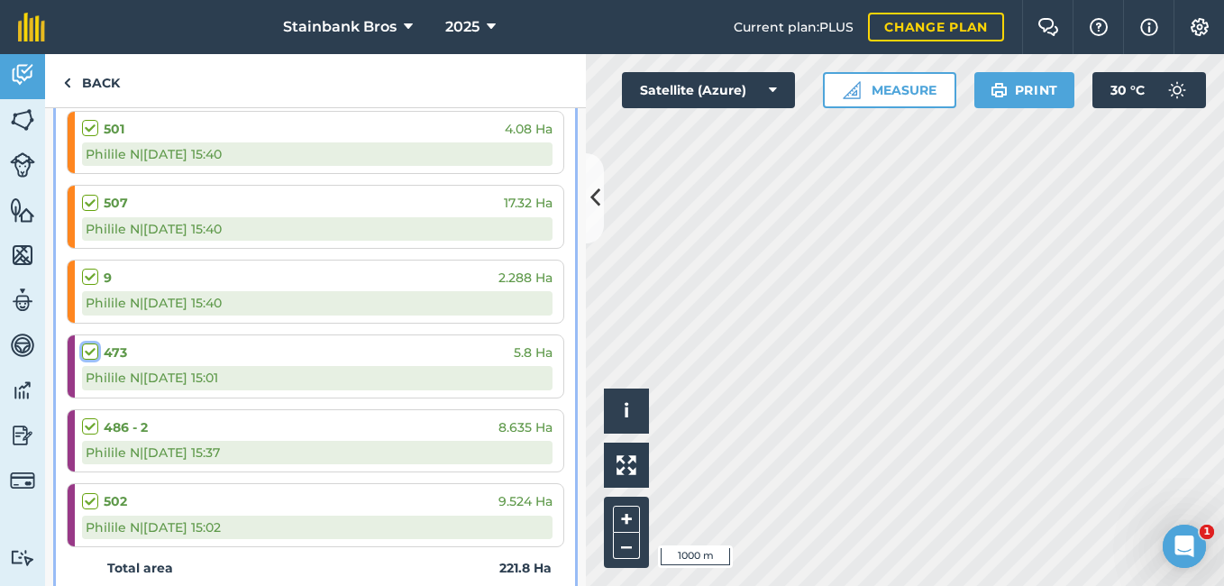
click at [87, 345] on input "checkbox" at bounding box center [88, 349] width 12 height 12
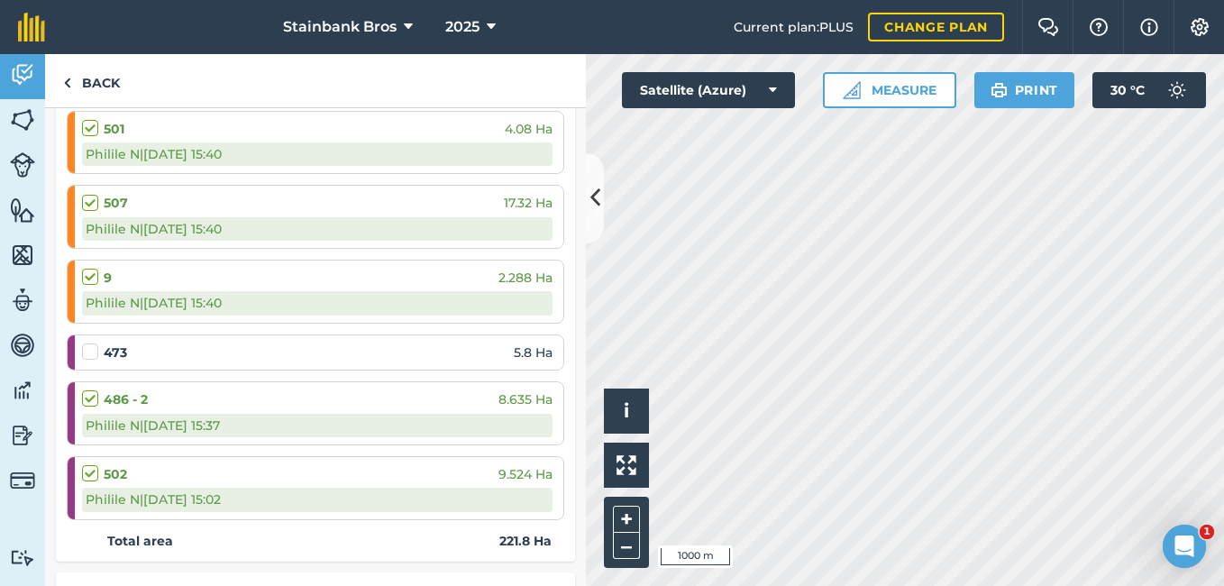
click at [87, 343] on label at bounding box center [93, 343] width 22 height 0
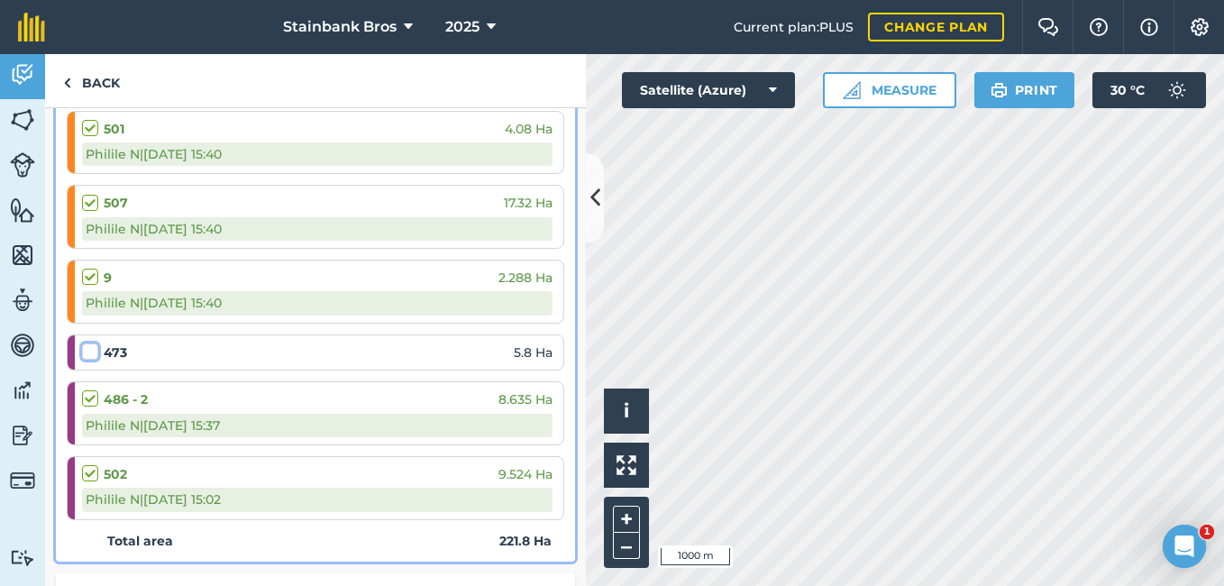
click at [87, 345] on input "checkbox" at bounding box center [88, 349] width 12 height 12
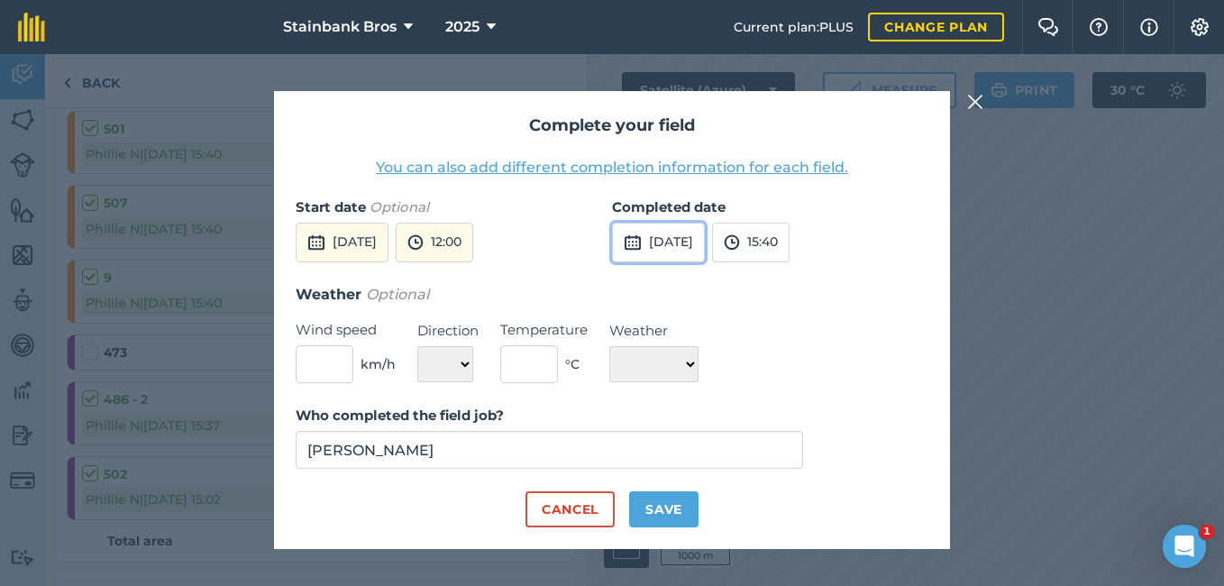
click at [698, 245] on button "[DATE]" at bounding box center [658, 243] width 93 height 40
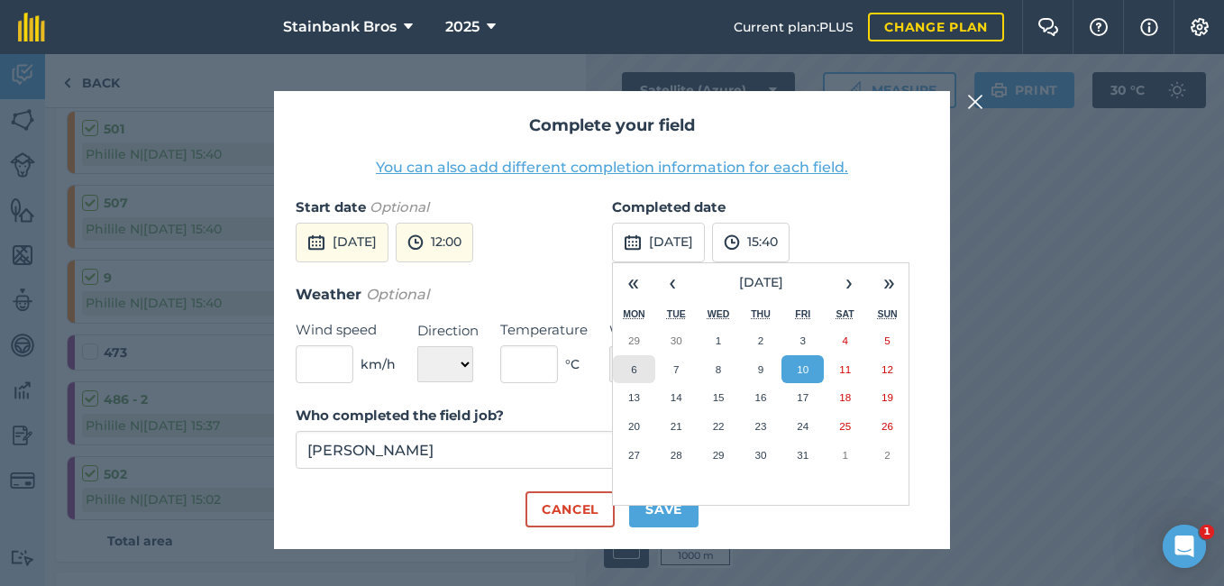
click at [643, 366] on button "6" at bounding box center [634, 369] width 42 height 29
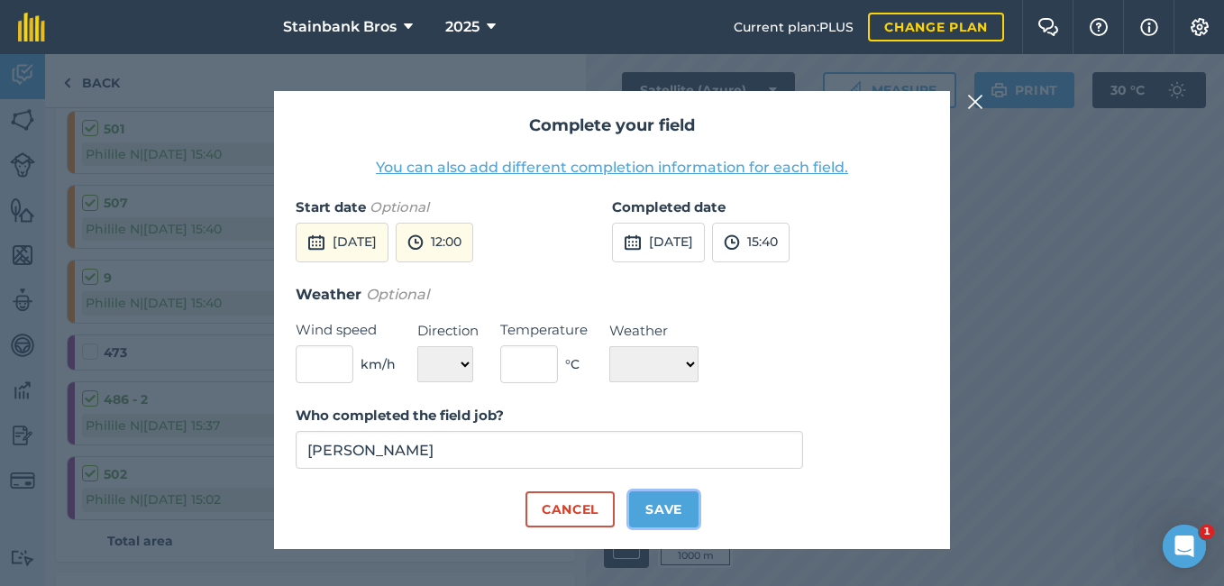
click at [662, 501] on button "Save" at bounding box center [663, 509] width 69 height 36
checkbox input "true"
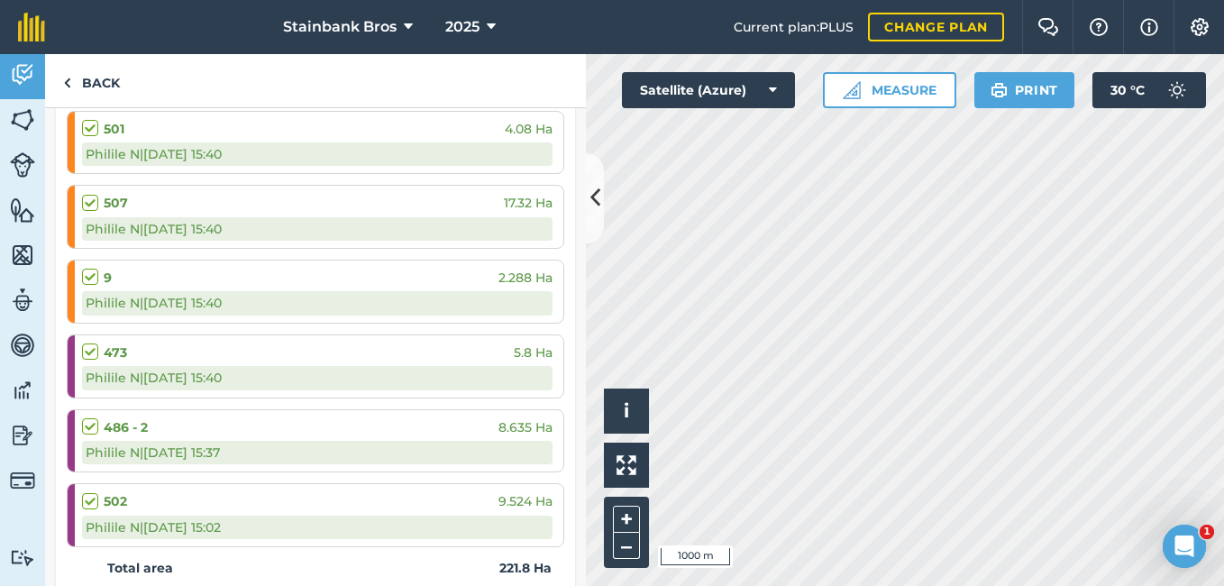
click at [90, 492] on label at bounding box center [93, 492] width 22 height 0
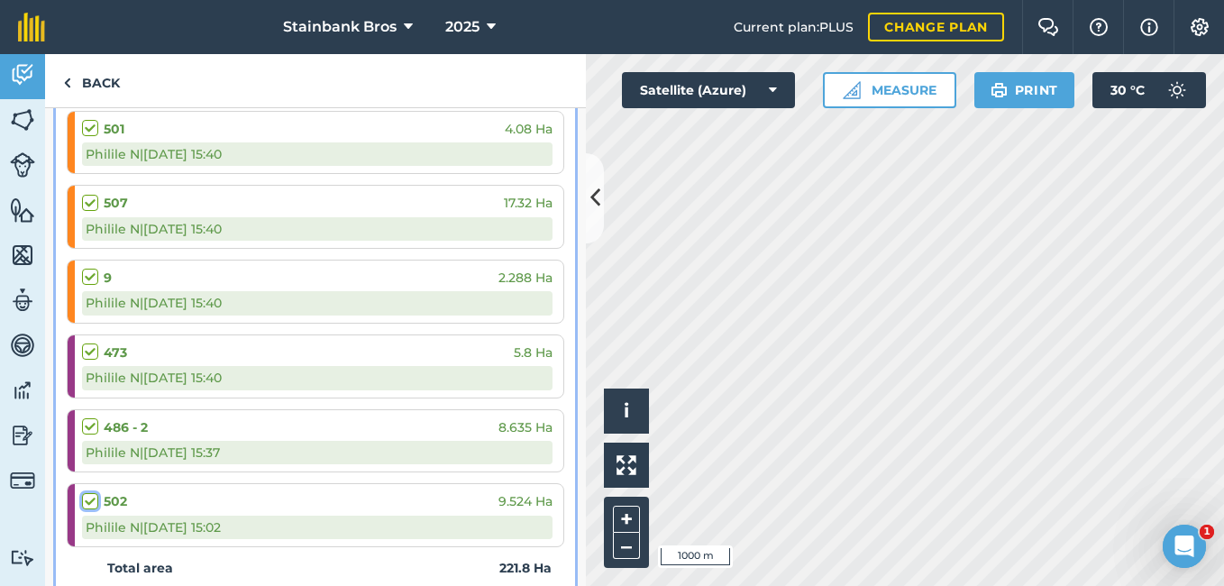
click at [90, 500] on input "checkbox" at bounding box center [88, 498] width 12 height 12
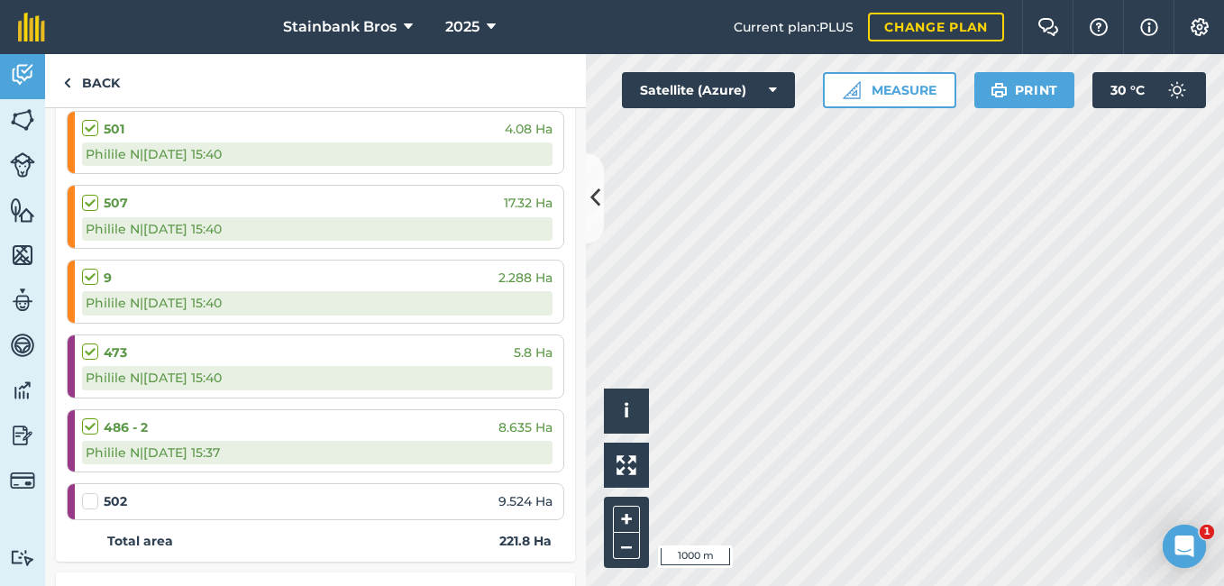
click at [90, 492] on label at bounding box center [93, 492] width 22 height 0
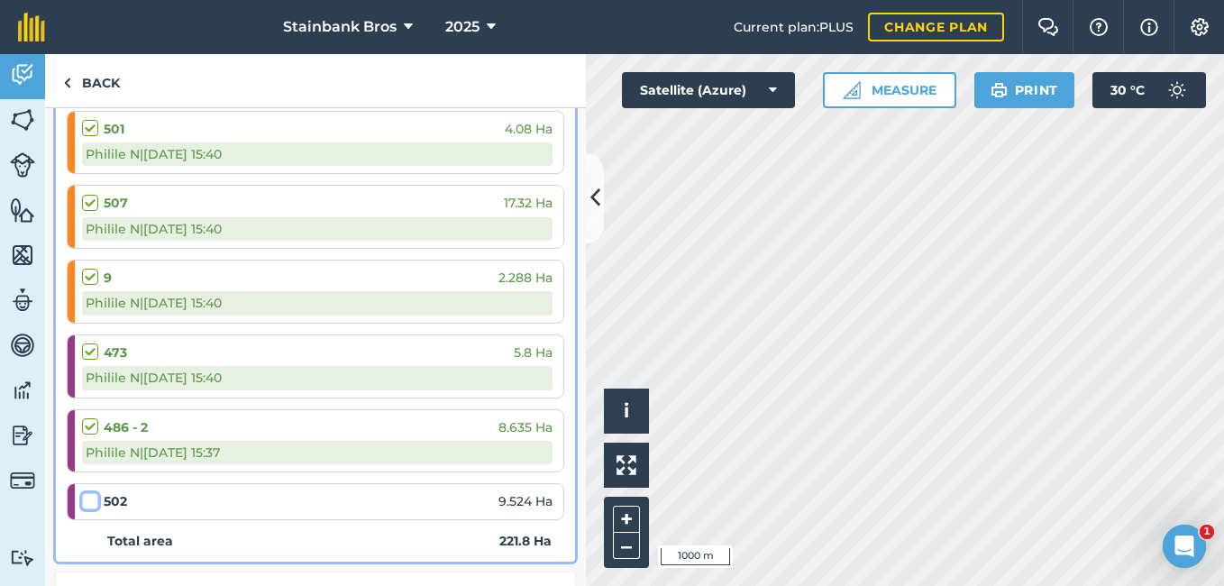
click at [90, 500] on input "checkbox" at bounding box center [88, 498] width 12 height 12
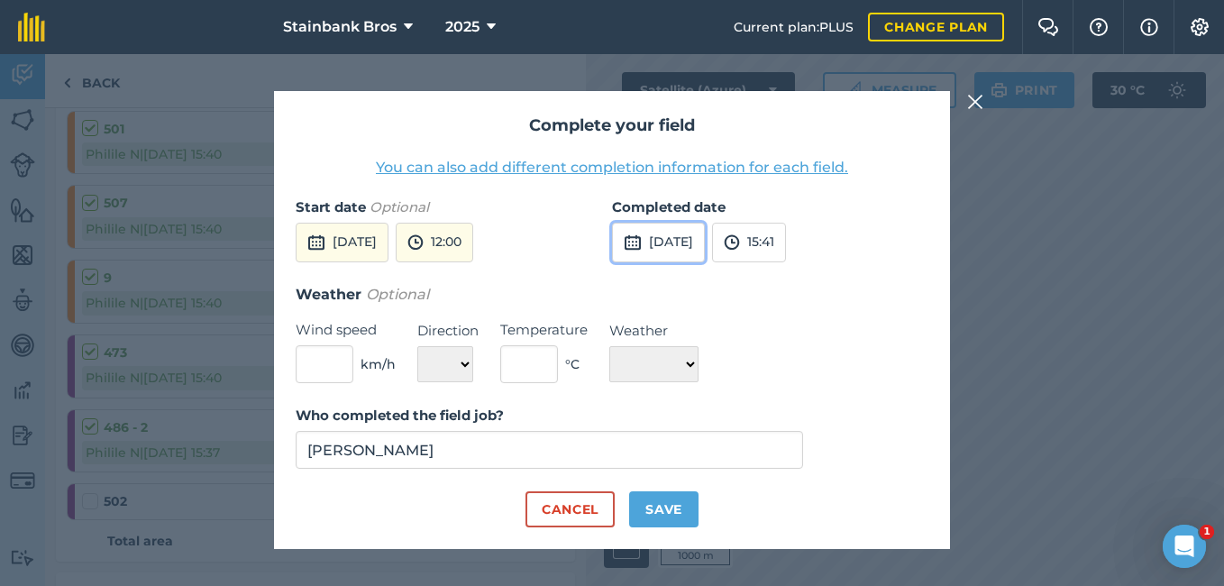
click at [663, 235] on button "[DATE]" at bounding box center [658, 243] width 93 height 40
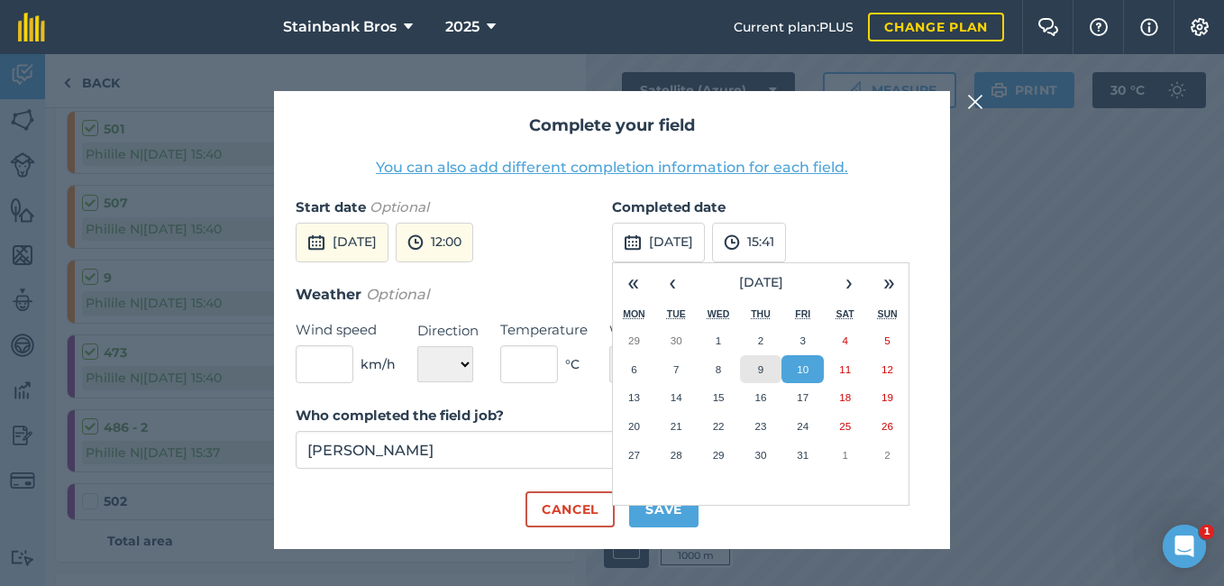
click at [781, 366] on button "9" at bounding box center [761, 369] width 42 height 29
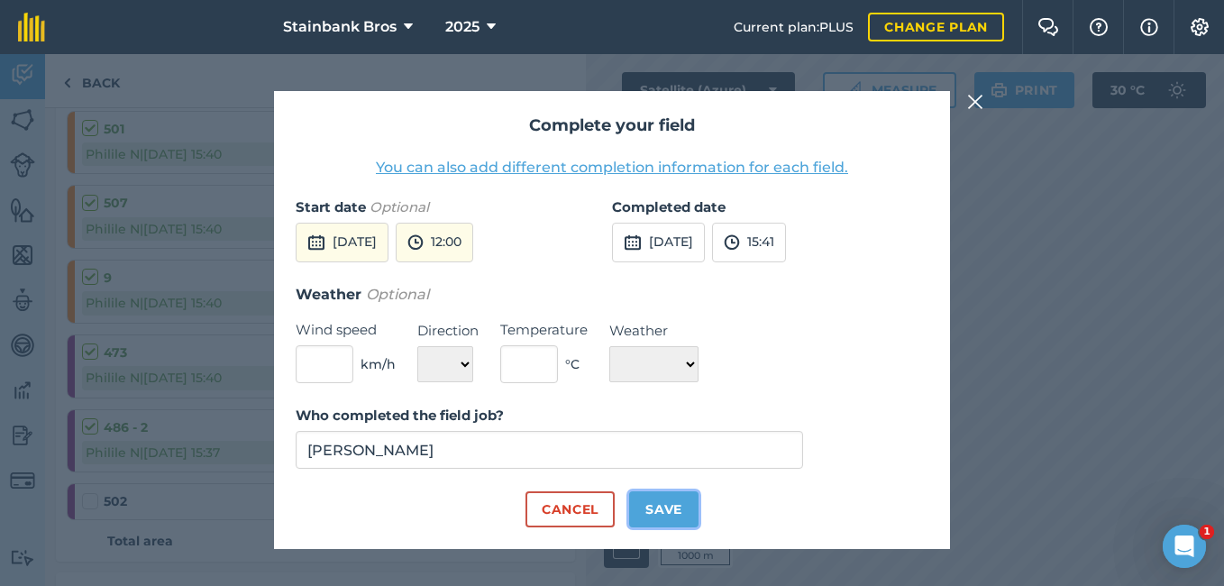
click at [648, 510] on button "Save" at bounding box center [663, 509] width 69 height 36
checkbox input "true"
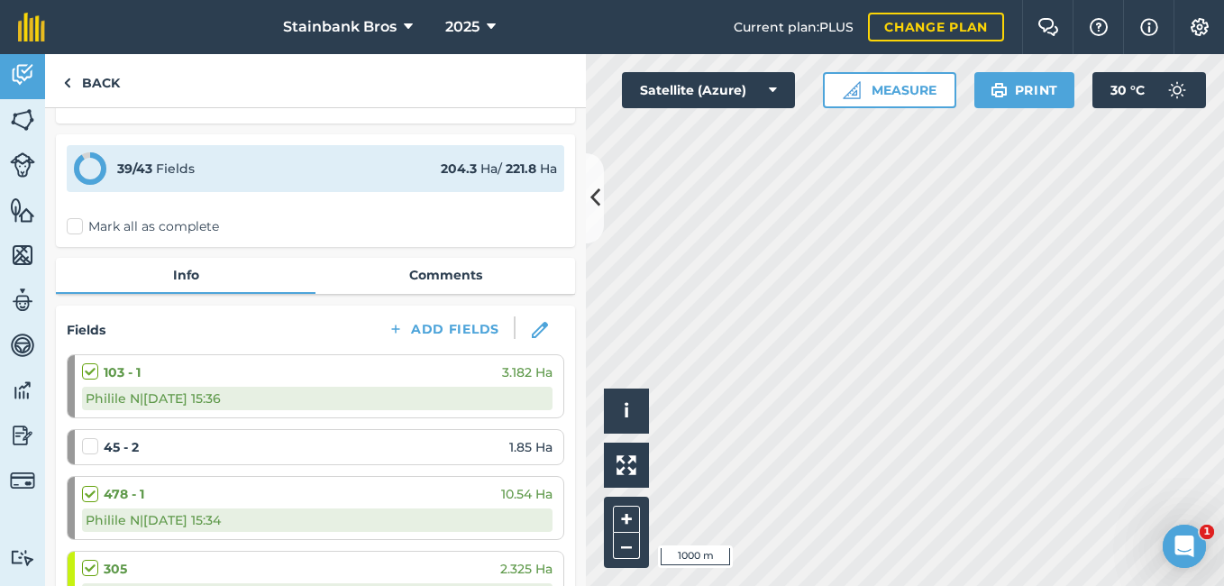
scroll to position [0, 0]
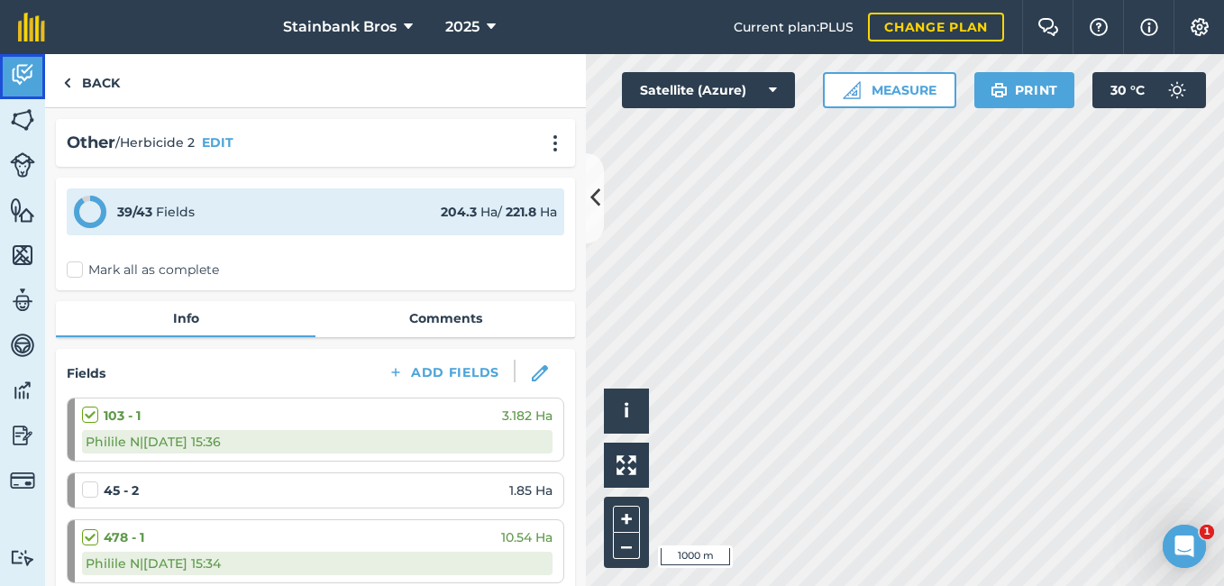
click at [23, 69] on img at bounding box center [22, 74] width 25 height 27
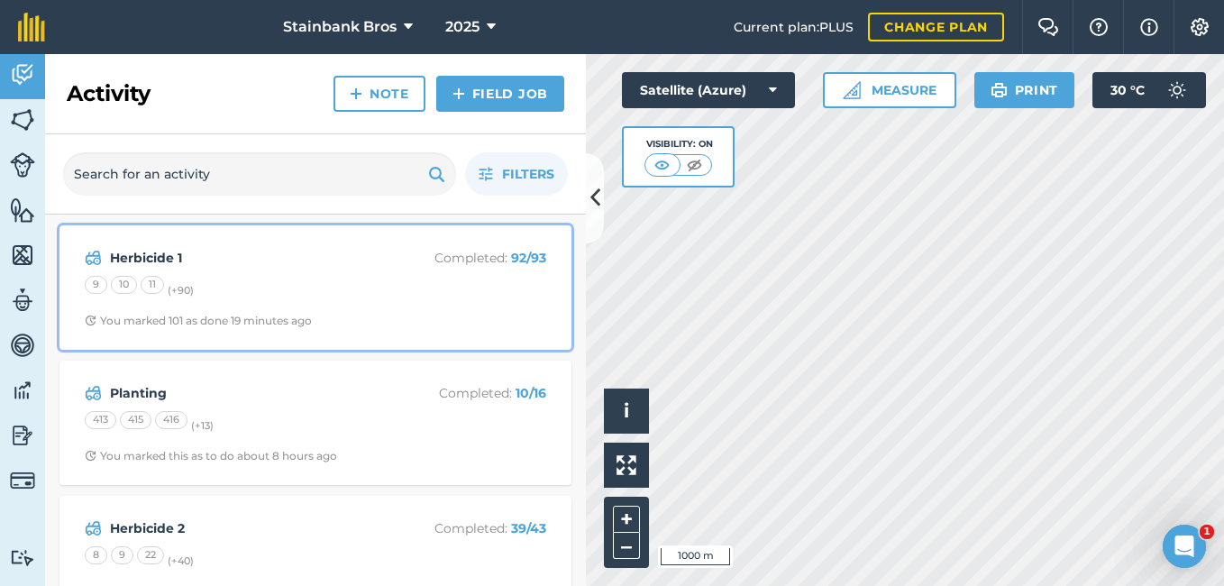
click at [283, 257] on strong "Herbicide 1" at bounding box center [253, 258] width 286 height 20
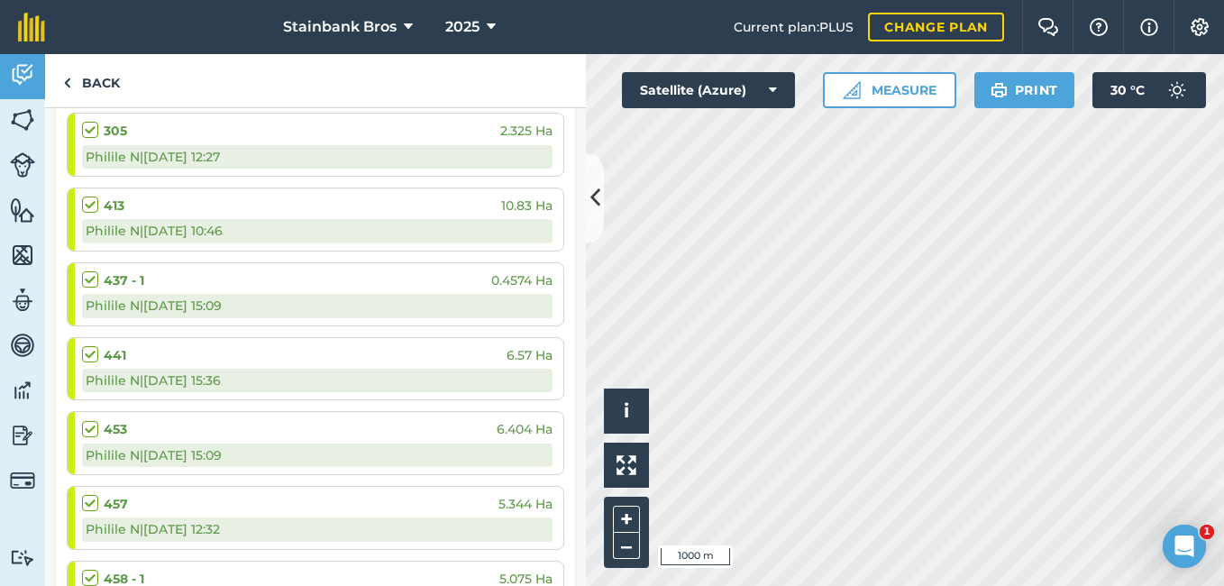
scroll to position [301, 0]
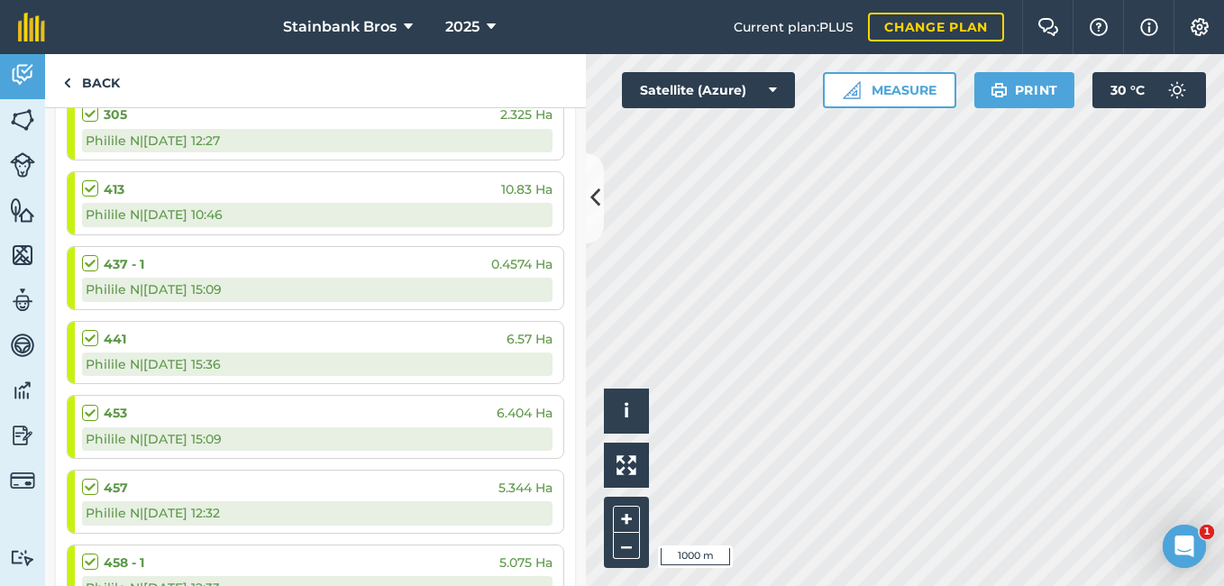
click at [88, 404] on label at bounding box center [93, 404] width 22 height 0
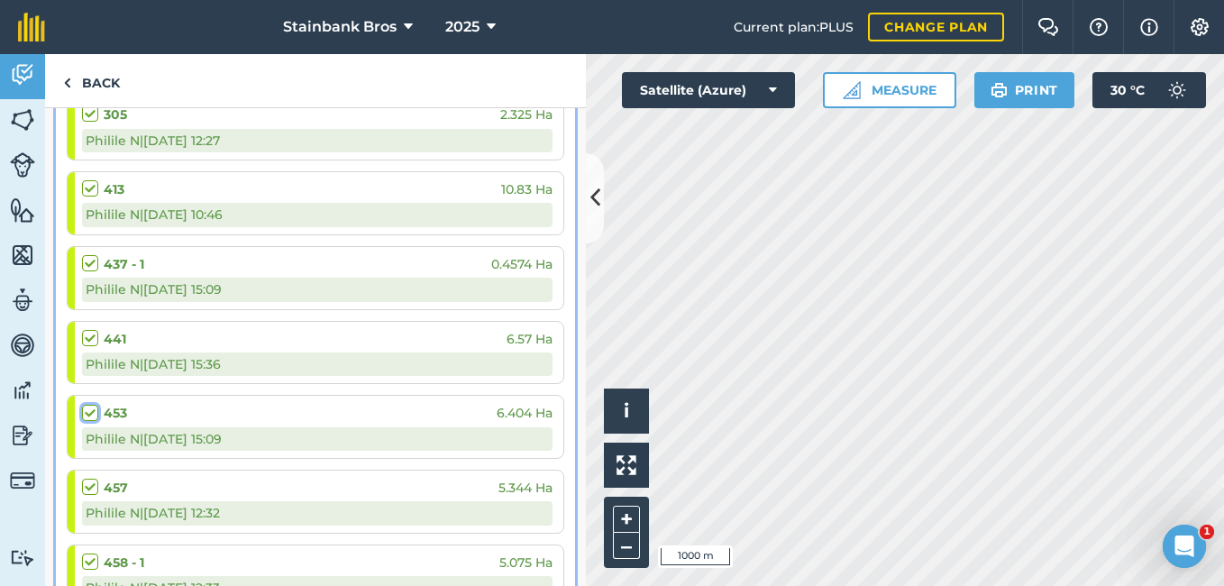
click at [88, 416] on input "checkbox" at bounding box center [88, 410] width 12 height 12
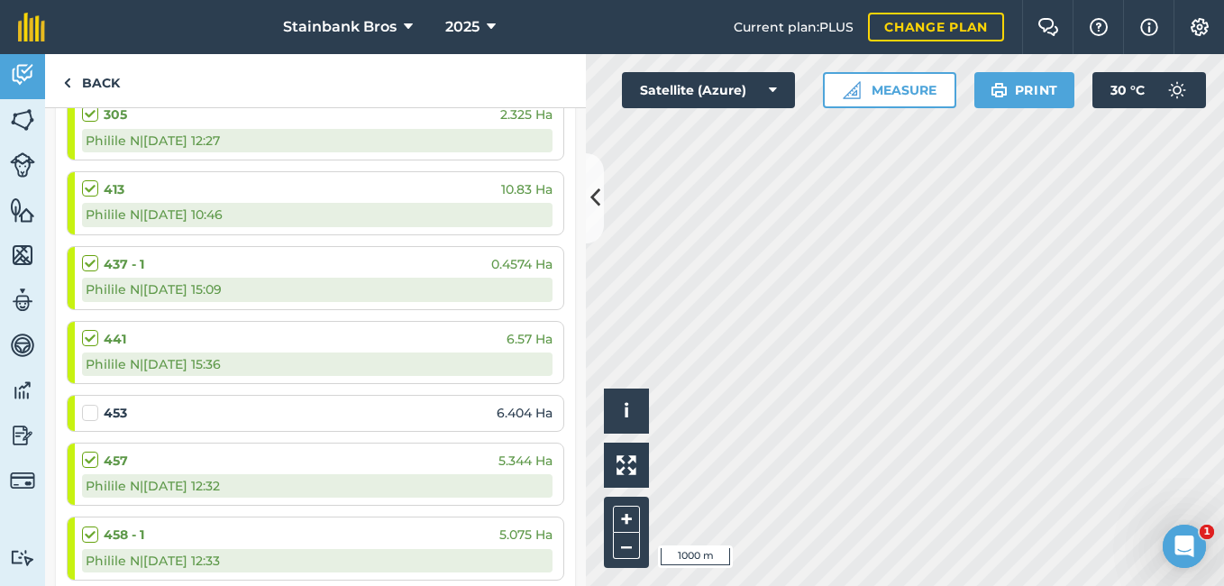
click at [88, 404] on label at bounding box center [93, 404] width 22 height 0
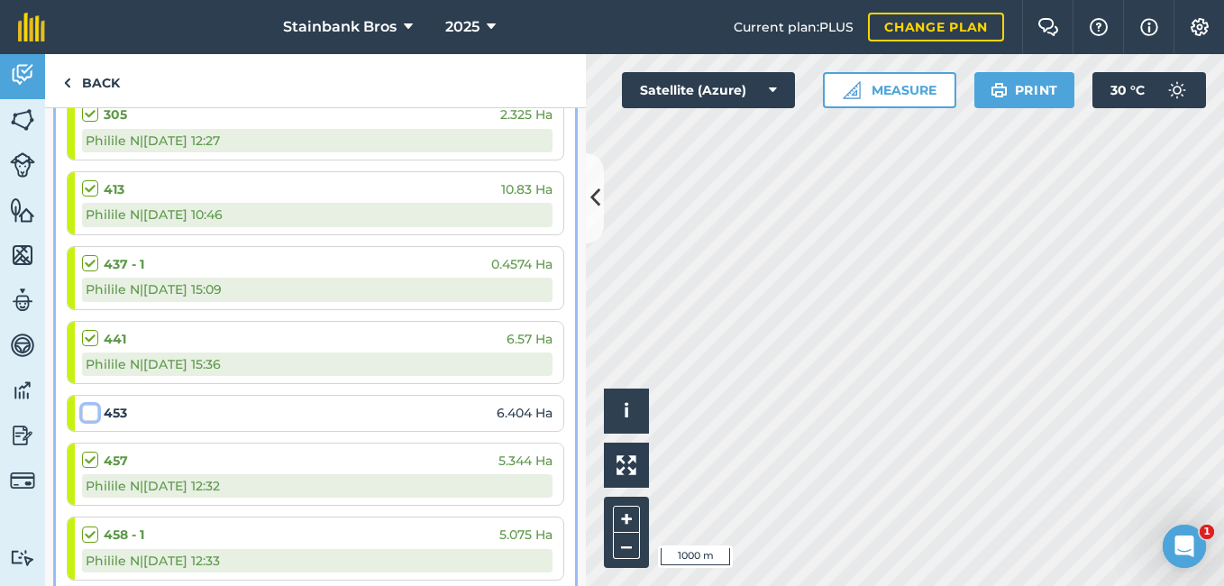
click at [88, 416] on input "checkbox" at bounding box center [88, 410] width 12 height 12
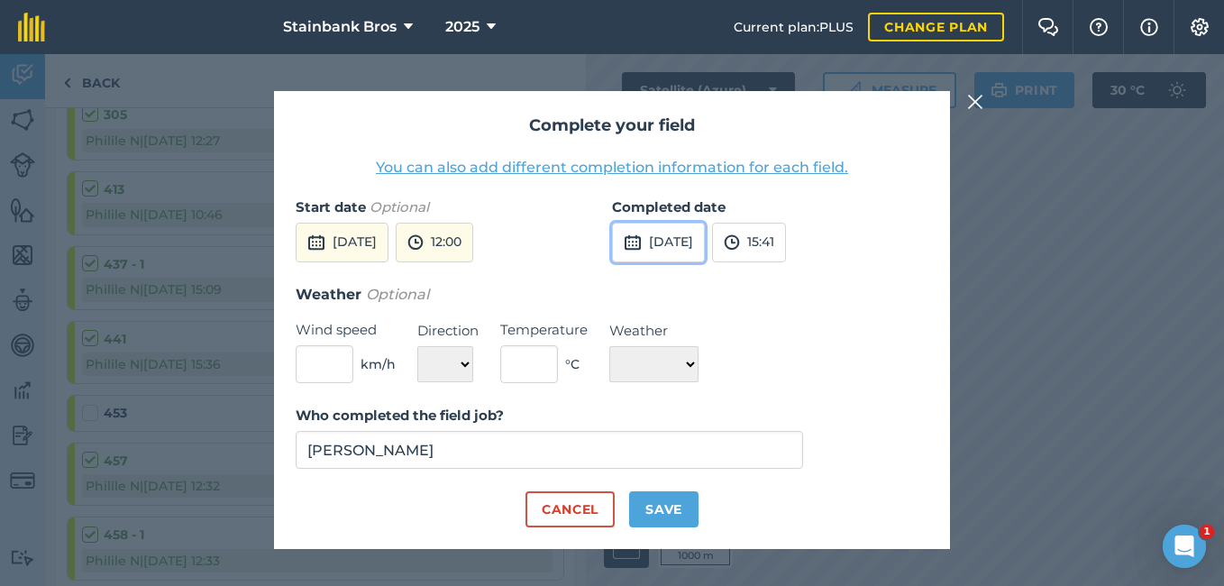
click at [649, 247] on button "[DATE]" at bounding box center [658, 243] width 93 height 40
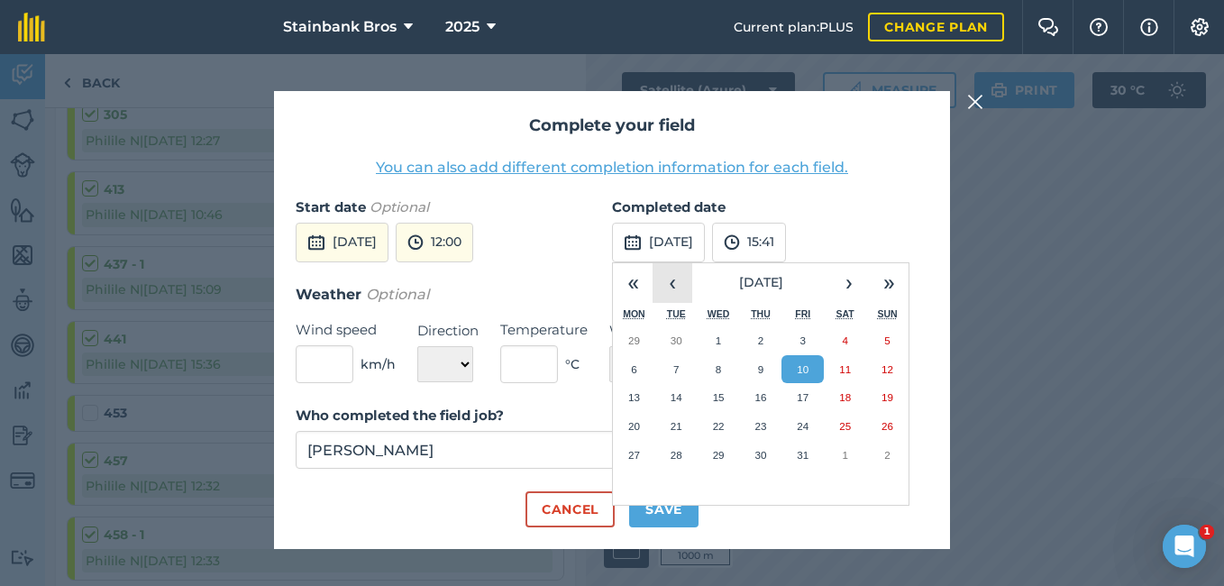
click at [671, 288] on button "‹" at bounding box center [673, 283] width 40 height 40
click at [721, 398] on abbr "13" at bounding box center [719, 397] width 12 height 12
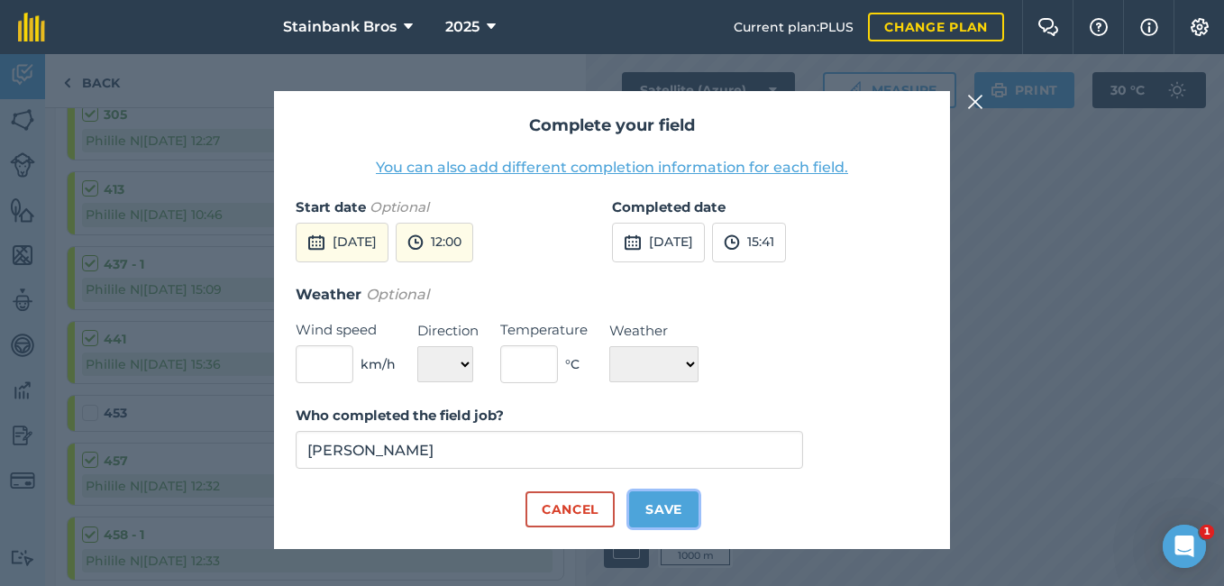
click at [666, 508] on button "Save" at bounding box center [663, 509] width 69 height 36
checkbox input "true"
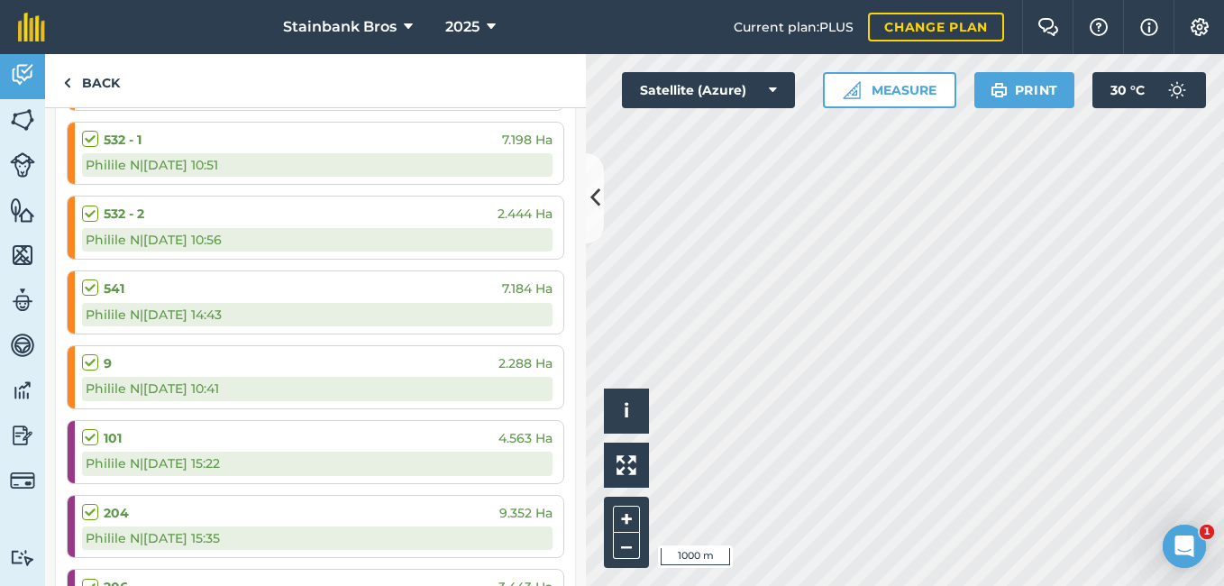
scroll to position [6458, 0]
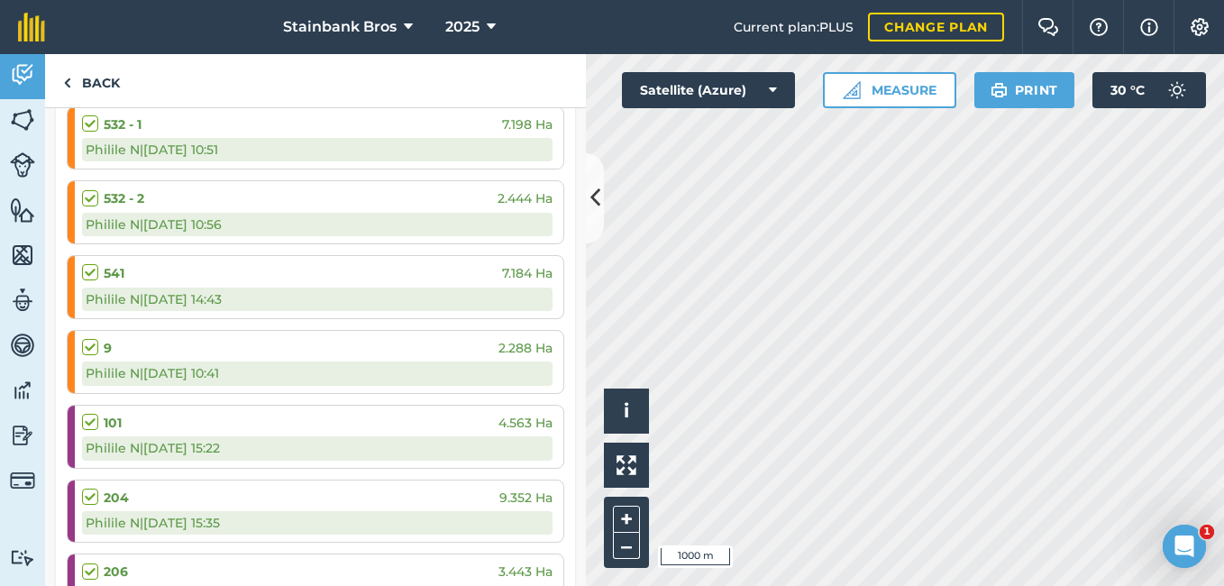
click at [93, 413] on label at bounding box center [93, 413] width 22 height 0
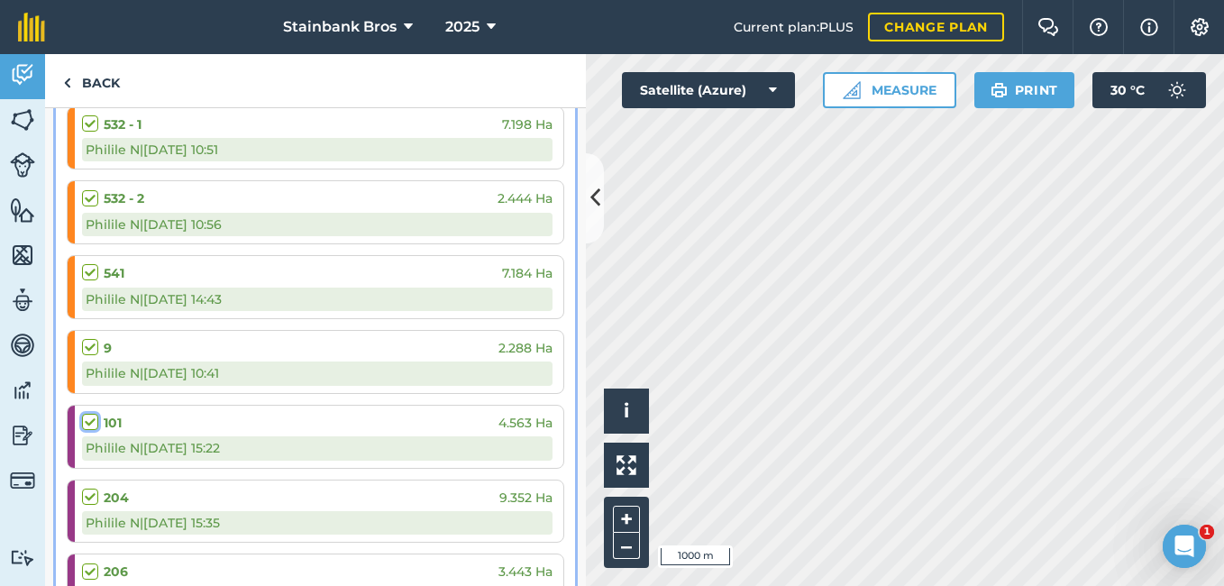
click at [93, 423] on input "checkbox" at bounding box center [88, 419] width 12 height 12
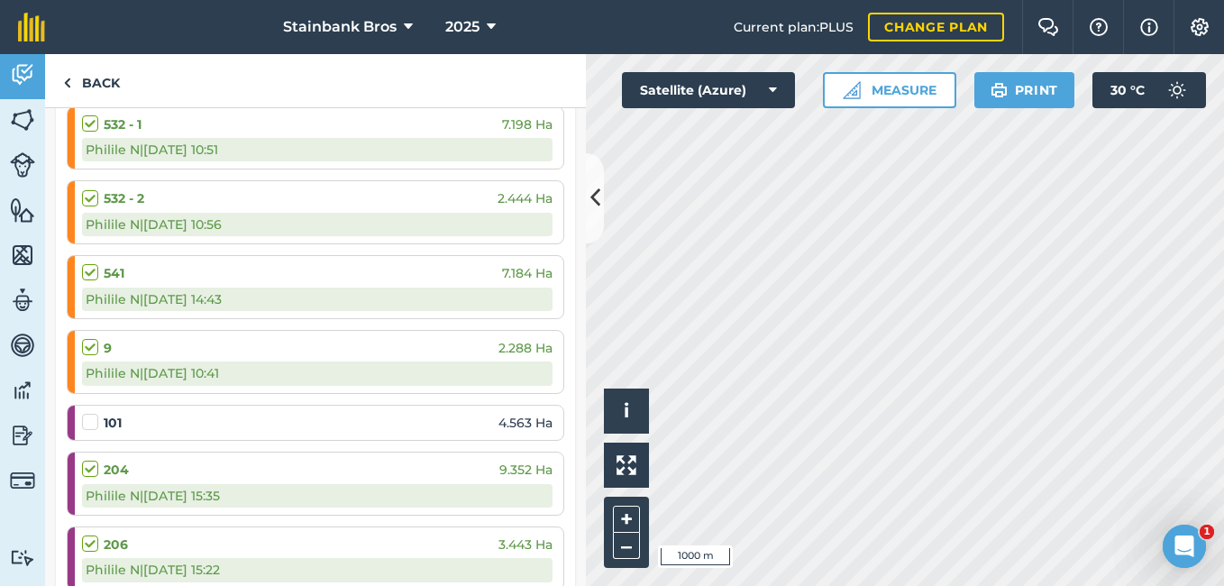
click at [93, 413] on label at bounding box center [93, 413] width 22 height 0
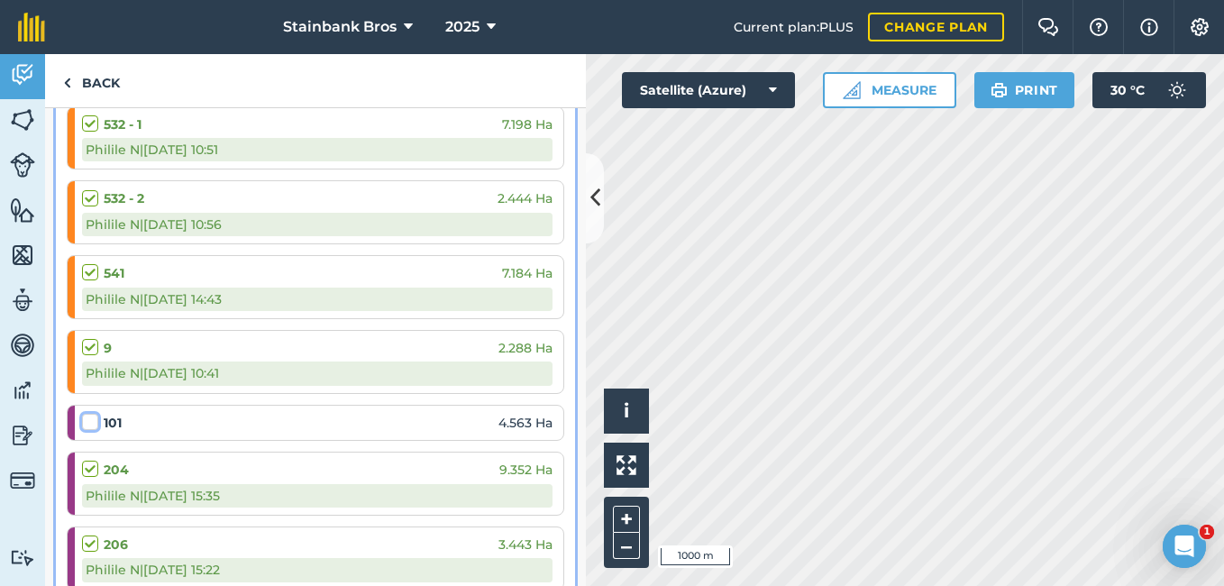
click at [93, 423] on input "checkbox" at bounding box center [88, 419] width 12 height 12
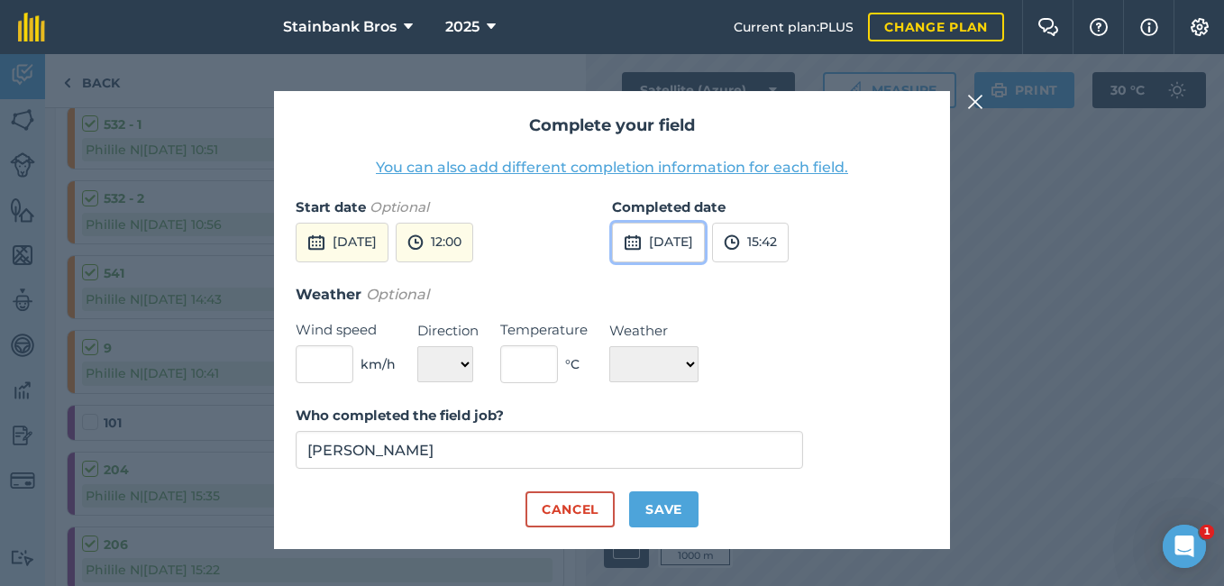
click at [705, 242] on button "[DATE]" at bounding box center [658, 243] width 93 height 40
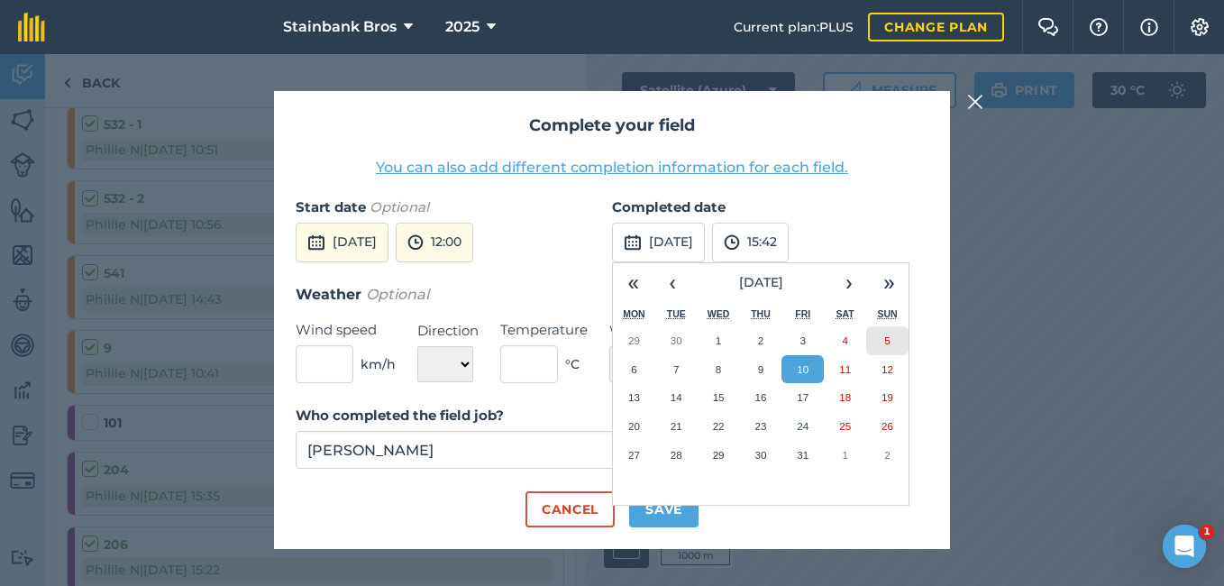
click at [879, 327] on button "5" at bounding box center [887, 340] width 42 height 29
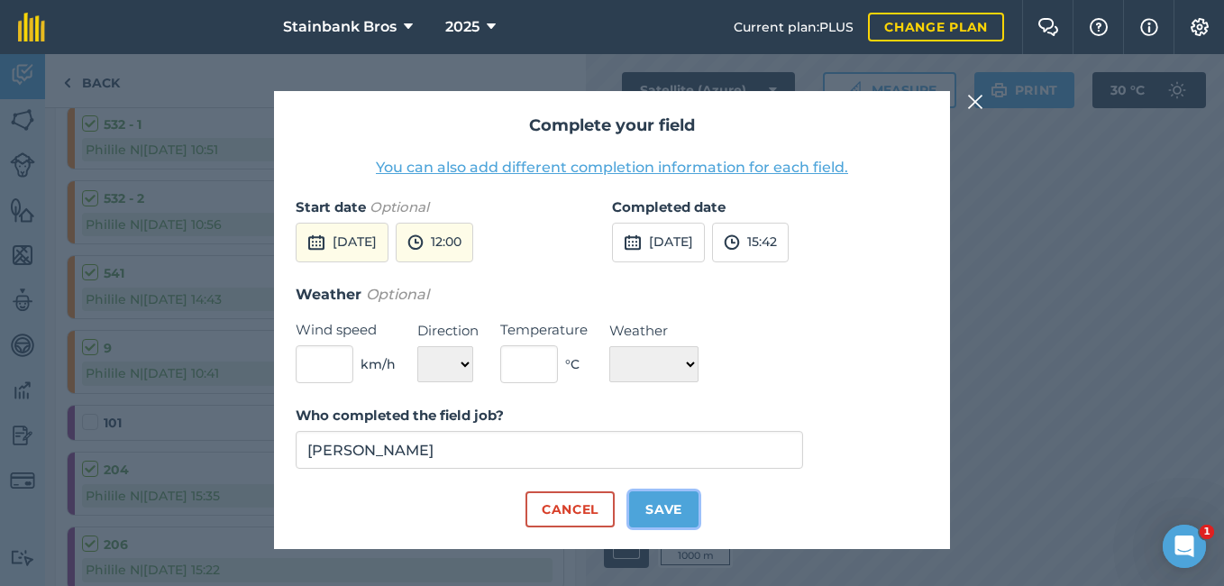
click at [662, 519] on button "Save" at bounding box center [663, 509] width 69 height 36
checkbox input "true"
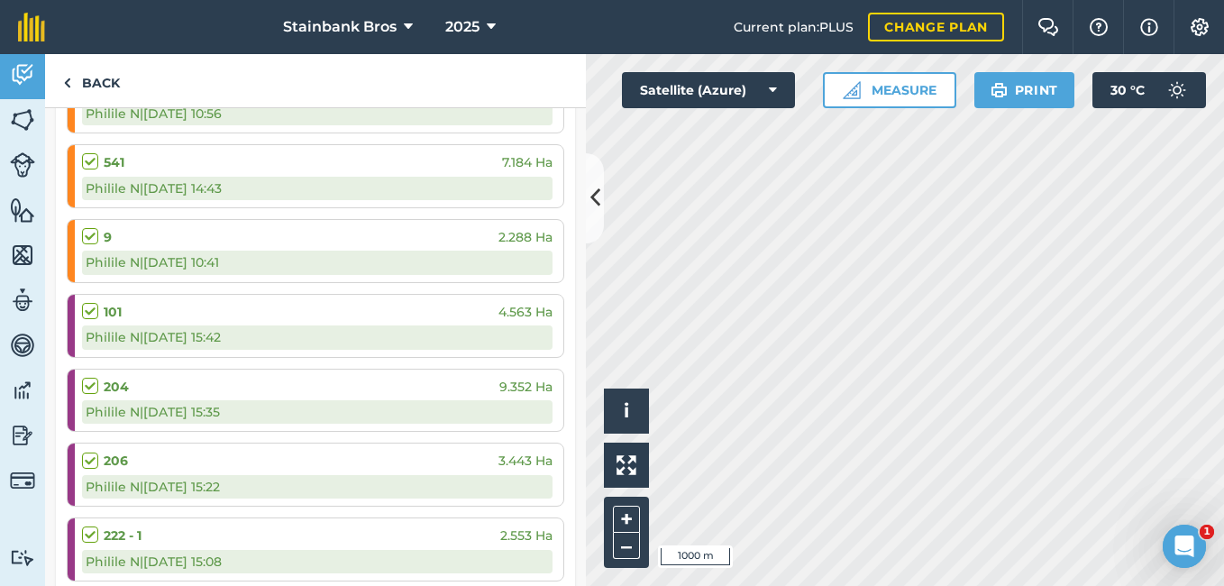
scroll to position [6601, 0]
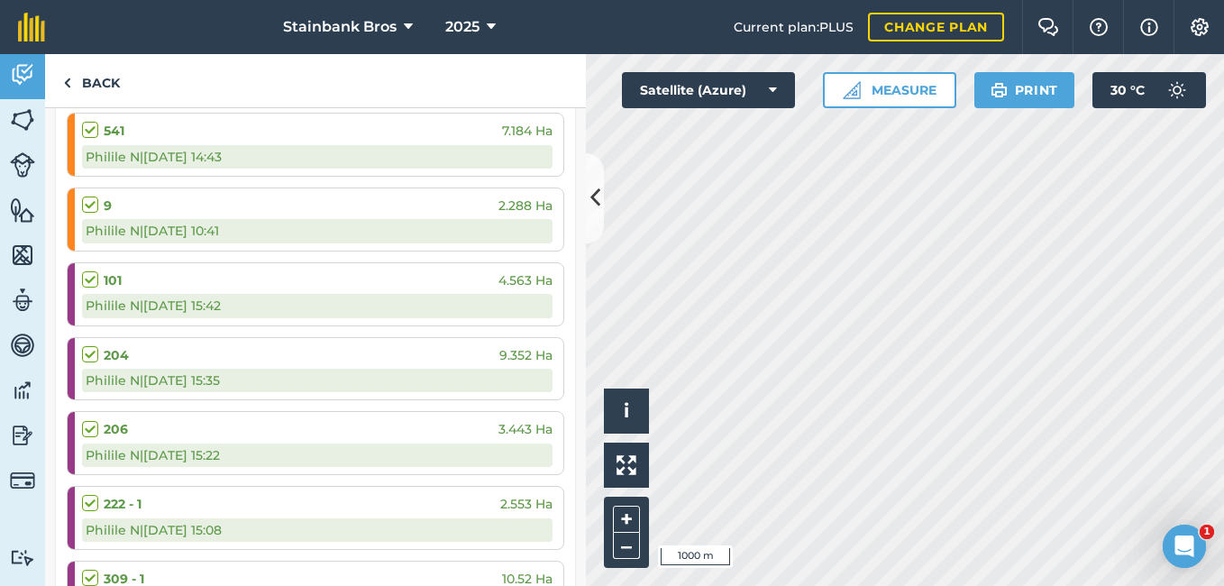
click at [90, 420] on label at bounding box center [93, 420] width 22 height 0
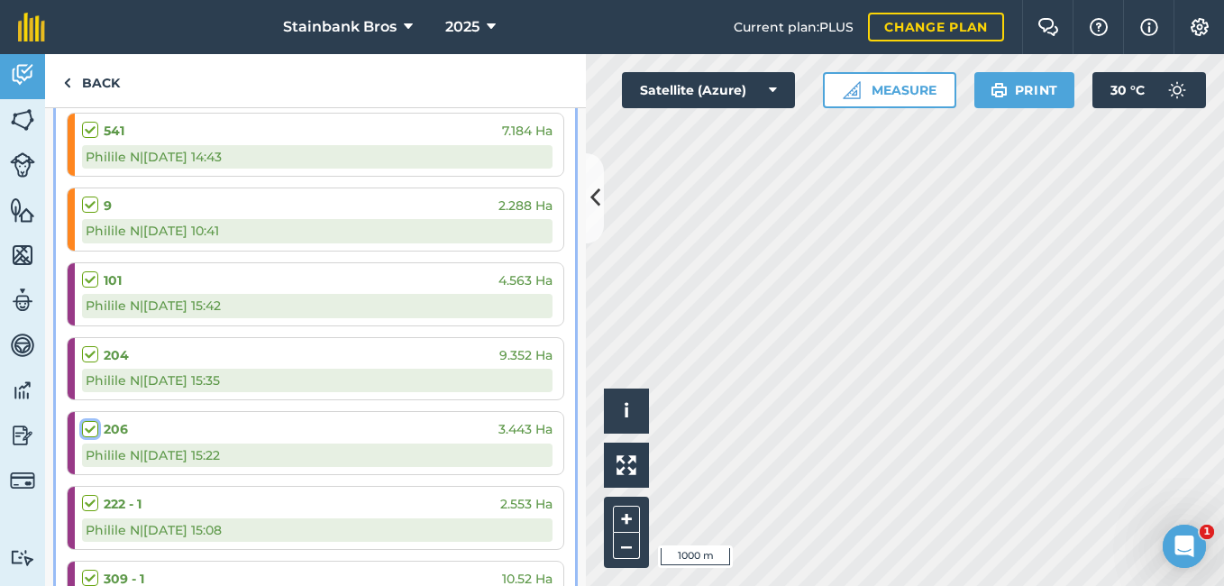
click at [90, 432] on input "checkbox" at bounding box center [88, 426] width 12 height 12
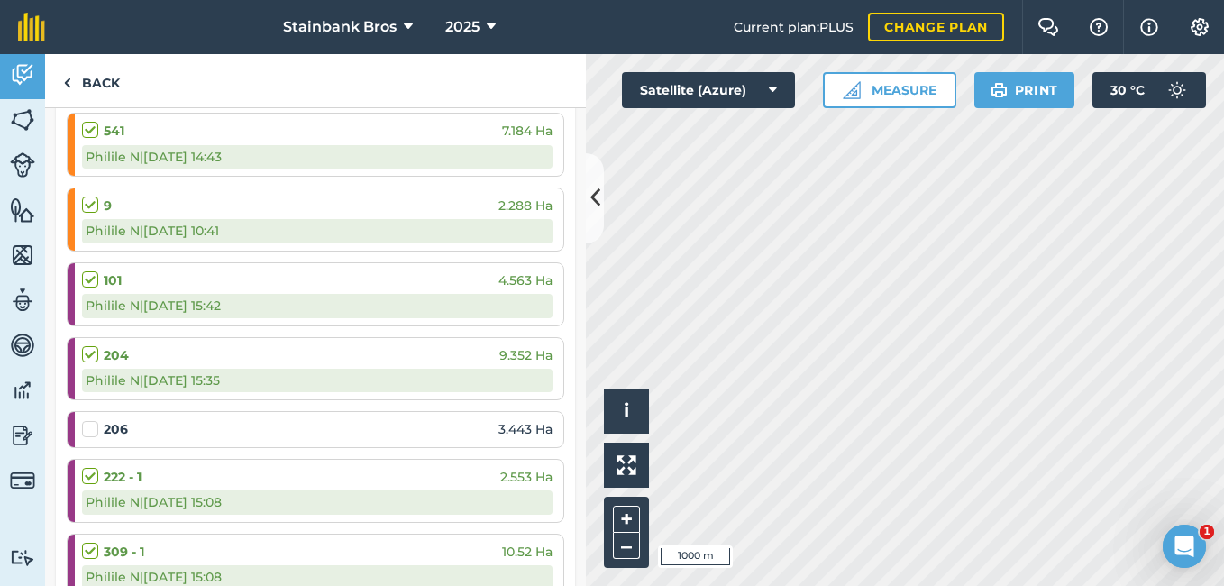
click at [90, 420] on label at bounding box center [93, 420] width 22 height 0
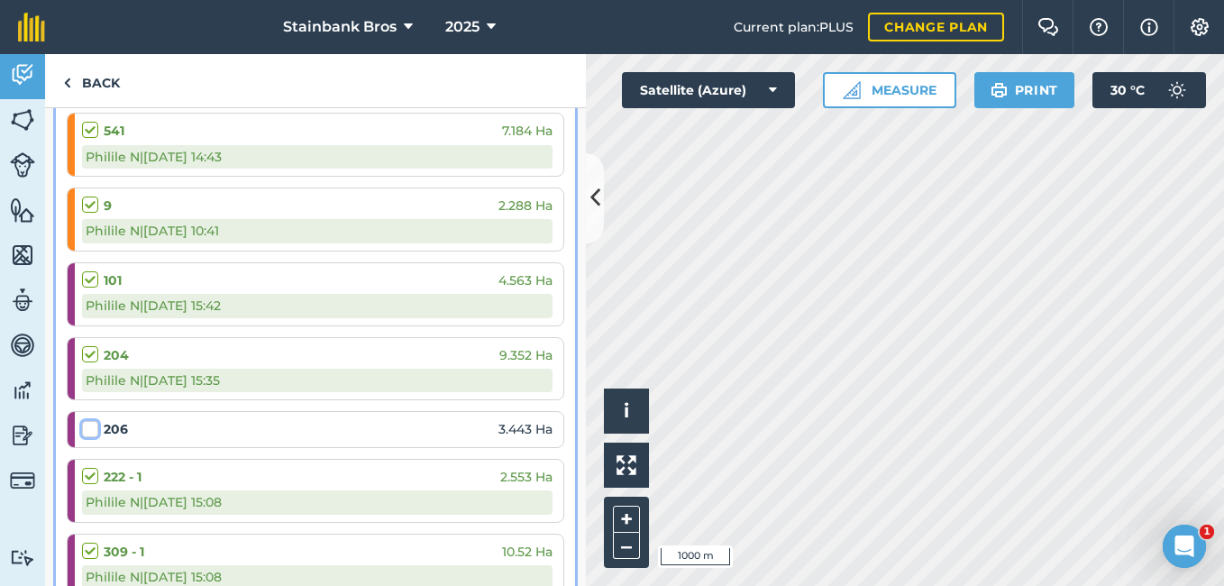
click at [90, 432] on input "checkbox" at bounding box center [88, 426] width 12 height 12
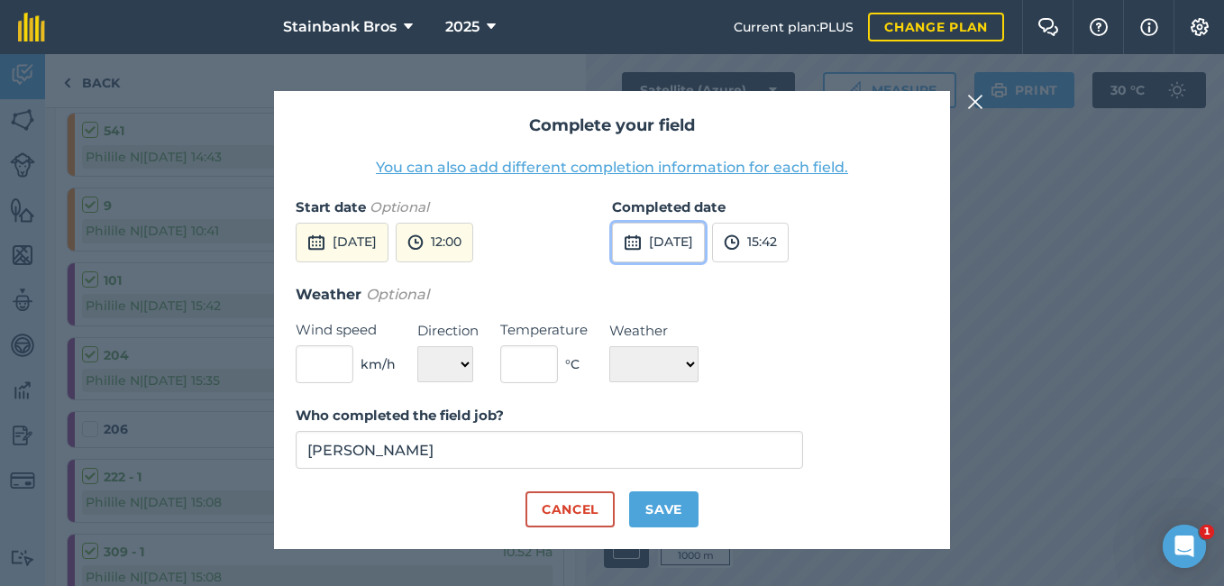
click at [673, 227] on button "[DATE]" at bounding box center [658, 243] width 93 height 40
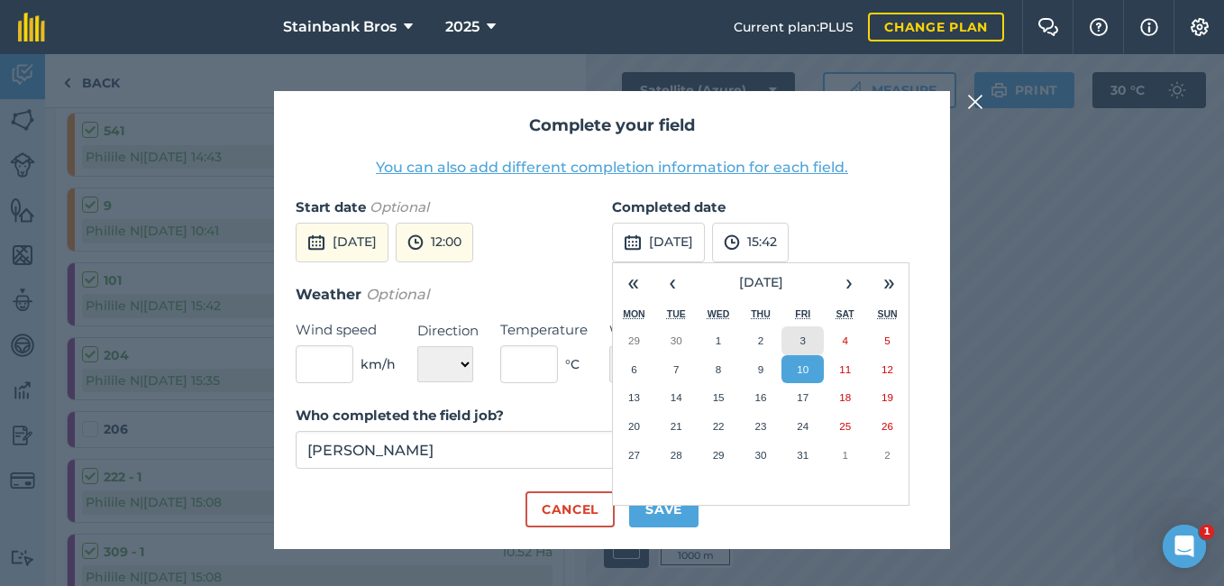
click at [796, 342] on button "3" at bounding box center [803, 340] width 42 height 29
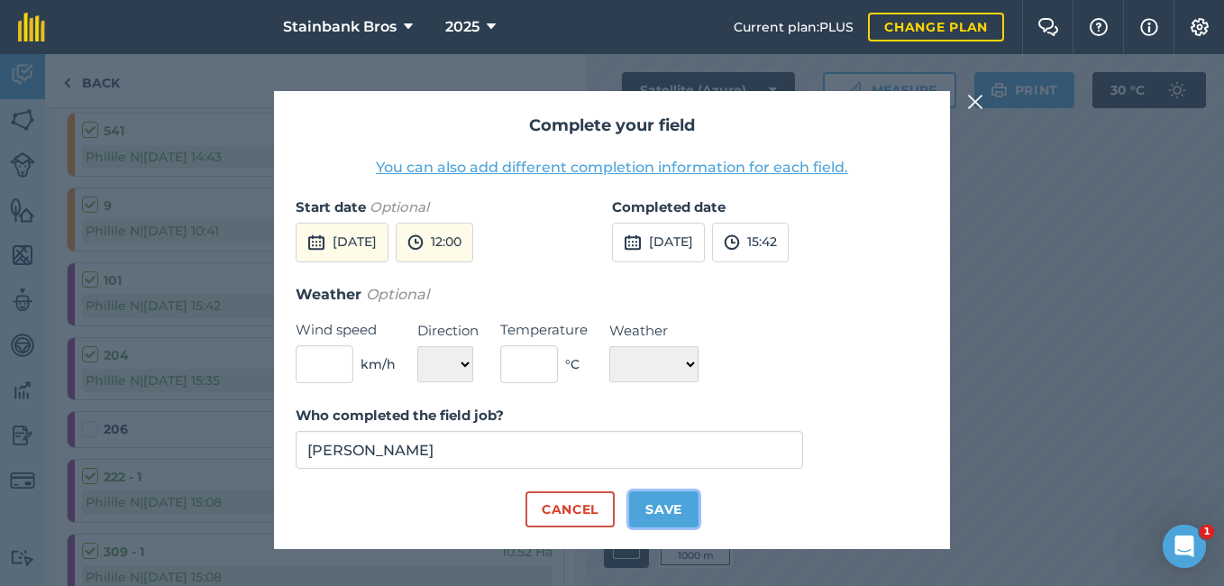
click at [650, 511] on button "Save" at bounding box center [663, 509] width 69 height 36
checkbox input "true"
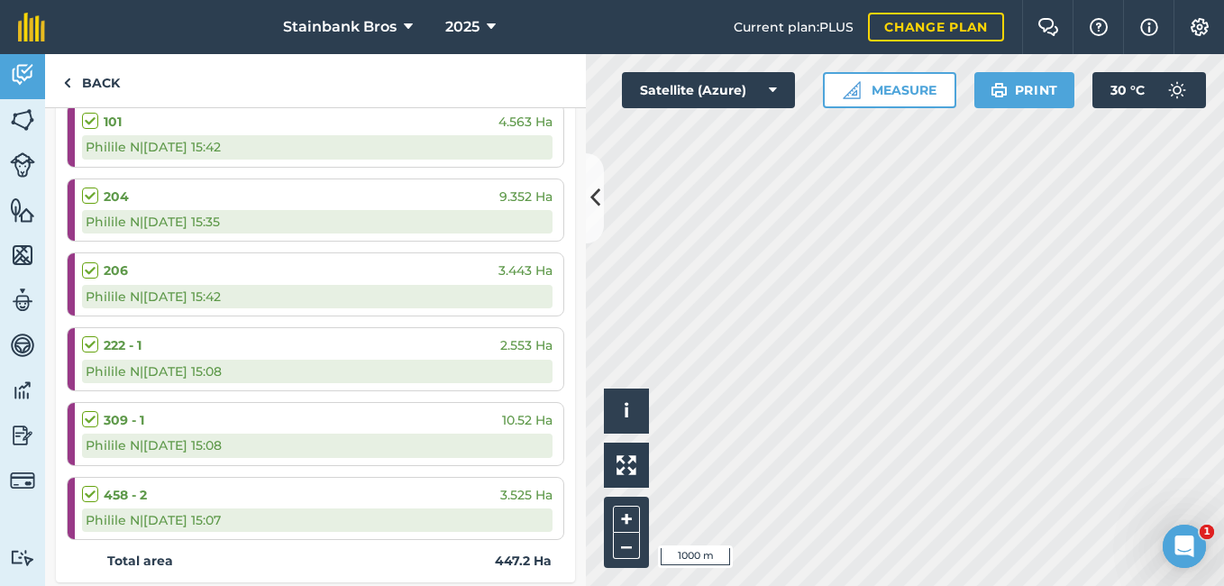
scroll to position [6775, 0]
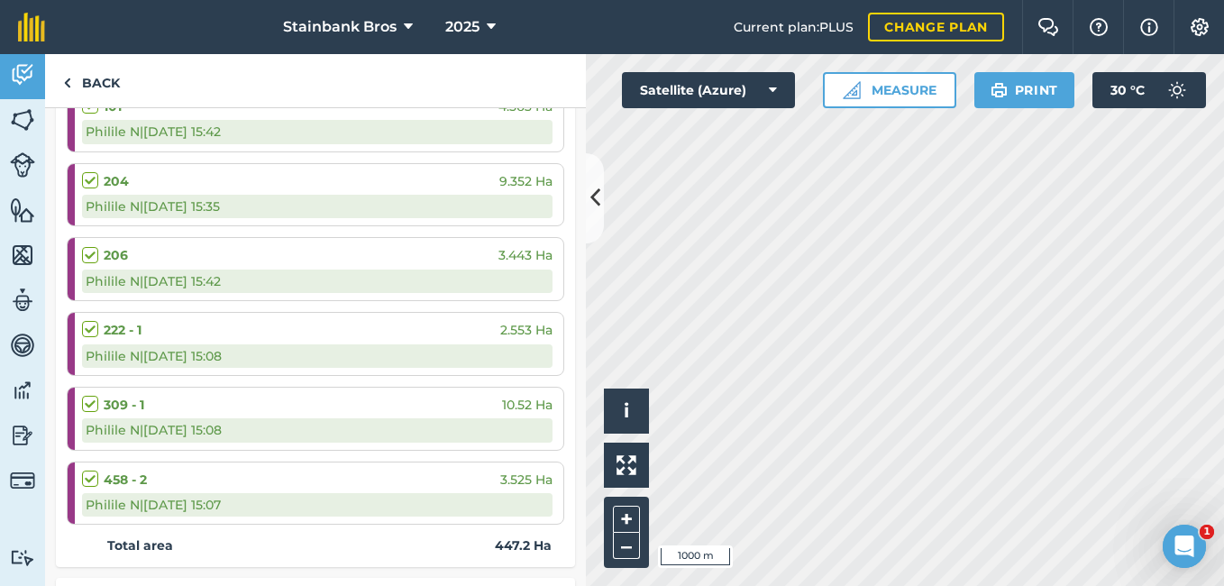
click at [85, 470] on label at bounding box center [93, 470] width 22 height 0
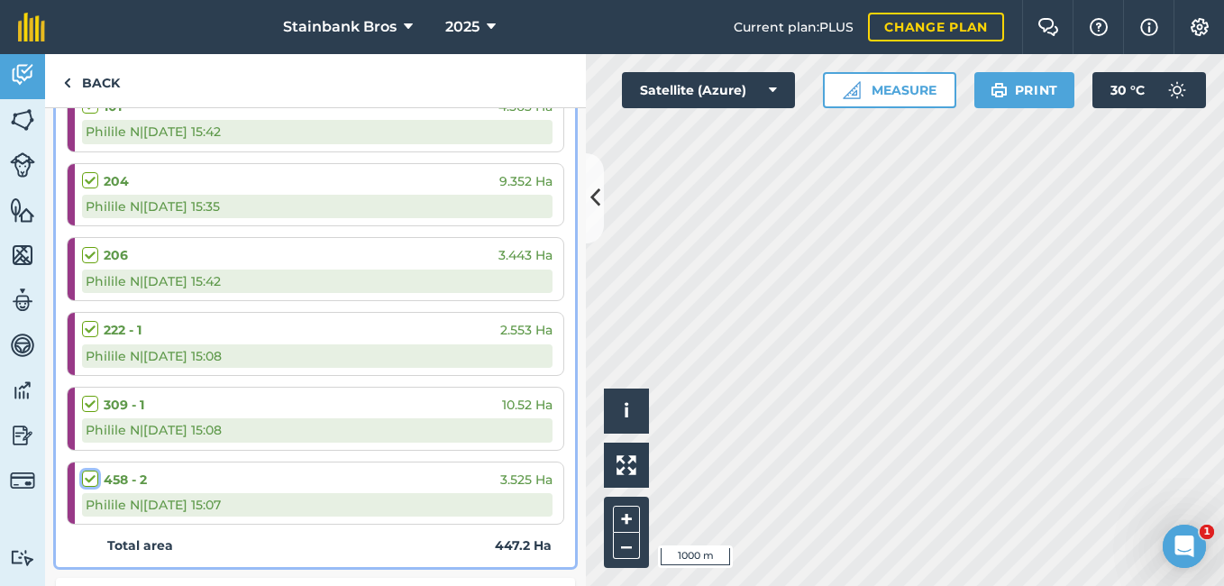
click at [85, 478] on input "checkbox" at bounding box center [88, 476] width 12 height 12
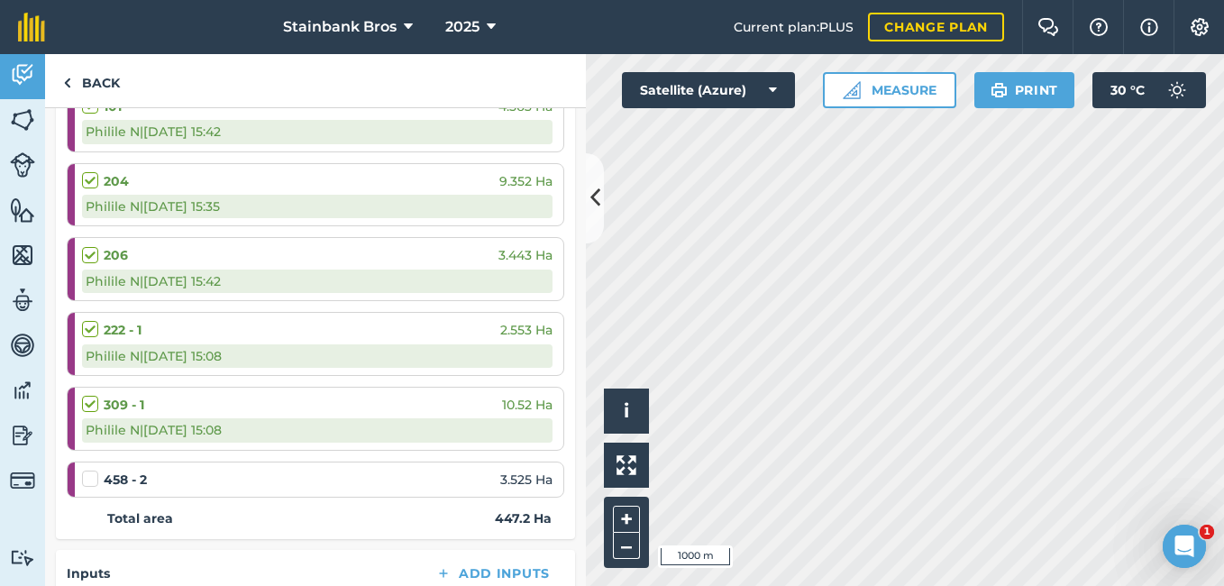
click at [85, 470] on label at bounding box center [93, 470] width 22 height 0
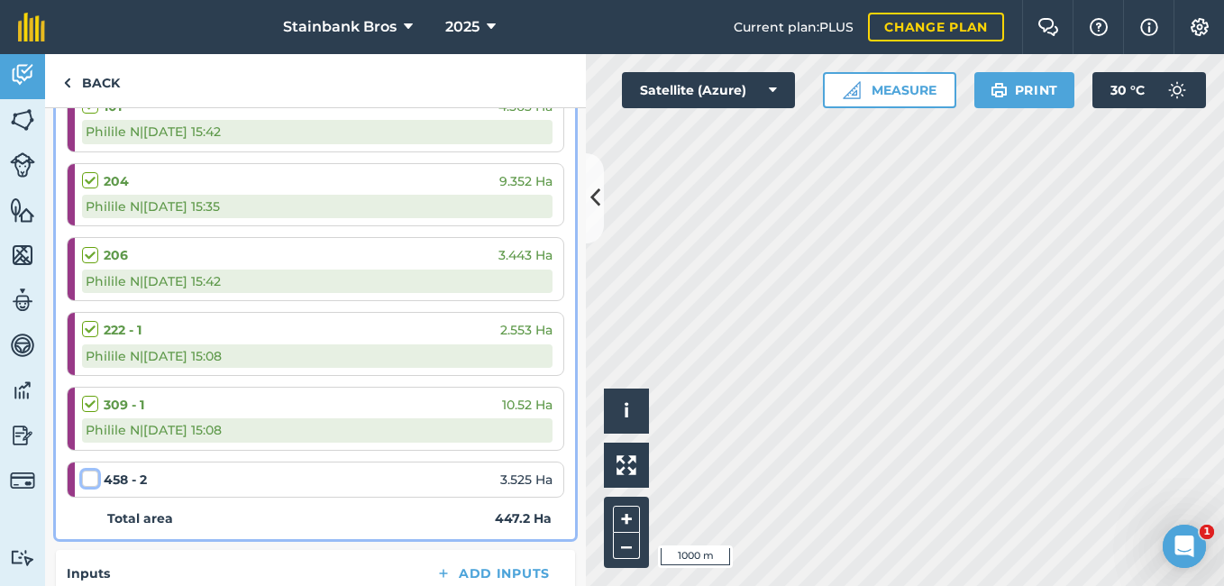
click at [85, 478] on input "checkbox" at bounding box center [88, 476] width 12 height 12
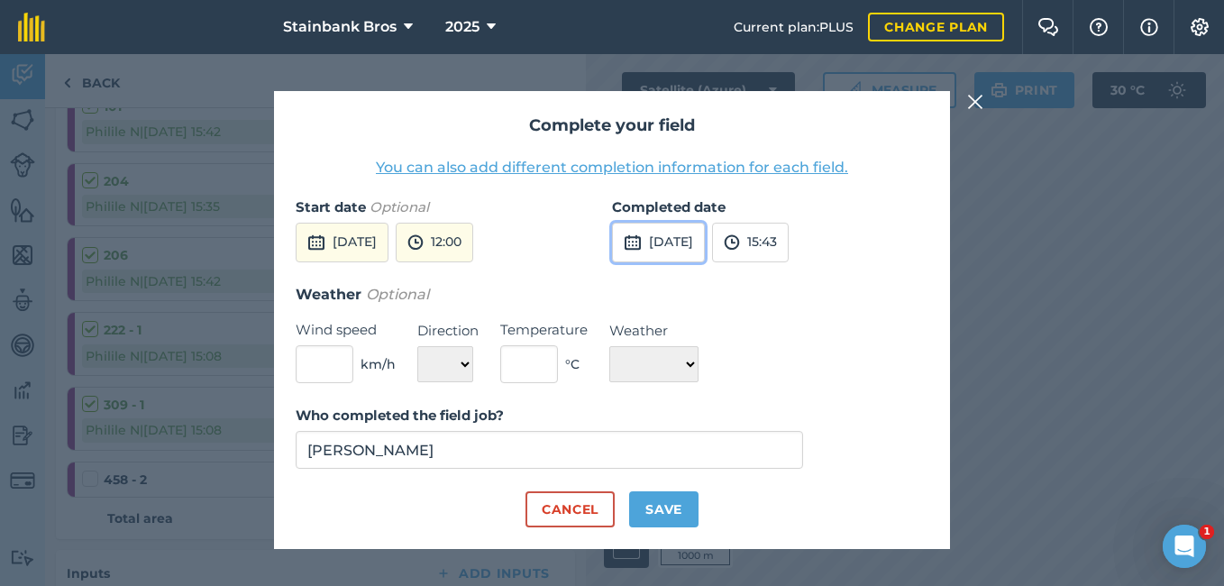
click at [680, 246] on button "[DATE]" at bounding box center [658, 243] width 93 height 40
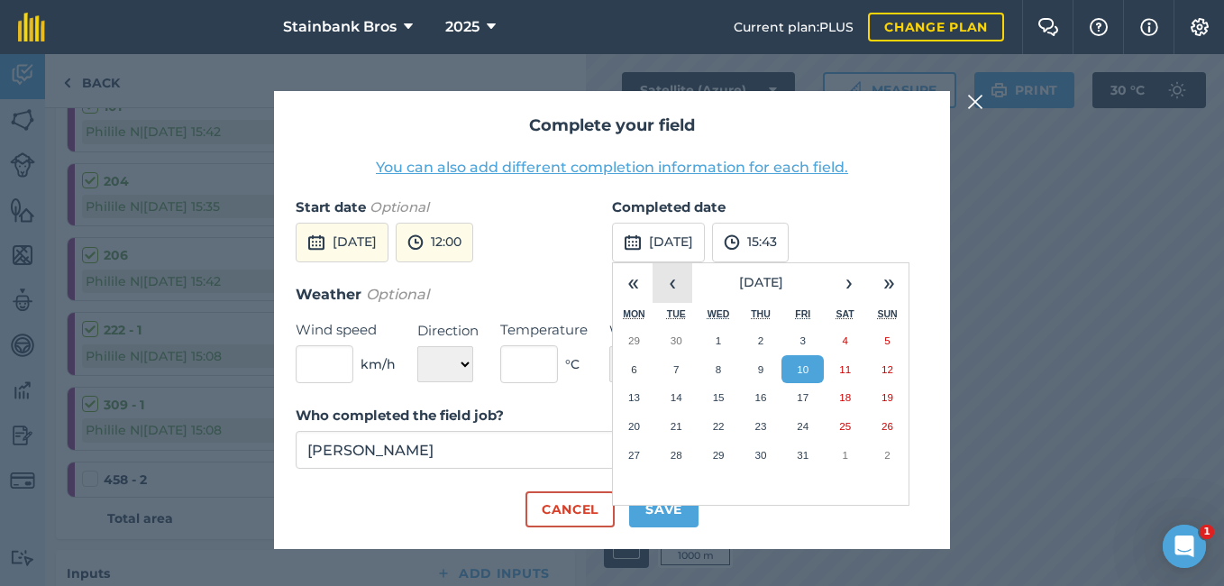
click at [664, 295] on button "‹" at bounding box center [673, 283] width 40 height 40
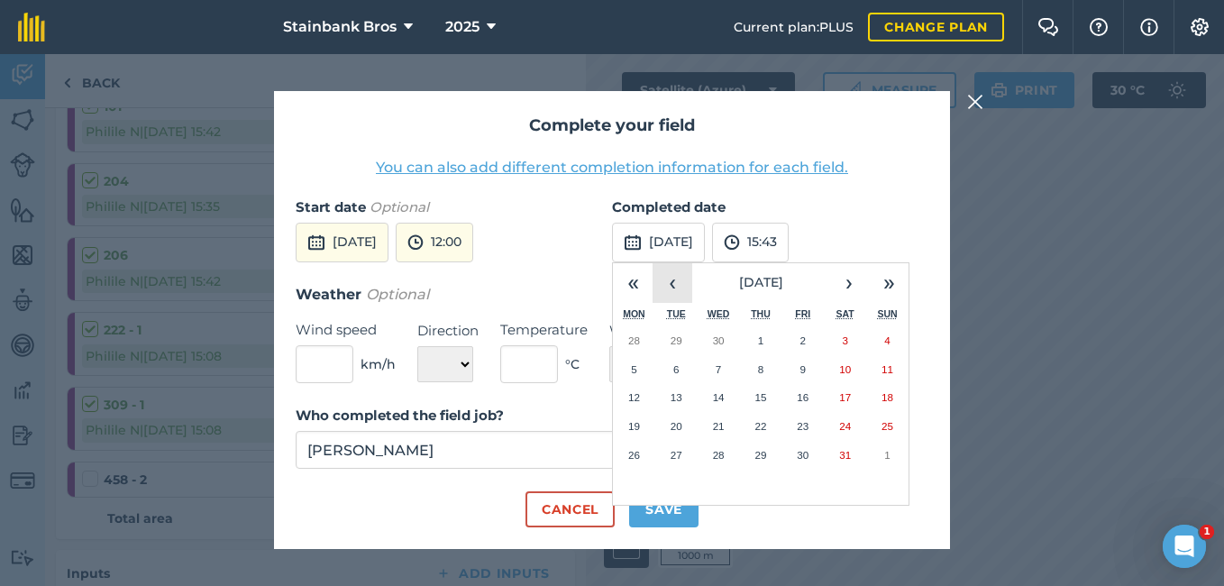
click at [664, 295] on button "‹" at bounding box center [673, 283] width 40 height 40
click at [845, 282] on button "›" at bounding box center [849, 283] width 40 height 40
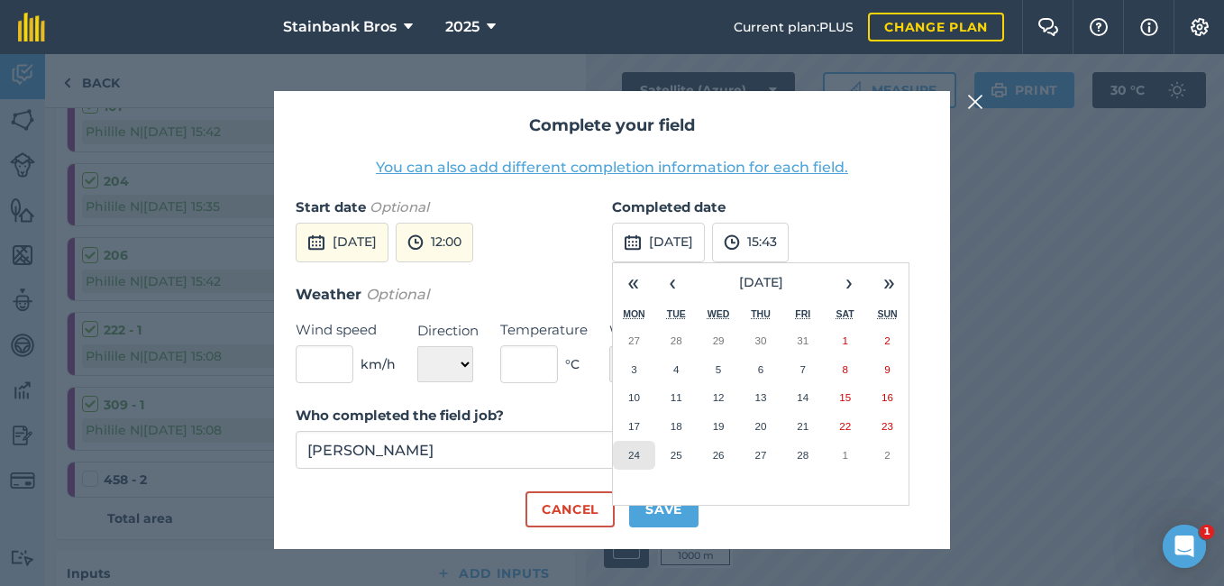
click at [632, 459] on abbr "24" at bounding box center [634, 455] width 12 height 12
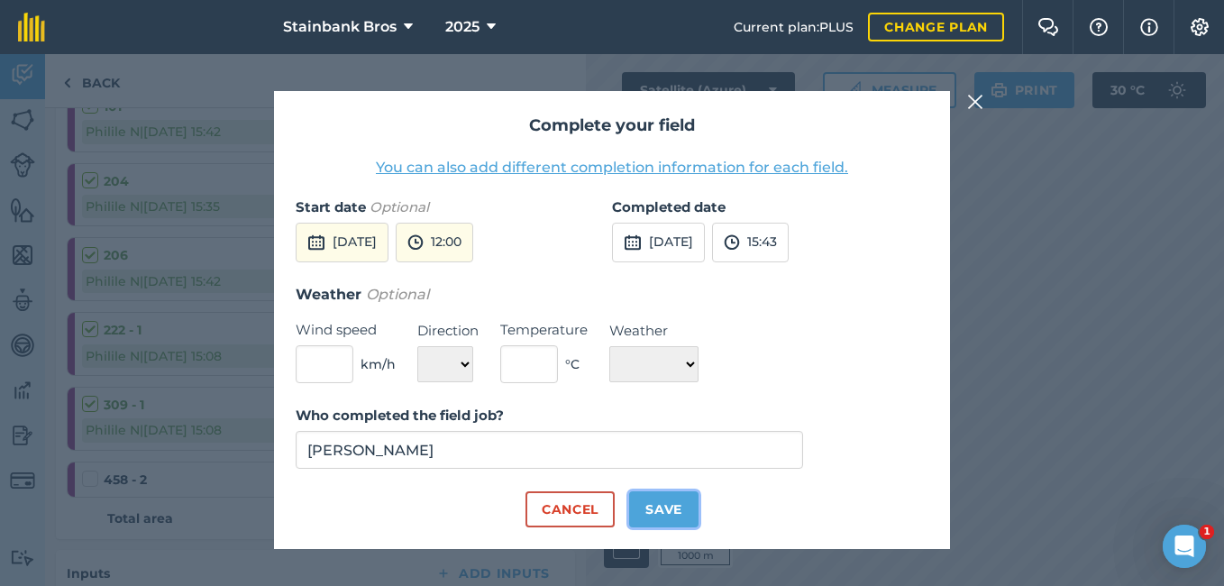
click at [670, 523] on button "Save" at bounding box center [663, 509] width 69 height 36
checkbox input "true"
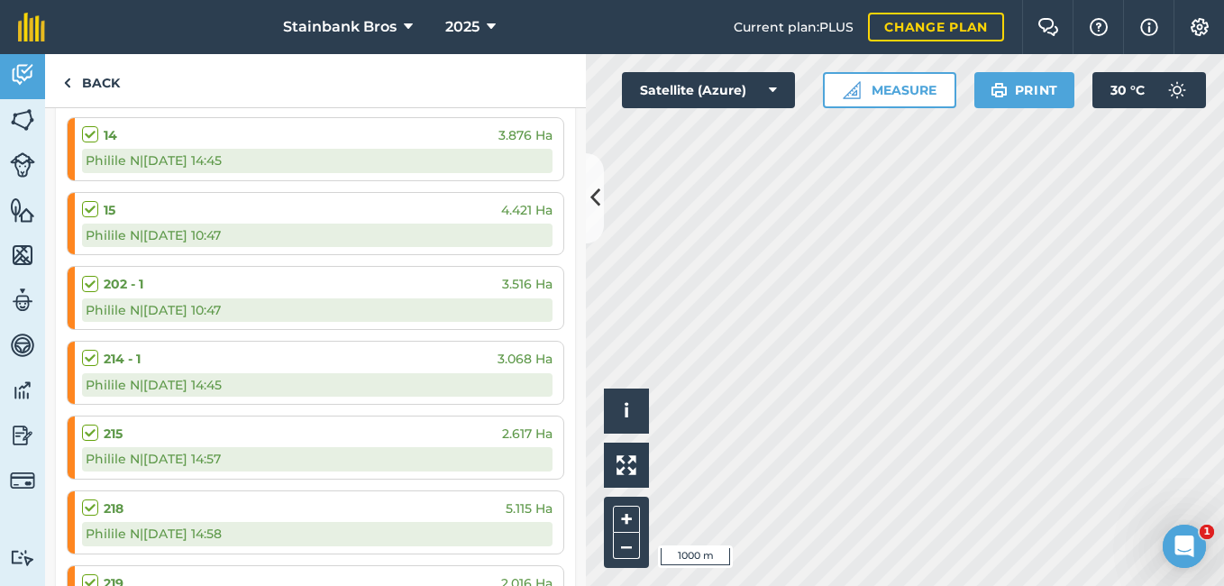
scroll to position [1789, 0]
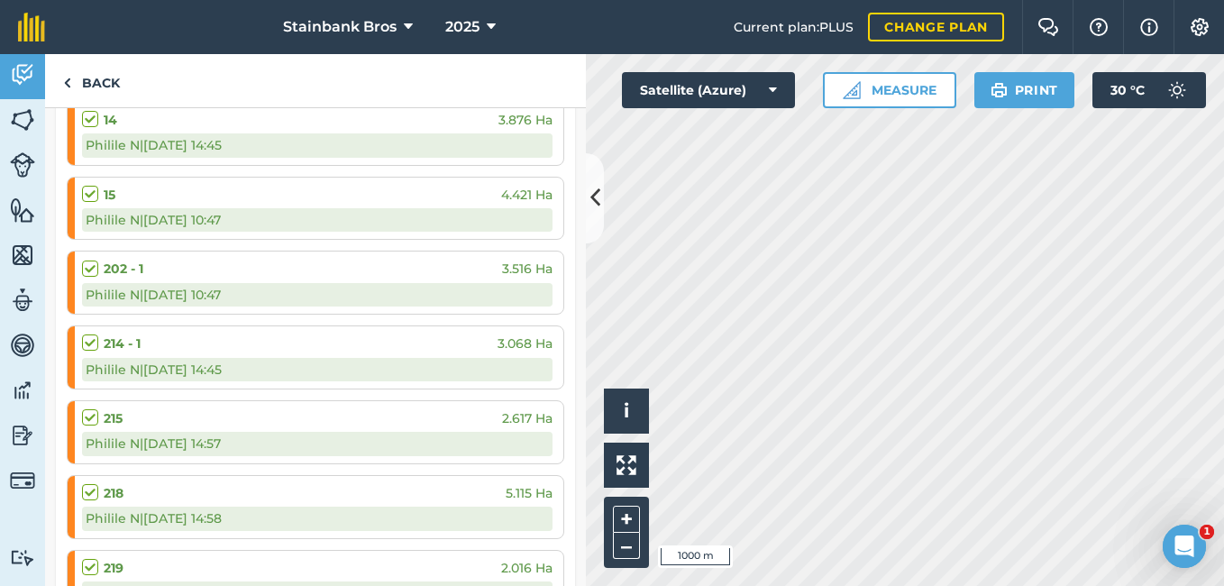
click at [91, 334] on label at bounding box center [93, 334] width 22 height 0
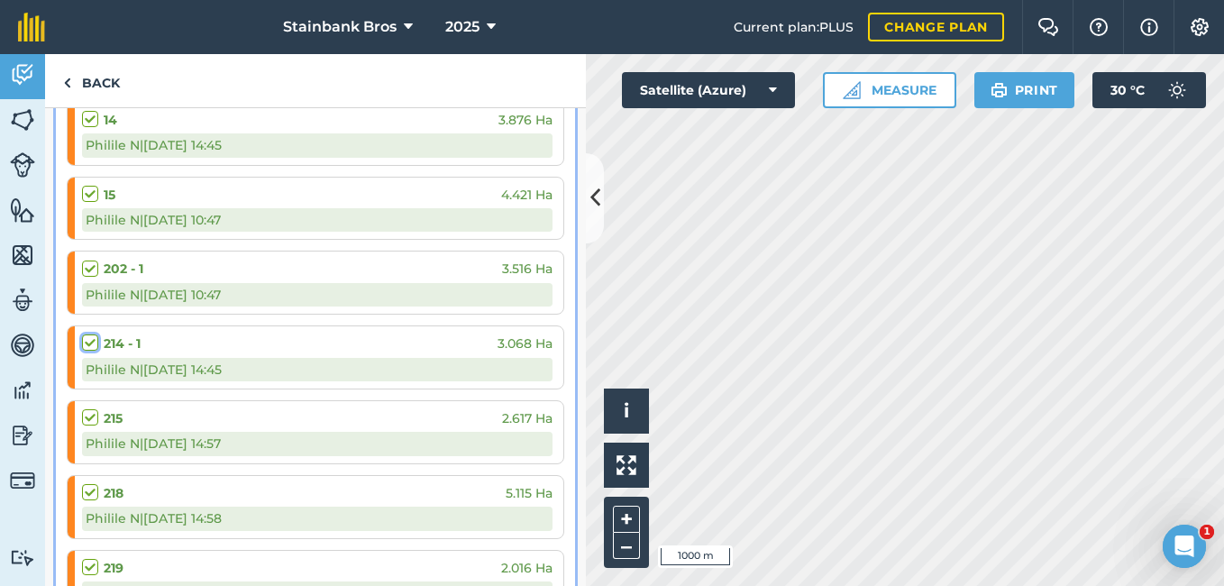
click at [91, 339] on input "checkbox" at bounding box center [88, 340] width 12 height 12
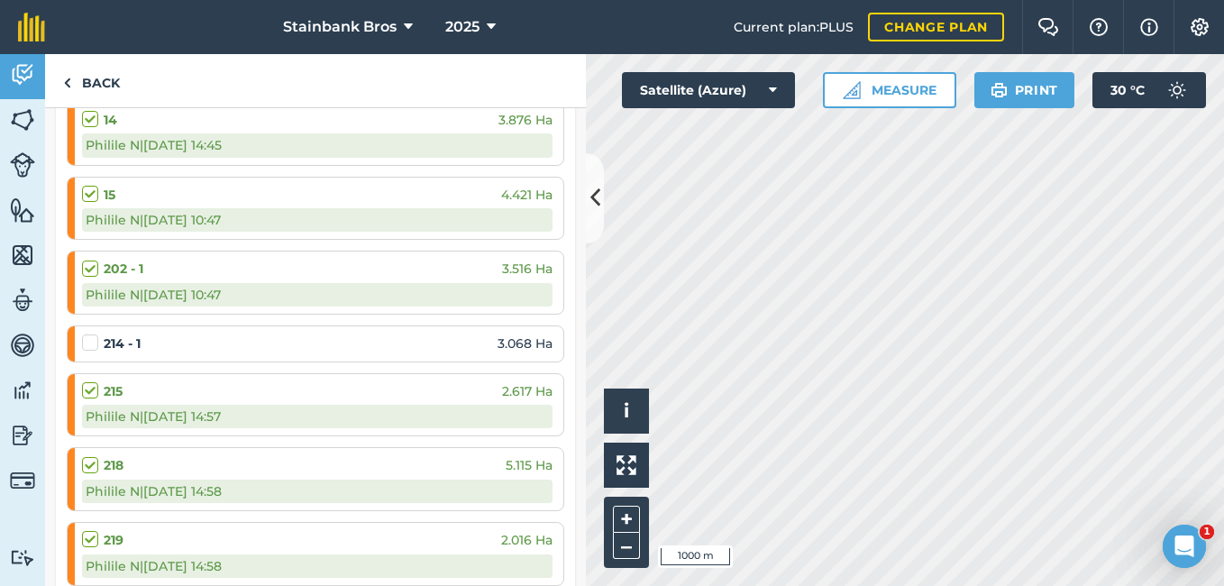
click at [91, 334] on label at bounding box center [93, 334] width 22 height 0
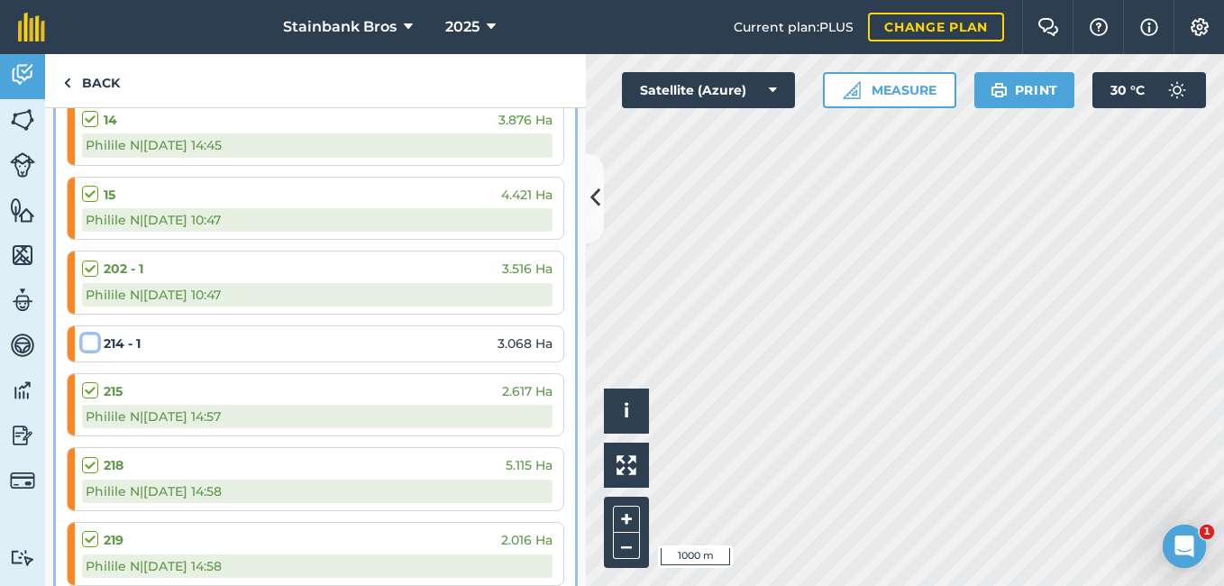
click at [91, 339] on input "checkbox" at bounding box center [88, 340] width 12 height 12
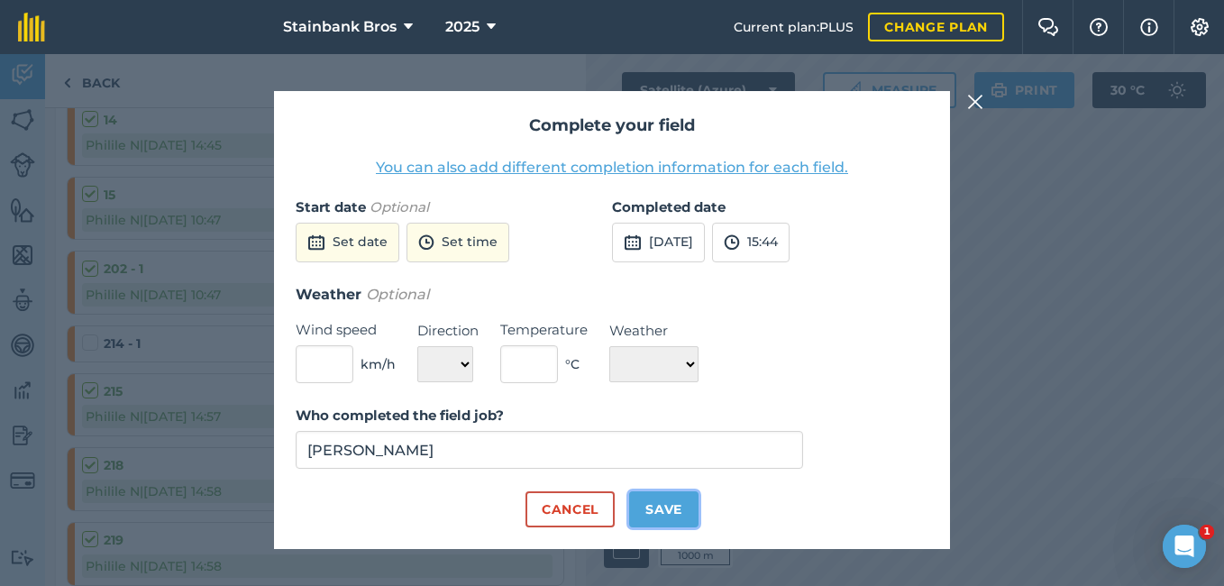
click at [664, 521] on button "Save" at bounding box center [663, 509] width 69 height 36
checkbox input "true"
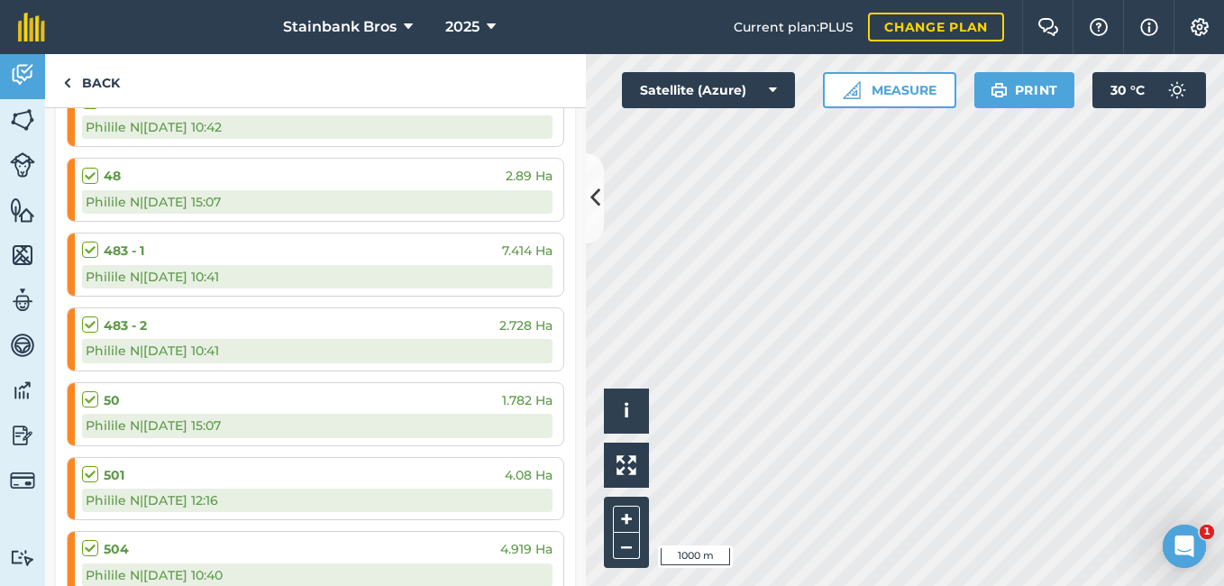
scroll to position [5905, 0]
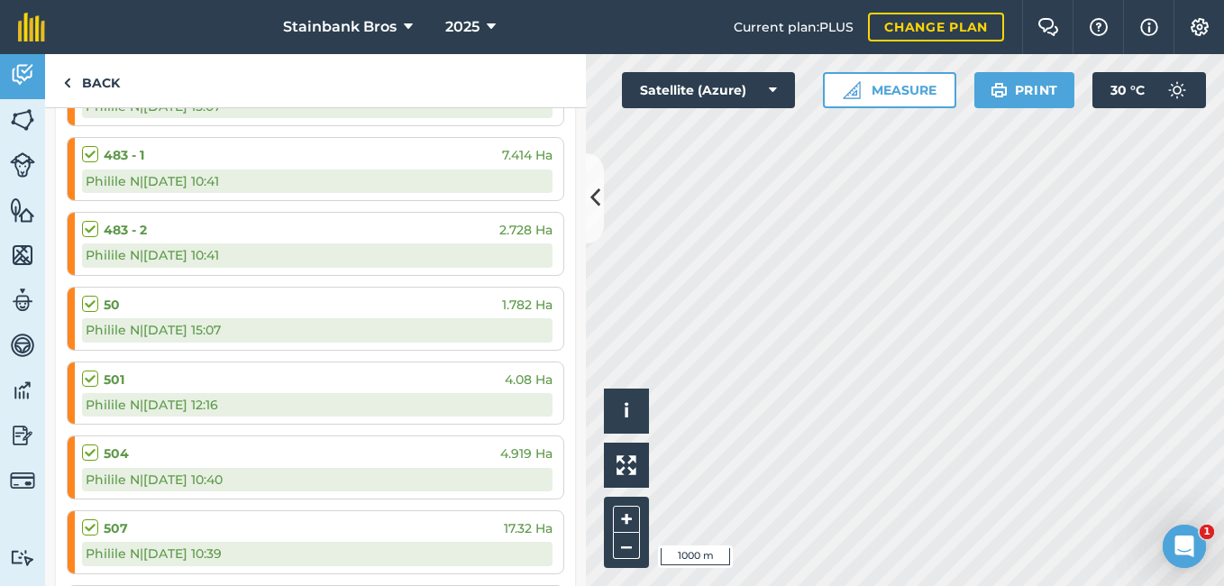
click at [91, 370] on label at bounding box center [93, 370] width 22 height 0
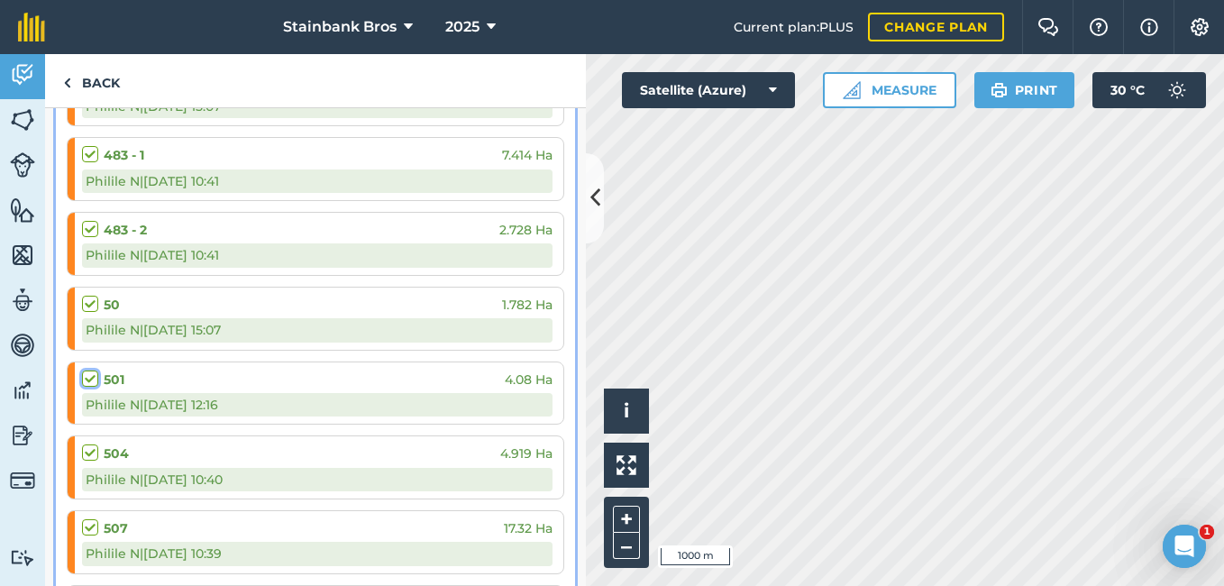
click at [91, 380] on input "checkbox" at bounding box center [88, 376] width 12 height 12
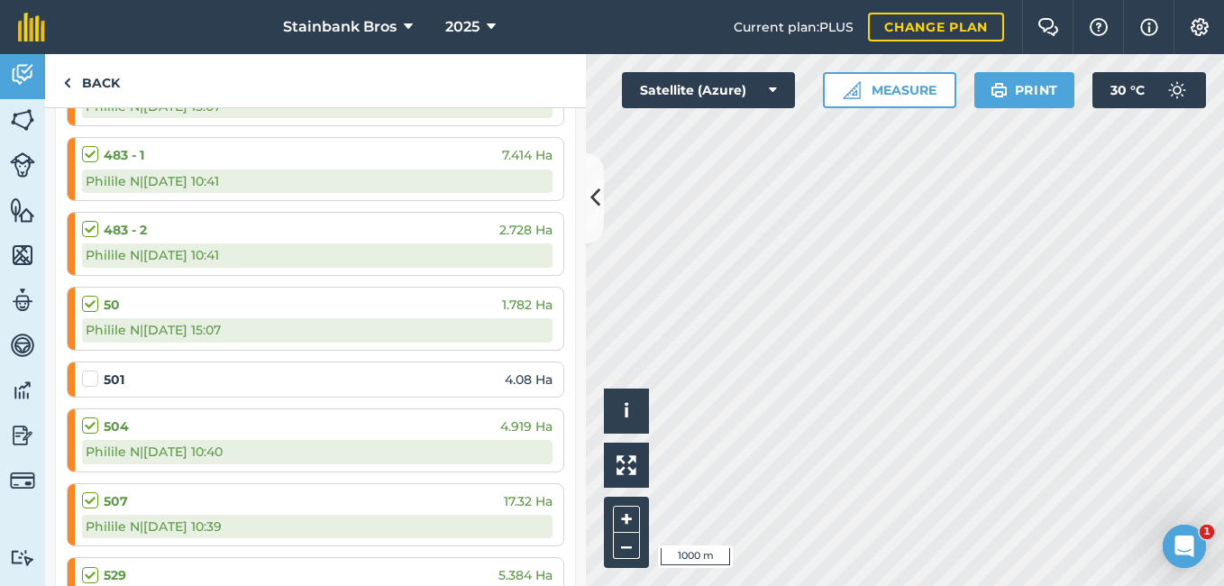
click at [91, 370] on label at bounding box center [93, 370] width 22 height 0
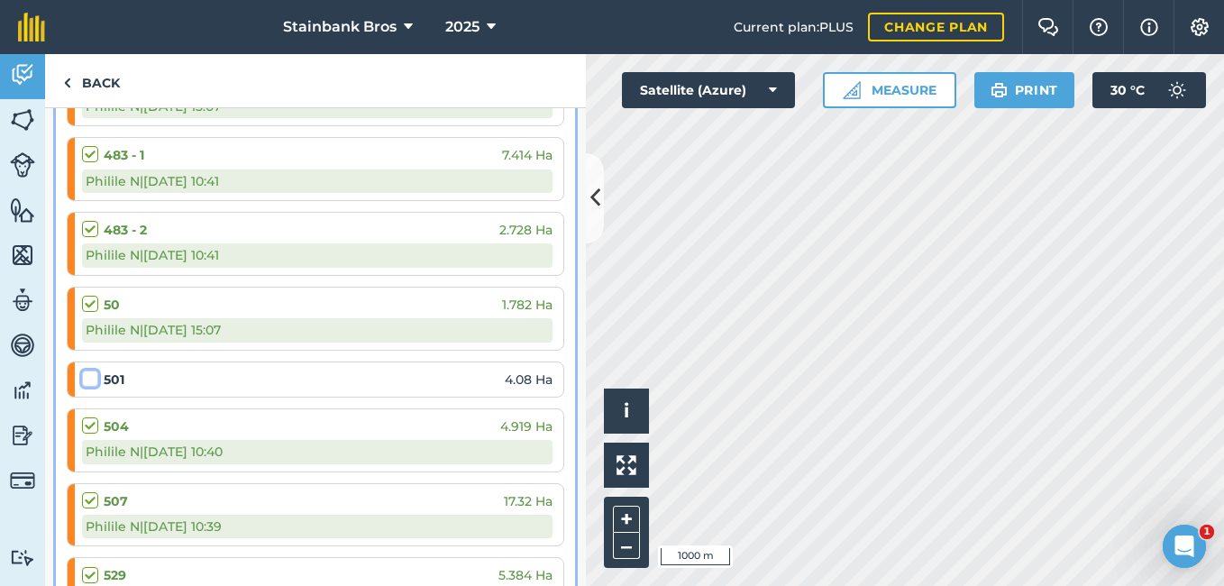
click at [91, 380] on input "checkbox" at bounding box center [88, 376] width 12 height 12
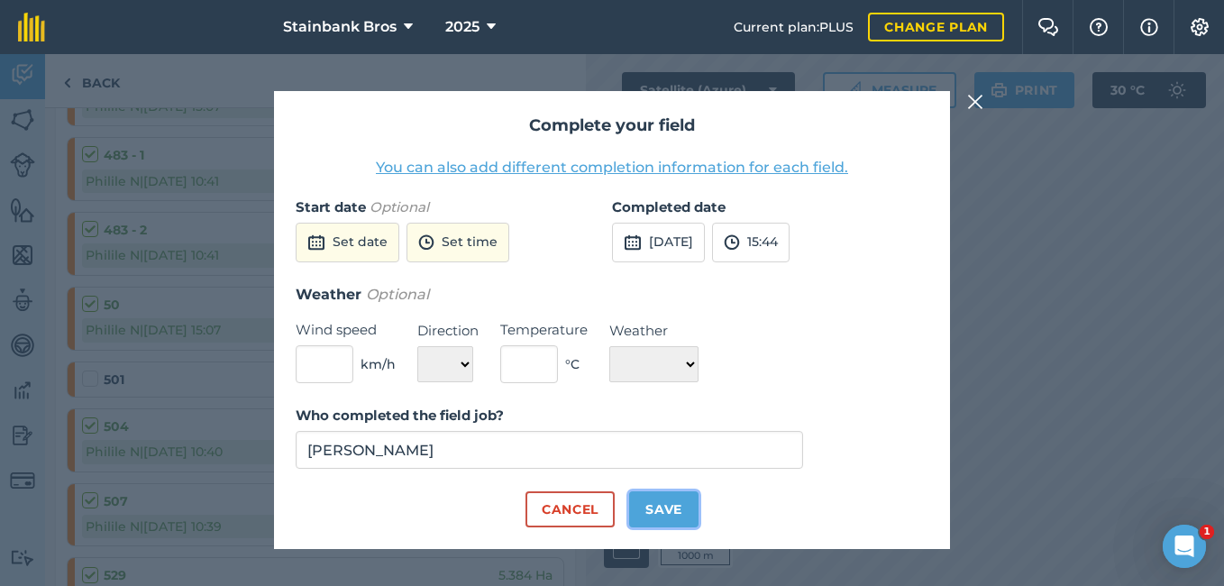
click at [644, 502] on button "Save" at bounding box center [663, 509] width 69 height 36
checkbox input "true"
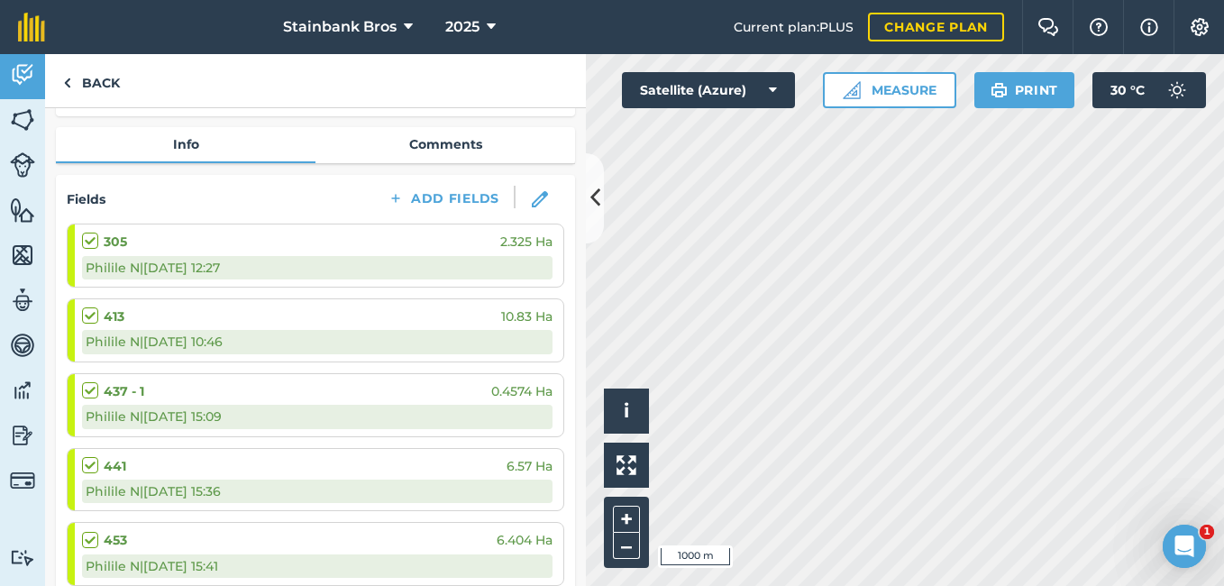
scroll to position [190, 0]
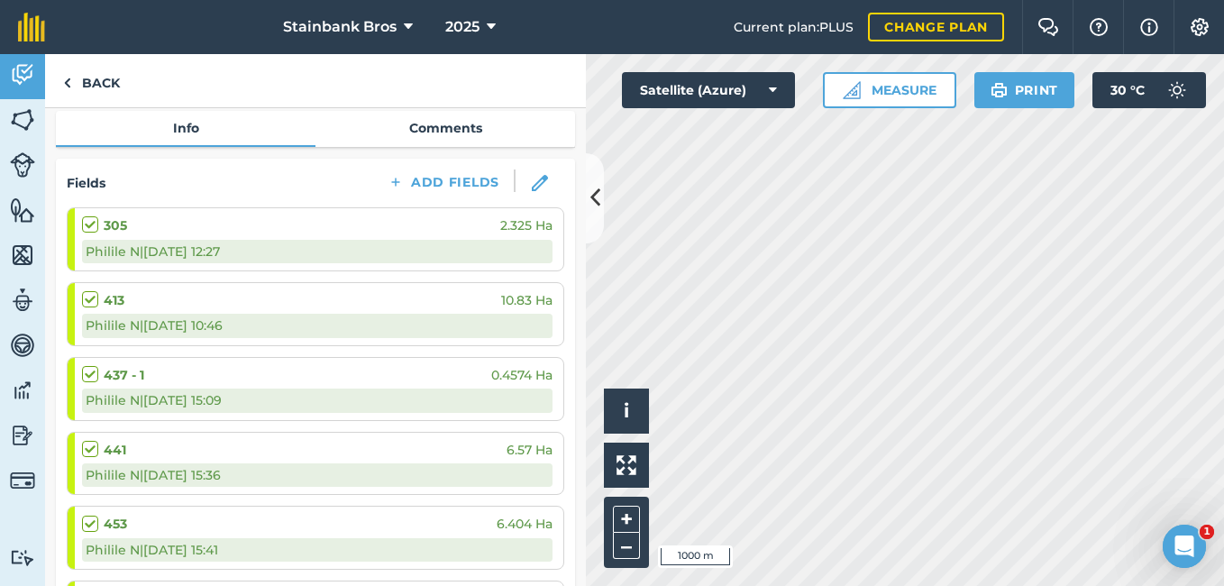
click at [94, 365] on label at bounding box center [93, 365] width 22 height 0
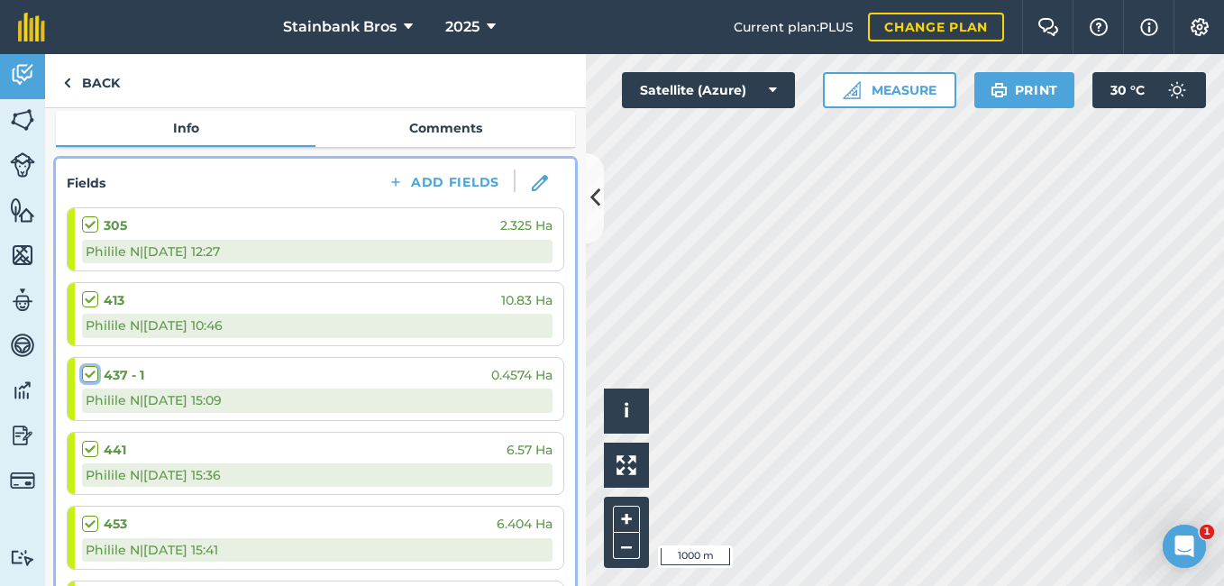
click at [94, 368] on input "checkbox" at bounding box center [88, 371] width 12 height 12
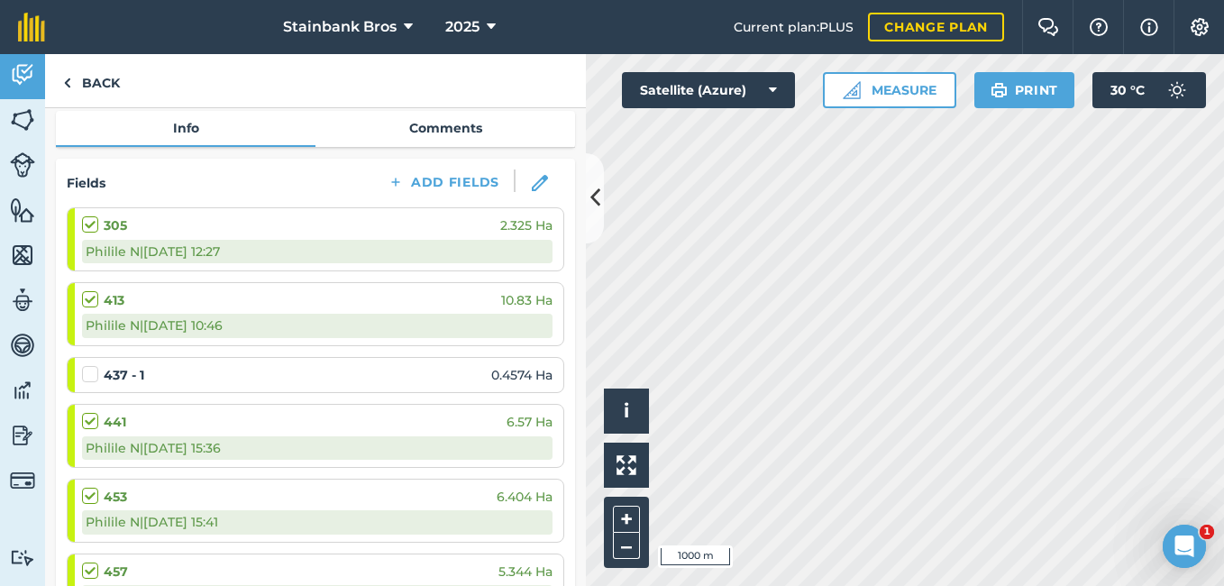
click at [94, 365] on label at bounding box center [93, 365] width 22 height 0
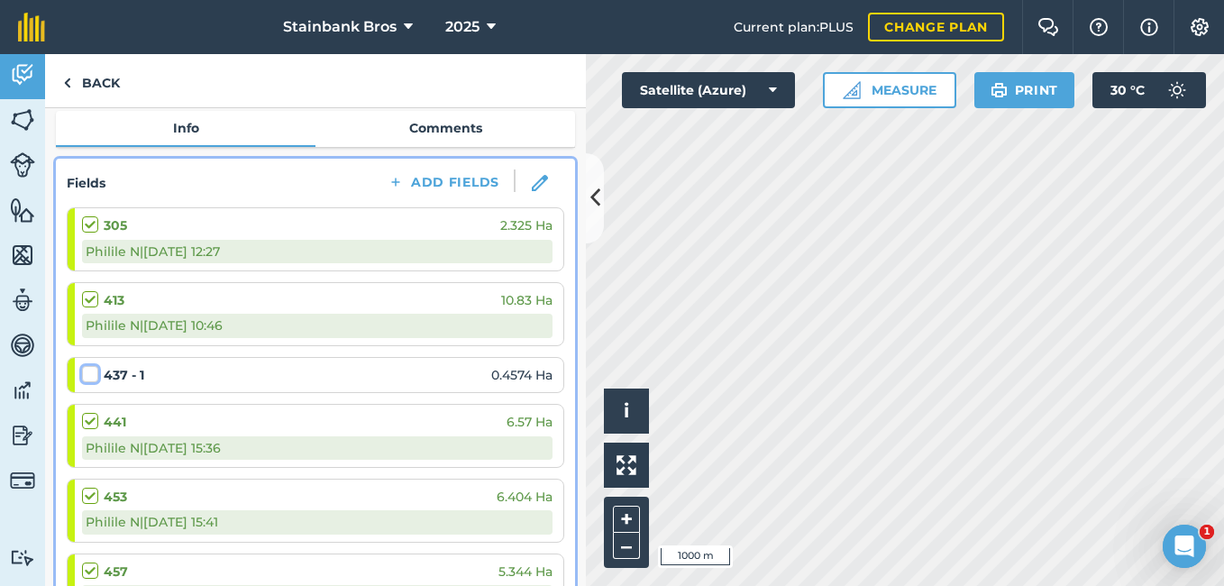
click at [94, 368] on input "checkbox" at bounding box center [88, 371] width 12 height 12
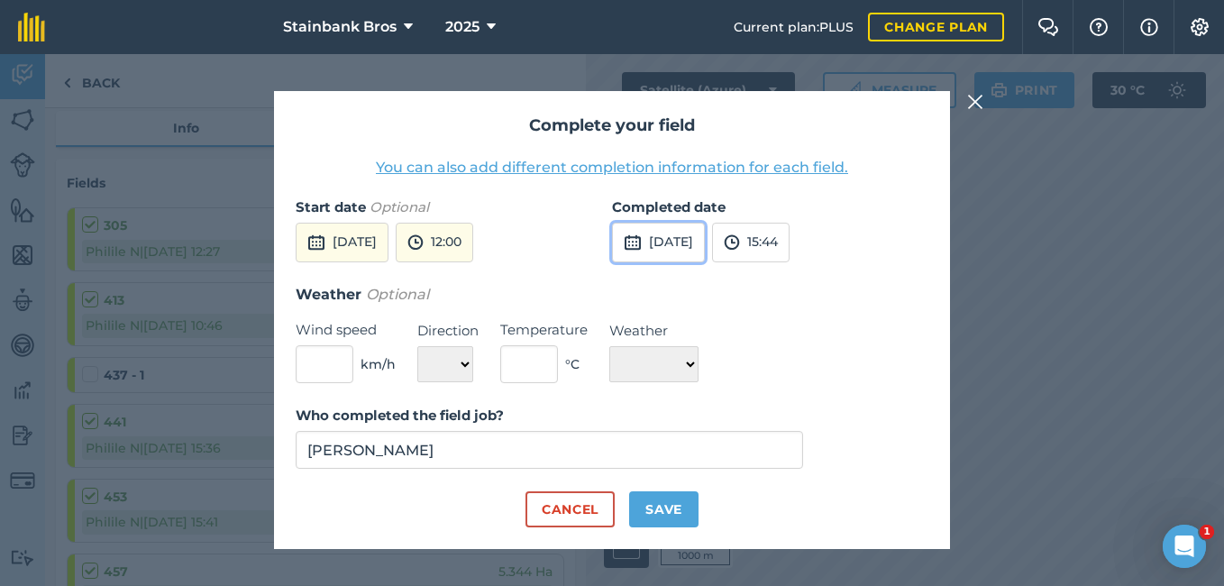
click at [673, 234] on button "[DATE]" at bounding box center [658, 243] width 93 height 40
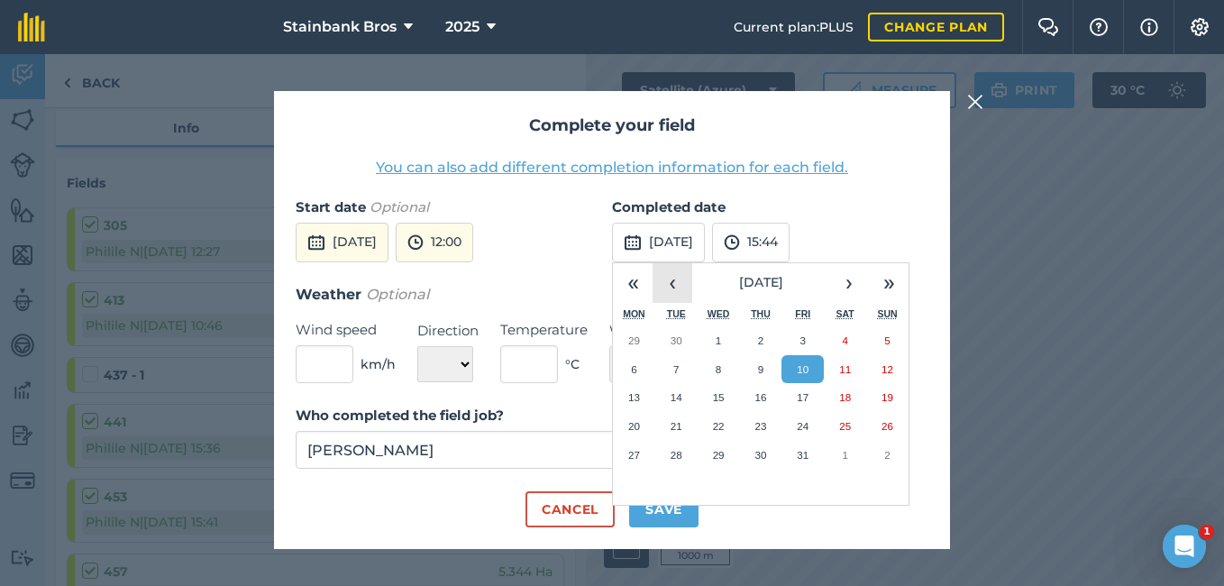
click at [674, 279] on button "‹" at bounding box center [673, 283] width 40 height 40
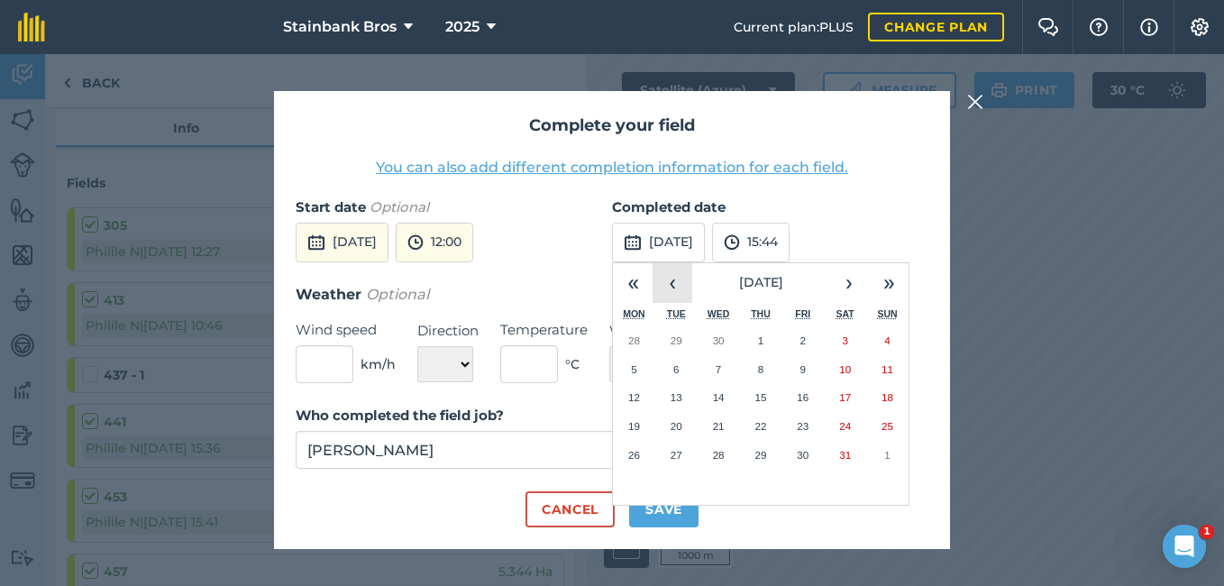
click at [674, 279] on button "‹" at bounding box center [673, 283] width 40 height 40
click at [849, 277] on button "›" at bounding box center [849, 283] width 40 height 40
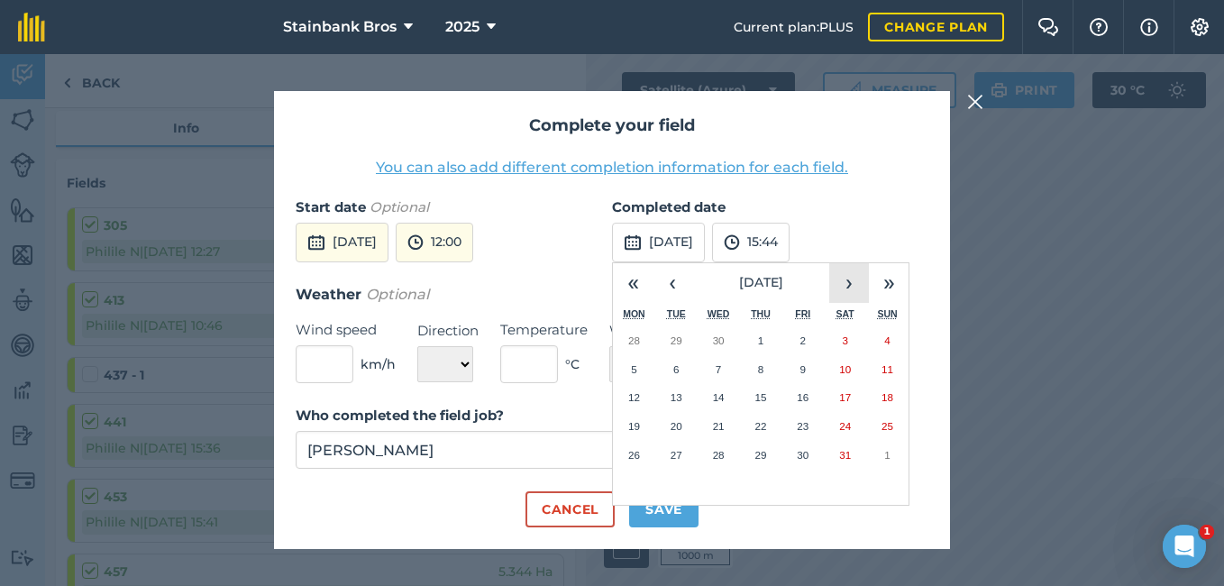
click at [849, 277] on button "›" at bounding box center [849, 283] width 40 height 40
click at [801, 413] on button "22" at bounding box center [803, 426] width 42 height 29
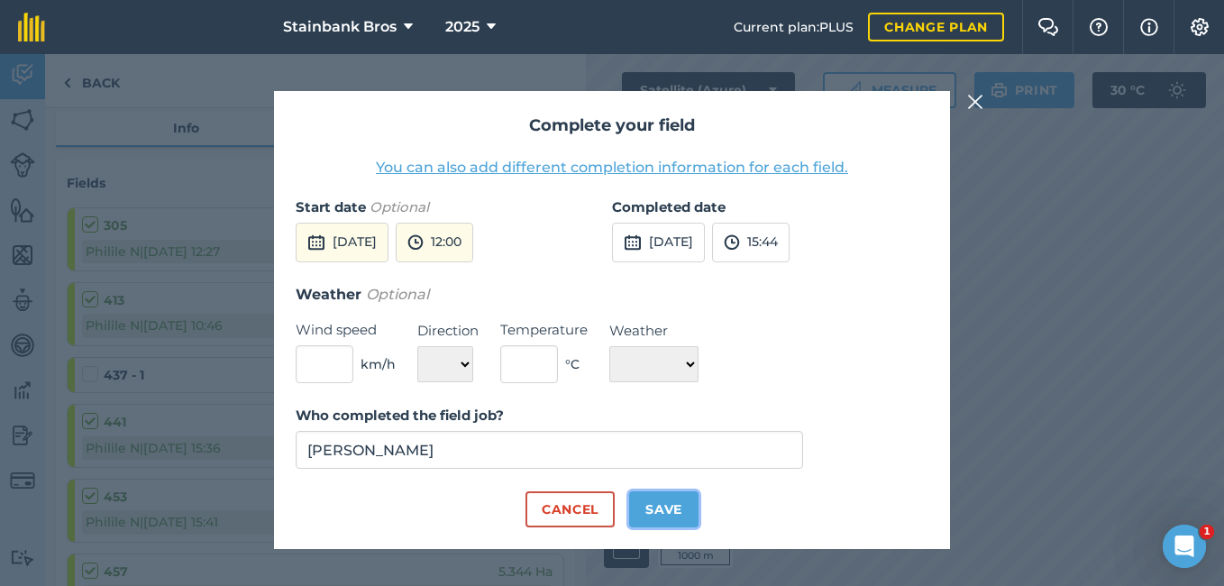
click at [649, 515] on button "Save" at bounding box center [663, 509] width 69 height 36
checkbox input "true"
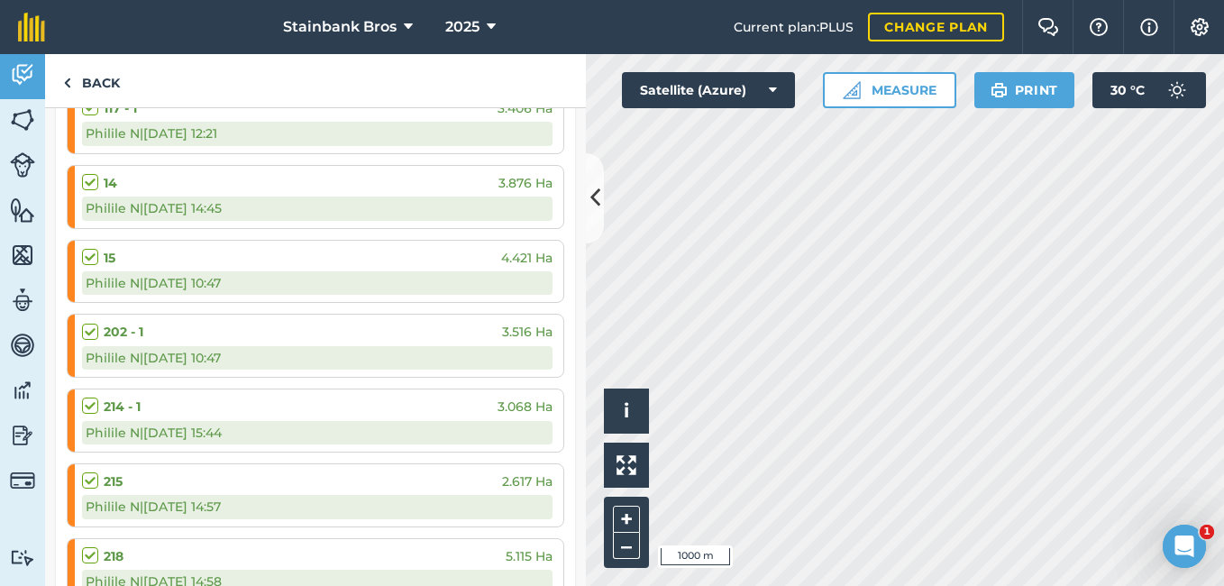
scroll to position [1742, 0]
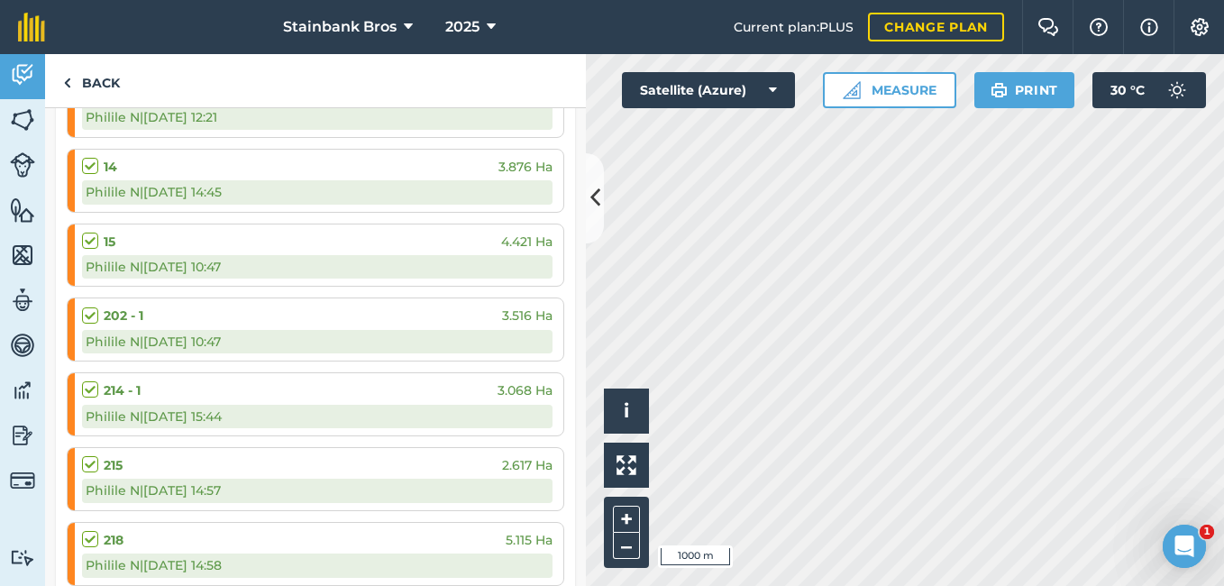
click at [90, 380] on label at bounding box center [93, 380] width 22 height 0
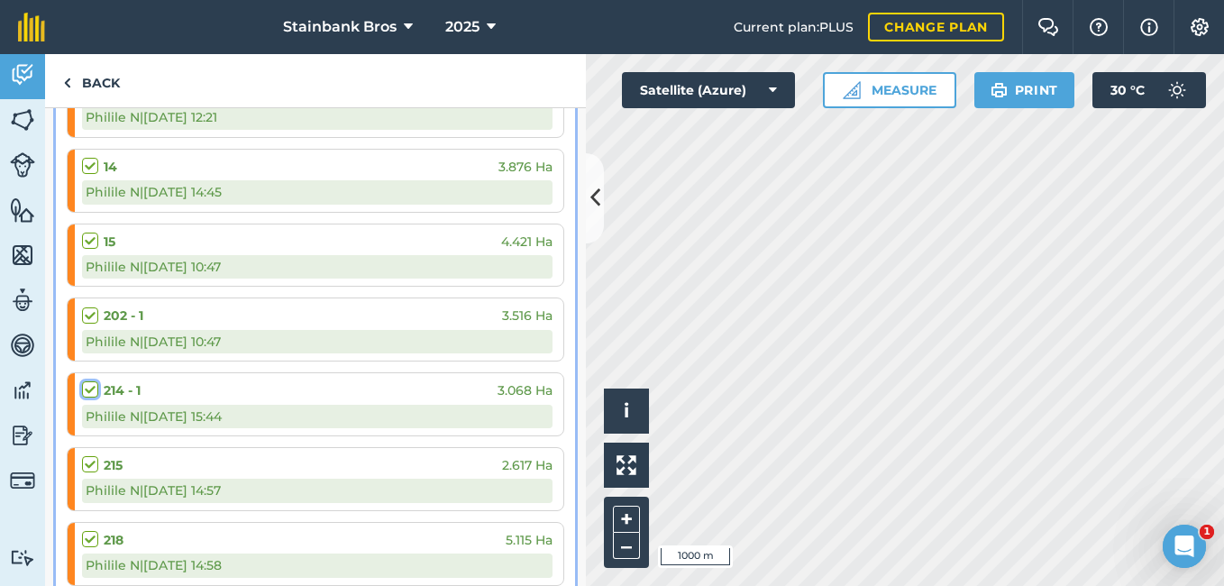
click at [90, 386] on input "checkbox" at bounding box center [88, 386] width 12 height 12
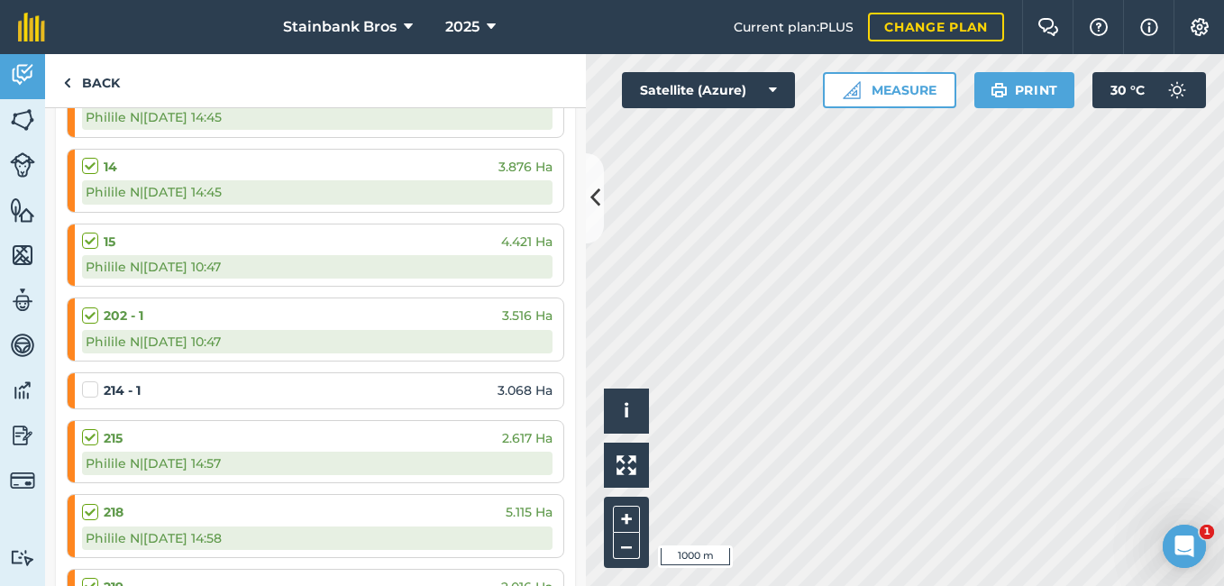
scroll to position [1668, 0]
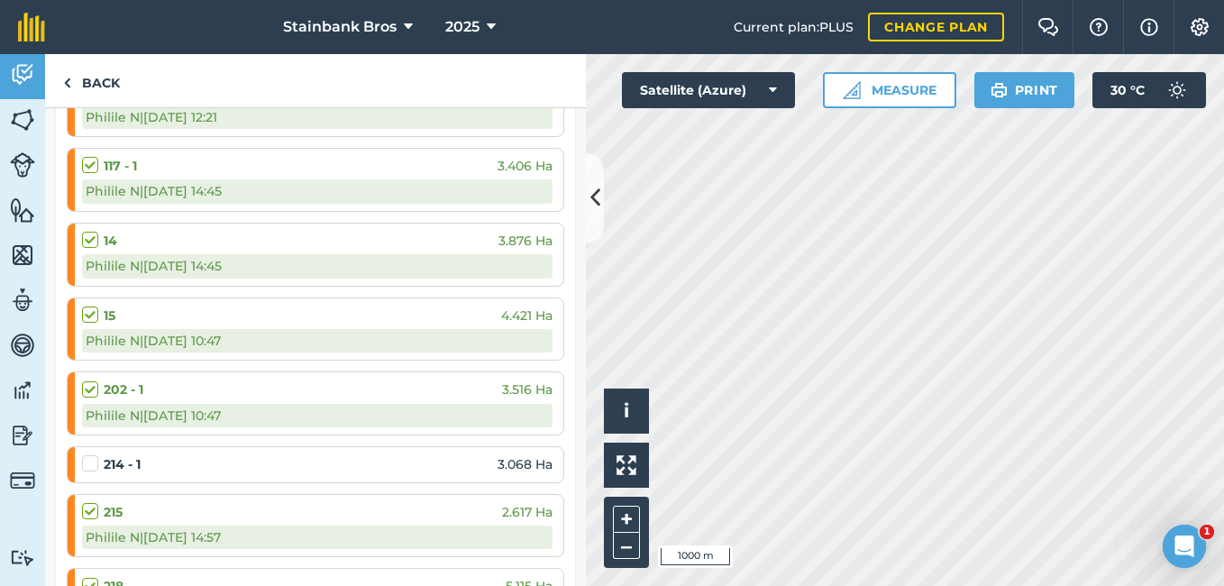
click at [89, 454] on label at bounding box center [93, 454] width 22 height 0
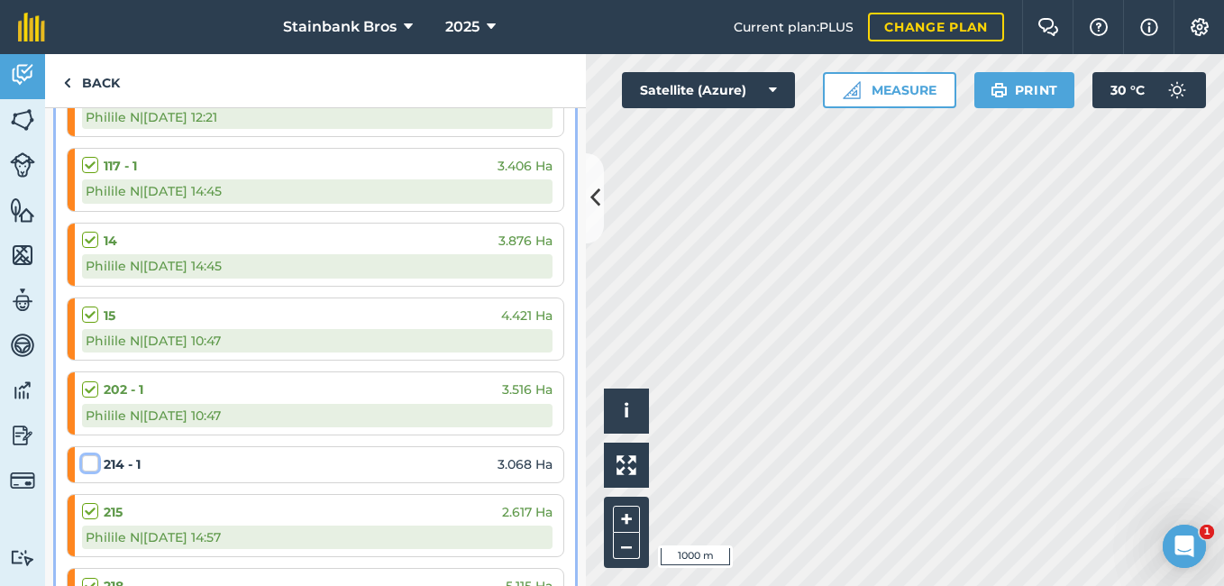
click at [89, 459] on input "checkbox" at bounding box center [88, 460] width 12 height 12
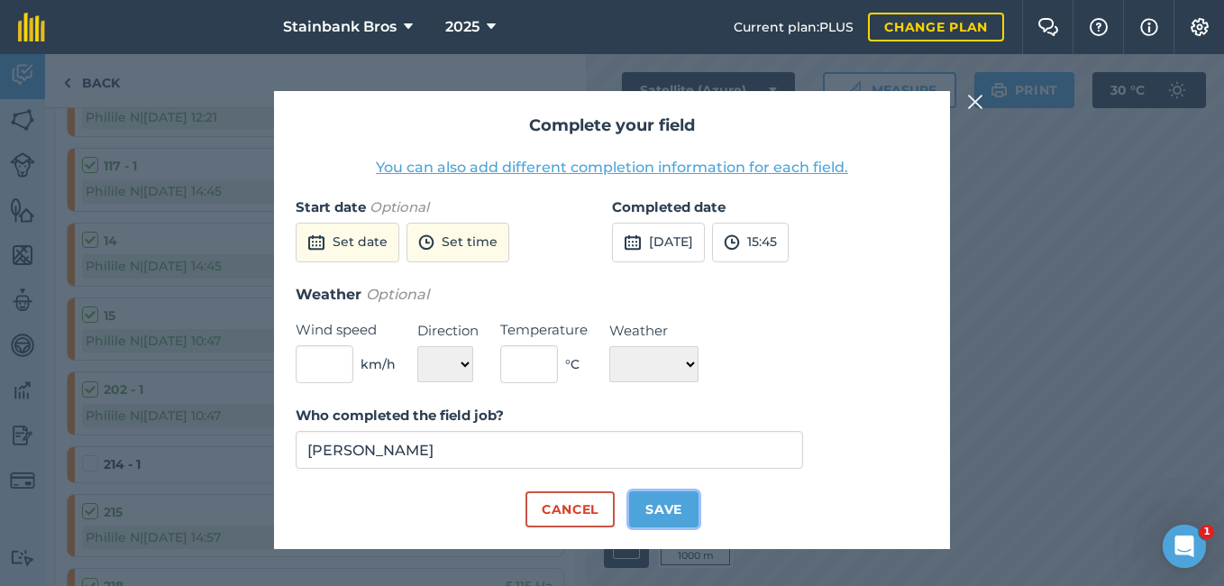
click at [656, 502] on button "Save" at bounding box center [663, 509] width 69 height 36
checkbox input "true"
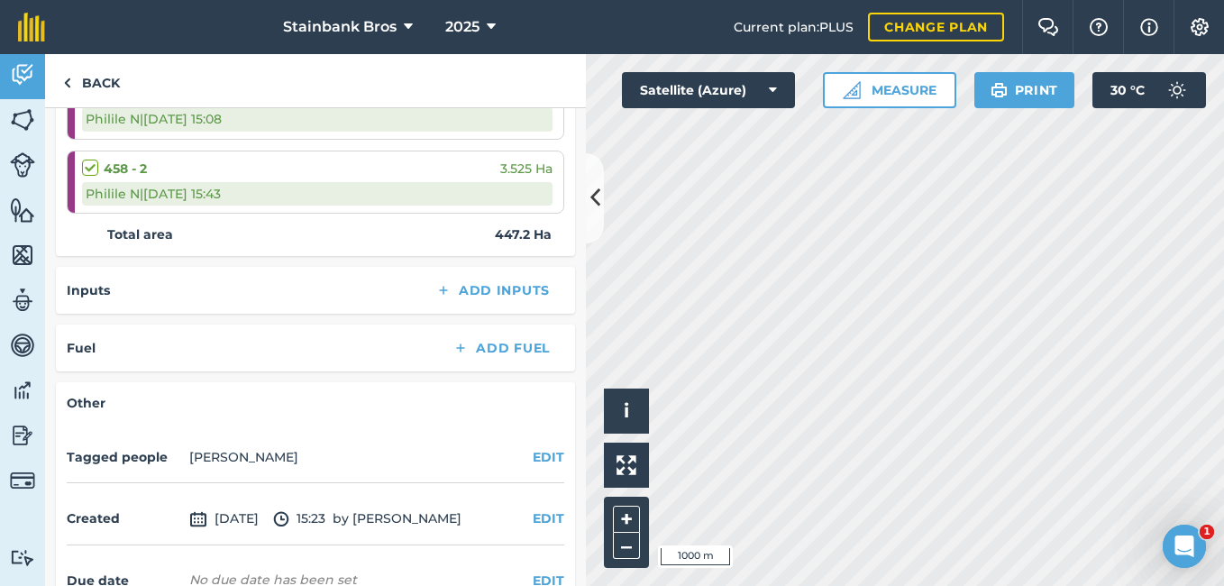
scroll to position [7149, 0]
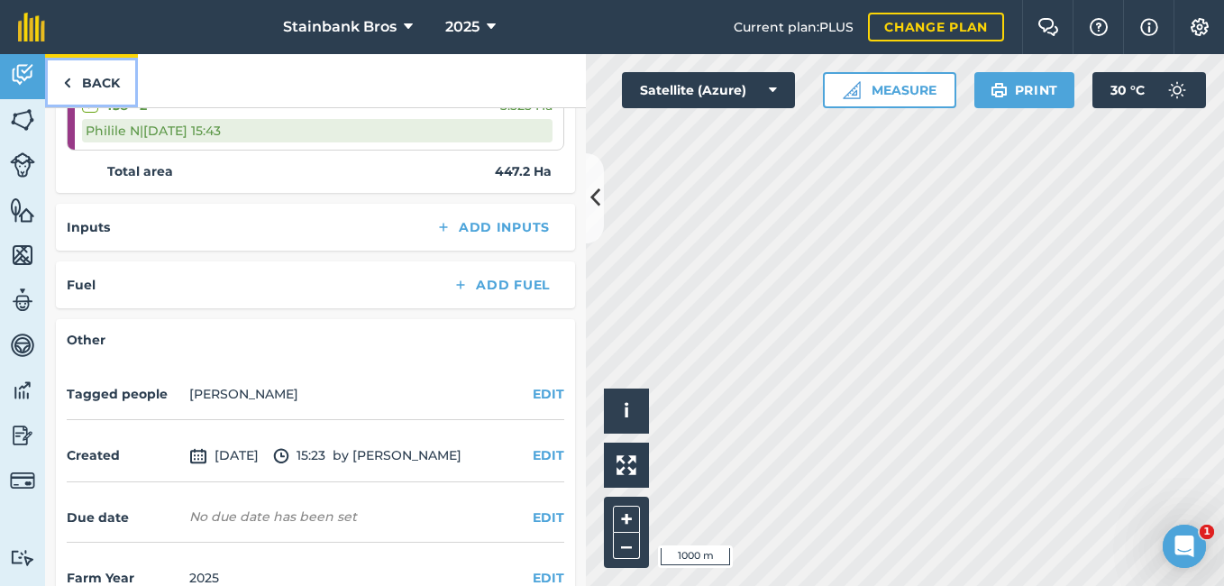
click at [68, 81] on img at bounding box center [67, 83] width 8 height 22
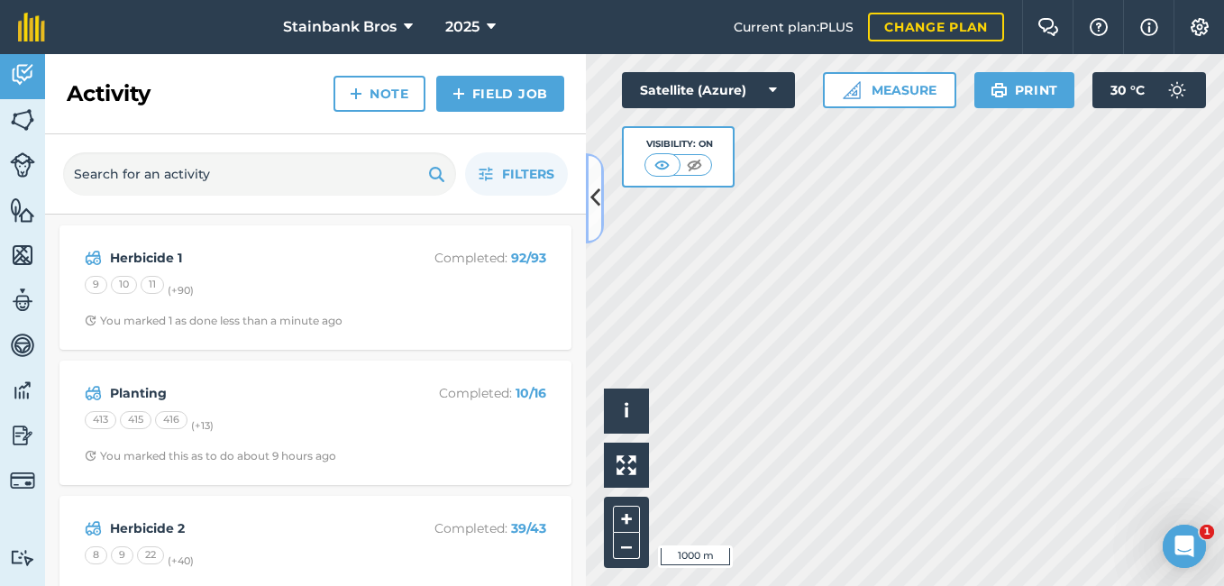
click at [599, 180] on button at bounding box center [595, 198] width 18 height 90
